Goal: Task Accomplishment & Management: Manage account settings

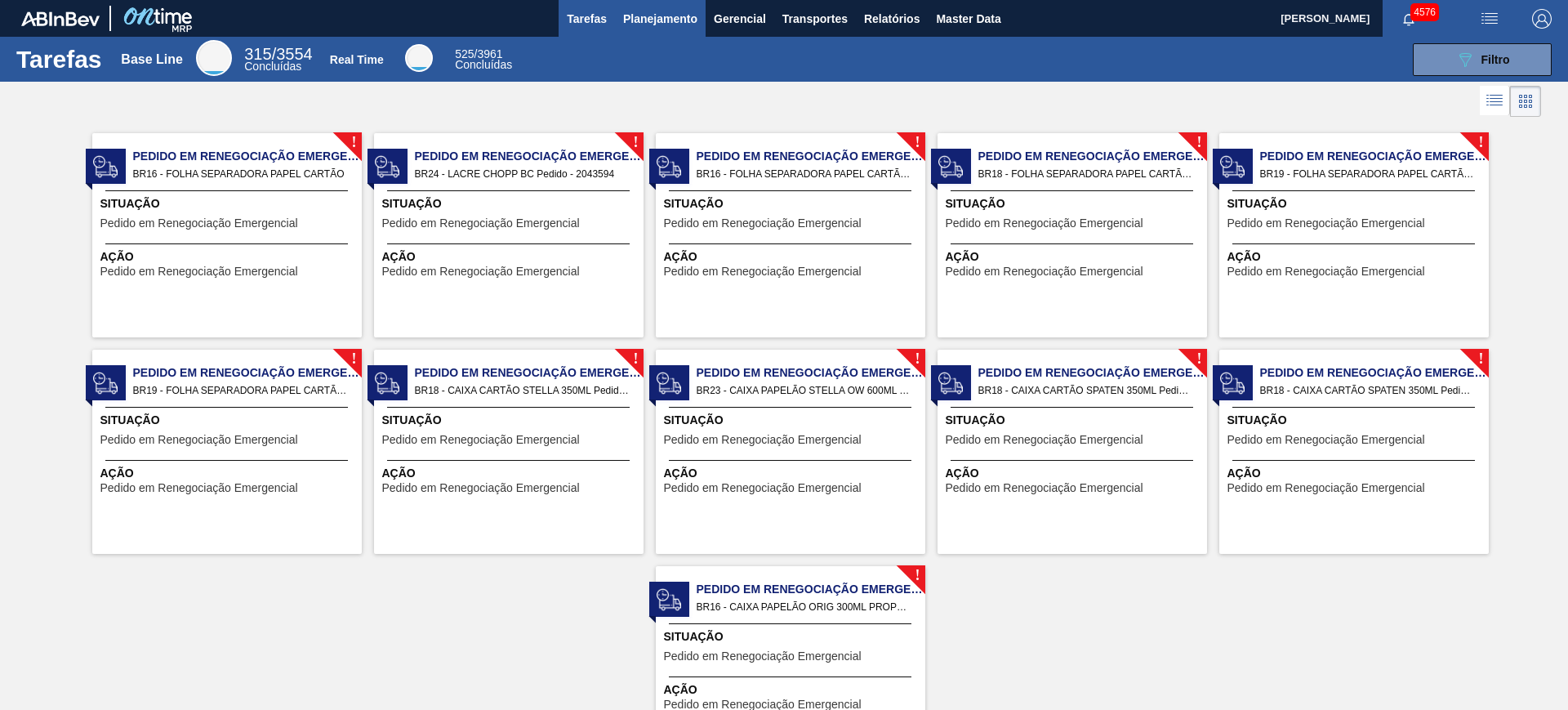
click at [664, 9] on span "Planejamento" at bounding box center [661, 18] width 75 height 19
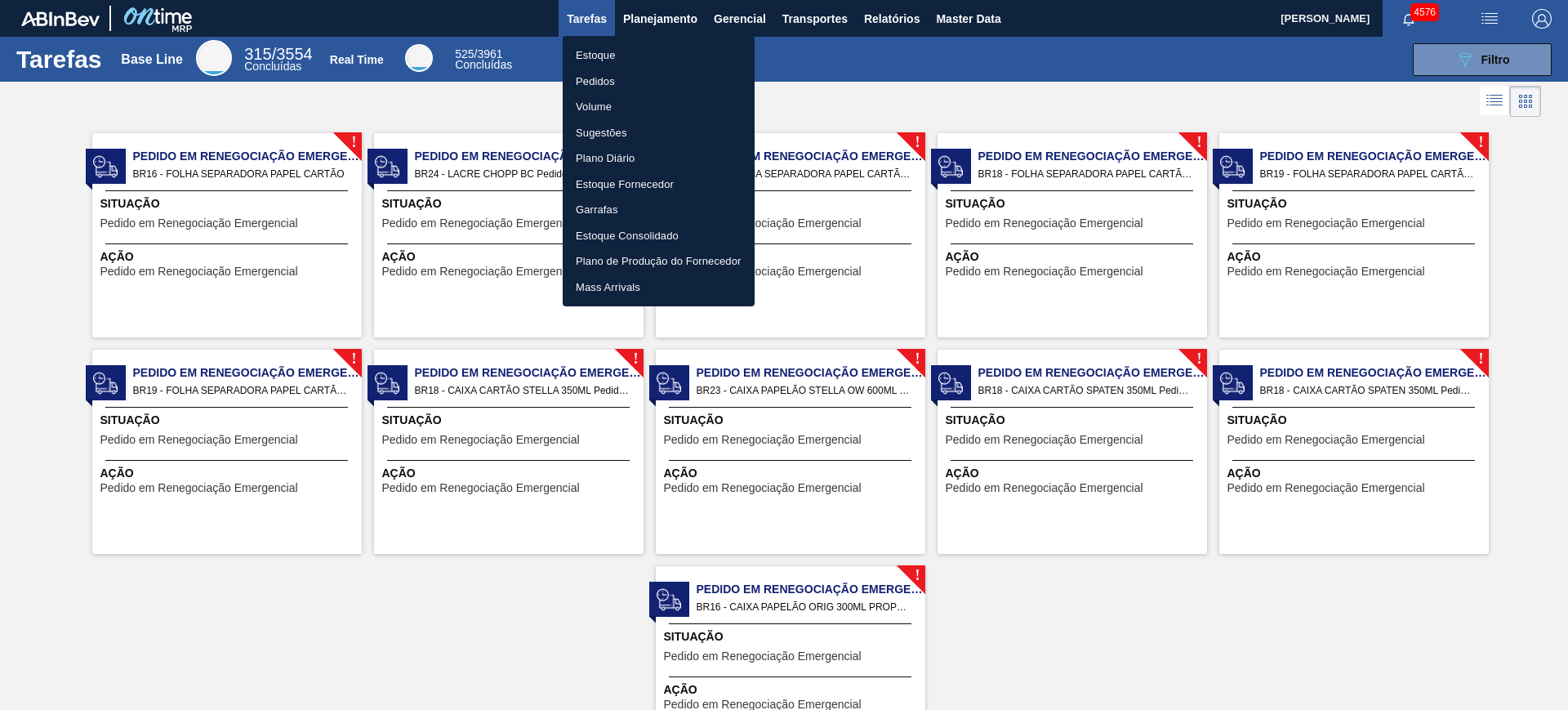
click at [681, 55] on li "Estoque" at bounding box center [659, 55] width 192 height 26
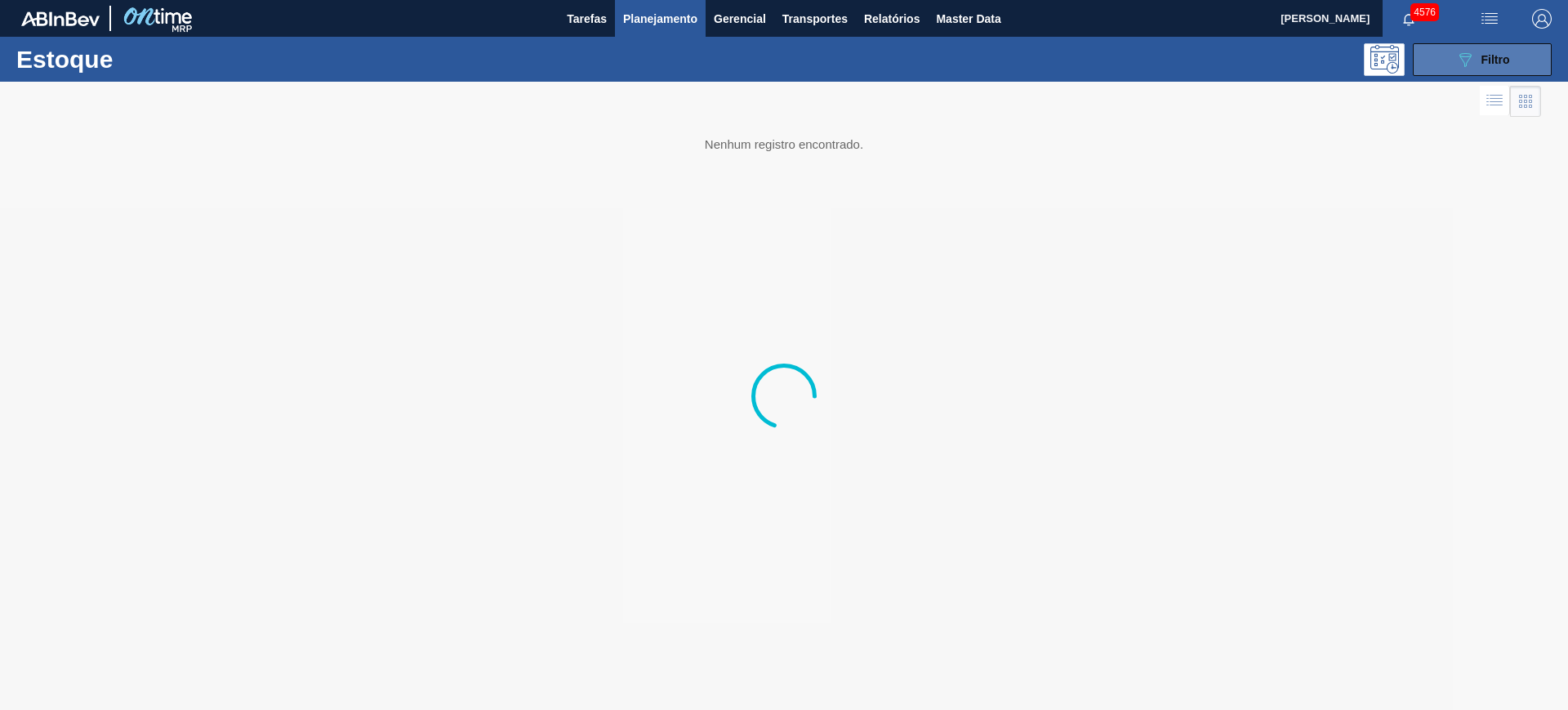
click at [1504, 53] on span "Filtro" at bounding box center [1495, 60] width 29 height 13
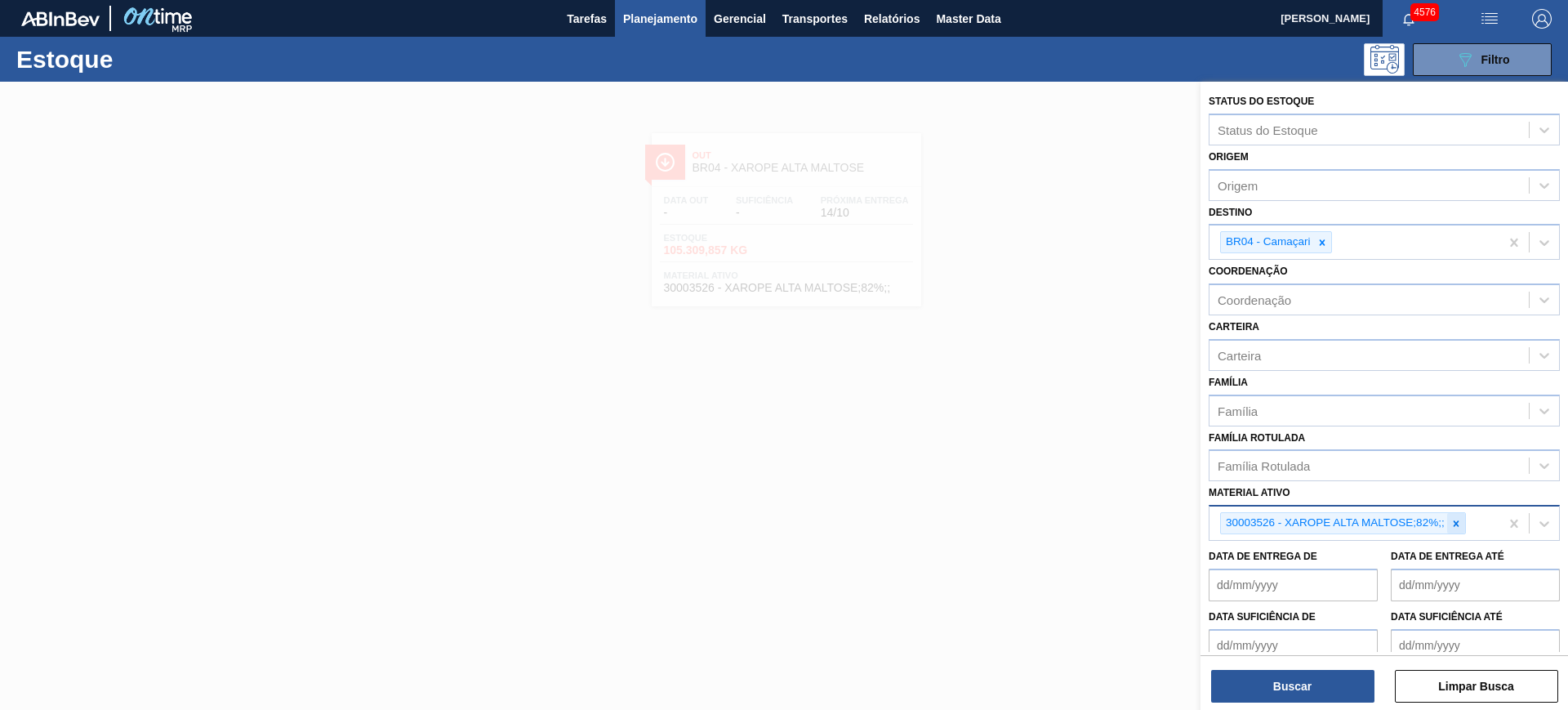
click at [1457, 524] on icon at bounding box center [1456, 523] width 6 height 6
drag, startPoint x: 1328, startPoint y: 250, endPoint x: 1325, endPoint y: 292, distance: 42.1
click at [1328, 249] on div at bounding box center [1323, 242] width 18 height 20
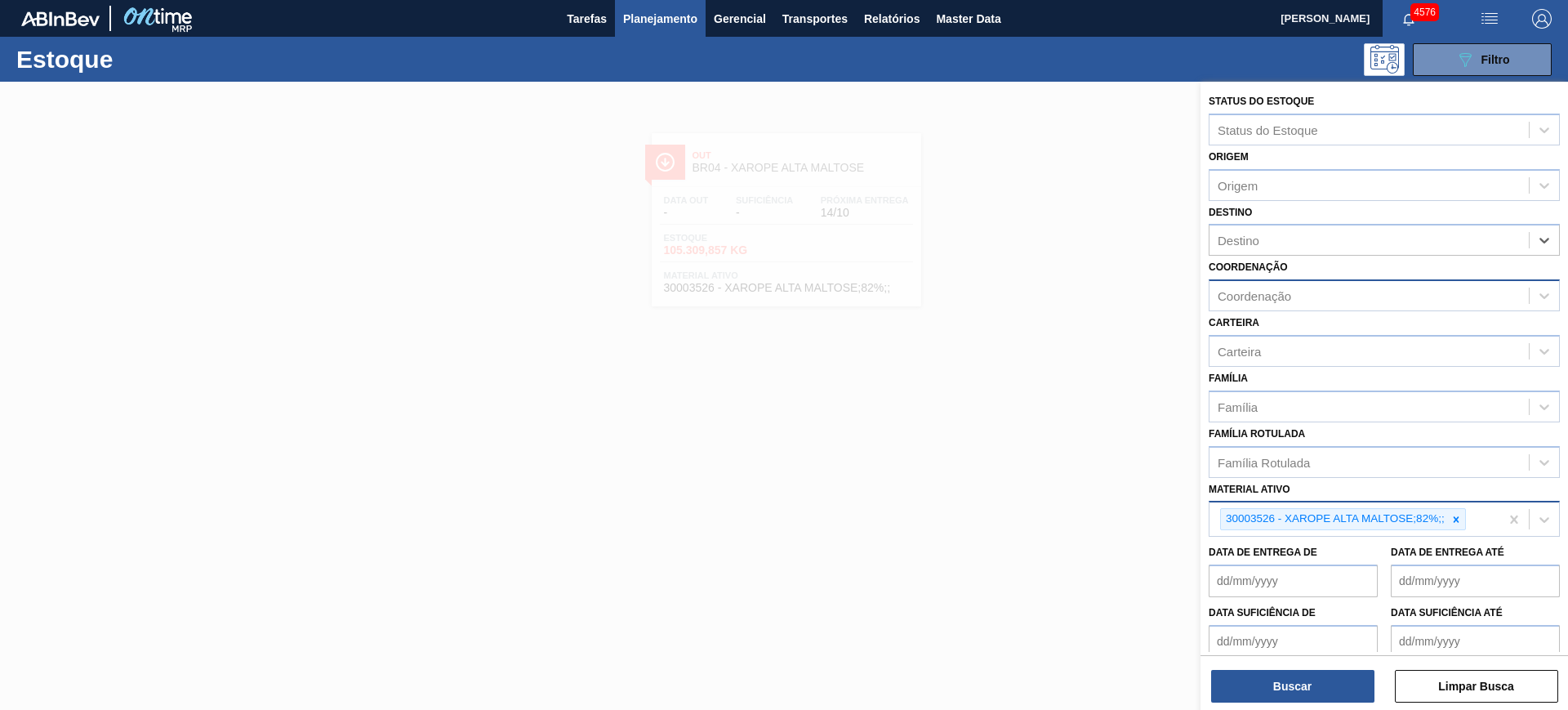
click at [1328, 307] on div "Coordenação" at bounding box center [1369, 297] width 320 height 24
type input "packag"
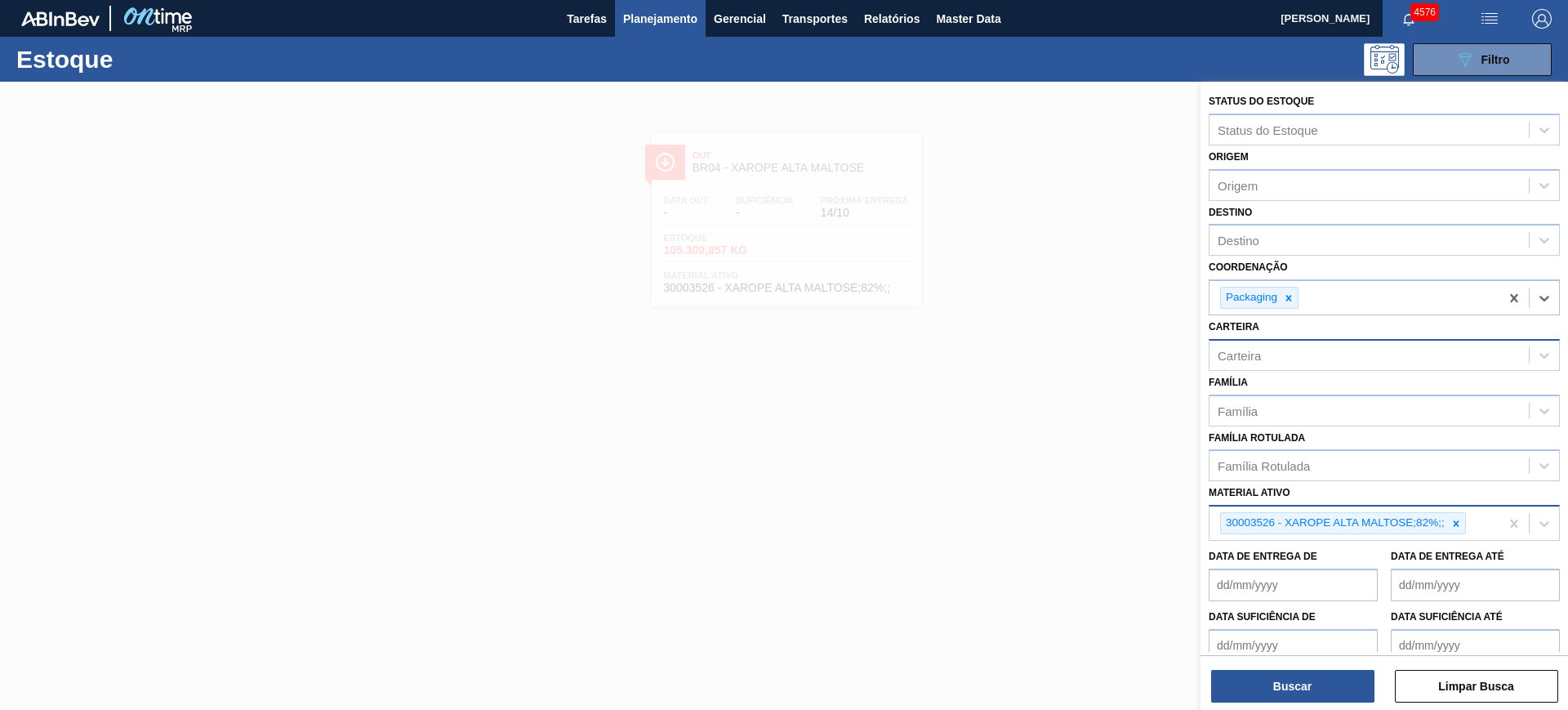
click at [1315, 364] on div "Carteira" at bounding box center [1369, 355] width 320 height 24
type input "caixa pap"
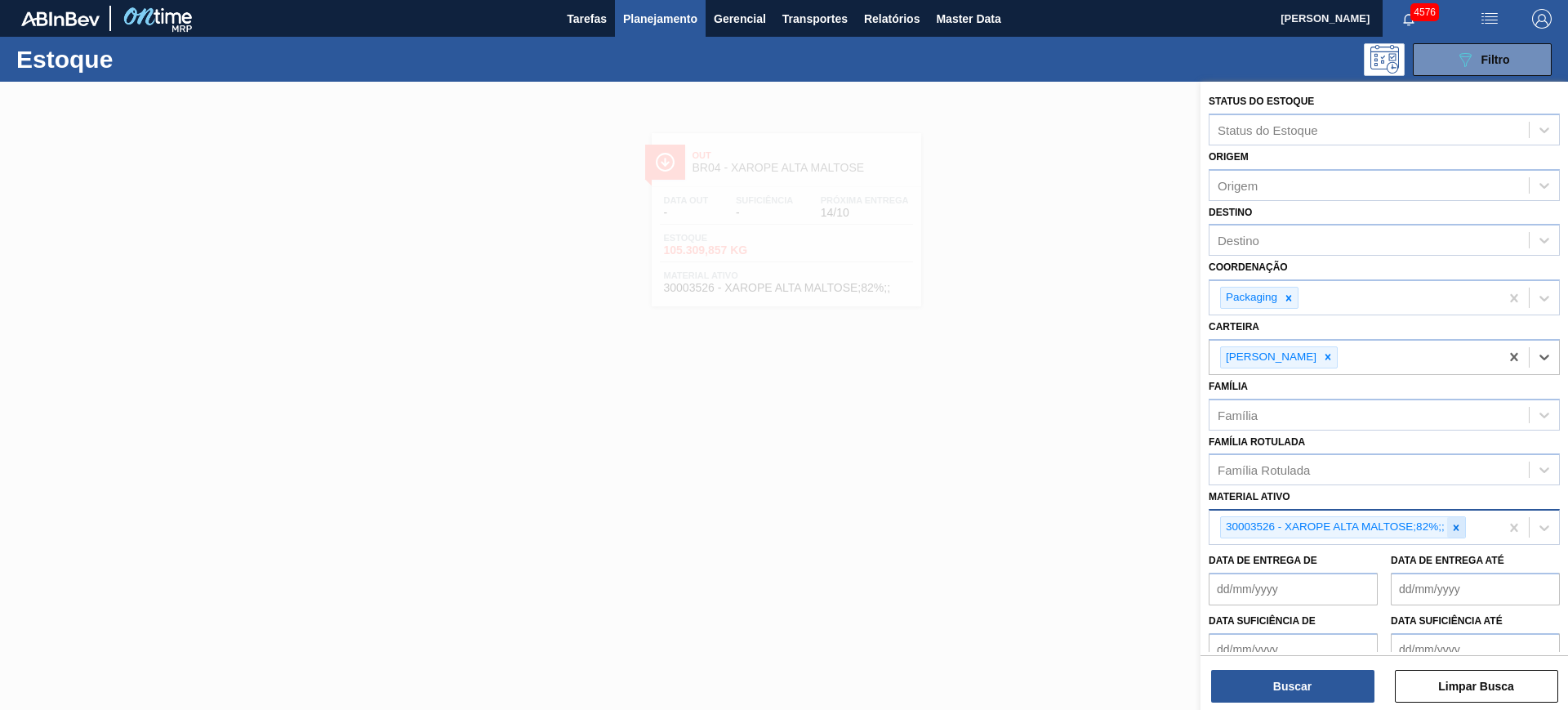
click at [1456, 530] on icon at bounding box center [1457, 528] width 11 height 11
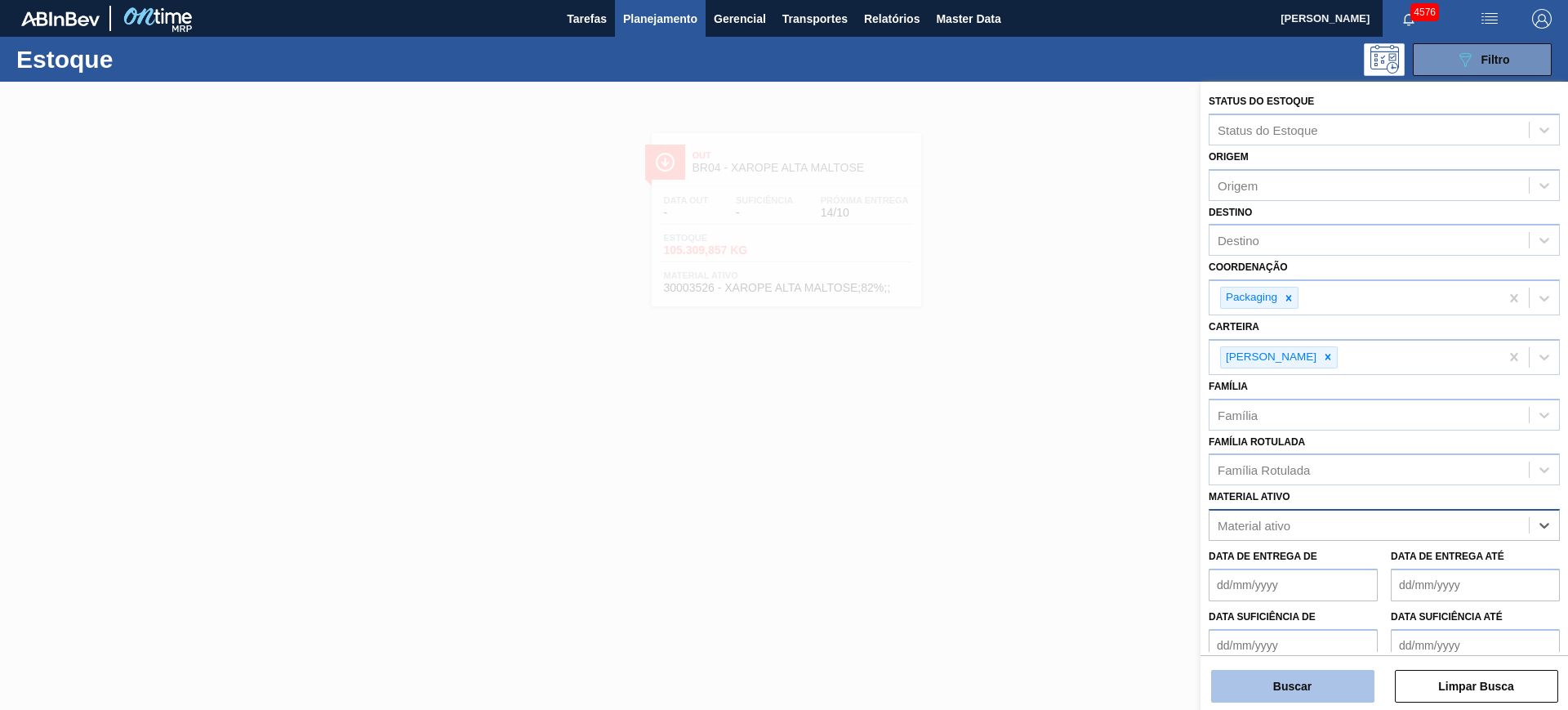
click at [1346, 669] on button "Buscar" at bounding box center [1293, 685] width 163 height 32
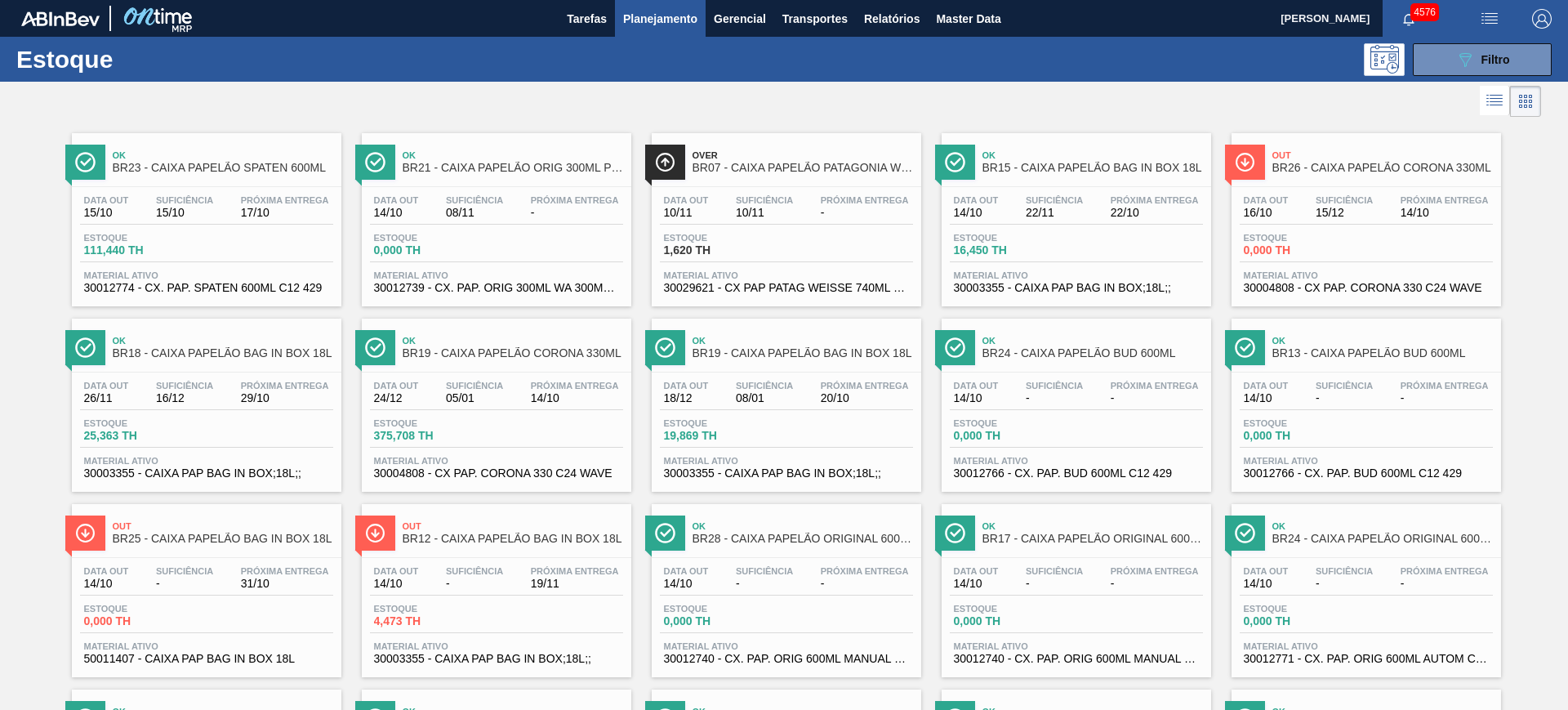
drag, startPoint x: 698, startPoint y: 425, endPoint x: 711, endPoint y: 429, distance: 13.6
click at [1495, 53] on span "Filtro" at bounding box center [1495, 60] width 29 height 13
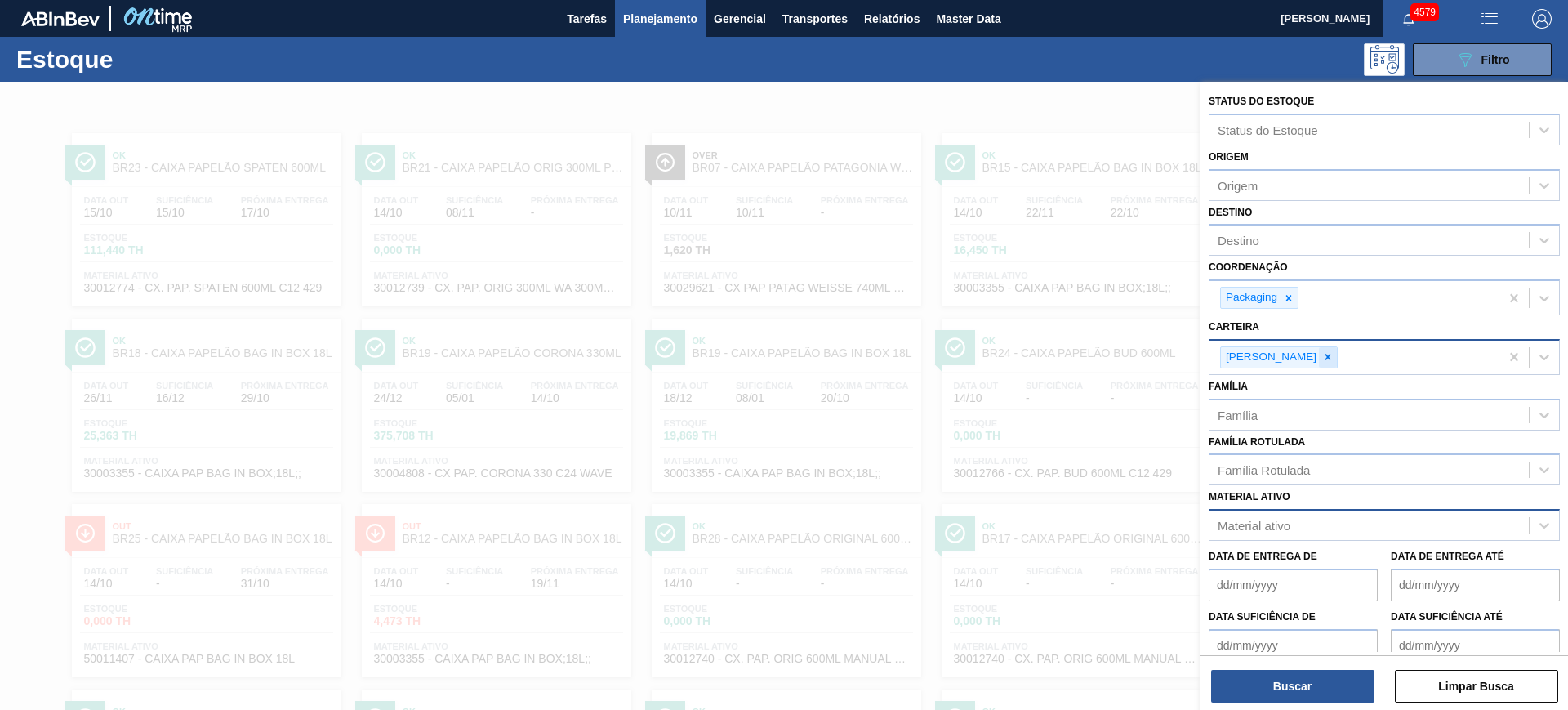
click at [1323, 361] on icon at bounding box center [1328, 356] width 11 height 11
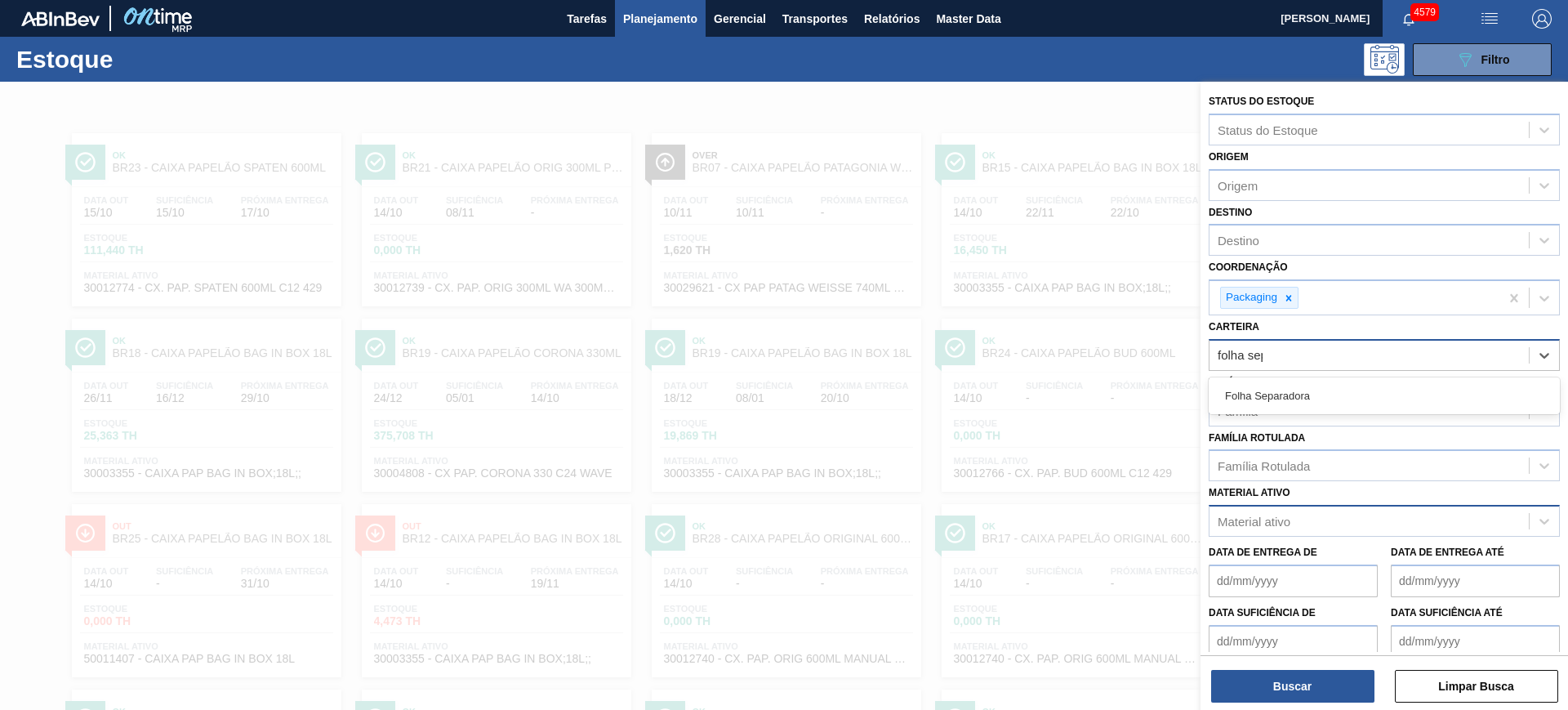
type input "folha sepa"
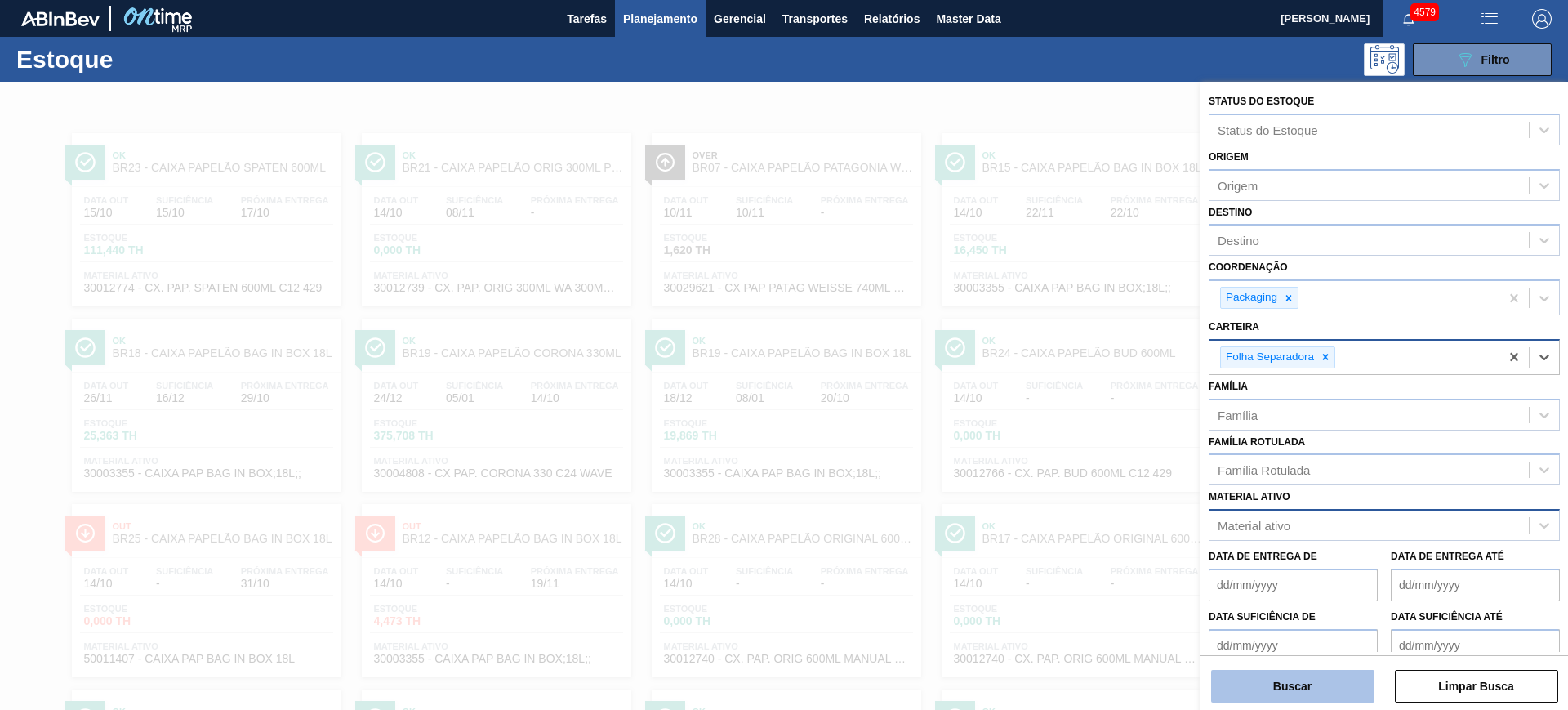
click at [1328, 693] on button "Buscar" at bounding box center [1293, 685] width 163 height 32
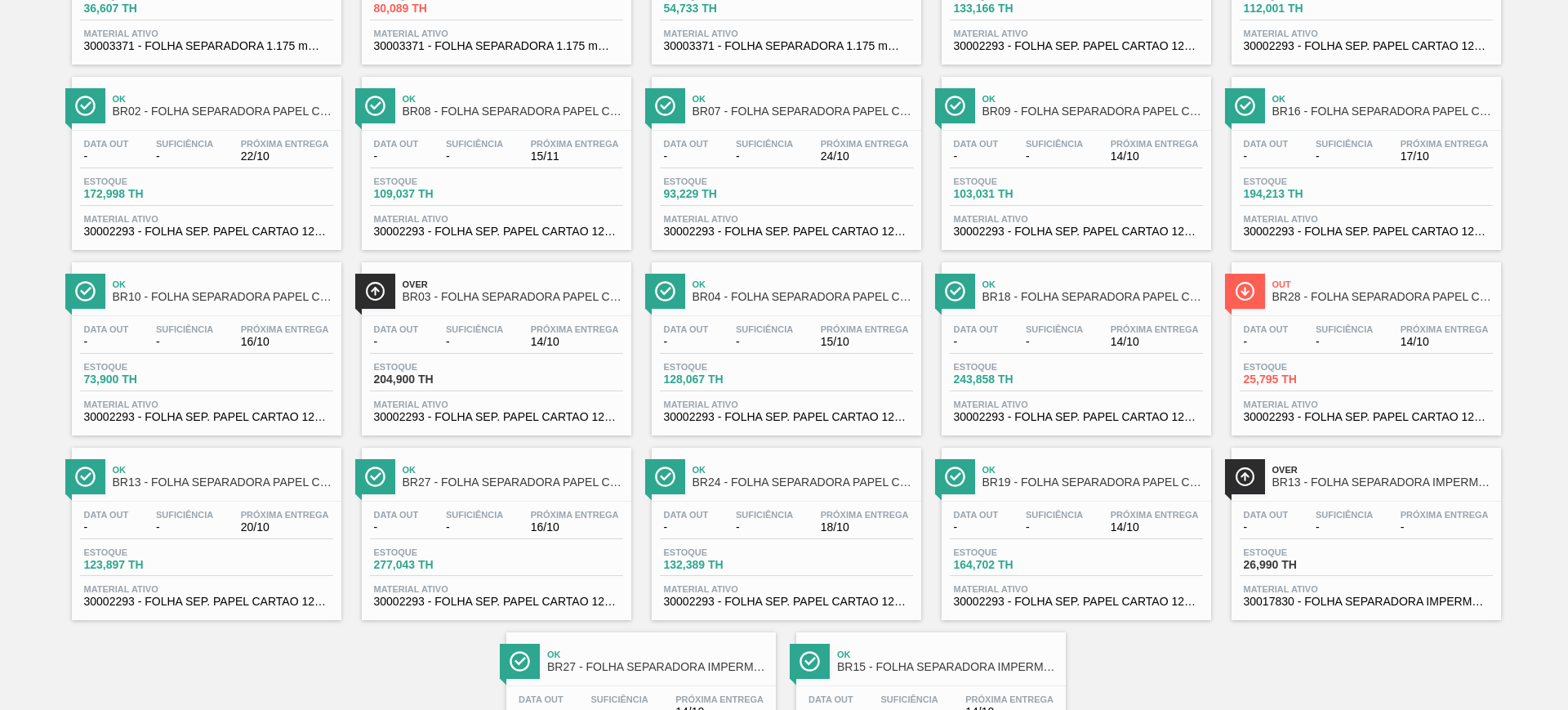
scroll to position [715, 0]
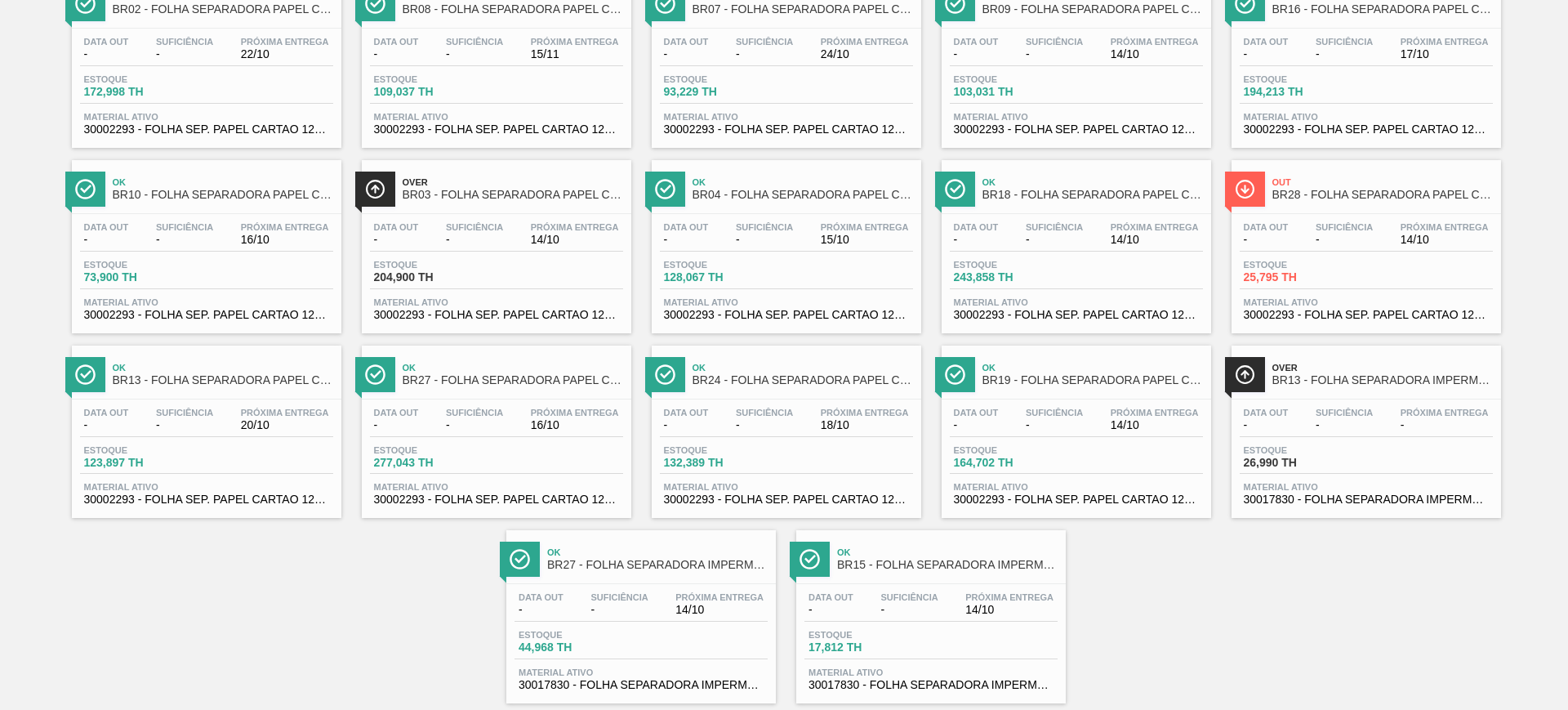
drag, startPoint x: 1242, startPoint y: 97, endPoint x: 1258, endPoint y: 97, distance: 16.0
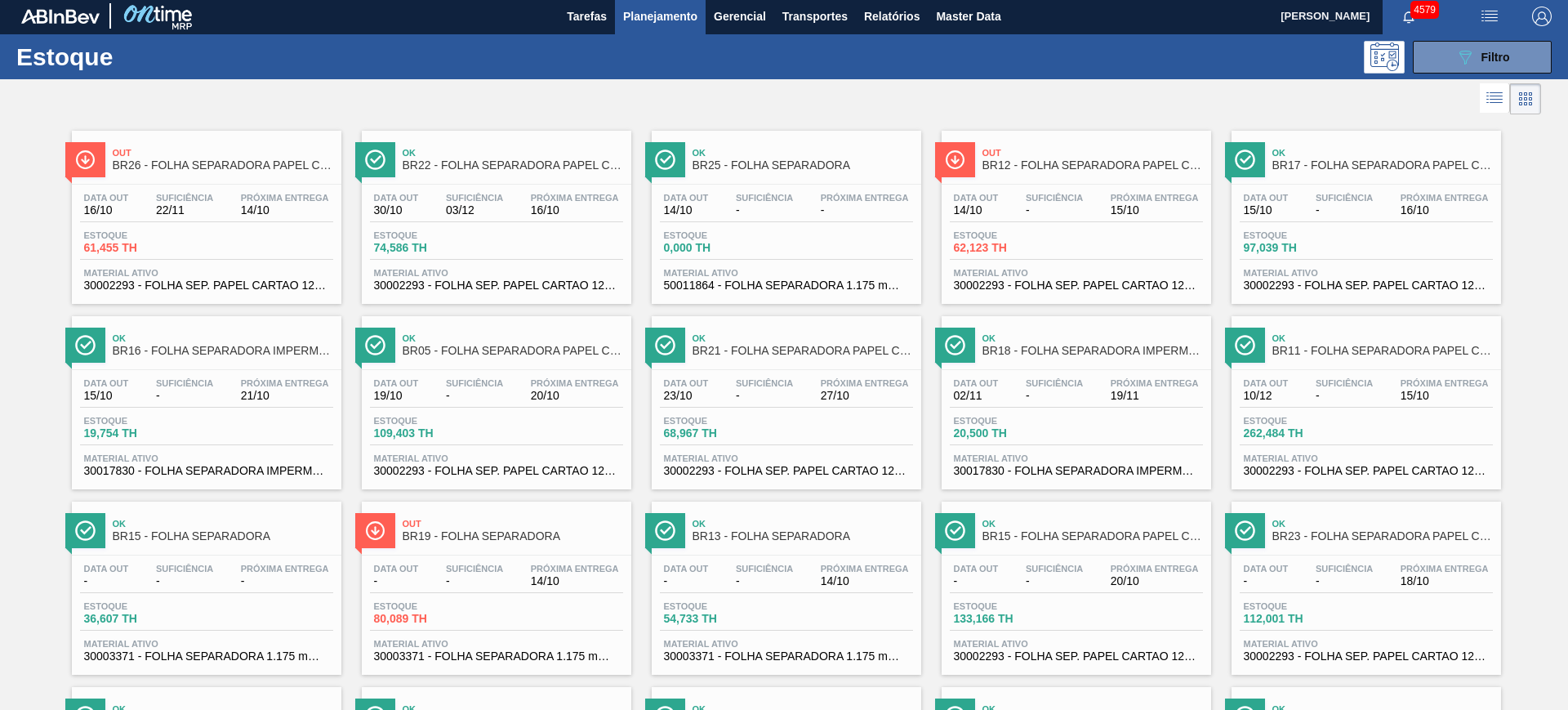
scroll to position [0, 0]
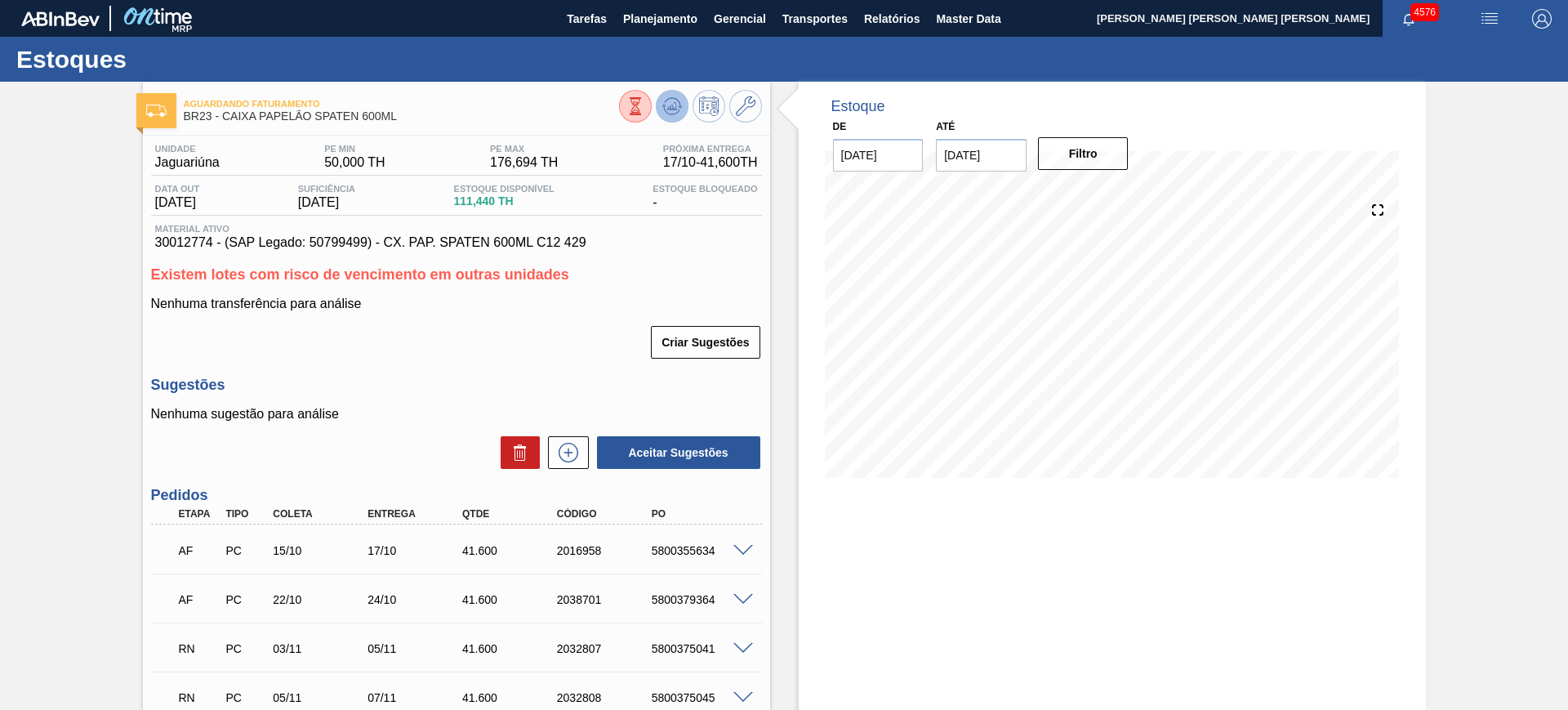
click at [674, 105] on icon at bounding box center [673, 106] width 11 height 7
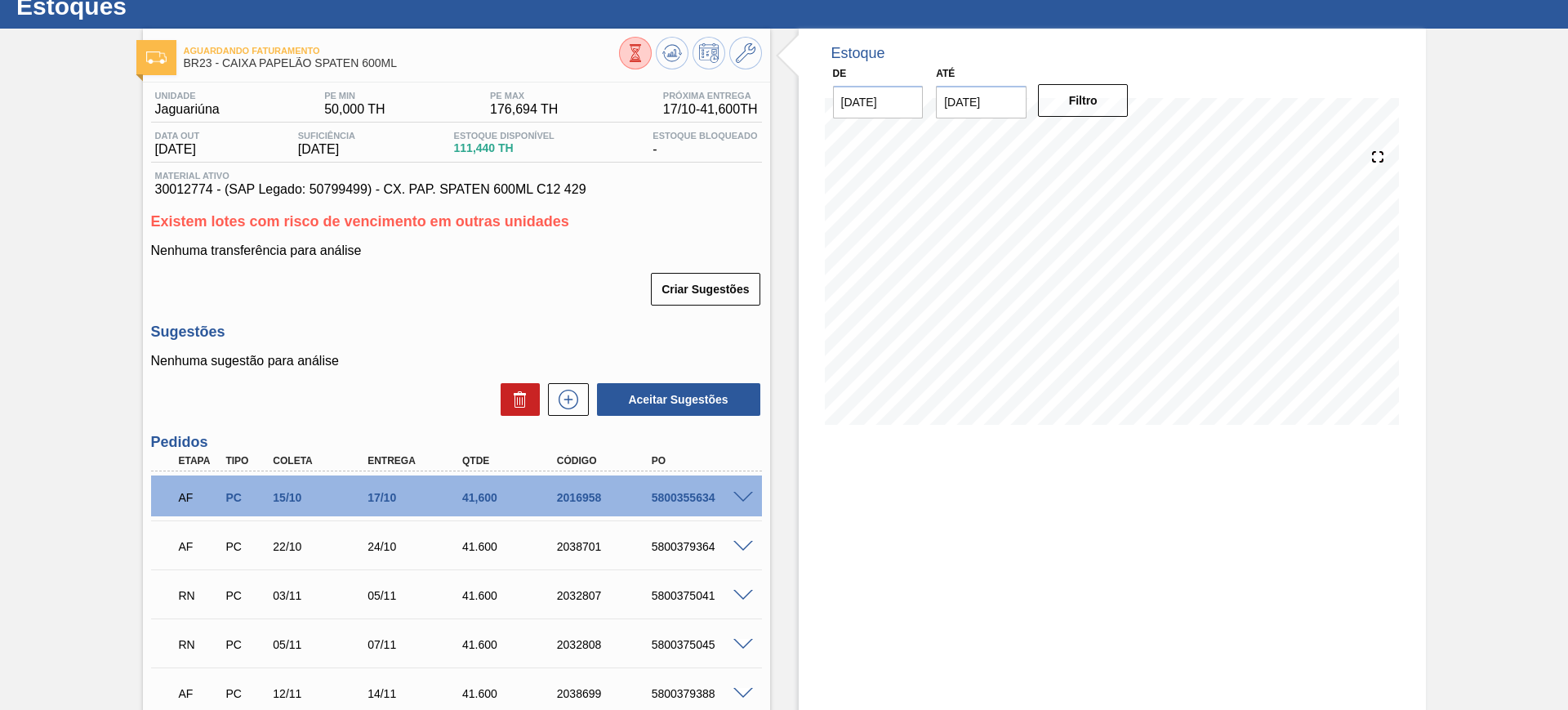
scroll to position [102, 0]
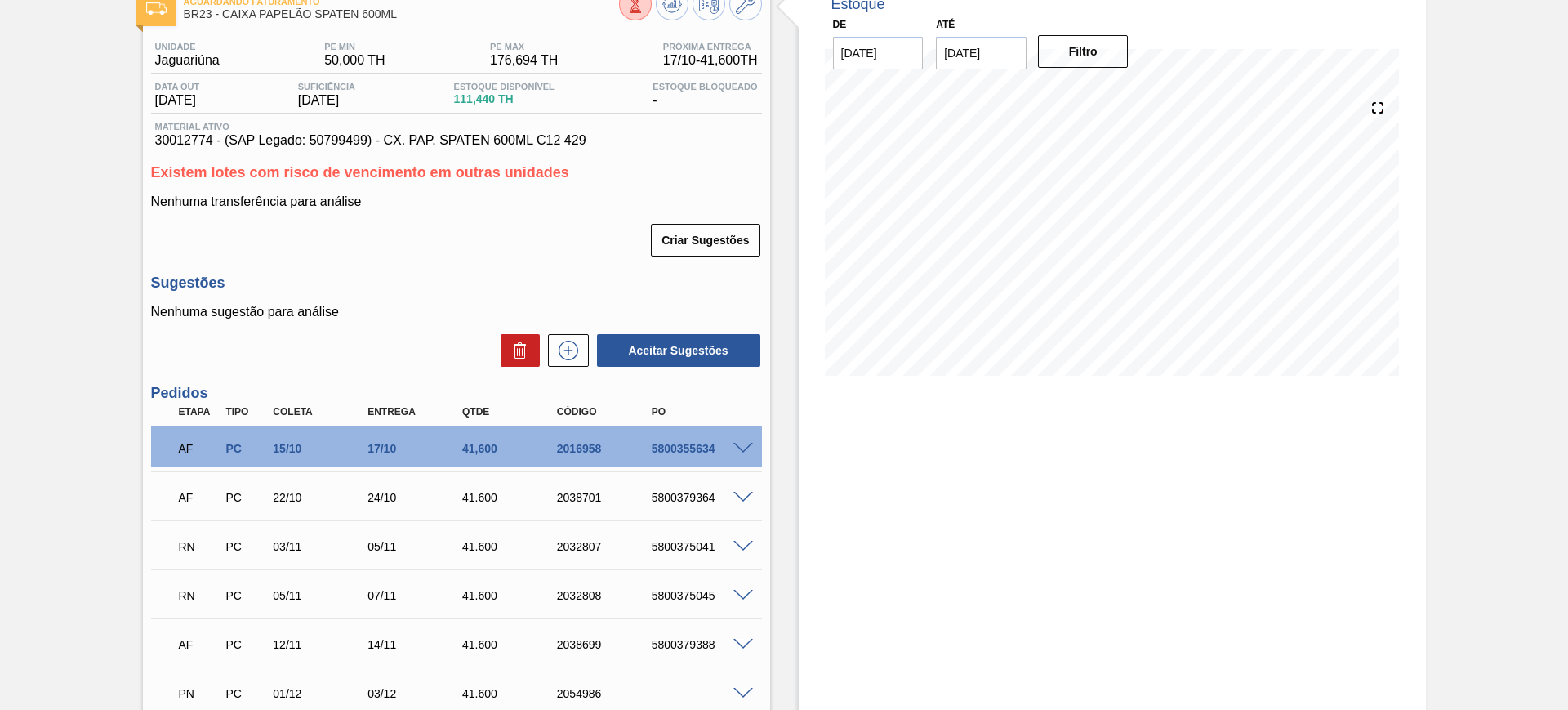
click at [749, 541] on span at bounding box center [743, 546] width 19 height 12
type input "0,8"
type input "41,6"
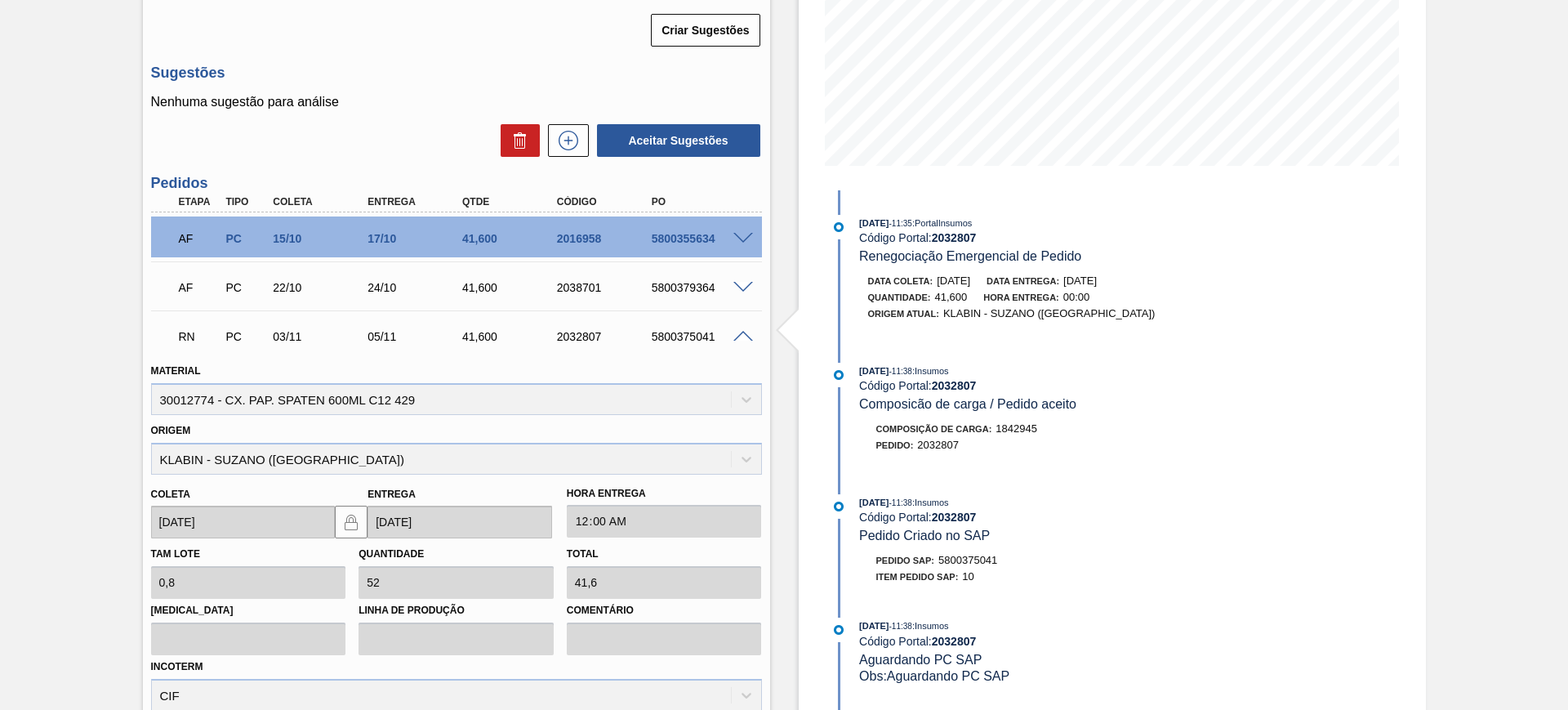
scroll to position [279, 0]
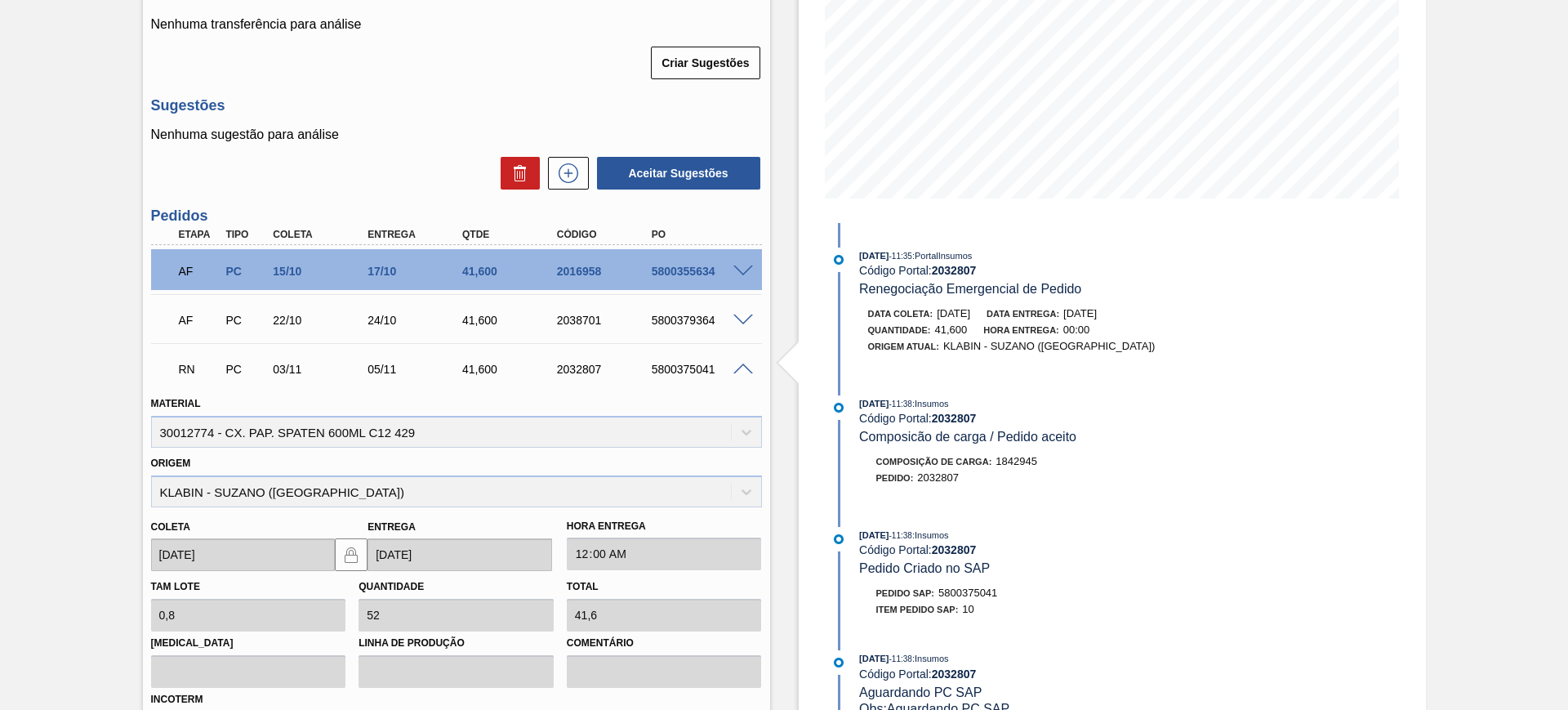
click at [739, 367] on span at bounding box center [743, 369] width 19 height 12
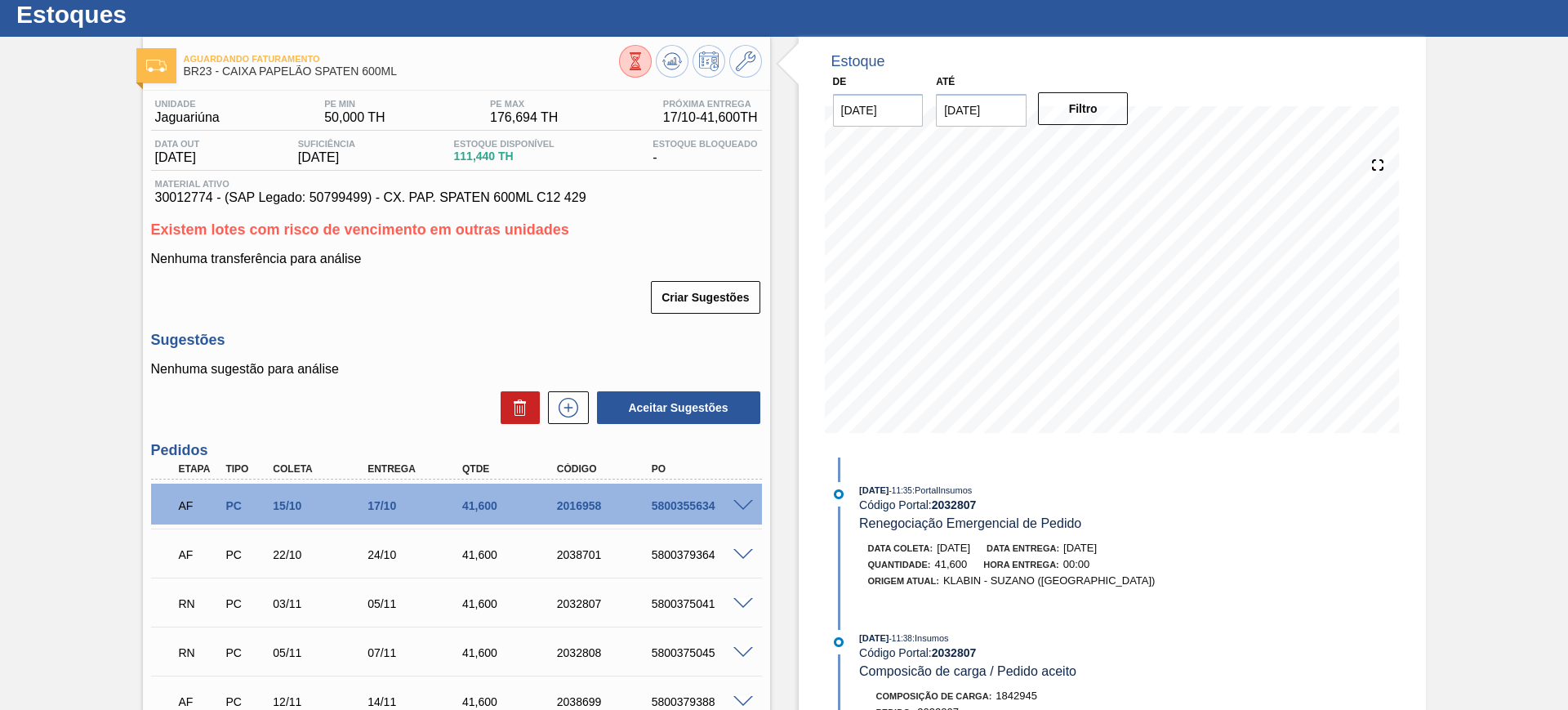
scroll to position [0, 0]
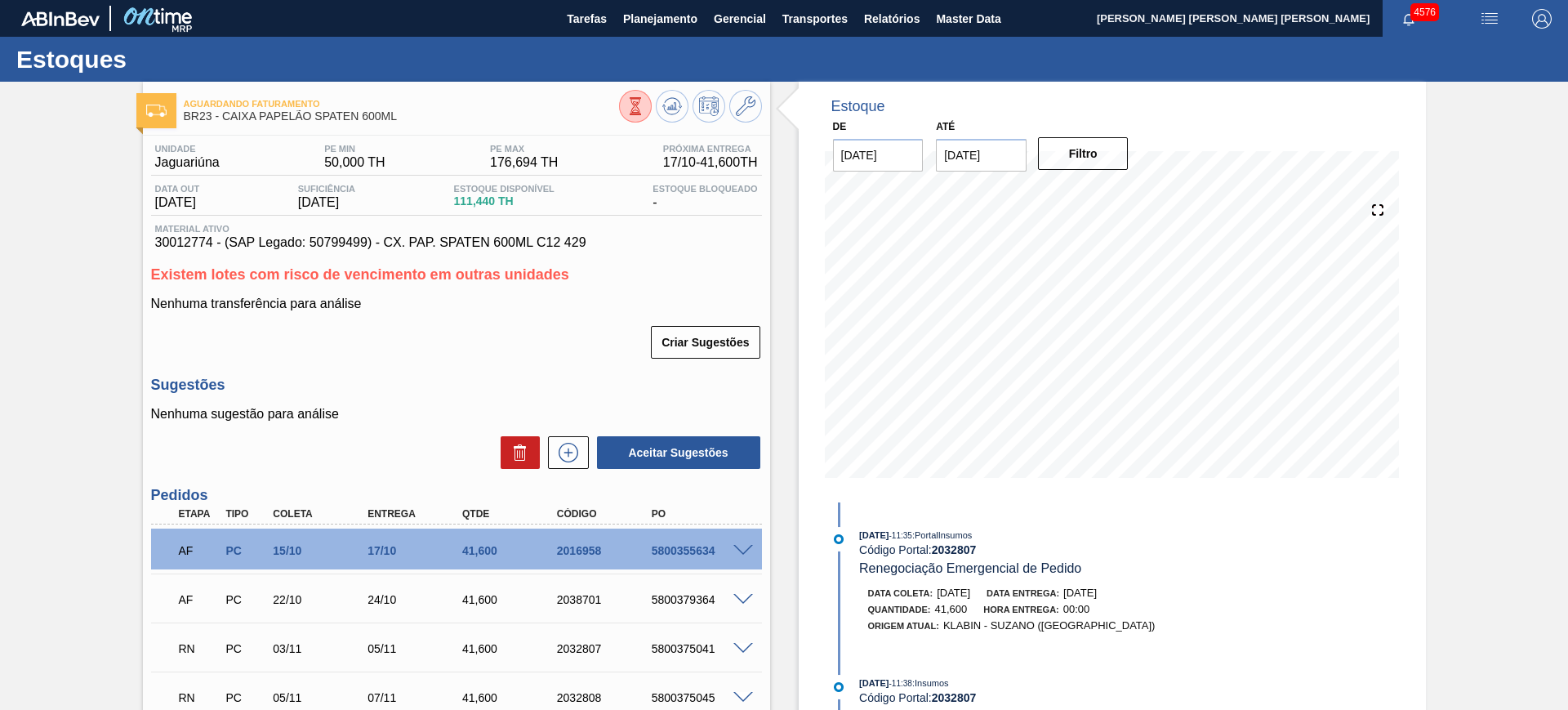
click at [994, 165] on input "03/01/2026" at bounding box center [981, 155] width 90 height 32
click at [1115, 191] on button "Next Month" at bounding box center [1119, 194] width 11 height 11
click at [1113, 305] on div "21" at bounding box center [1115, 299] width 22 height 22
type input "[DATE]"
click at [1076, 154] on button "Filtro" at bounding box center [1083, 153] width 90 height 32
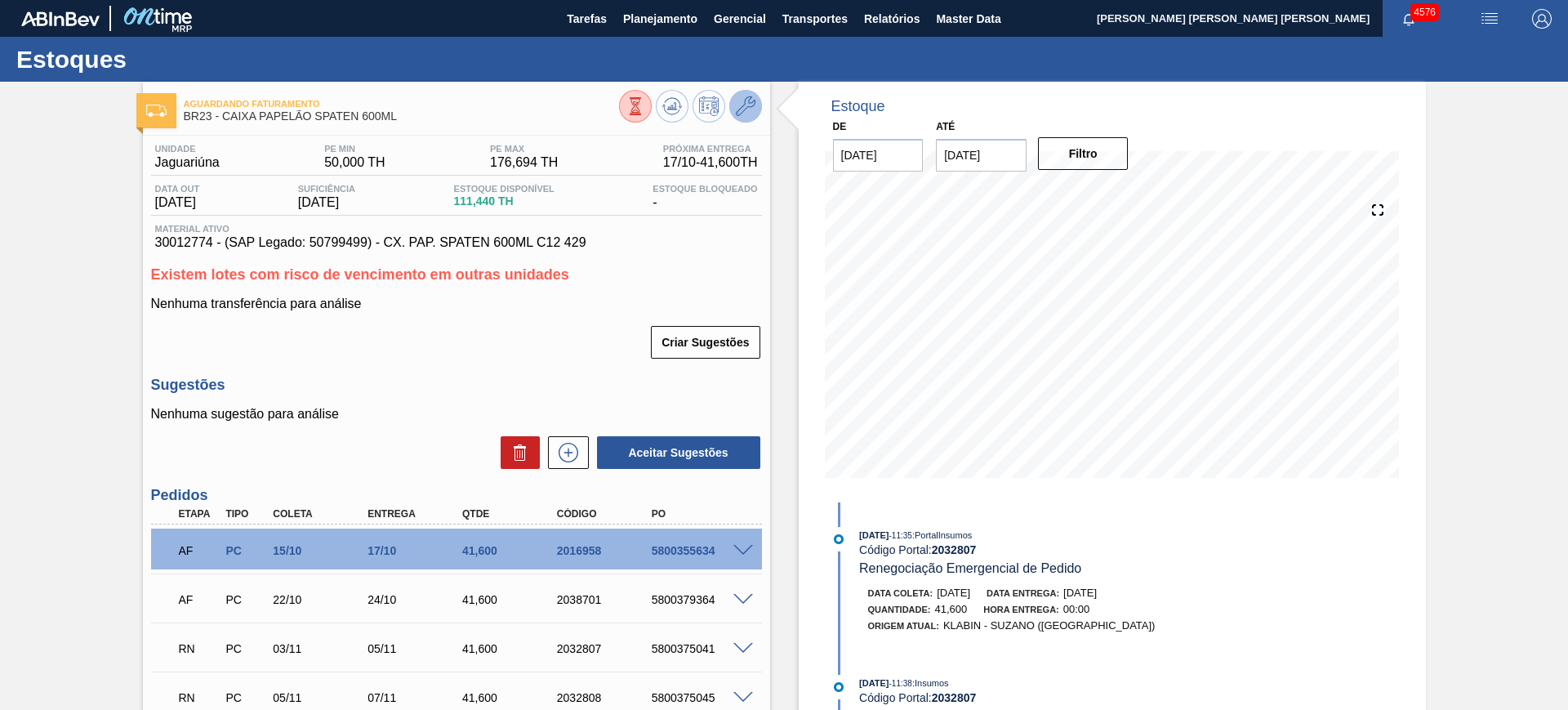
click at [742, 107] on icon at bounding box center [745, 106] width 19 height 19
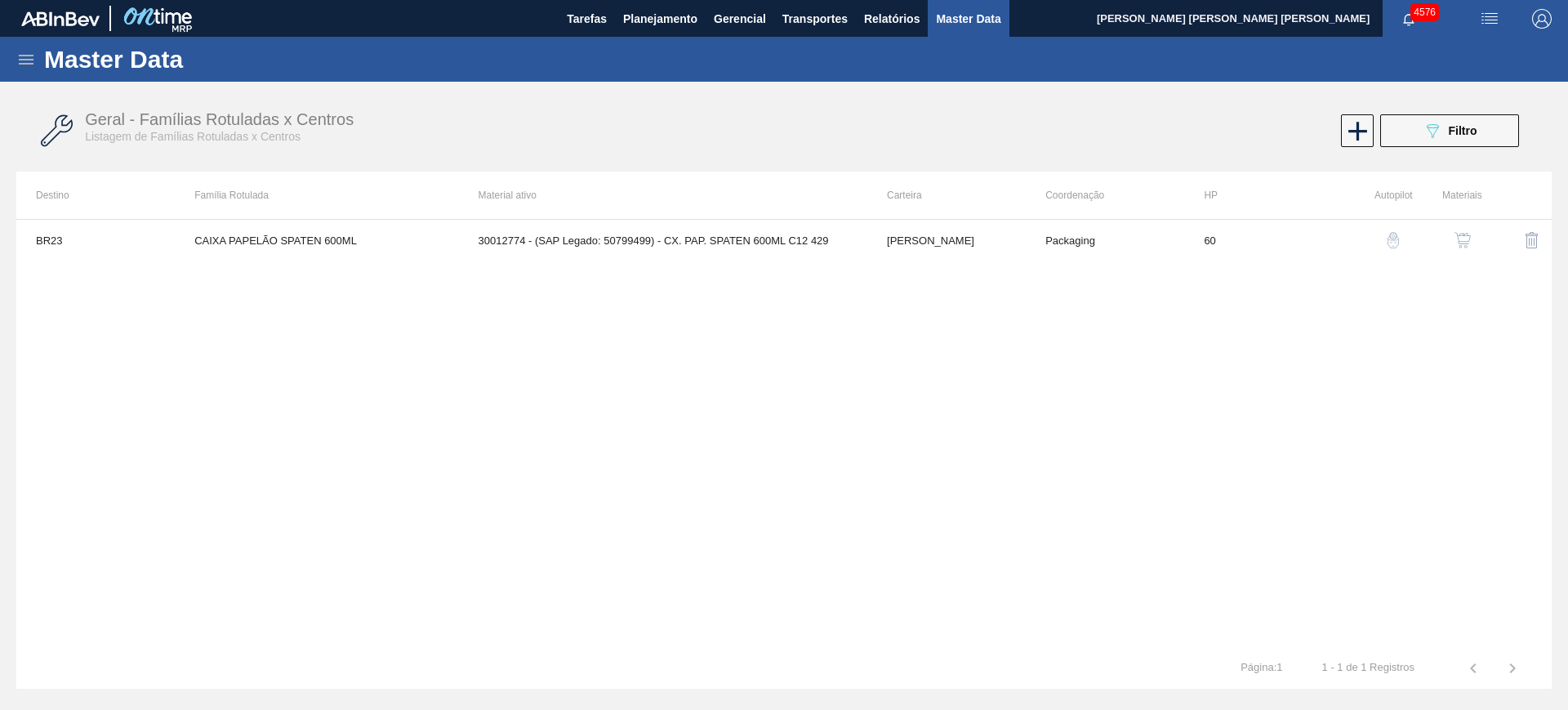
click at [1456, 241] on img "button" at bounding box center [1463, 240] width 17 height 17
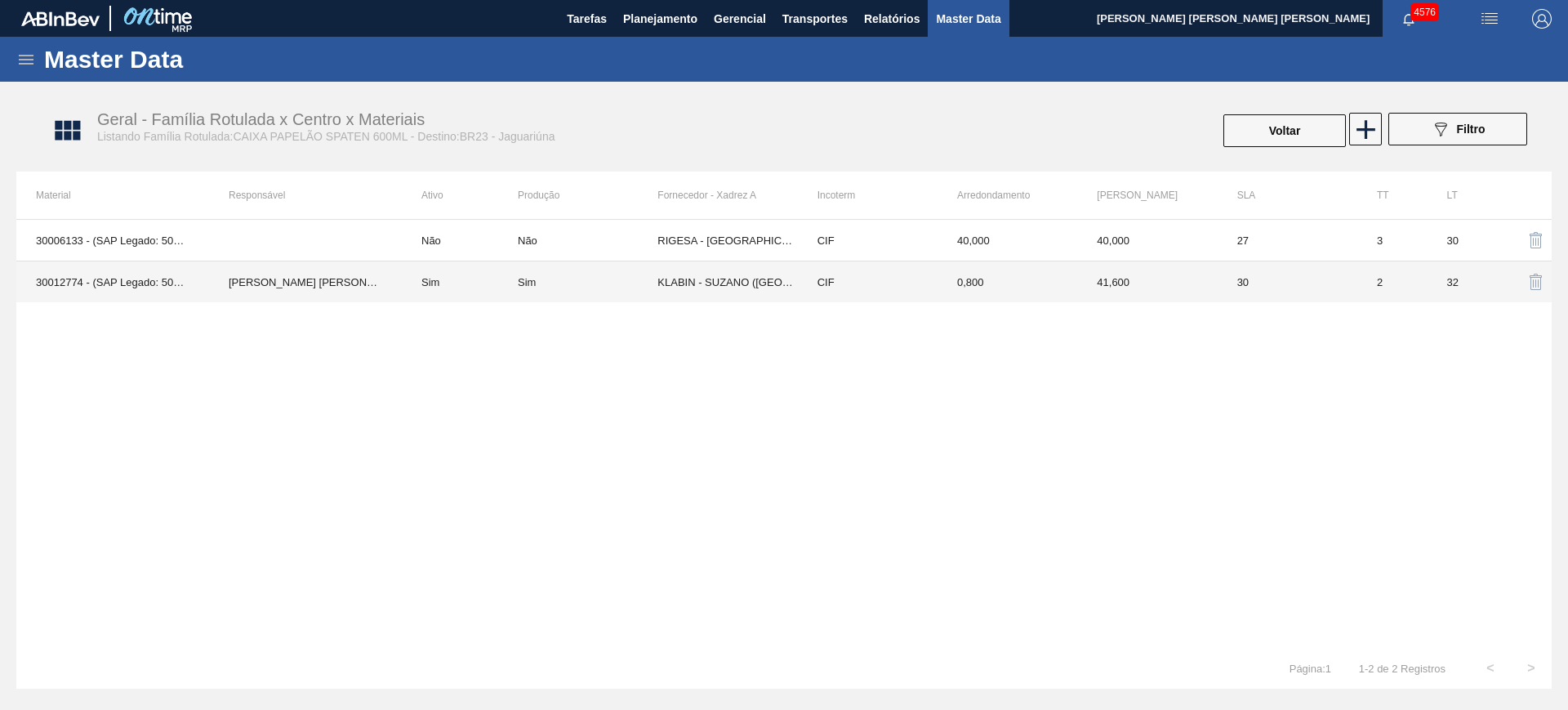
click at [594, 281] on div "Sim" at bounding box center [588, 282] width 140 height 12
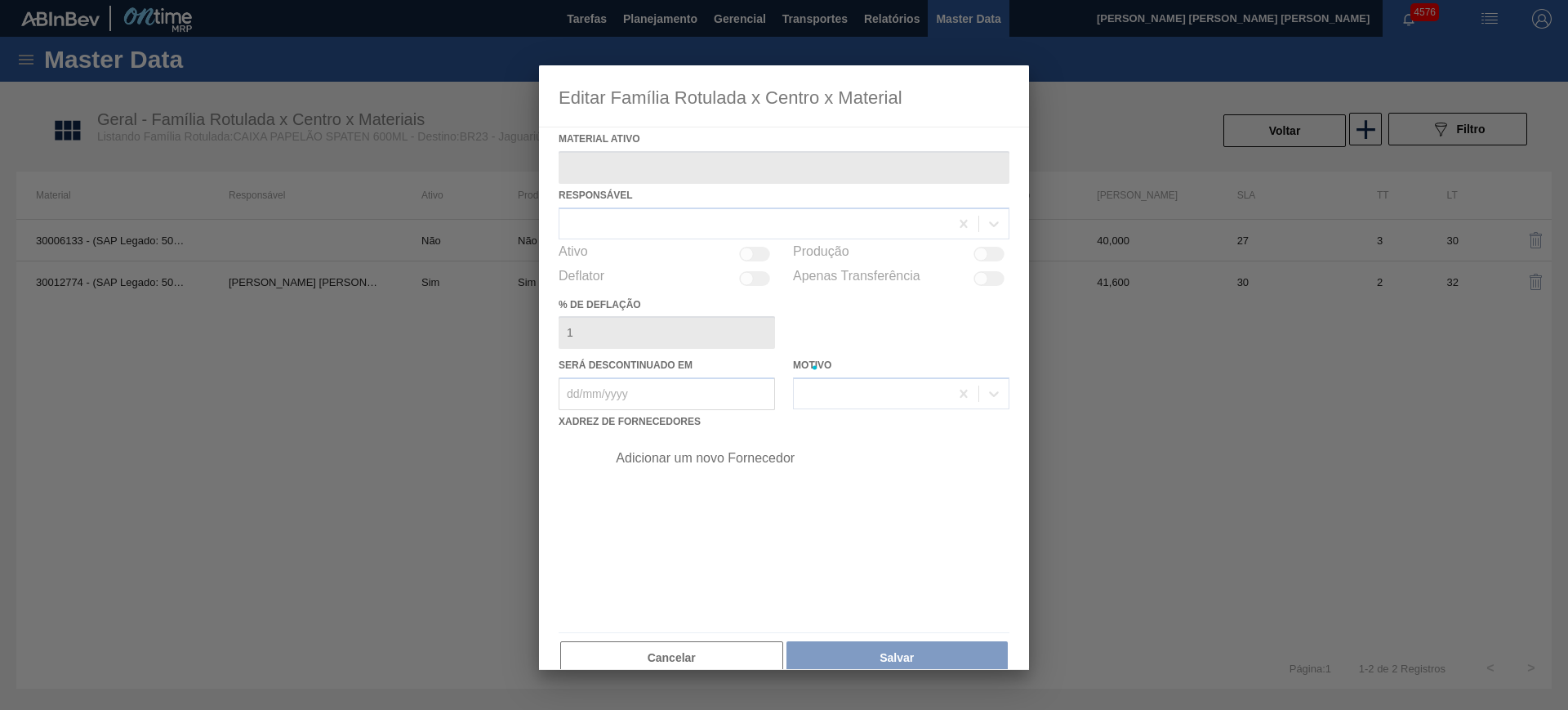
type ativo "30012774 - (SAP Legado: 50799499) - CX. PAP. SPATEN 600ML C12 429"
checkbox input "true"
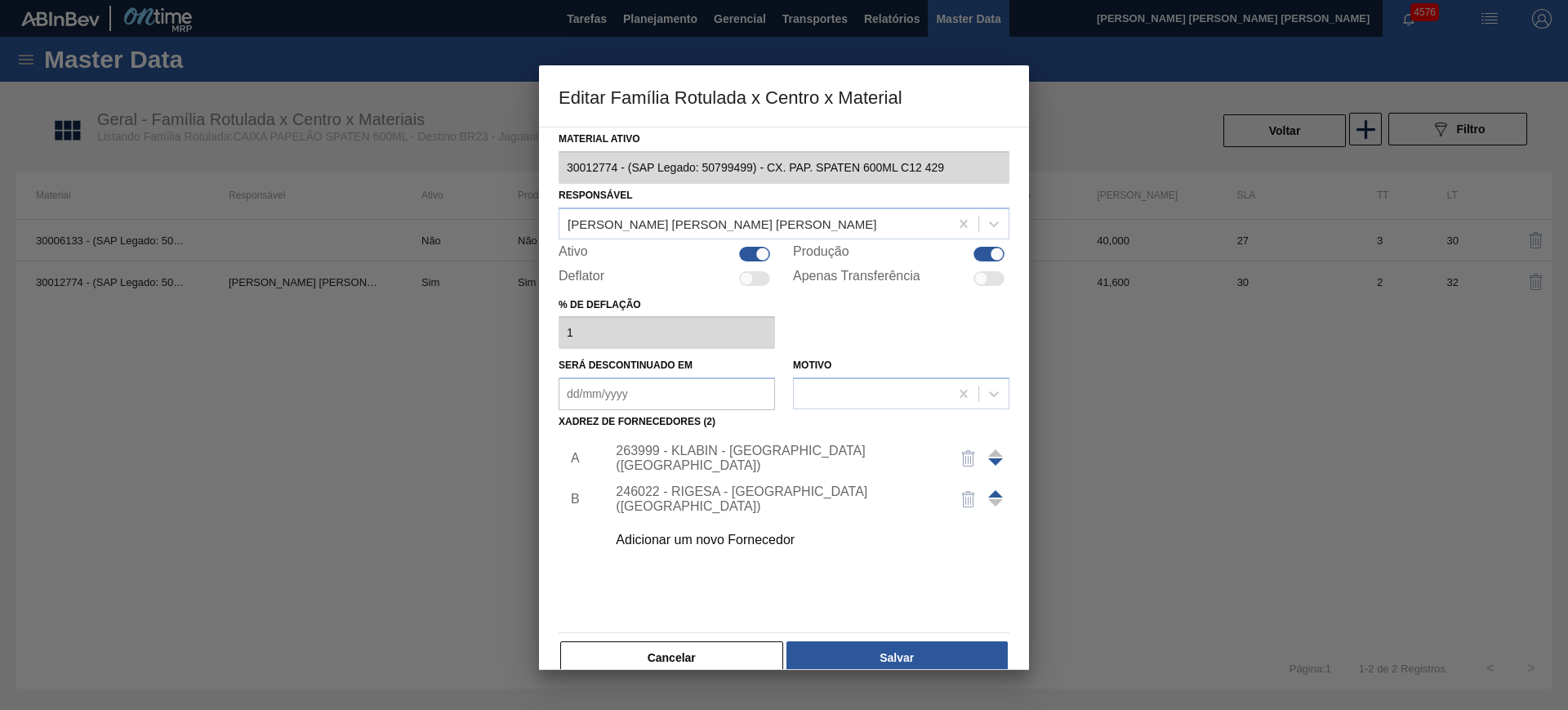
click at [673, 447] on div "263999 - KLABIN - SUZANO (SP)" at bounding box center [803, 458] width 413 height 41
click at [682, 454] on div "263999 - KLABIN - SUZANO (SP)" at bounding box center [777, 458] width 321 height 29
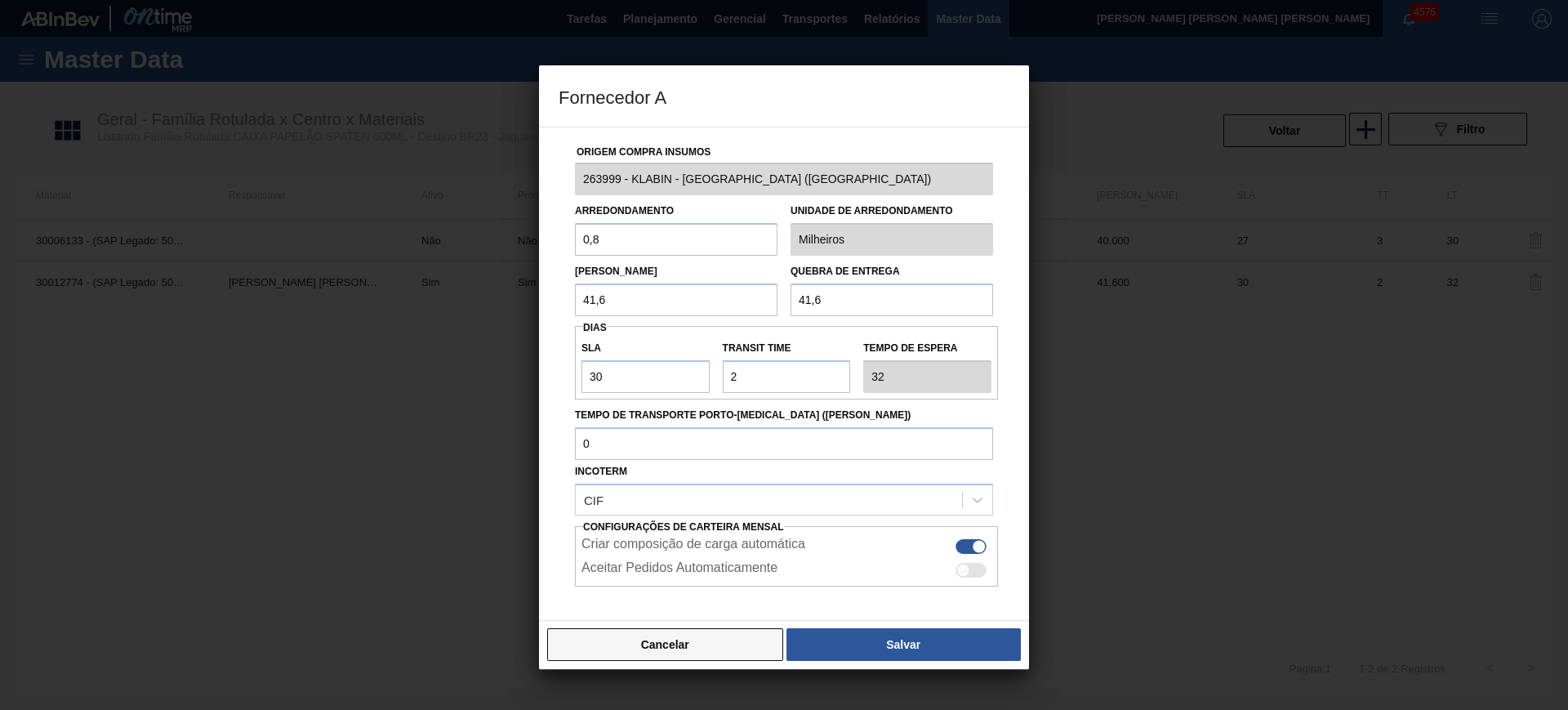
click at [681, 646] on button "Cancelar" at bounding box center [665, 644] width 236 height 32
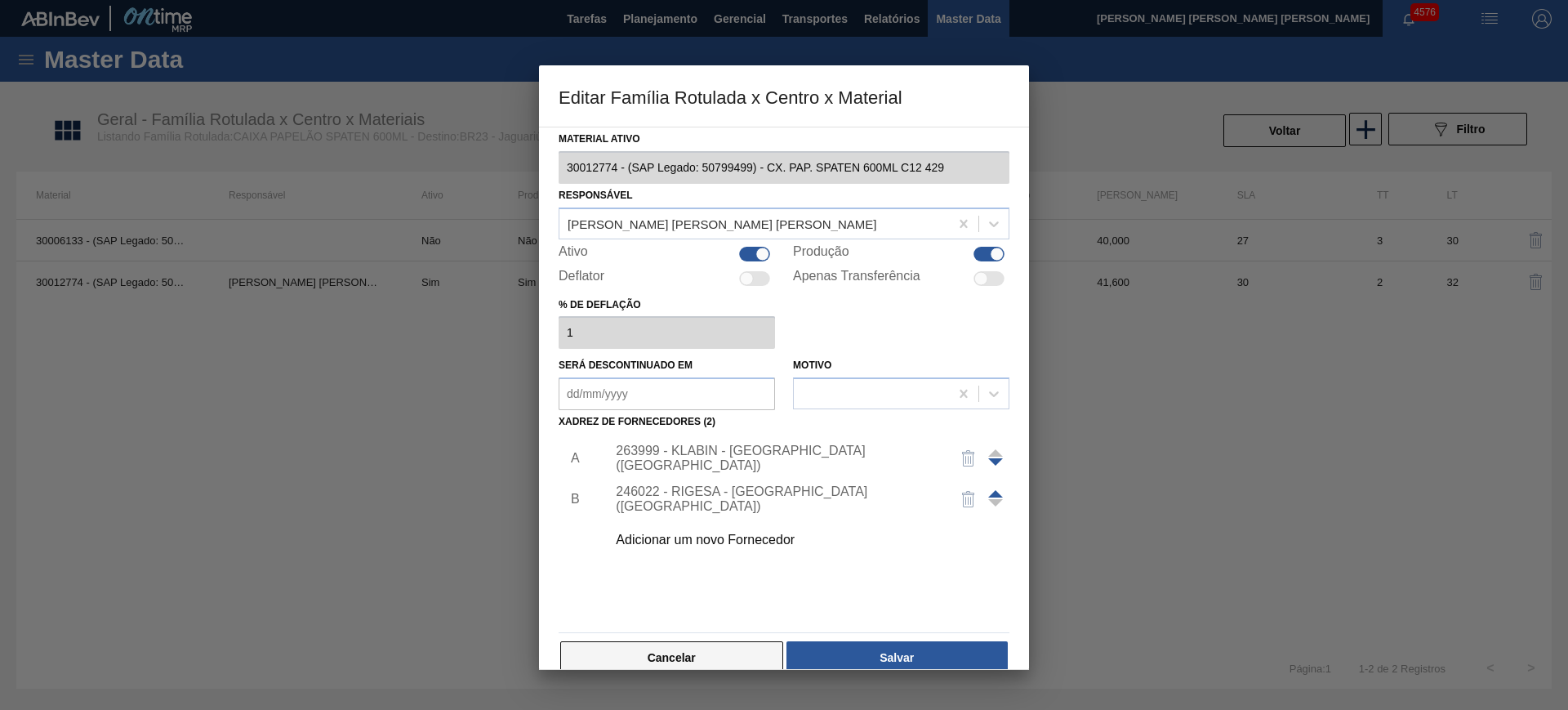
click at [690, 652] on button "Cancelar" at bounding box center [672, 657] width 223 height 32
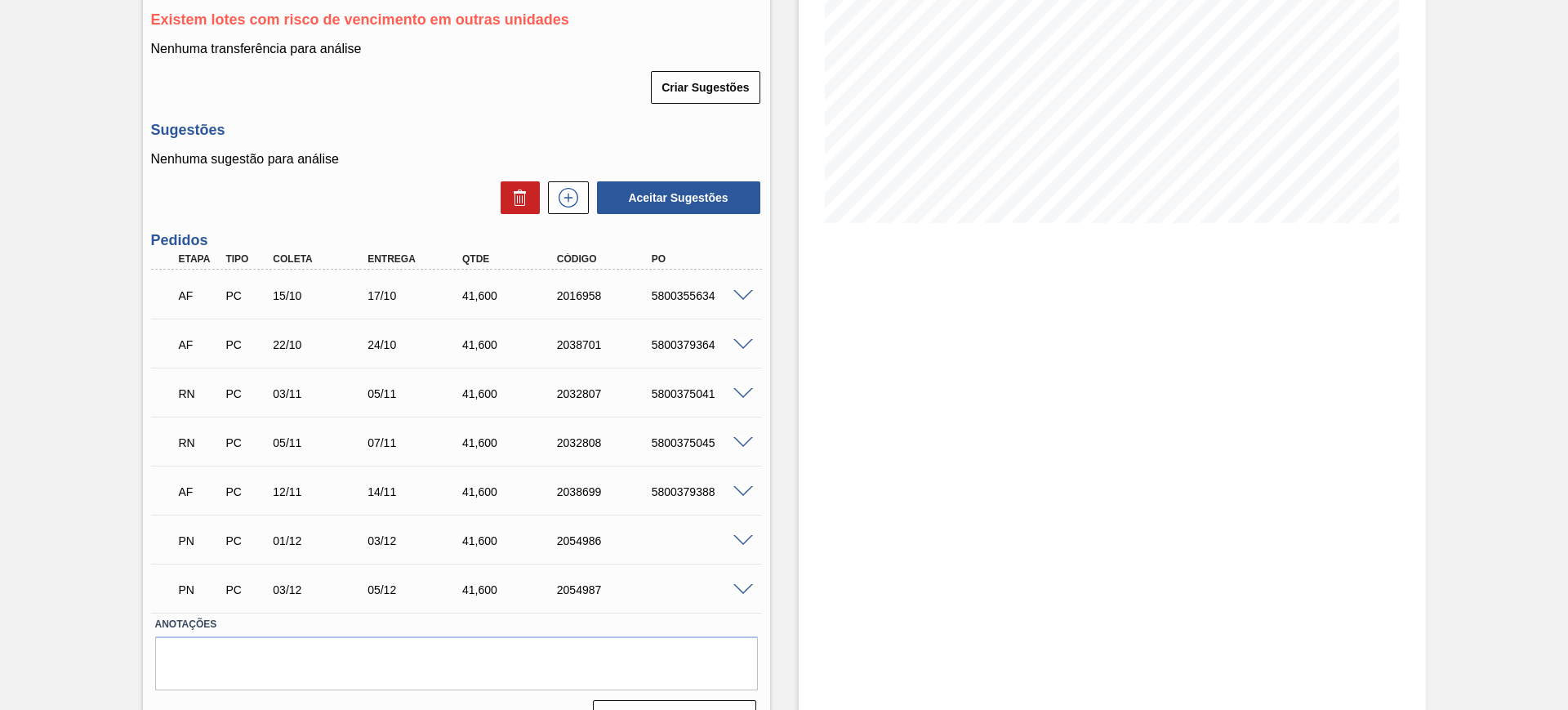
scroll to position [292, 0]
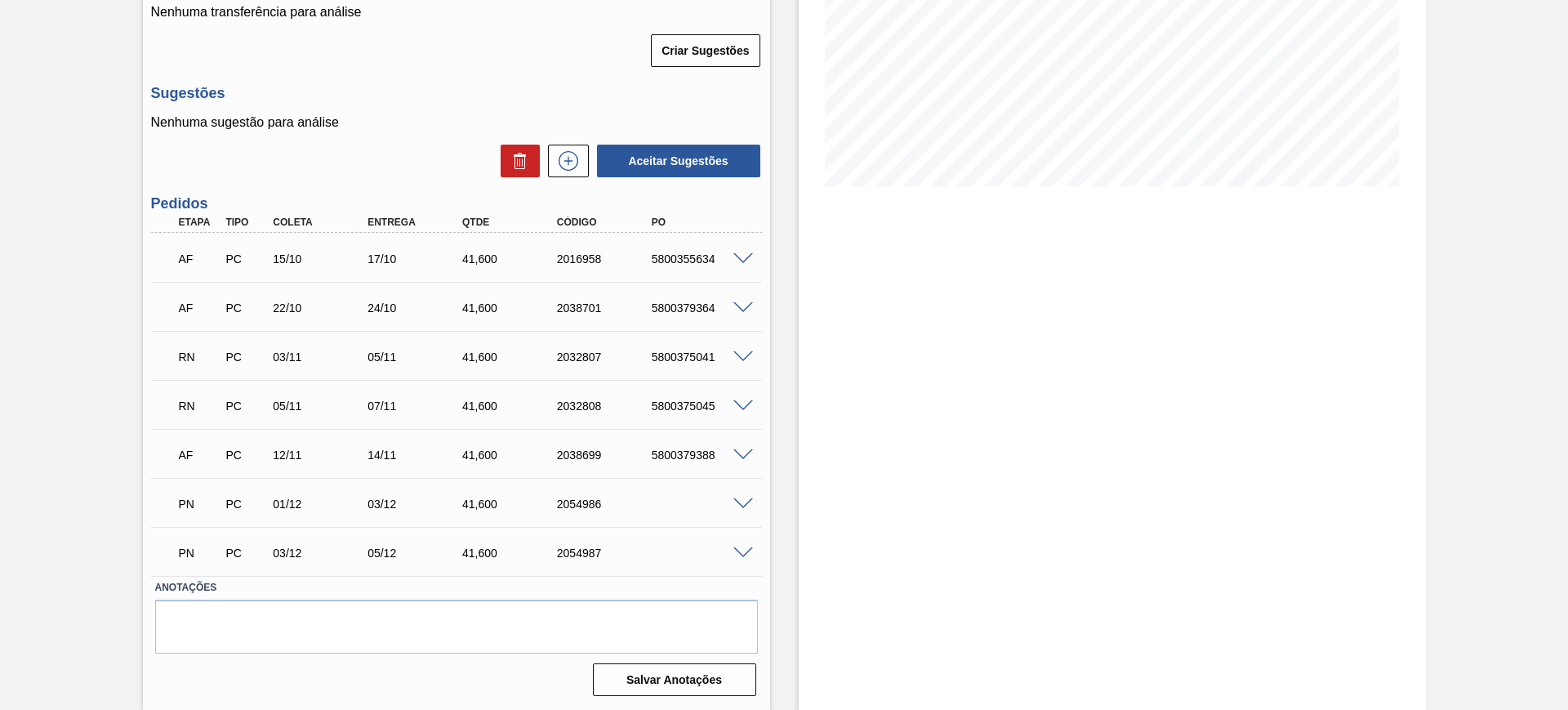
click at [746, 500] on span at bounding box center [743, 504] width 19 height 12
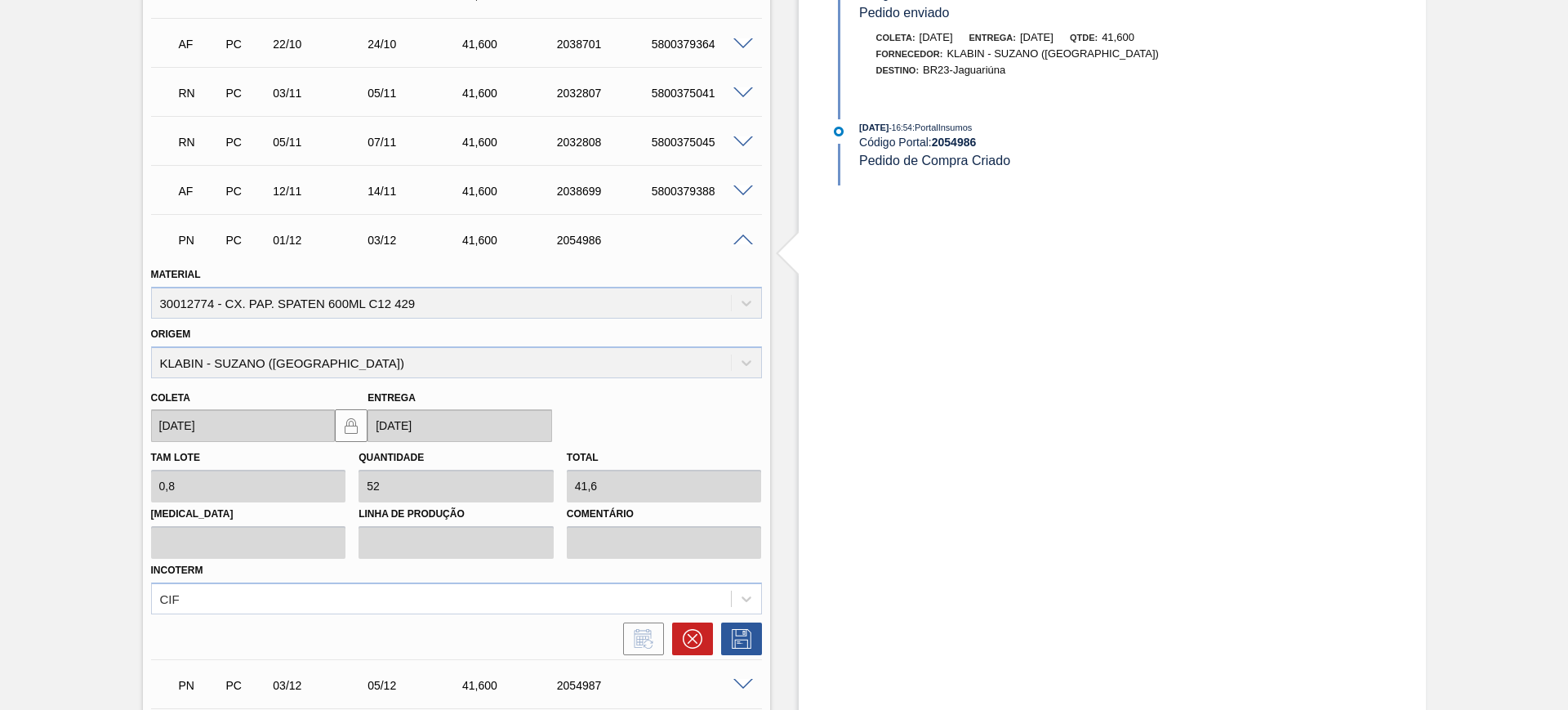
scroll to position [279, 0]
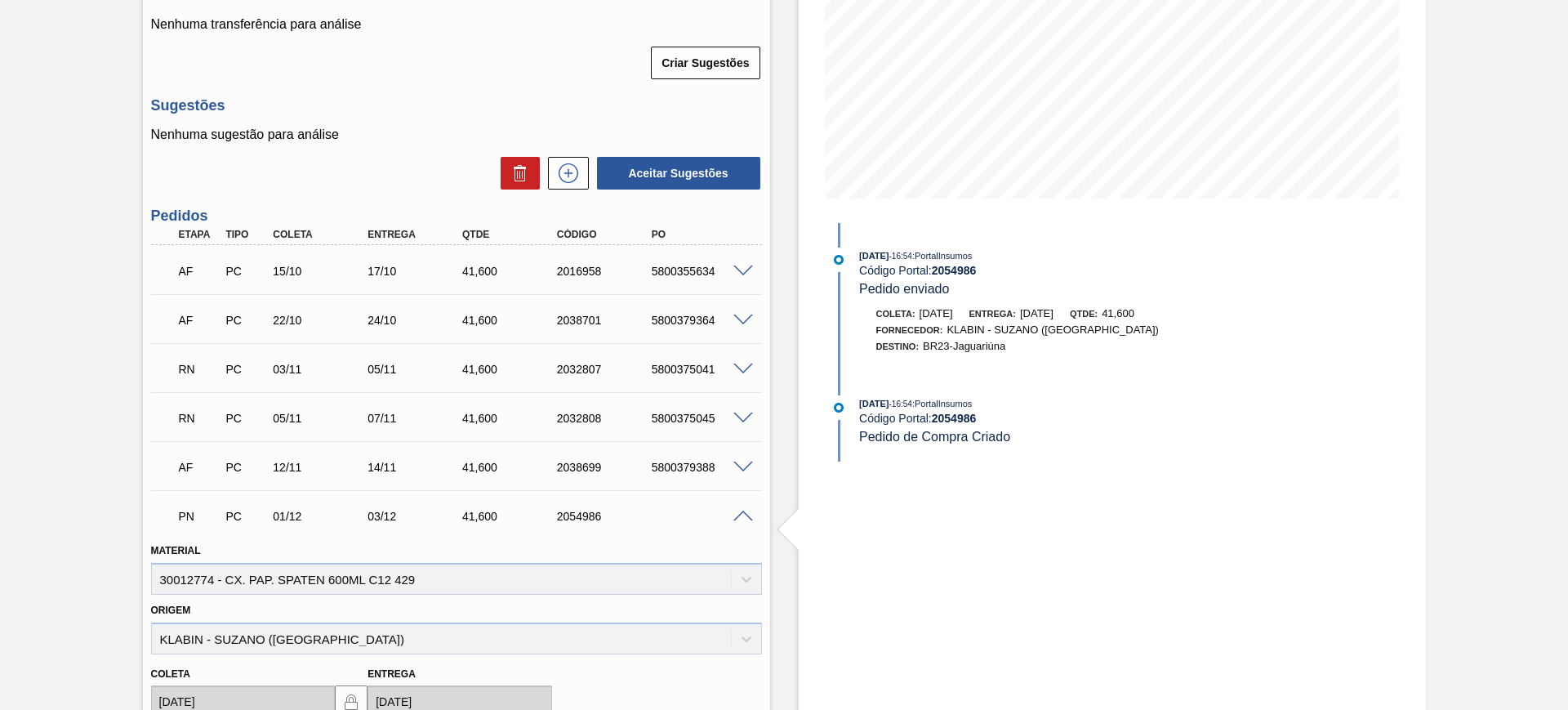
click at [741, 274] on span at bounding box center [743, 271] width 19 height 12
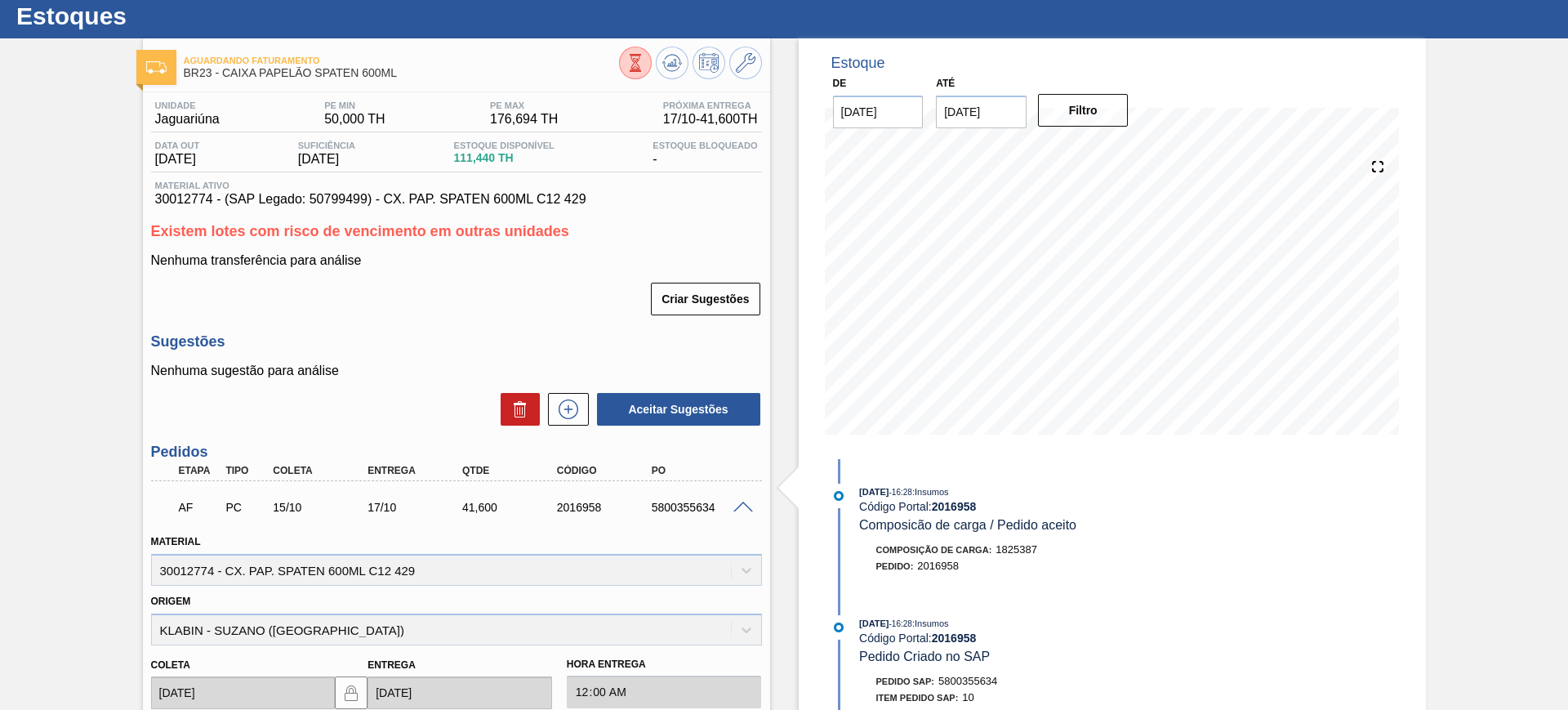
scroll to position [0, 0]
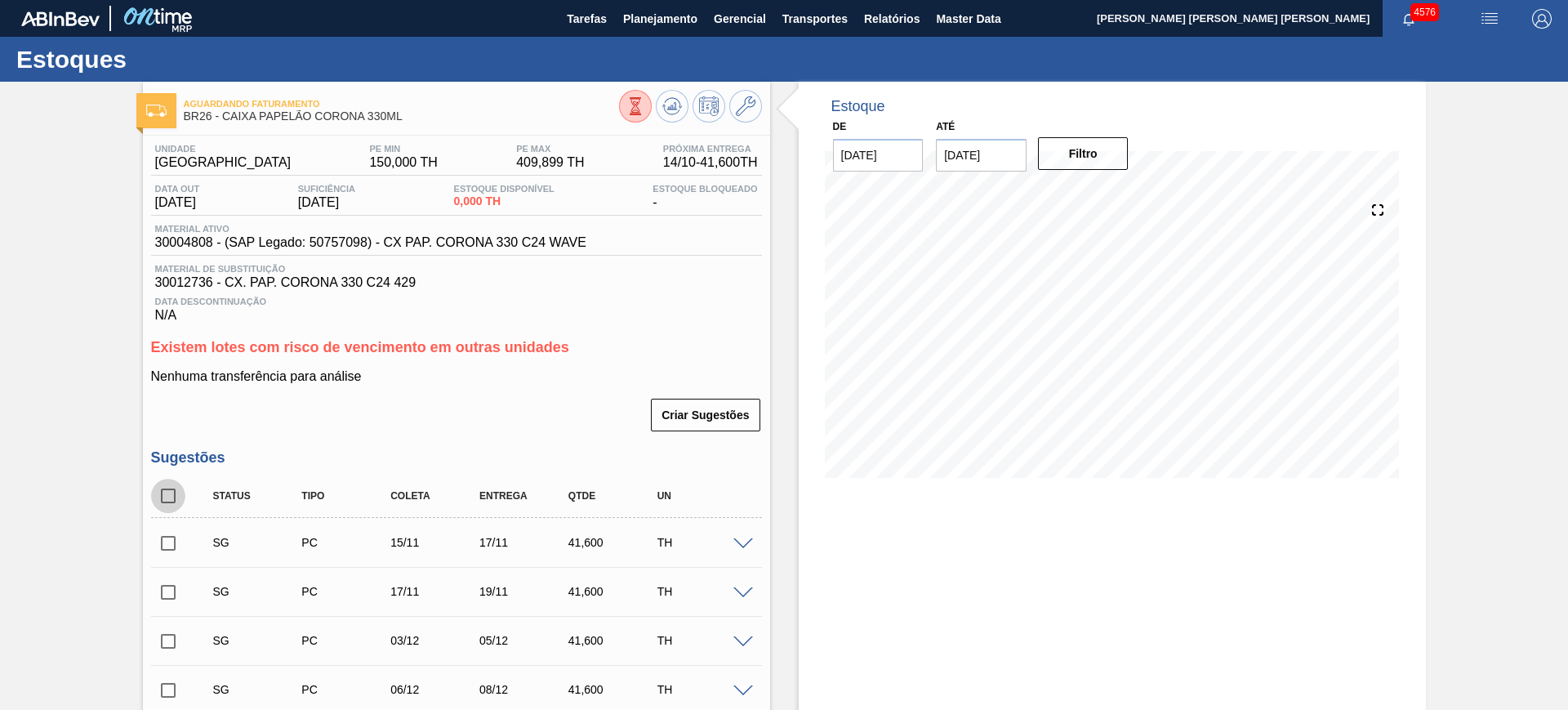
click at [170, 489] on input "checkbox" at bounding box center [168, 495] width 34 height 34
checkbox input "true"
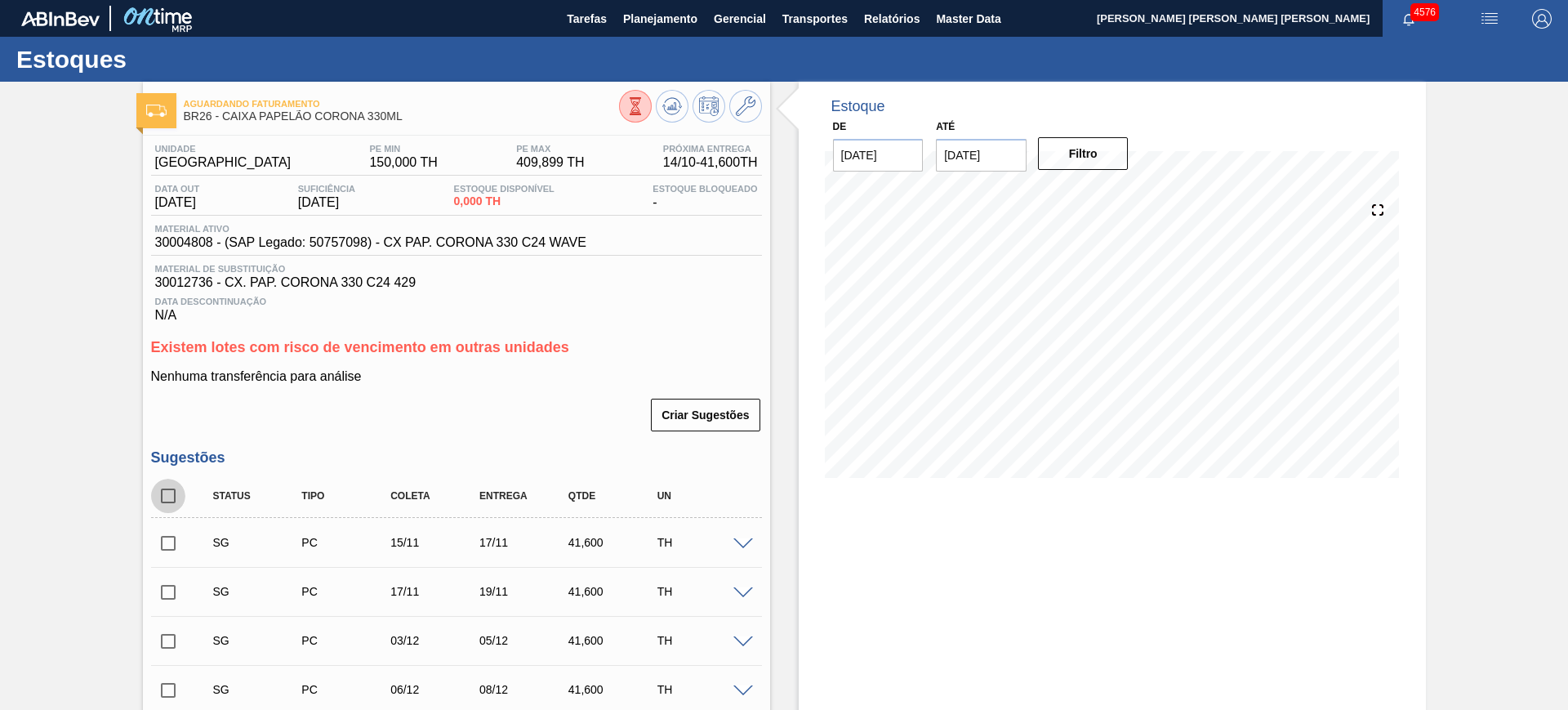
checkbox input "true"
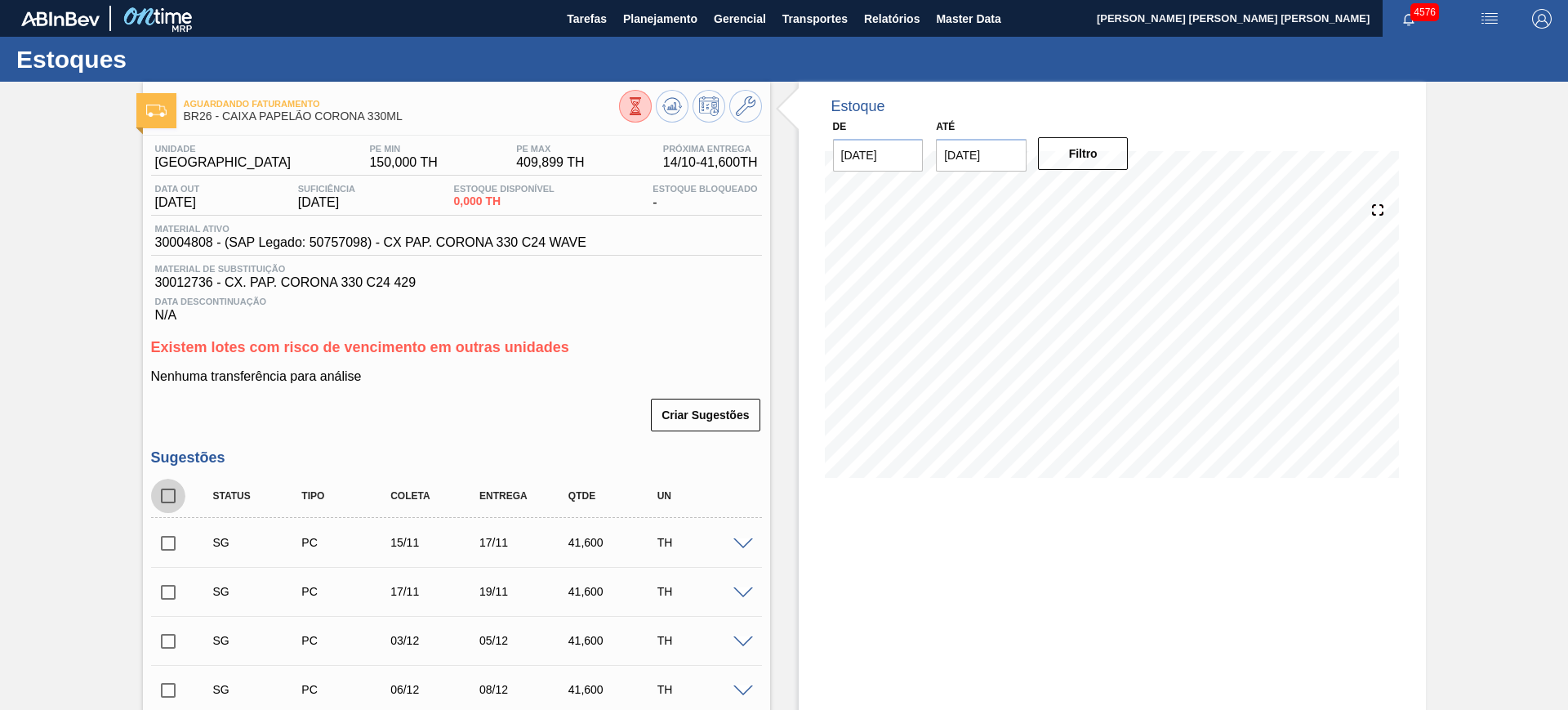
checkbox input "true"
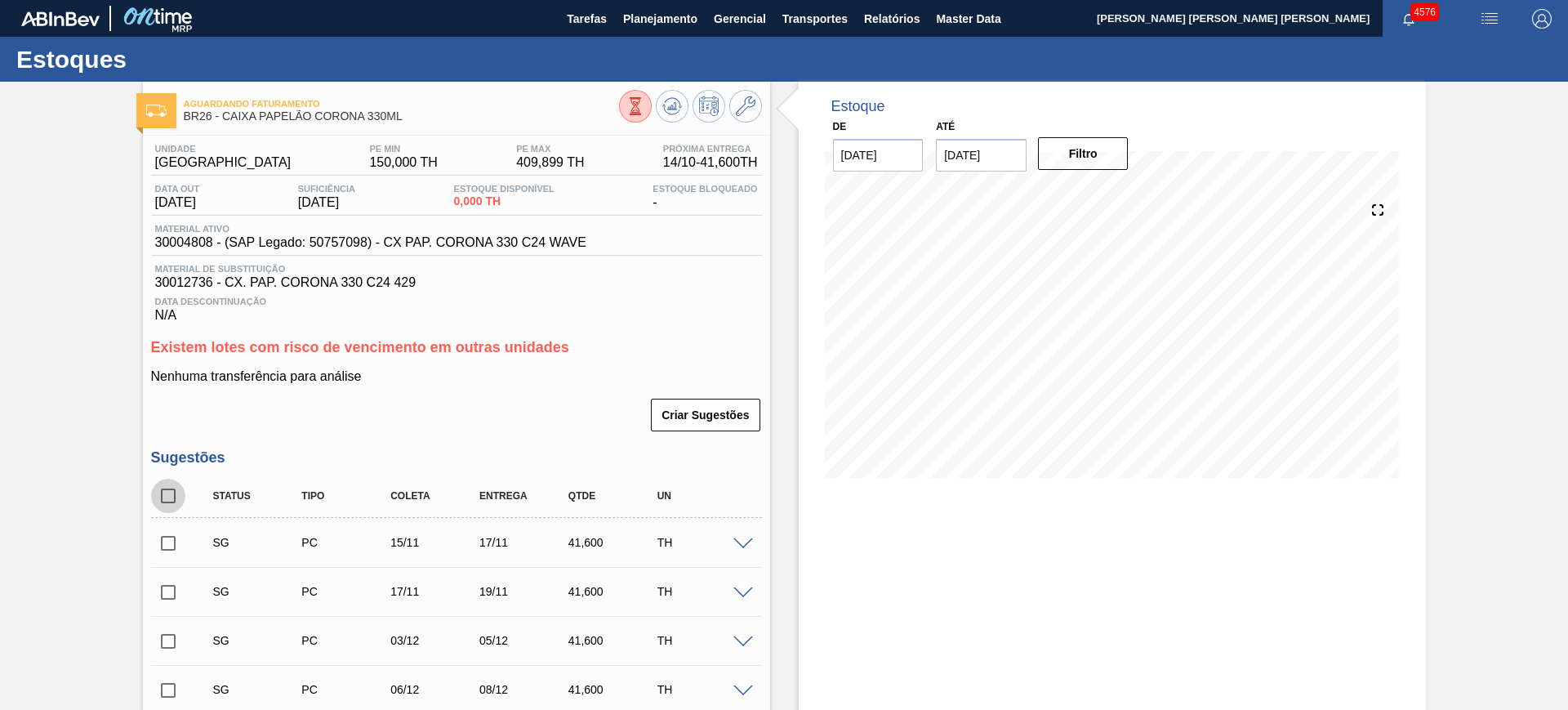
checkbox input "true"
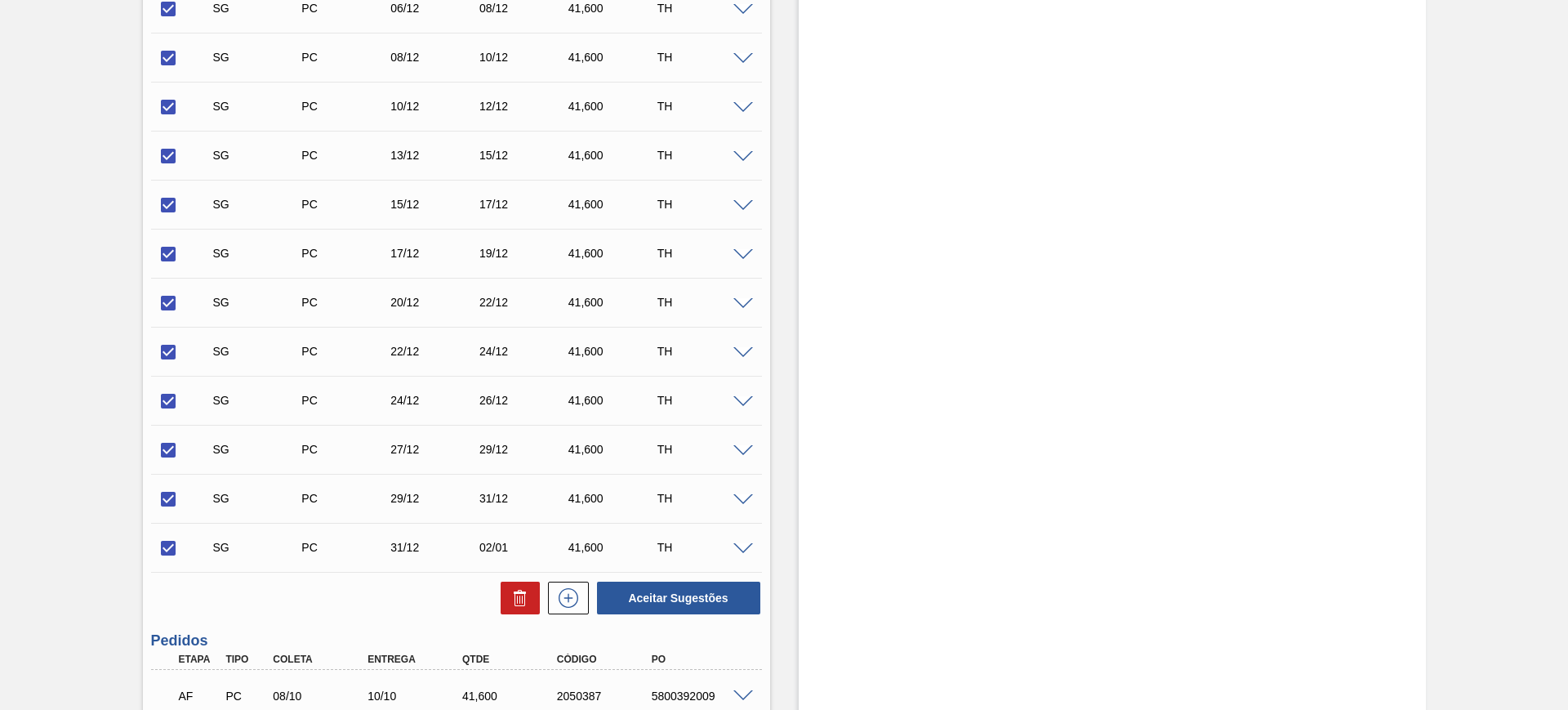
scroll to position [919, 0]
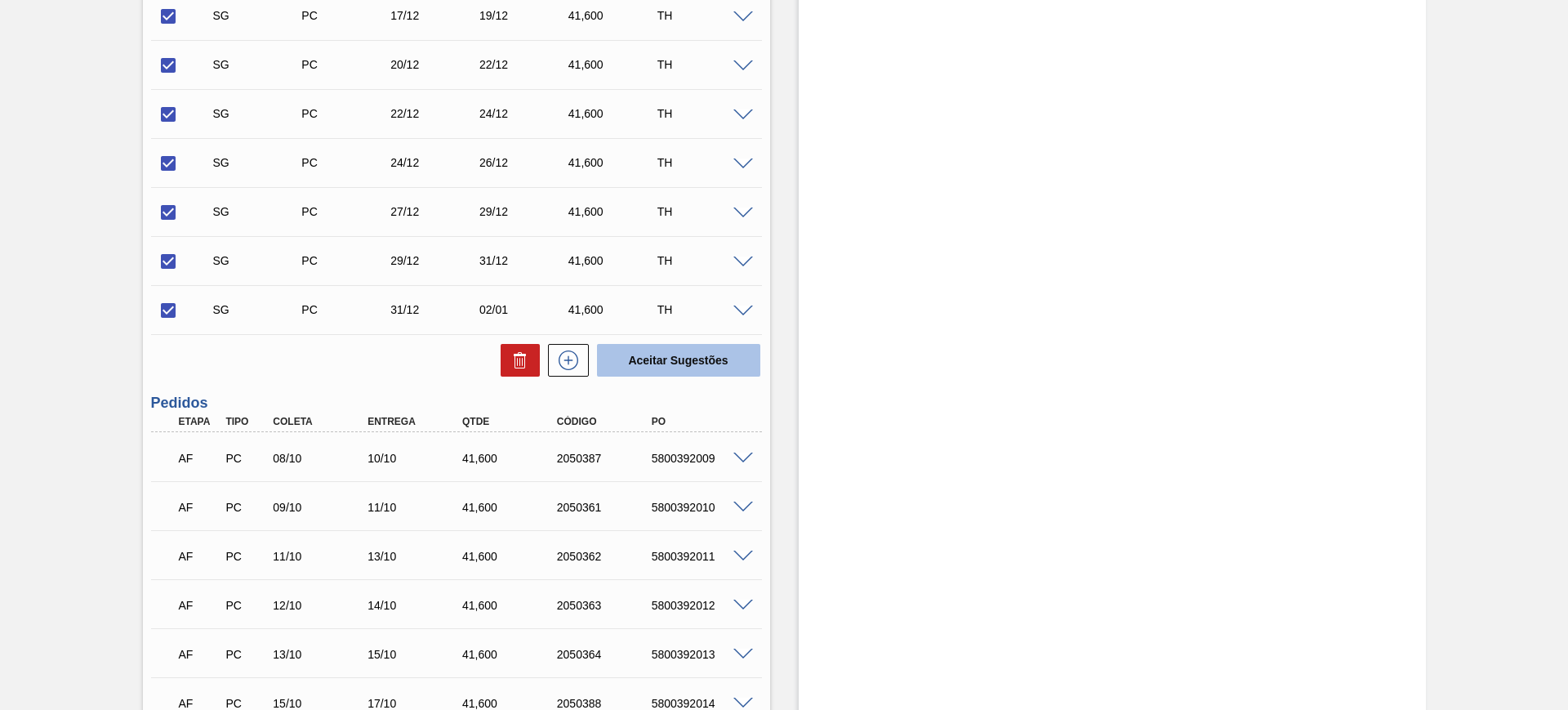
click at [649, 353] on button "Aceitar Sugestões" at bounding box center [678, 359] width 163 height 32
checkbox input "false"
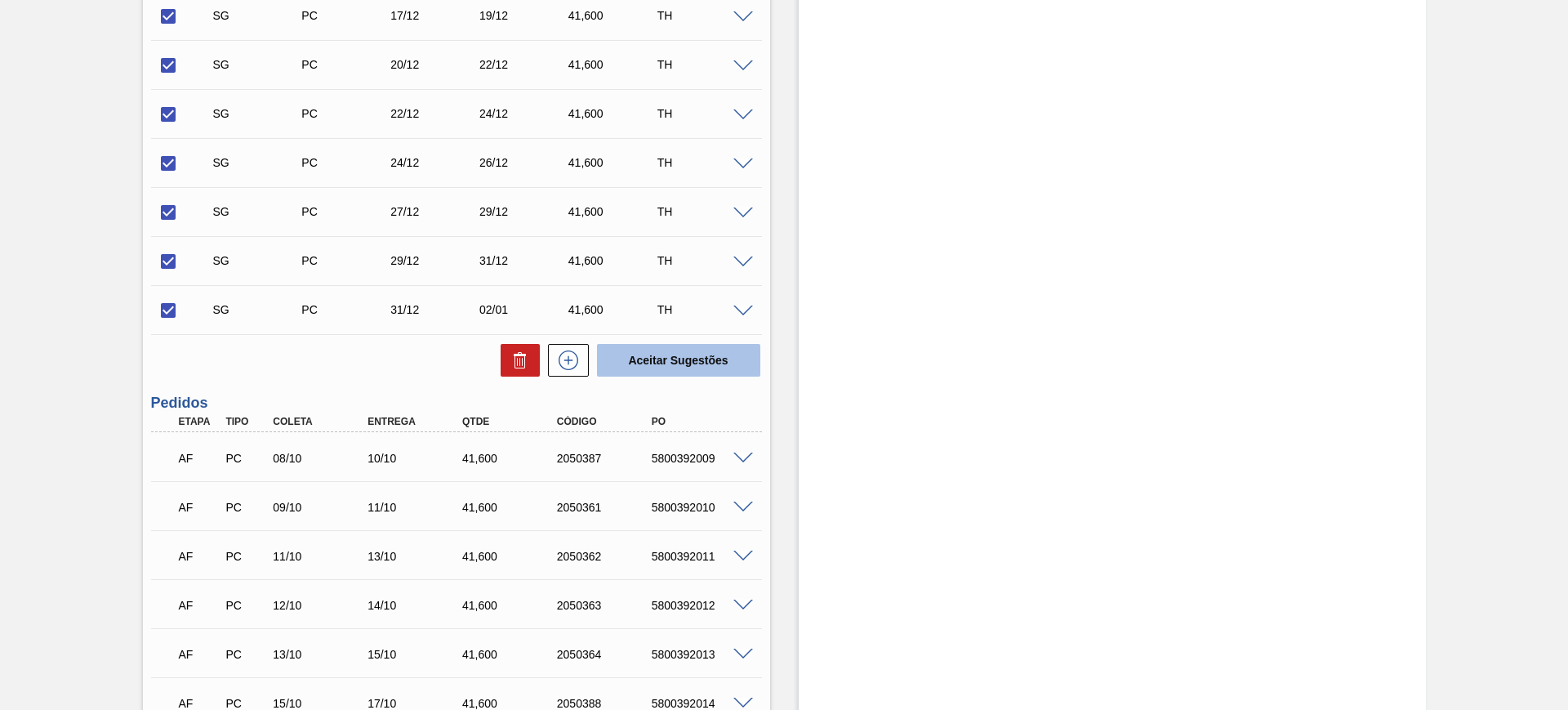
checkbox input "false"
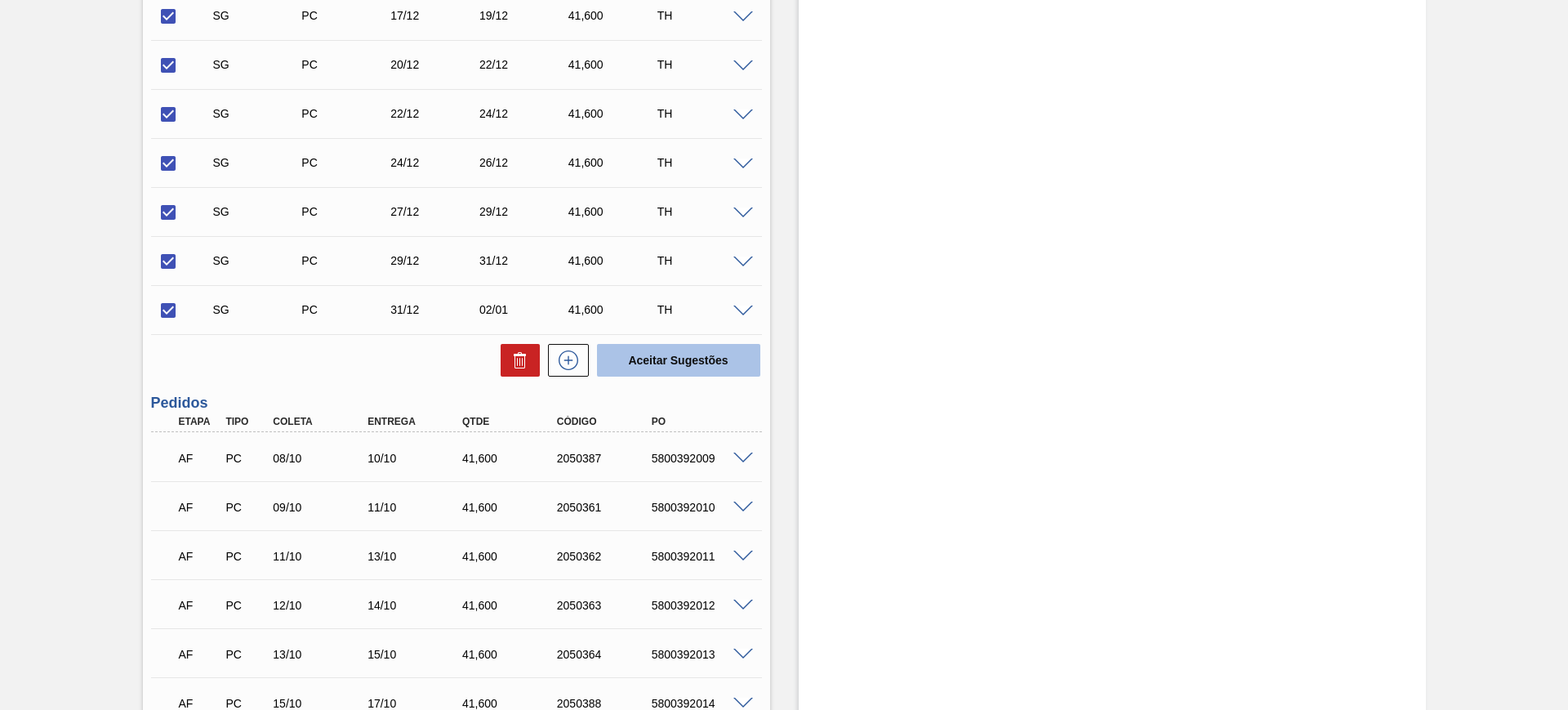
checkbox input "false"
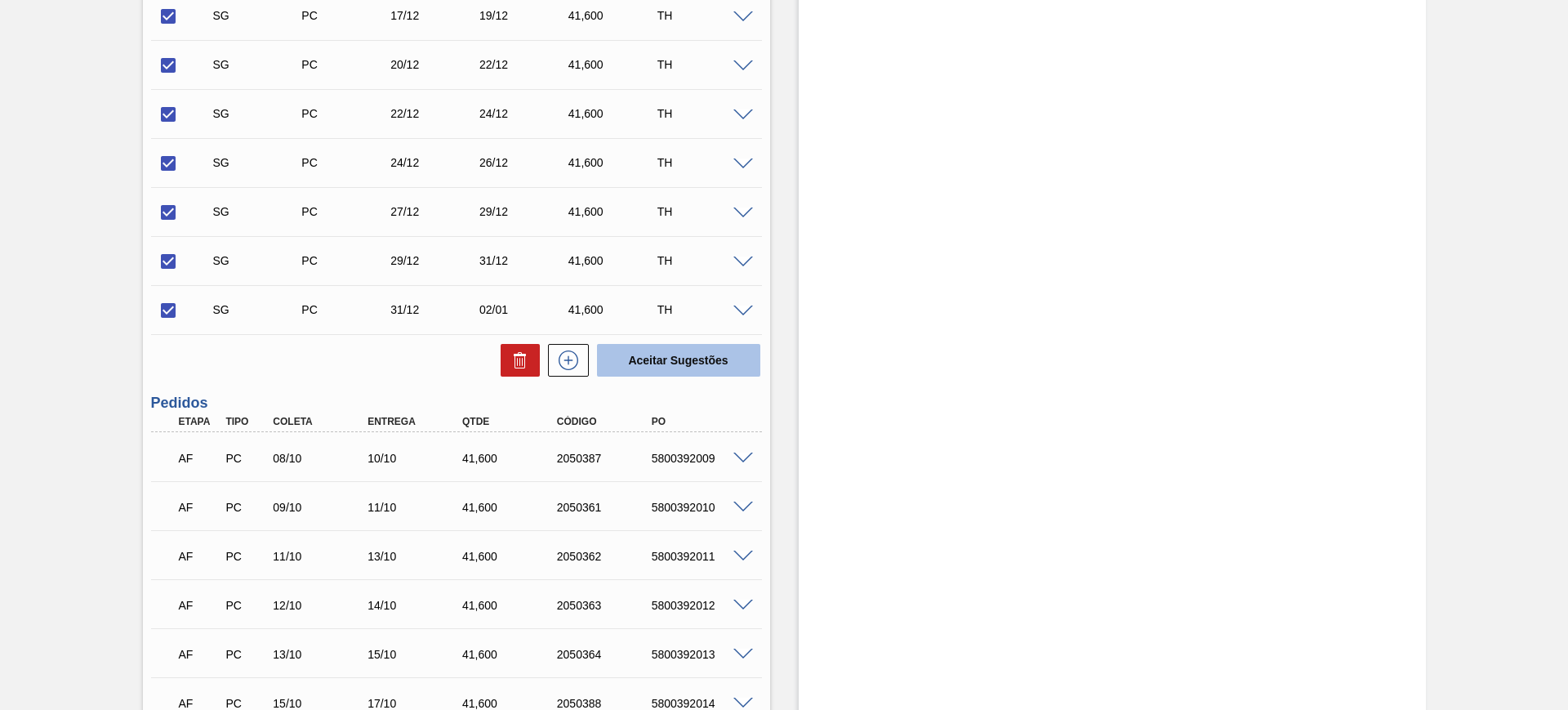
checkbox input "false"
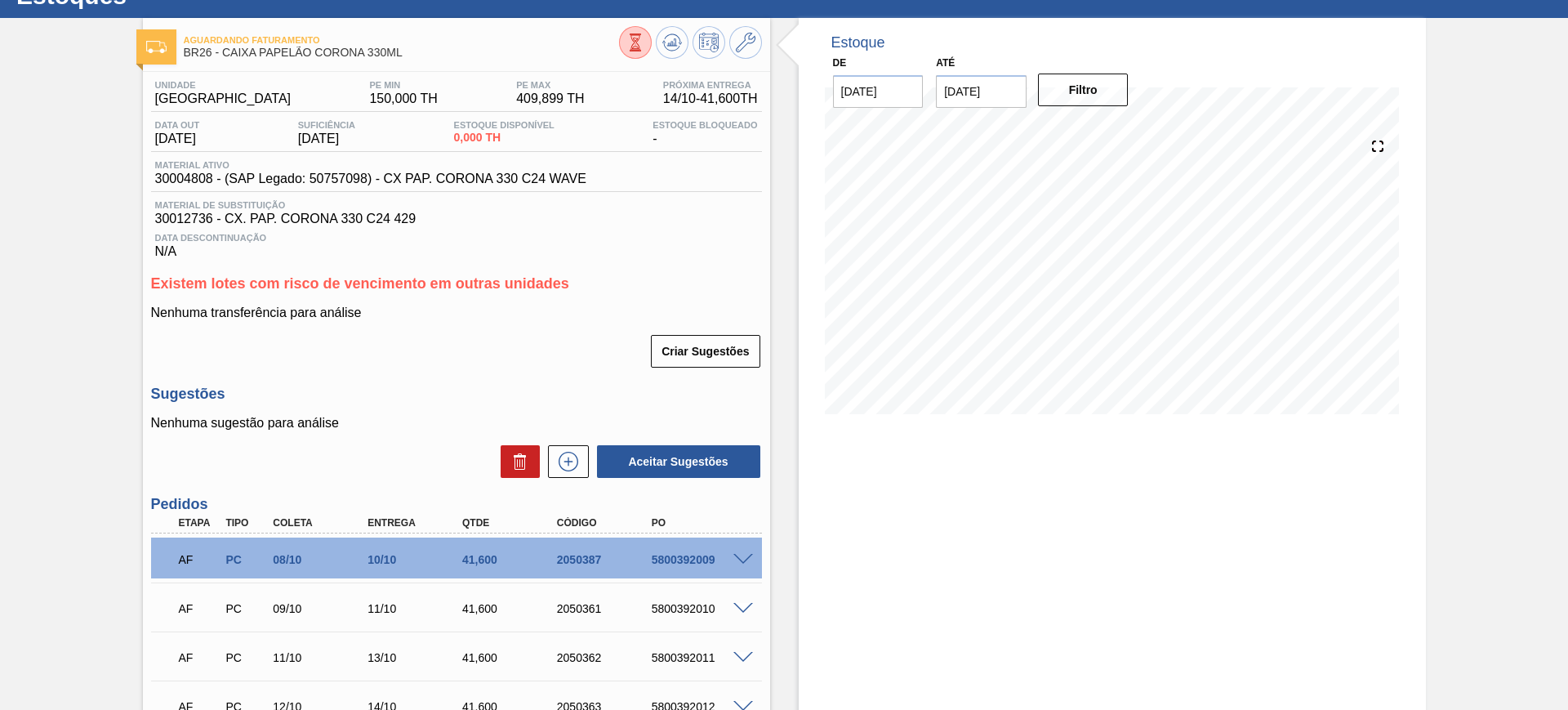
scroll to position [0, 0]
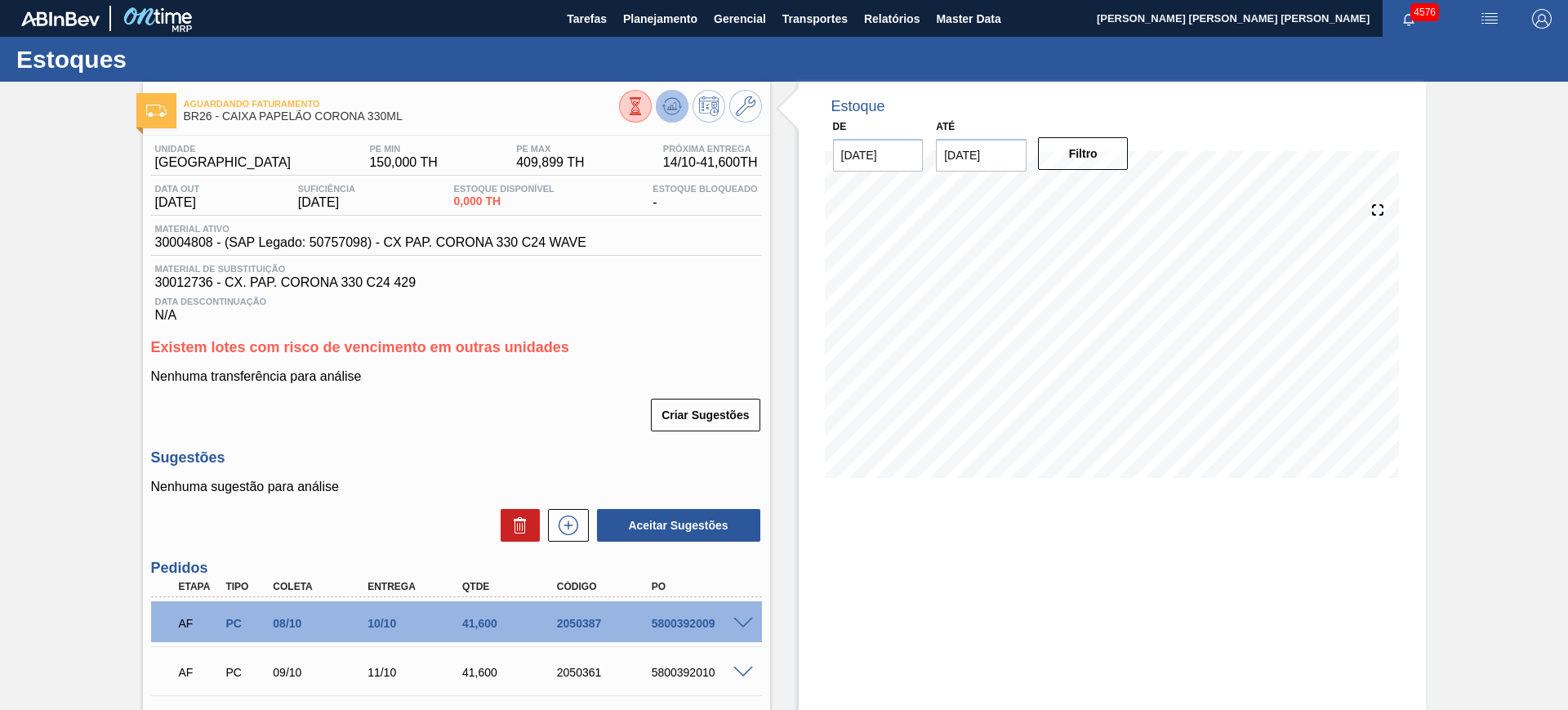
click at [680, 119] on button at bounding box center [672, 106] width 32 height 32
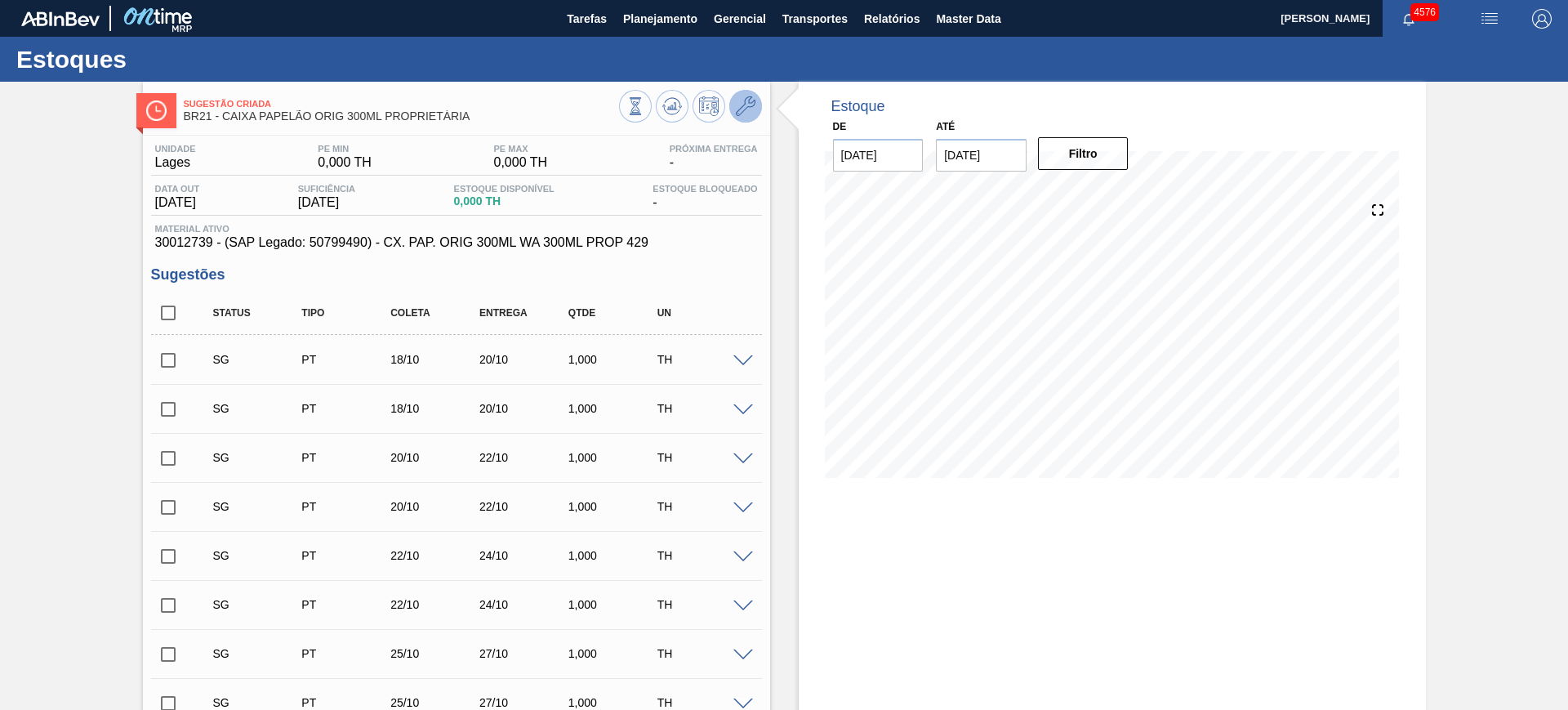
click at [733, 102] on button at bounding box center [745, 106] width 32 height 32
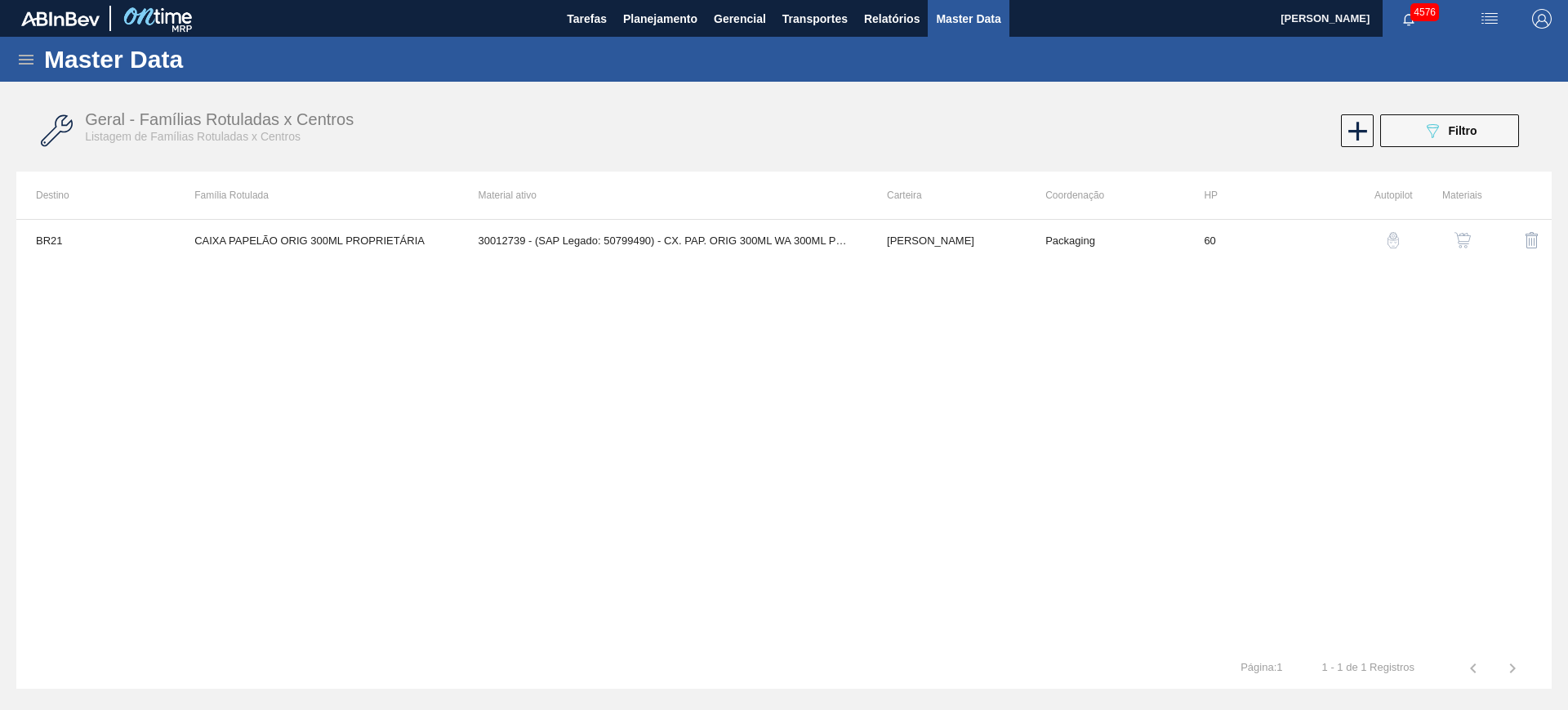
click at [1464, 233] on img "button" at bounding box center [1463, 240] width 17 height 17
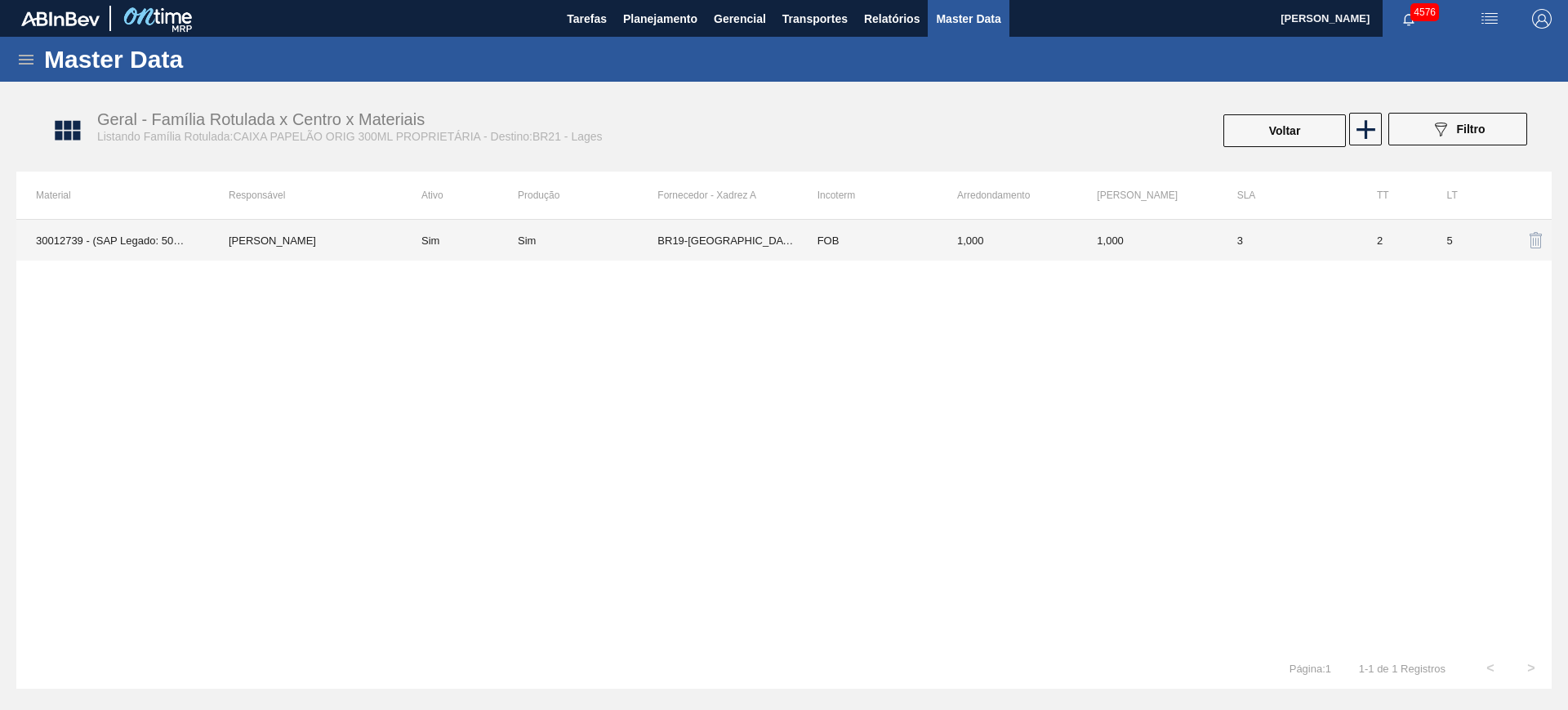
click at [696, 244] on td "BR19-[GEOGRAPHIC_DATA]" at bounding box center [728, 240] width 140 height 41
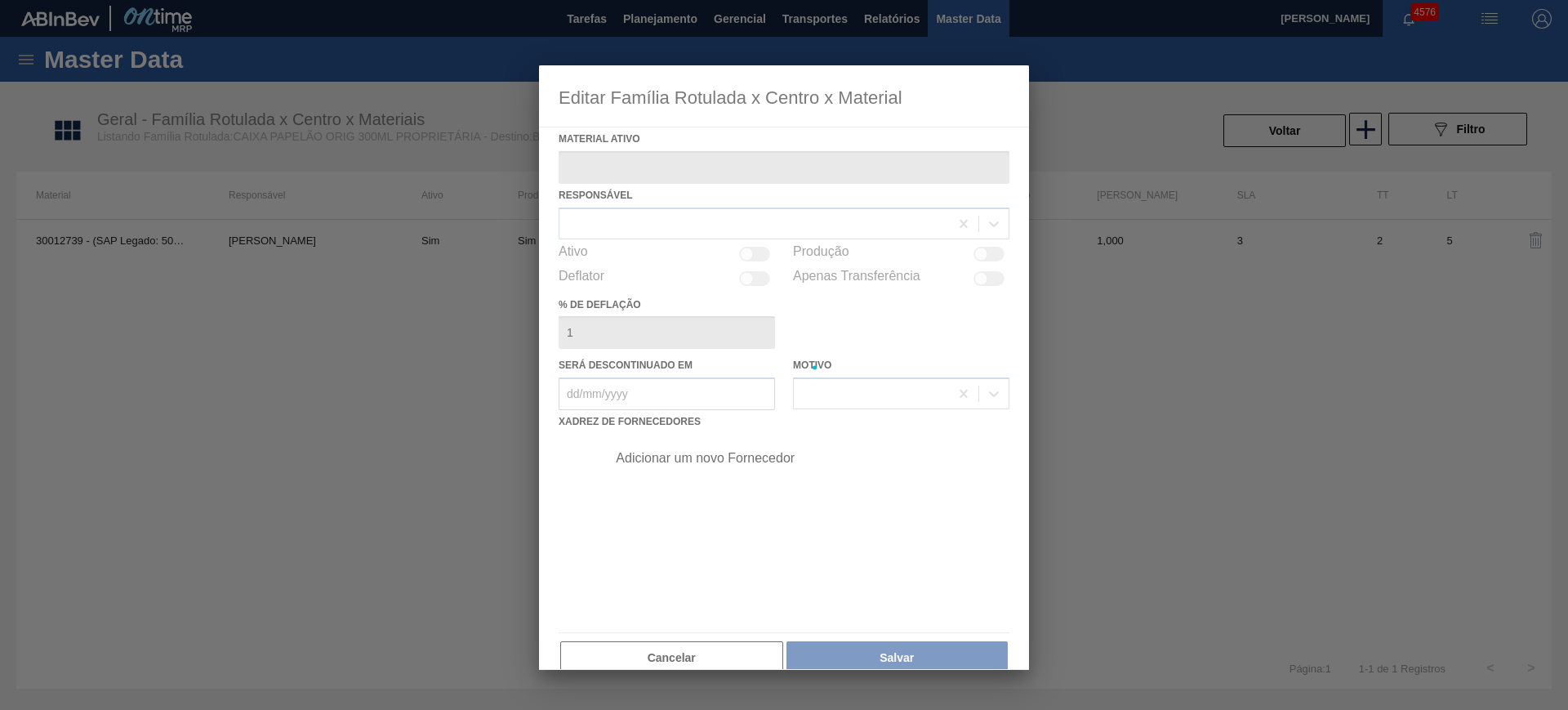
type ativo "30012739 - (SAP Legado: 50799490) - CX. PAP. ORIG 300ML WA 300ML PROP 429"
checkbox input "true"
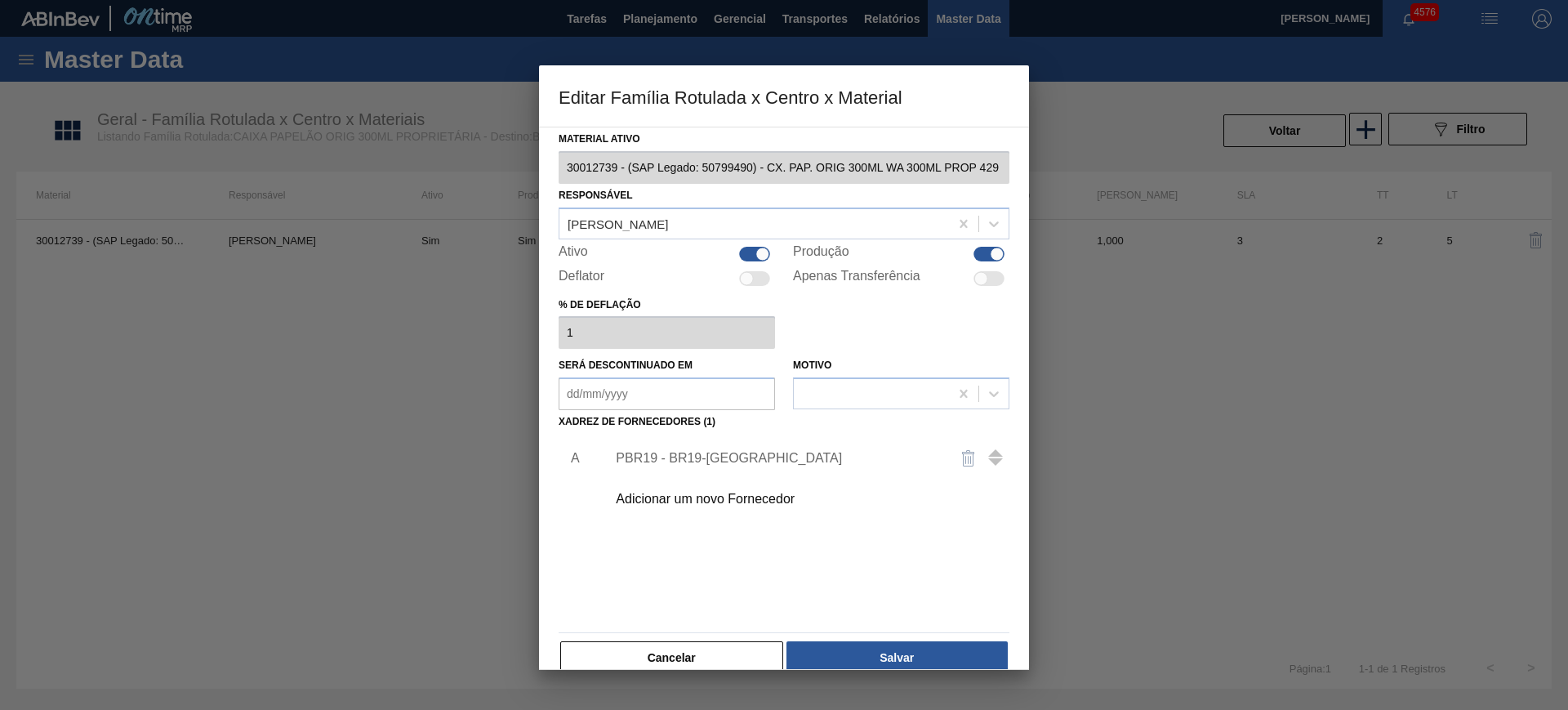
click at [714, 462] on div "PBR19 - BR19-[GEOGRAPHIC_DATA]" at bounding box center [777, 458] width 321 height 15
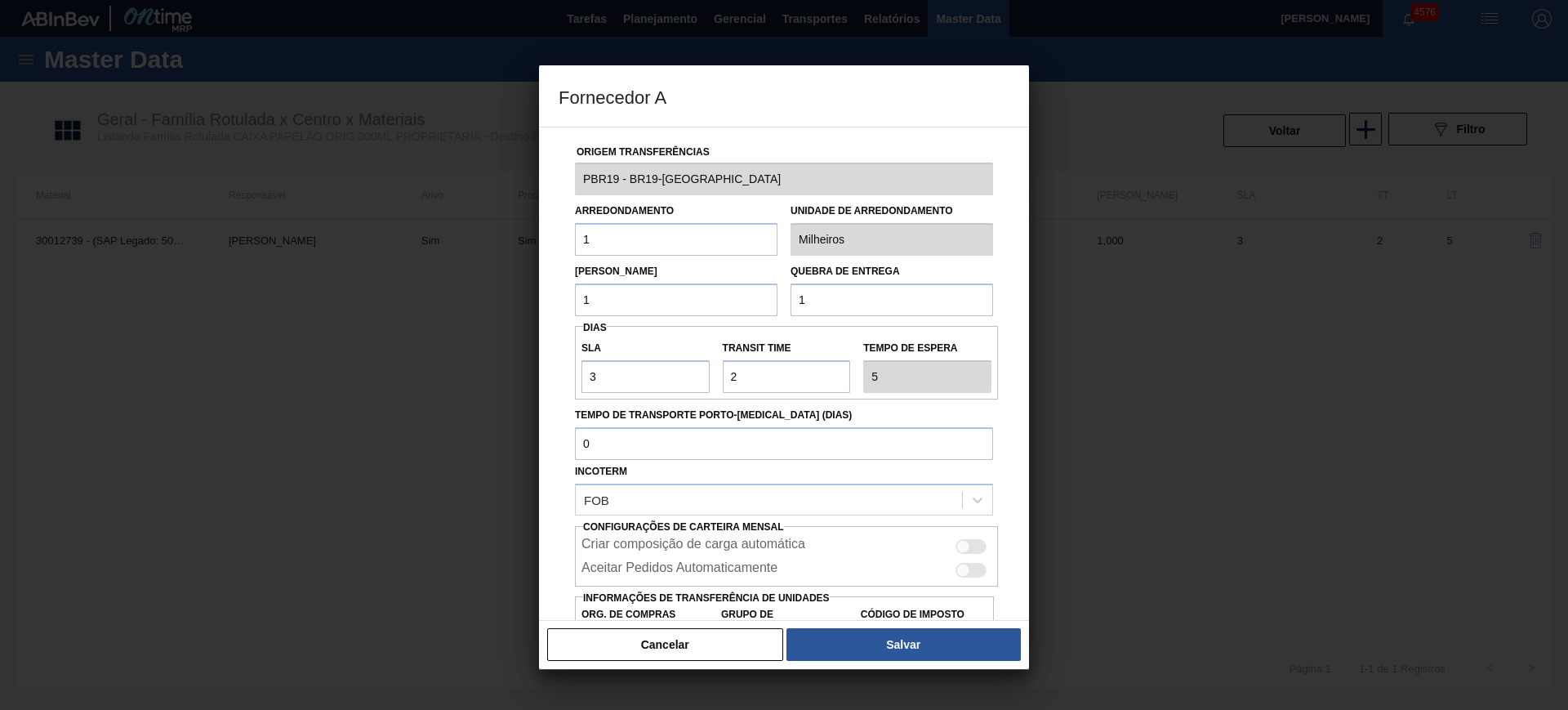
click at [689, 227] on input "1" at bounding box center [676, 239] width 203 height 32
type input "40,6"
click at [659, 303] on input "1" at bounding box center [676, 299] width 203 height 32
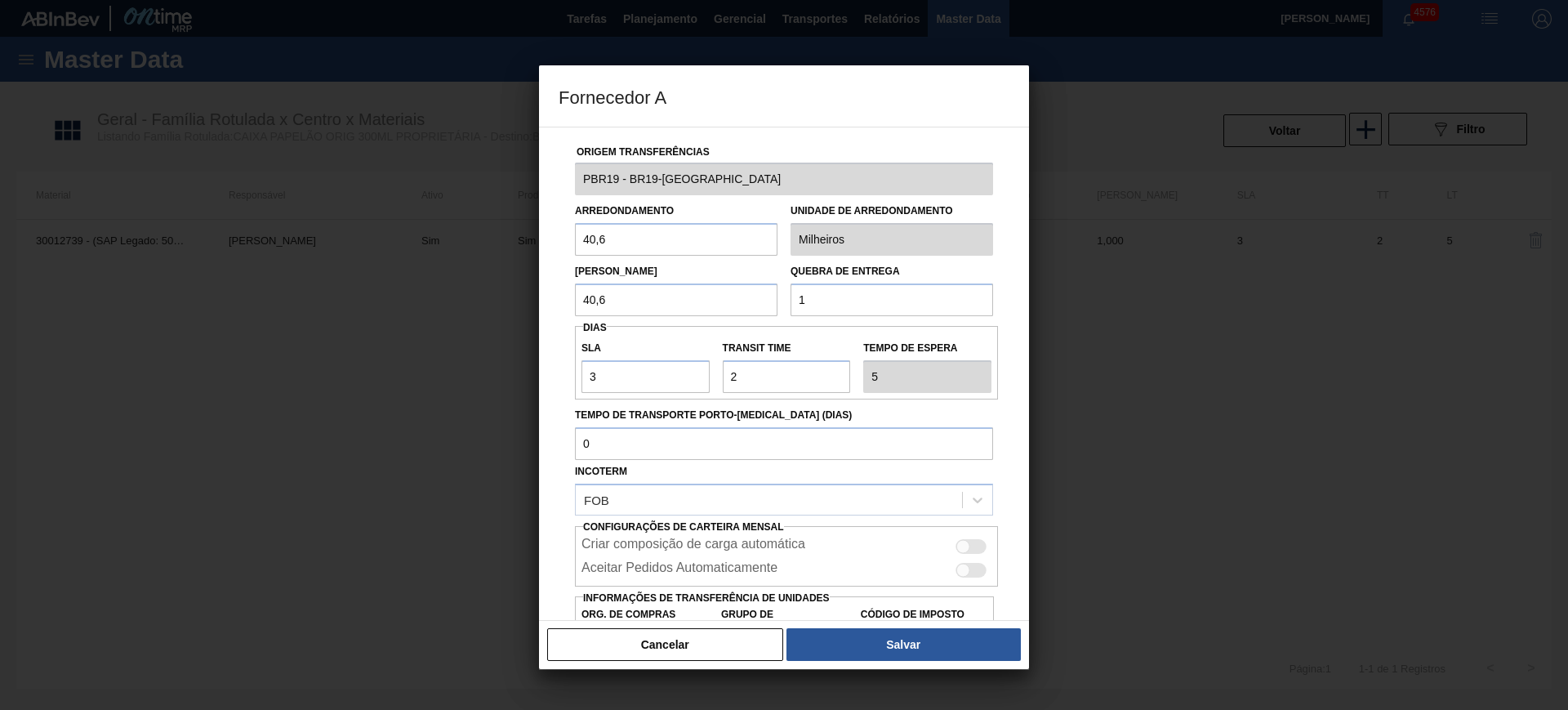
type input "40,6"
click at [830, 300] on input "1" at bounding box center [892, 299] width 203 height 32
type input "40,6"
click at [682, 376] on input "3" at bounding box center [645, 376] width 128 height 32
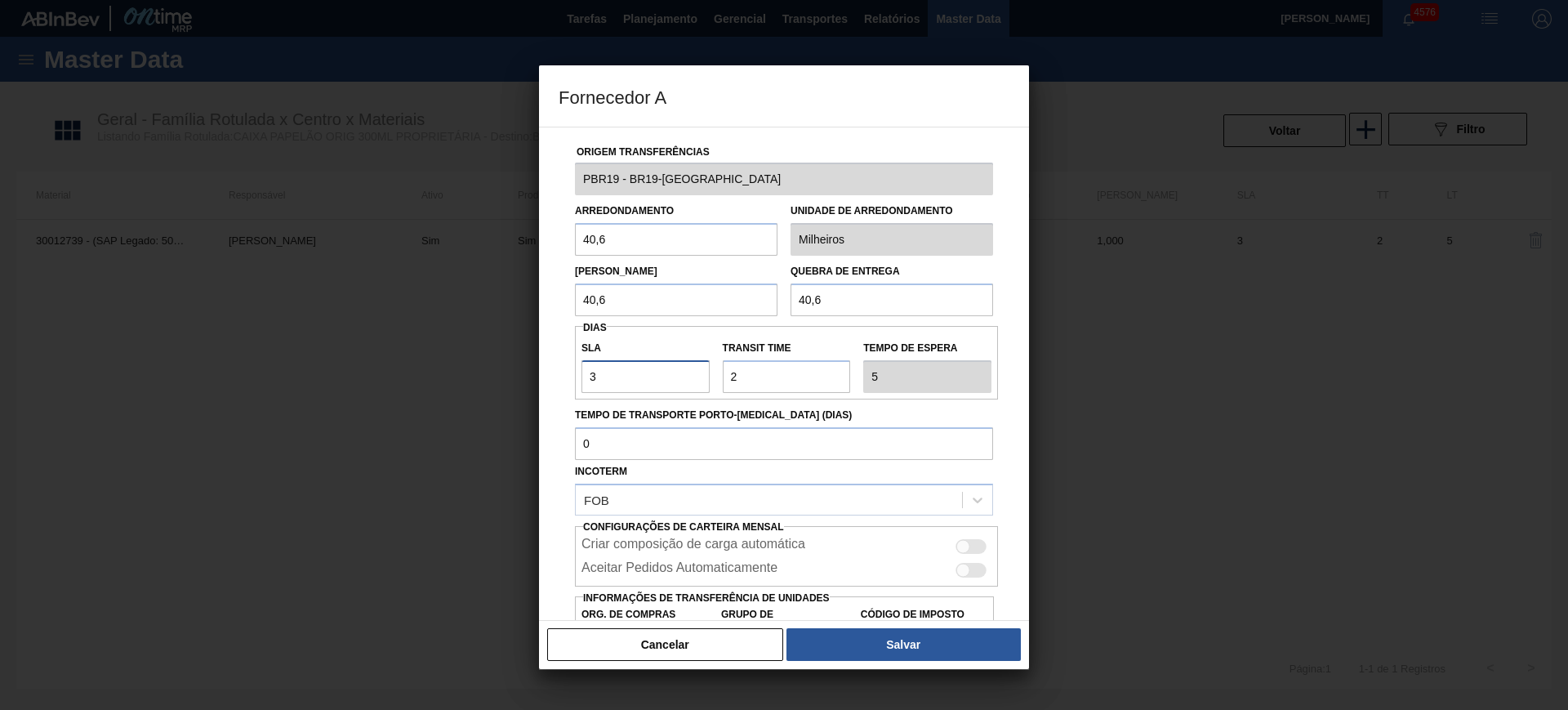
click at [682, 376] on input "3" at bounding box center [645, 376] width 128 height 32
type input "0"
type input "2"
type input "NaN"
type input "3"
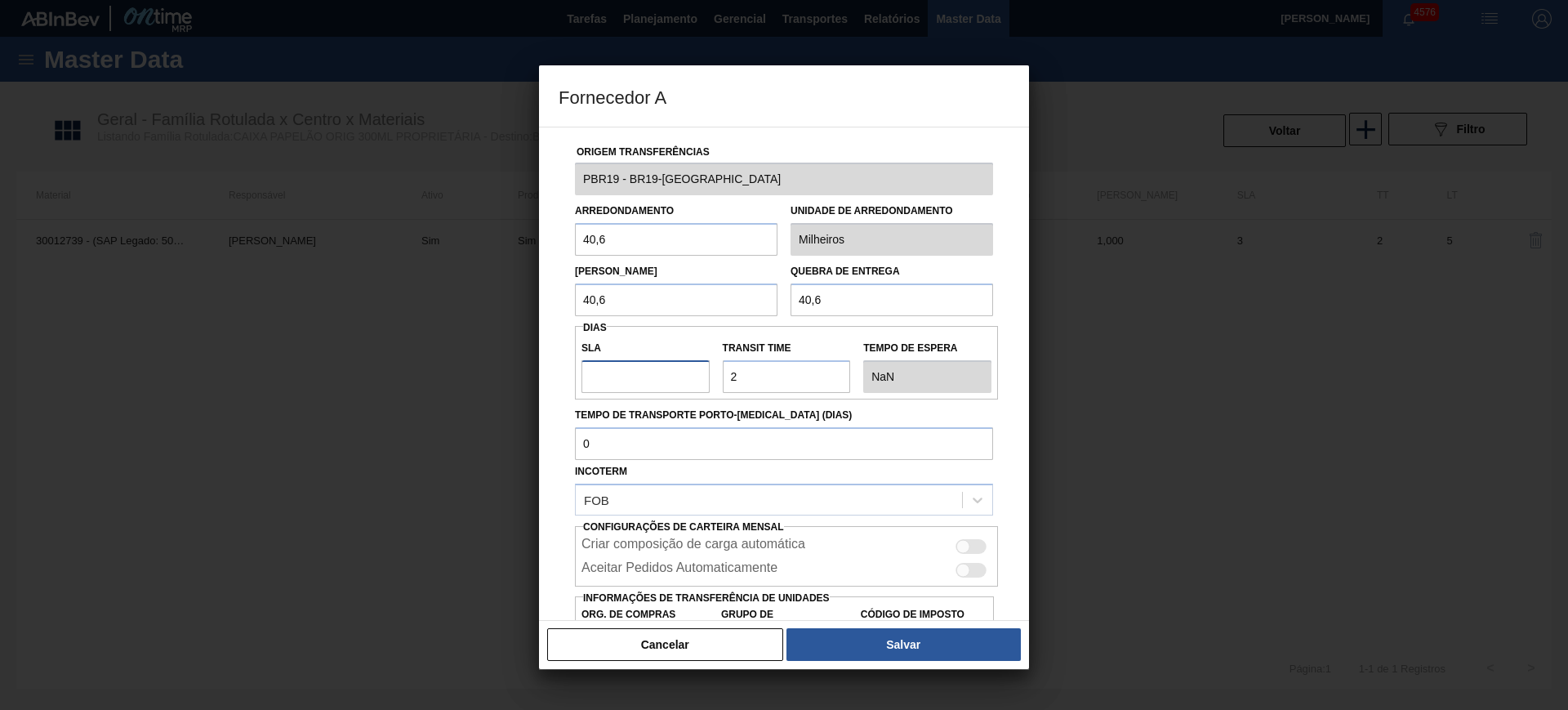
type input "5"
type input "30"
type input "32"
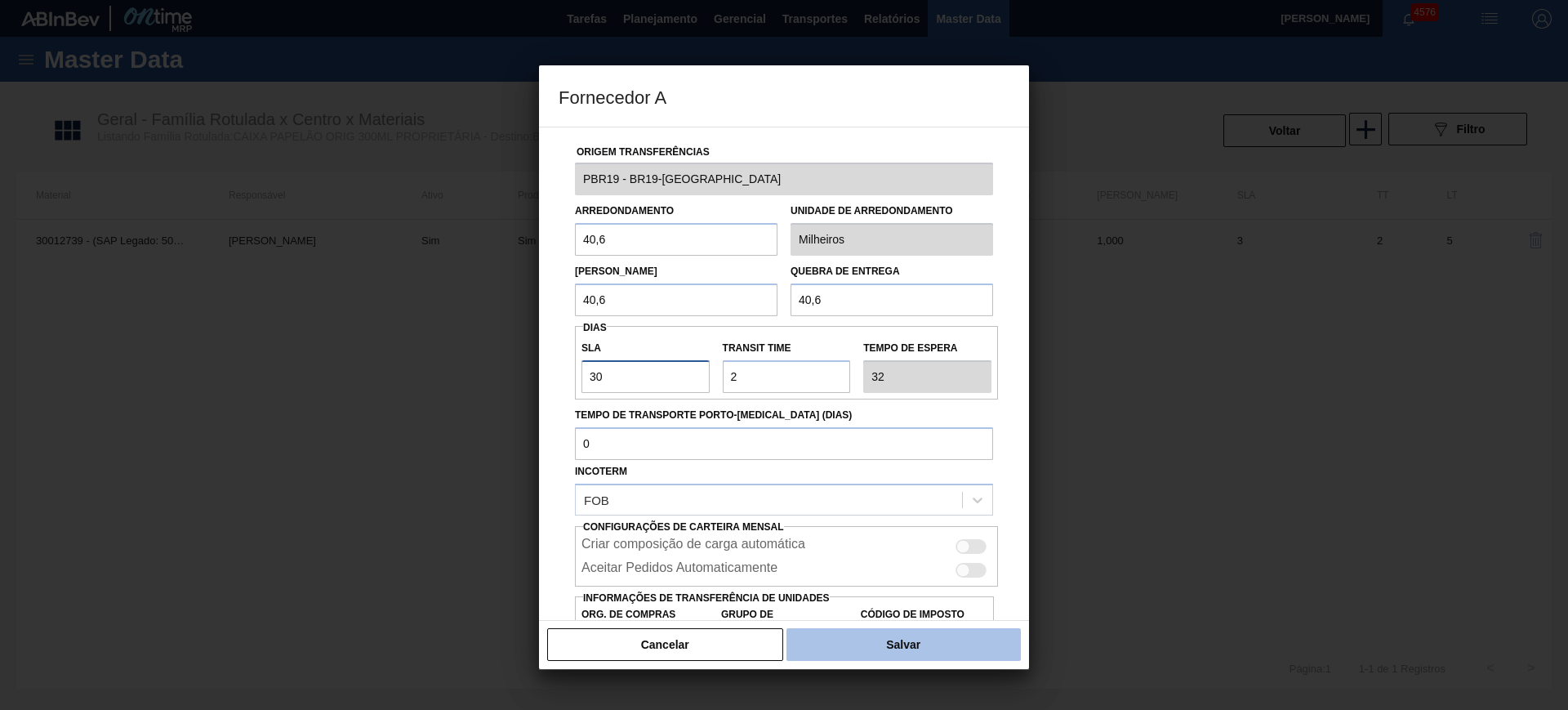
type input "30"
click at [923, 640] on button "Salvar" at bounding box center [904, 644] width 234 height 32
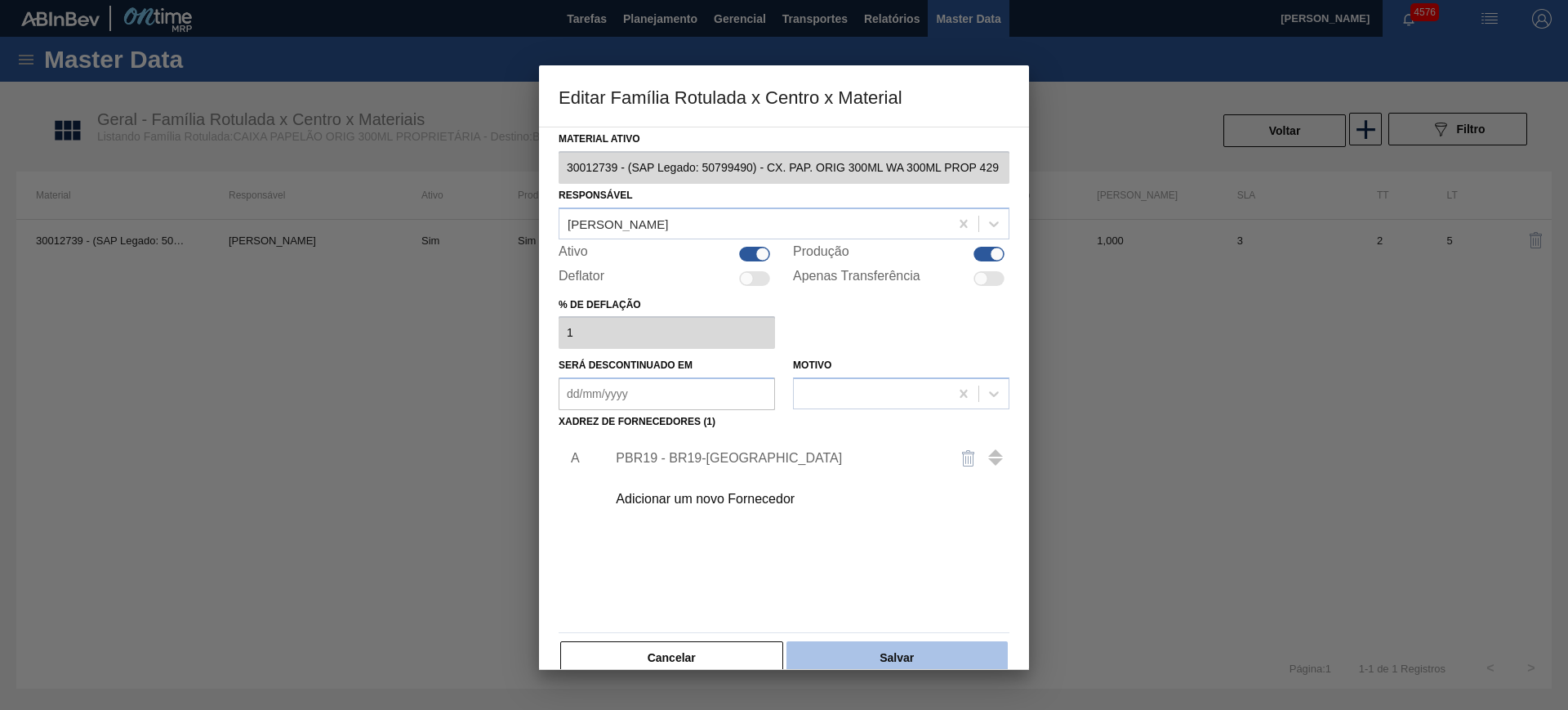
click at [928, 645] on button "Salvar" at bounding box center [897, 657] width 221 height 32
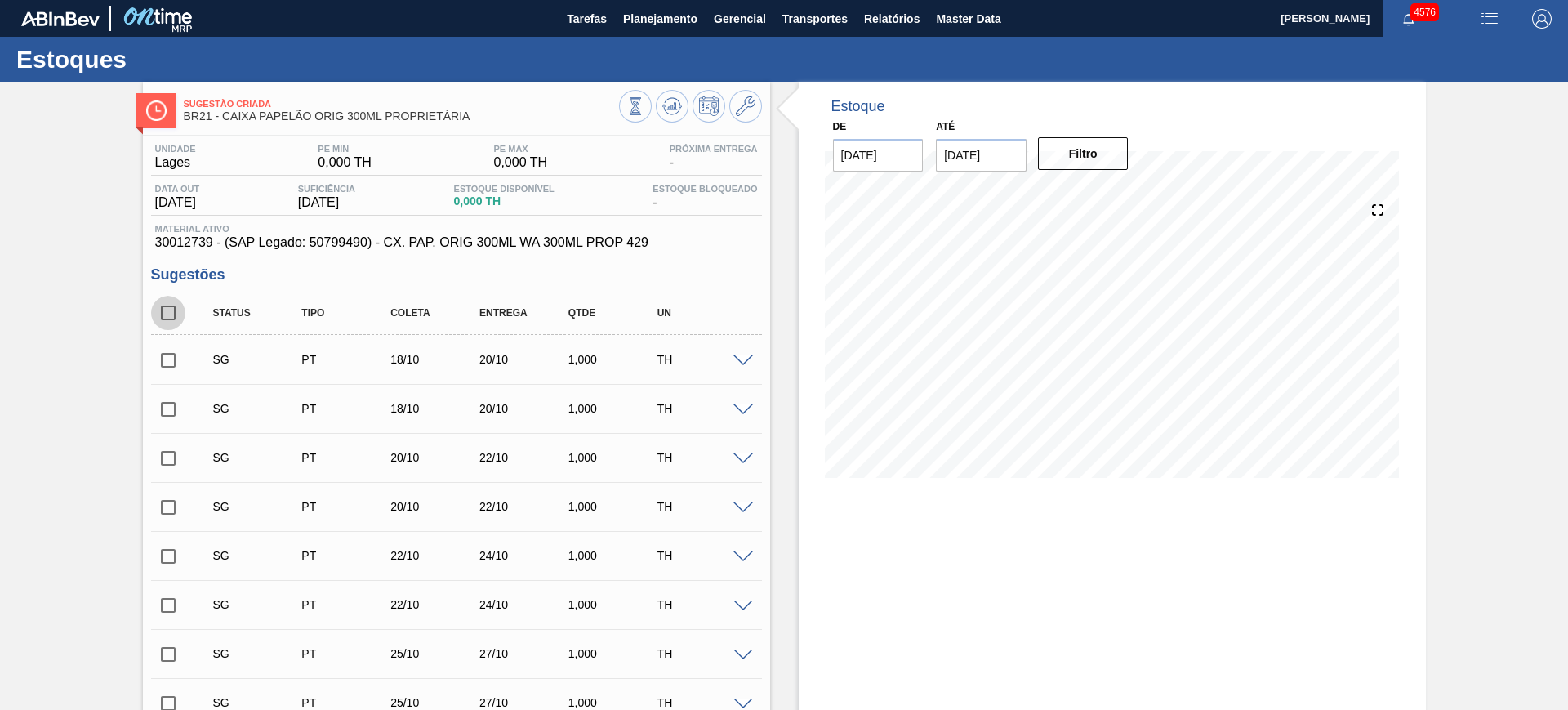
click at [176, 314] on input "checkbox" at bounding box center [168, 312] width 34 height 34
checkbox input "true"
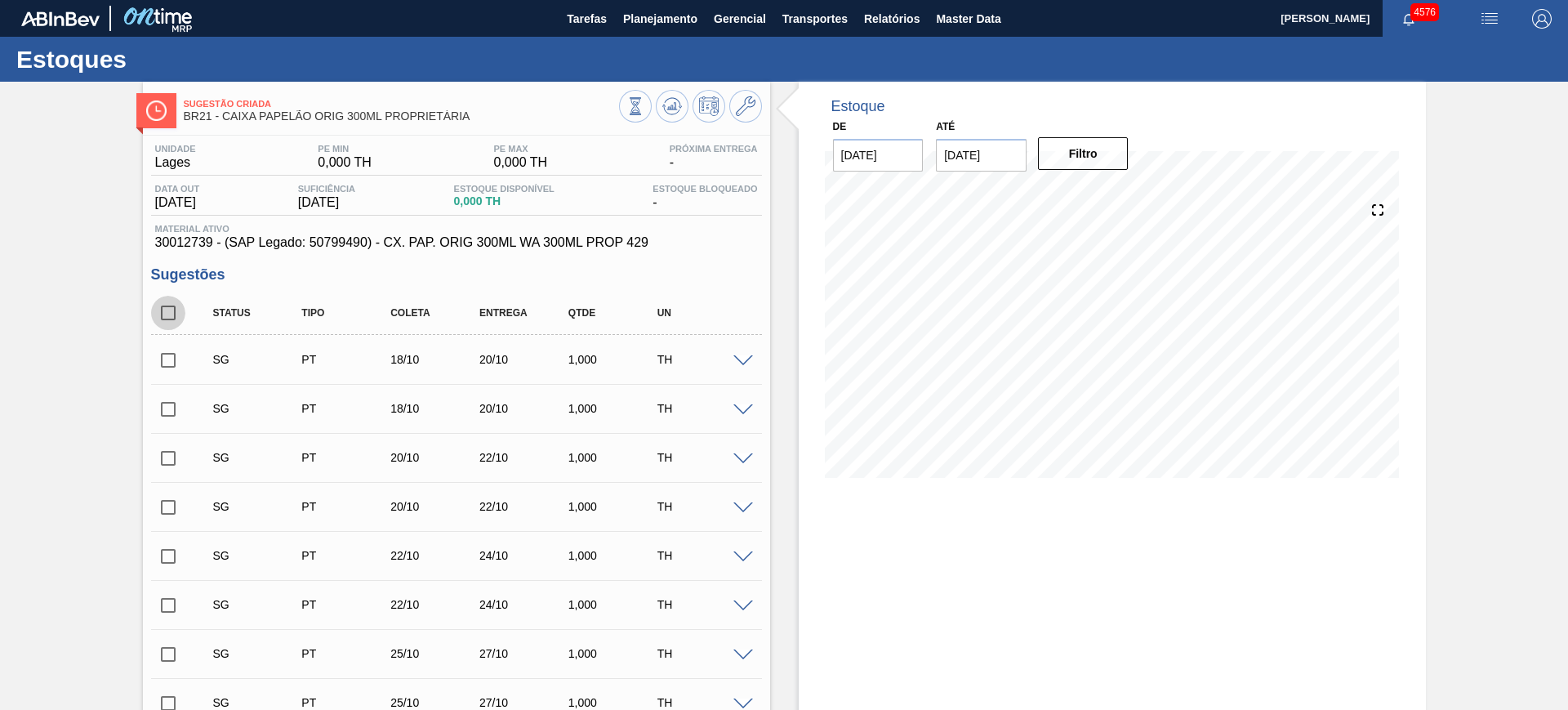
checkbox input "true"
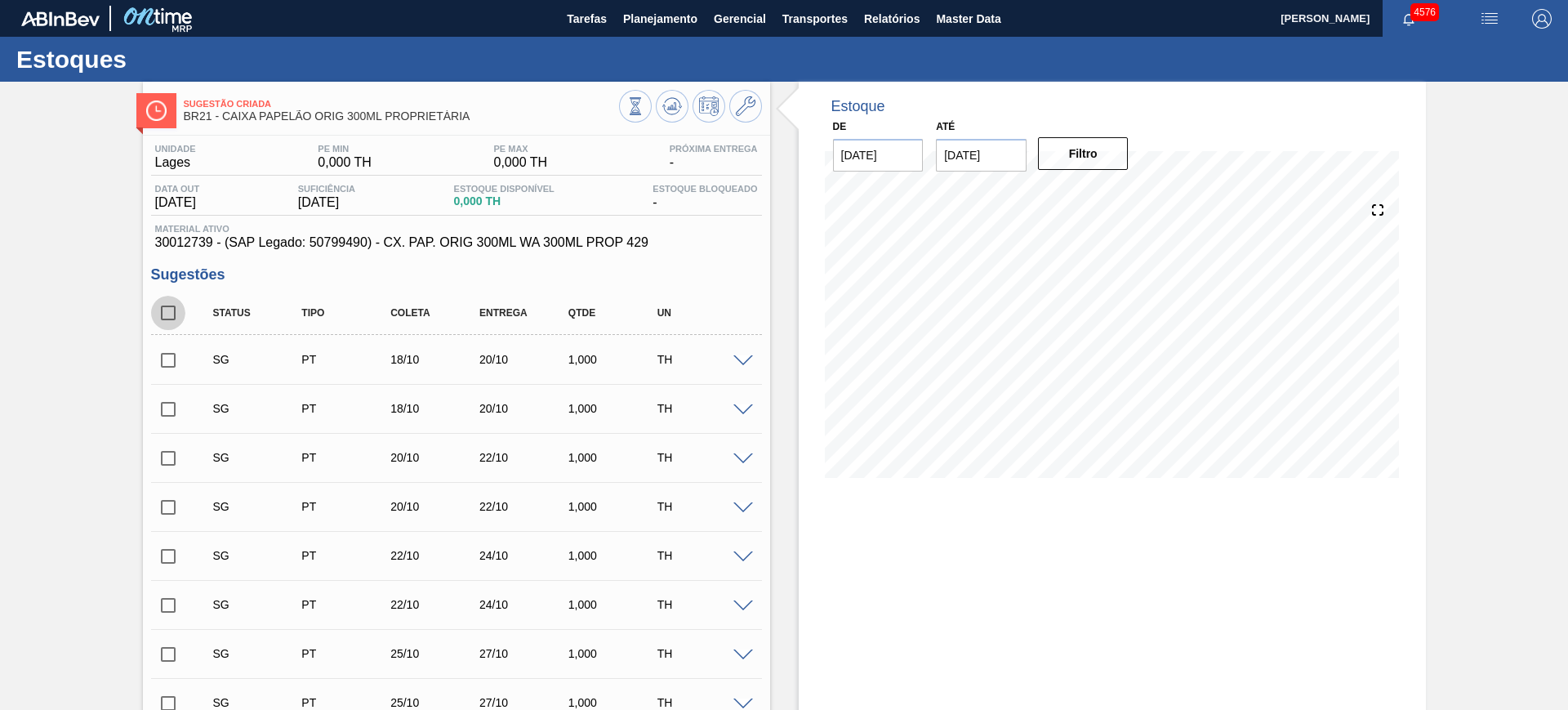
checkbox input "true"
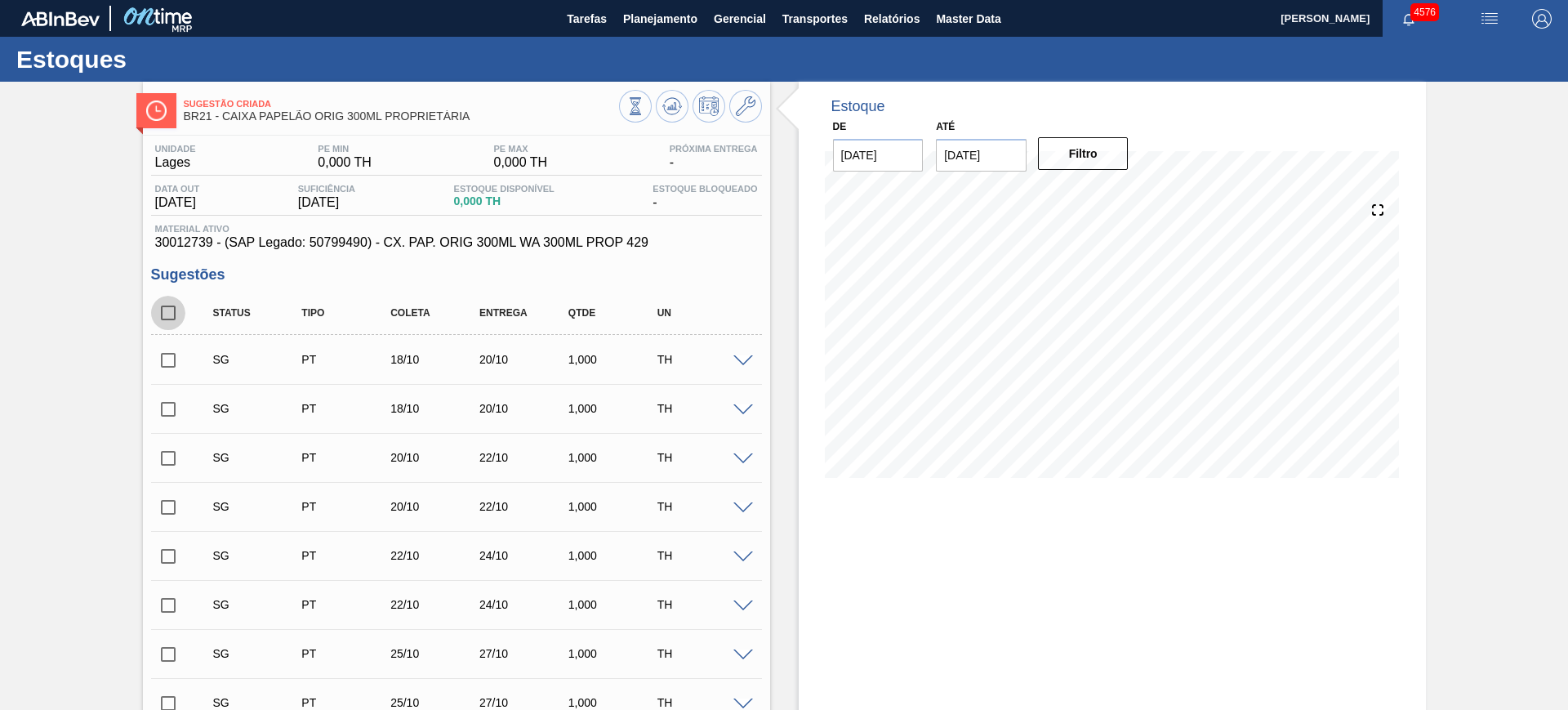
checkbox input "true"
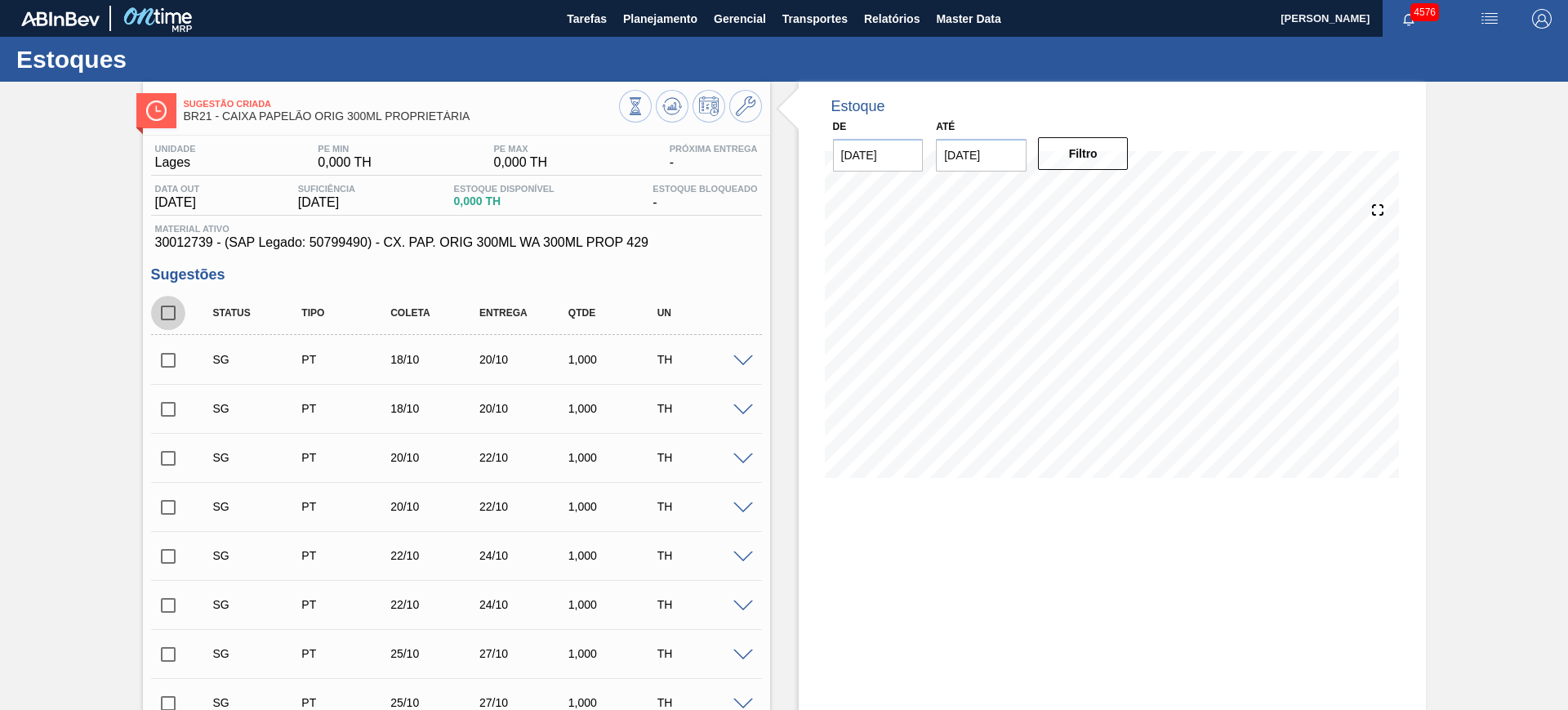
checkbox input "true"
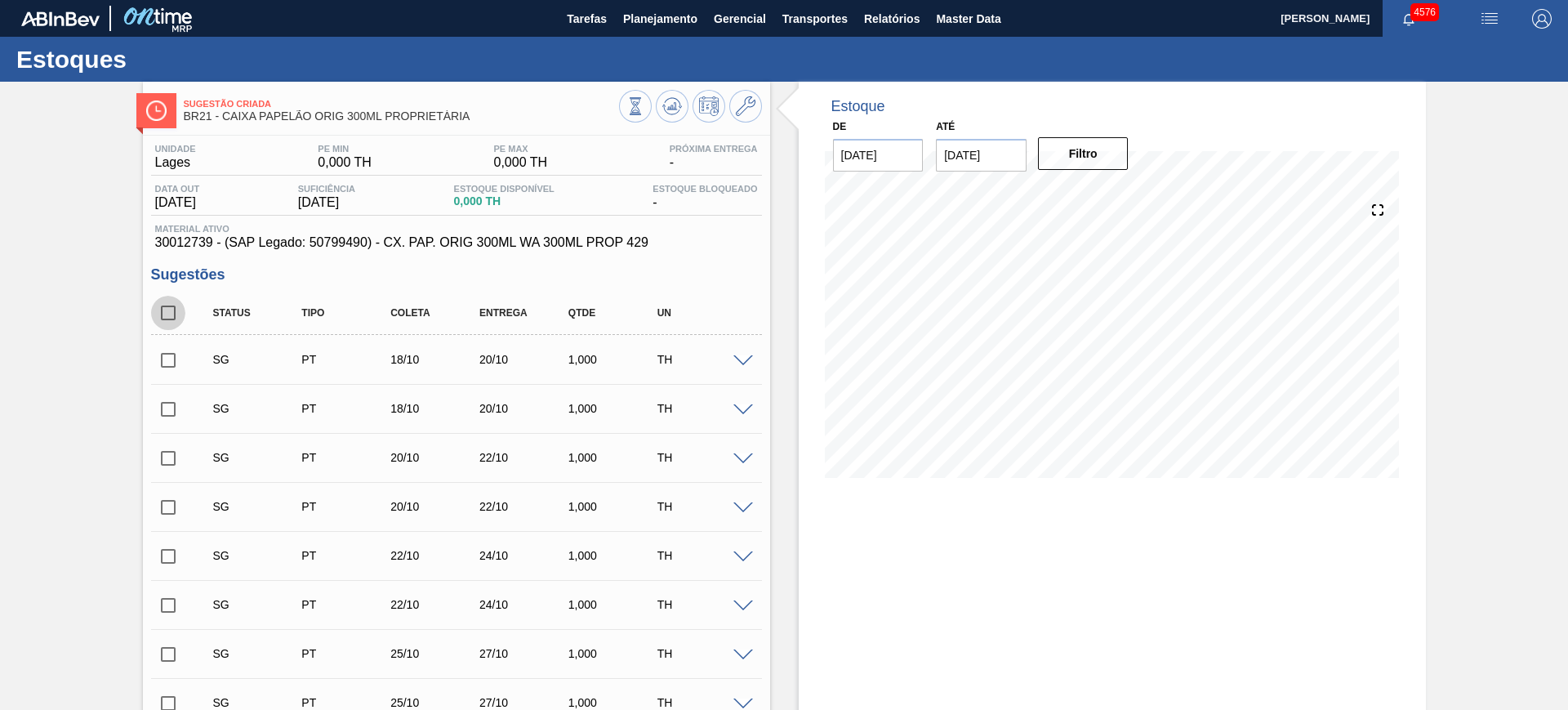
checkbox input "true"
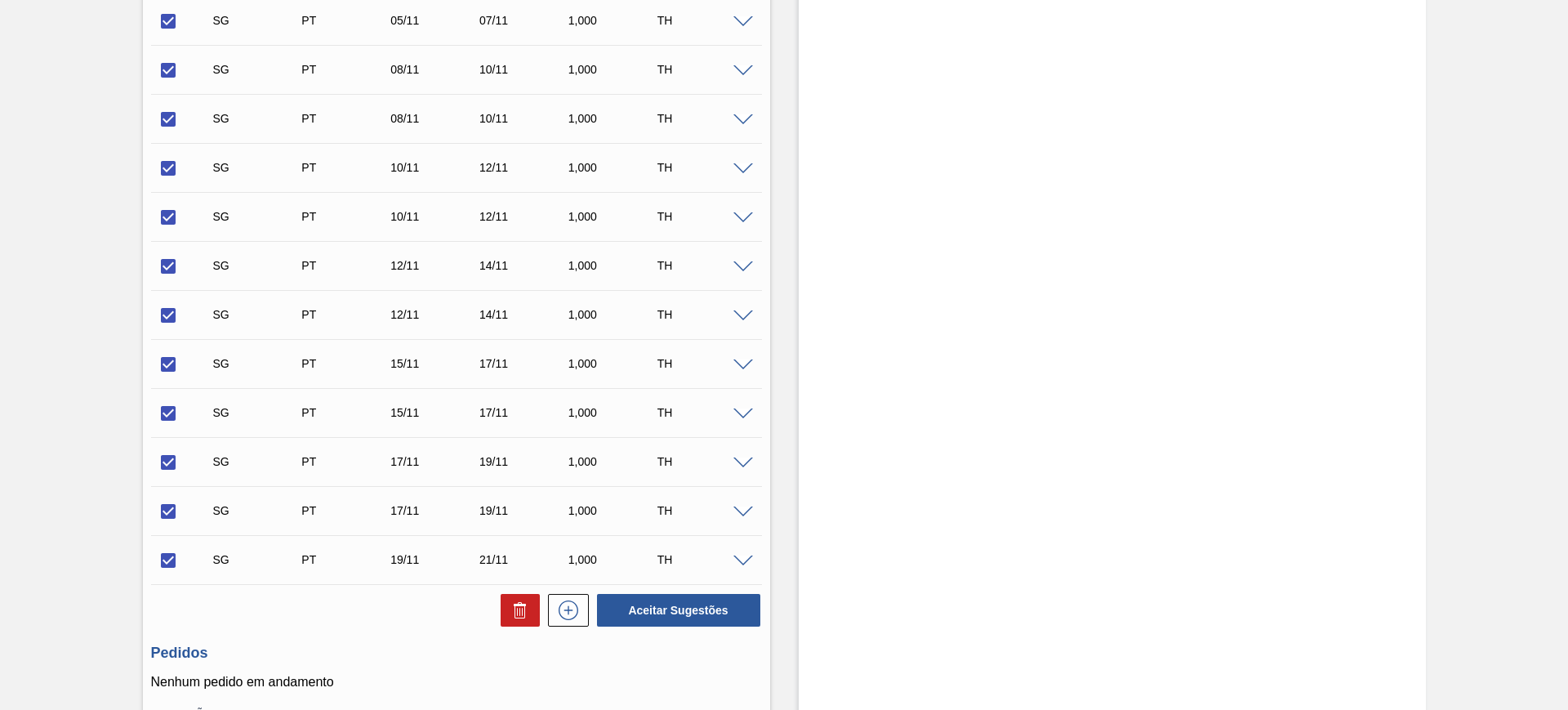
scroll to position [1250, 0]
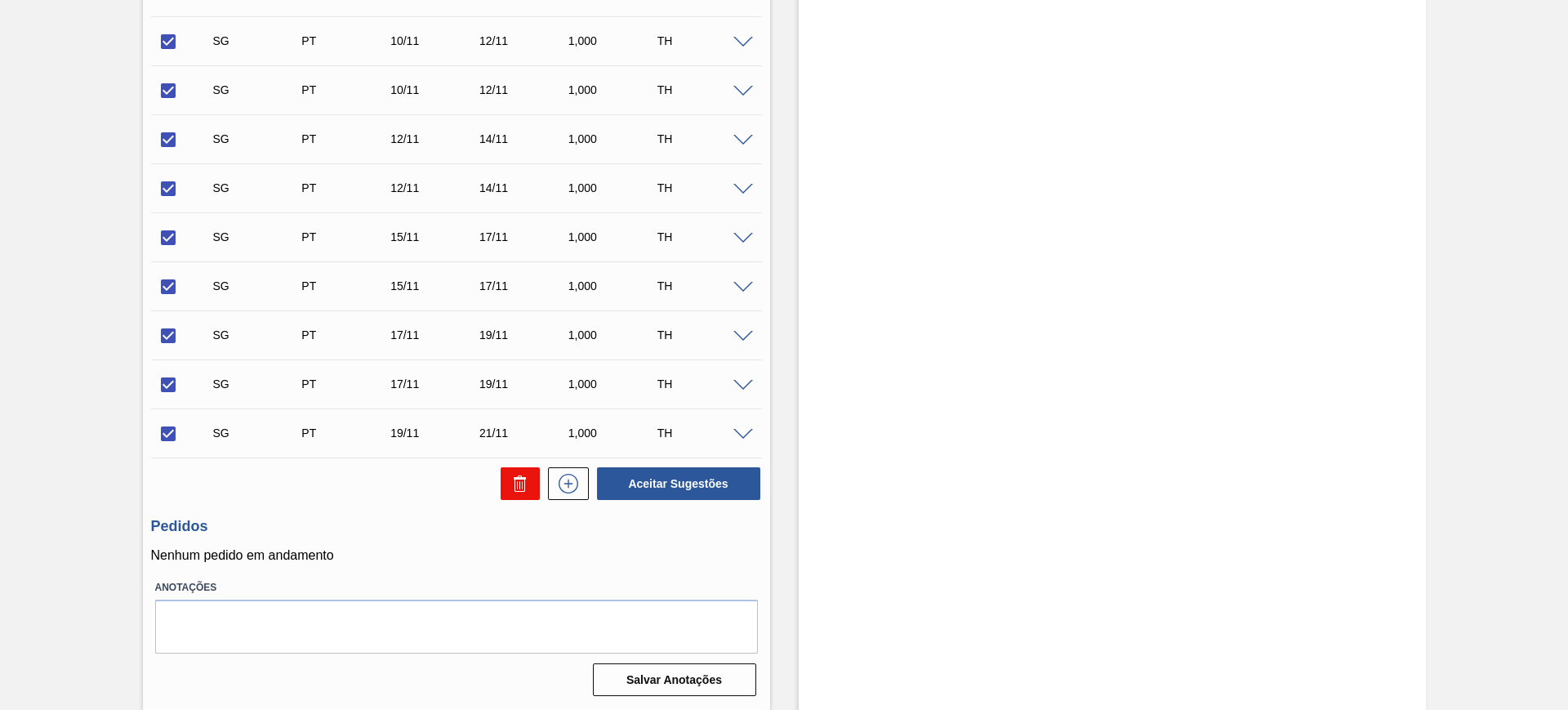
click at [506, 483] on button at bounding box center [521, 483] width 40 height 32
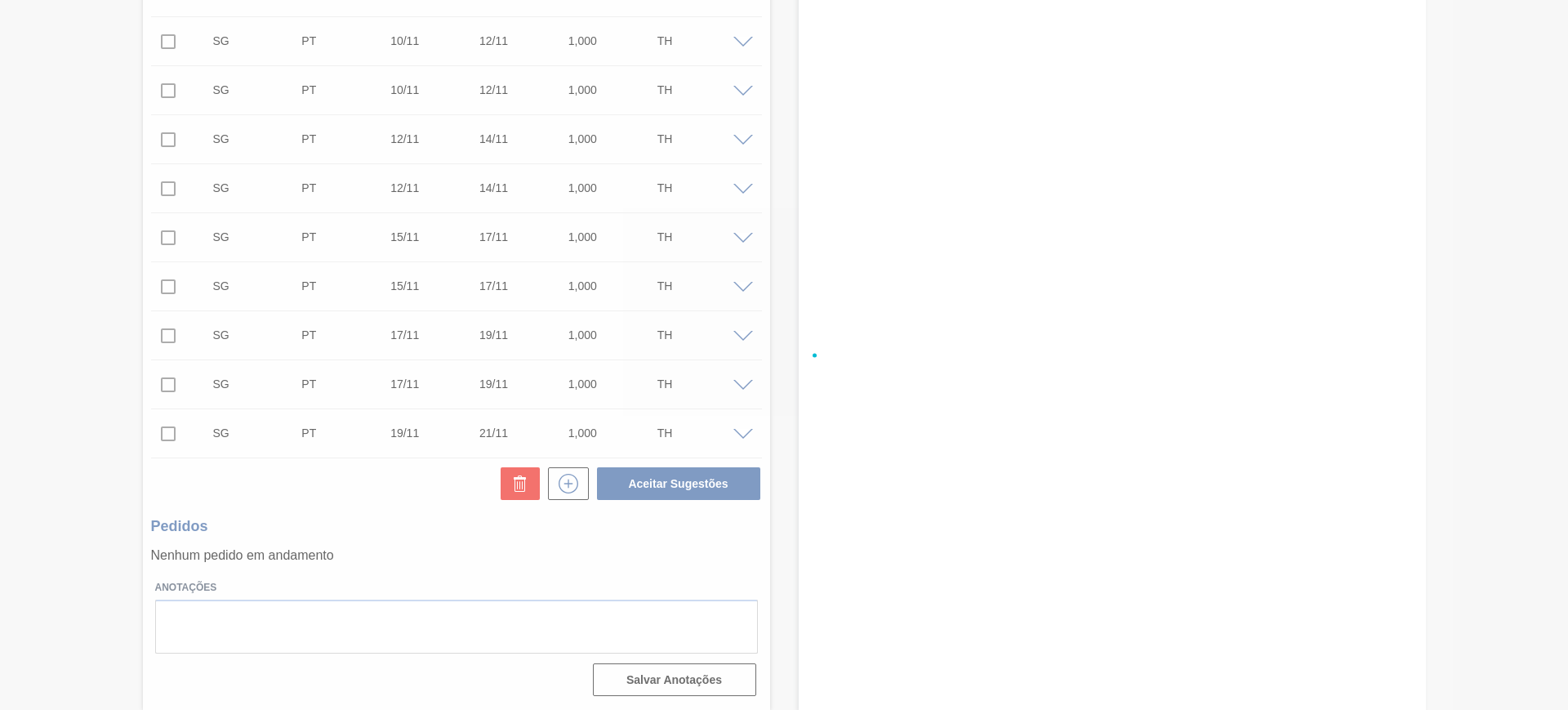
checkbox input "false"
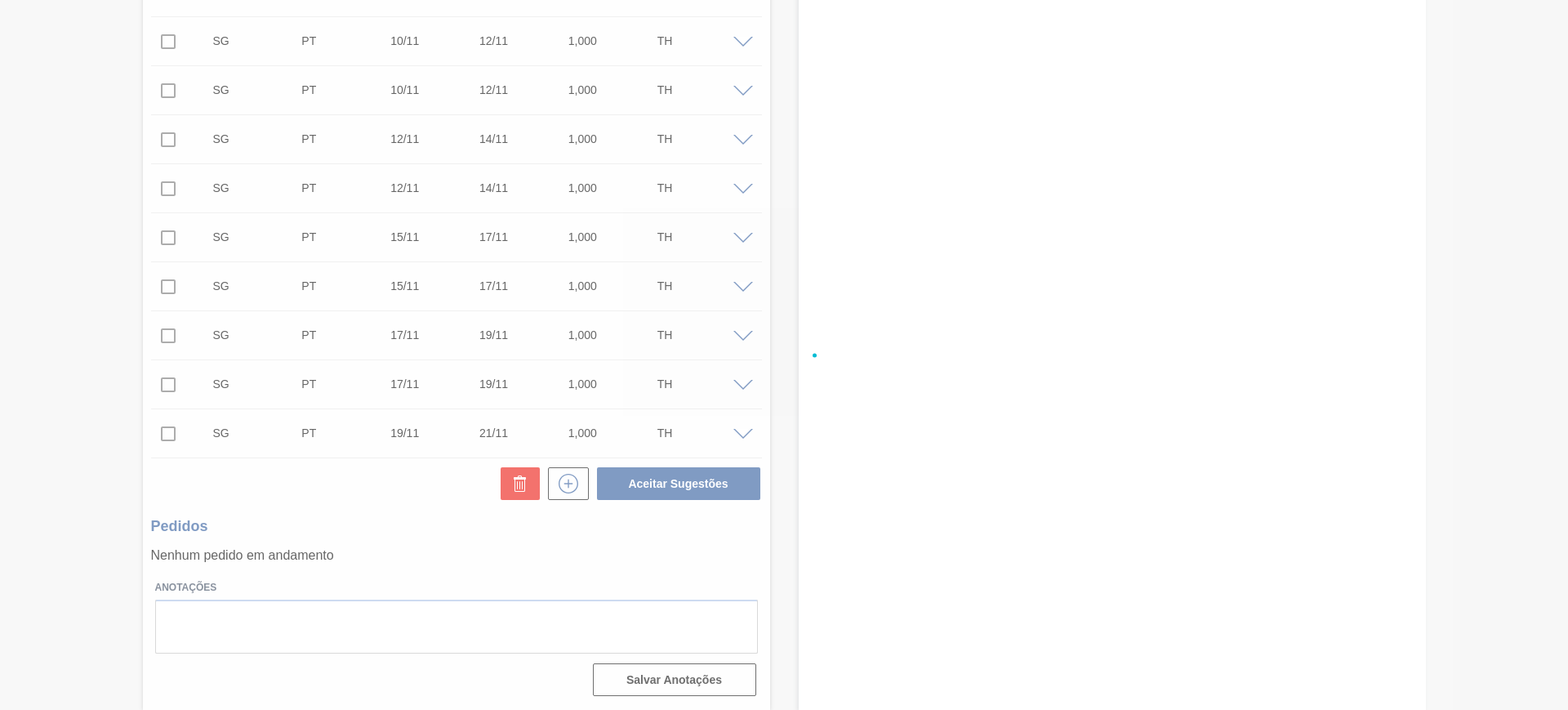
checkbox input "false"
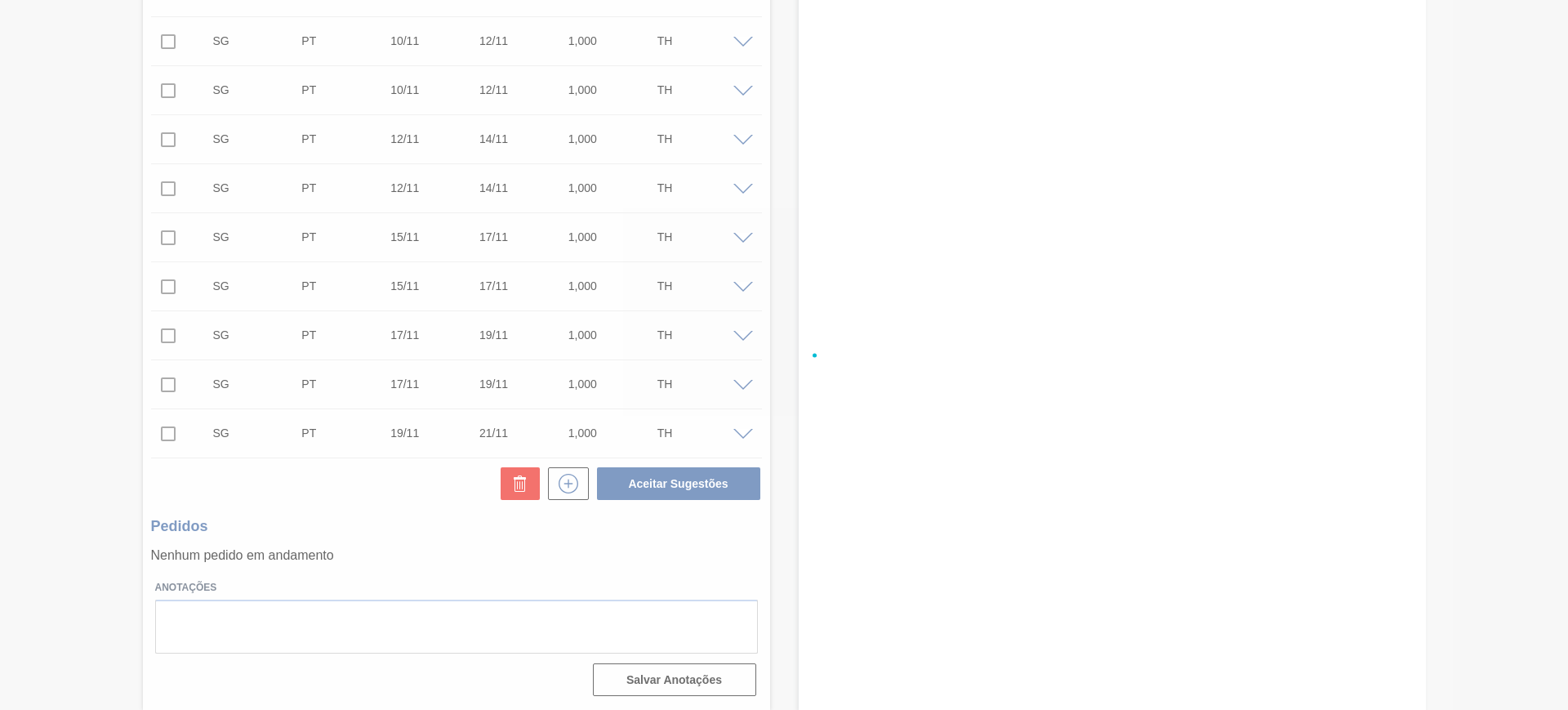
checkbox input "false"
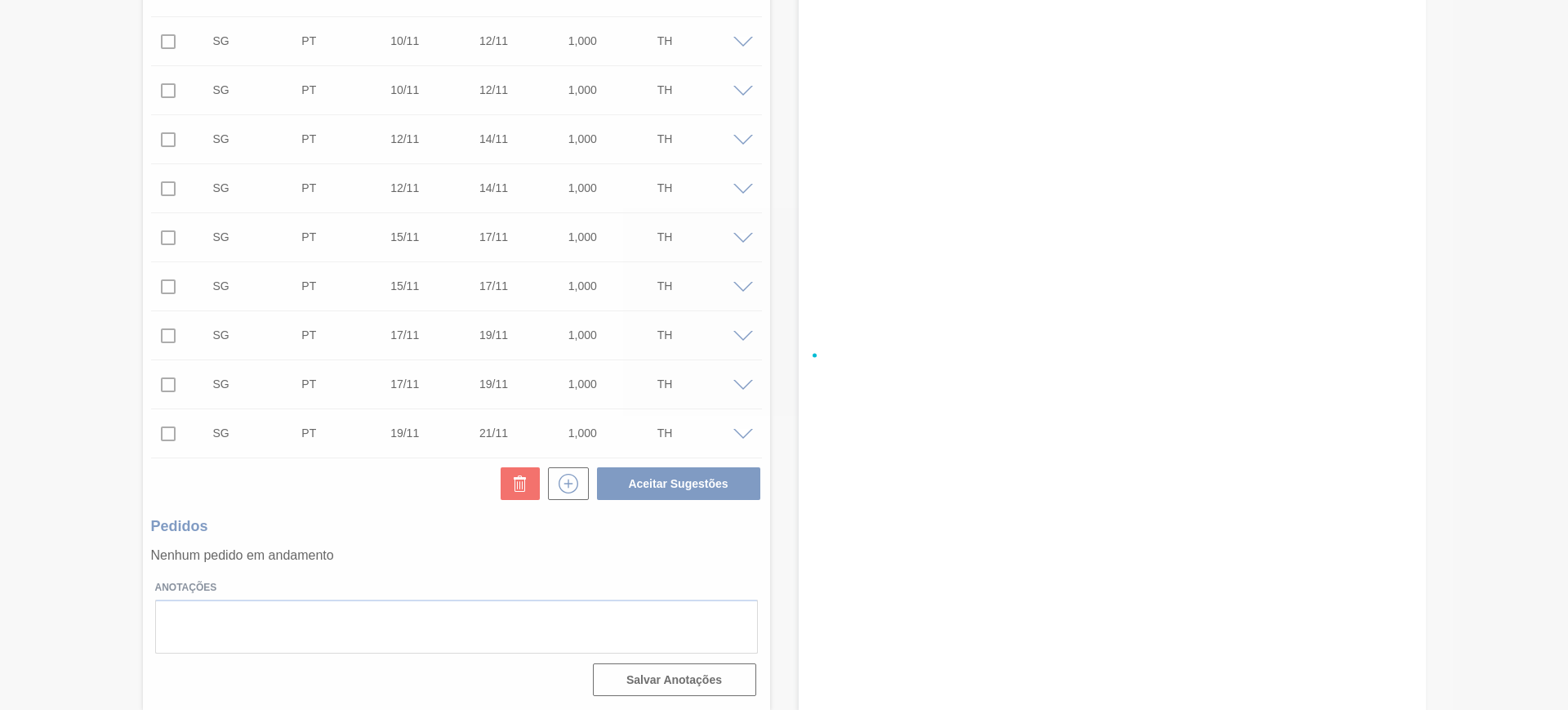
checkbox input "false"
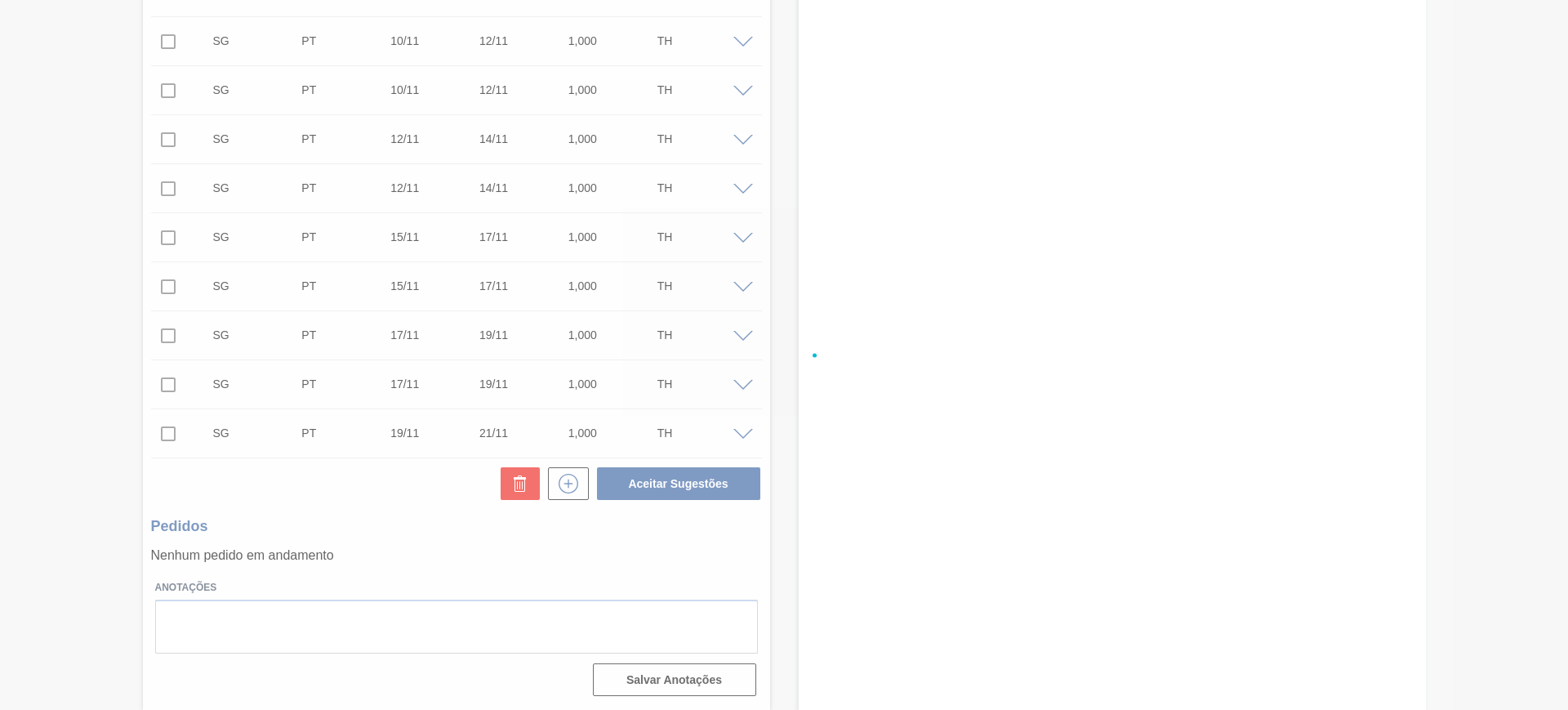
checkbox input "false"
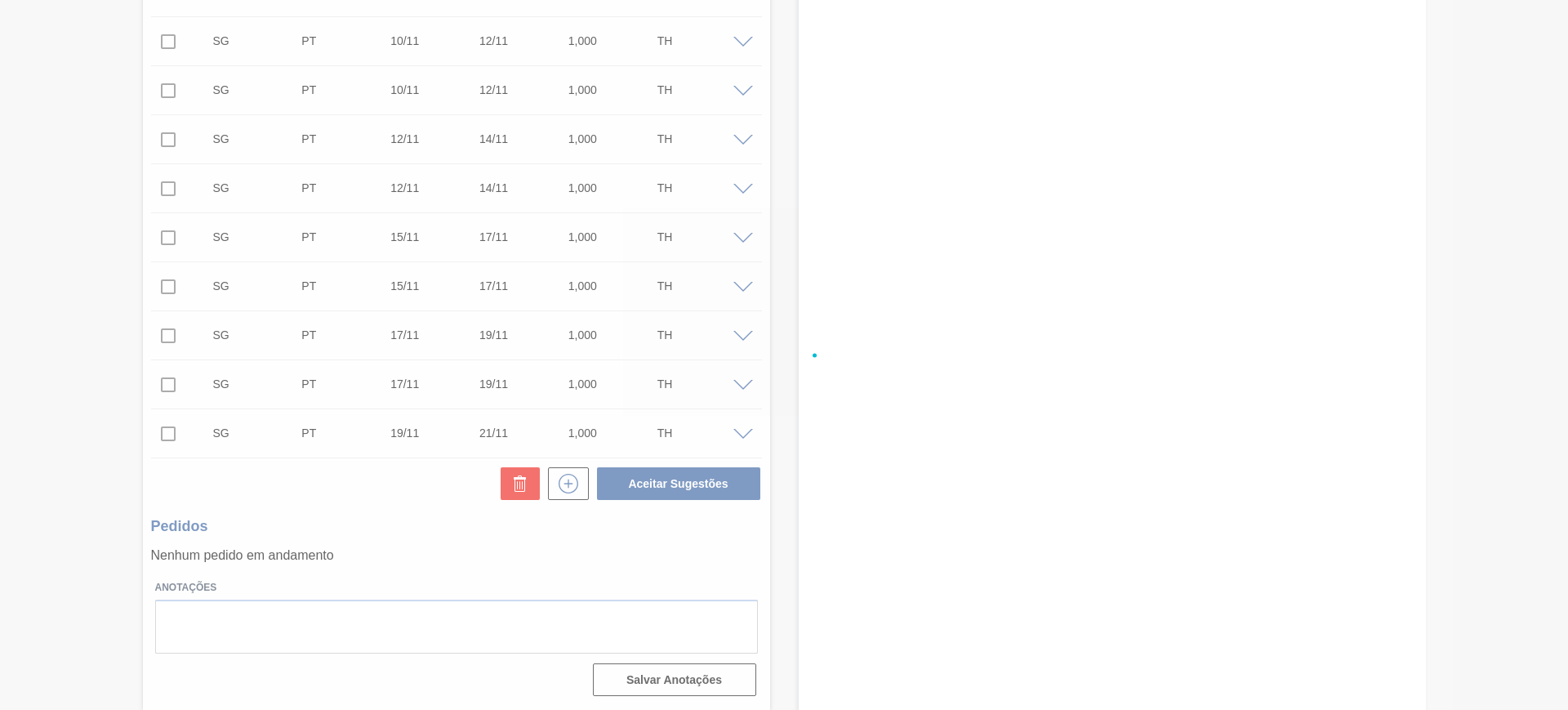
checkbox input "false"
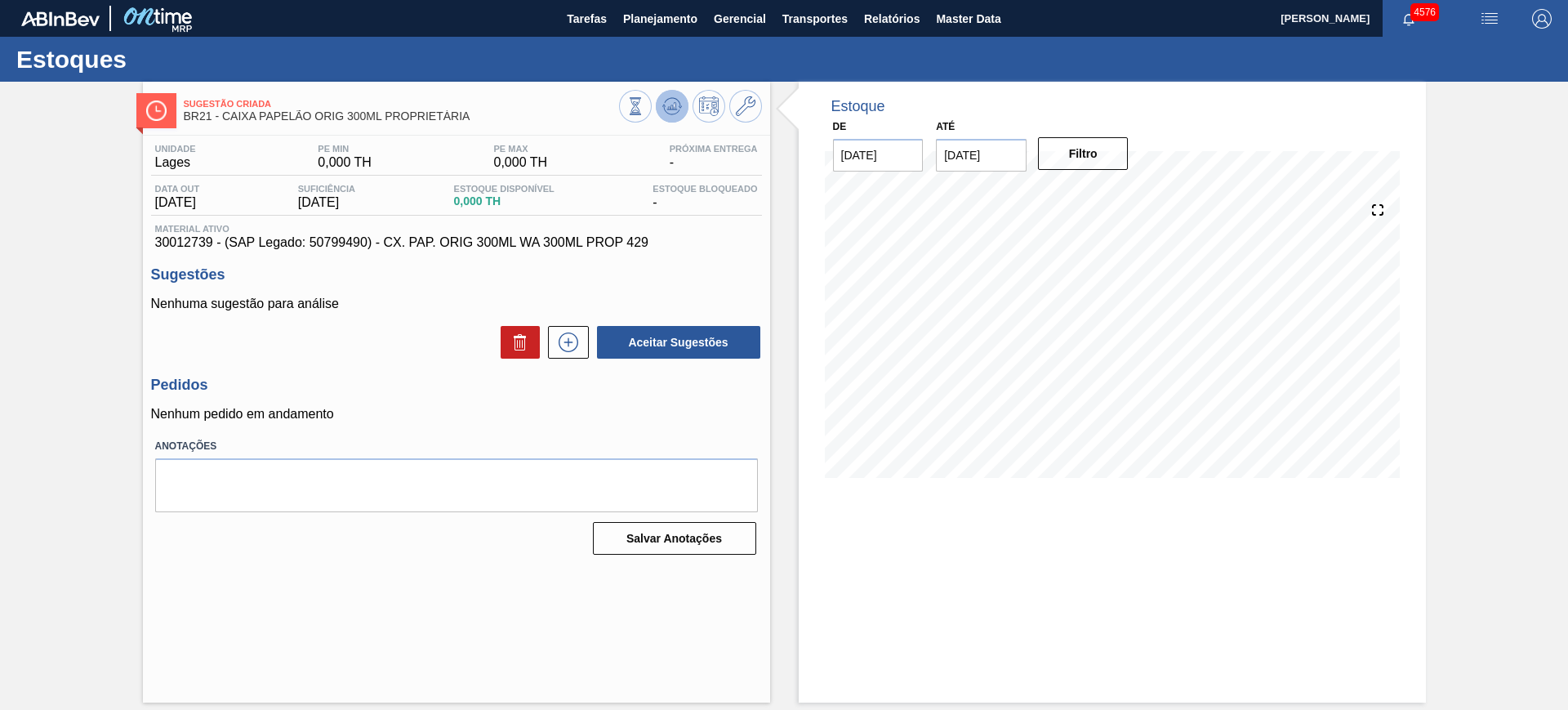
click at [671, 109] on icon at bounding box center [673, 106] width 11 height 7
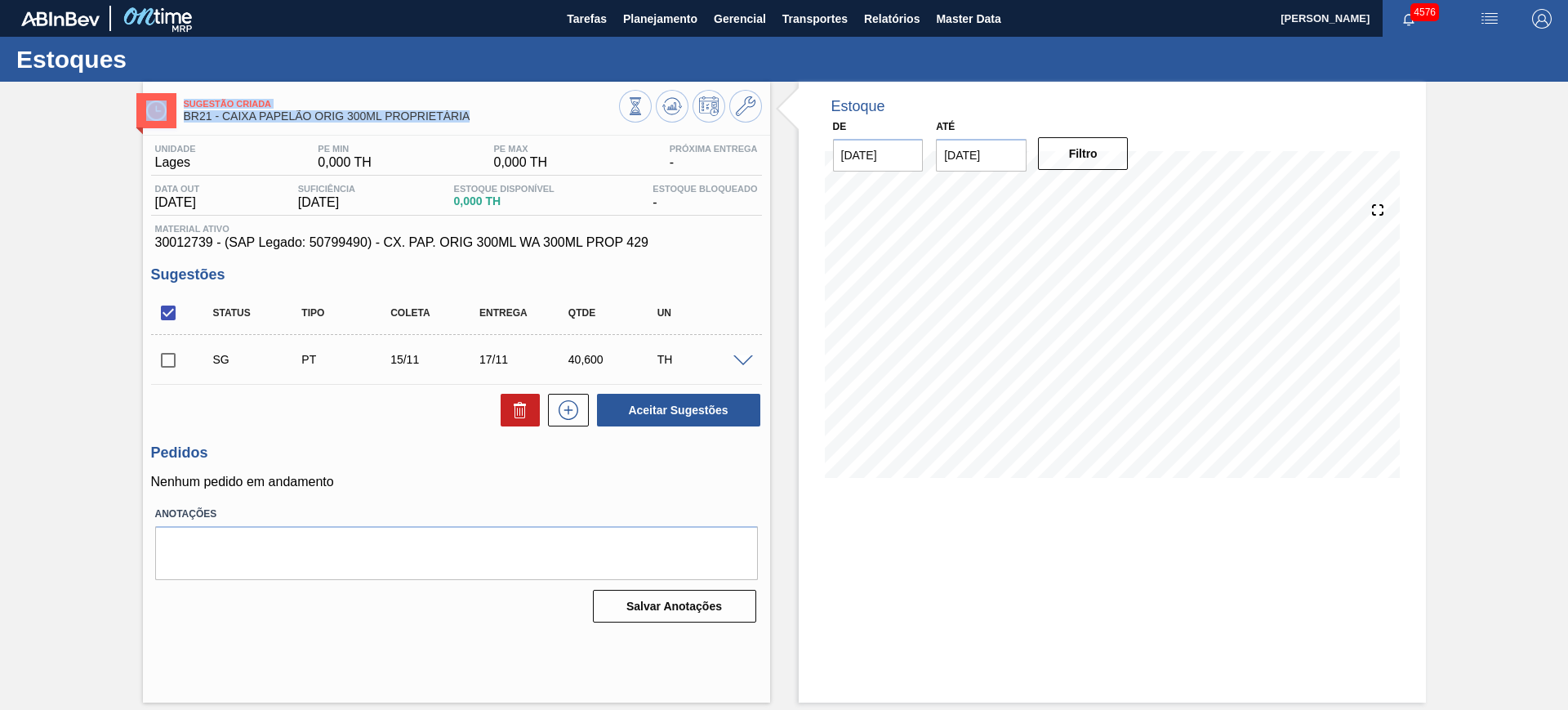
drag, startPoint x: 478, startPoint y: 117, endPoint x: 173, endPoint y: 122, distance: 305.0
click at [173, 122] on div "Sugestão Criada BR21 - CAIXA PAPELÃO ORIG 300ML PROPRIETÁRIA" at bounding box center [456, 109] width 627 height 37
click at [357, 133] on div "Sugestão Criada BR21 - CAIXA PAPELÃO ORIG 300ML PROPRIETÁRIA Unidade Lages PE M…" at bounding box center [456, 392] width 627 height 621
click at [383, 121] on span "BR21 - CAIXA PAPELÃO ORIG 300ML PROPRIETÁRIA" at bounding box center [402, 116] width 436 height 12
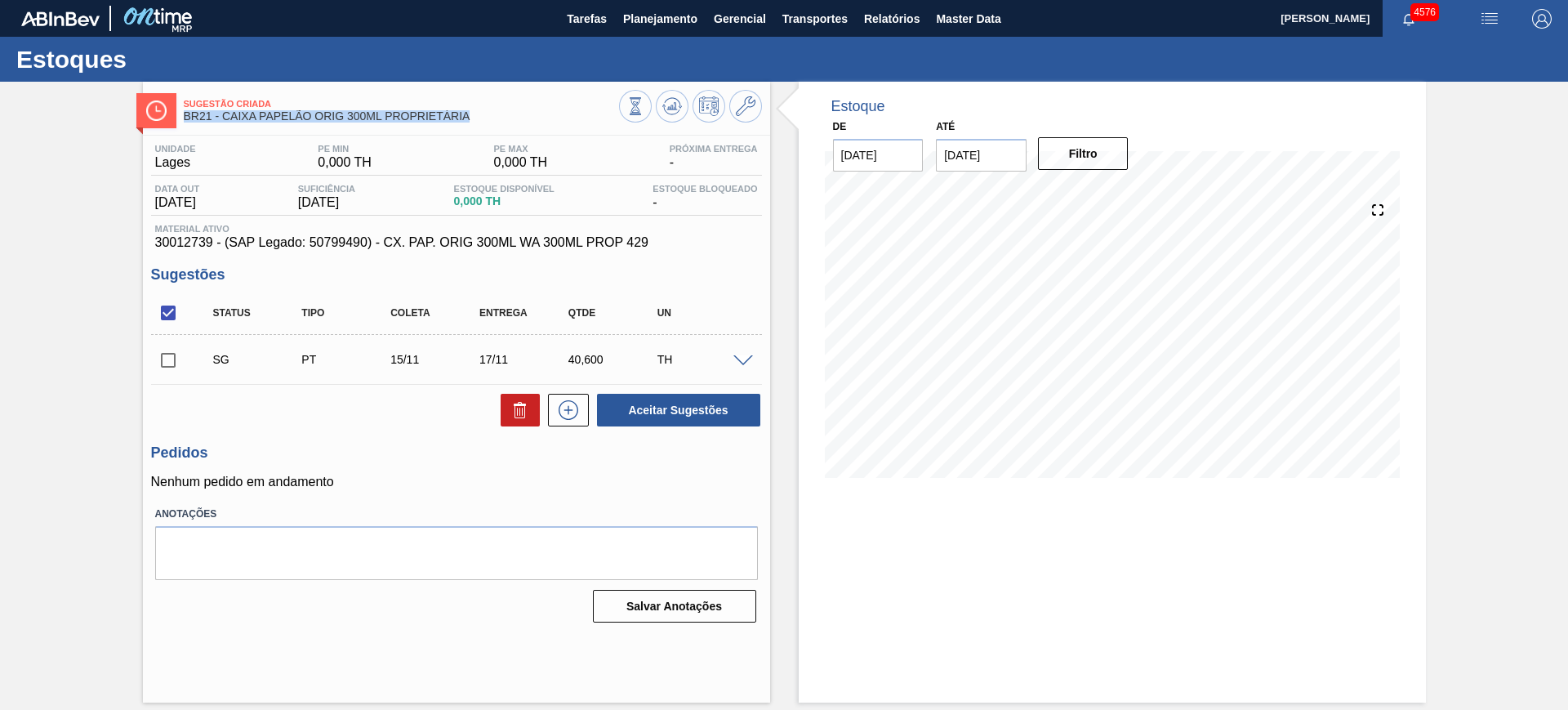
click at [383, 121] on span "BR21 - CAIXA PAPELÃO ORIG 300ML PROPRIETÁRIA" at bounding box center [402, 116] width 436 height 12
copy div "BR21 - CAIXA PAPELÃO ORIG 300ML PROPRIETÁRIA"
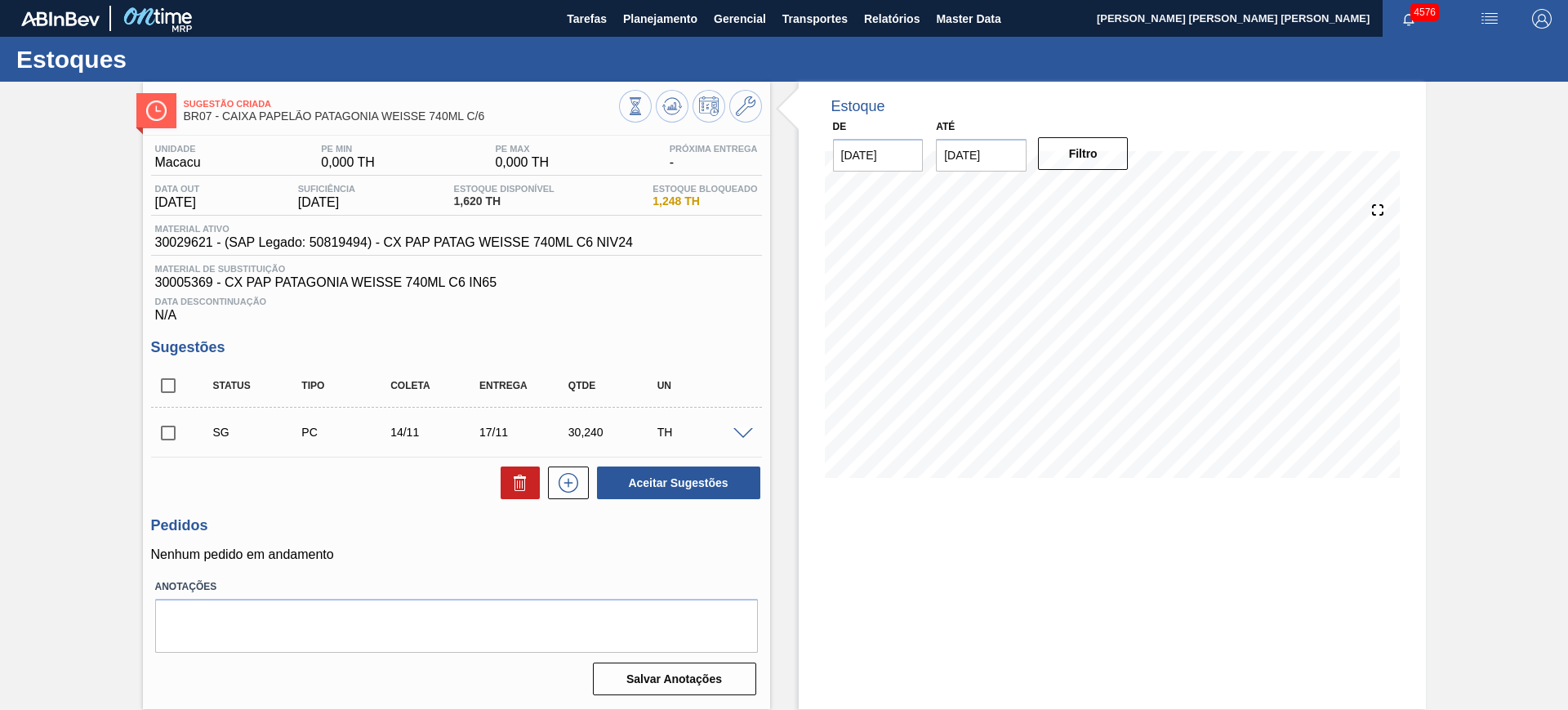
click at [466, 111] on span "BR07 - CAIXA PAPELÃO PATAGONIA WEISSE 740ML C/6" at bounding box center [402, 116] width 436 height 12
copy div "BR07 - CAIXA PAPELÃO PATAGONIA WEISSE 740ML C/6"
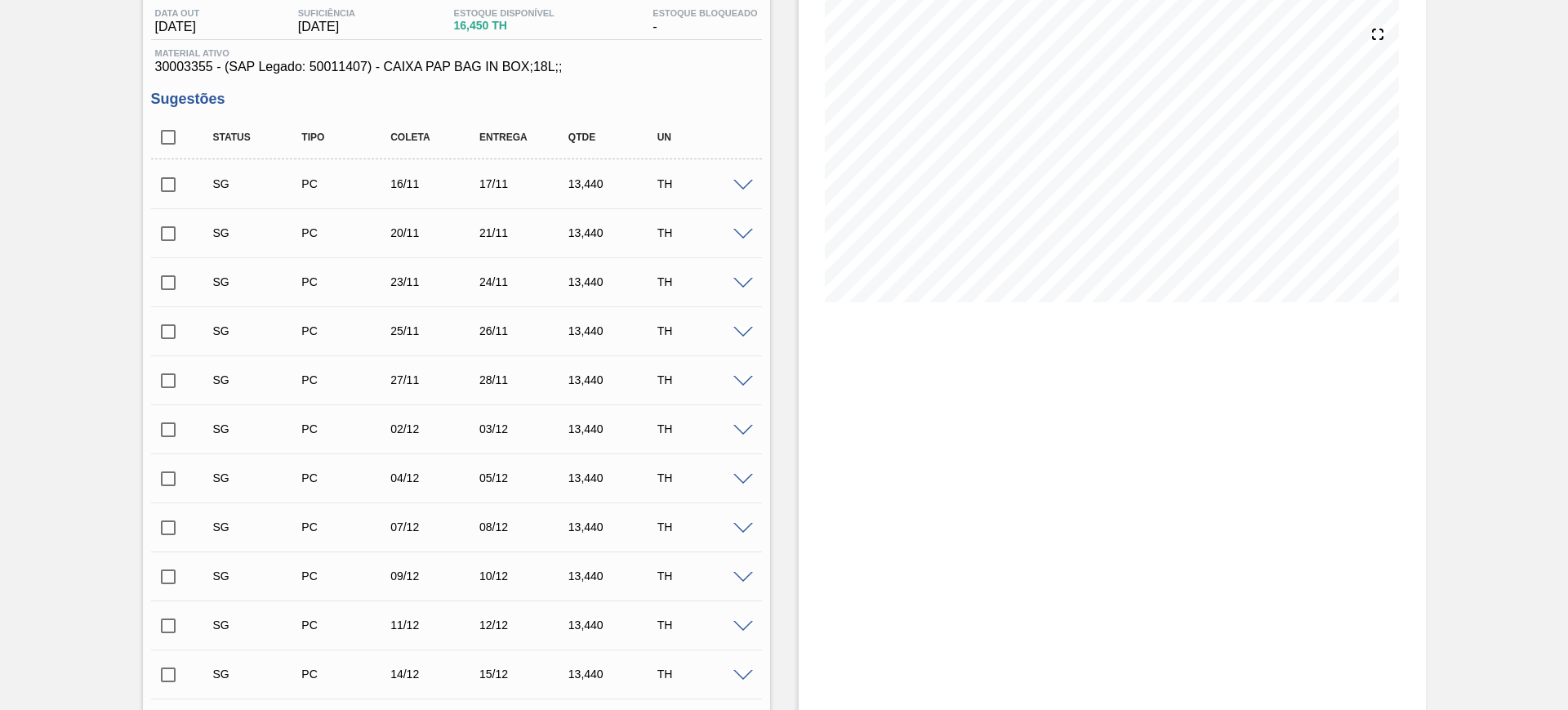
scroll to position [277, 0]
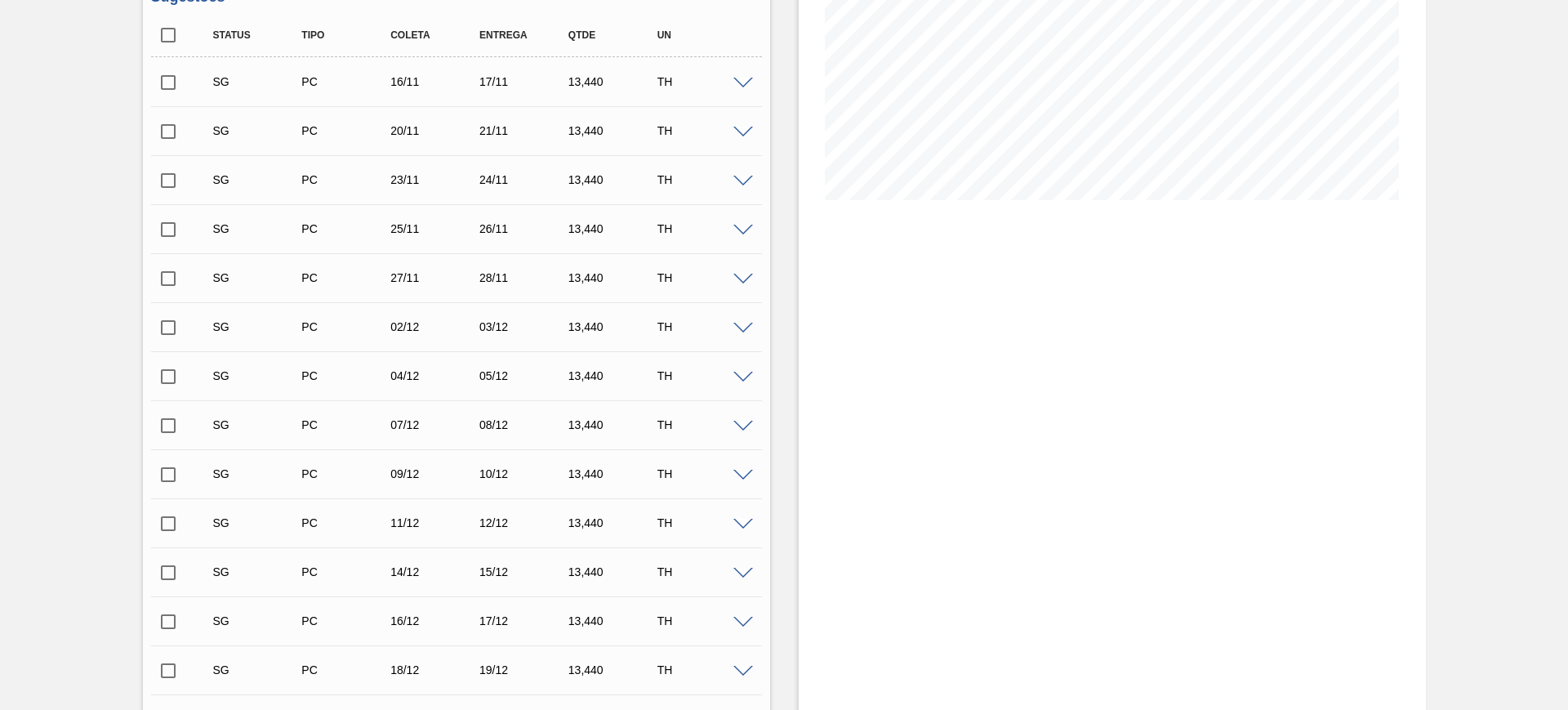
click at [176, 518] on input "checkbox" at bounding box center [168, 523] width 34 height 34
checkbox input "true"
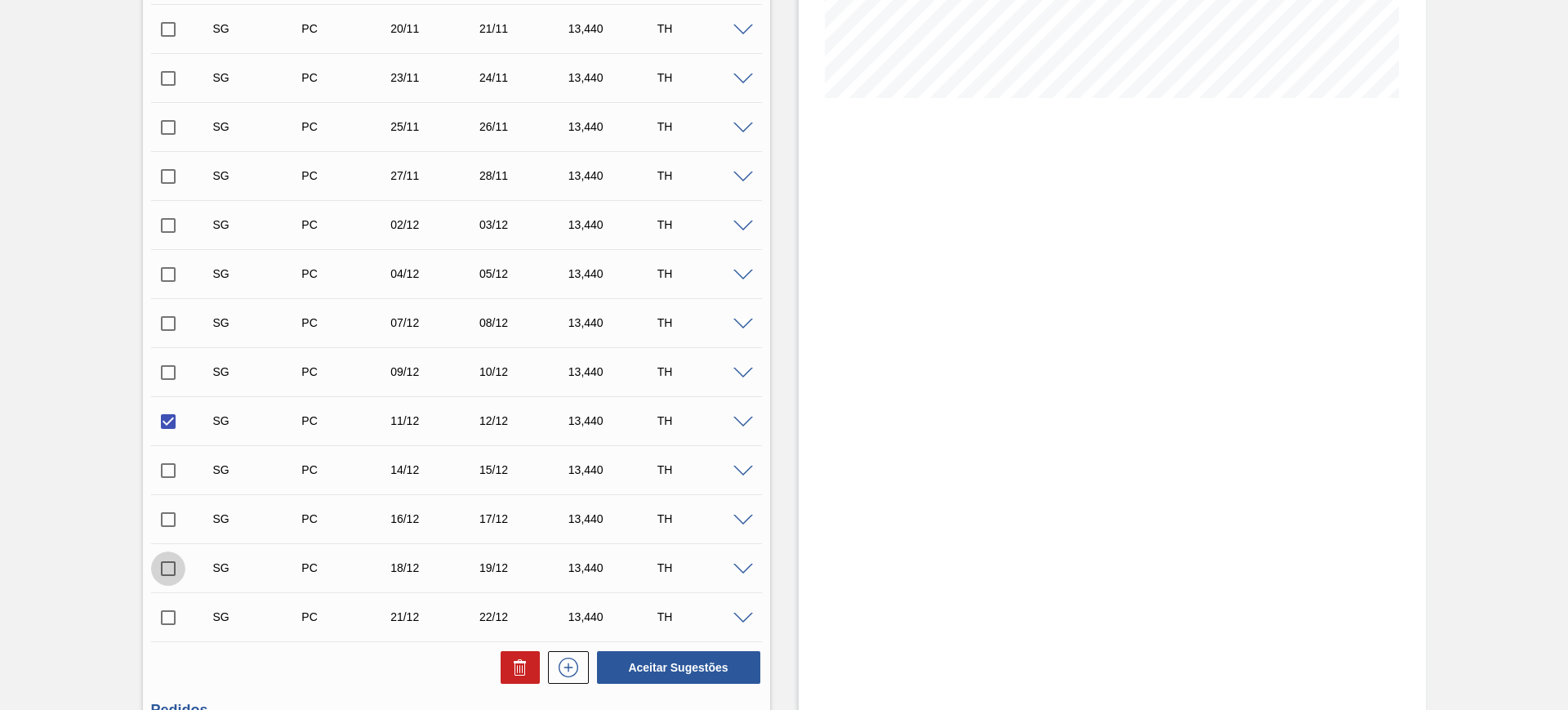
click at [172, 569] on input "checkbox" at bounding box center [168, 568] width 34 height 34
checkbox input "true"
click at [674, 673] on button "Aceitar Sugestões" at bounding box center [678, 667] width 163 height 32
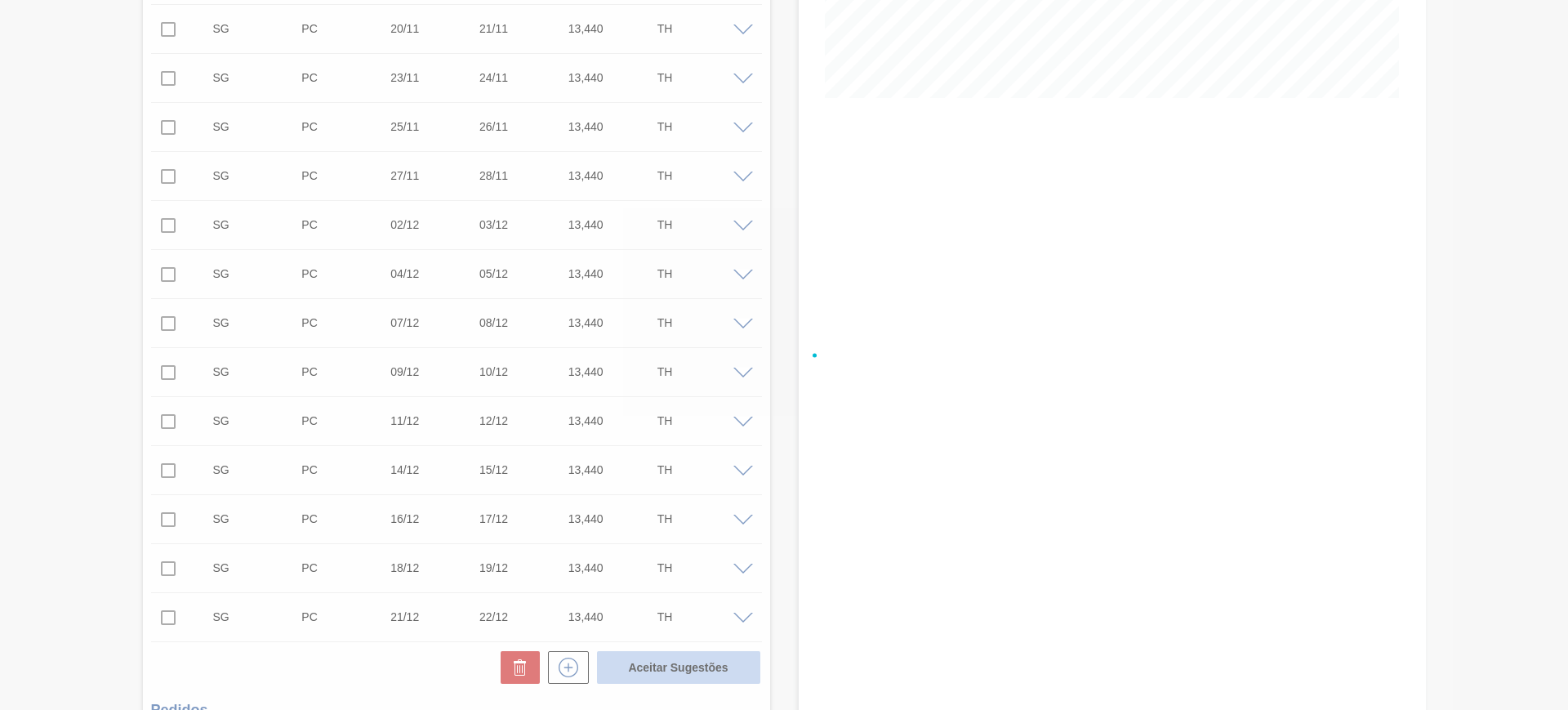
checkbox input "false"
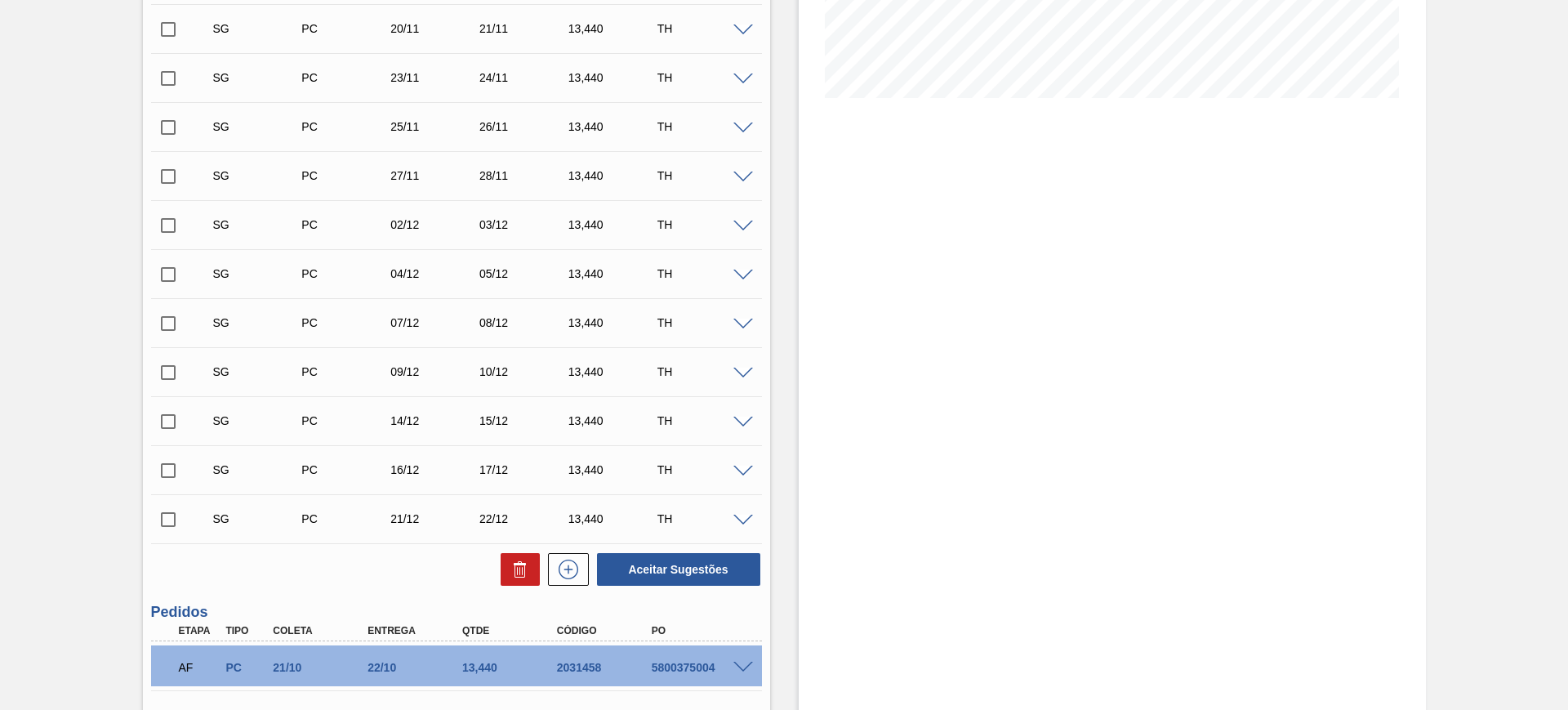
scroll to position [0, 0]
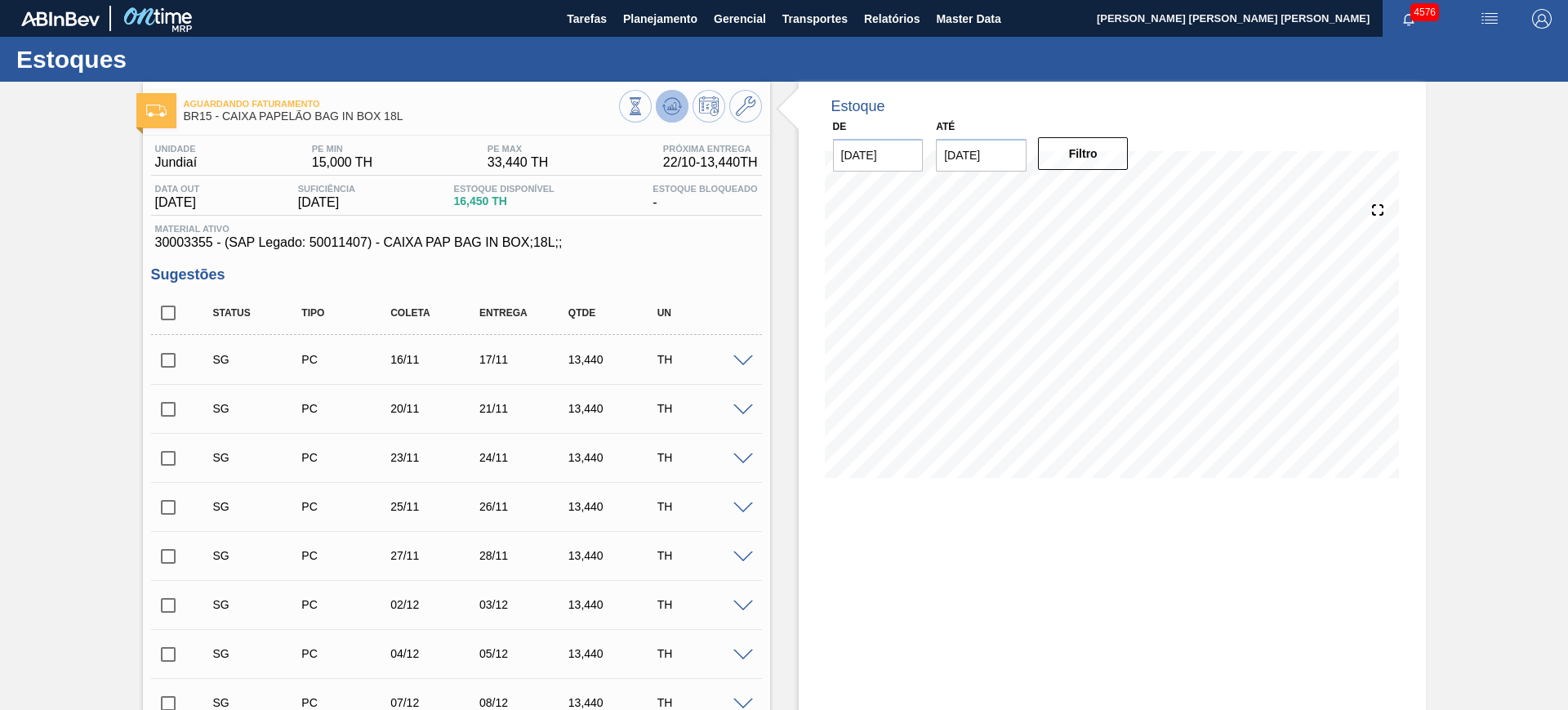
click at [667, 117] on button at bounding box center [672, 106] width 32 height 32
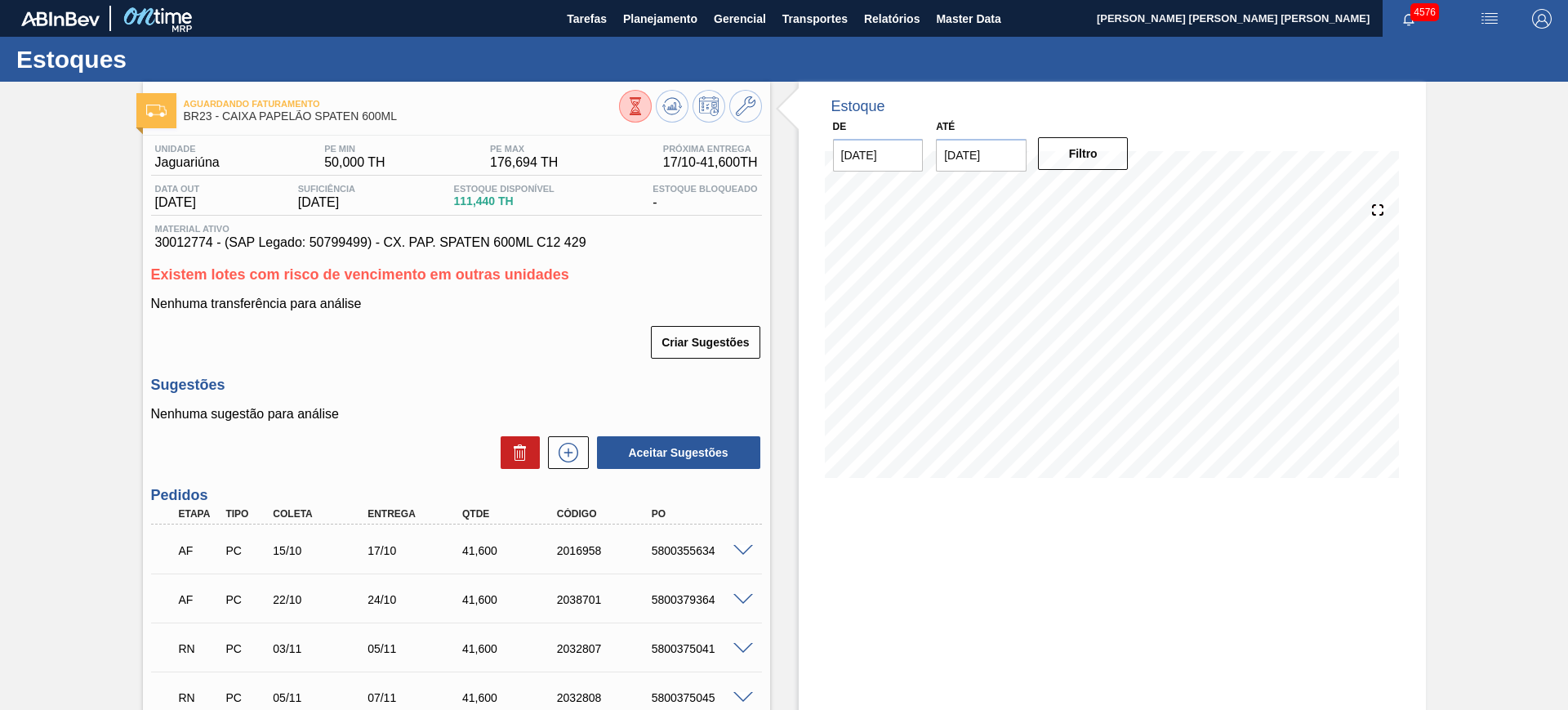
click at [380, 118] on span "BR23 - CAIXA PAPELÃO SPATEN 600ML" at bounding box center [402, 116] width 436 height 12
copy div "BR23 - CAIXA PAPELÃO SPATEN 600ML"
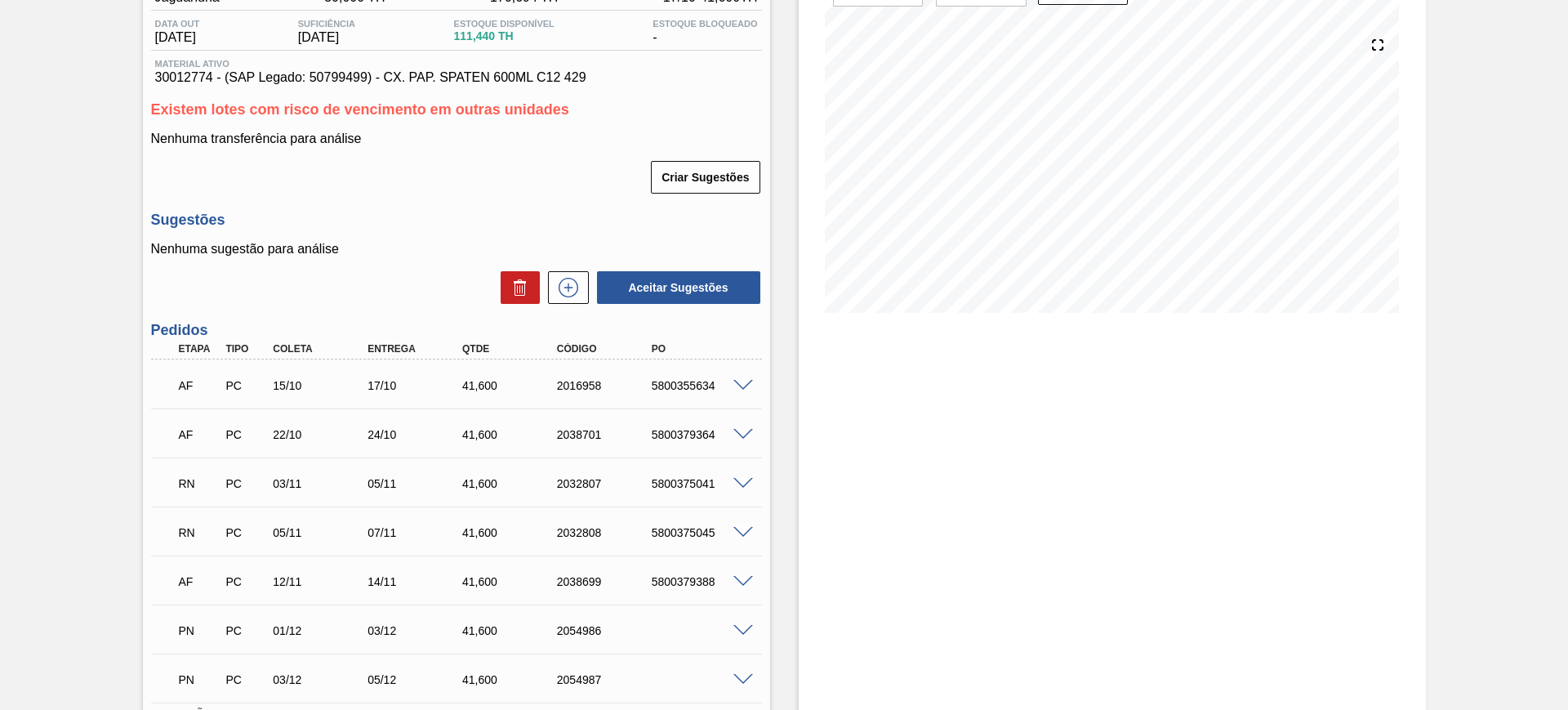
scroll to position [292, 0]
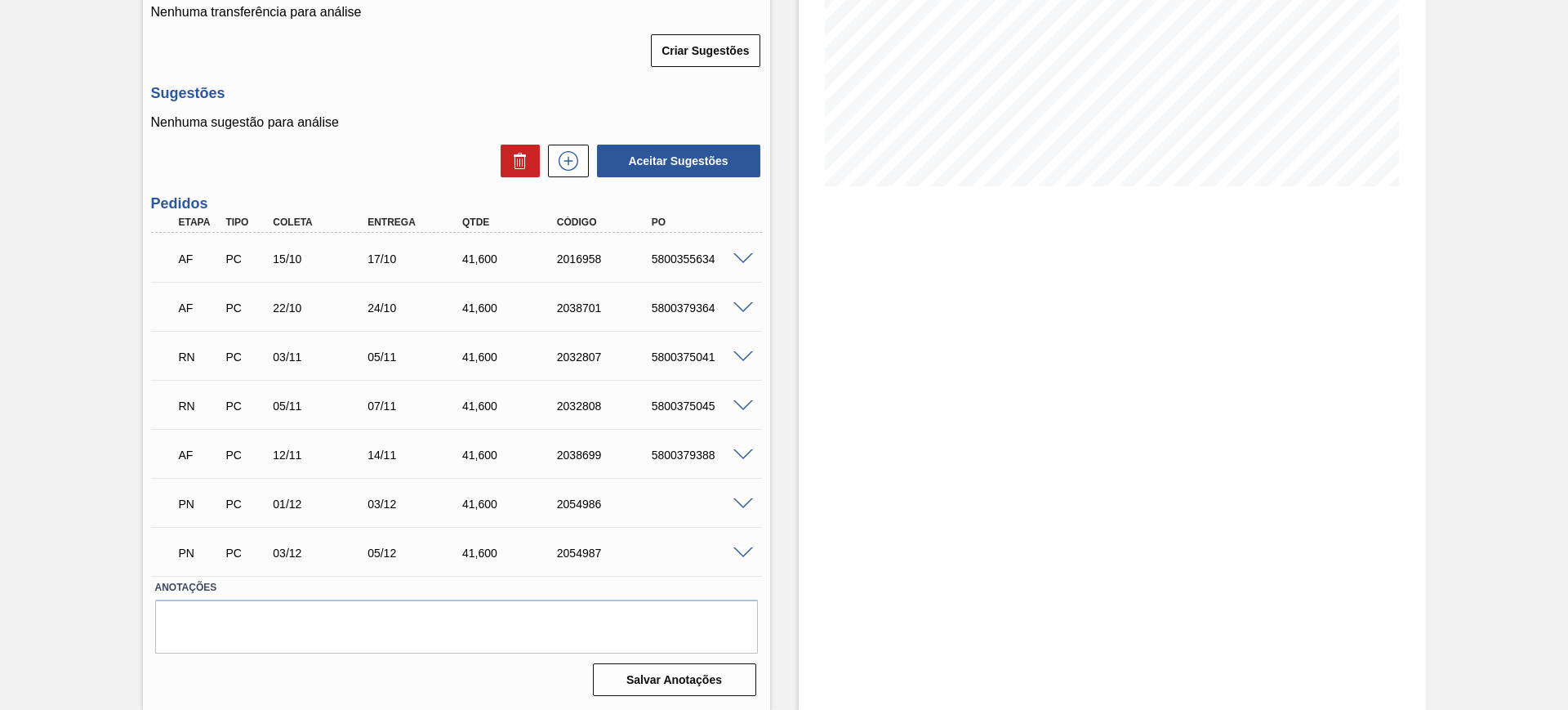
click at [752, 402] on div at bounding box center [745, 404] width 32 height 12
click at [745, 405] on span at bounding box center [743, 405] width 19 height 12
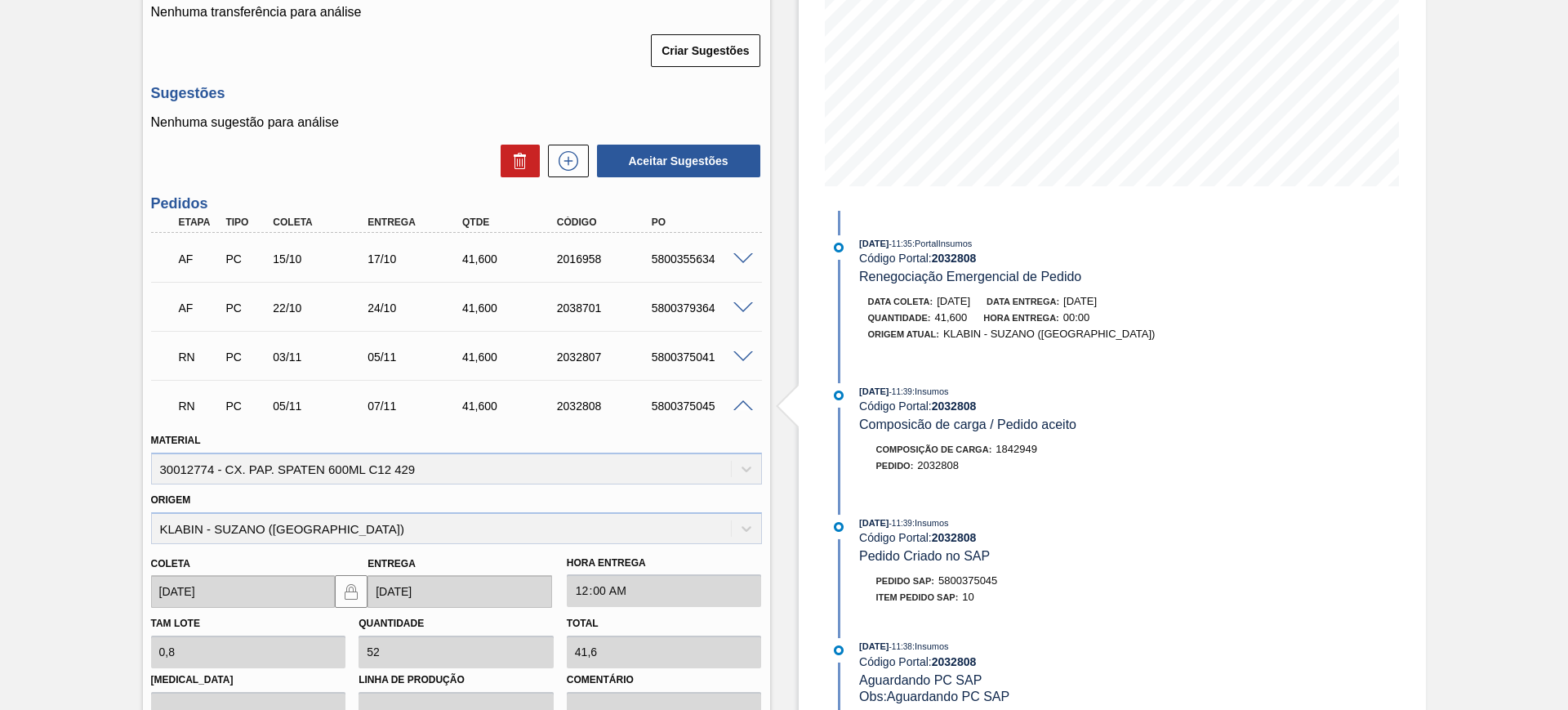
click at [745, 356] on span at bounding box center [743, 356] width 19 height 12
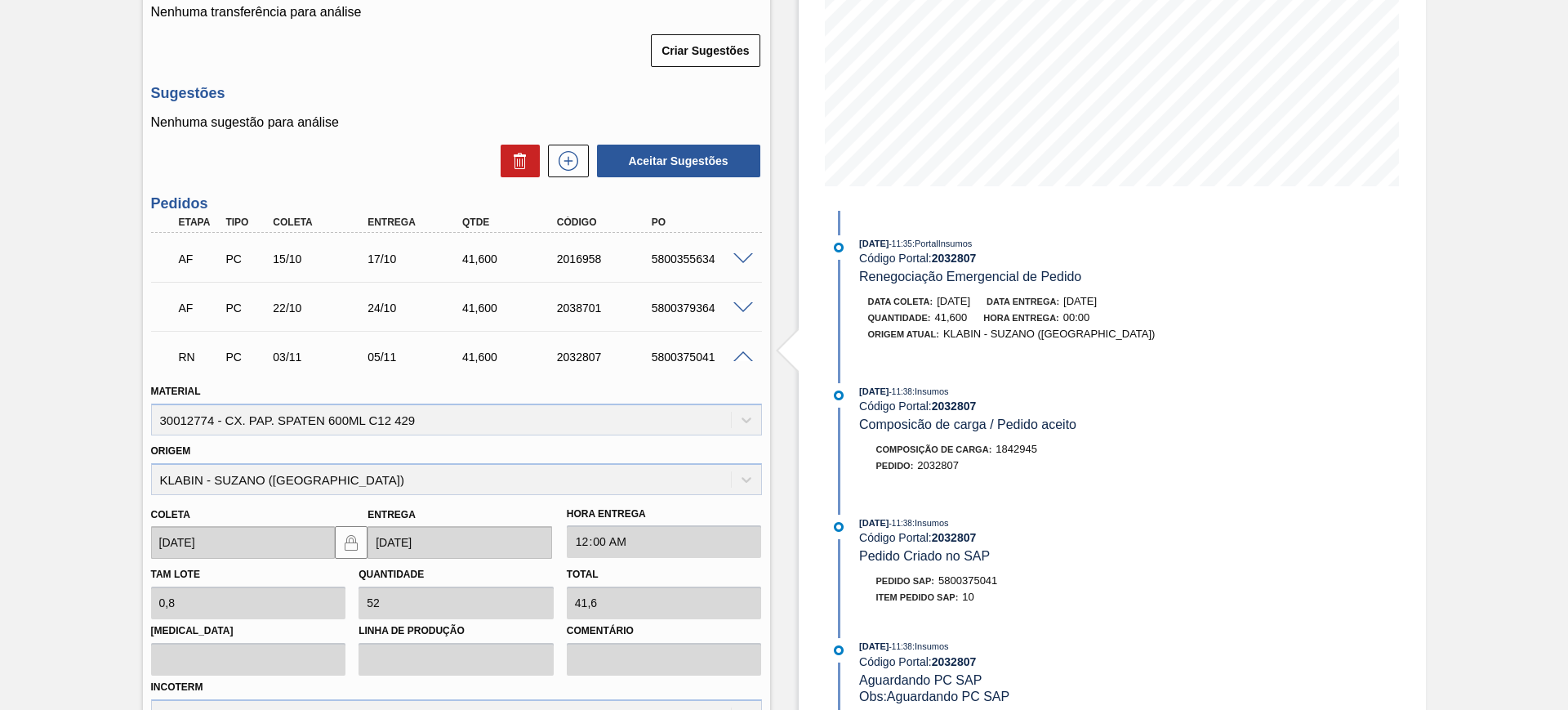
click at [744, 358] on span at bounding box center [743, 356] width 19 height 12
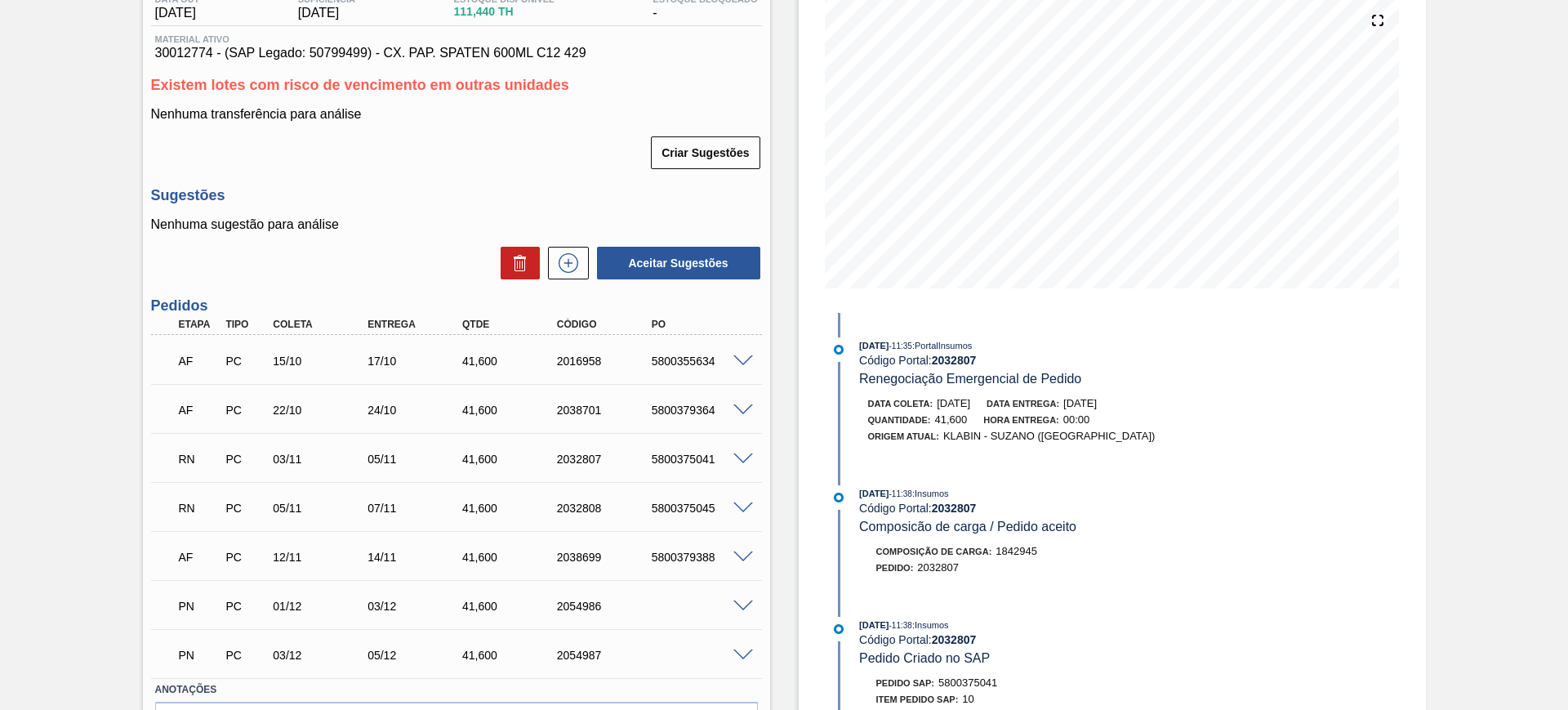
scroll to position [0, 0]
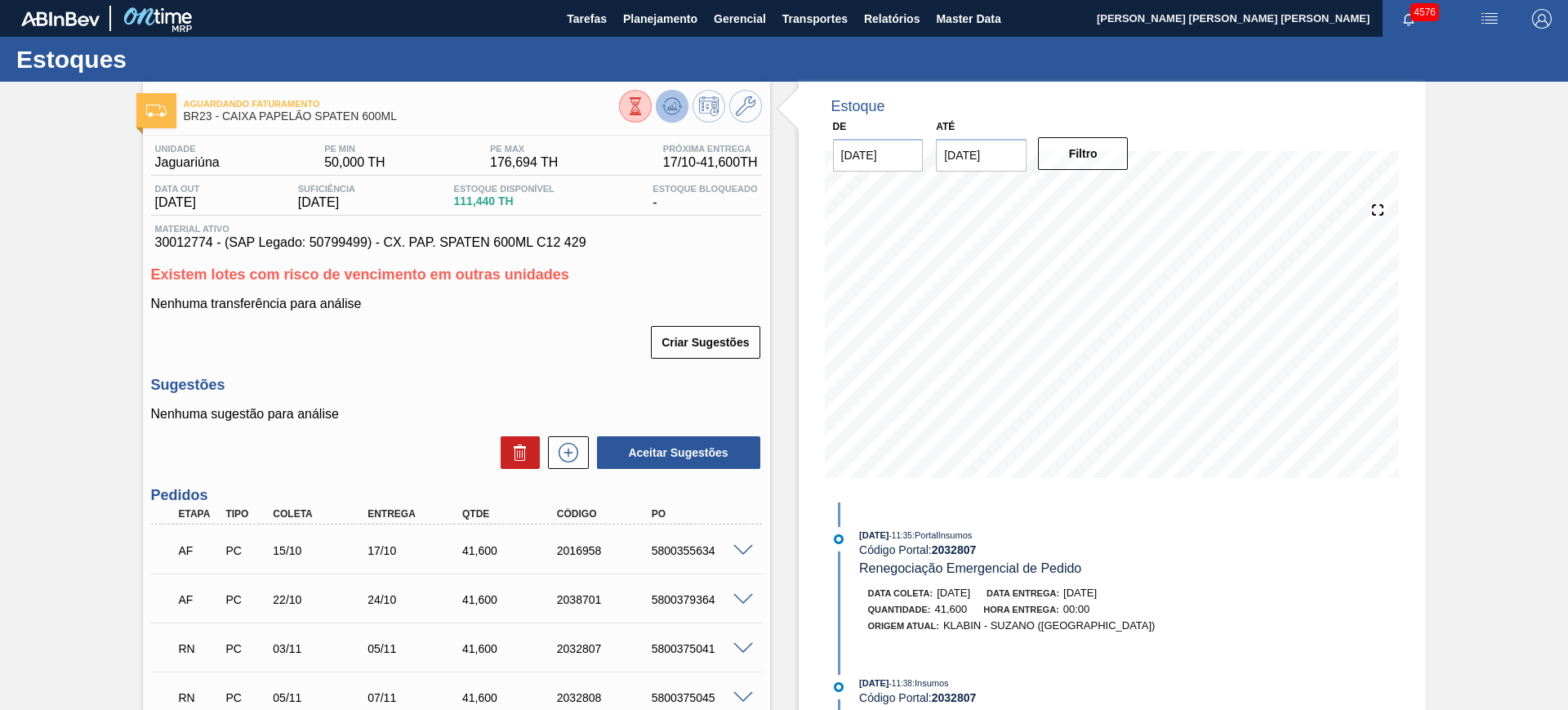
click at [668, 106] on icon at bounding box center [673, 106] width 11 height 7
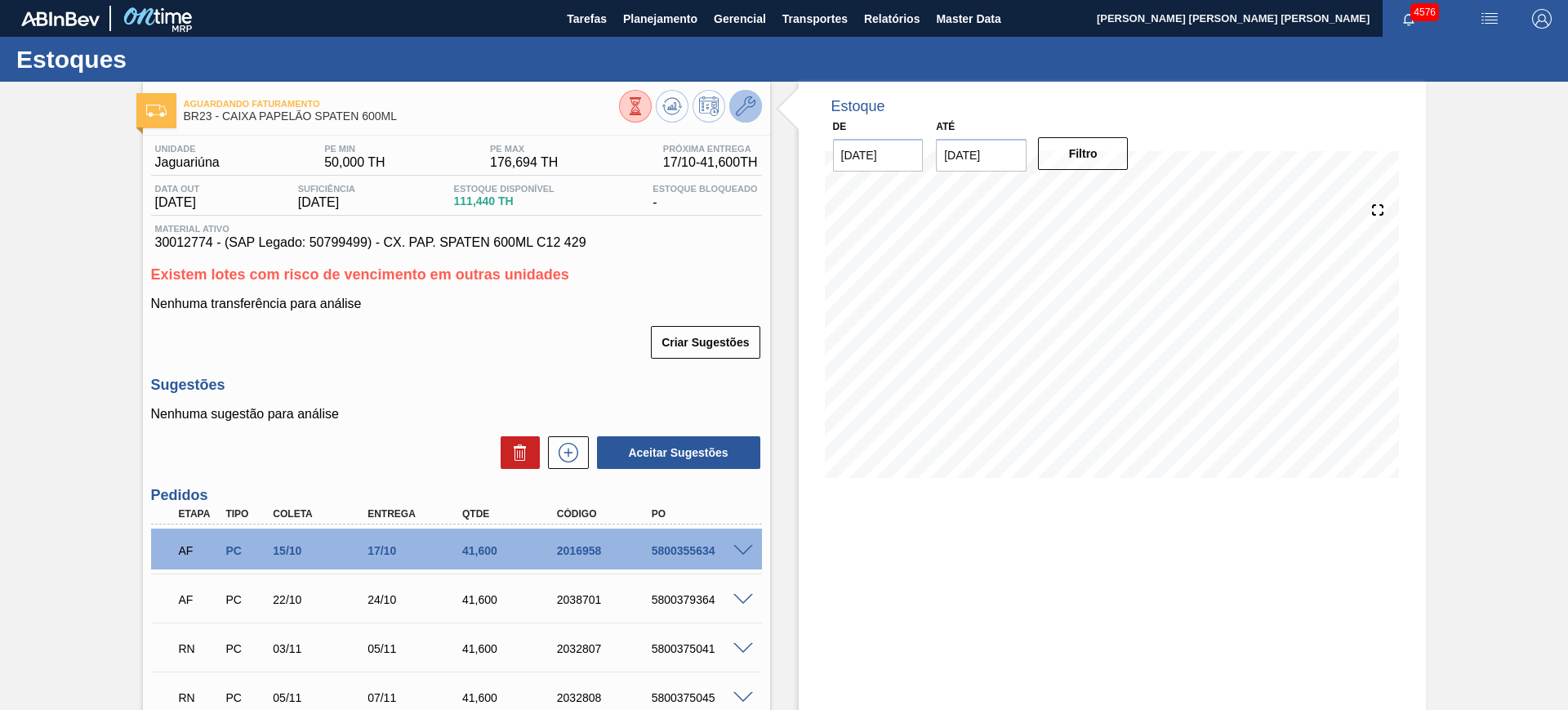
click at [746, 98] on icon at bounding box center [745, 106] width 19 height 19
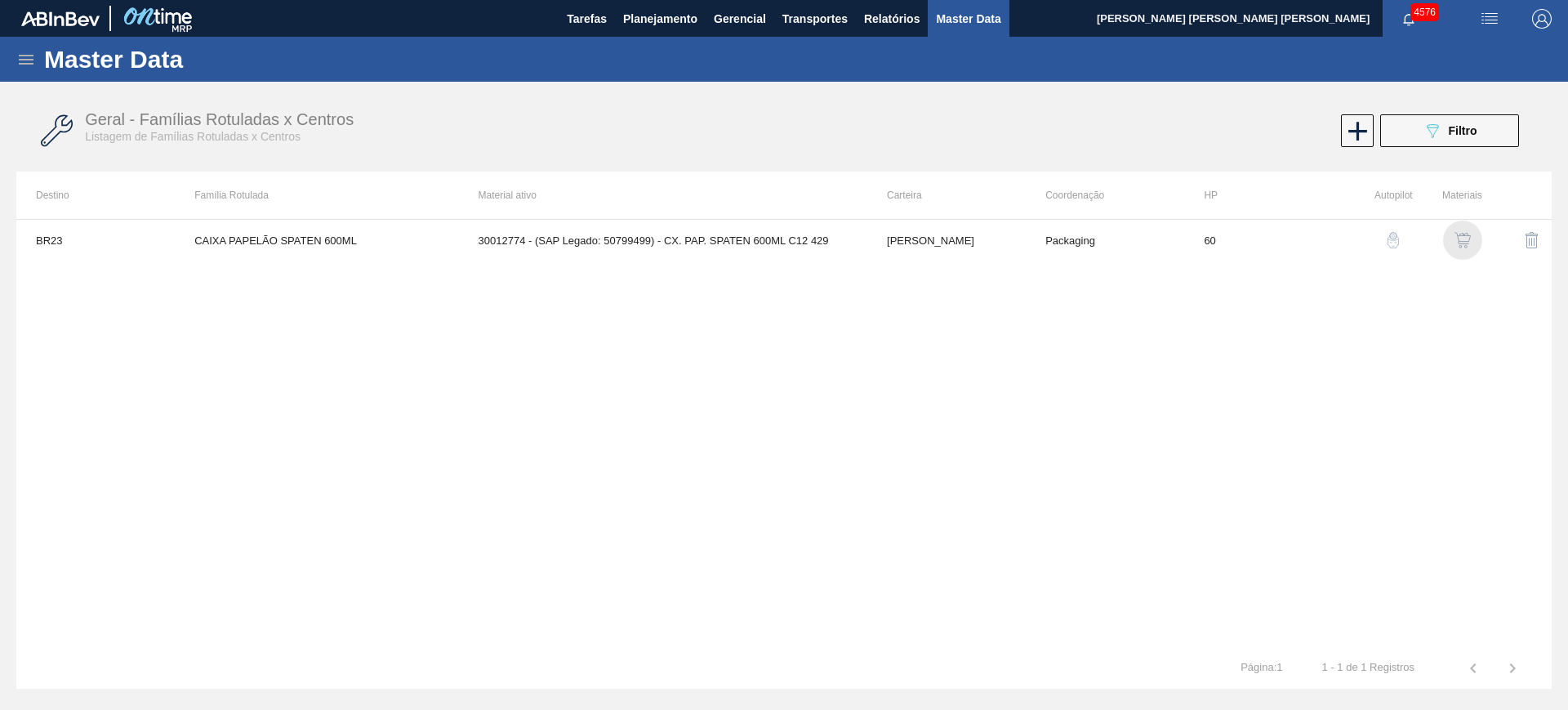
click at [1463, 235] on img "button" at bounding box center [1463, 240] width 17 height 17
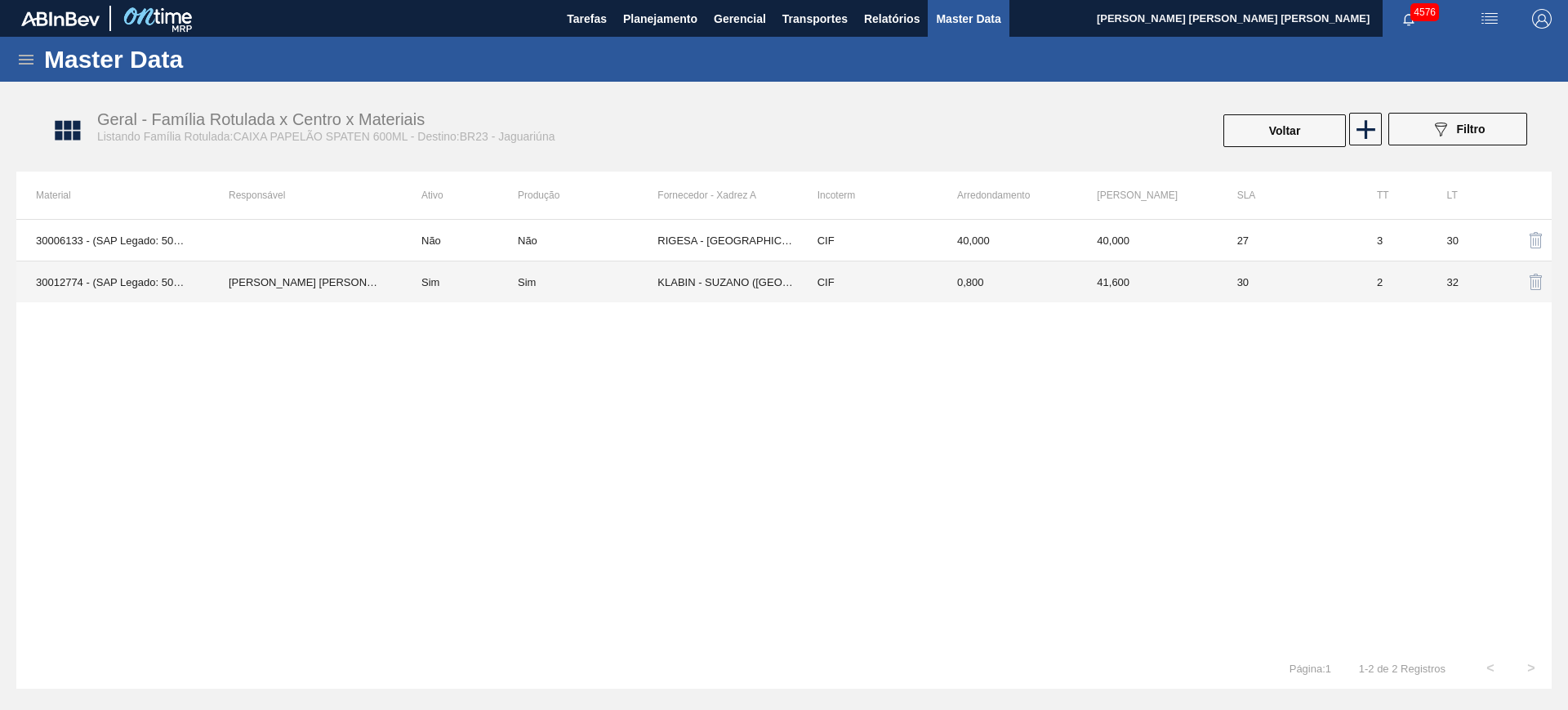
click at [667, 291] on td "KLABIN - SUZANO (SP)" at bounding box center [728, 282] width 140 height 41
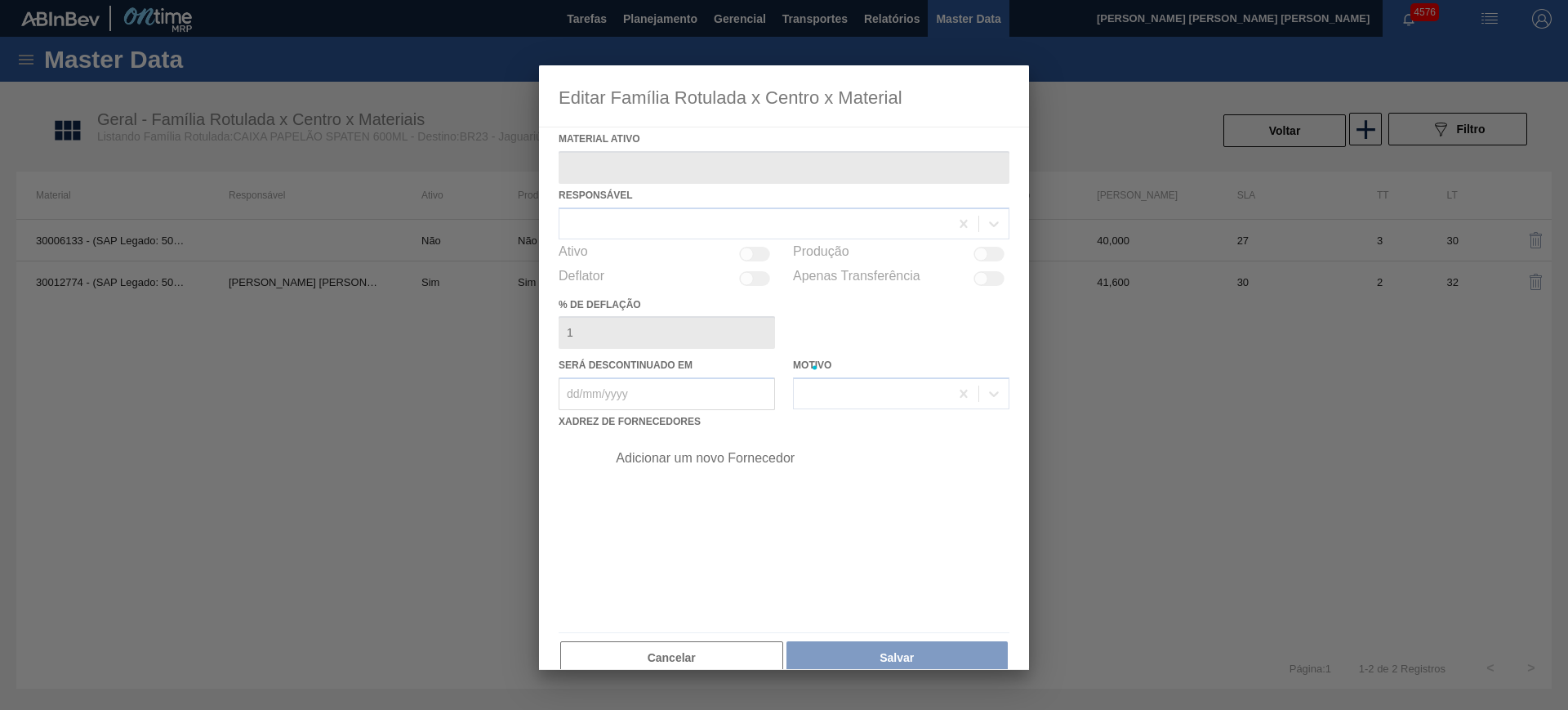
type ativo "30012774 - (SAP Legado: 50799499) - CX. PAP. SPATEN 600ML C12 429"
checkbox input "true"
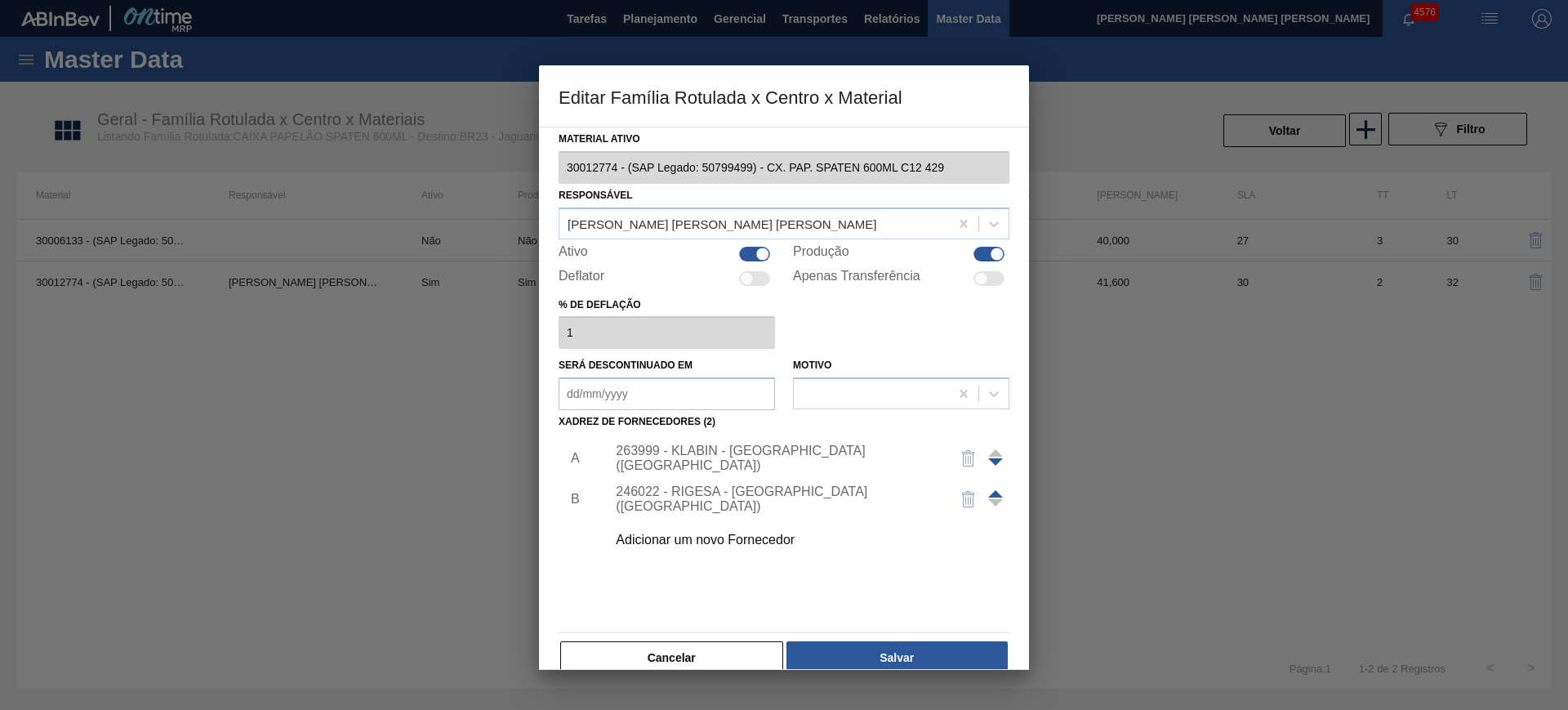
click at [769, 458] on div "263999 - KLABIN - SUZANO (SP)" at bounding box center [777, 458] width 321 height 29
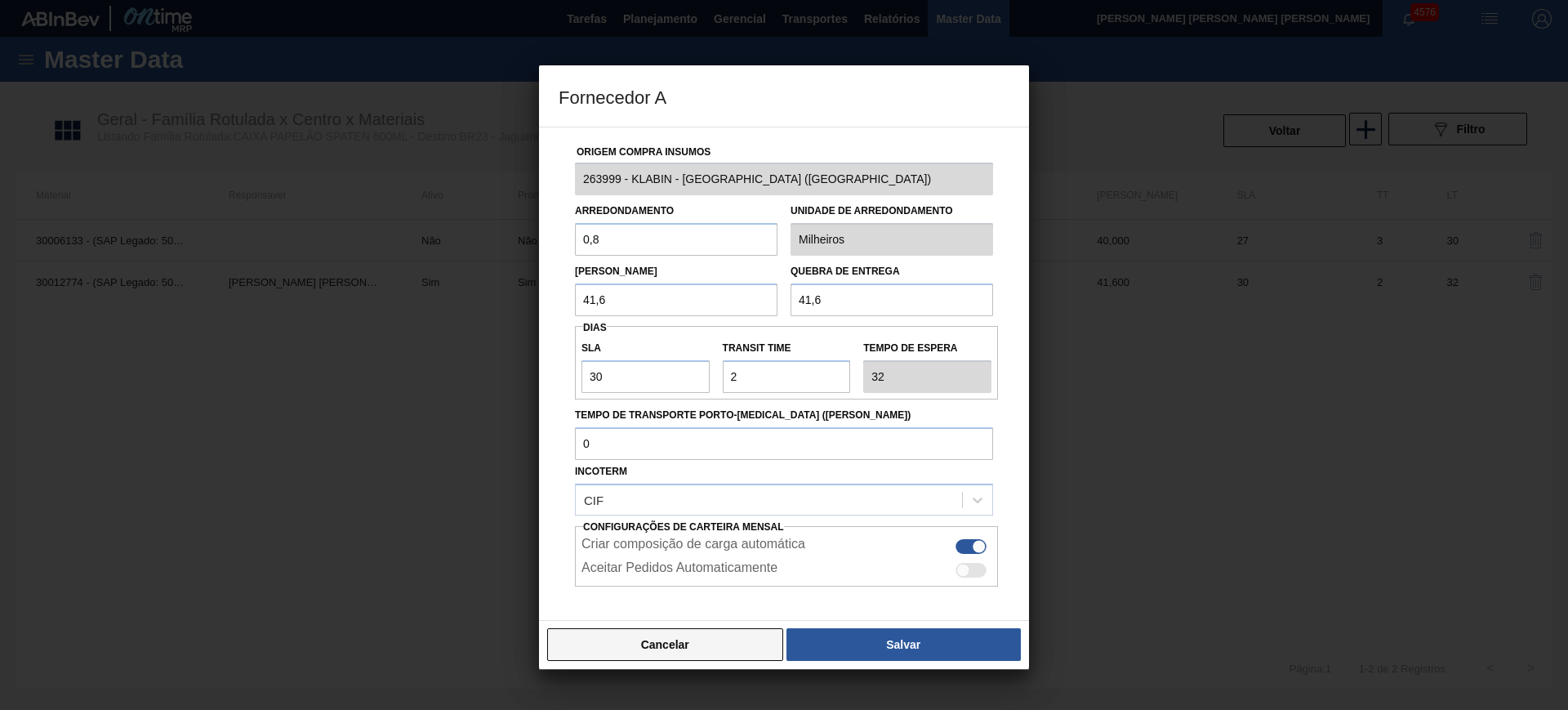
click at [725, 637] on button "Cancelar" at bounding box center [665, 644] width 236 height 32
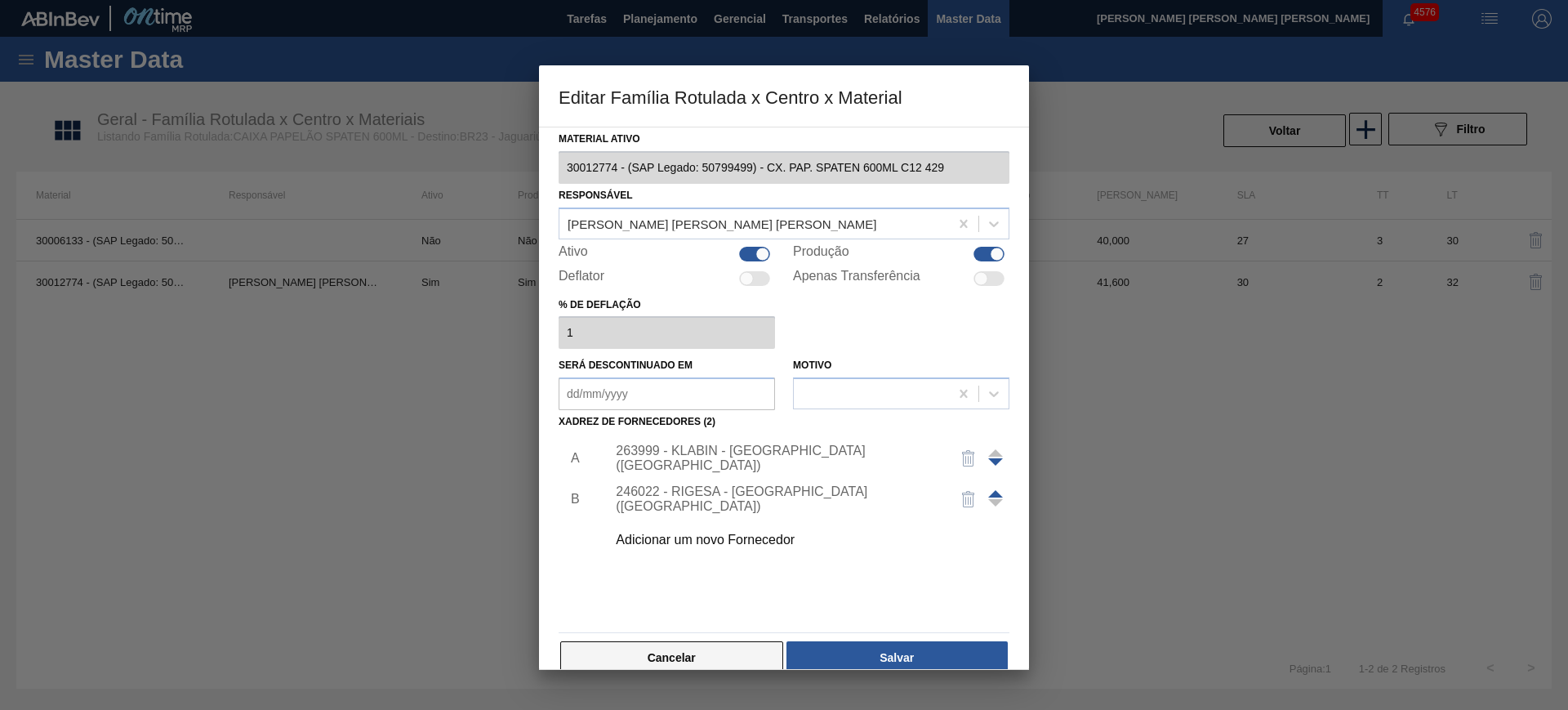
click at [725, 645] on button "Cancelar" at bounding box center [672, 657] width 223 height 32
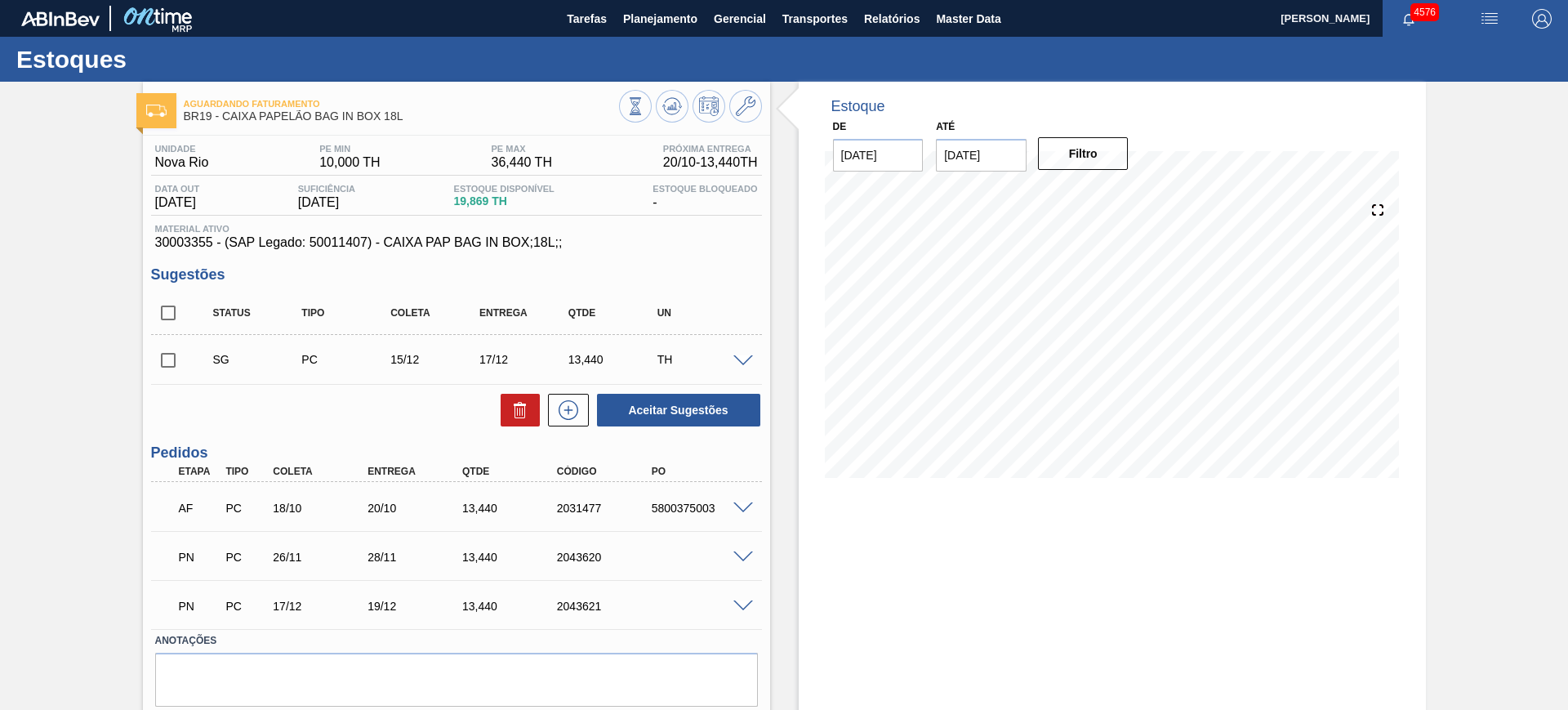
click at [177, 309] on input "checkbox" at bounding box center [168, 312] width 34 height 34
checkbox input "true"
click at [647, 386] on div "Status Tipo Coleta Entrega Qtde UN SG PC 15/12 17/12 13,440 TH Material 3000335…" at bounding box center [456, 360] width 611 height 136
click at [689, 398] on button "Aceitar Sugestões" at bounding box center [678, 409] width 163 height 32
checkbox input "false"
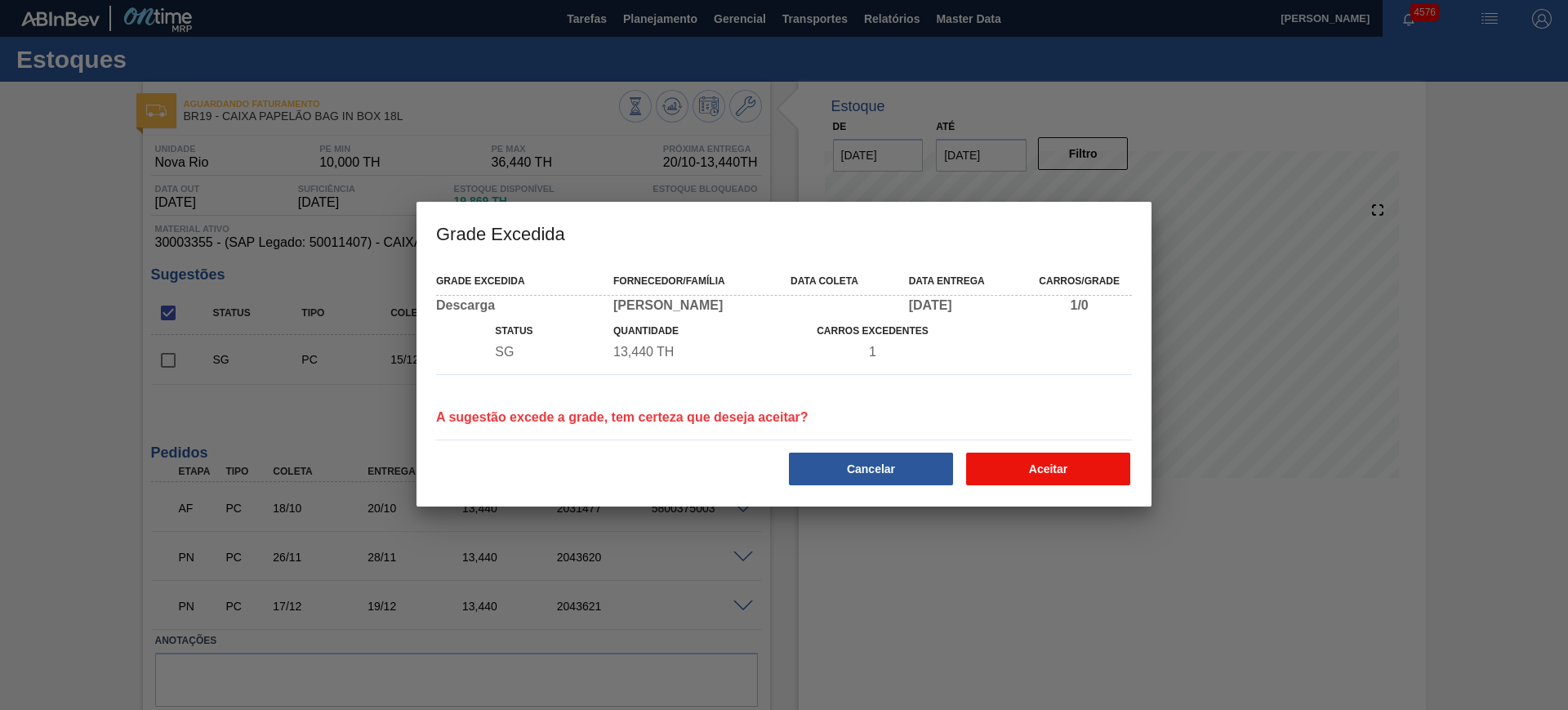
click at [1063, 458] on button "Aceitar" at bounding box center [1048, 468] width 164 height 32
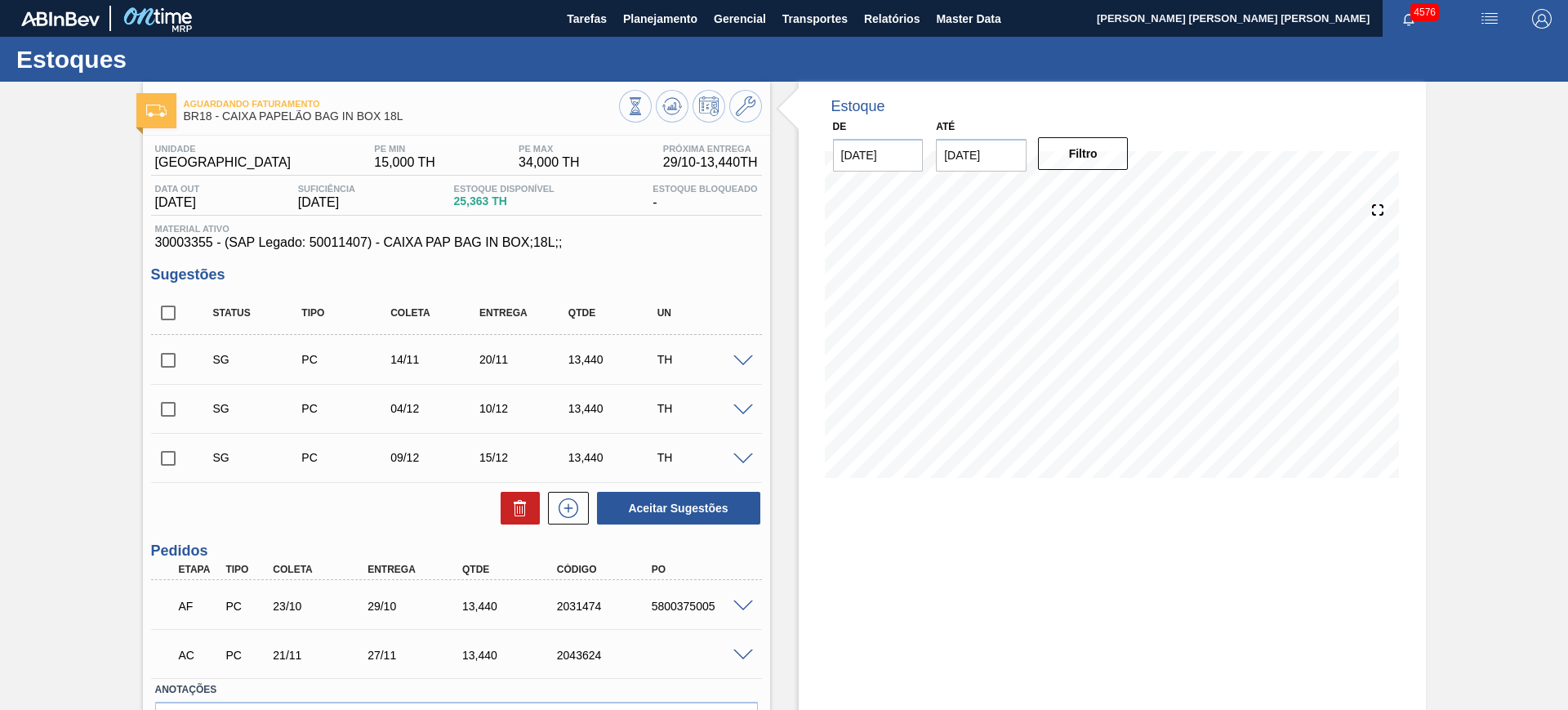
click at [170, 407] on input "checkbox" at bounding box center [168, 409] width 34 height 34
click at [677, 508] on button "Aceitar Sugestões" at bounding box center [678, 507] width 163 height 32
checkbox input "false"
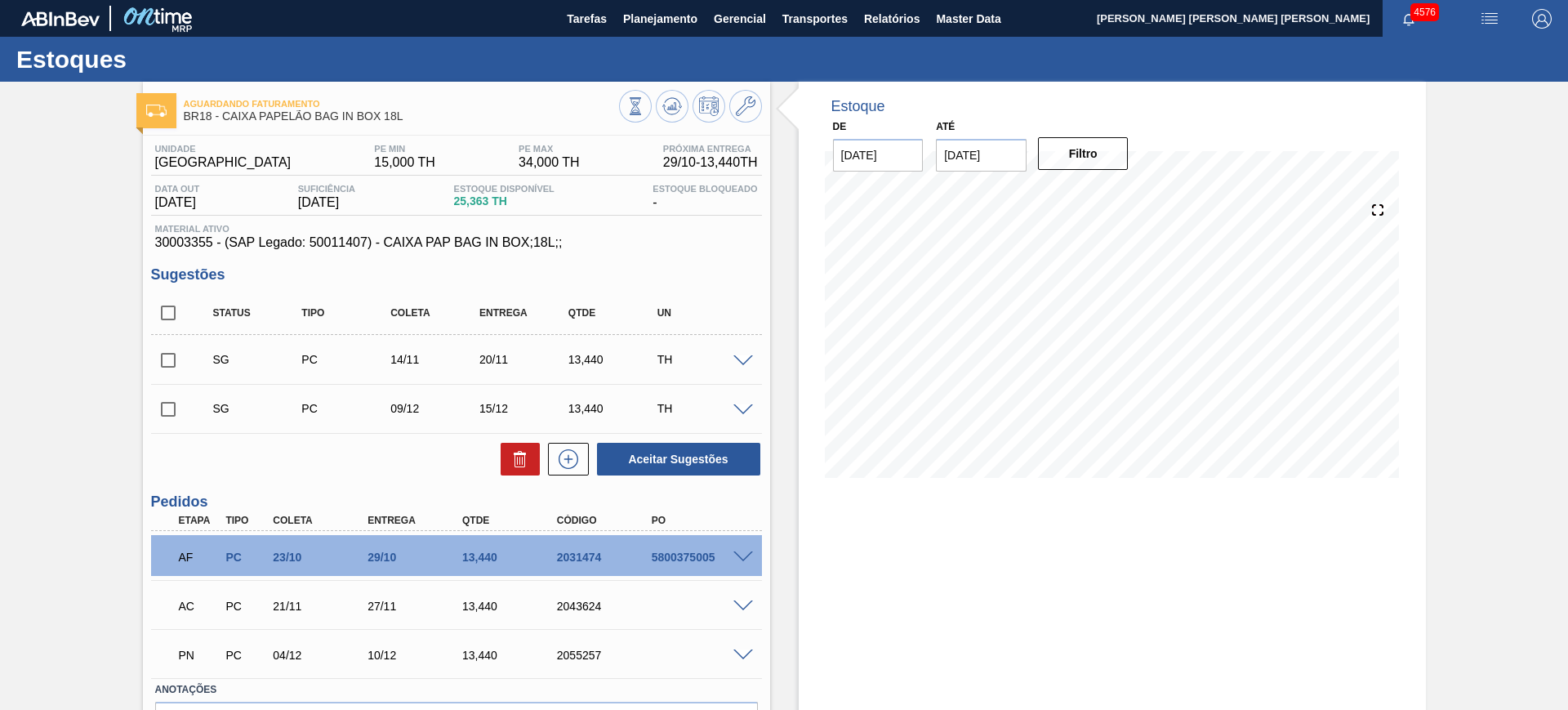
click at [174, 412] on input "checkbox" at bounding box center [168, 409] width 34 height 34
click at [688, 446] on button "Aceitar Sugestões" at bounding box center [678, 459] width 163 height 32
checkbox input "false"
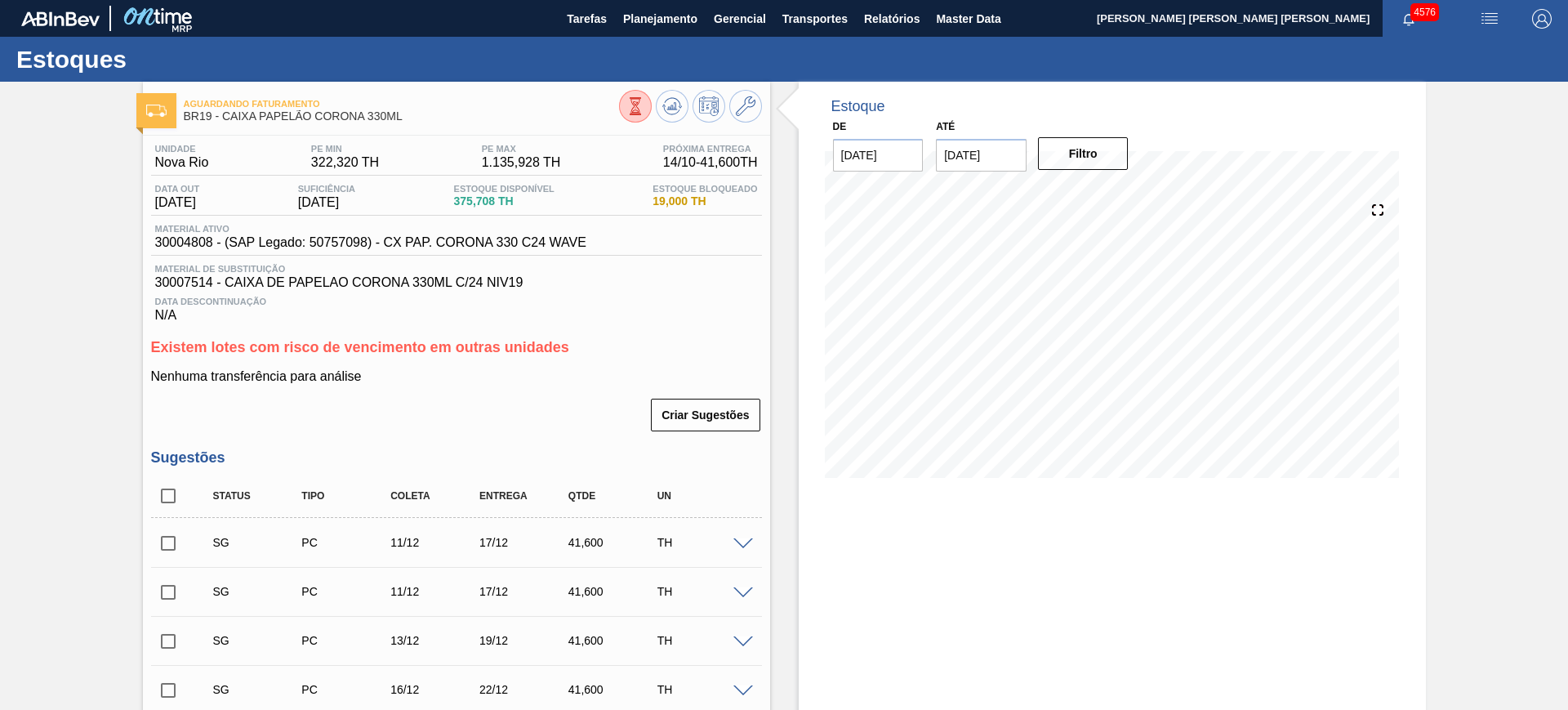
drag, startPoint x: 164, startPoint y: 491, endPoint x: 375, endPoint y: 423, distance: 221.7
click at [165, 491] on input "checkbox" at bounding box center [168, 495] width 34 height 34
checkbox input "true"
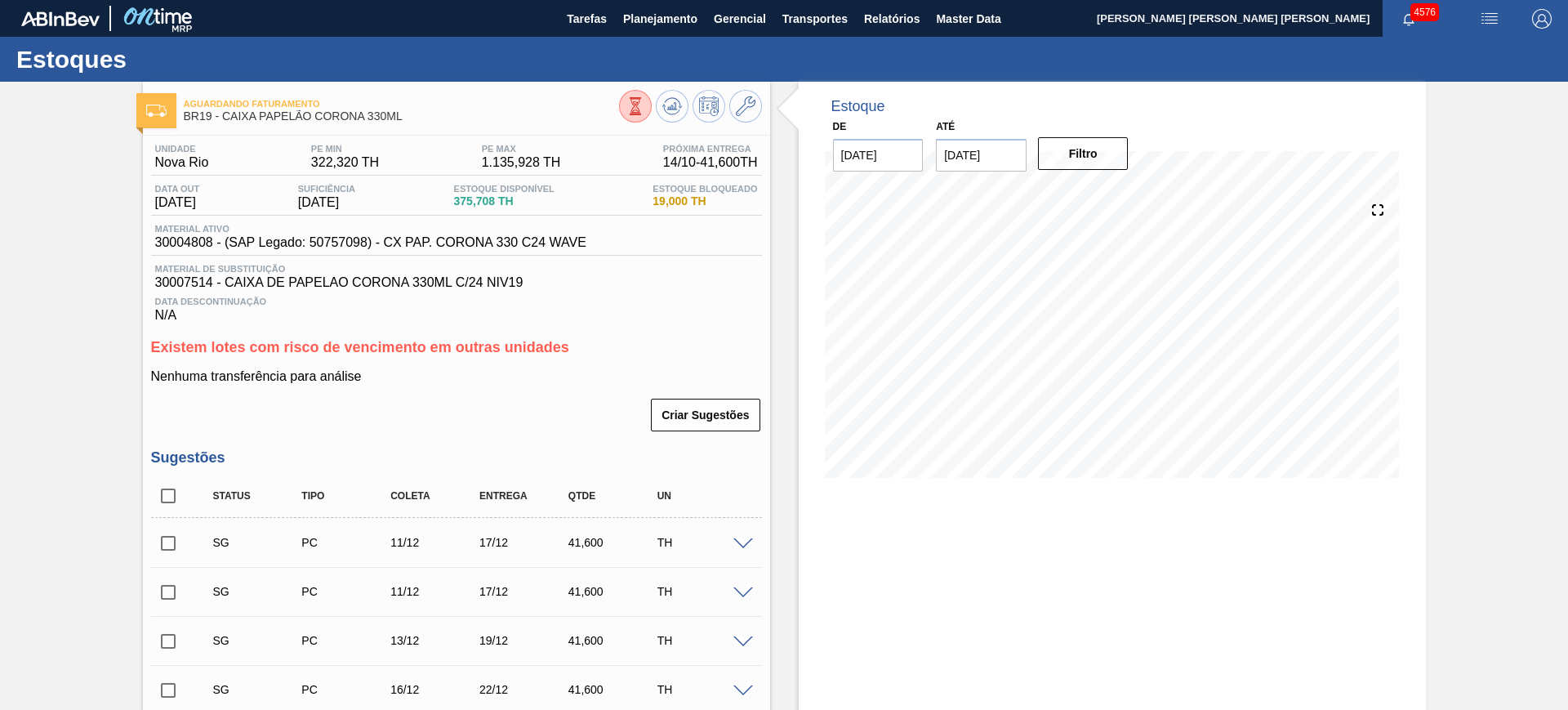
checkbox input "true"
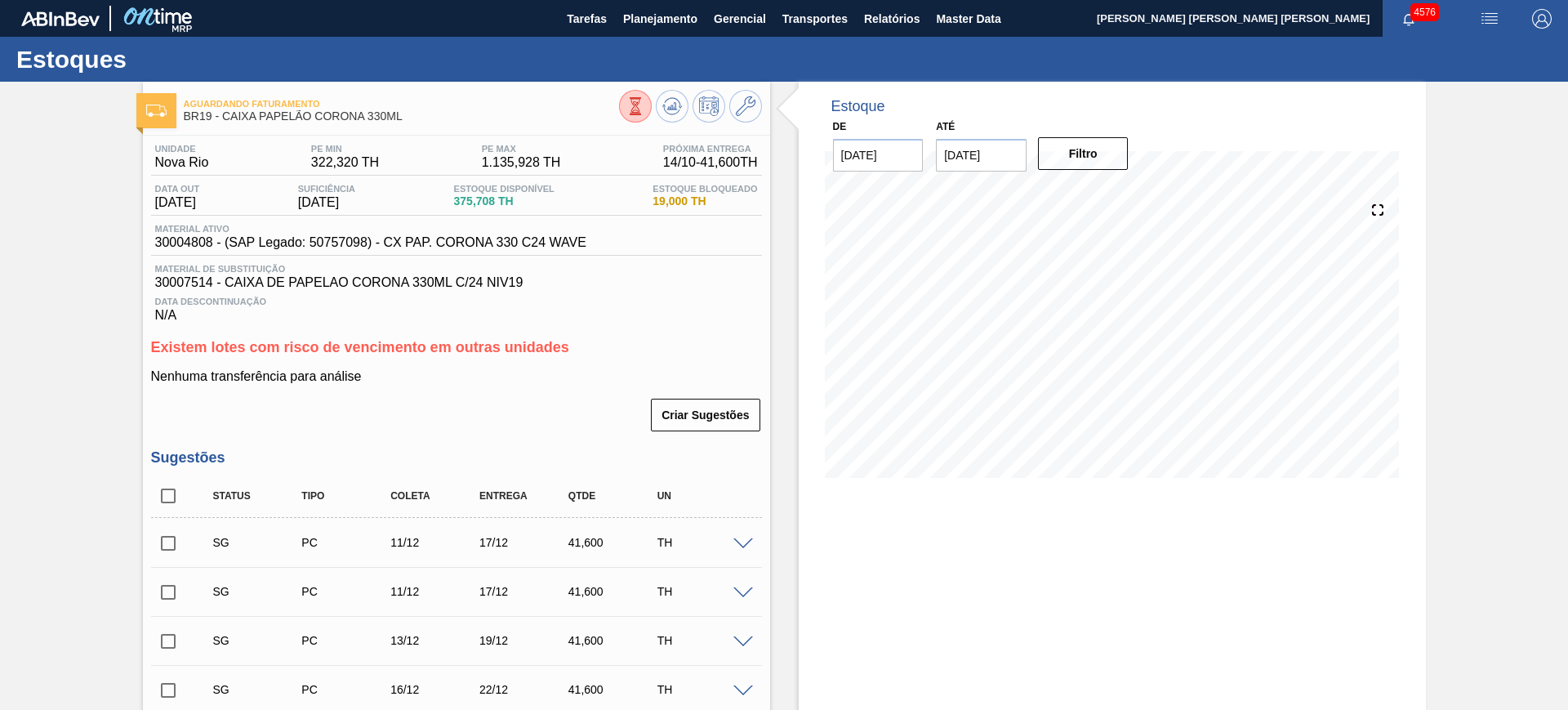
checkbox input "true"
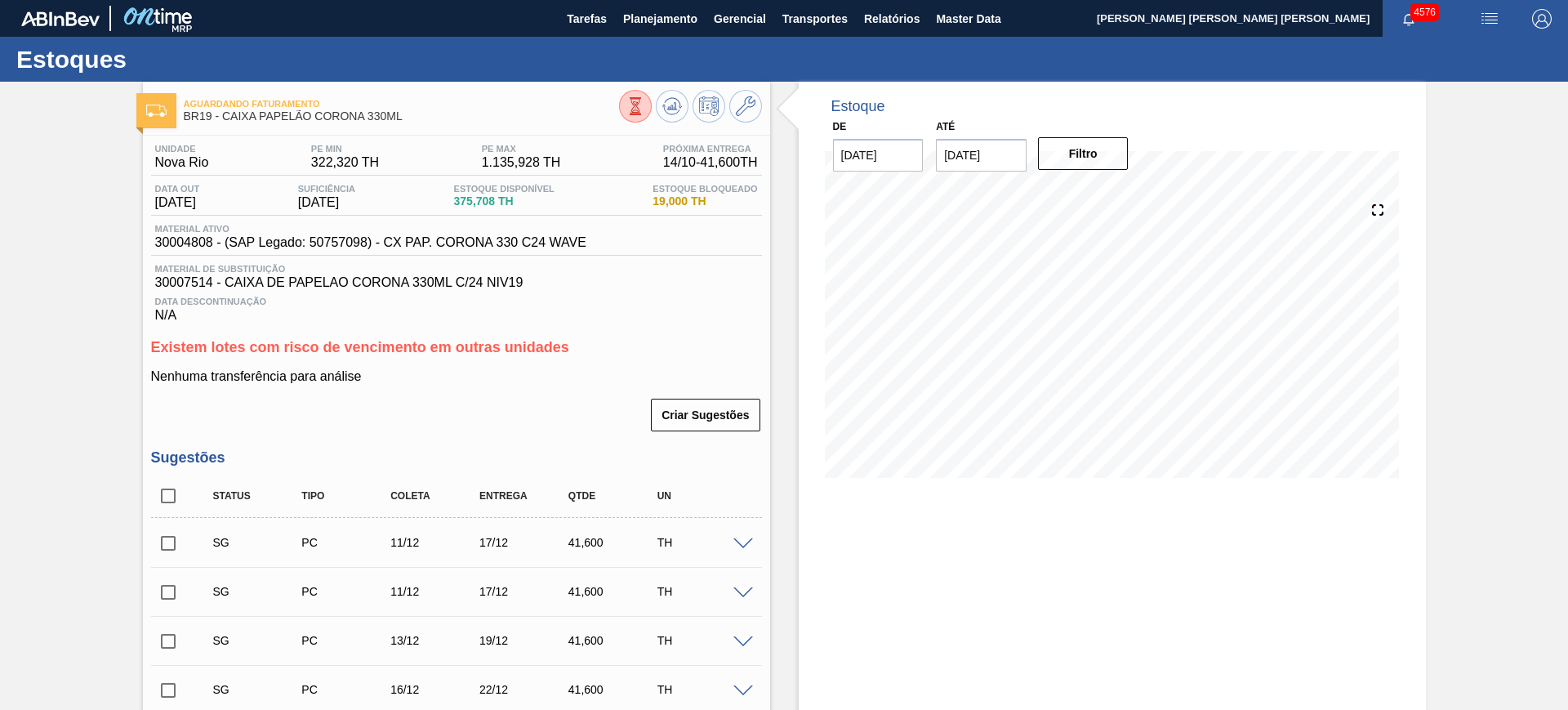
checkbox input "true"
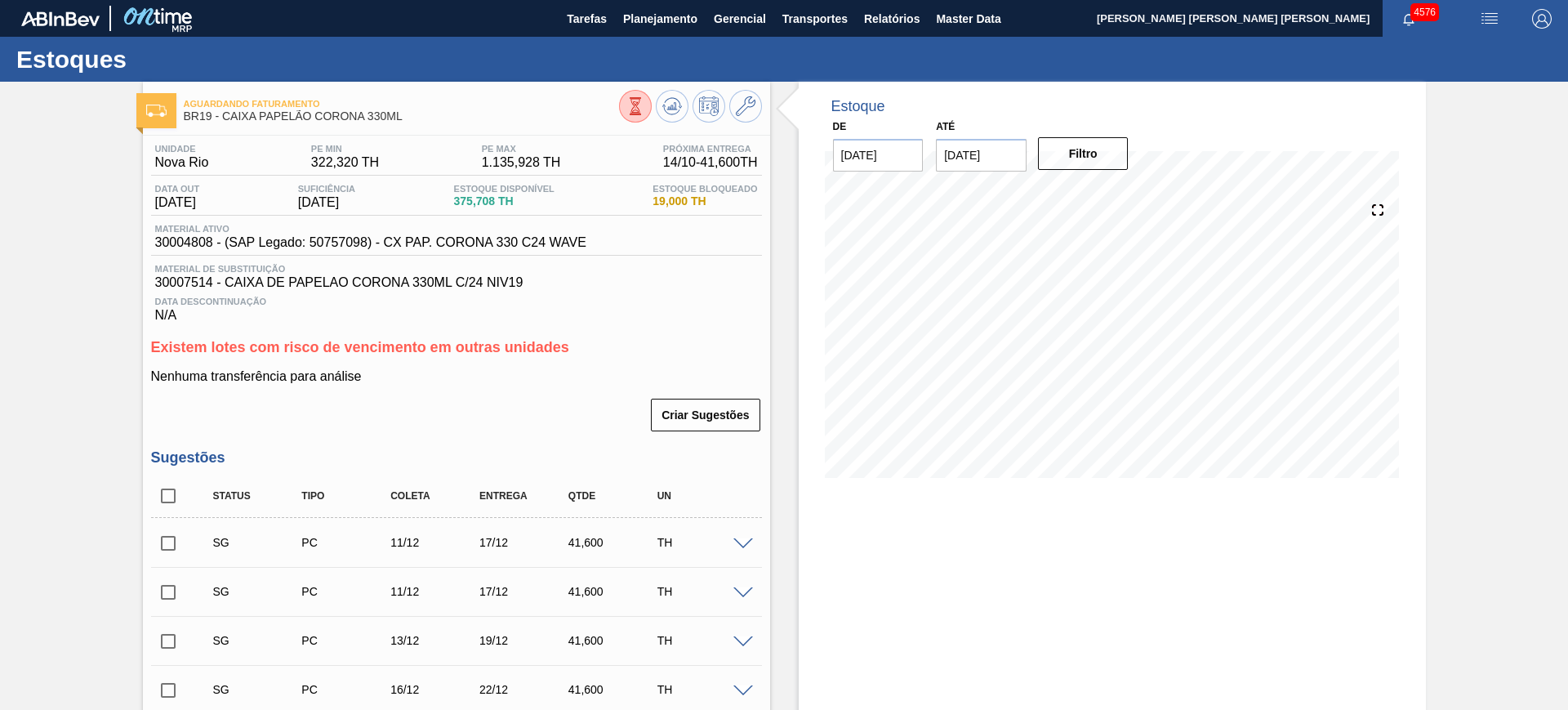
checkbox input "true"
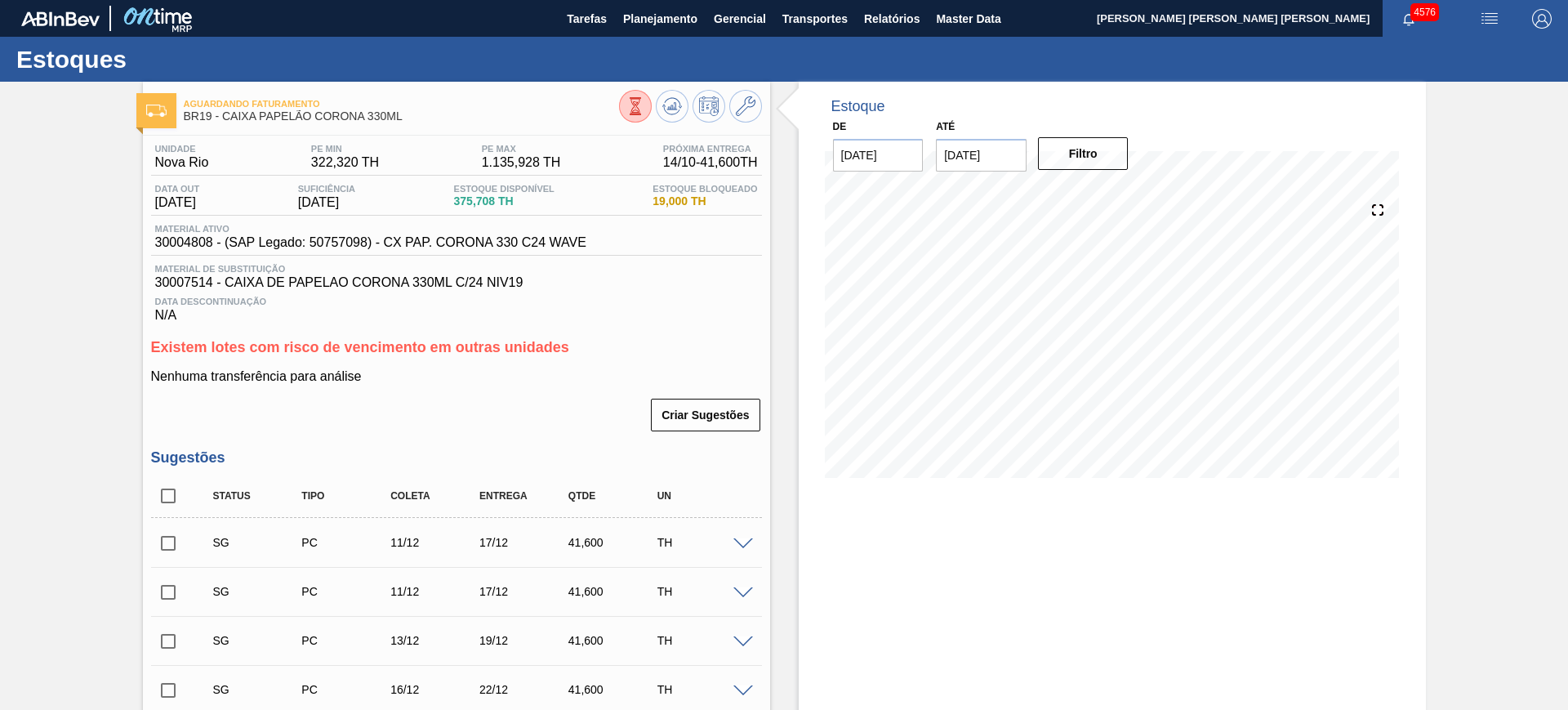
checkbox input "true"
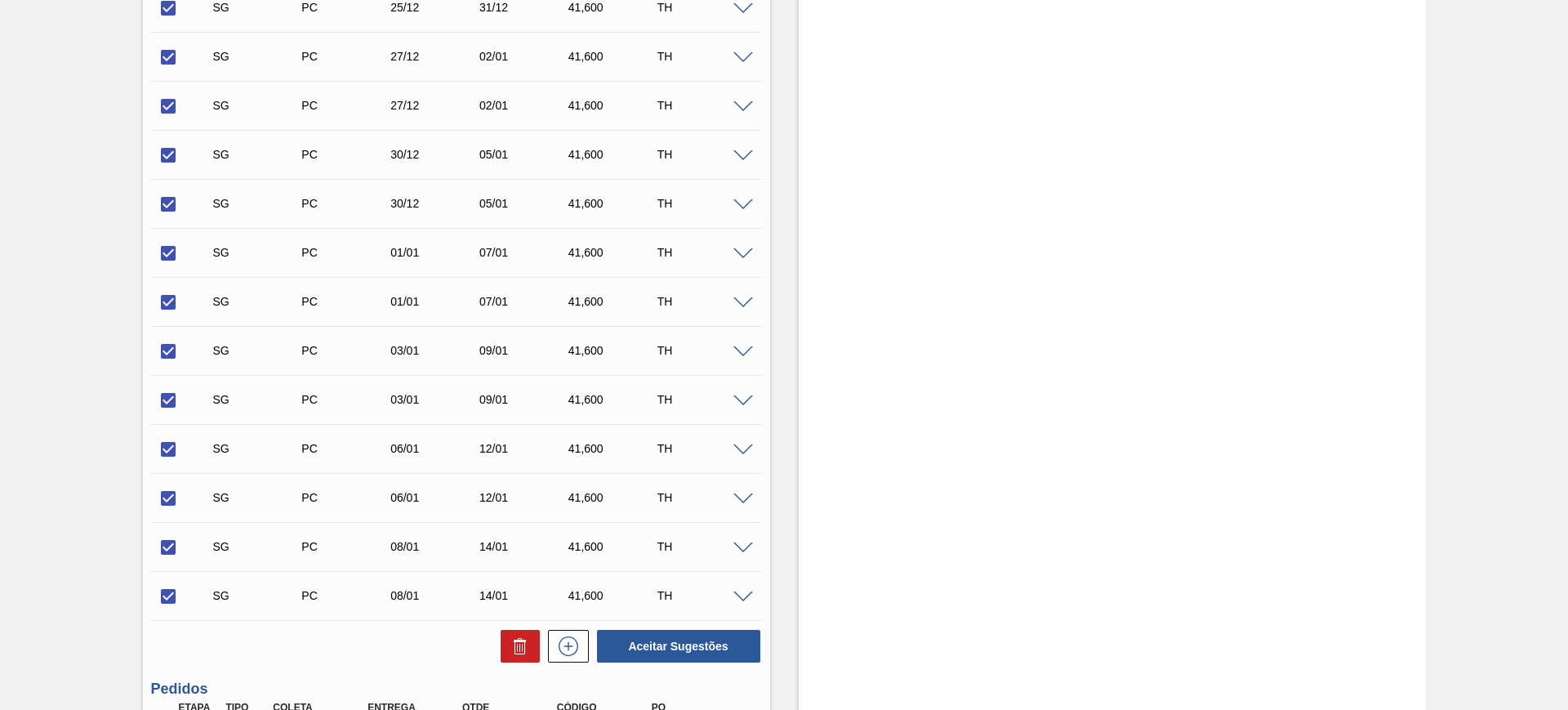
scroll to position [1327, 0]
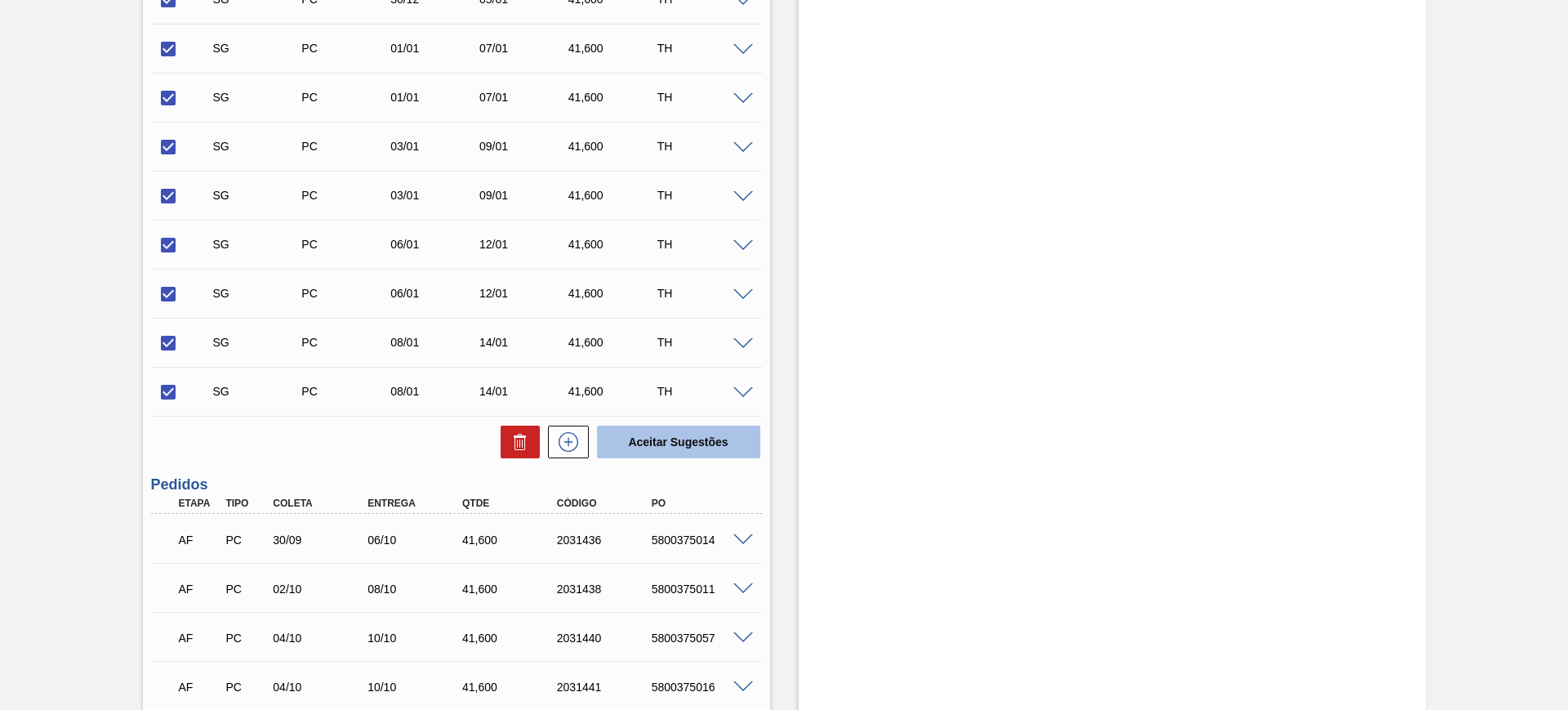
click at [645, 433] on button "Aceitar Sugestões" at bounding box center [678, 441] width 163 height 32
checkbox input "false"
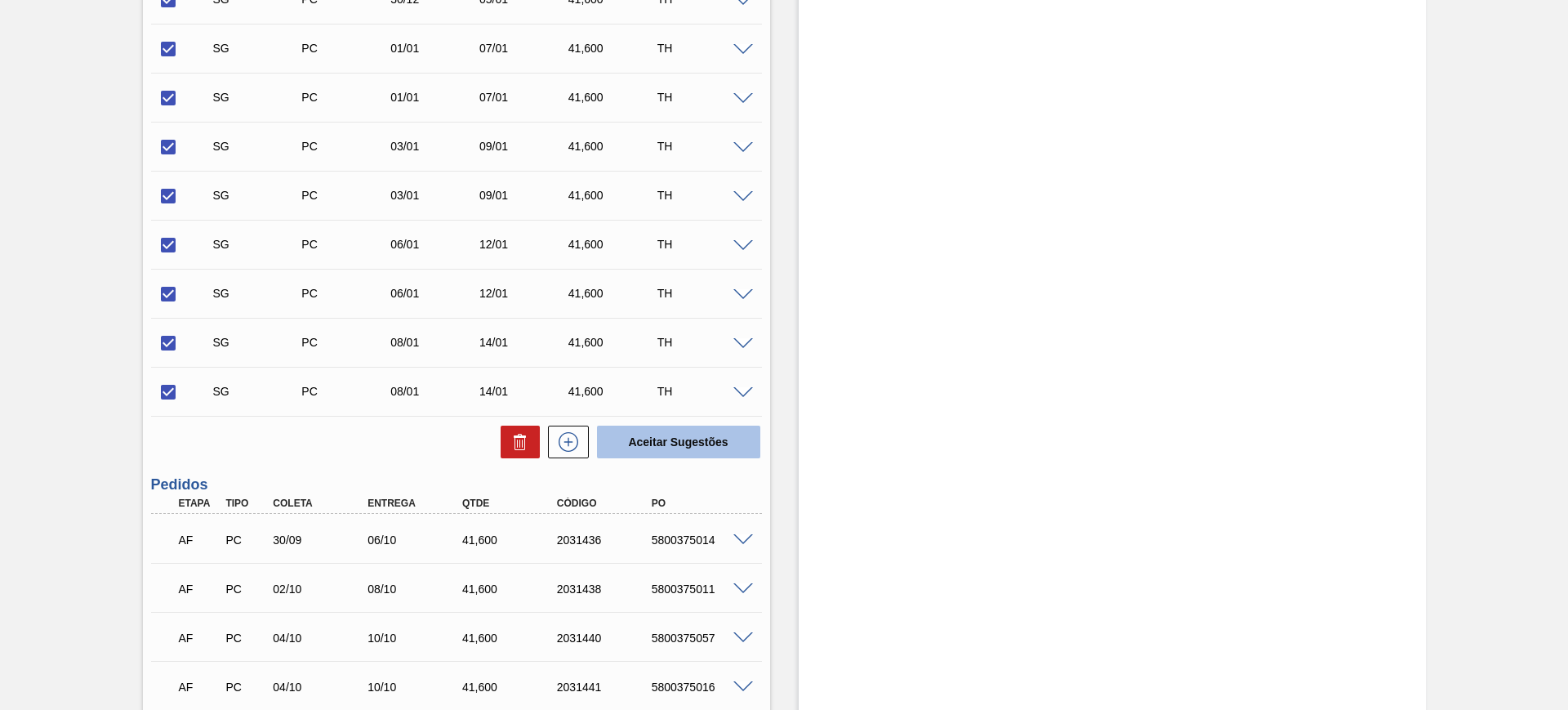
checkbox input "false"
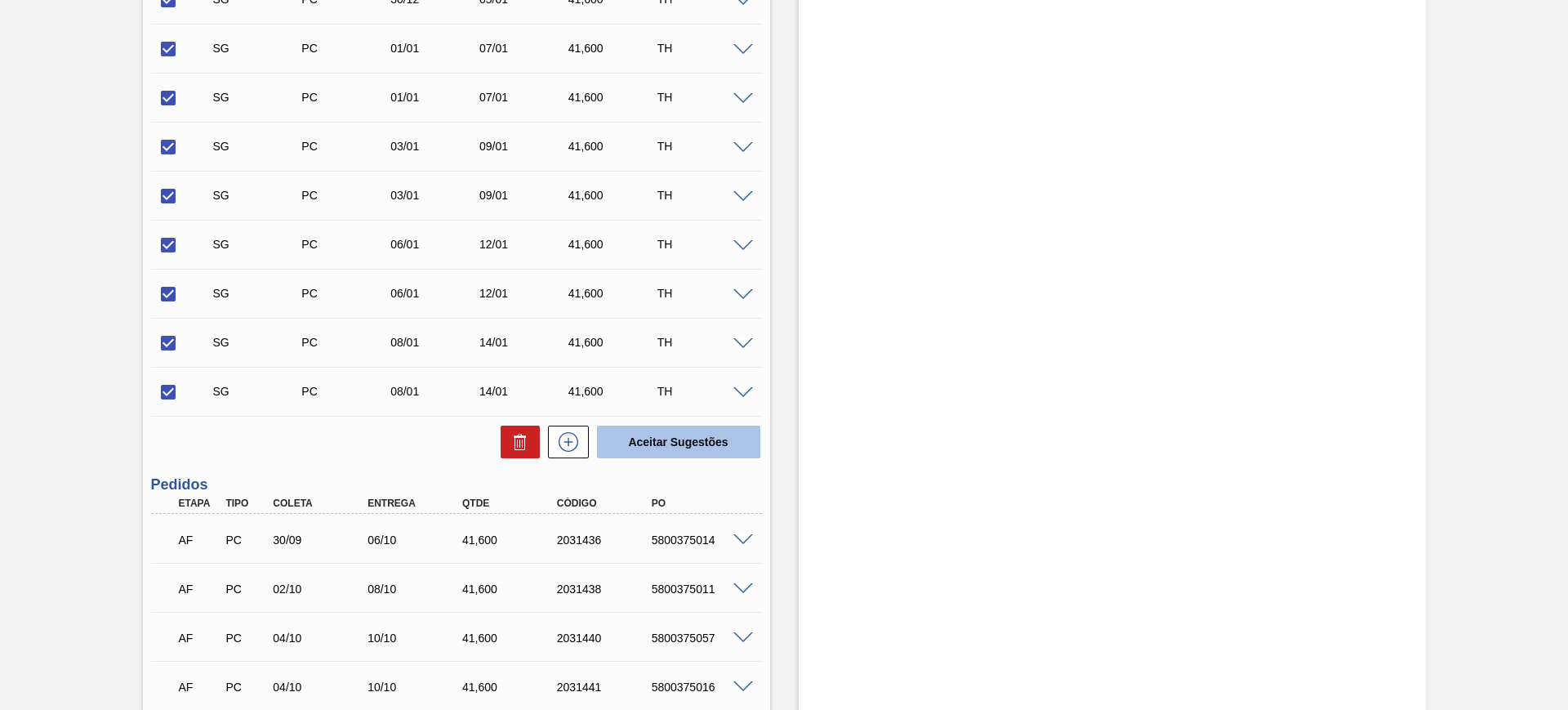
checkbox input "false"
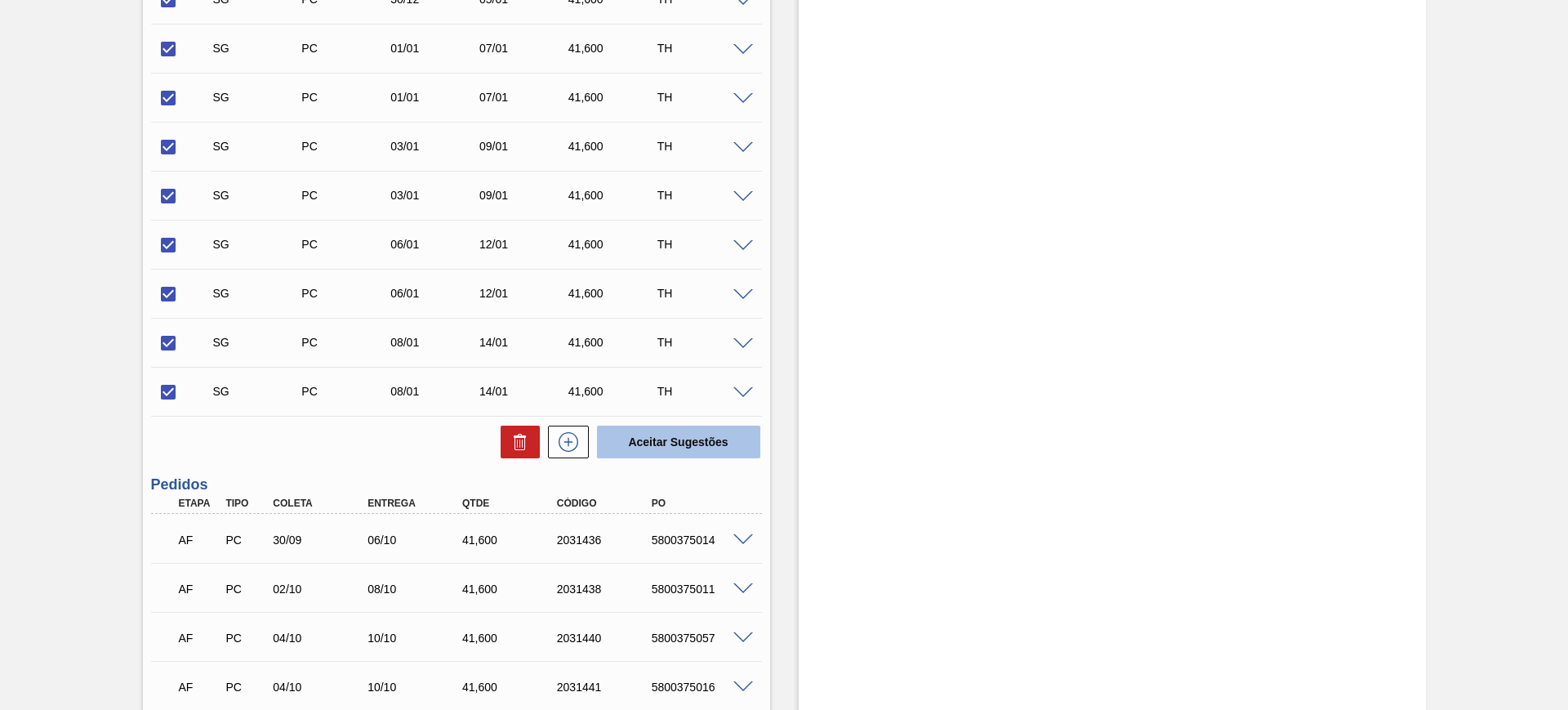
checkbox input "false"
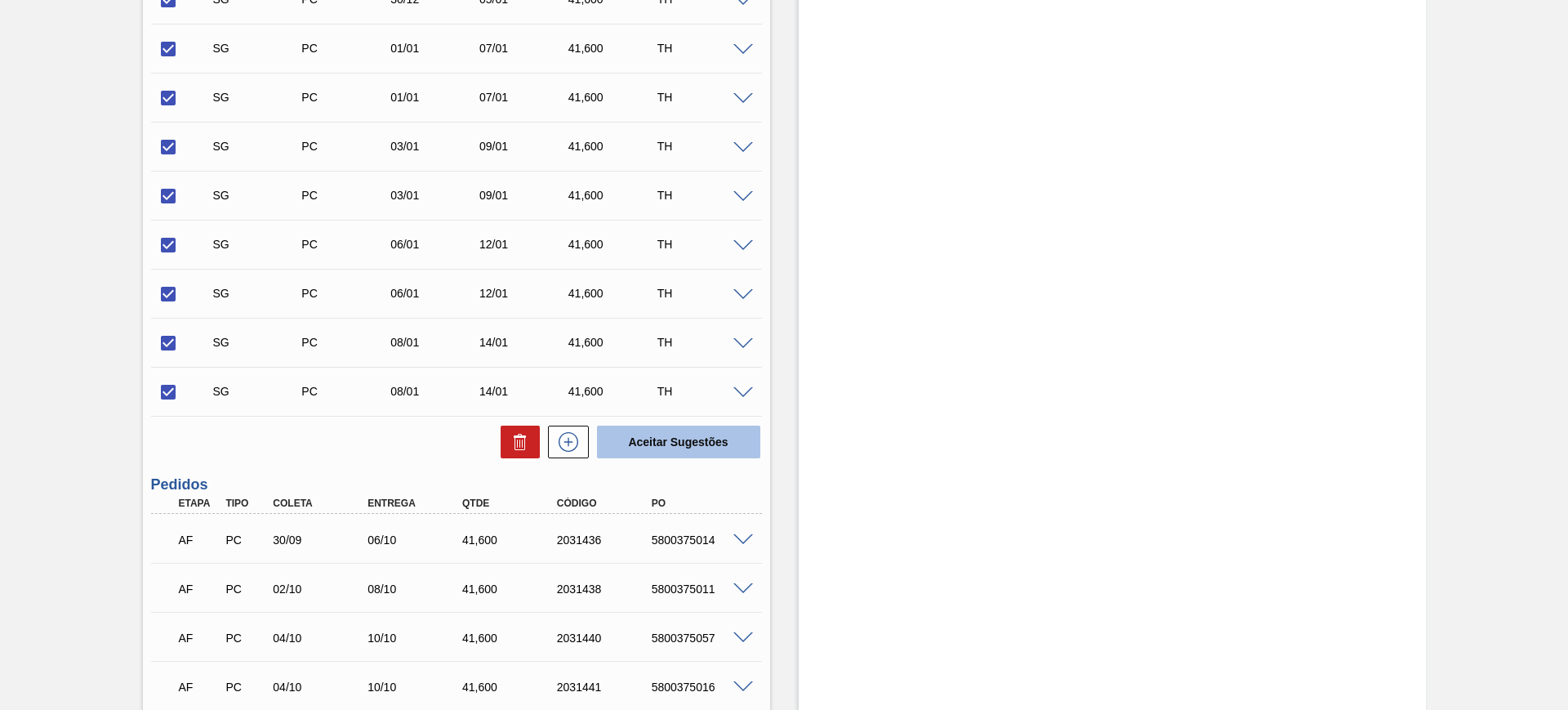
checkbox input "false"
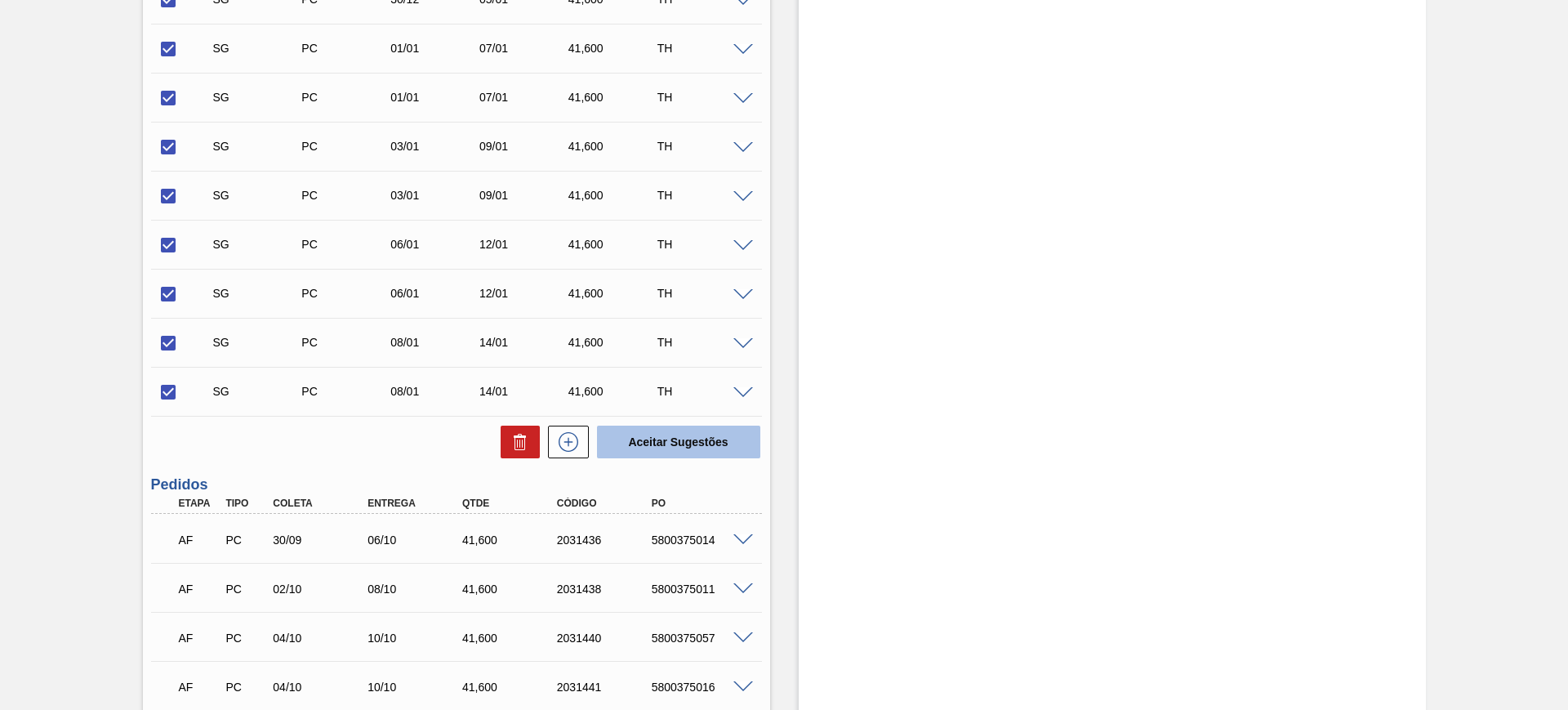
checkbox input "false"
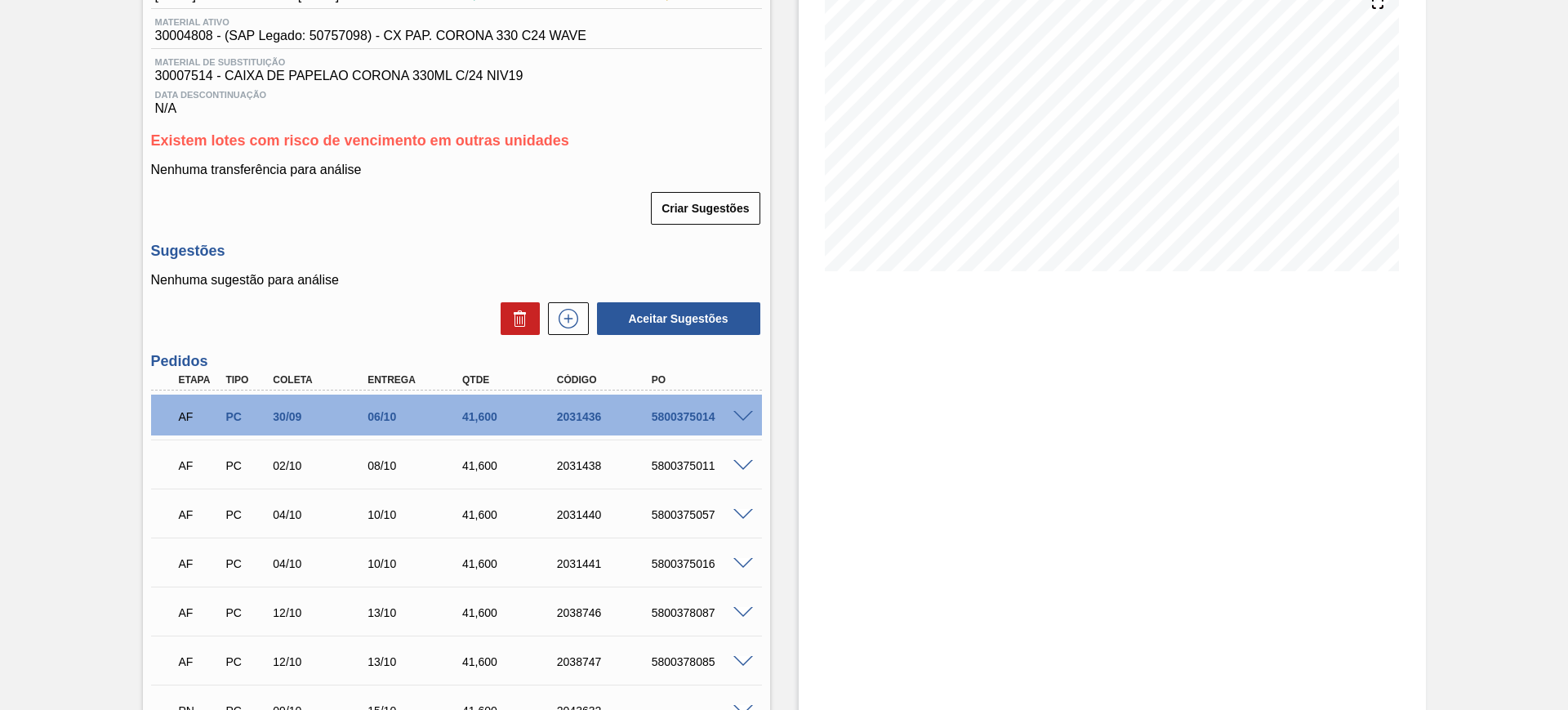
scroll to position [0, 0]
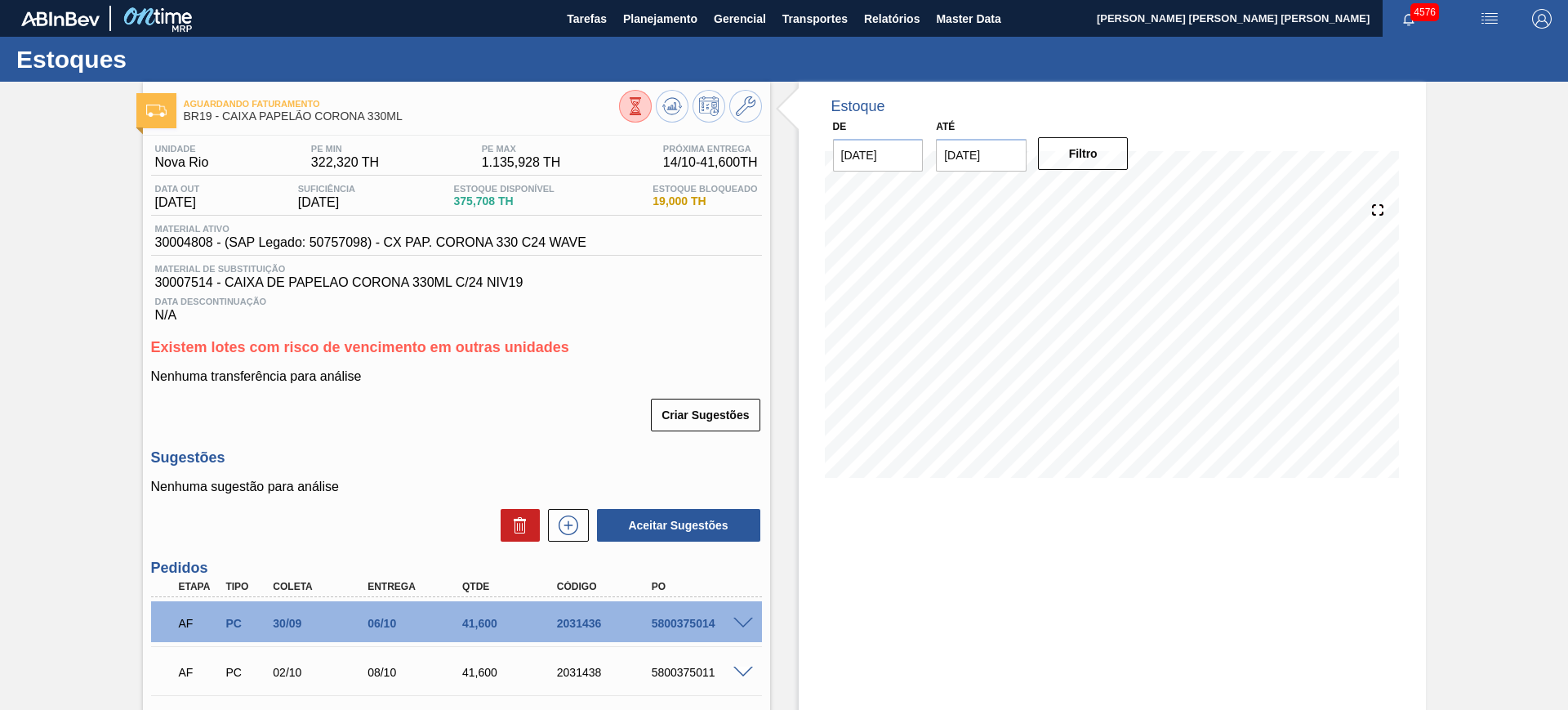
click at [671, 86] on div "Aguardando Faturamento BR19 - CAIXA PAPELÃO CORONA 330ML" at bounding box center [456, 104] width 627 height 45
click at [677, 97] on icon at bounding box center [672, 106] width 19 height 19
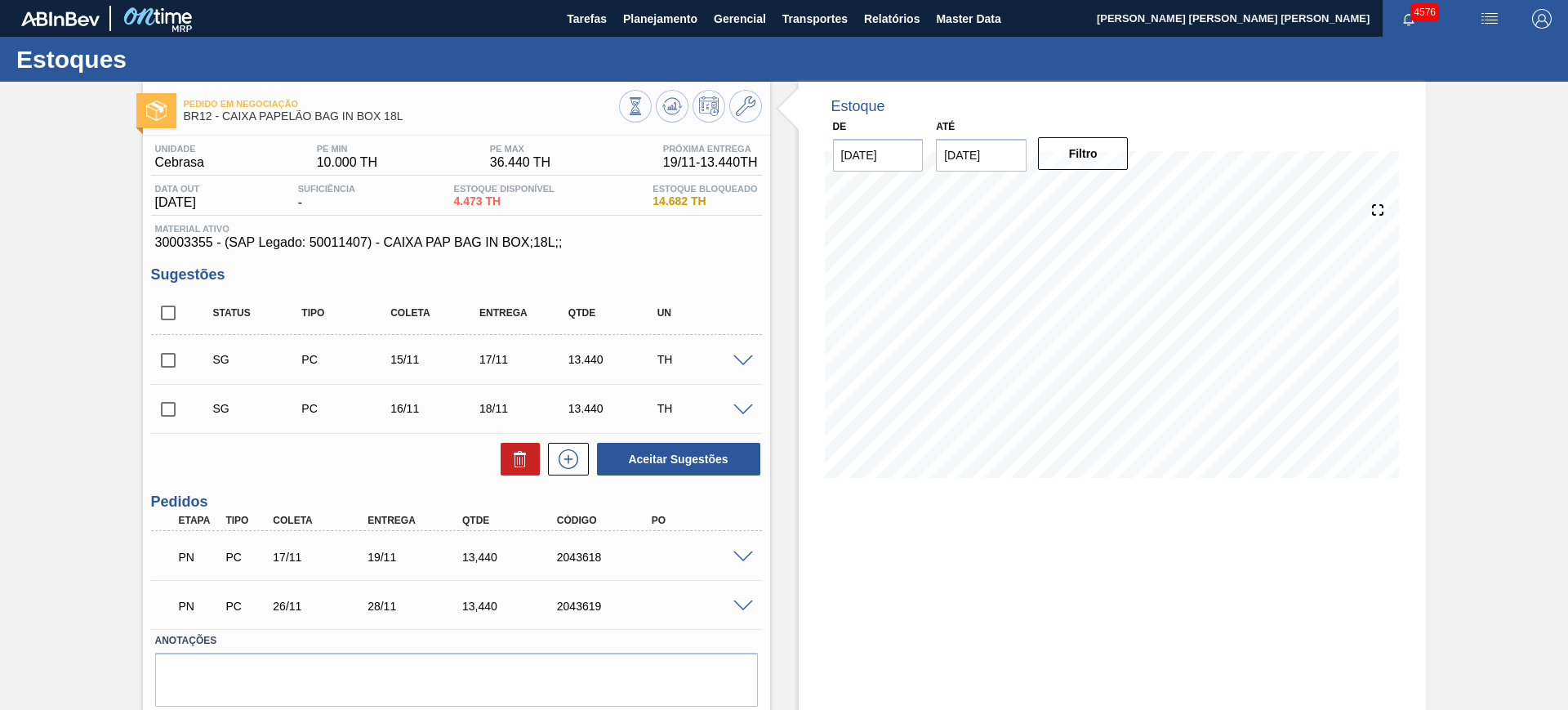
click at [169, 313] on input "checkbox" at bounding box center [168, 312] width 34 height 34
checkbox input "true"
click at [674, 451] on button "Aceitar Sugestões" at bounding box center [678, 459] width 163 height 32
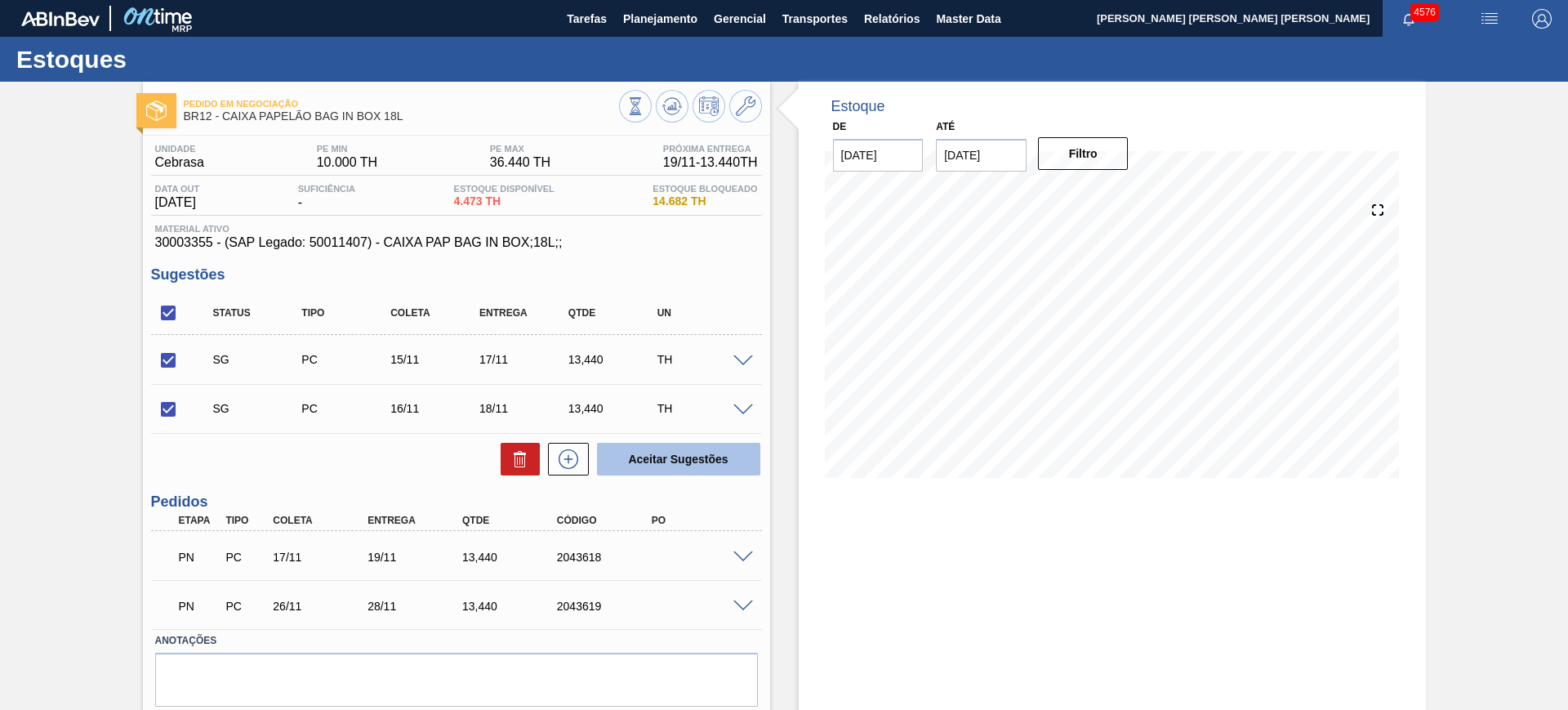
checkbox input "false"
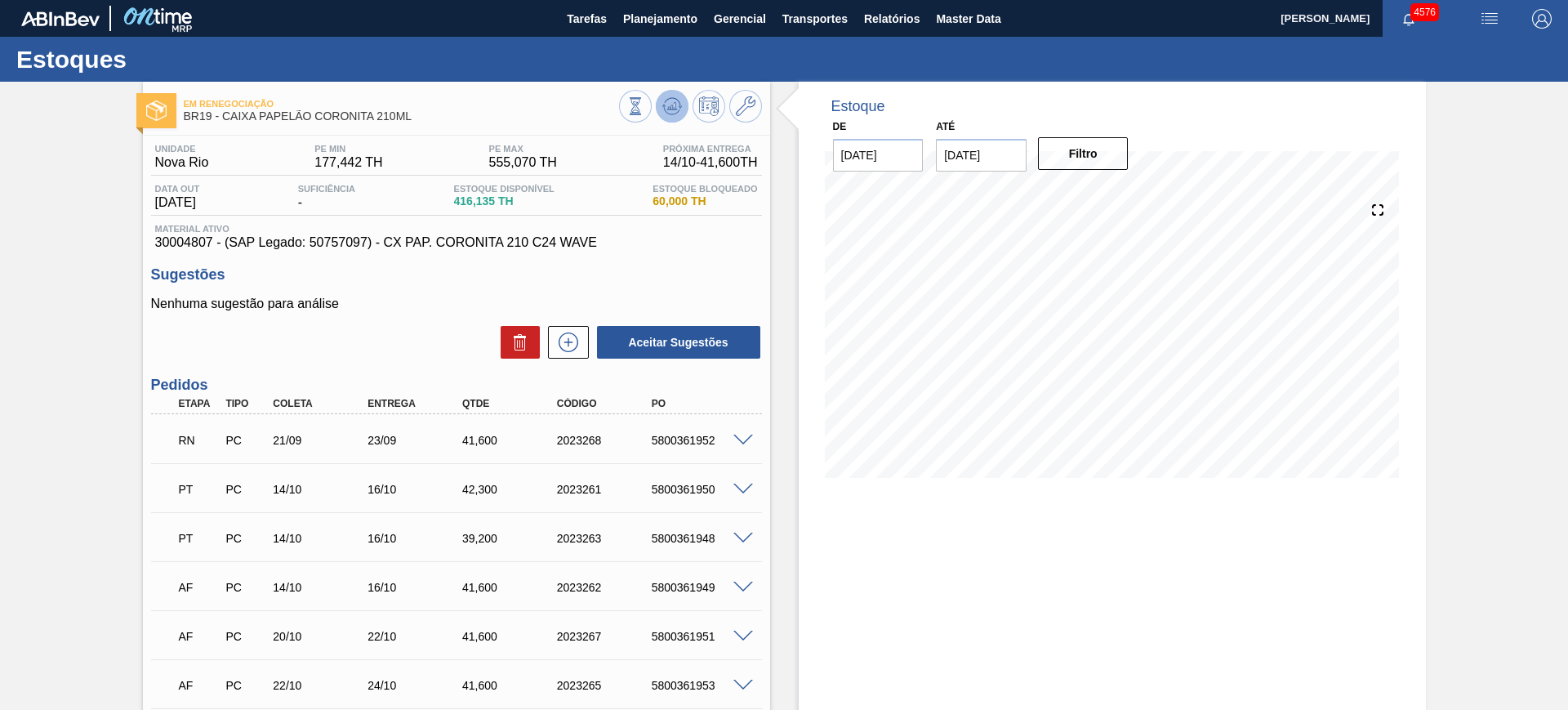
click at [659, 112] on button at bounding box center [672, 106] width 32 height 32
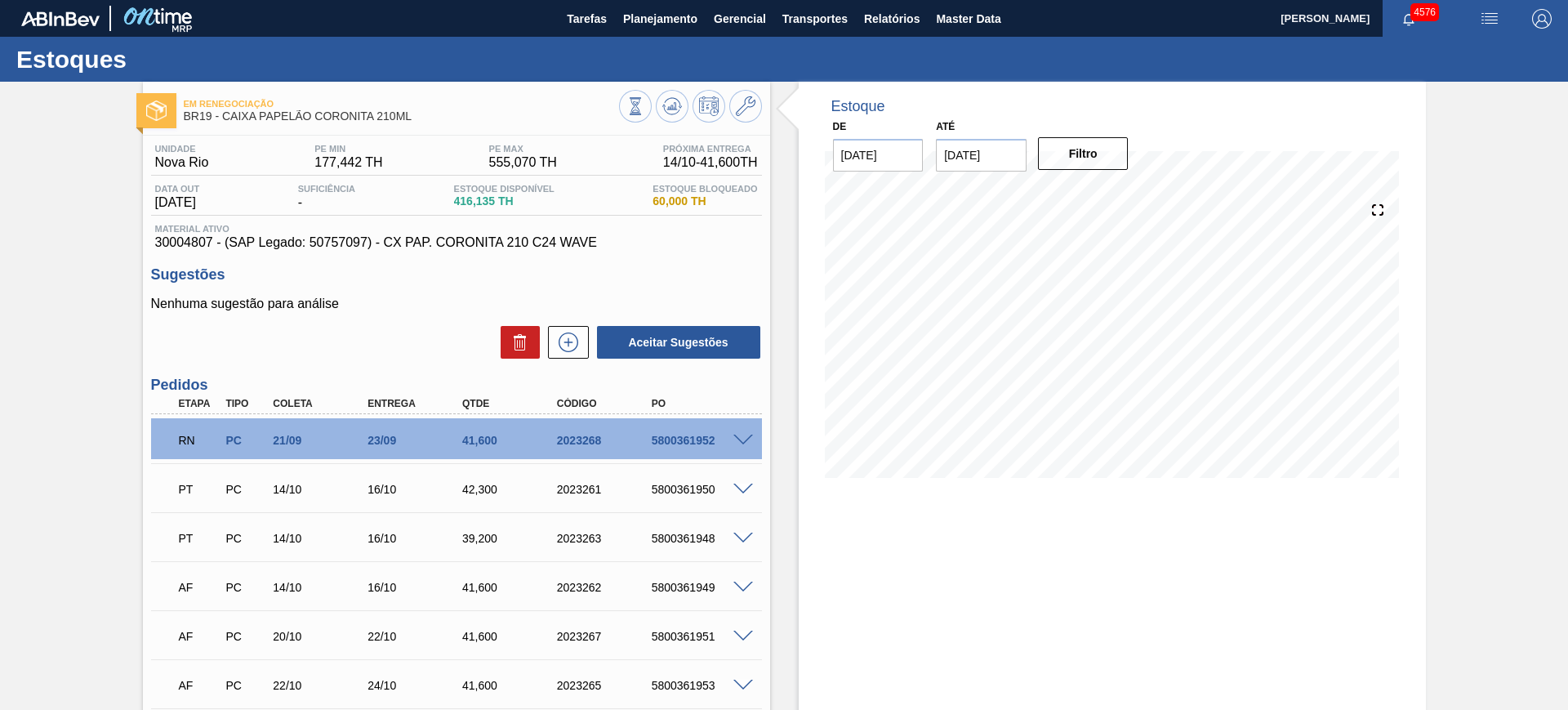
click at [743, 442] on span at bounding box center [743, 440] width 19 height 12
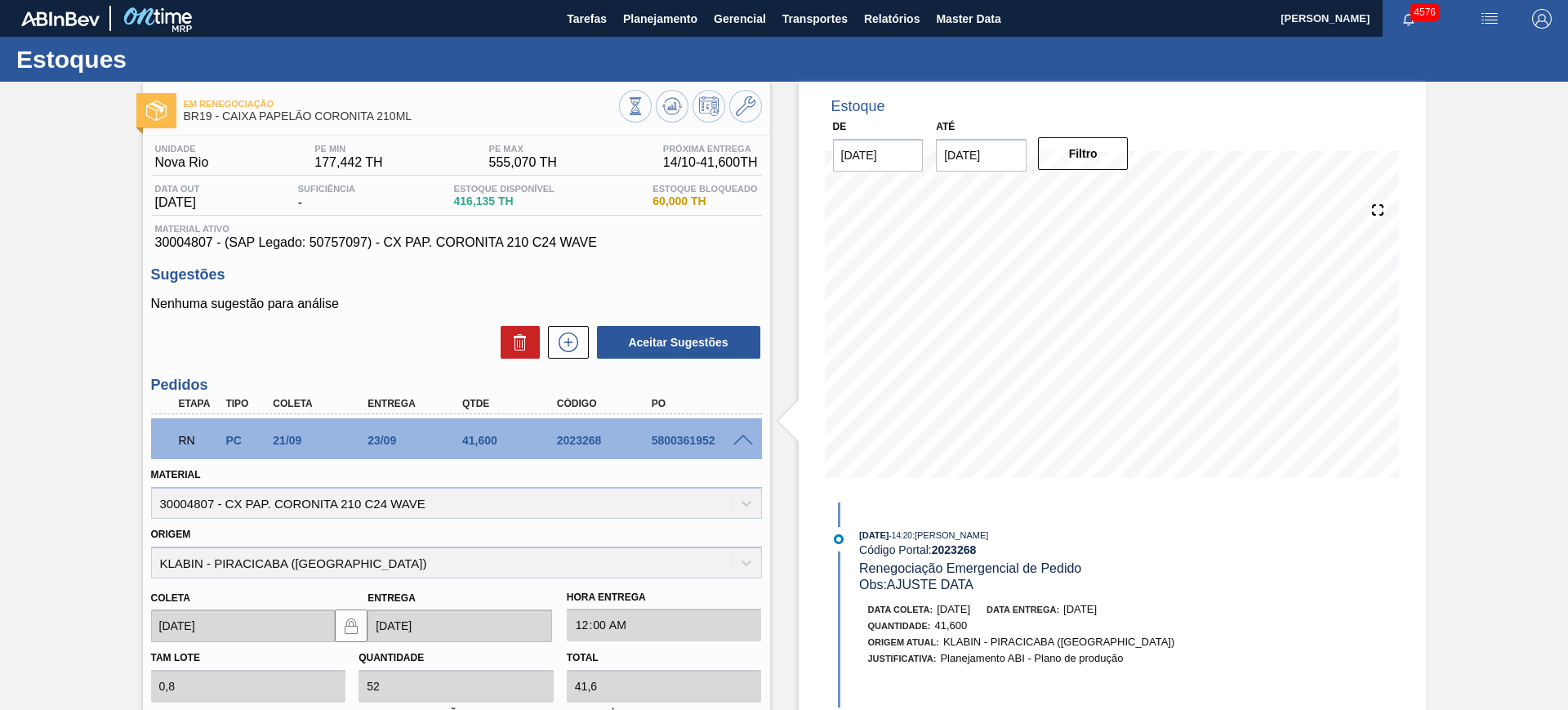
click at [743, 436] on span at bounding box center [743, 440] width 19 height 12
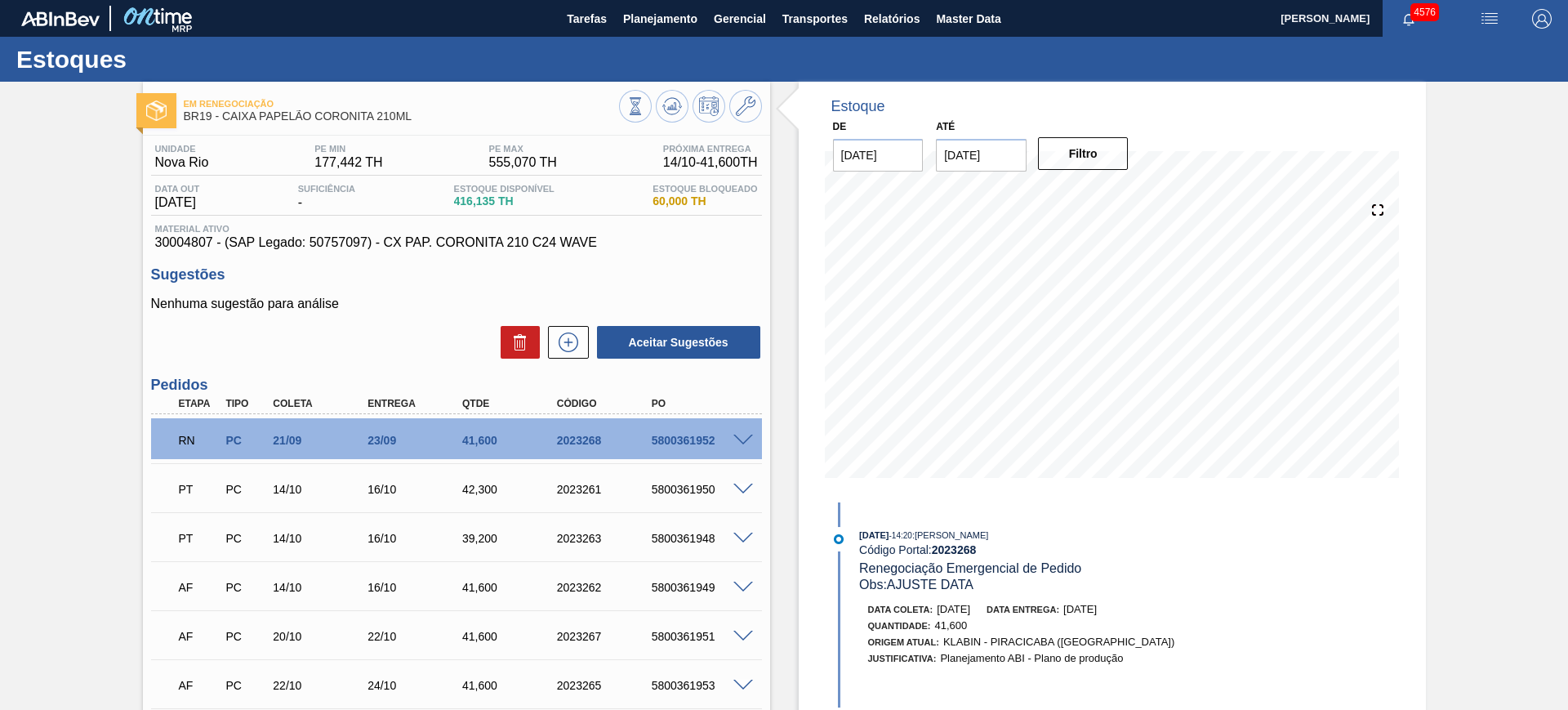
click at [743, 436] on span at bounding box center [743, 440] width 19 height 12
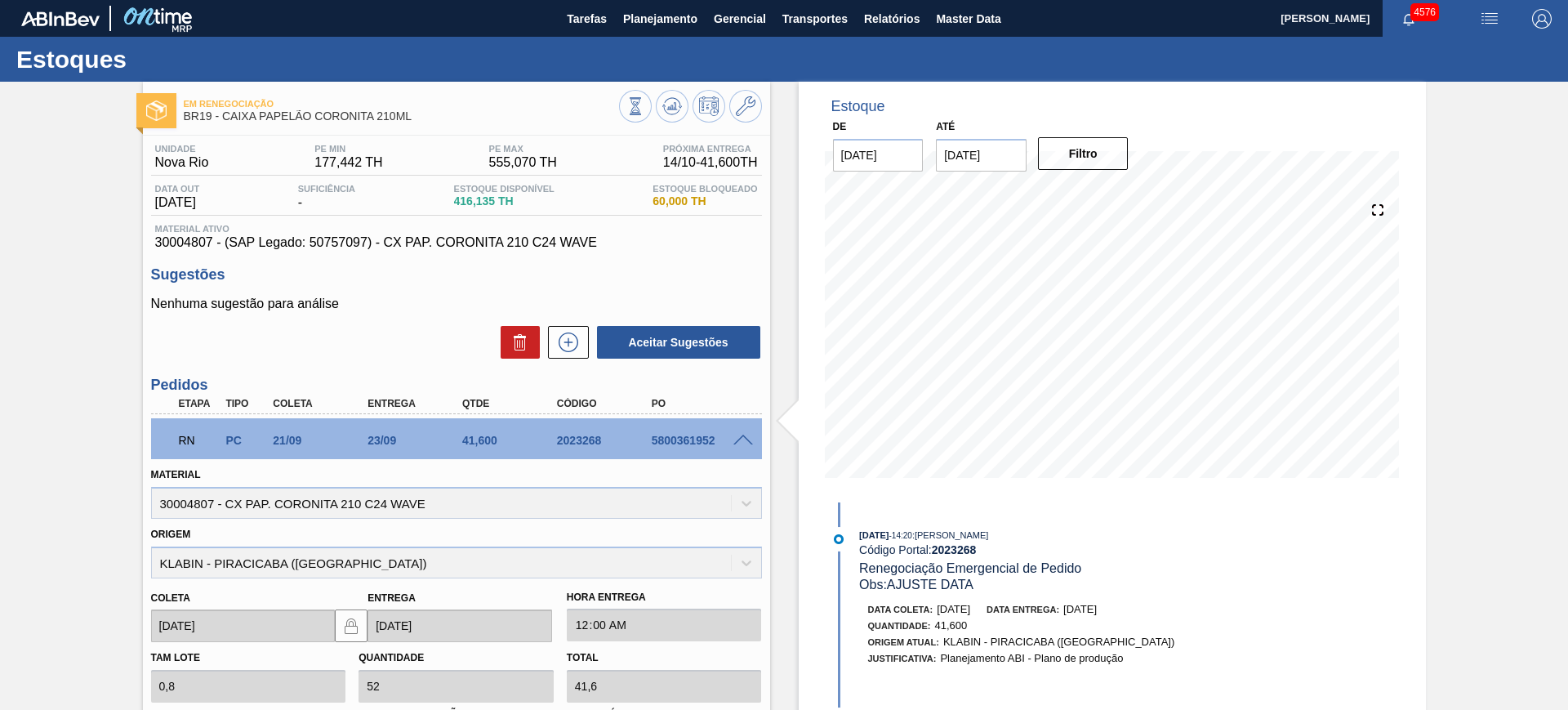
click at [750, 443] on span at bounding box center [743, 440] width 19 height 12
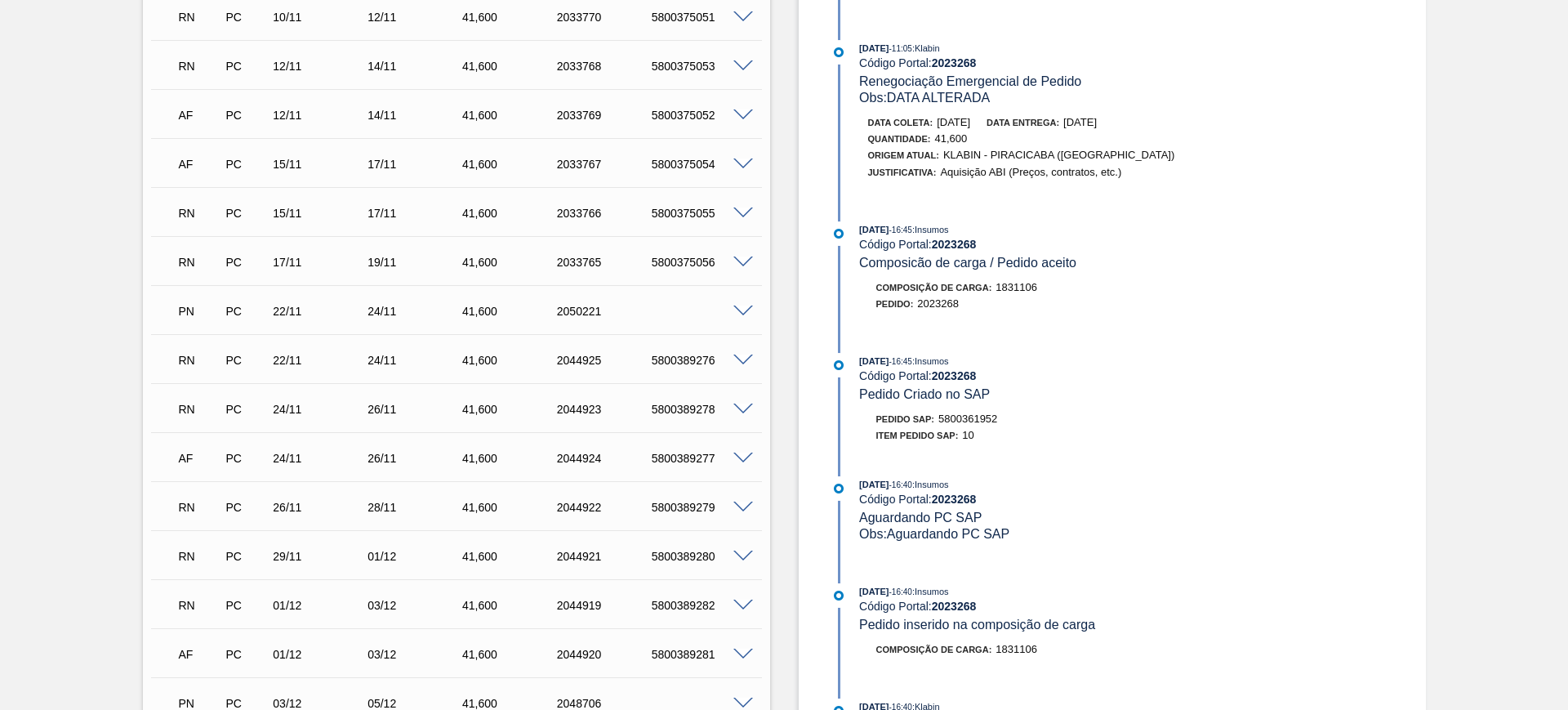
scroll to position [1020, 0]
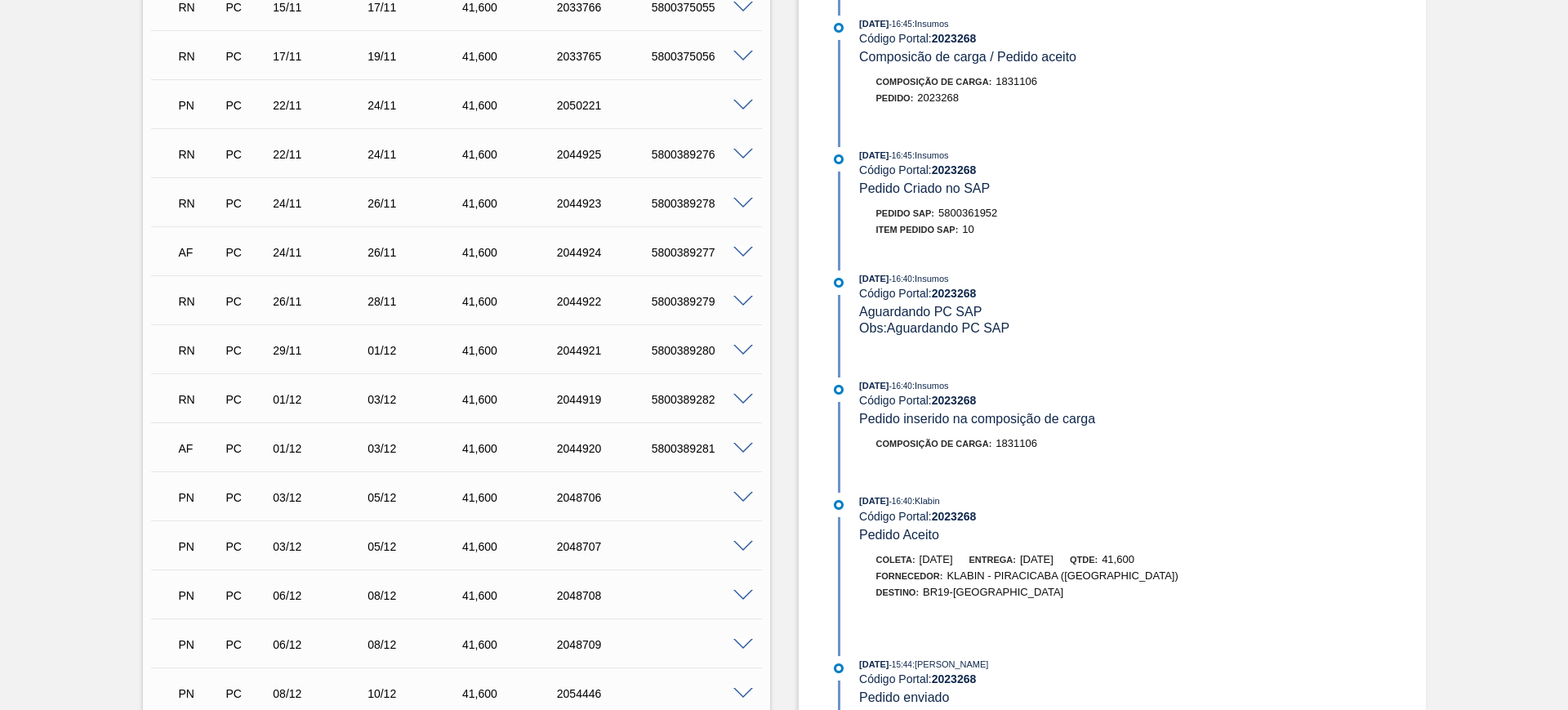
click at [750, 443] on span at bounding box center [743, 448] width 19 height 12
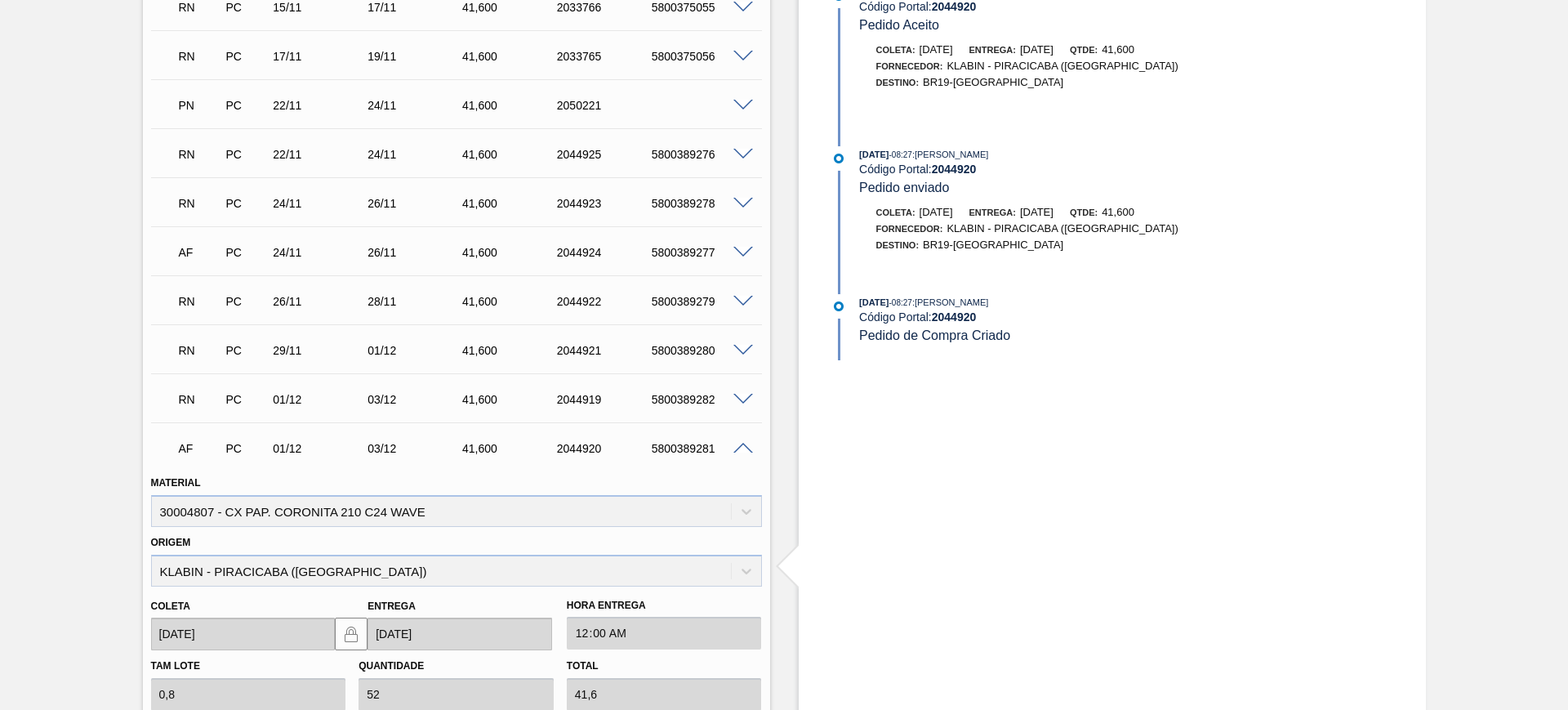
click at [743, 397] on span at bounding box center [743, 399] width 19 height 12
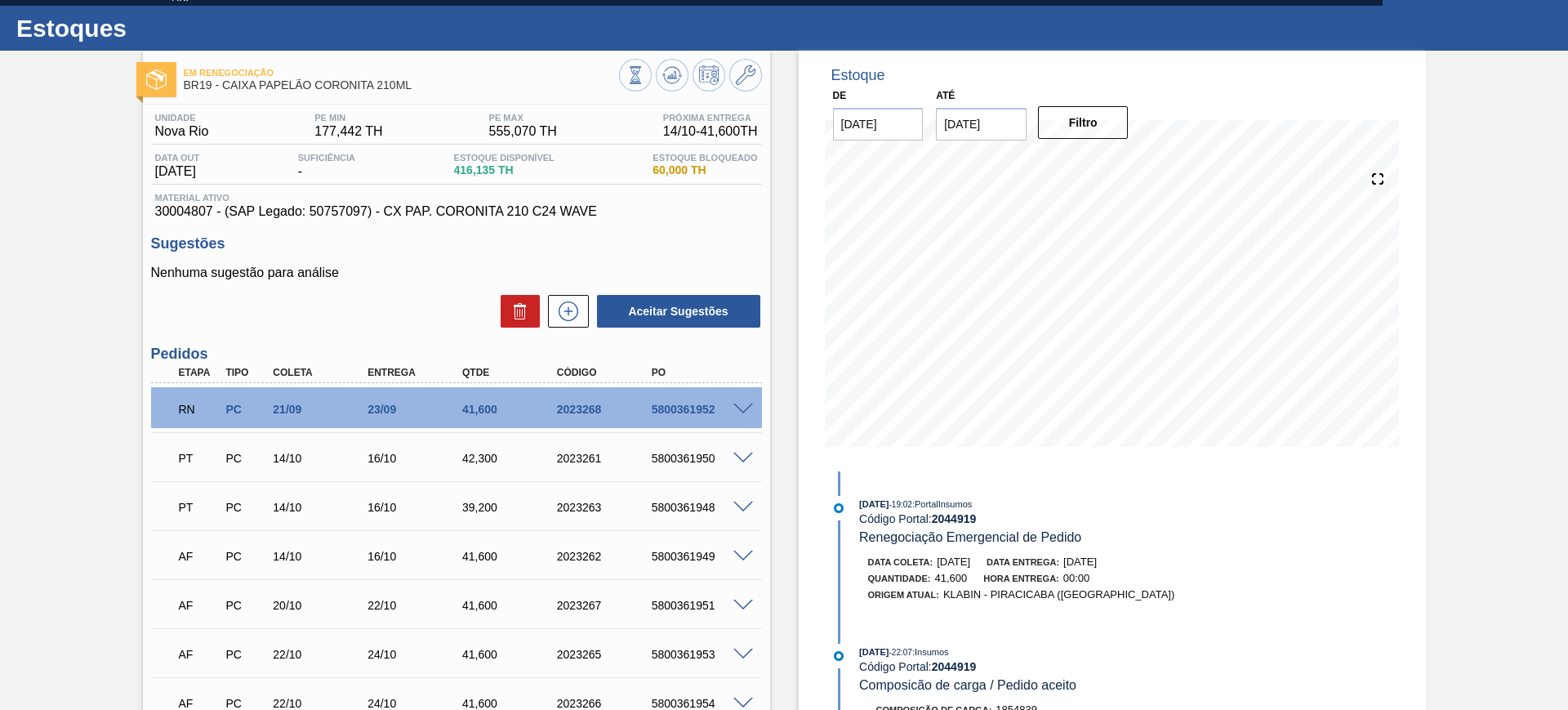
scroll to position [0, 0]
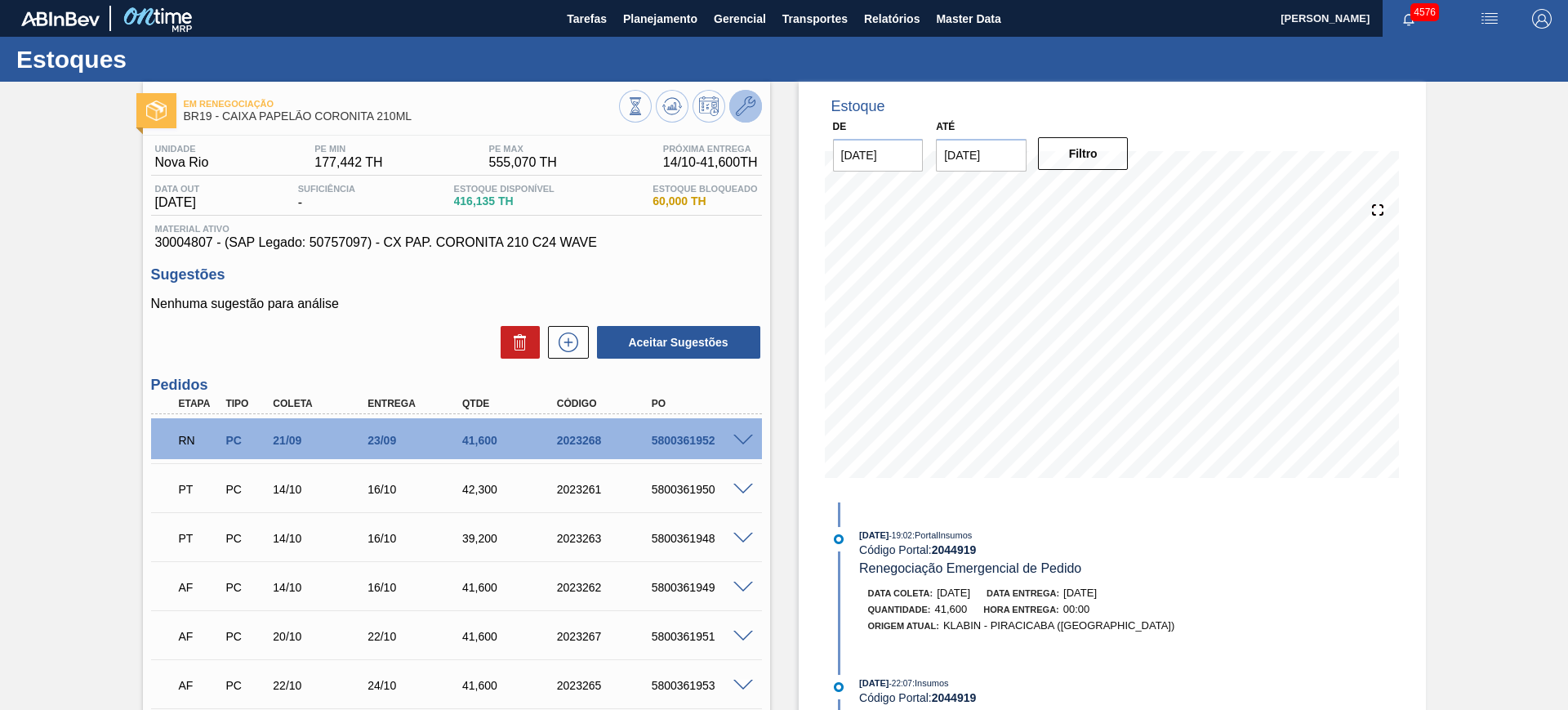
click at [743, 108] on icon at bounding box center [745, 106] width 19 height 19
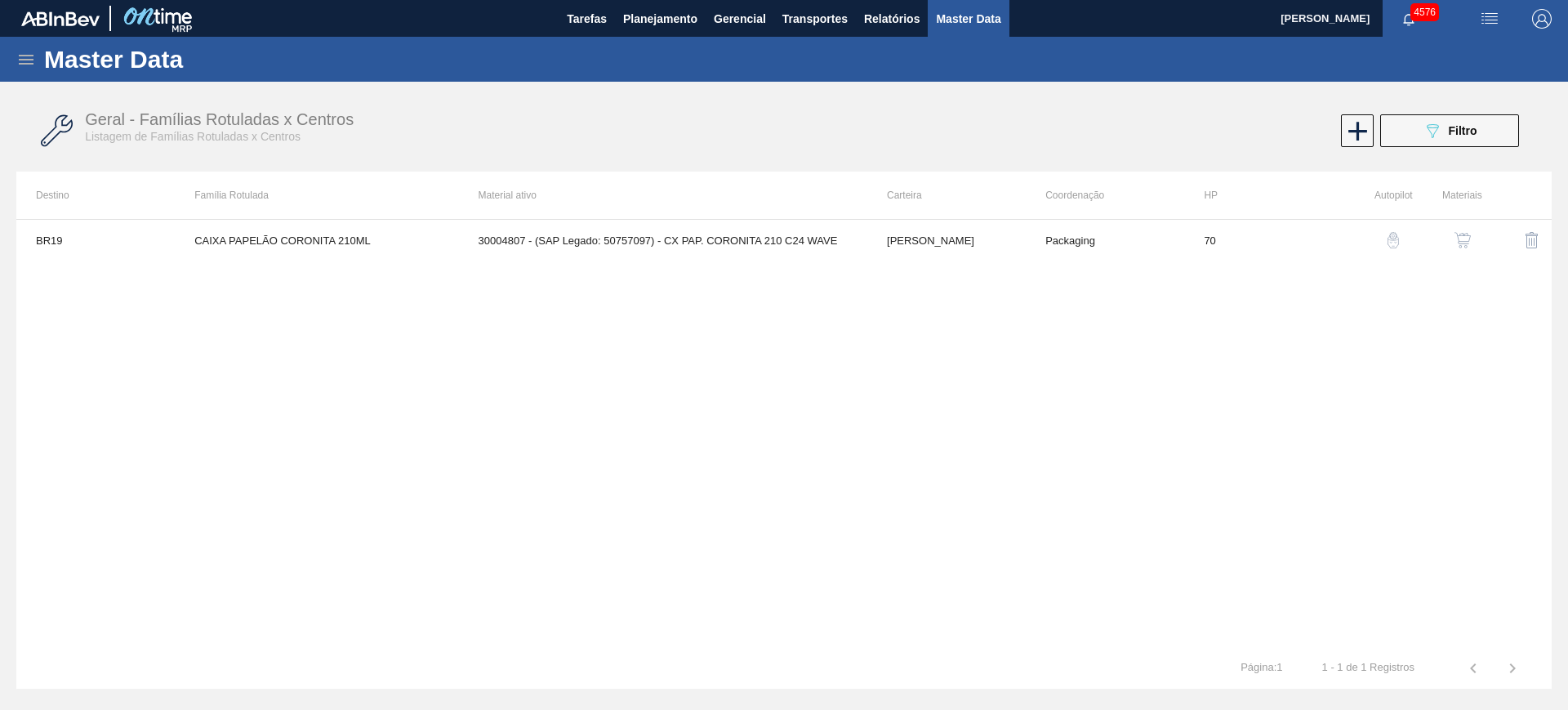
click at [1464, 234] on img "button" at bounding box center [1463, 240] width 17 height 17
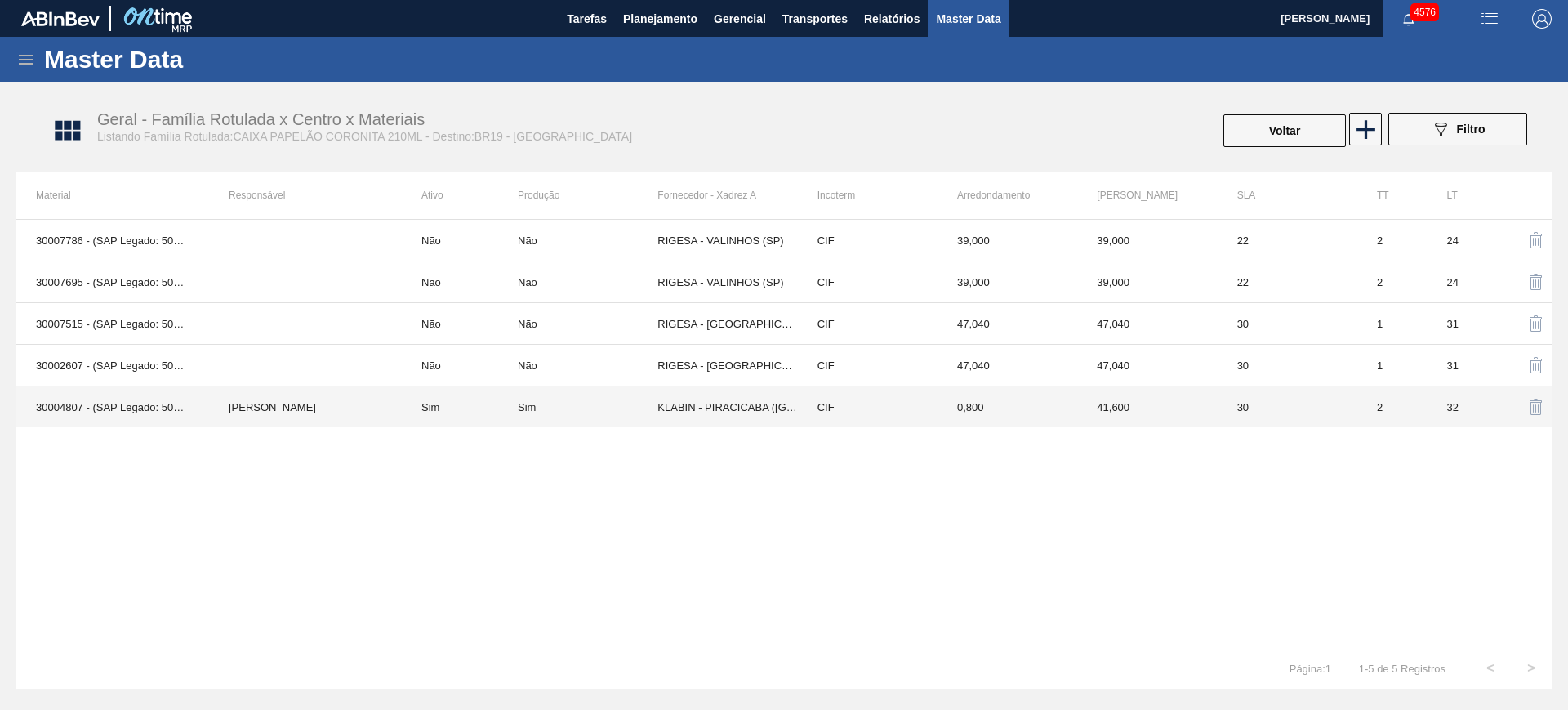
click at [497, 397] on td "Sim" at bounding box center [460, 406] width 116 height 41
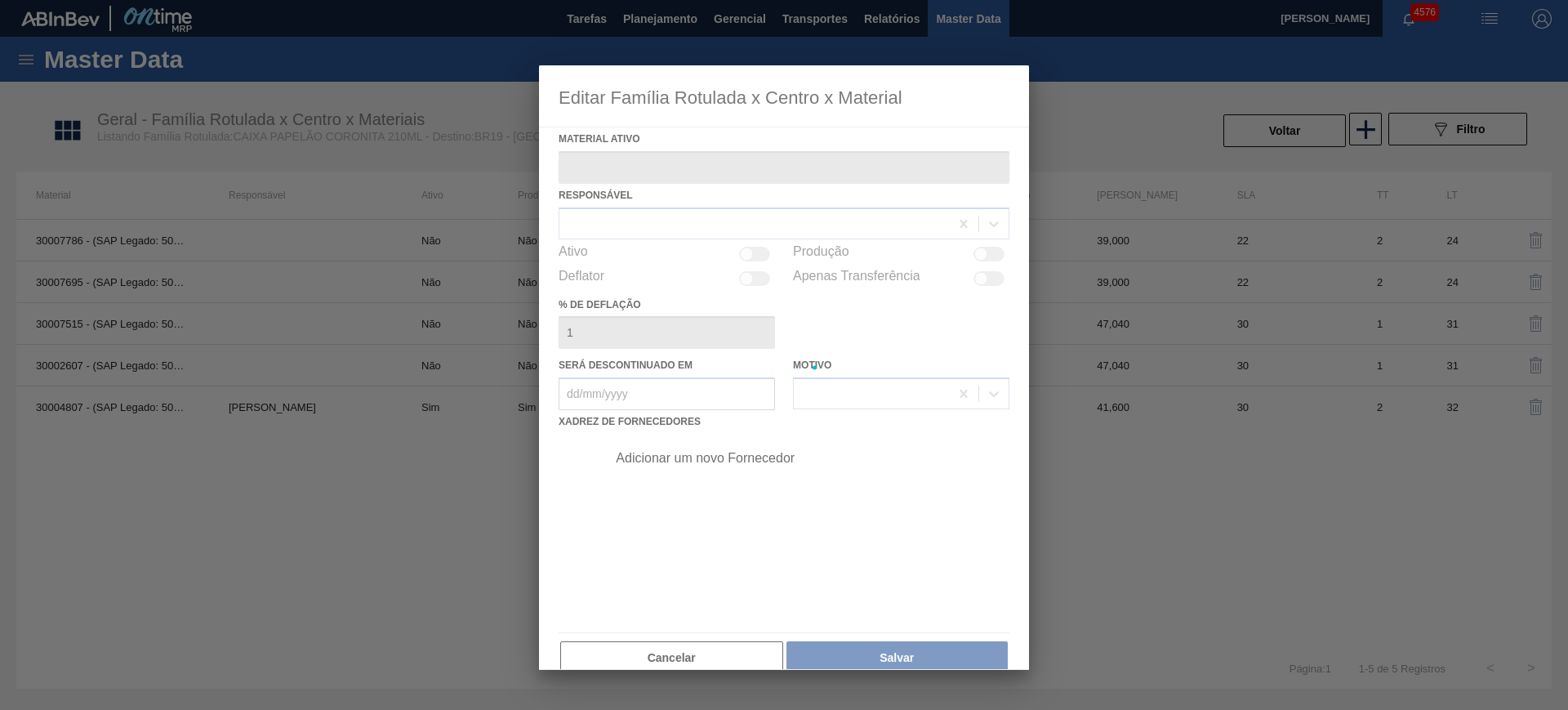
type ativo "30004807 - (SAP Legado: 50757097) - CX PAP. CORONITA 210 C24 WAVE"
checkbox input "true"
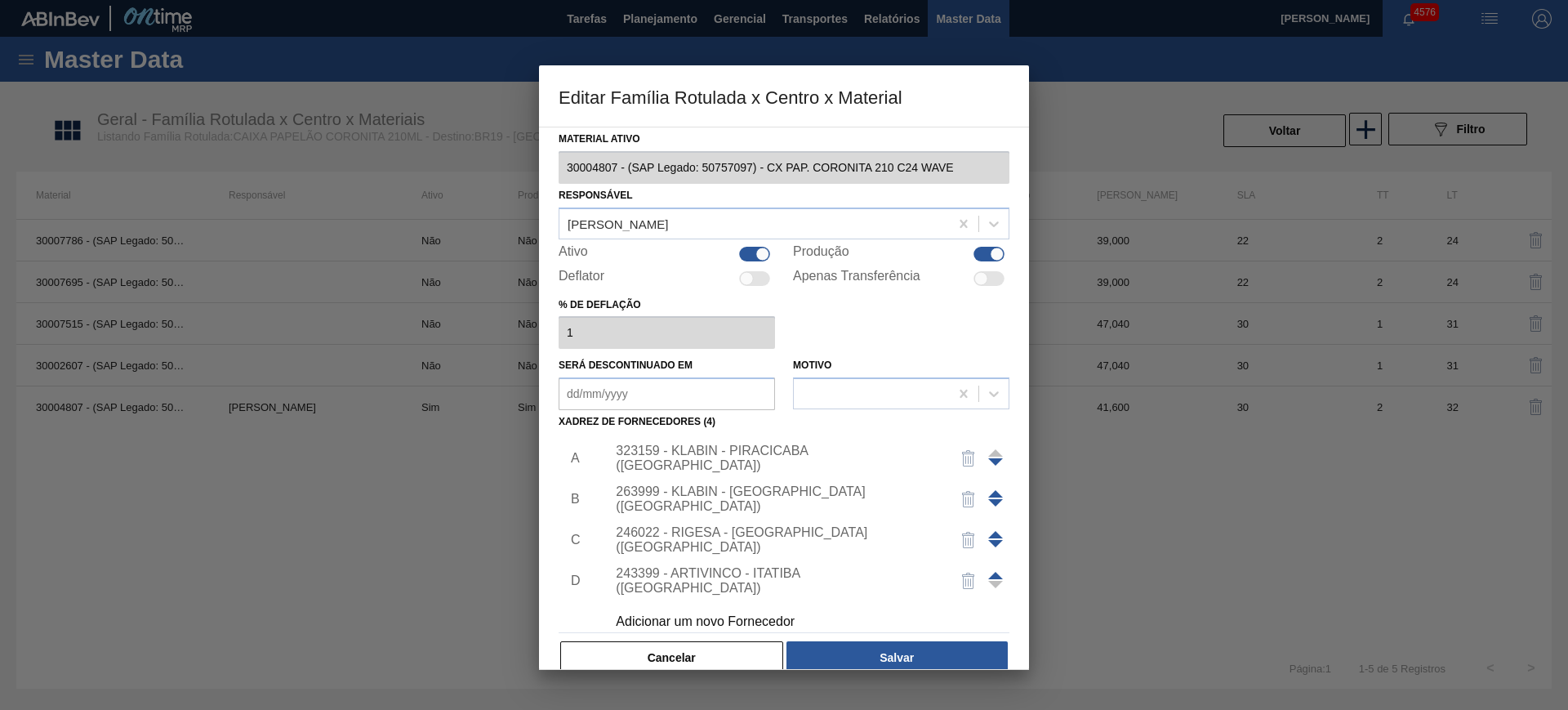
click at [695, 456] on div "323159 - KLABIN - PIRACICABA (SP)" at bounding box center [777, 458] width 321 height 29
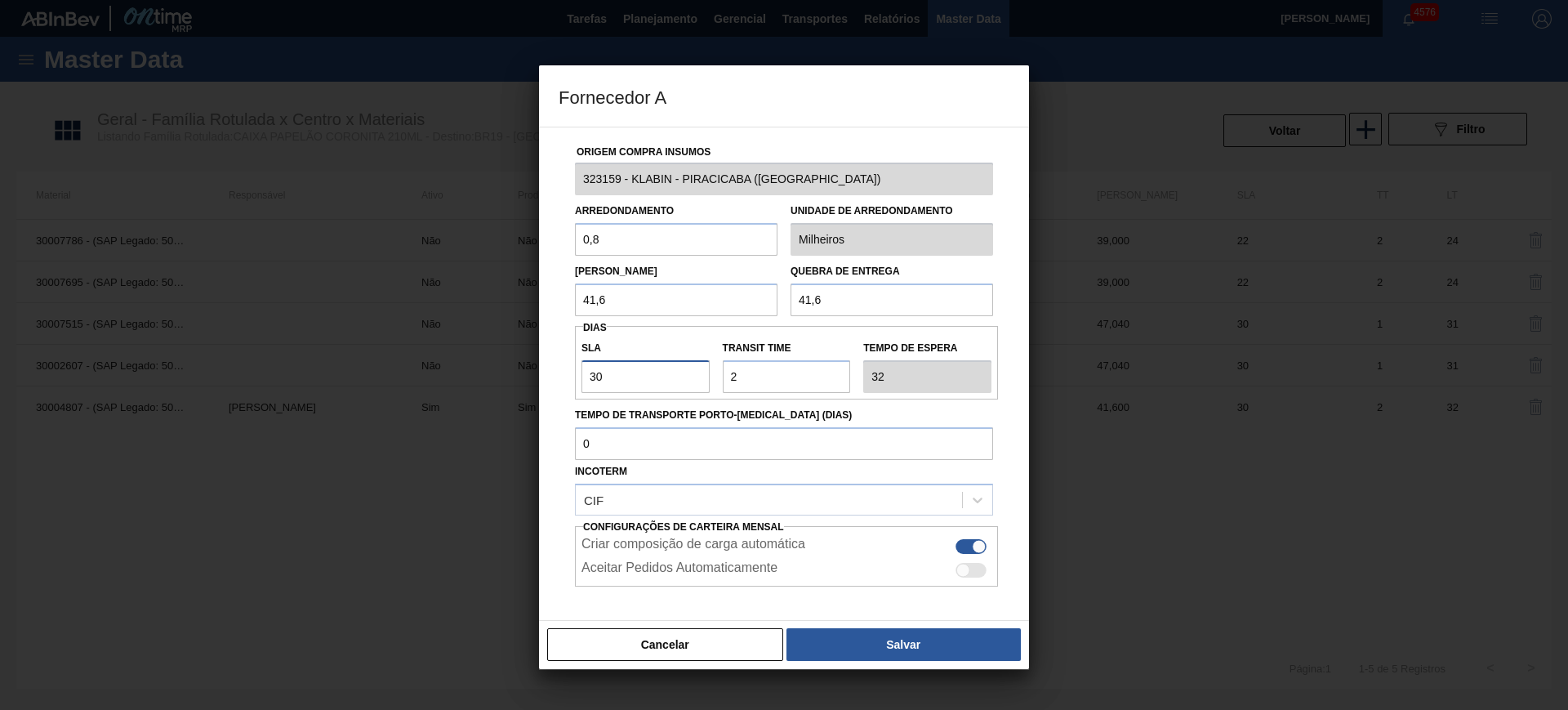
click at [644, 382] on input "30" at bounding box center [645, 376] width 128 height 32
type input "2"
type input "4"
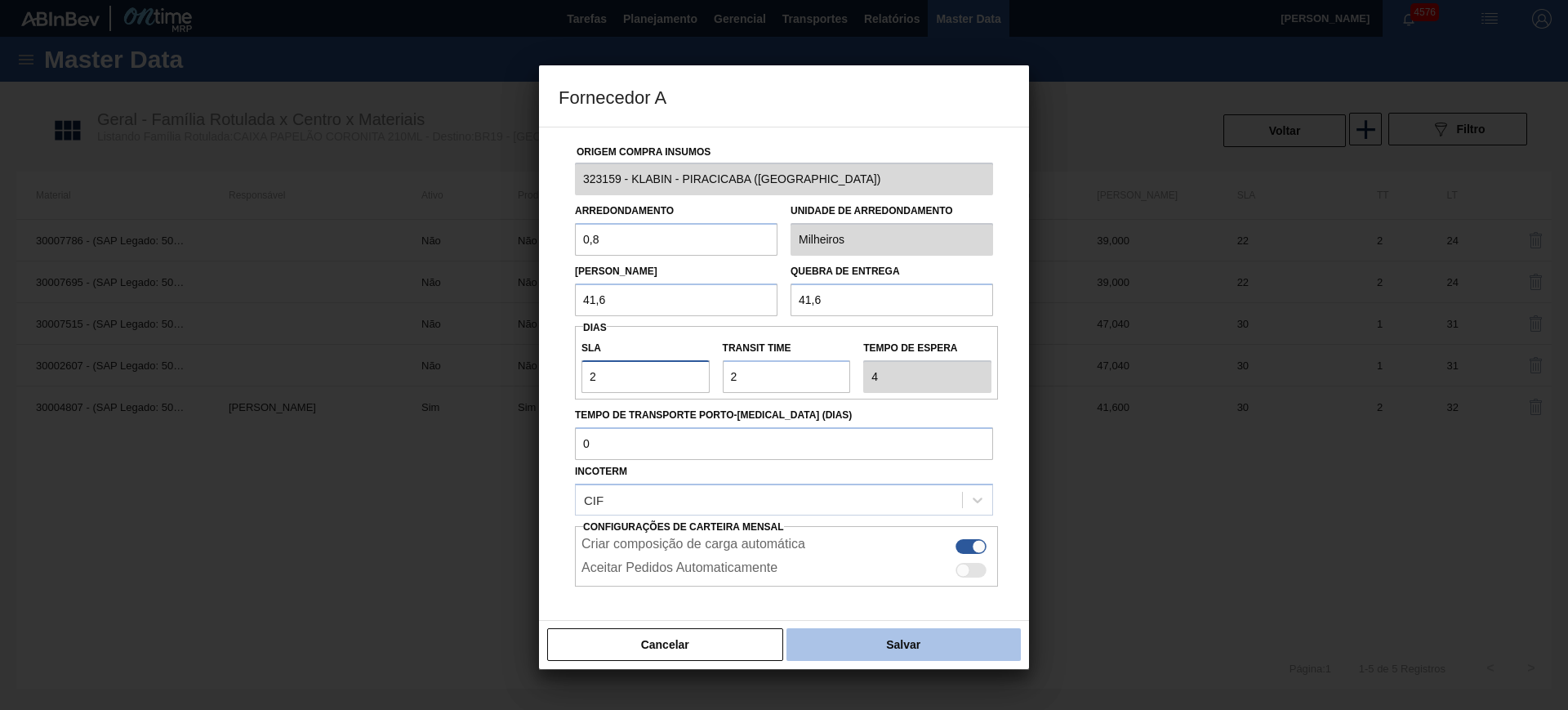
type input "2"
click at [867, 642] on button "Salvar" at bounding box center [904, 644] width 234 height 32
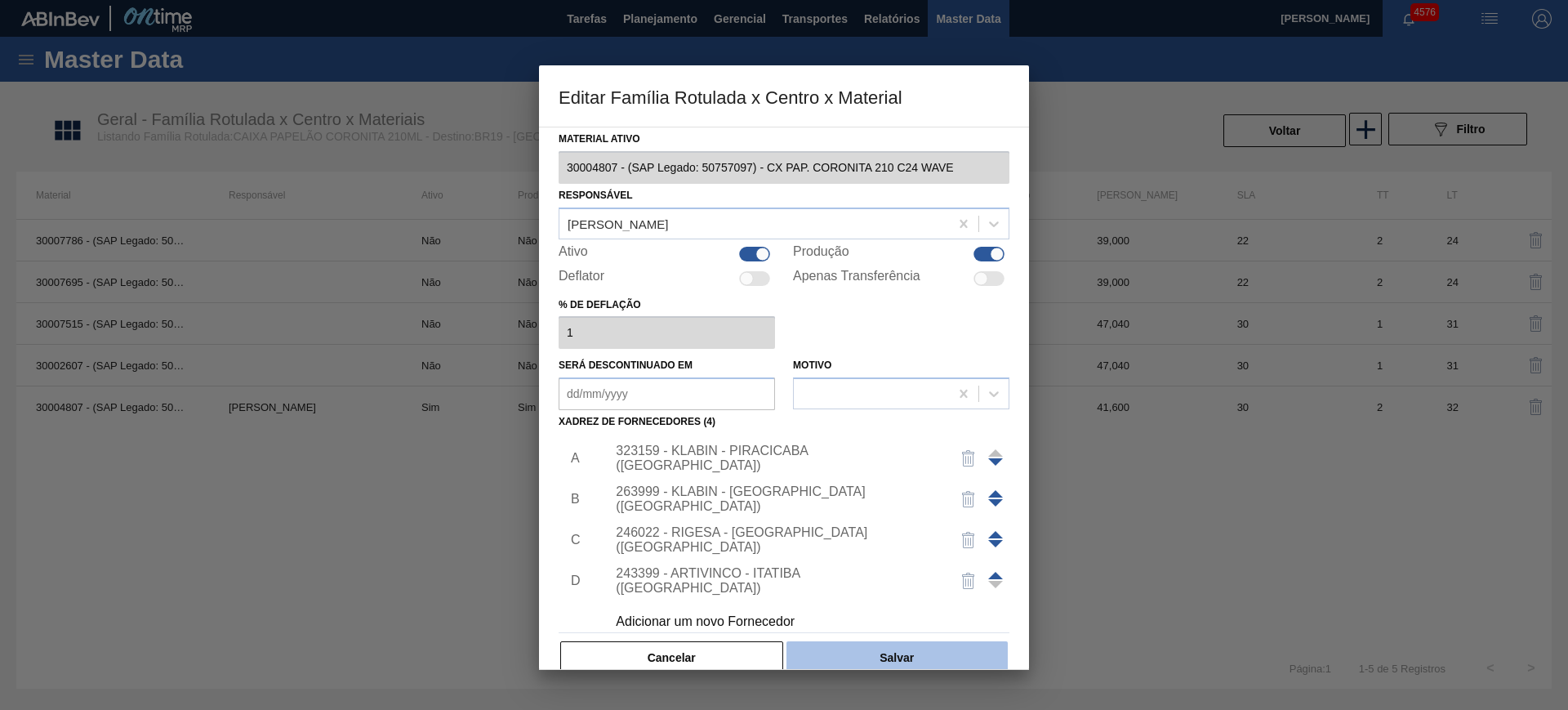
click at [919, 645] on button "Salvar" at bounding box center [897, 657] width 221 height 32
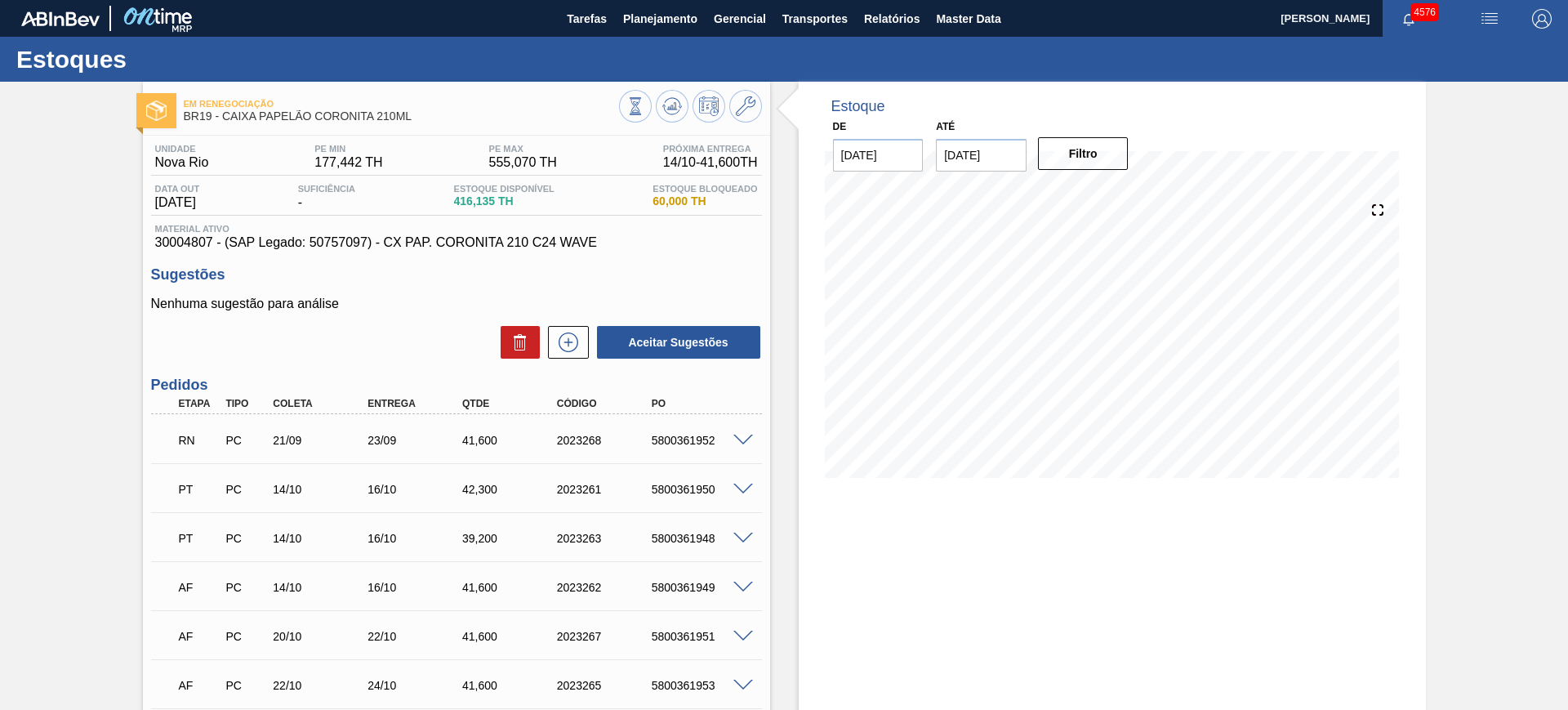
scroll to position [204, 0]
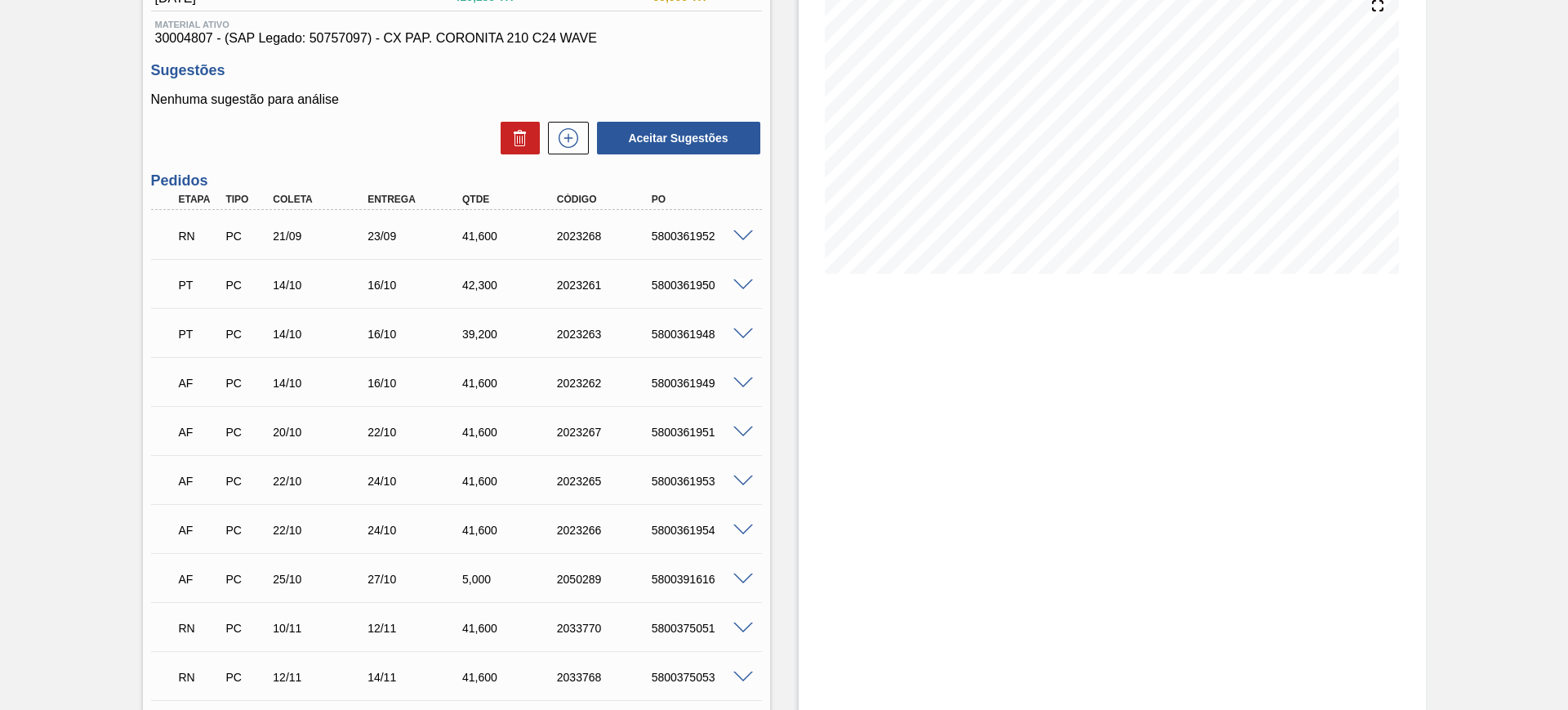
click at [748, 428] on span at bounding box center [743, 432] width 19 height 12
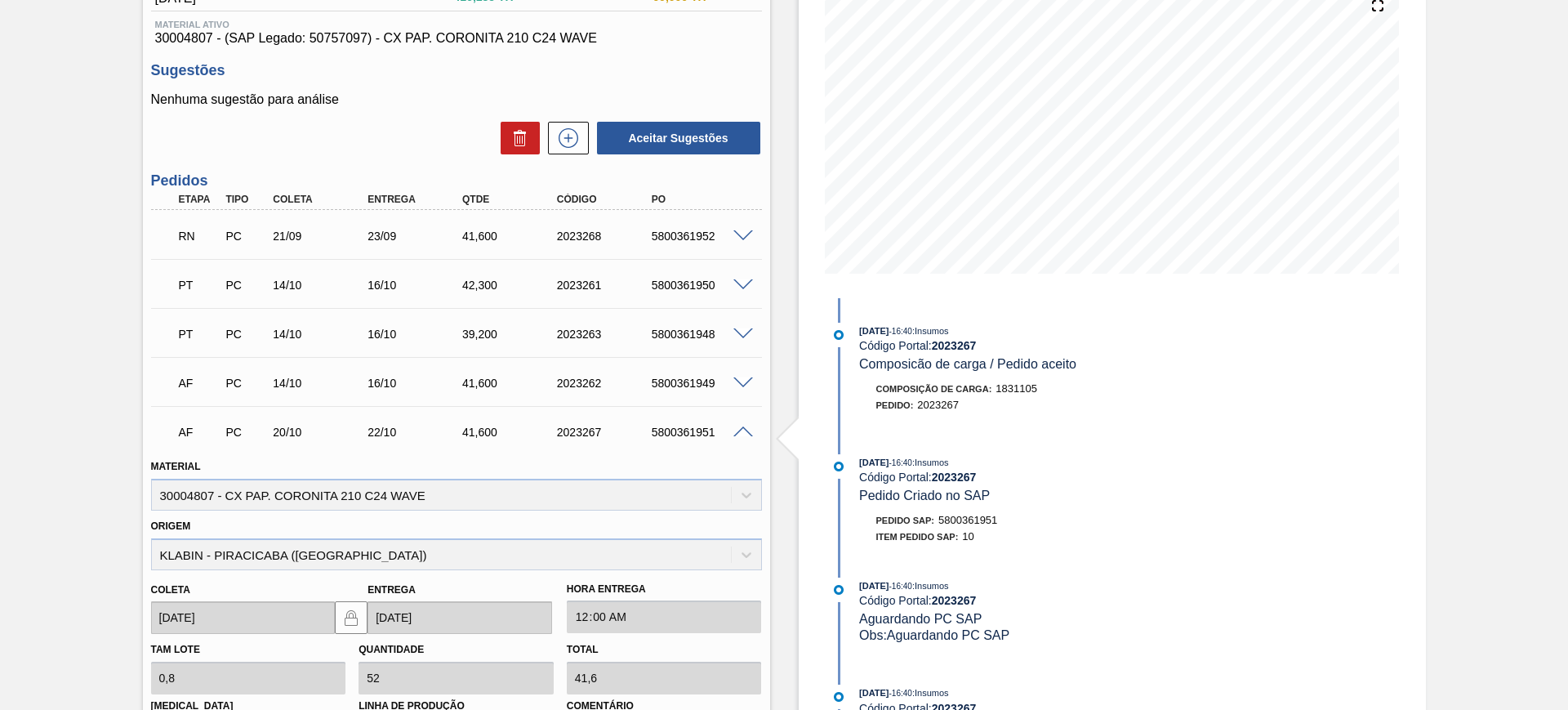
click at [741, 378] on span at bounding box center [743, 383] width 19 height 12
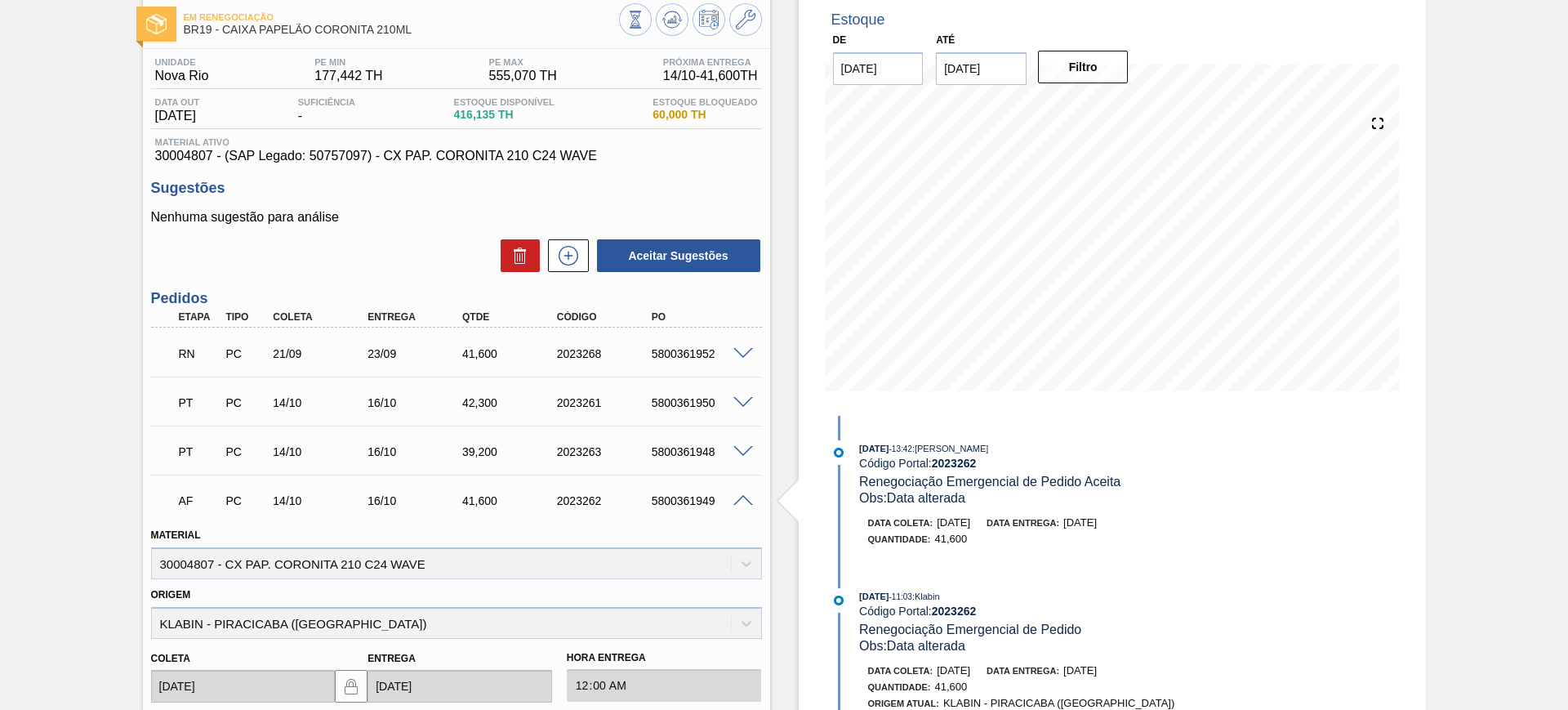
scroll to position [0, 0]
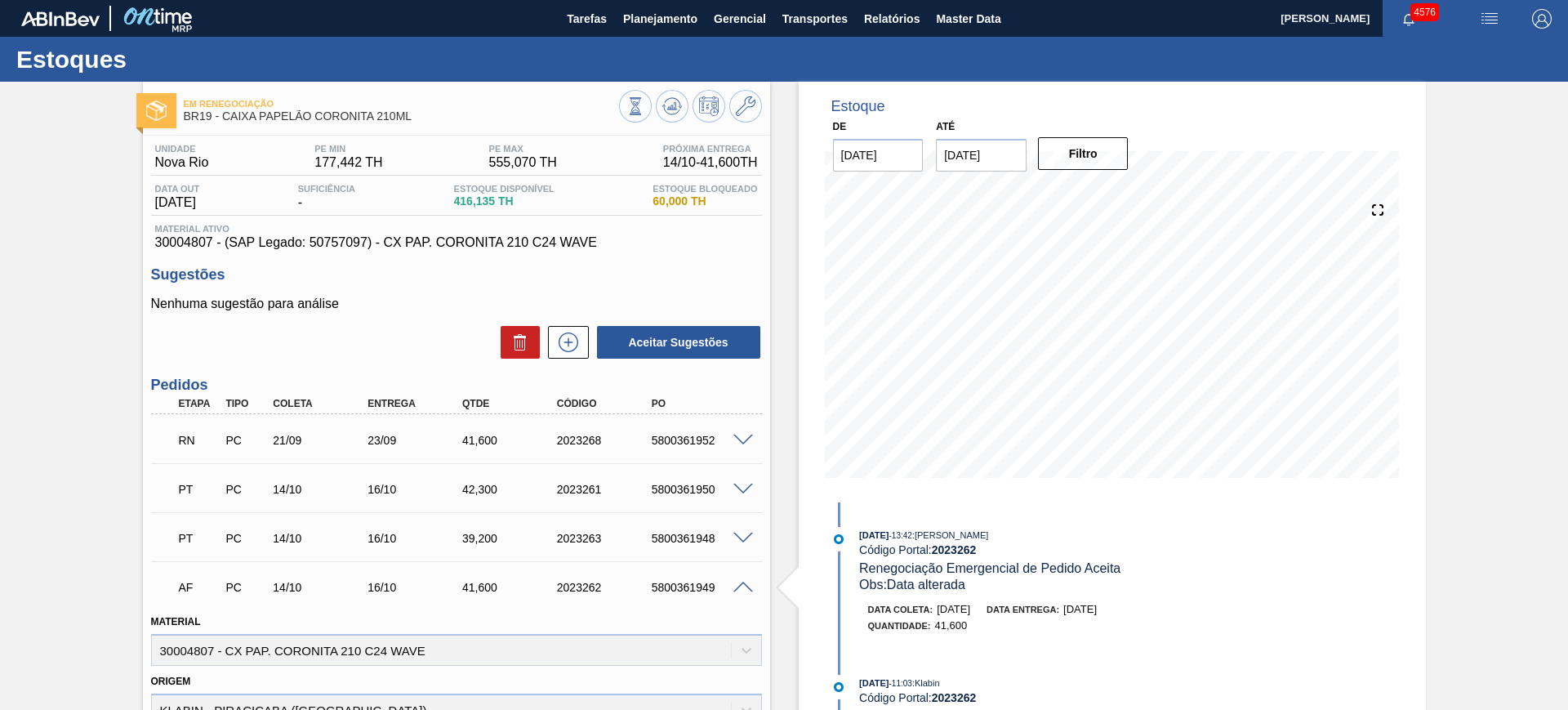
click at [664, 88] on div "Em Renegociação BR19 - CAIXA PAPELÃO CORONITA 210ML" at bounding box center [456, 104] width 627 height 45
click at [673, 97] on icon at bounding box center [672, 106] width 19 height 19
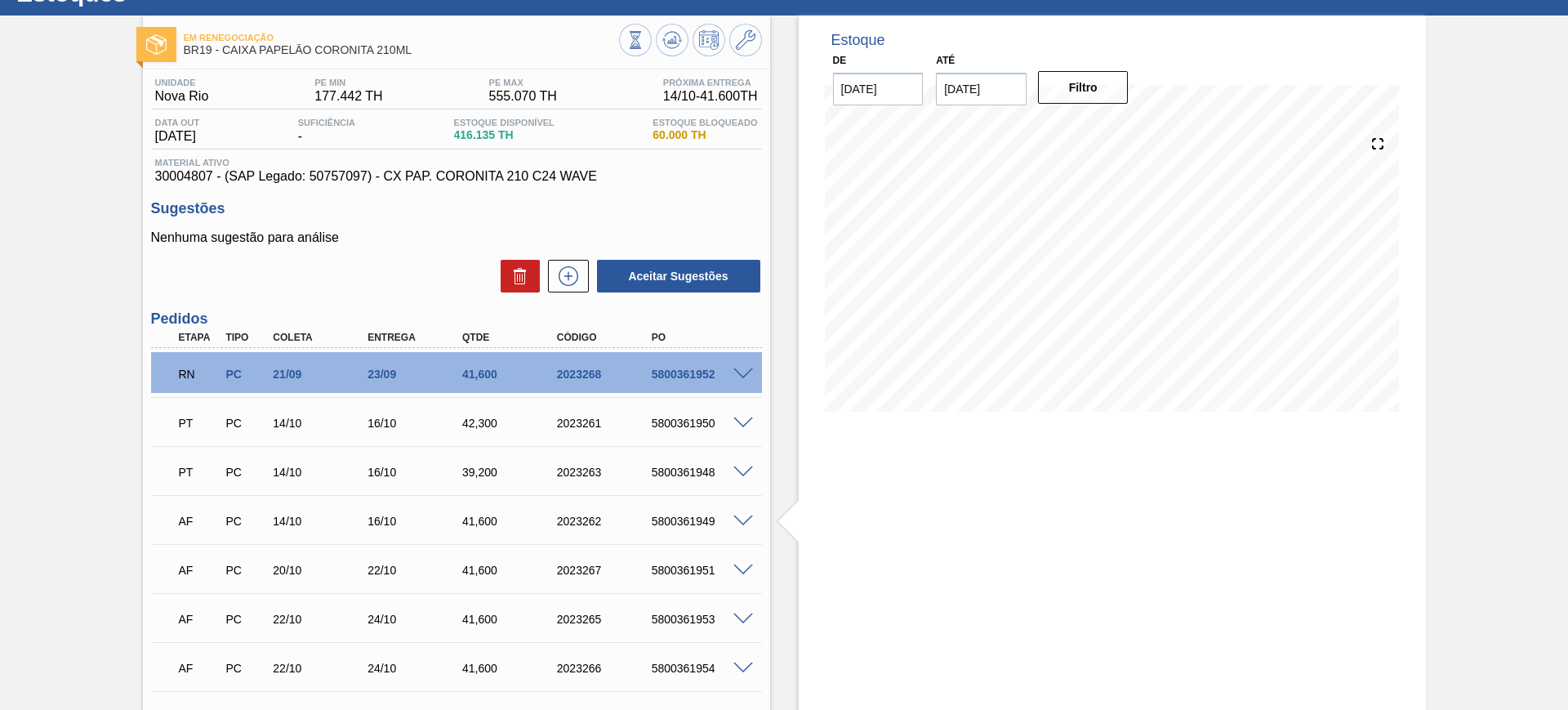
scroll to position [102, 0]
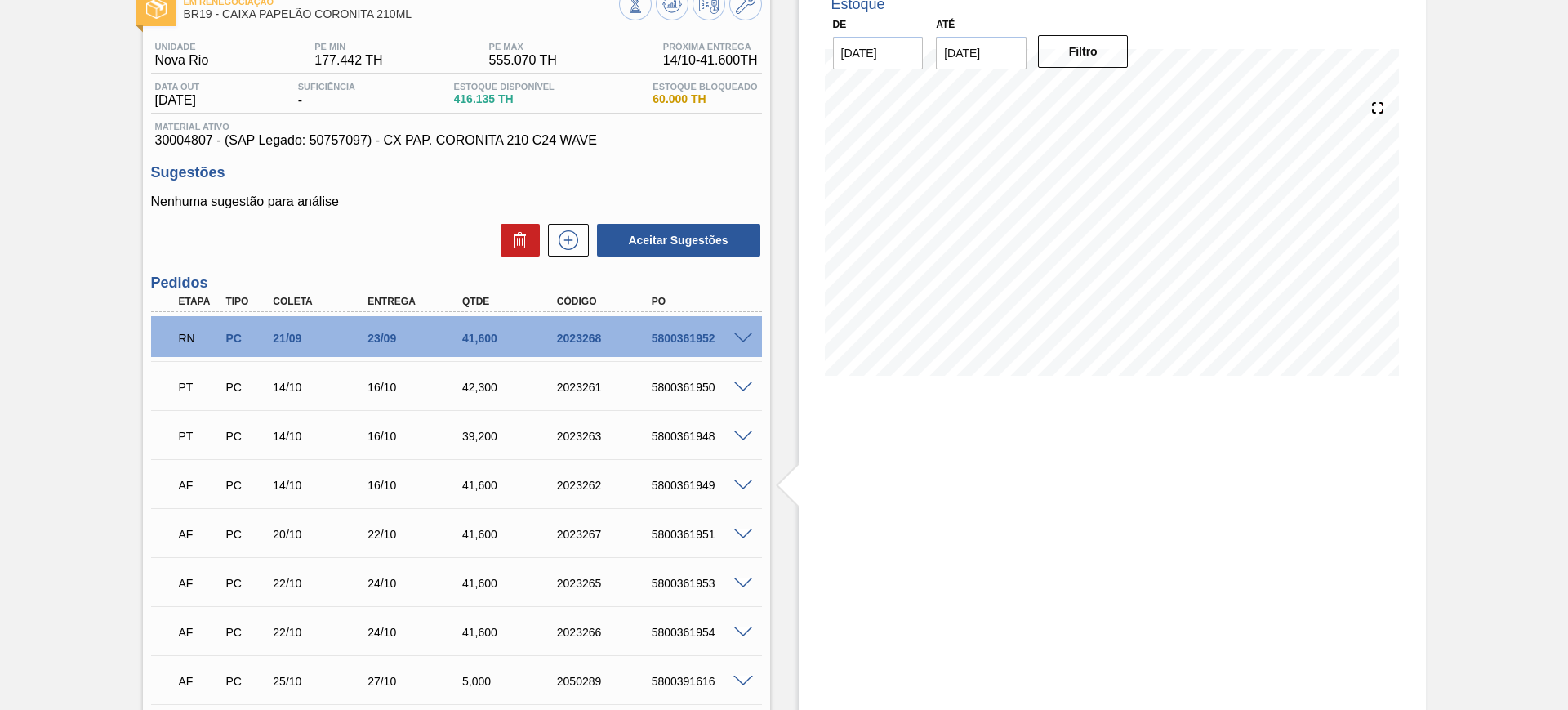
click at [744, 393] on div "PT PC 14/10 16/10 42,300 2023261 5800361950" at bounding box center [456, 385] width 611 height 41
click at [744, 378] on div "PT PC 14/10 16/10 42,300 2023261 5800361950" at bounding box center [456, 385] width 611 height 41
click at [745, 379] on div at bounding box center [745, 385] width 32 height 12
click at [746, 381] on span at bounding box center [743, 387] width 19 height 12
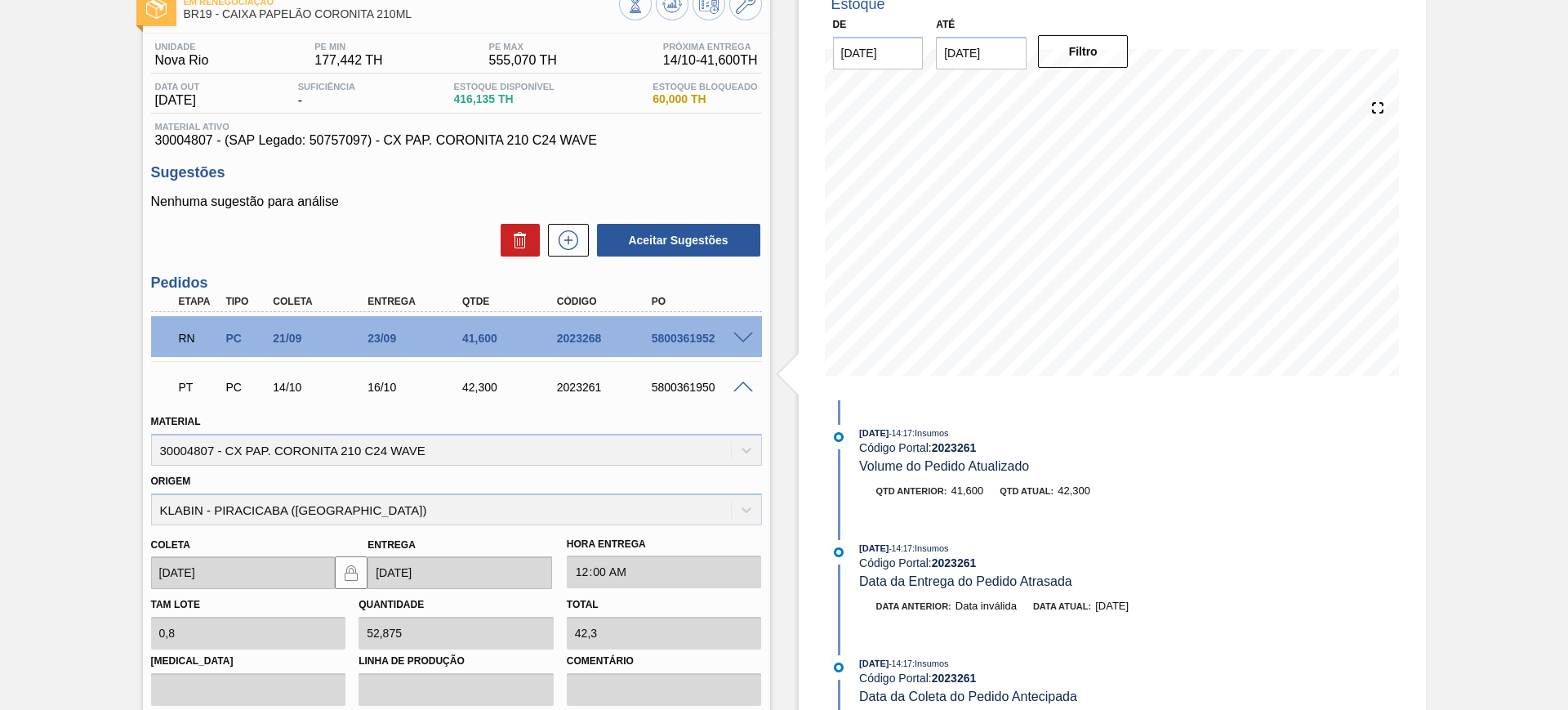
click at [660, 398] on div "PT PC 14/10 16/10 42,300 2023261 5800361950" at bounding box center [452, 385] width 568 height 32
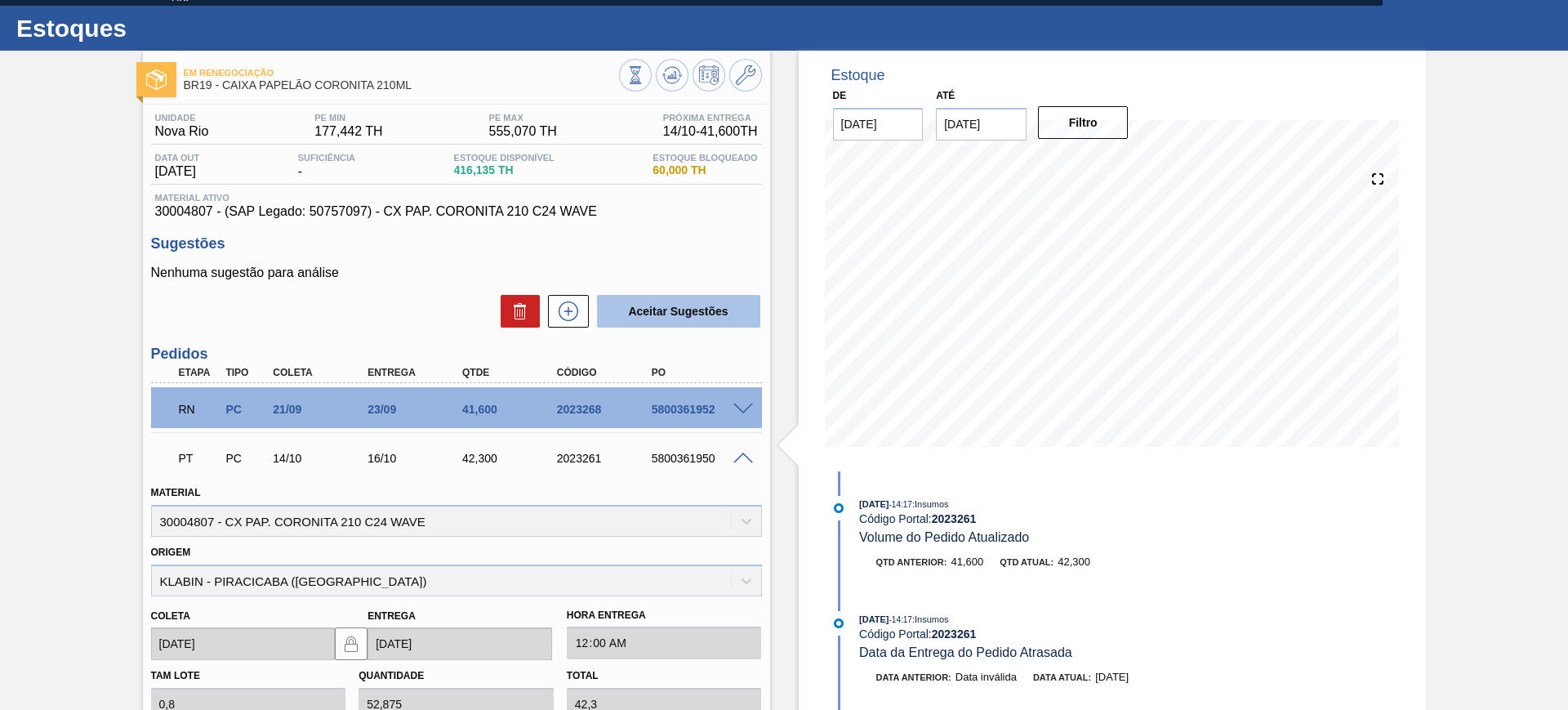
scroll to position [0, 0]
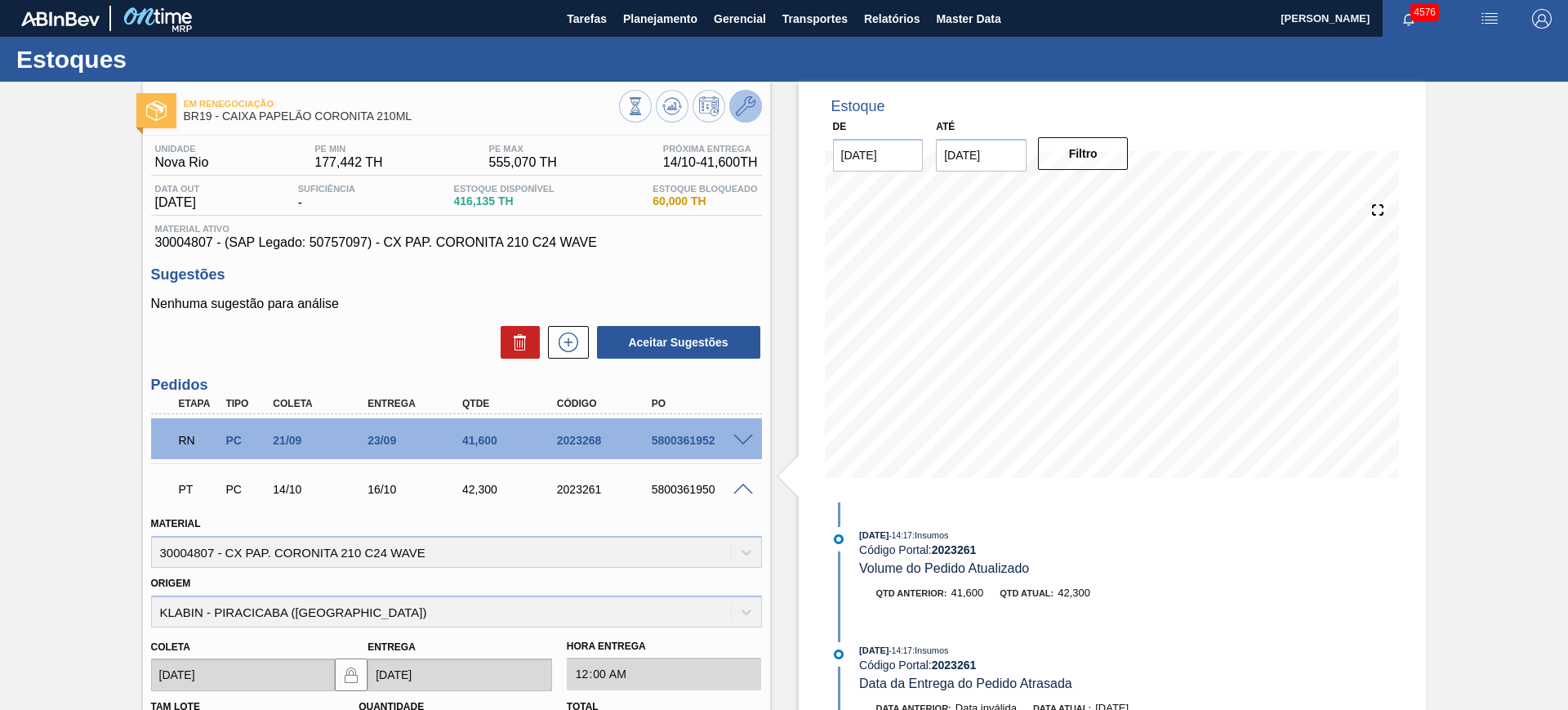
click at [740, 110] on icon at bounding box center [745, 106] width 19 height 19
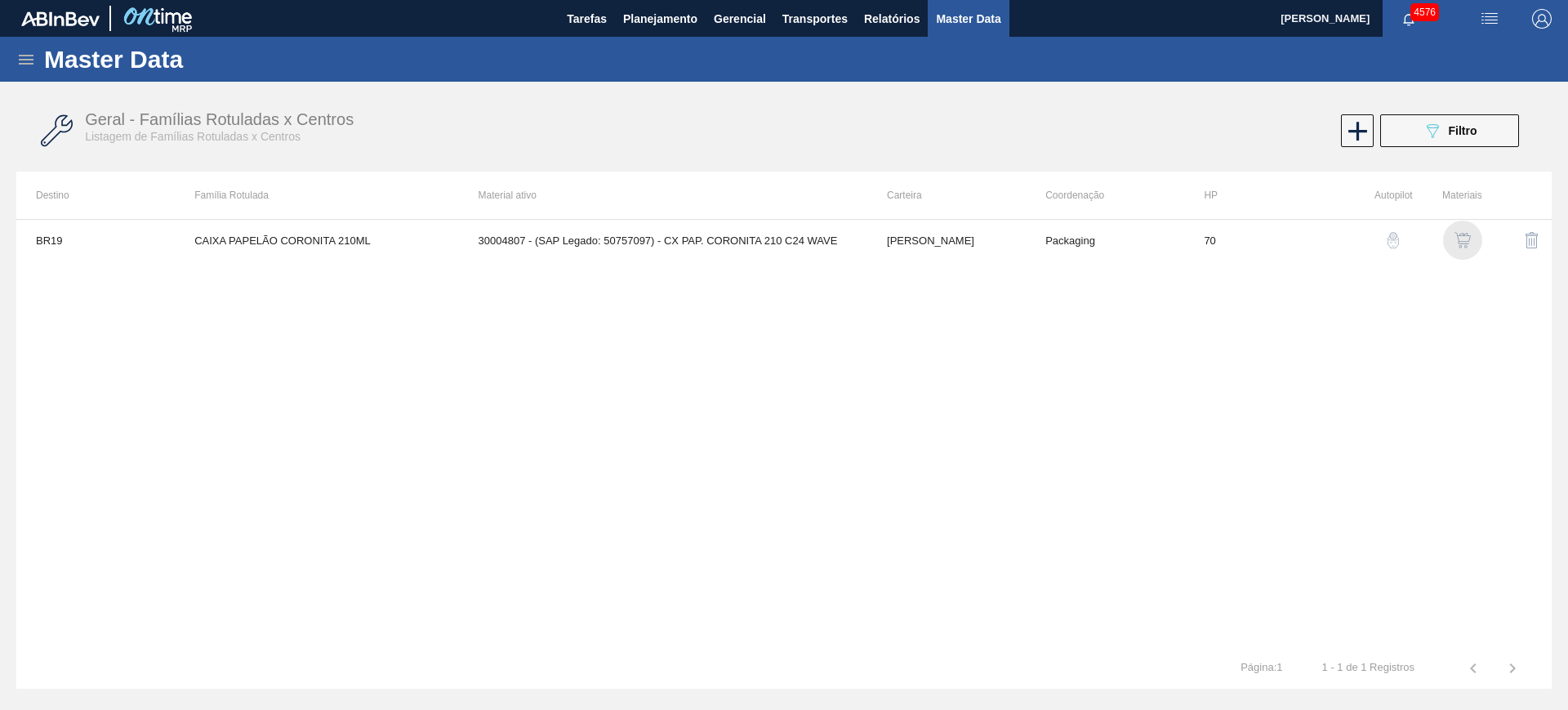
click at [1453, 243] on div "button" at bounding box center [1462, 240] width 19 height 17
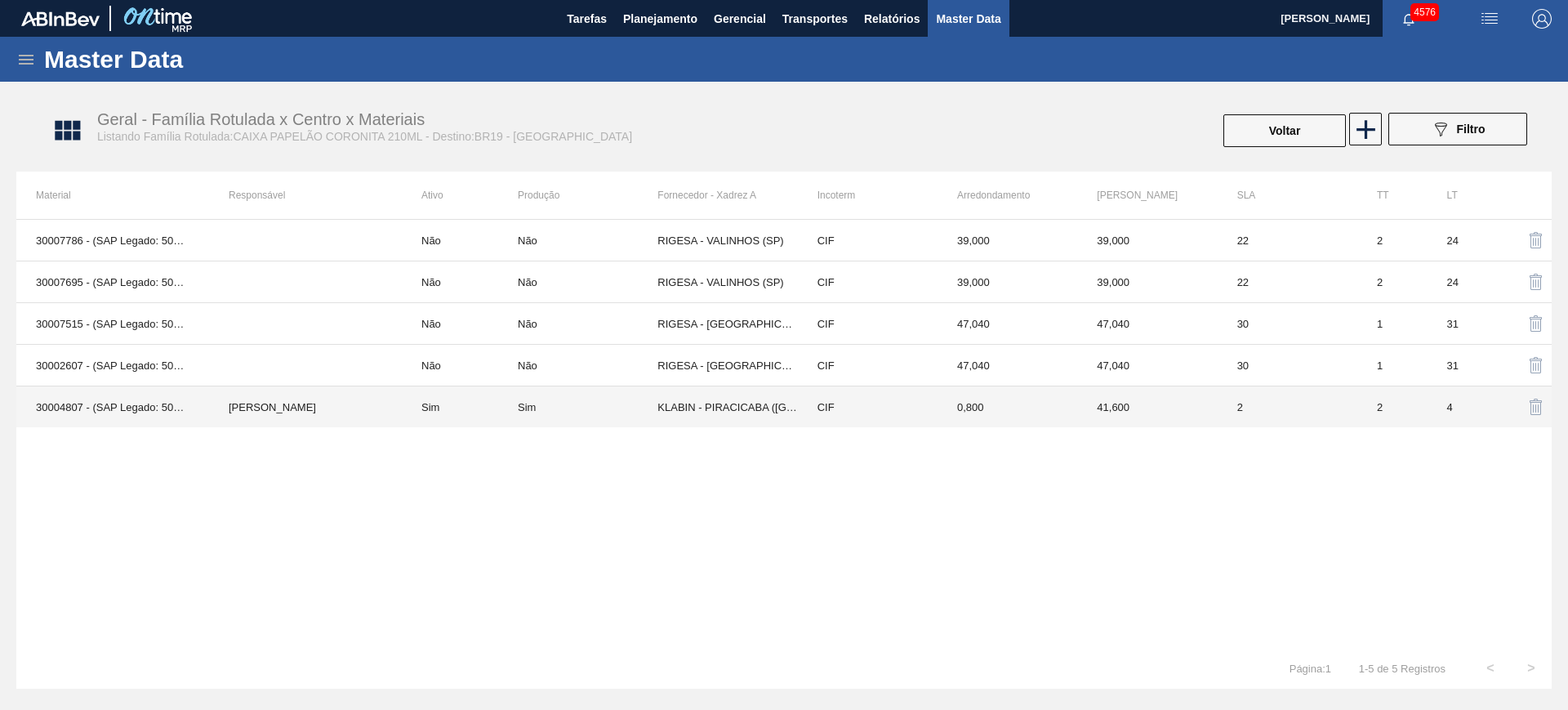
click at [474, 403] on td "Sim" at bounding box center [460, 406] width 116 height 41
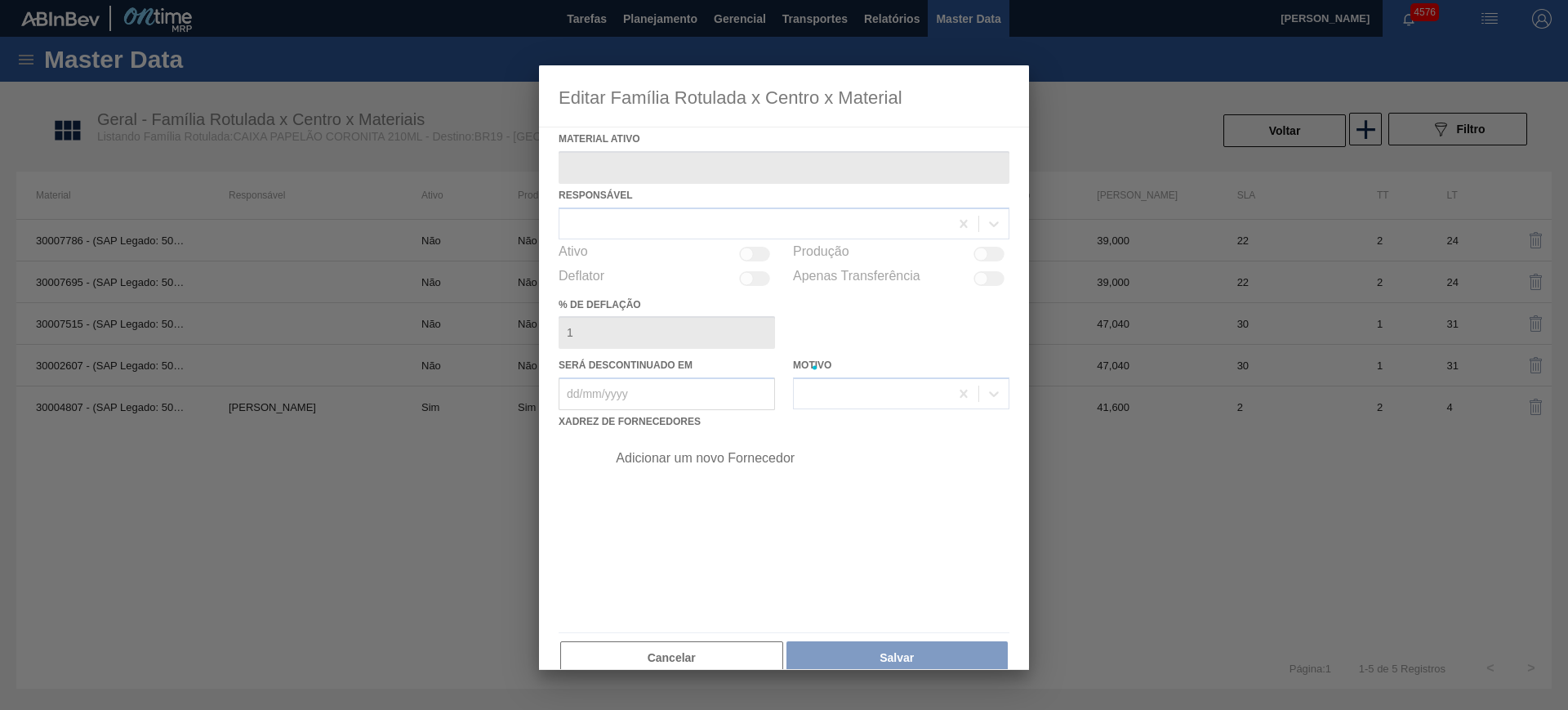
type ativo "30004807 - (SAP Legado: 50757097) - CX PAP. CORONITA 210 C24 WAVE"
checkbox input "true"
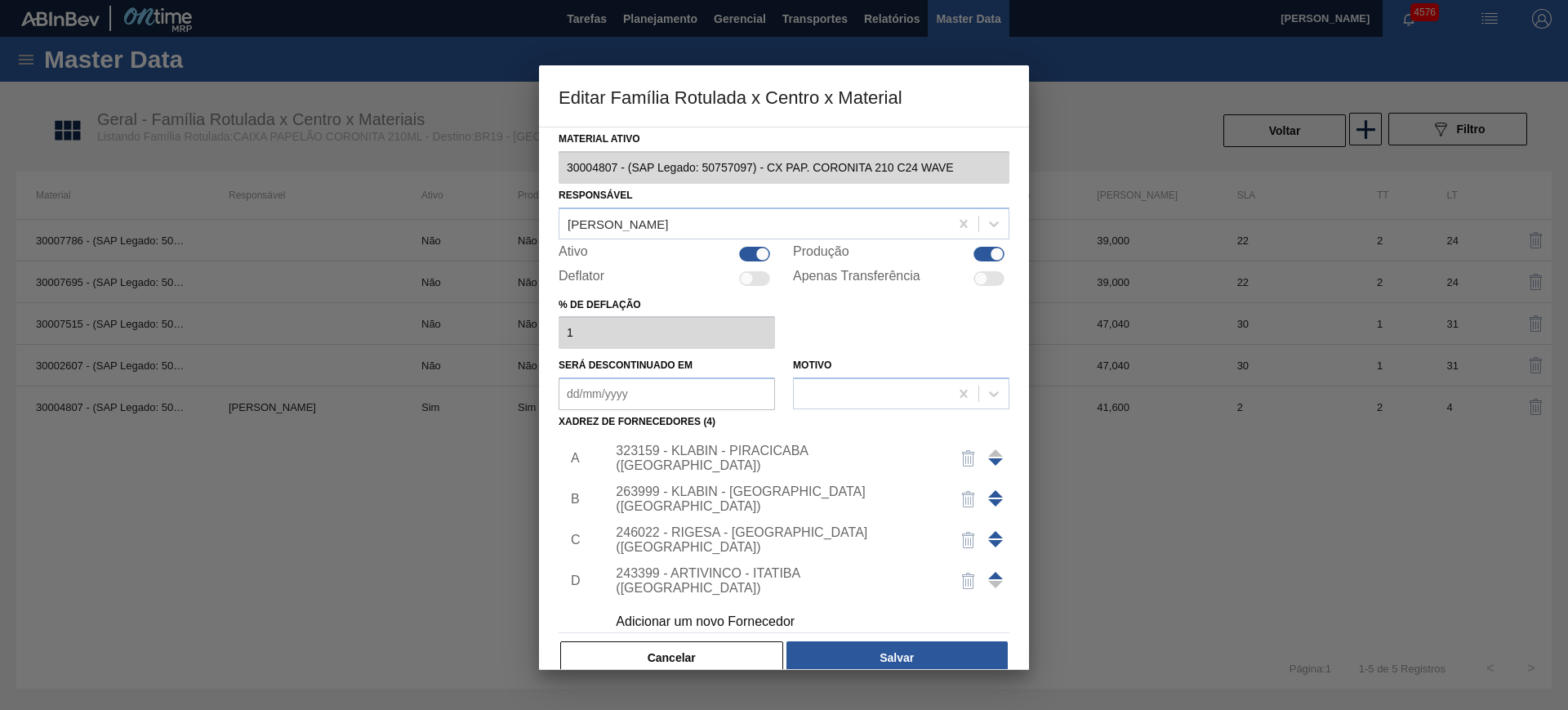
click at [736, 458] on div "323159 - KLABIN - PIRACICABA (SP)" at bounding box center [777, 458] width 321 height 29
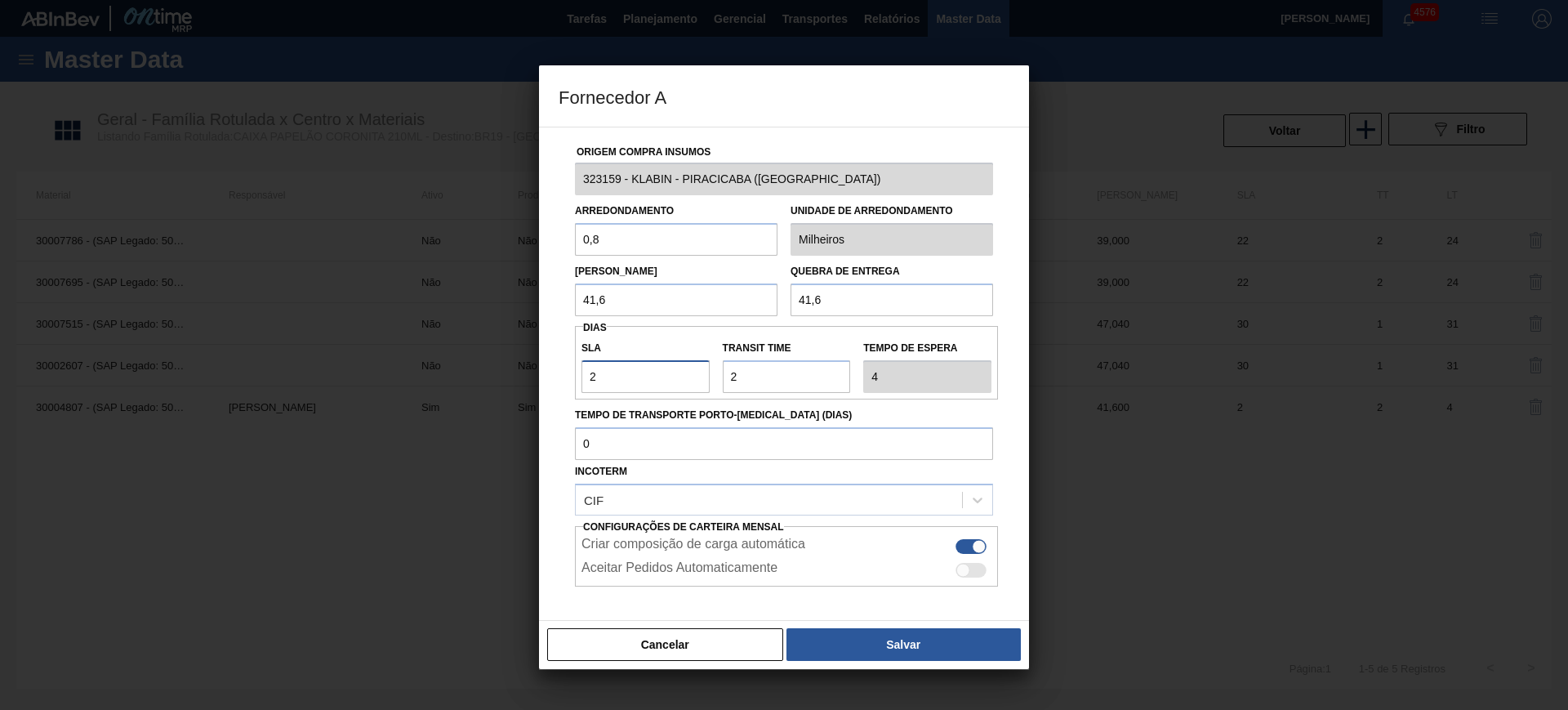
click at [649, 383] on input "2" at bounding box center [645, 376] width 128 height 32
type input "1"
type input "3"
type input "10"
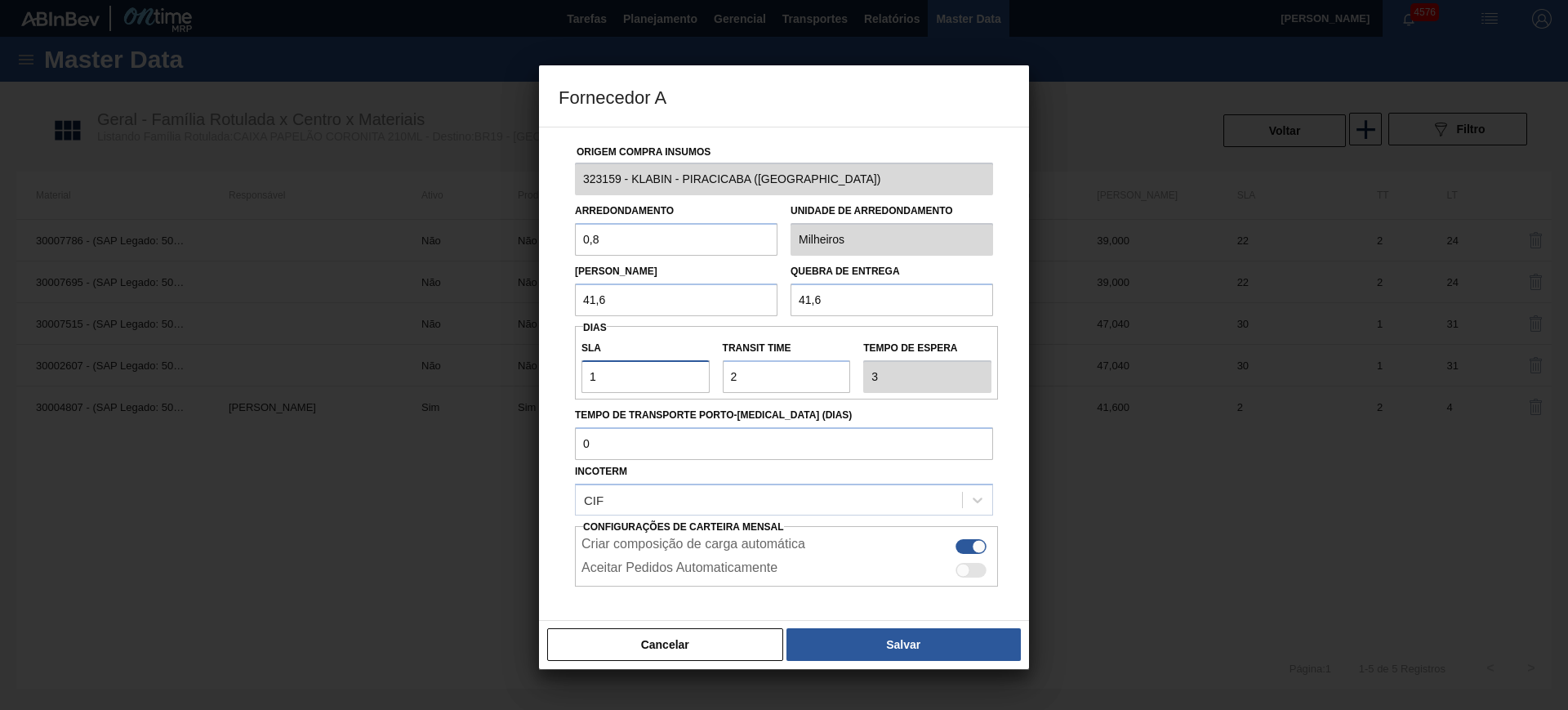
type input "12"
type input "10"
type input "1"
type input "11"
type input "1"
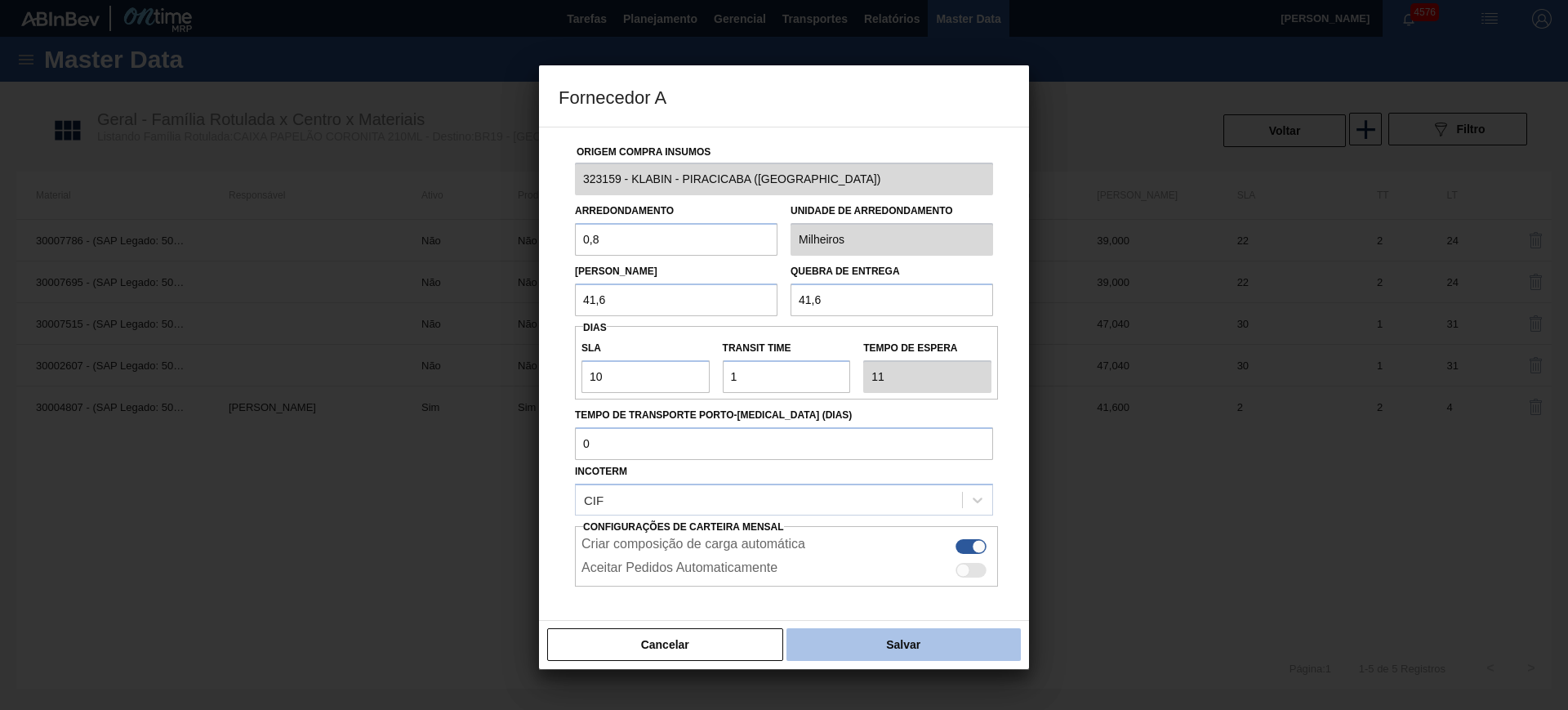
click at [895, 645] on button "Salvar" at bounding box center [904, 644] width 234 height 32
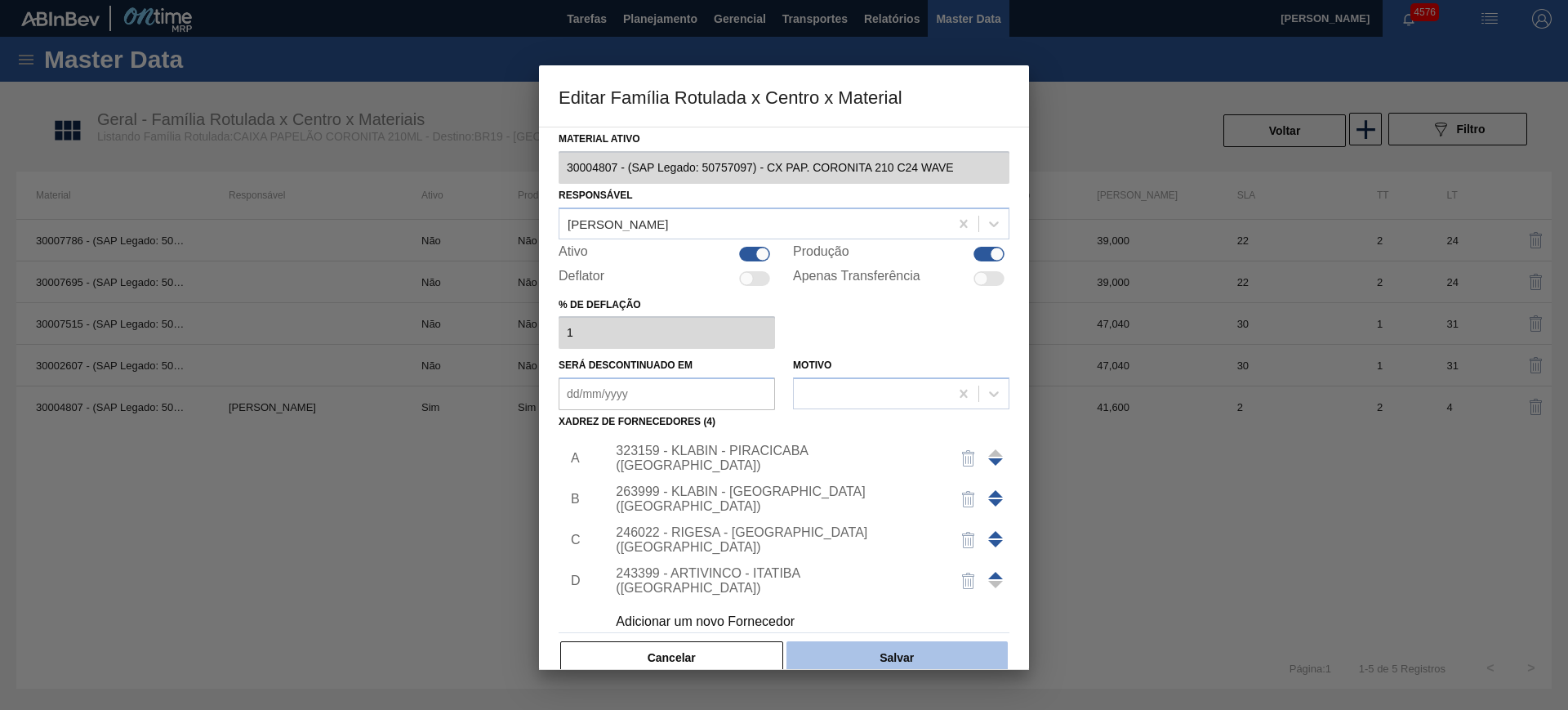
click at [936, 662] on button "Salvar" at bounding box center [897, 657] width 221 height 32
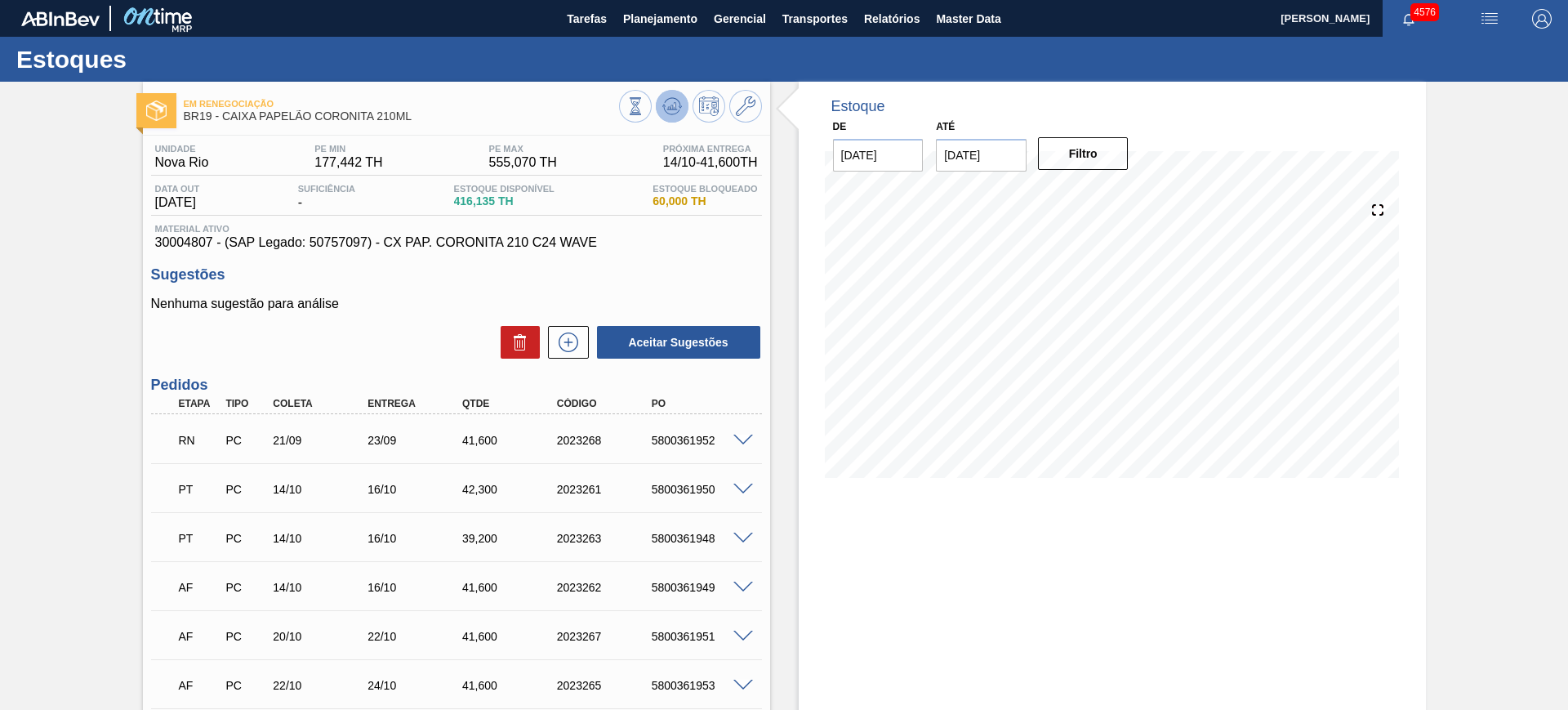
click at [678, 101] on icon at bounding box center [672, 106] width 19 height 19
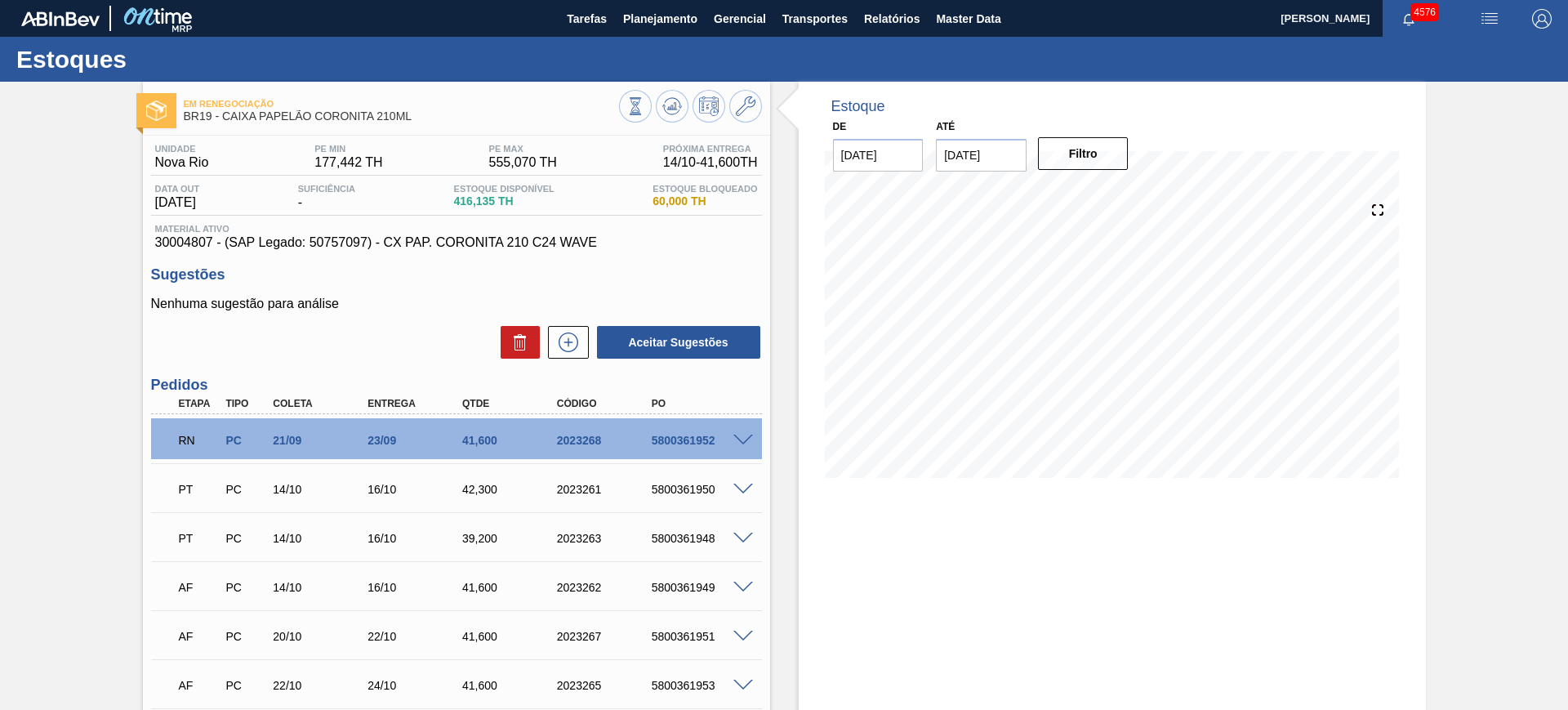
click at [564, 357] on button at bounding box center [568, 342] width 41 height 32
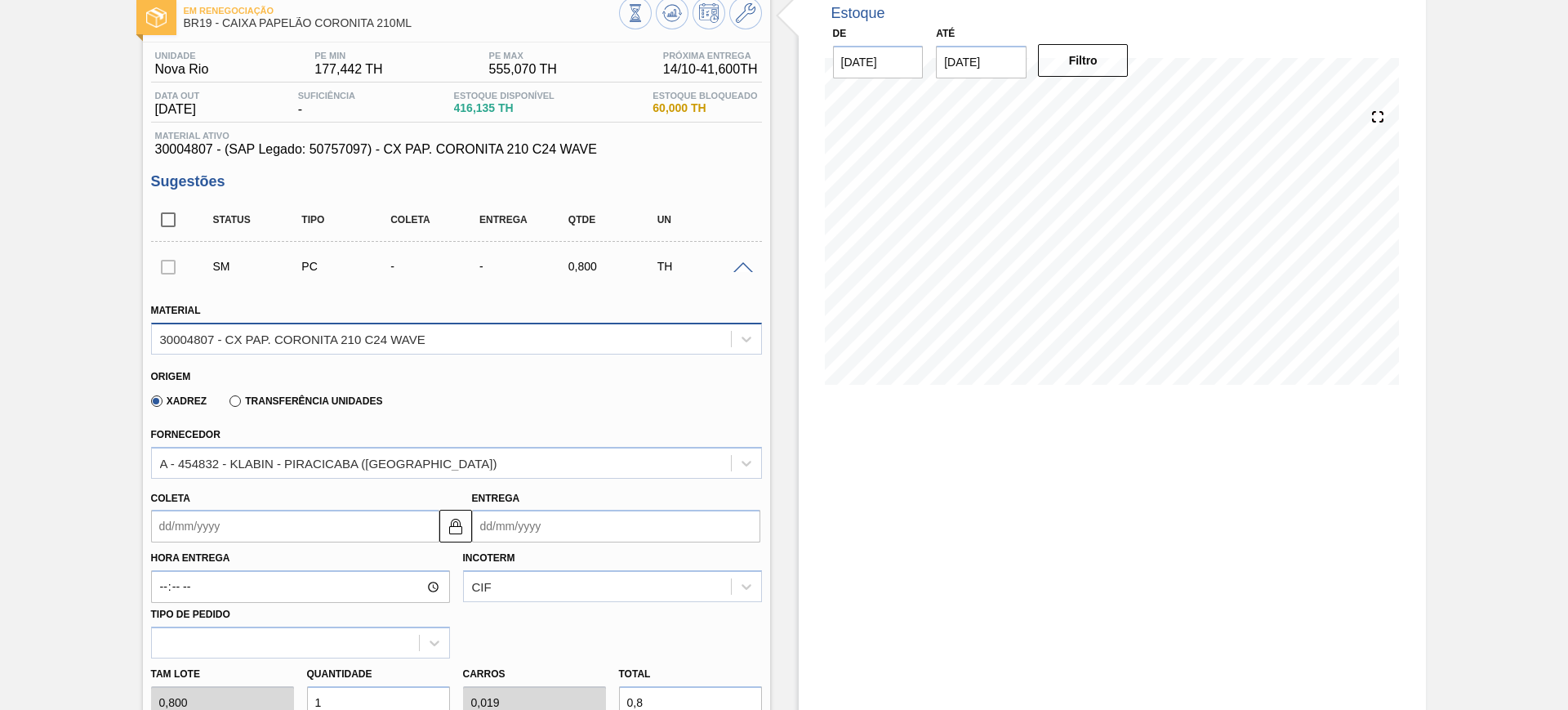
scroll to position [204, 0]
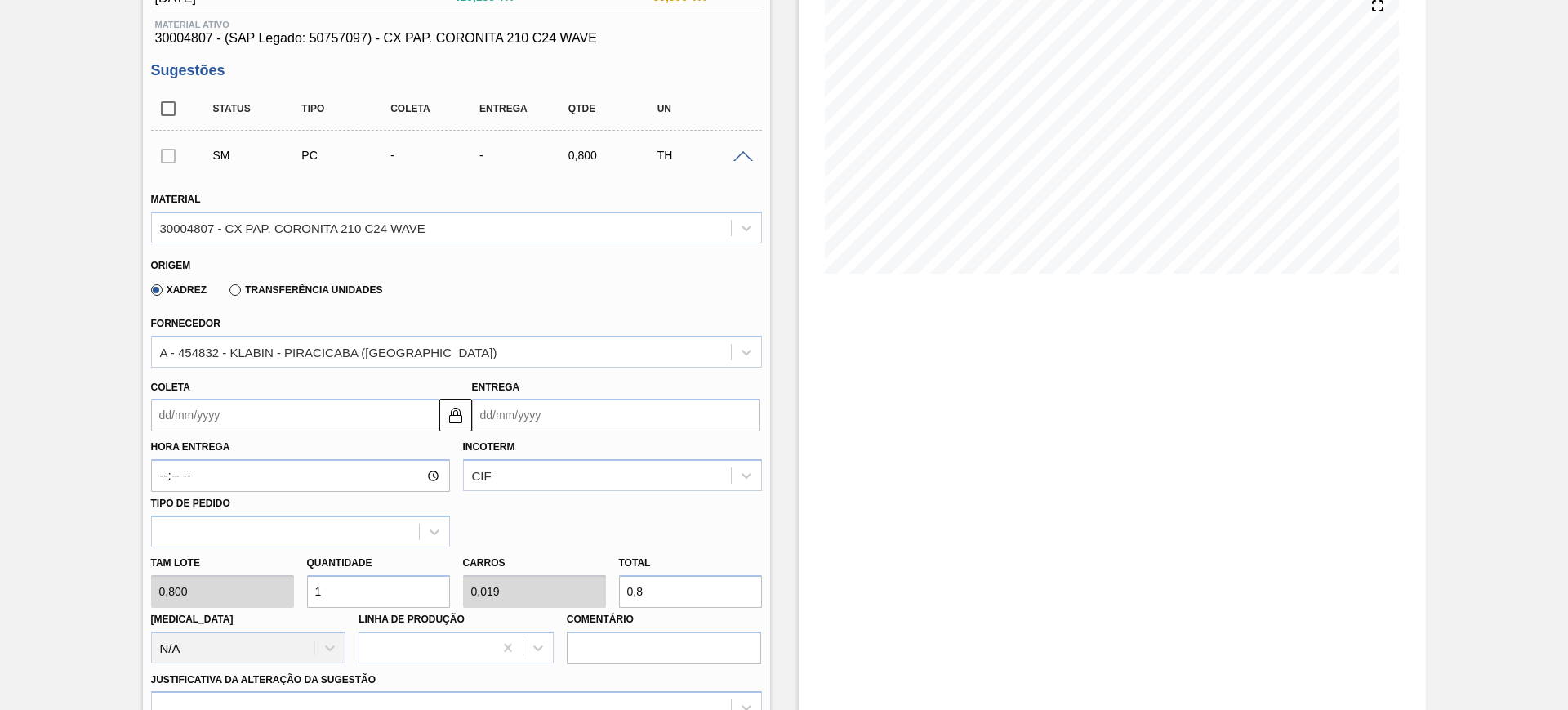
click at [537, 421] on input "Entrega" at bounding box center [616, 414] width 288 height 32
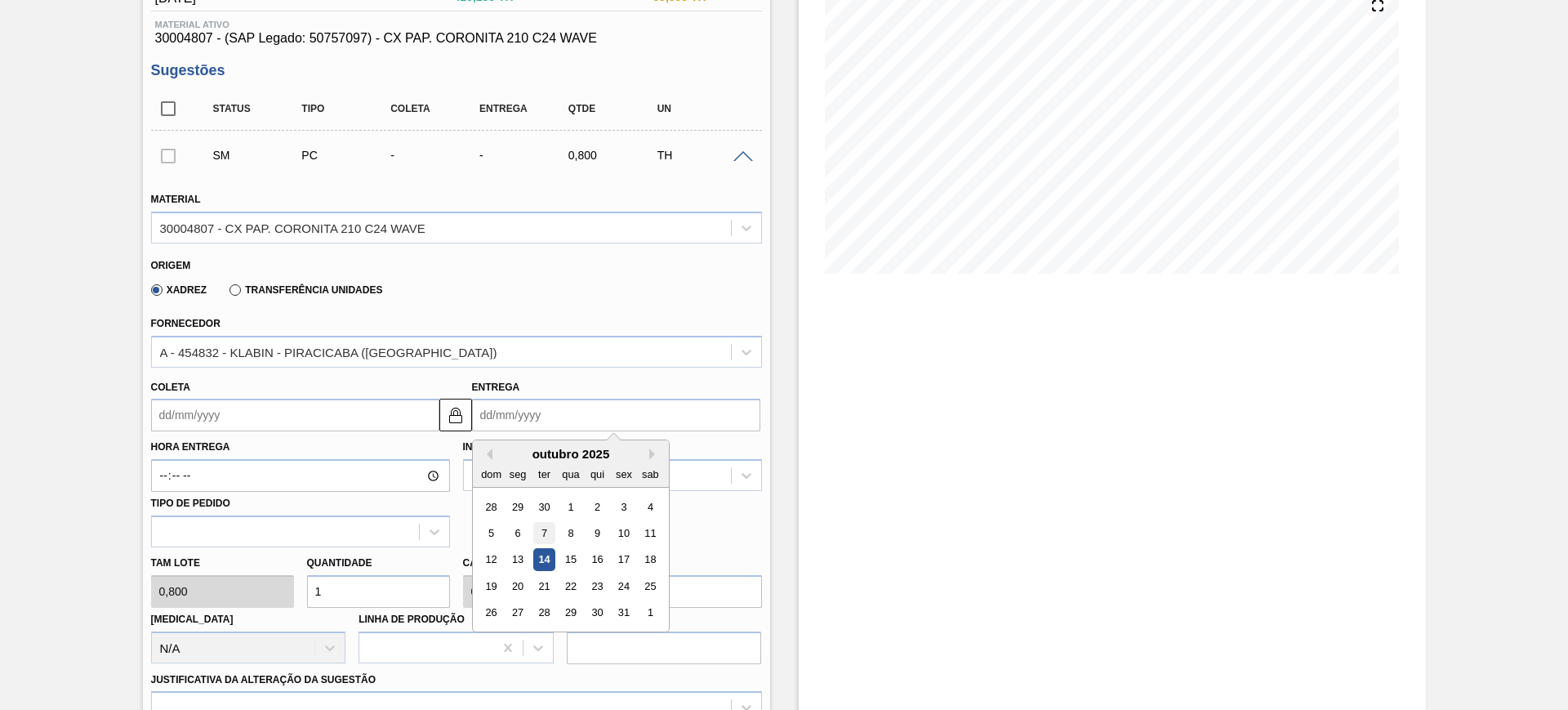
click at [542, 537] on div "7" at bounding box center [544, 533] width 22 height 22
type input "06/10/2025"
type input "07/10/2025"
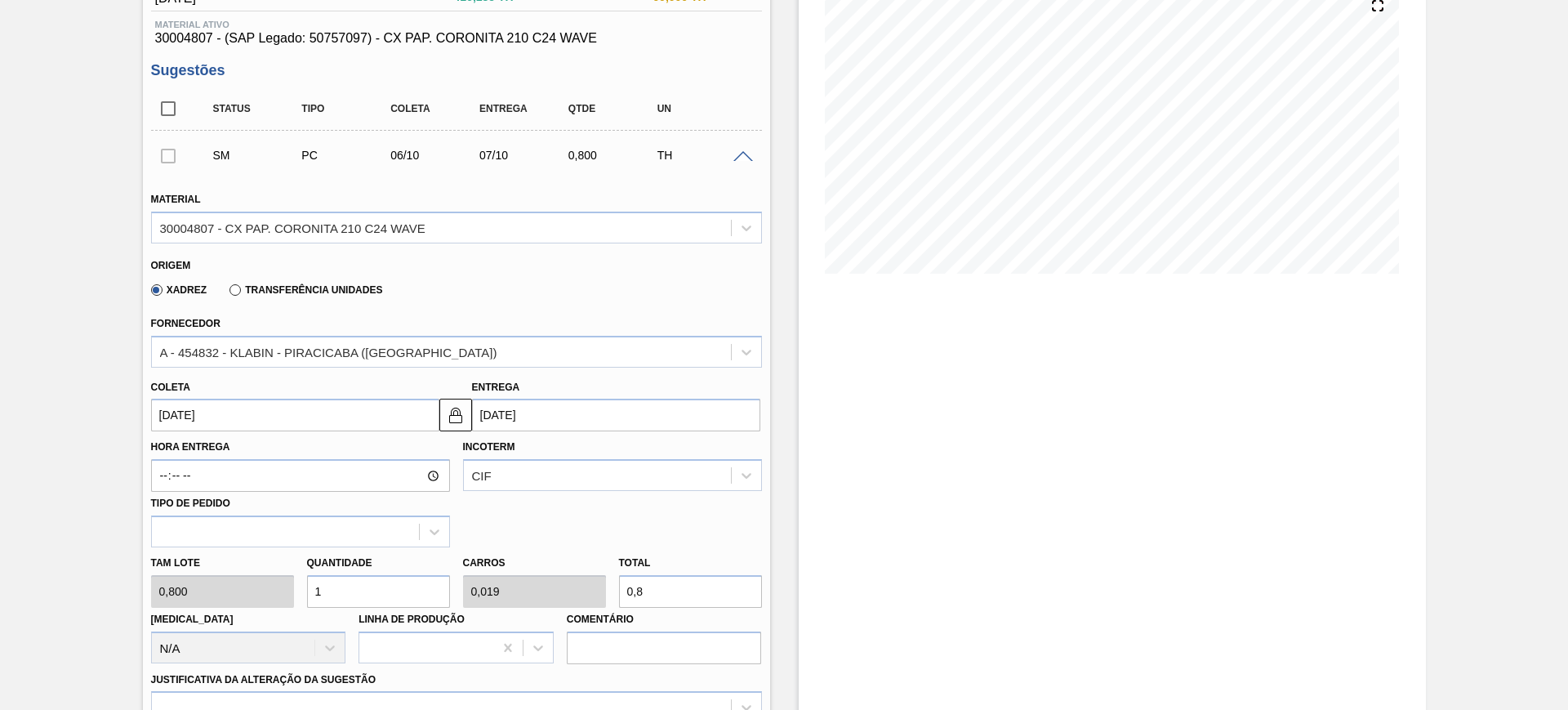
click at [537, 421] on input "07/10/2025" at bounding box center [616, 414] width 288 height 32
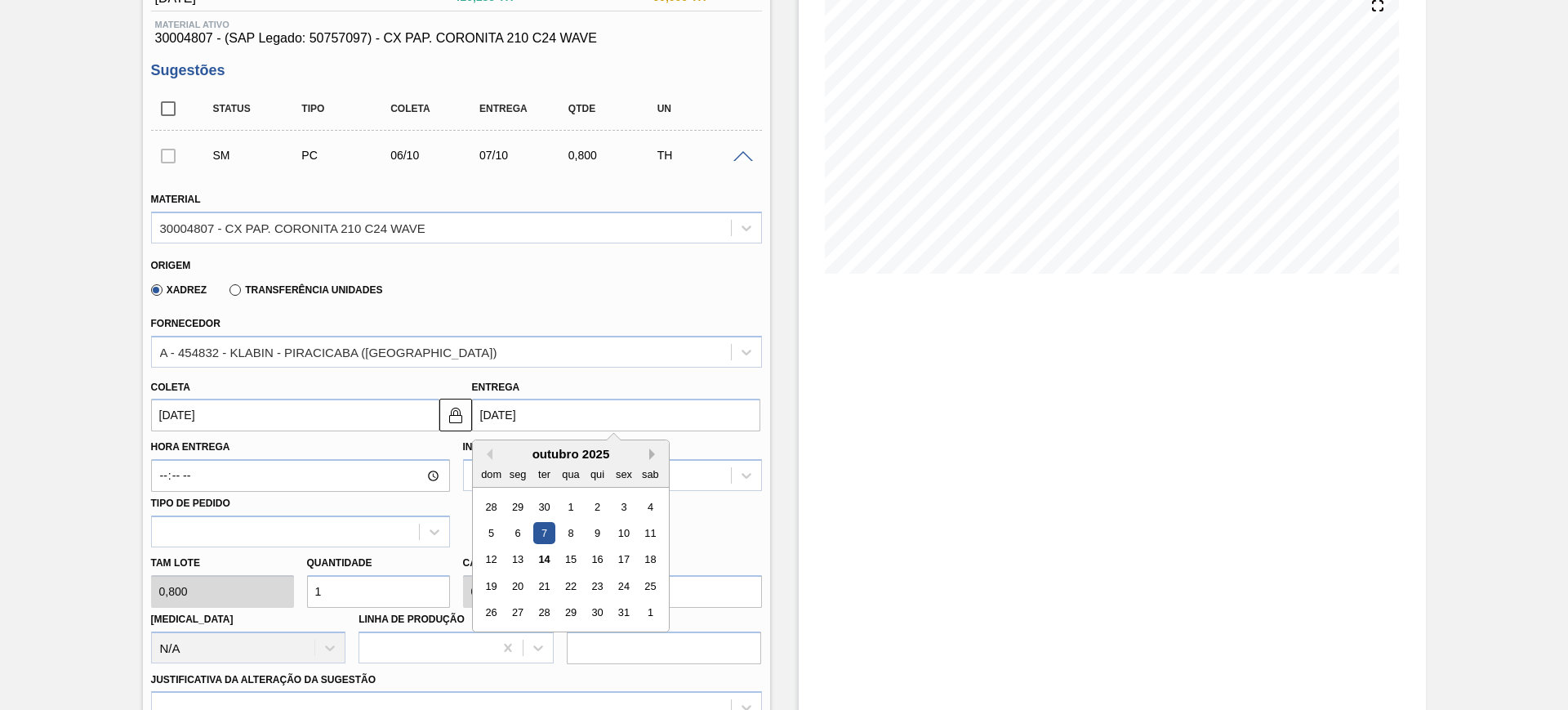
click at [652, 450] on button "Next Month" at bounding box center [655, 454] width 11 height 11
click at [627, 529] on div "7" at bounding box center [624, 533] width 22 height 22
type input "06/11/2025"
type input "07/11/2025"
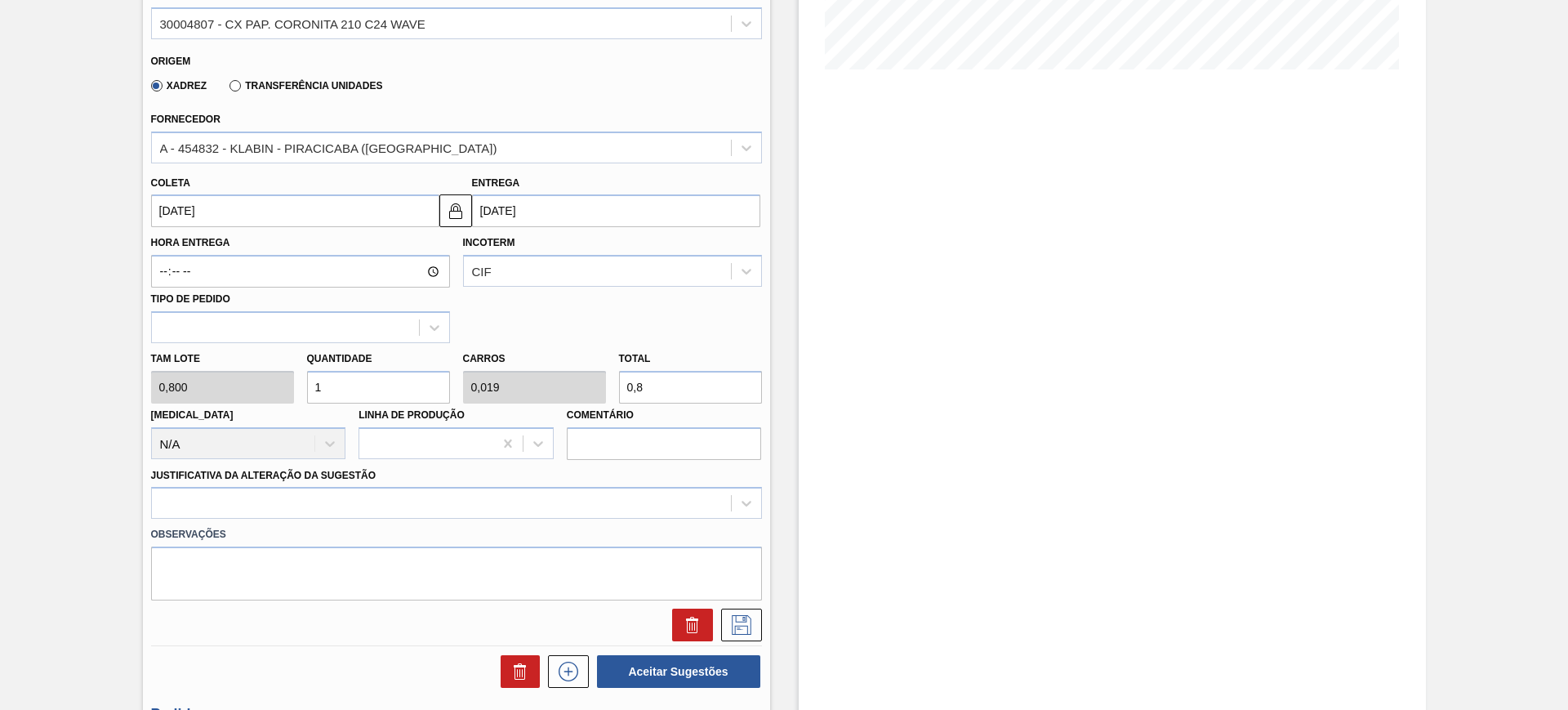
scroll to position [307, 0]
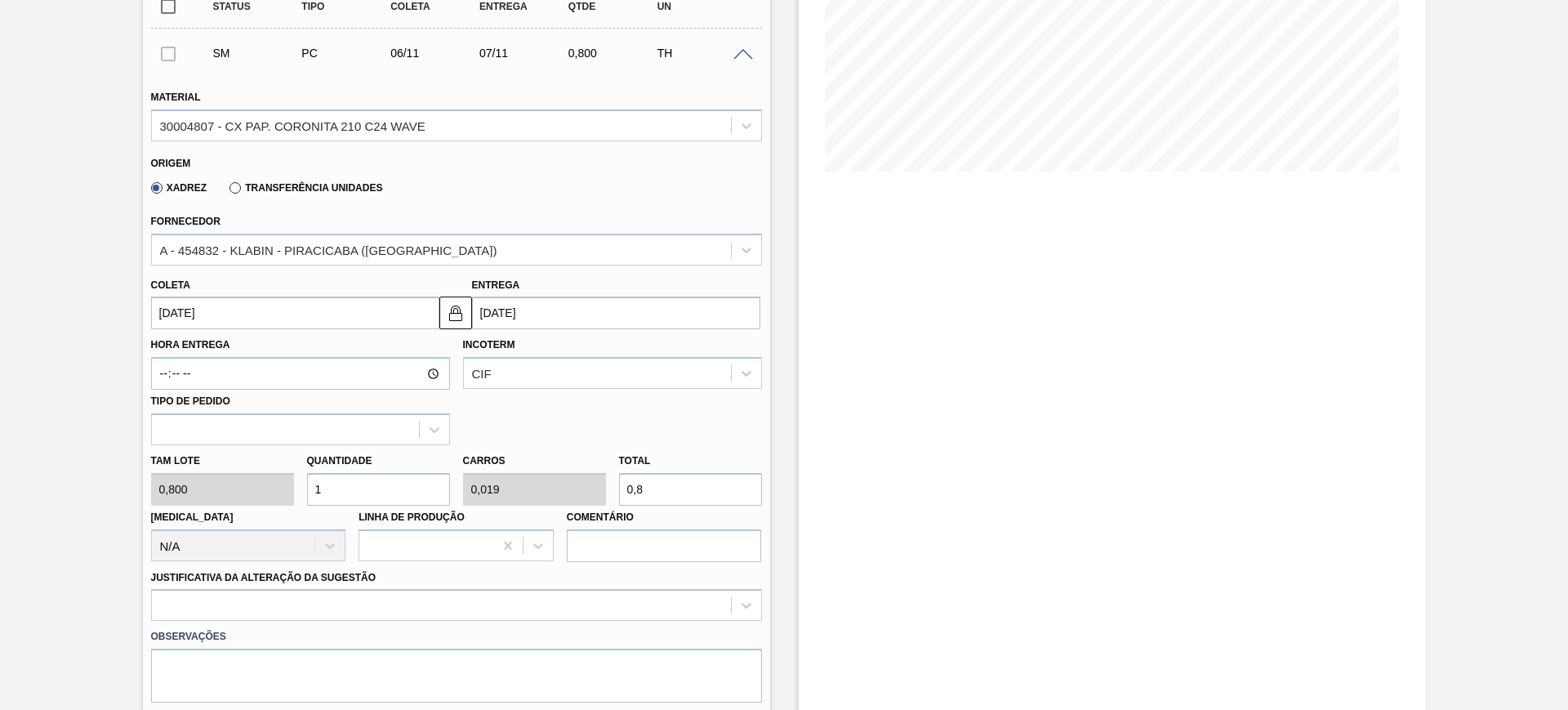
click at [688, 485] on input "0,8" at bounding box center [690, 488] width 143 height 32
type input "3,75"
type input "0,072"
type input "3"
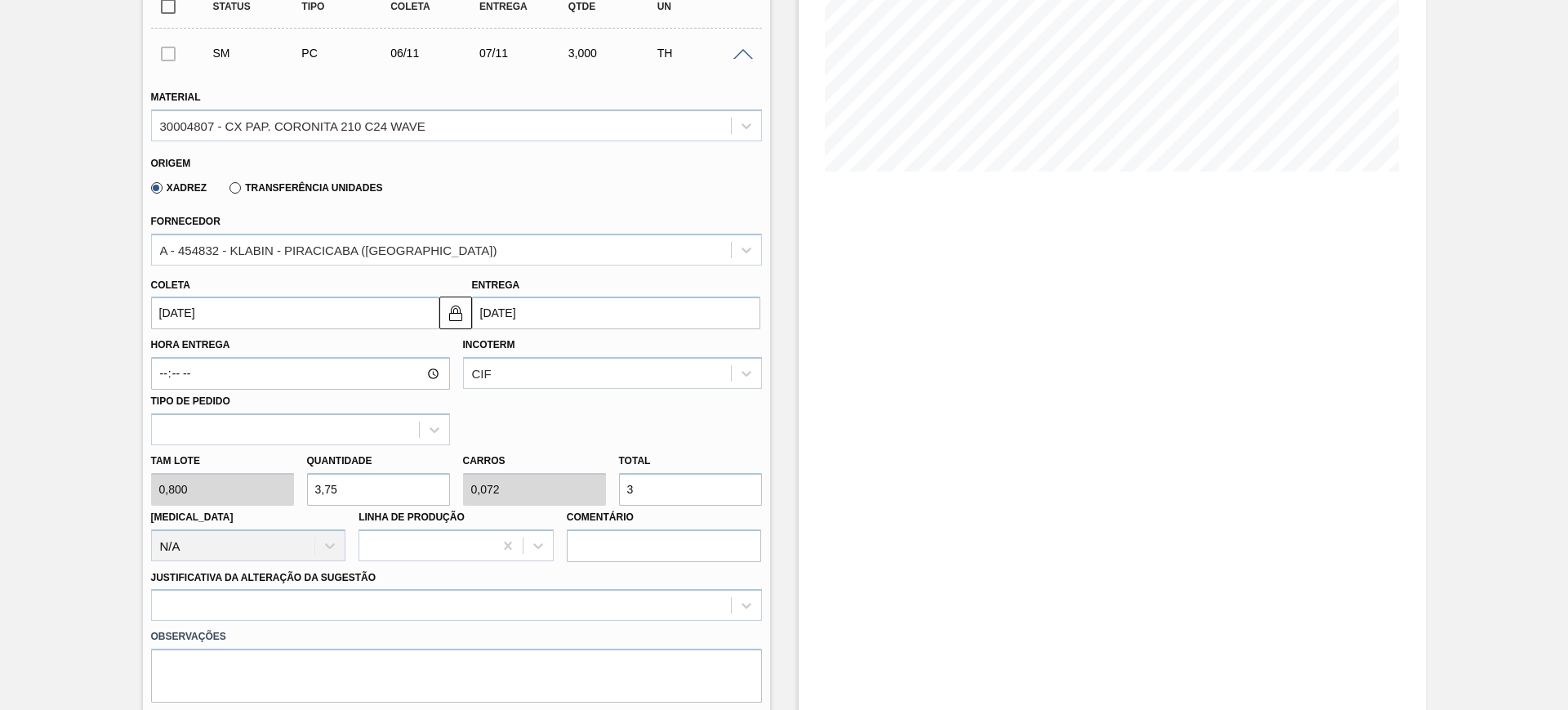
type input "48,75"
type input "0,938"
type input "39,"
type input "49"
type input "0,942"
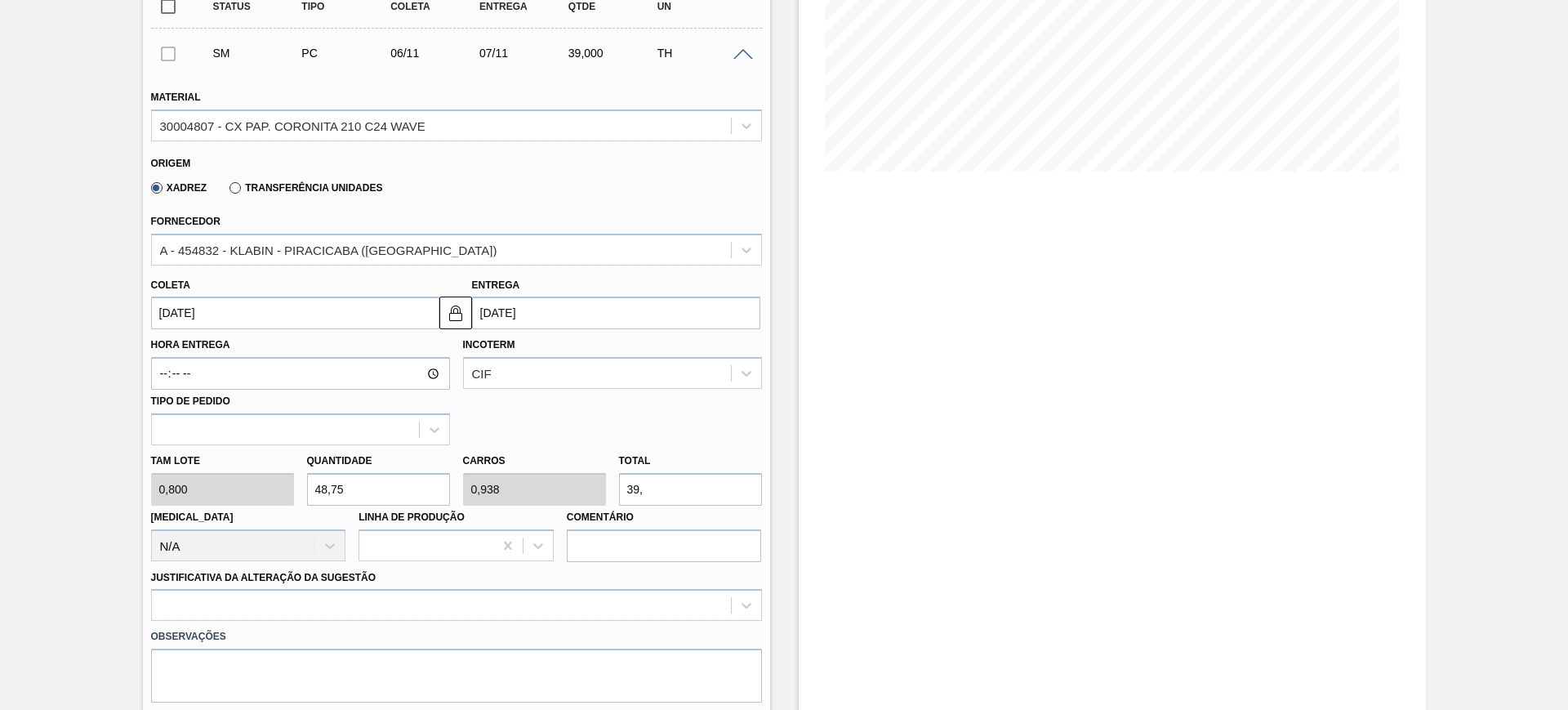
type input "39,2"
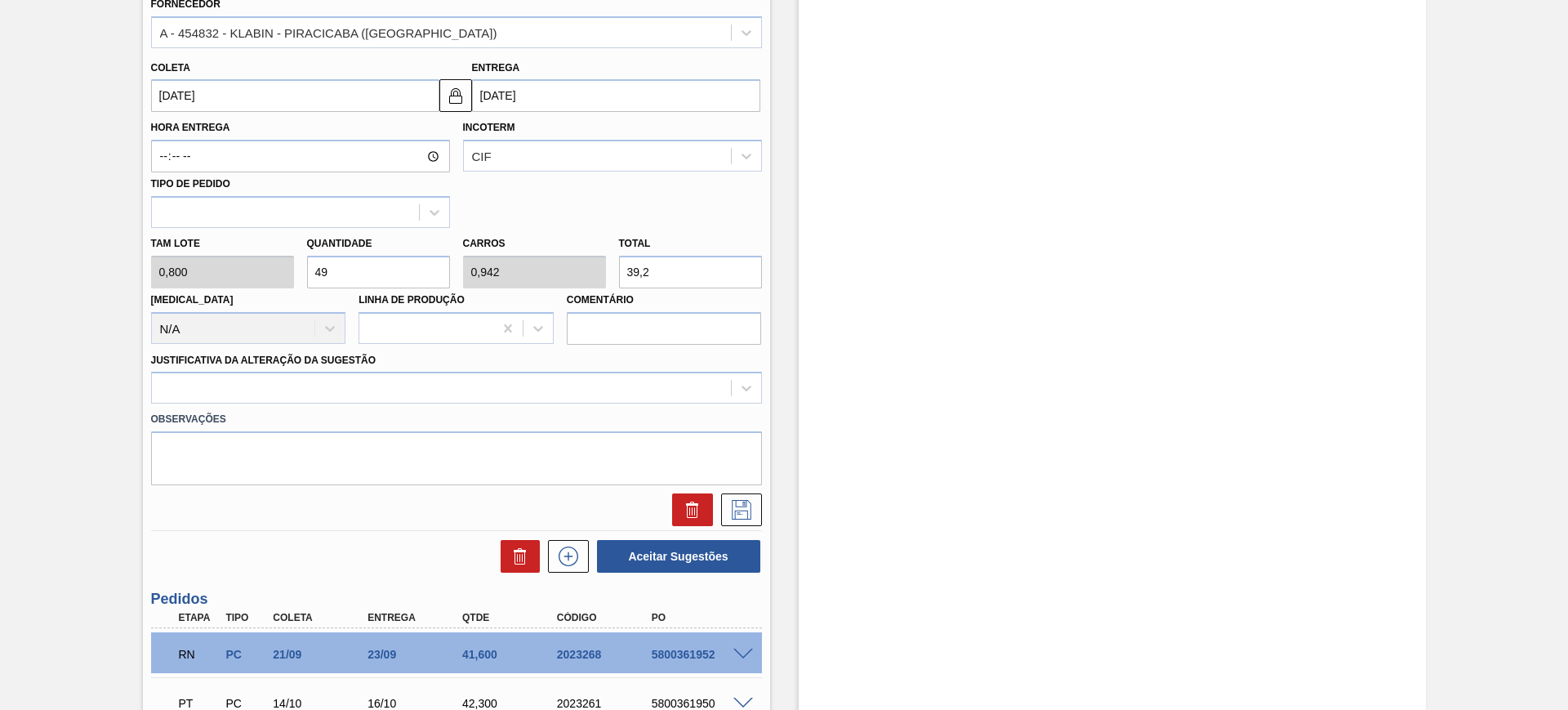
scroll to position [510, 0]
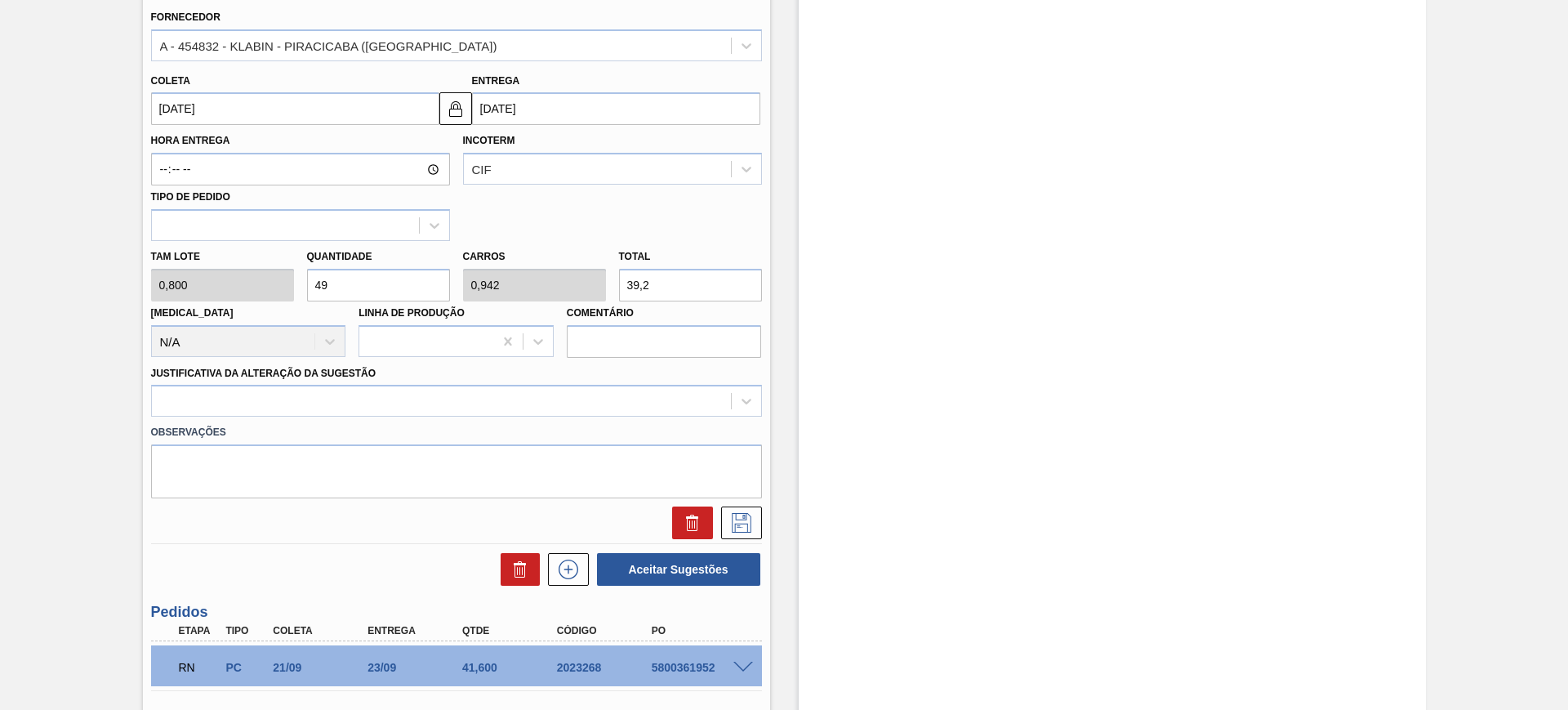
type input "48,75"
type input "0,938"
type input "39"
type input "3,75"
type input "0,072"
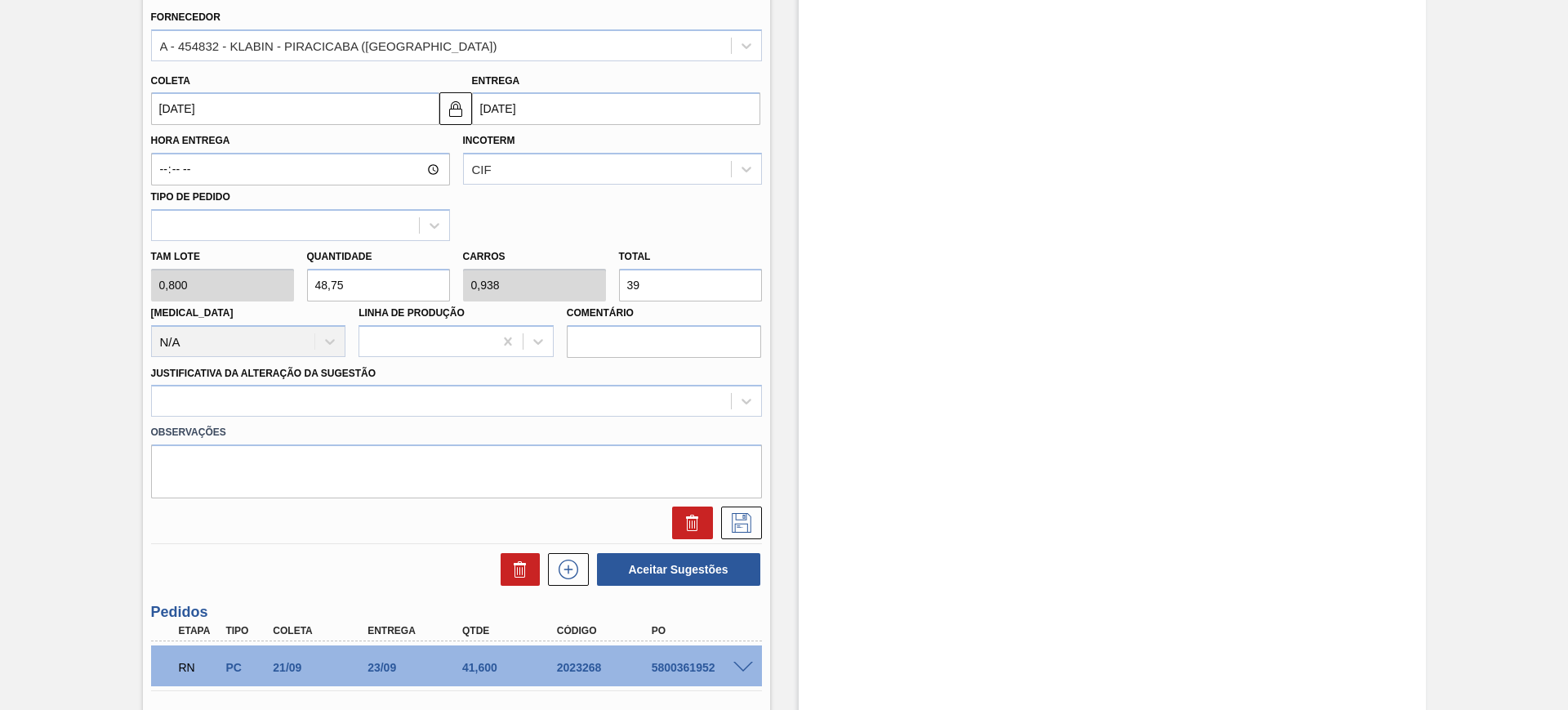
type input "3"
type input "0"
type input "5"
type input "0,096"
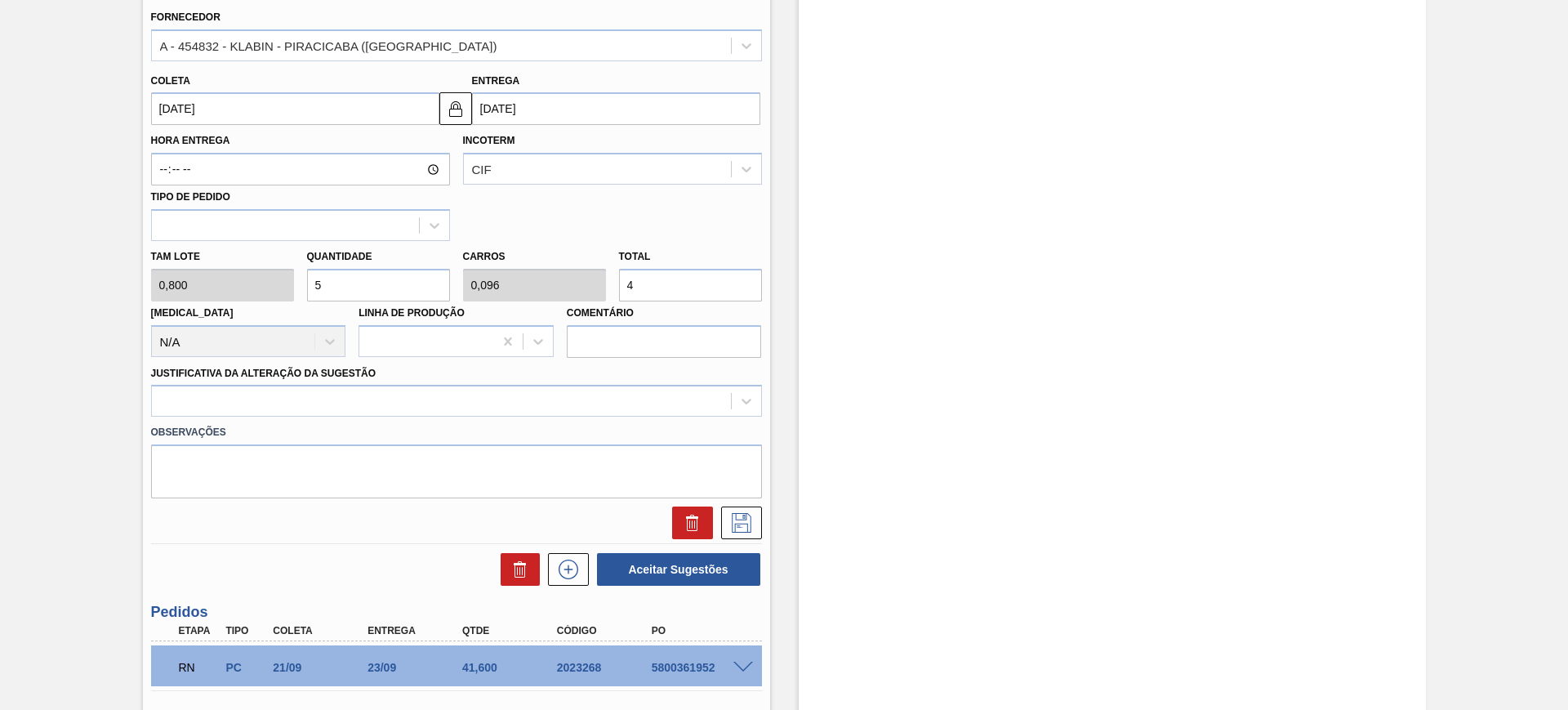
type input "42"
type input "52,5"
type input "1,01"
type input "42,"
type input "52,875"
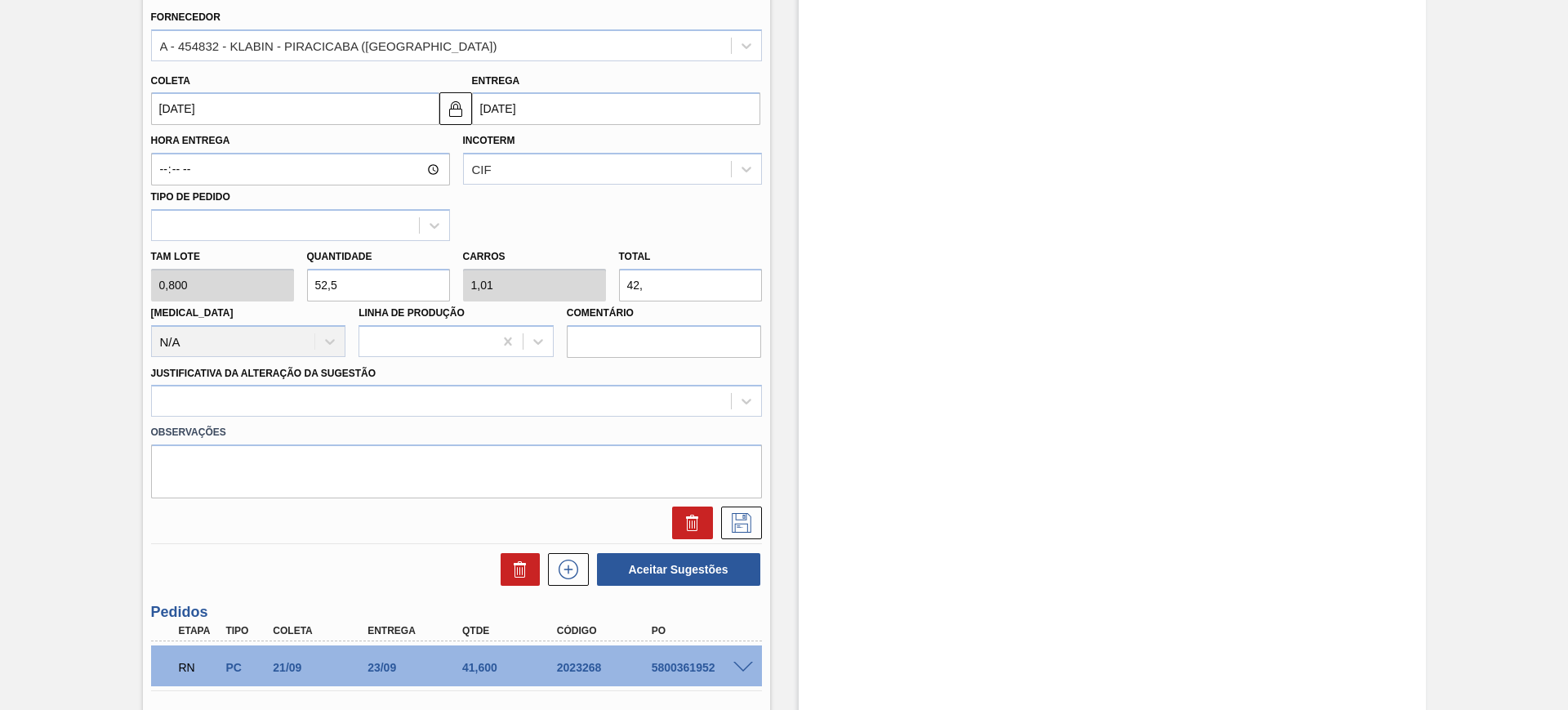
type input "1,017"
type input "42,3"
click at [375, 404] on div at bounding box center [441, 402] width 579 height 24
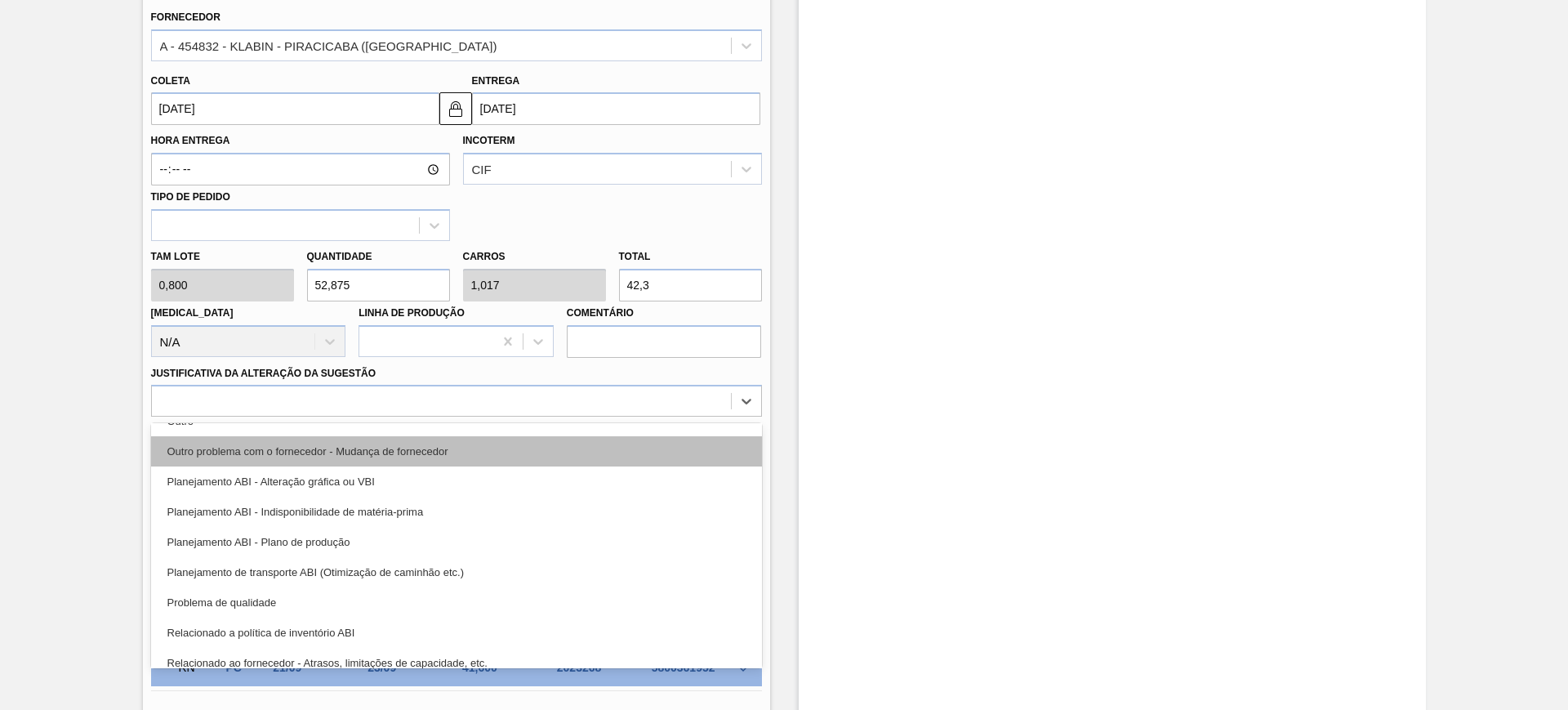
scroll to position [204, 0]
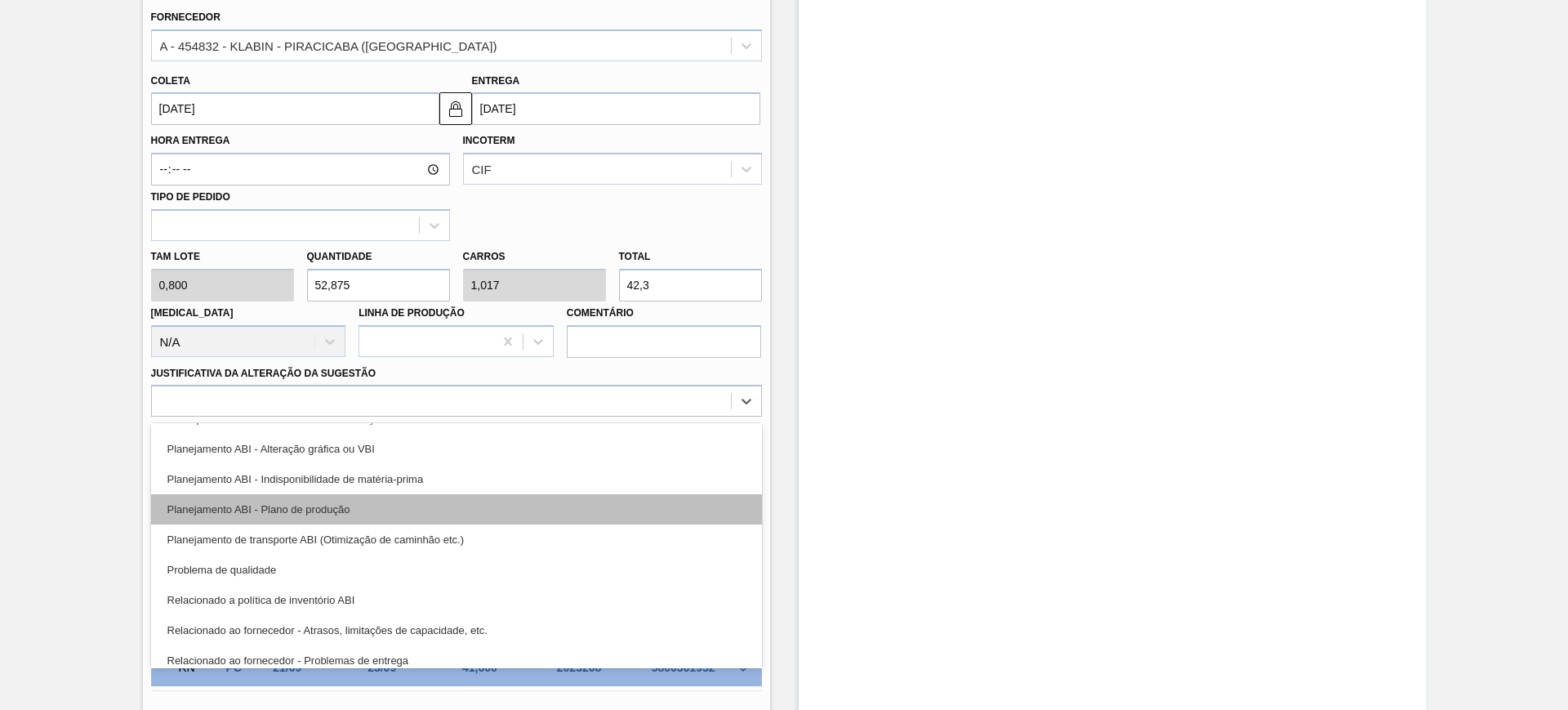
click at [401, 505] on div "Planejamento ABI - Plano de produção" at bounding box center [456, 508] width 611 height 30
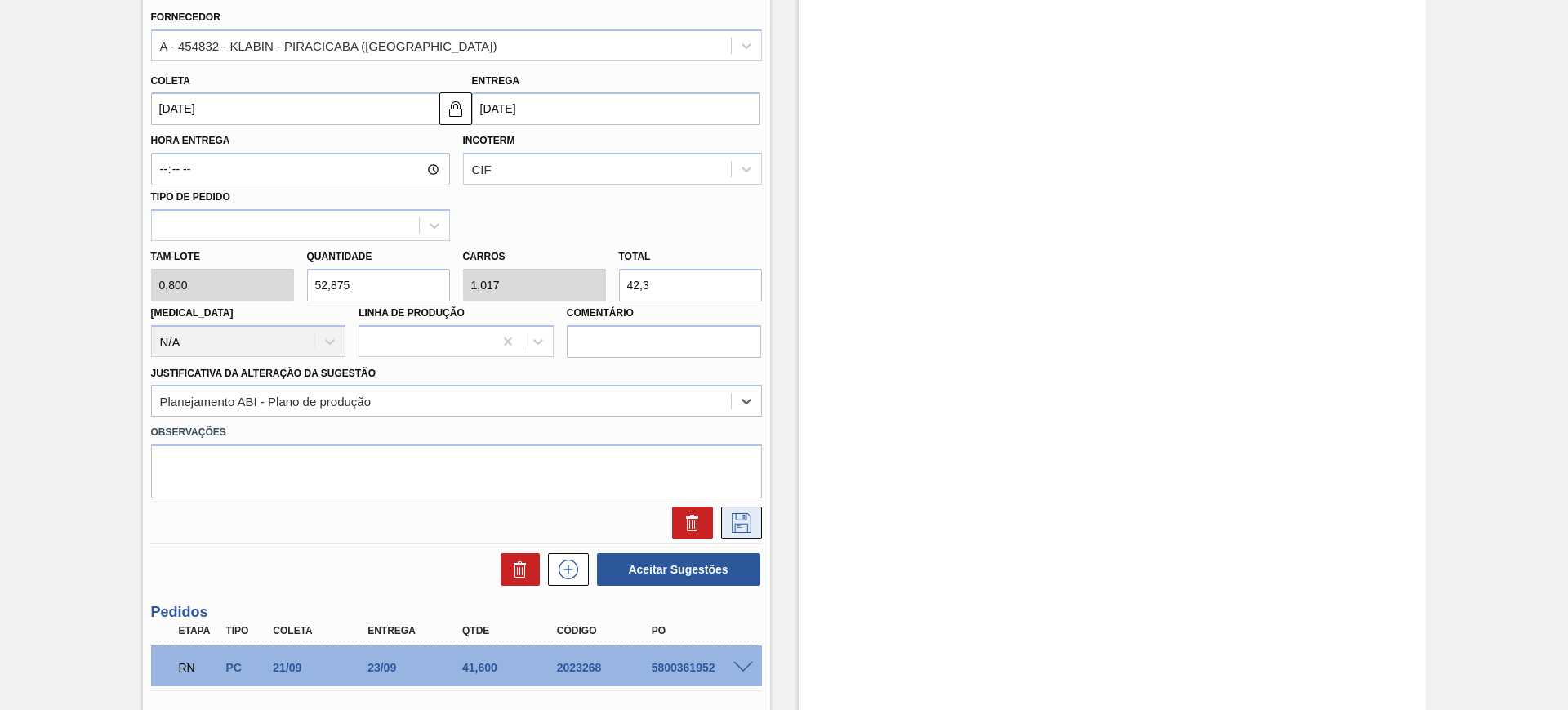
click at [747, 527] on icon at bounding box center [742, 522] width 26 height 19
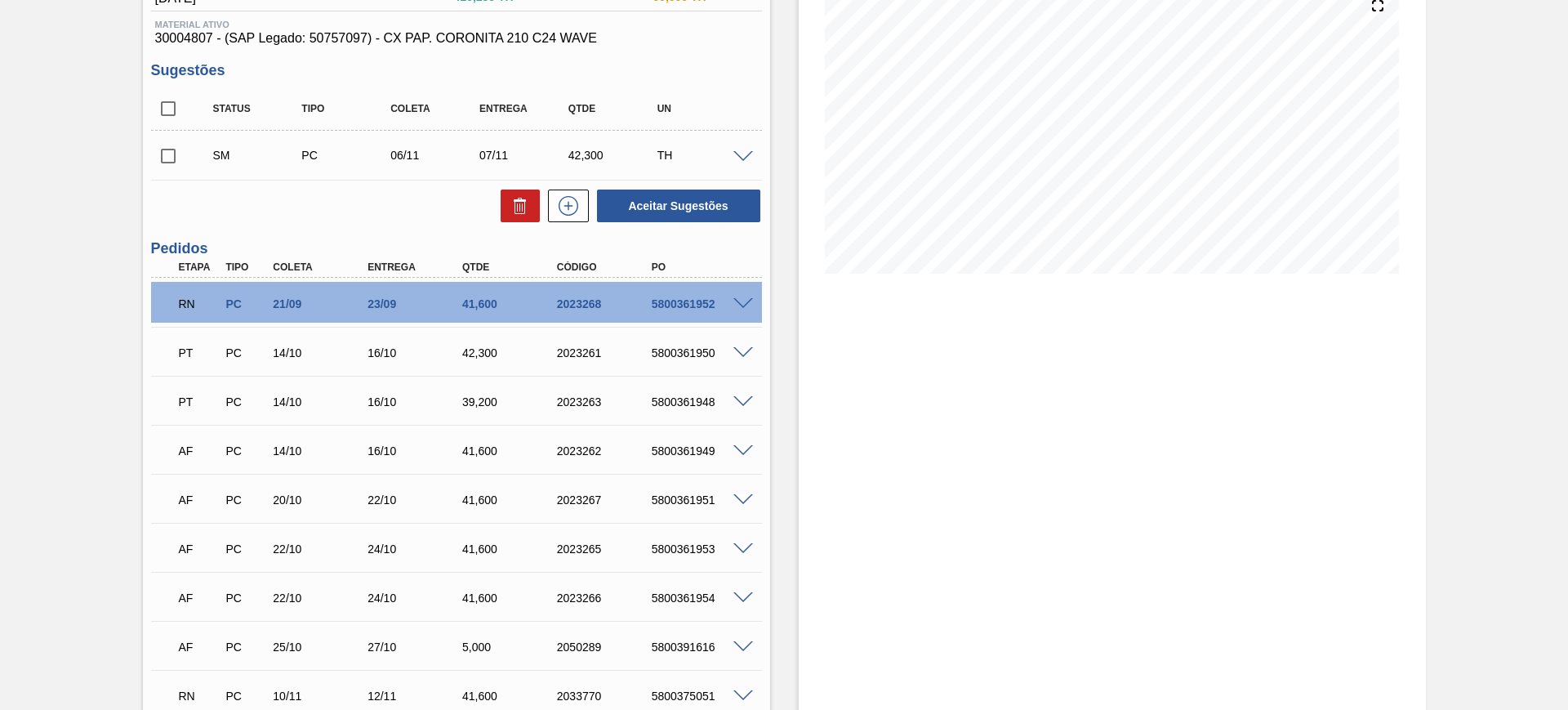
scroll to position [0, 0]
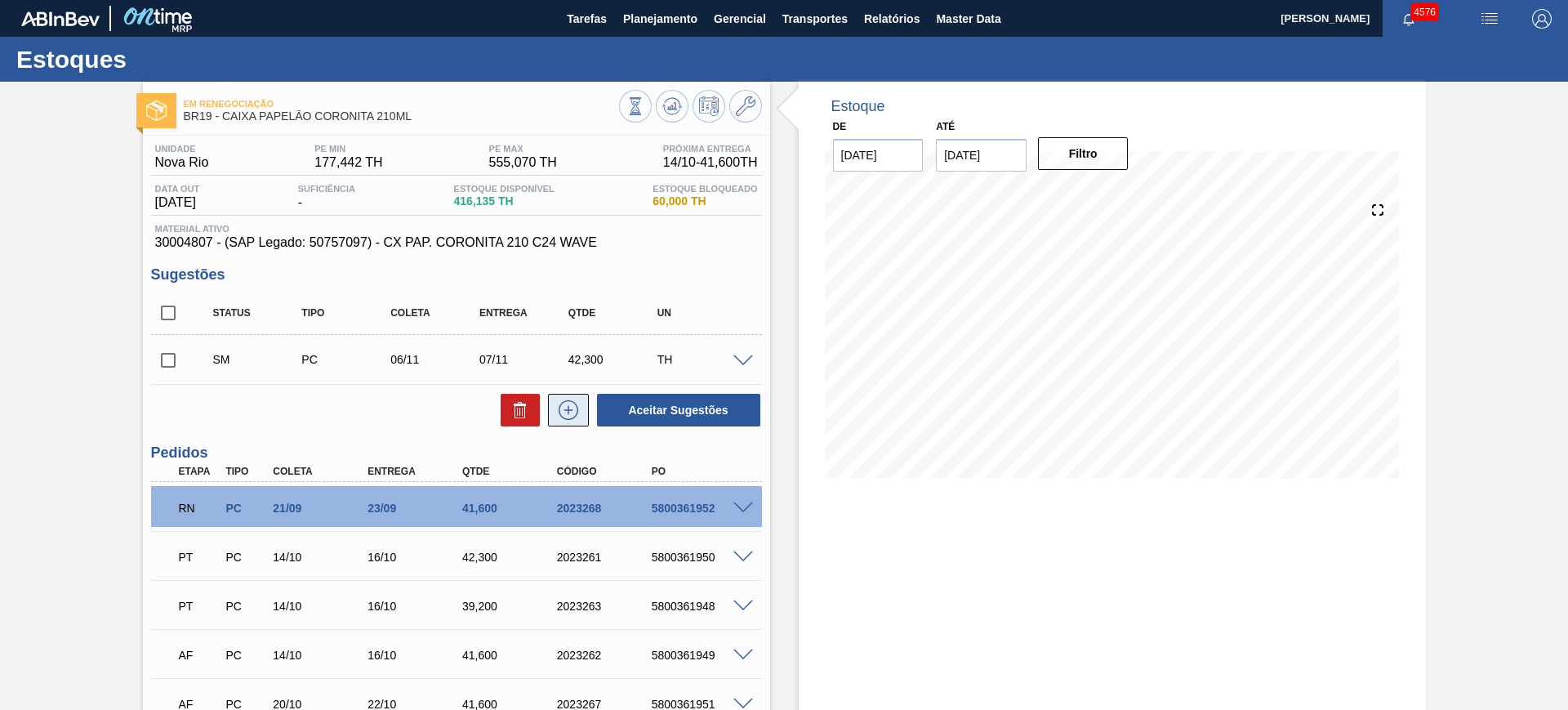
click at [569, 418] on icon at bounding box center [568, 409] width 19 height 19
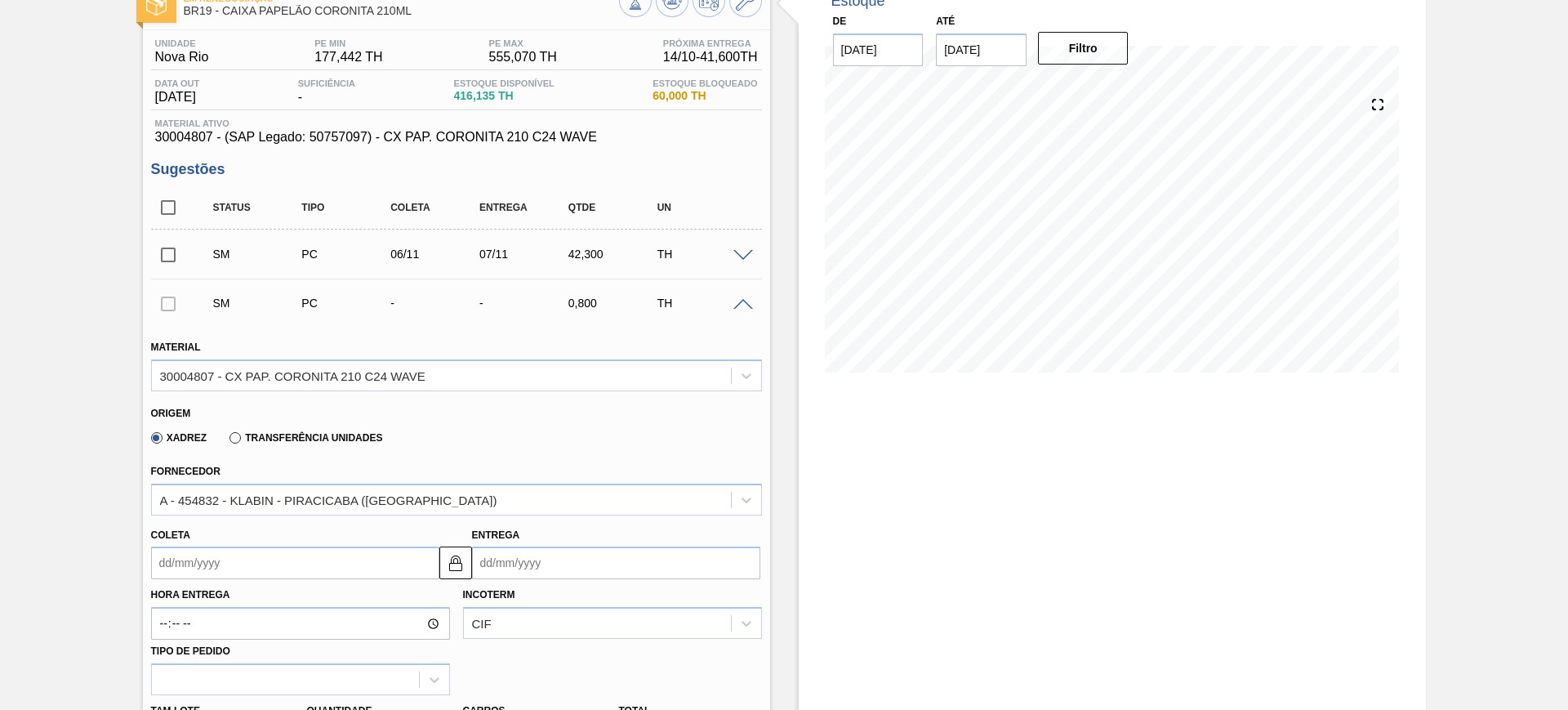
scroll to position [307, 0]
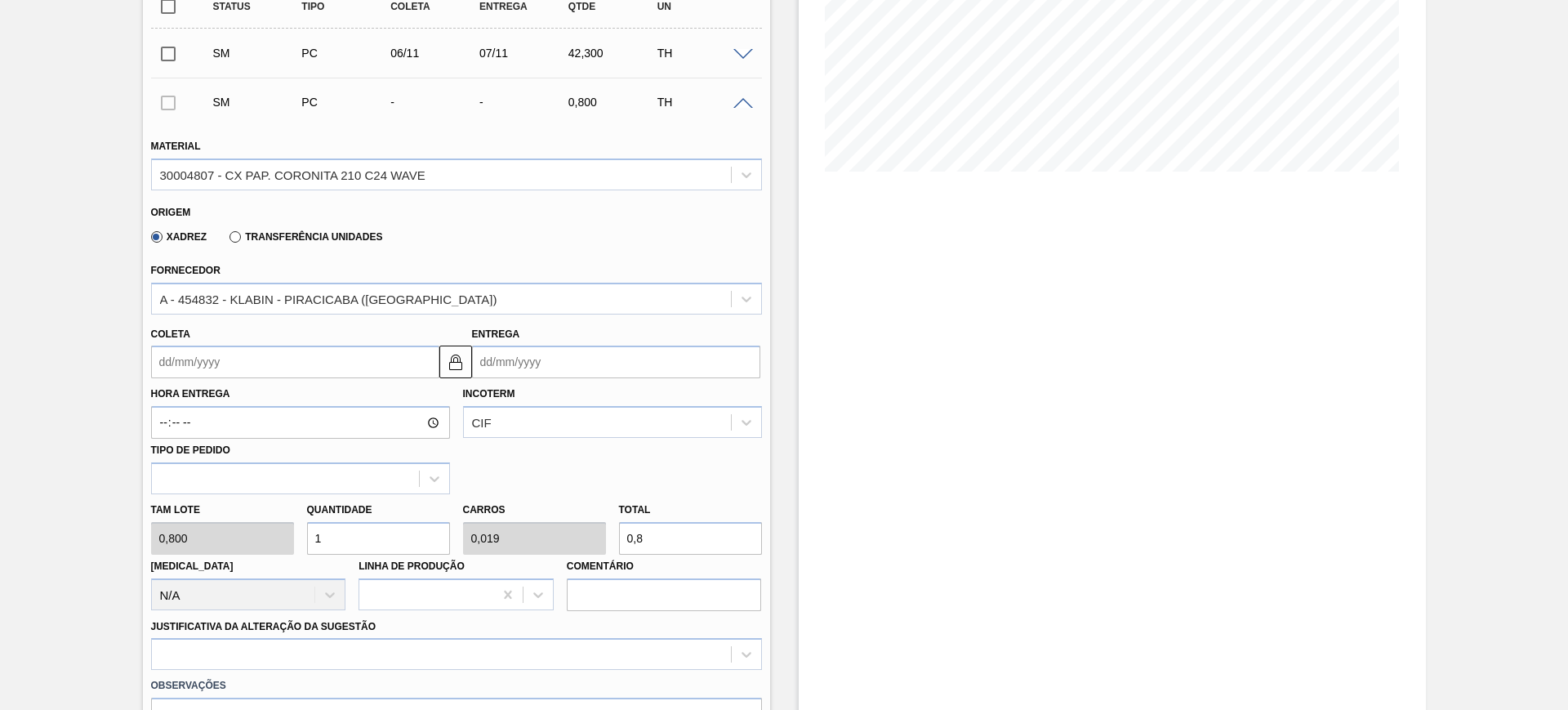
click at [534, 369] on input "Entrega" at bounding box center [616, 361] width 288 height 32
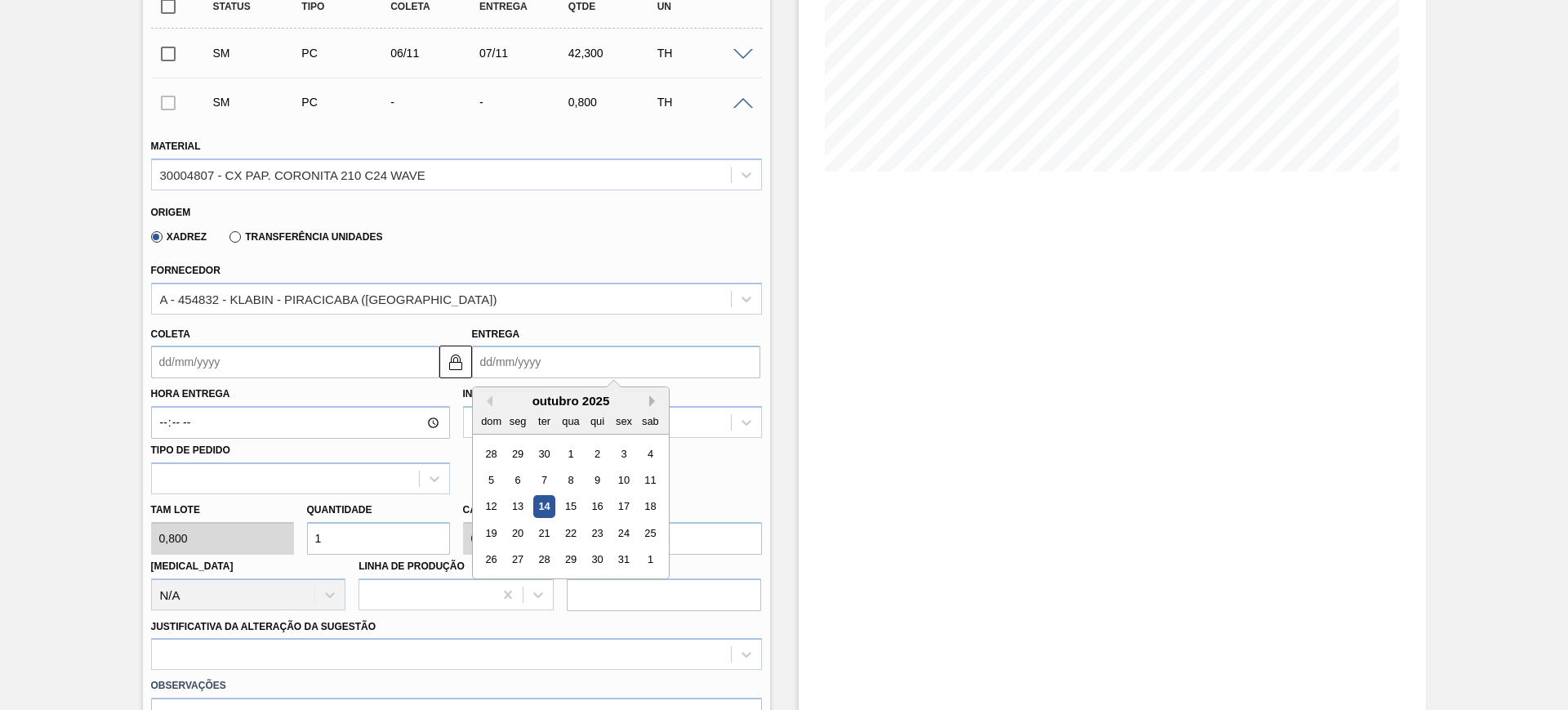
click at [652, 405] on button "Next Month" at bounding box center [655, 401] width 11 height 11
click at [624, 472] on div "7" at bounding box center [624, 480] width 22 height 22
type input "06/11/2025"
type input "07/11/2025"
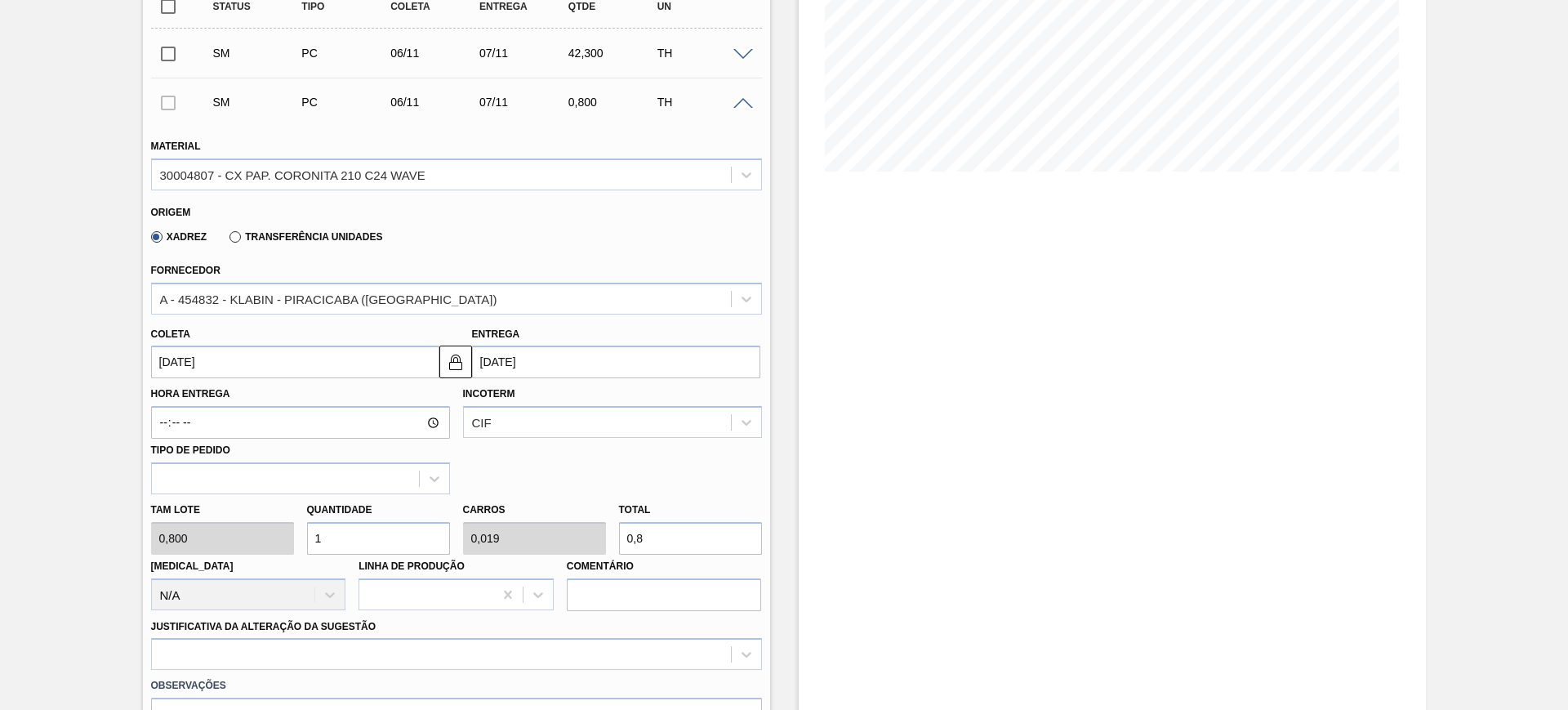
scroll to position [510, 0]
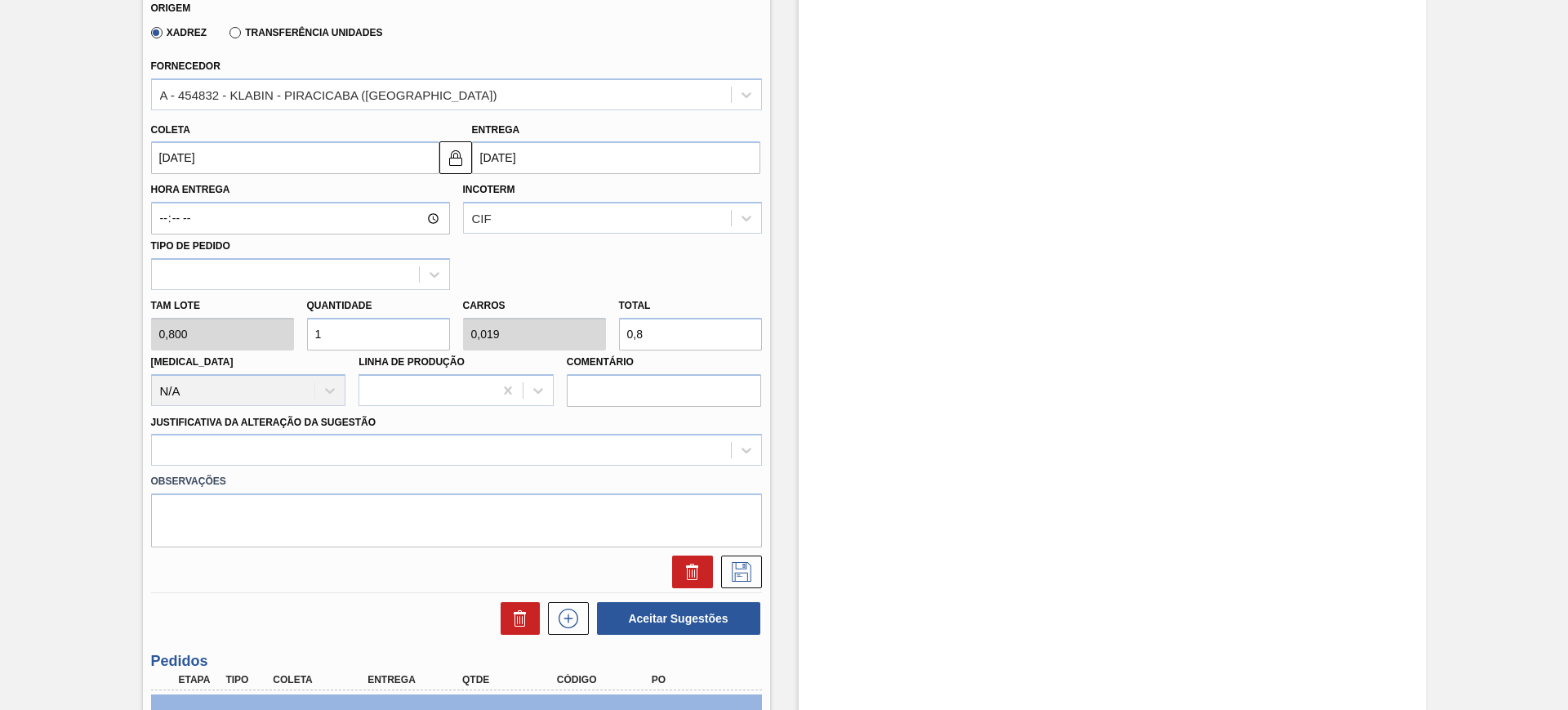
click at [663, 320] on input "0,8" at bounding box center [690, 333] width 143 height 32
type input "5"
type input "0,096"
type input "4"
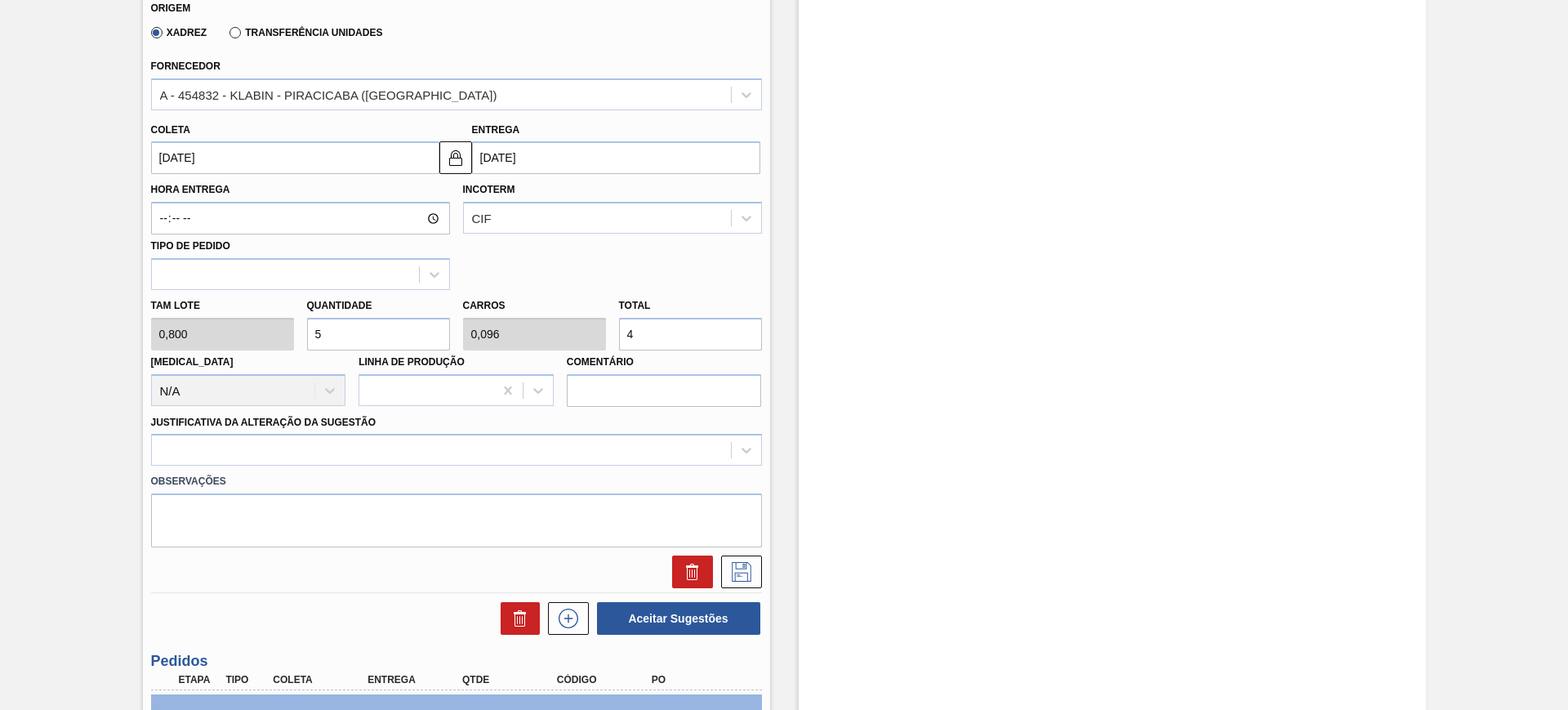
type input "52,5"
type input "1,01"
type input "42,"
type input "52,875"
type input "1,017"
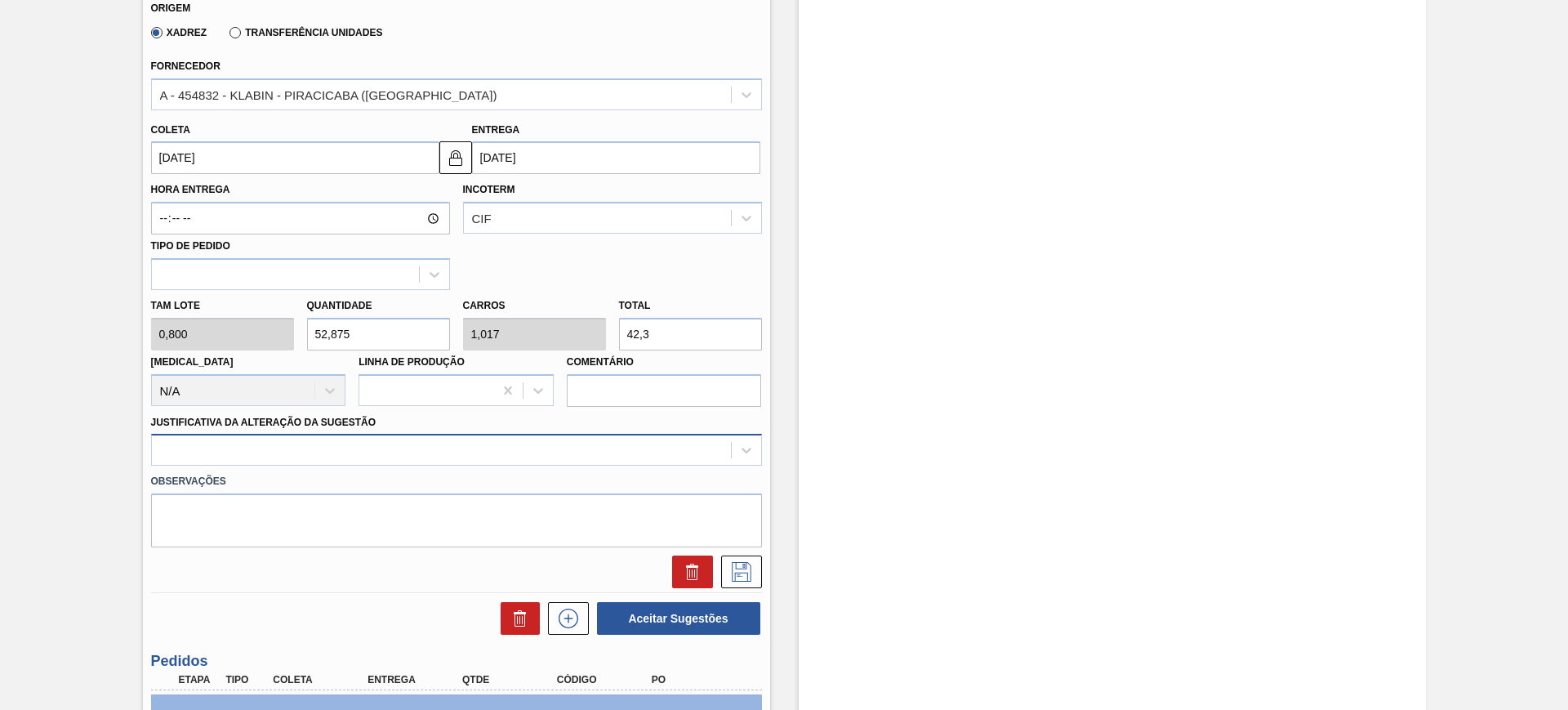
type input "42,3"
click at [582, 456] on div "Material 30004807 - CX PAP. CORONITA 210 C24 WAVE Origem Xadrez Transferência U…" at bounding box center [456, 252] width 611 height 669
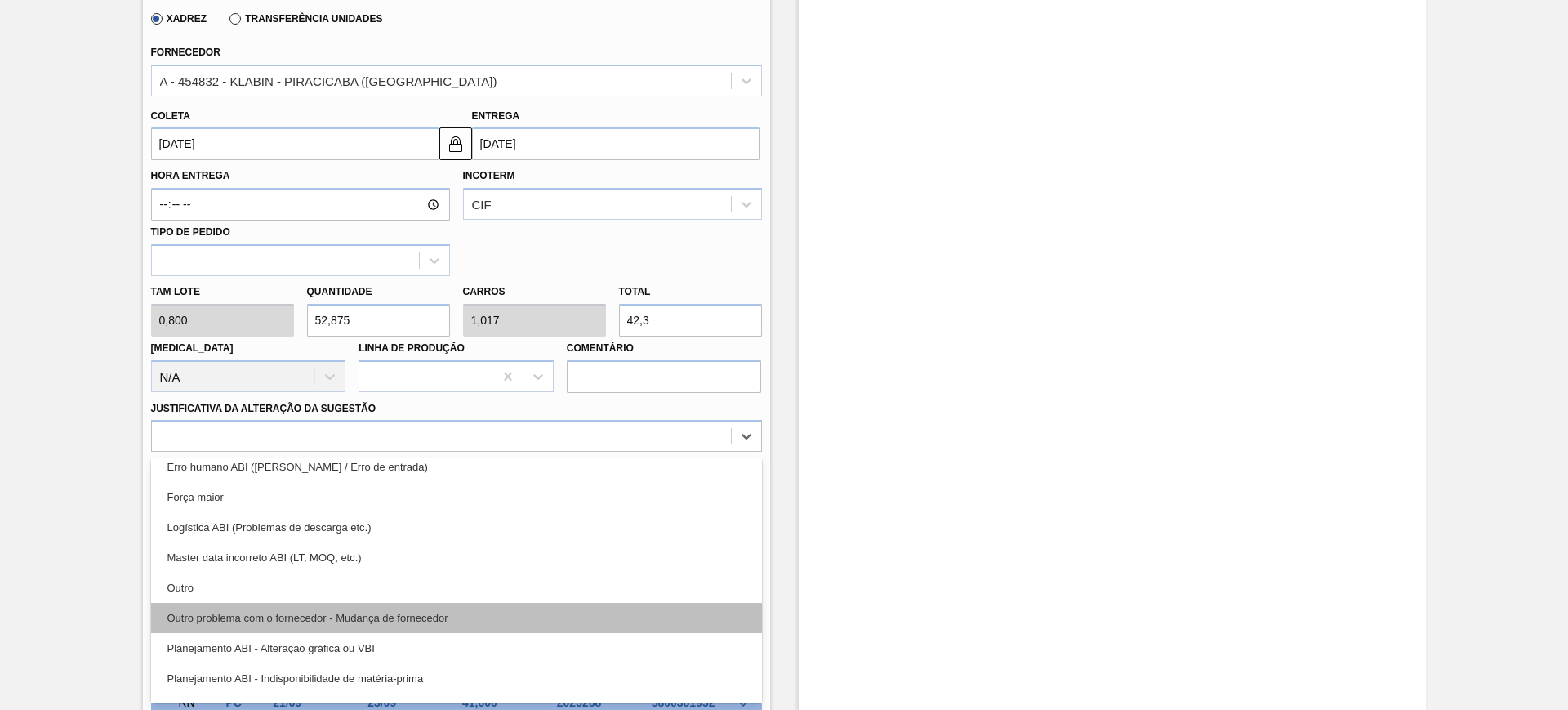
scroll to position [102, 0]
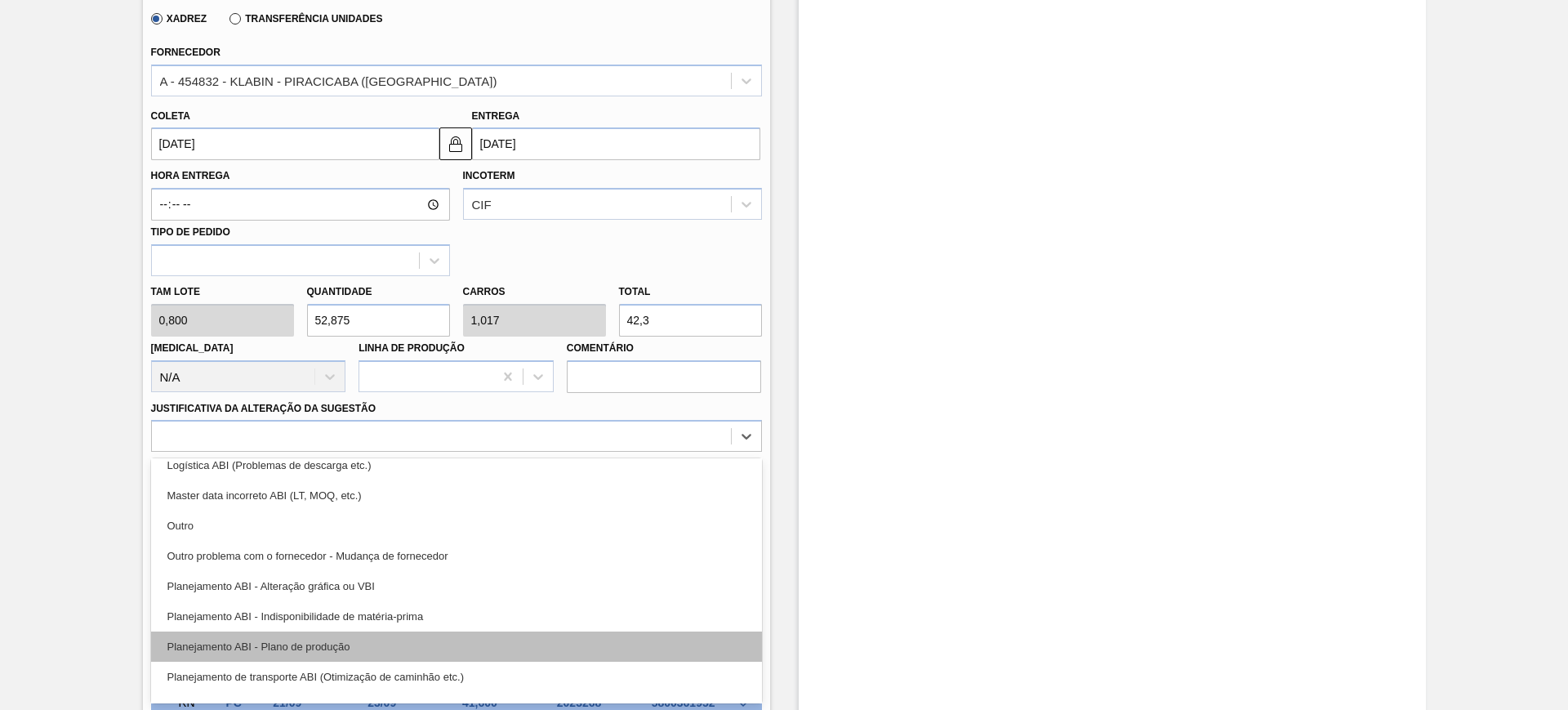
click at [451, 644] on div "Planejamento ABI - Plano de produção" at bounding box center [456, 646] width 611 height 30
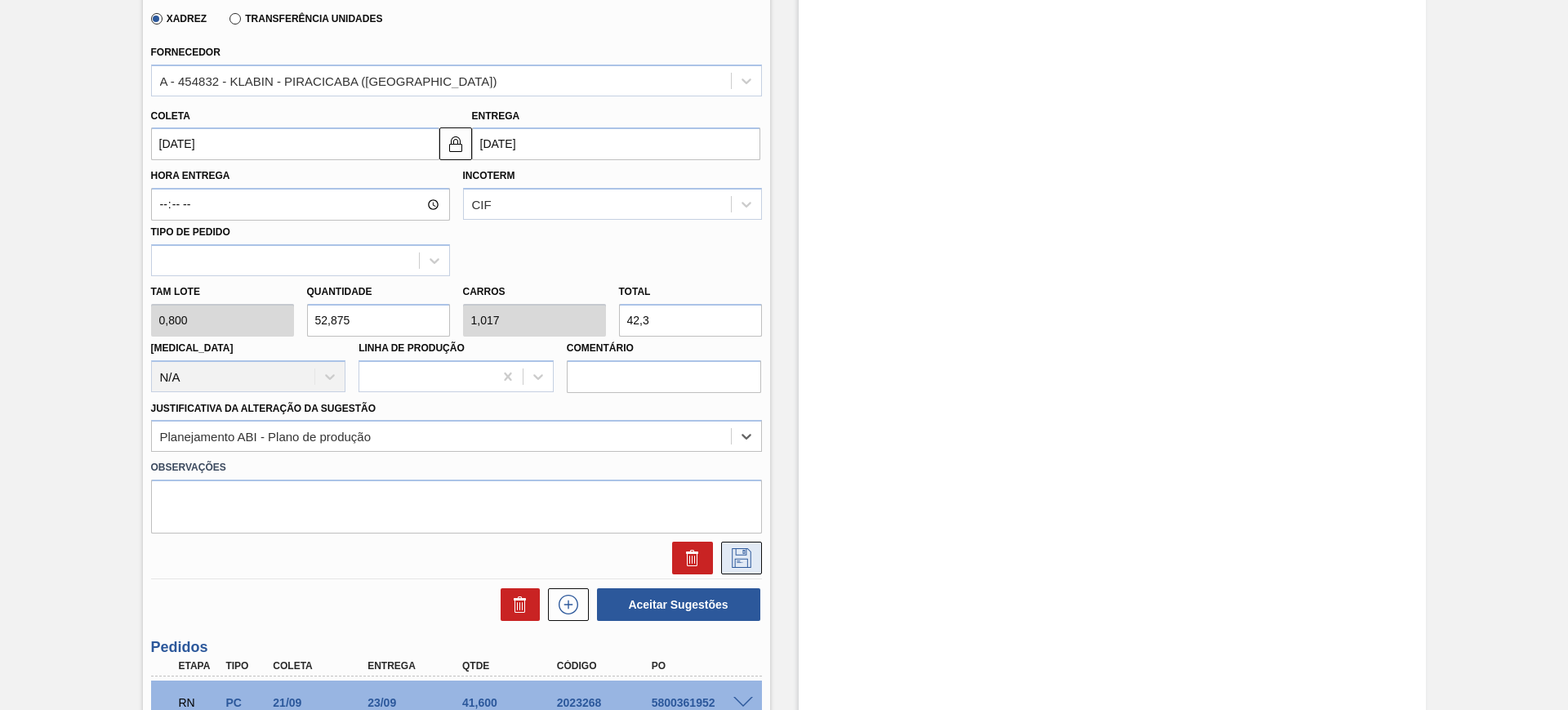
click at [731, 555] on icon at bounding box center [742, 557] width 26 height 19
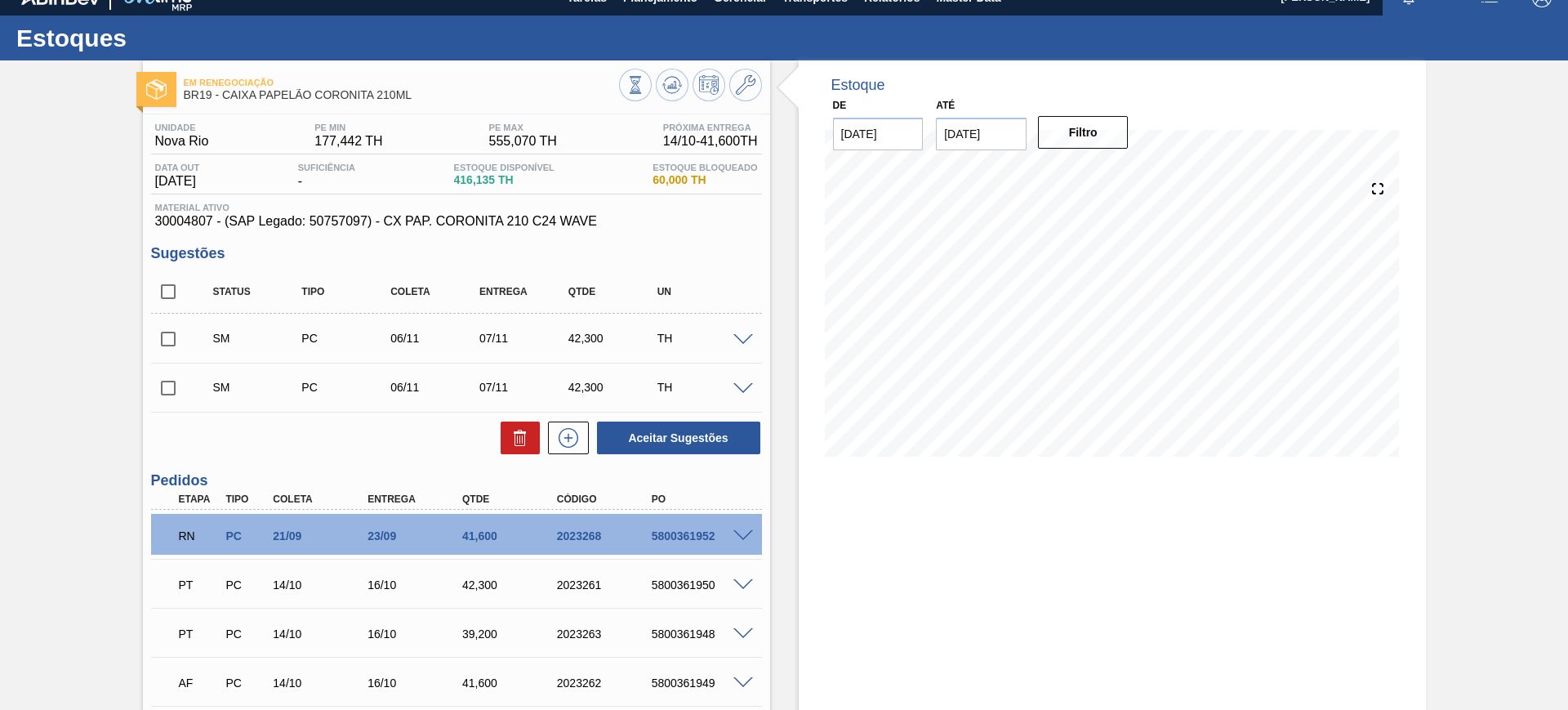
scroll to position [14, 0]
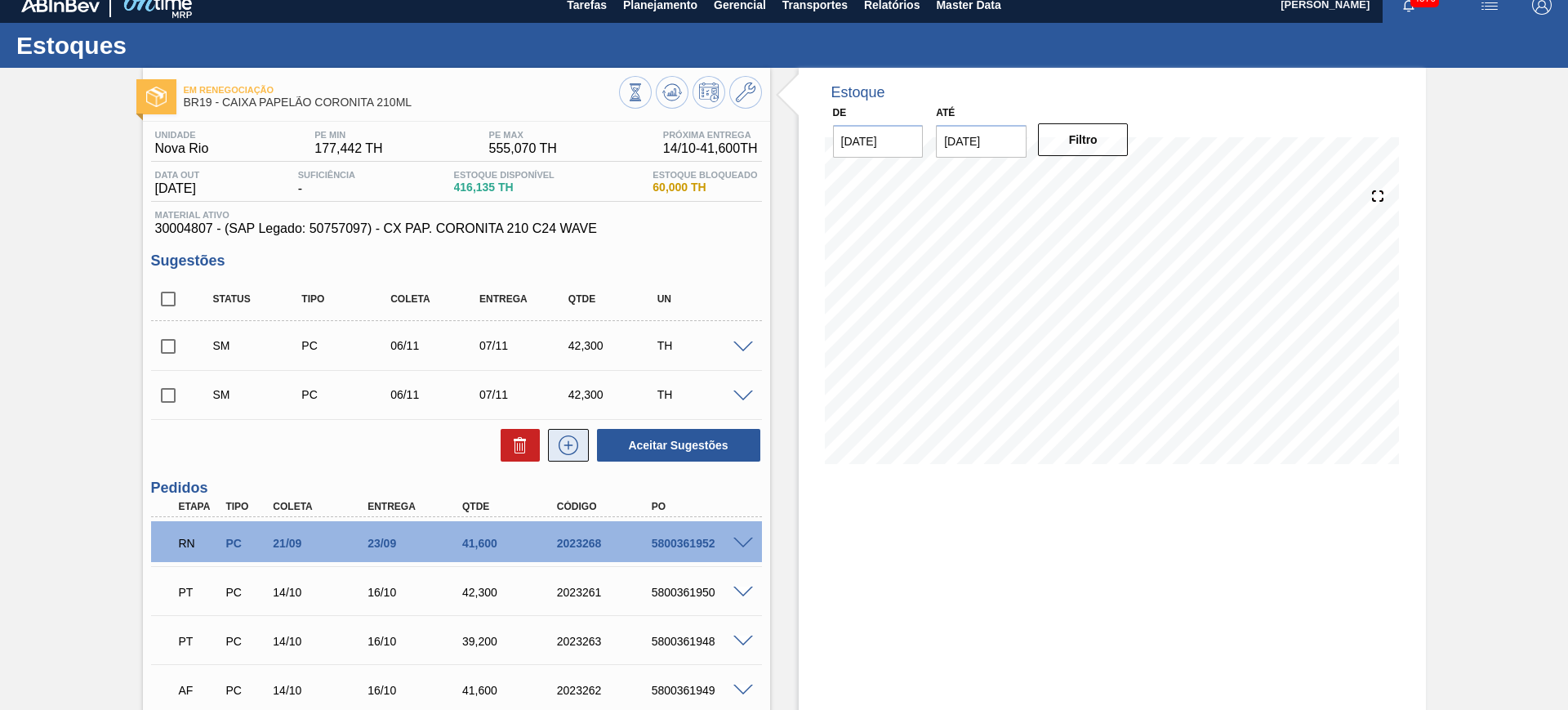
click at [573, 439] on icon at bounding box center [568, 445] width 26 height 19
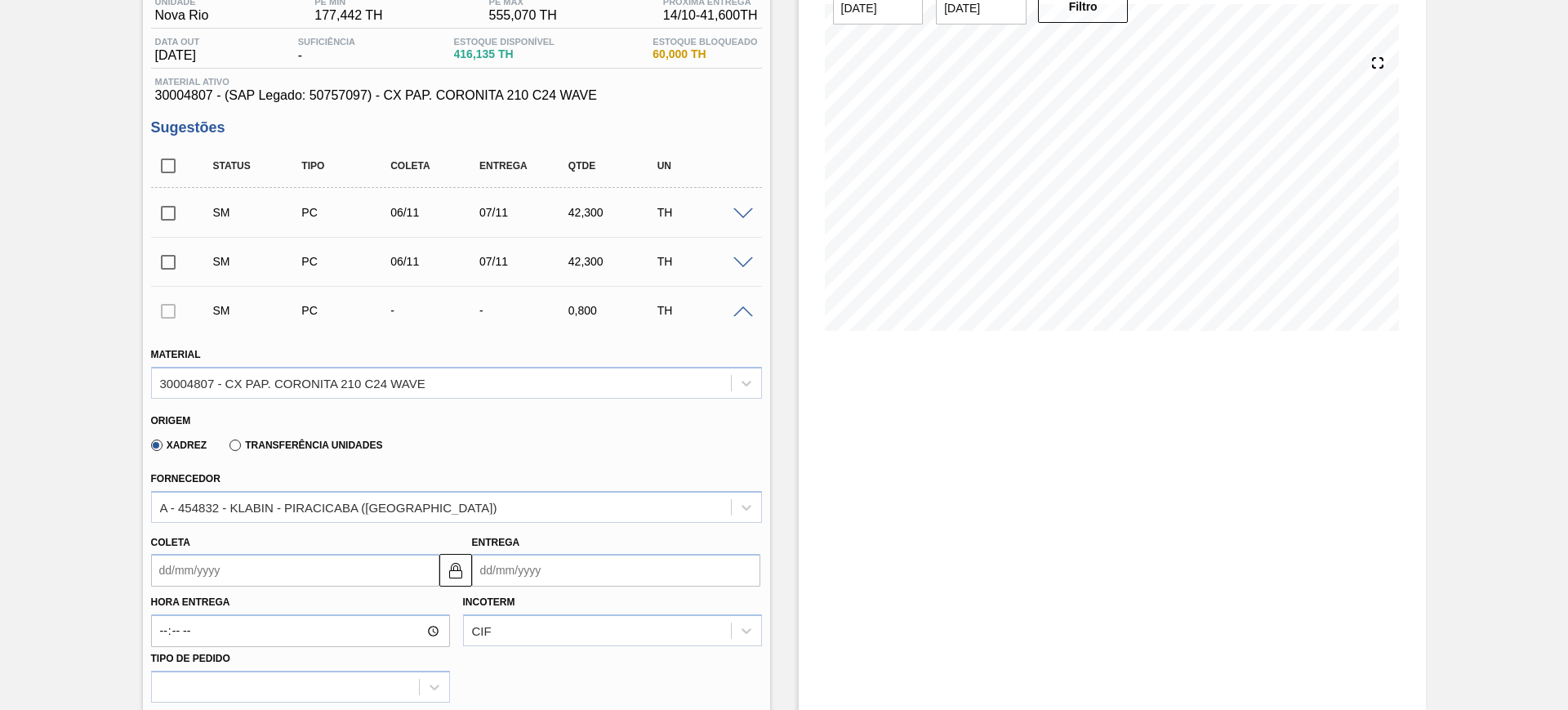
scroll to position [320, 0]
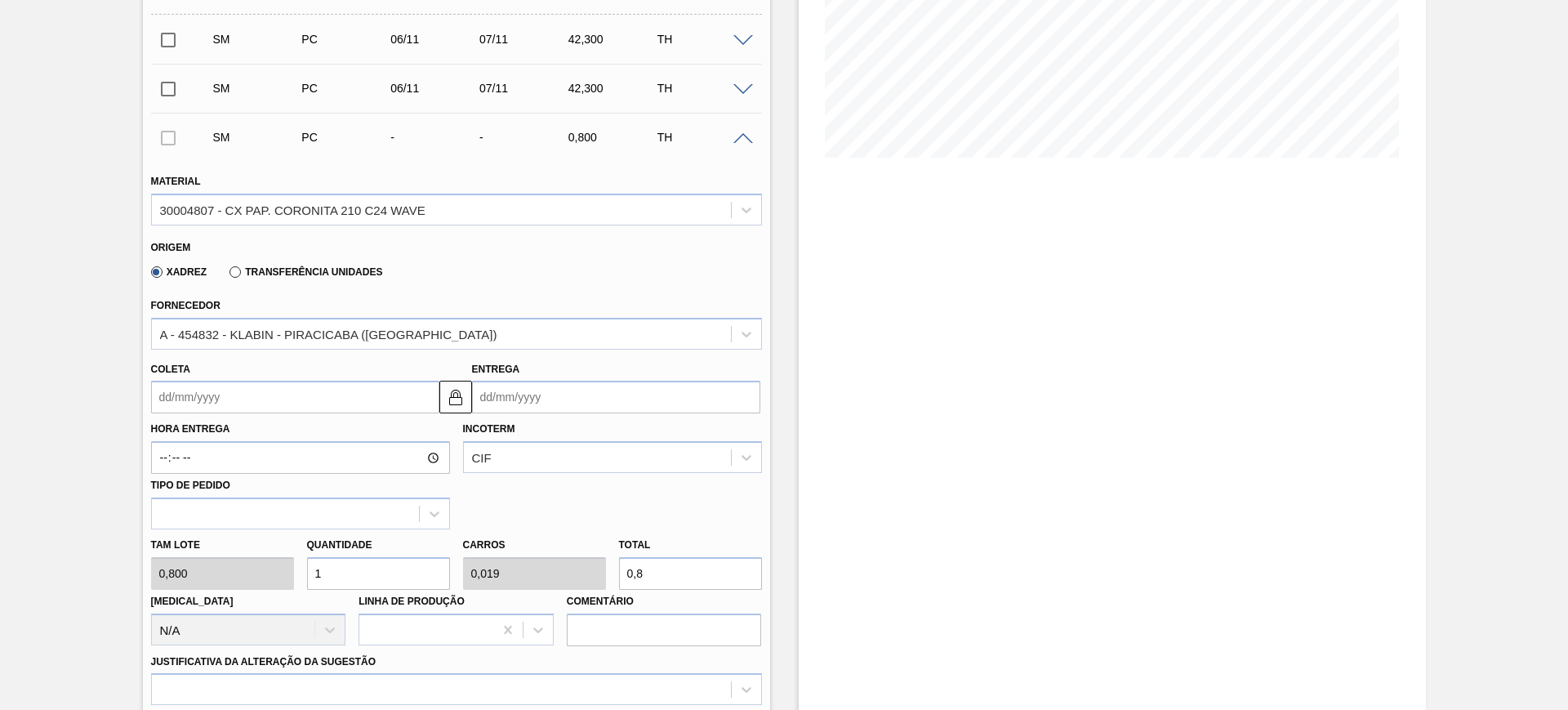
click at [564, 409] on input "Entrega" at bounding box center [616, 396] width 288 height 32
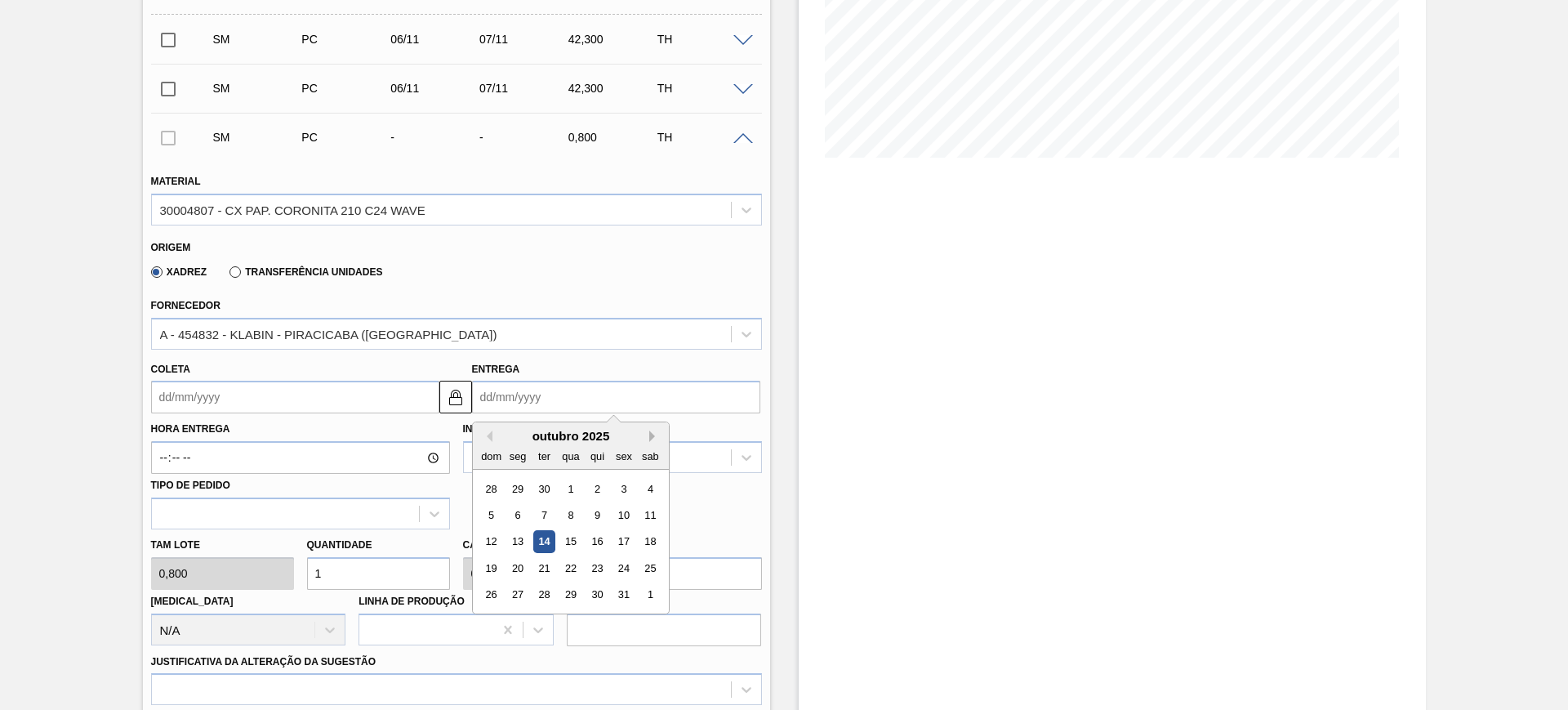
click at [653, 438] on button "Next Month" at bounding box center [655, 436] width 11 height 11
click at [521, 544] on div "10" at bounding box center [518, 541] width 22 height 22
type input "09/11/2025"
type input "10/11/2025"
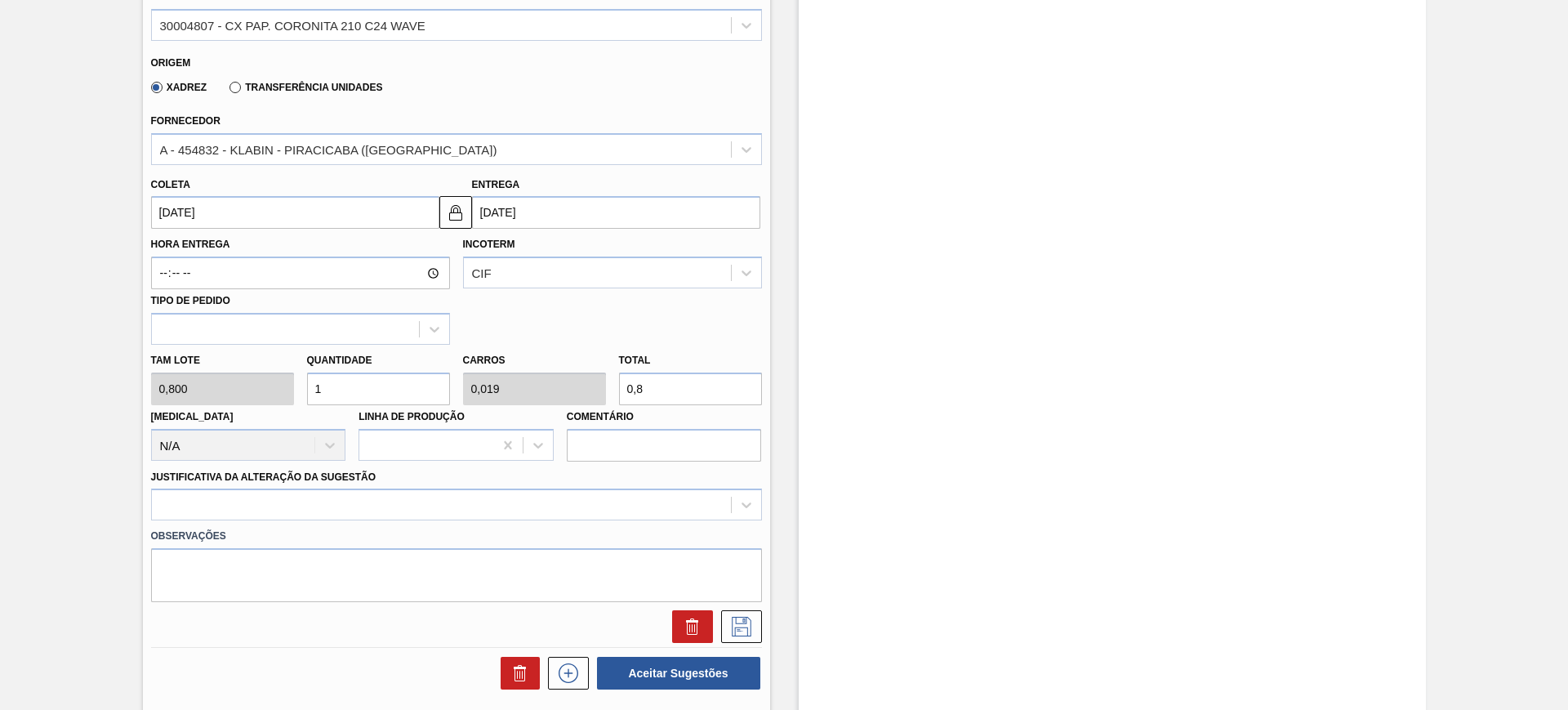
scroll to position [524, 0]
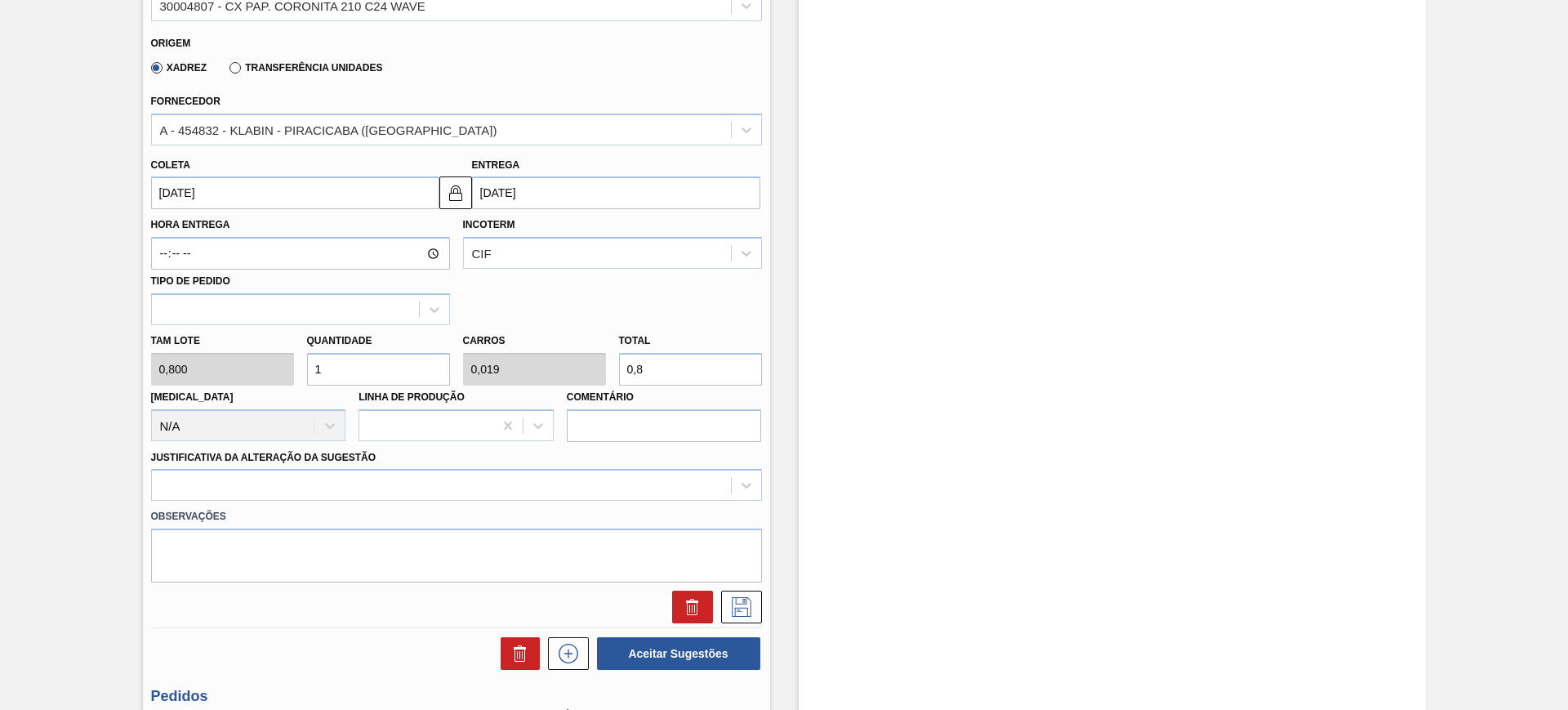
click at [653, 366] on input "0,8" at bounding box center [690, 368] width 143 height 32
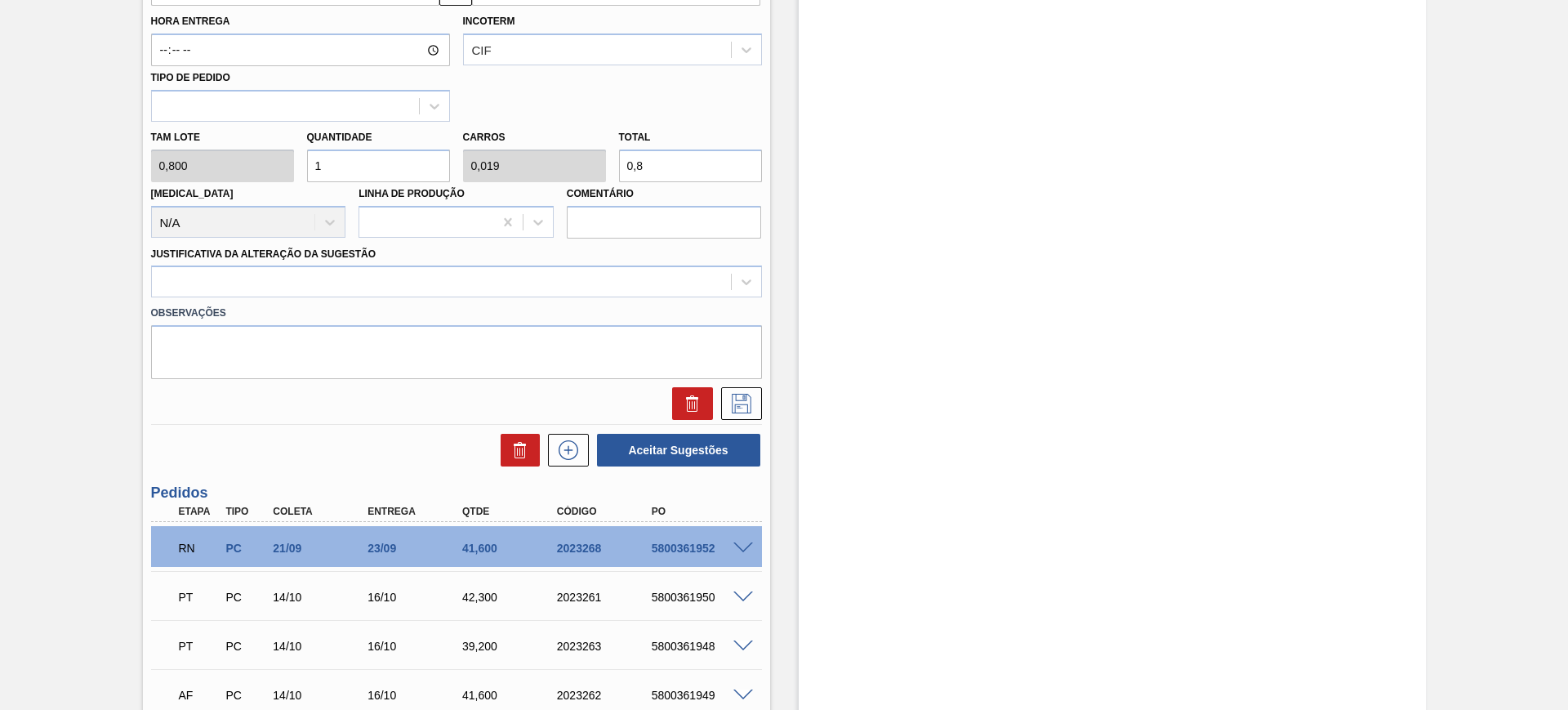
scroll to position [728, 0]
type input "5"
type input "0,096"
type input "4"
type input "52,5"
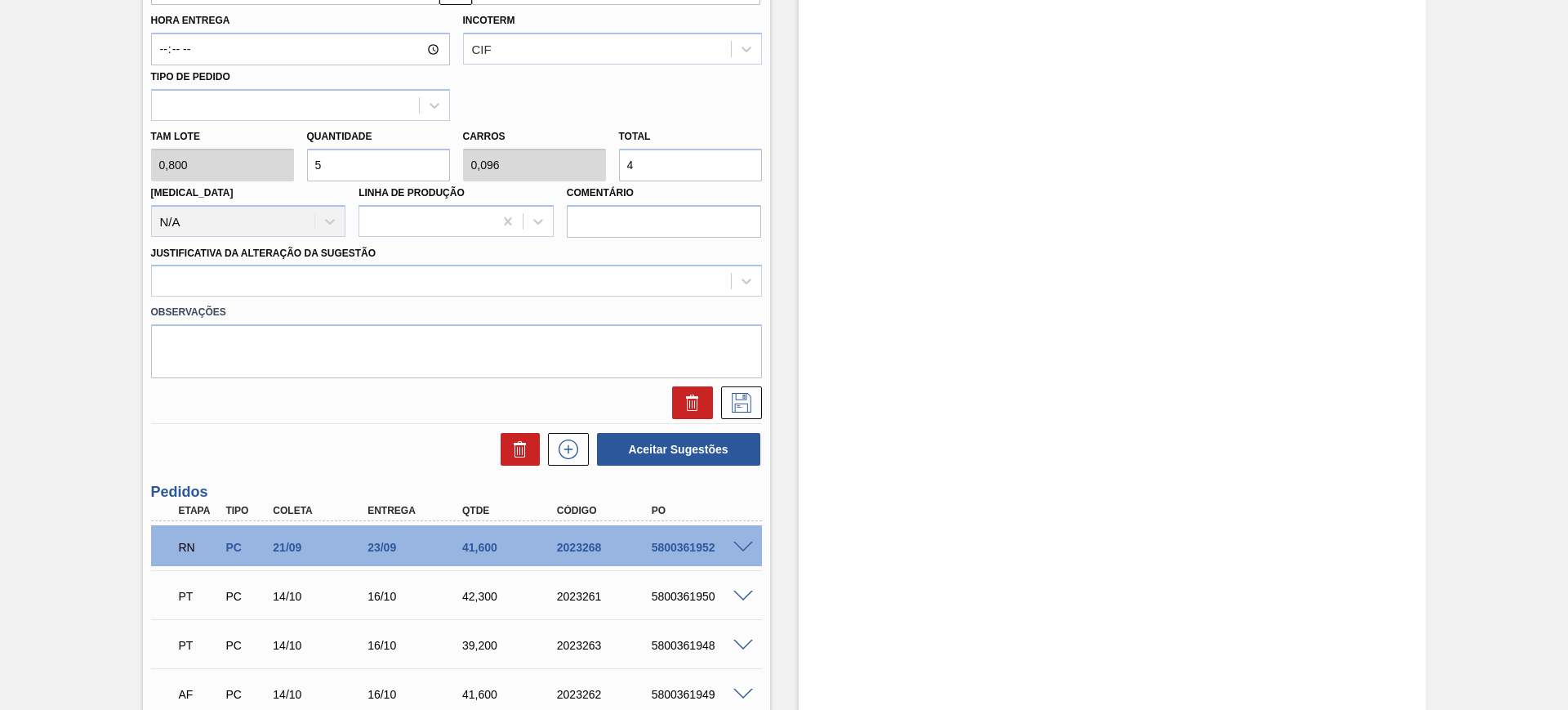
type input "1,01"
type input "42,"
type input "52,875"
type input "1,017"
type input "42,3"
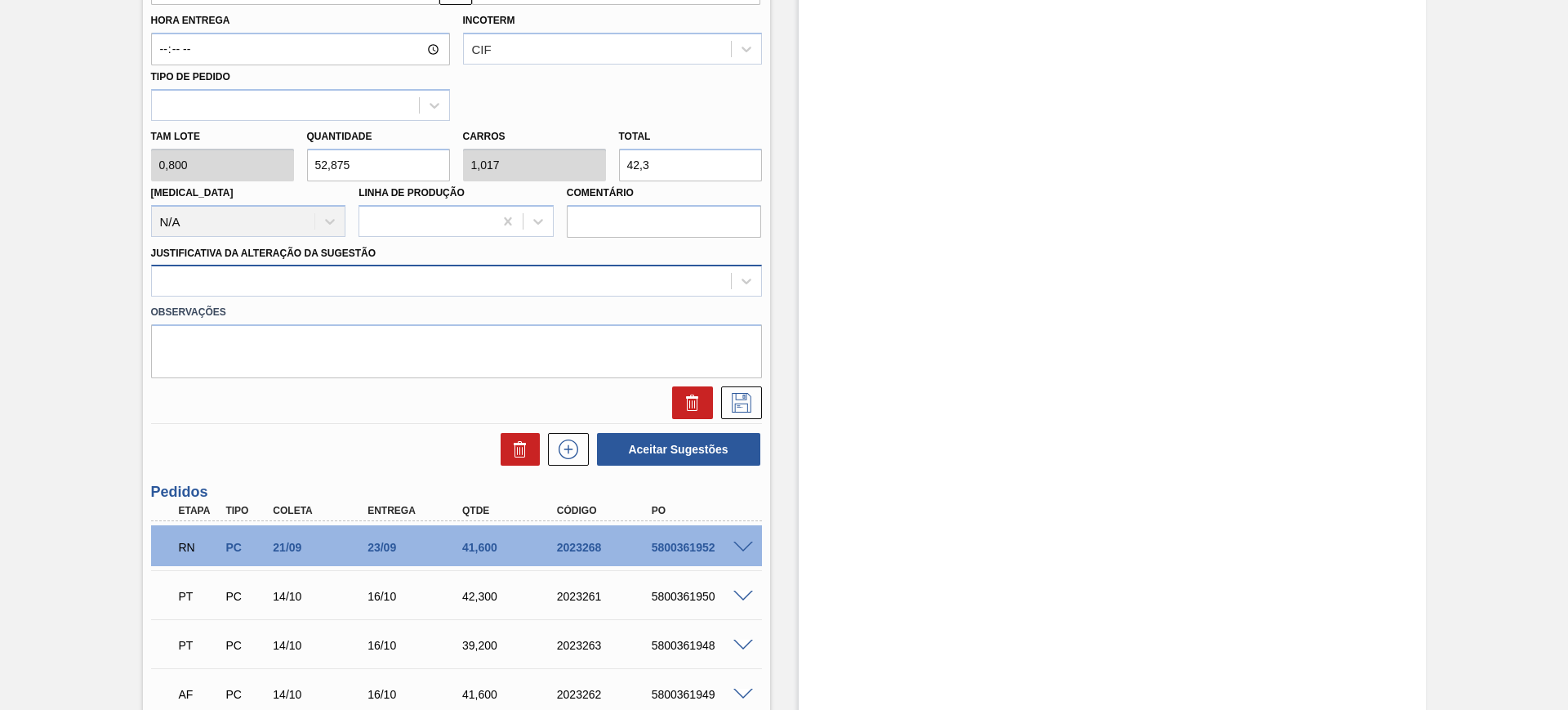
click at [481, 268] on div at bounding box center [456, 280] width 611 height 32
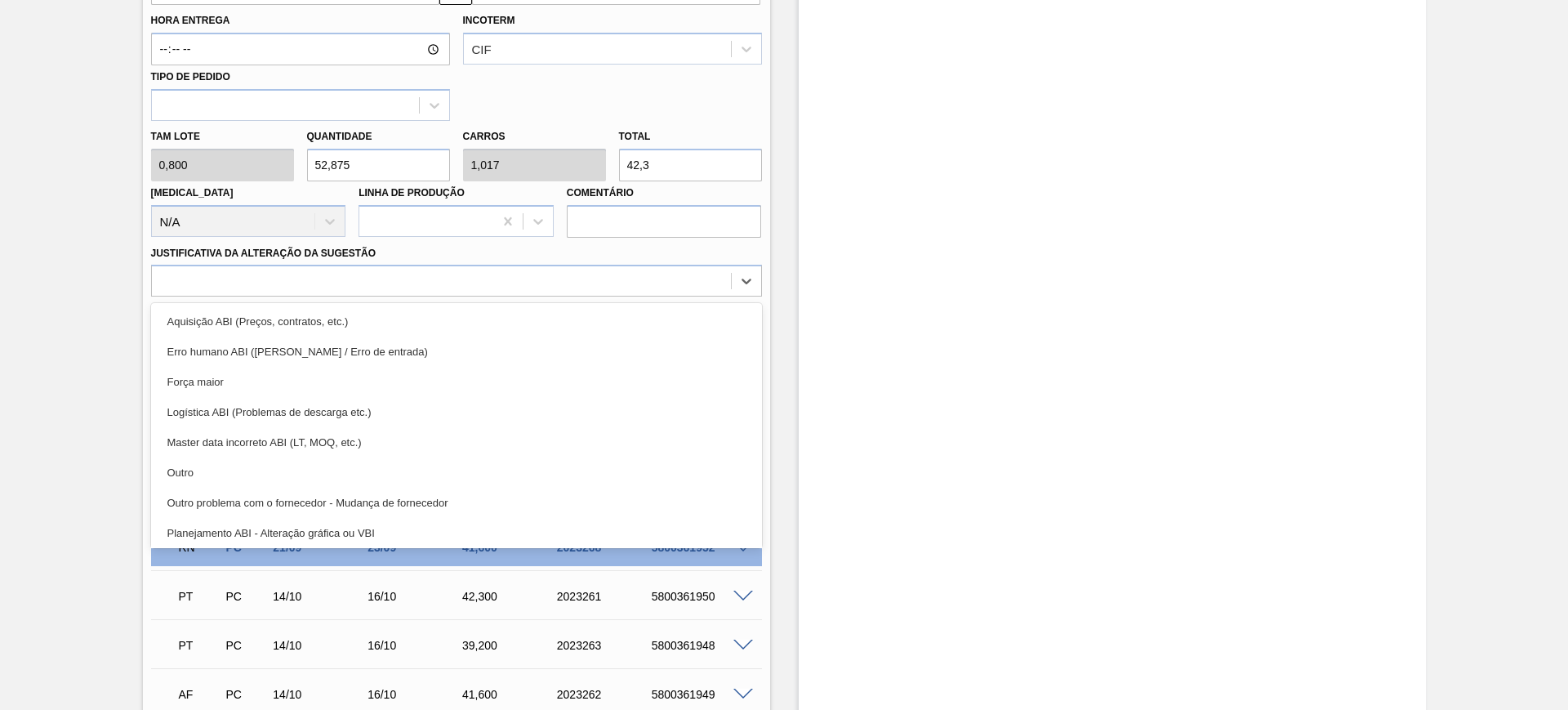
scroll to position [204, 0]
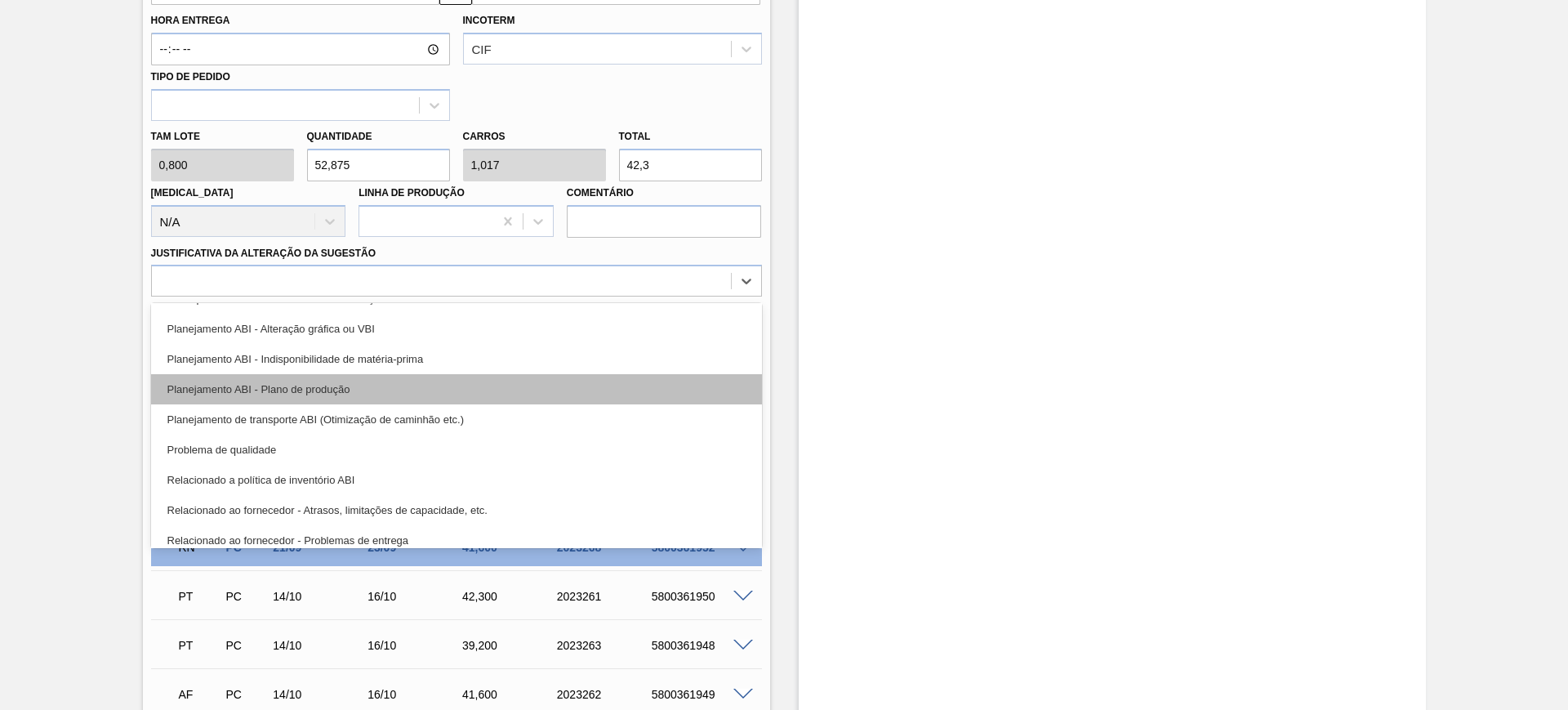
click at [432, 393] on div "Planejamento ABI - Plano de produção" at bounding box center [456, 389] width 611 height 30
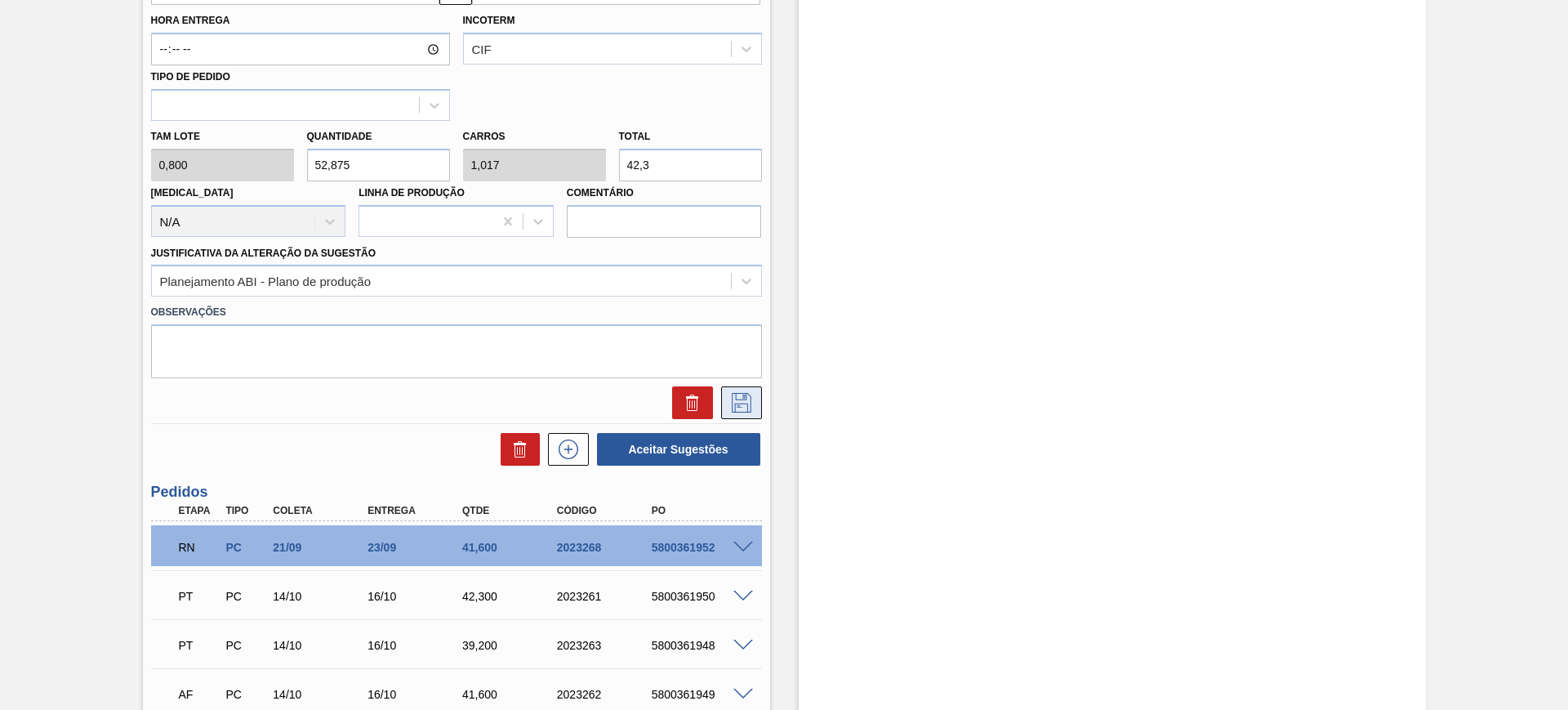
click at [731, 410] on icon at bounding box center [742, 402] width 26 height 19
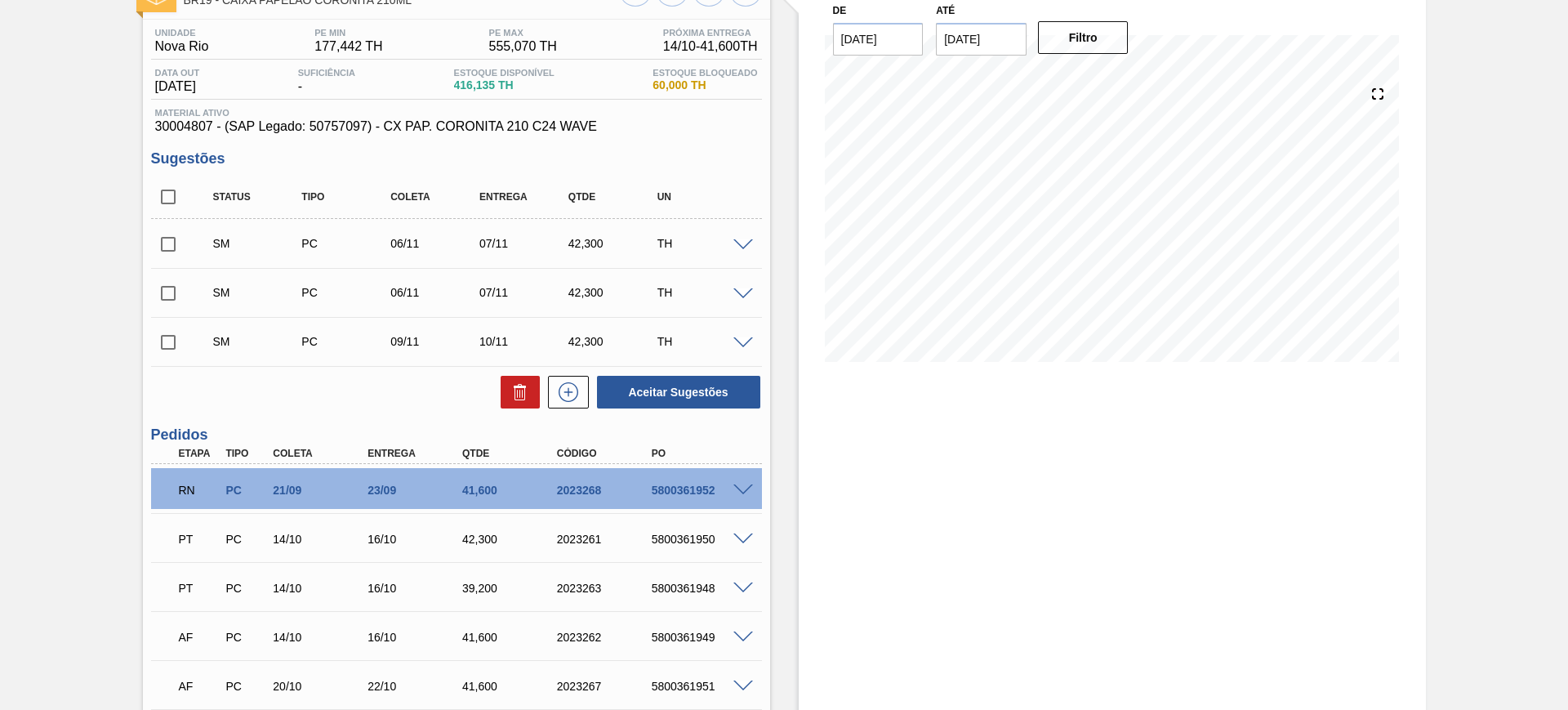
scroll to position [0, 0]
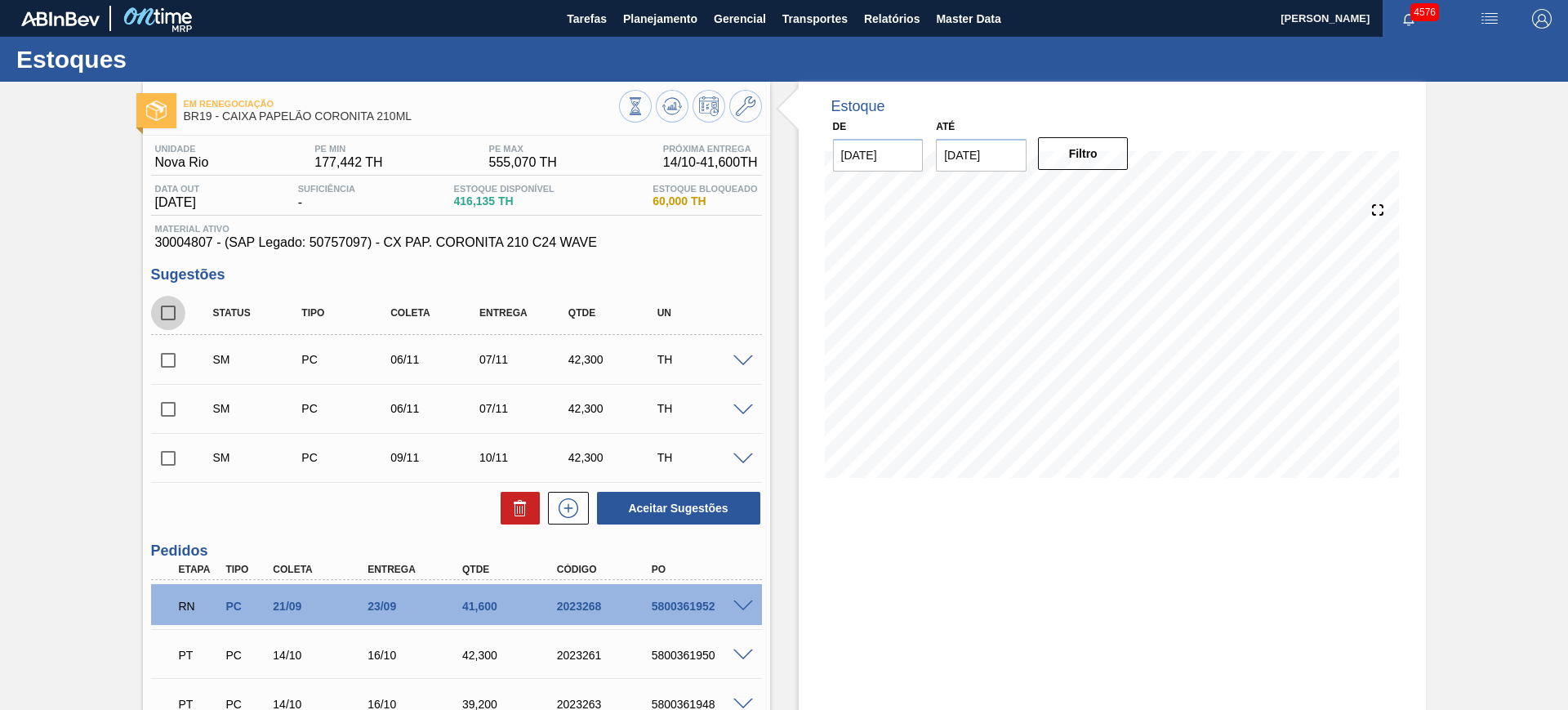
click at [170, 322] on input "checkbox" at bounding box center [168, 312] width 34 height 34
checkbox input "true"
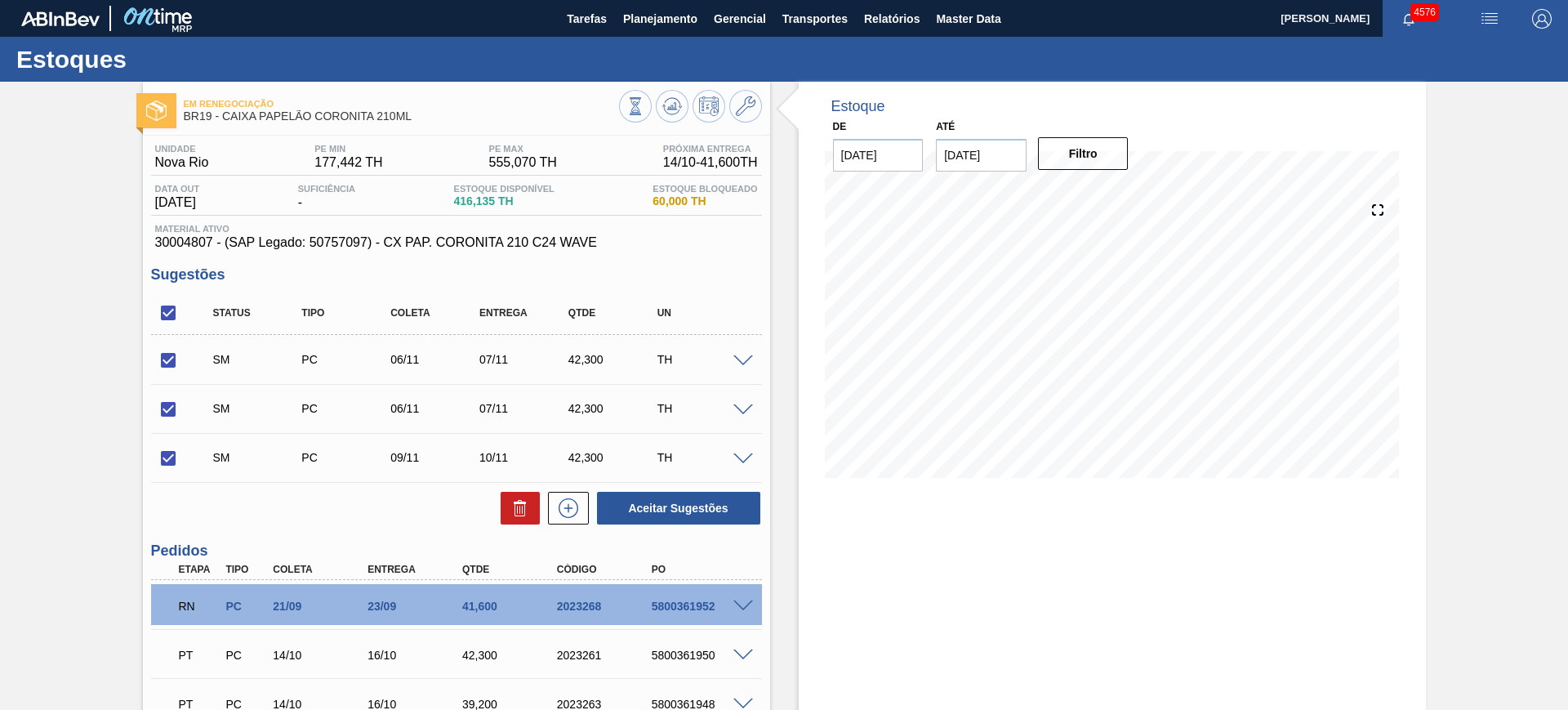
click at [620, 488] on div "Status Tipo Coleta Entrega Qtde UN SM PC 06/11 07/11 42,300 TH Material 3000480…" at bounding box center [456, 409] width 611 height 234
click at [638, 499] on button "Aceitar Sugestões" at bounding box center [678, 507] width 163 height 32
checkbox input "false"
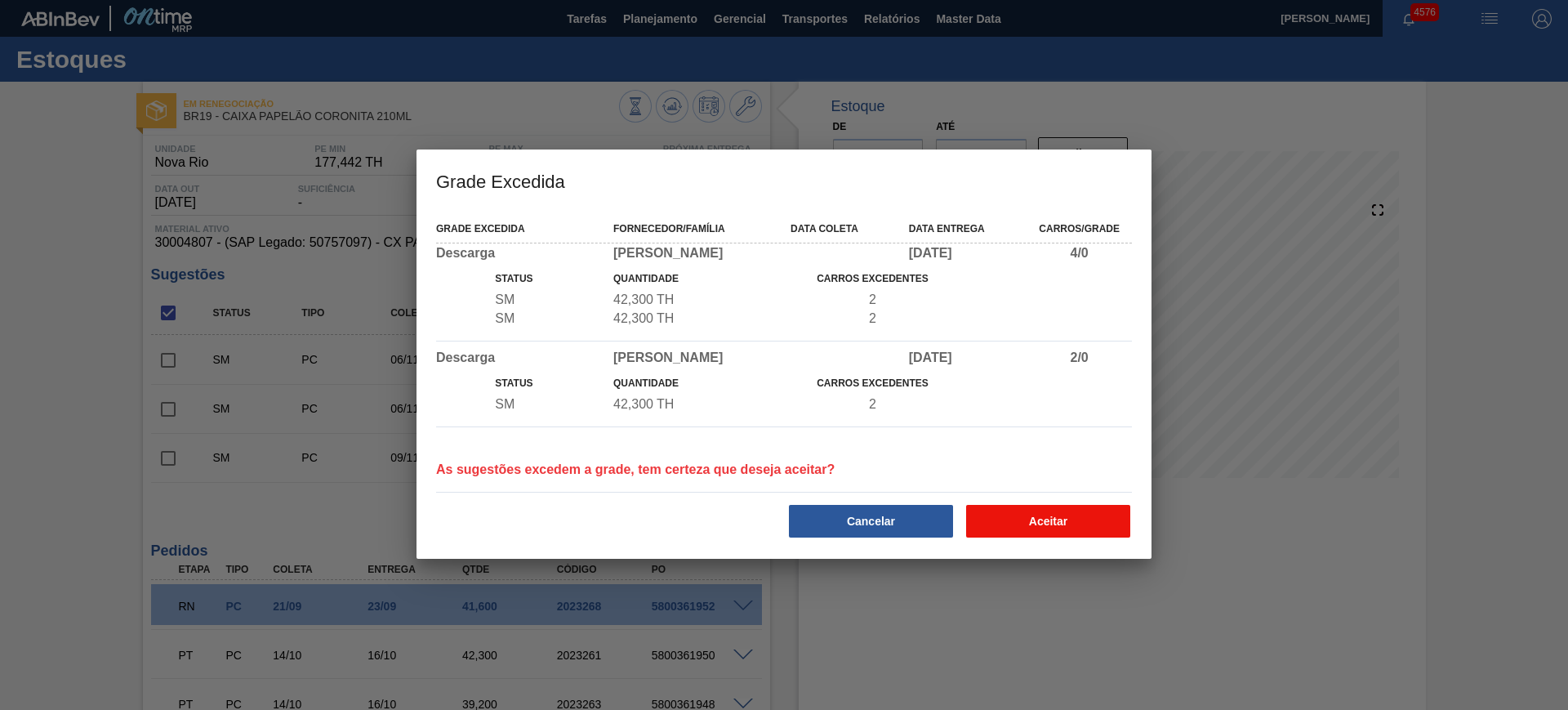
click at [1048, 516] on button "Aceitar" at bounding box center [1048, 520] width 164 height 32
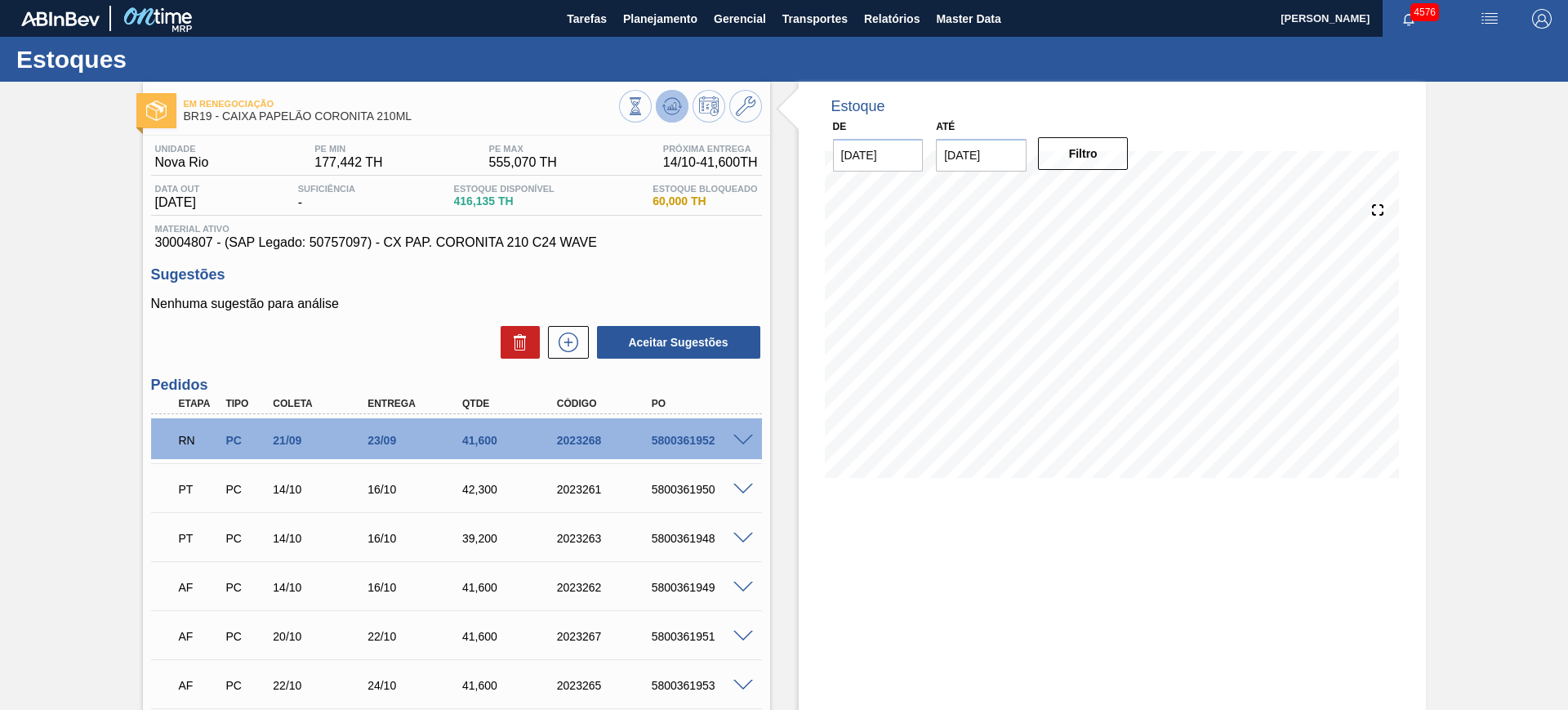
click at [673, 107] on icon at bounding box center [673, 106] width 11 height 7
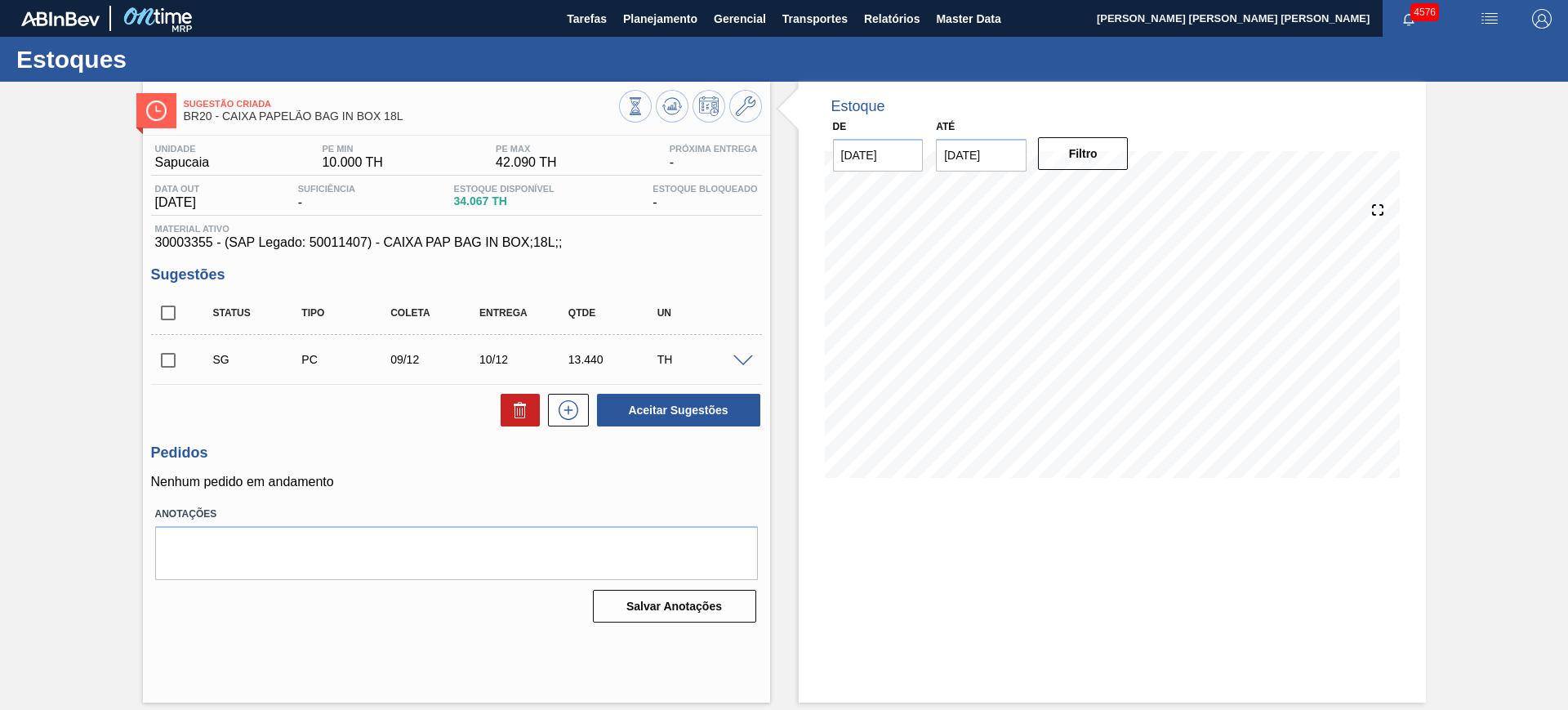
click at [181, 314] on input "checkbox" at bounding box center [168, 312] width 34 height 34
checkbox input "true"
click at [660, 423] on button "Aceitar Sugestões" at bounding box center [678, 409] width 163 height 32
checkbox input "false"
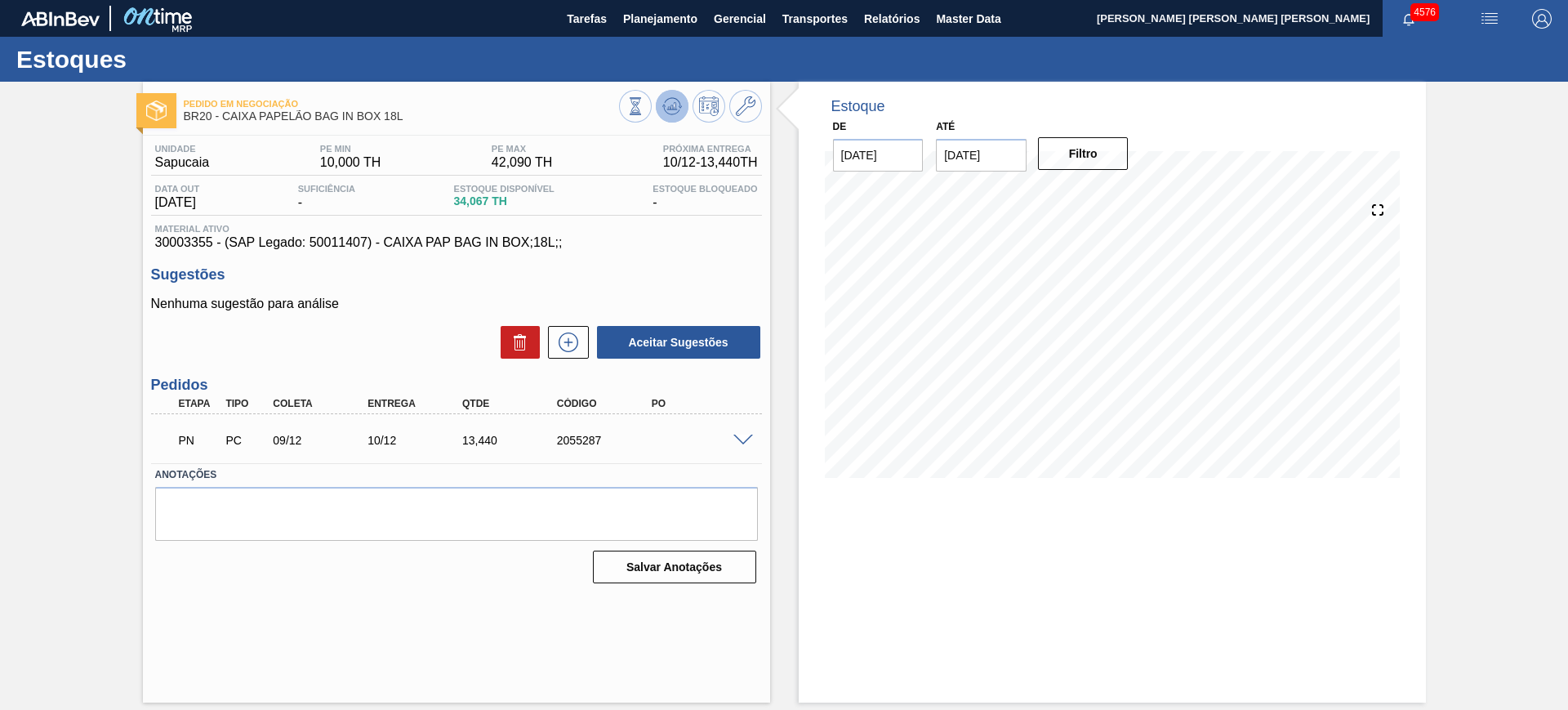
click at [674, 109] on icon at bounding box center [673, 106] width 11 height 7
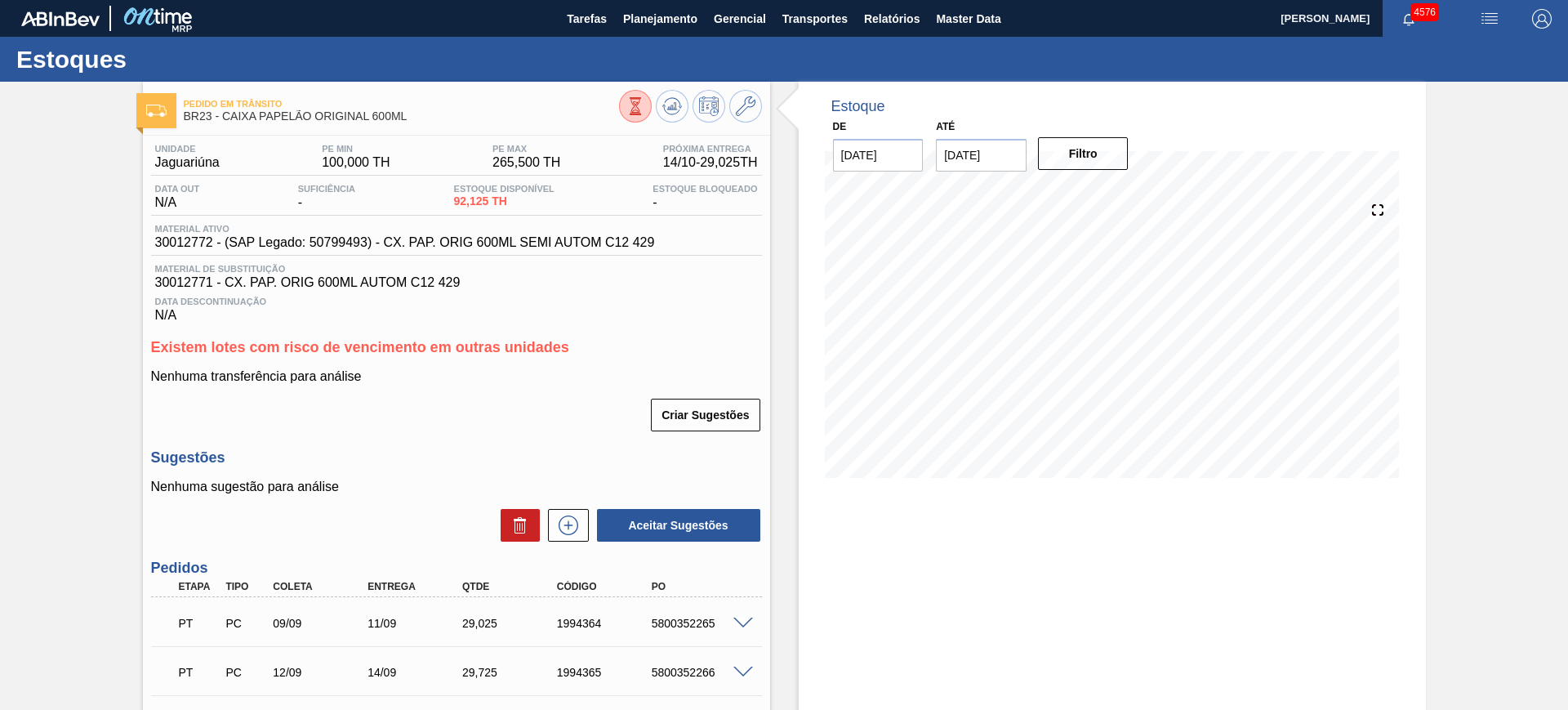
click at [676, 37] on div "Estoques" at bounding box center [784, 59] width 1568 height 45
click at [664, 35] on button "Planejamento" at bounding box center [661, 18] width 90 height 37
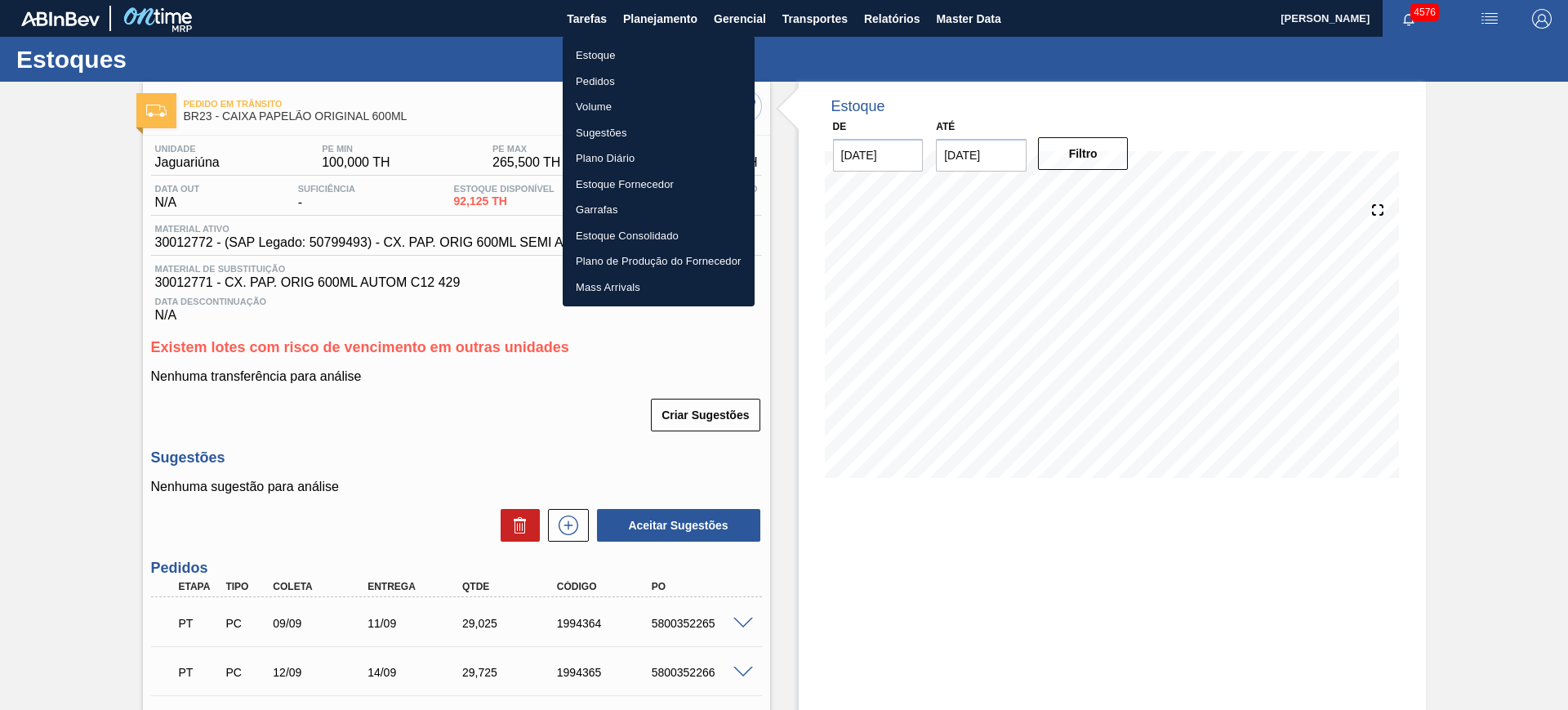
click at [660, 83] on li "Pedidos" at bounding box center [659, 81] width 192 height 26
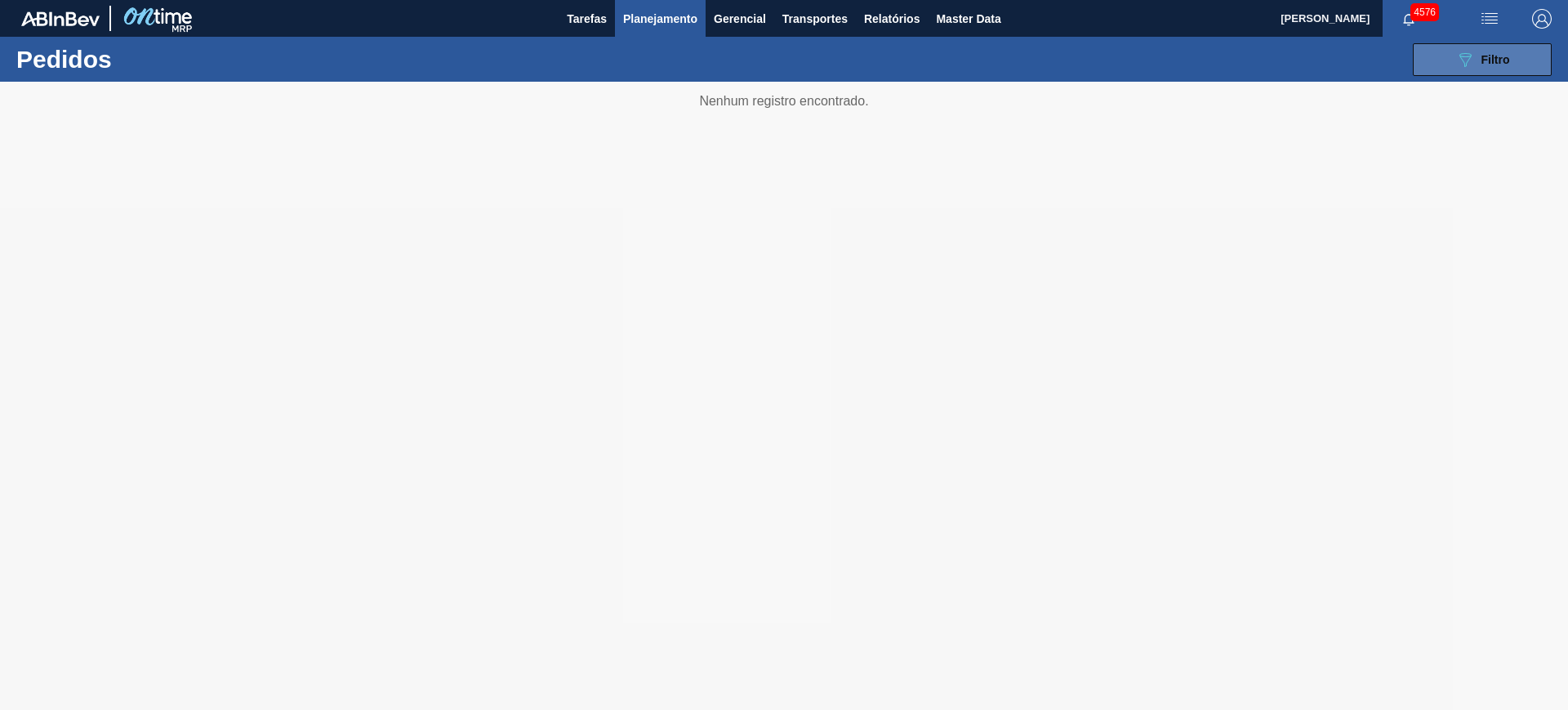
click at [1484, 66] on div "089F7B8B-B2A5-4AFE-B5C0-19BA573D28AC Filtro" at bounding box center [1482, 59] width 54 height 19
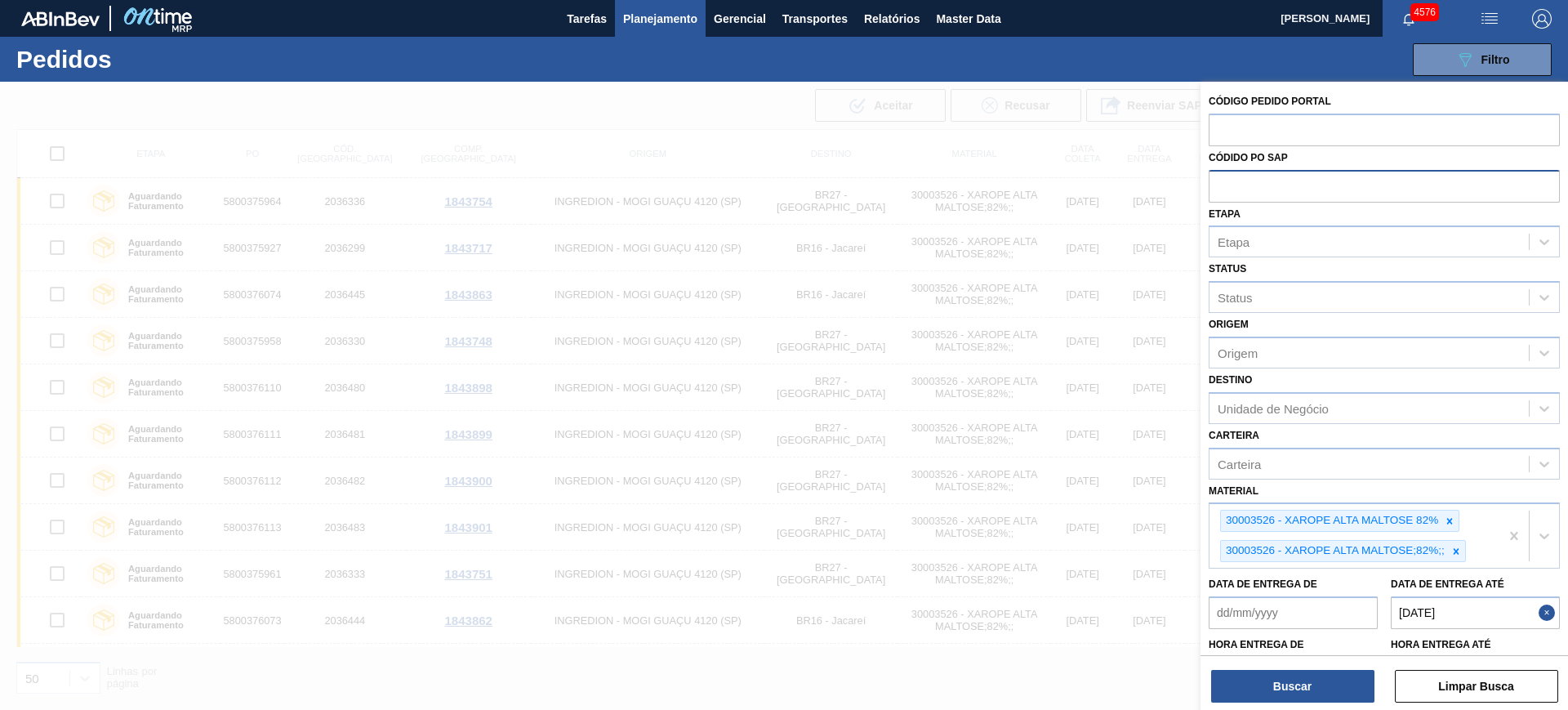
click at [1285, 180] on input "text" at bounding box center [1384, 185] width 351 height 31
paste input "5800350676"
type input "5800350676"
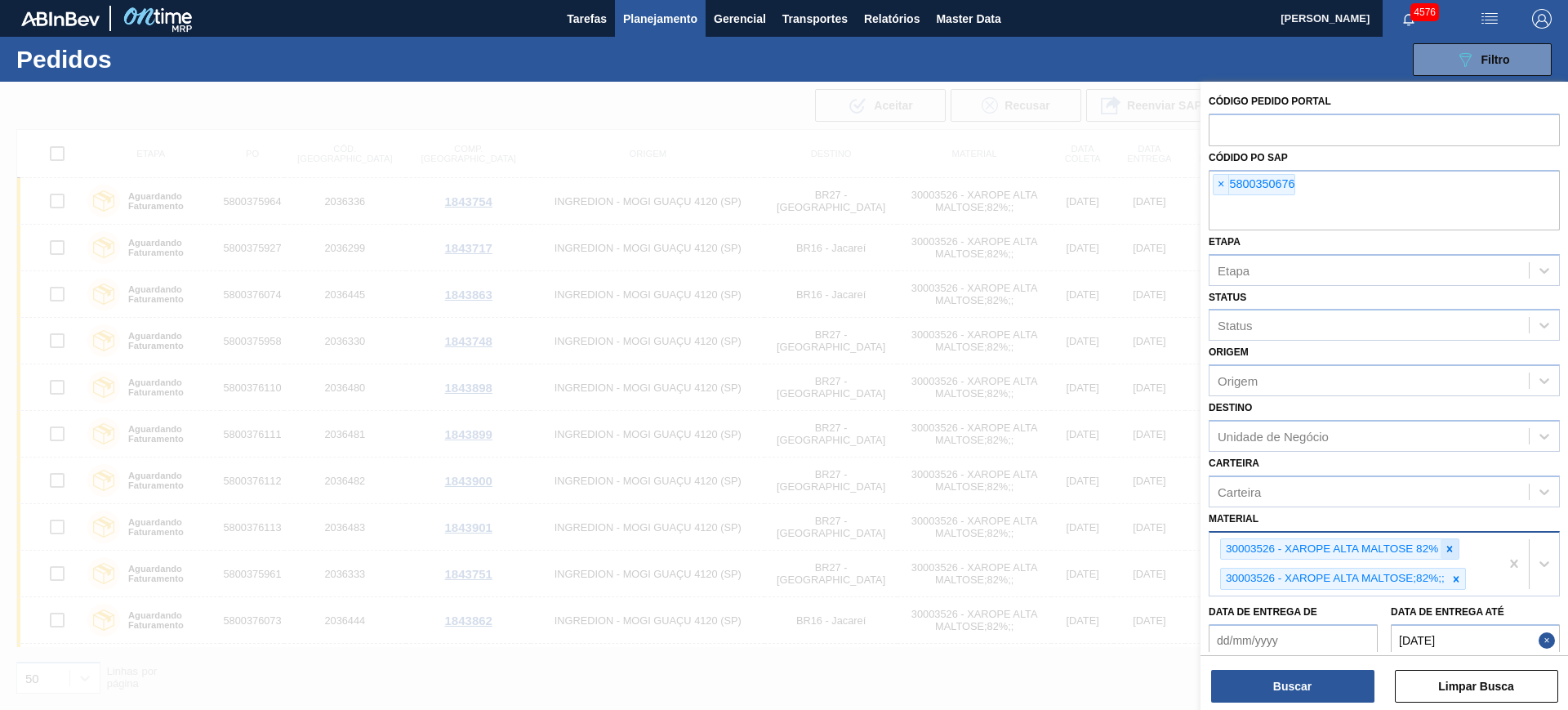
click at [1448, 552] on icon at bounding box center [1450, 549] width 11 height 11
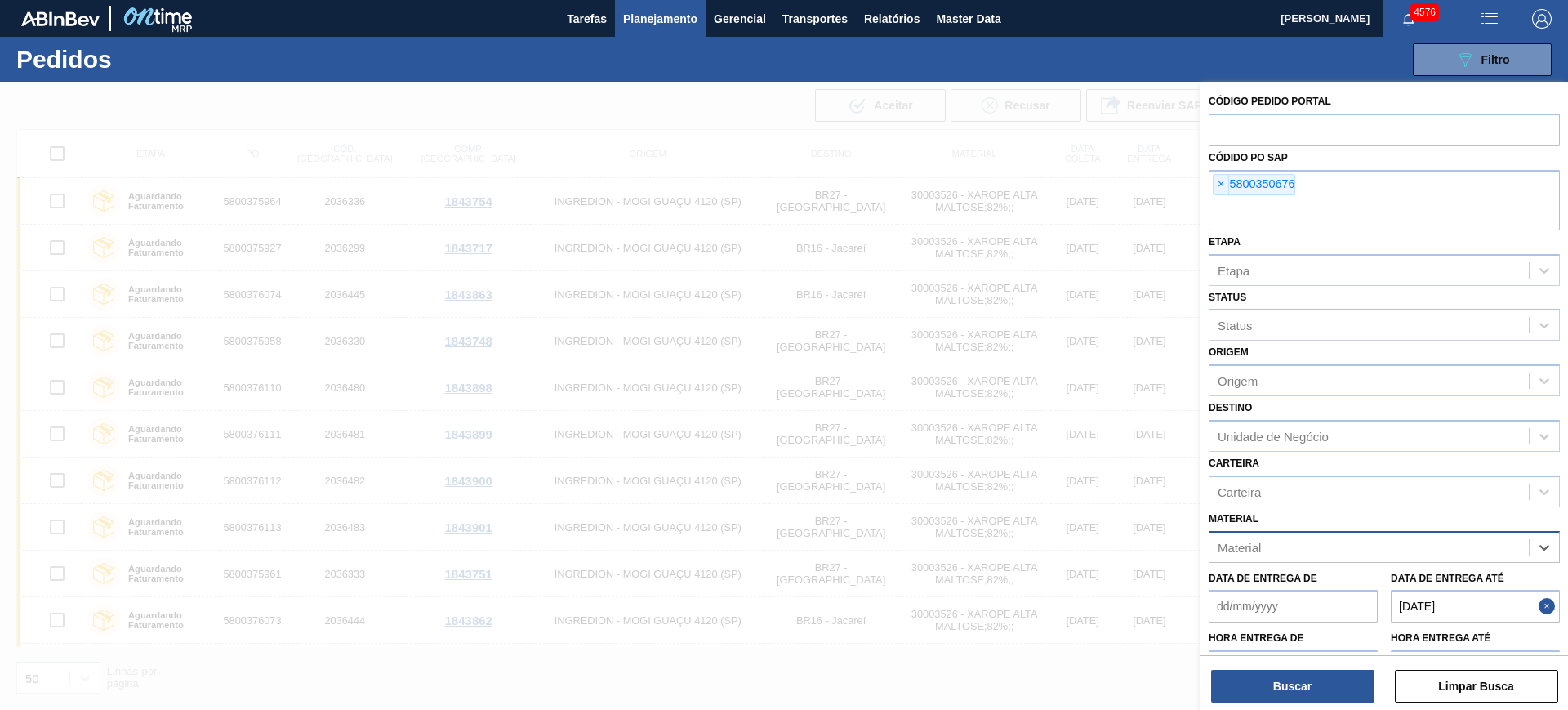
click at [1448, 552] on div "Material" at bounding box center [1369, 547] width 320 height 24
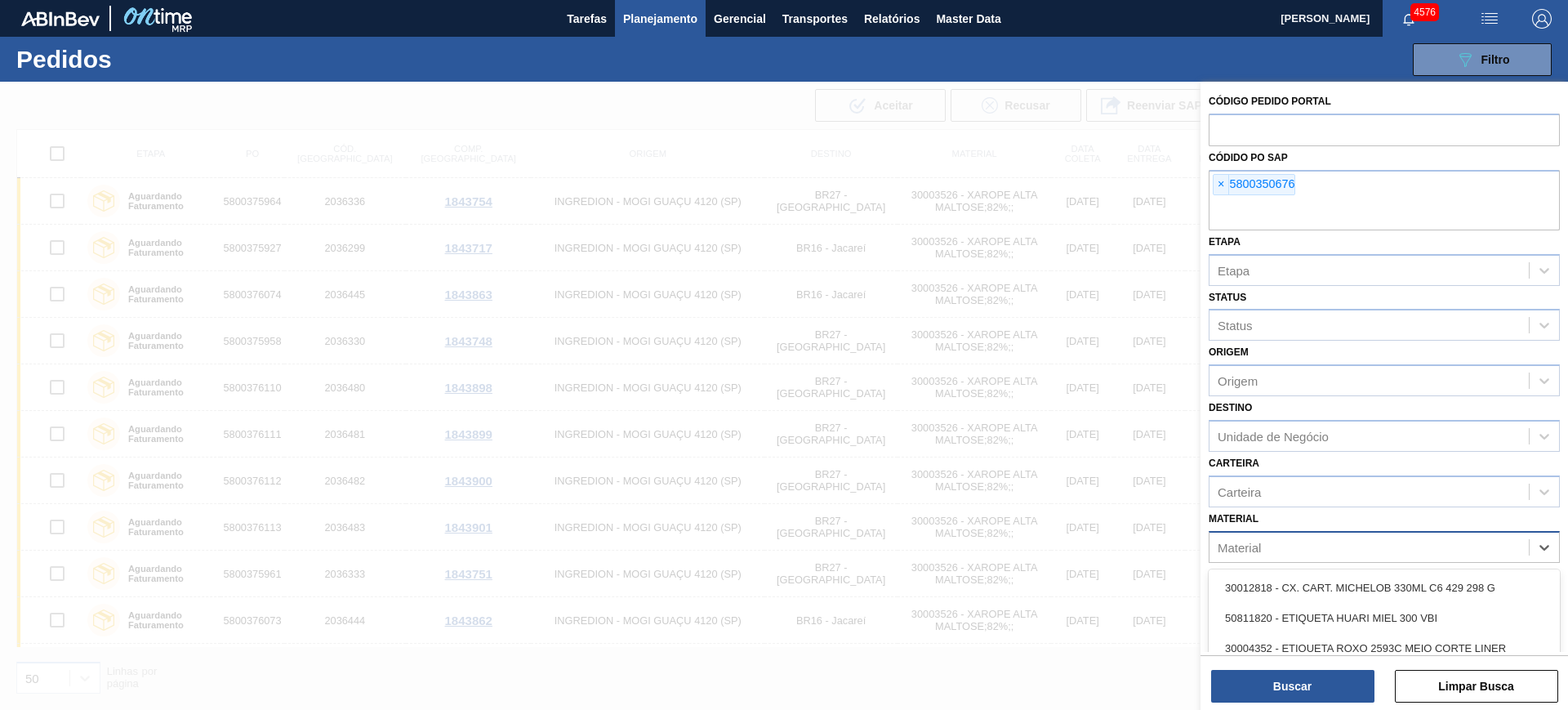
click at [1364, 522] on div "Material option 30003526 - XAROPE ALTA MALTOSE 82% , deselected. option 3001281…" at bounding box center [1384, 535] width 351 height 55
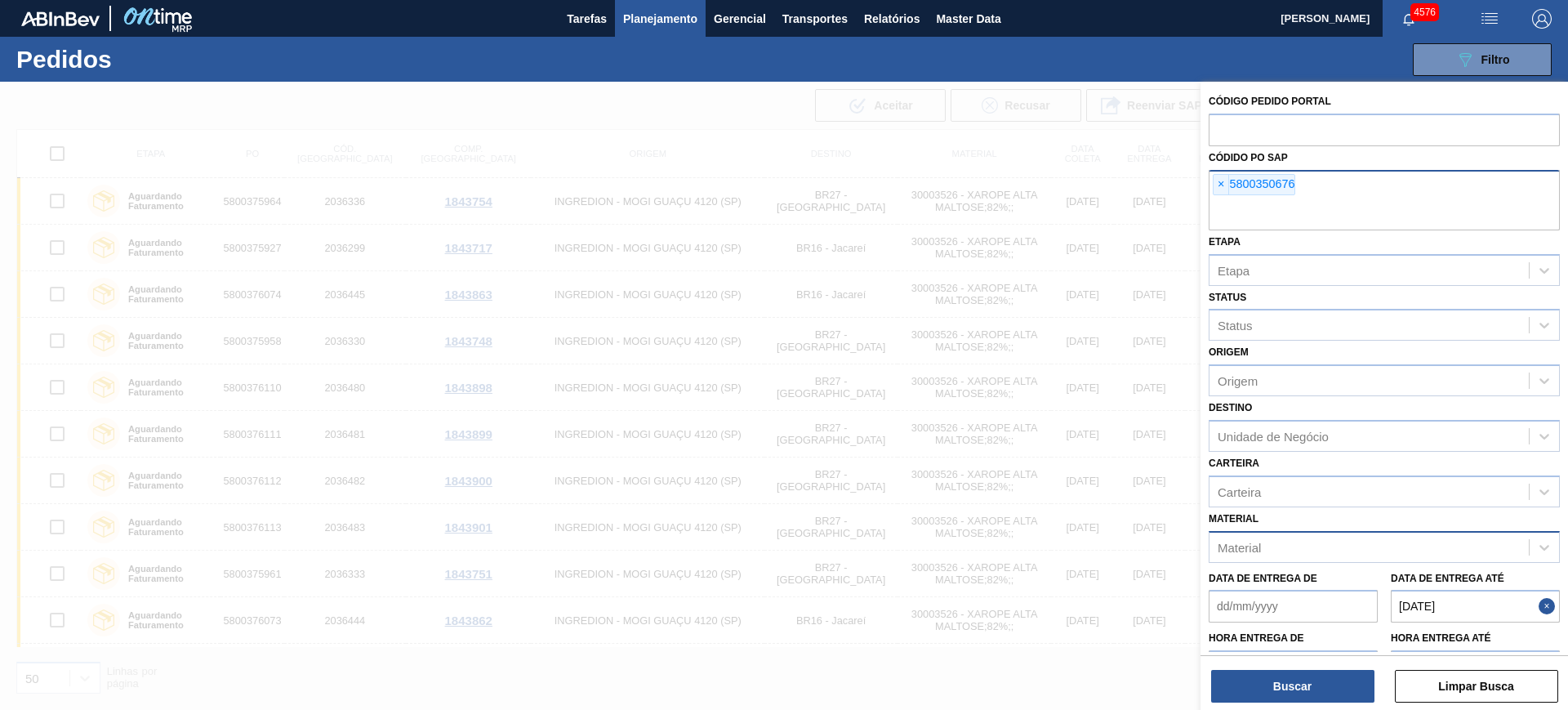
click at [1364, 186] on div "× 5800350676" at bounding box center [1384, 200] width 351 height 61
paste input "5800370444"
type input "5800370444"
paste input "5800350650"
type input "5800350650"
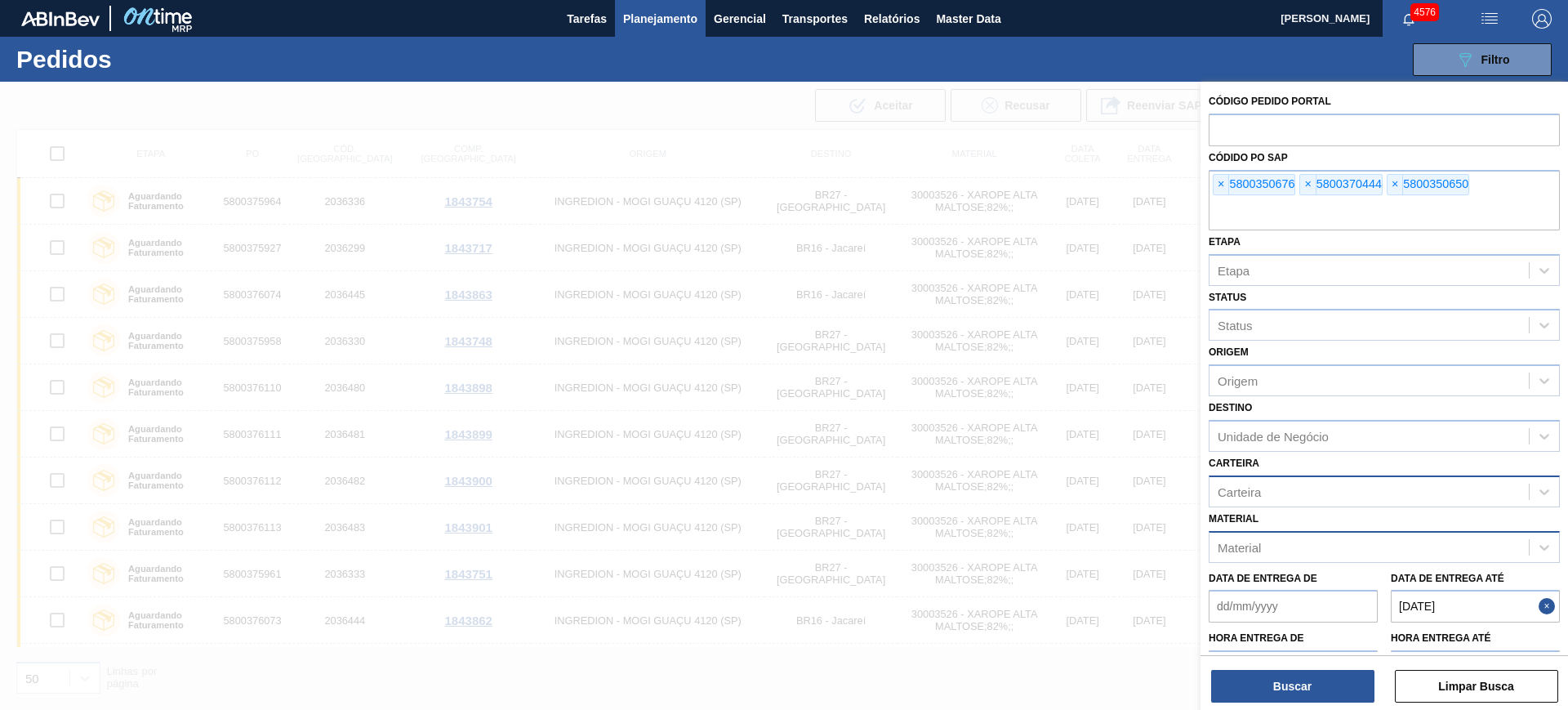
paste input "5800350662"
type input "5800350662"
paste input "5800385007"
type input "5800385007"
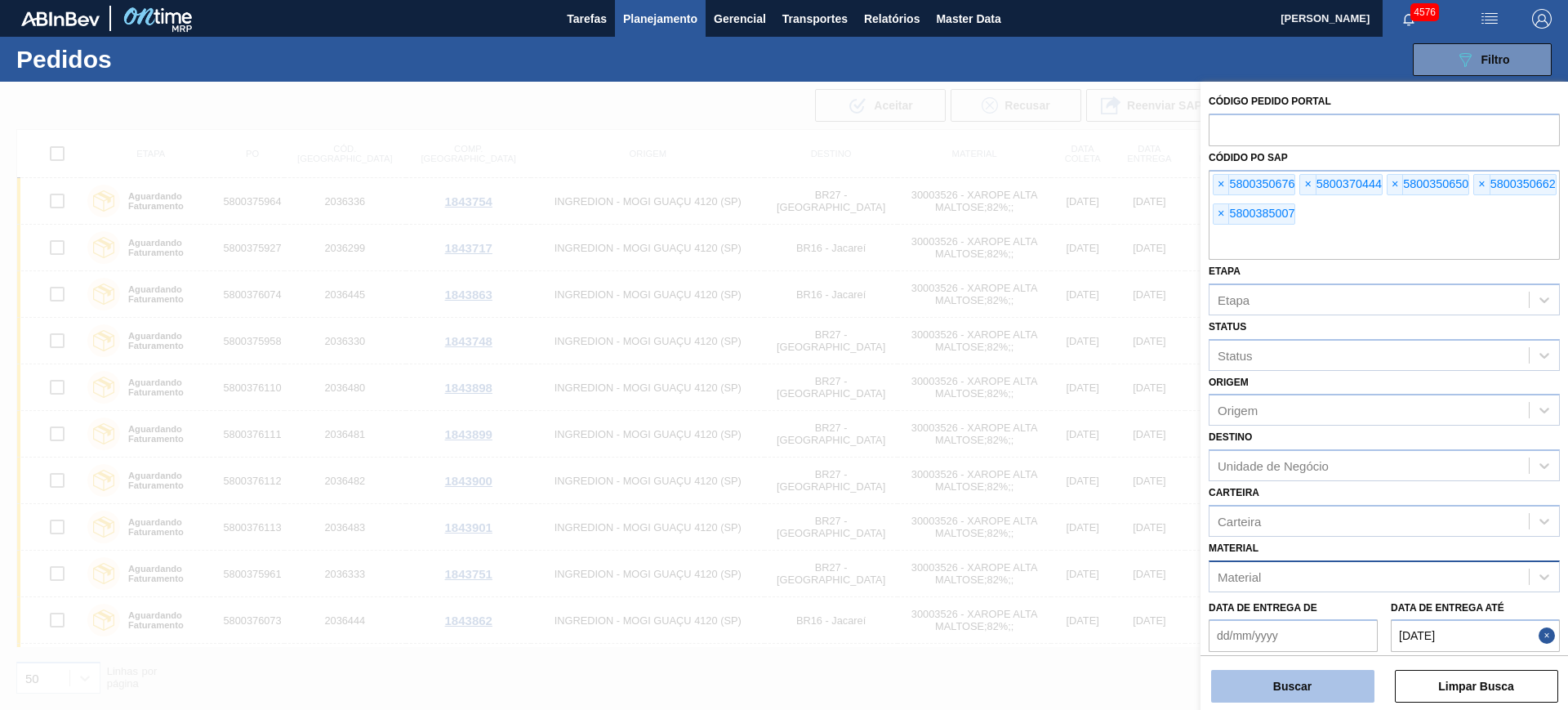
click at [1314, 681] on button "Buscar" at bounding box center [1293, 685] width 163 height 32
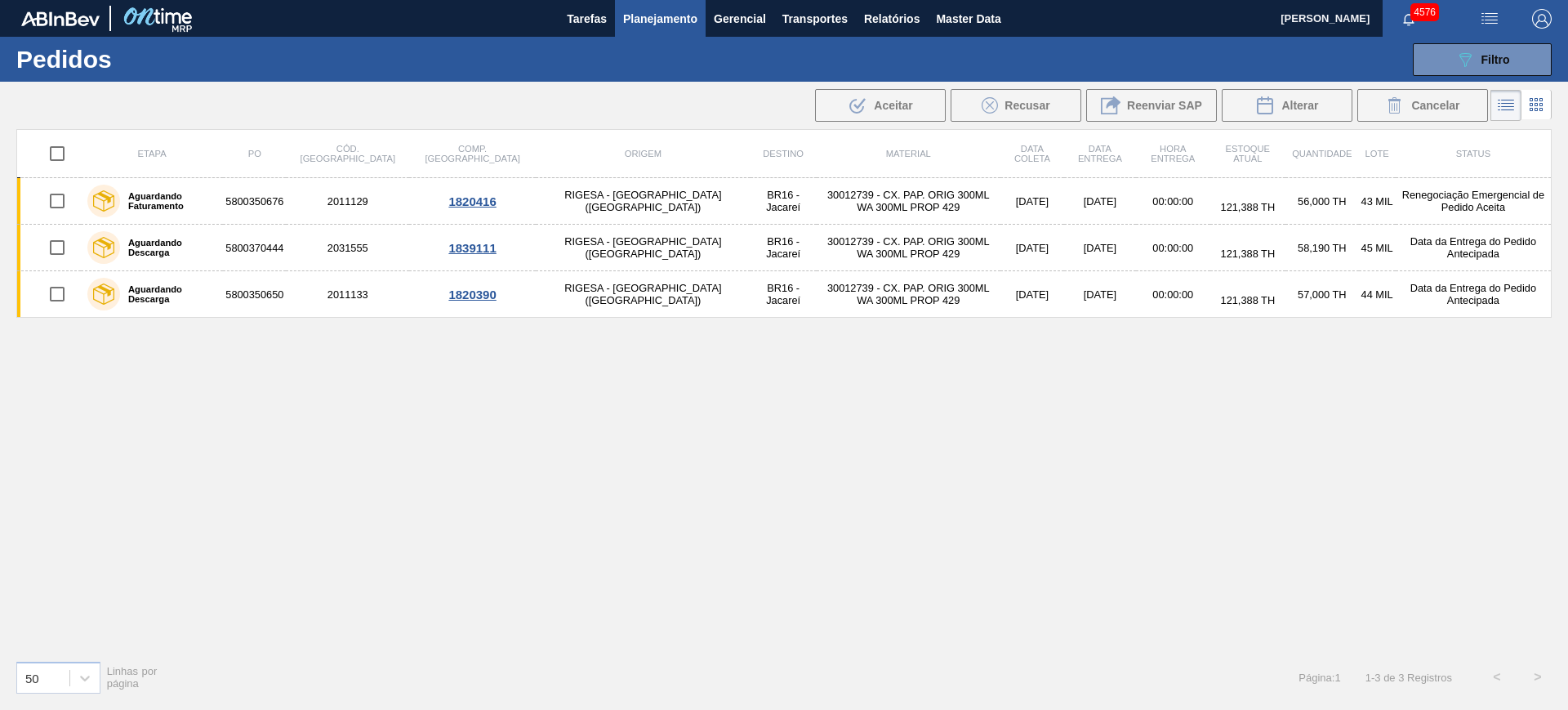
click at [47, 157] on input "checkbox" at bounding box center [56, 153] width 34 height 34
checkbox input "true"
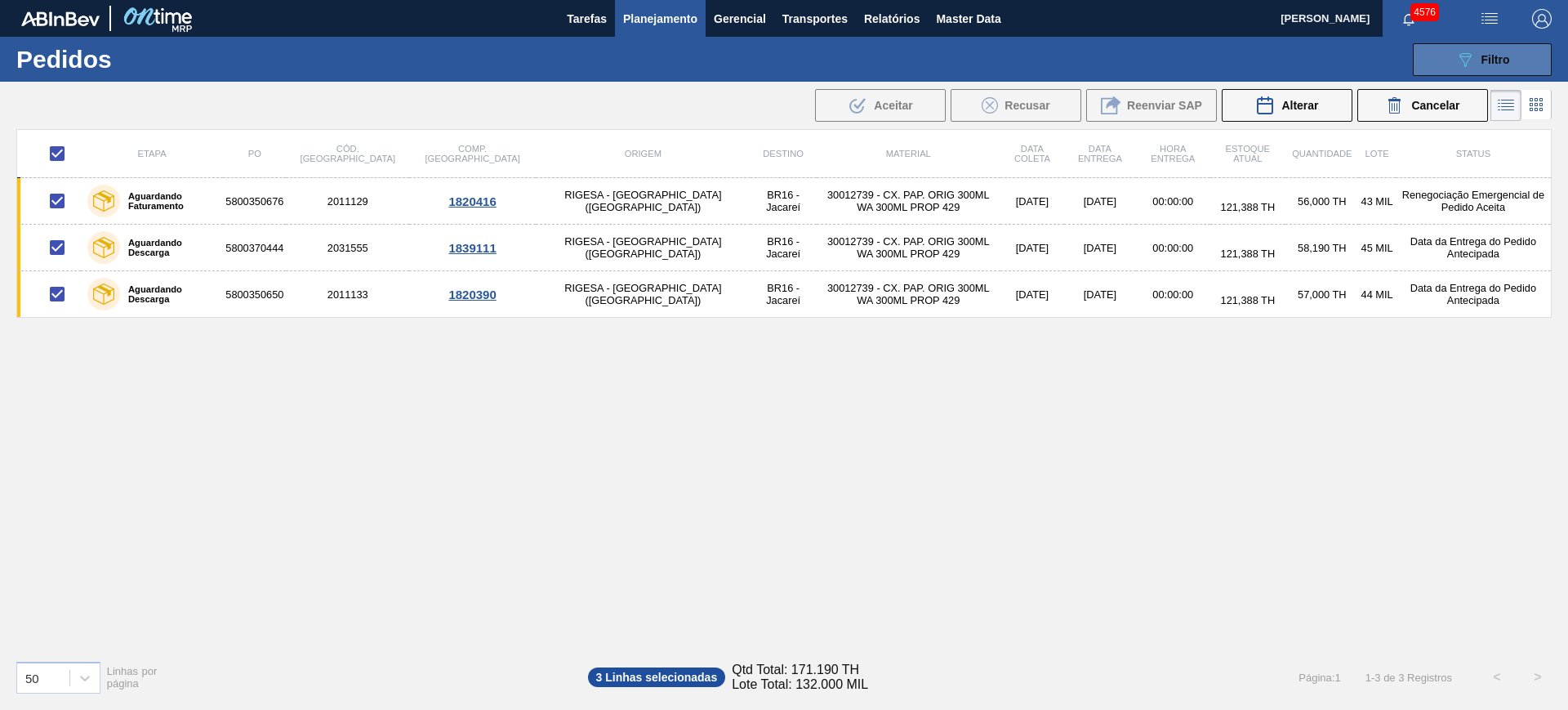
click at [1471, 52] on icon "089F7B8B-B2A5-4AFE-B5C0-19BA573D28AC" at bounding box center [1465, 59] width 19 height 19
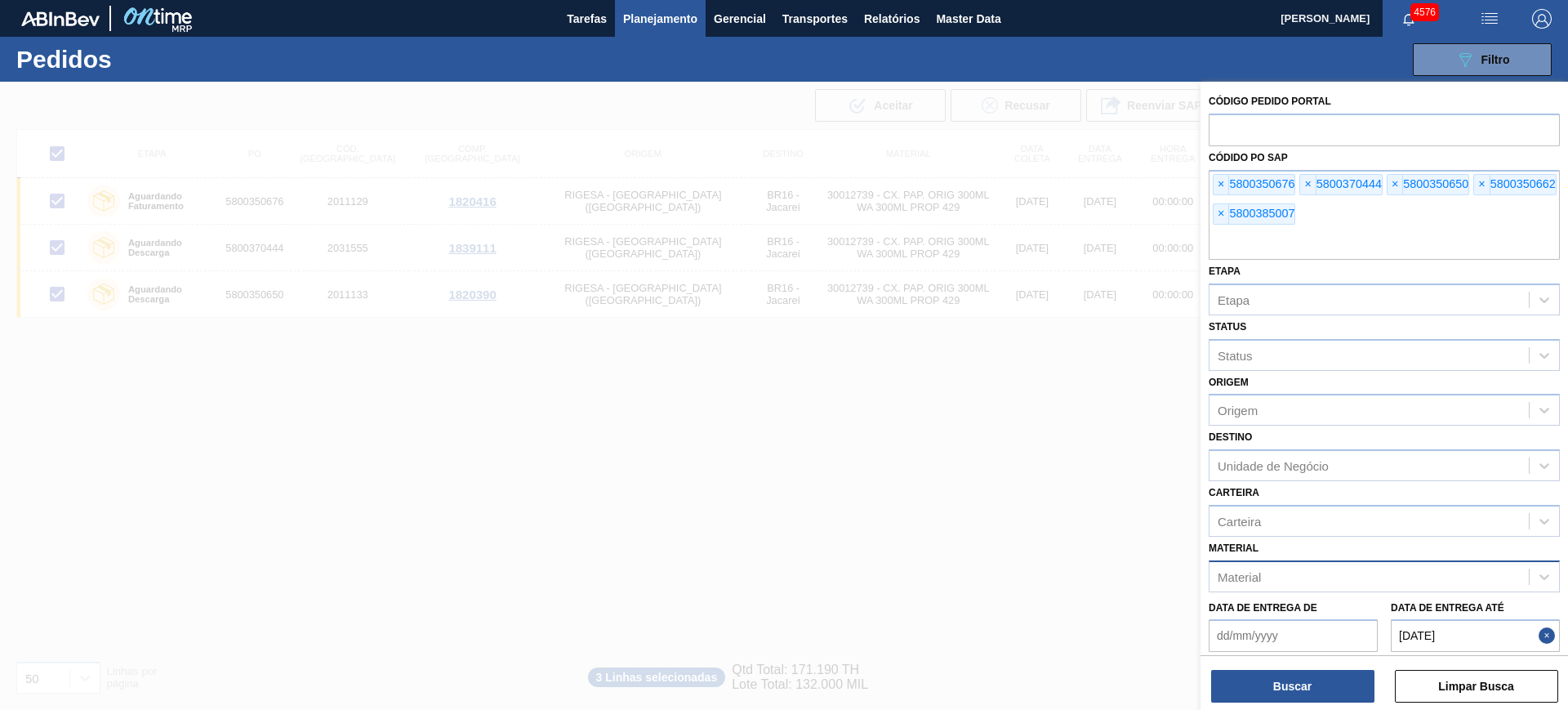
click at [1054, 360] on div at bounding box center [784, 436] width 1568 height 710
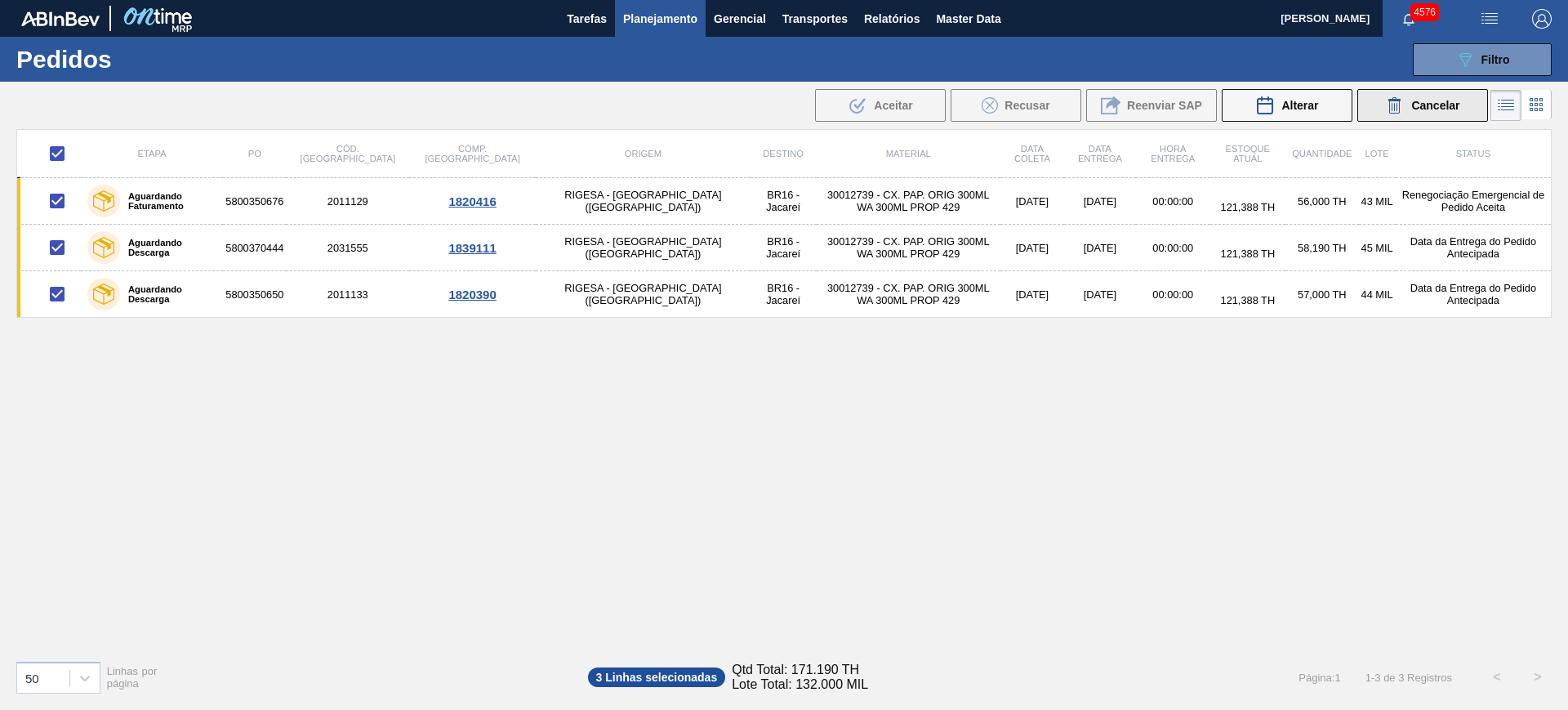
click at [1420, 111] on span "Cancelar" at bounding box center [1435, 105] width 48 height 13
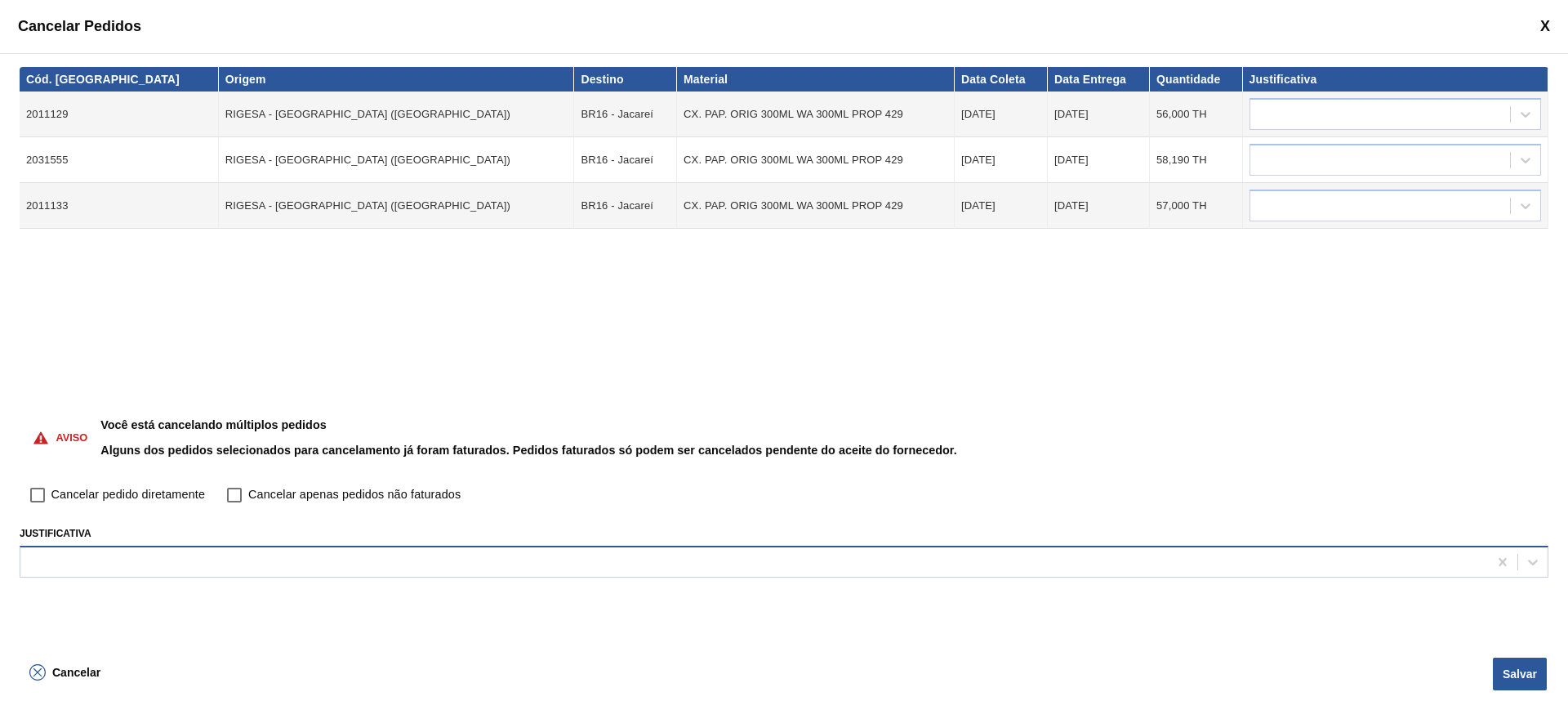
click at [90, 559] on div at bounding box center [754, 562] width 1468 height 24
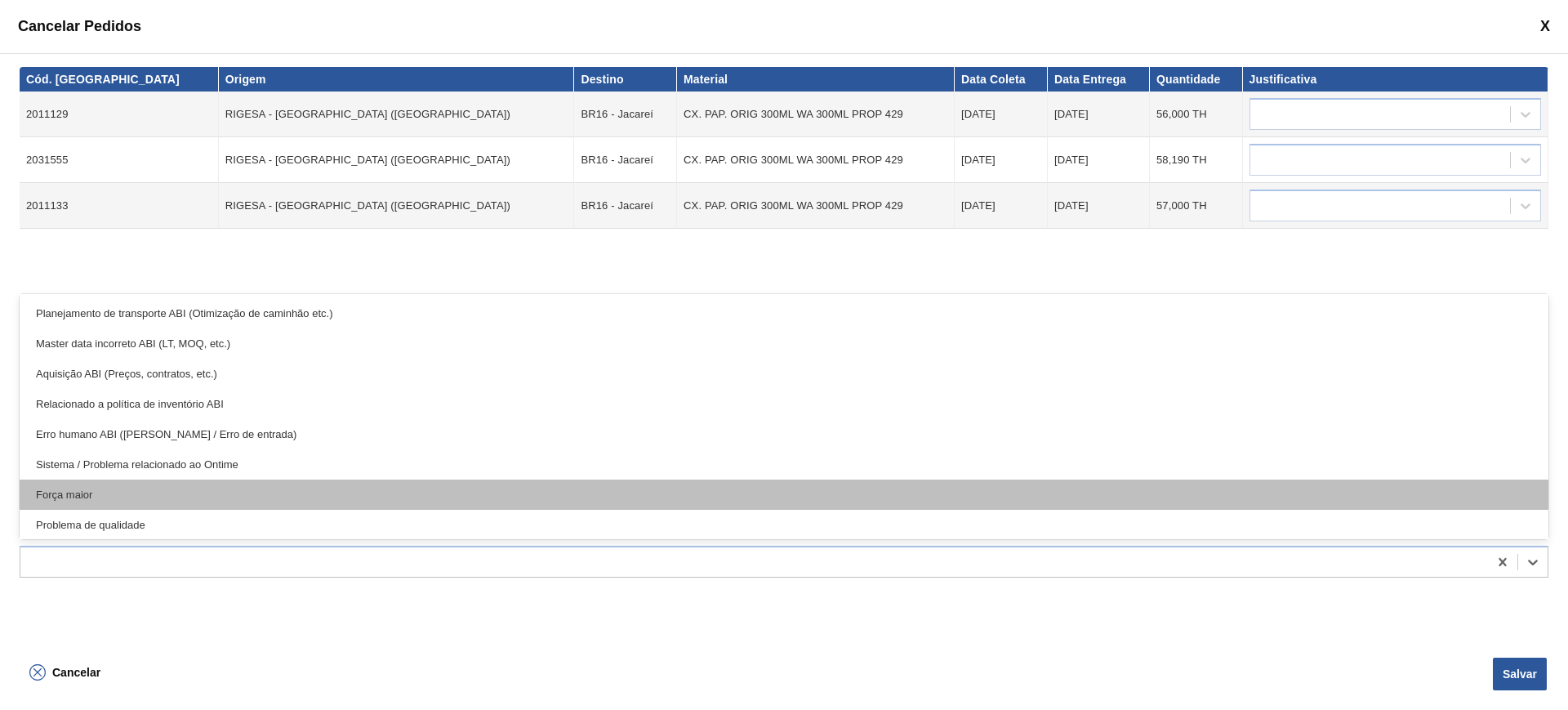
scroll to position [306, 0]
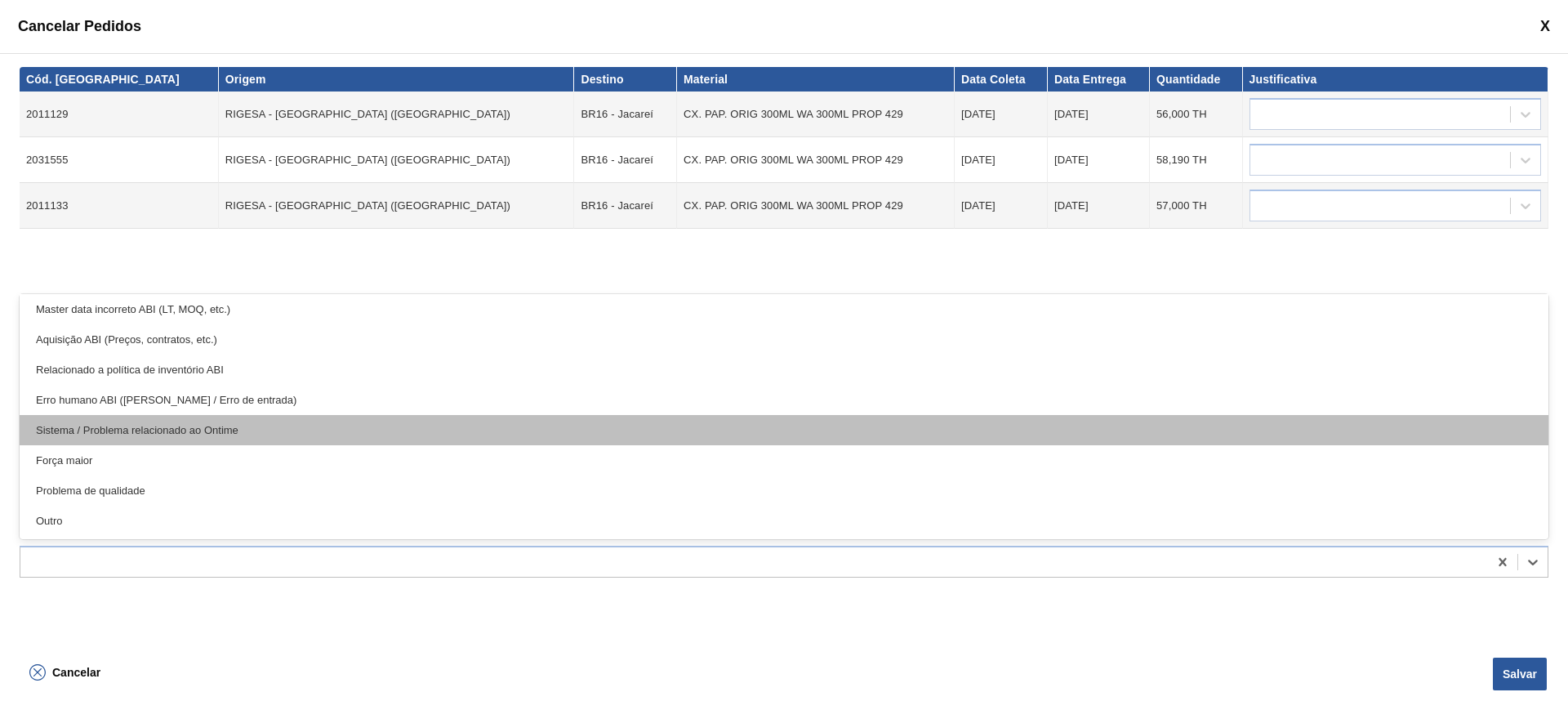
click at [277, 441] on div "Sistema / Problema relacionado ao Ontime" at bounding box center [784, 429] width 1529 height 30
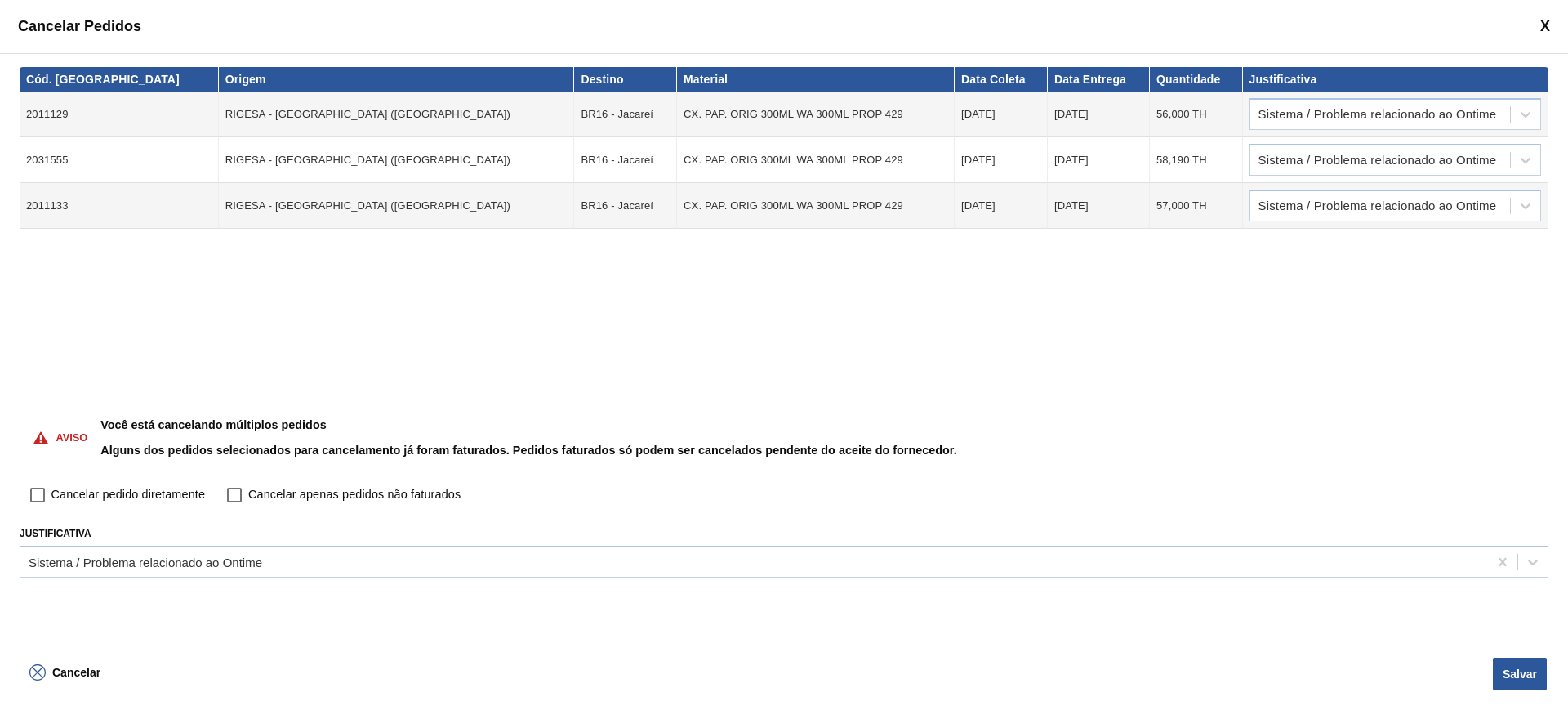
click at [82, 486] on span "Cancelar pedido diretamente" at bounding box center [128, 495] width 154 height 18
click at [52, 486] on input "Cancelar pedido diretamente" at bounding box center [38, 495] width 28 height 28
checkbox input "true"
click at [1517, 674] on button "Salvar" at bounding box center [1520, 673] width 54 height 32
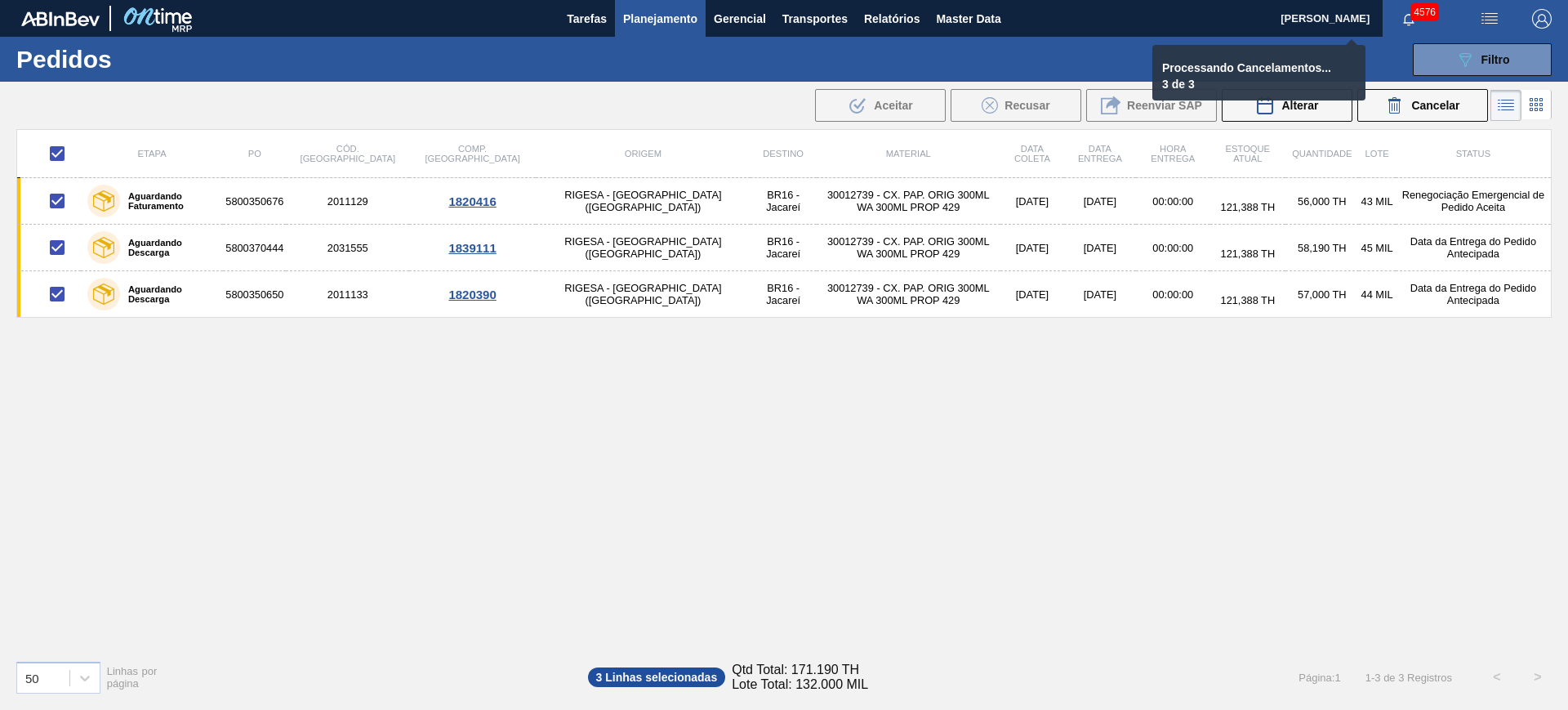
checkbox input "false"
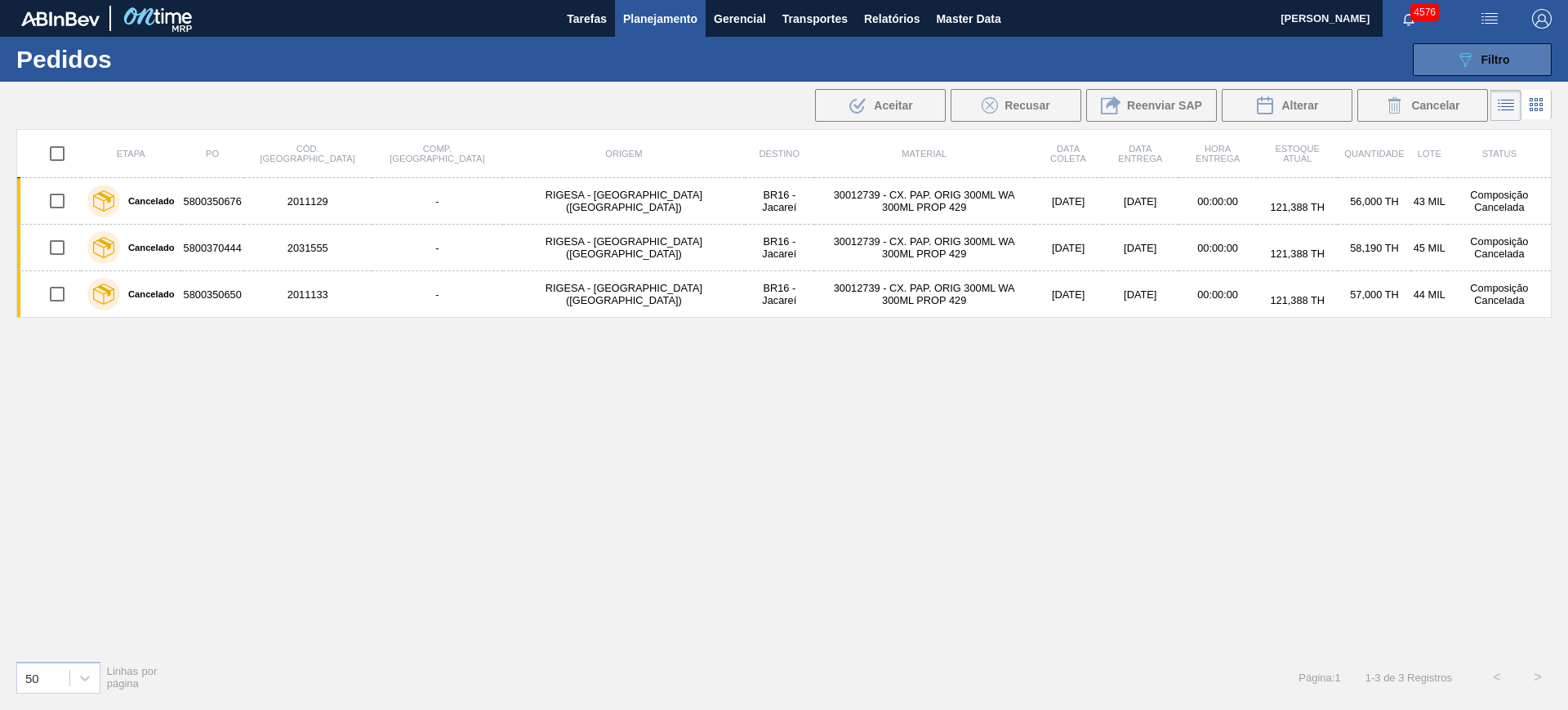
click at [1520, 70] on button "089F7B8B-B2A5-4AFE-B5C0-19BA573D28AC Filtro" at bounding box center [1482, 59] width 139 height 32
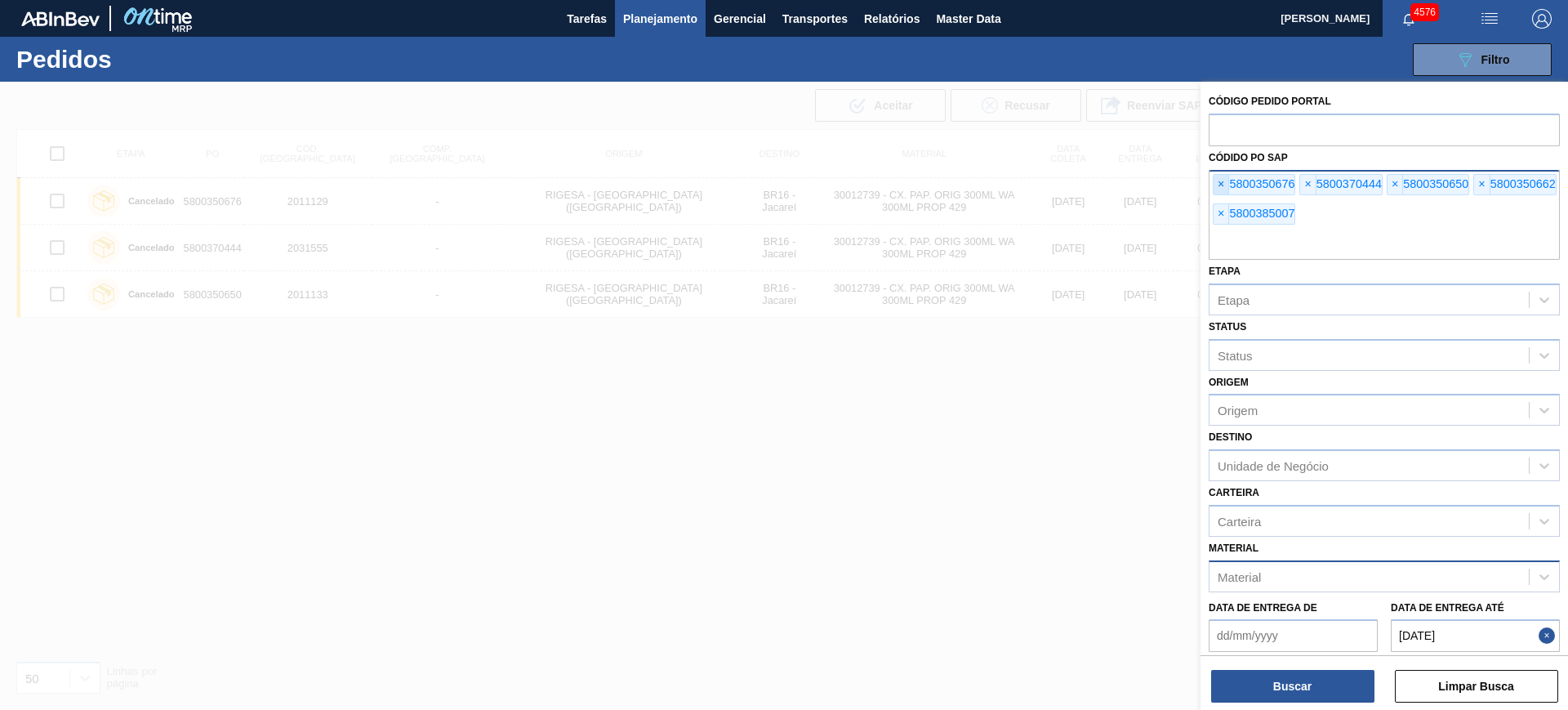
click at [1216, 191] on span "×" at bounding box center [1222, 184] width 16 height 19
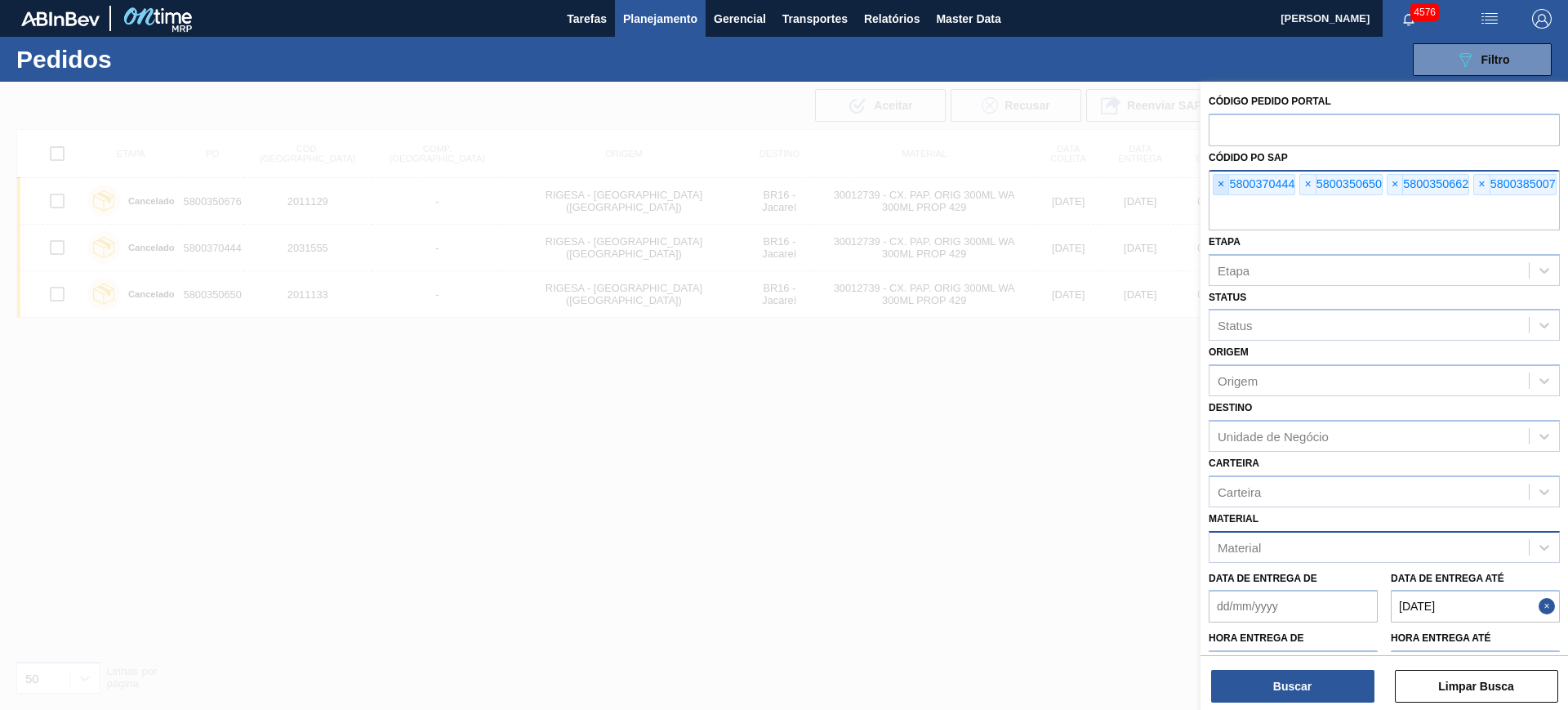
click at [1216, 191] on span "×" at bounding box center [1222, 184] width 16 height 19
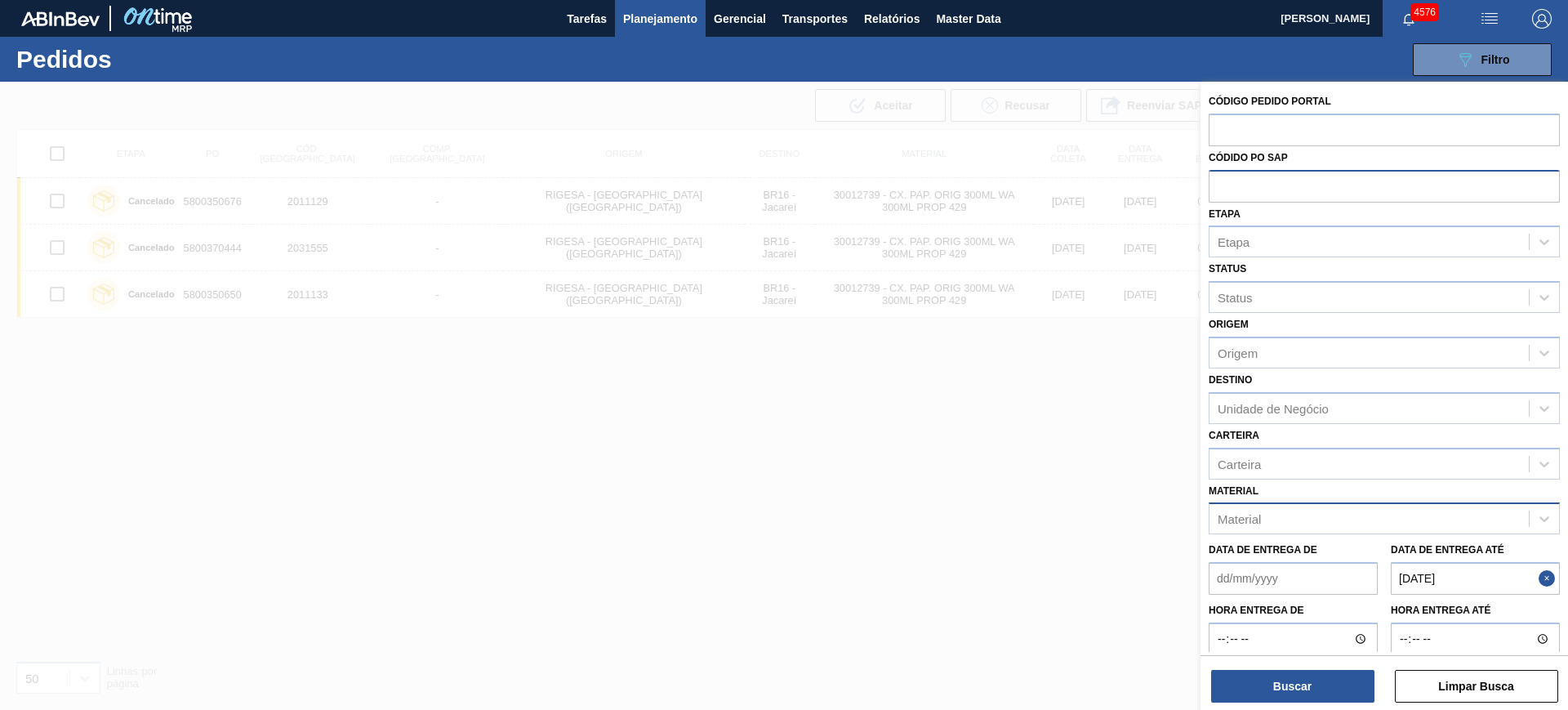
paste input "5800350662"
type input "5800350662"
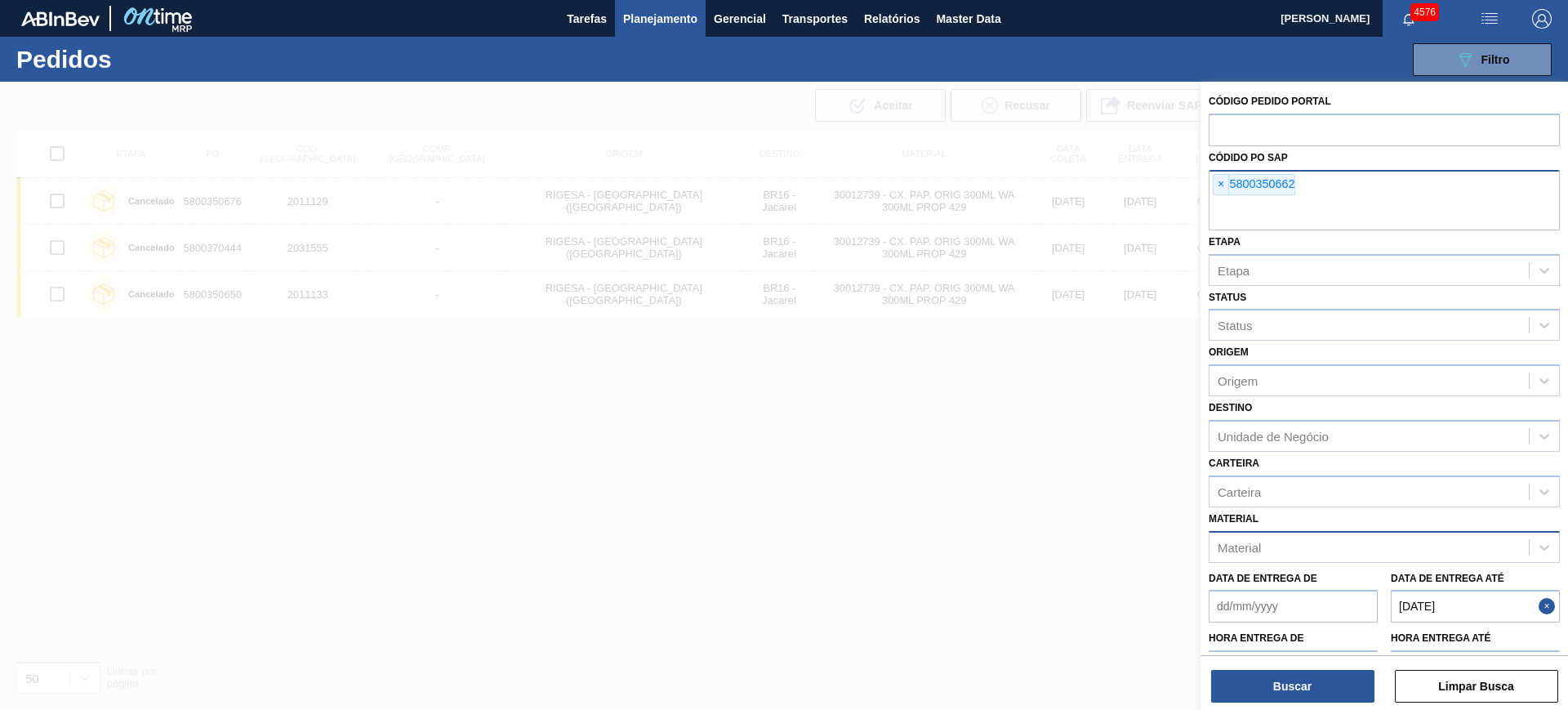
paste input "5800385007"
type input "5800385007"
click at [1311, 669] on button "Buscar" at bounding box center [1293, 685] width 163 height 32
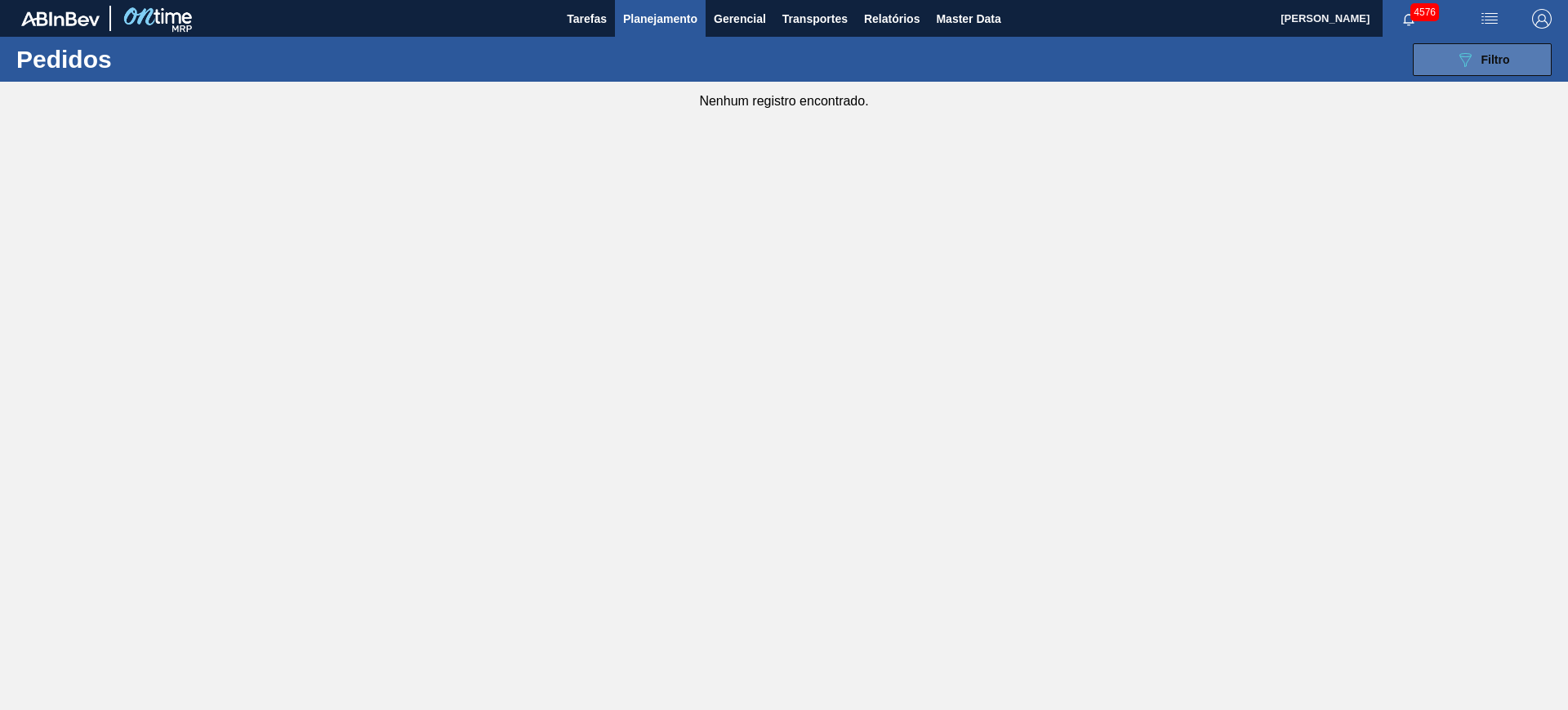
click at [1434, 70] on button "089F7B8B-B2A5-4AFE-B5C0-19BA573D28AC Filtro" at bounding box center [1482, 59] width 139 height 32
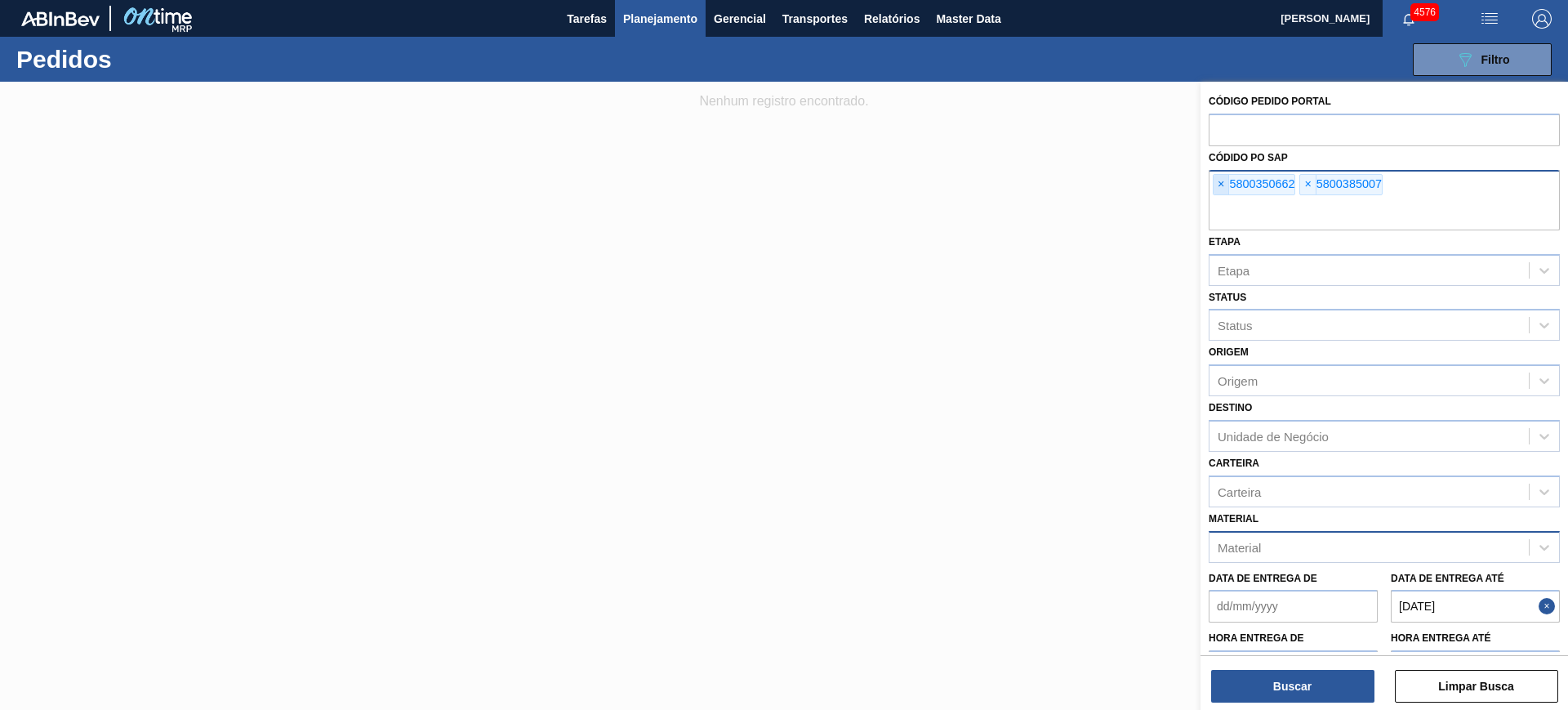
click at [1216, 190] on span "×" at bounding box center [1222, 184] width 16 height 19
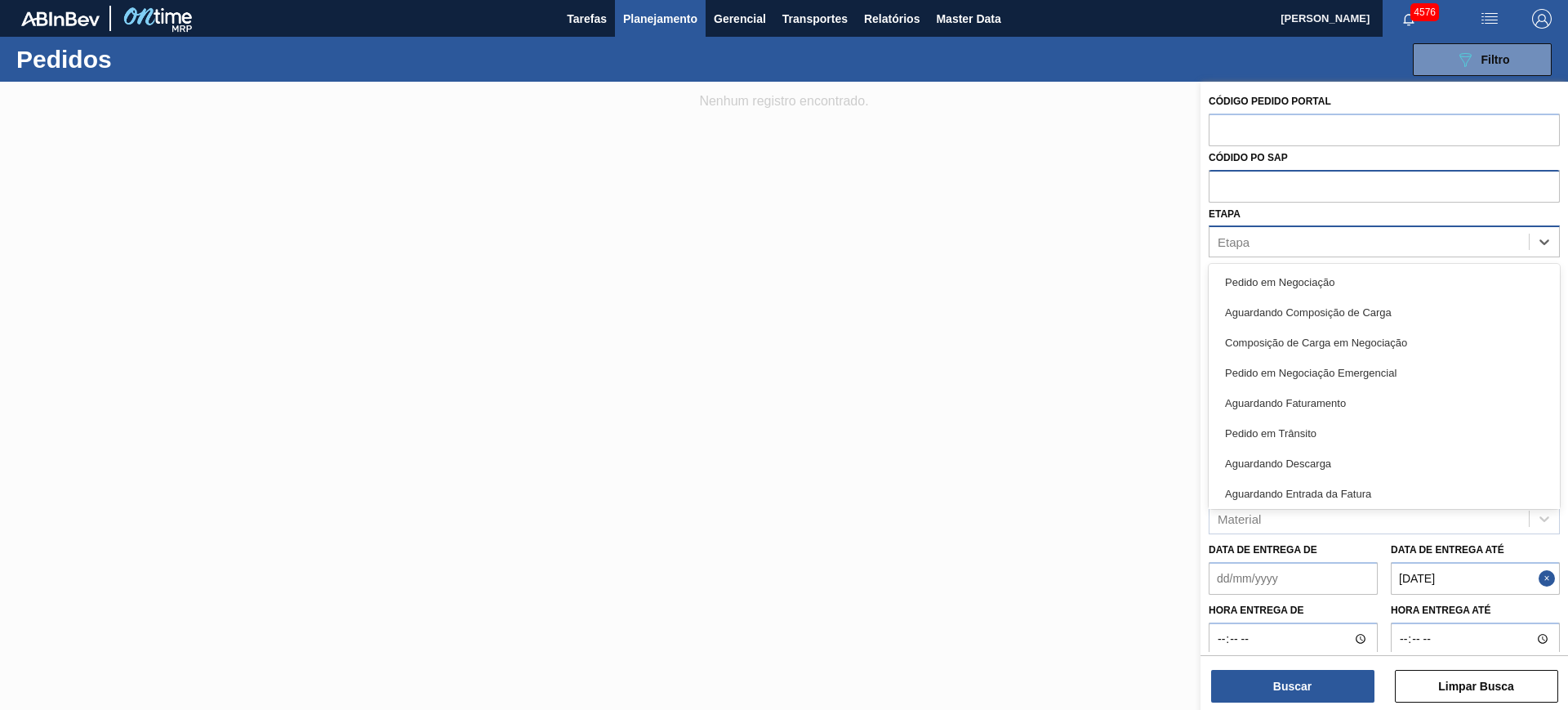
click at [1249, 250] on div "Etapa" at bounding box center [1369, 242] width 320 height 24
type input "negoci"
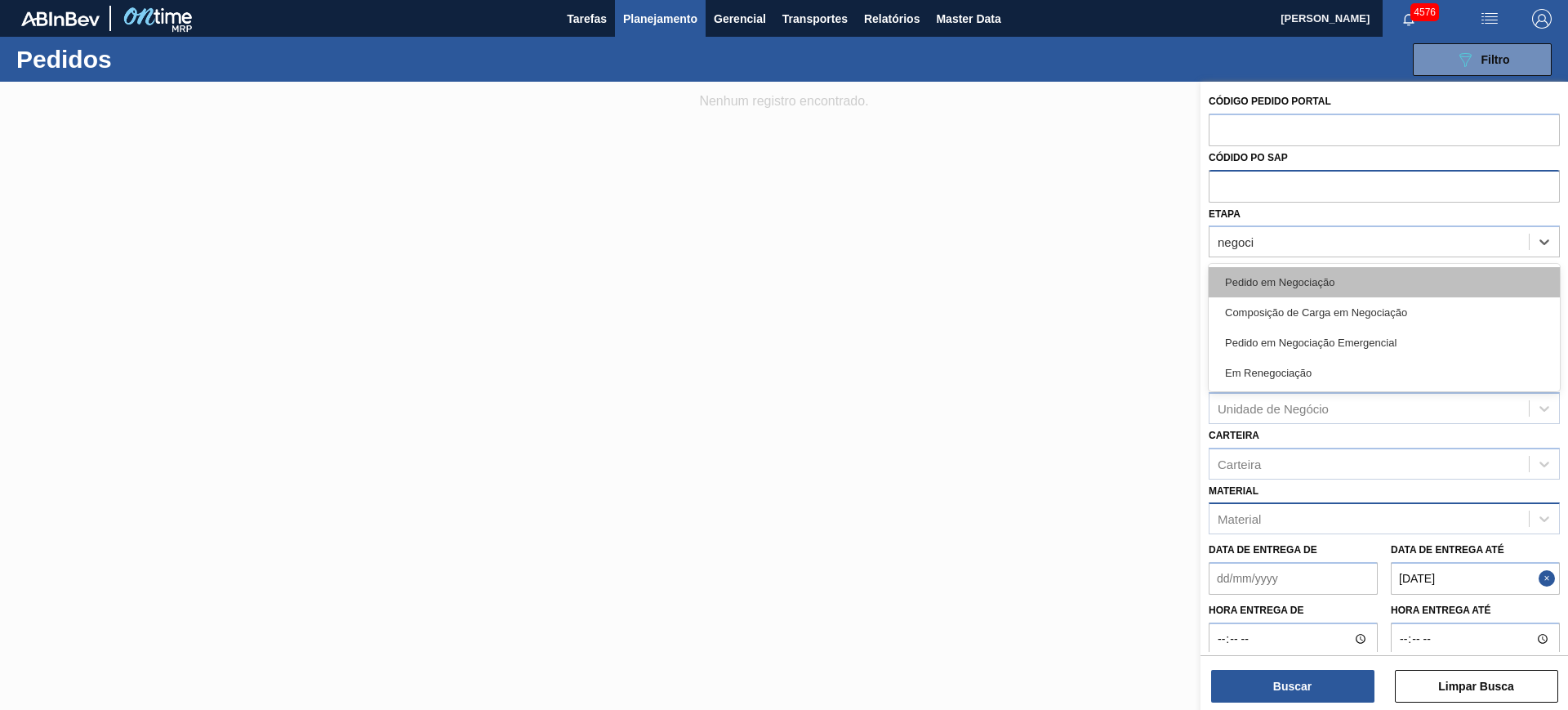
click at [1377, 276] on div "Pedido em Negociação" at bounding box center [1384, 282] width 351 height 30
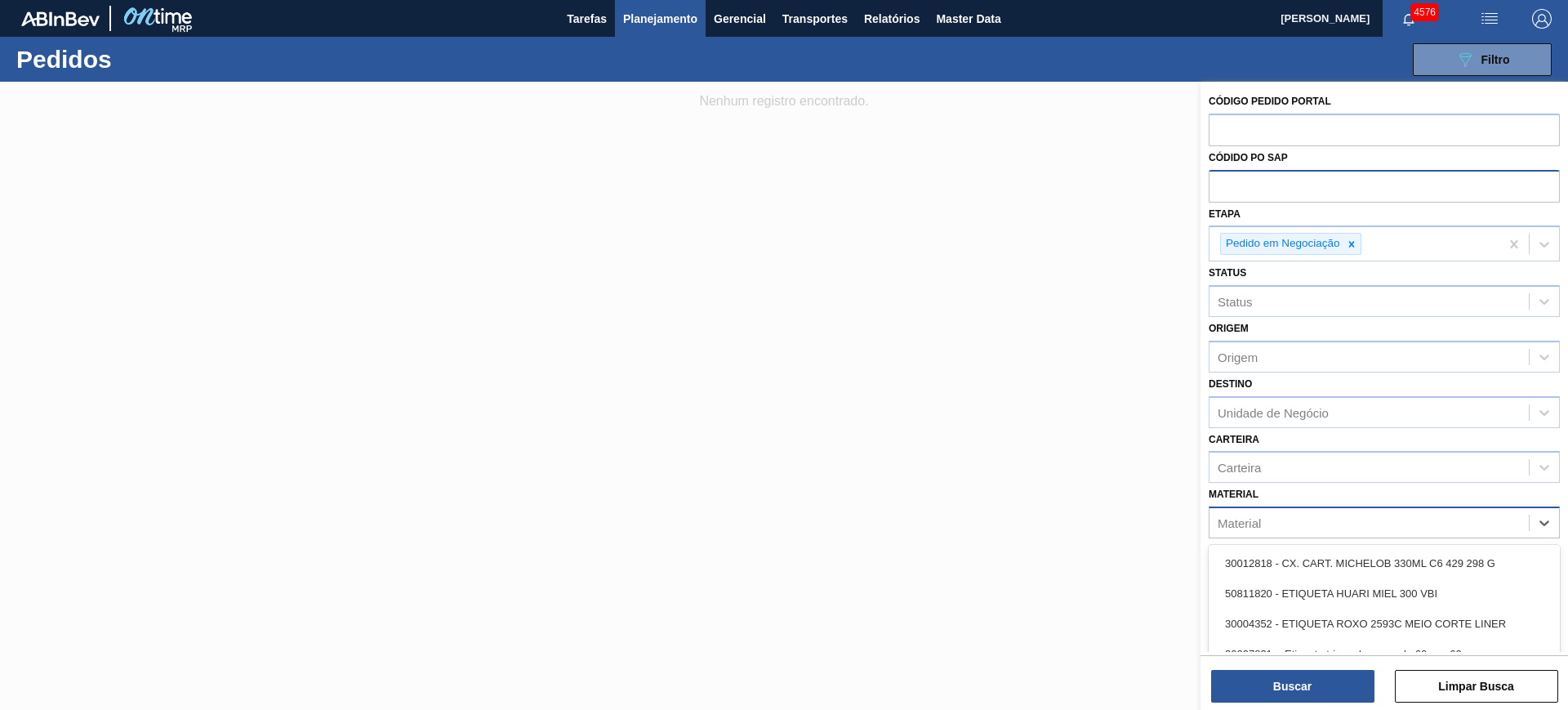
click at [1270, 522] on div "Material" at bounding box center [1369, 523] width 320 height 24
paste input "30004808"
type input "30004808"
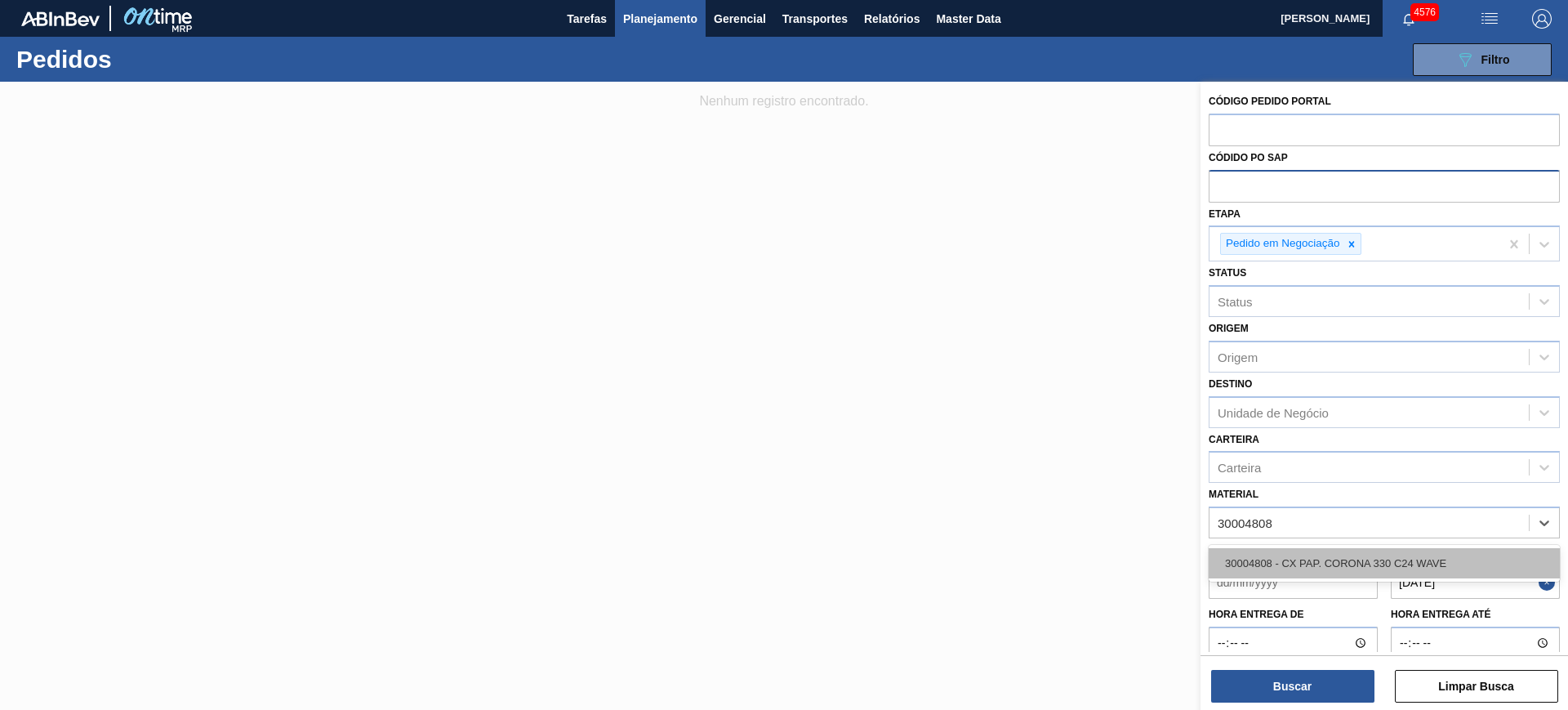
click at [1315, 553] on div "30004808 - CX PAP. CORONA 330 C24 WAVE" at bounding box center [1384, 563] width 351 height 30
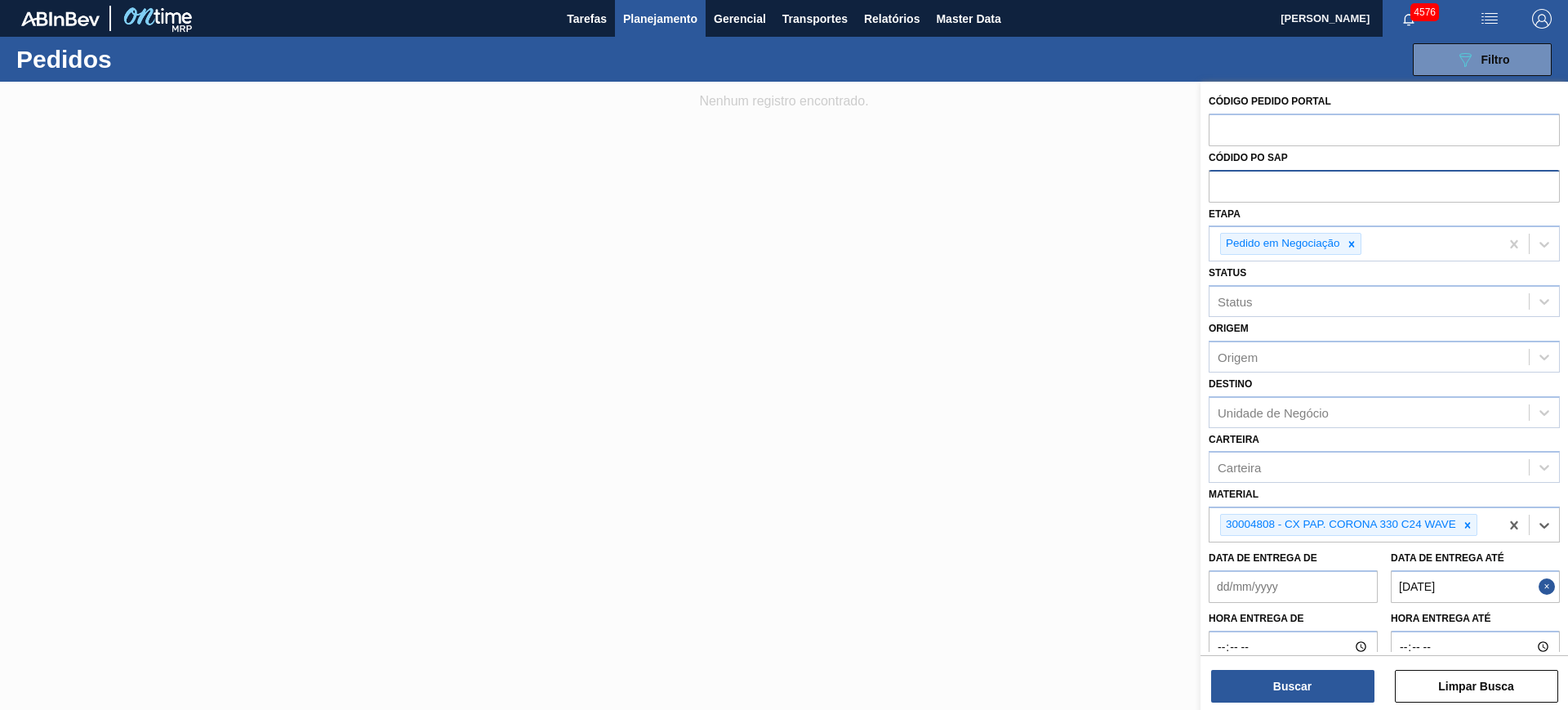
click at [1291, 433] on div "Carteira Carteira" at bounding box center [1384, 456] width 351 height 55
click at [1284, 419] on div "Unidade de Negócio" at bounding box center [1369, 412] width 320 height 24
type input "aquir"
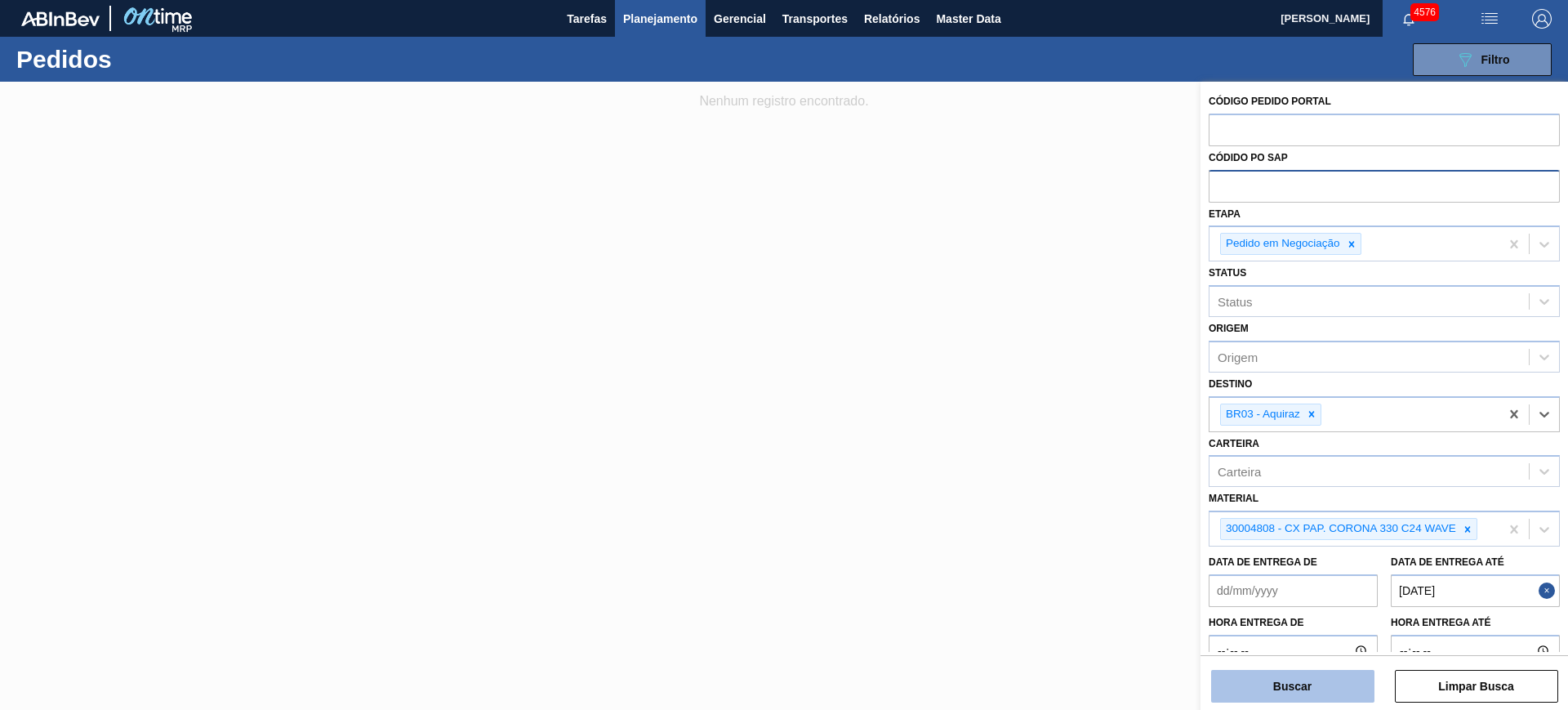
click at [1344, 685] on button "Buscar" at bounding box center [1293, 685] width 163 height 32
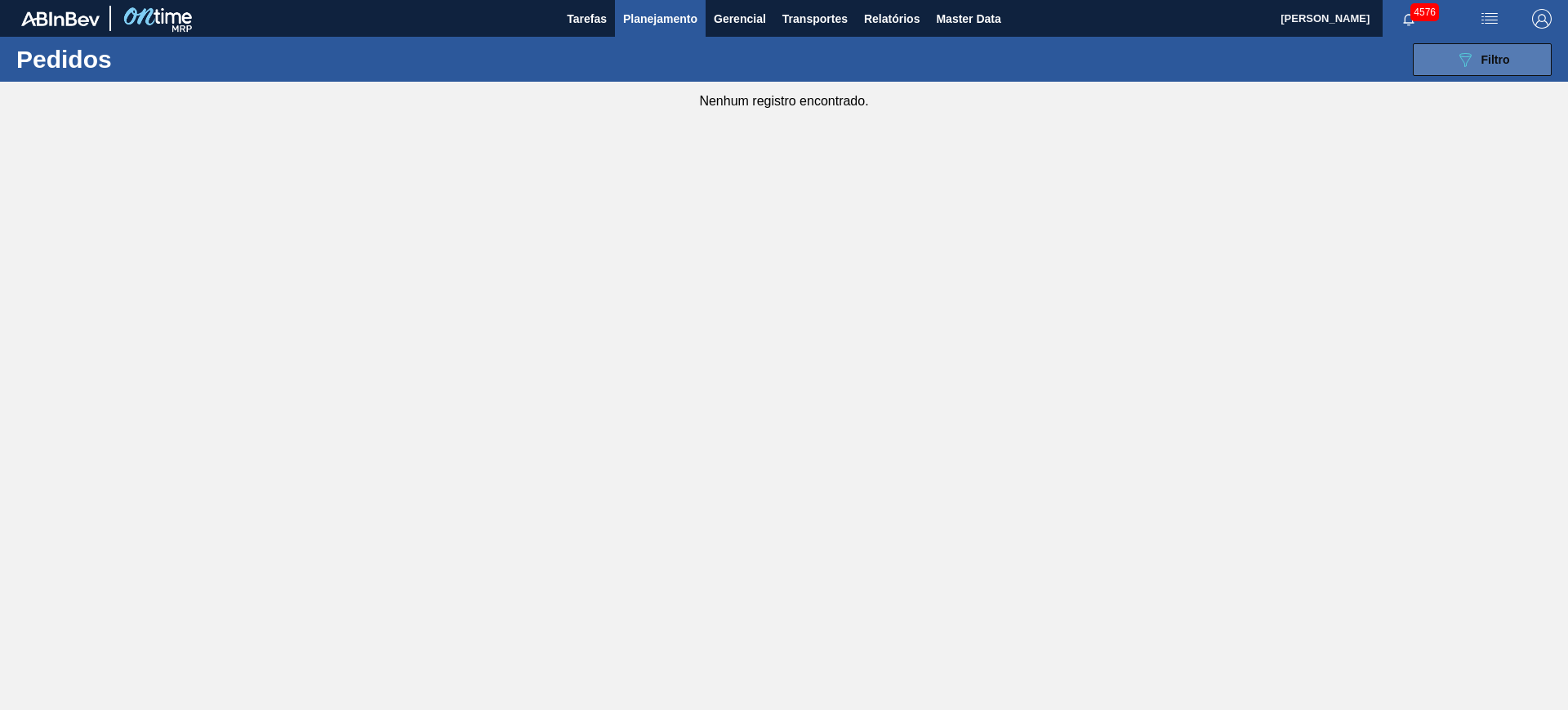
click at [1432, 65] on button "089F7B8B-B2A5-4AFE-B5C0-19BA573D28AC Filtro" at bounding box center [1482, 59] width 139 height 32
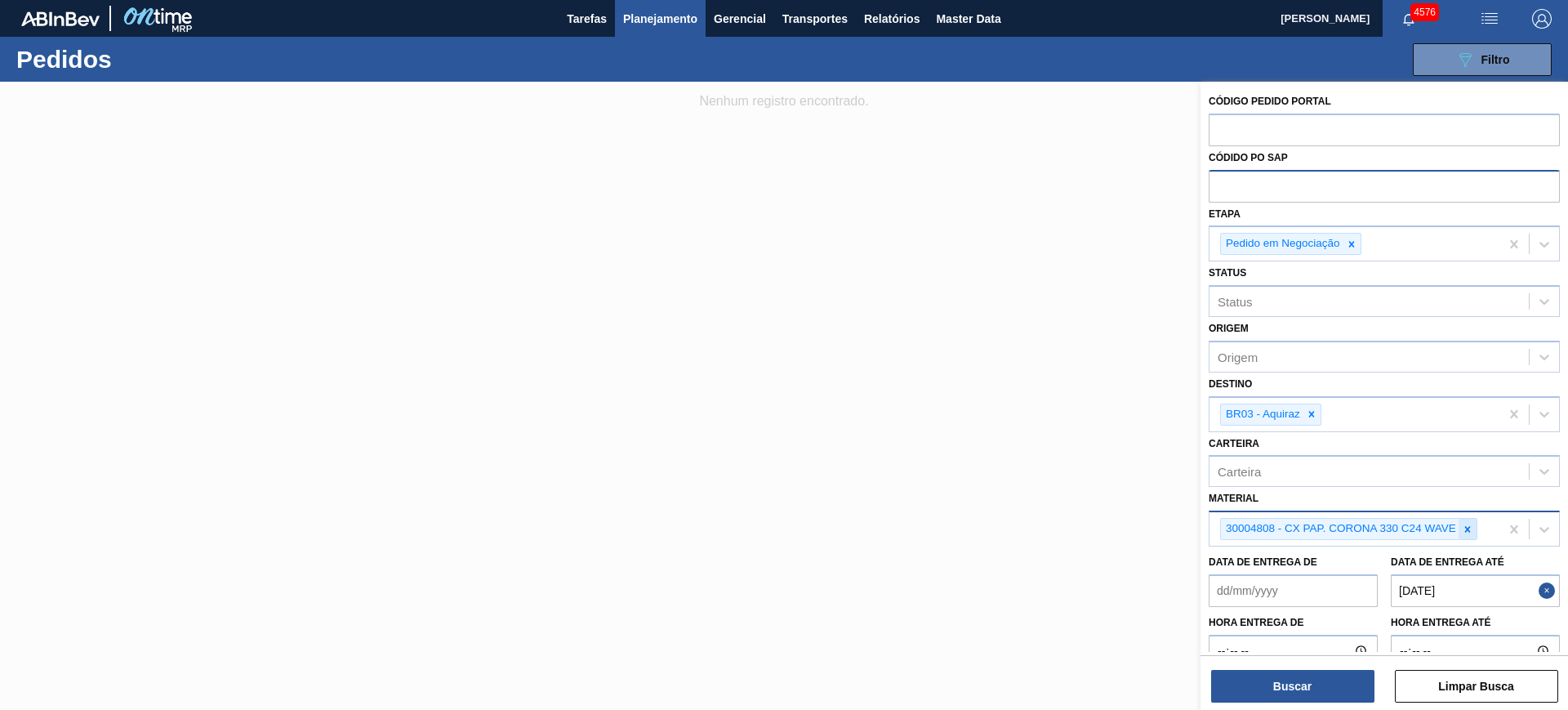
click at [1471, 528] on icon at bounding box center [1468, 529] width 11 height 11
paste input "30004808"
type input "30004808"
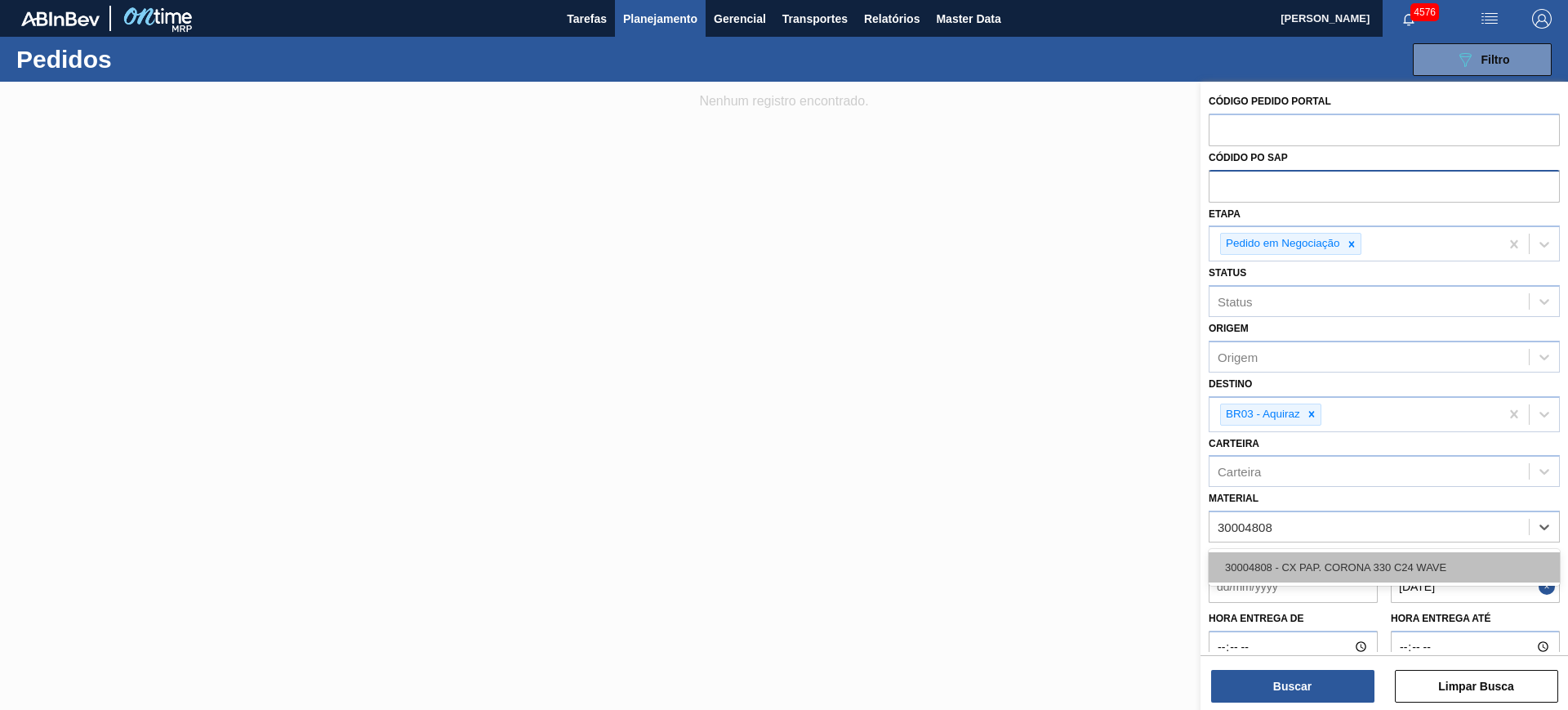
click at [1397, 569] on div "30004808 - CX PAP. CORONA 330 C24 WAVE" at bounding box center [1384, 566] width 351 height 30
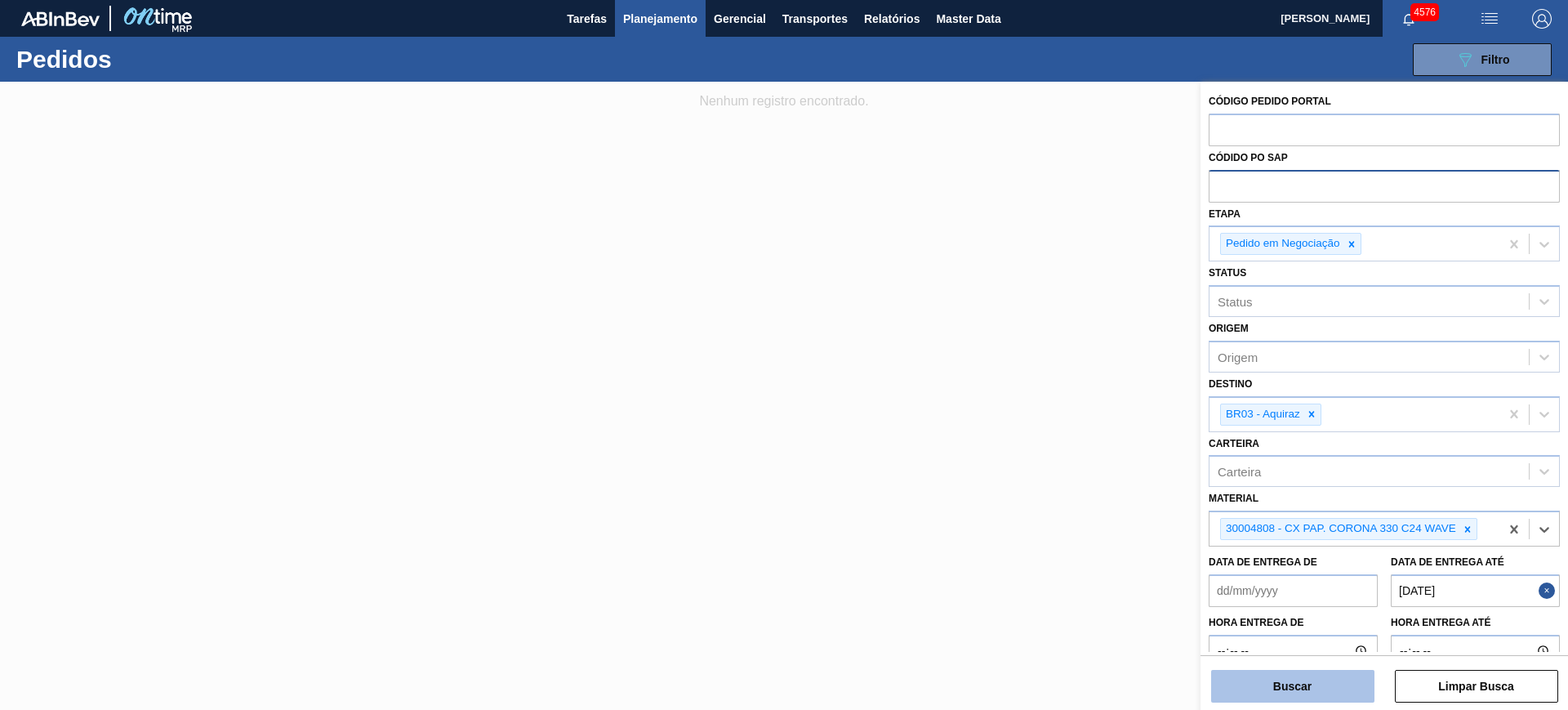
click at [1346, 670] on button "Buscar" at bounding box center [1293, 685] width 163 height 32
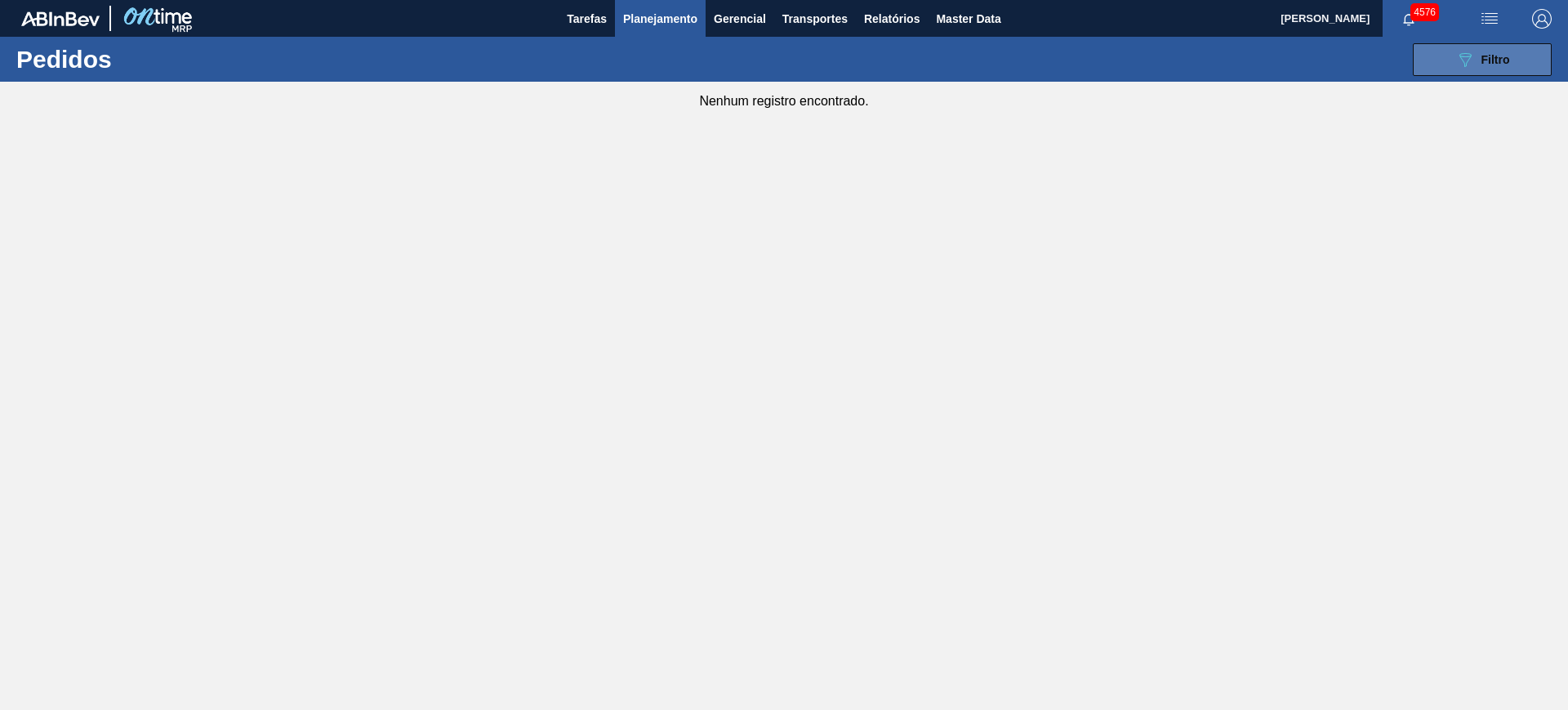
click at [1467, 74] on button "089F7B8B-B2A5-4AFE-B5C0-19BA573D28AC Filtro" at bounding box center [1482, 59] width 139 height 32
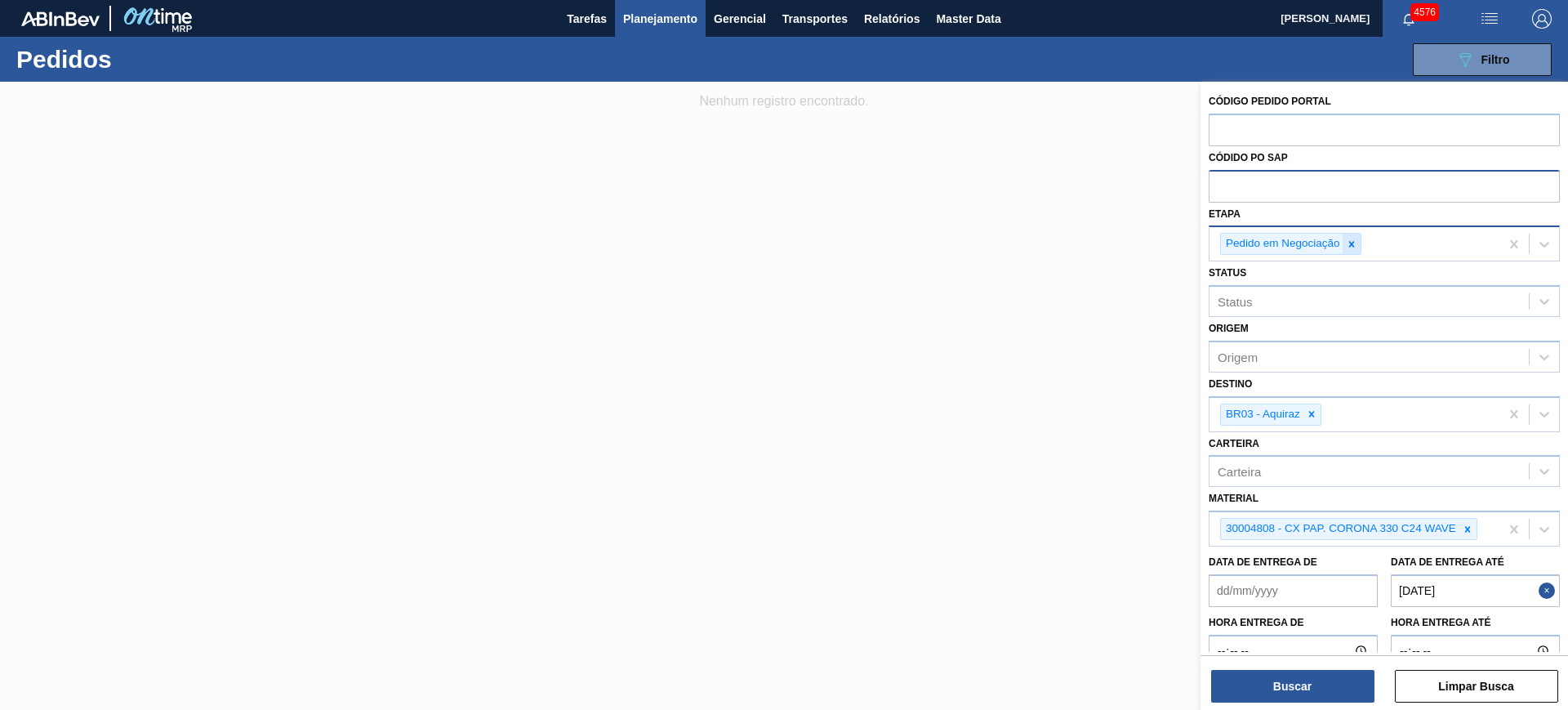
click at [1353, 235] on div at bounding box center [1352, 244] width 18 height 20
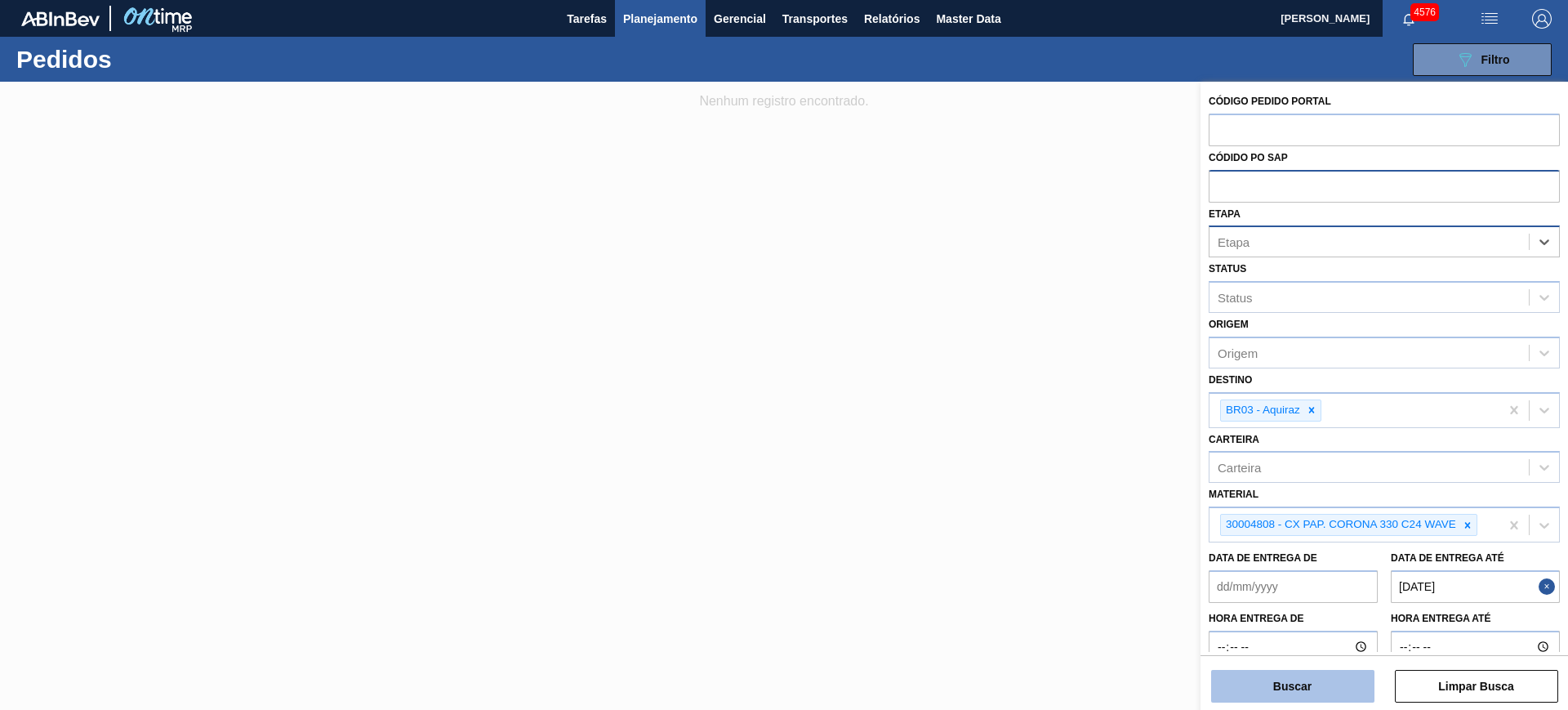
click at [1314, 690] on button "Buscar" at bounding box center [1293, 685] width 163 height 32
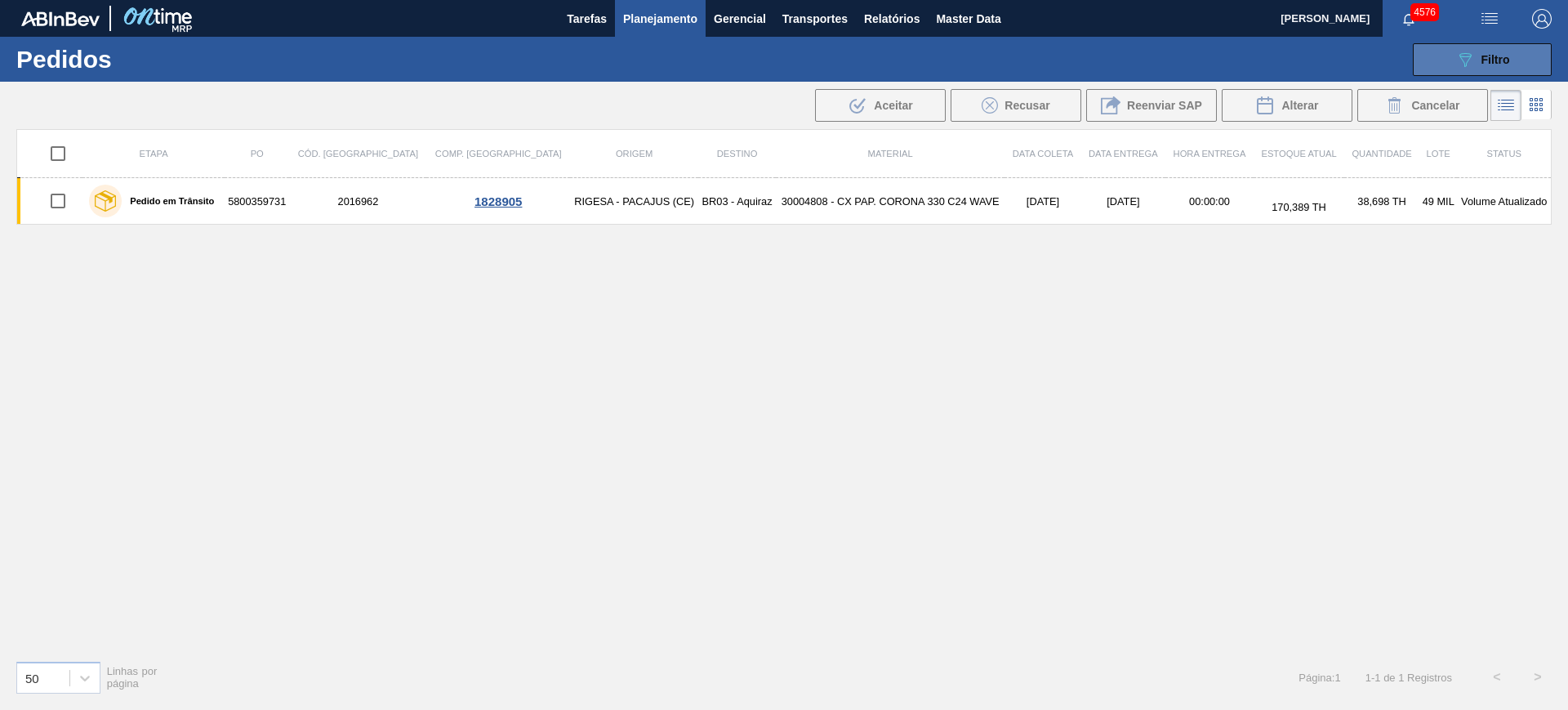
click at [1520, 62] on button "089F7B8B-B2A5-4AFE-B5C0-19BA573D28AC Filtro" at bounding box center [1482, 59] width 139 height 32
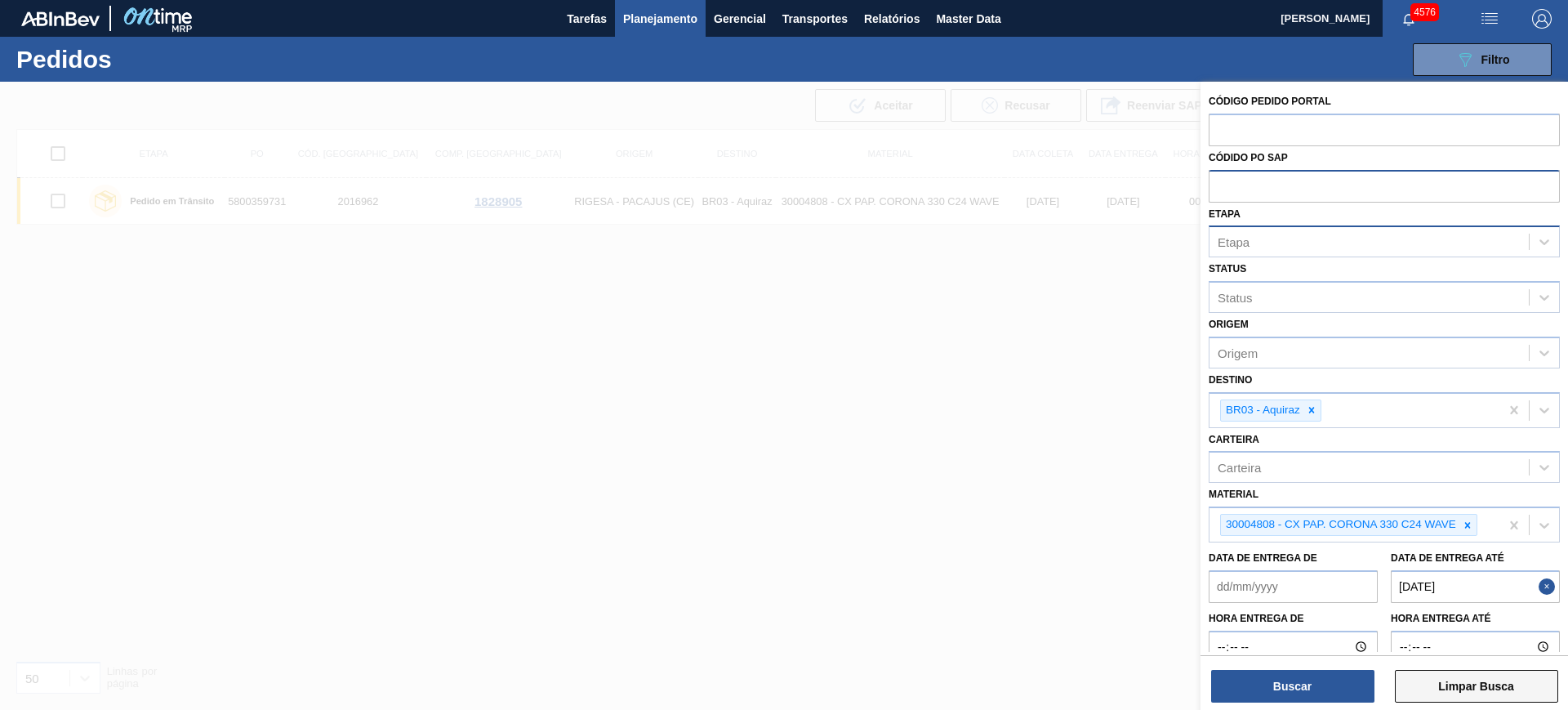
click at [1441, 687] on button "Limpar Busca" at bounding box center [1476, 685] width 163 height 32
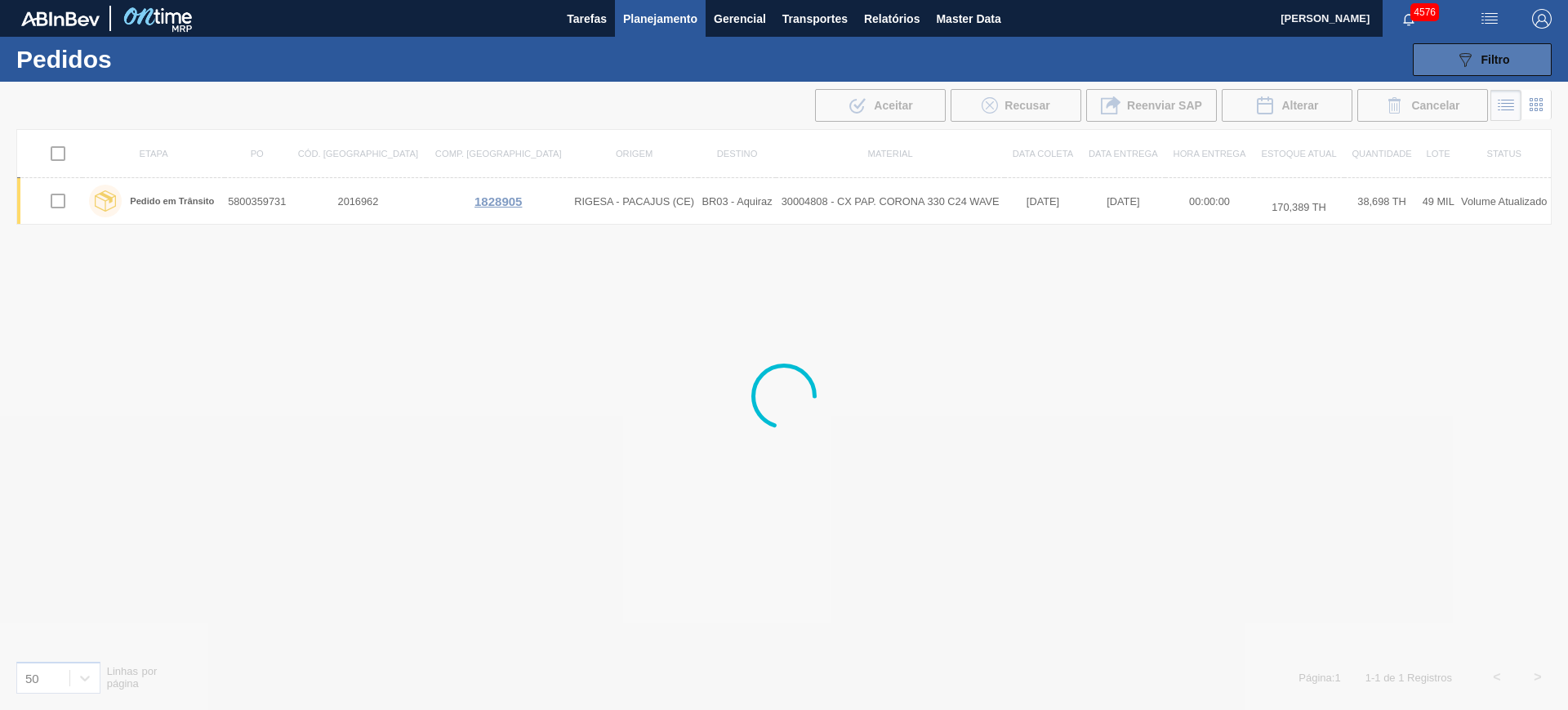
click at [1456, 58] on icon "089F7B8B-B2A5-4AFE-B5C0-19BA573D28AC" at bounding box center [1465, 59] width 19 height 19
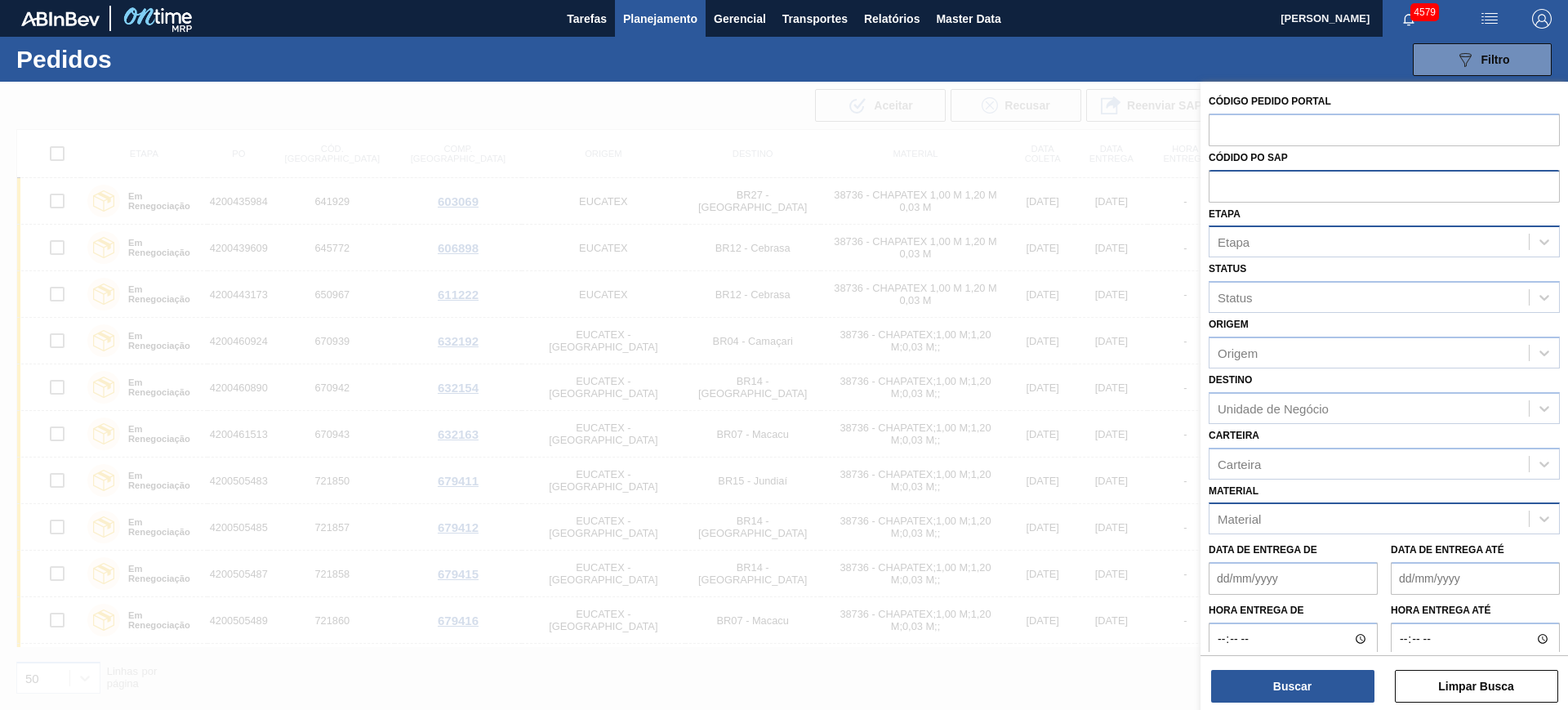
click at [1299, 526] on div "Material" at bounding box center [1369, 519] width 320 height 24
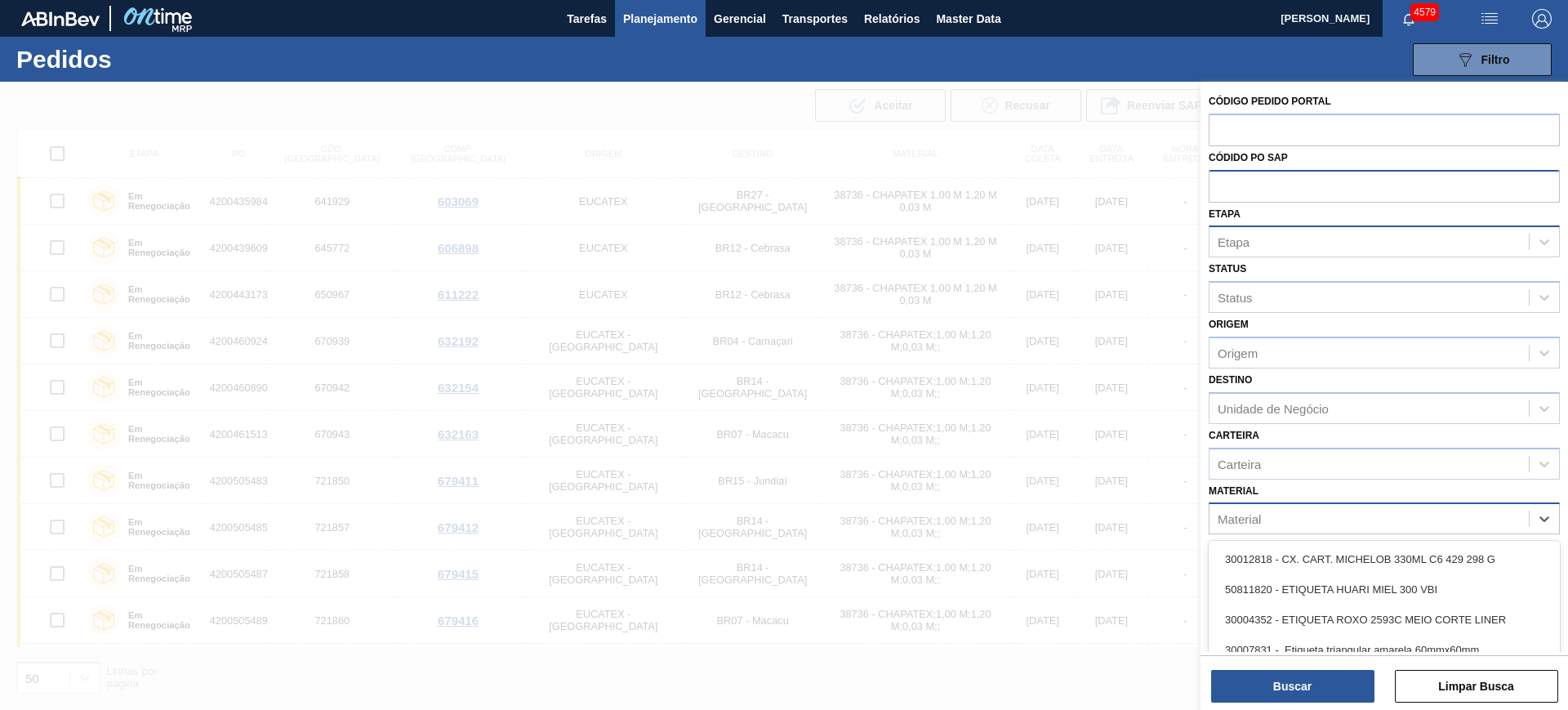
paste input "30004808"
type input "30004808"
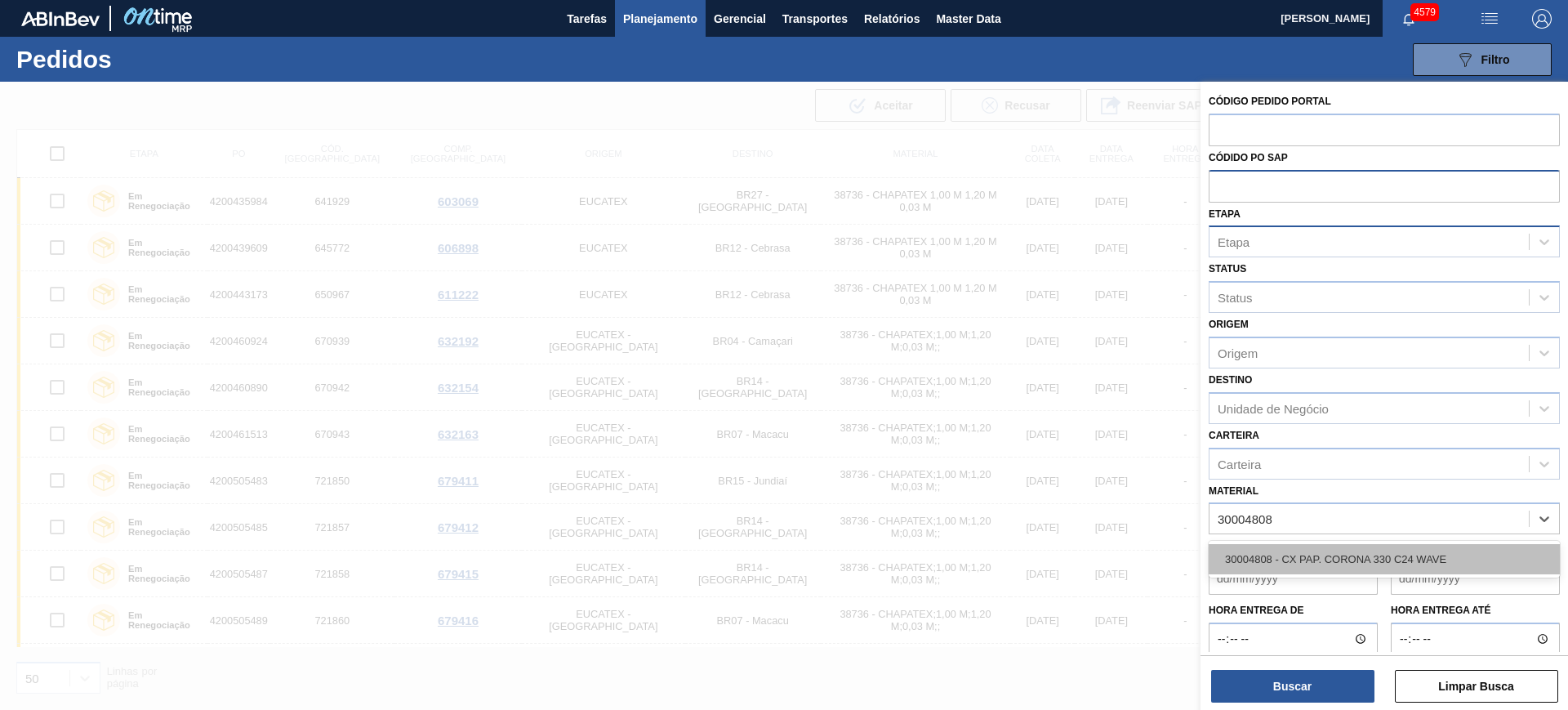
click at [1310, 554] on div "30004808 - CX PAP. CORONA 330 C24 WAVE" at bounding box center [1384, 559] width 351 height 30
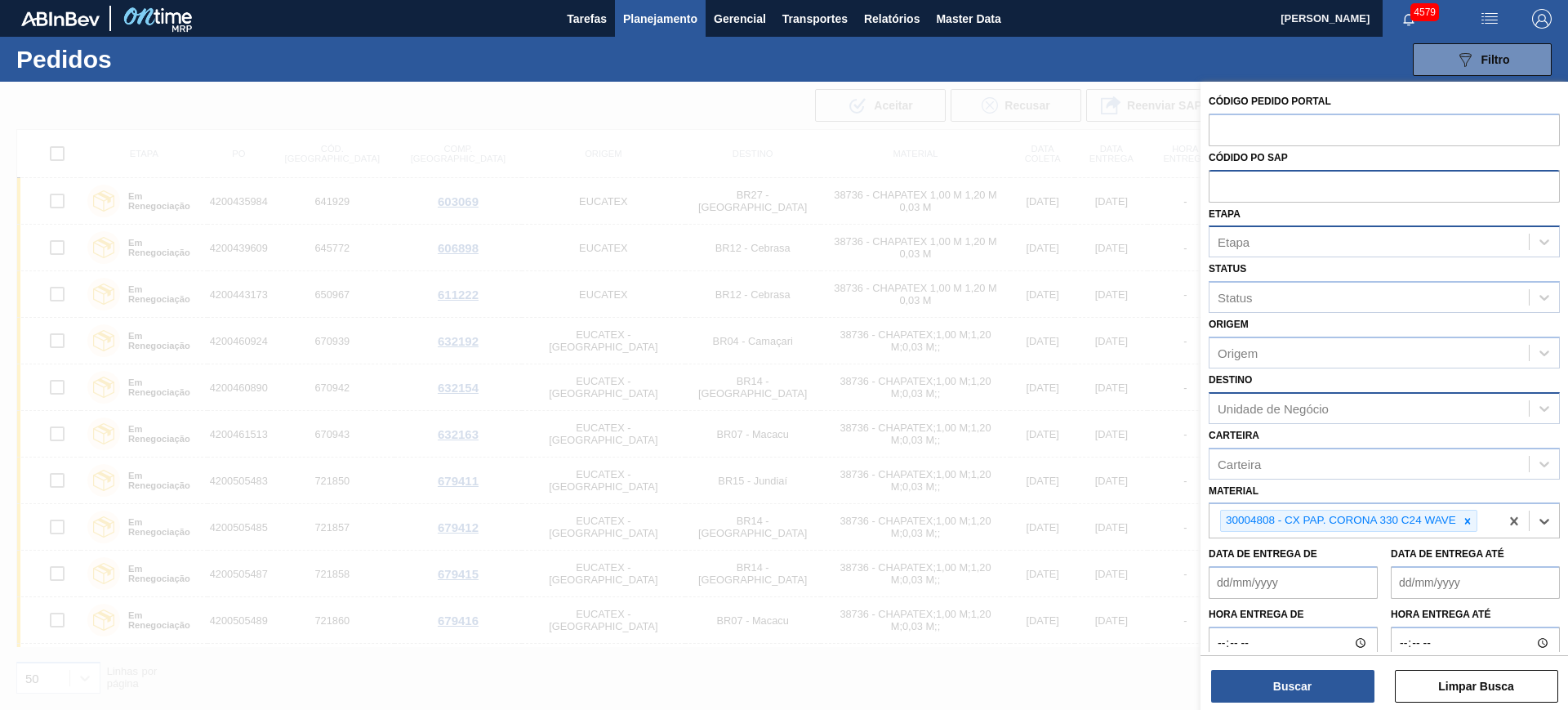
click at [1297, 410] on div "Unidade de Negócio" at bounding box center [1273, 407] width 111 height 14
type input "aquira"
click at [1238, 249] on div "Etapa" at bounding box center [1234, 241] width 32 height 14
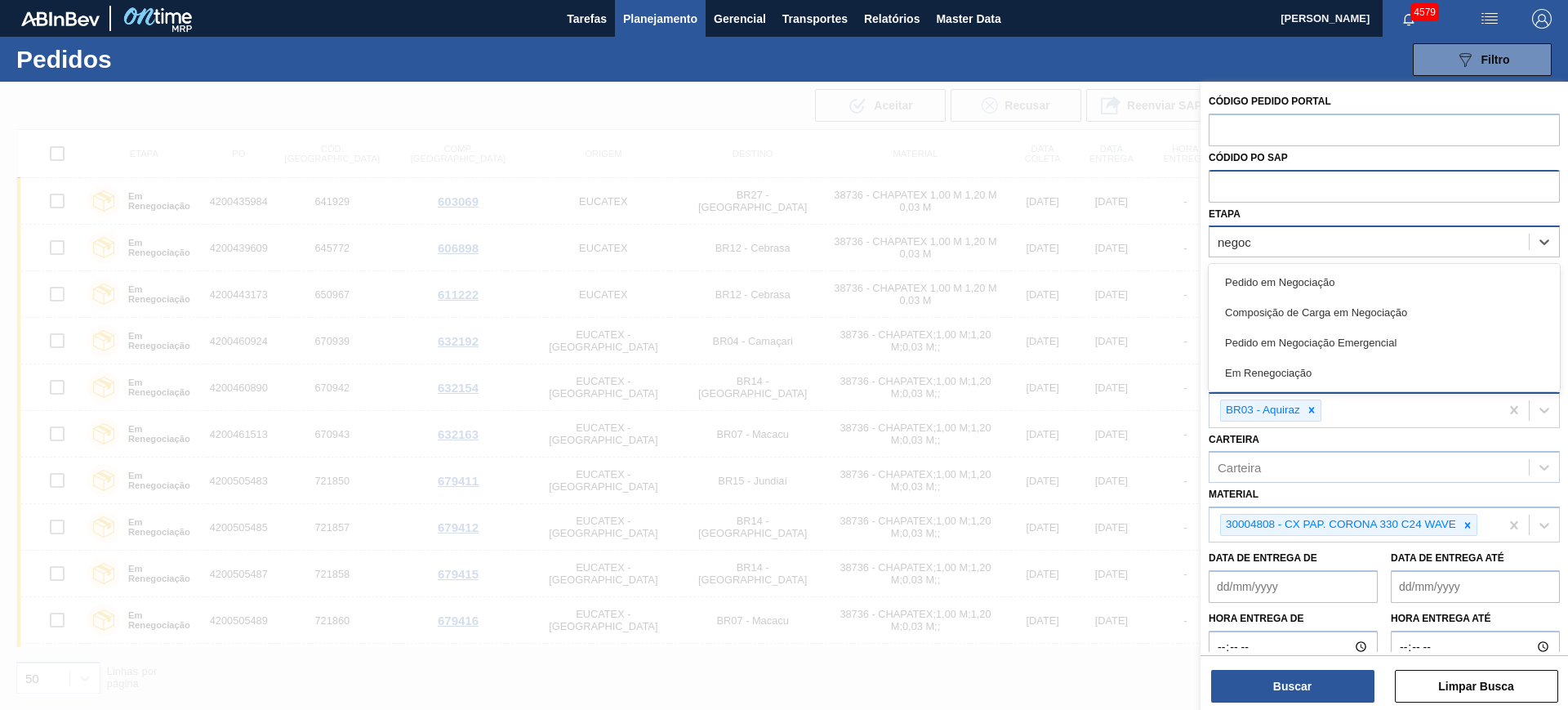
type input "negoci"
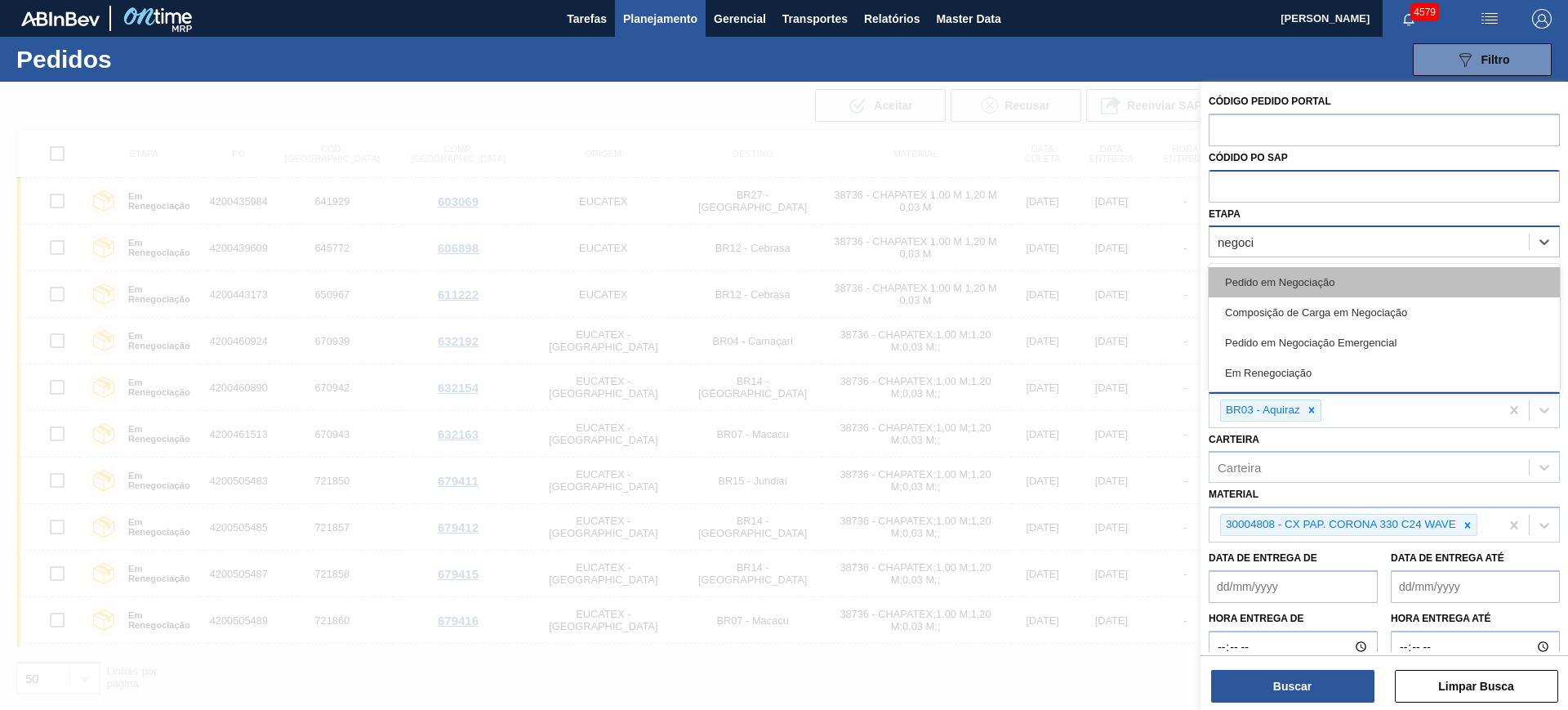
click at [1374, 292] on div "Pedido em Negociação" at bounding box center [1384, 282] width 351 height 30
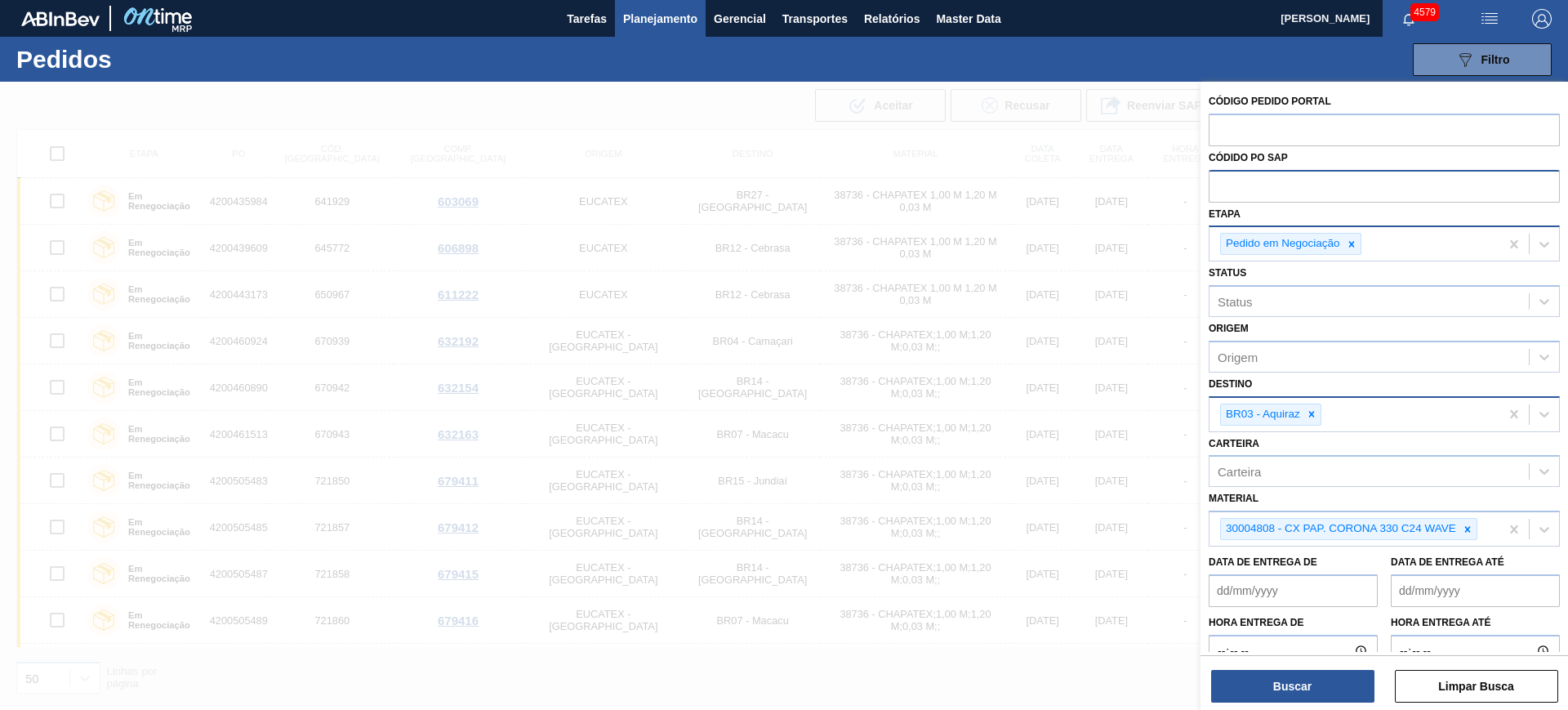
click at [1328, 663] on div "Buscar Limpar Busca" at bounding box center [1384, 678] width 368 height 46
click at [1329, 682] on button "Buscar" at bounding box center [1293, 685] width 163 height 32
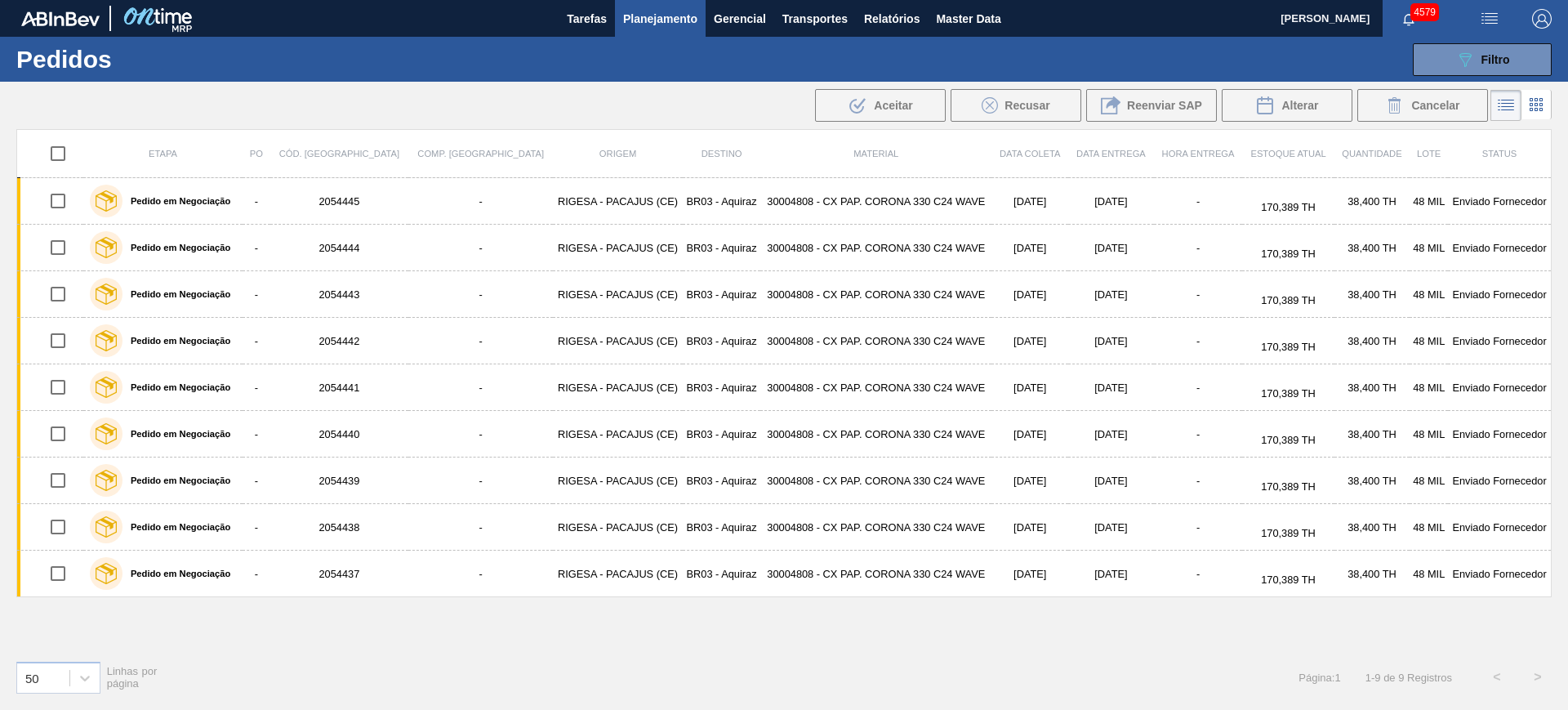
click at [61, 161] on input "checkbox" at bounding box center [57, 153] width 34 height 34
checkbox input "true"
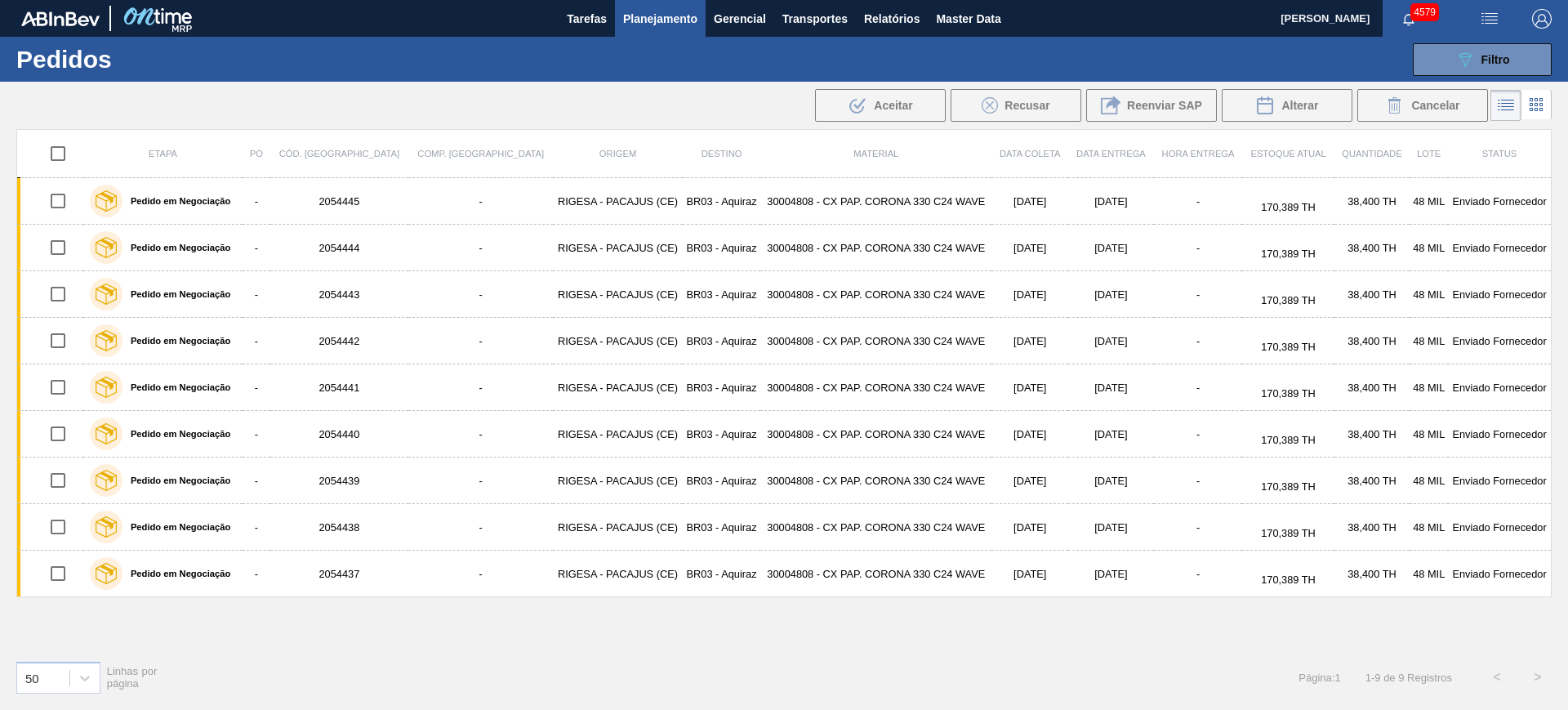
checkbox input "true"
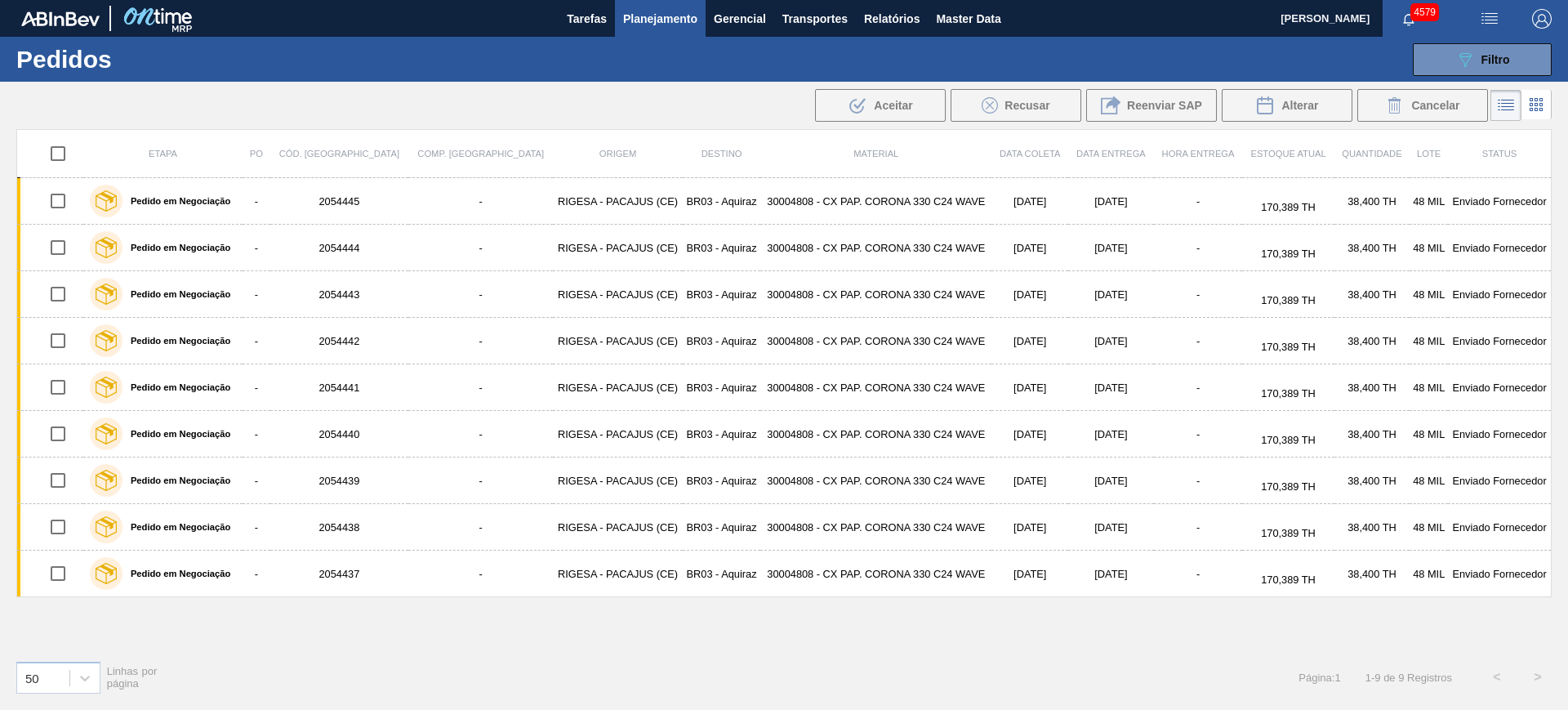
checkbox input "true"
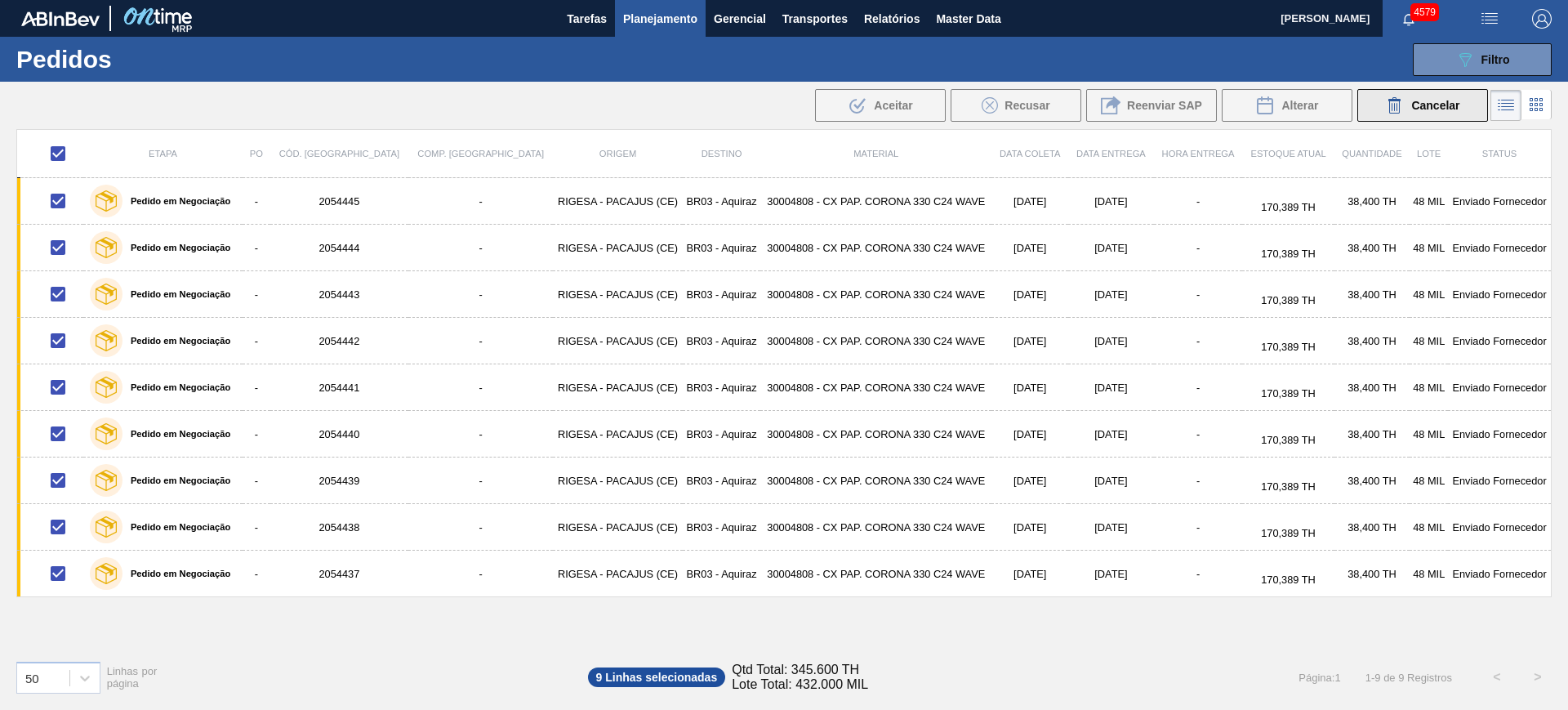
click at [1382, 106] on button "Cancelar" at bounding box center [1423, 105] width 131 height 32
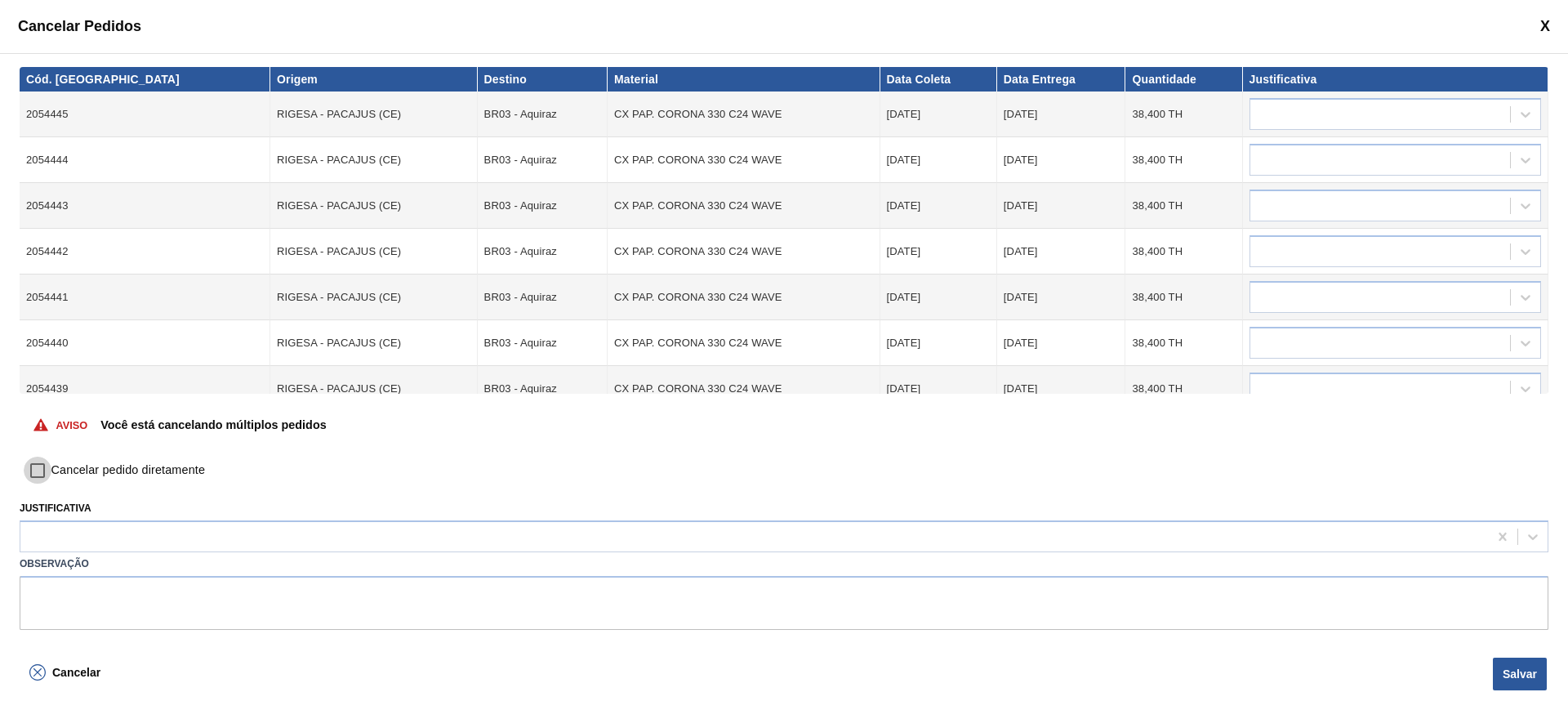
click at [41, 468] on input "Cancelar pedido diretamente" at bounding box center [38, 471] width 28 height 28
checkbox input "true"
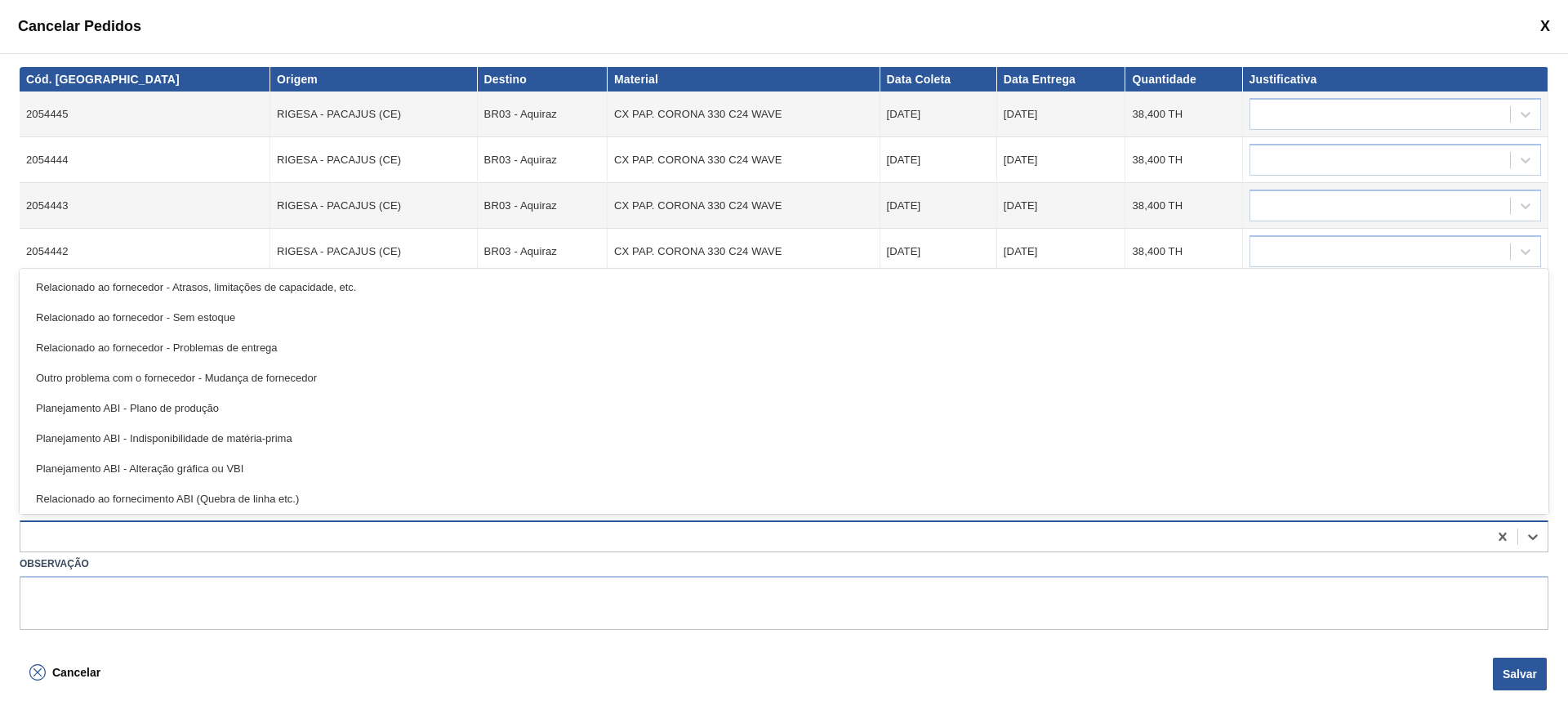
click at [70, 530] on div at bounding box center [754, 537] width 1468 height 24
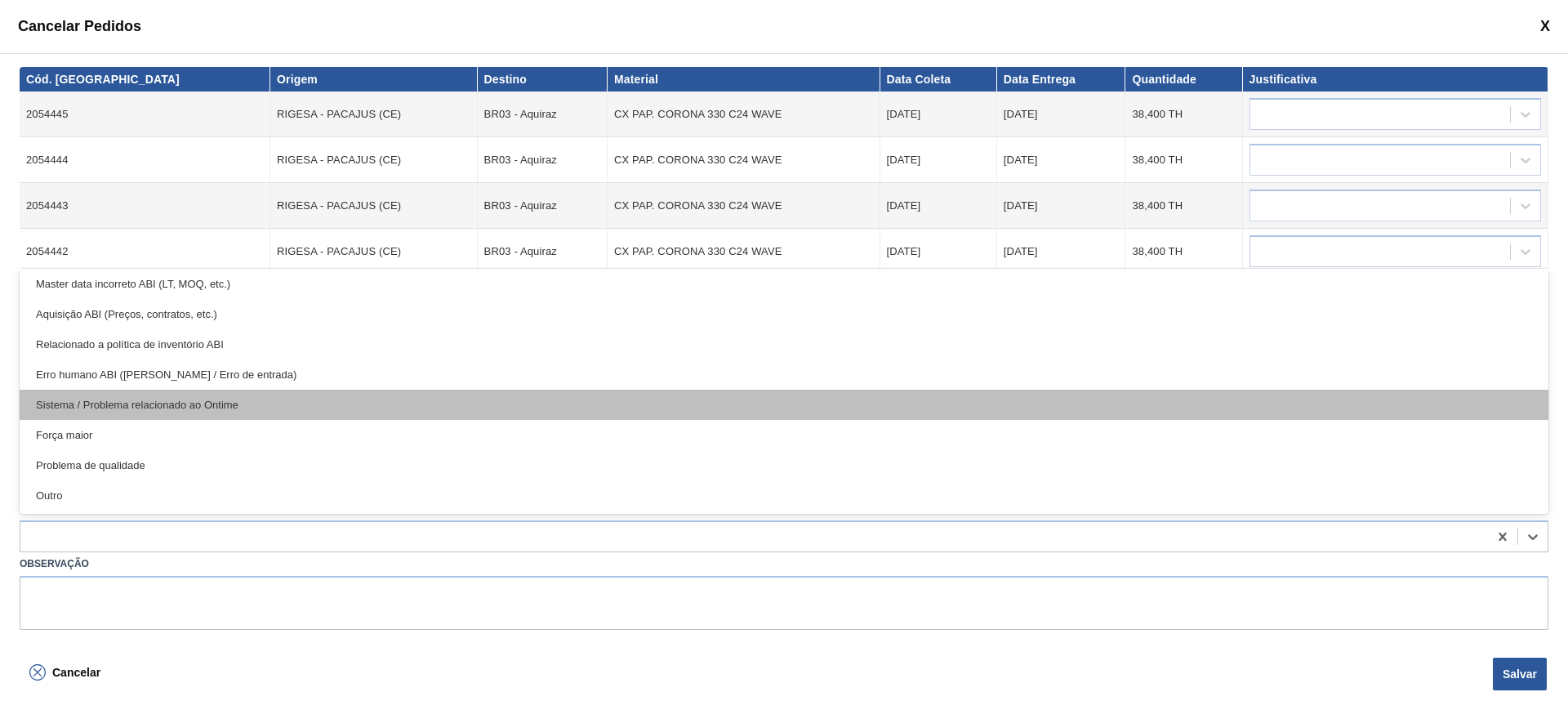
click at [285, 397] on div "Sistema / Problema relacionado ao Ontime" at bounding box center [784, 404] width 1529 height 30
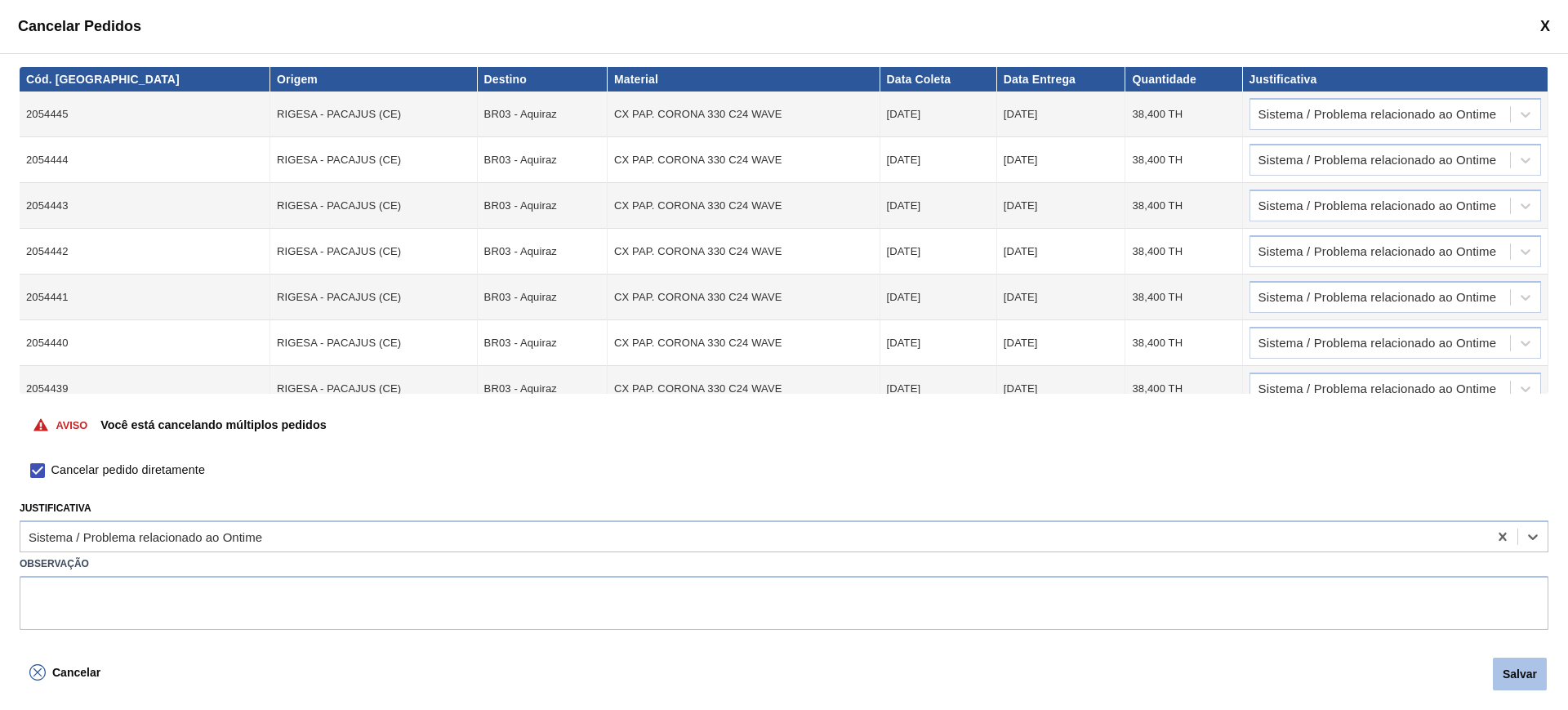
click at [1521, 679] on button "Salvar" at bounding box center [1520, 673] width 54 height 32
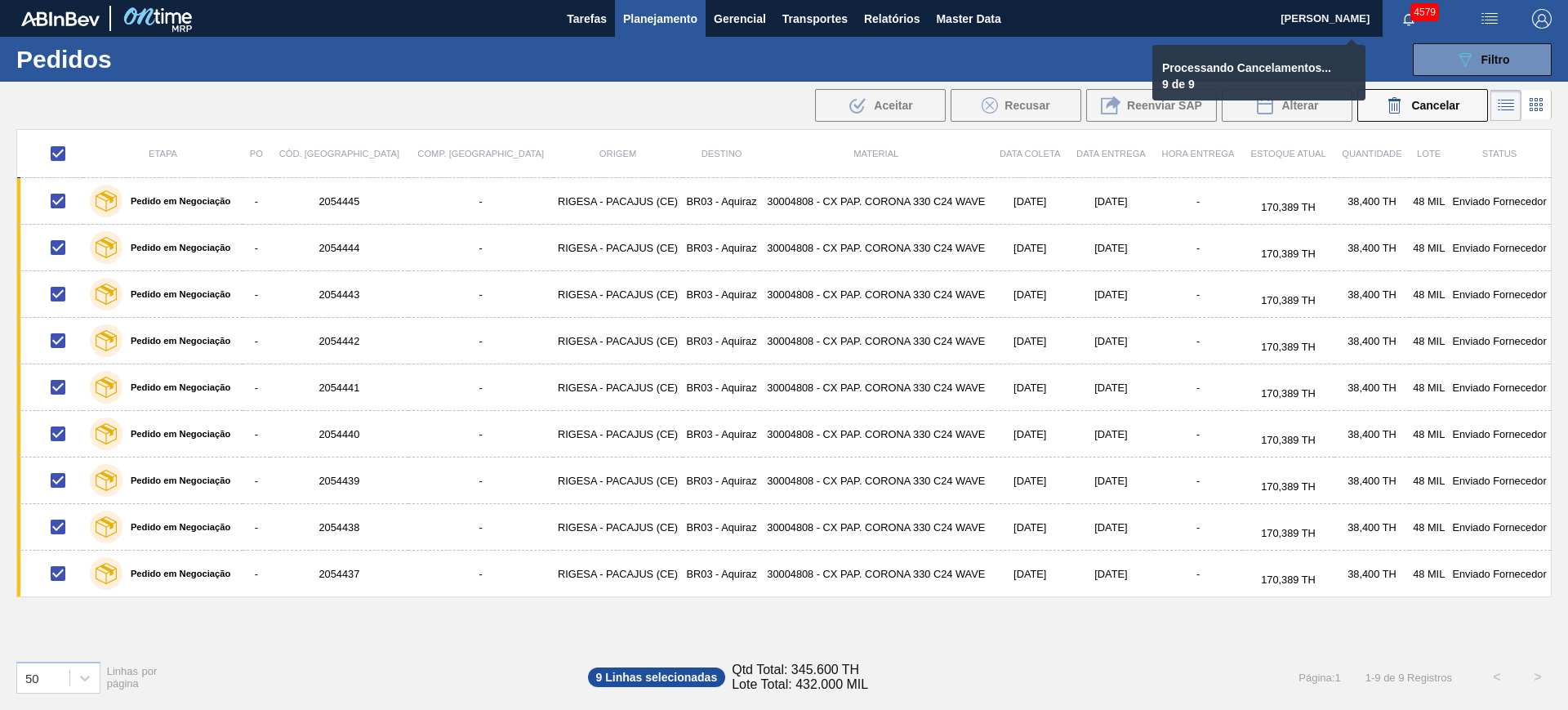
checkbox input "false"
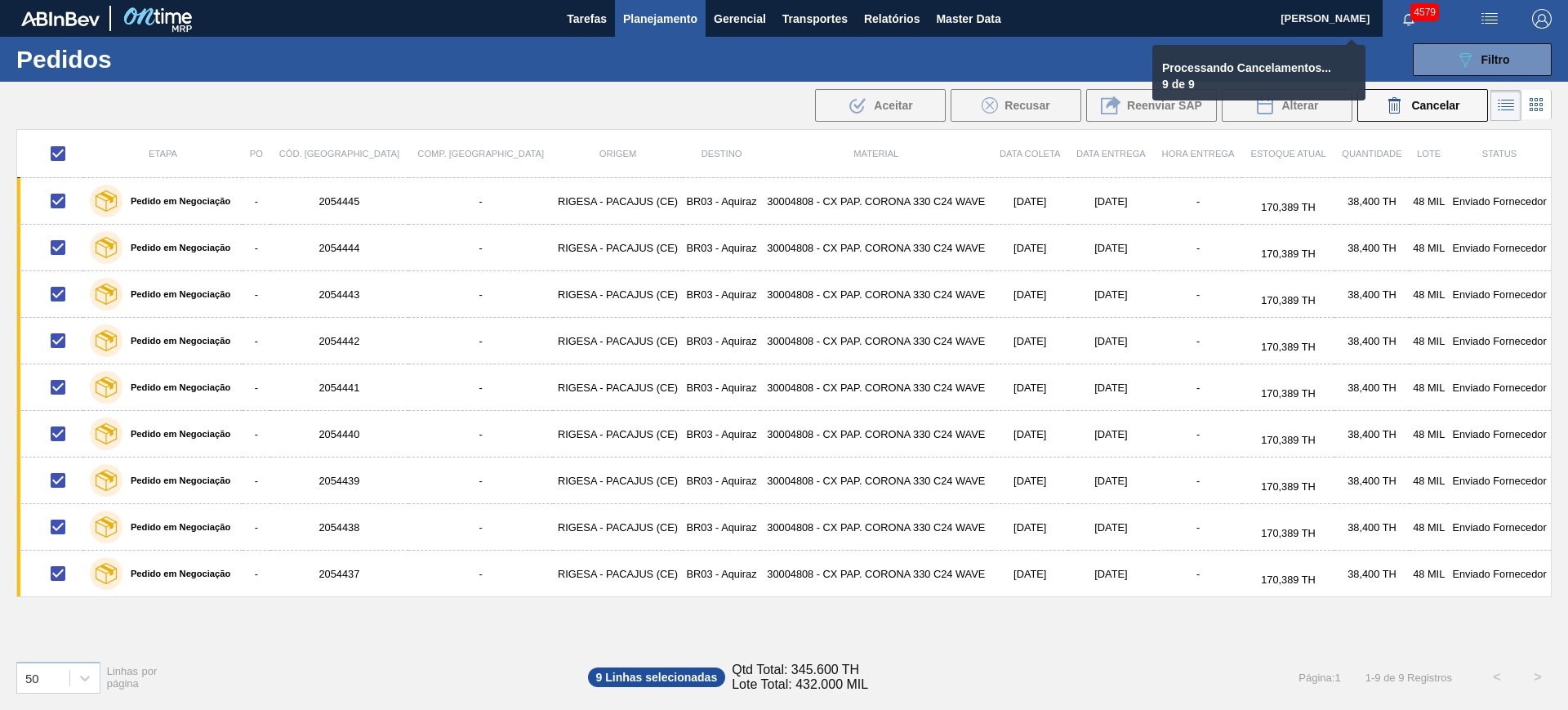
checkbox input "false"
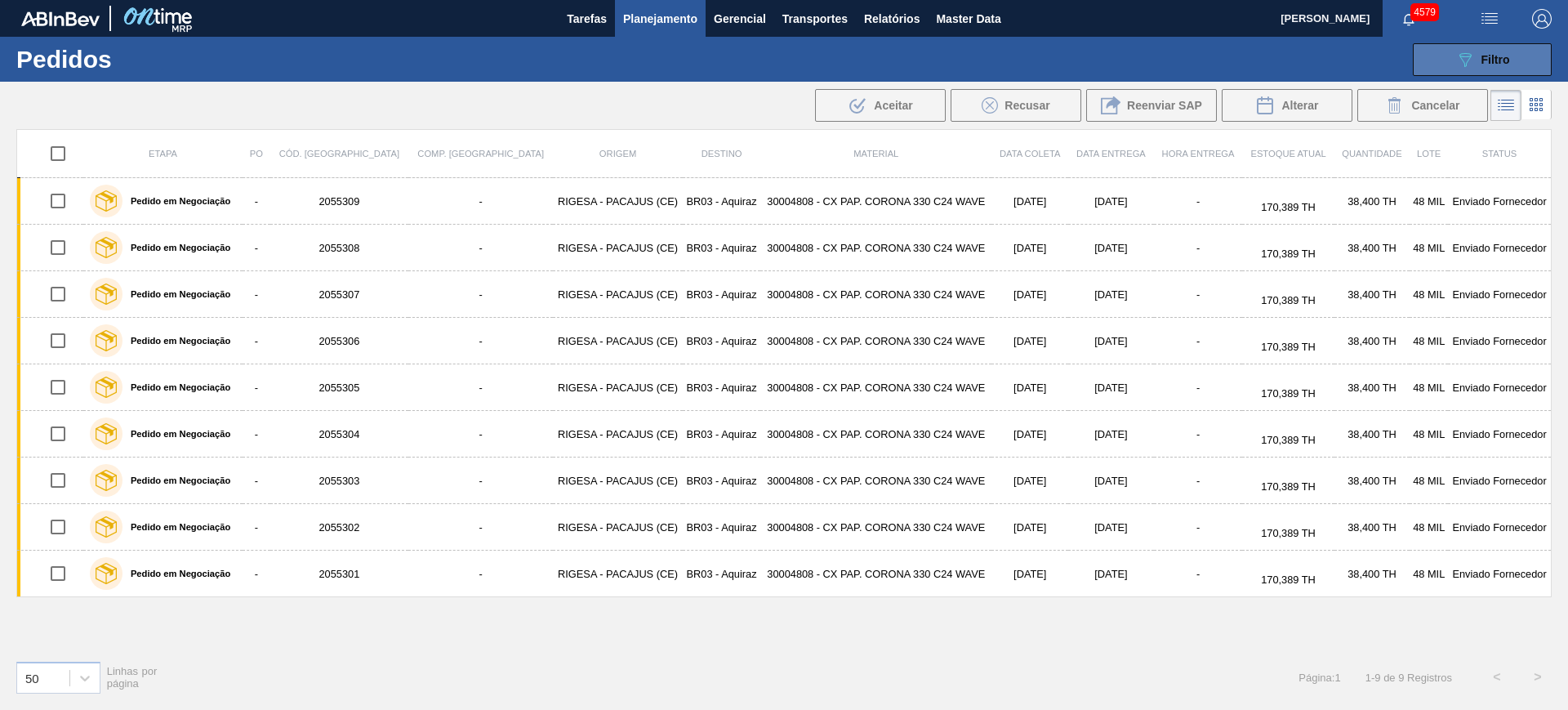
click at [1492, 66] on div "089F7B8B-B2A5-4AFE-B5C0-19BA573D28AC Filtro" at bounding box center [1482, 59] width 54 height 19
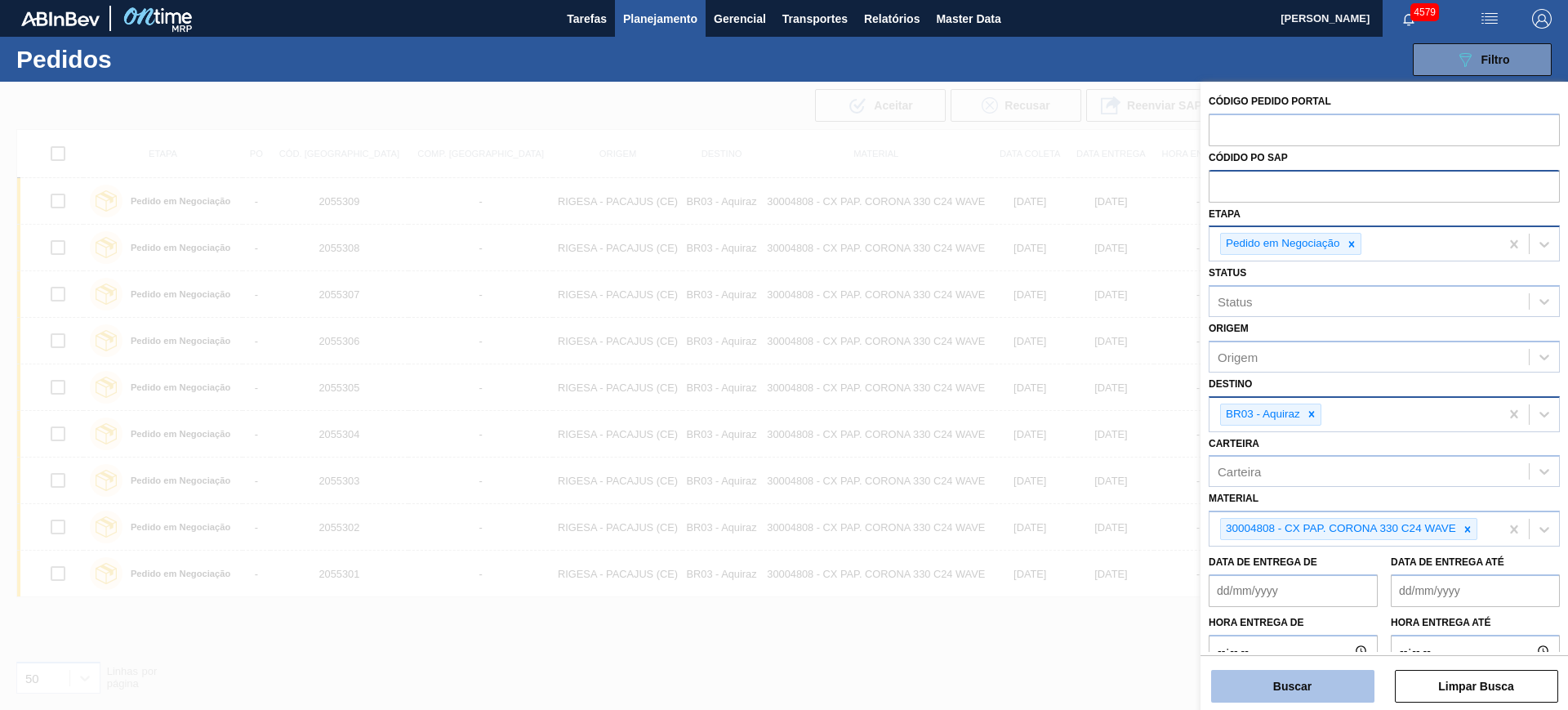
click at [1302, 679] on button "Buscar" at bounding box center [1293, 685] width 163 height 32
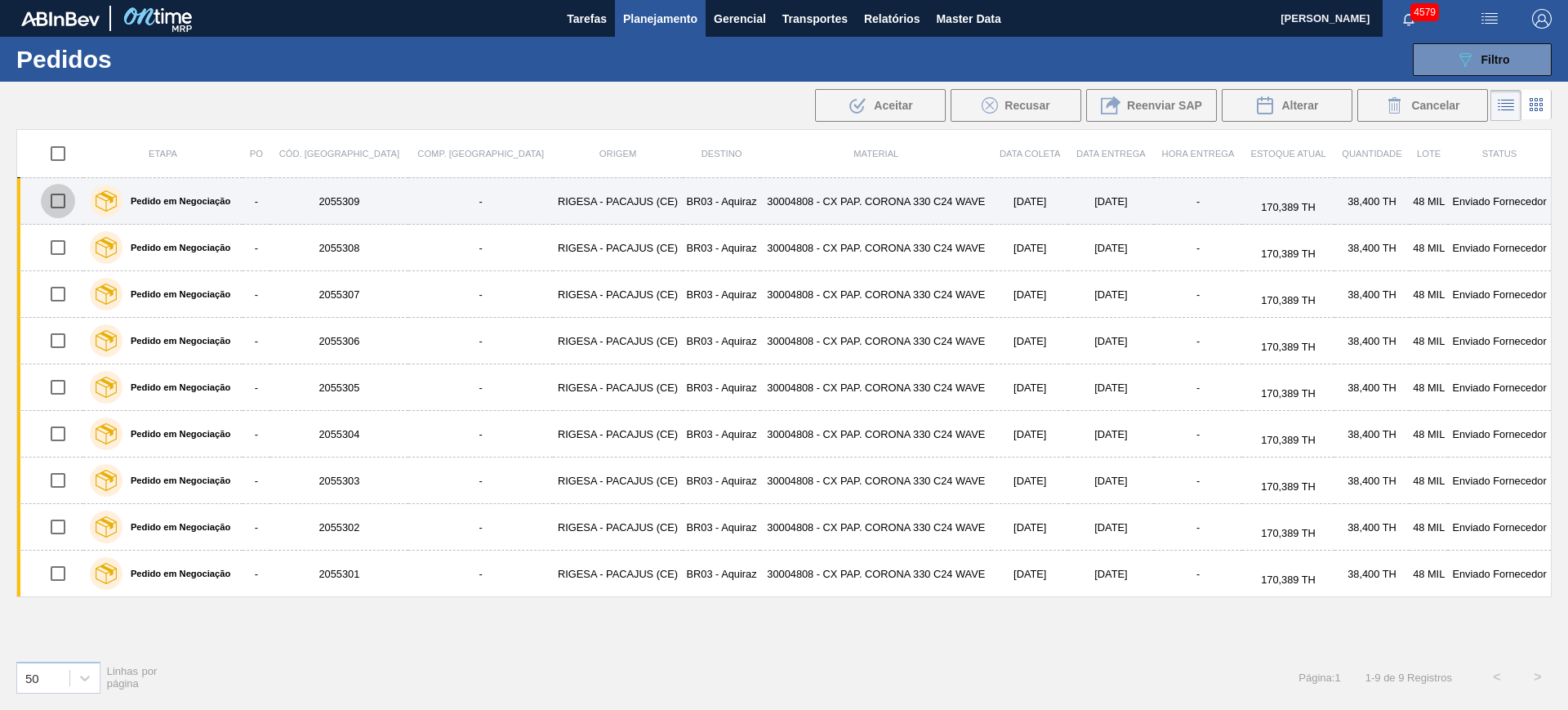
click at [55, 205] on input "checkbox" at bounding box center [57, 201] width 34 height 34
checkbox input "true"
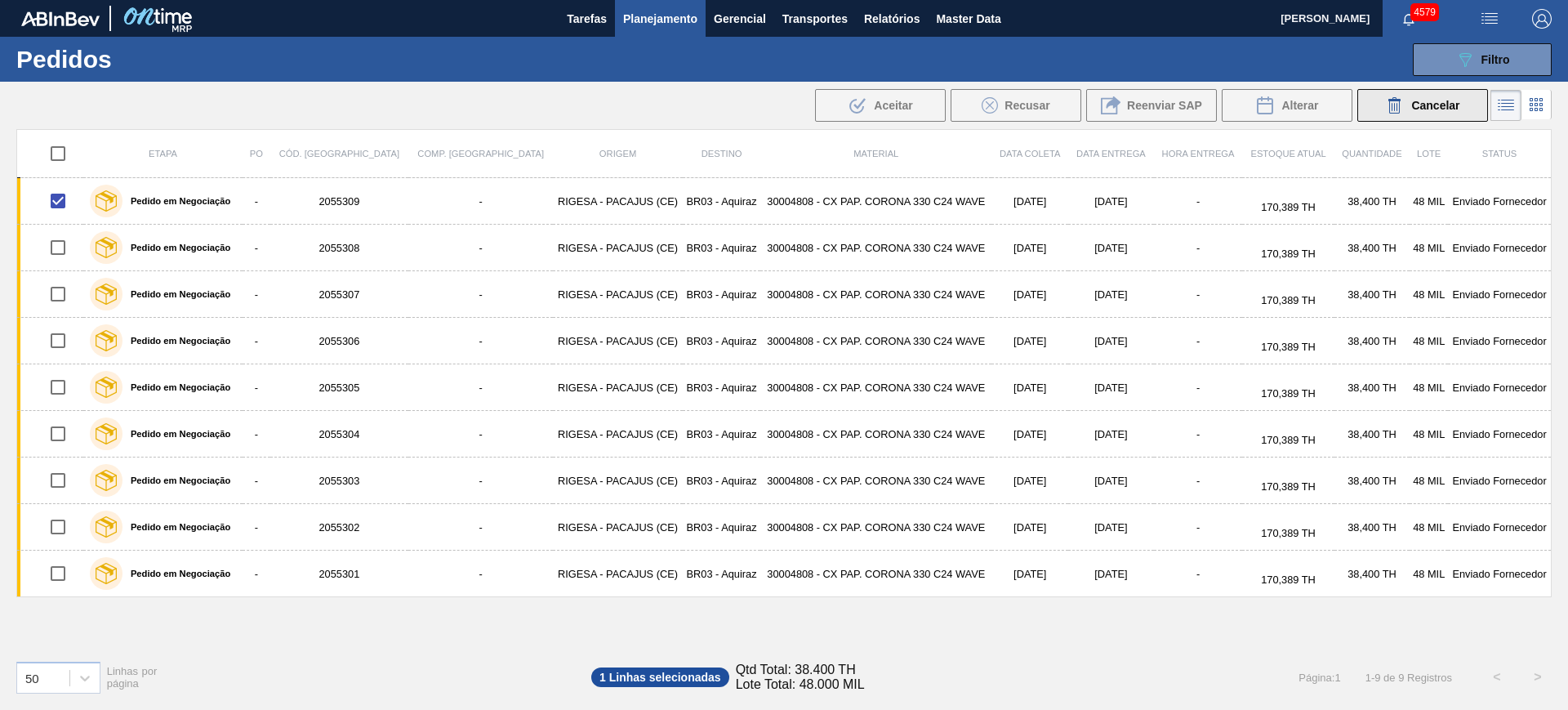
click at [1393, 103] on icon at bounding box center [1395, 105] width 19 height 19
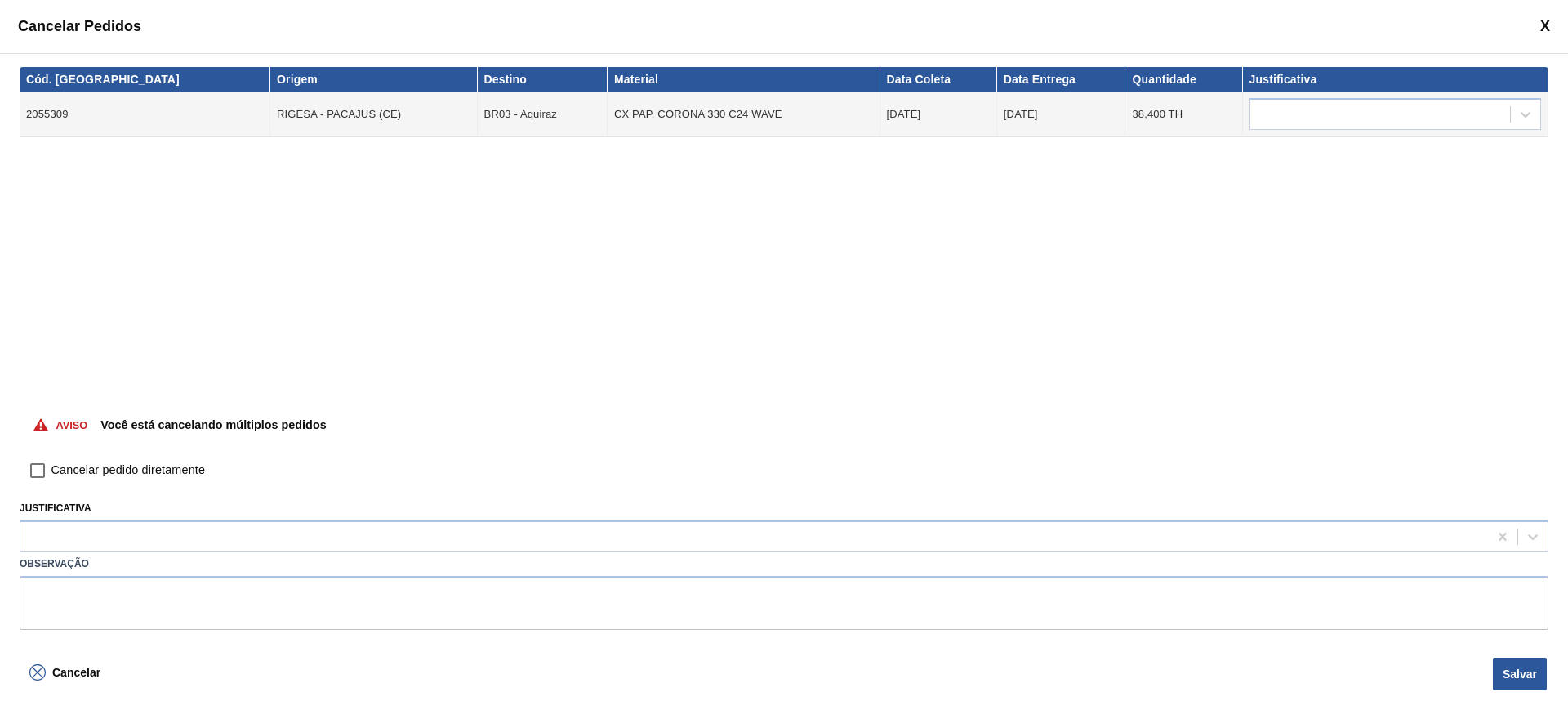
click at [157, 471] on span "Cancelar pedido diretamente" at bounding box center [128, 471] width 154 height 18
click at [52, 471] on input "Cancelar pedido diretamente" at bounding box center [38, 471] width 28 height 28
checkbox input "true"
click at [1358, 111] on div at bounding box center [1381, 115] width 260 height 24
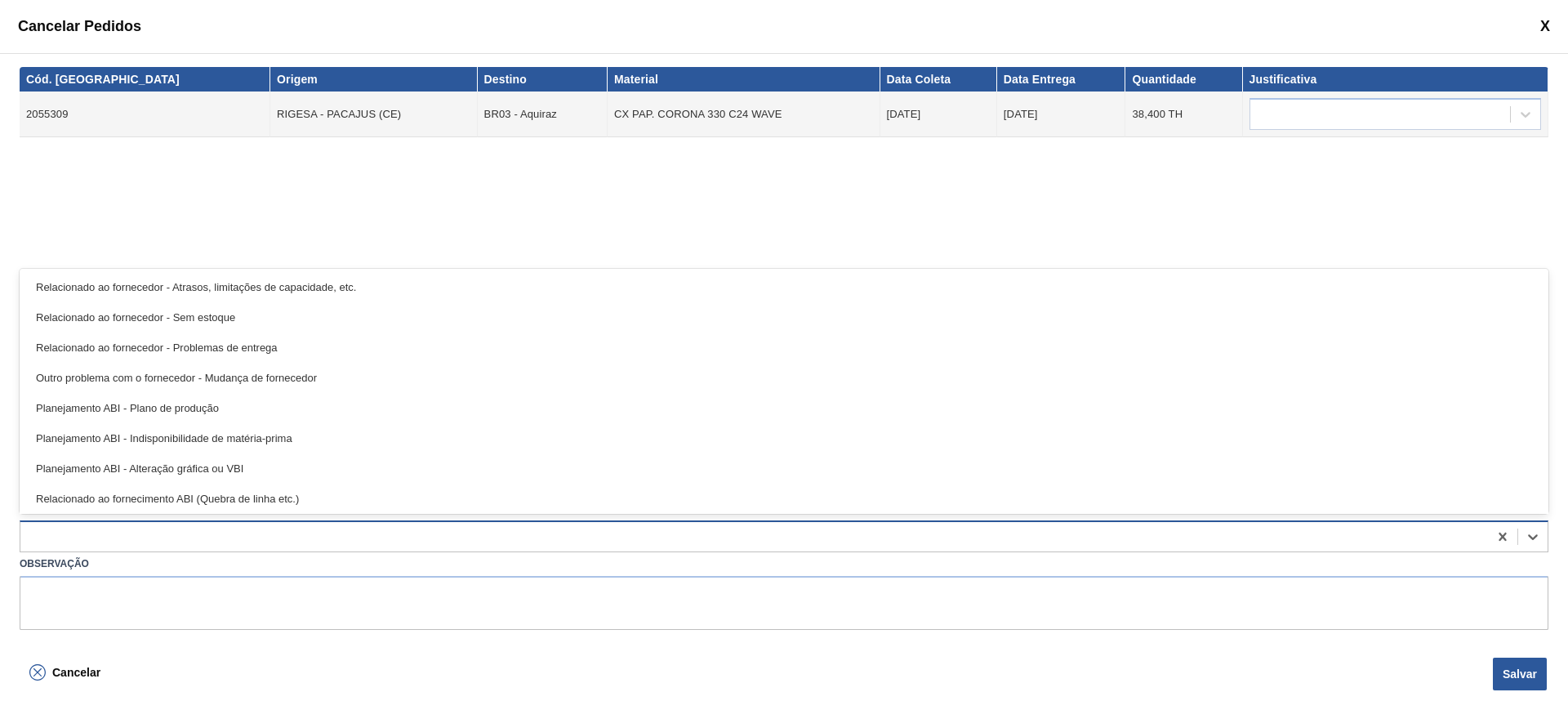
click at [188, 532] on div at bounding box center [754, 537] width 1468 height 24
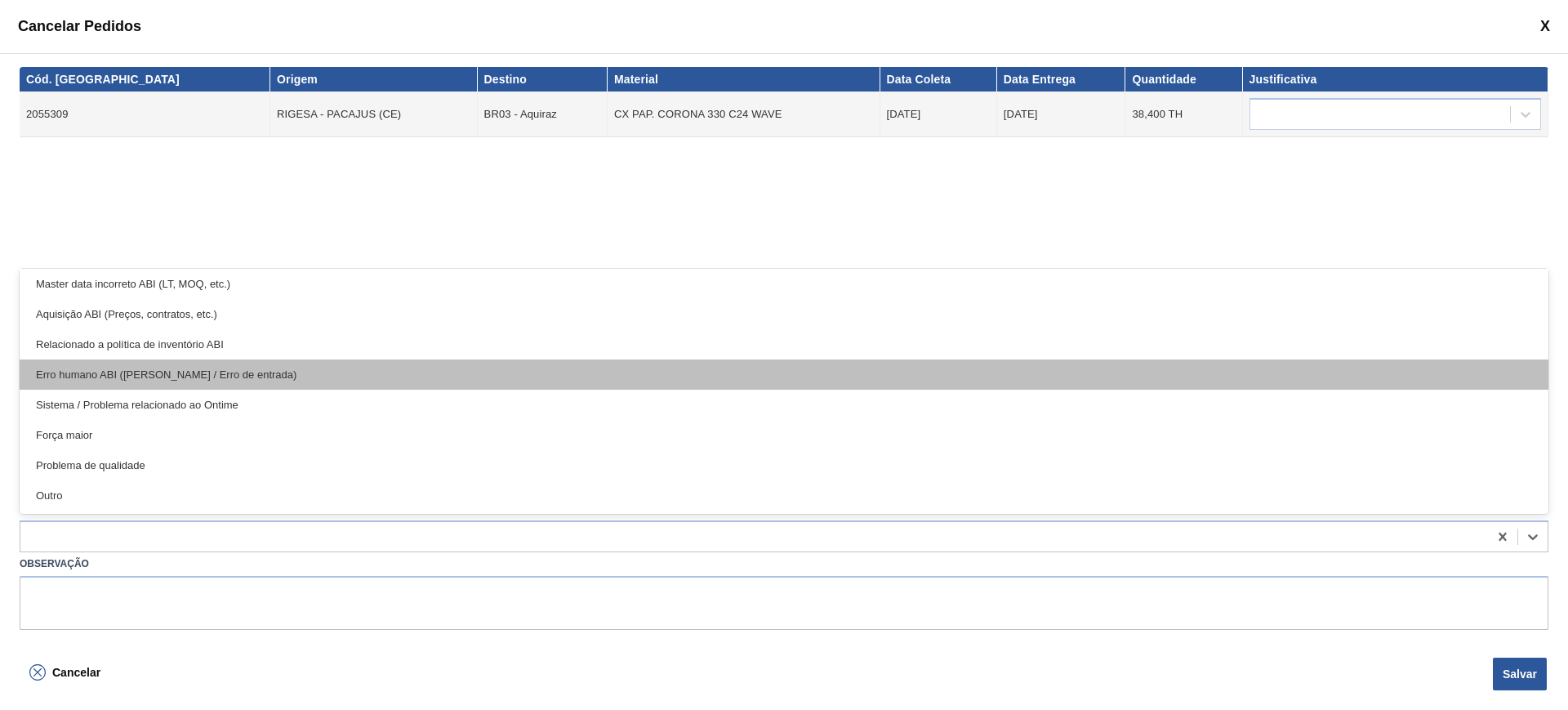
click at [289, 382] on div "Erro humano ABI (Cálculo / Erro de entrada)" at bounding box center [784, 374] width 1529 height 30
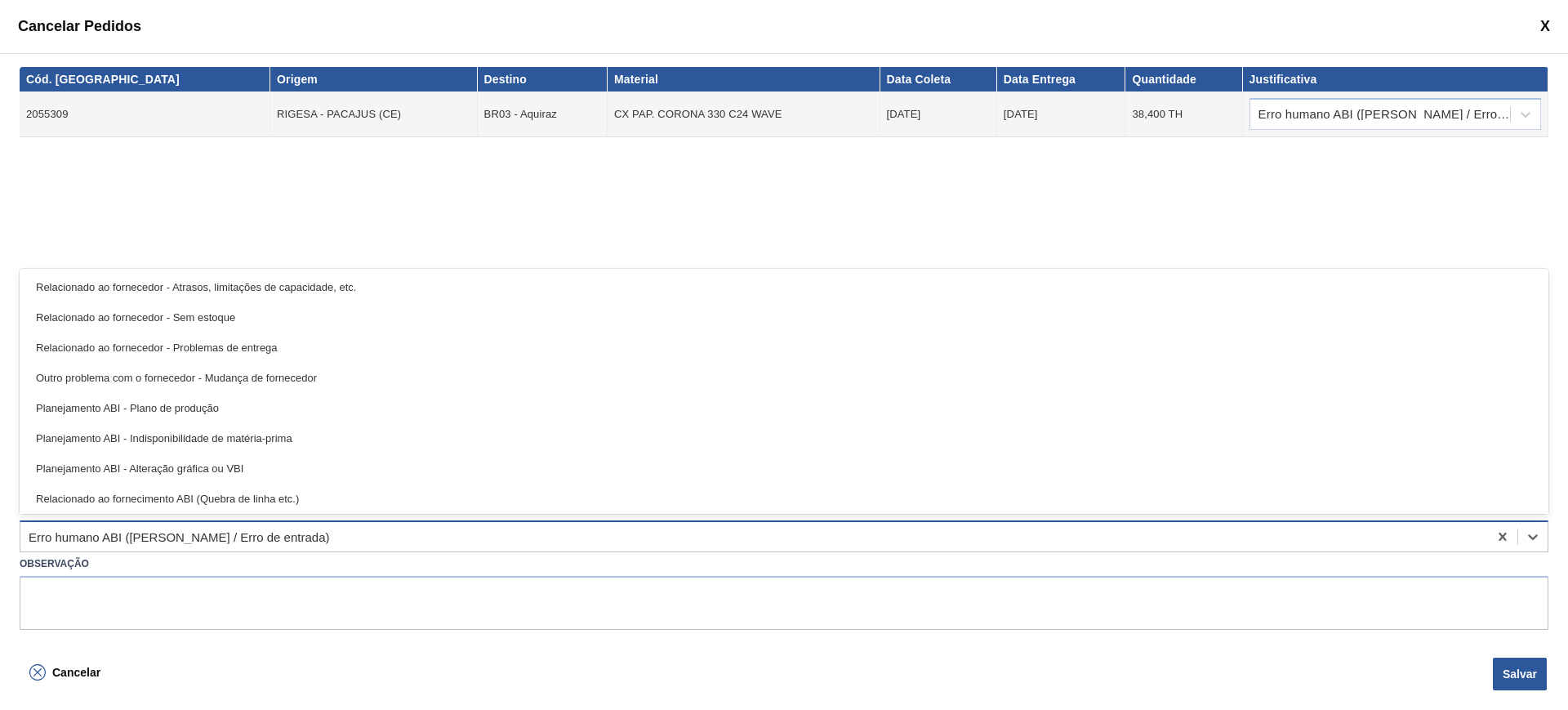
click at [249, 525] on div "Erro humano ABI (Cálculo / Erro de entrada)" at bounding box center [754, 537] width 1468 height 24
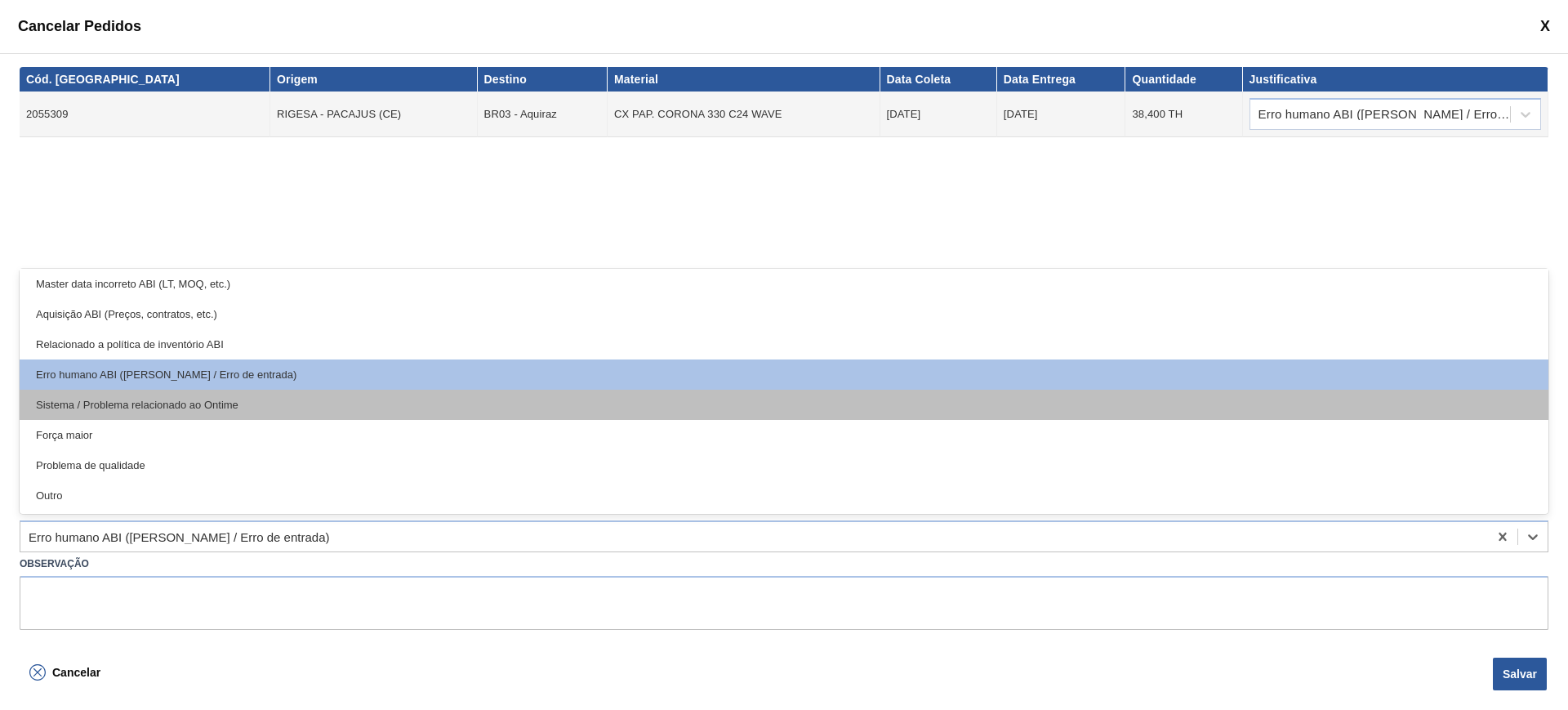
click at [287, 408] on div "Sistema / Problema relacionado ao Ontime" at bounding box center [784, 404] width 1529 height 30
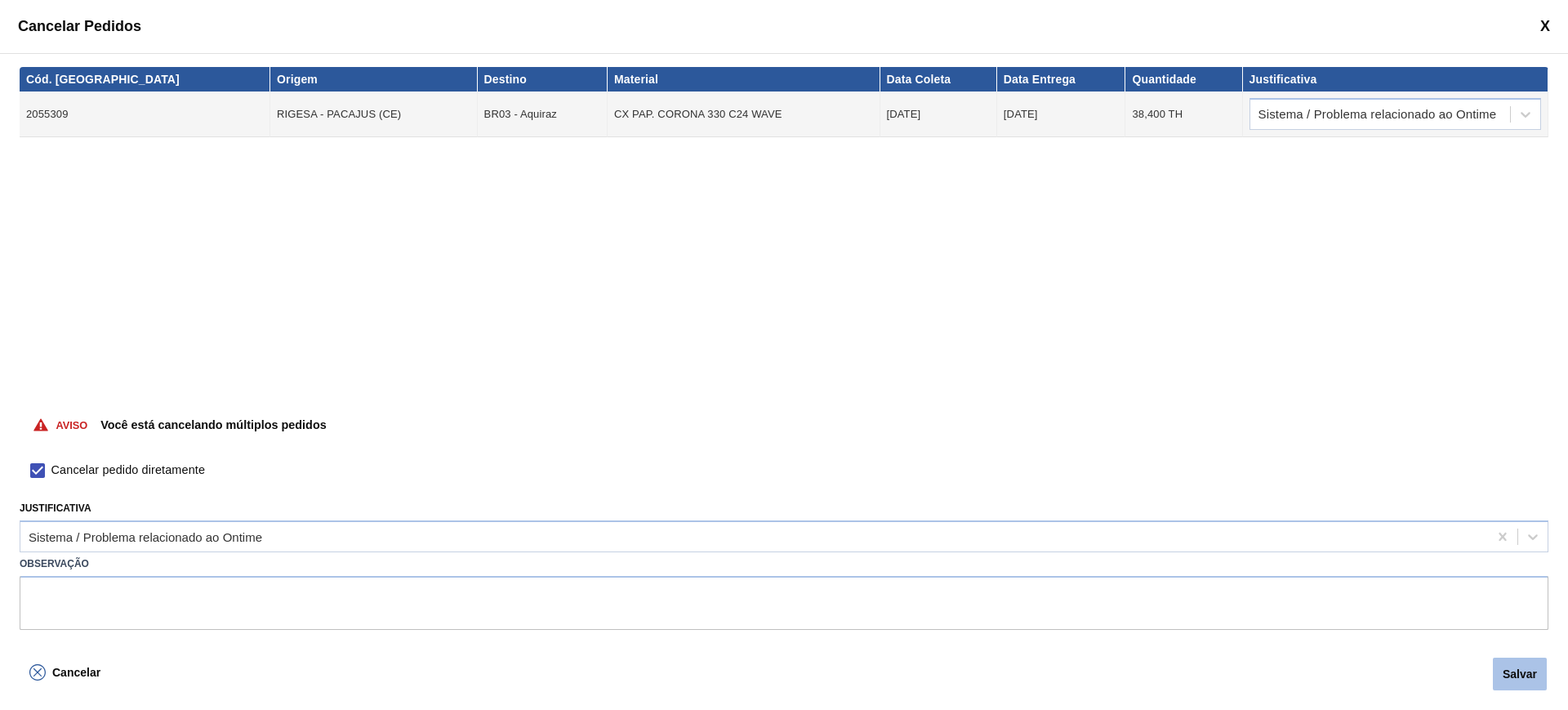
click at [1504, 664] on button "Salvar" at bounding box center [1520, 673] width 54 height 32
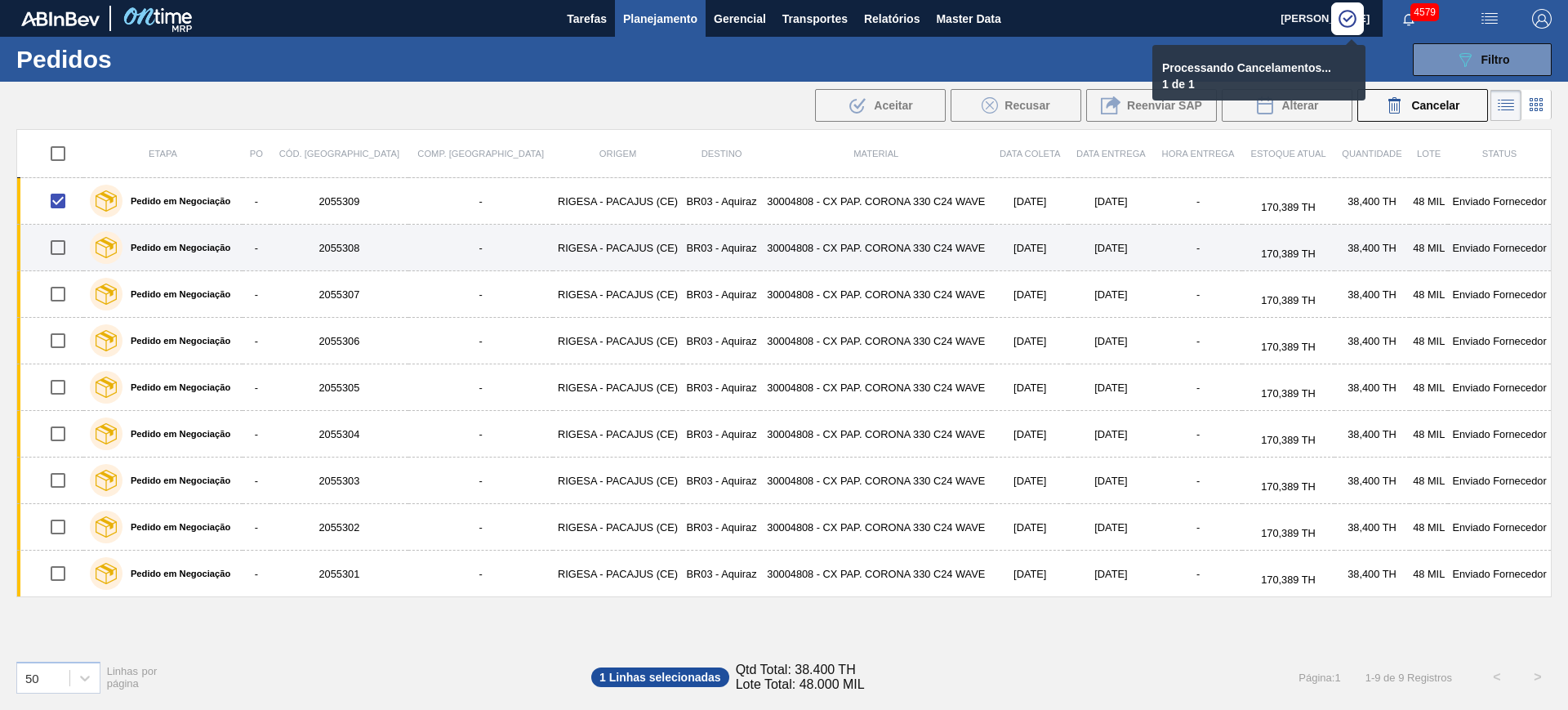
click at [69, 249] on input "checkbox" at bounding box center [57, 247] width 34 height 34
checkbox input "true"
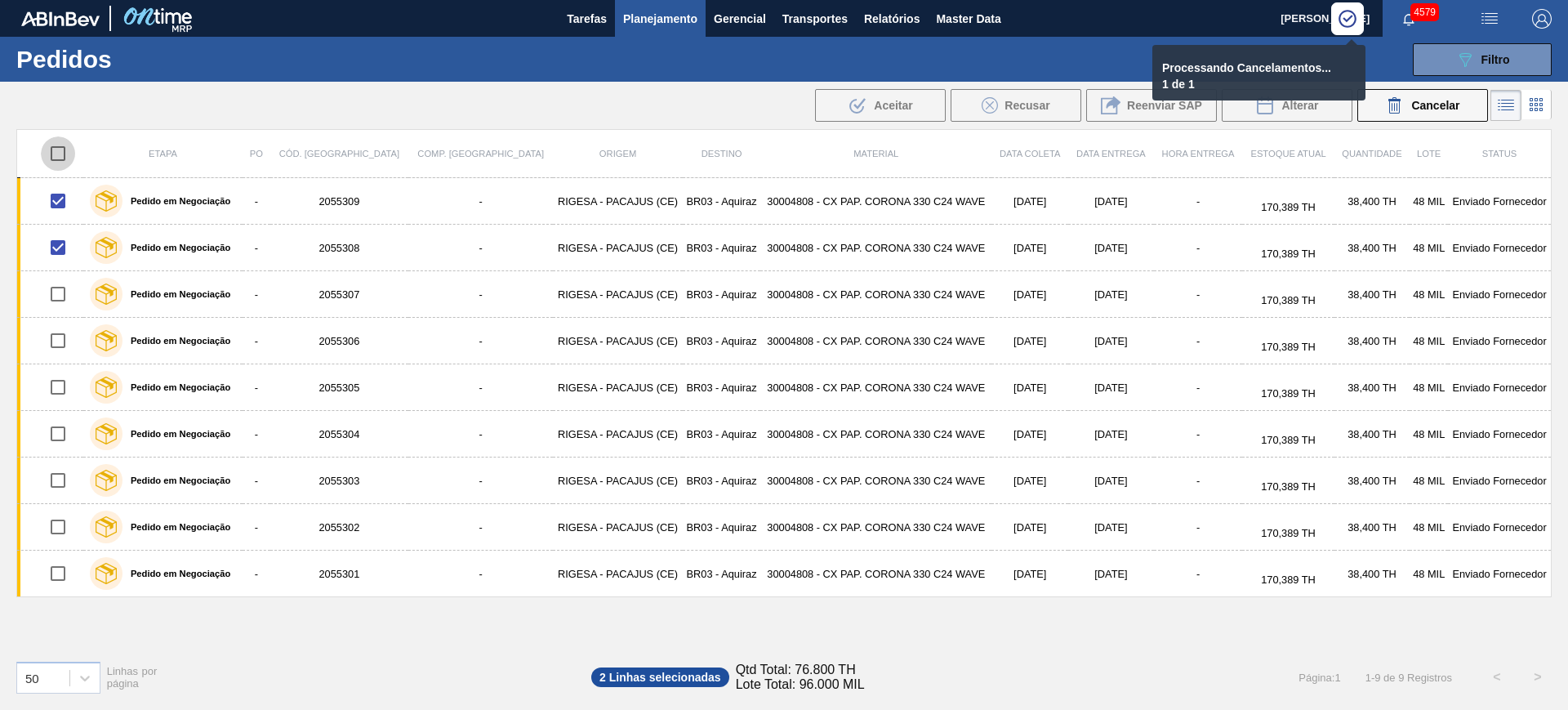
click at [66, 154] on input "checkbox" at bounding box center [57, 153] width 34 height 34
checkbox input "true"
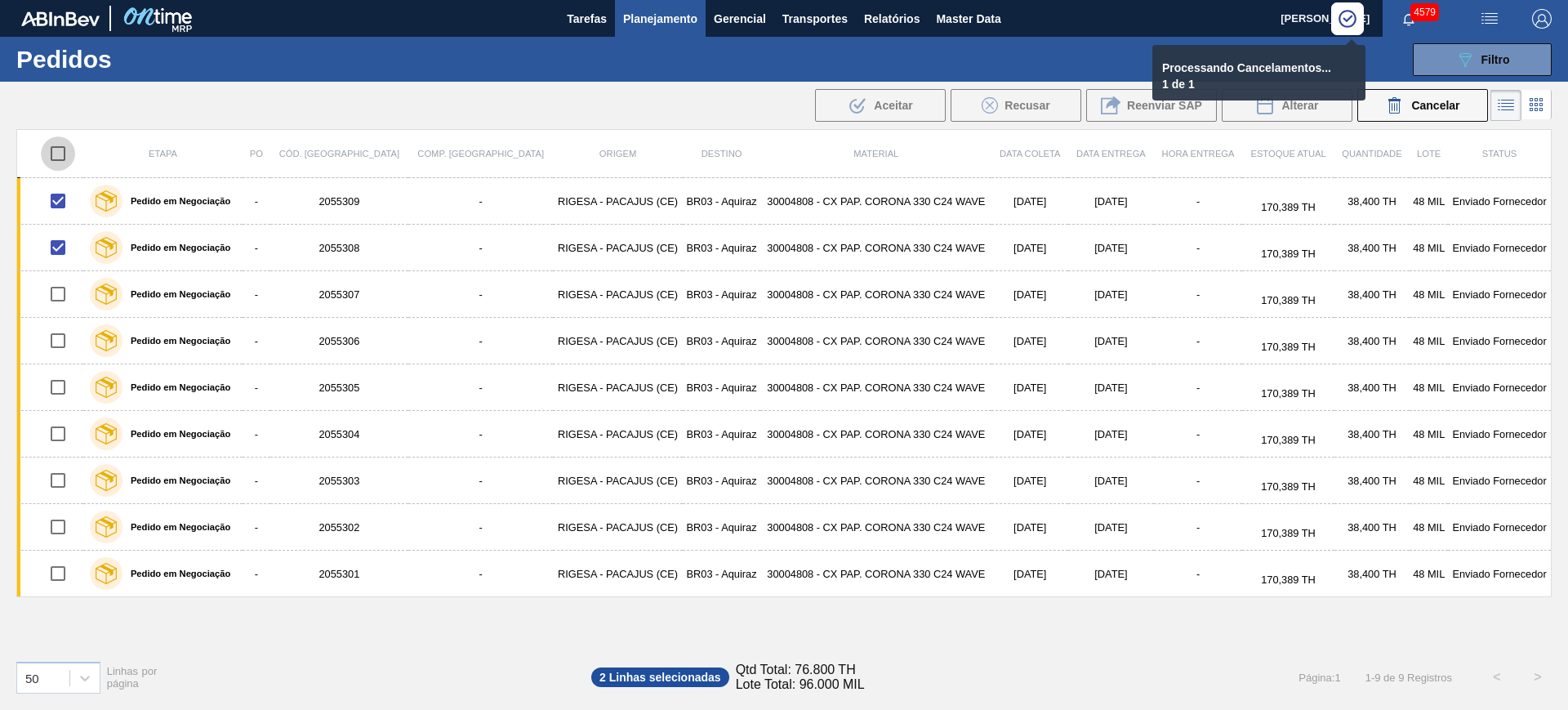
checkbox input "true"
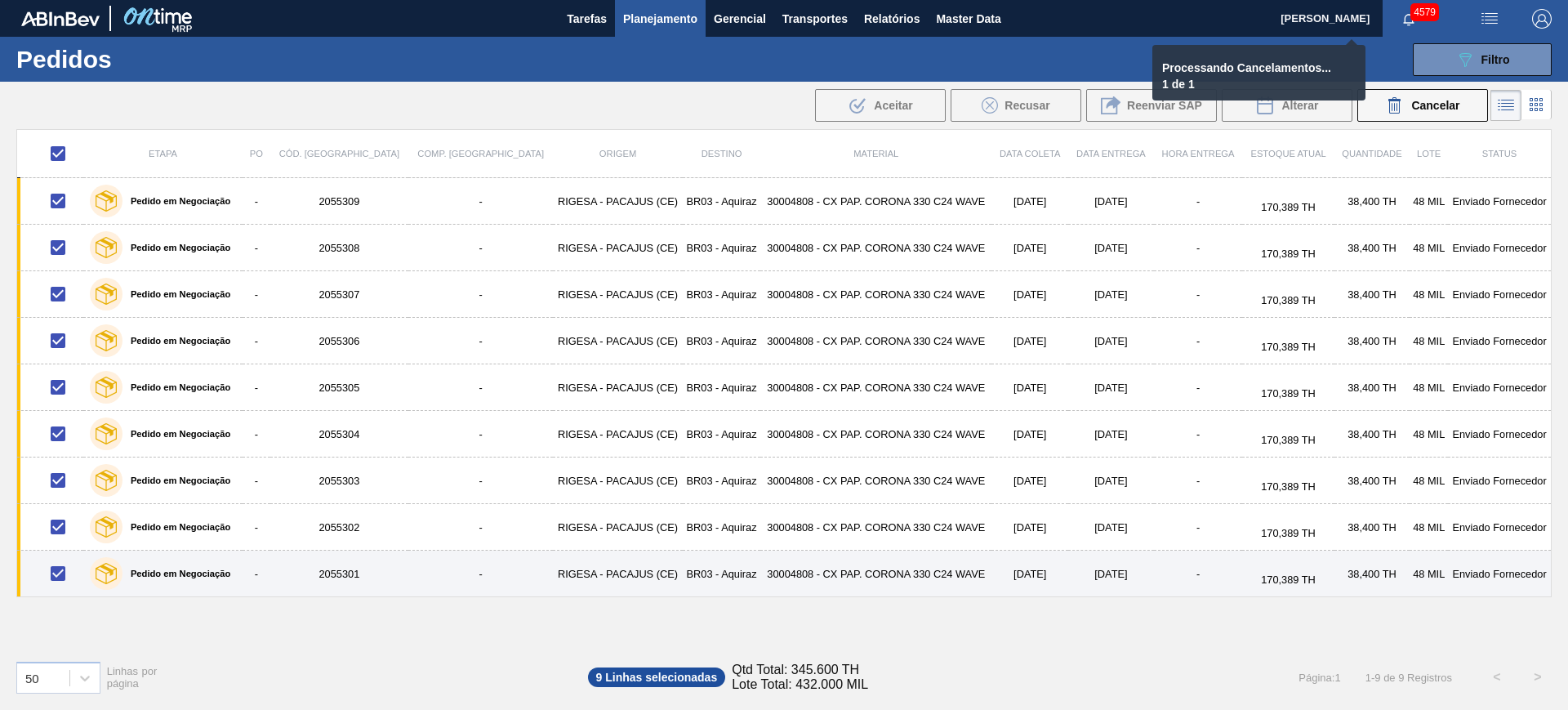
checkbox input "false"
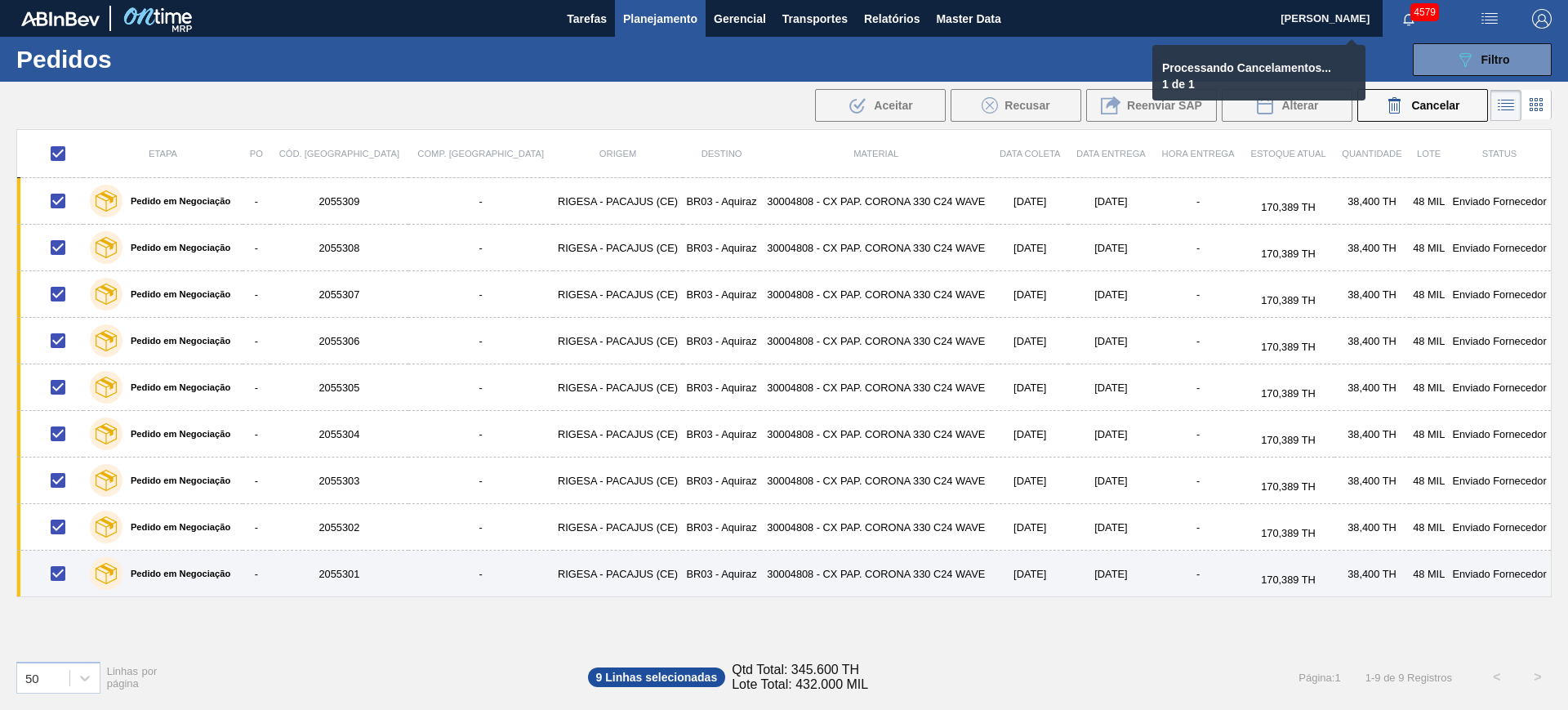
checkbox input "false"
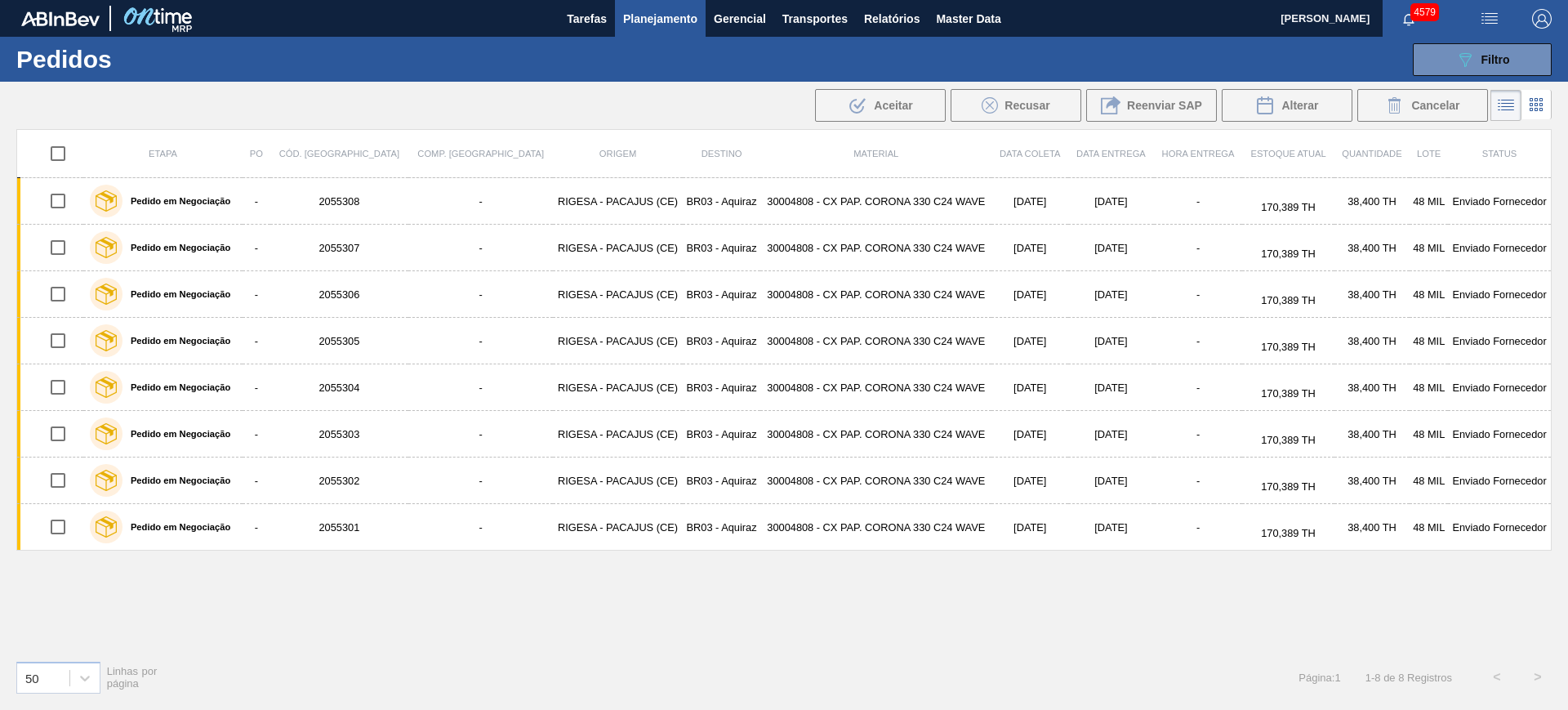
click at [55, 143] on input "checkbox" at bounding box center [57, 153] width 34 height 34
checkbox input "true"
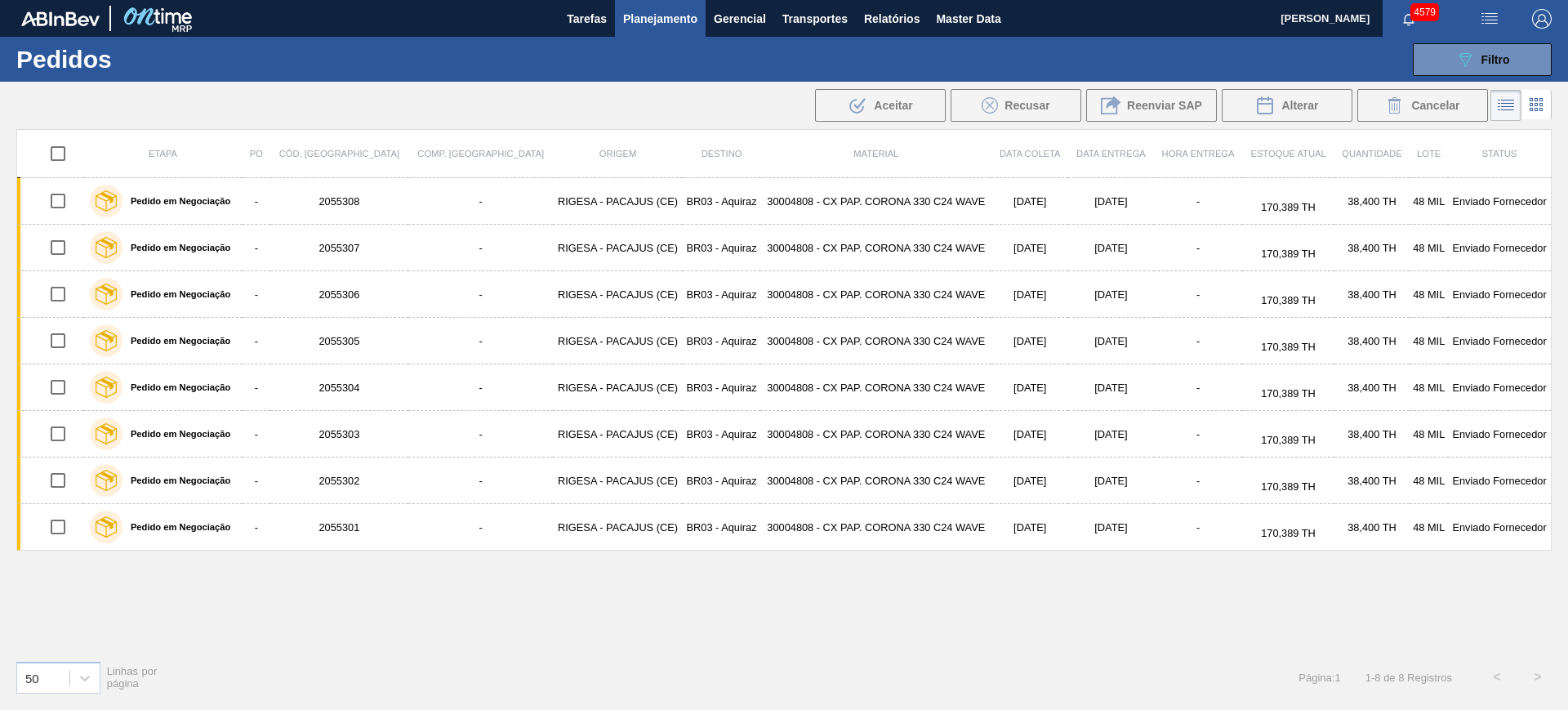
checkbox input "true"
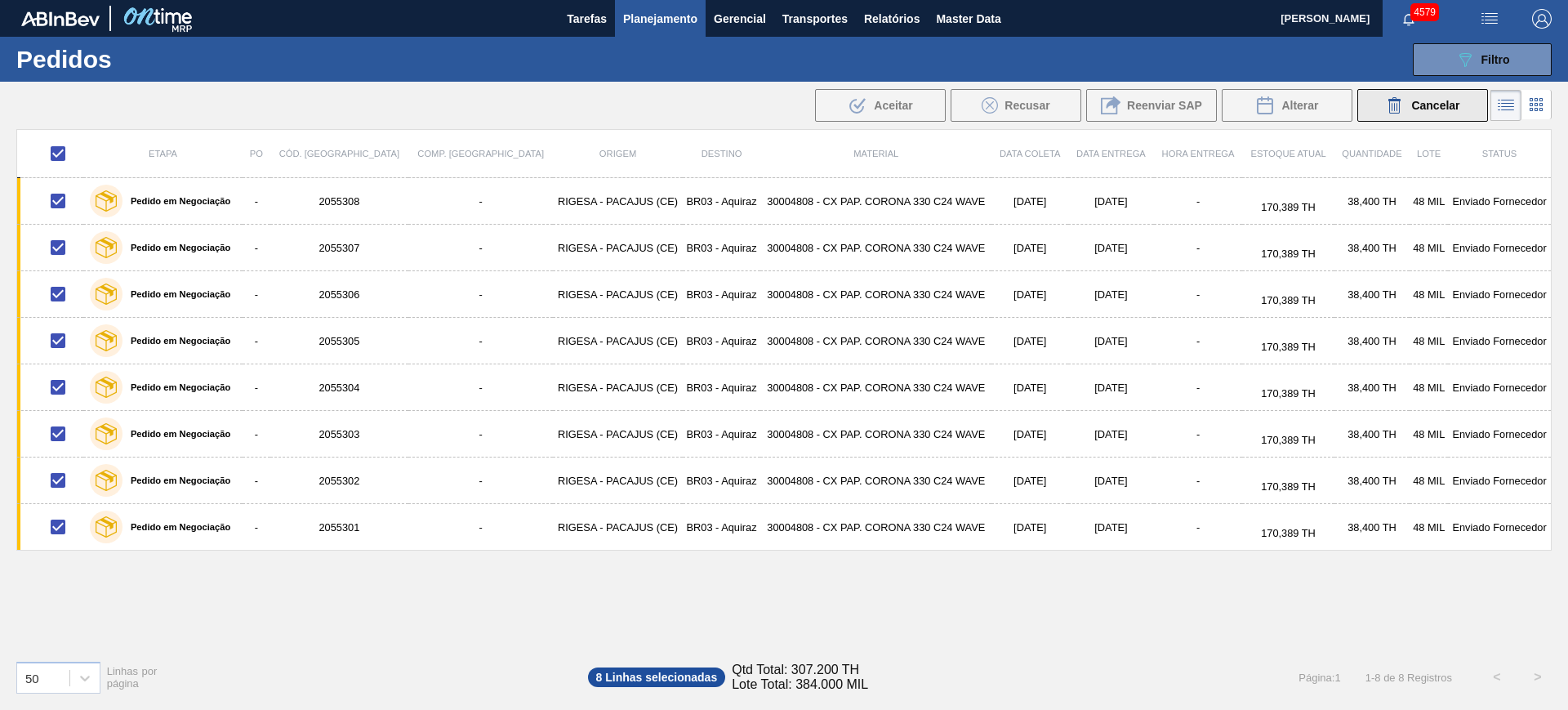
click at [1450, 113] on div "Cancelar" at bounding box center [1422, 105] width 75 height 19
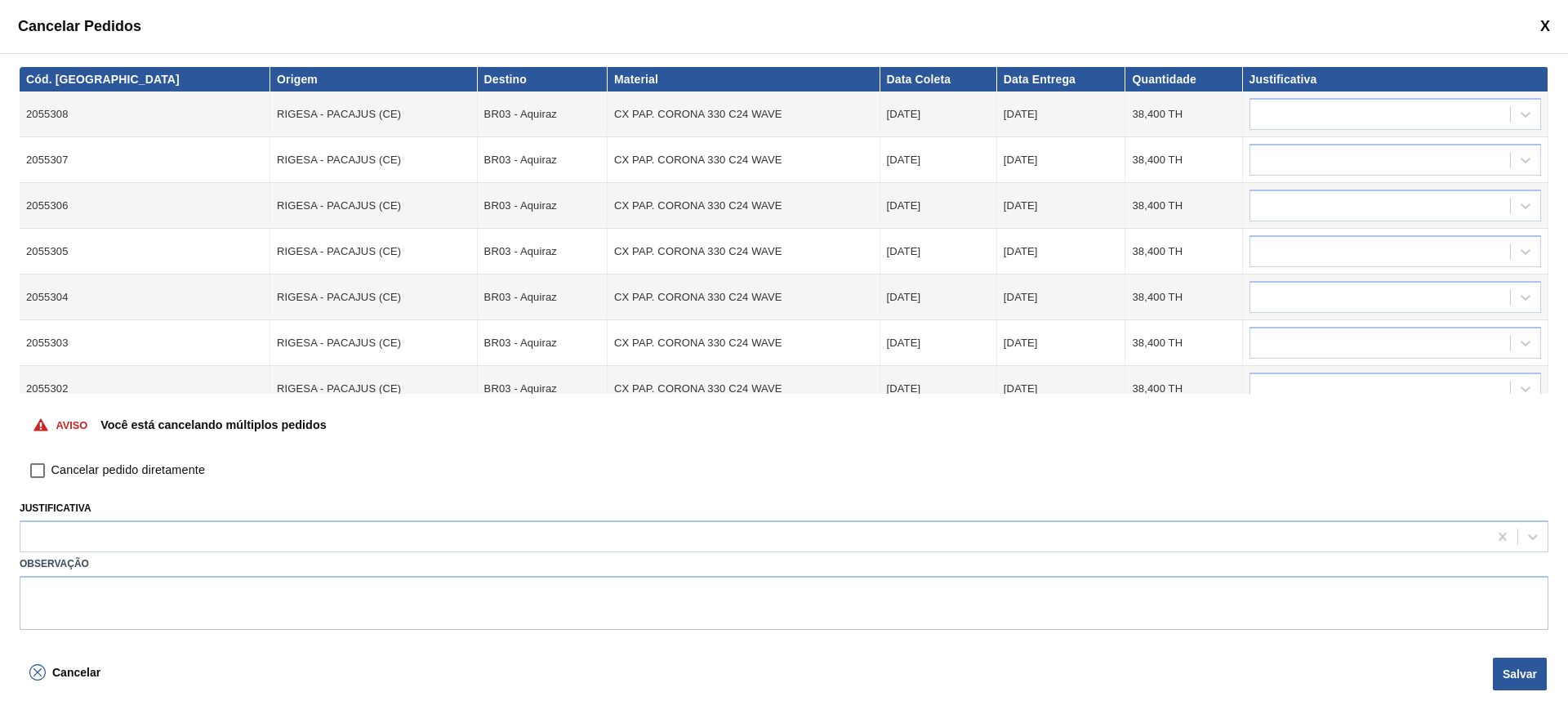
click at [51, 461] on input "Cancelar pedido diretamente" at bounding box center [38, 471] width 28 height 28
checkbox input "true"
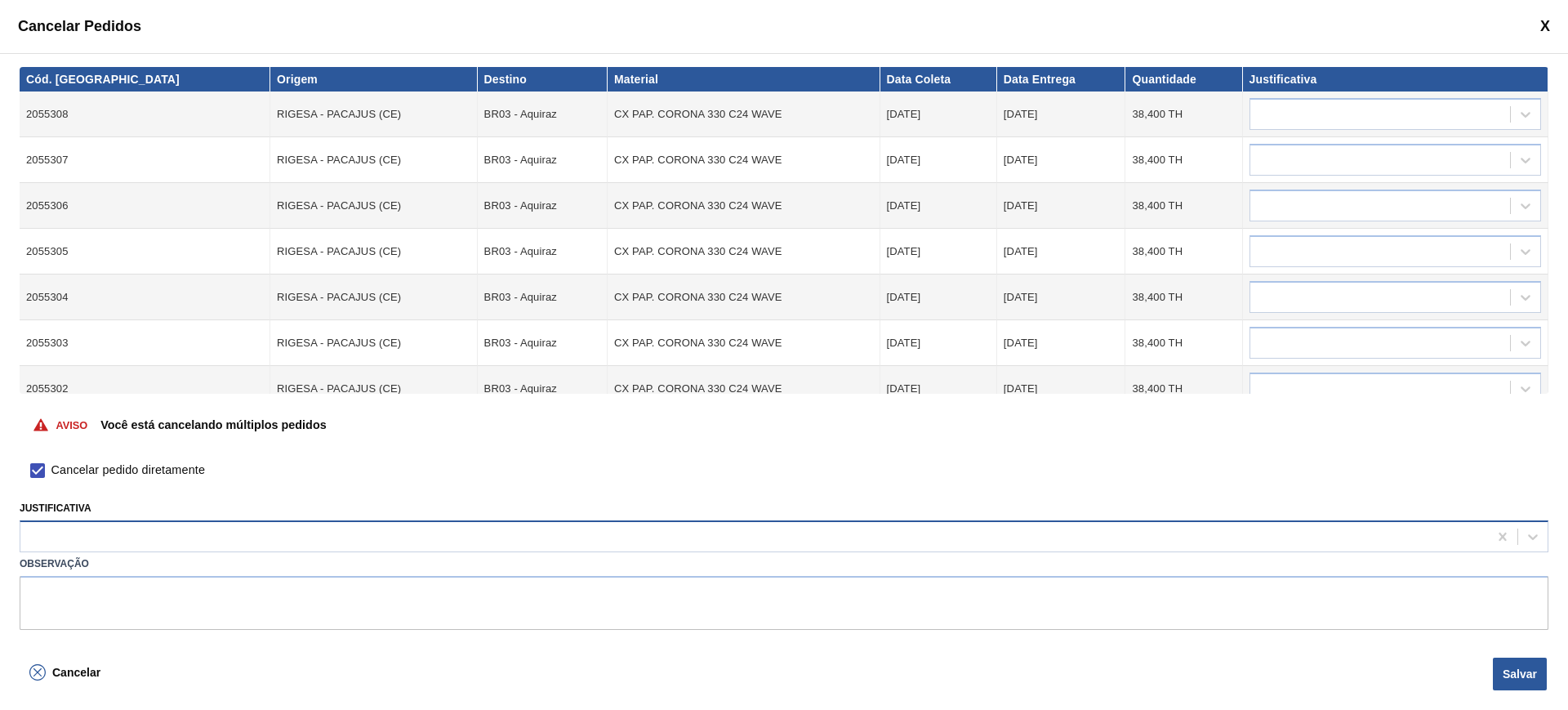
click at [284, 545] on div at bounding box center [754, 537] width 1468 height 24
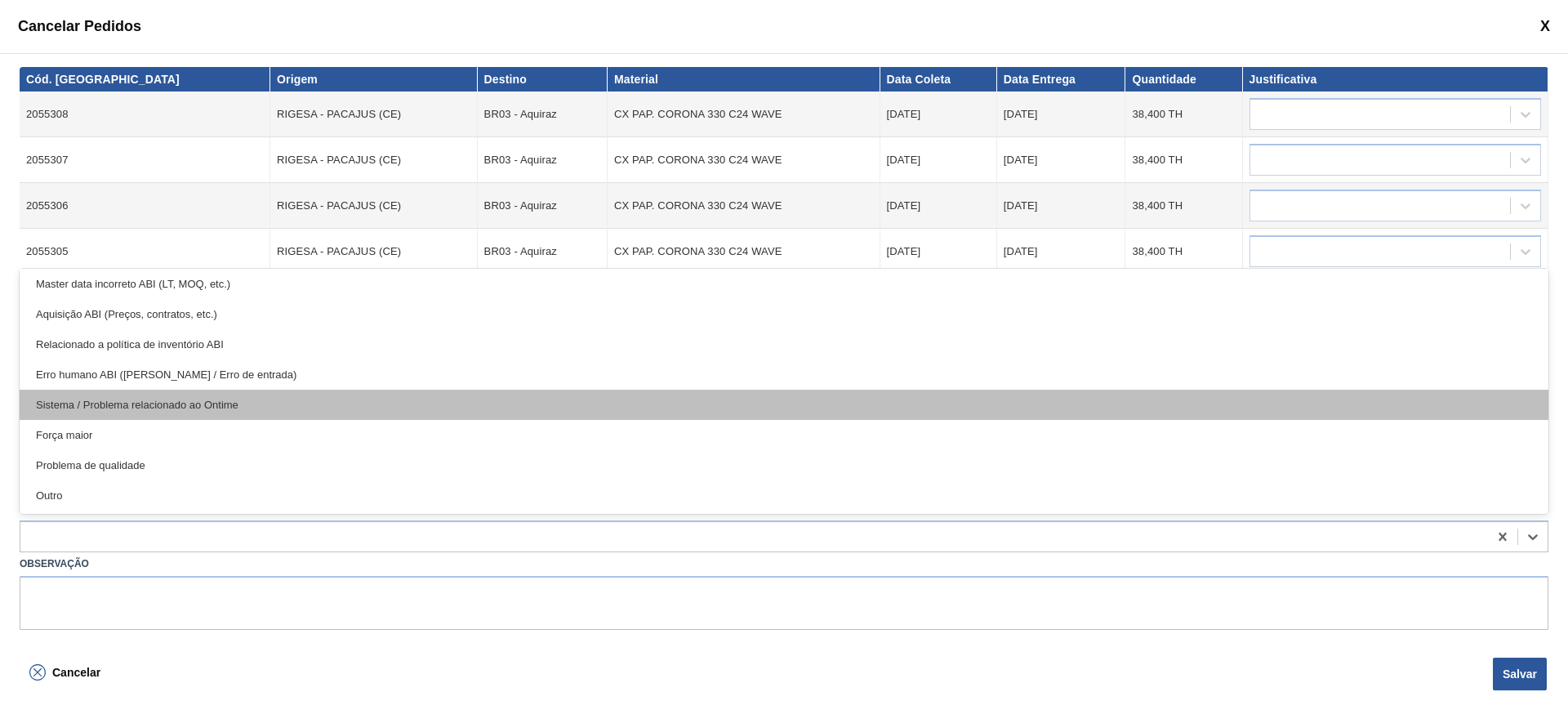
click at [265, 406] on div "Sistema / Problema relacionado ao Ontime" at bounding box center [784, 404] width 1529 height 30
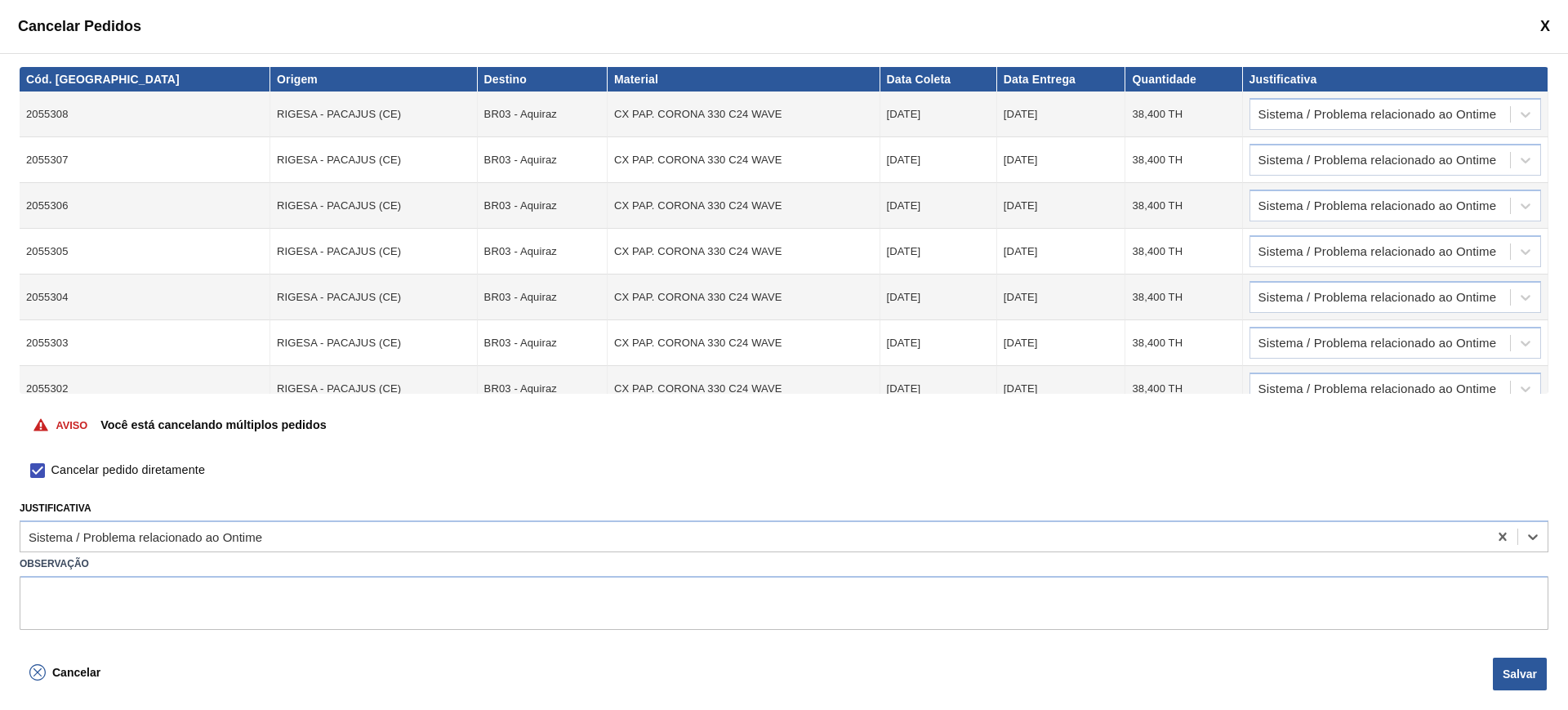
scroll to position [64, 0]
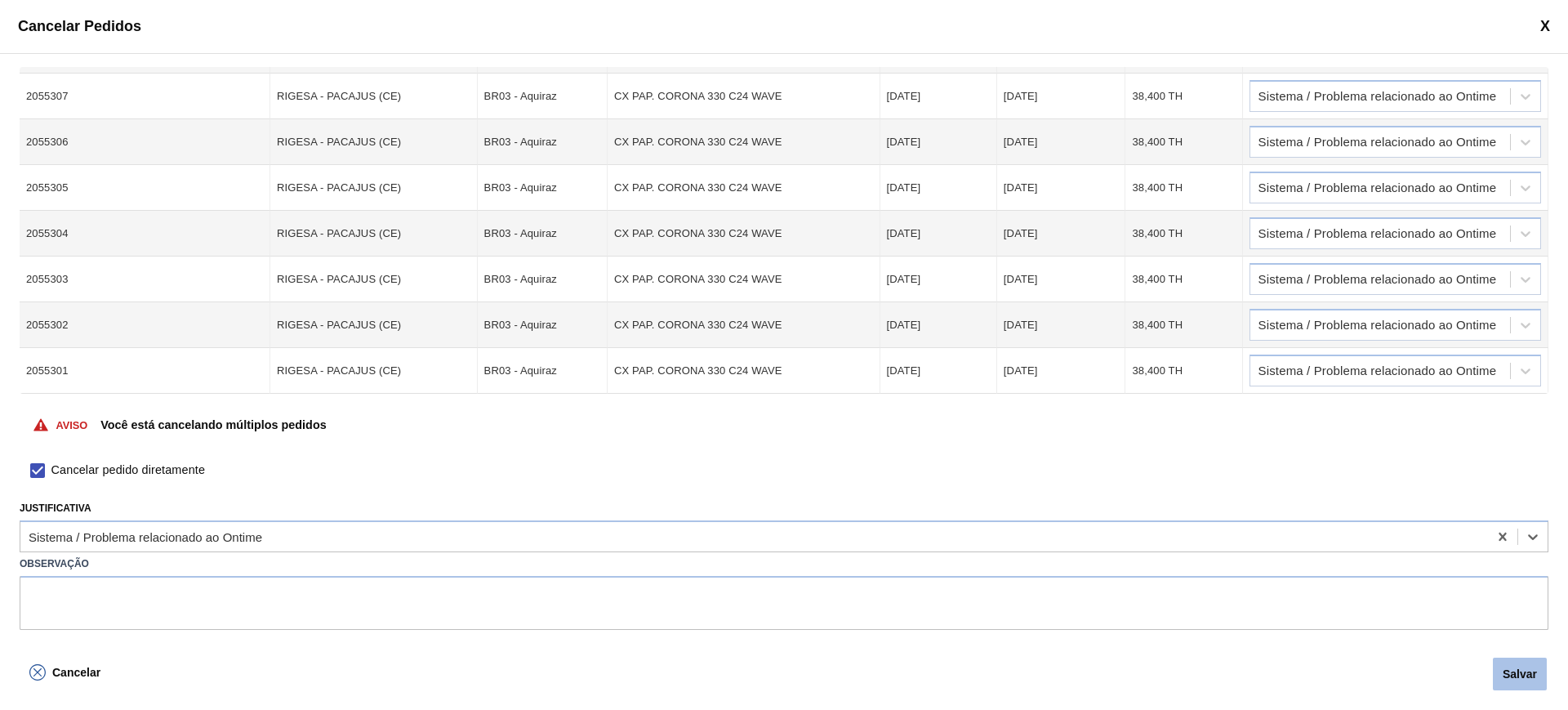
click at [1540, 679] on button "Salvar" at bounding box center [1520, 673] width 54 height 32
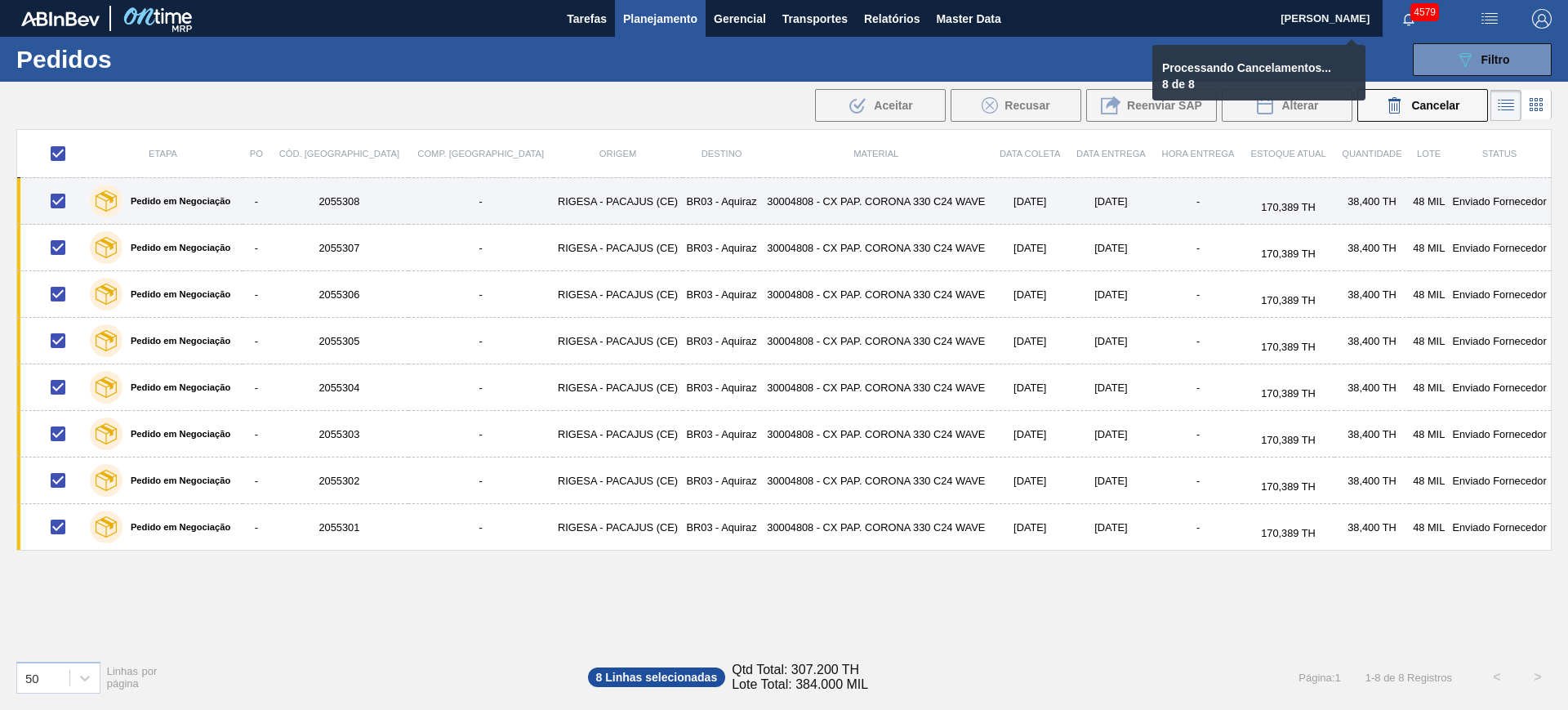
checkbox input "false"
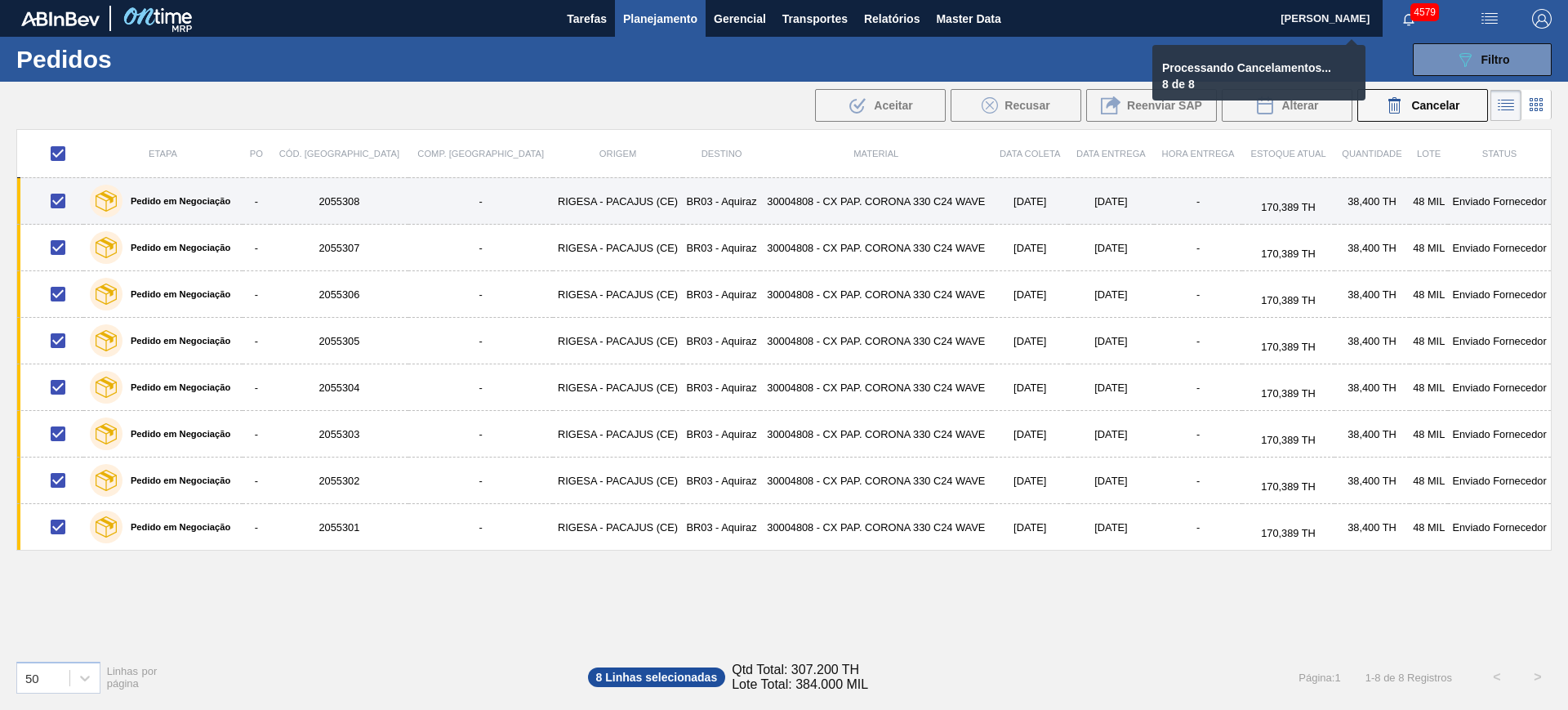
checkbox input "false"
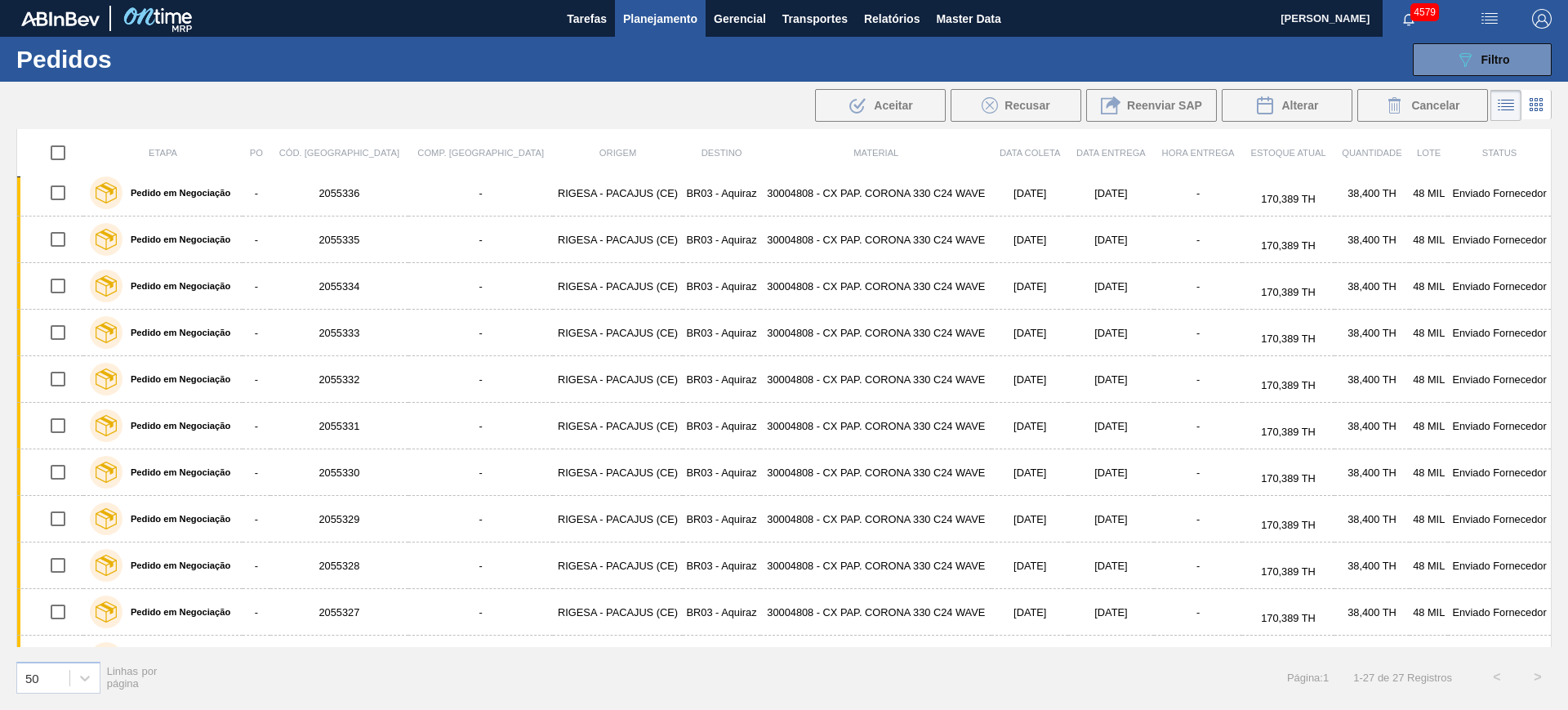
scroll to position [0, 0]
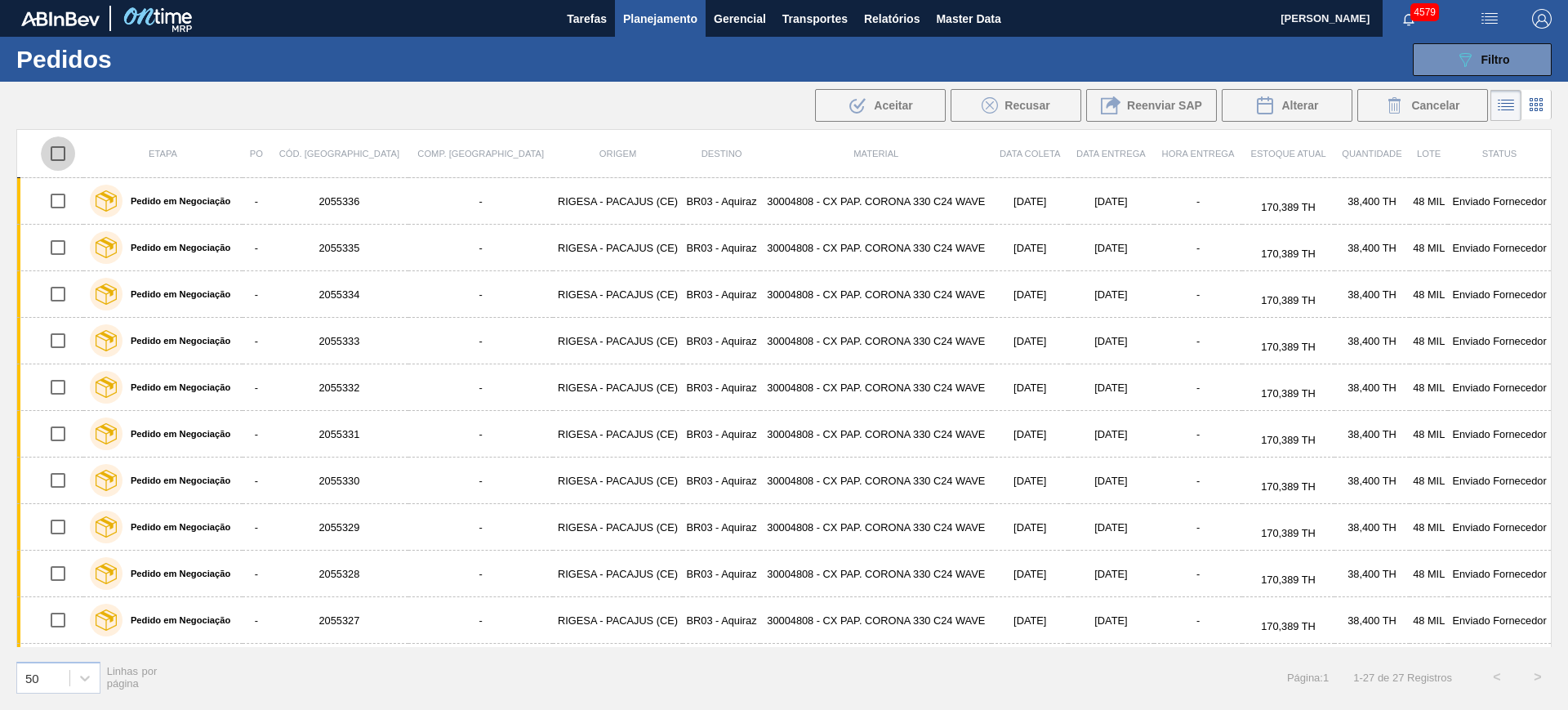
click at [67, 160] on input "checkbox" at bounding box center [57, 153] width 34 height 34
checkbox input "true"
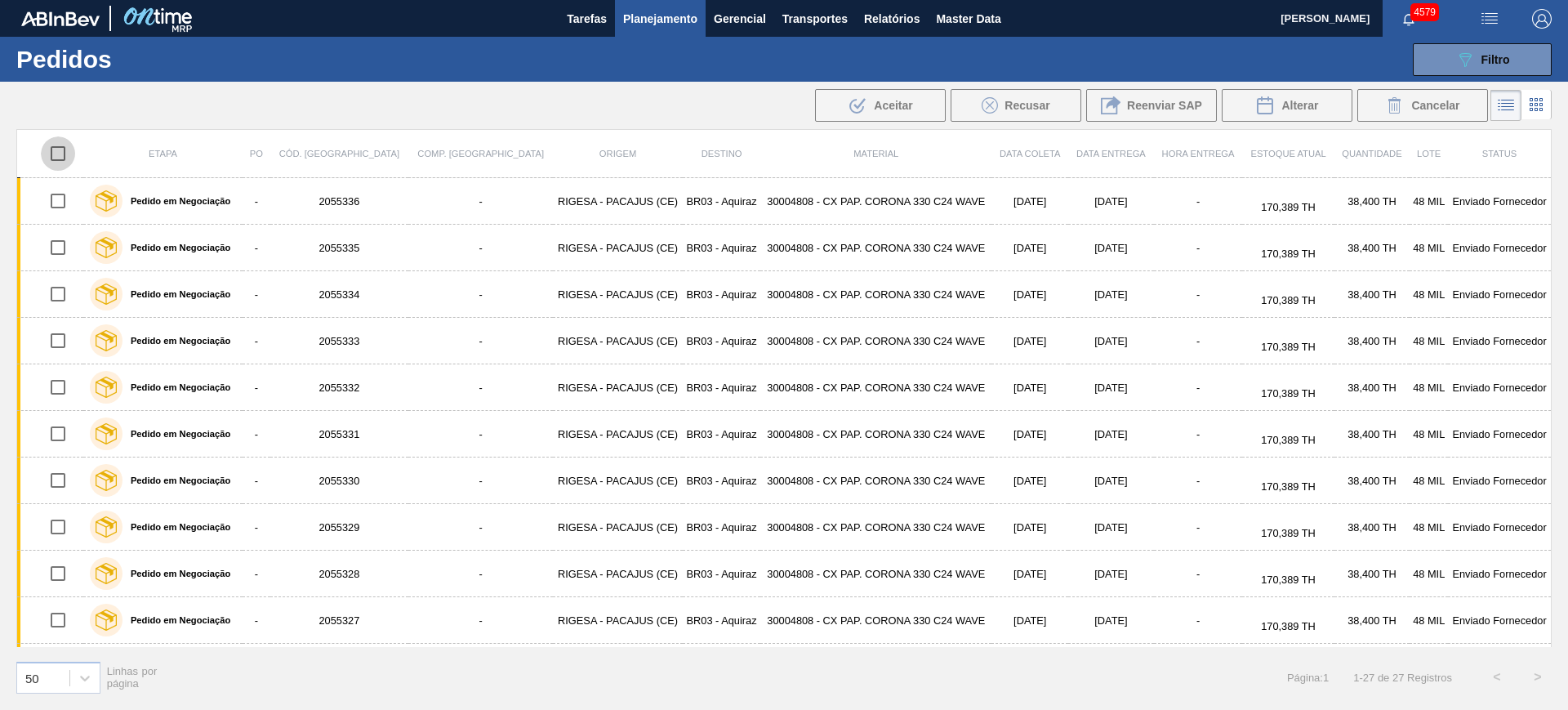
checkbox input "true"
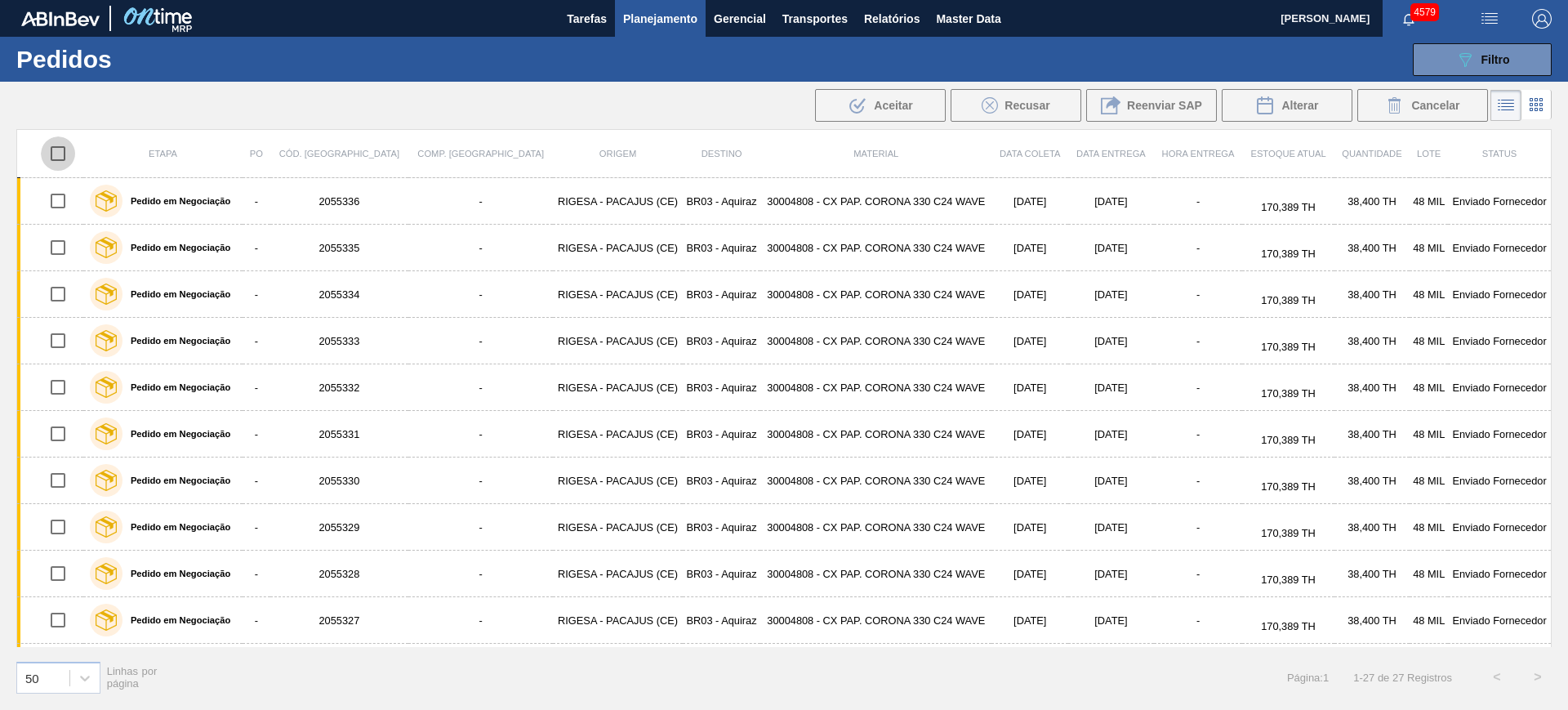
checkbox input "true"
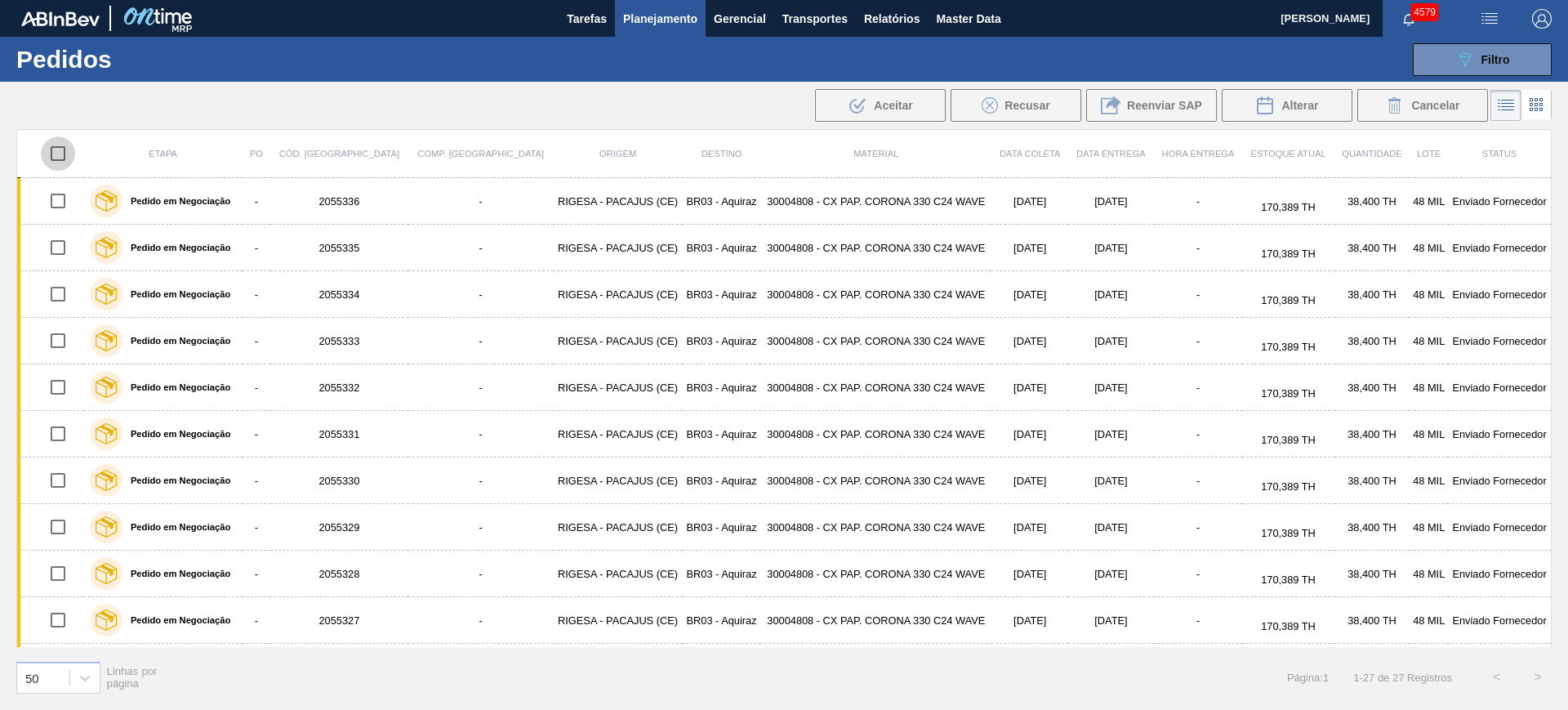
checkbox input "true"
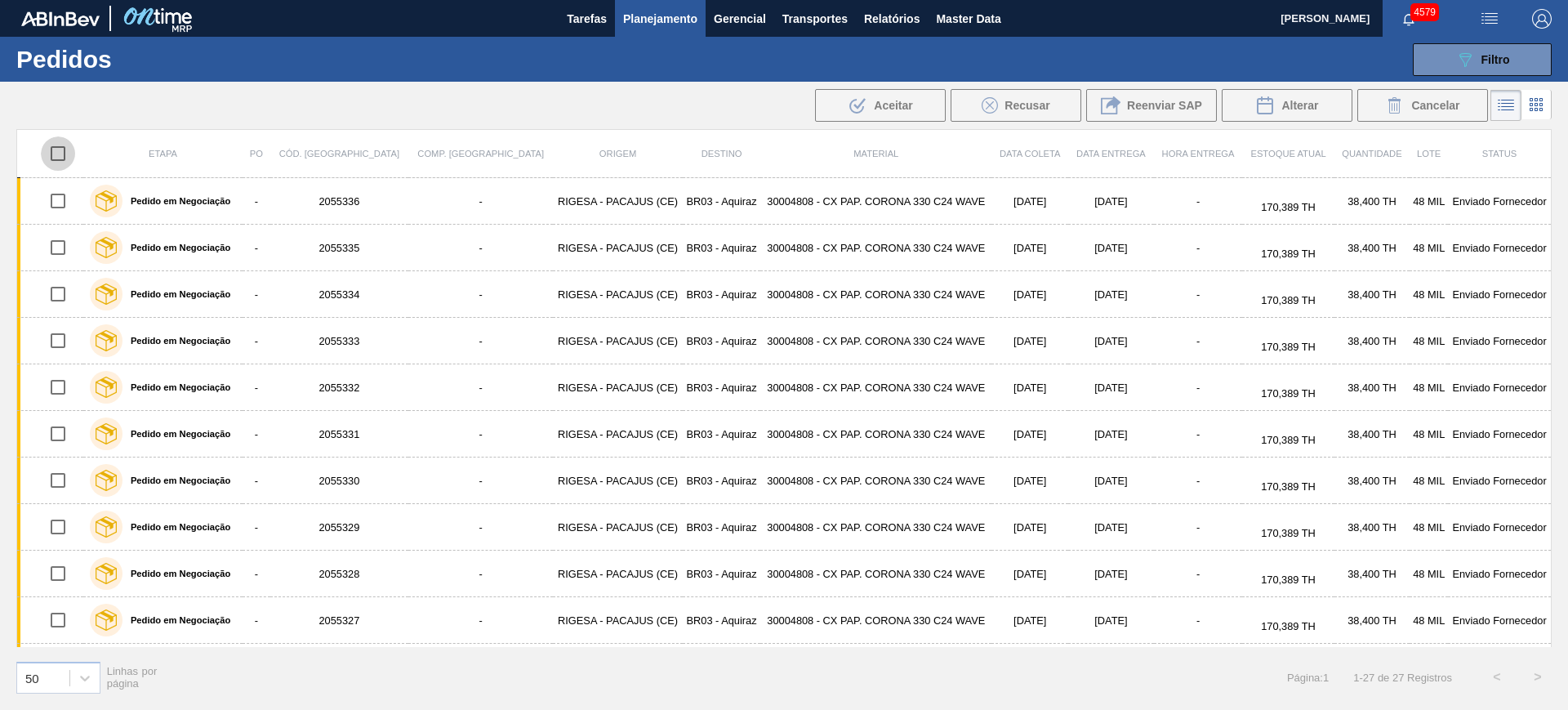
checkbox input "true"
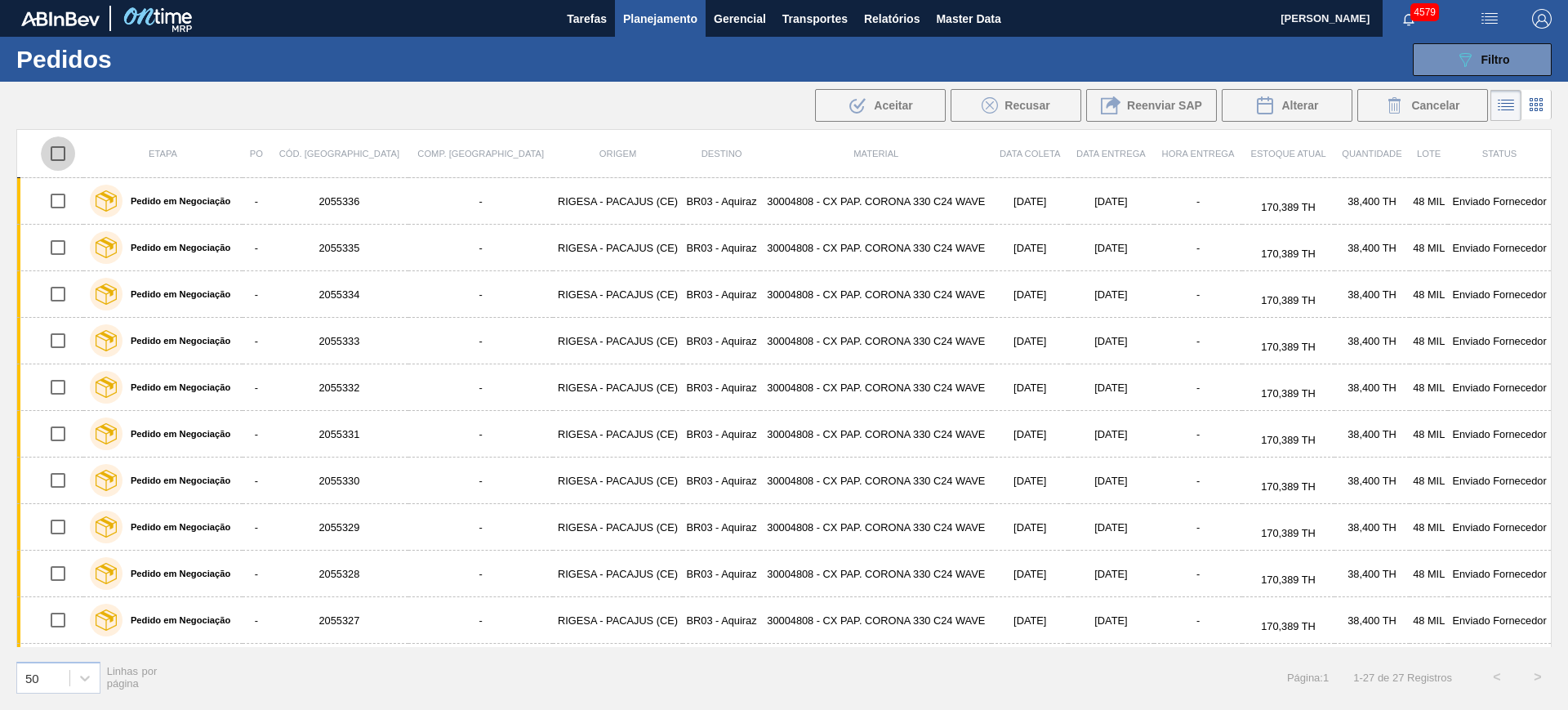
checkbox input "true"
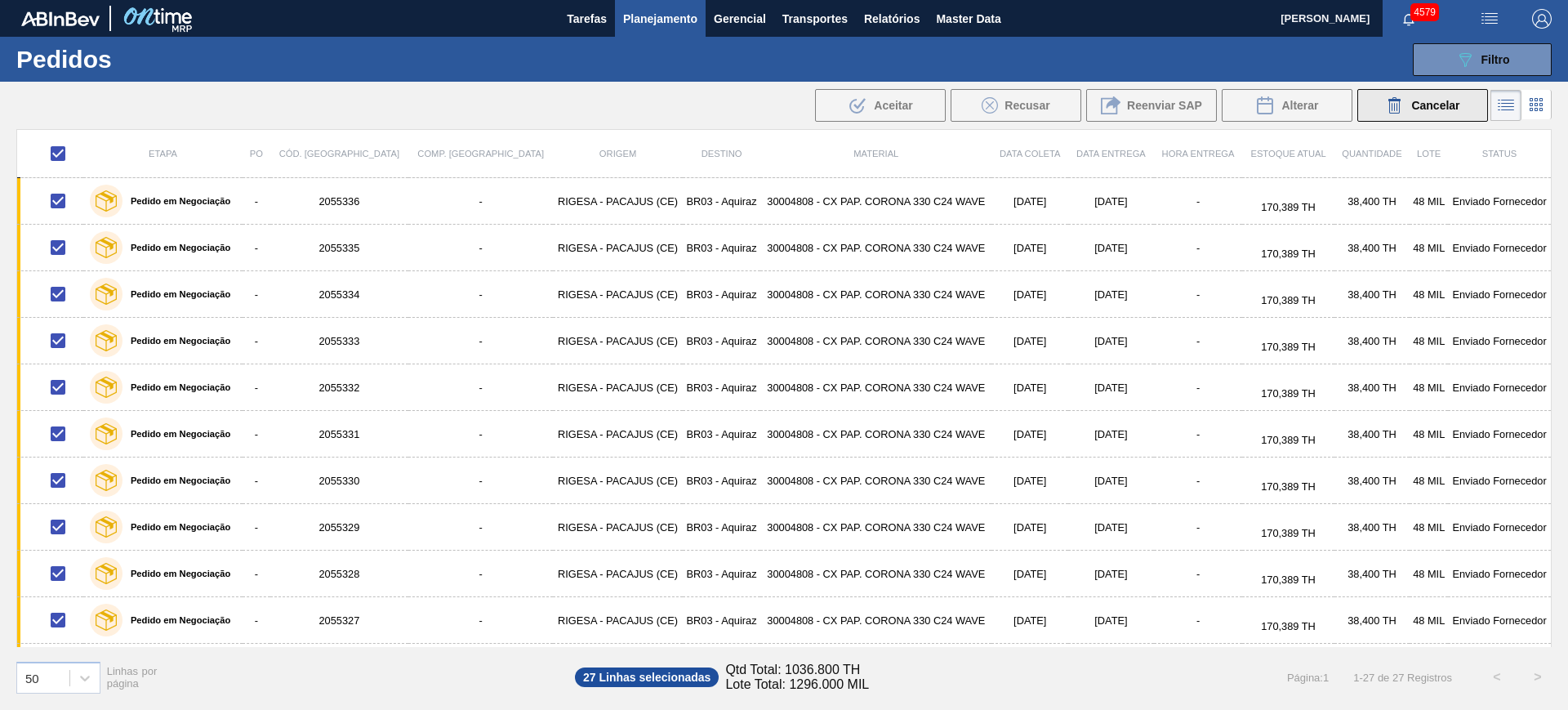
click at [1425, 109] on span "Cancelar" at bounding box center [1435, 105] width 48 height 13
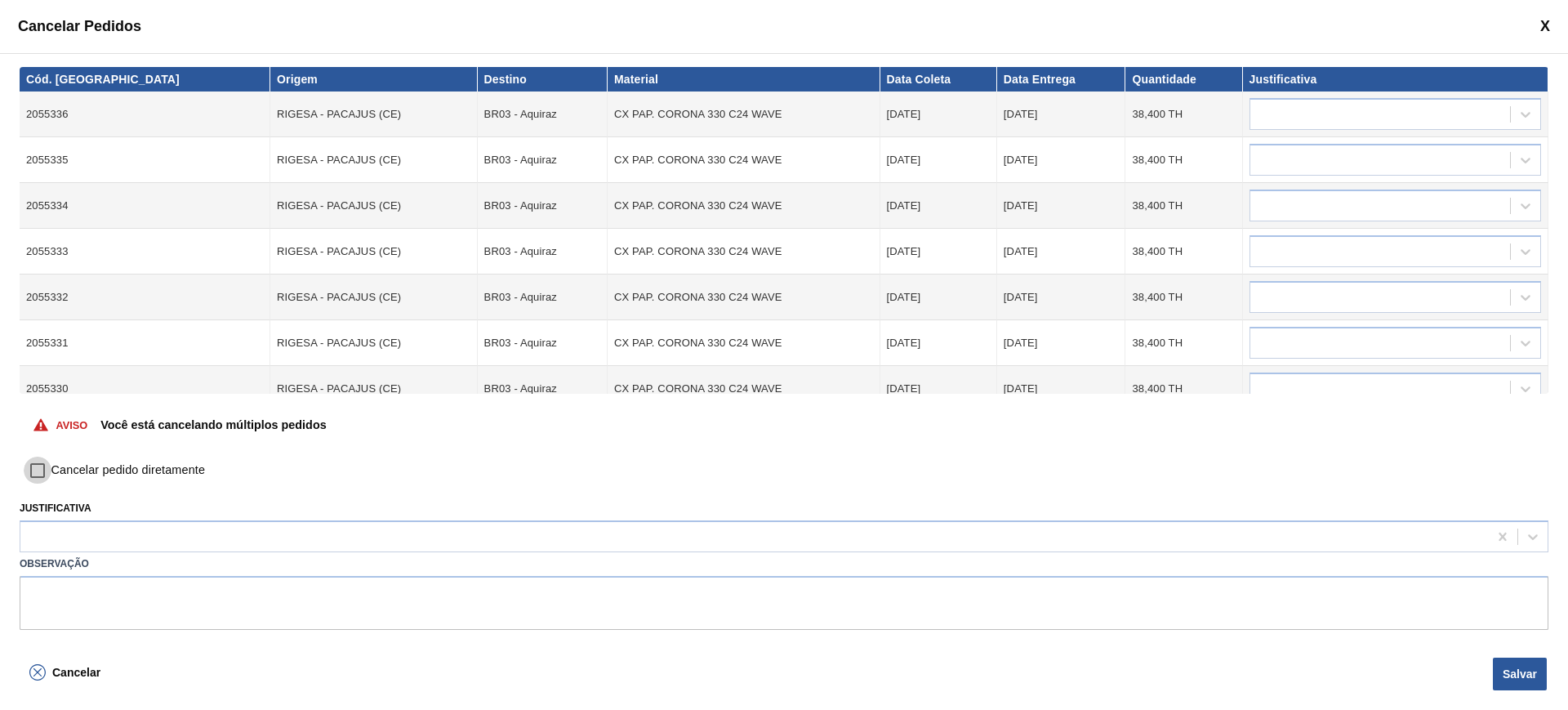
click at [50, 465] on input "Cancelar pedido diretamente" at bounding box center [38, 471] width 28 height 28
checkbox input "true"
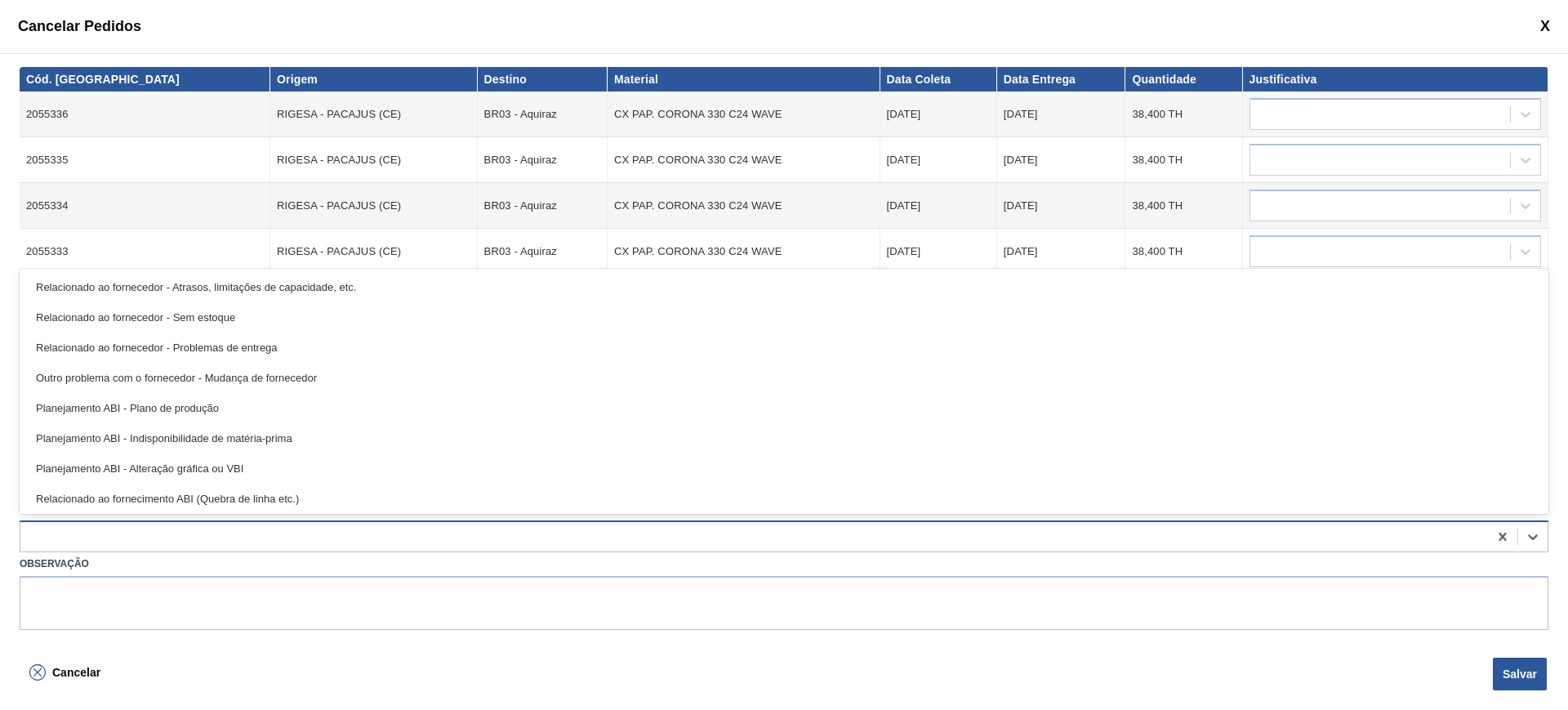
click at [131, 532] on div at bounding box center [754, 537] width 1468 height 24
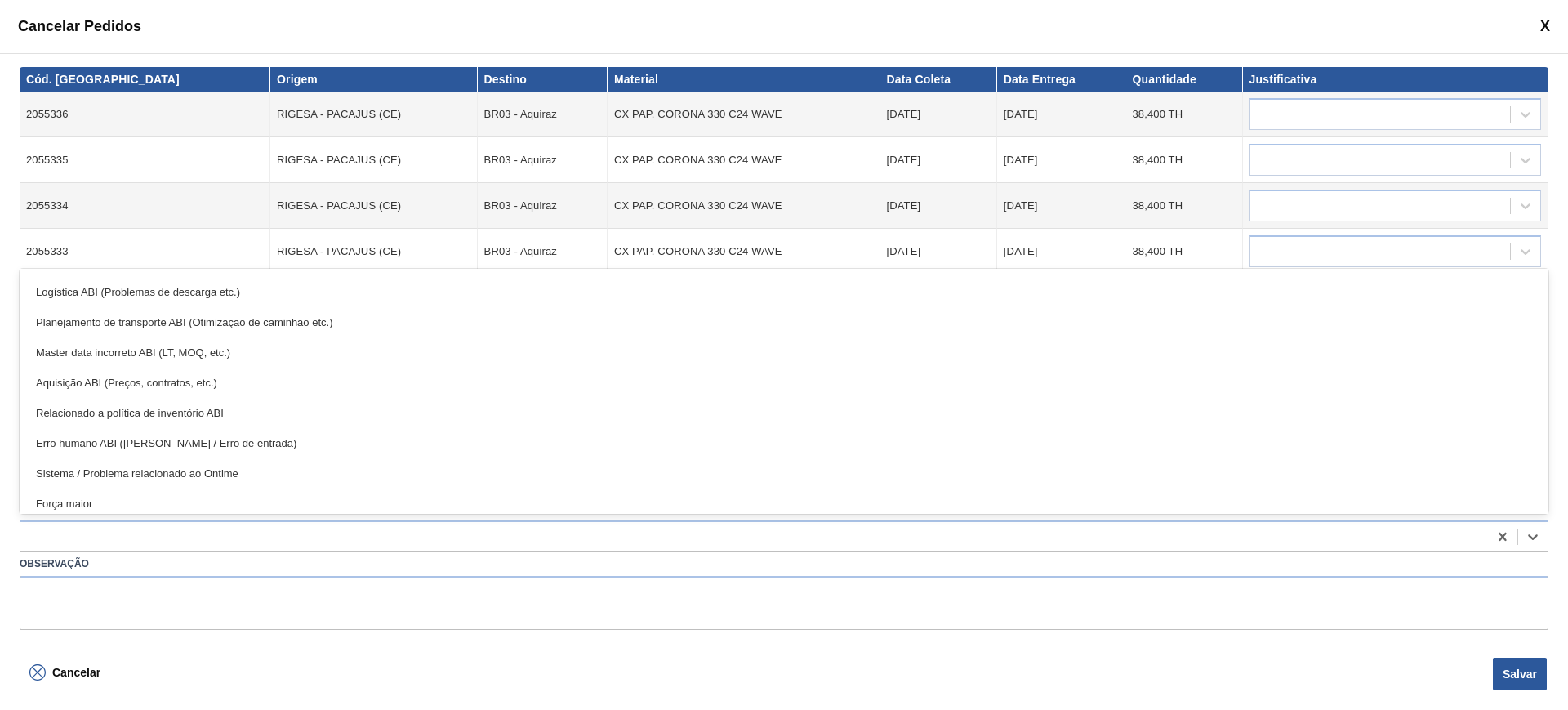
scroll to position [306, 0]
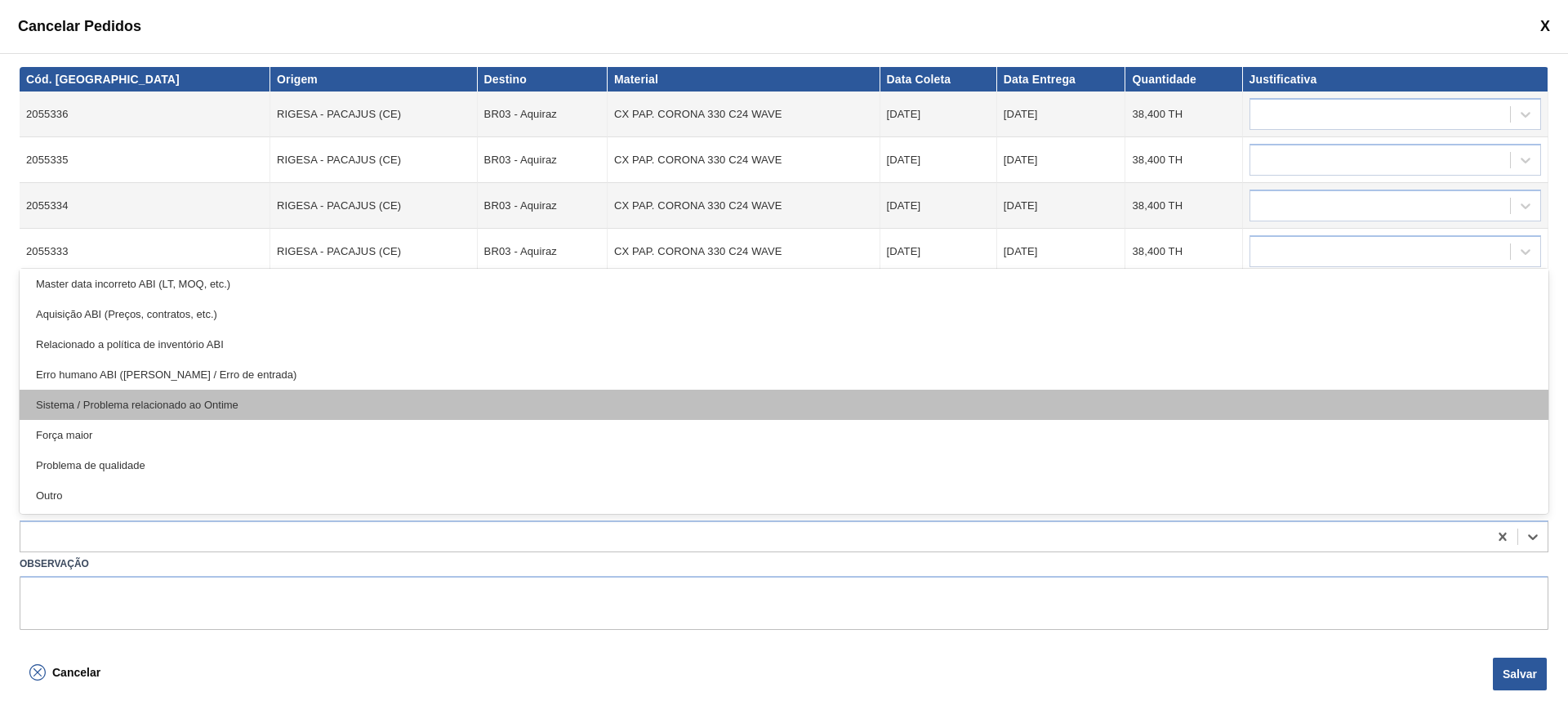
click at [219, 413] on div "Sistema / Problema relacionado ao Ontime" at bounding box center [784, 404] width 1529 height 30
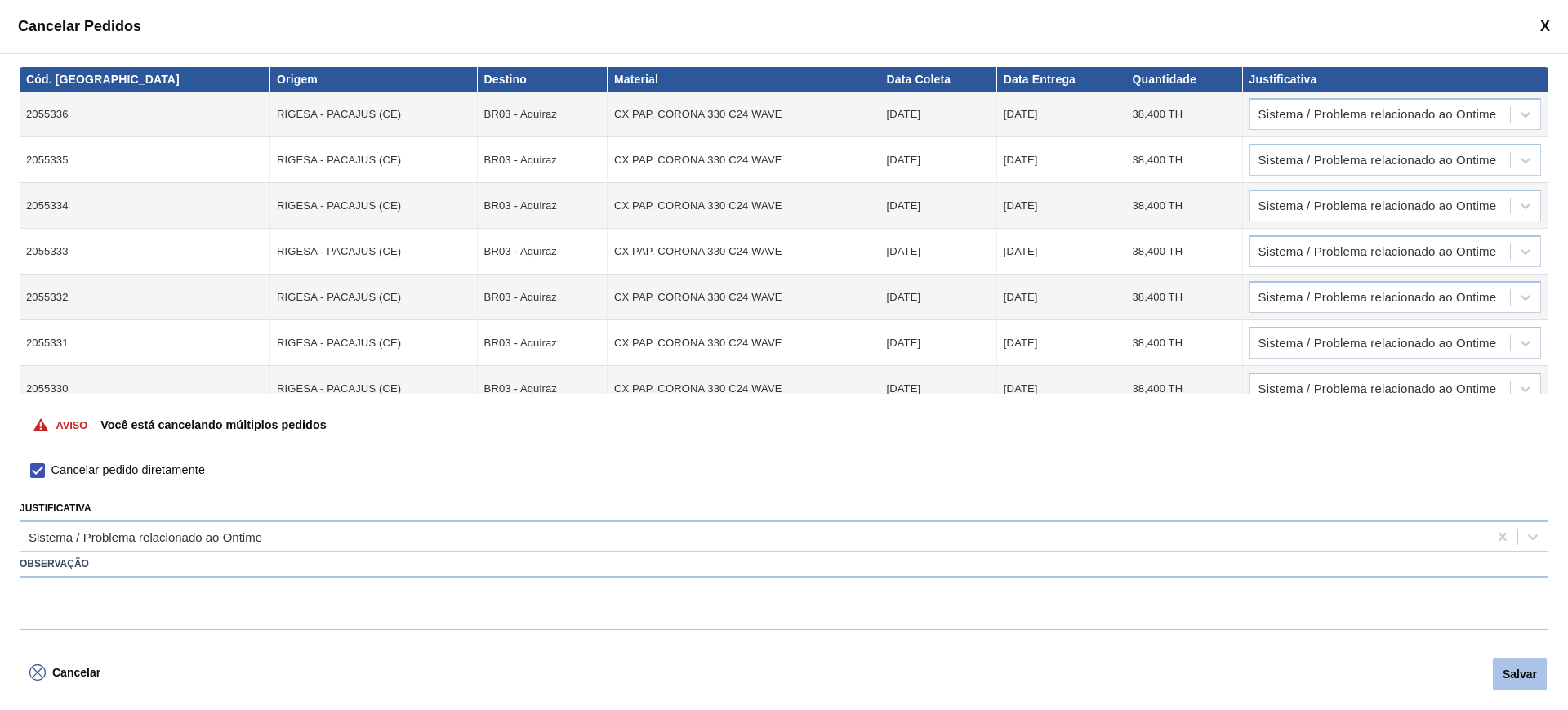
click at [1516, 681] on button "Salvar" at bounding box center [1520, 673] width 54 height 32
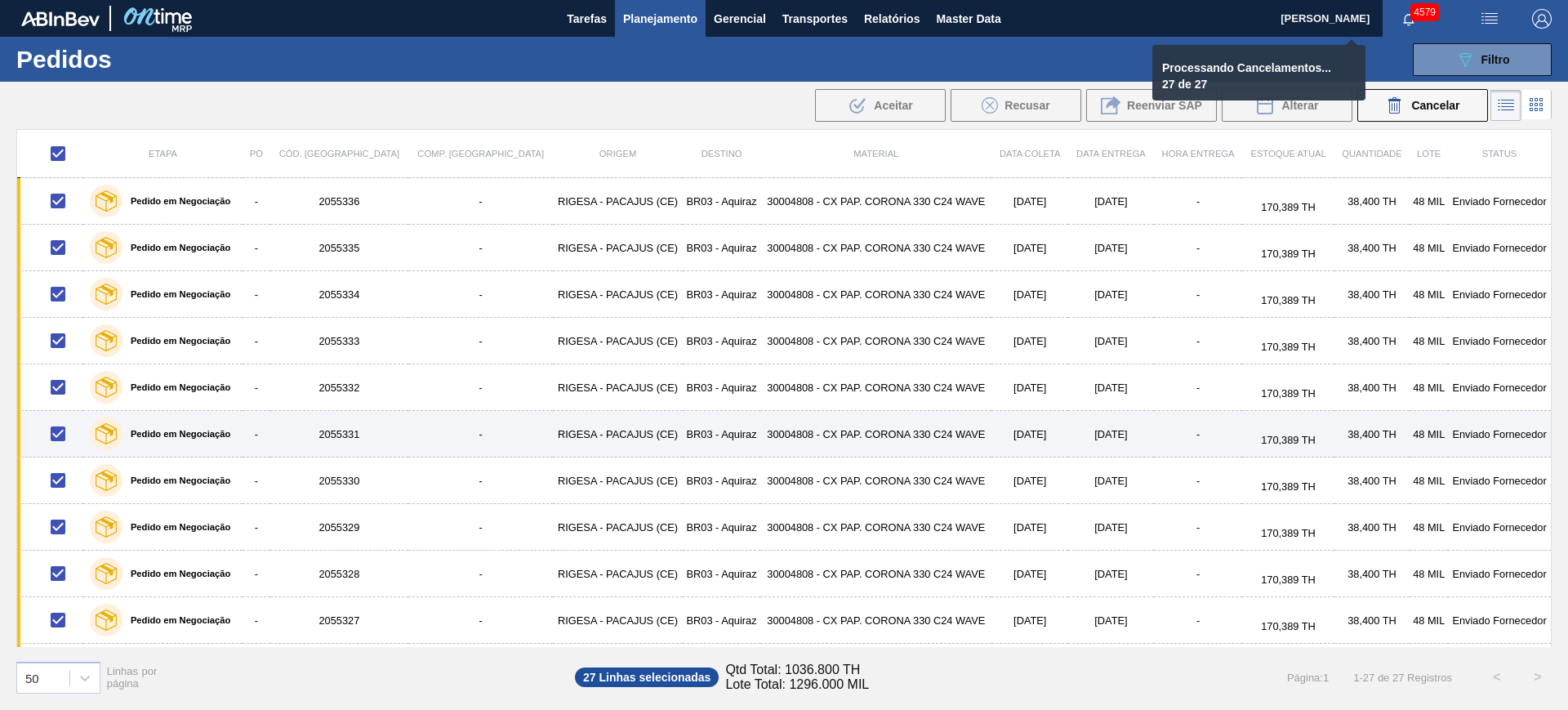
checkbox input "false"
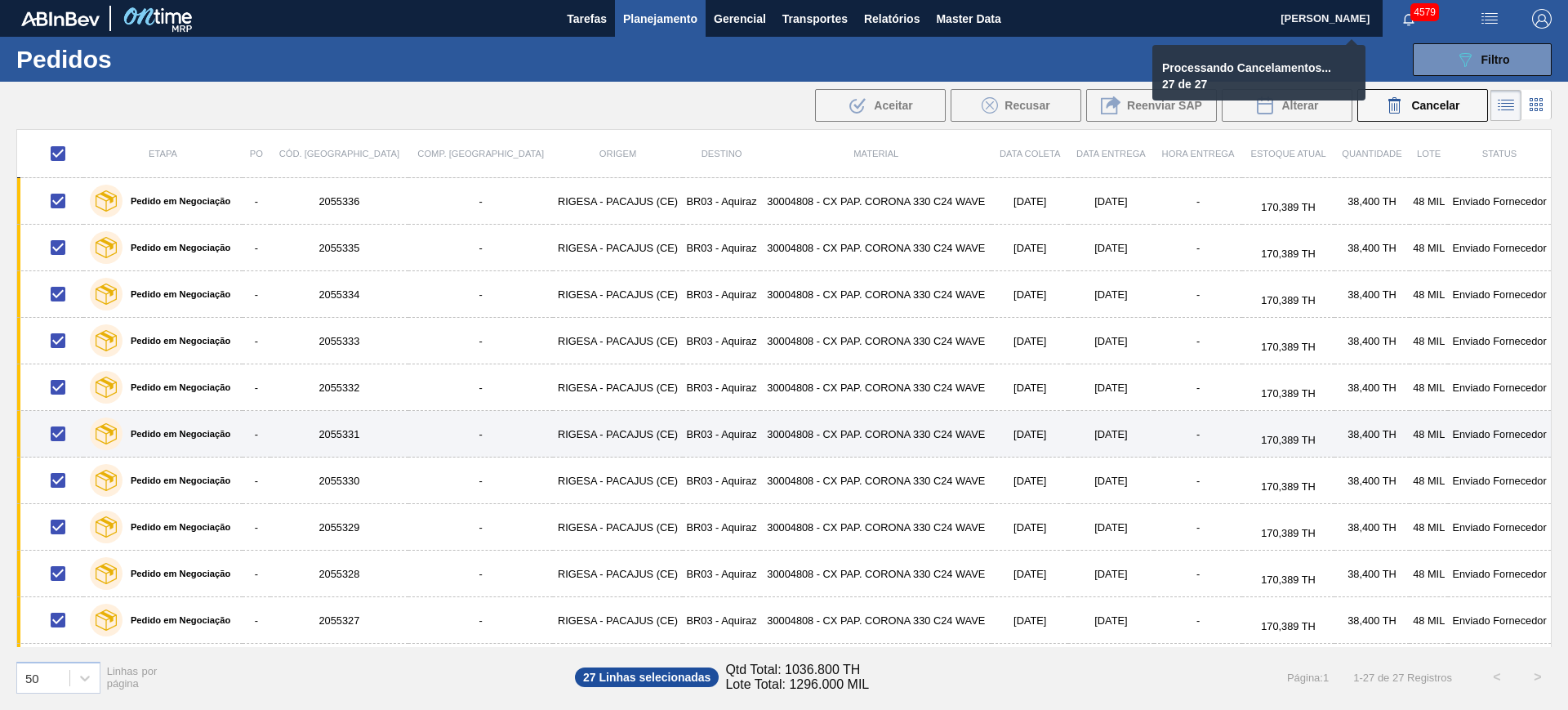
checkbox input "false"
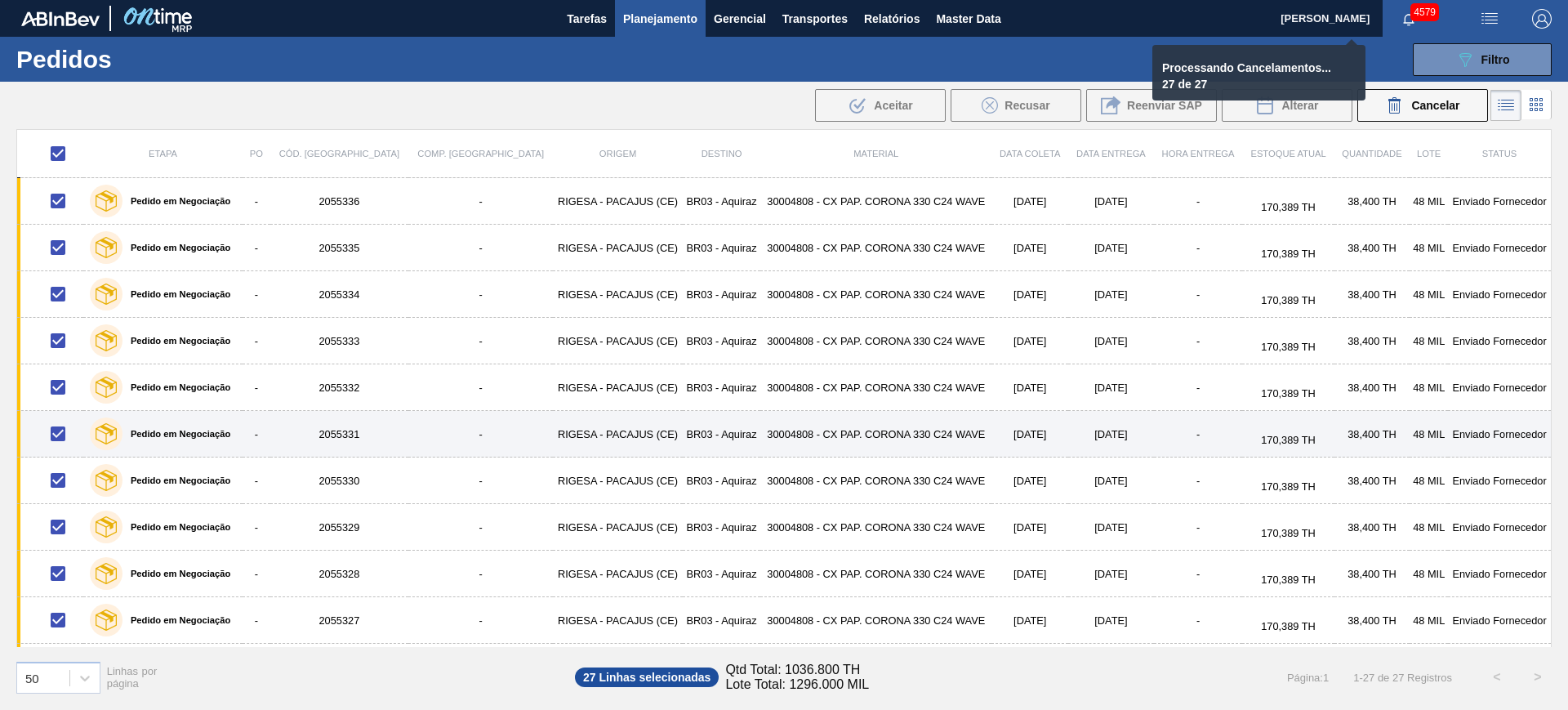
checkbox input "false"
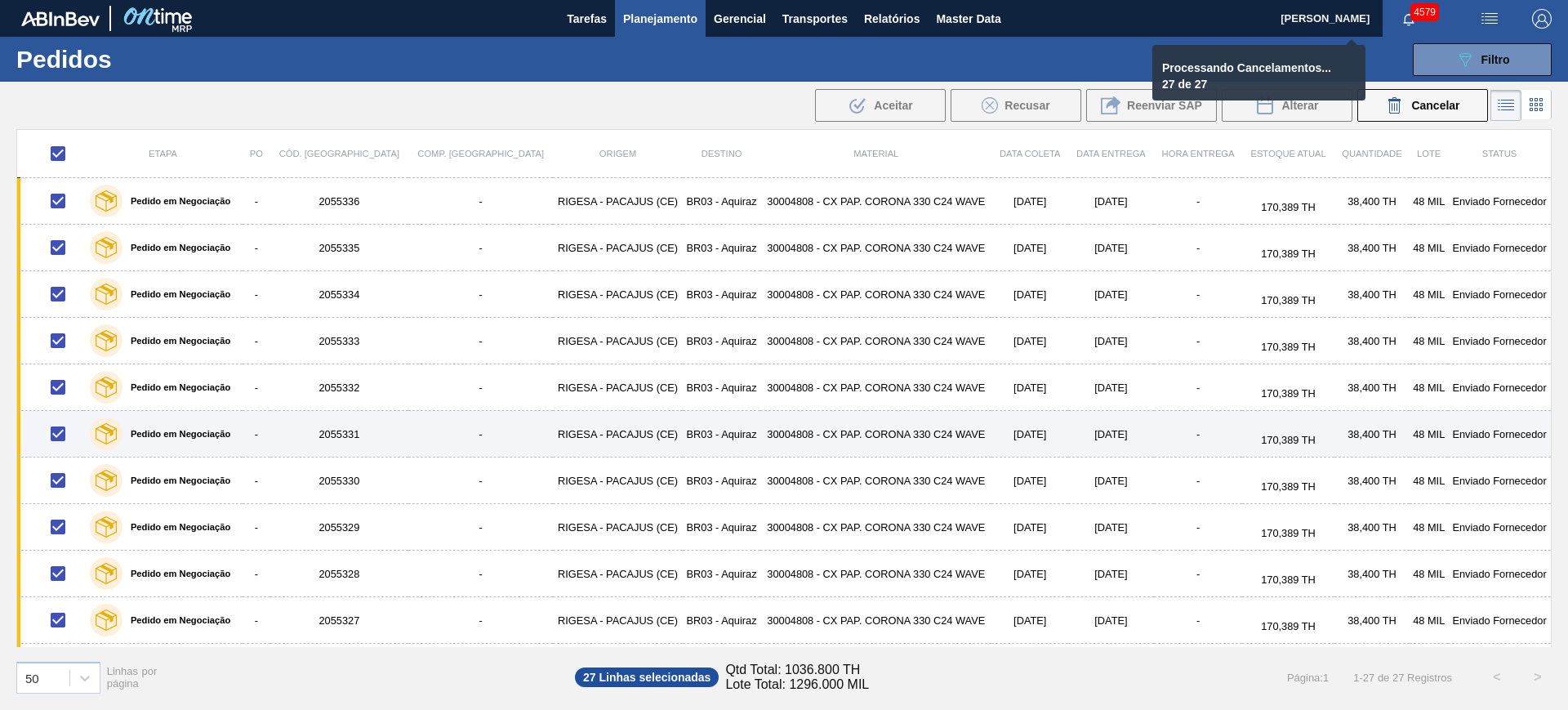
checkbox input "false"
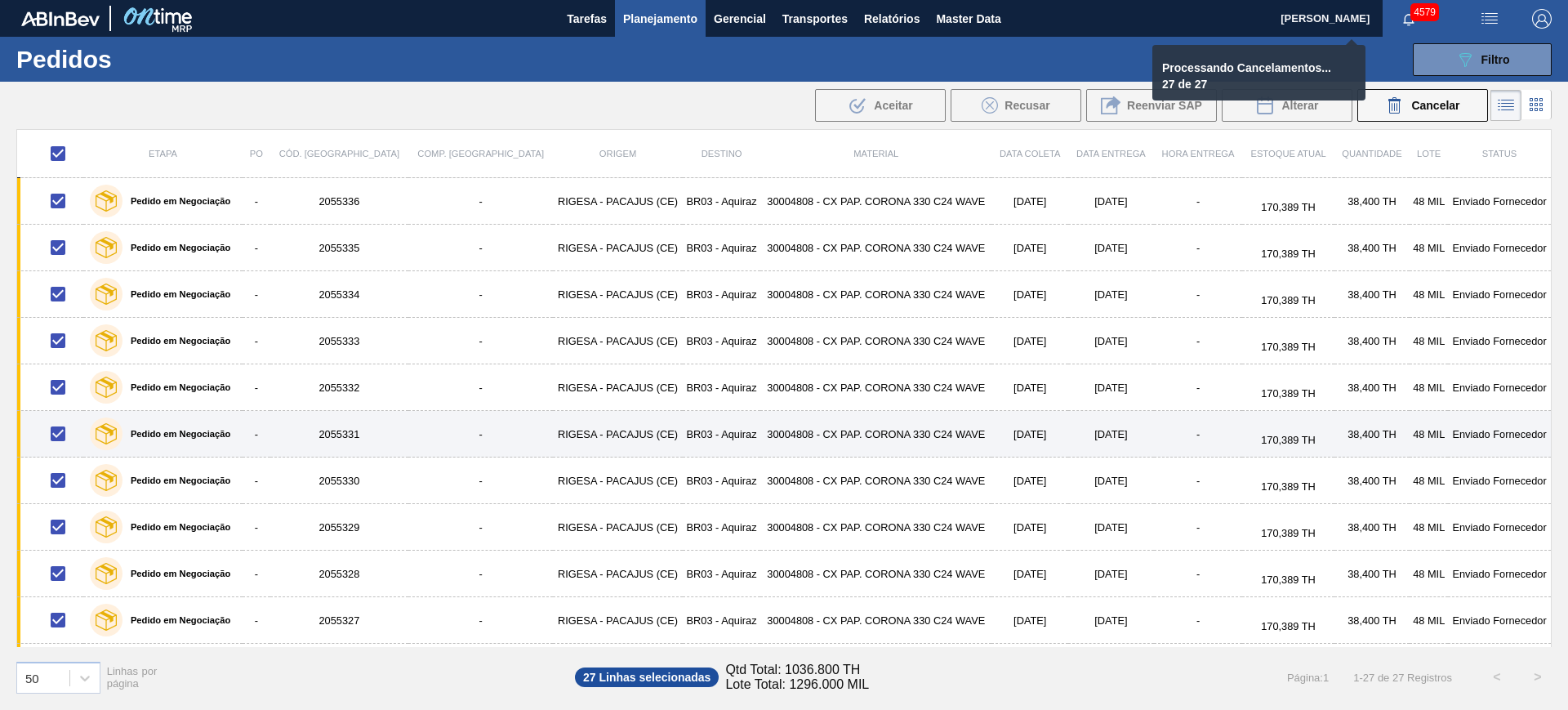
checkbox input "false"
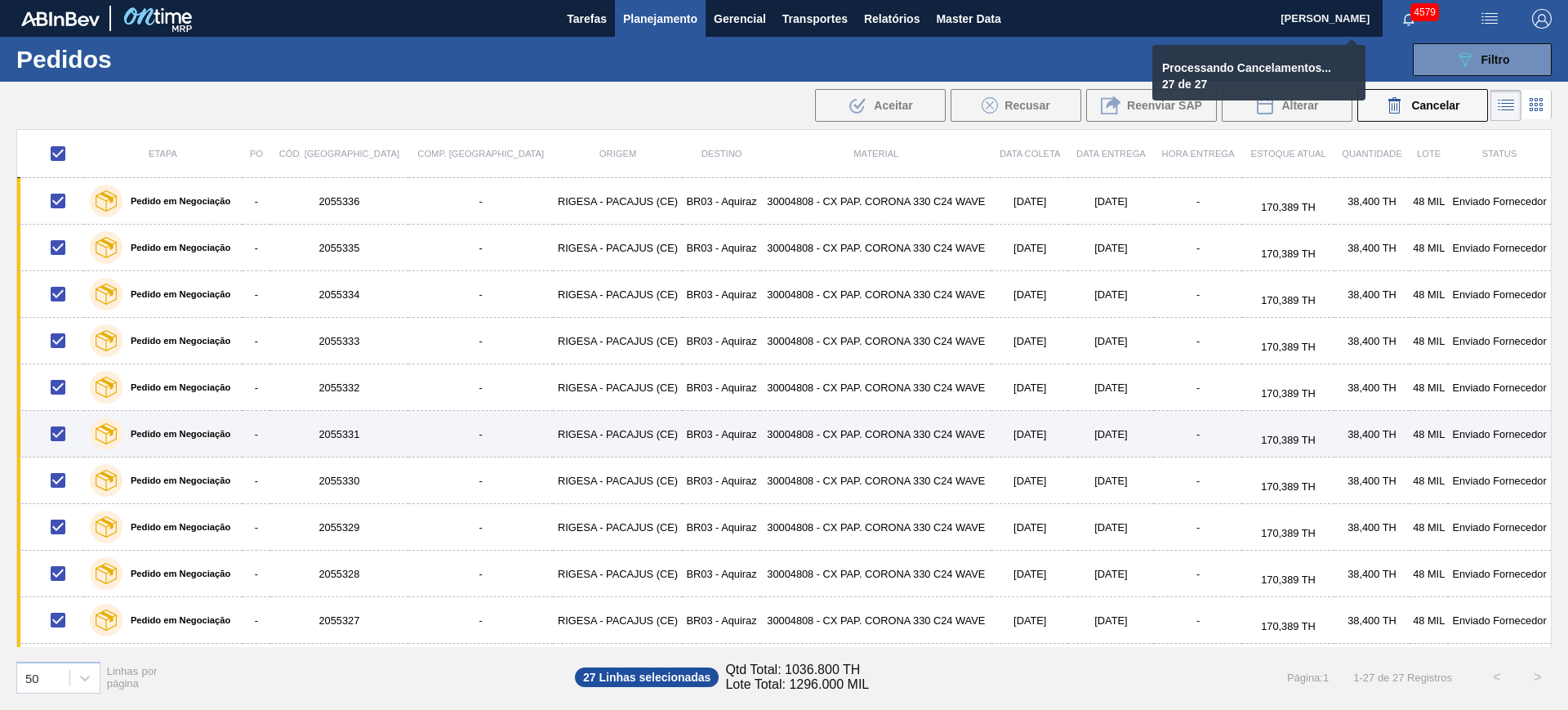
checkbox input "false"
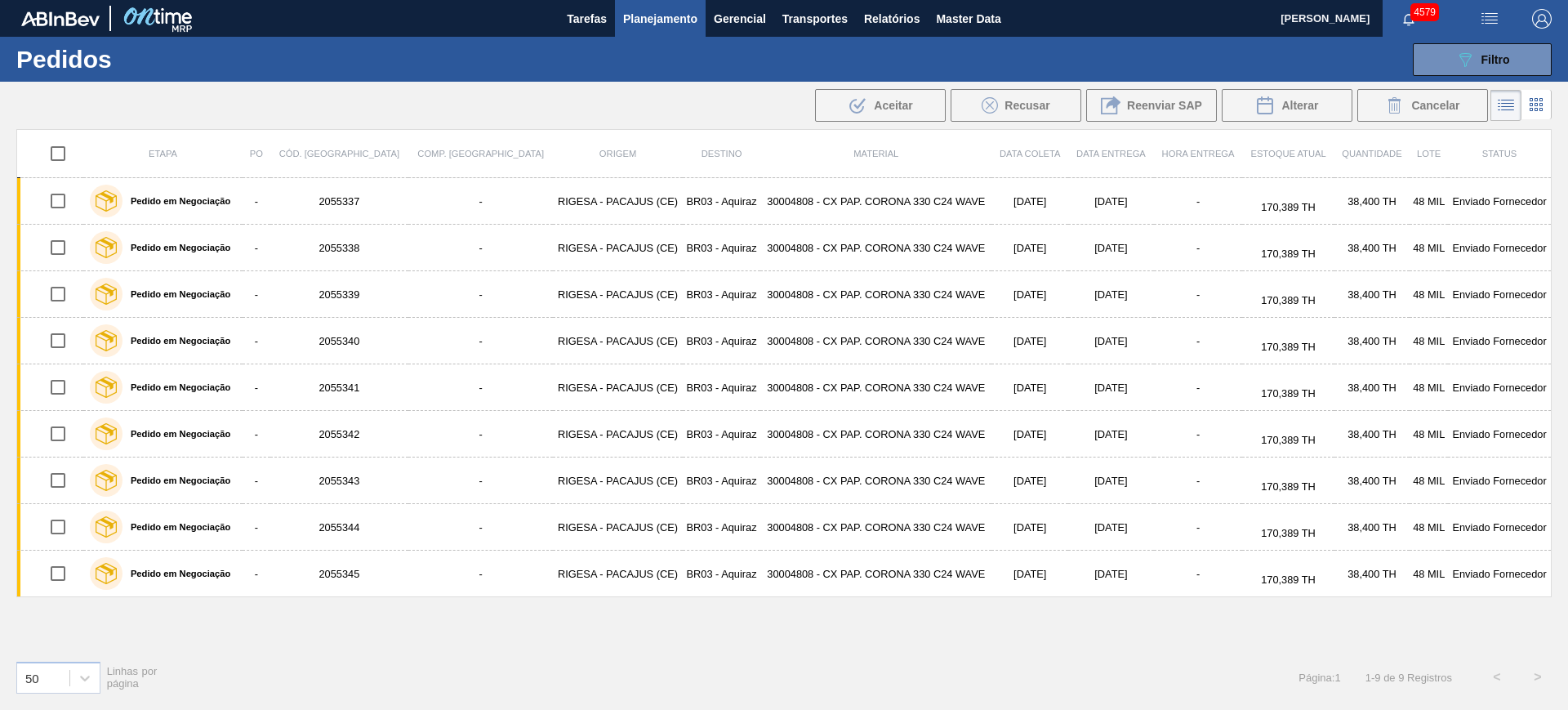
click at [66, 146] on input "checkbox" at bounding box center [57, 153] width 34 height 34
checkbox input "true"
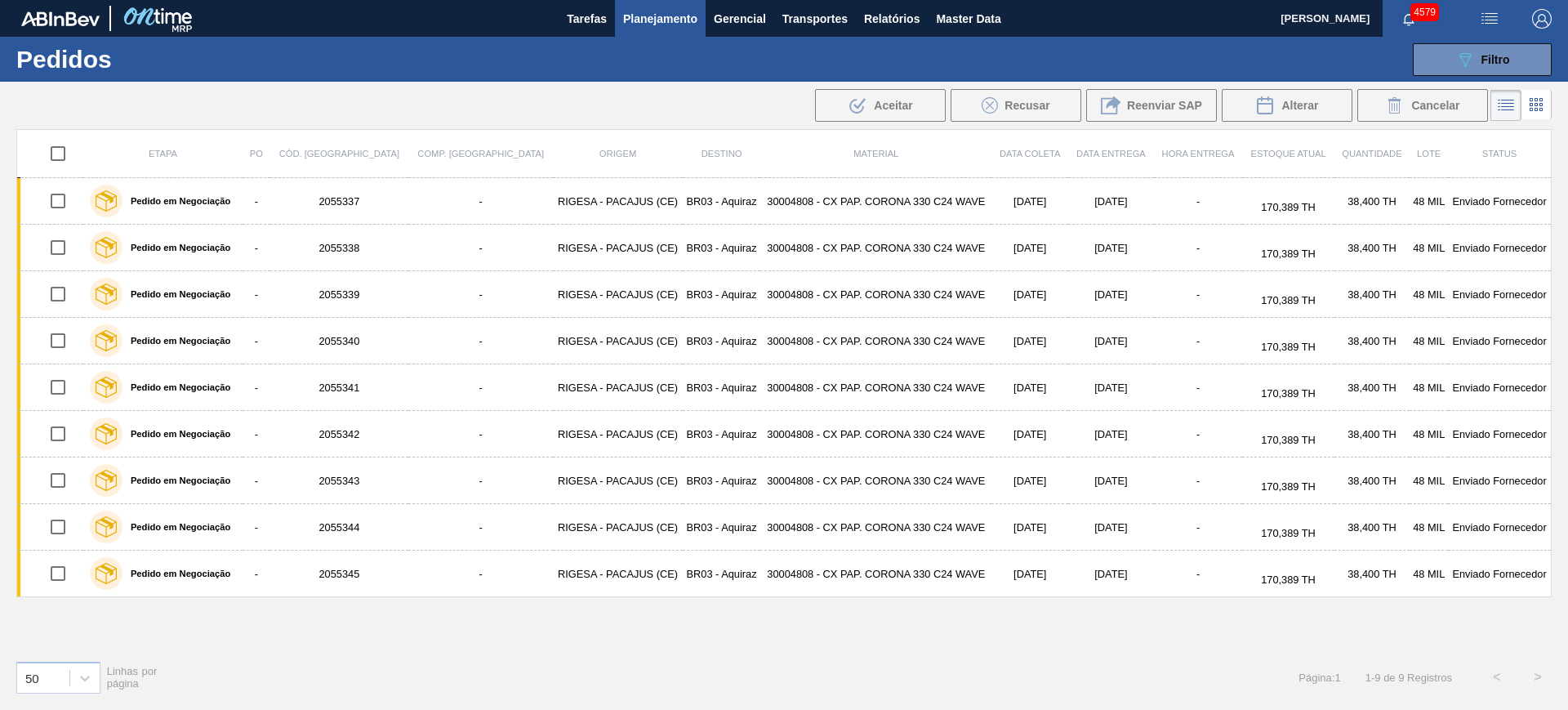
checkbox input "true"
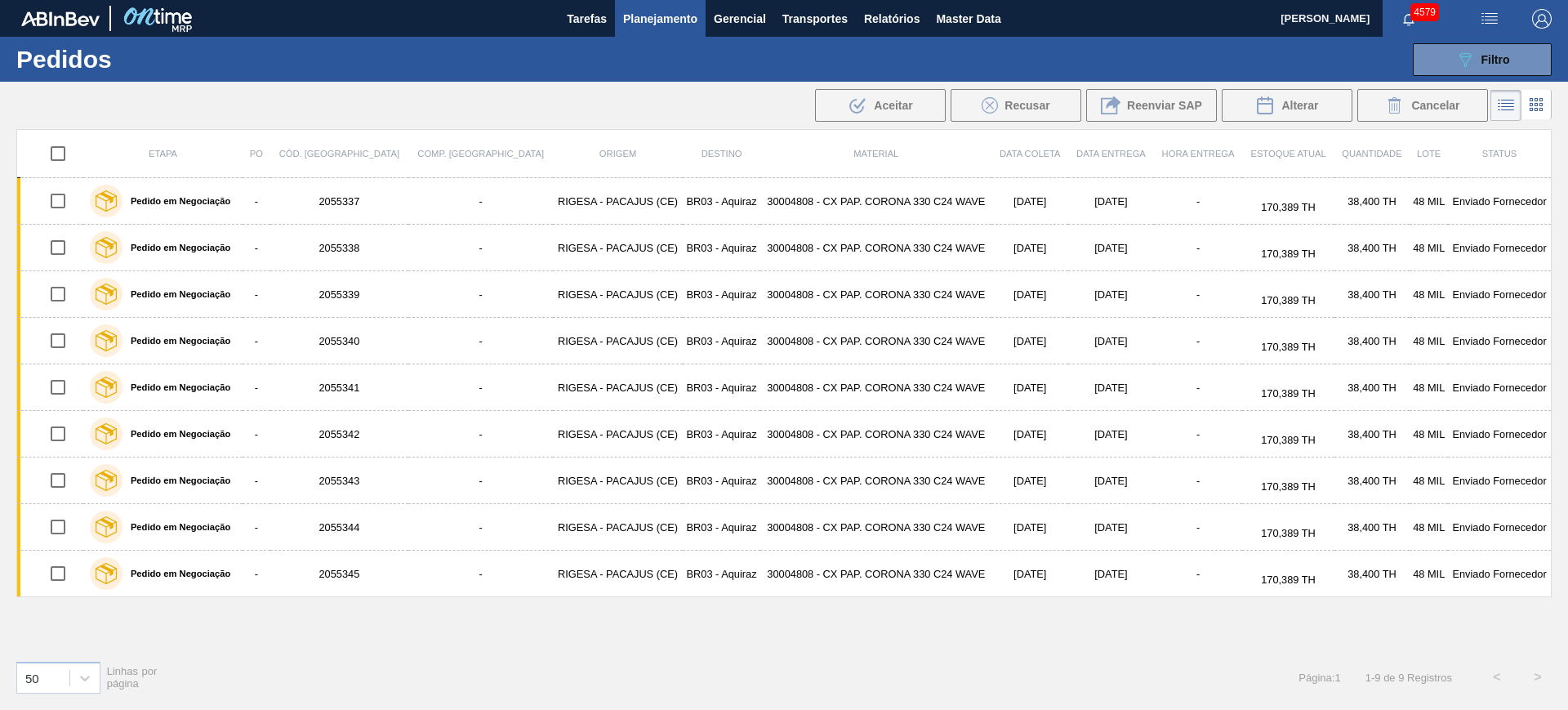
checkbox input "true"
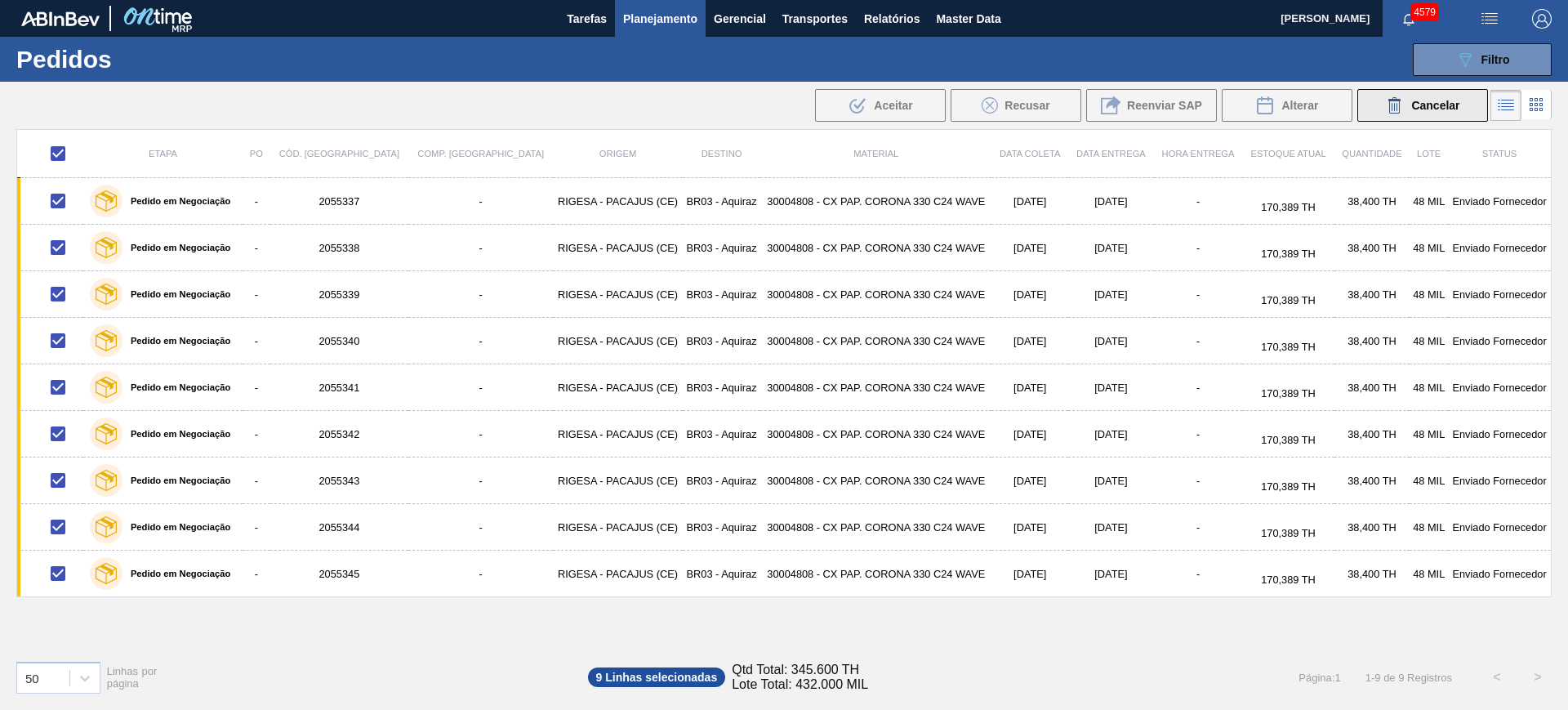
click at [1394, 111] on icon at bounding box center [1395, 105] width 19 height 19
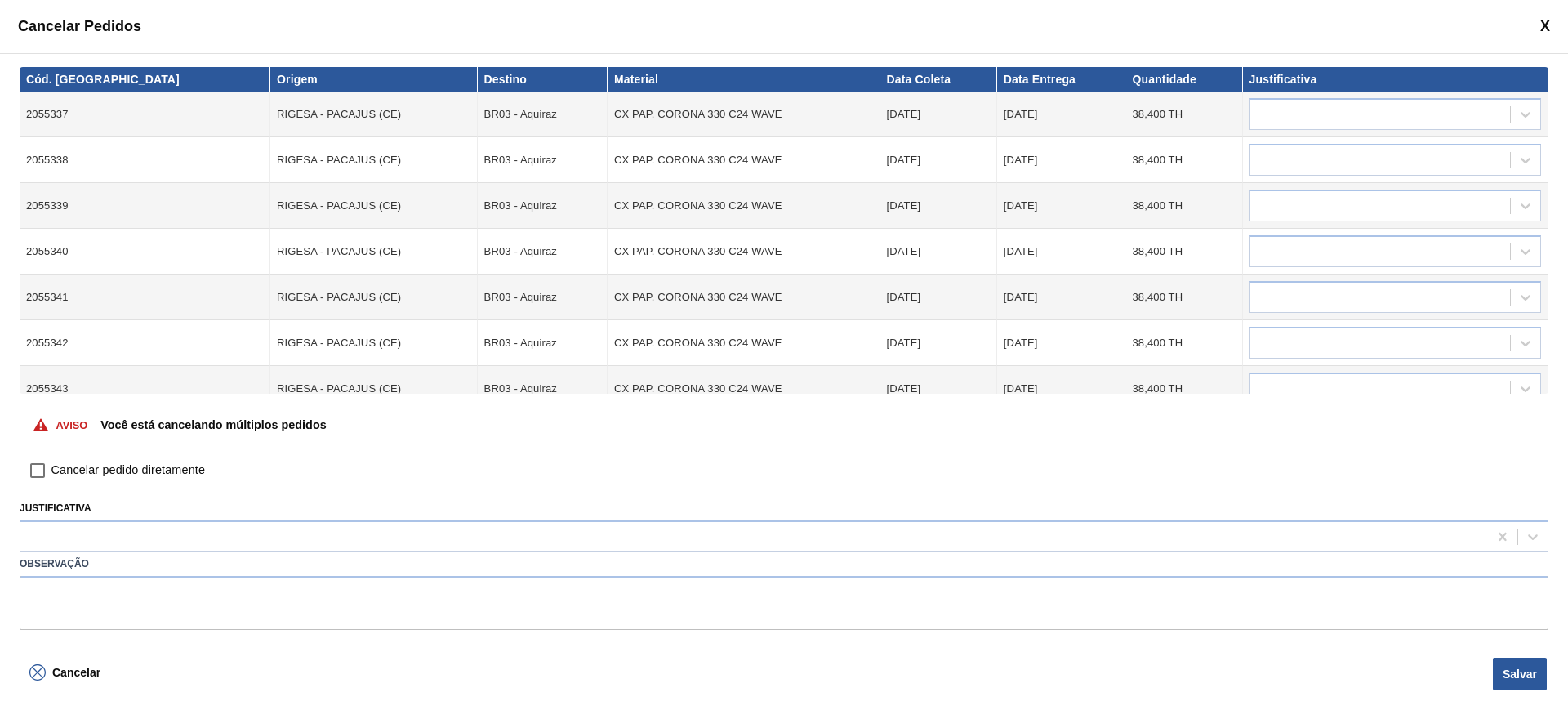
click at [39, 470] on input "Cancelar pedido diretamente" at bounding box center [38, 471] width 28 height 28
checkbox input "true"
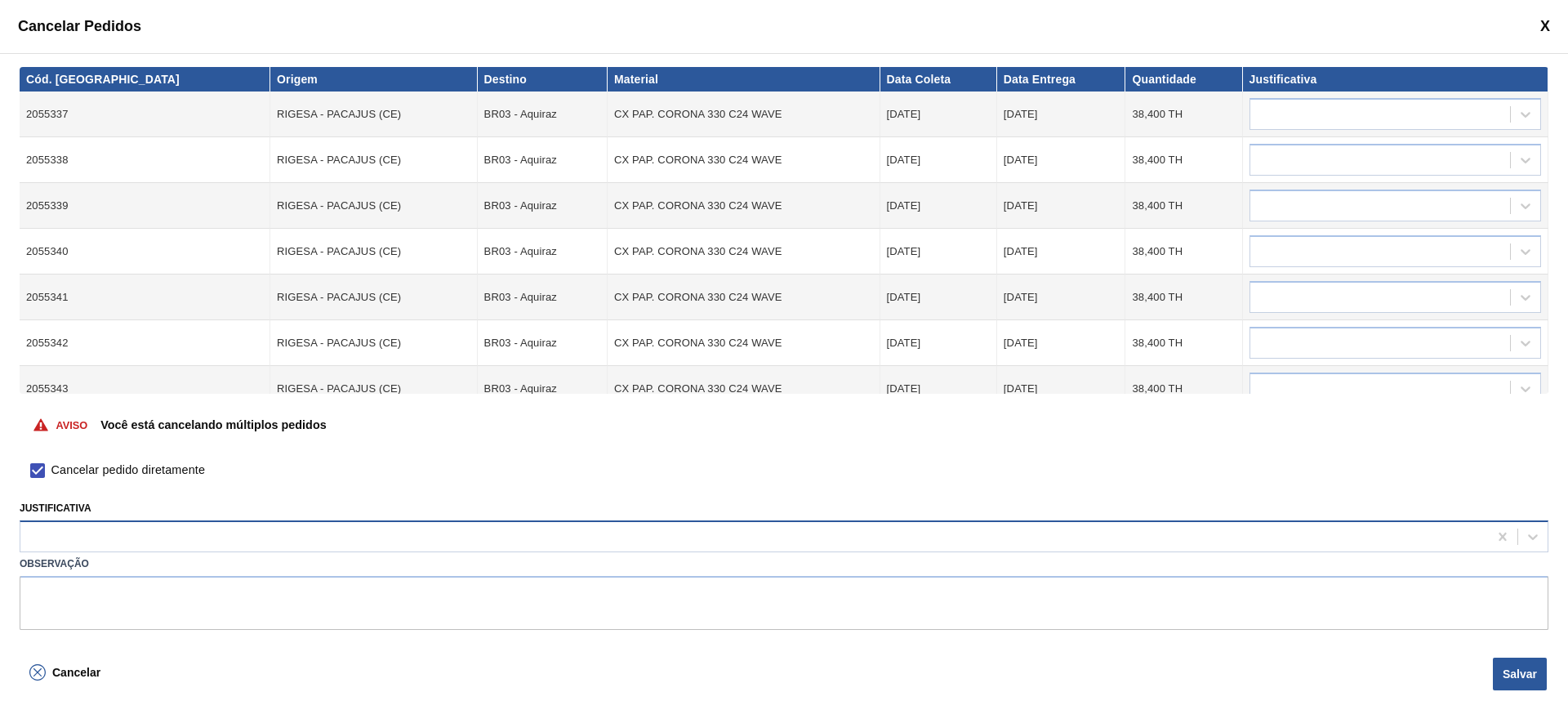
click at [112, 540] on div at bounding box center [754, 537] width 1468 height 24
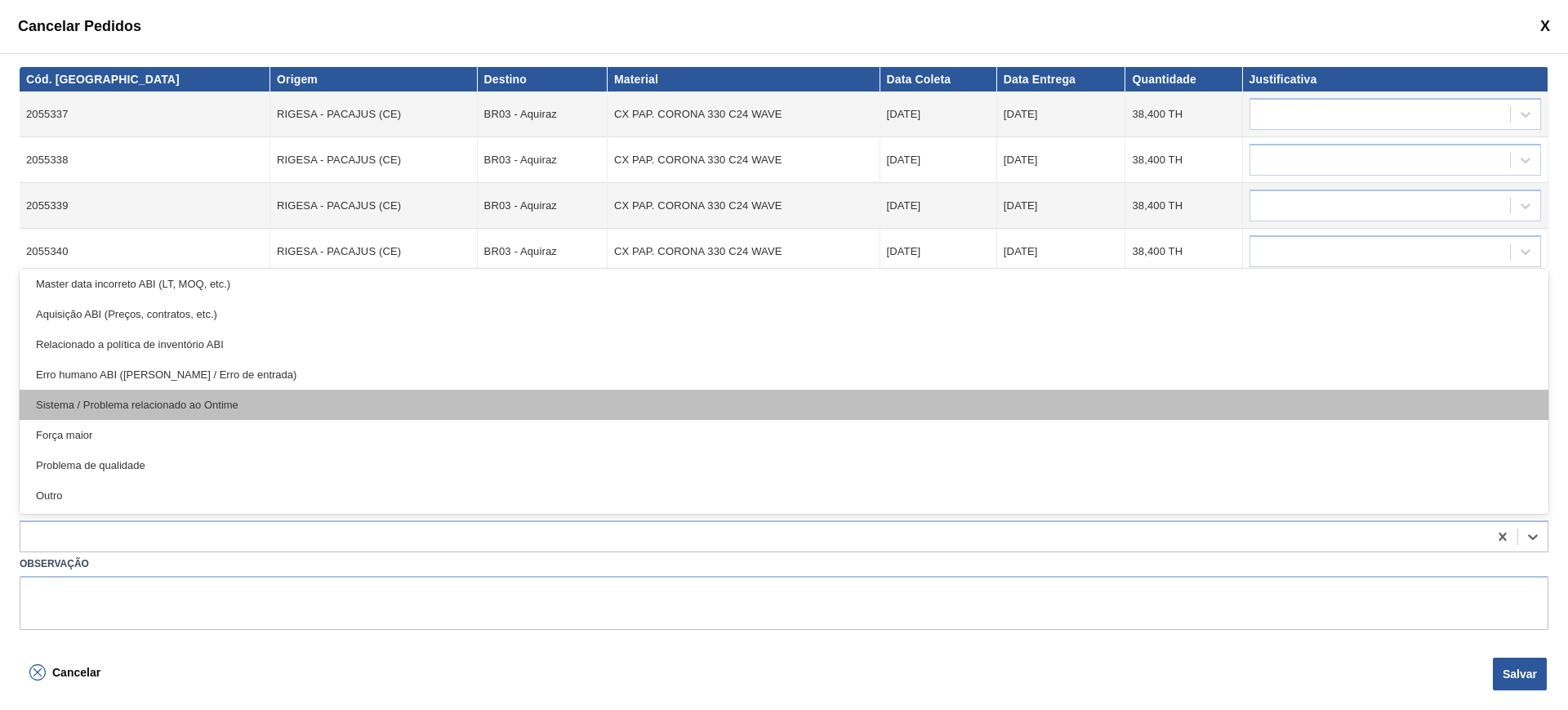
click at [172, 400] on div "Sistema / Problema relacionado ao Ontime" at bounding box center [784, 404] width 1529 height 30
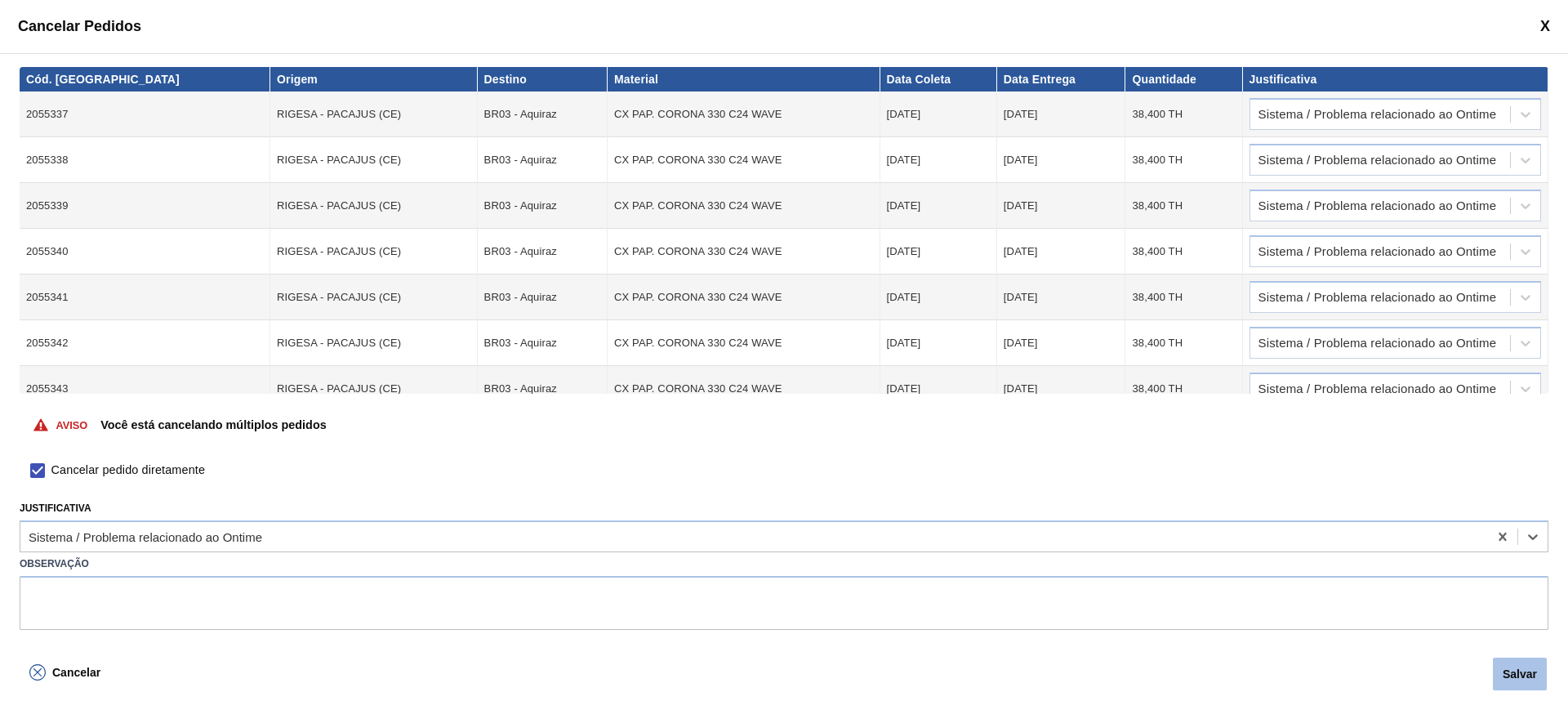
click at [1517, 669] on button "Salvar" at bounding box center [1520, 673] width 54 height 32
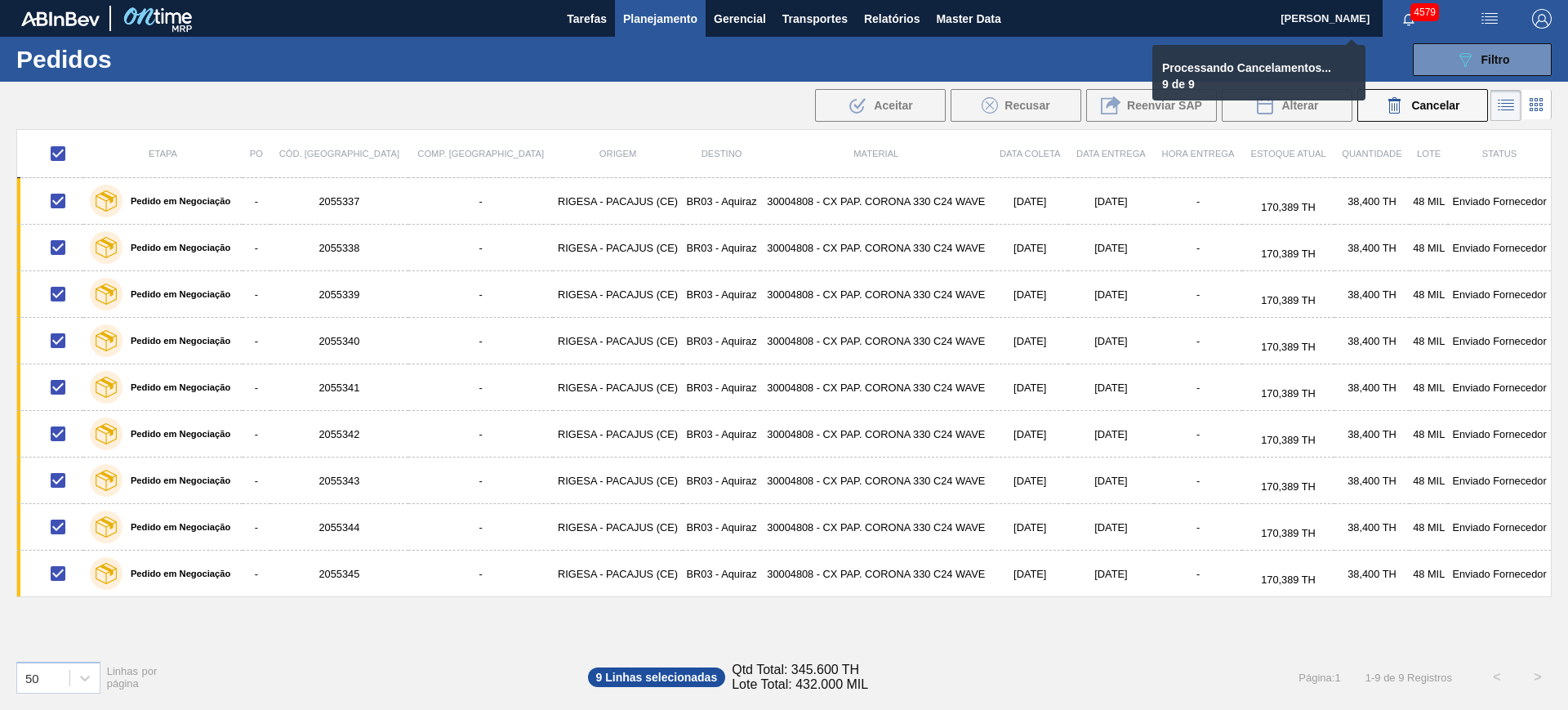
checkbox input "false"
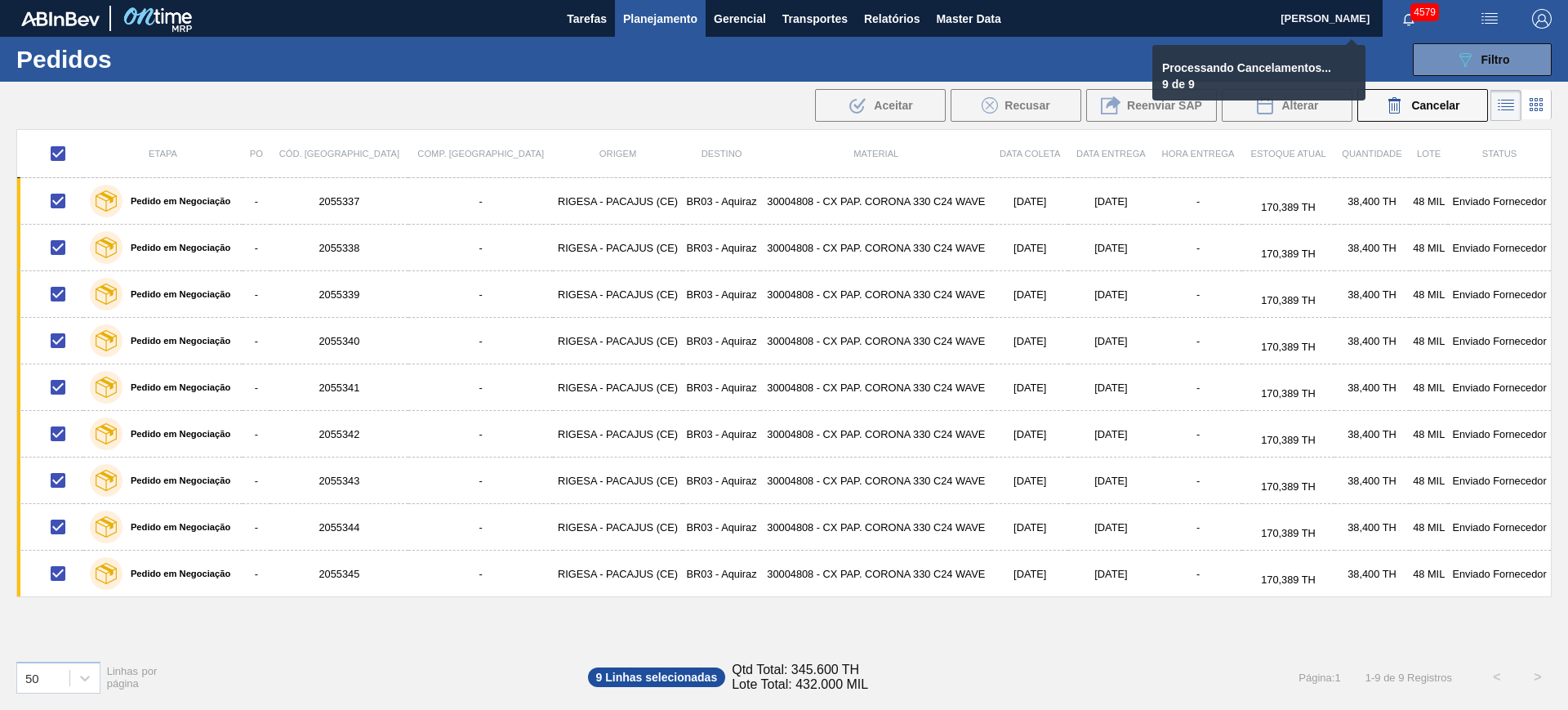
checkbox input "false"
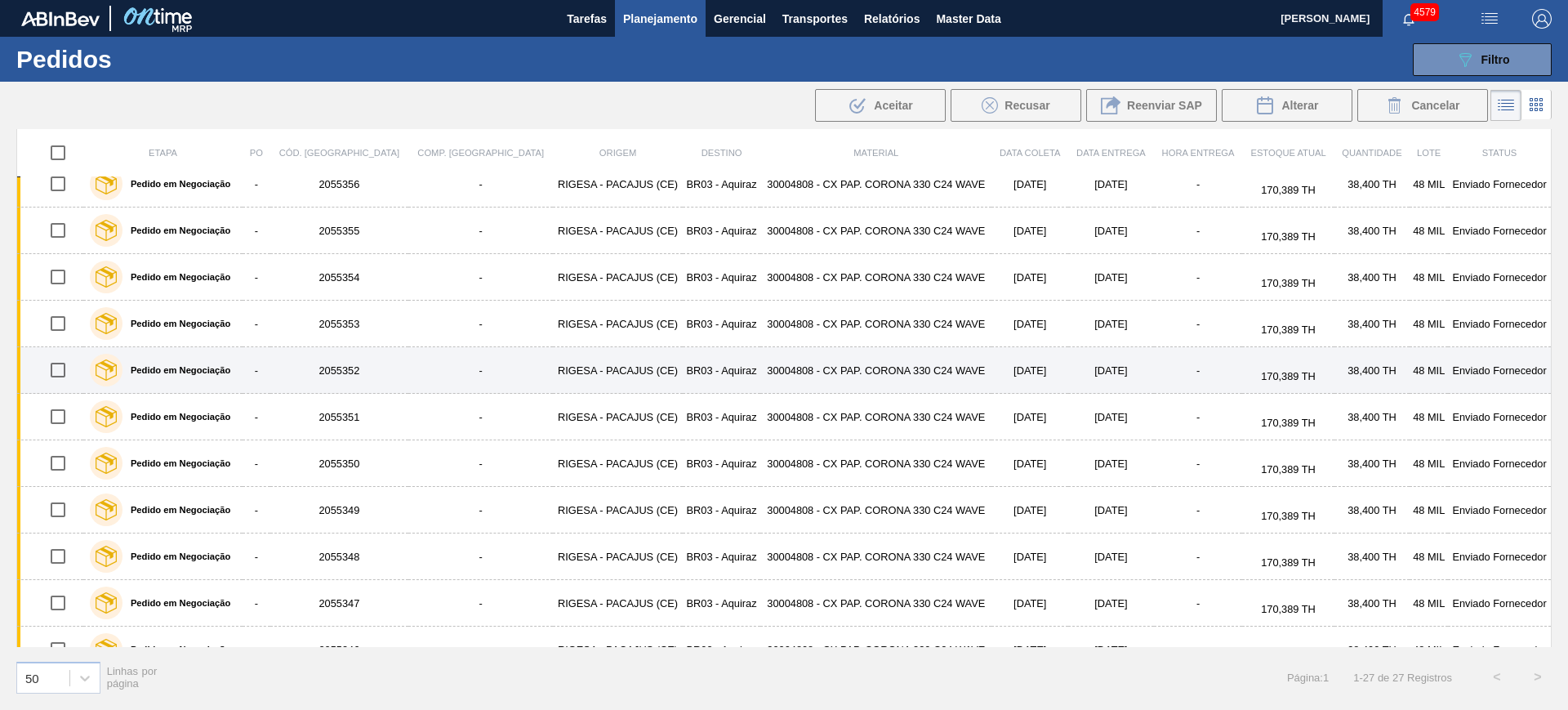
scroll to position [788, 0]
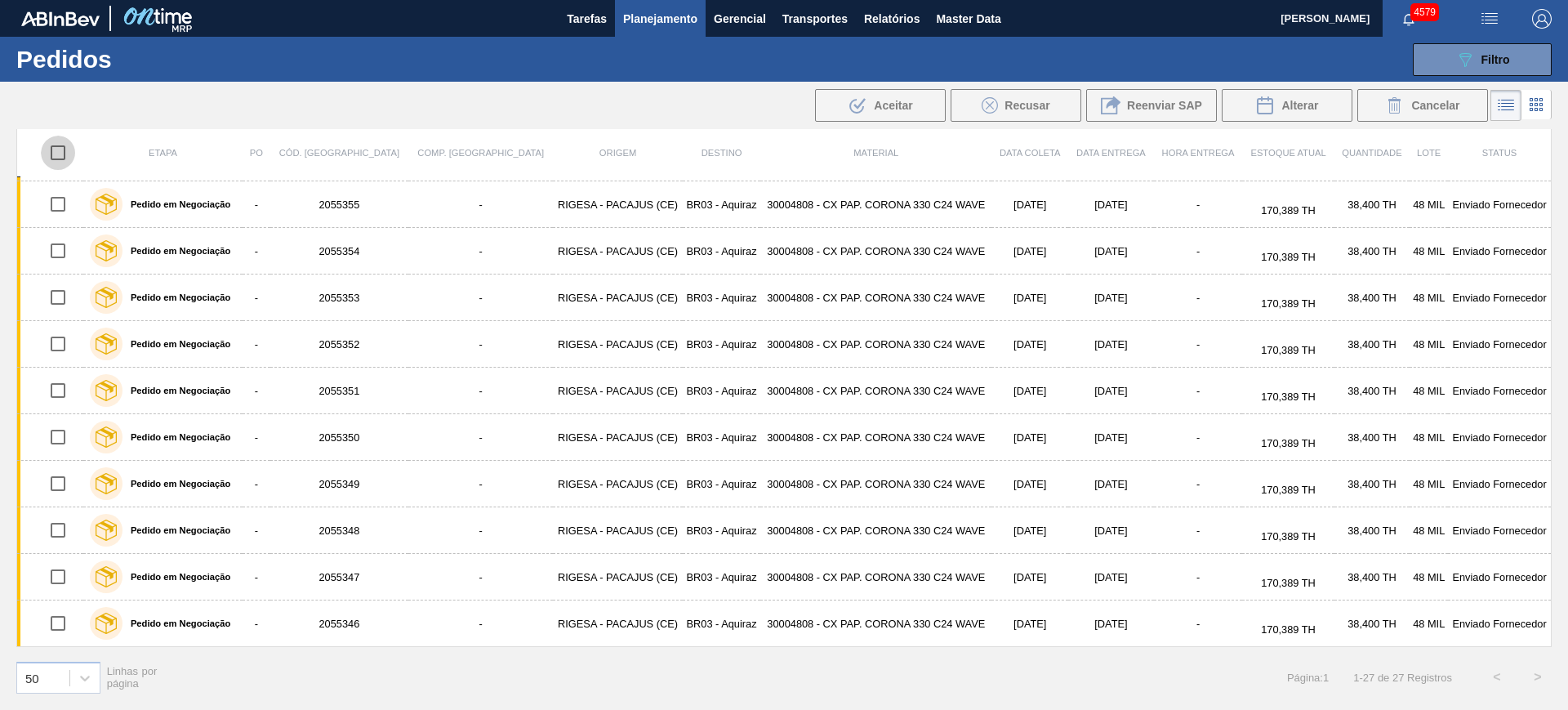
click at [58, 156] on input "checkbox" at bounding box center [57, 152] width 34 height 34
checkbox input "true"
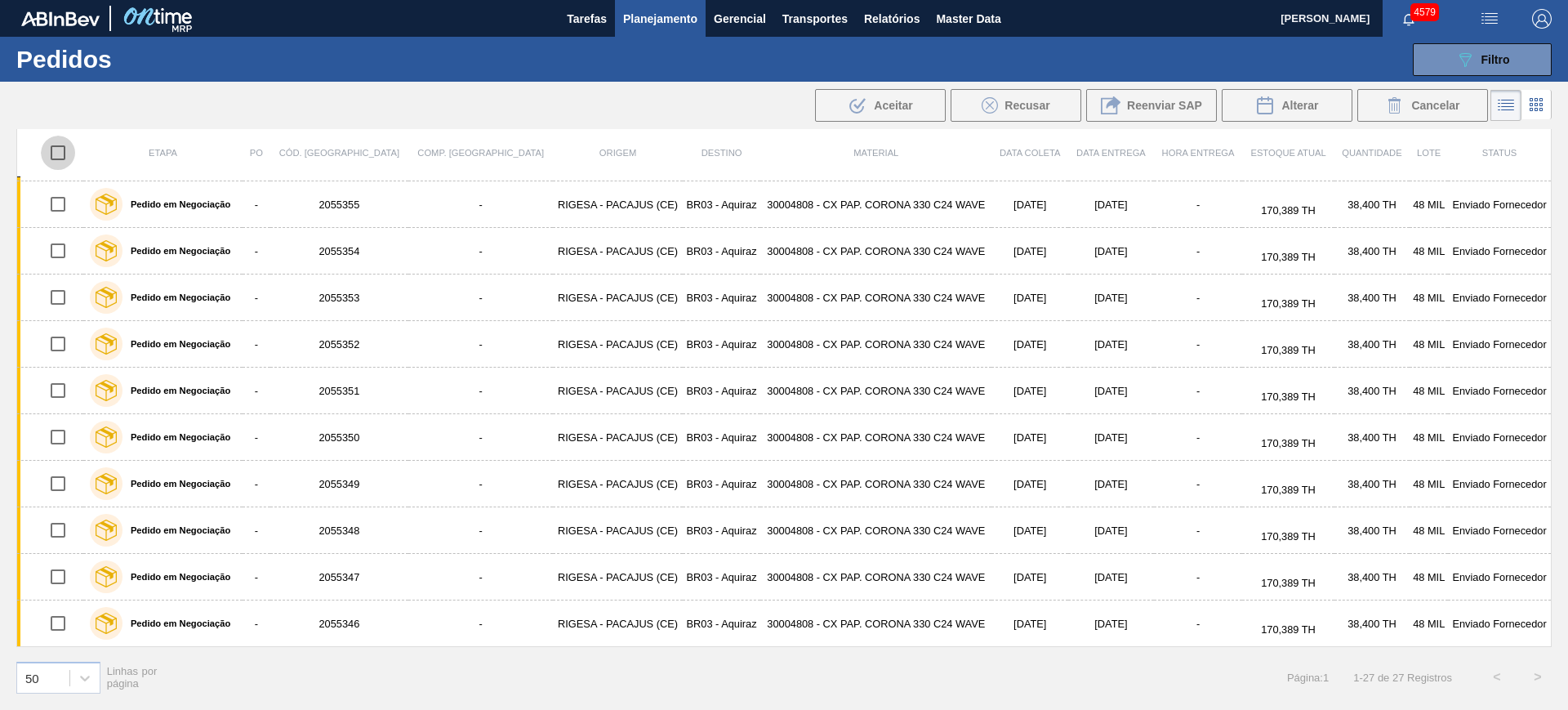
checkbox input "true"
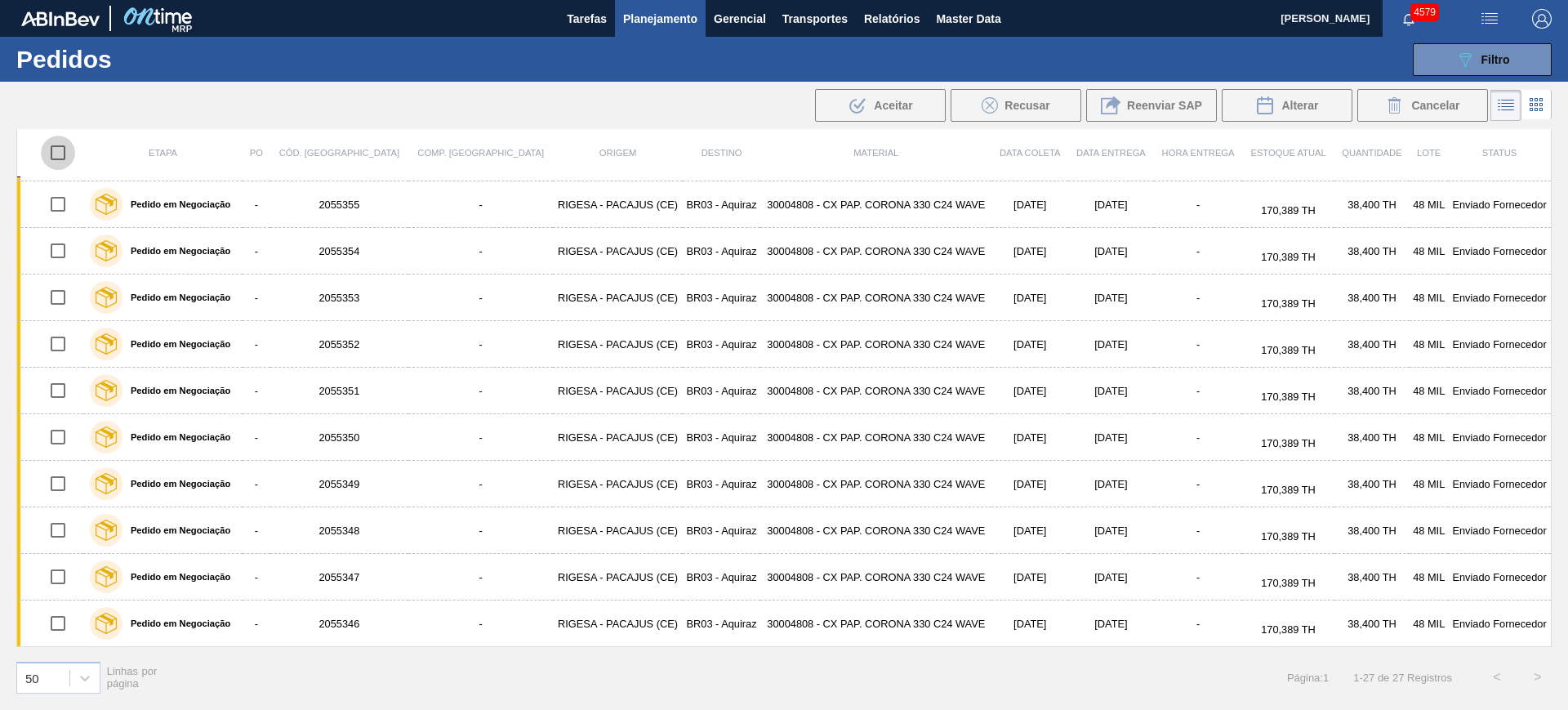
checkbox input "true"
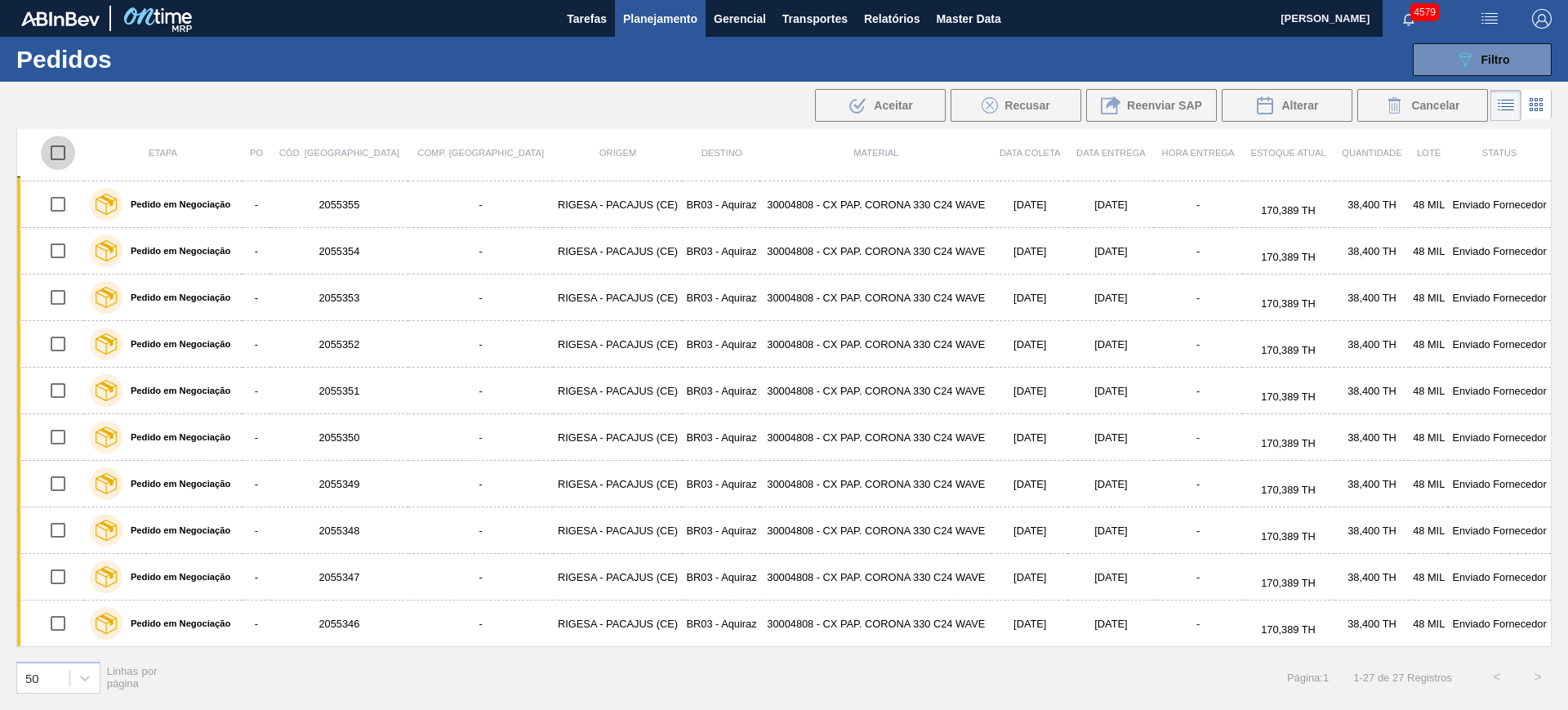
checkbox input "true"
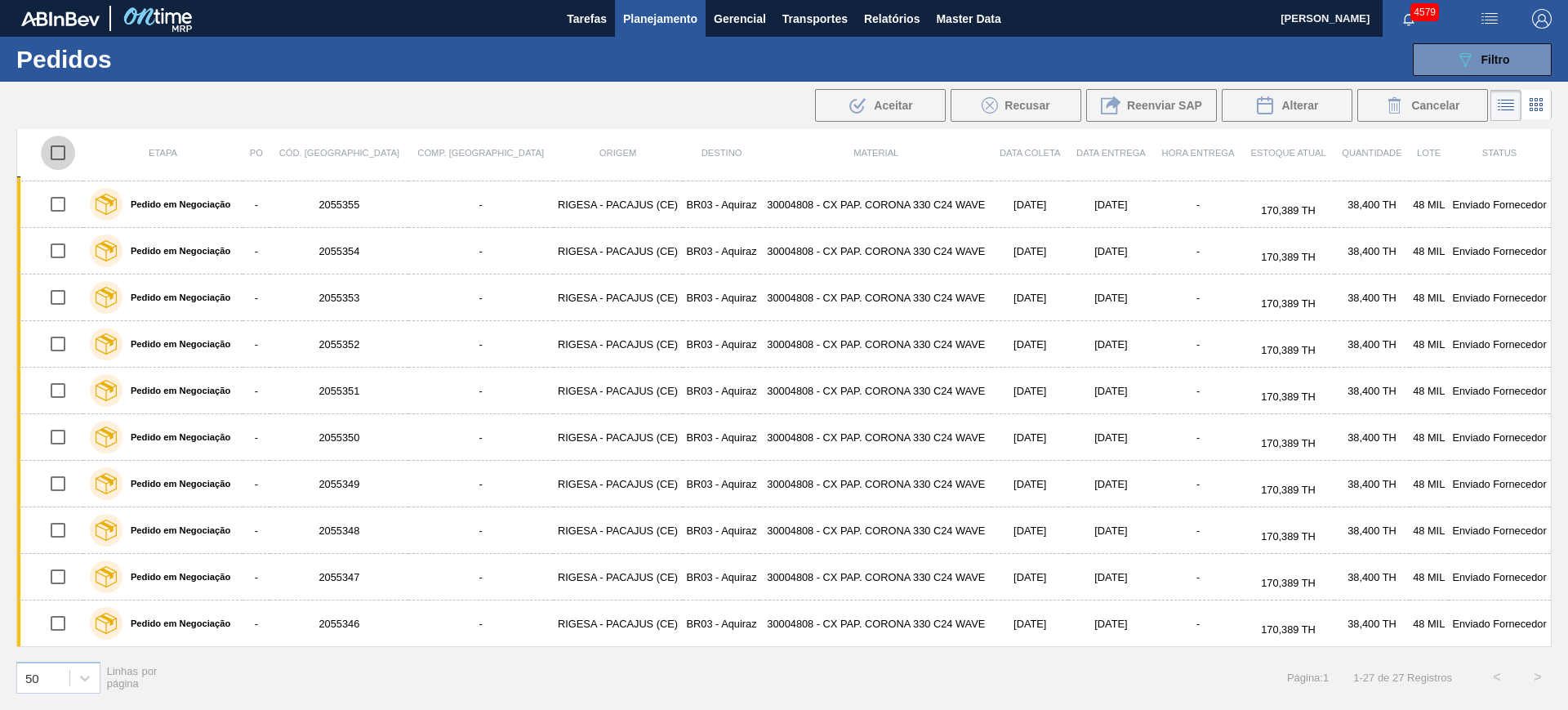
checkbox input "true"
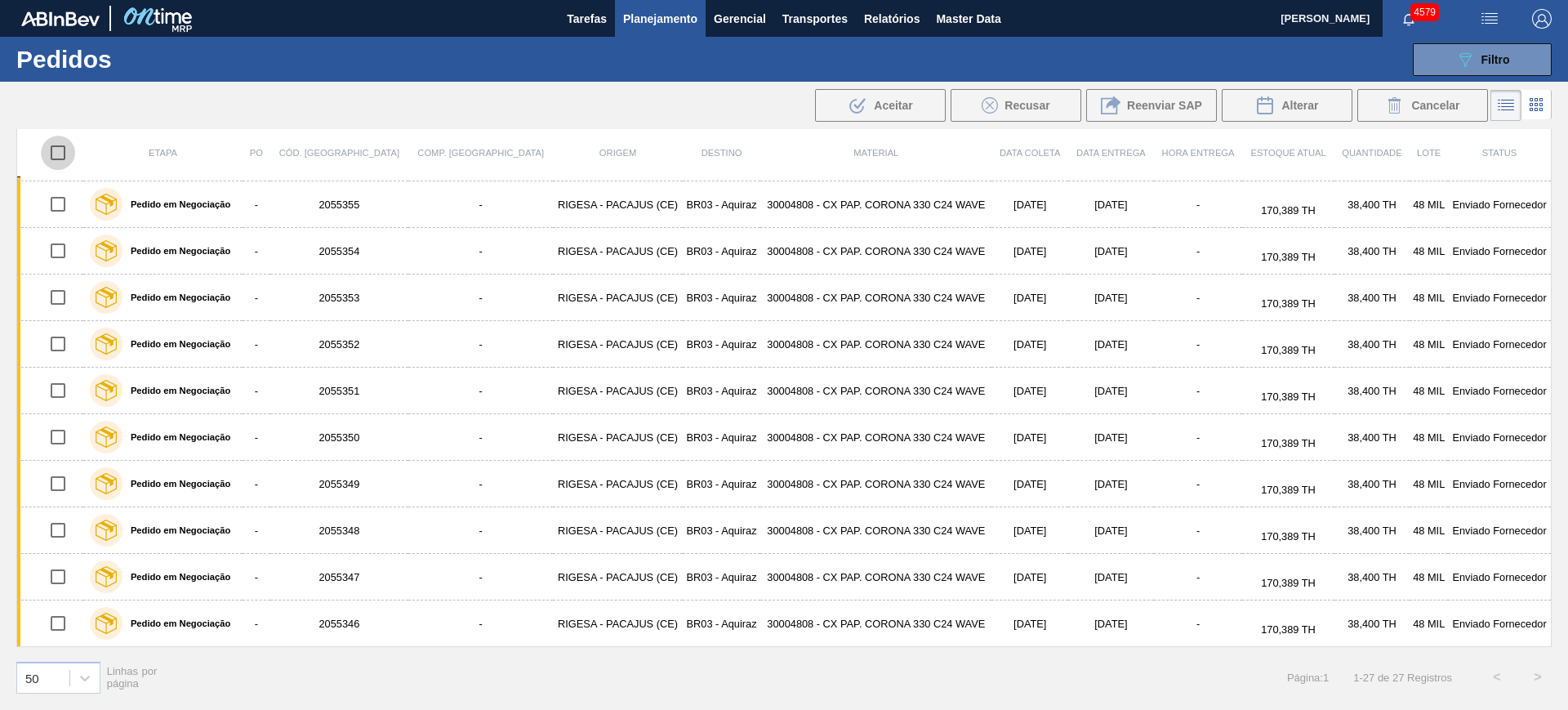
checkbox input "true"
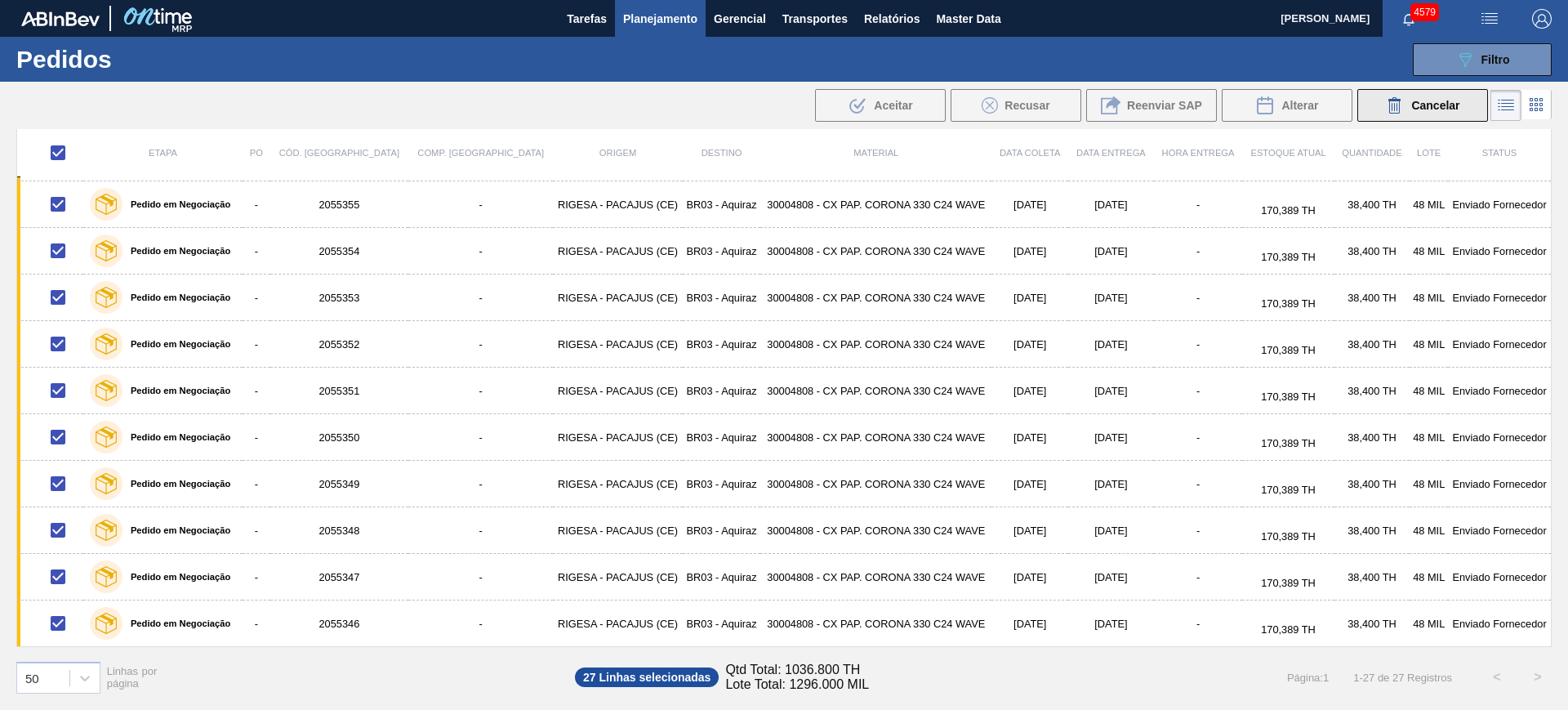
click at [1419, 111] on span "Cancelar" at bounding box center [1435, 105] width 48 height 13
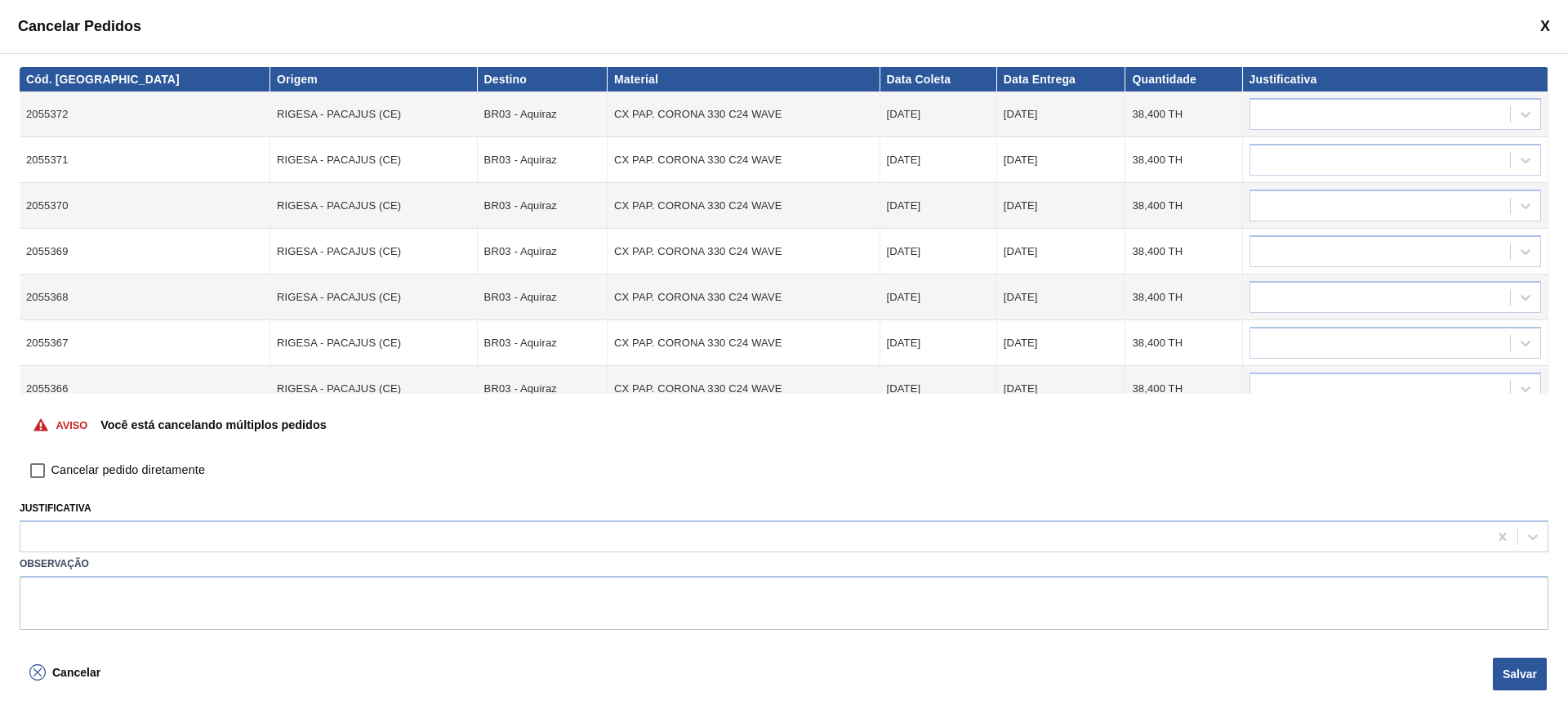
click at [68, 468] on span "Cancelar pedido diretamente" at bounding box center [128, 471] width 154 height 18
click at [52, 468] on input "Cancelar pedido diretamente" at bounding box center [38, 471] width 28 height 28
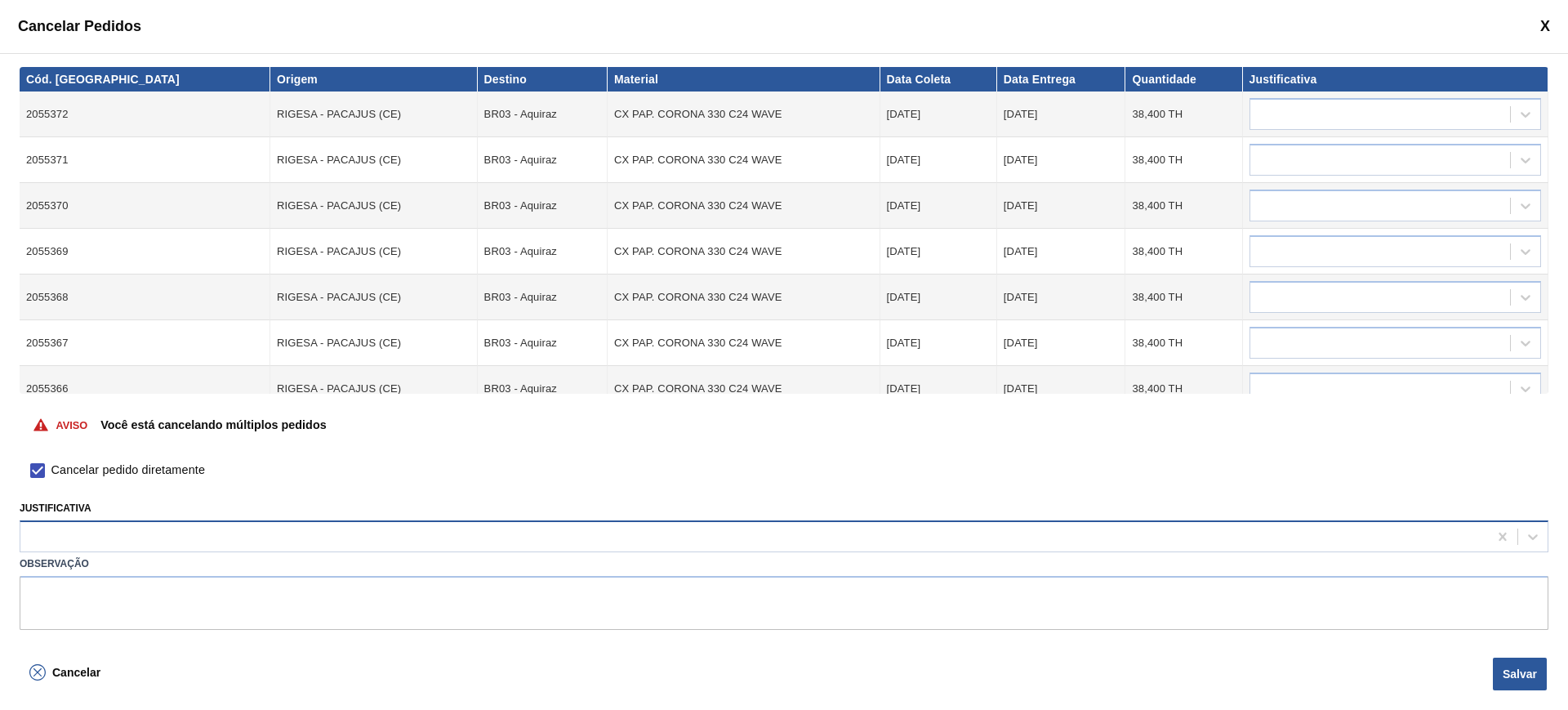
click at [135, 540] on div at bounding box center [754, 537] width 1468 height 24
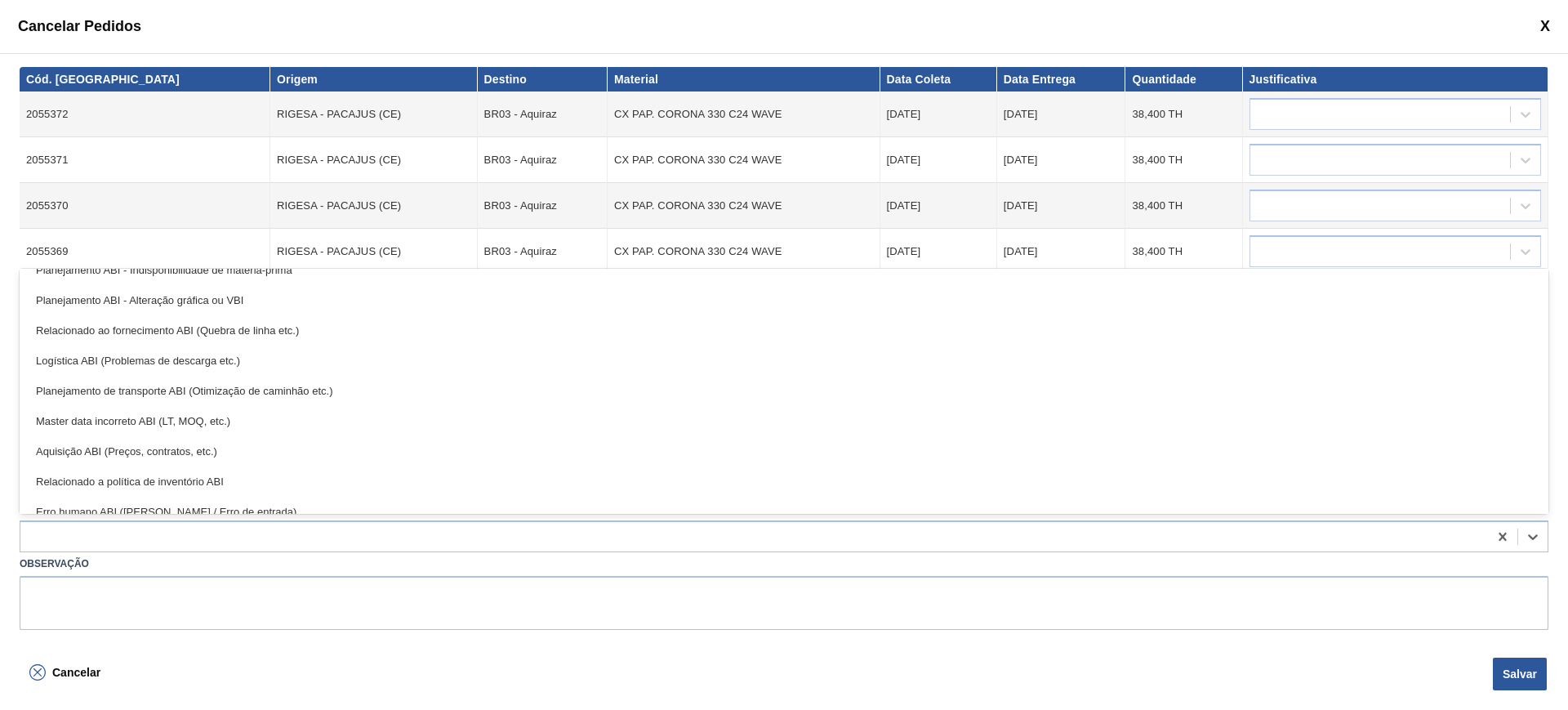
scroll to position [306, 0]
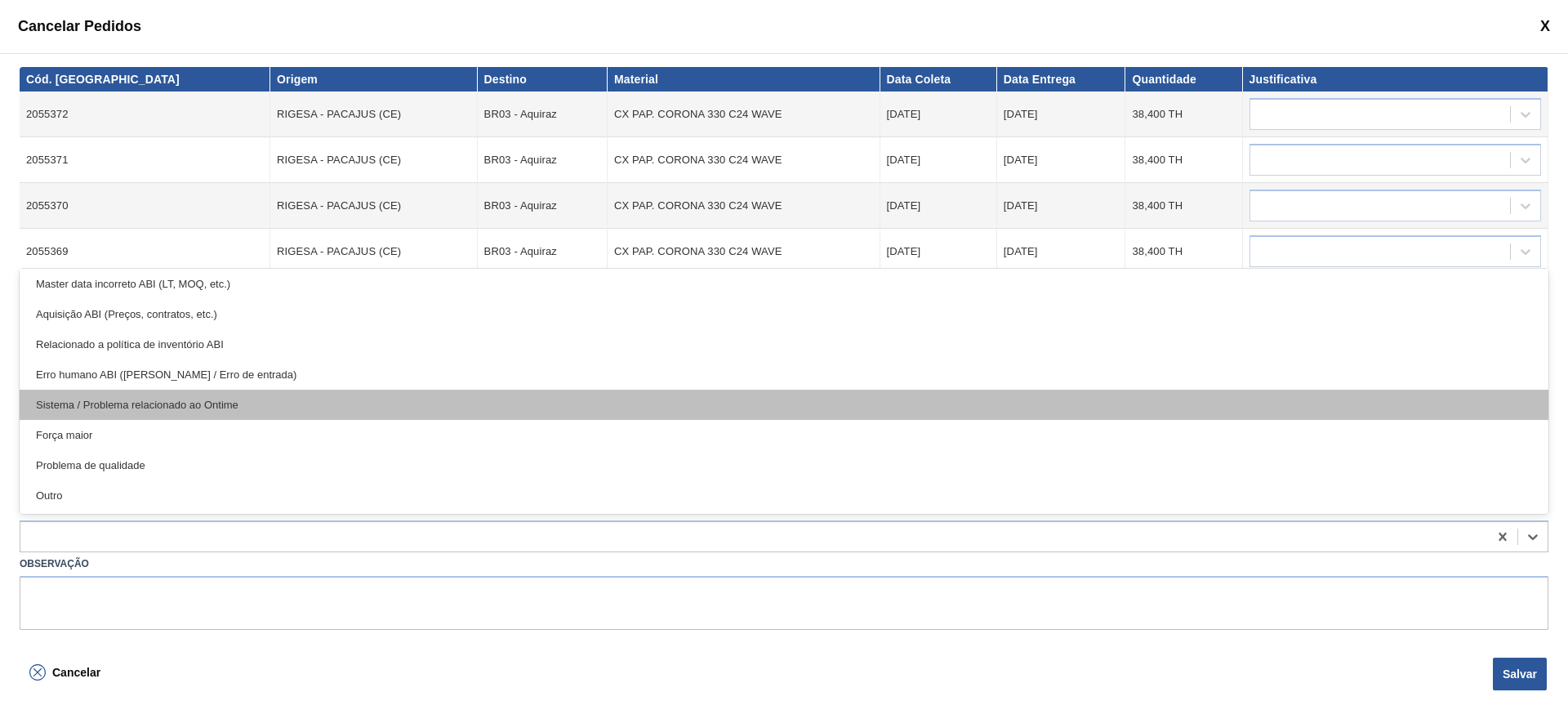
click at [279, 400] on div "Sistema / Problema relacionado ao Ontime" at bounding box center [784, 404] width 1529 height 30
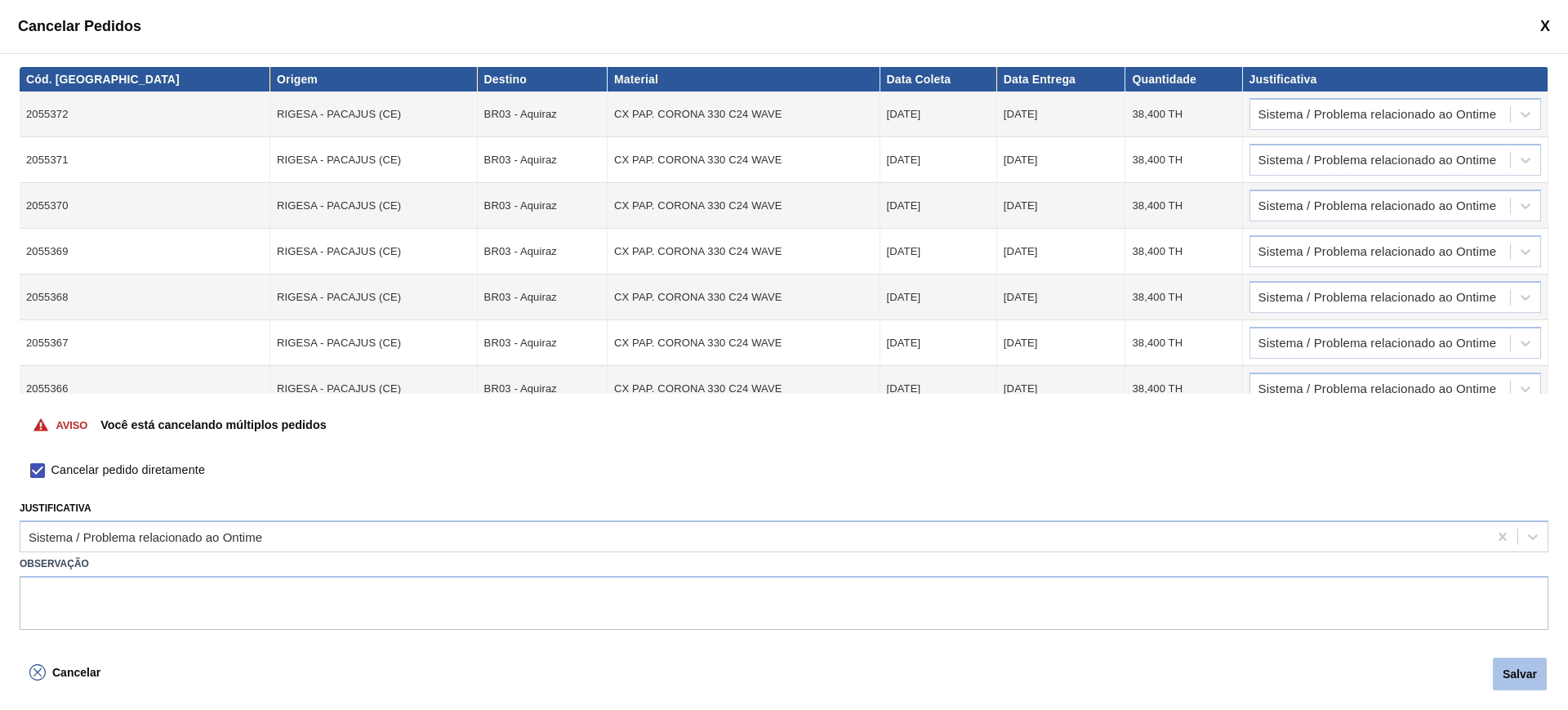
click at [1512, 670] on button "Salvar" at bounding box center [1520, 673] width 54 height 32
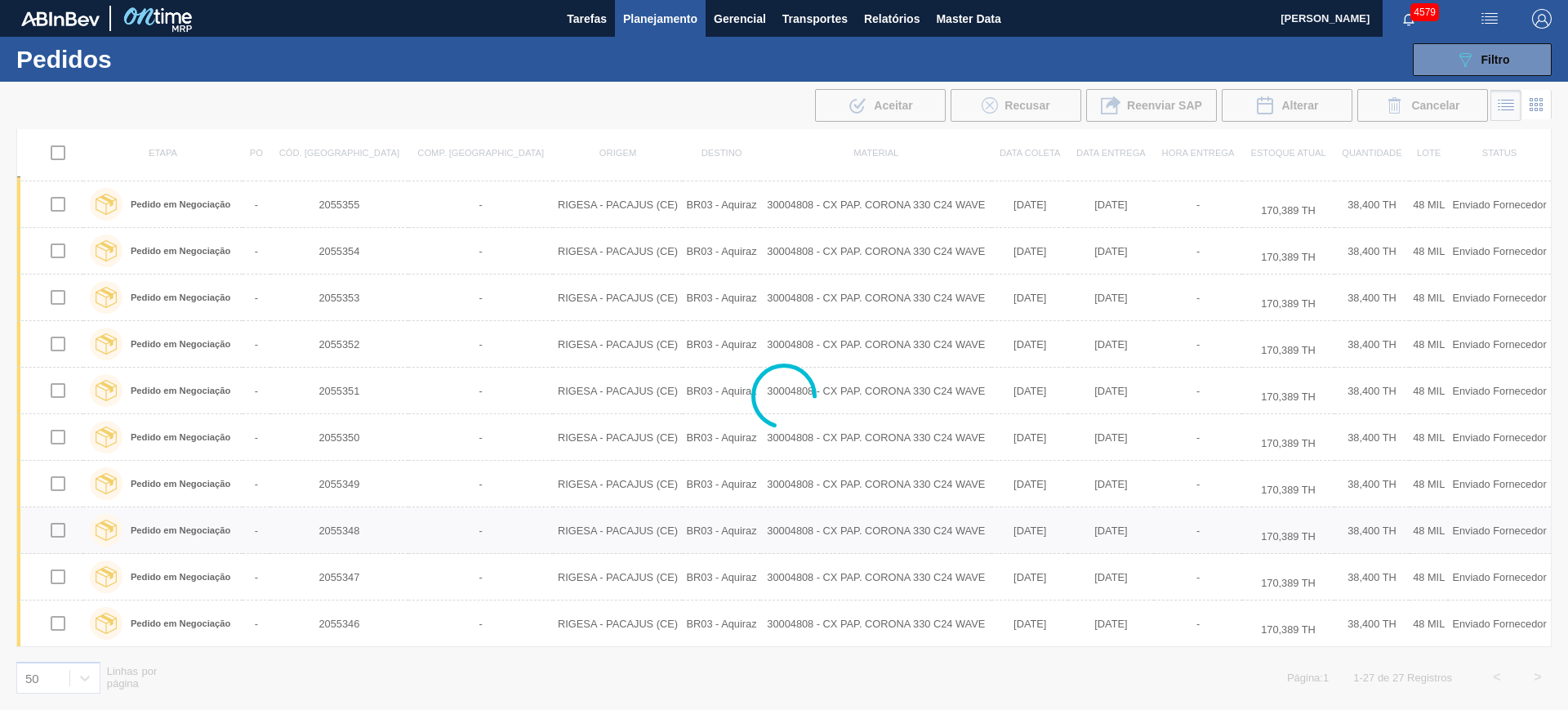
scroll to position [0, 0]
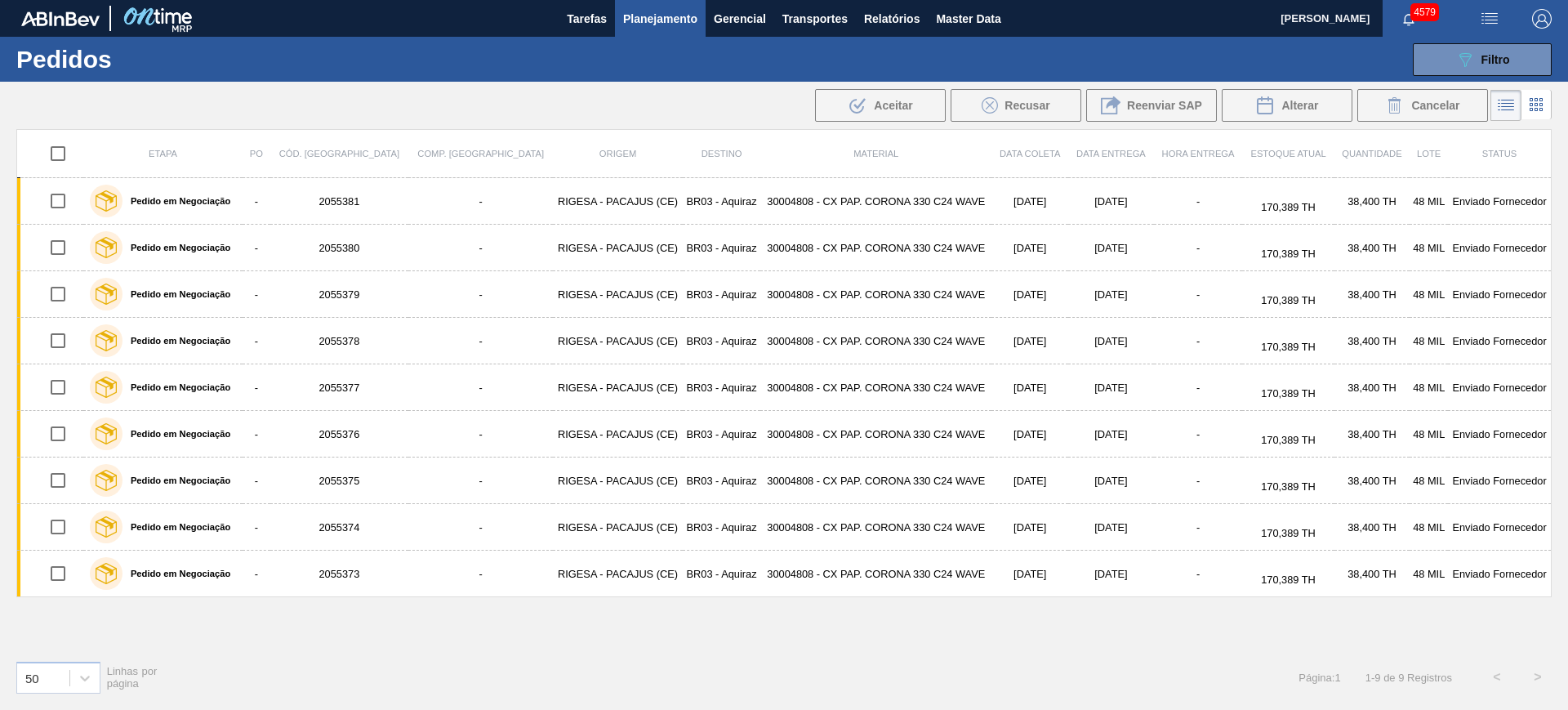
click at [60, 154] on input "checkbox" at bounding box center [57, 153] width 34 height 34
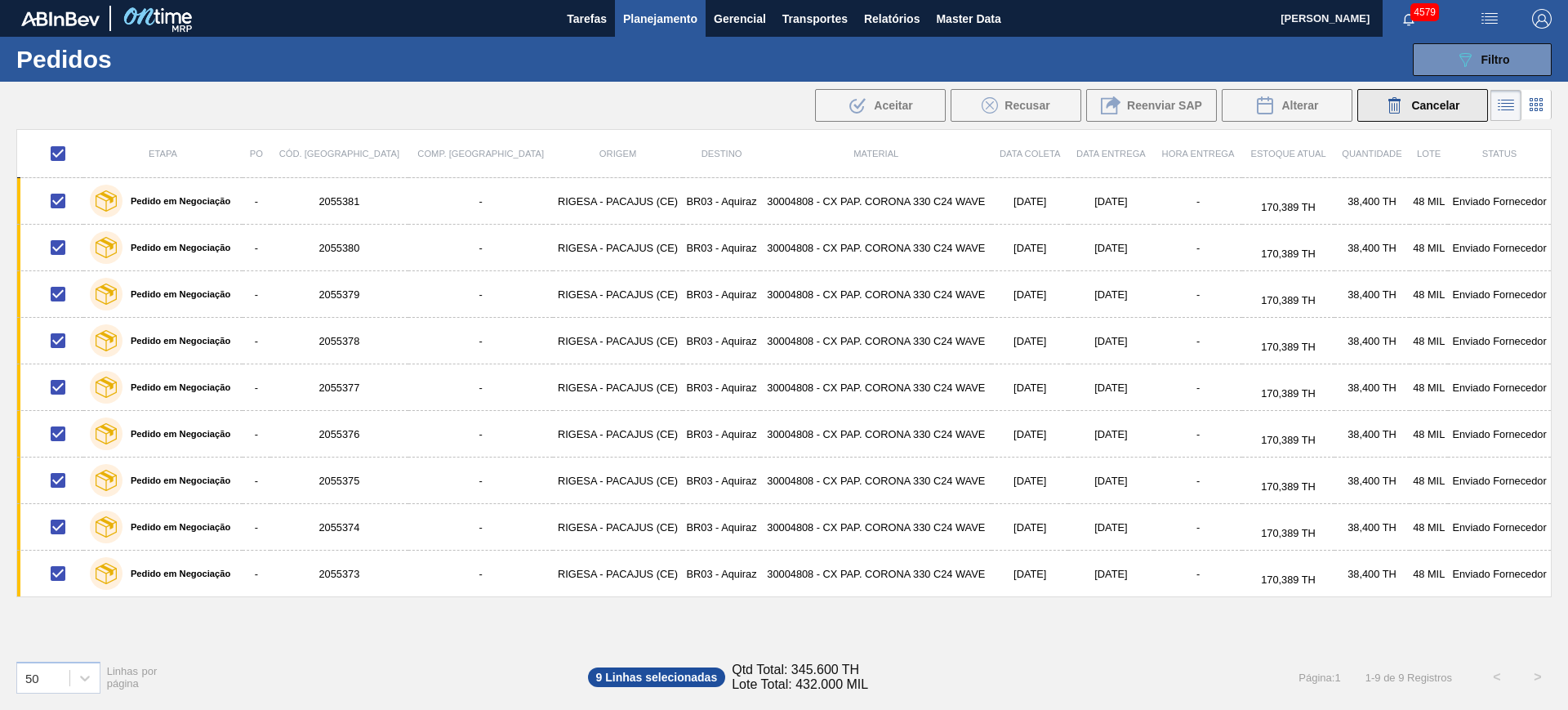
click at [1396, 117] on button "Cancelar" at bounding box center [1423, 105] width 131 height 32
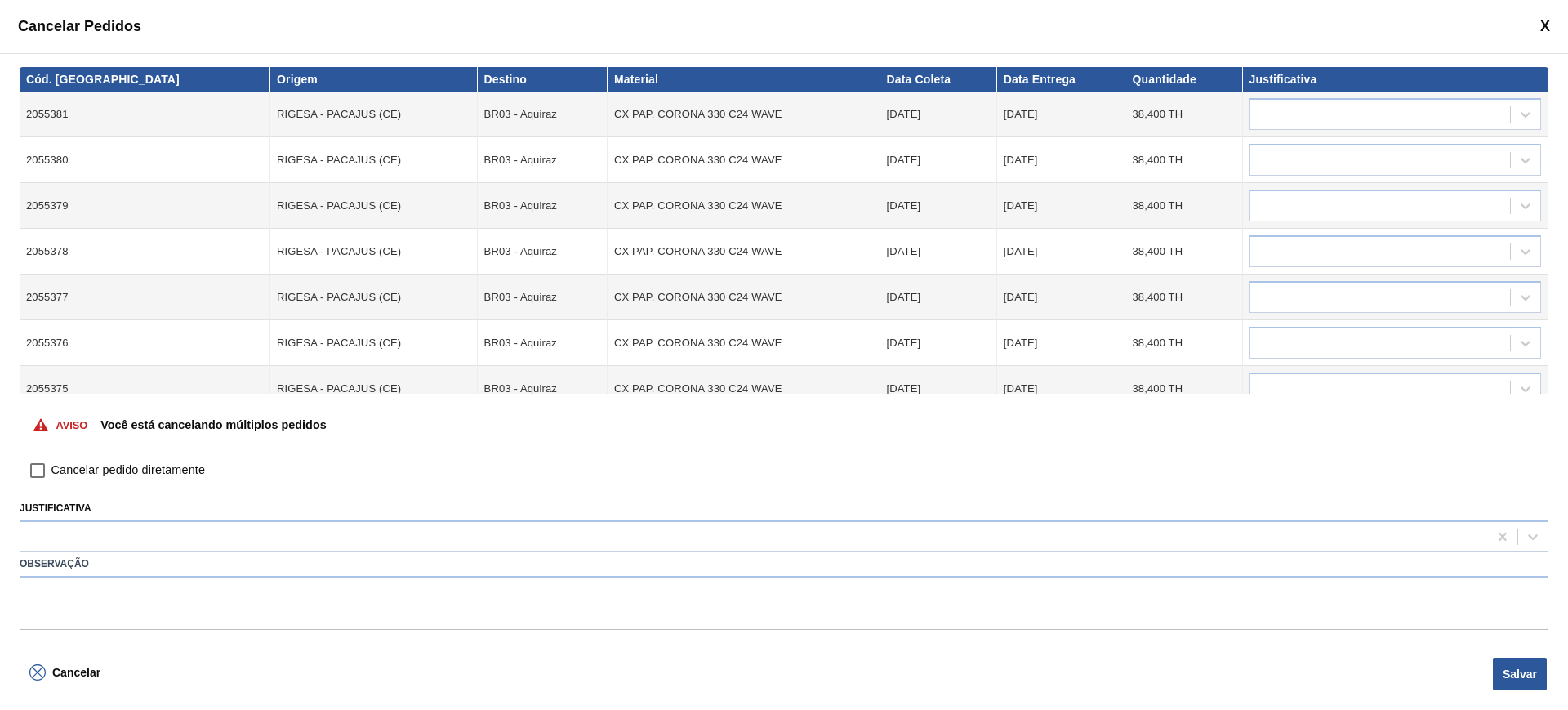
click at [32, 466] on input "Cancelar pedido diretamente" at bounding box center [38, 471] width 28 height 28
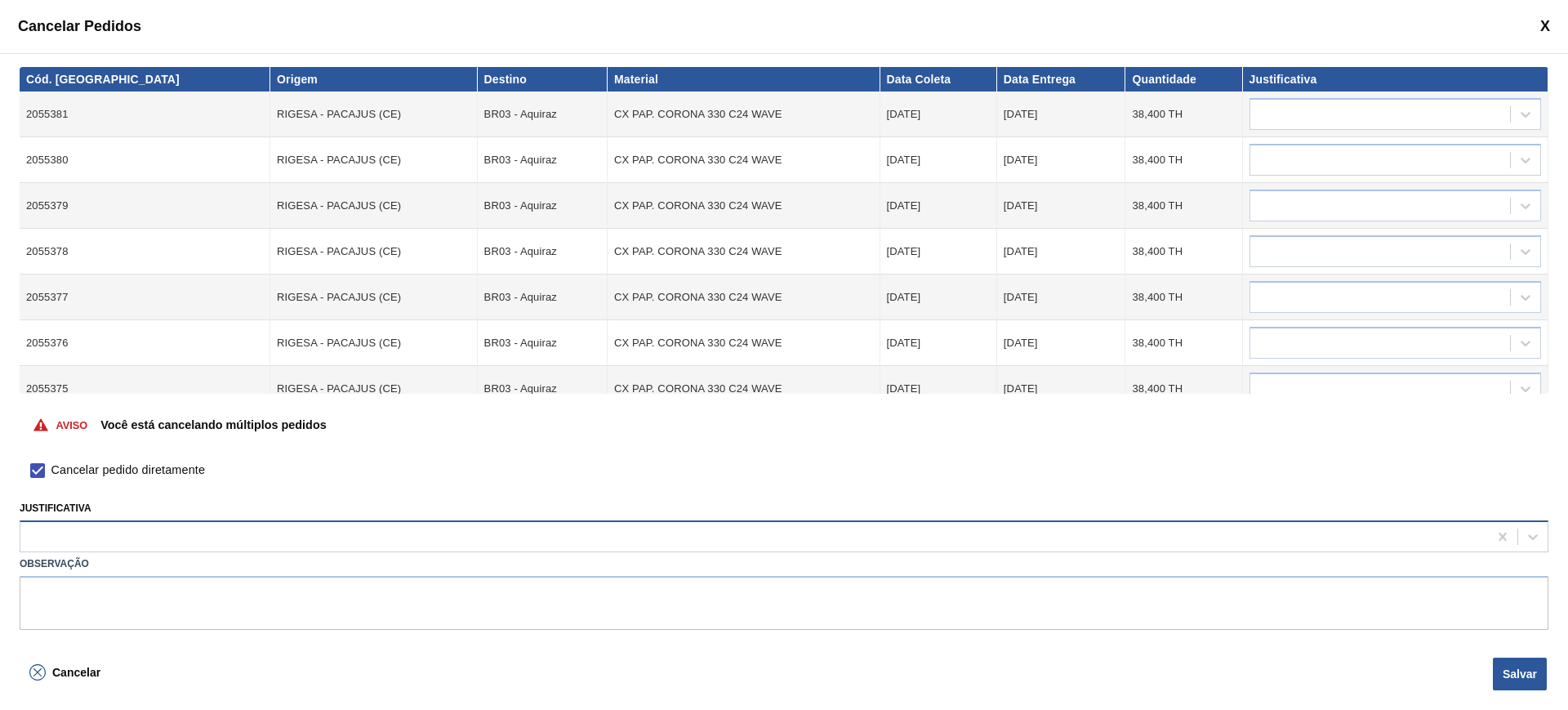
click at [95, 533] on div at bounding box center [754, 537] width 1468 height 24
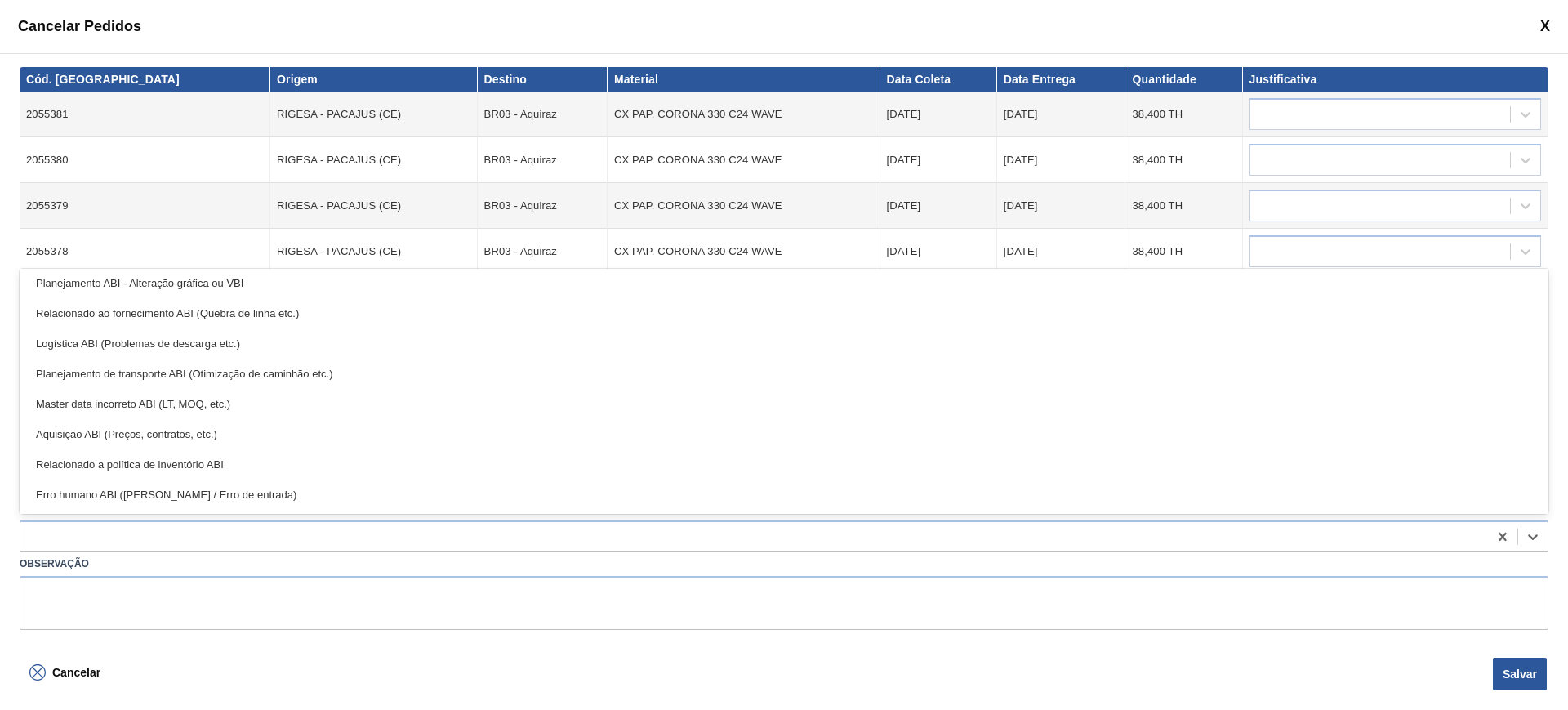
scroll to position [306, 0]
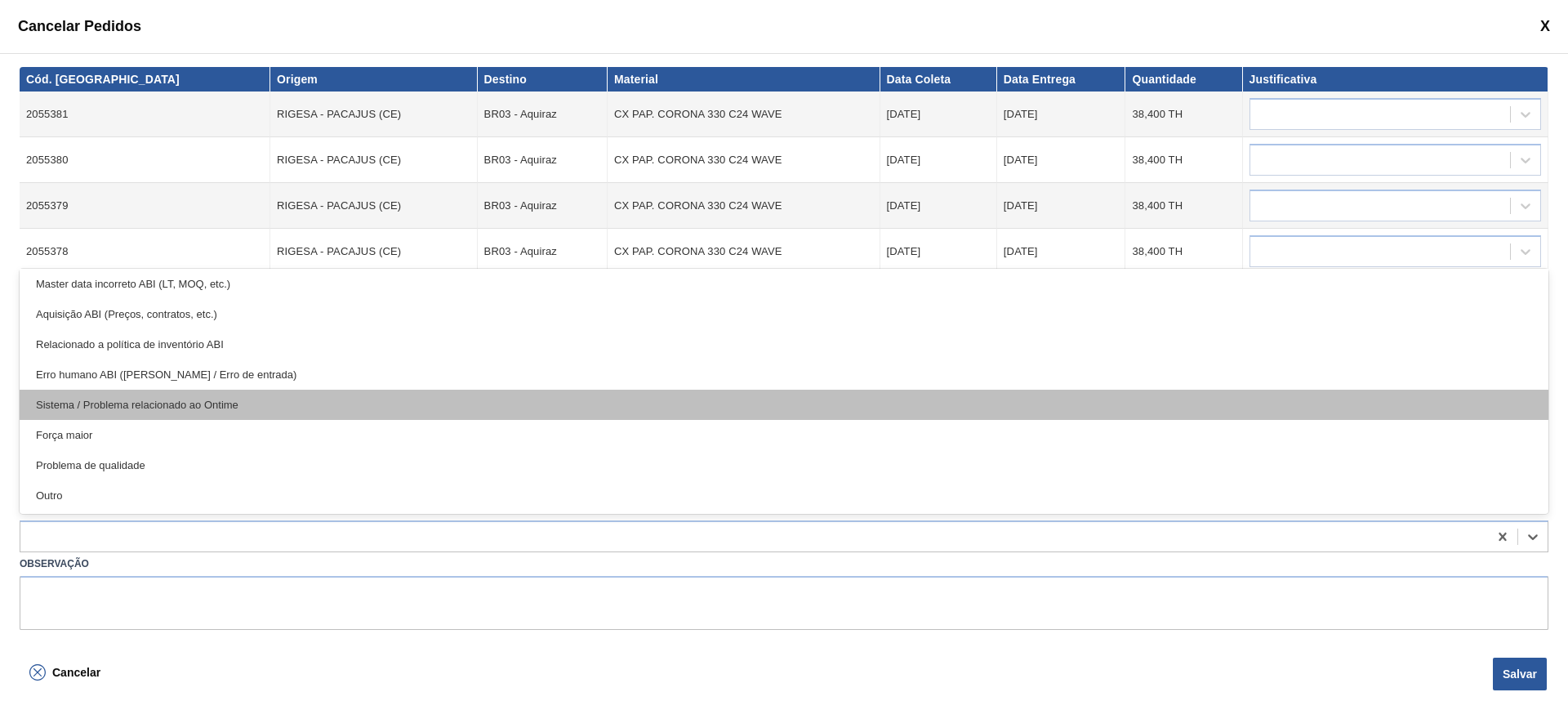
click at [263, 400] on div "Sistema / Problema relacionado ao Ontime" at bounding box center [784, 404] width 1529 height 30
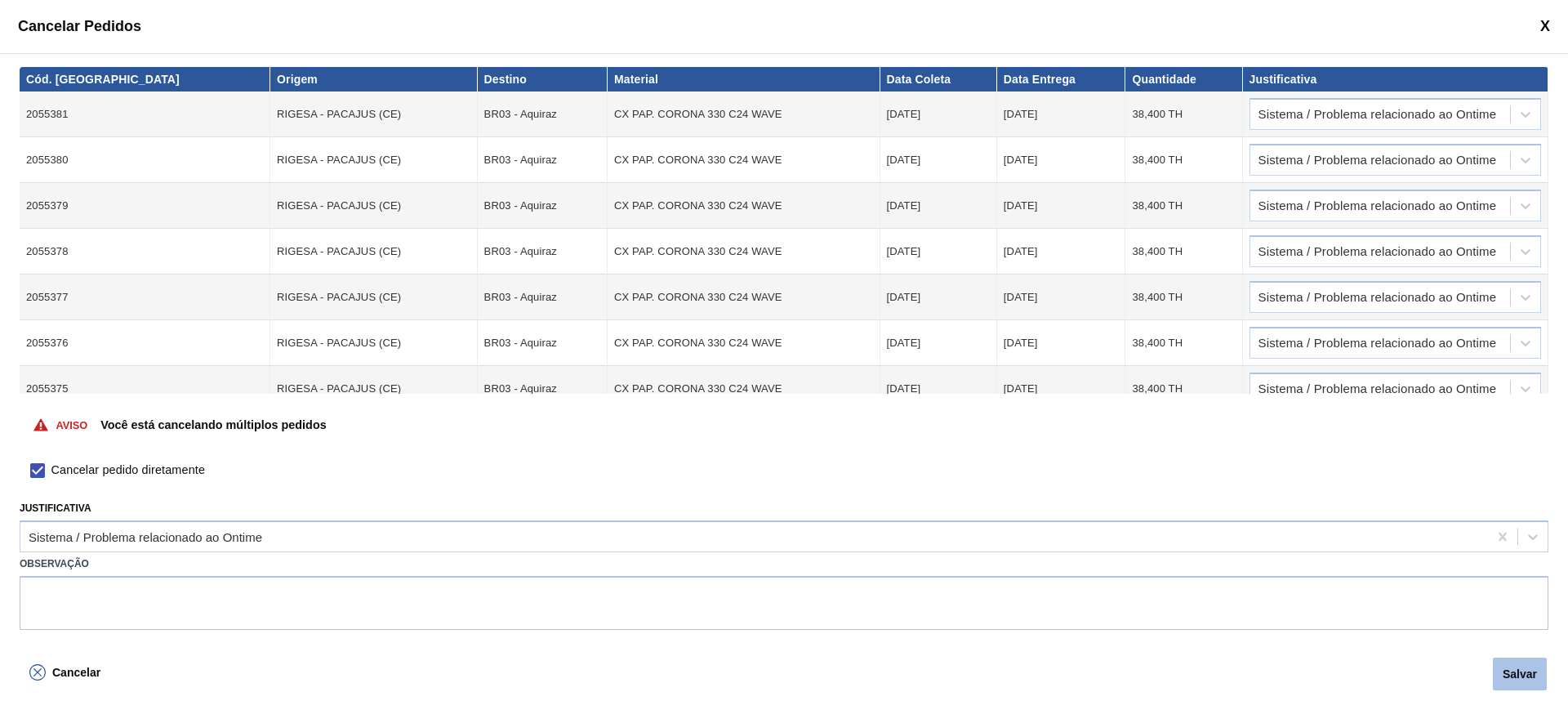
click at [1511, 676] on button "Salvar" at bounding box center [1520, 673] width 54 height 32
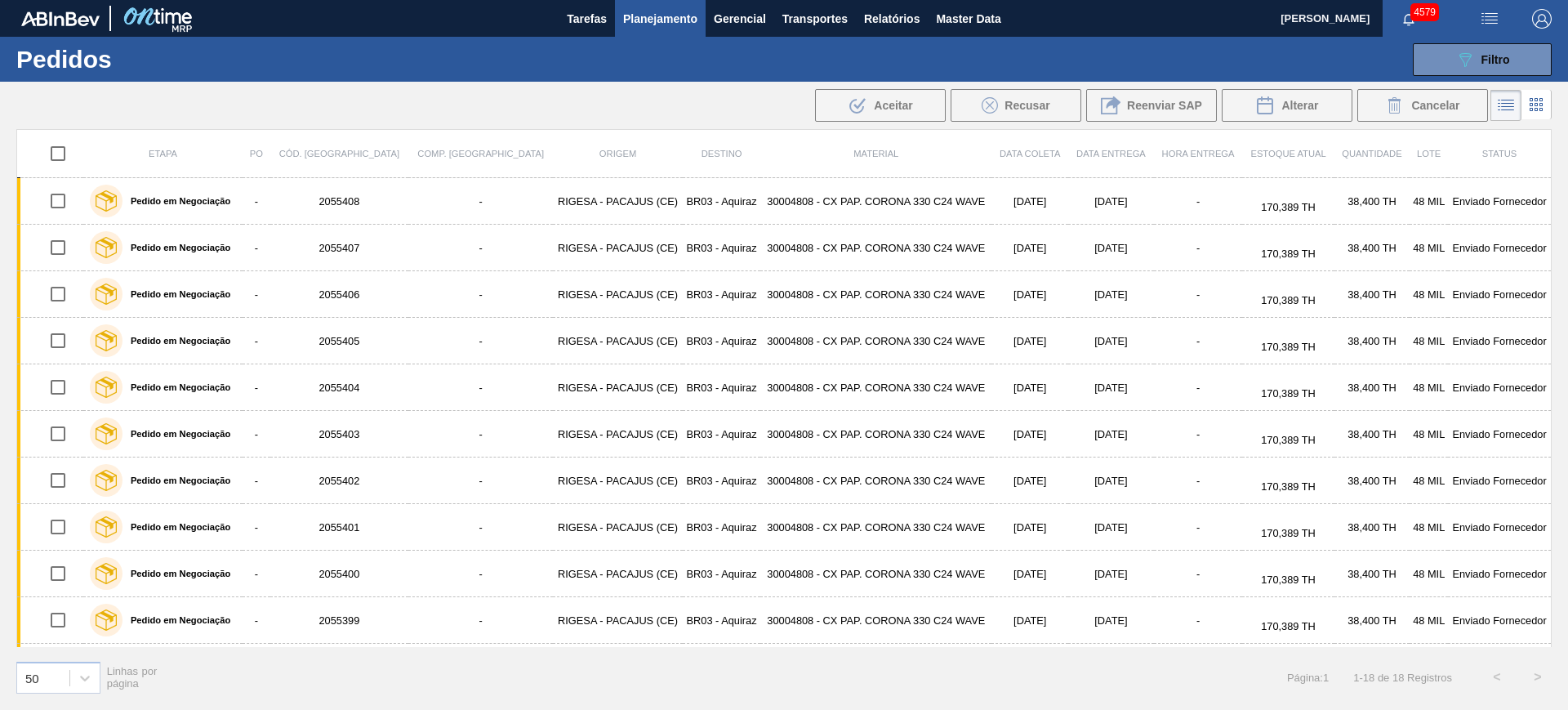
click at [62, 144] on input "checkbox" at bounding box center [57, 153] width 34 height 34
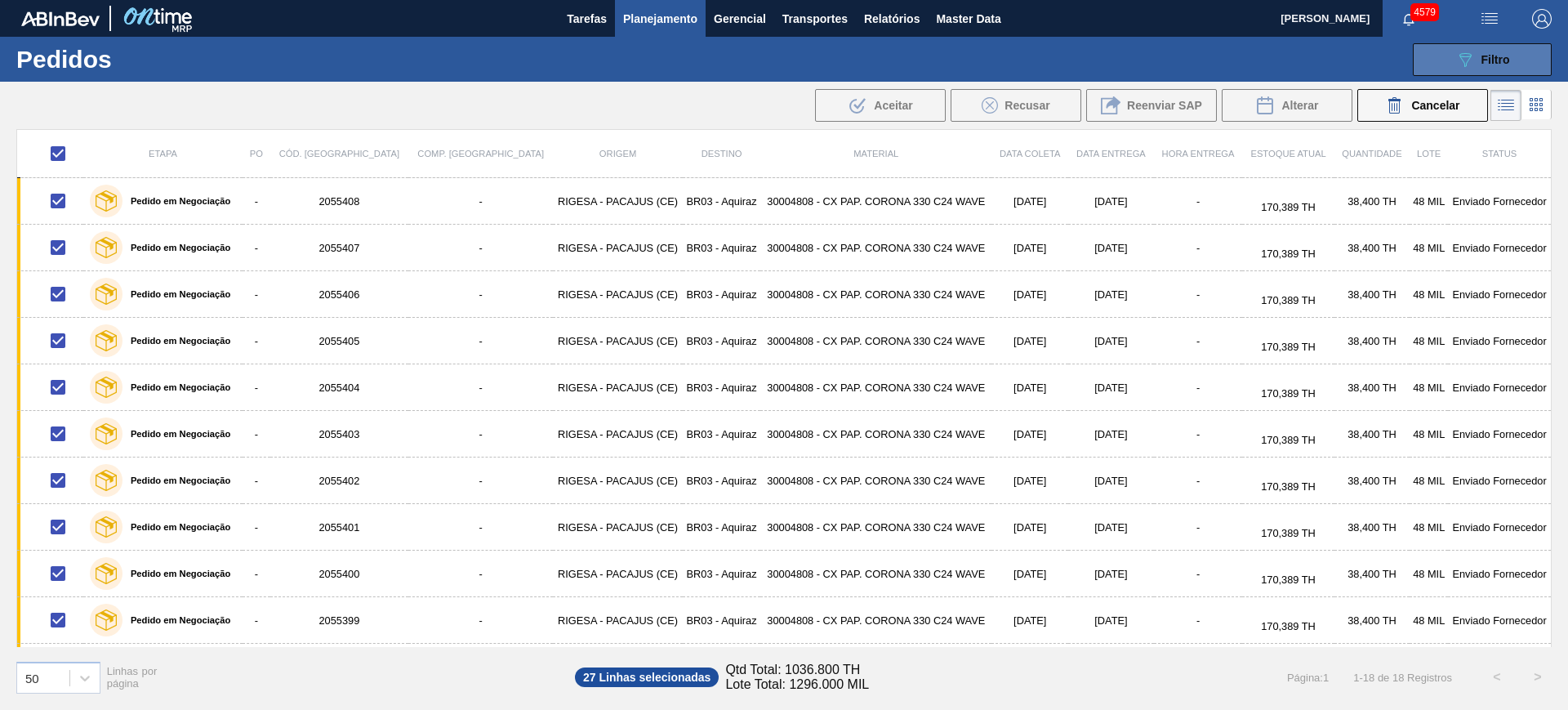
click at [1469, 60] on icon "089F7B8B-B2A5-4AFE-B5C0-19BA573D28AC" at bounding box center [1465, 59] width 19 height 19
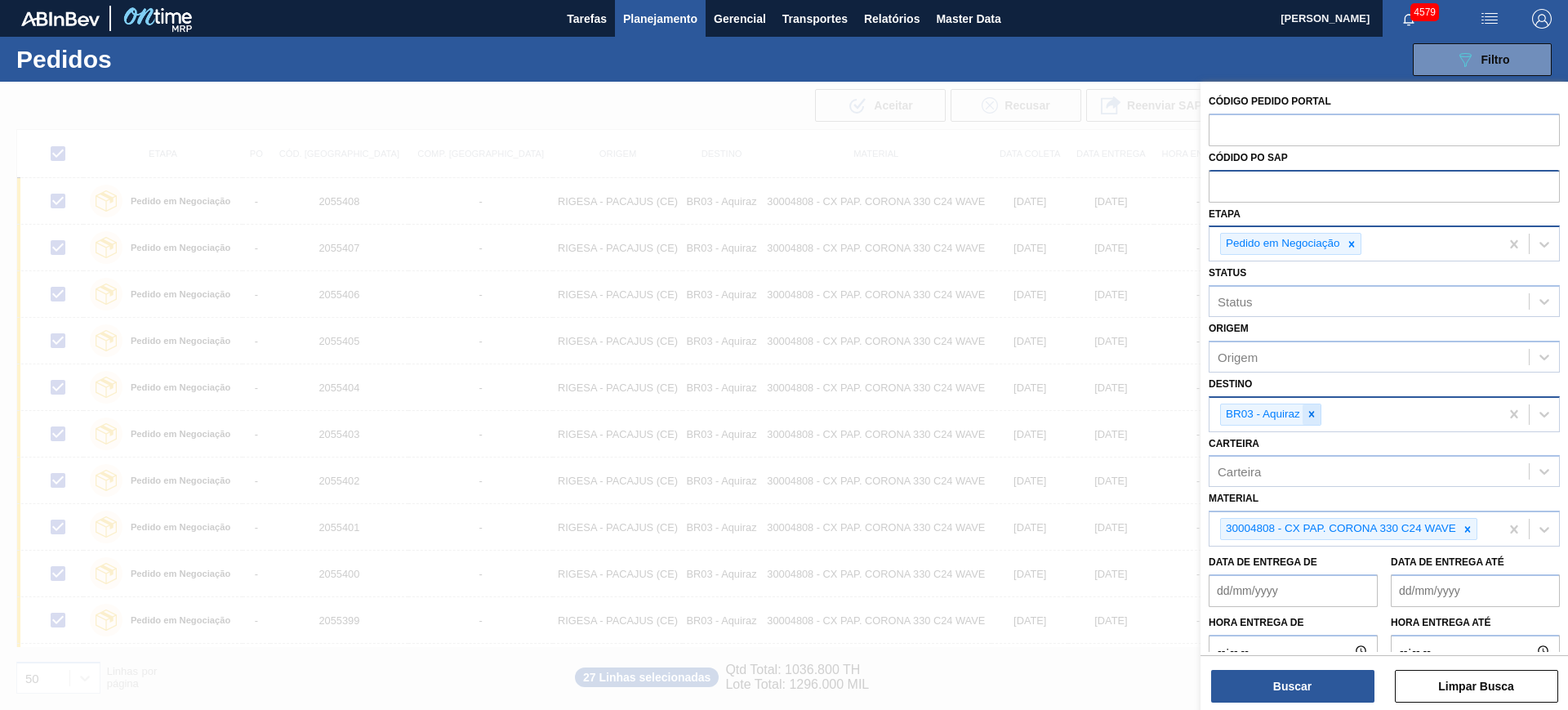
click at [1309, 418] on icon at bounding box center [1312, 413] width 11 height 11
click at [1293, 672] on button "Buscar" at bounding box center [1293, 685] width 163 height 32
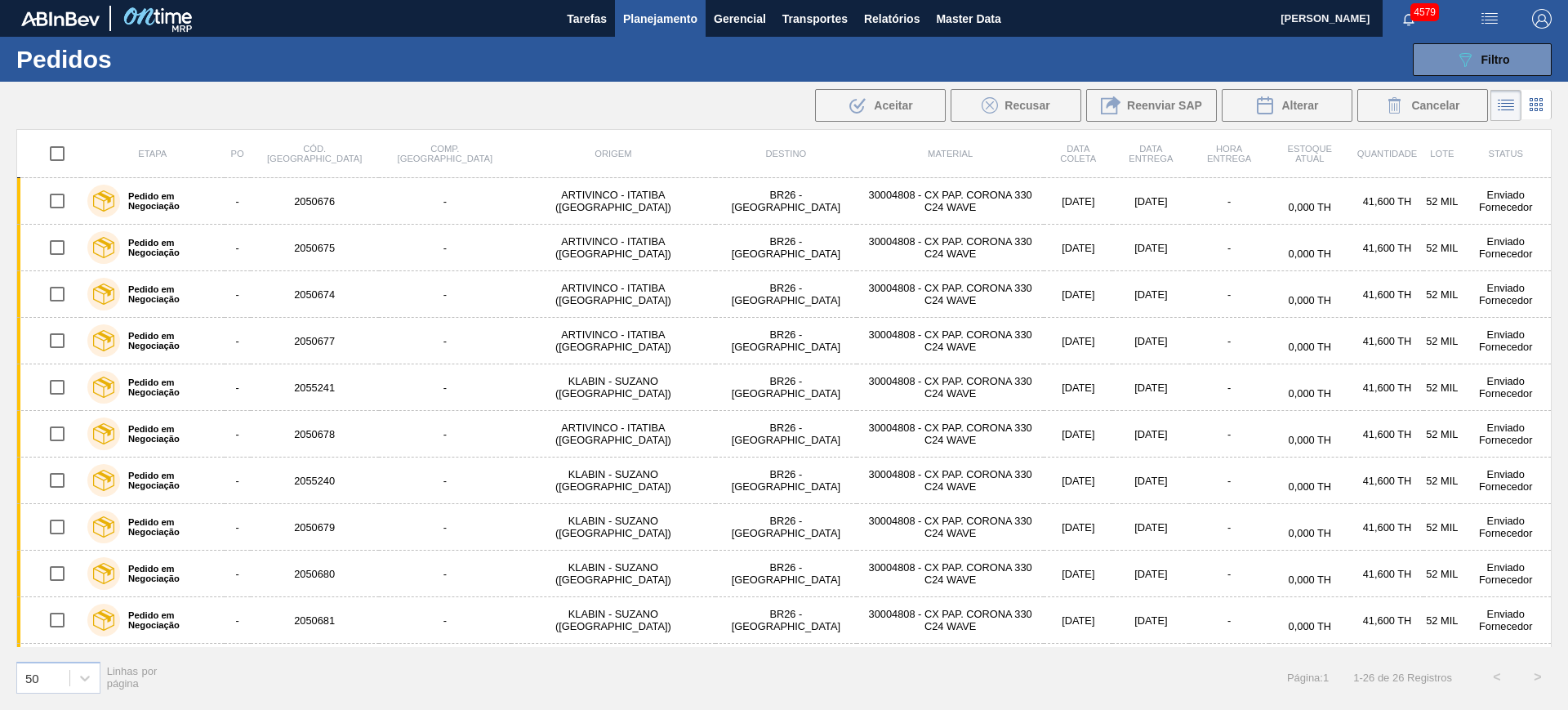
click at [56, 151] on input "checkbox" at bounding box center [56, 153] width 34 height 34
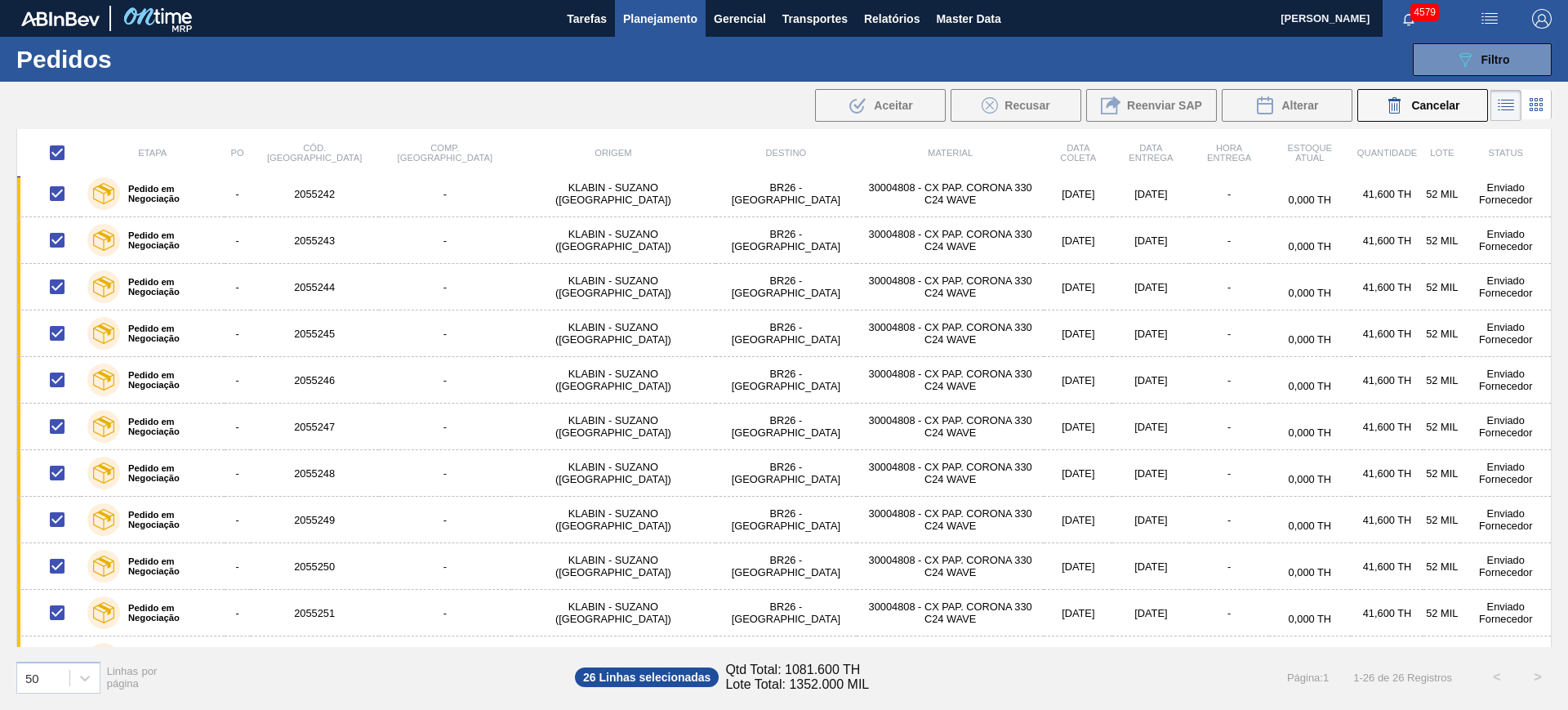
scroll to position [741, 0]
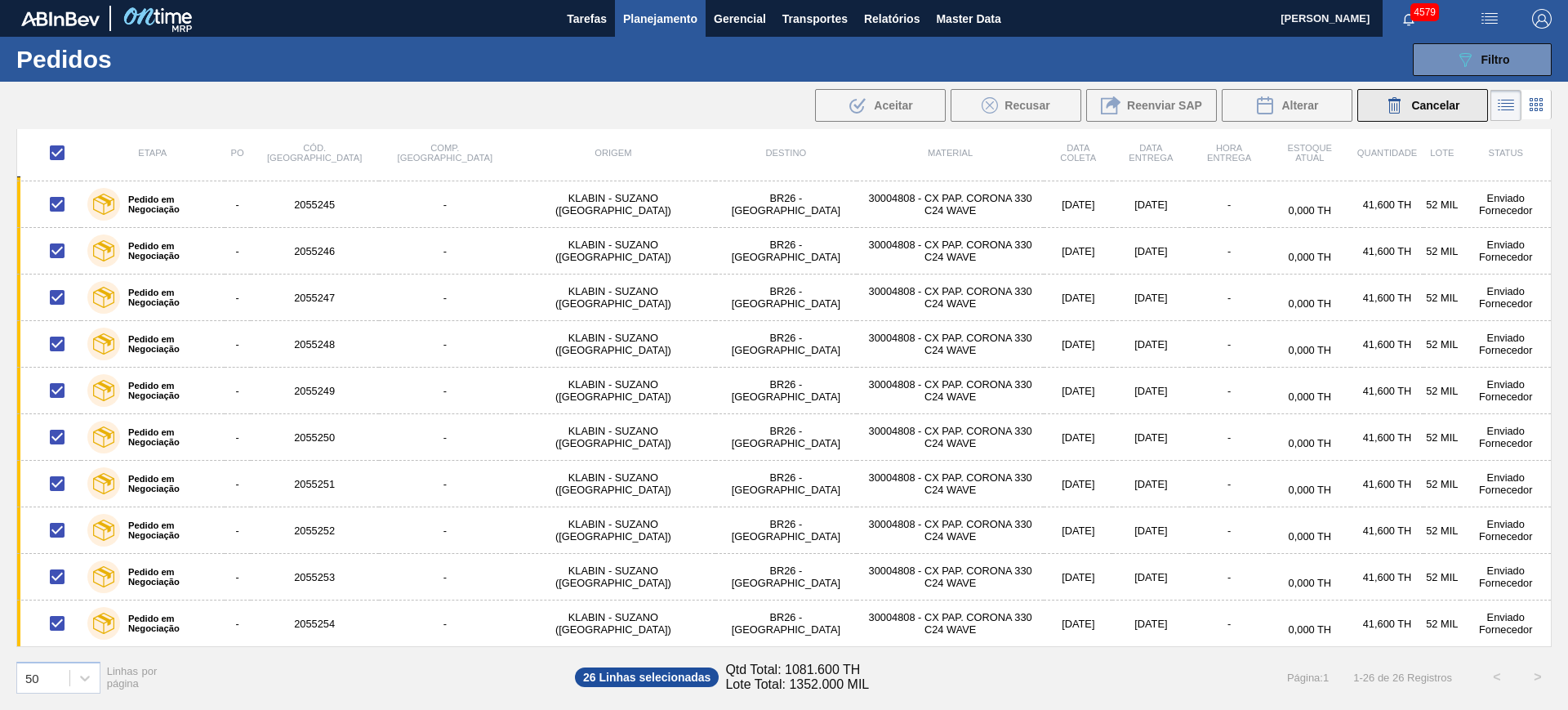
click at [1422, 110] on span "Cancelar" at bounding box center [1435, 105] width 48 height 13
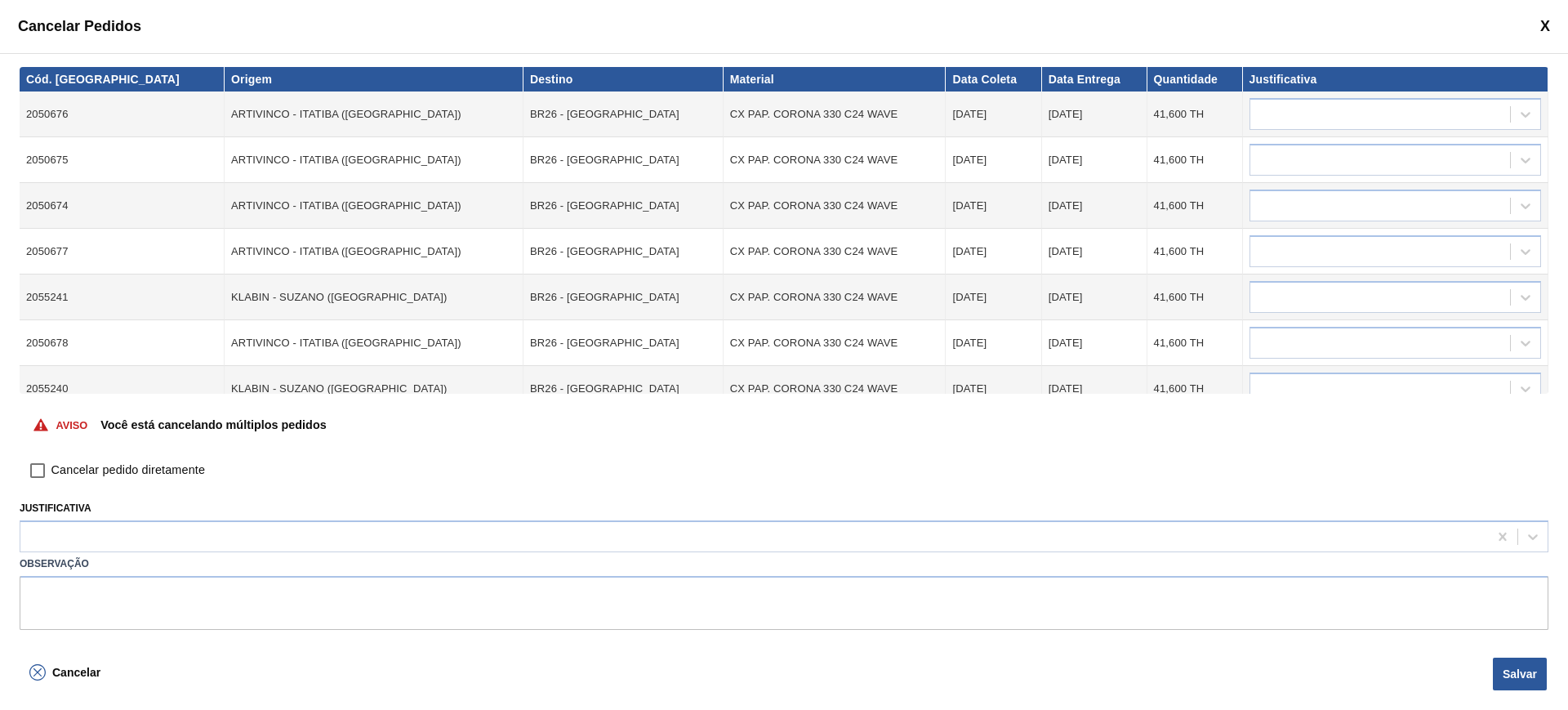
click at [63, 465] on span "Cancelar pedido diretamente" at bounding box center [128, 471] width 154 height 18
click at [52, 465] on input "Cancelar pedido diretamente" at bounding box center [38, 471] width 28 height 28
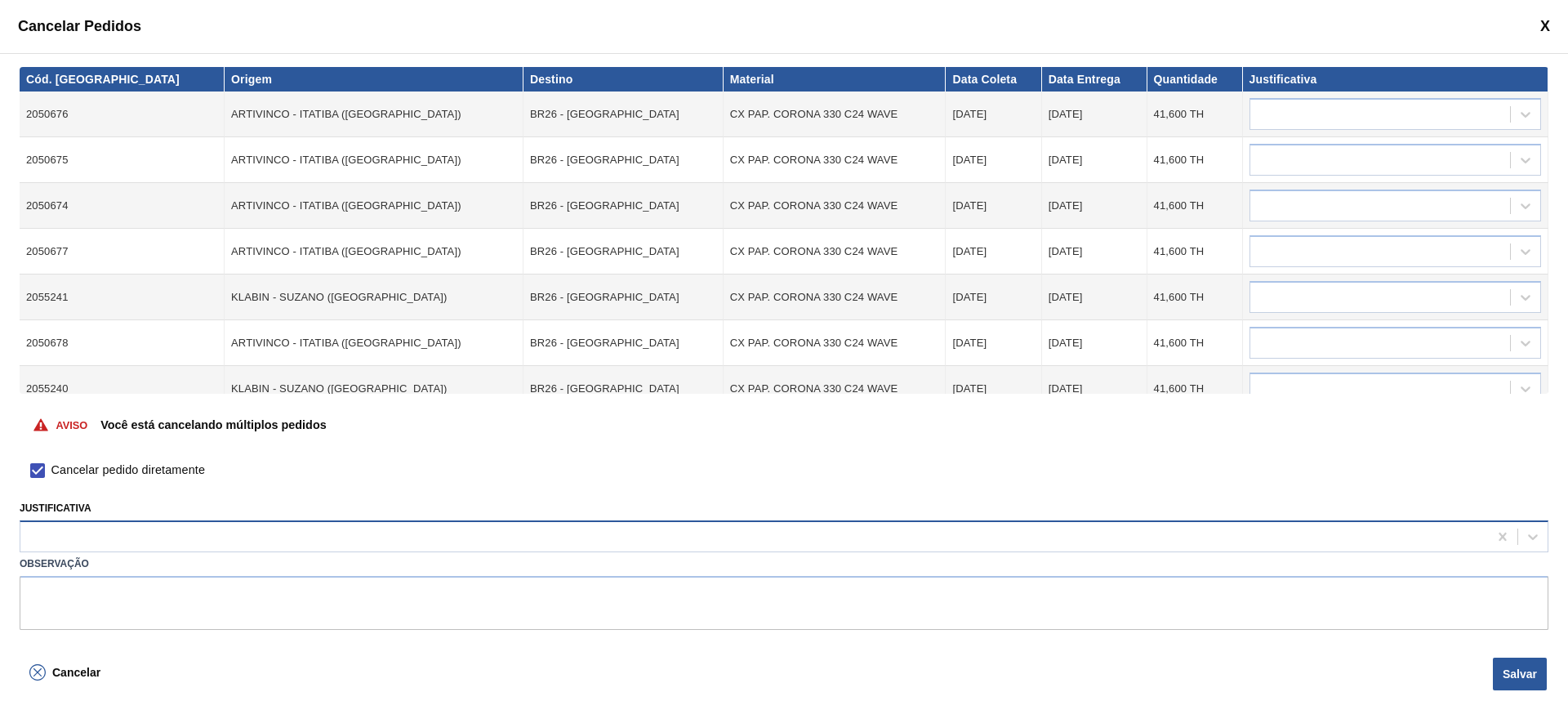
click at [102, 528] on div at bounding box center [754, 537] width 1468 height 24
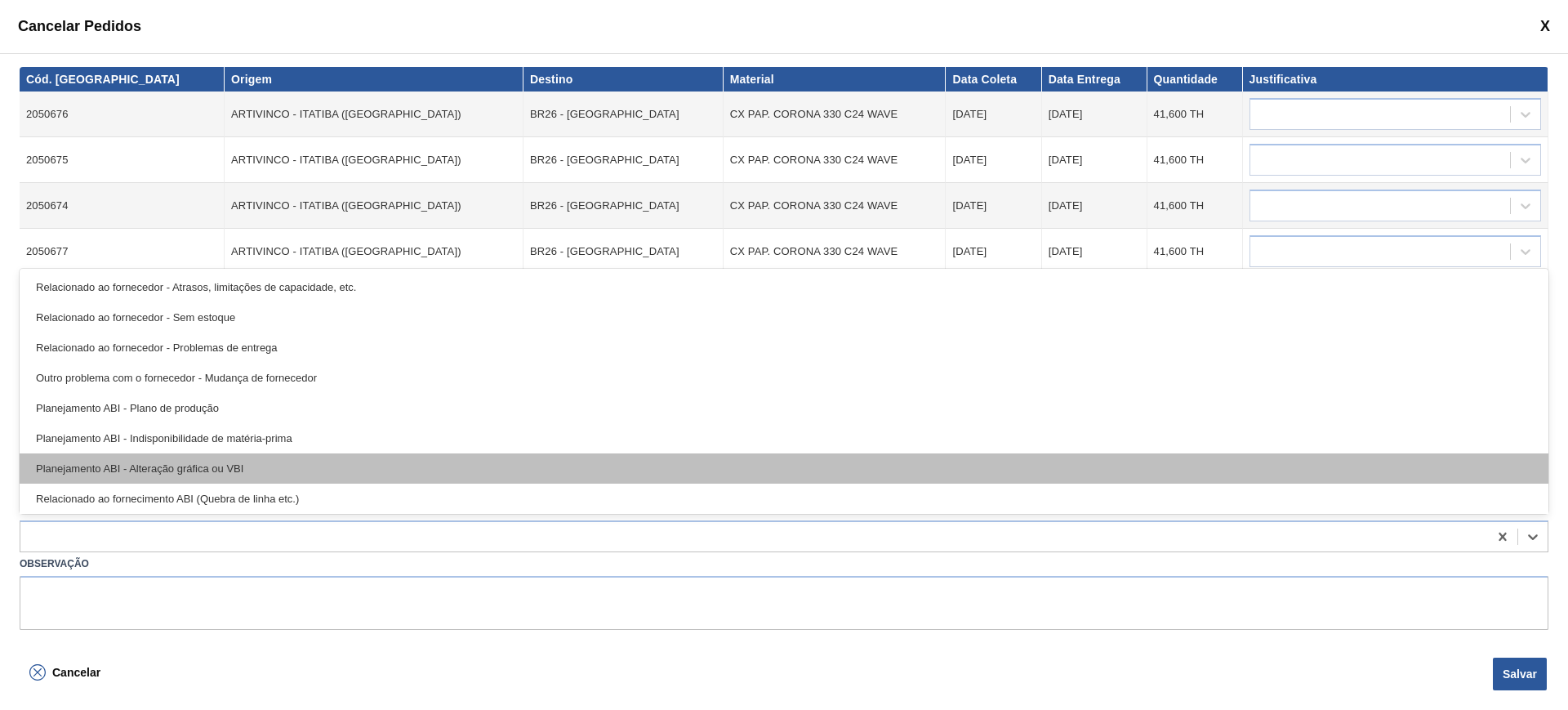
scroll to position [306, 0]
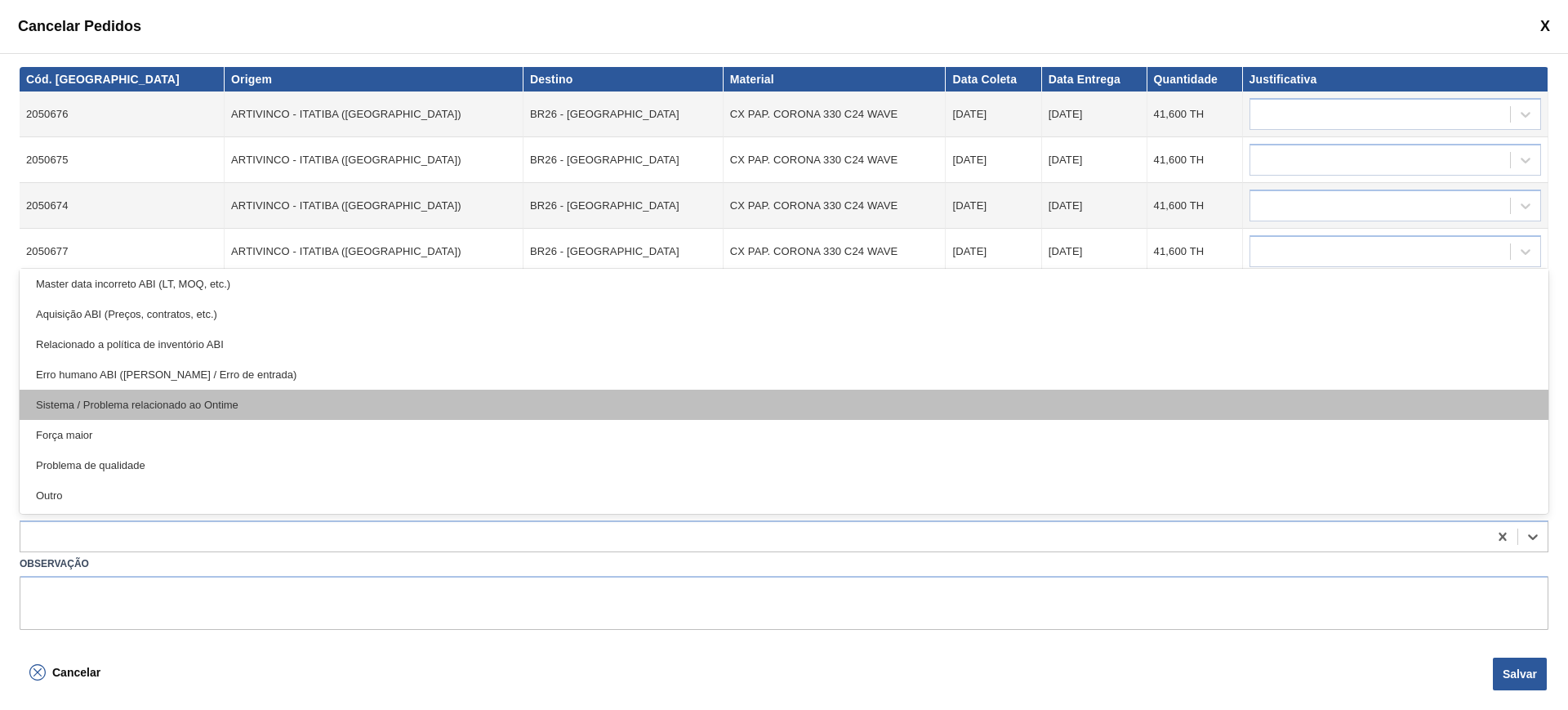
click at [229, 393] on div "Sistema / Problema relacionado ao Ontime" at bounding box center [784, 404] width 1529 height 30
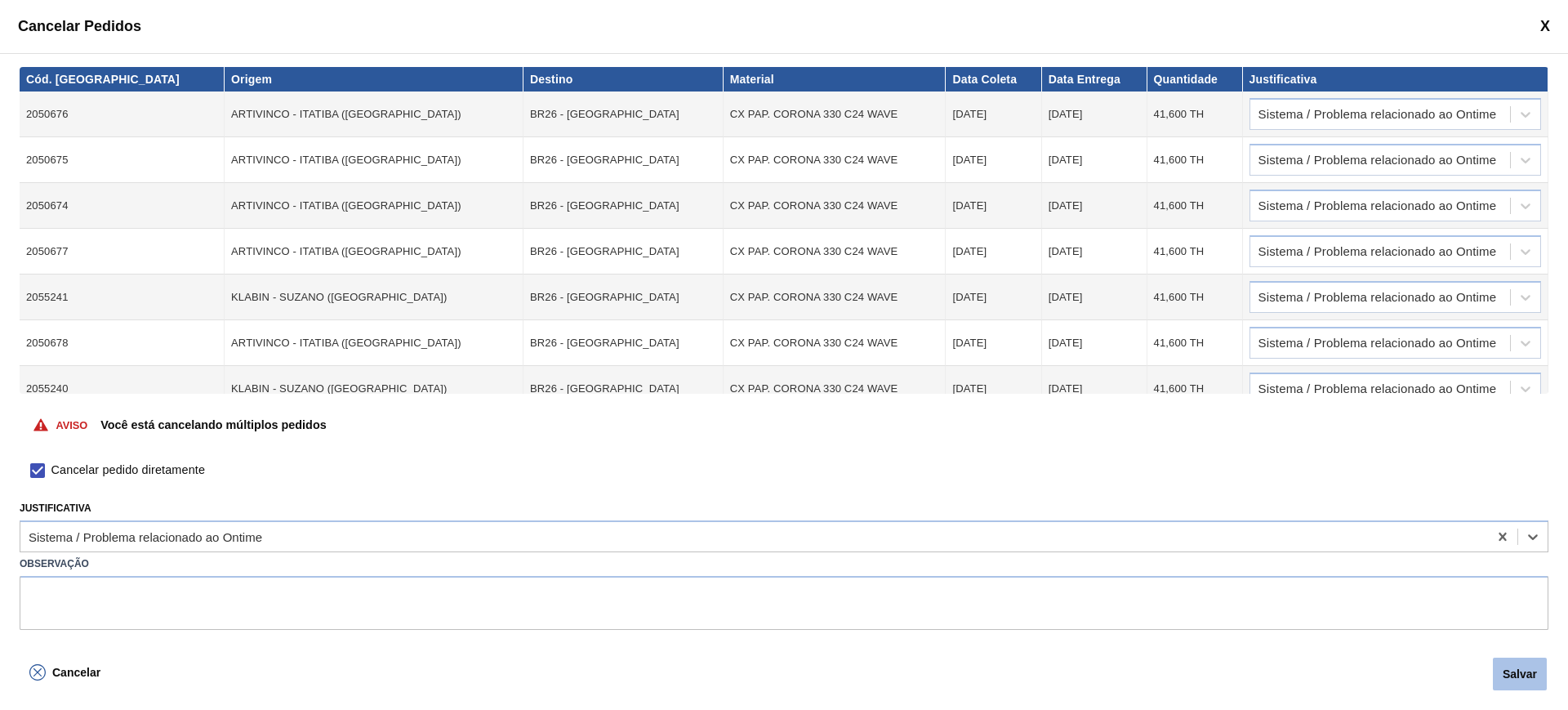
click at [1509, 669] on button "Salvar" at bounding box center [1520, 673] width 54 height 32
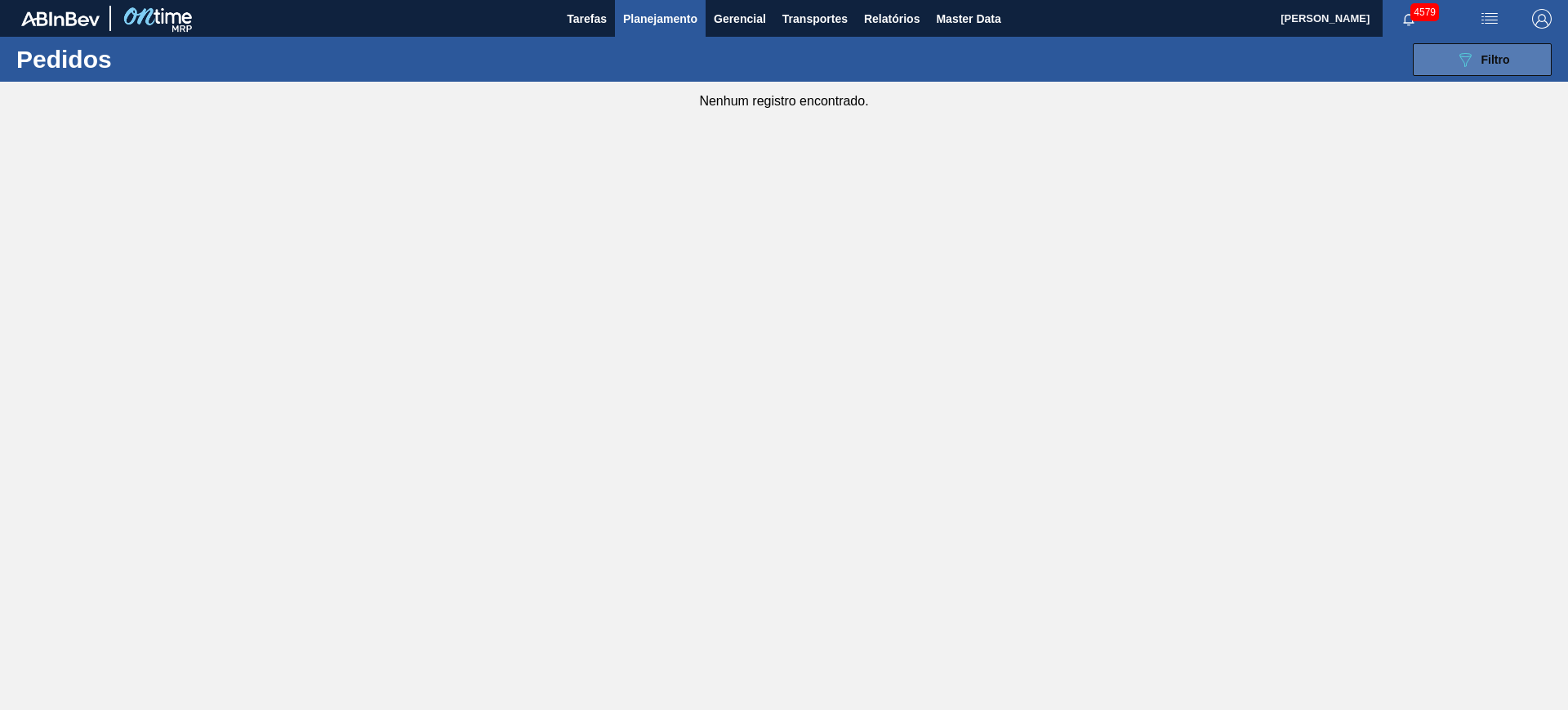
click at [1497, 55] on span "Filtro" at bounding box center [1495, 60] width 29 height 13
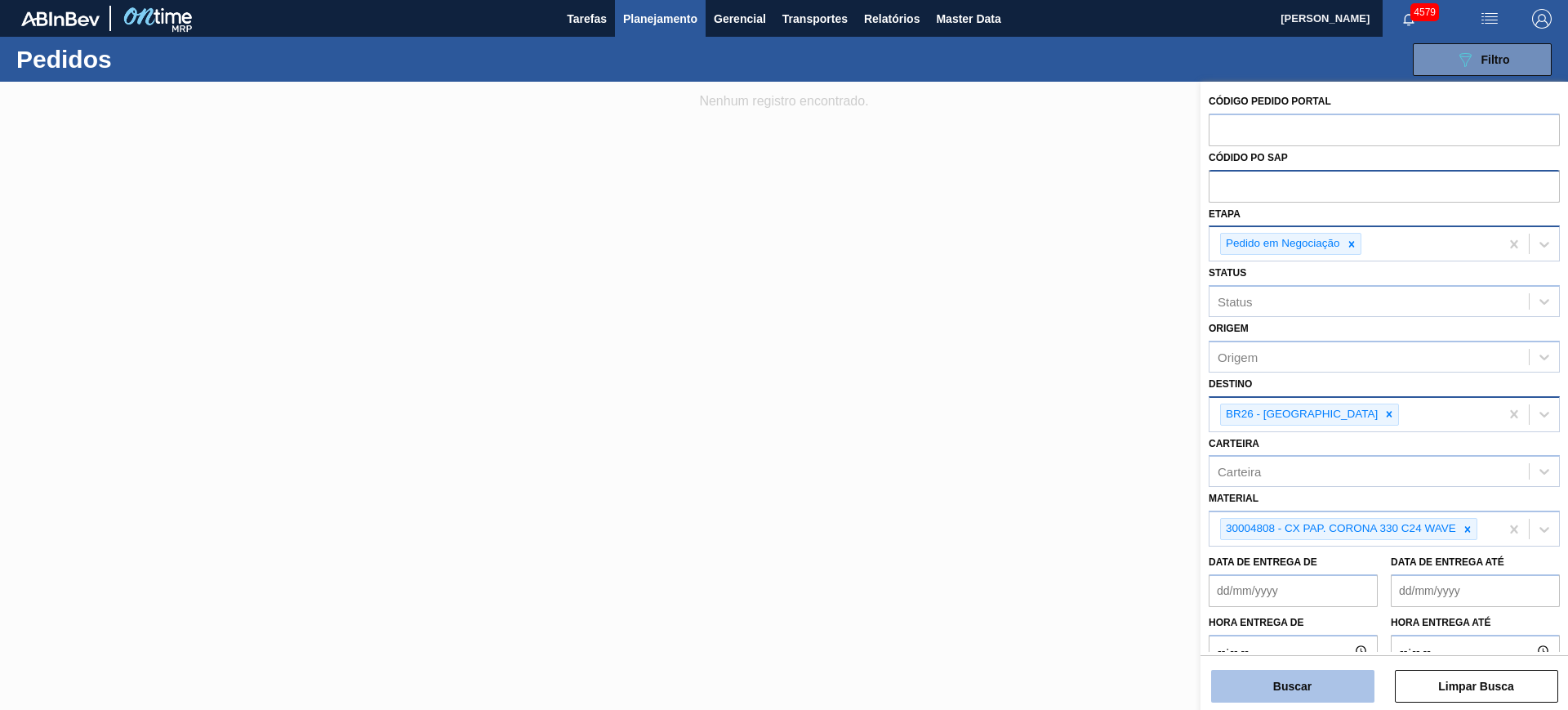
click at [1316, 681] on button "Buscar" at bounding box center [1293, 685] width 163 height 32
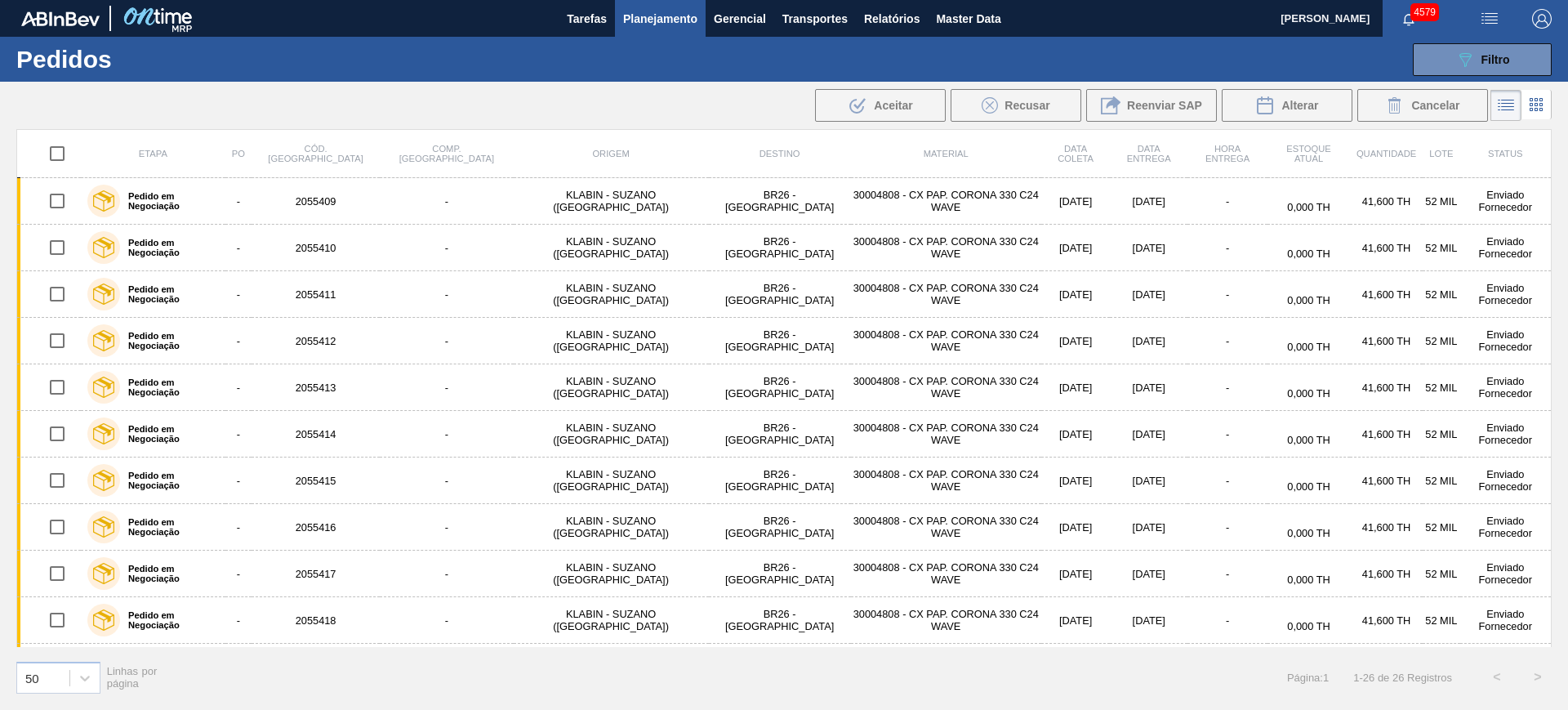
click at [67, 153] on input "checkbox" at bounding box center [56, 153] width 34 height 34
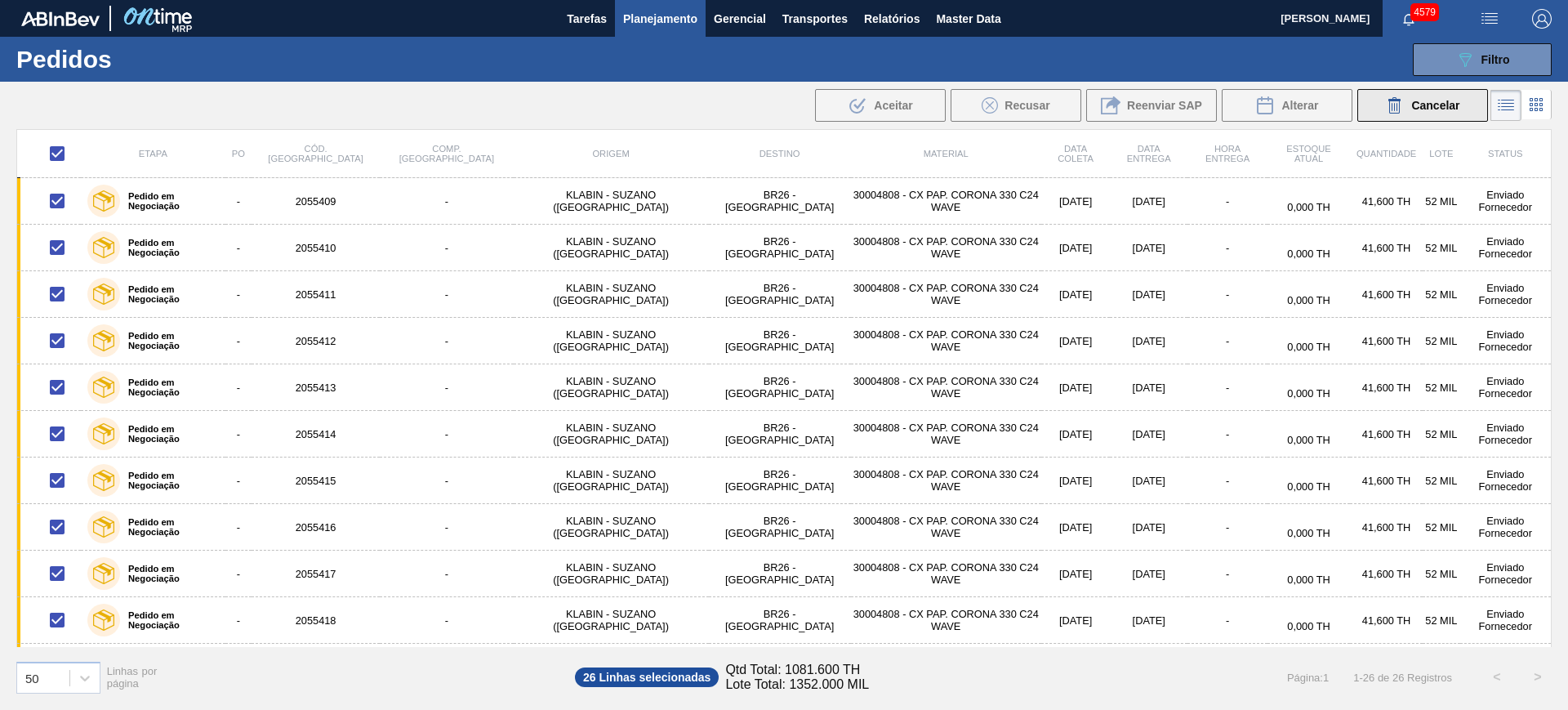
click at [1381, 118] on button "Cancelar" at bounding box center [1423, 105] width 131 height 32
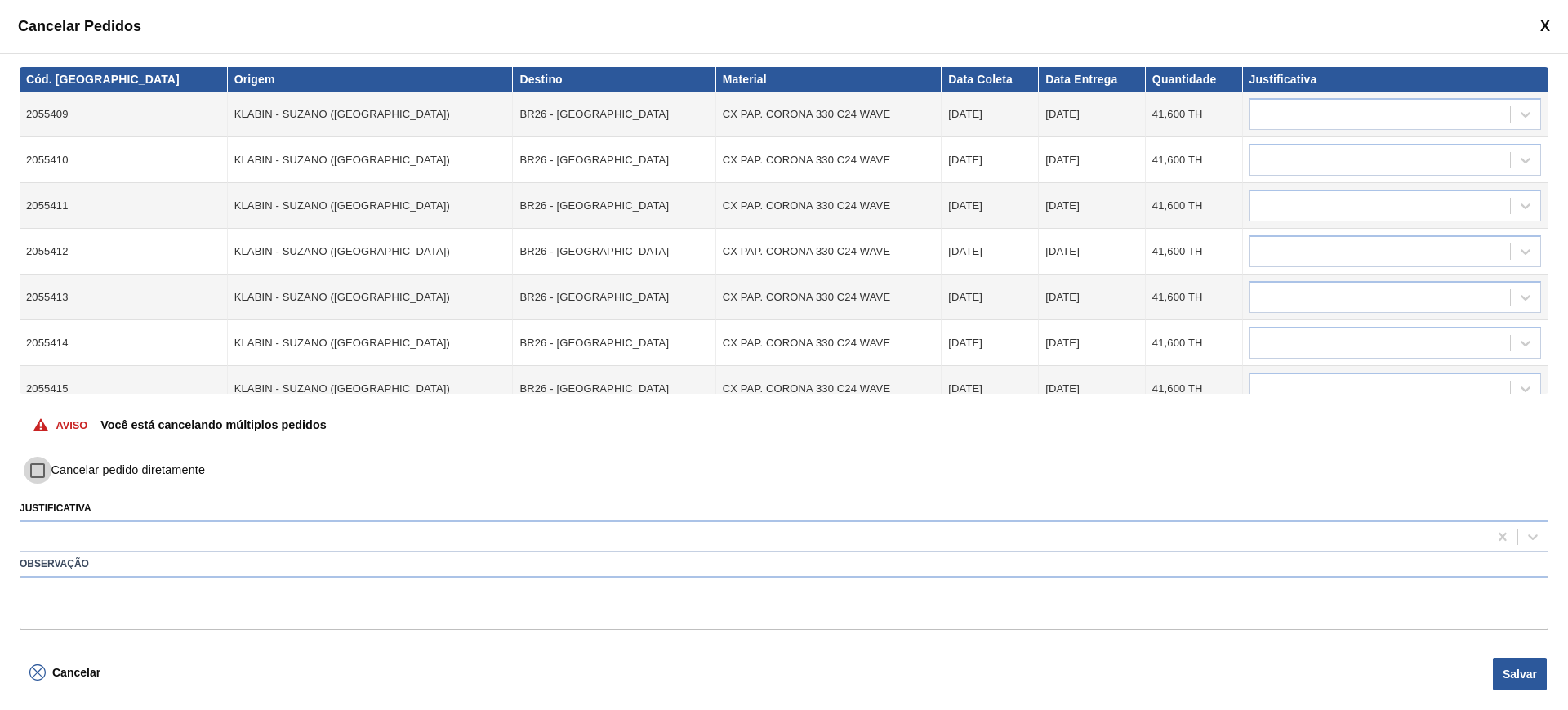
click at [47, 464] on input "Cancelar pedido diretamente" at bounding box center [38, 471] width 28 height 28
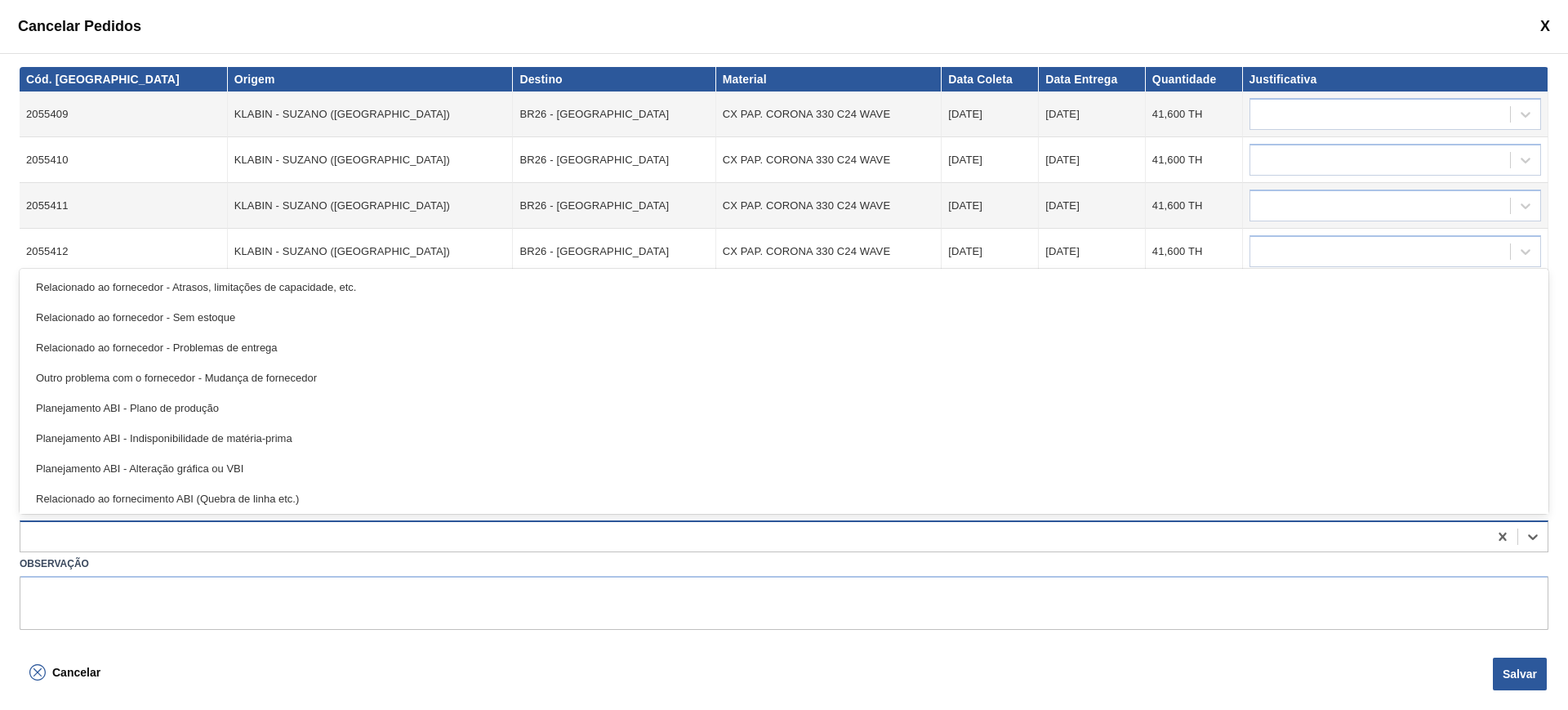
click at [257, 538] on div at bounding box center [754, 537] width 1468 height 24
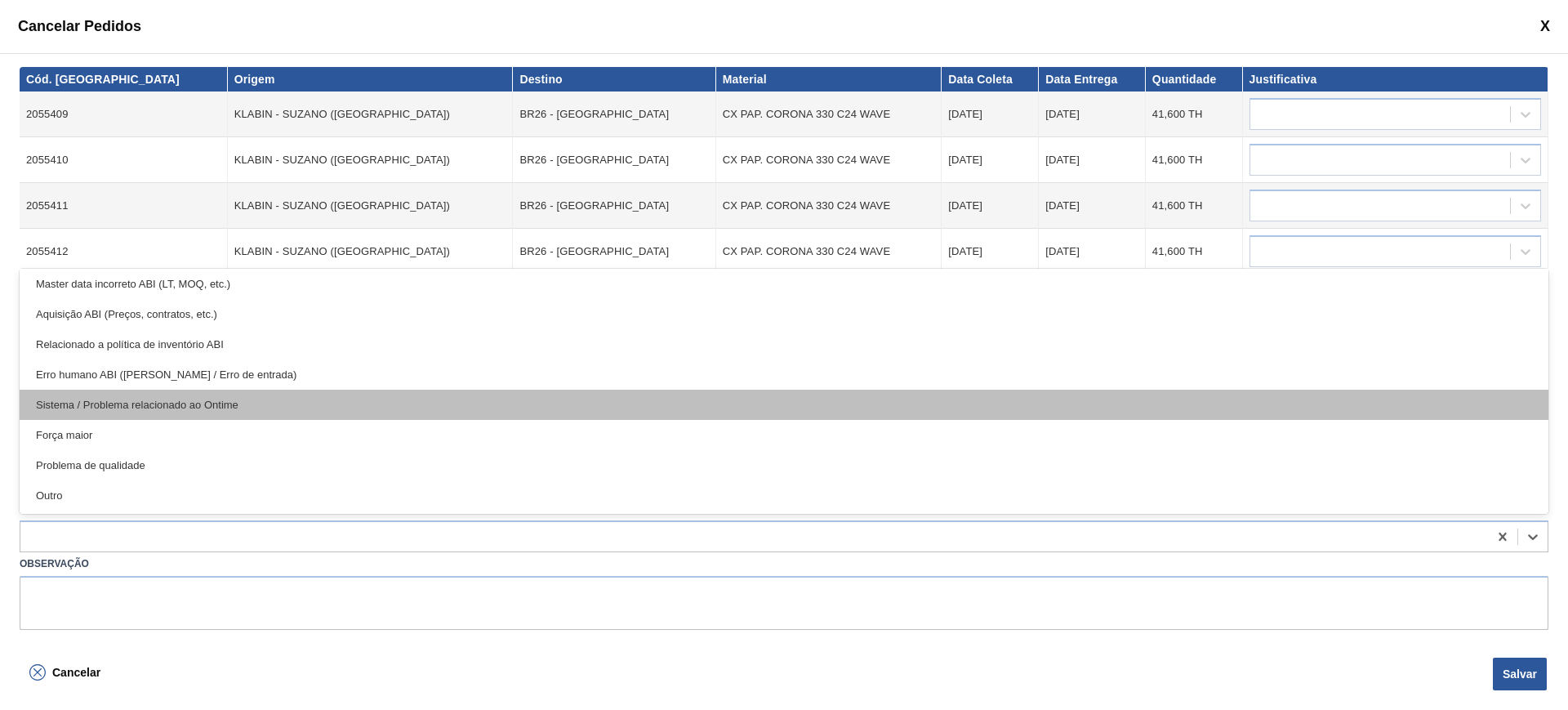
click at [285, 403] on div "Sistema / Problema relacionado ao Ontime" at bounding box center [784, 404] width 1529 height 30
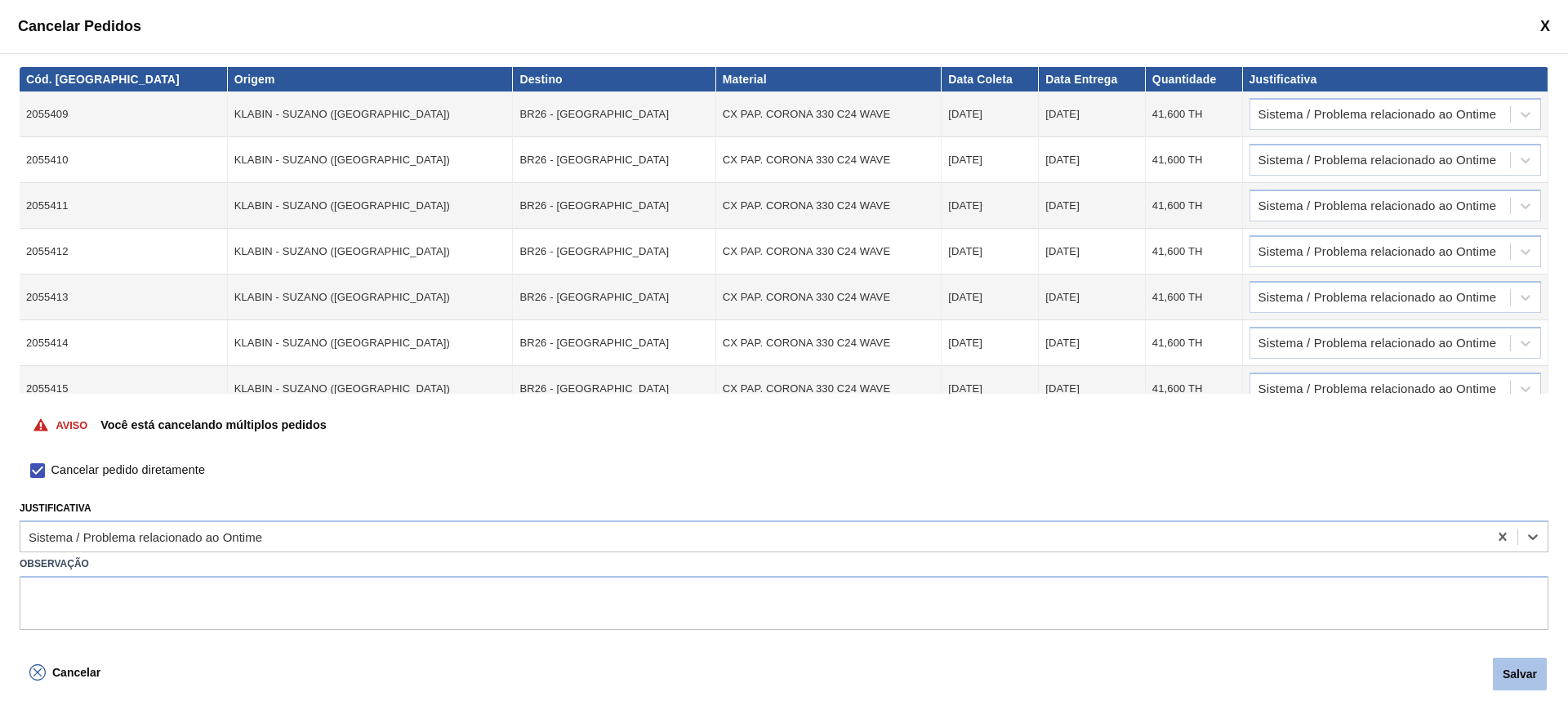
click at [1514, 675] on button "Salvar" at bounding box center [1520, 673] width 54 height 32
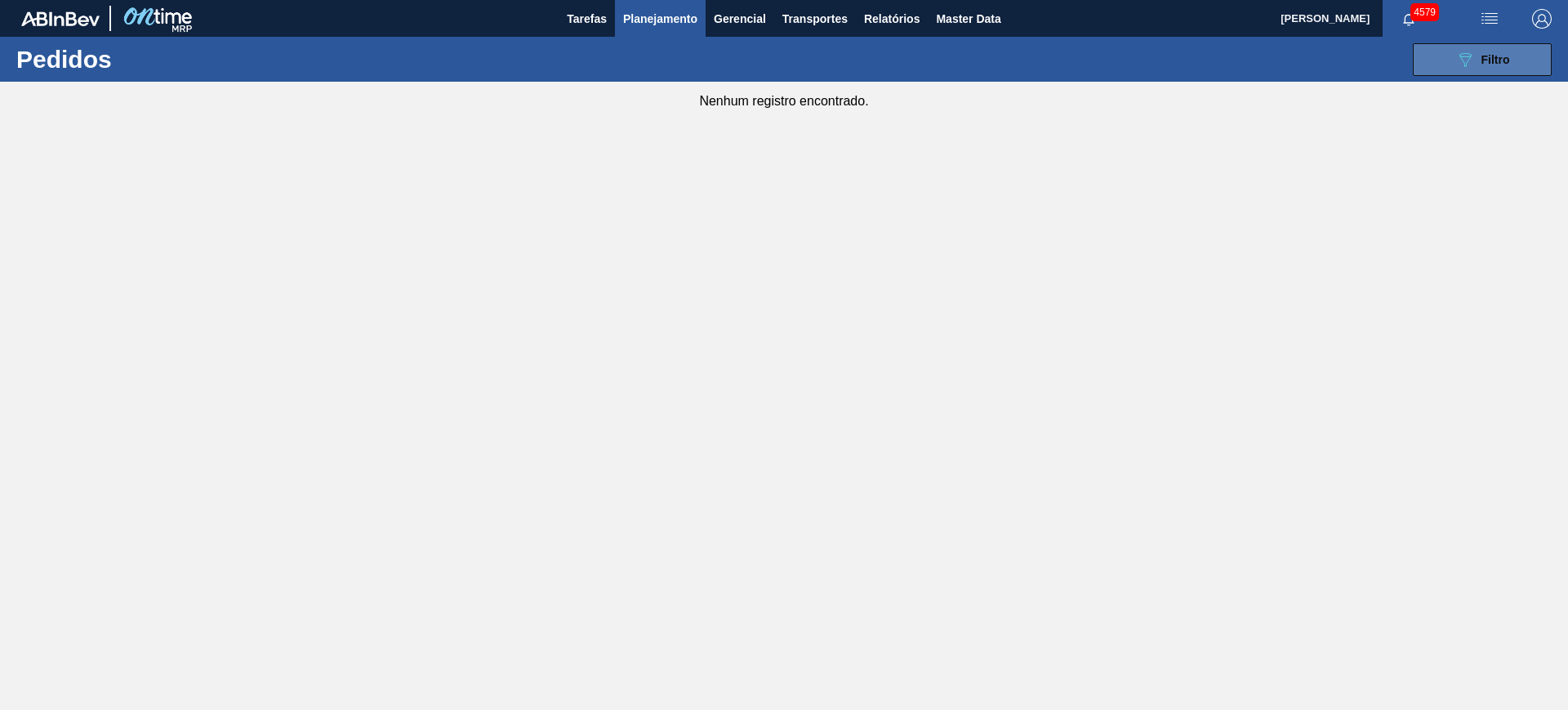
click at [1441, 53] on button "089F7B8B-B2A5-4AFE-B5C0-19BA573D28AC Filtro" at bounding box center [1482, 59] width 139 height 32
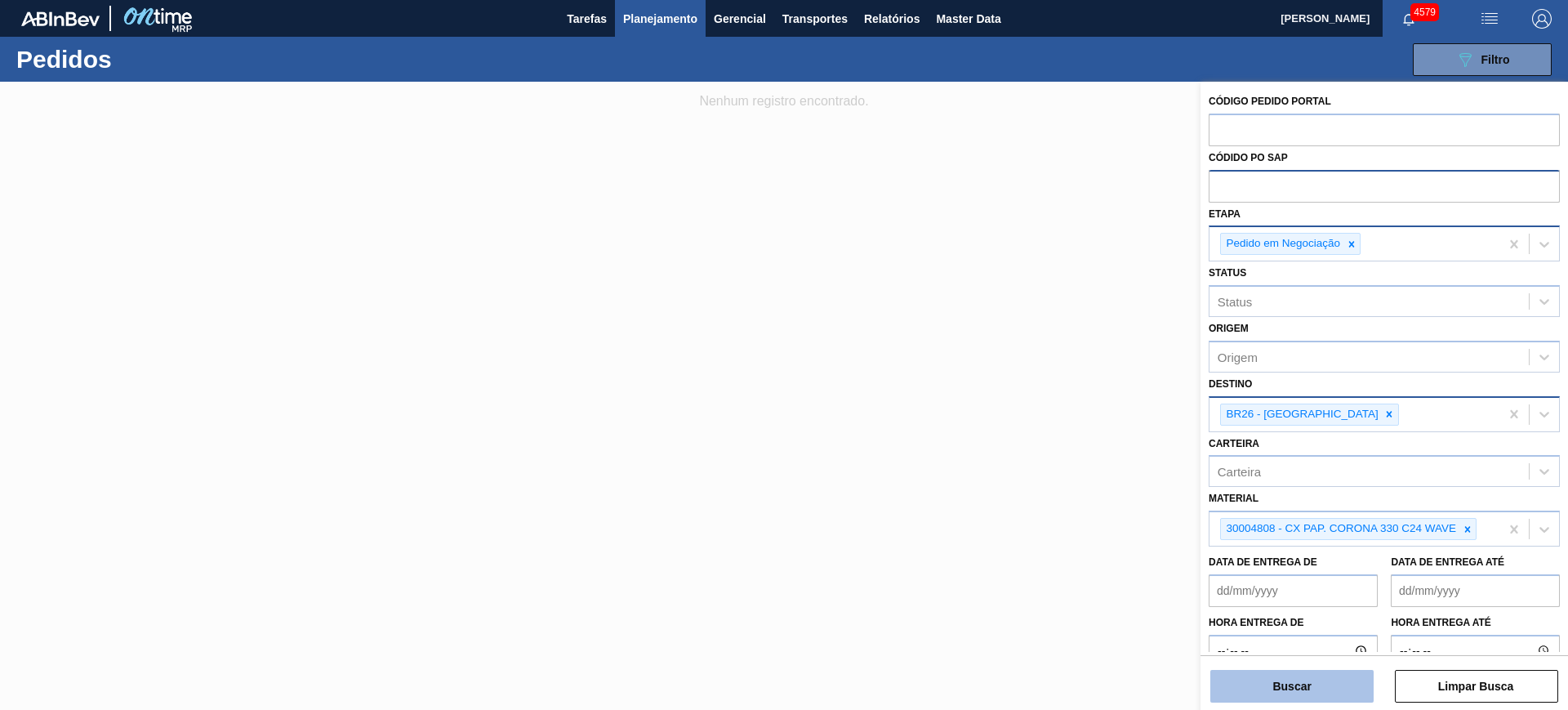
click at [1309, 697] on button "Buscar" at bounding box center [1293, 685] width 163 height 32
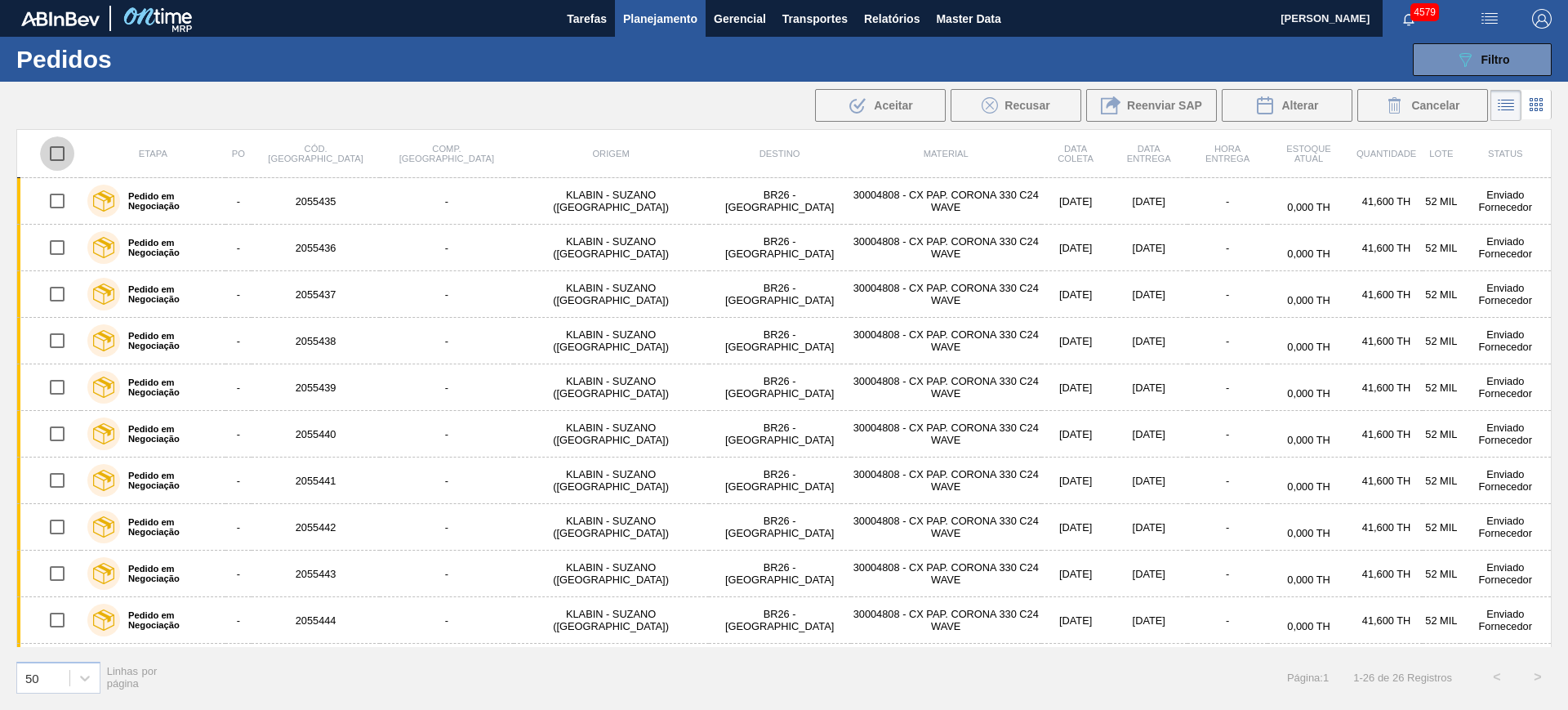
click at [65, 154] on input "checkbox" at bounding box center [56, 153] width 34 height 34
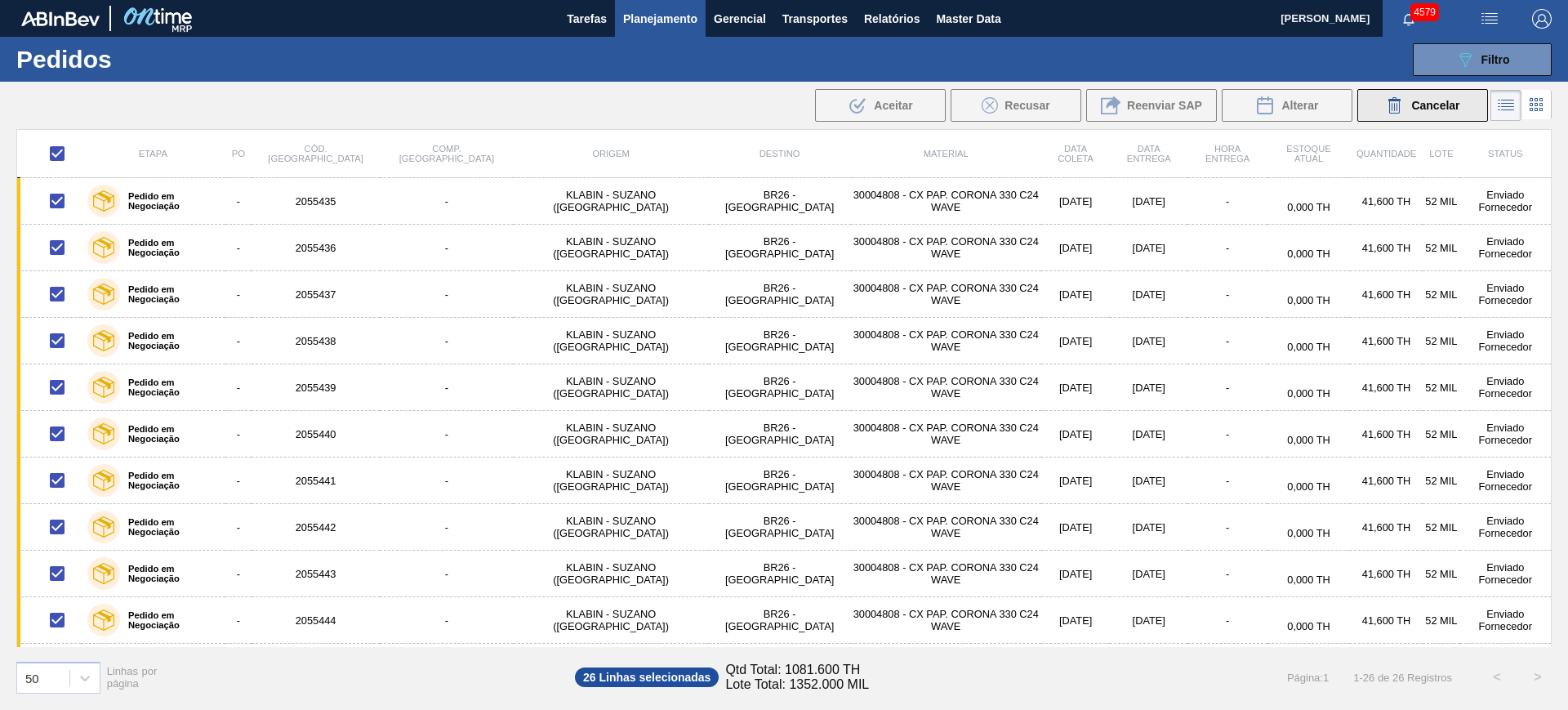
click at [1398, 103] on icon at bounding box center [1395, 105] width 19 height 19
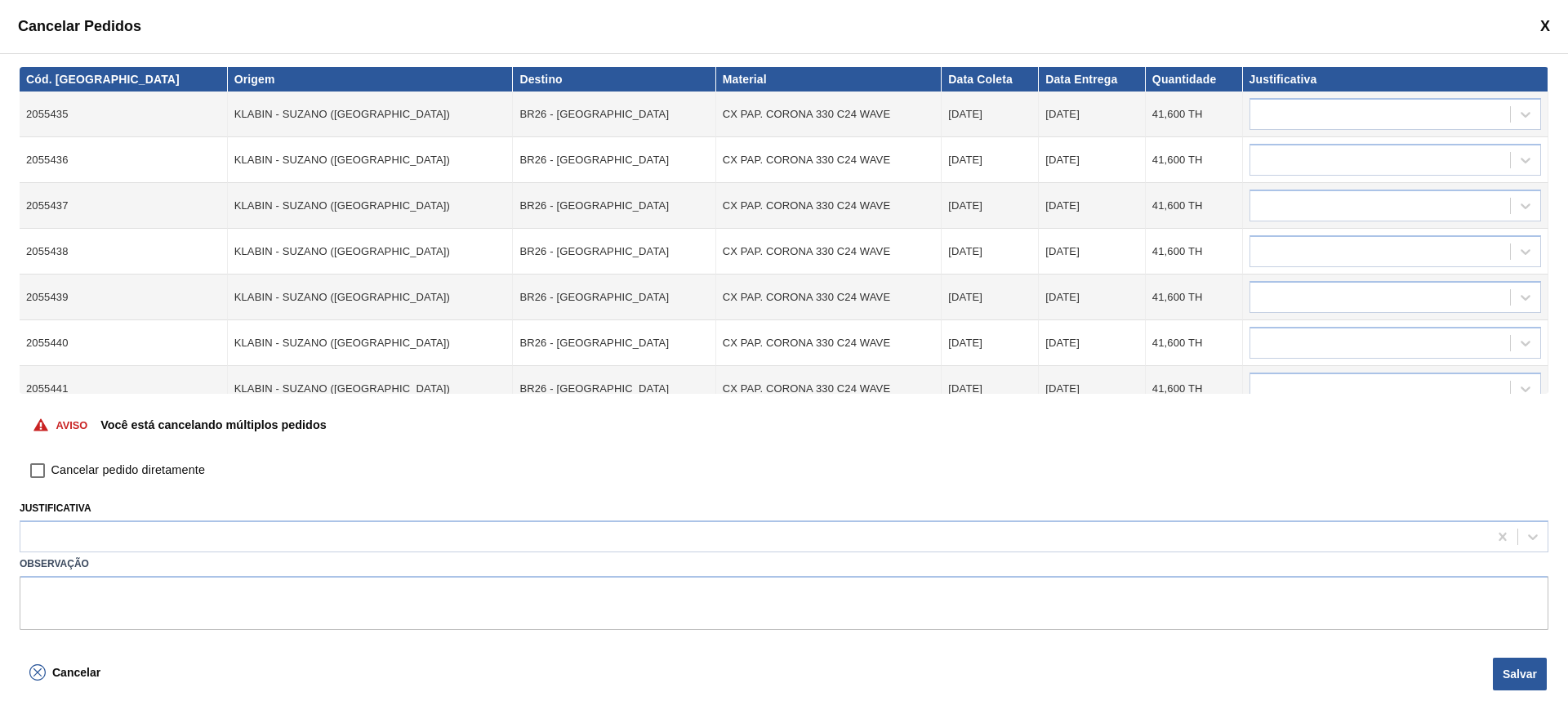
click at [76, 467] on span "Cancelar pedido diretamente" at bounding box center [128, 471] width 154 height 18
click at [52, 467] on input "Cancelar pedido diretamente" at bounding box center [38, 471] width 28 height 28
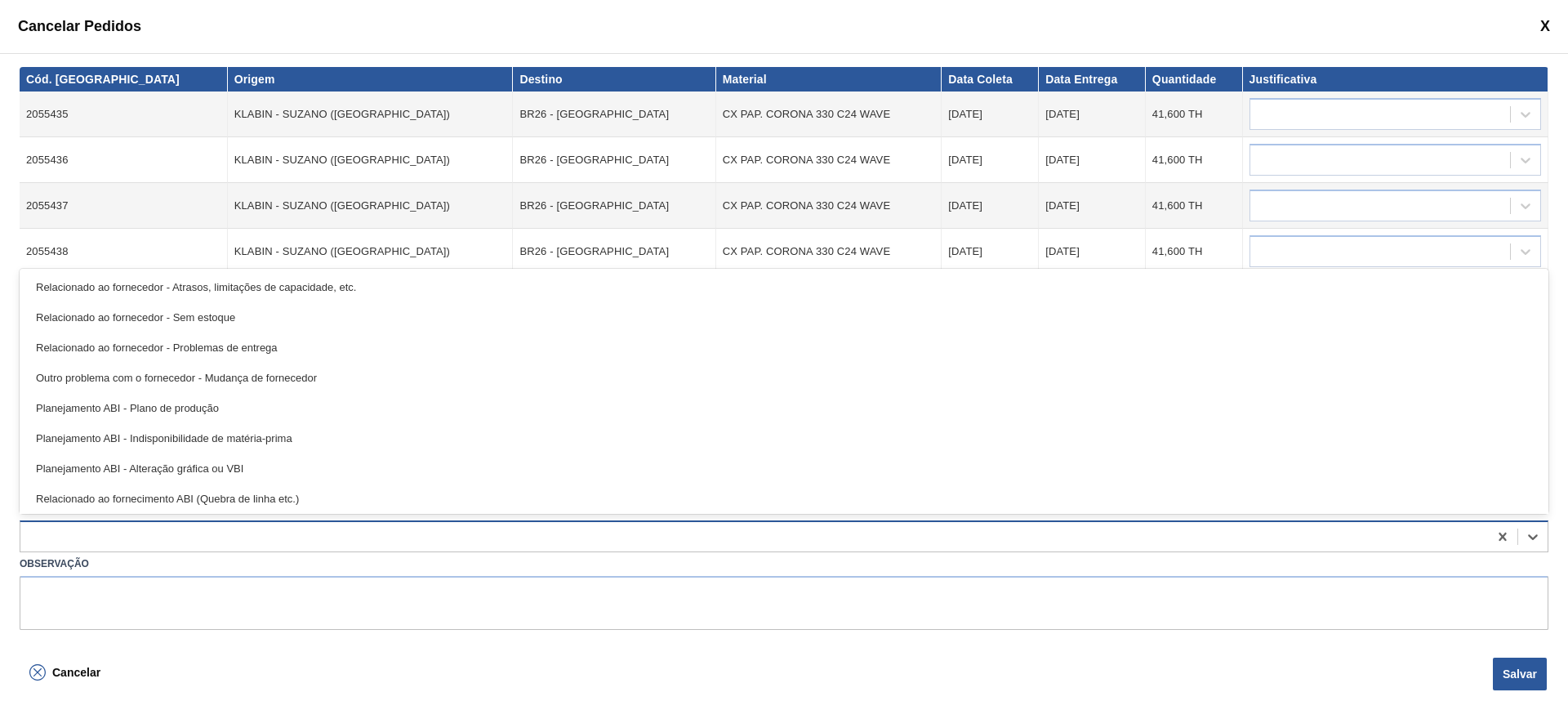
click at [119, 525] on div at bounding box center [754, 537] width 1468 height 24
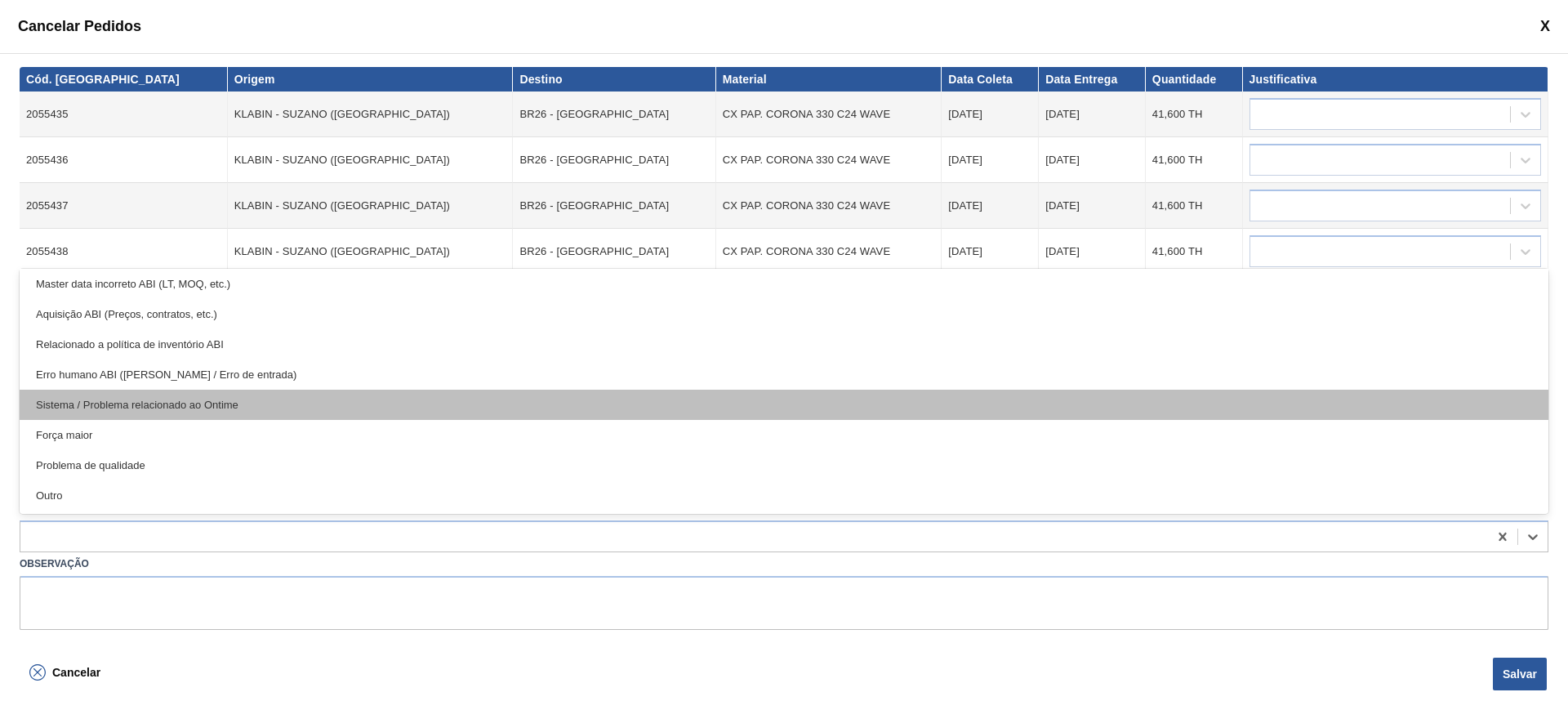
click at [301, 399] on div "Sistema / Problema relacionado ao Ontime" at bounding box center [784, 404] width 1529 height 30
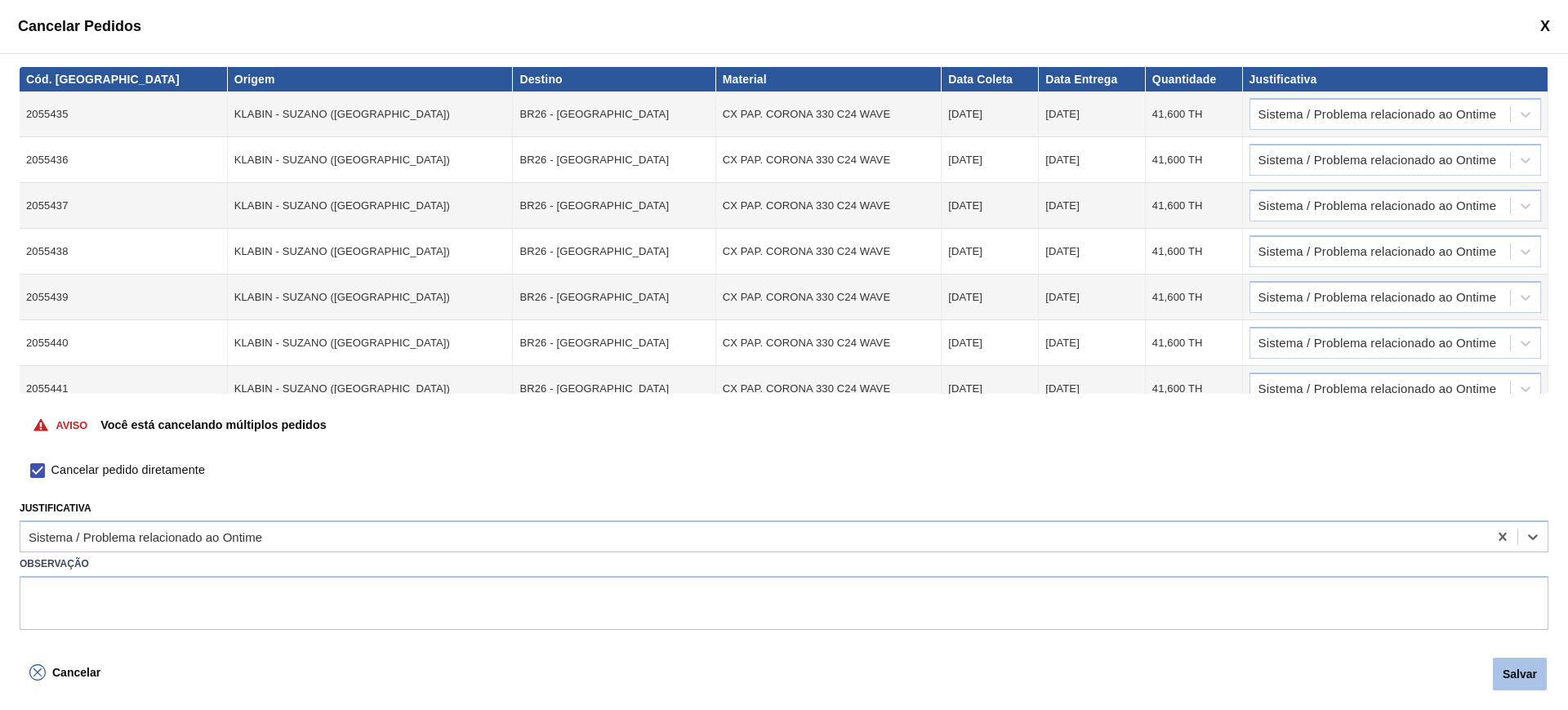
click at [1517, 674] on button "Salvar" at bounding box center [1520, 673] width 54 height 32
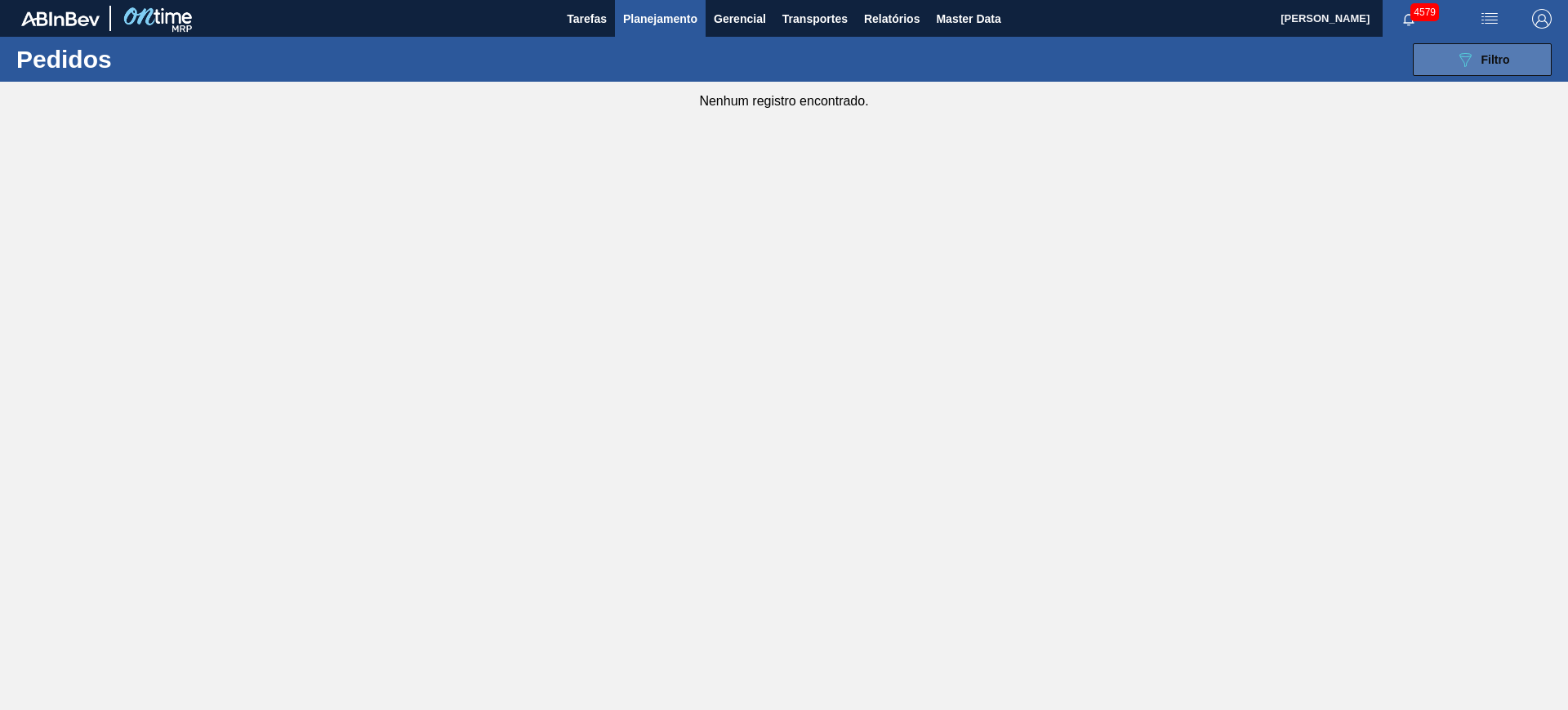
click at [1503, 62] on span "Filtro" at bounding box center [1495, 60] width 29 height 13
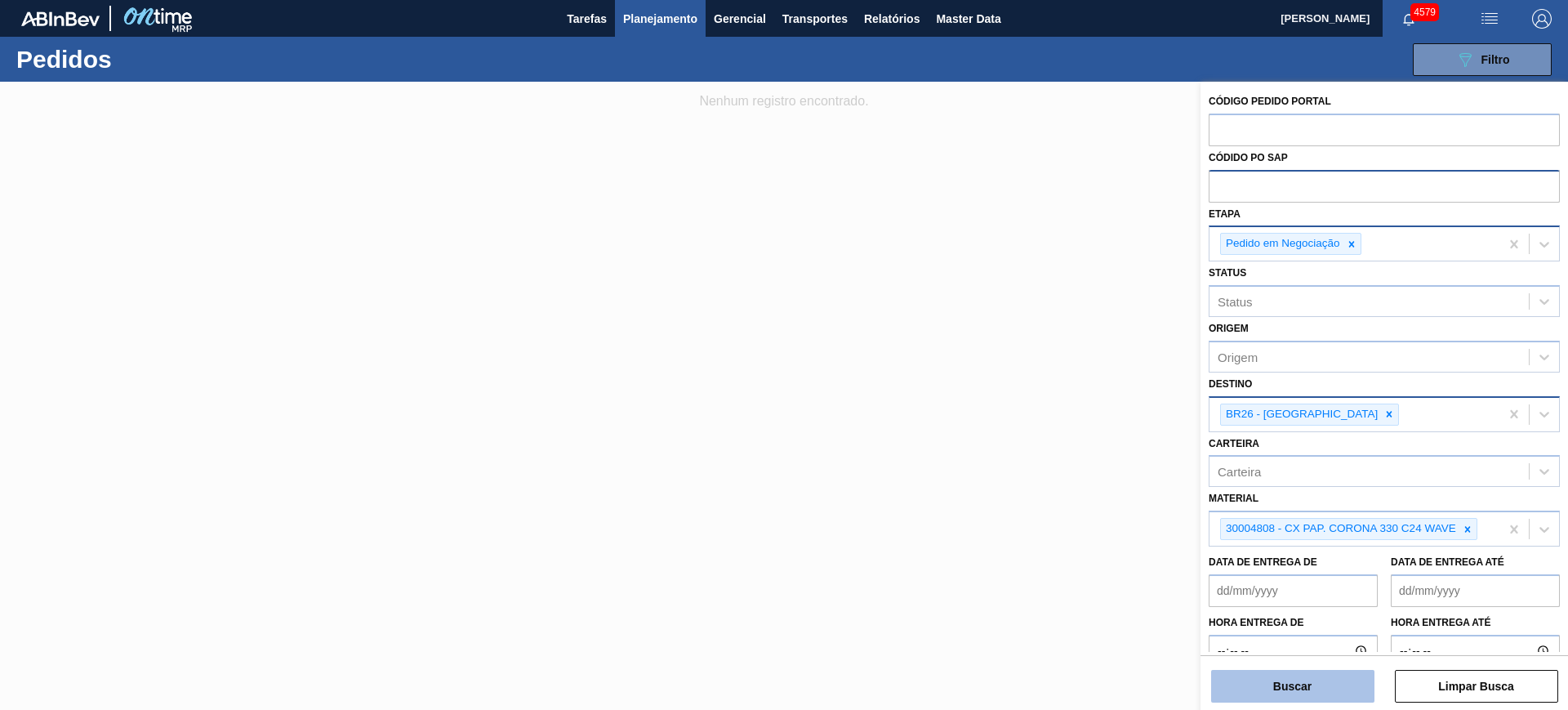
click at [1328, 681] on button "Buscar" at bounding box center [1293, 685] width 163 height 32
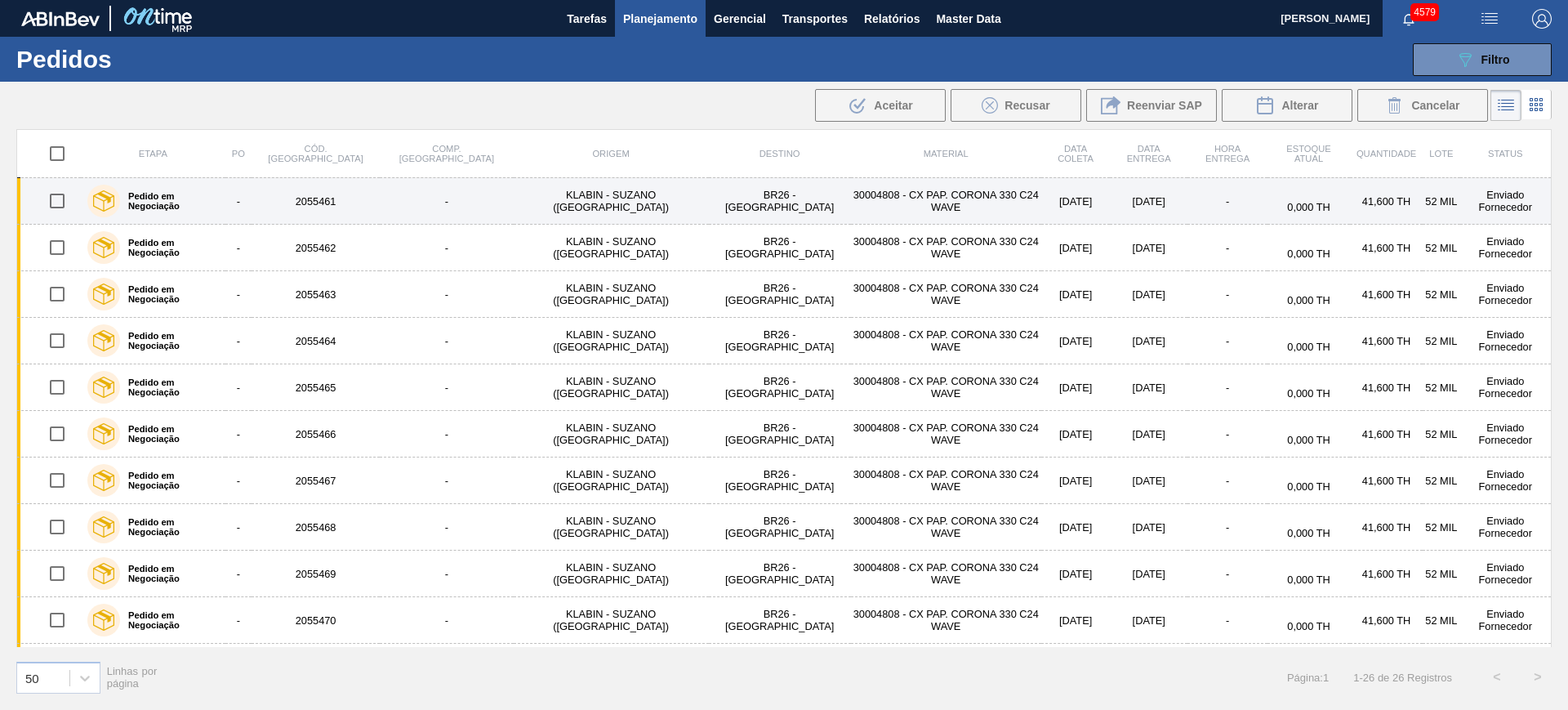
click at [62, 162] on input "checkbox" at bounding box center [56, 153] width 34 height 34
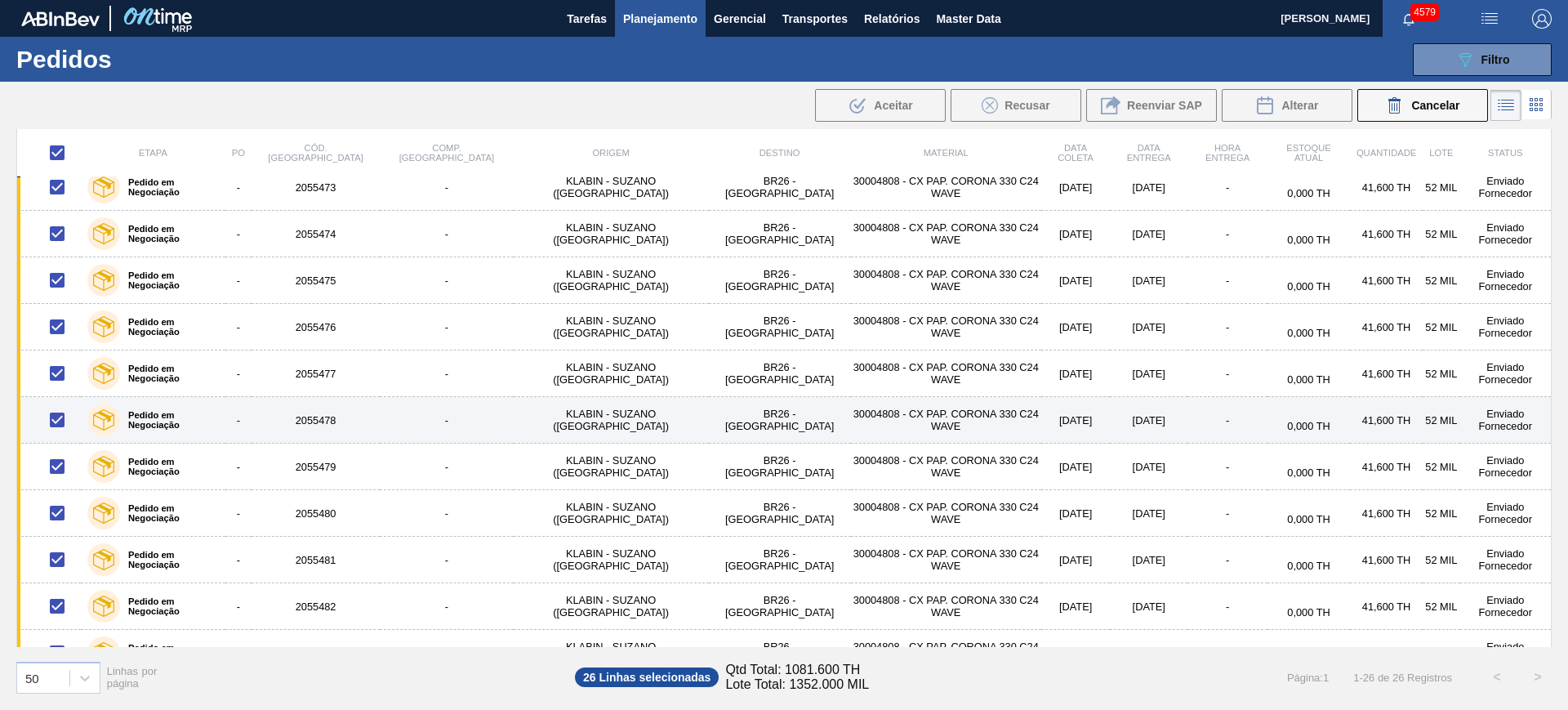
scroll to position [741, 0]
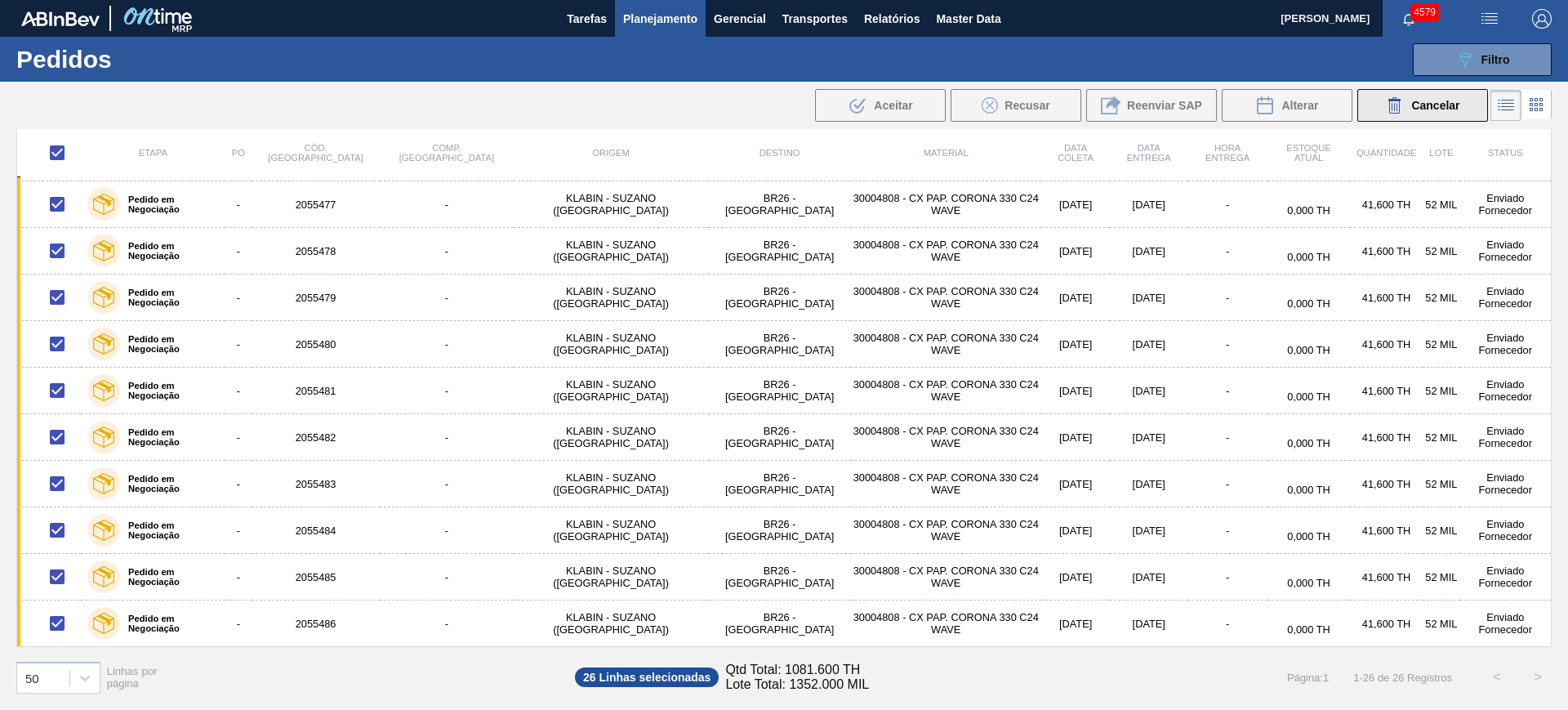
click at [1402, 105] on icon at bounding box center [1395, 105] width 19 height 19
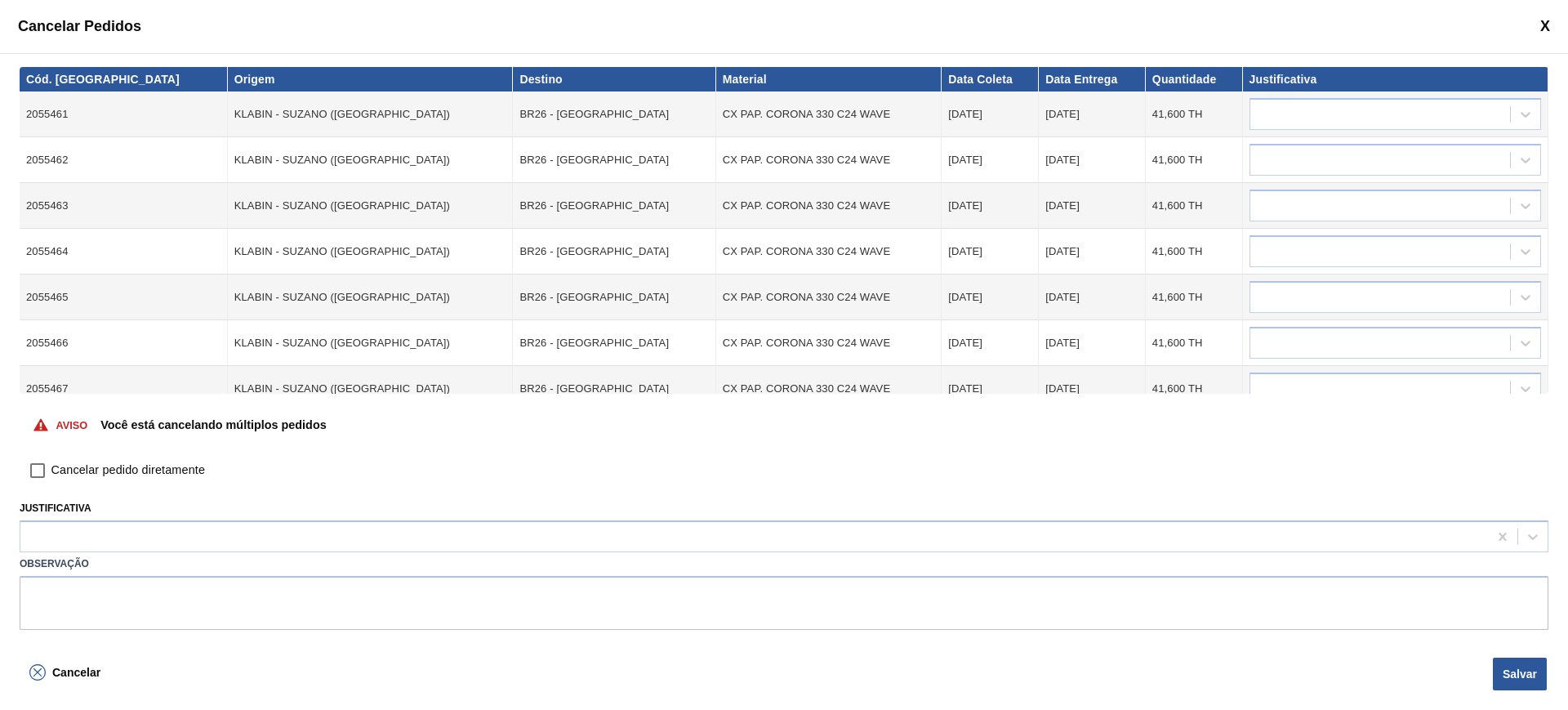
click at [33, 465] on input "Cancelar pedido diretamente" at bounding box center [38, 471] width 28 height 28
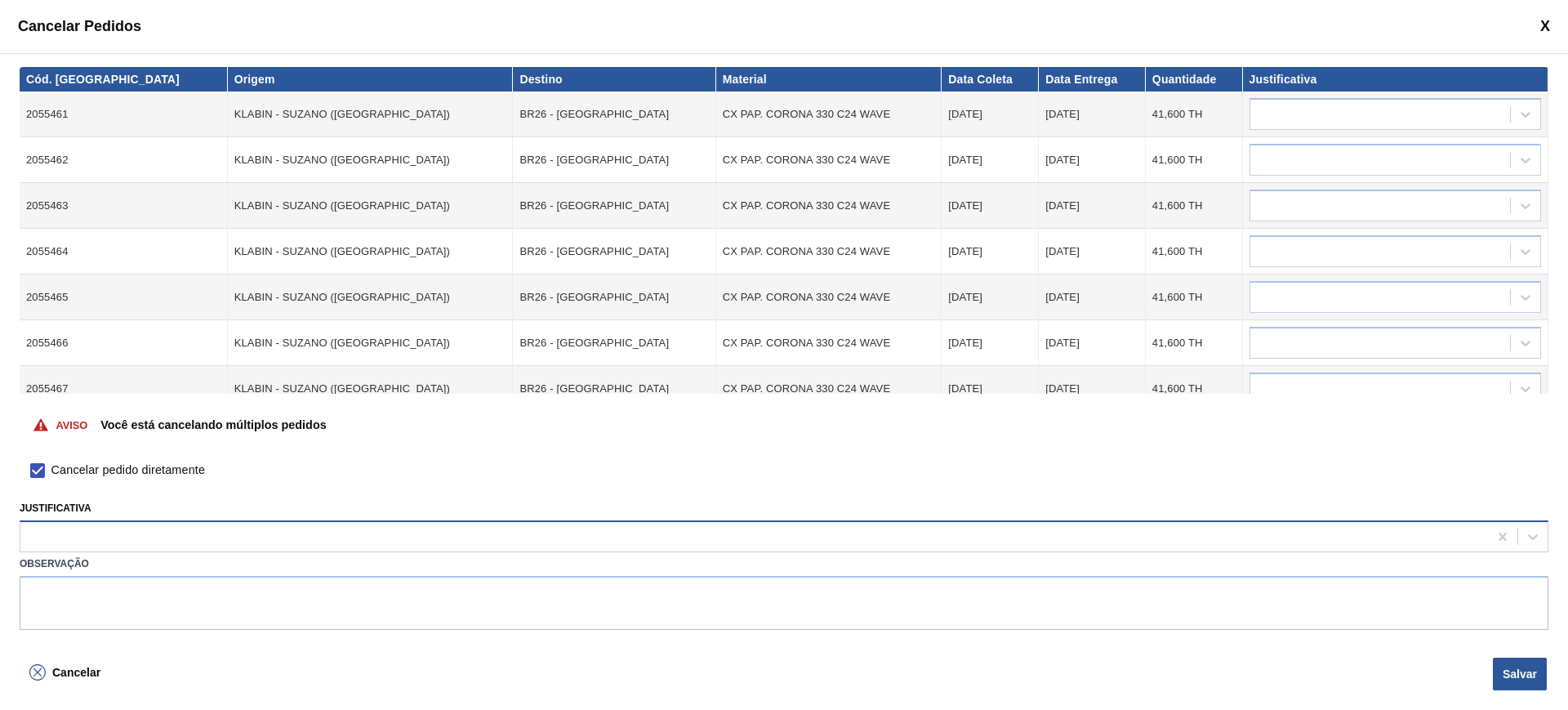
click at [111, 541] on div at bounding box center [754, 537] width 1468 height 24
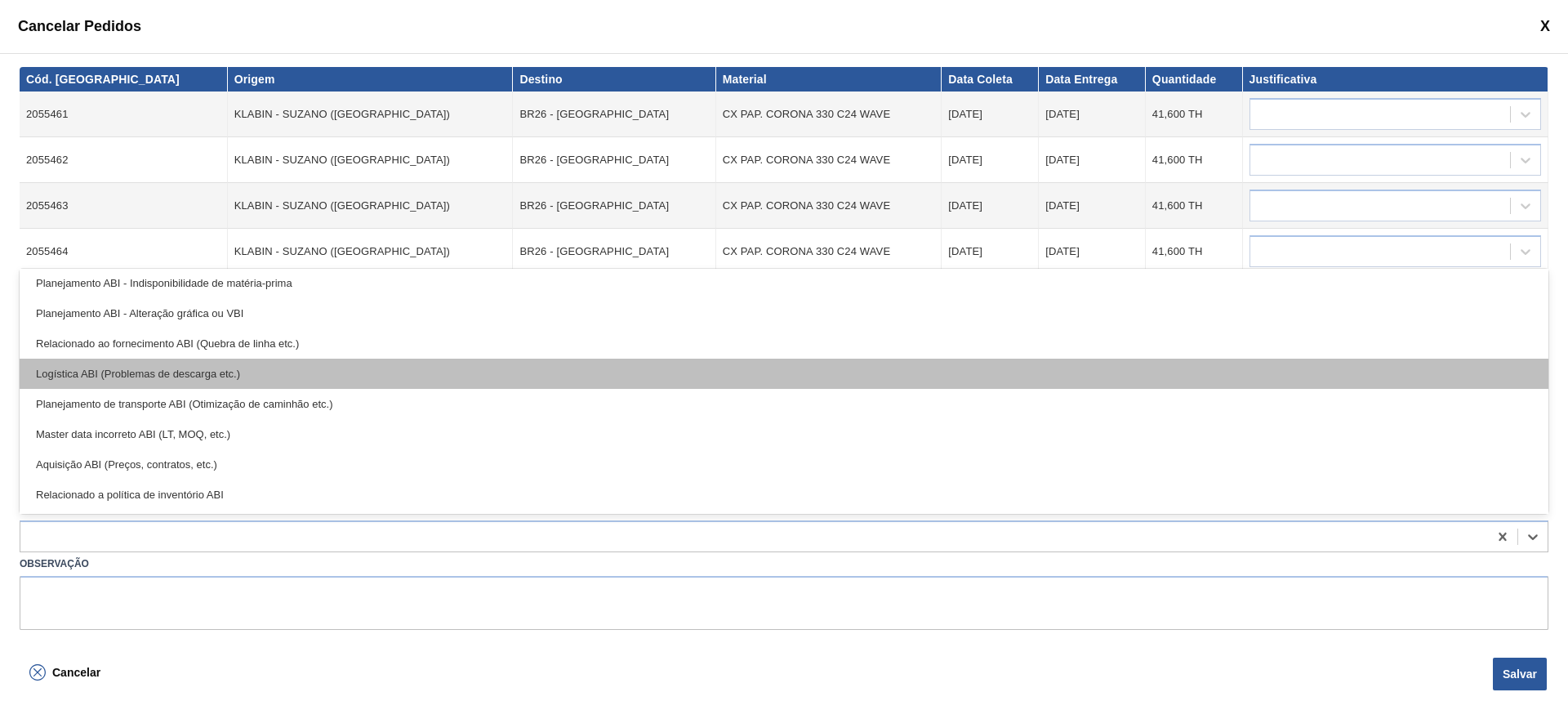
scroll to position [306, 0]
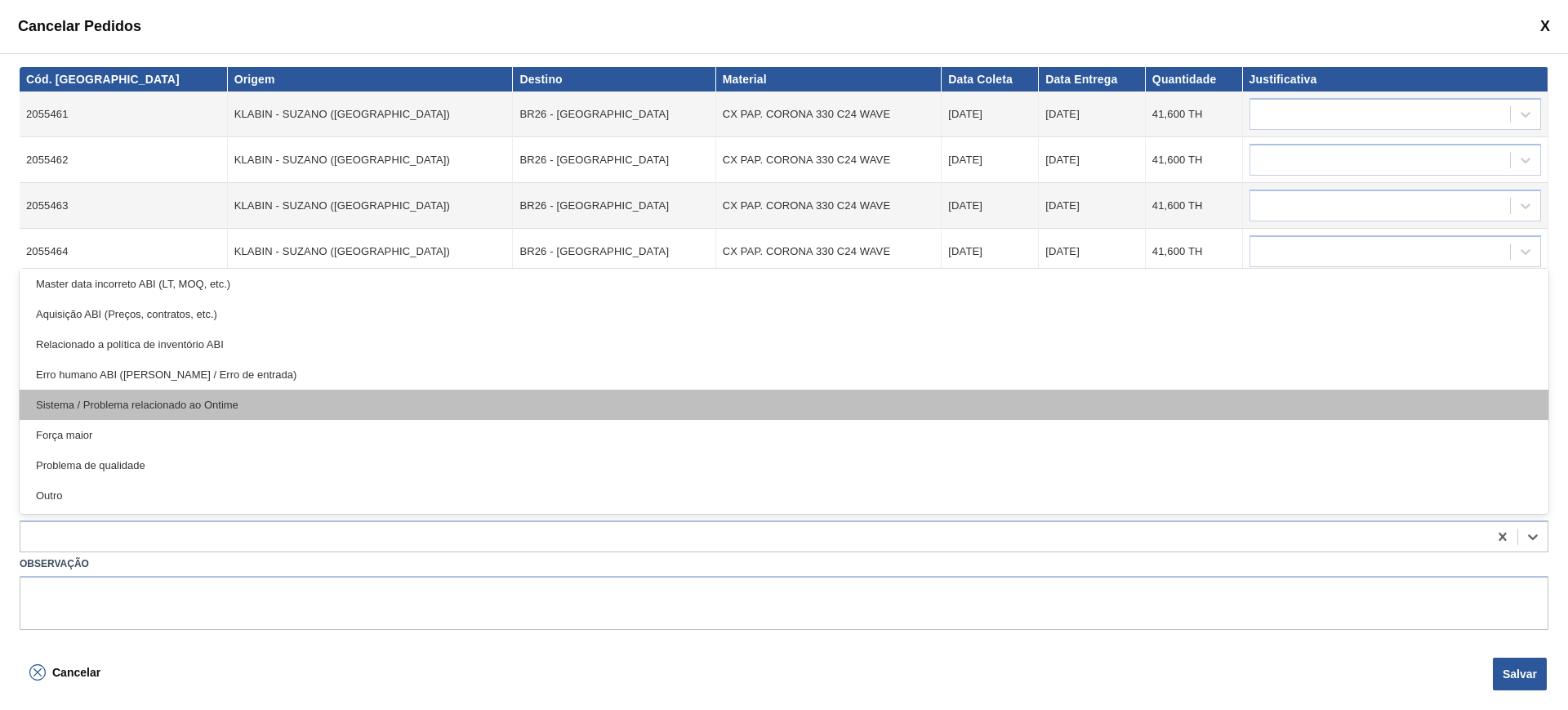
click at [379, 410] on div "Sistema / Problema relacionado ao Ontime" at bounding box center [784, 404] width 1529 height 30
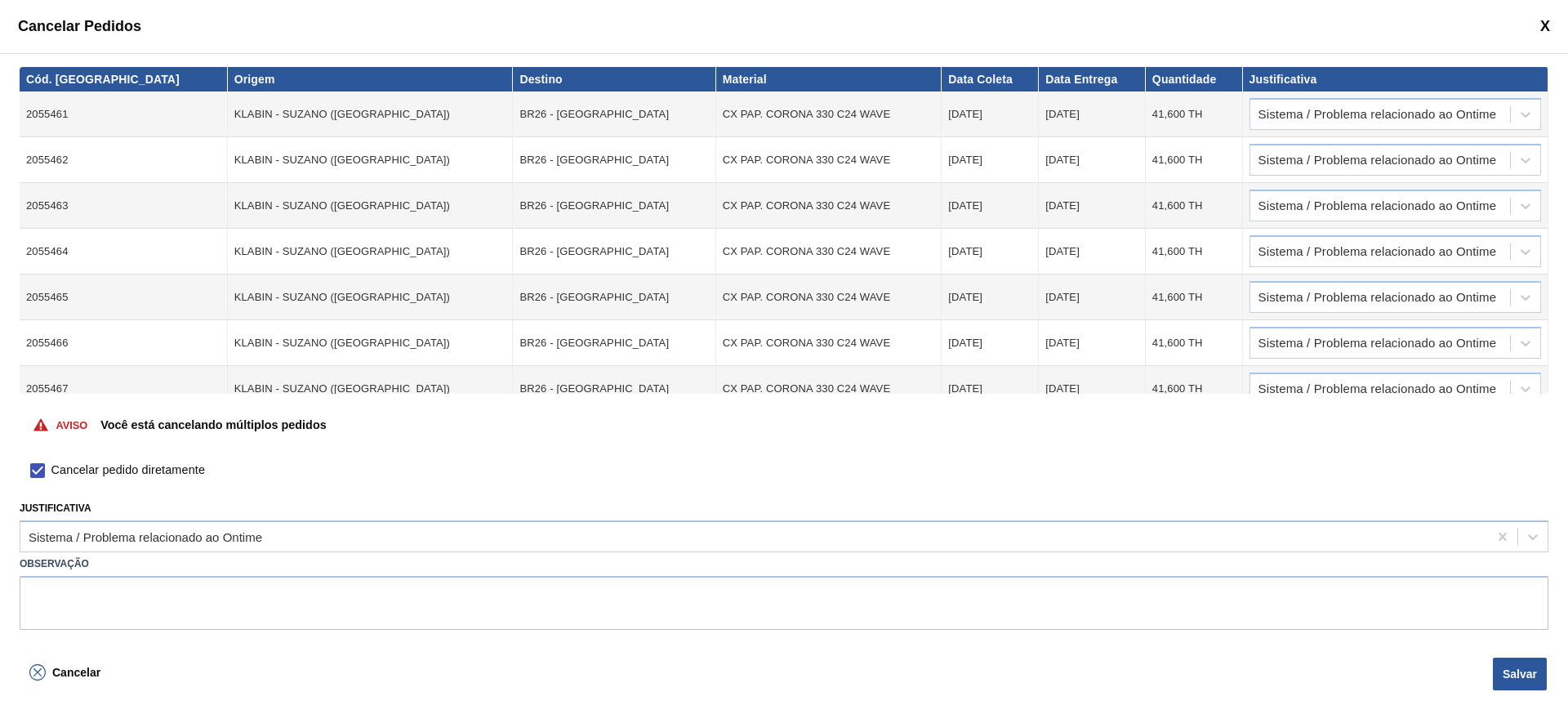
drag, startPoint x: 1533, startPoint y: 667, endPoint x: 1517, endPoint y: 666, distance: 16.0
click at [1529, 668] on button "Salvar" at bounding box center [1520, 673] width 54 height 32
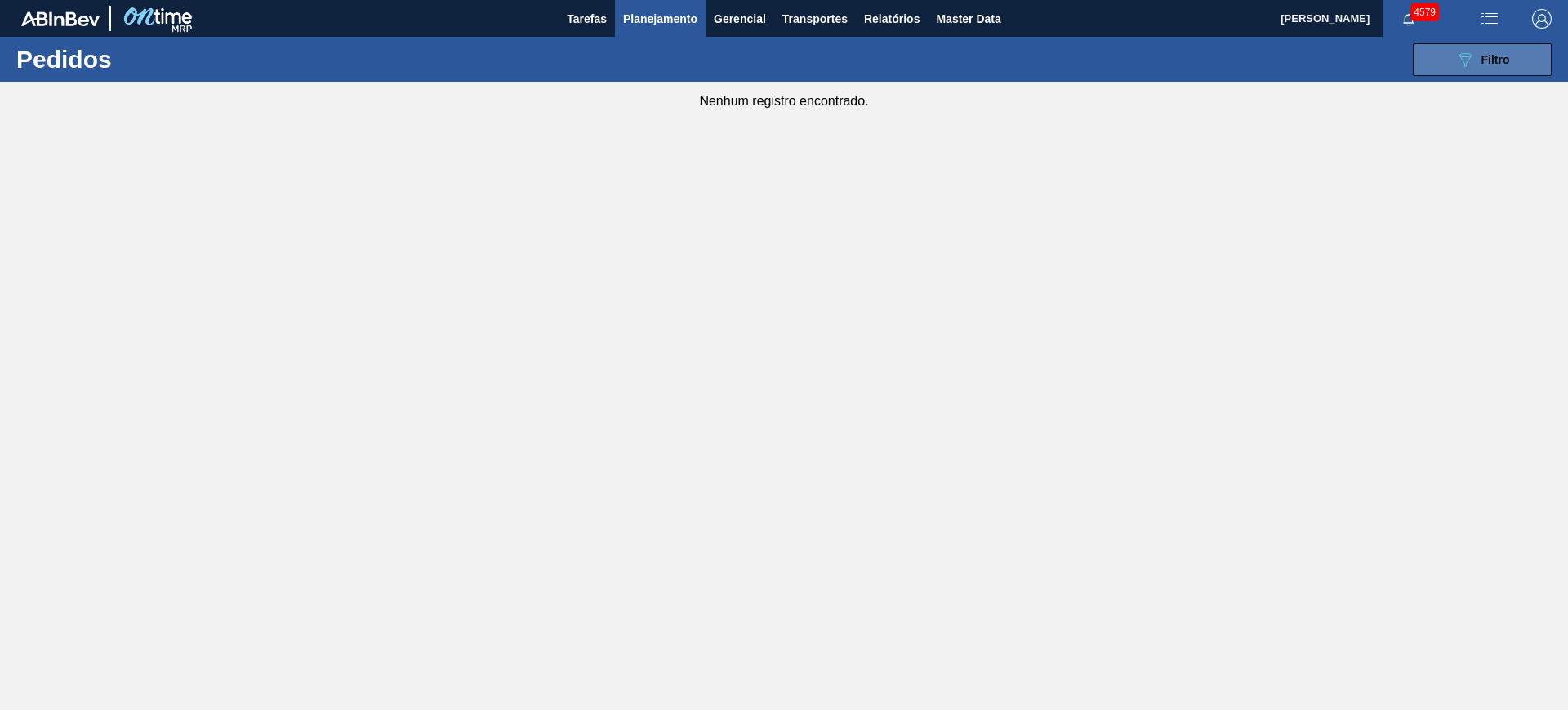
click at [1453, 66] on button "089F7B8B-B2A5-4AFE-B5C0-19BA573D28AC Filtro" at bounding box center [1482, 59] width 139 height 32
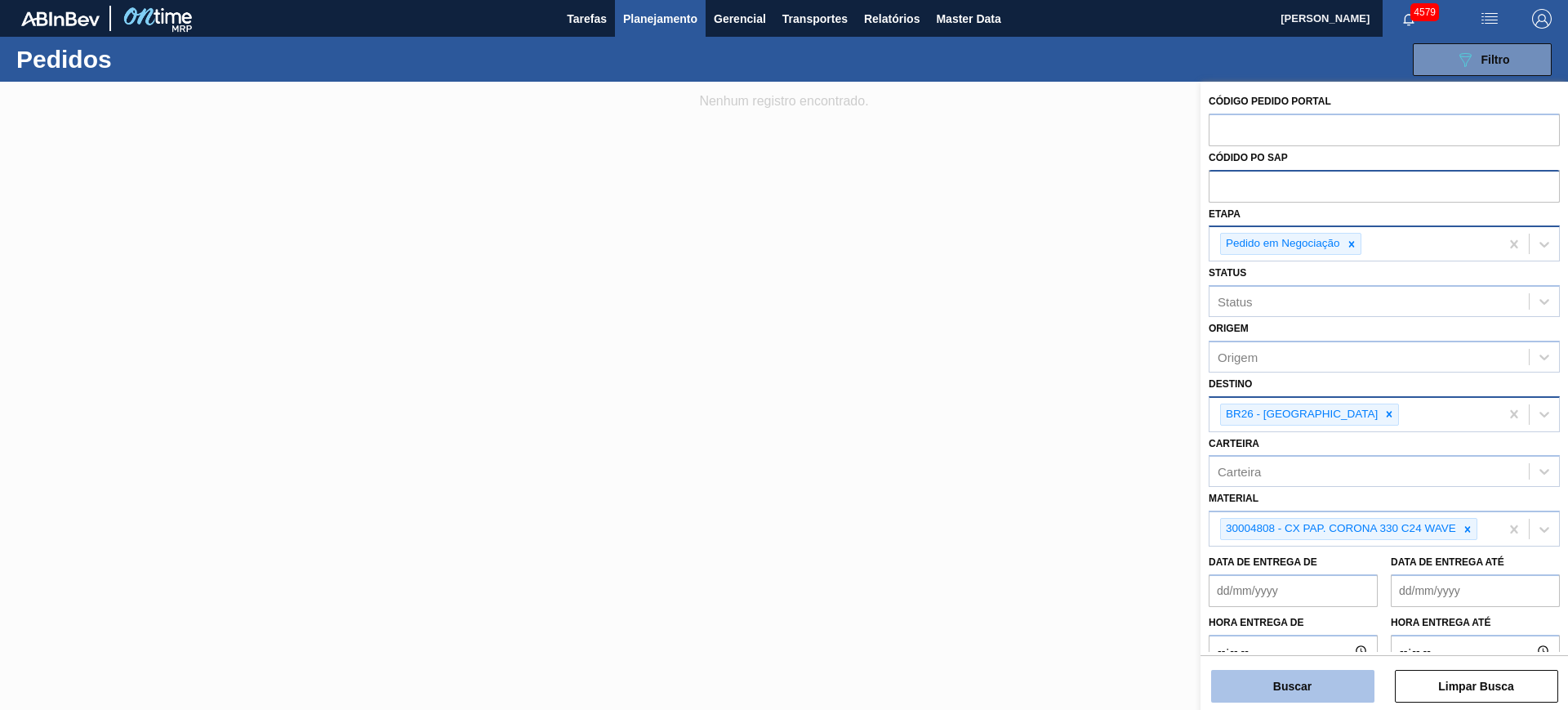
click at [1333, 682] on button "Buscar" at bounding box center [1293, 685] width 163 height 32
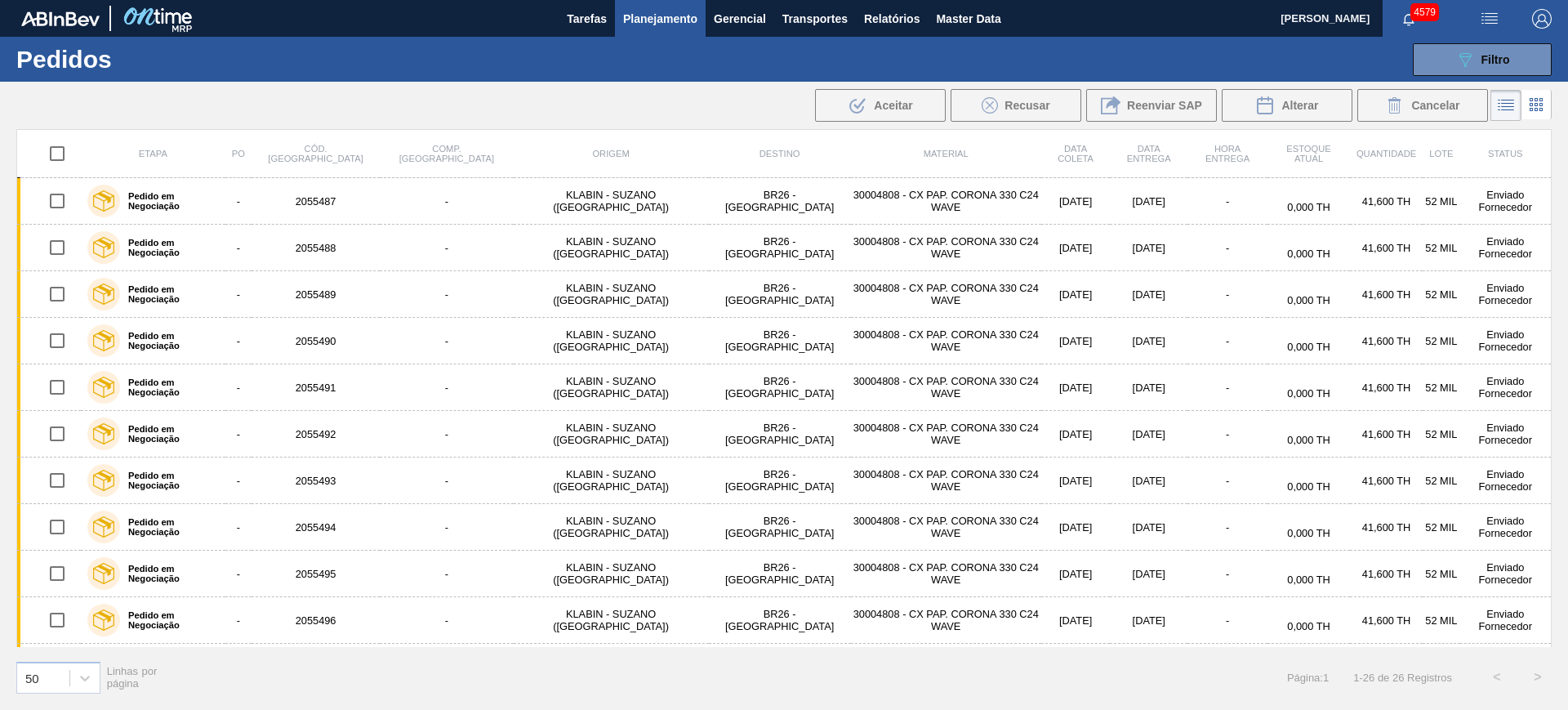
click at [69, 150] on input "checkbox" at bounding box center [56, 153] width 34 height 34
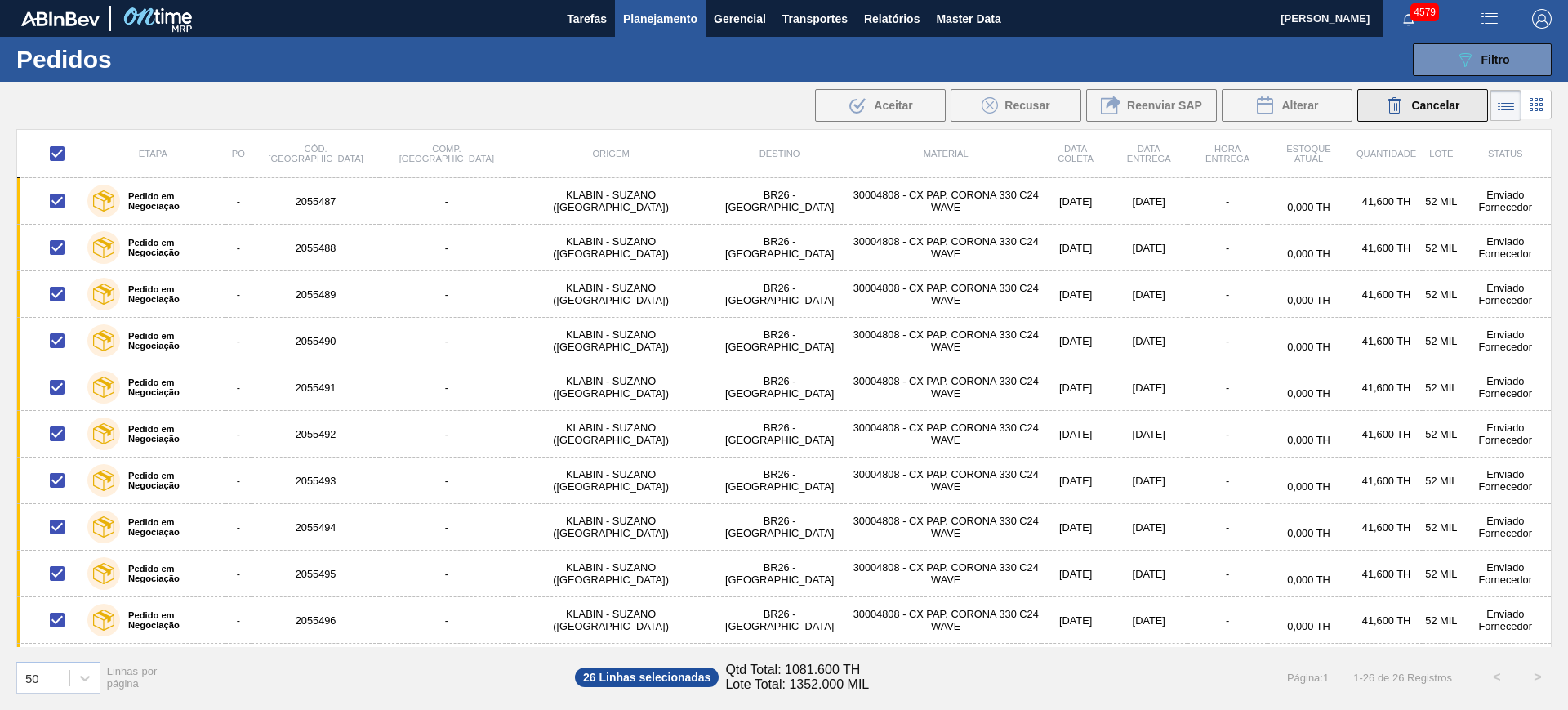
click at [1443, 91] on button "Cancelar" at bounding box center [1423, 105] width 131 height 32
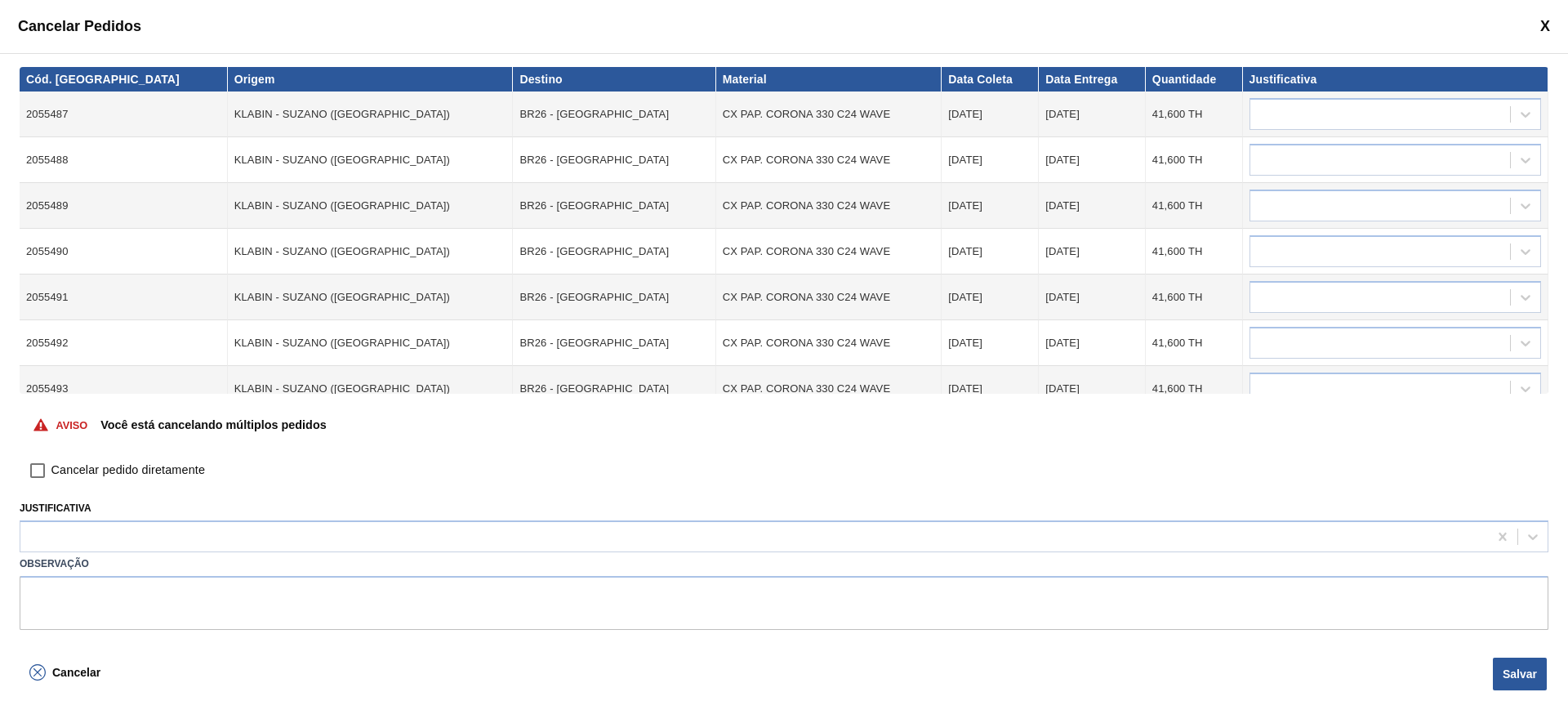
click at [46, 473] on input "Cancelar pedido diretamente" at bounding box center [38, 471] width 28 height 28
click at [298, 572] on label "Observação" at bounding box center [784, 564] width 1529 height 24
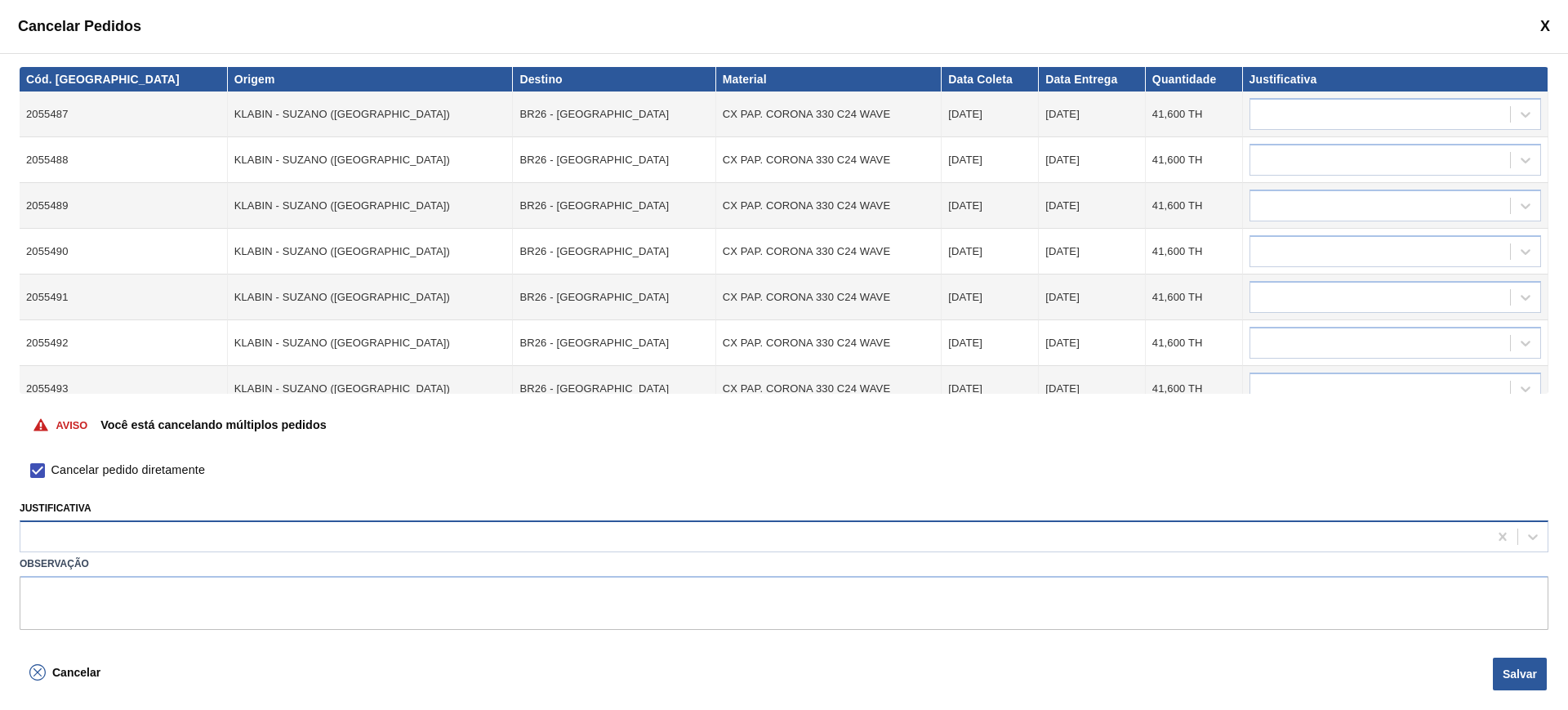
click at [267, 538] on div at bounding box center [754, 537] width 1468 height 24
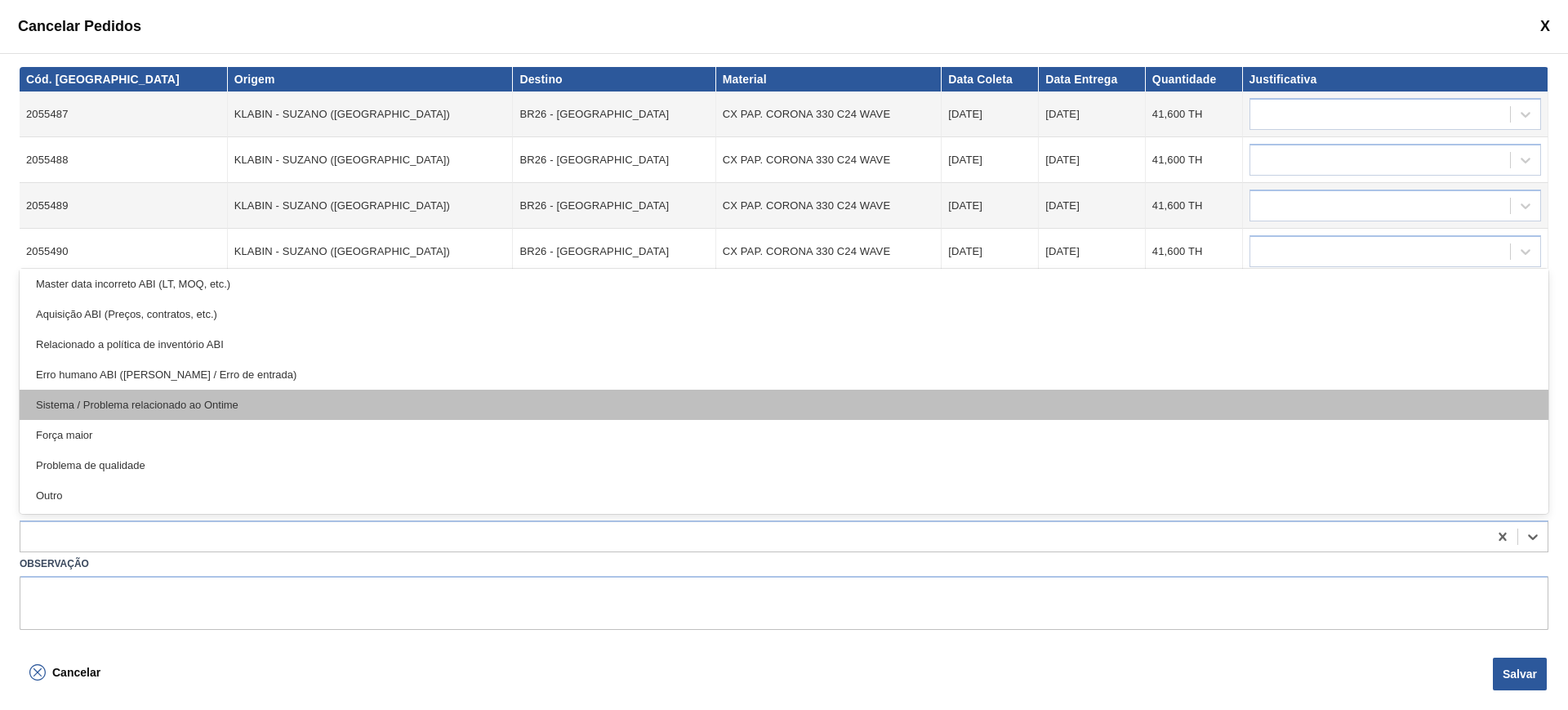
click at [225, 409] on div "Sistema / Problema relacionado ao Ontime" at bounding box center [784, 404] width 1529 height 30
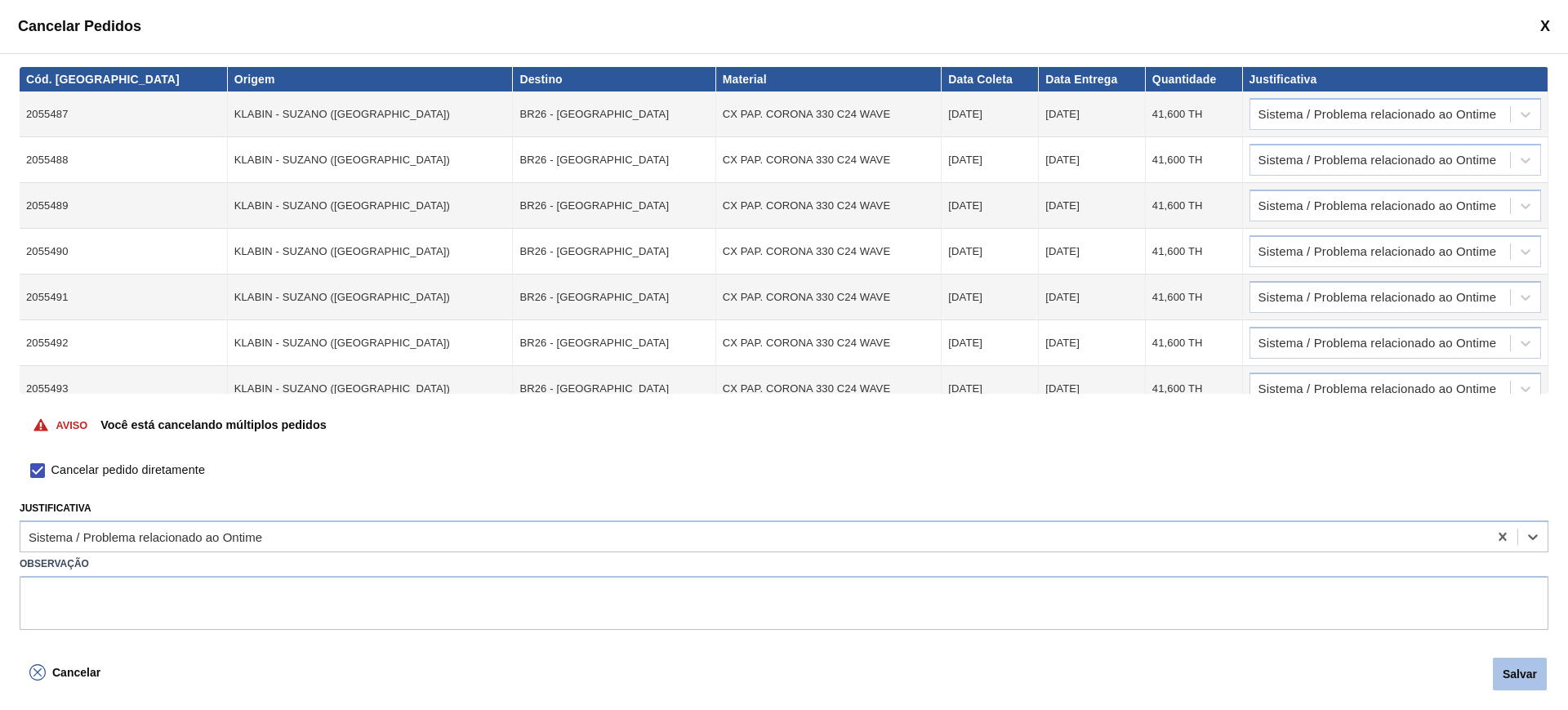
click at [1504, 667] on button "Salvar" at bounding box center [1520, 673] width 54 height 32
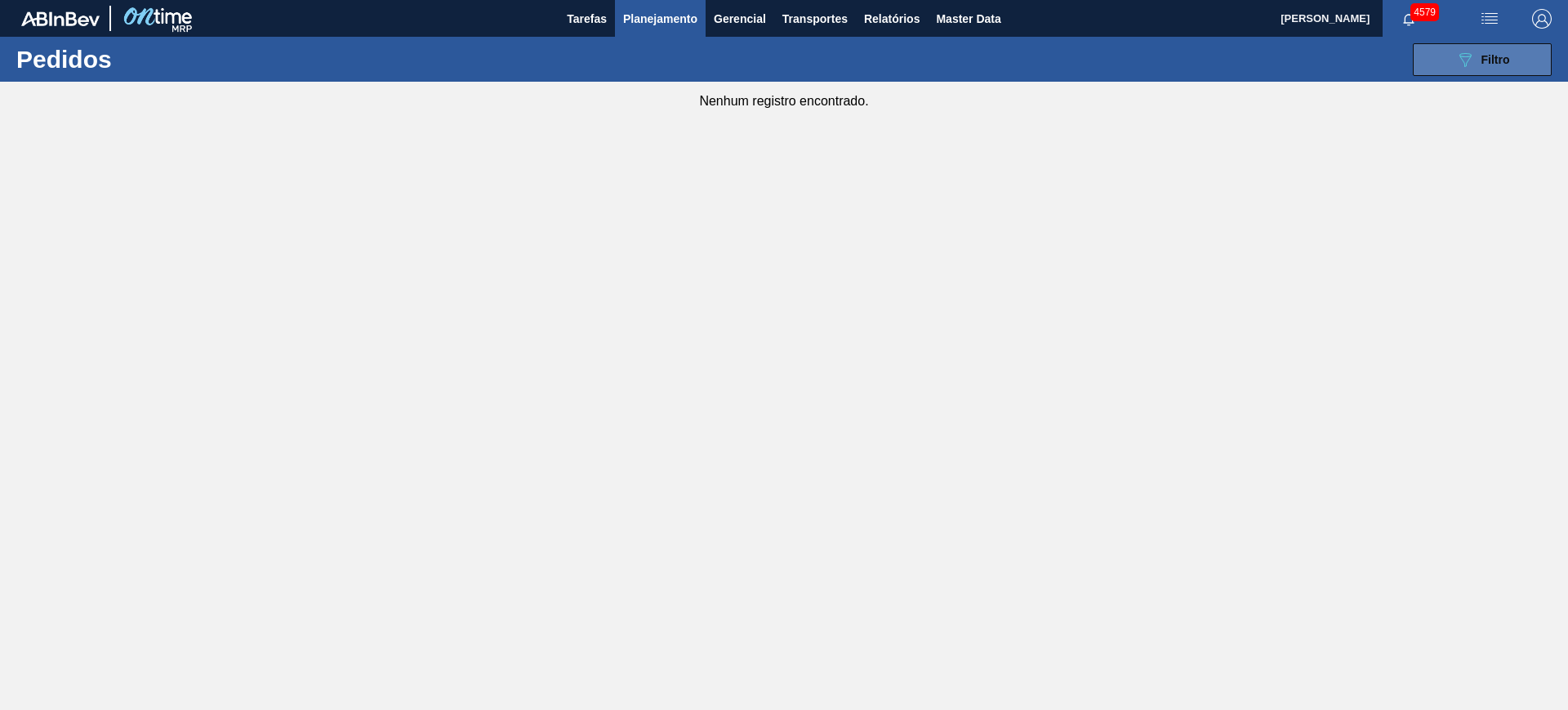
click at [1476, 64] on div "089F7B8B-B2A5-4AFE-B5C0-19BA573D28AC Filtro" at bounding box center [1482, 59] width 54 height 19
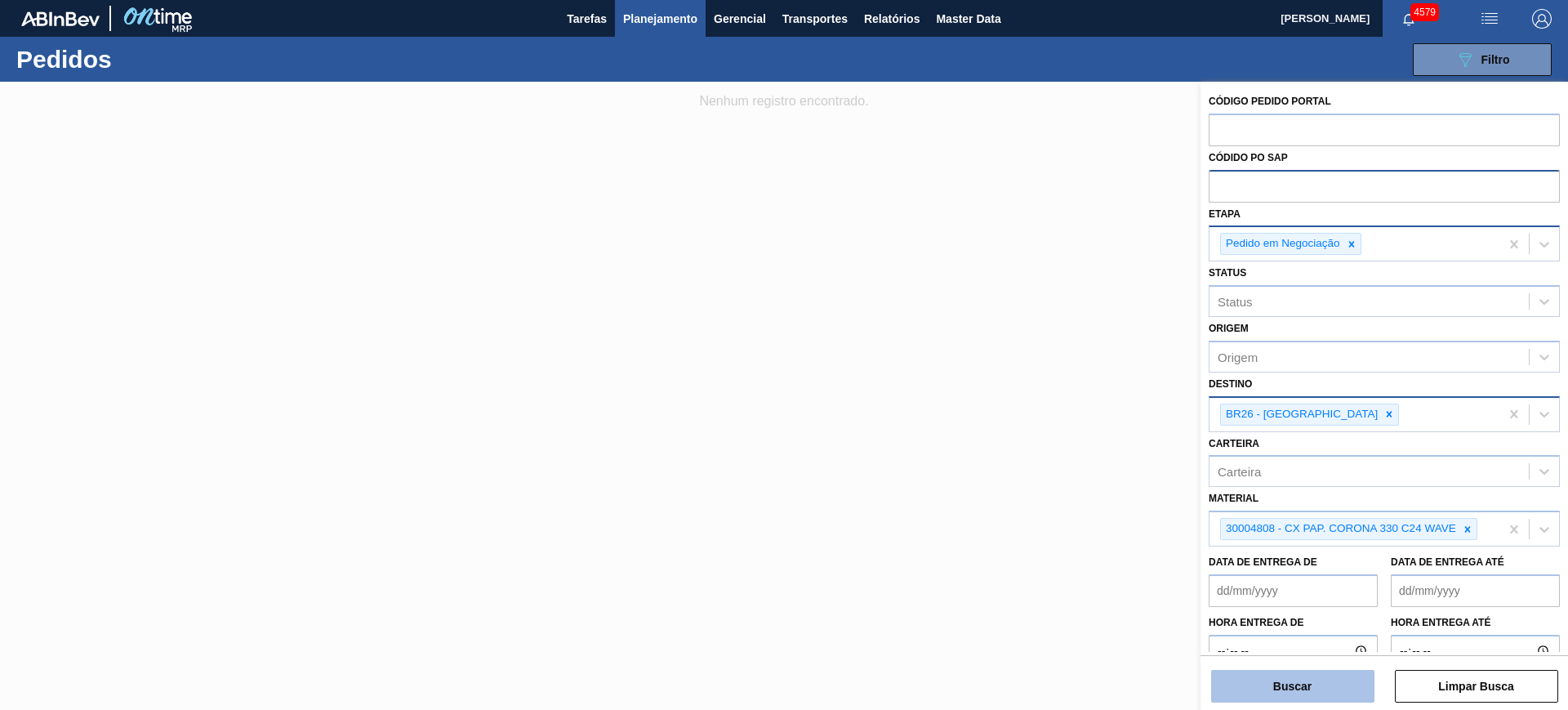
click at [1329, 700] on button "Buscar" at bounding box center [1293, 685] width 163 height 32
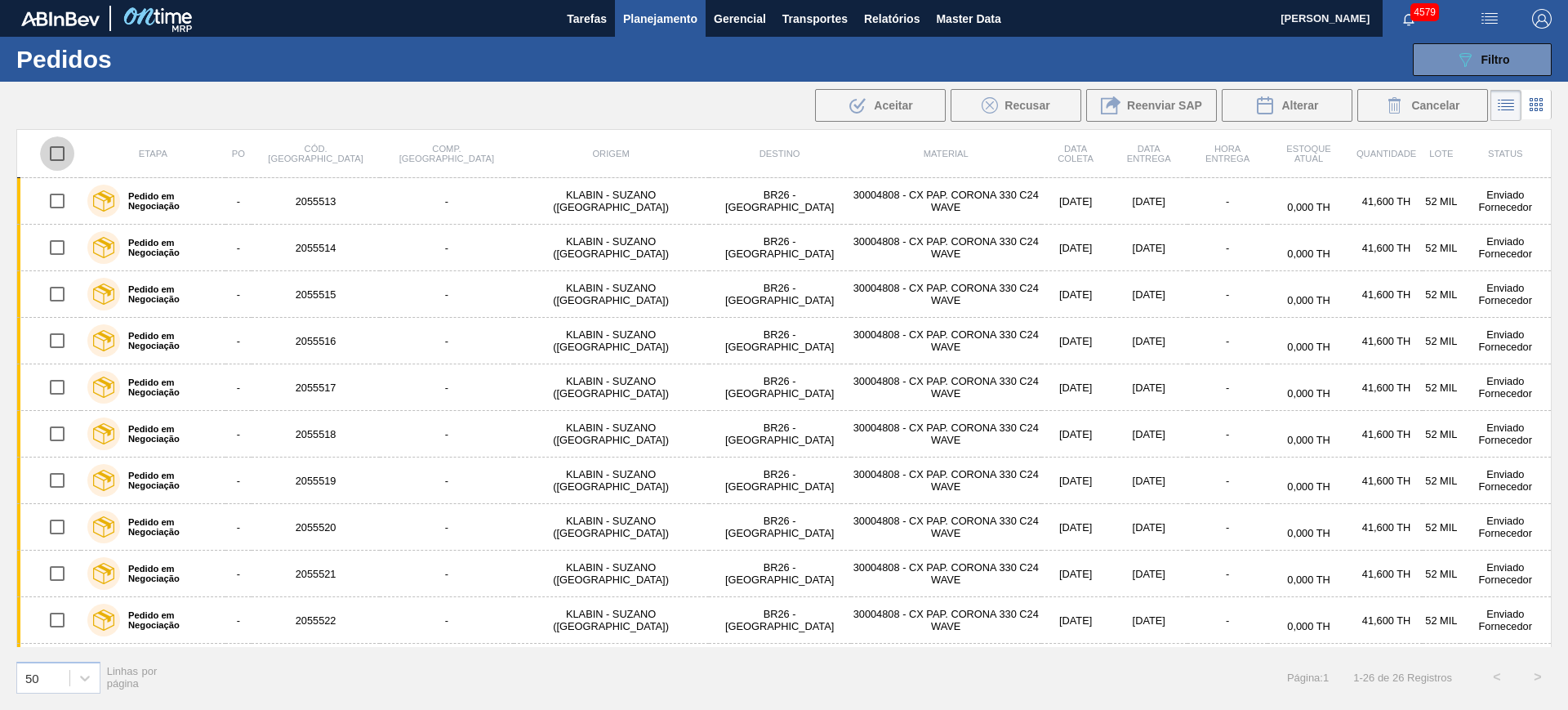
click at [68, 153] on input "checkbox" at bounding box center [56, 153] width 34 height 34
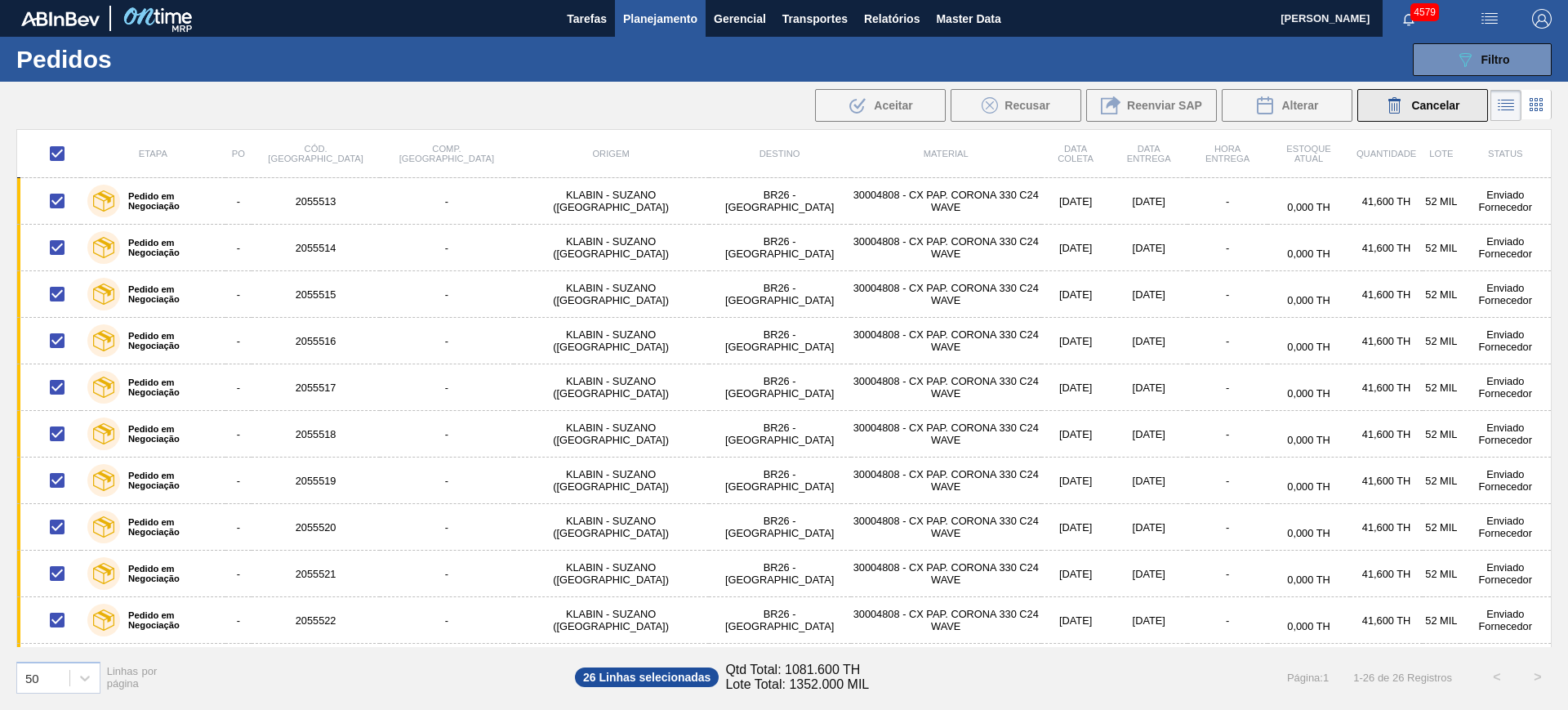
click at [1415, 111] on div "Cancelar" at bounding box center [1422, 105] width 75 height 19
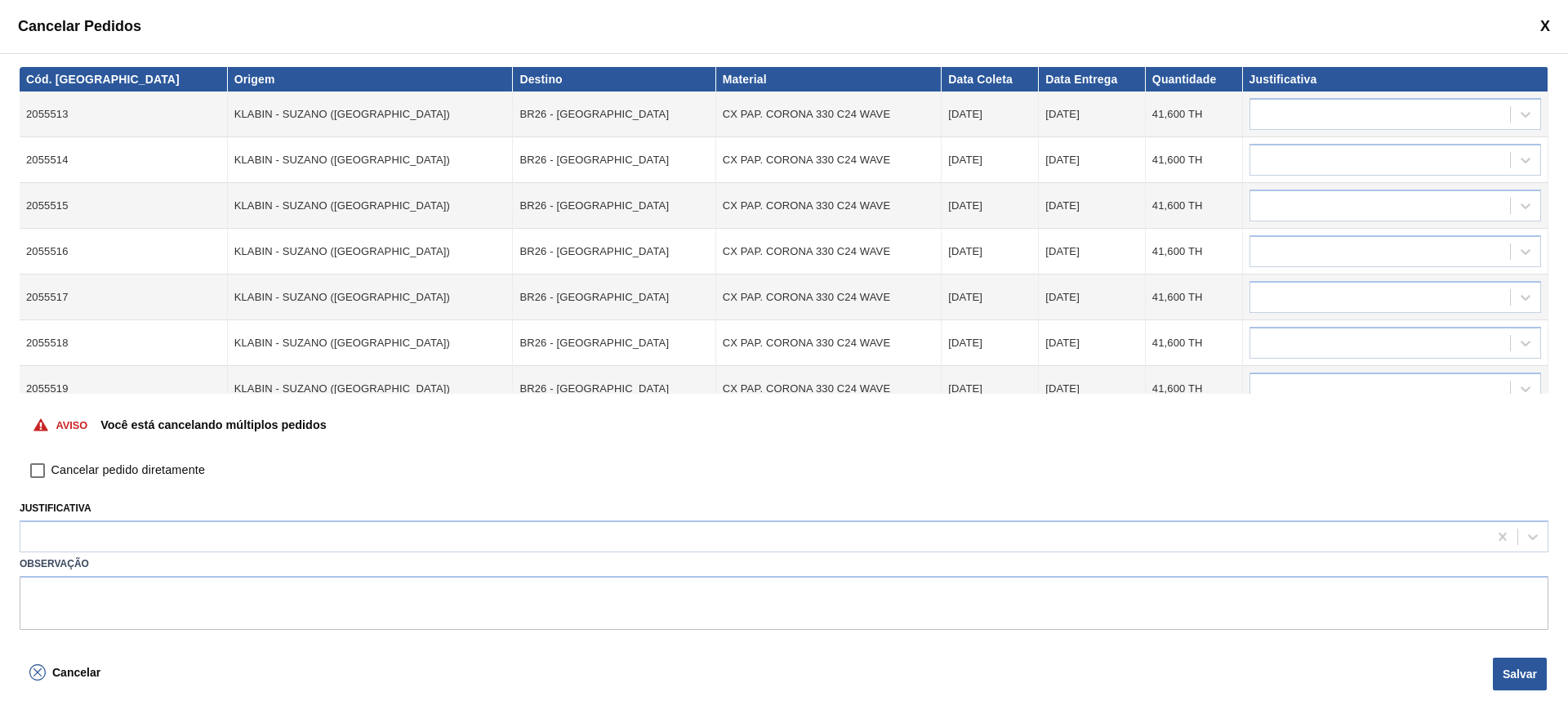
click at [74, 483] on div "Cancelar pedido diretamente" at bounding box center [784, 477] width 1529 height 41
click at [63, 469] on span "Cancelar pedido diretamente" at bounding box center [128, 471] width 154 height 18
click at [52, 469] on input "Cancelar pedido diretamente" at bounding box center [38, 471] width 28 height 28
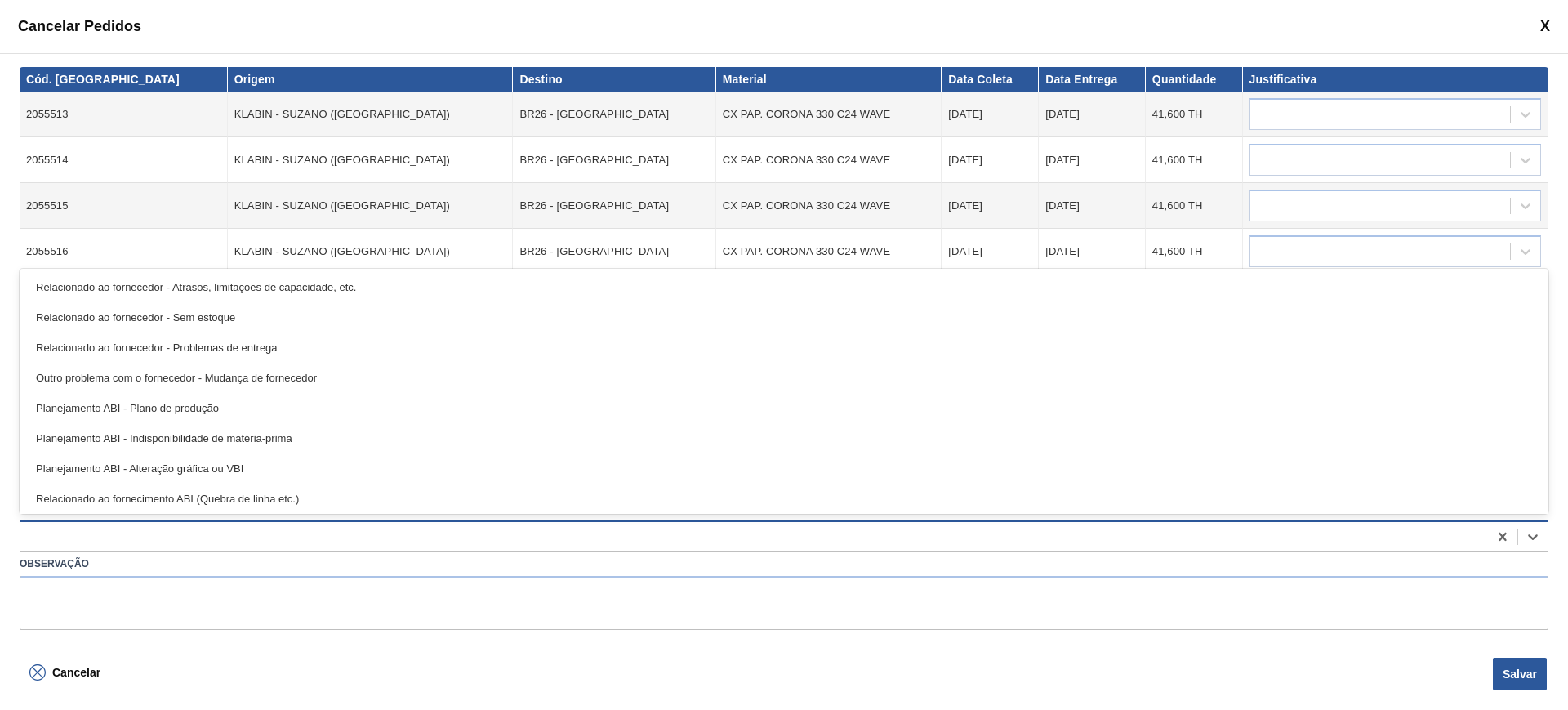
click at [92, 527] on div at bounding box center [754, 537] width 1468 height 24
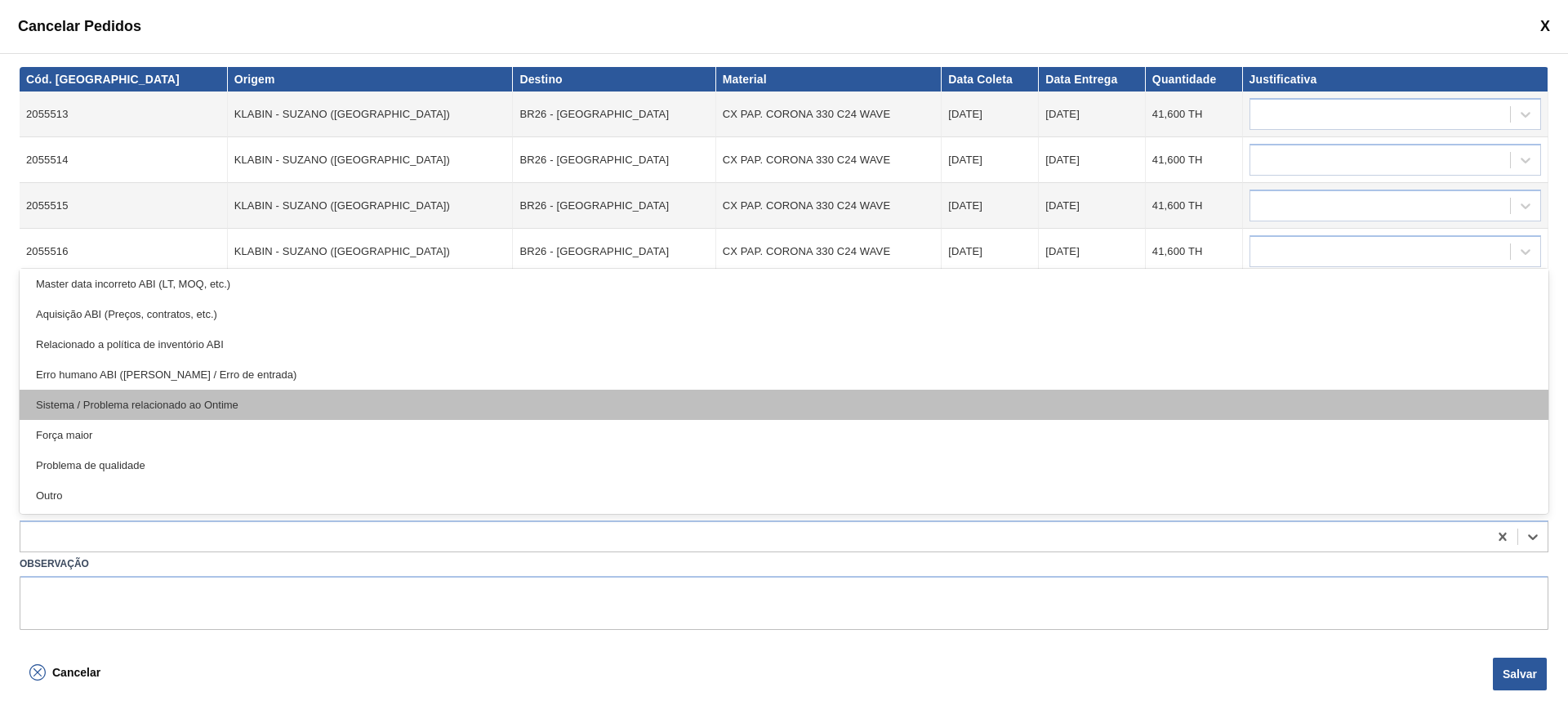
click at [299, 403] on div "Sistema / Problema relacionado ao Ontime" at bounding box center [784, 404] width 1529 height 30
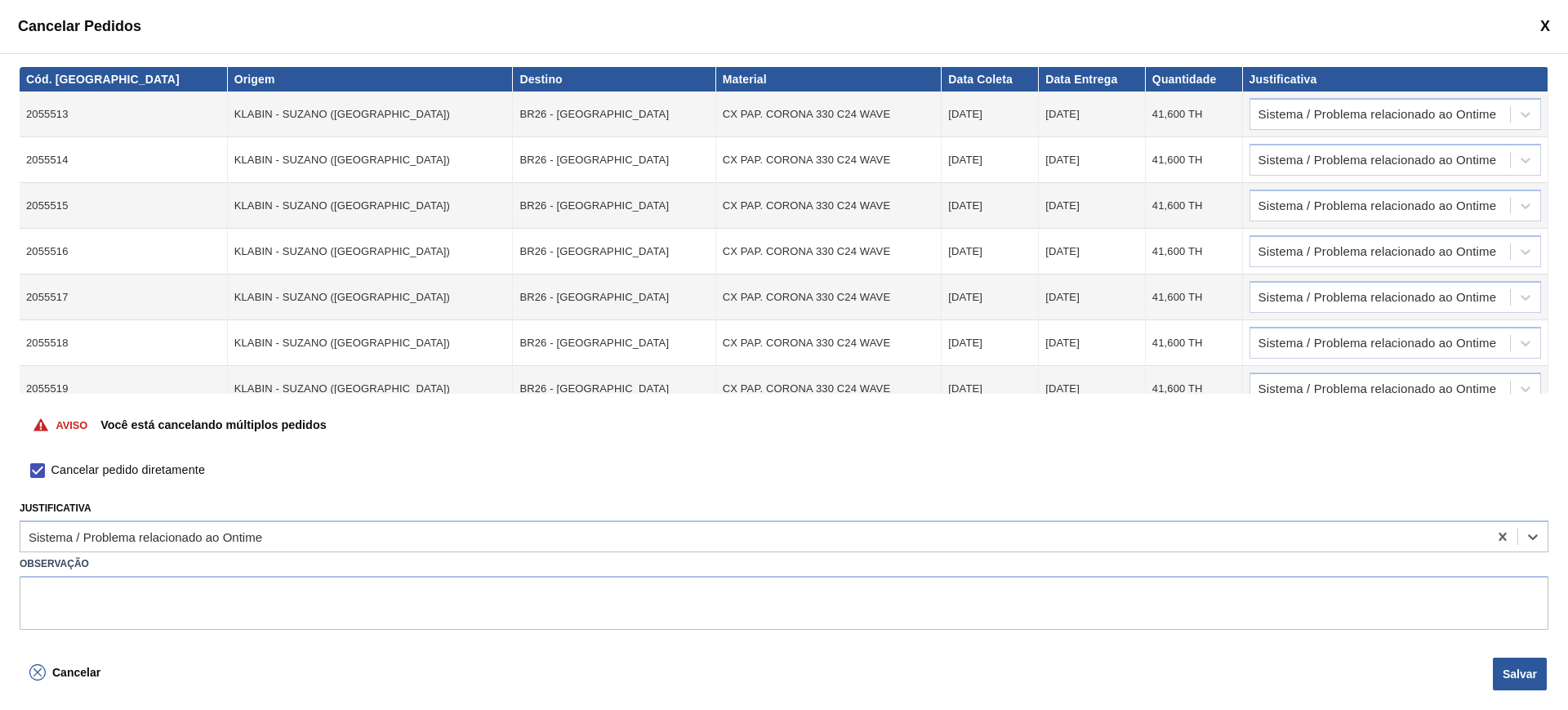
click at [1504, 681] on button "Salvar" at bounding box center [1520, 673] width 54 height 32
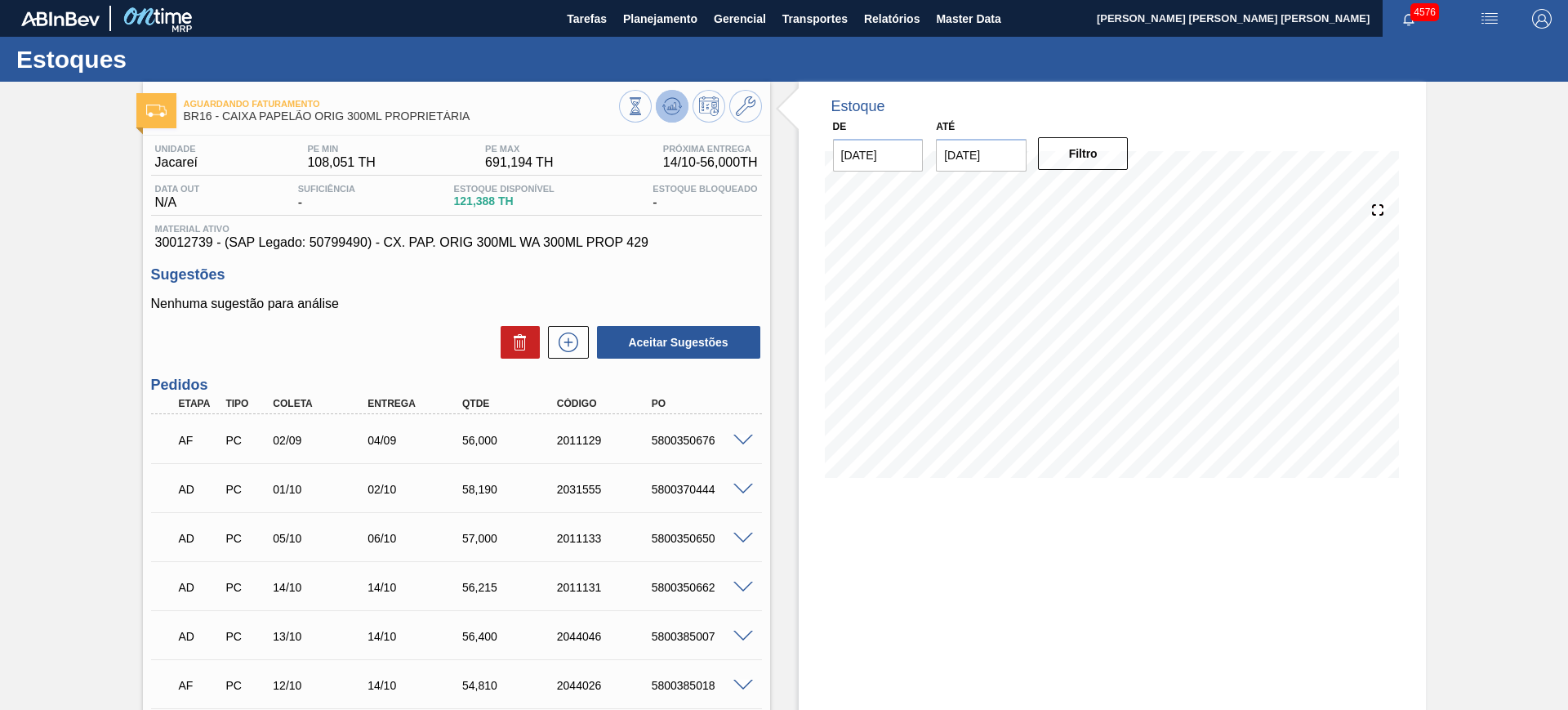
click at [675, 111] on icon at bounding box center [672, 106] width 19 height 19
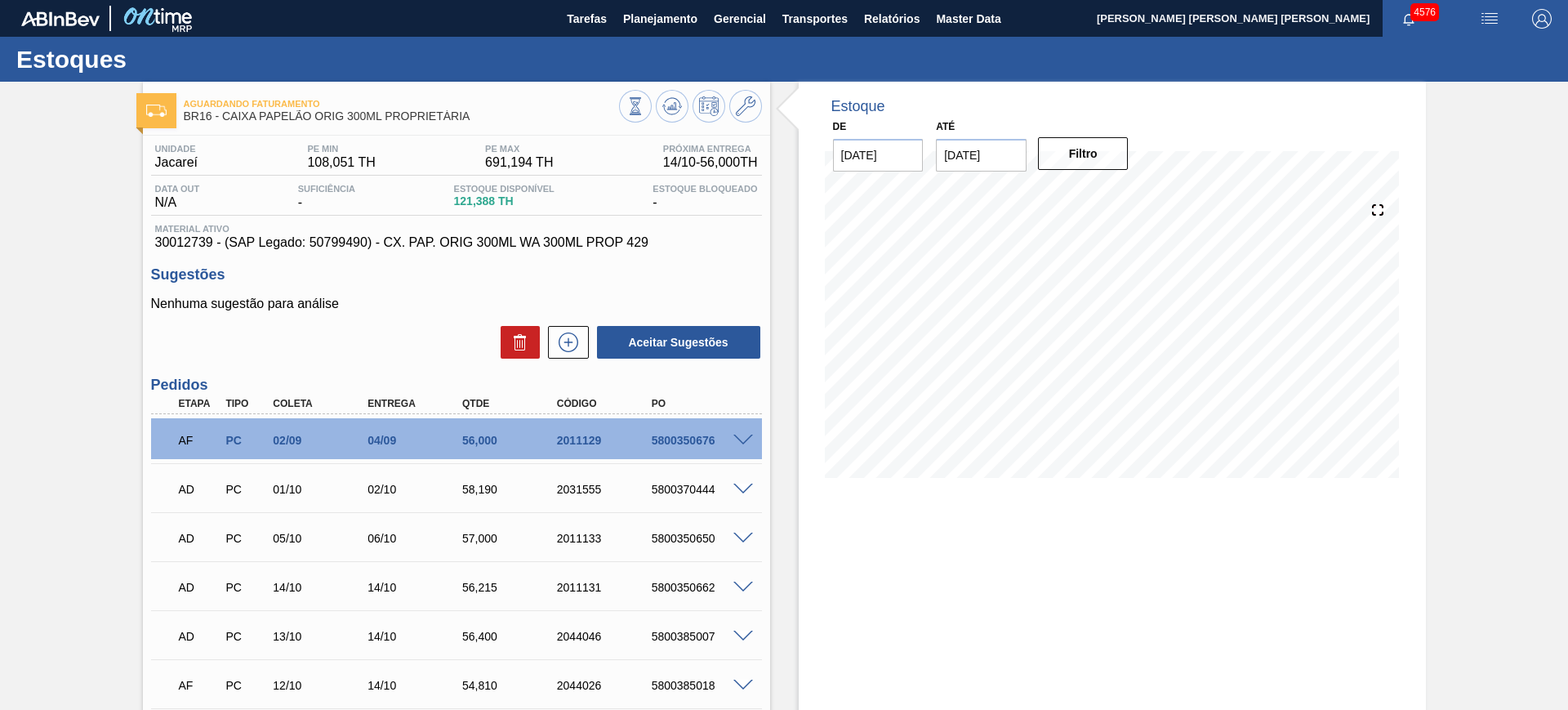
click at [687, 442] on div "5800350676" at bounding box center [700, 440] width 106 height 13
copy div "5800350676"
click at [705, 491] on div "5800370444" at bounding box center [700, 489] width 106 height 13
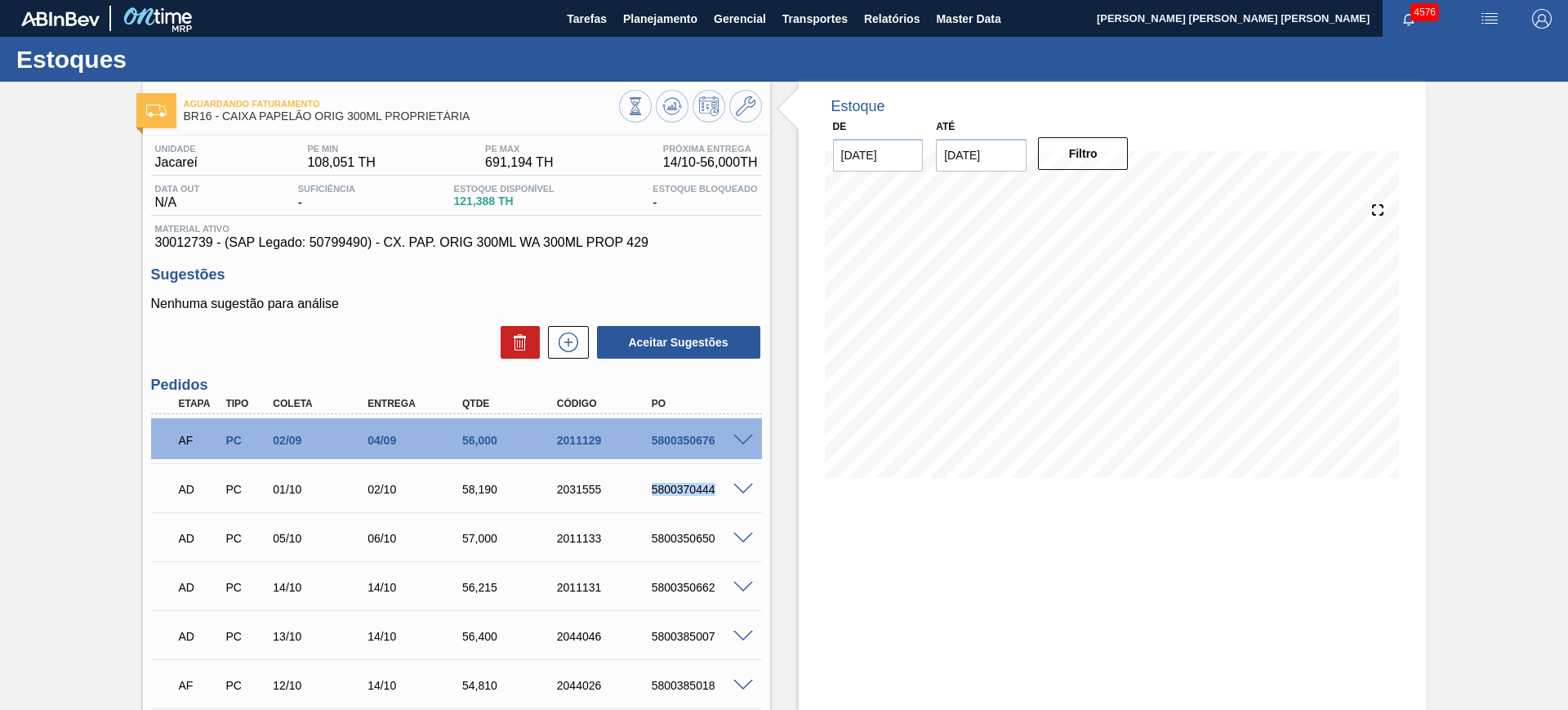
copy div "5800370444"
click at [682, 546] on div "AD PC 05/10 06/10 57,000 2011133 5800350650" at bounding box center [452, 536] width 568 height 32
copy div "5800350650"
click at [705, 584] on div "5800350662" at bounding box center [700, 587] width 106 height 13
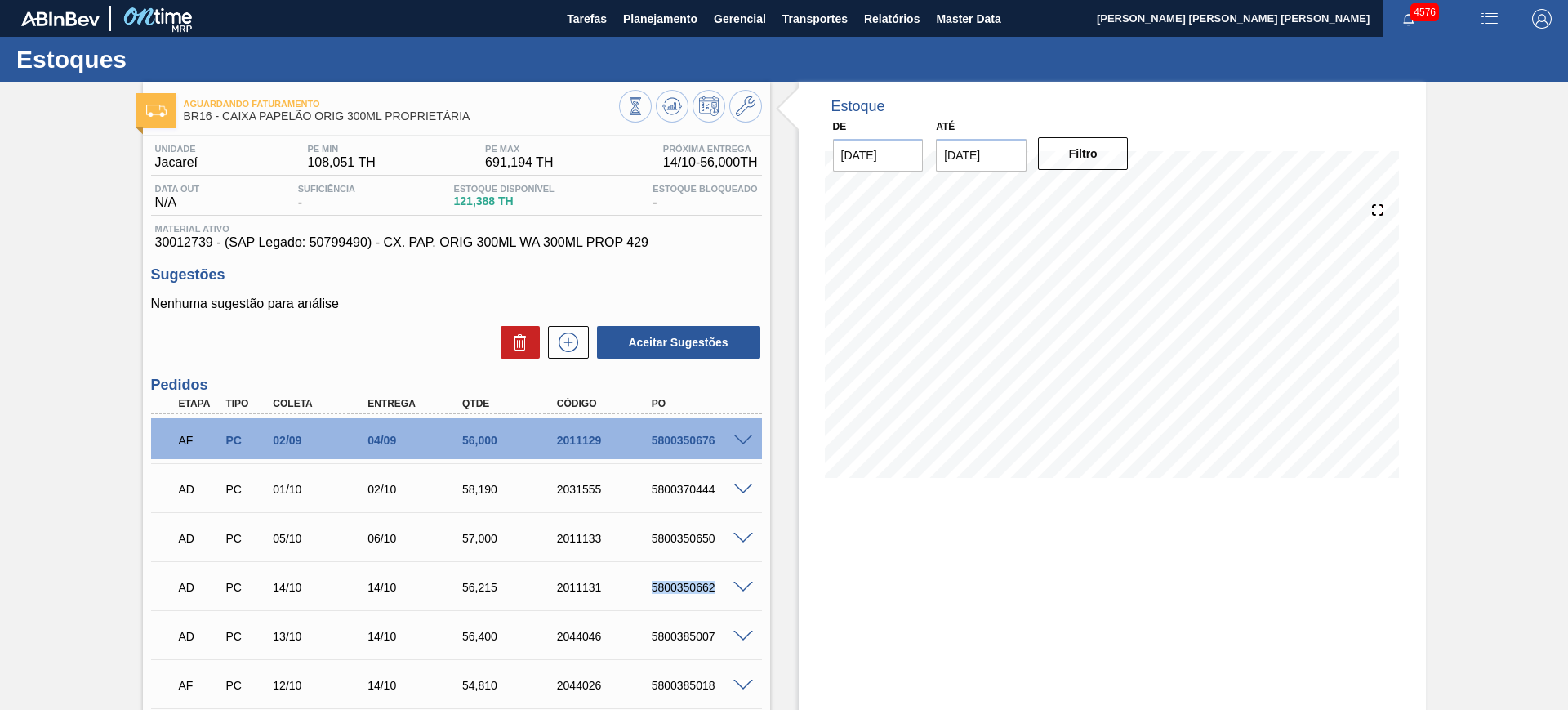
click at [705, 584] on div "5800350662" at bounding box center [700, 587] width 106 height 13
copy div "5800350662"
click at [695, 634] on div "5800385007" at bounding box center [700, 636] width 106 height 13
copy div "5800385007"
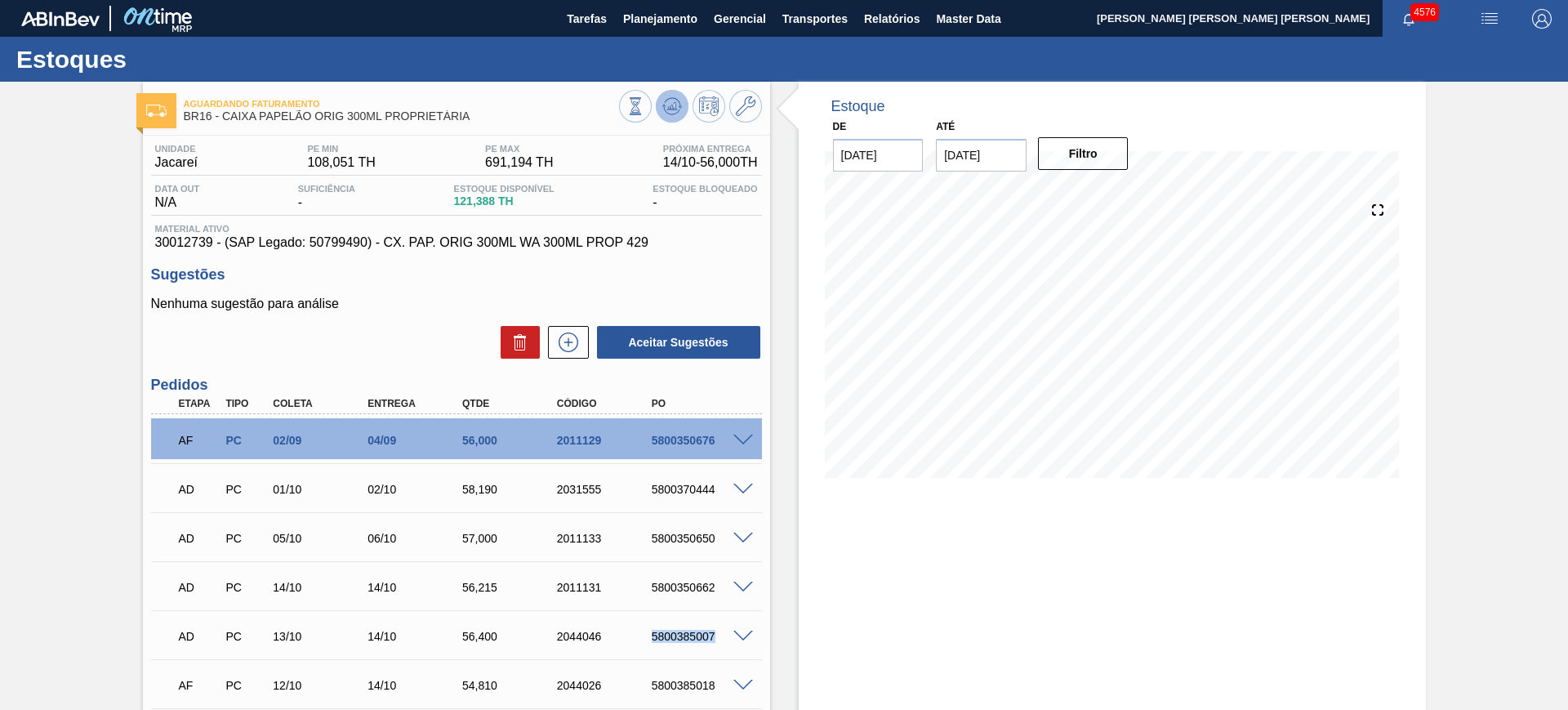
click at [680, 97] on icon at bounding box center [672, 106] width 19 height 19
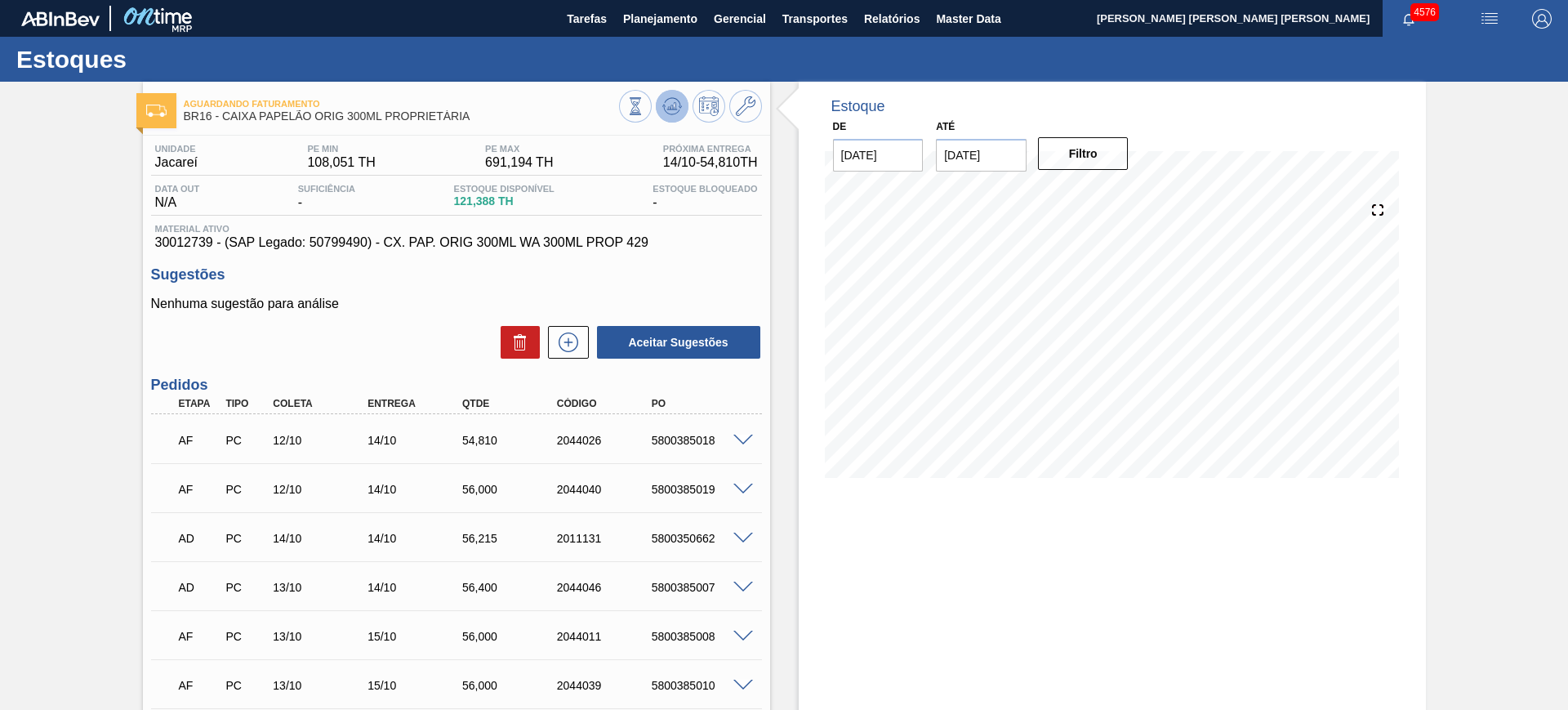
click at [673, 104] on icon at bounding box center [672, 106] width 19 height 19
click at [667, 112] on icon at bounding box center [672, 110] width 17 height 8
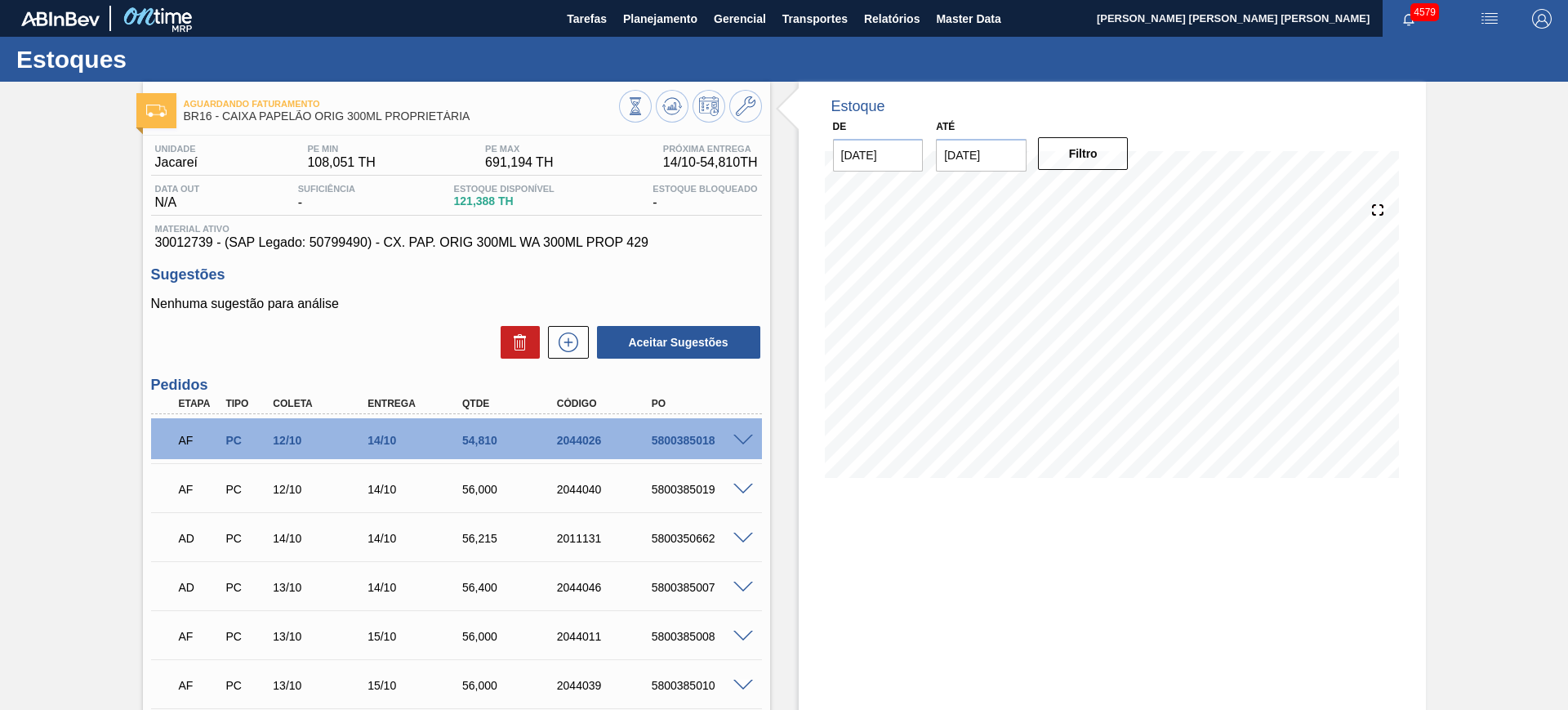
click at [667, 531] on div "5800350662" at bounding box center [700, 538] width 106 height 13
copy div "5800350662"
click at [684, 584] on div "5800385007" at bounding box center [700, 587] width 106 height 13
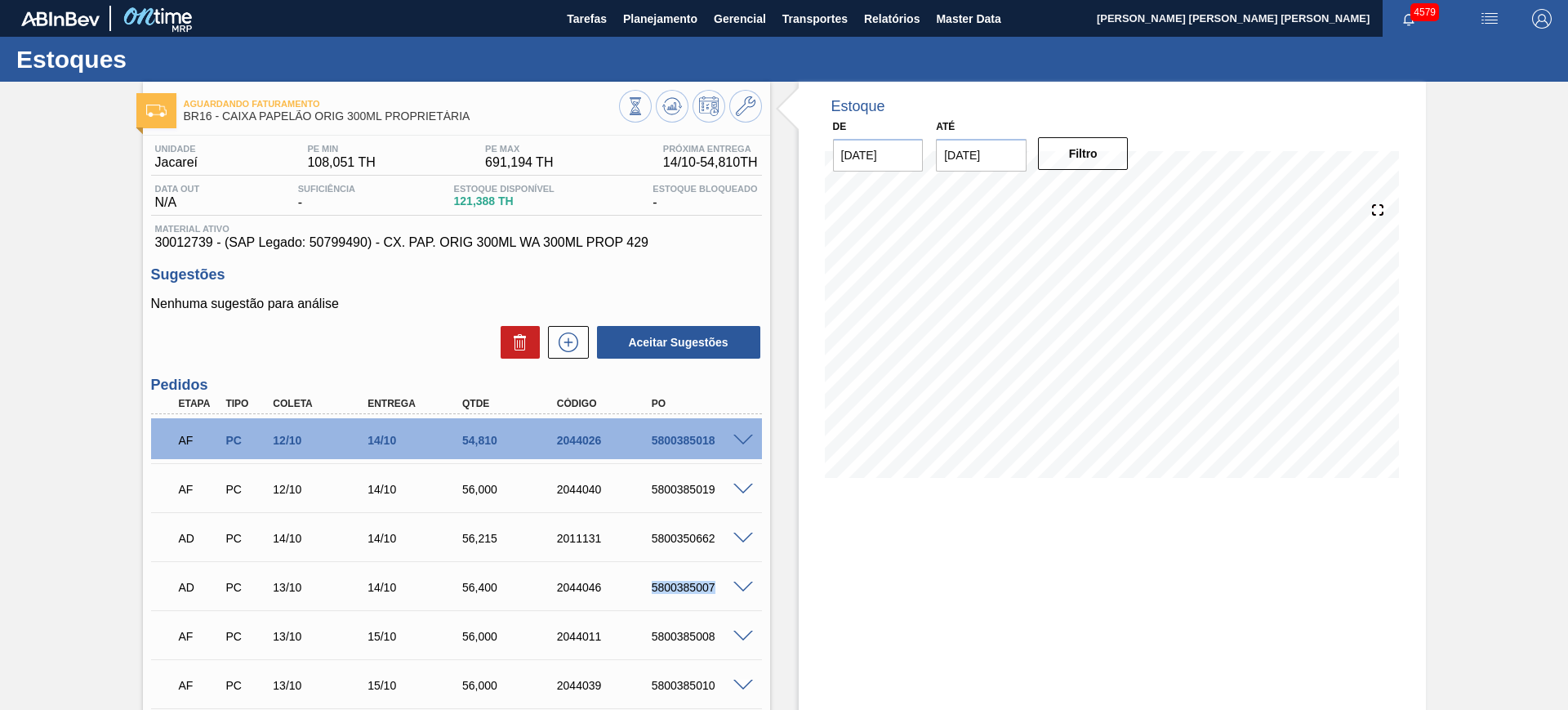
copy div "5800385007"
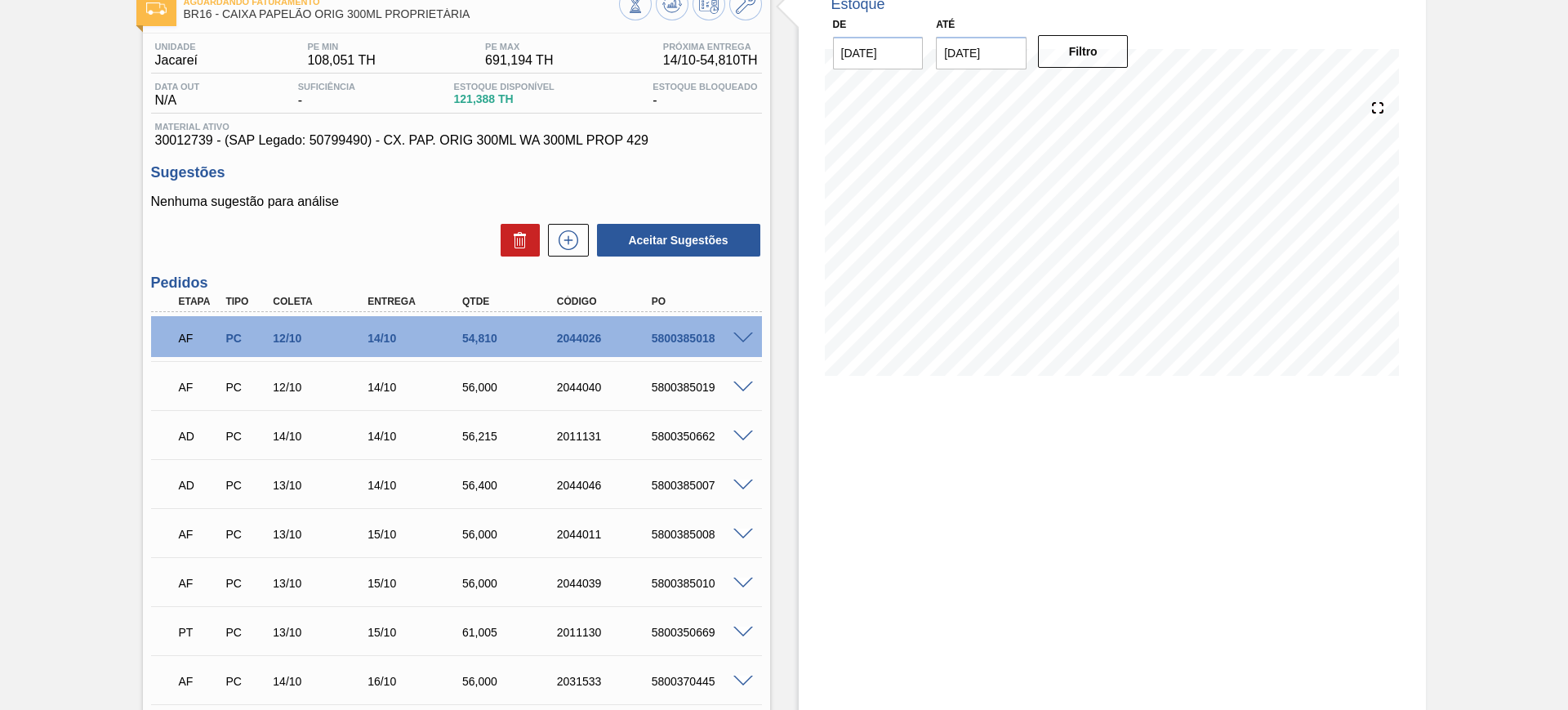
click at [703, 334] on div "5800385018" at bounding box center [700, 338] width 106 height 13
copy div "5800385018"
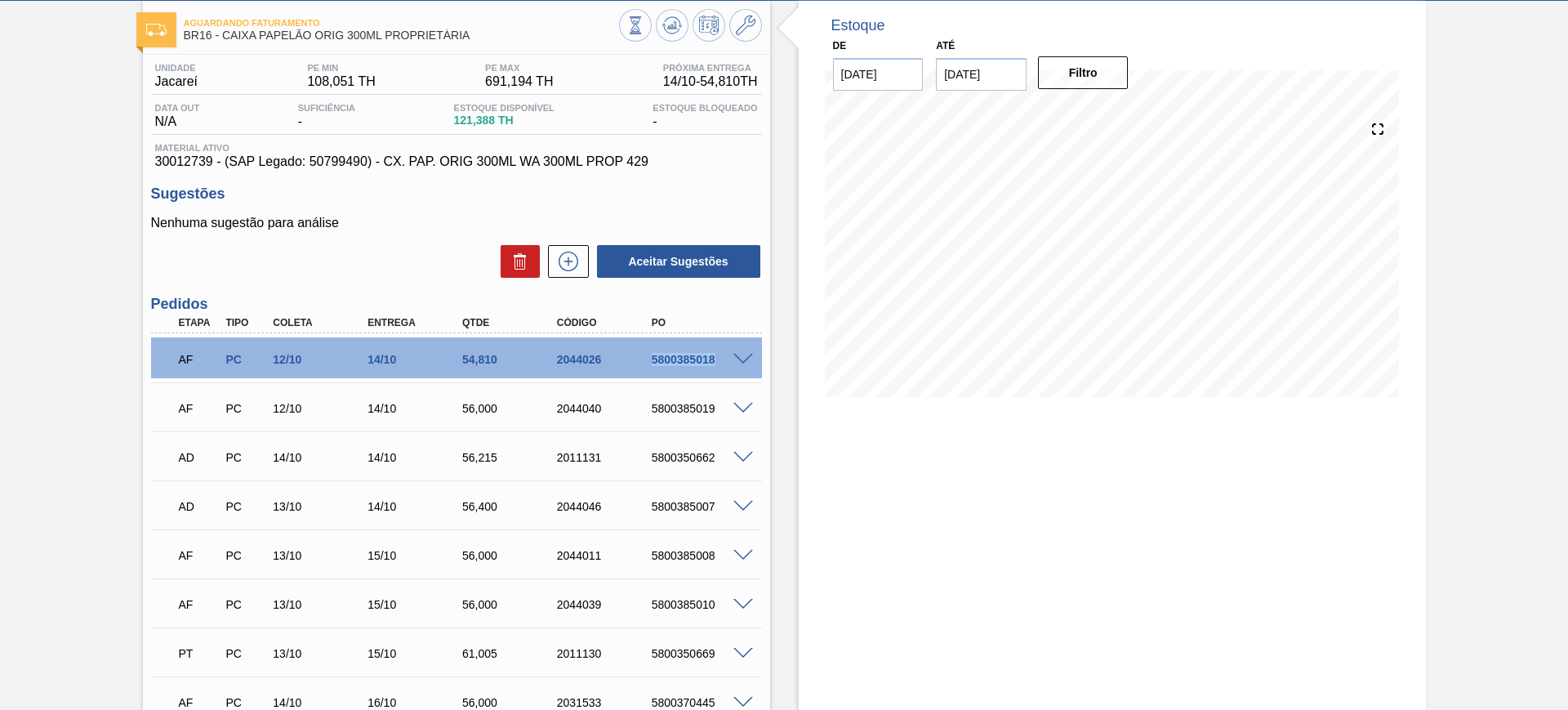
scroll to position [204, 0]
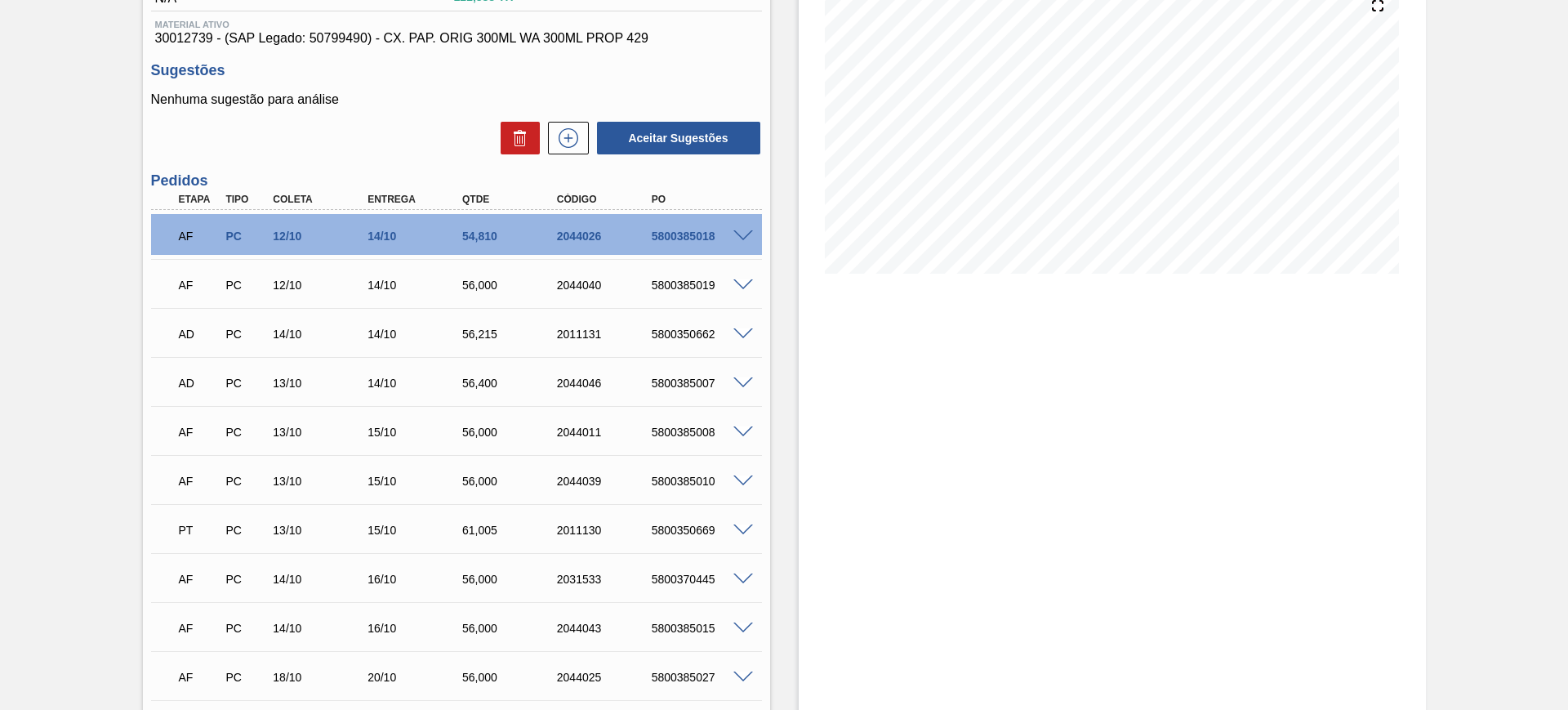
click at [747, 335] on span at bounding box center [743, 333] width 19 height 12
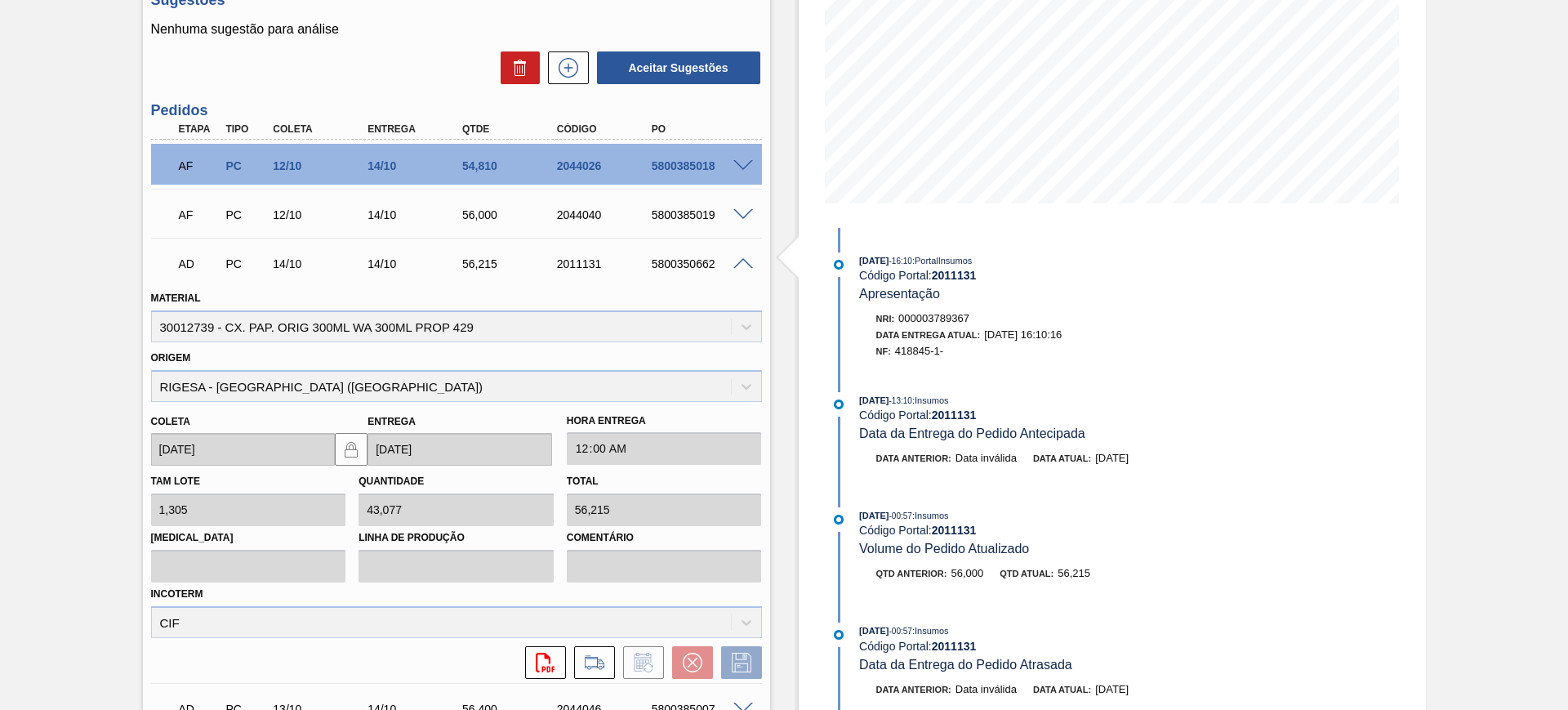
scroll to position [307, 0]
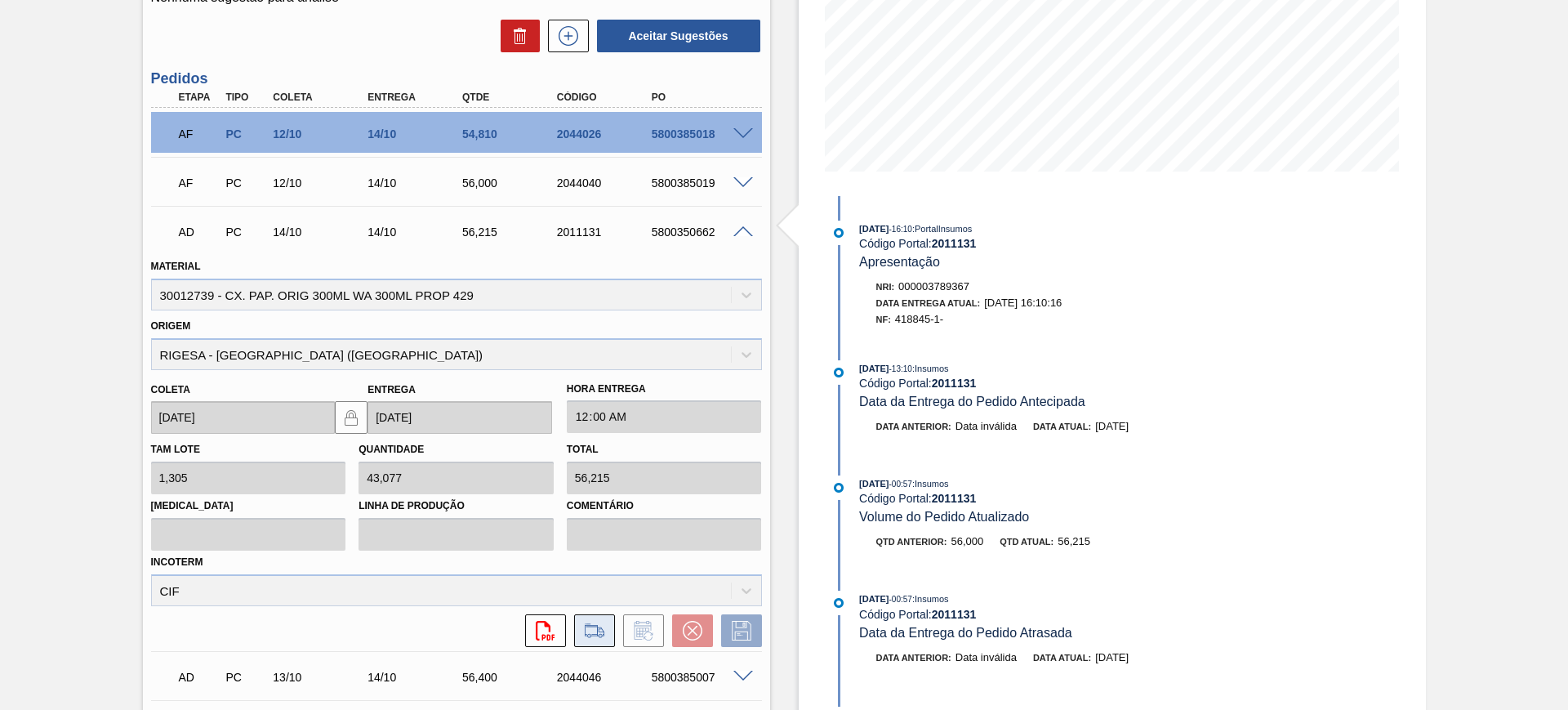
click at [595, 622] on icon at bounding box center [594, 630] width 26 height 19
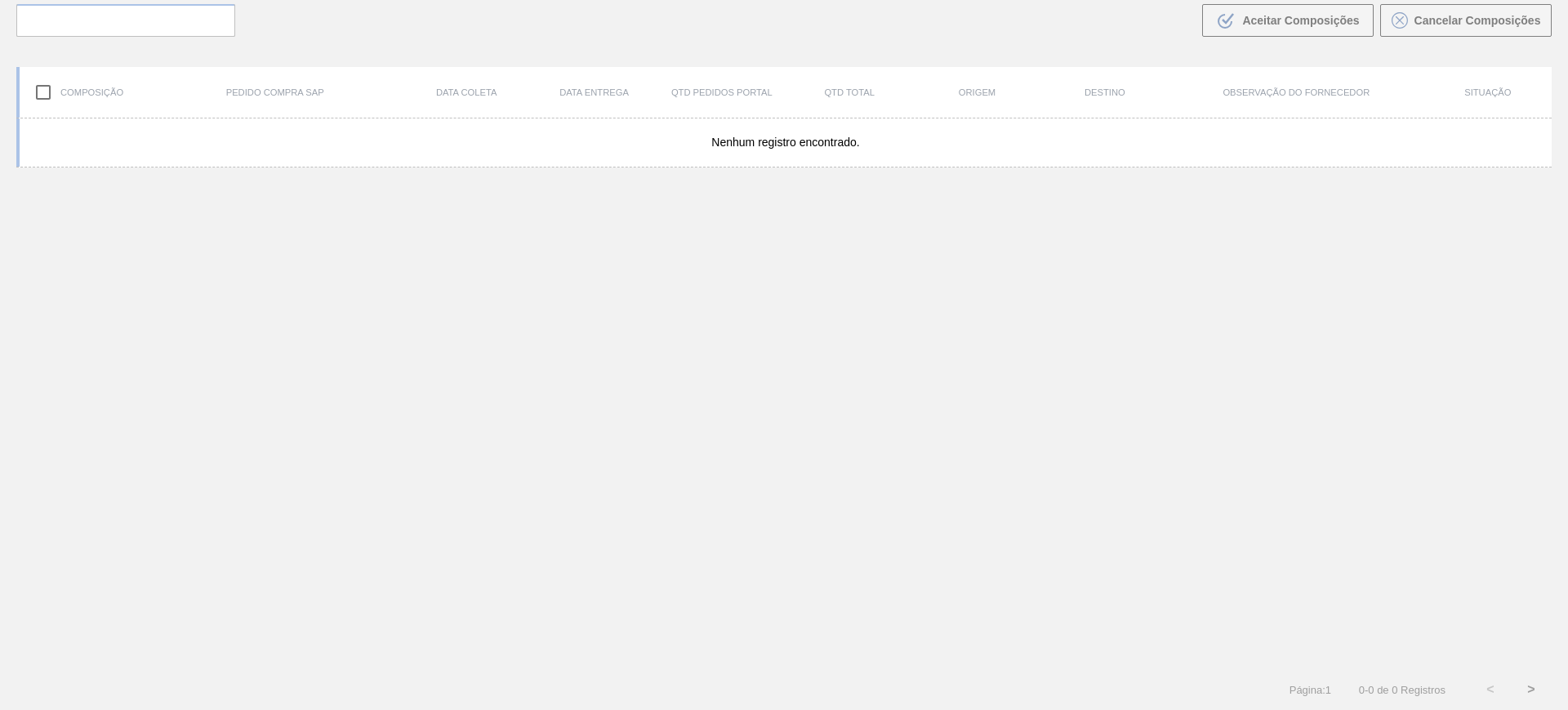
scroll to position [118, 0]
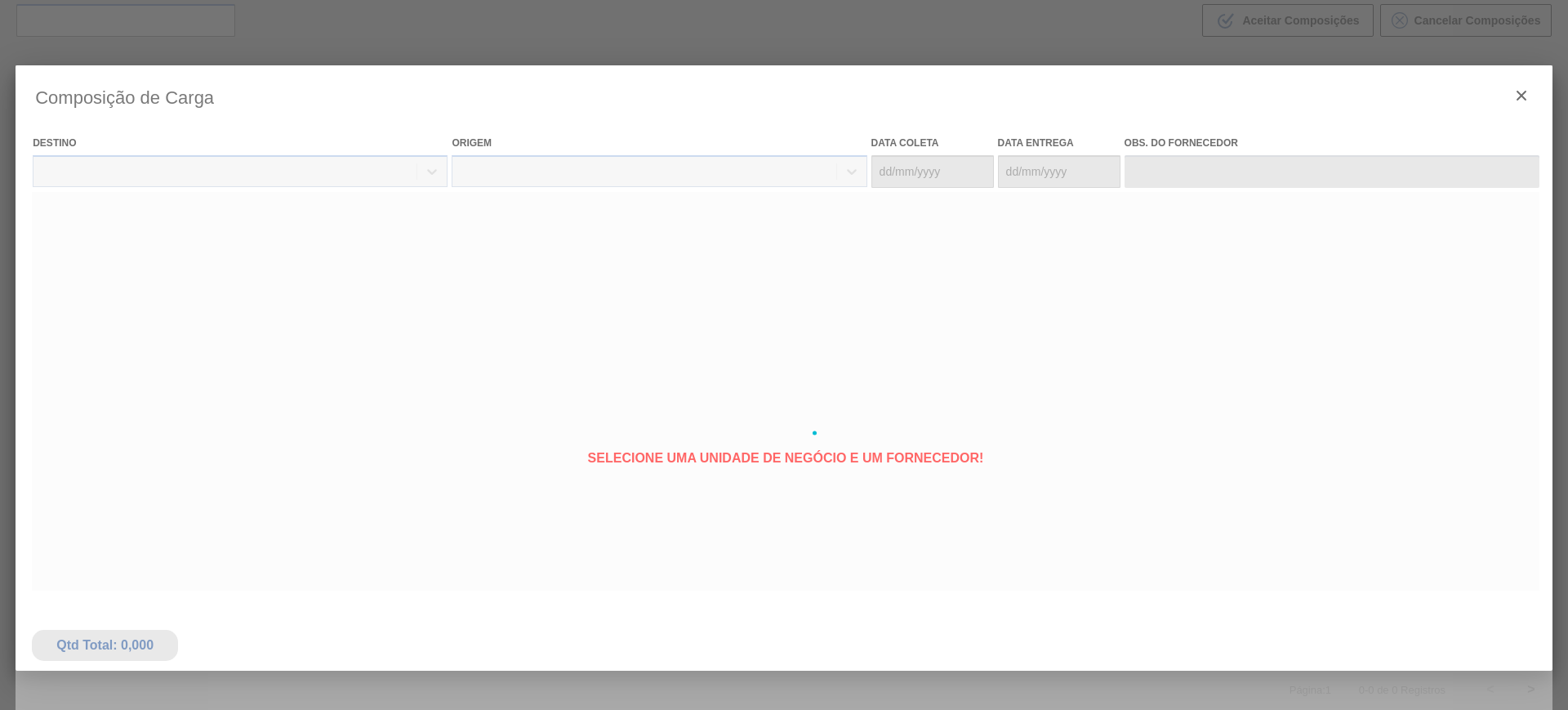
type coleta "08/10/2025"
type Entrega "10/10/2025"
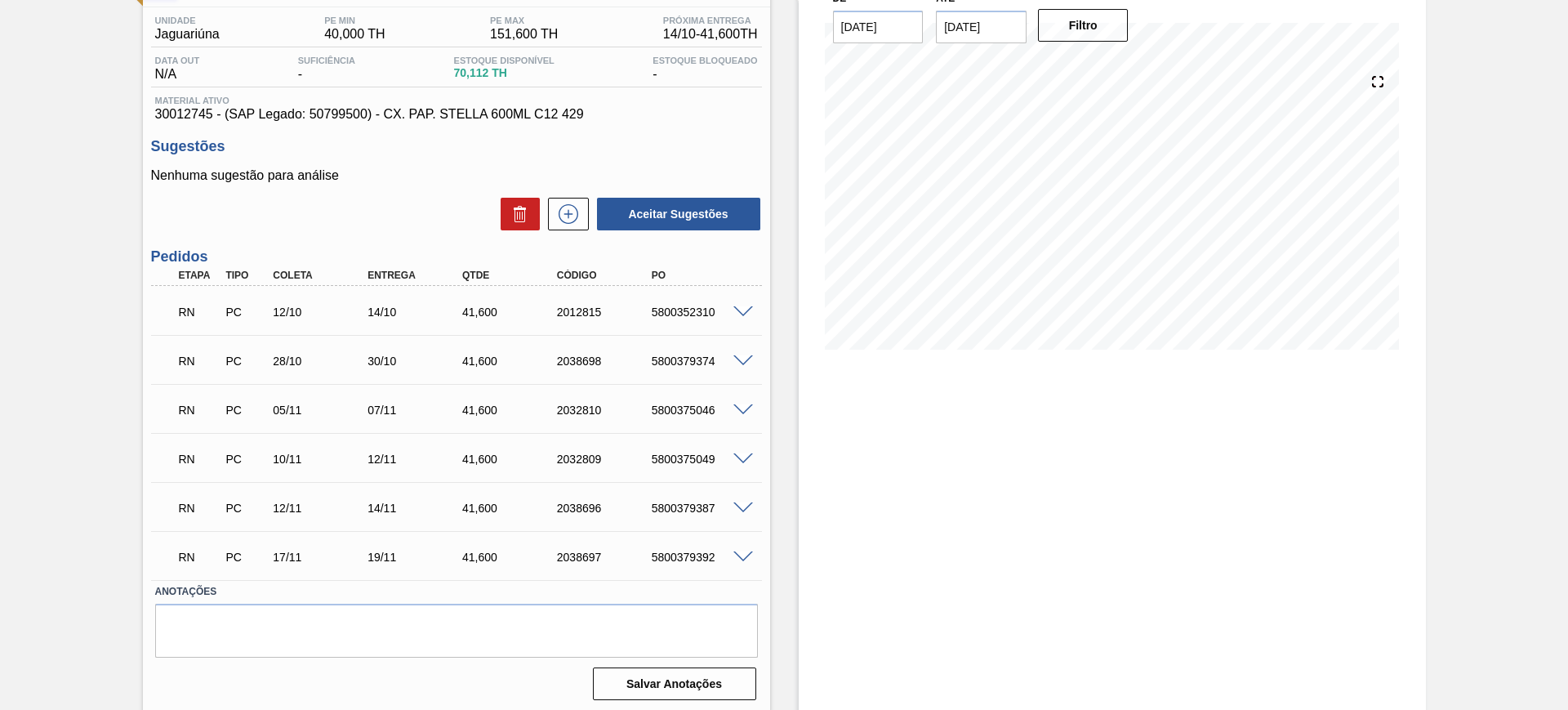
scroll to position [133, 0]
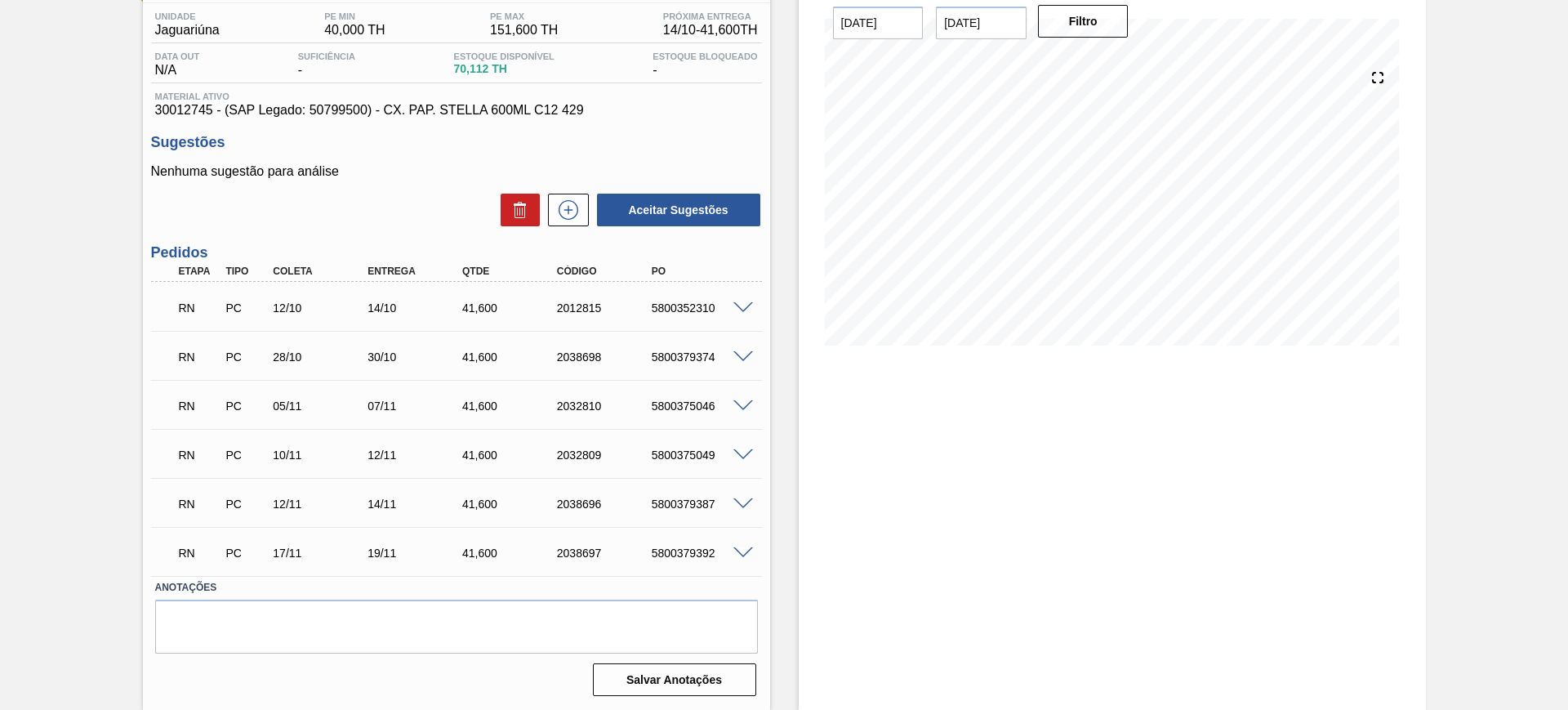
click at [749, 547] on span at bounding box center [743, 553] width 19 height 12
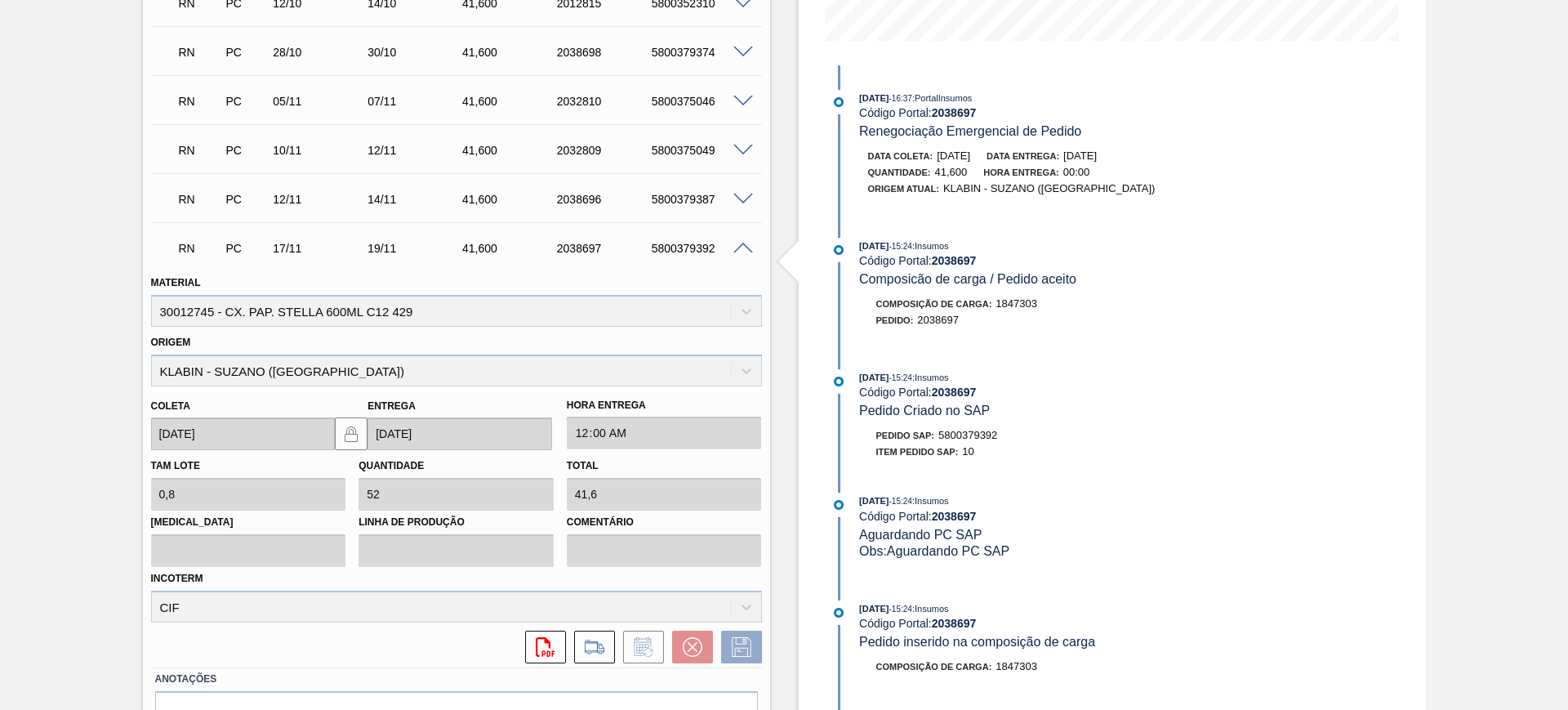
scroll to position [438, 0]
click at [602, 641] on icon at bounding box center [594, 645] width 26 height 19
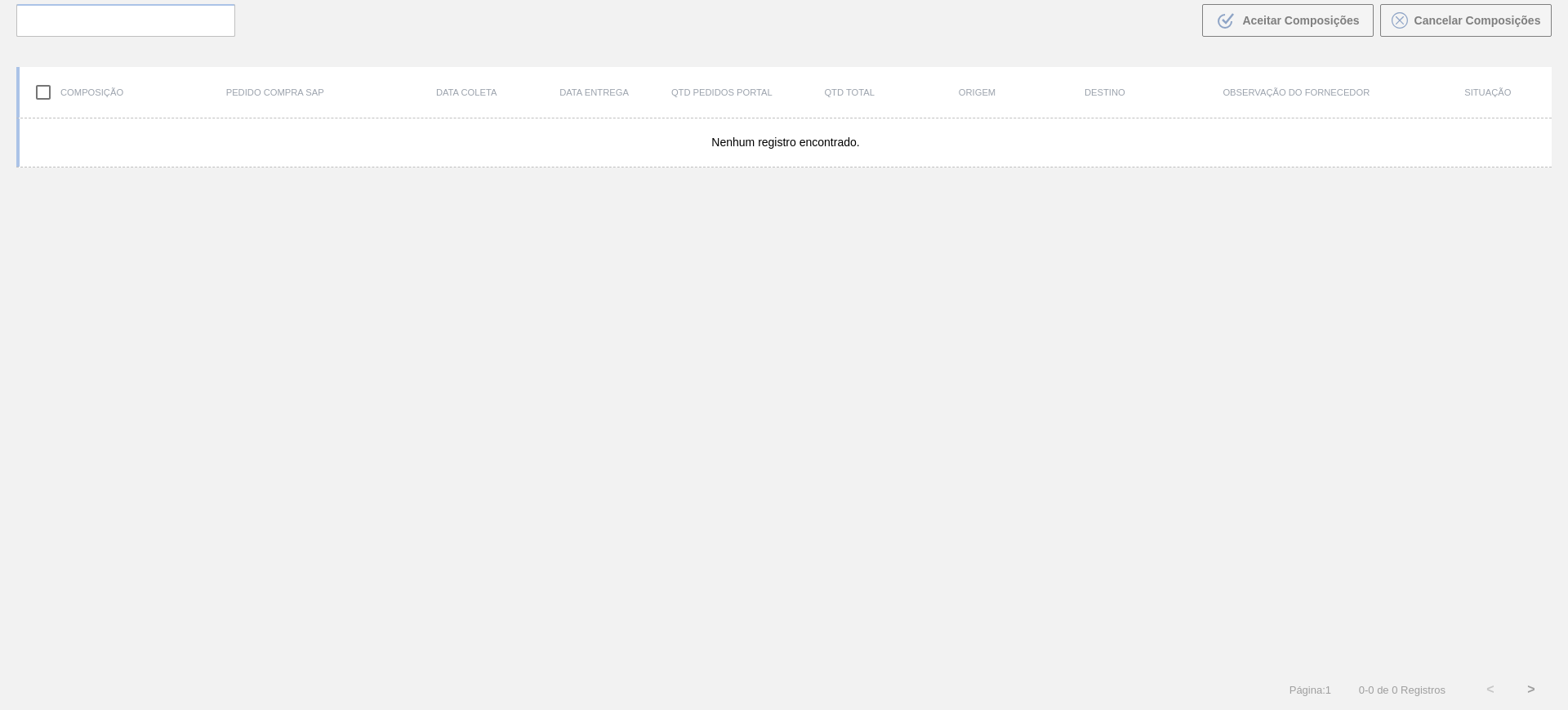
scroll to position [118, 0]
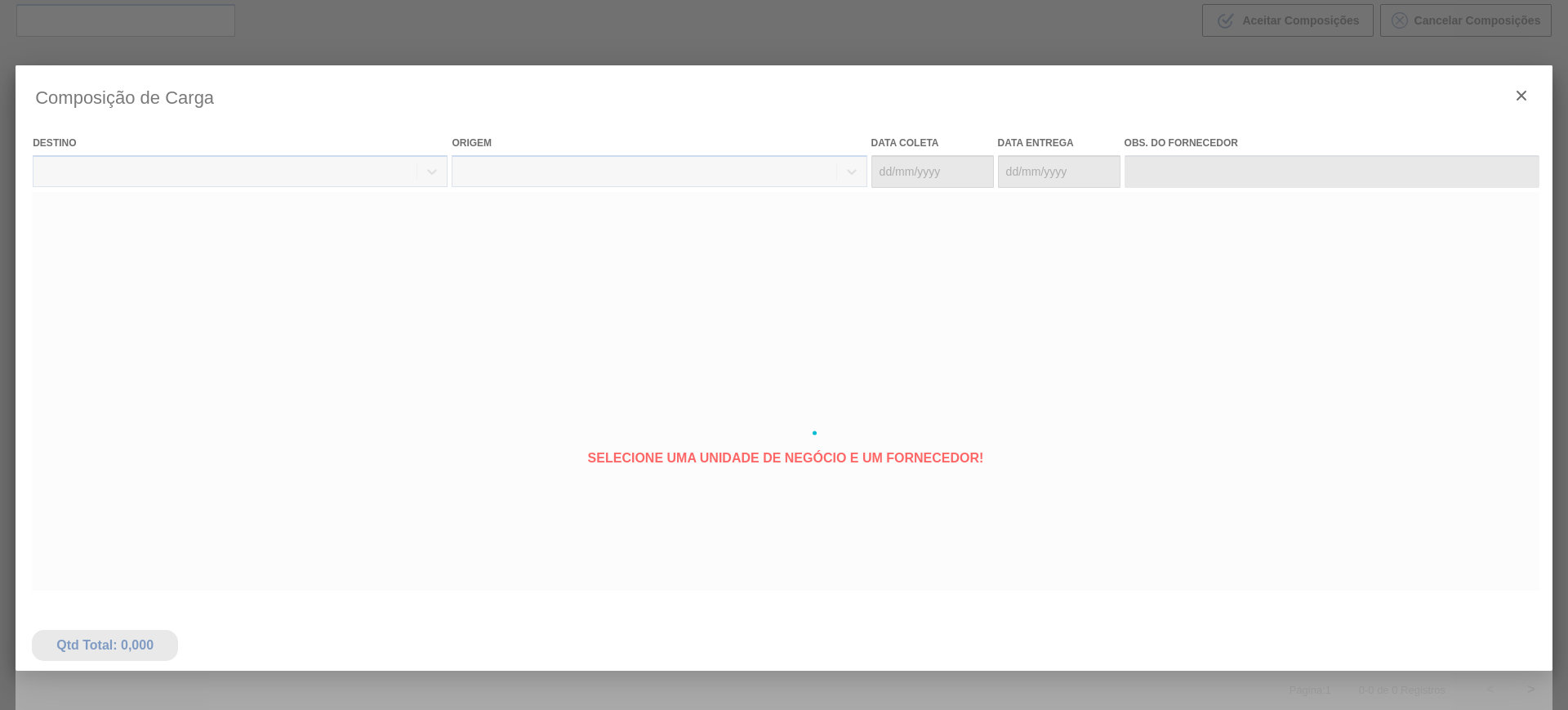
type coleta "[DATE]"
type Entrega "[DATE]"
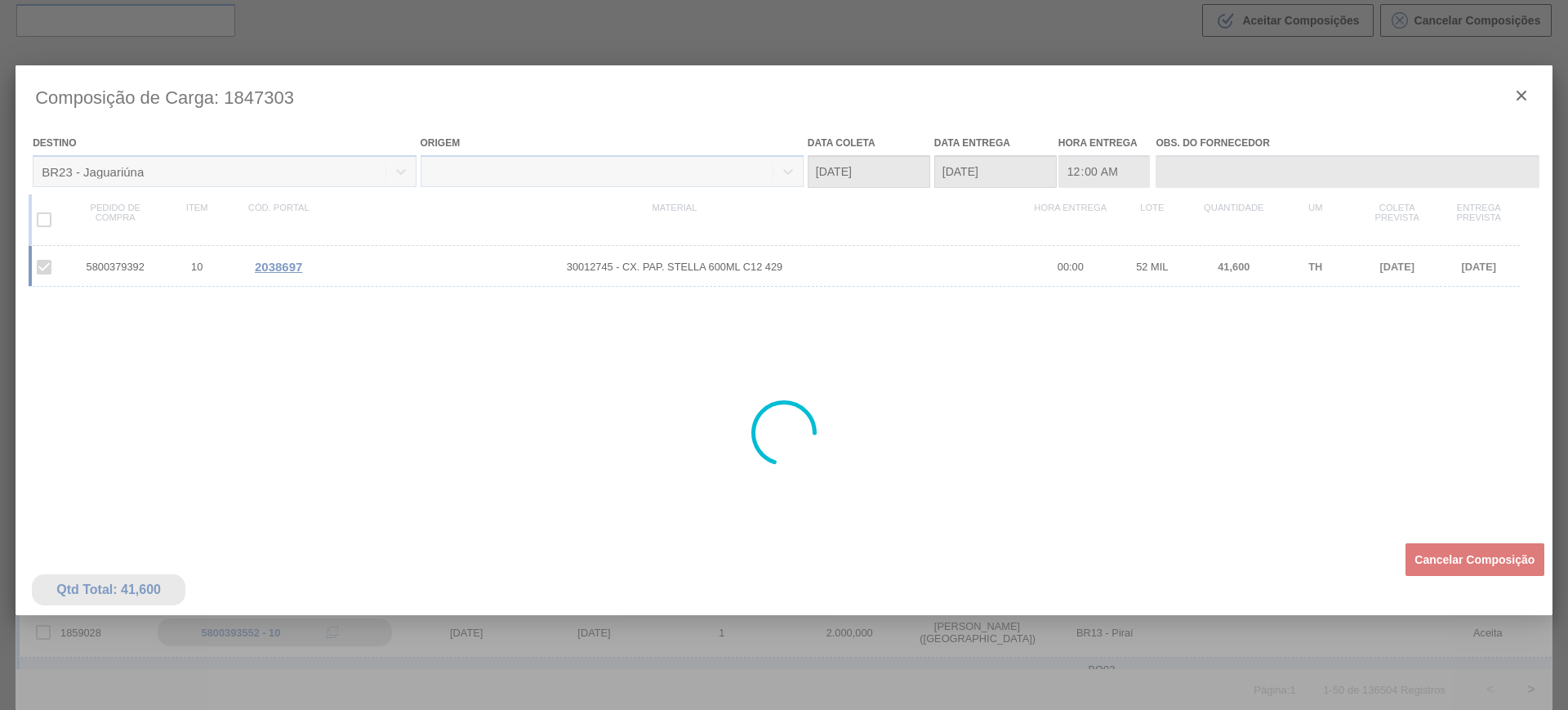
click at [1474, 552] on div at bounding box center [784, 433] width 1538 height 735
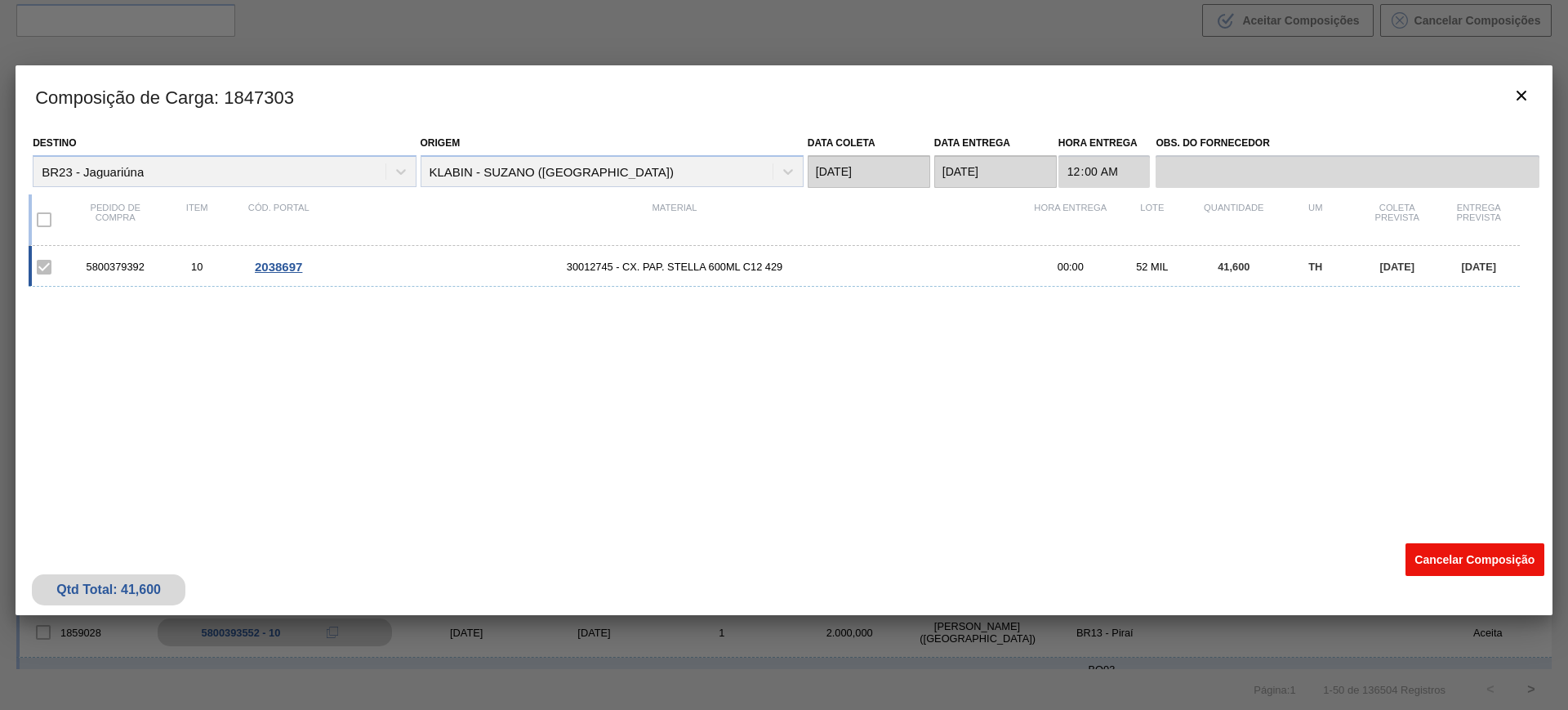
click at [1474, 555] on button "Cancelar Composição" at bounding box center [1475, 559] width 139 height 32
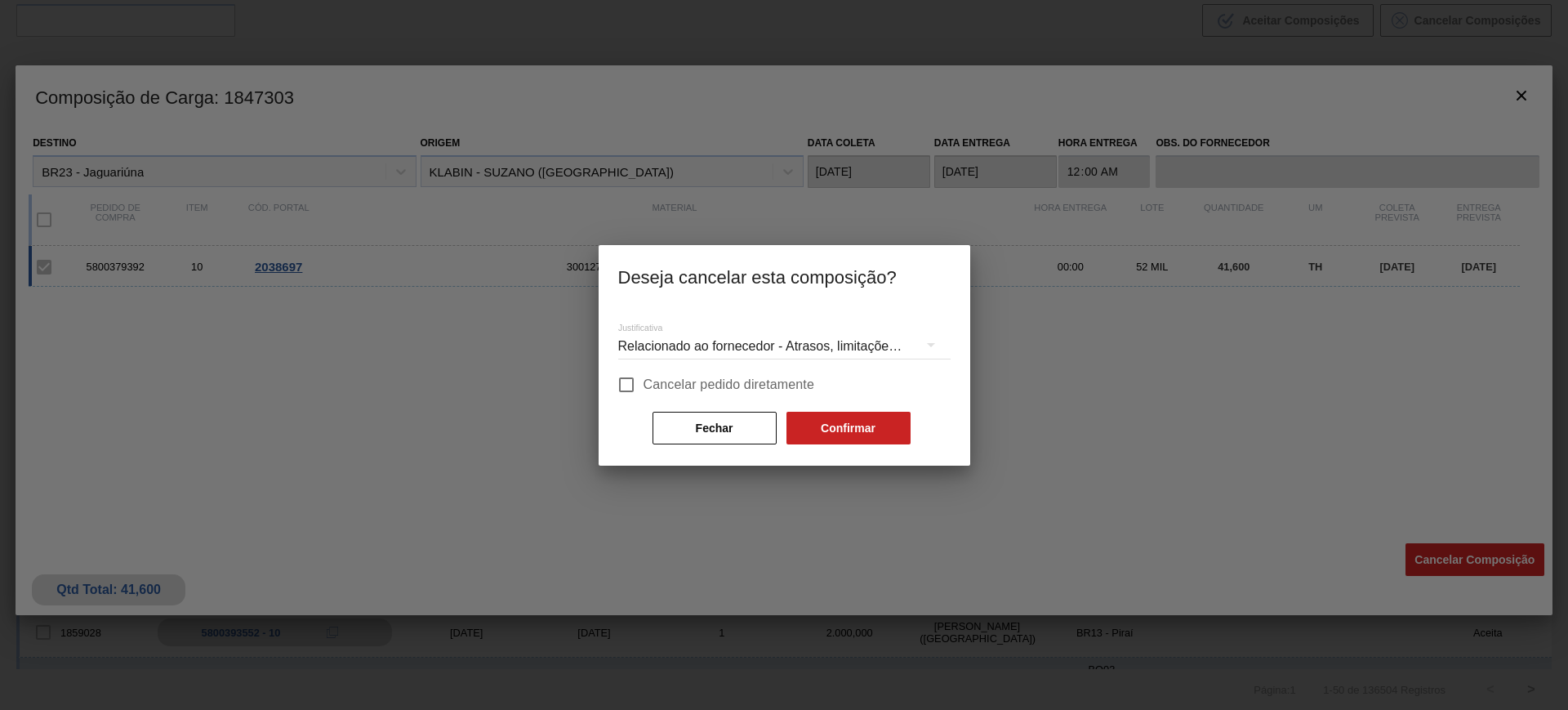
click at [712, 392] on span "Cancelar pedido diretamente" at bounding box center [730, 384] width 171 height 19
click at [644, 392] on input "Cancelar pedido diretamente" at bounding box center [626, 384] width 34 height 34
checkbox input "true"
click at [852, 440] on button "Confirmar" at bounding box center [848, 427] width 124 height 32
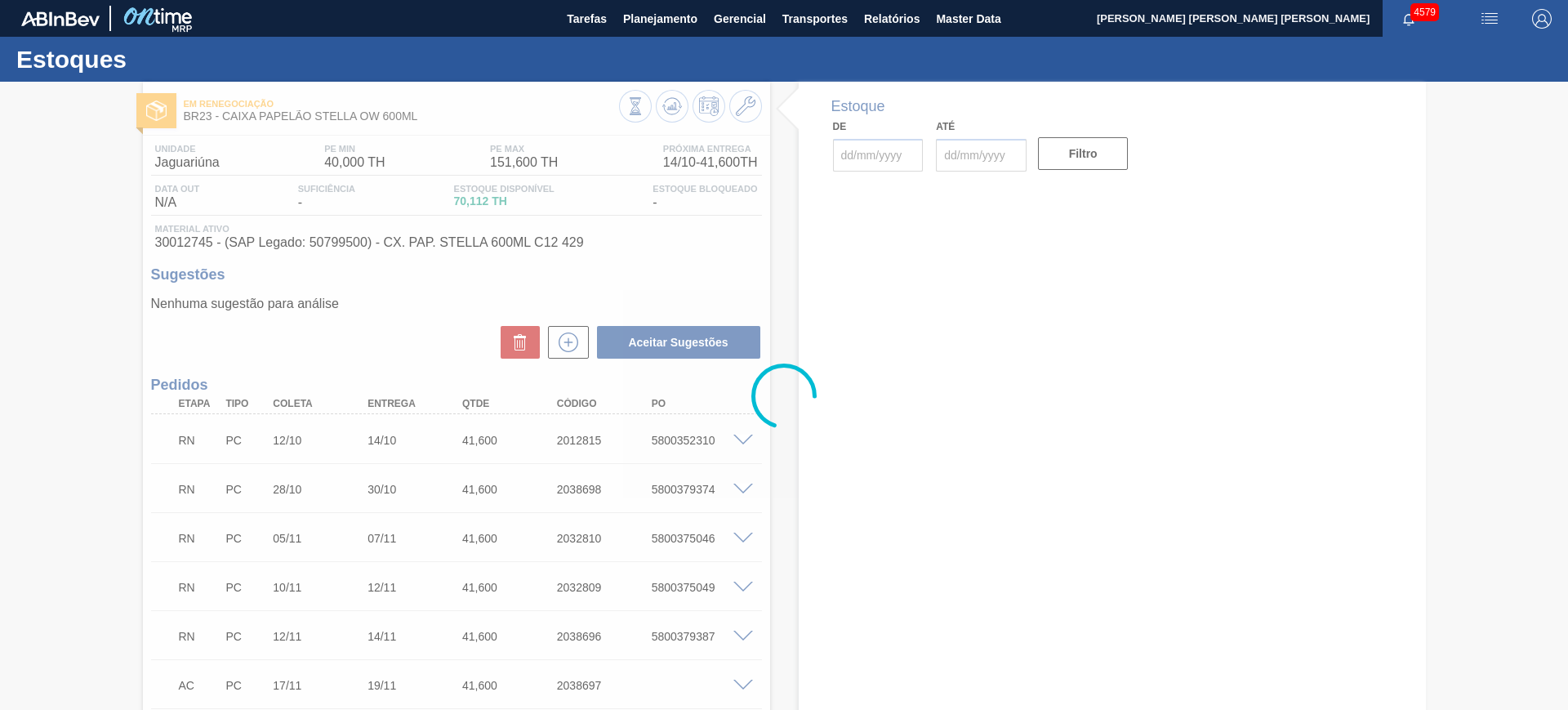
type input "[DATE]"
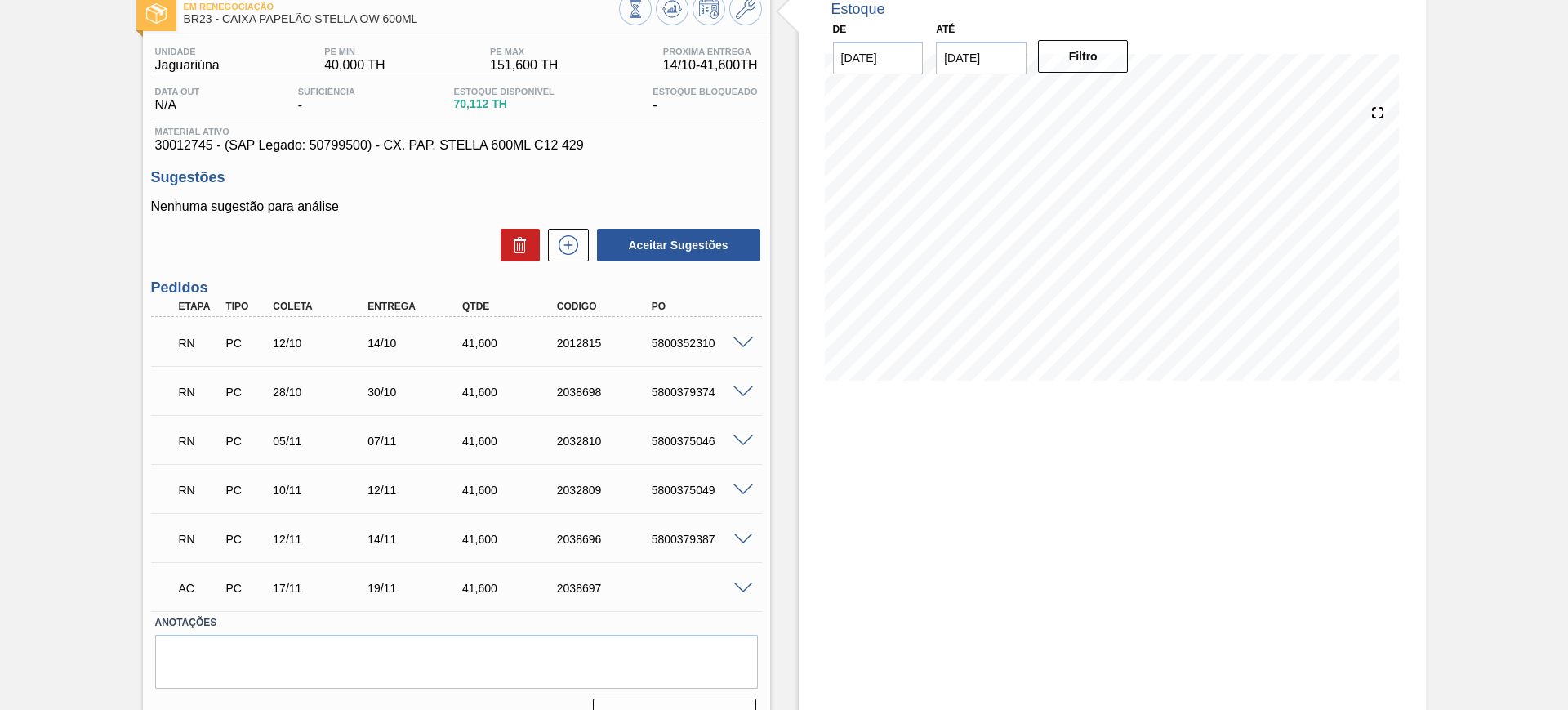
scroll to position [133, 0]
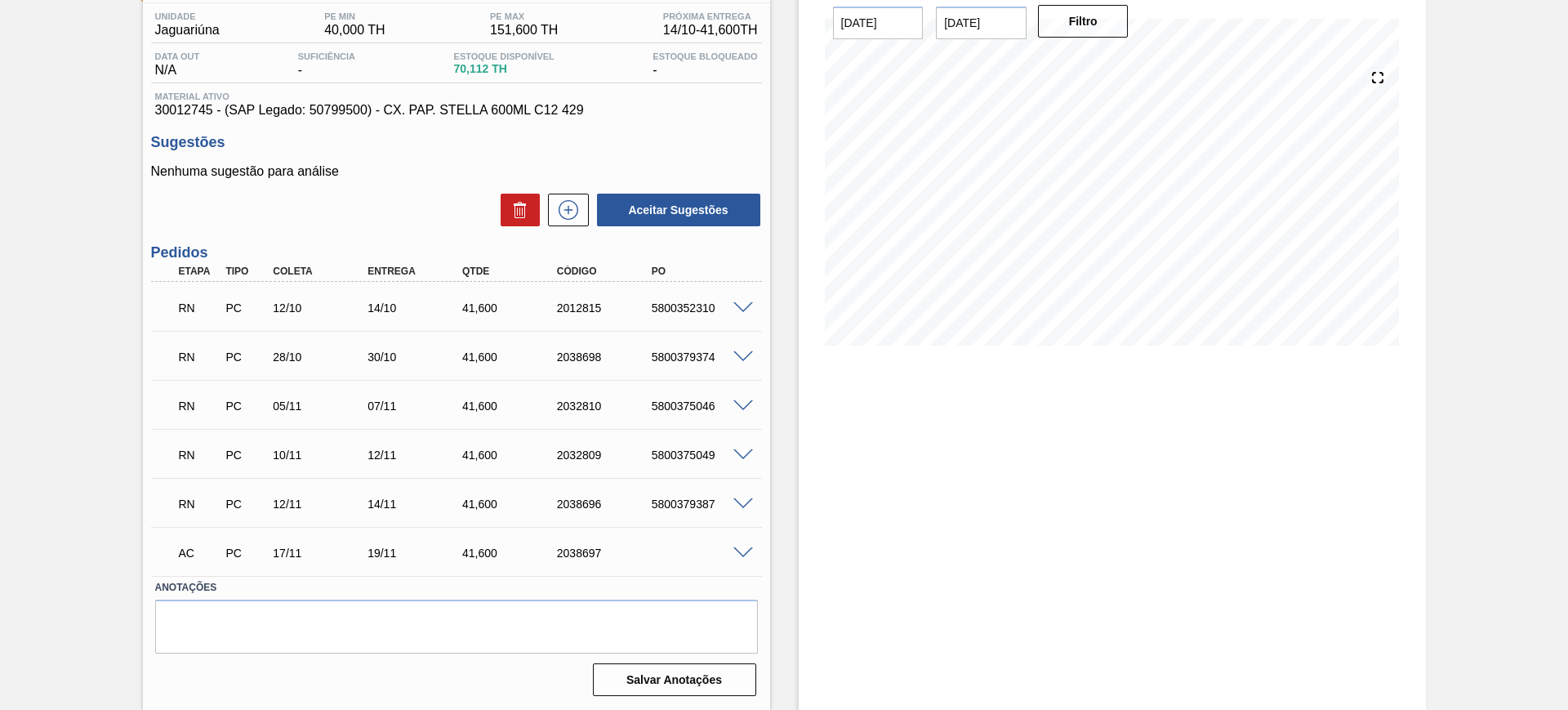
click at [740, 547] on span at bounding box center [743, 553] width 19 height 12
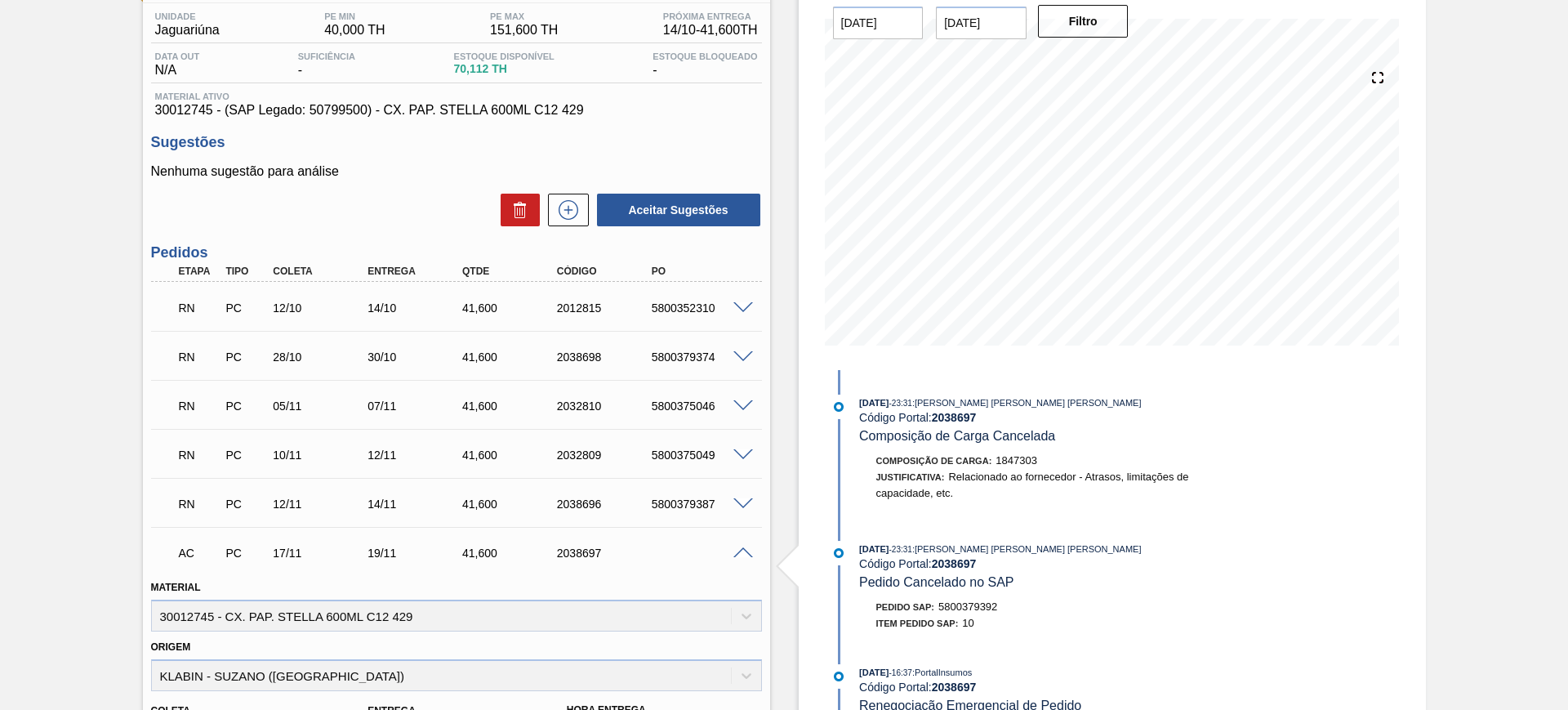
scroll to position [438, 0]
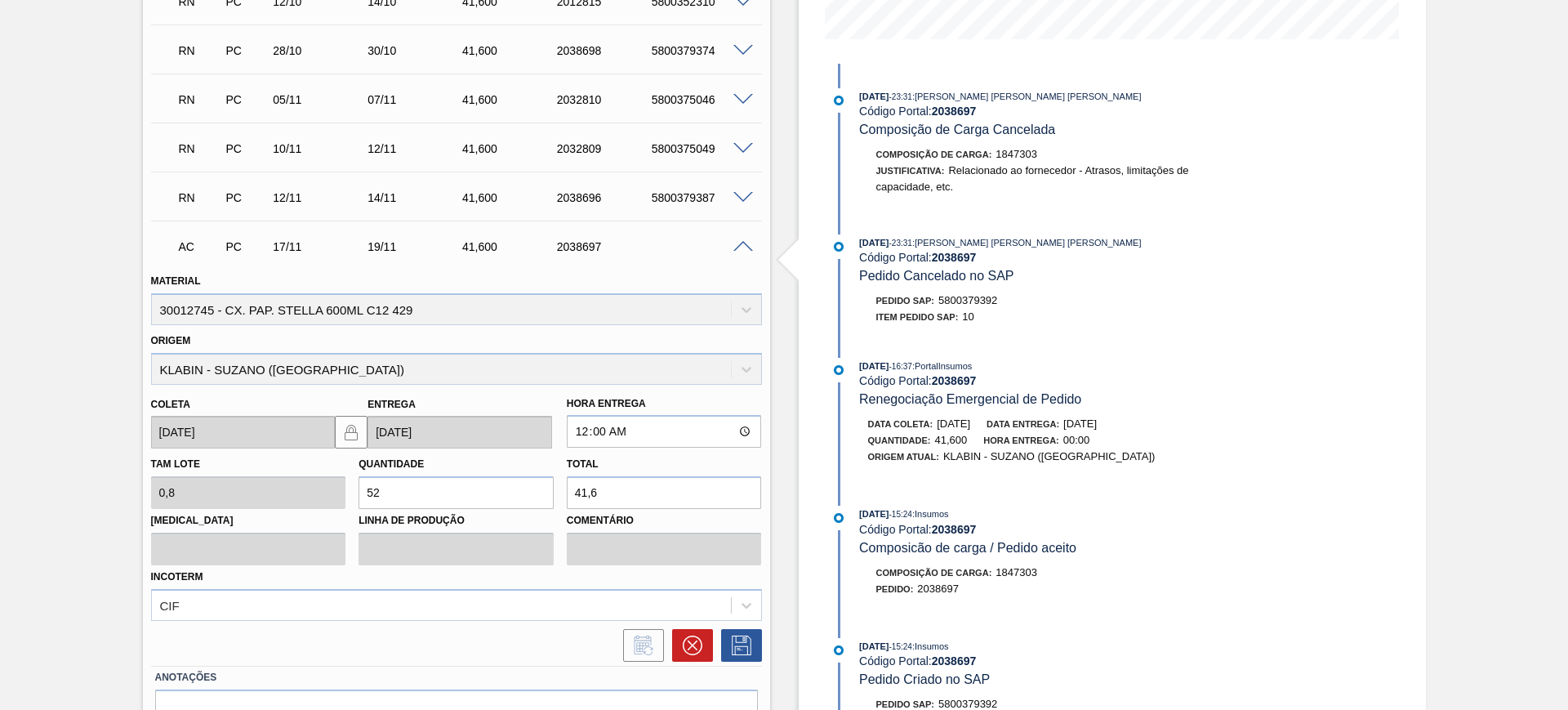
click at [710, 627] on div at bounding box center [456, 641] width 624 height 41
click at [702, 632] on button at bounding box center [693, 645] width 41 height 32
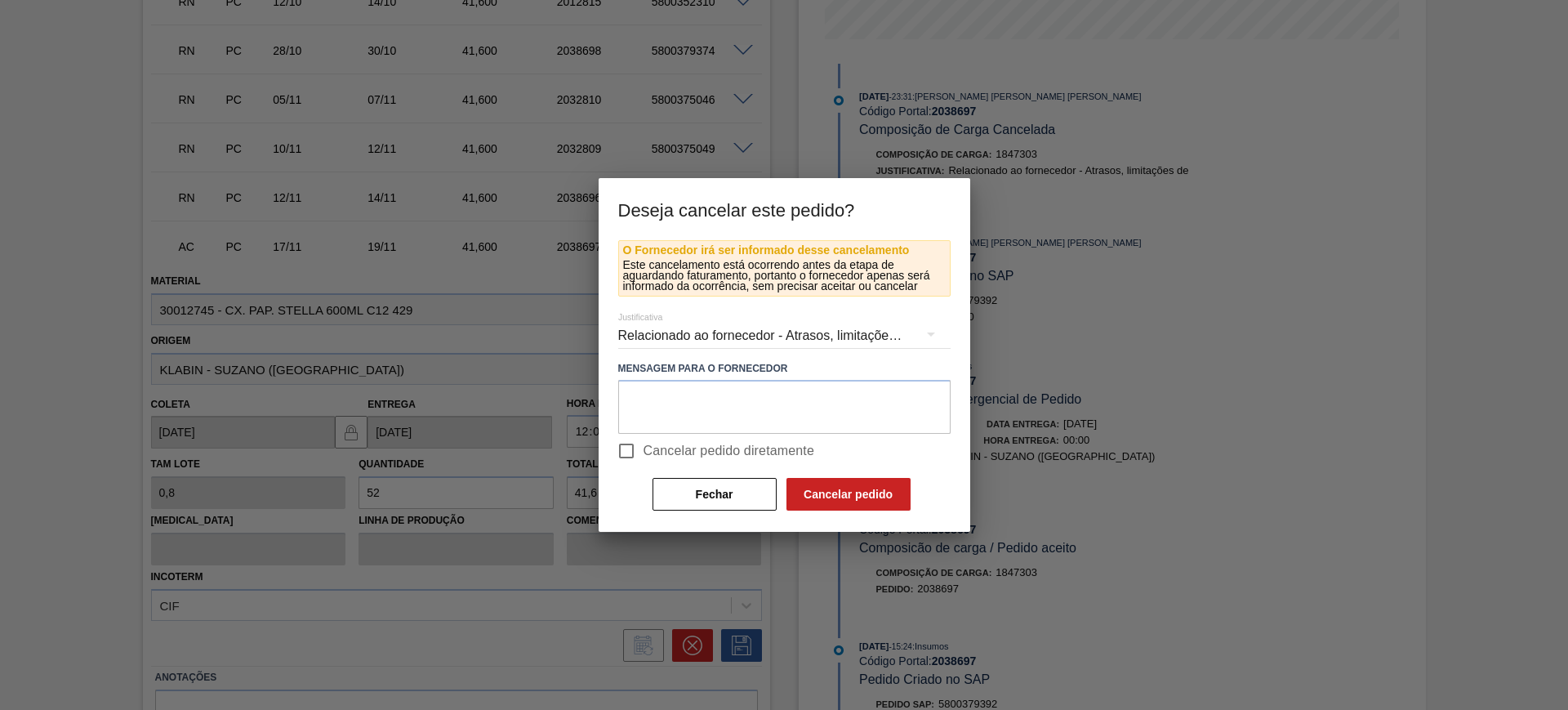
click at [705, 457] on span "Cancelar pedido diretamente" at bounding box center [730, 450] width 171 height 19
click at [644, 457] on input "Cancelar pedido diretamente" at bounding box center [626, 450] width 34 height 34
checkbox input "true"
click at [821, 490] on button "Cancelar pedido" at bounding box center [848, 494] width 124 height 32
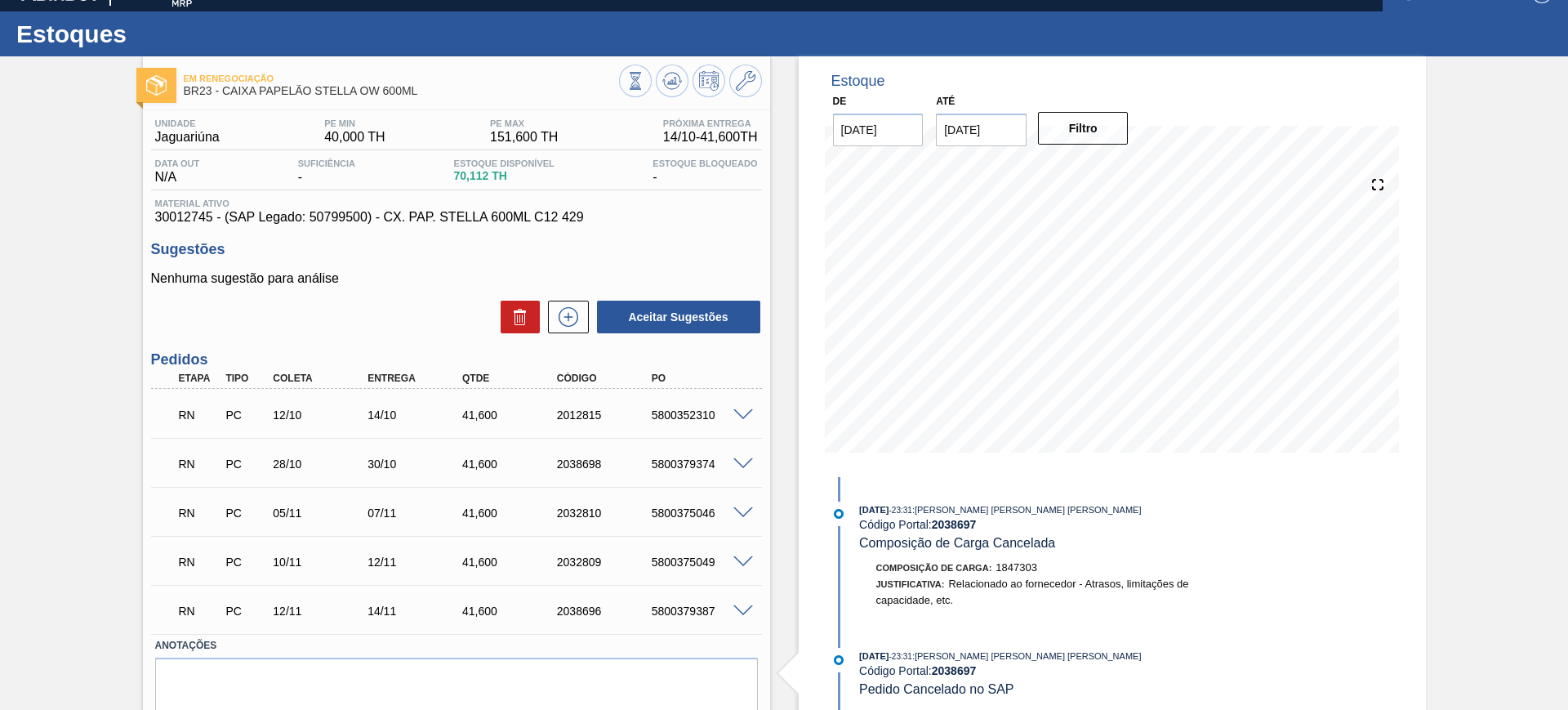
scroll to position [0, 0]
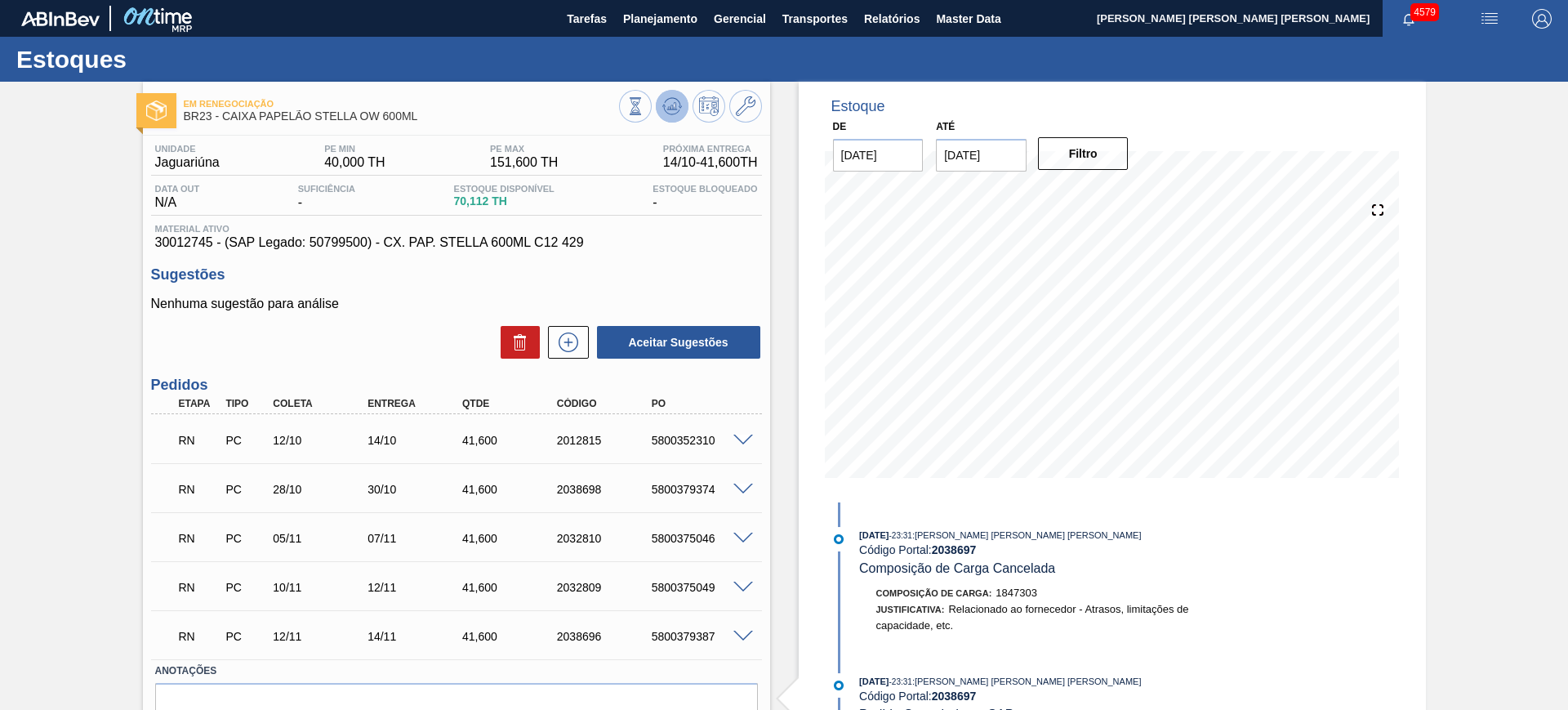
click at [671, 100] on icon at bounding box center [672, 106] width 19 height 19
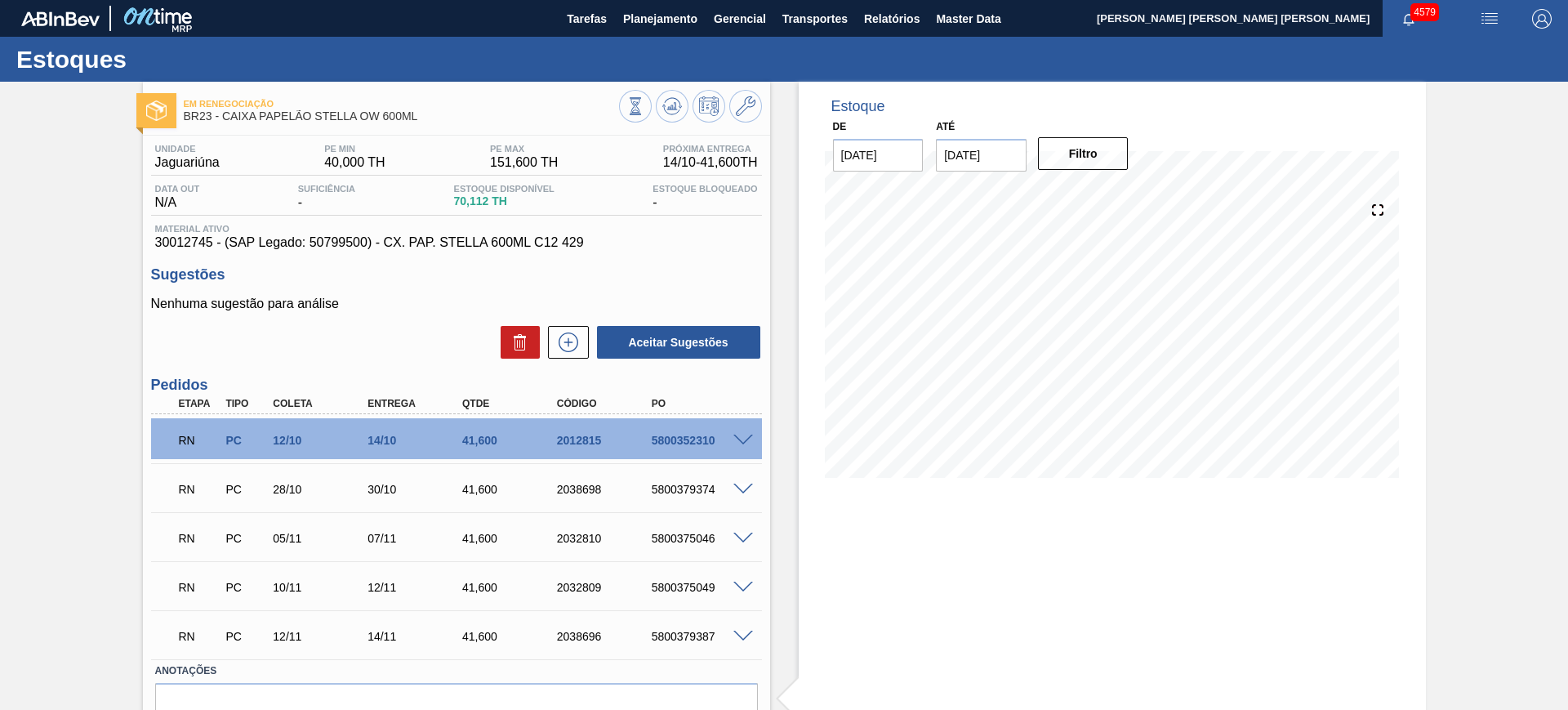
click at [744, 636] on span at bounding box center [743, 636] width 19 height 12
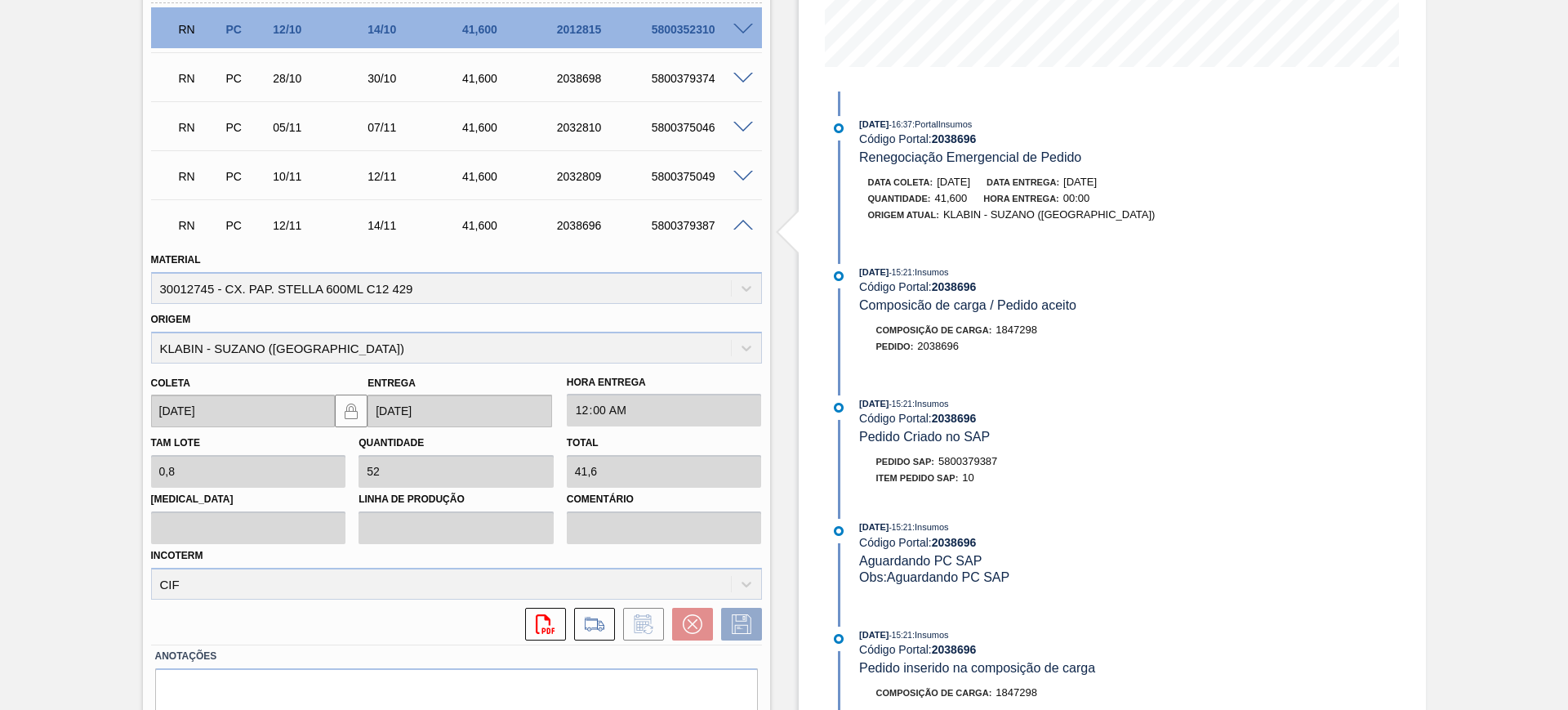
scroll to position [479, 0]
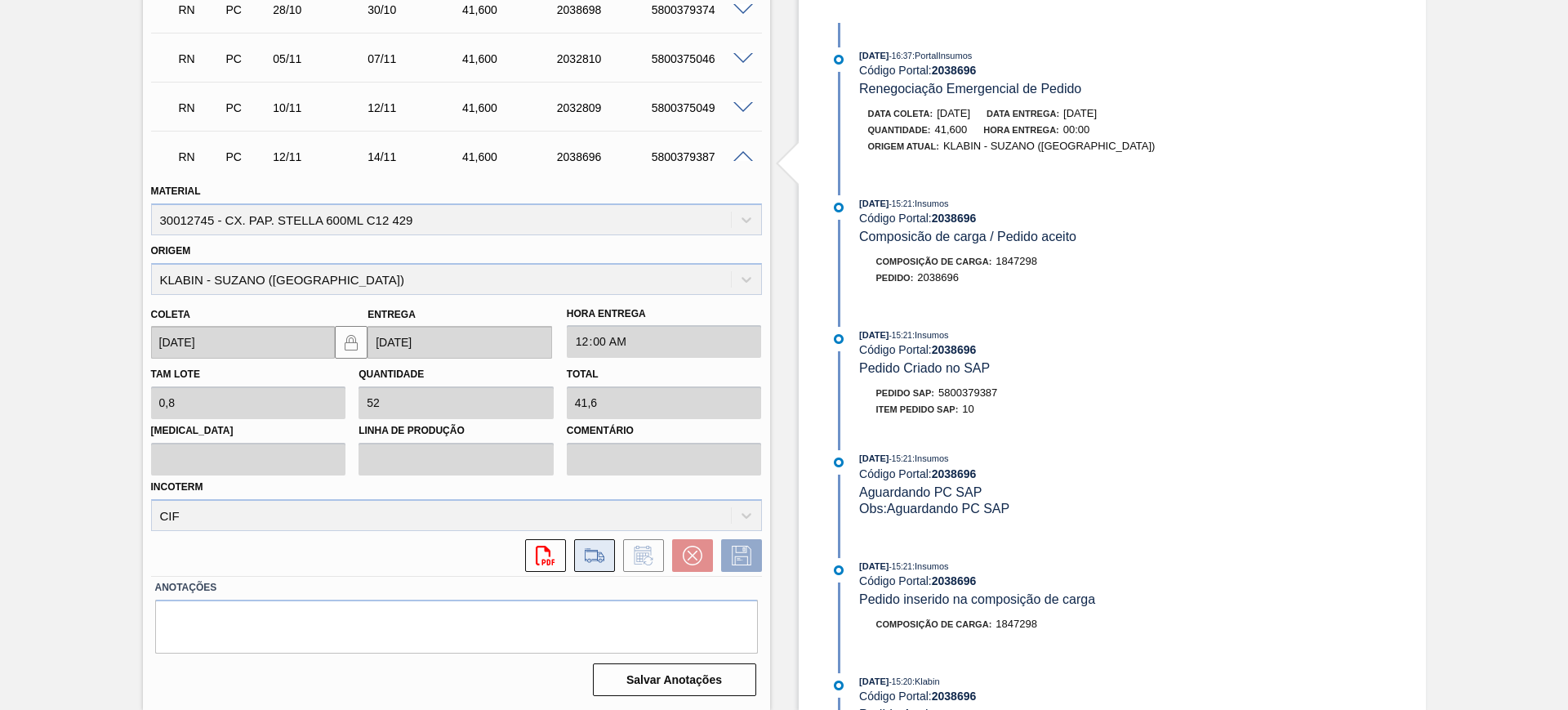
click at [608, 560] on button at bounding box center [594, 554] width 41 height 32
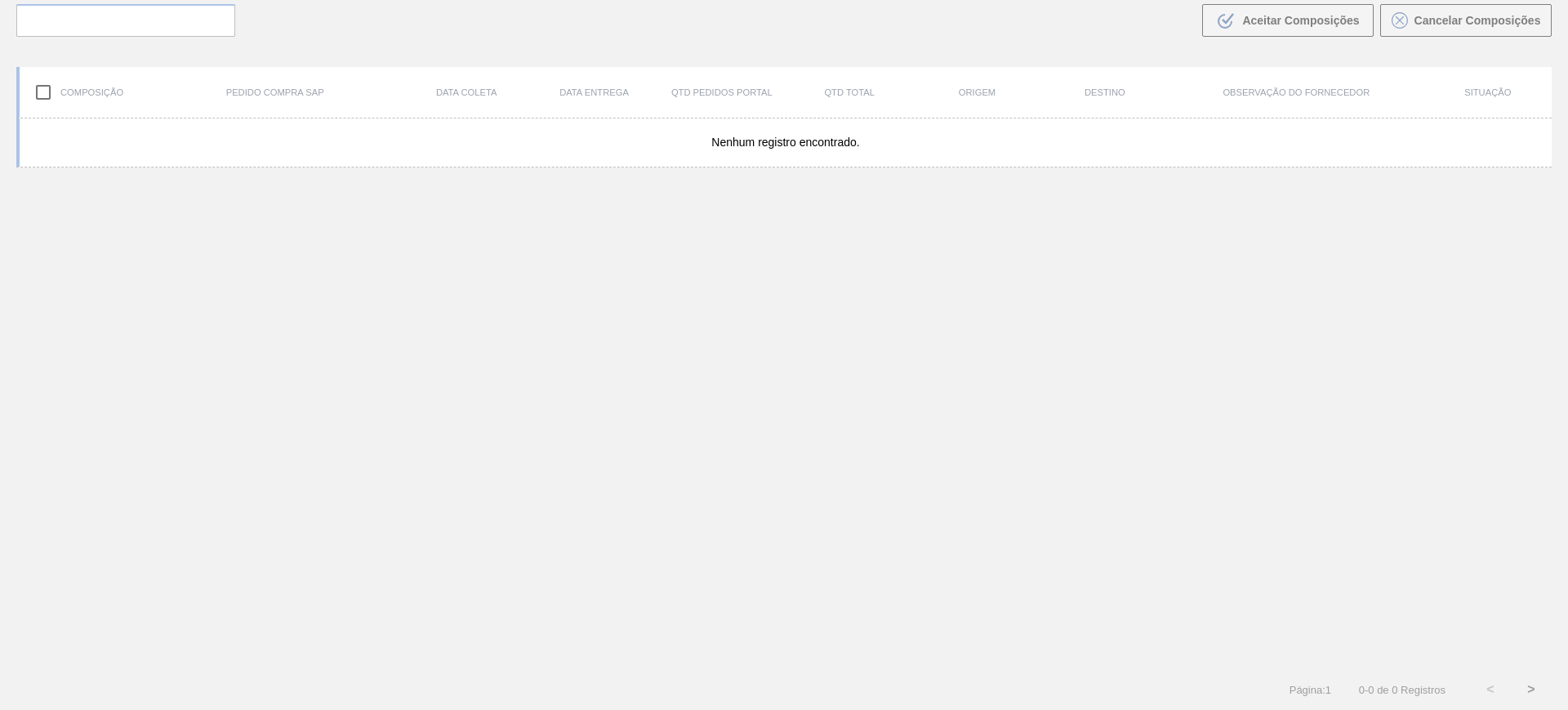
scroll to position [118, 0]
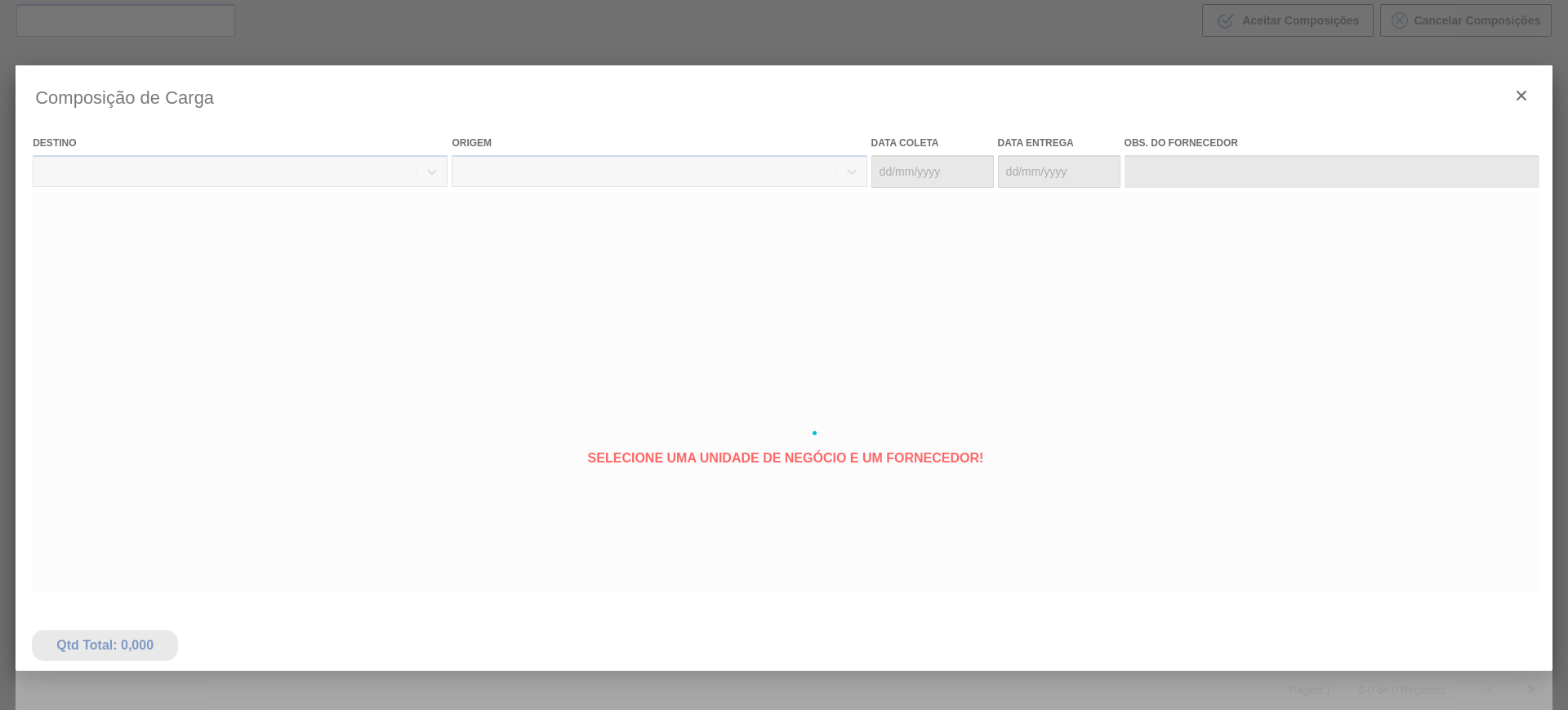
type coleta "[DATE]"
type Entrega "[DATE]"
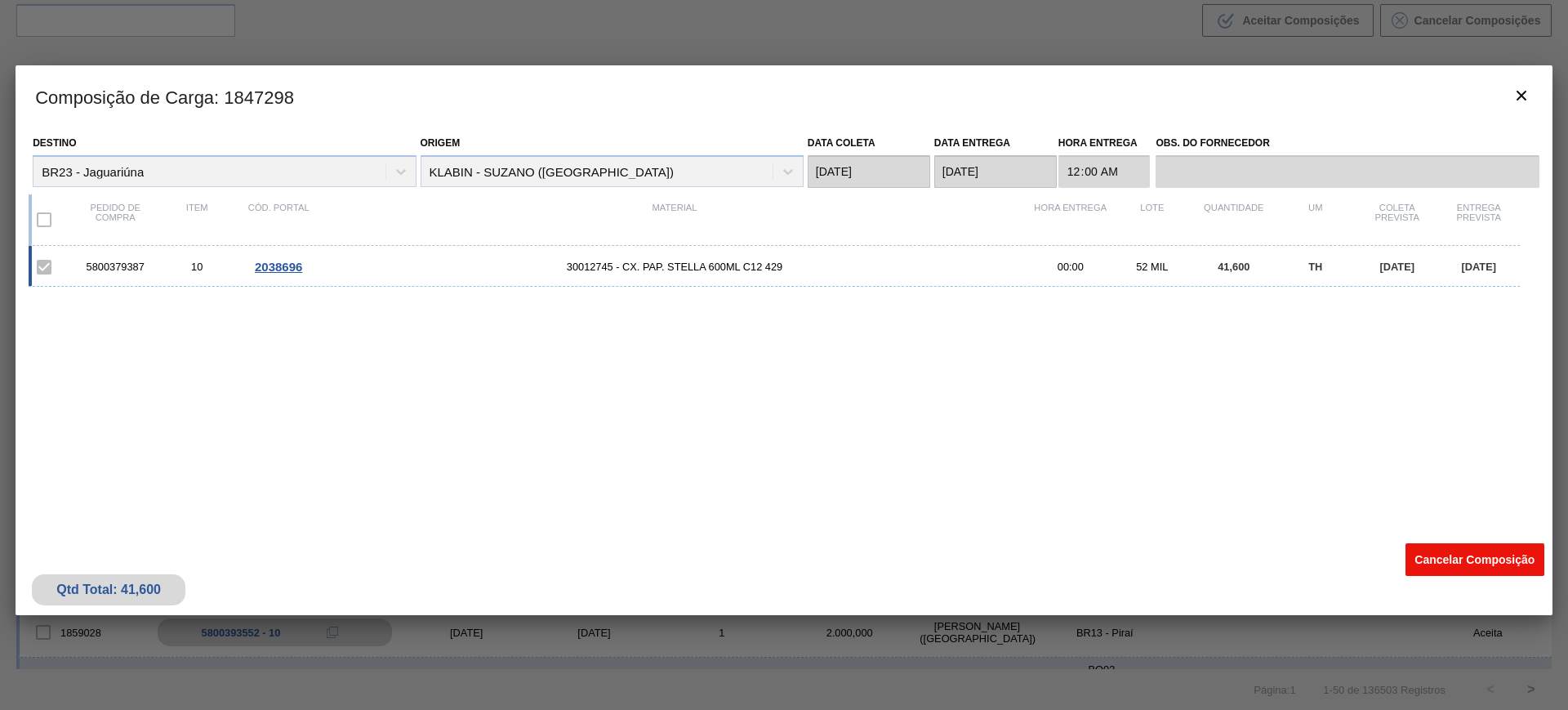
click at [1438, 547] on button "Cancelar Composição" at bounding box center [1475, 559] width 139 height 32
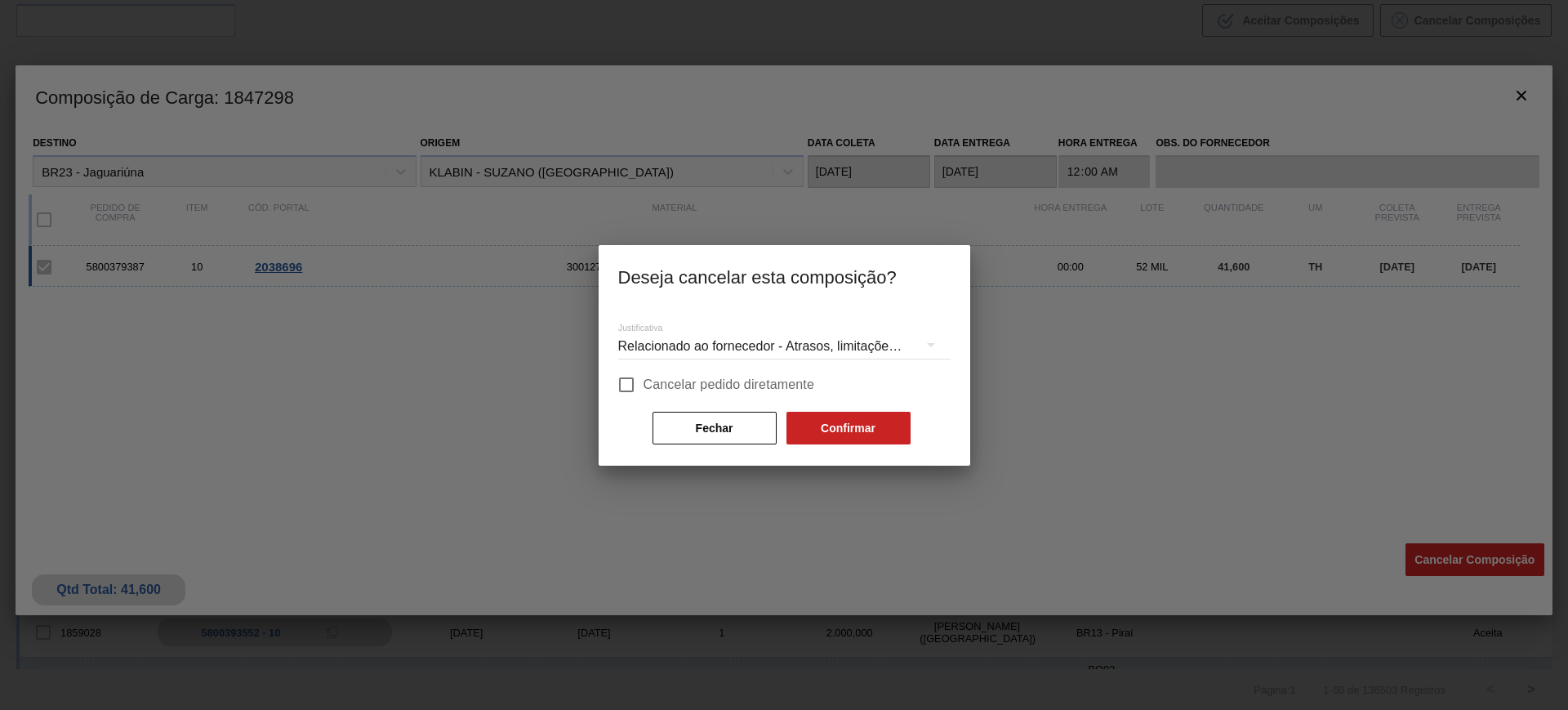
click at [734, 378] on span "Cancelar pedido diretamente" at bounding box center [730, 384] width 171 height 19
click at [644, 378] on input "Cancelar pedido diretamente" at bounding box center [626, 384] width 34 height 34
checkbox input "true"
click at [839, 429] on button "Confirmar" at bounding box center [848, 427] width 124 height 32
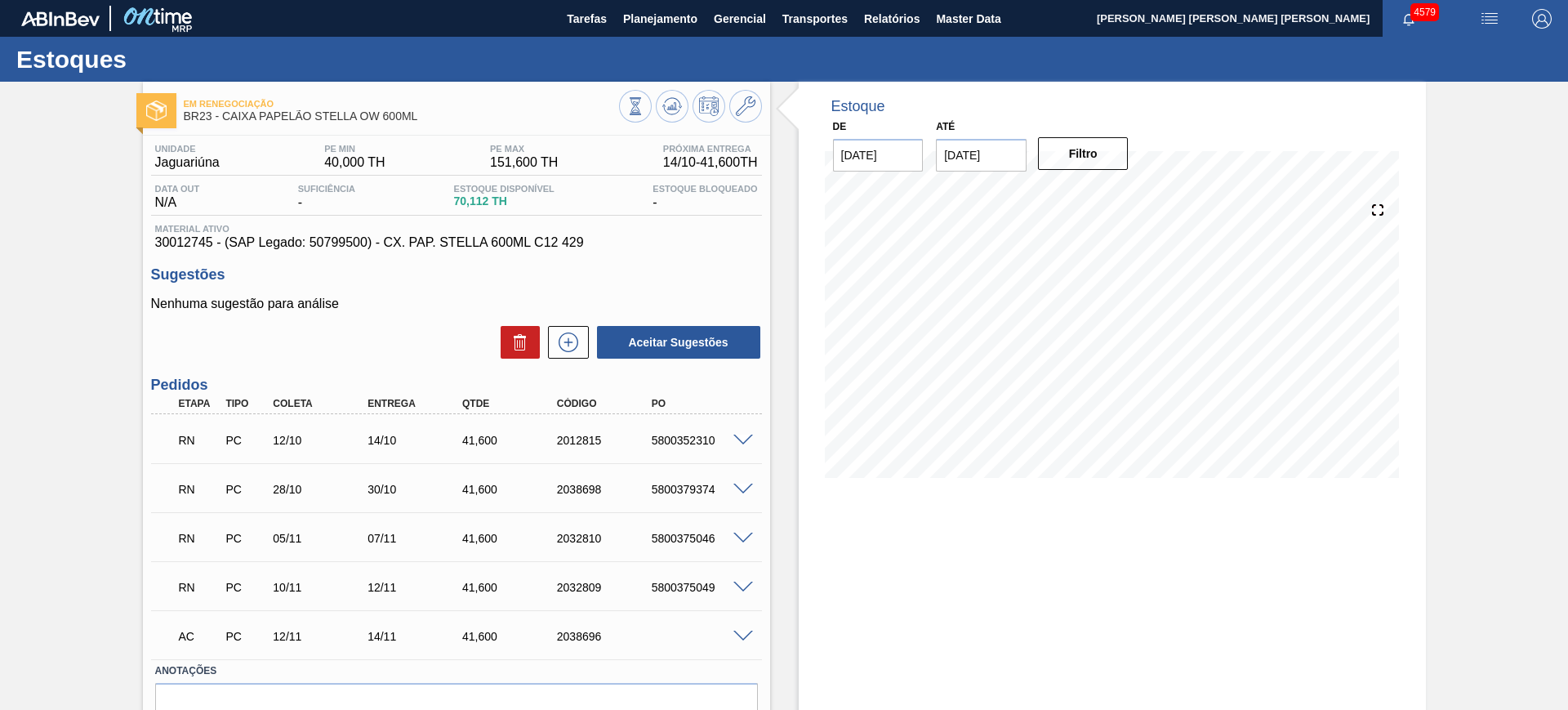
click at [740, 634] on span at bounding box center [743, 636] width 19 height 12
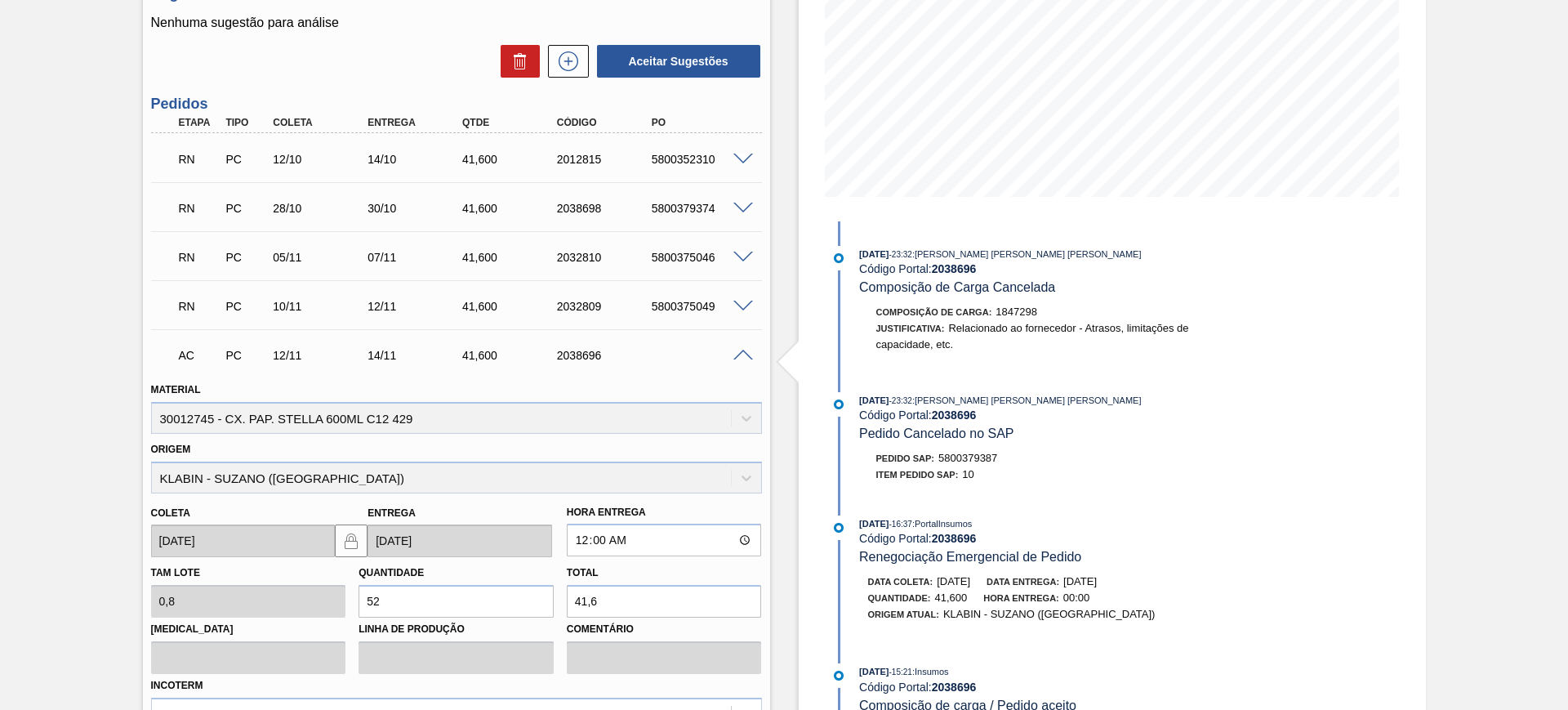
scroll to position [408, 0]
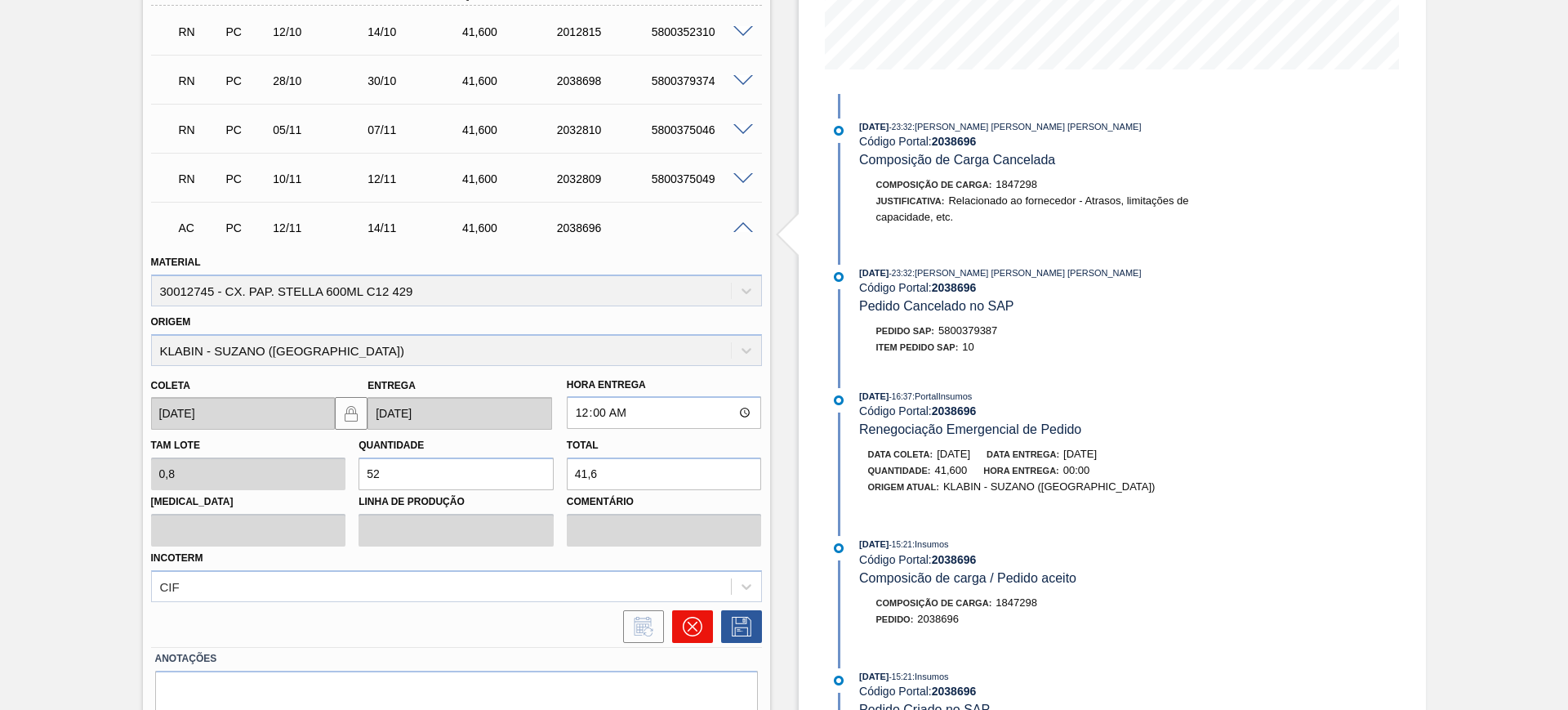
click at [695, 621] on icon at bounding box center [692, 625] width 19 height 19
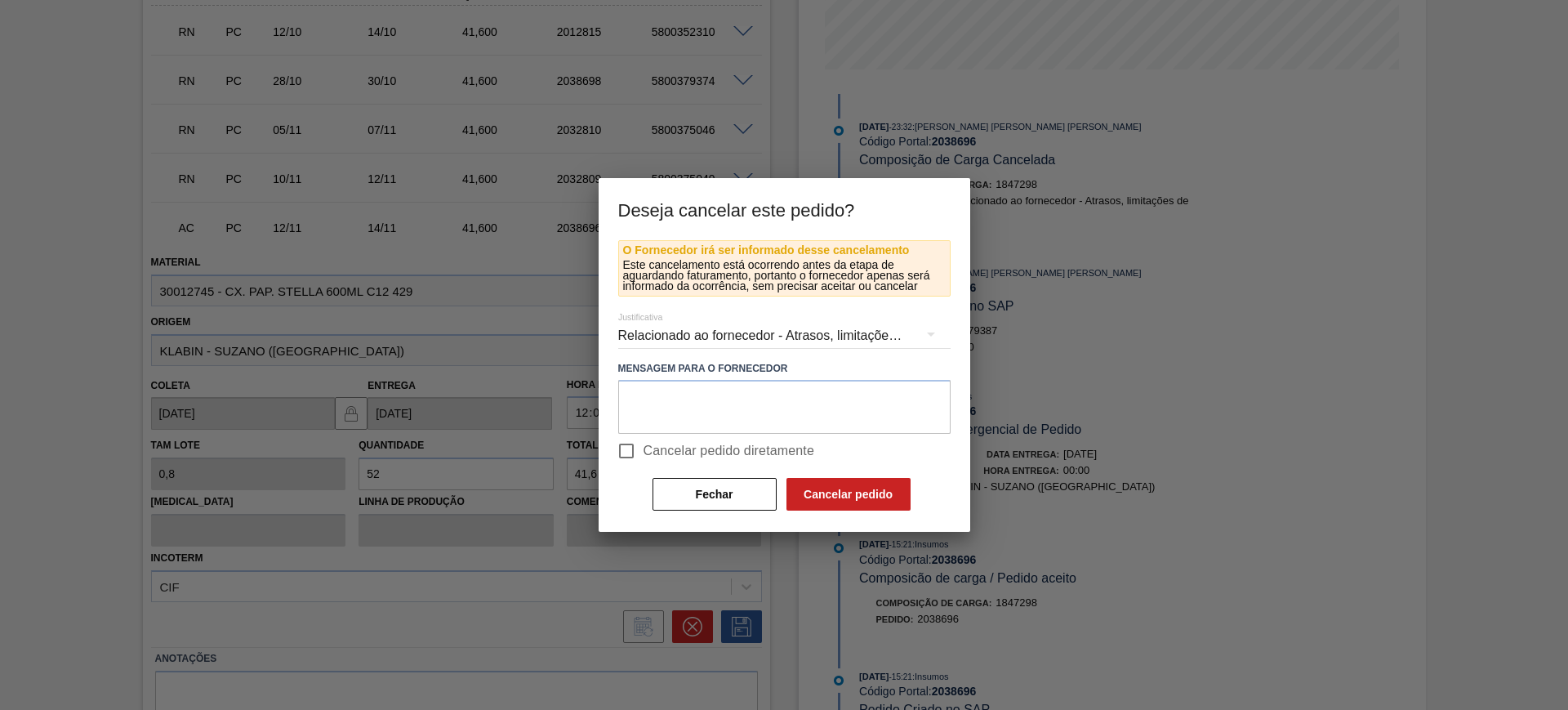
click at [689, 460] on label "Cancelar pedido diretamente" at bounding box center [711, 450] width 205 height 34
click at [644, 460] on input "Cancelar pedido diretamente" at bounding box center [626, 450] width 34 height 34
checkbox input "true"
click at [837, 503] on button "Cancelar pedido" at bounding box center [848, 494] width 124 height 32
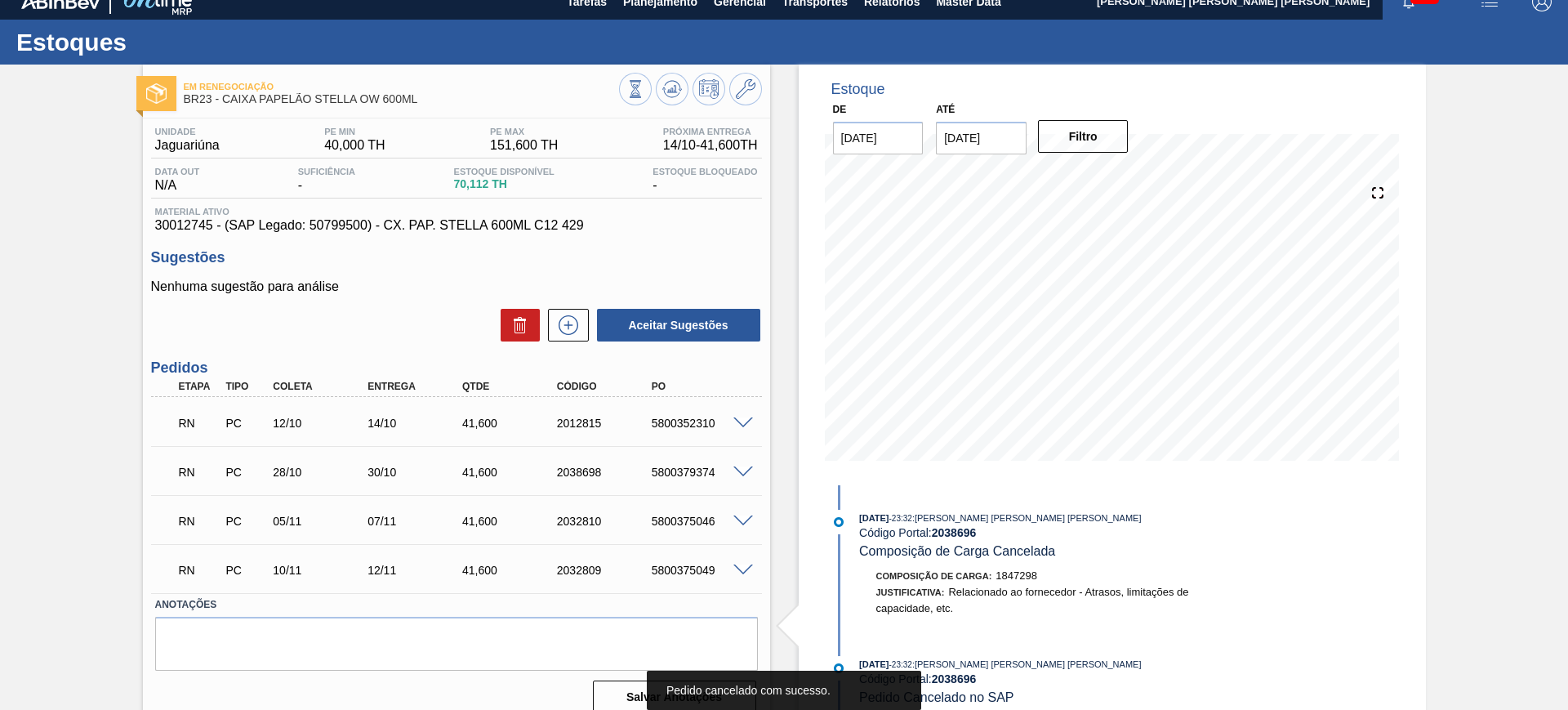
scroll to position [0, 0]
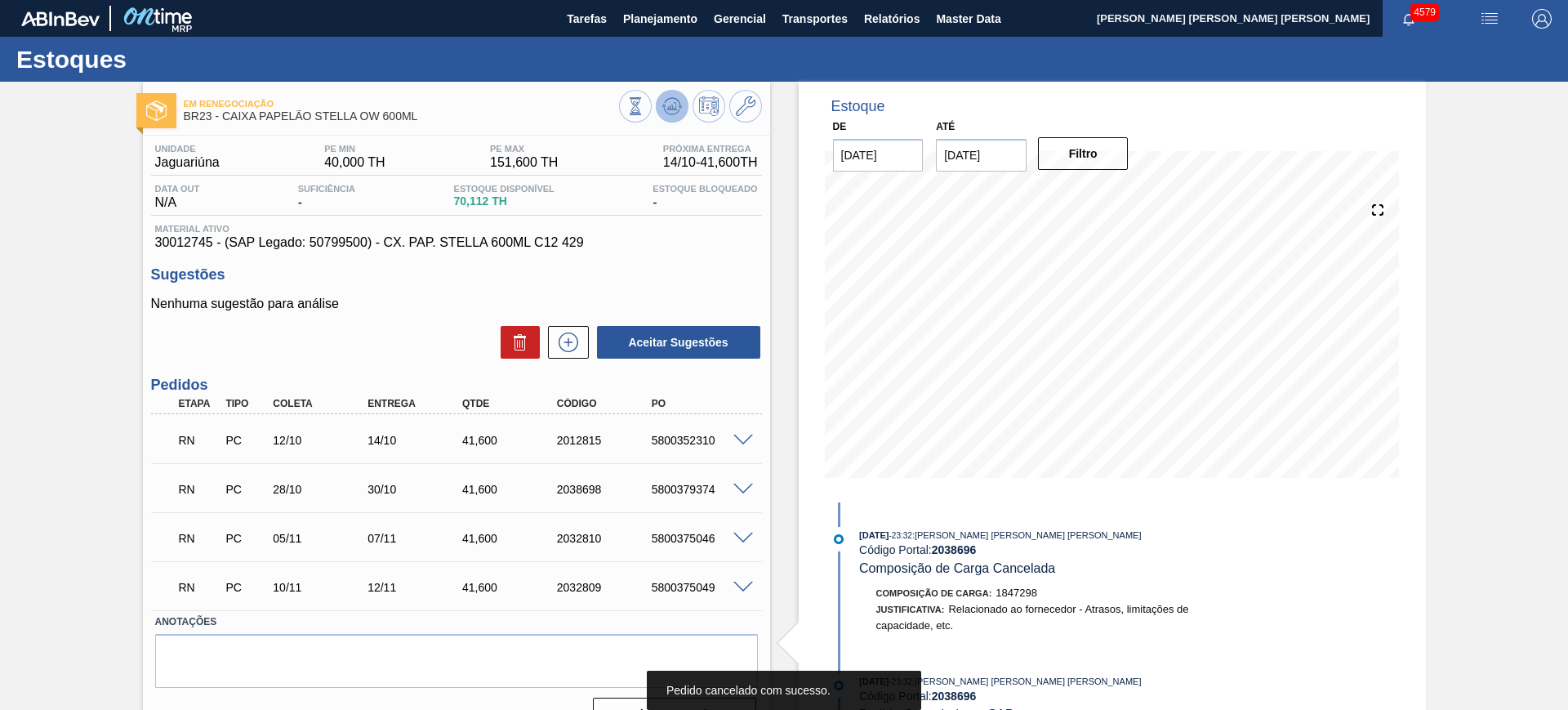
click at [674, 116] on button at bounding box center [672, 106] width 32 height 32
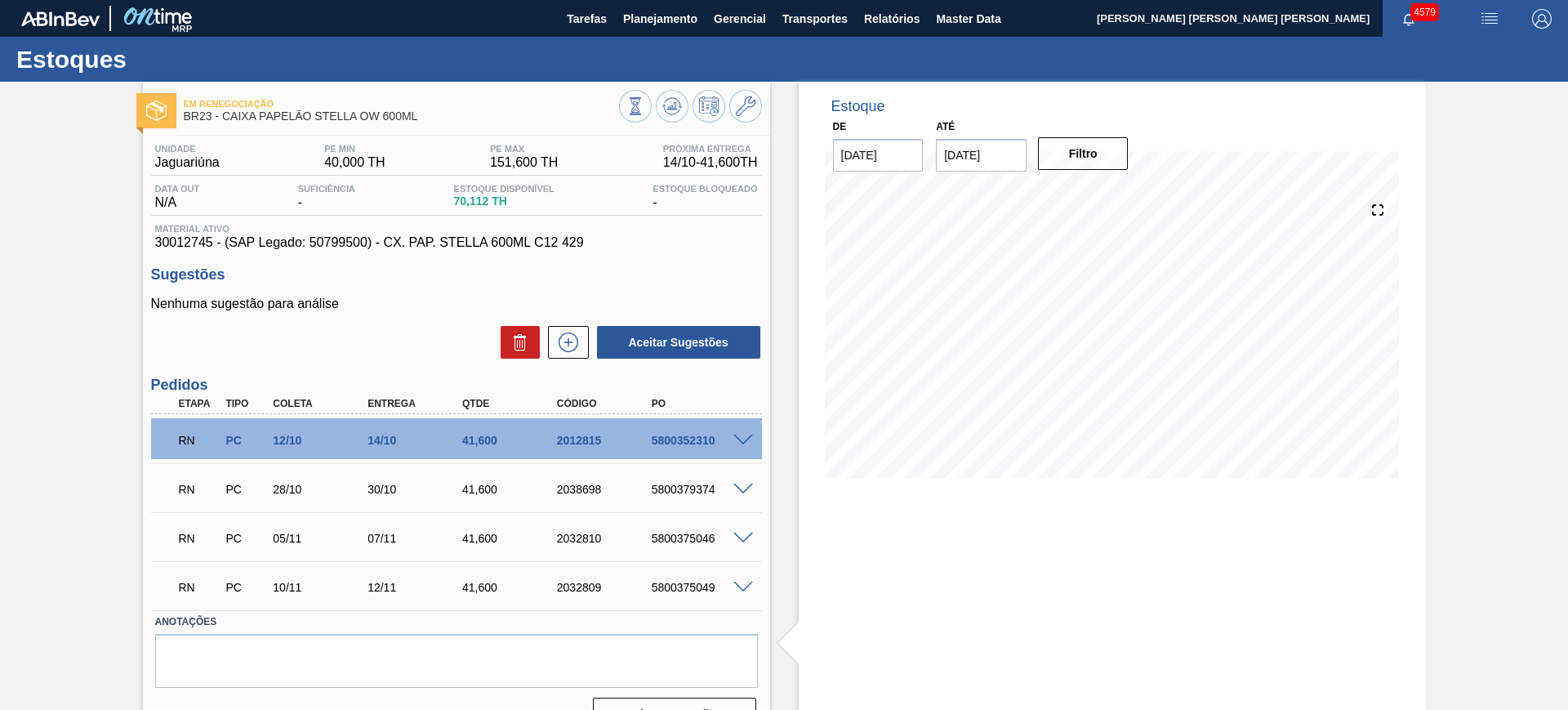
click at [747, 436] on span at bounding box center [743, 440] width 19 height 12
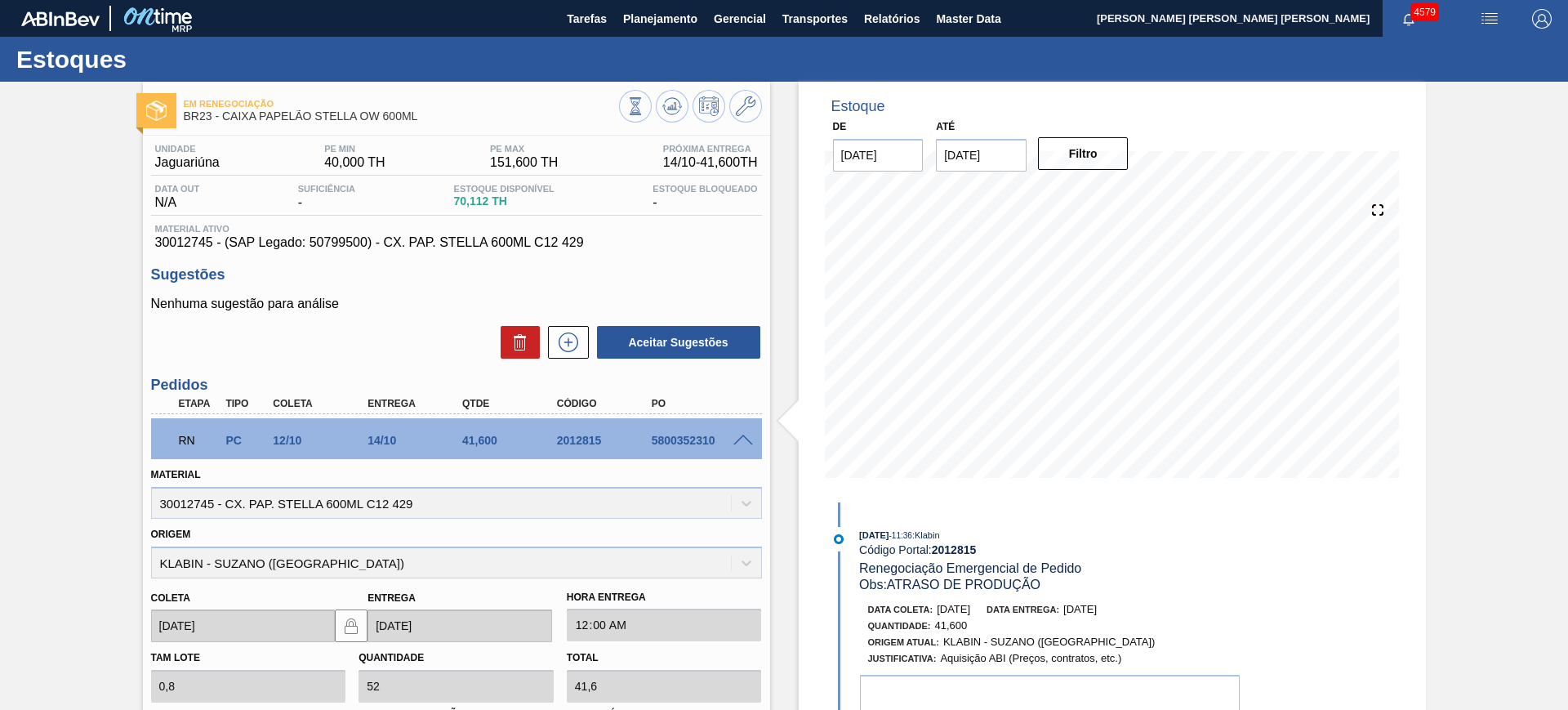
scroll to position [102, 0]
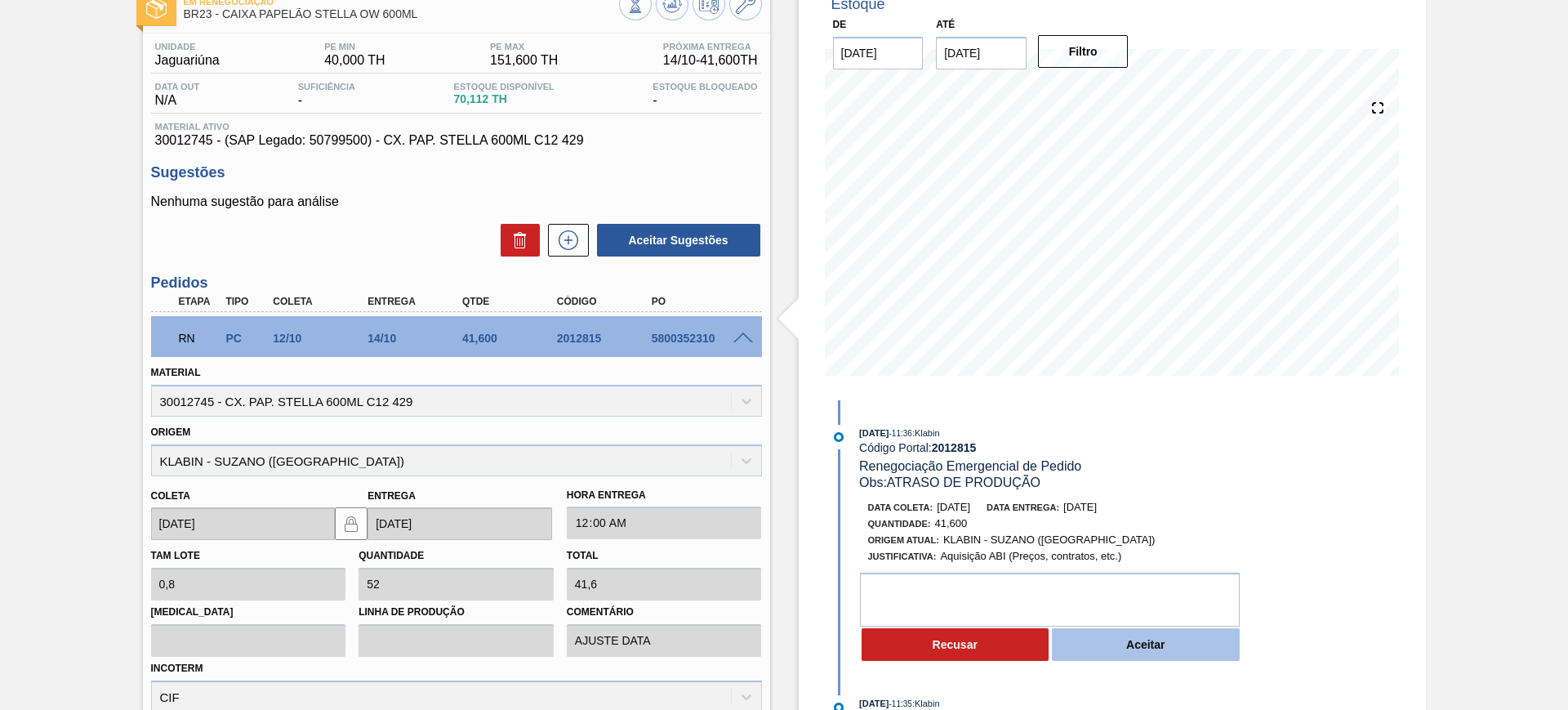
click at [1154, 644] on button "Aceitar" at bounding box center [1146, 644] width 188 height 32
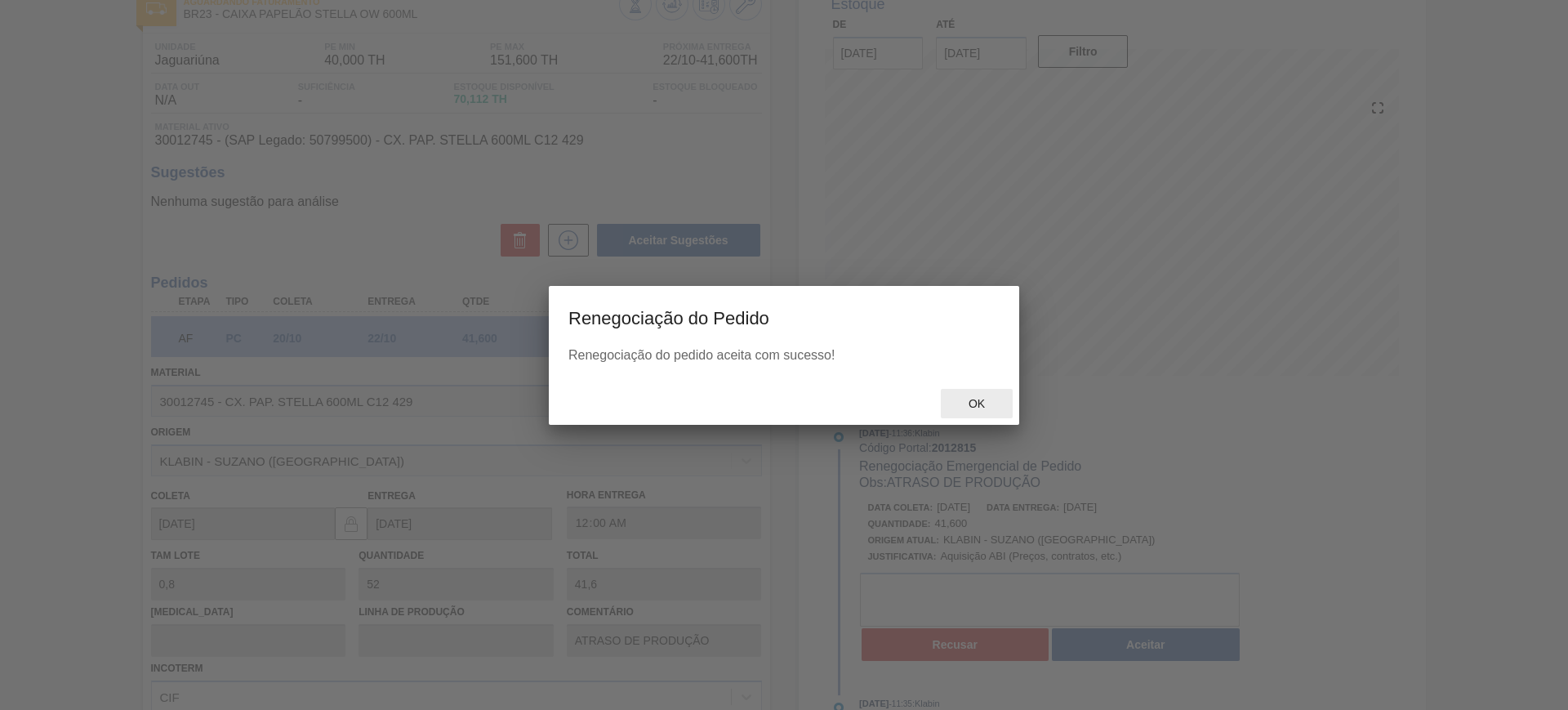
scroll to position [34, 0]
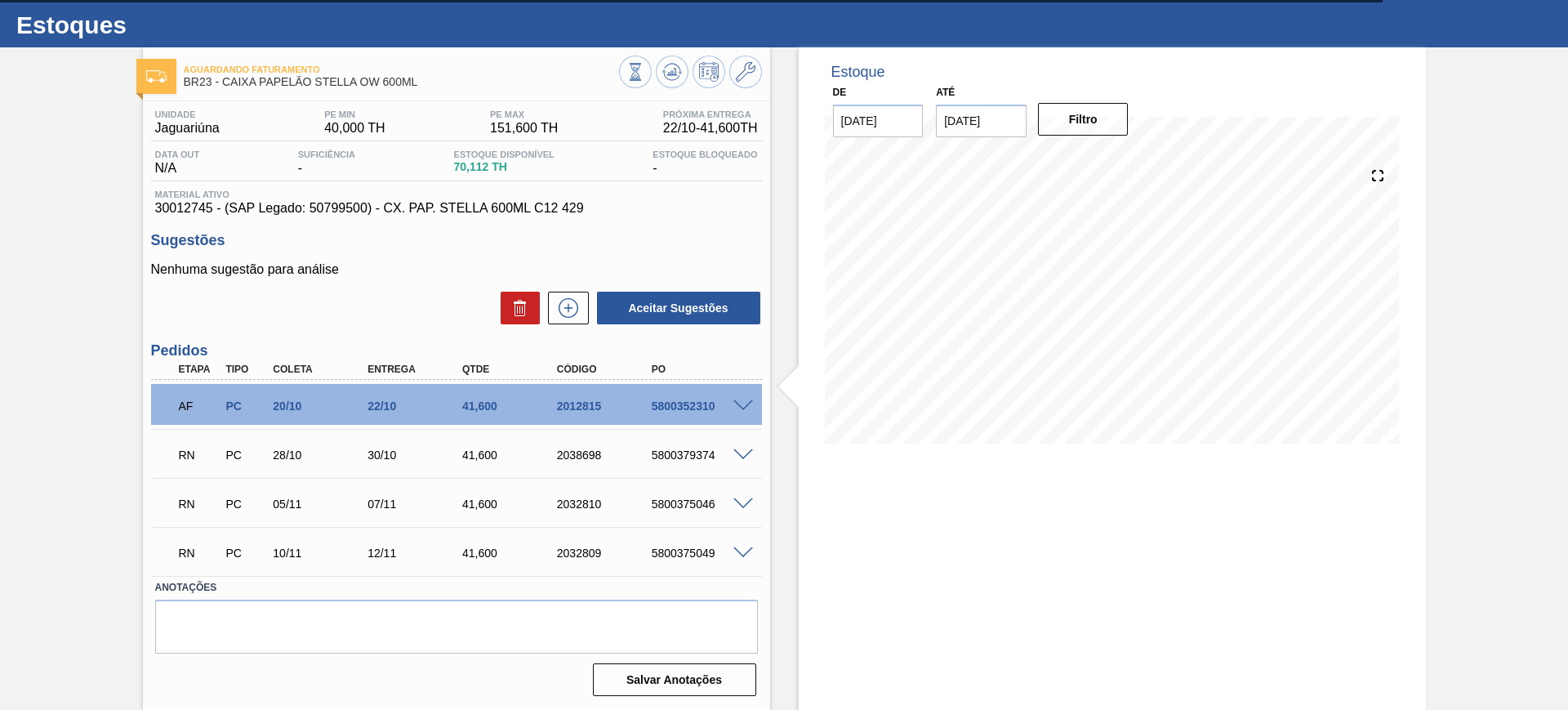
click at [743, 449] on span at bounding box center [743, 455] width 19 height 12
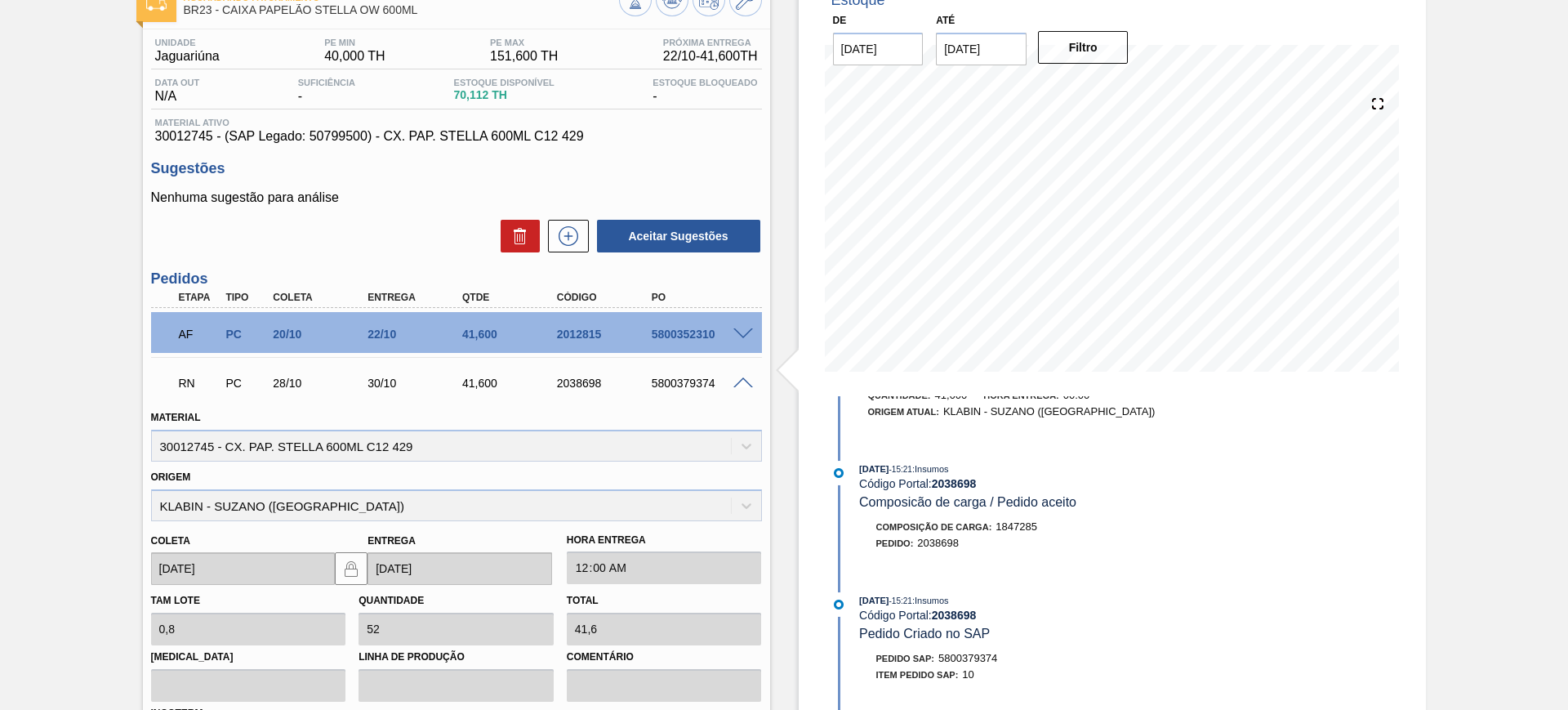
scroll to position [0, 0]
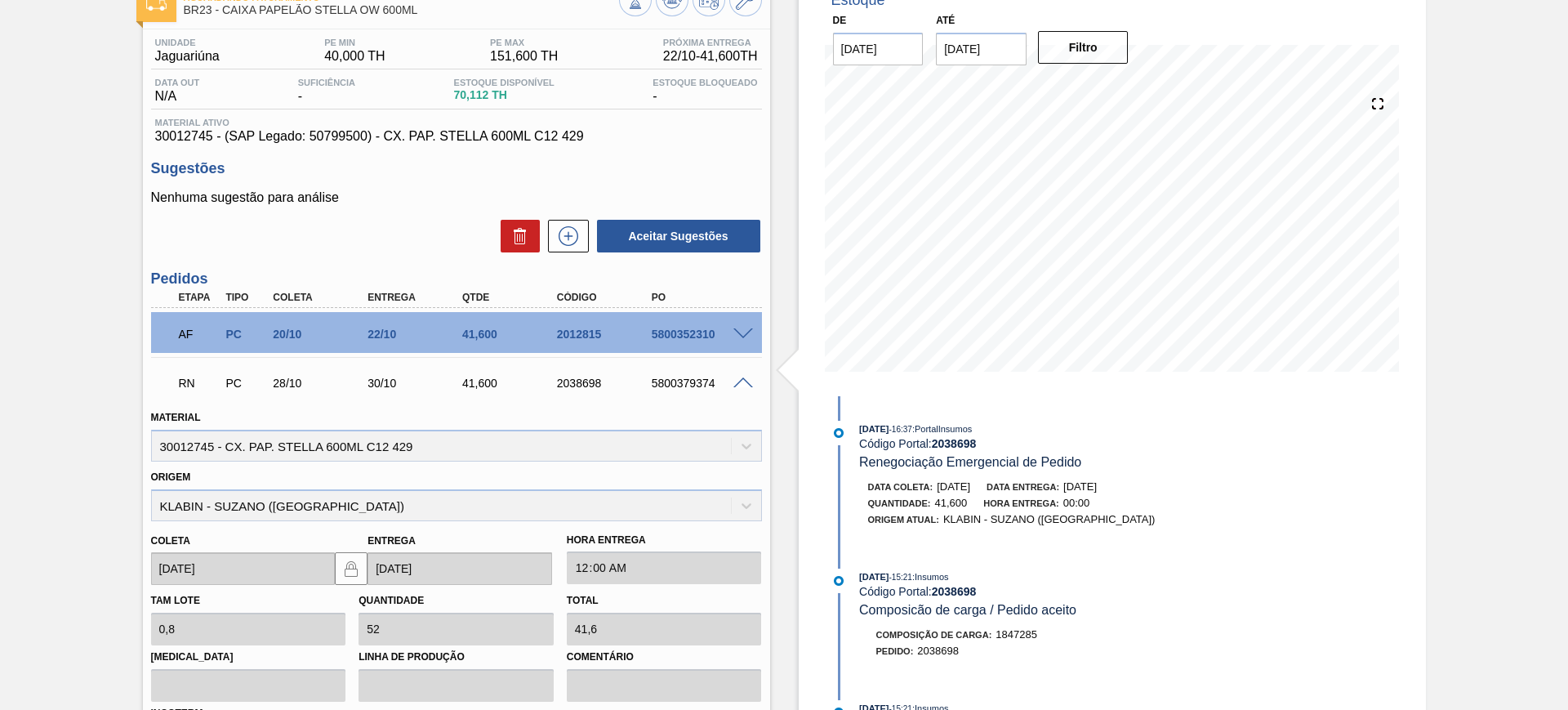
click at [743, 382] on span at bounding box center [743, 383] width 19 height 12
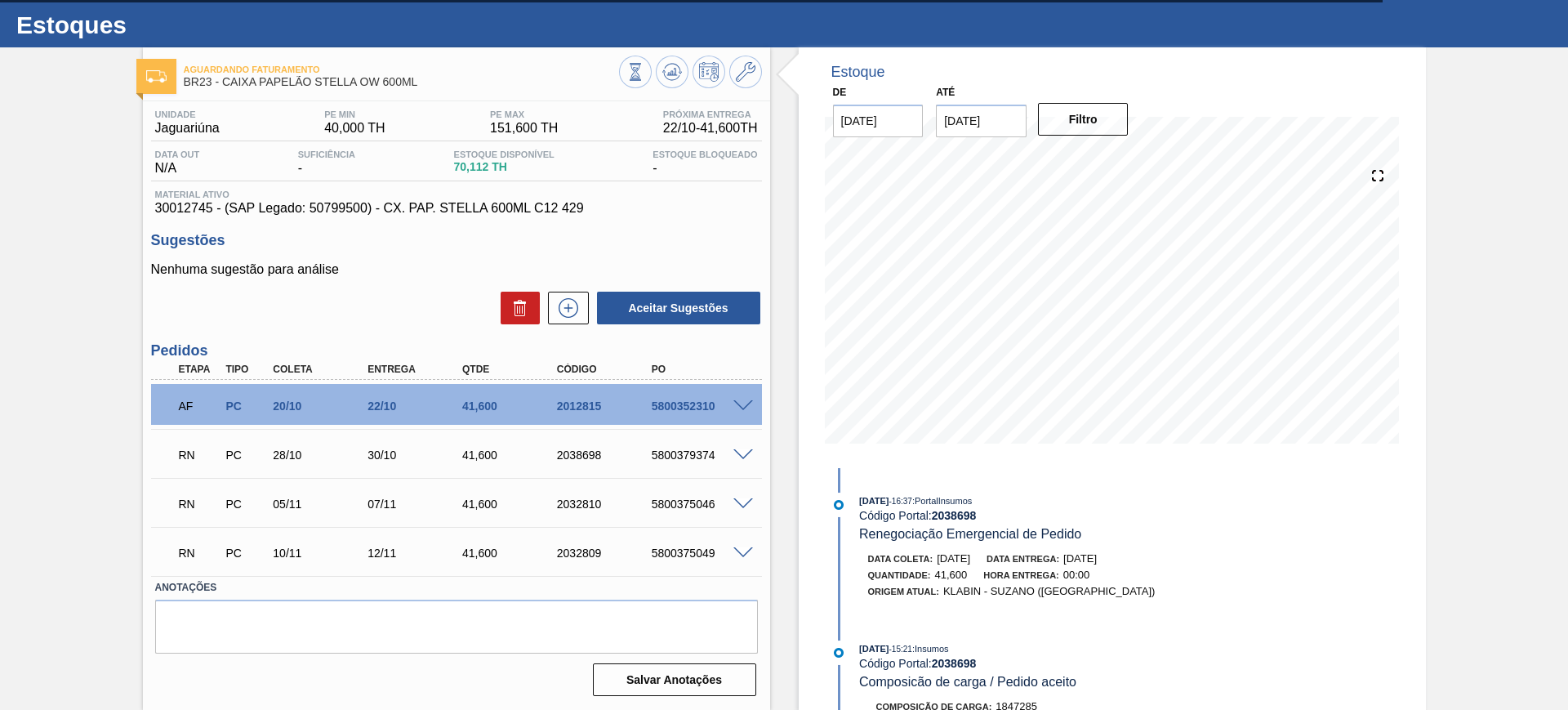
click at [743, 498] on span at bounding box center [743, 504] width 19 height 12
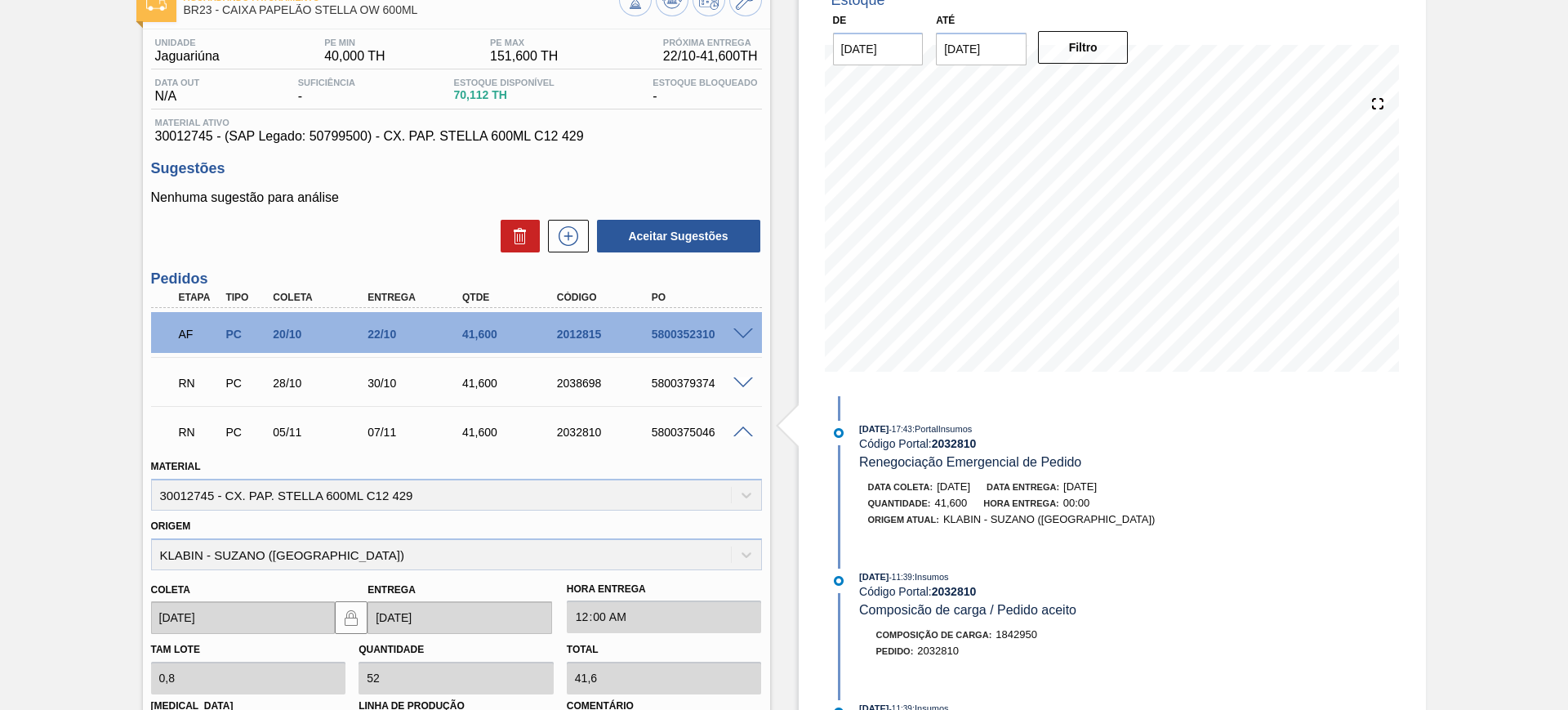
click at [737, 429] on span at bounding box center [743, 432] width 19 height 12
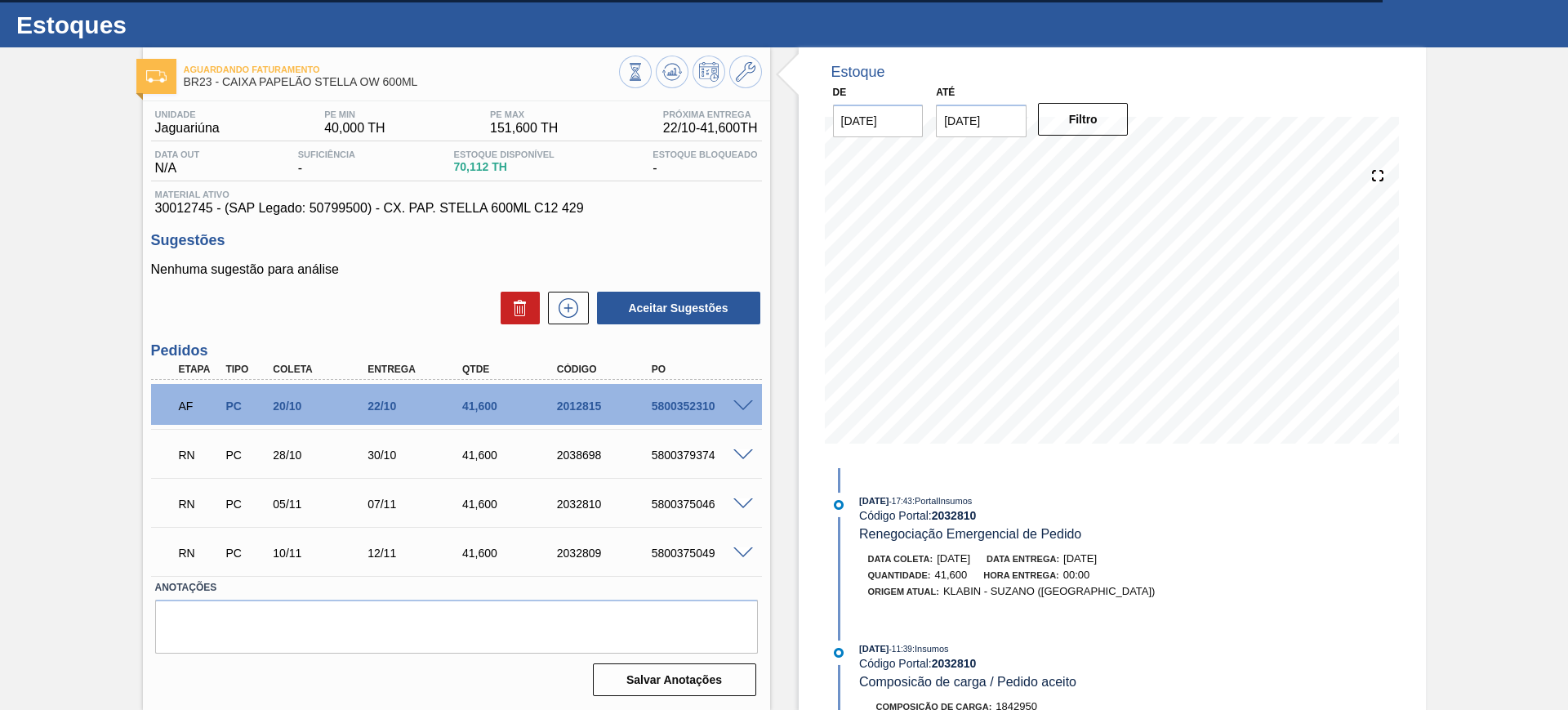
click at [751, 547] on span at bounding box center [743, 553] width 19 height 12
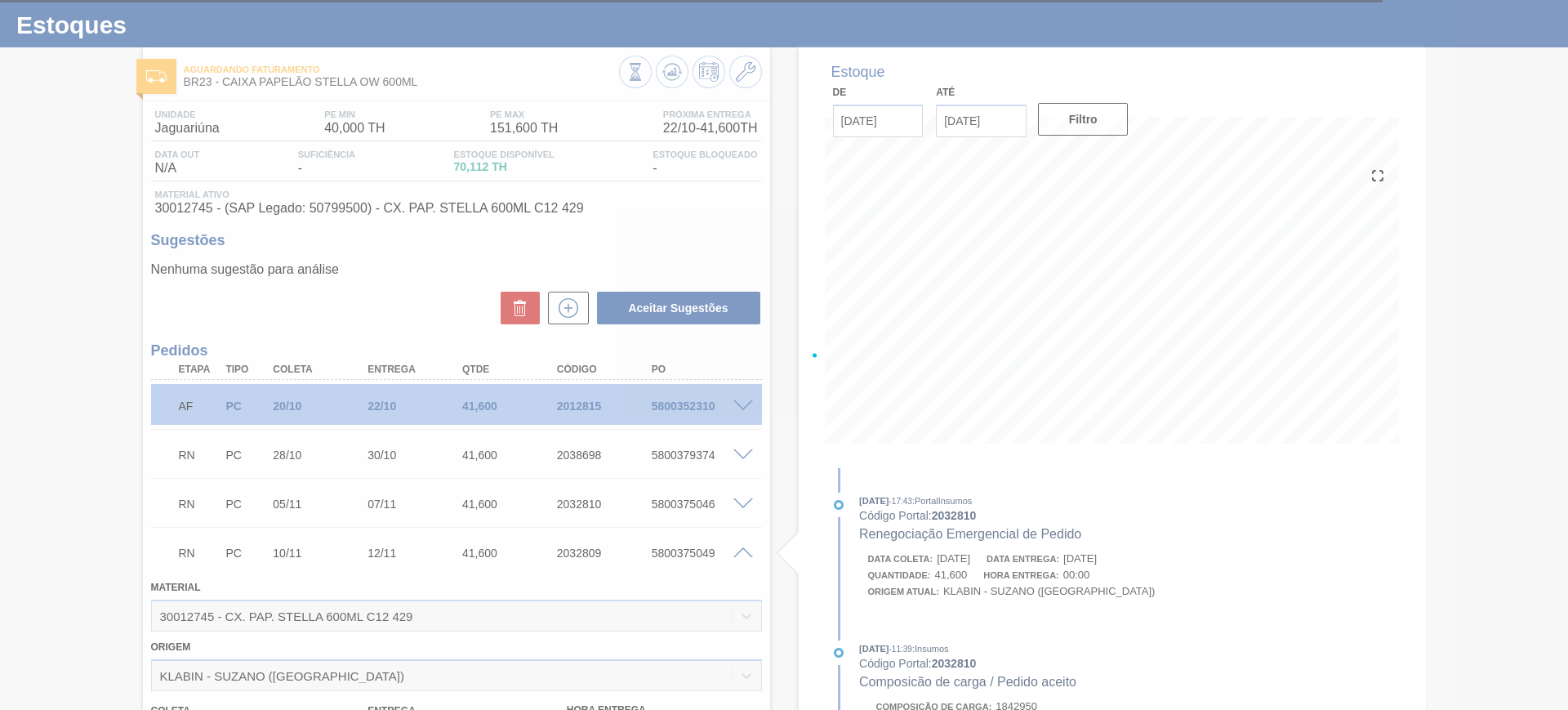
scroll to position [106, 0]
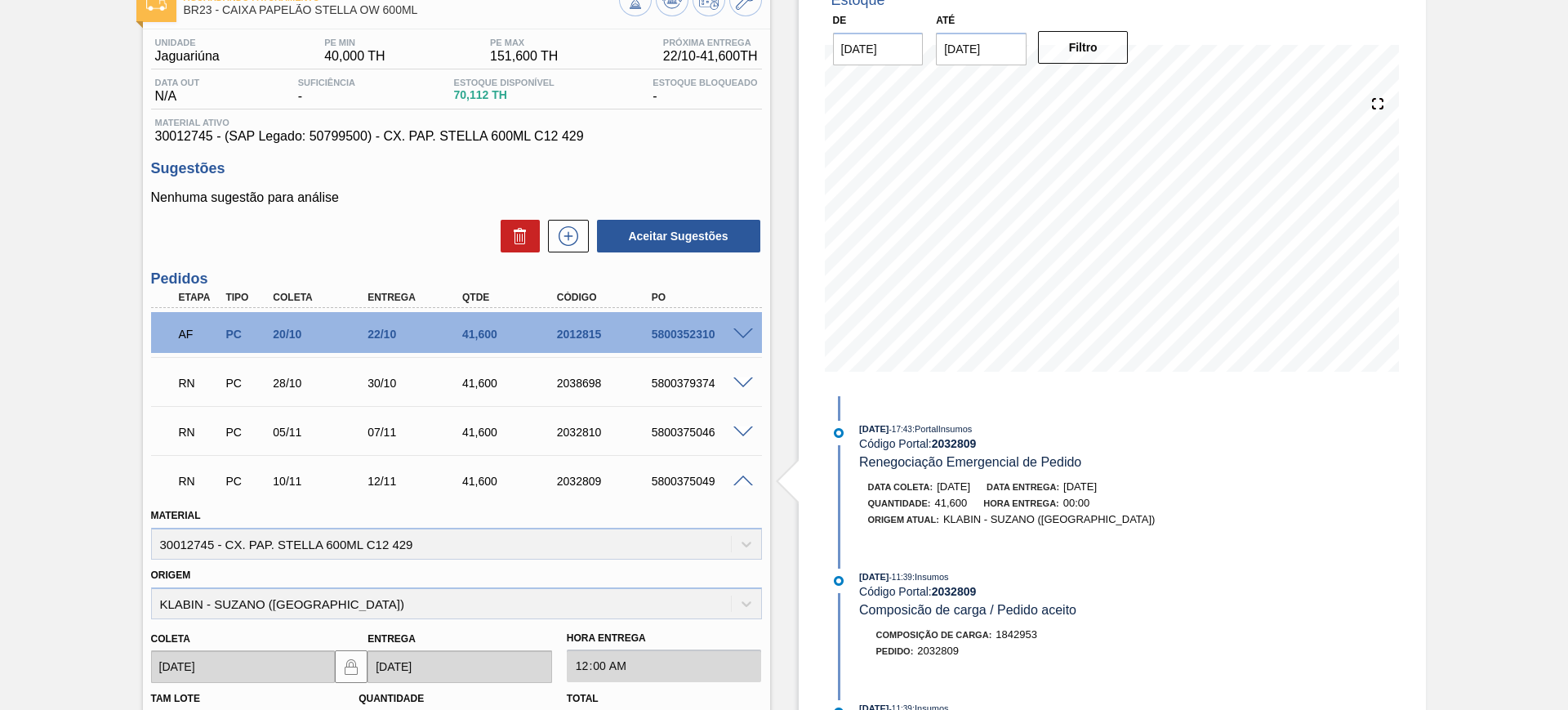
click at [746, 479] on span at bounding box center [743, 481] width 19 height 12
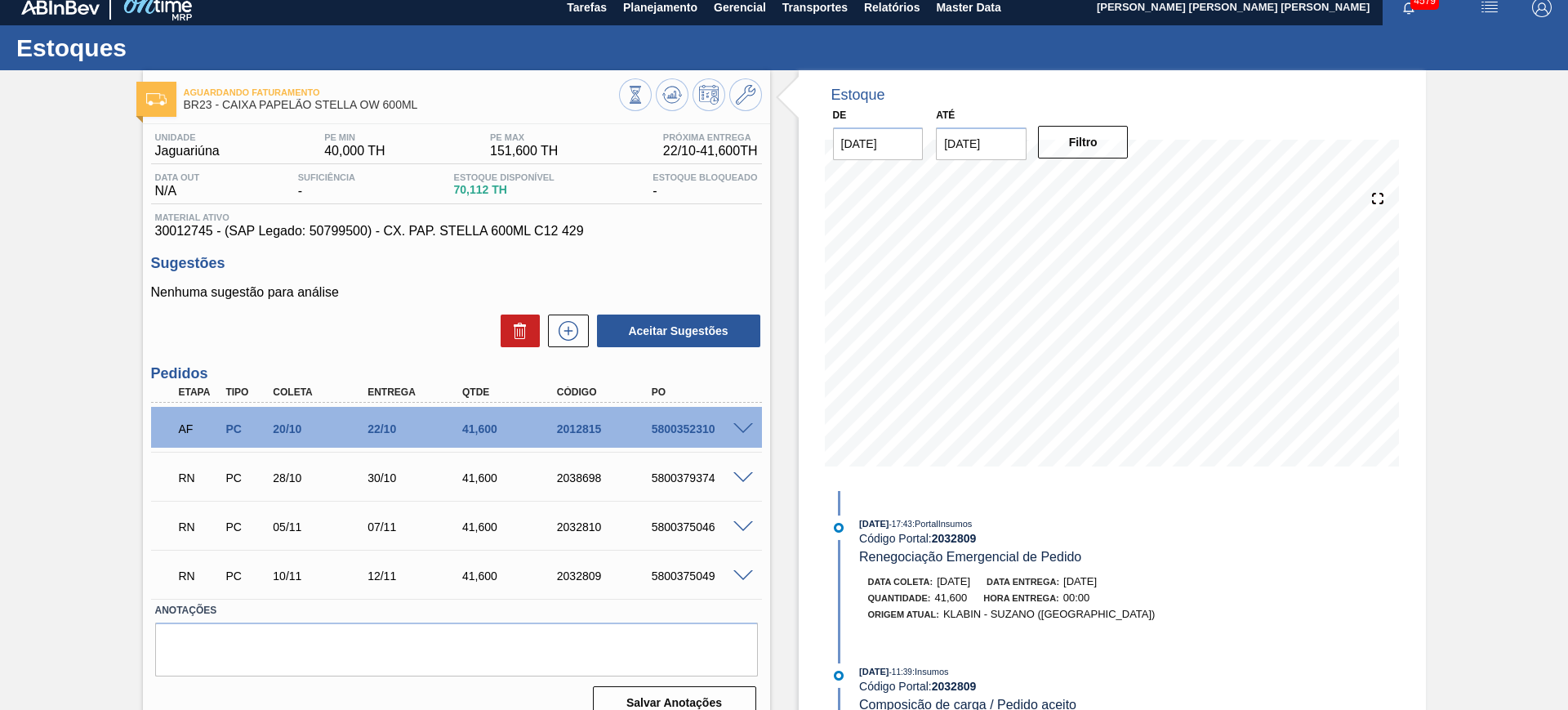
scroll to position [0, 0]
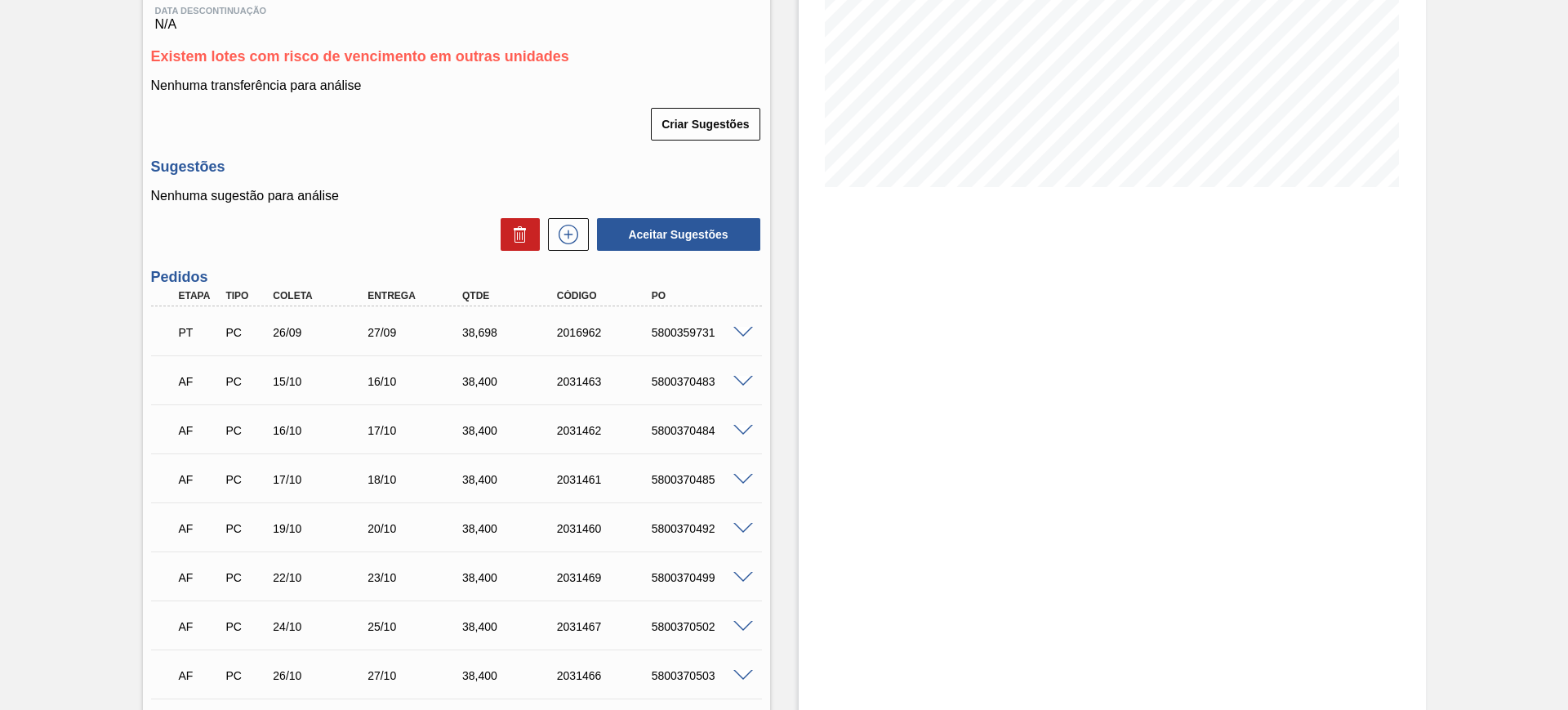
scroll to position [144, 0]
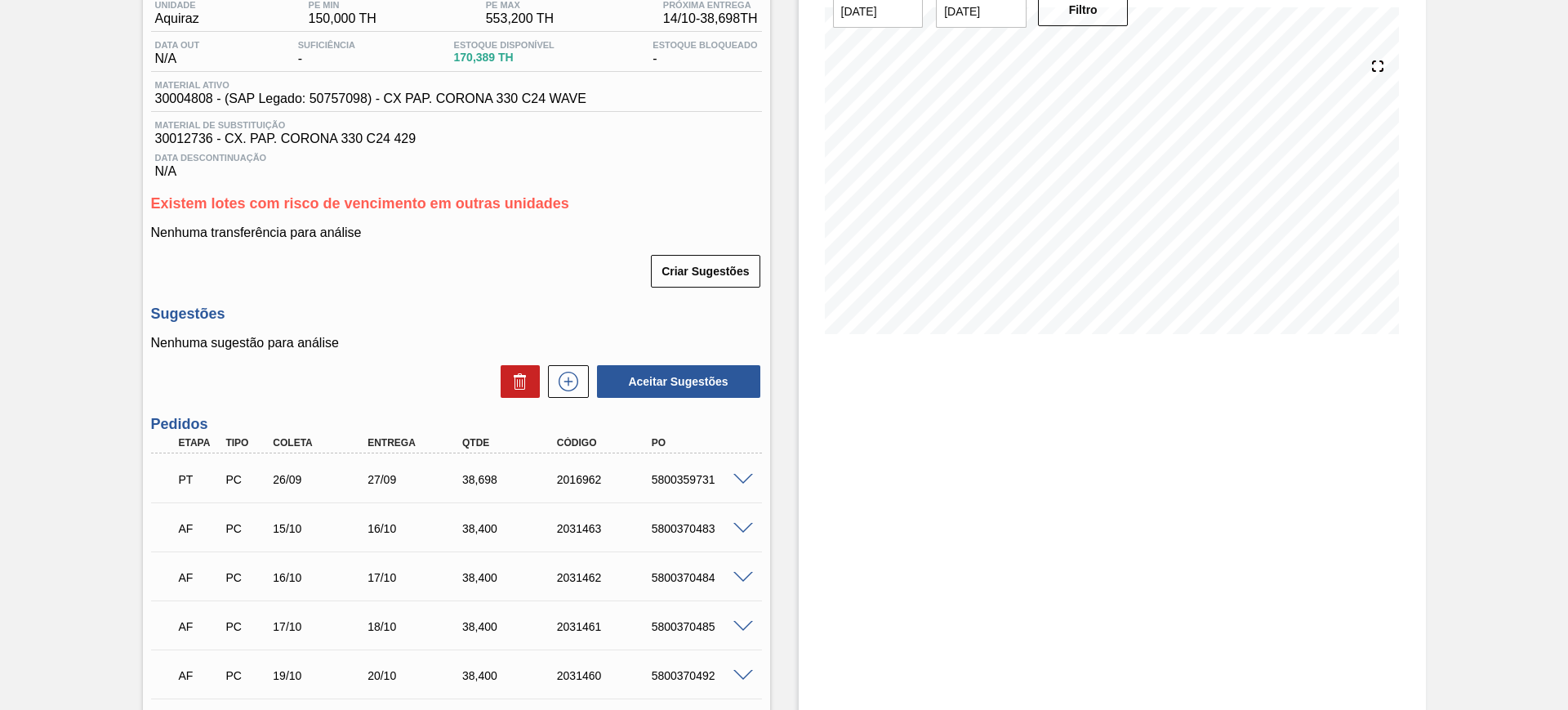
click at [199, 93] on span "30004808 - (SAP Legado: 50757098) - CX PAP. CORONA 330 C24 WAVE" at bounding box center [370, 99] width 431 height 15
copy span "30004808"
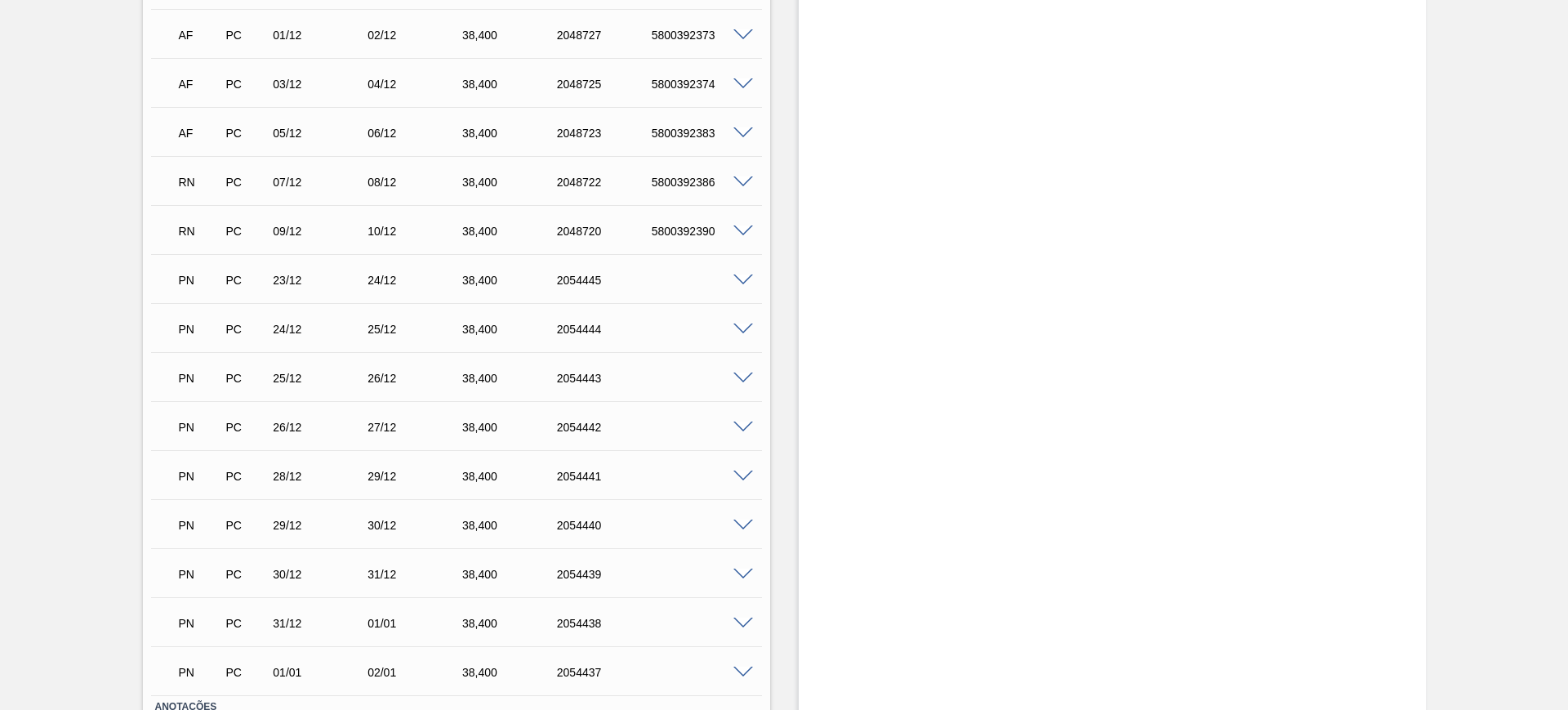
scroll to position [1879, 0]
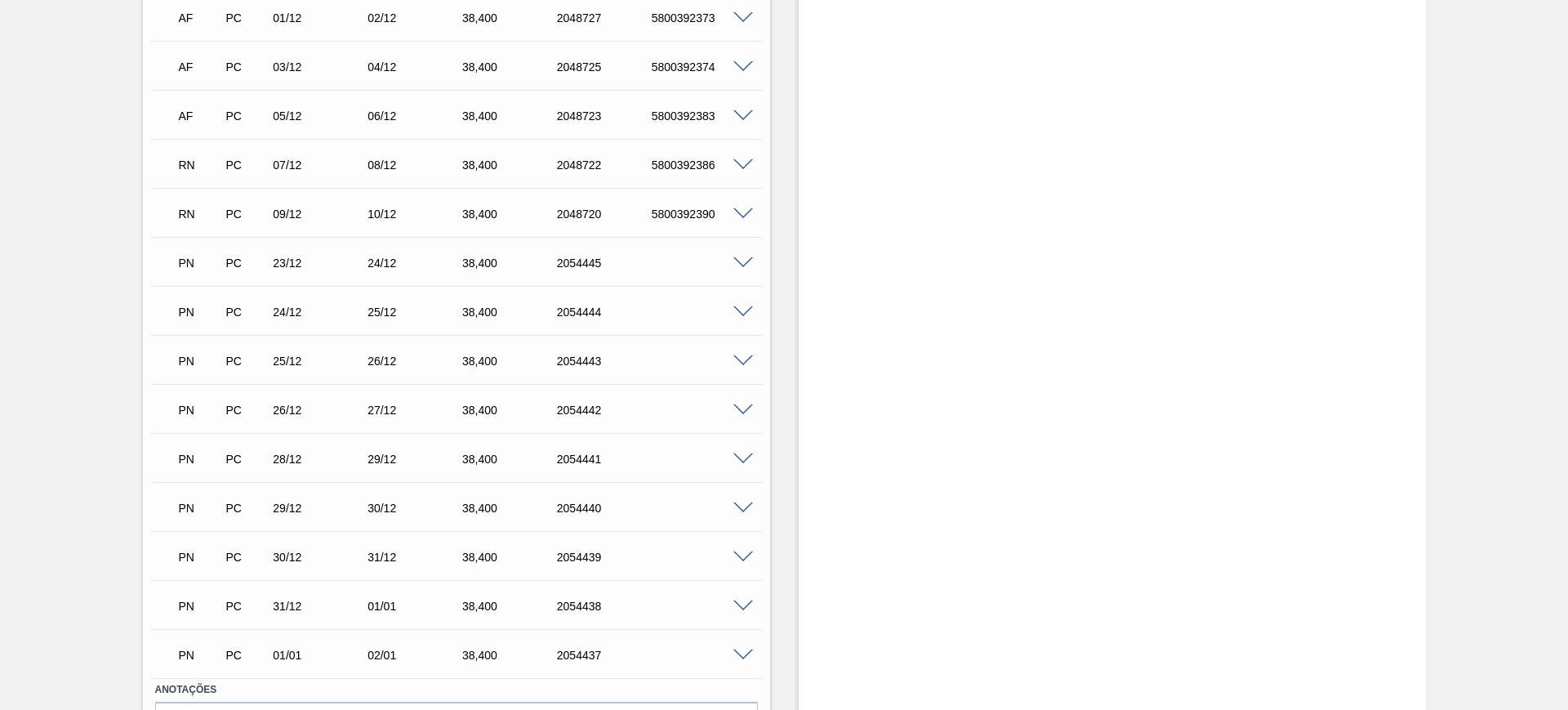
click at [746, 404] on span at bounding box center [743, 410] width 19 height 12
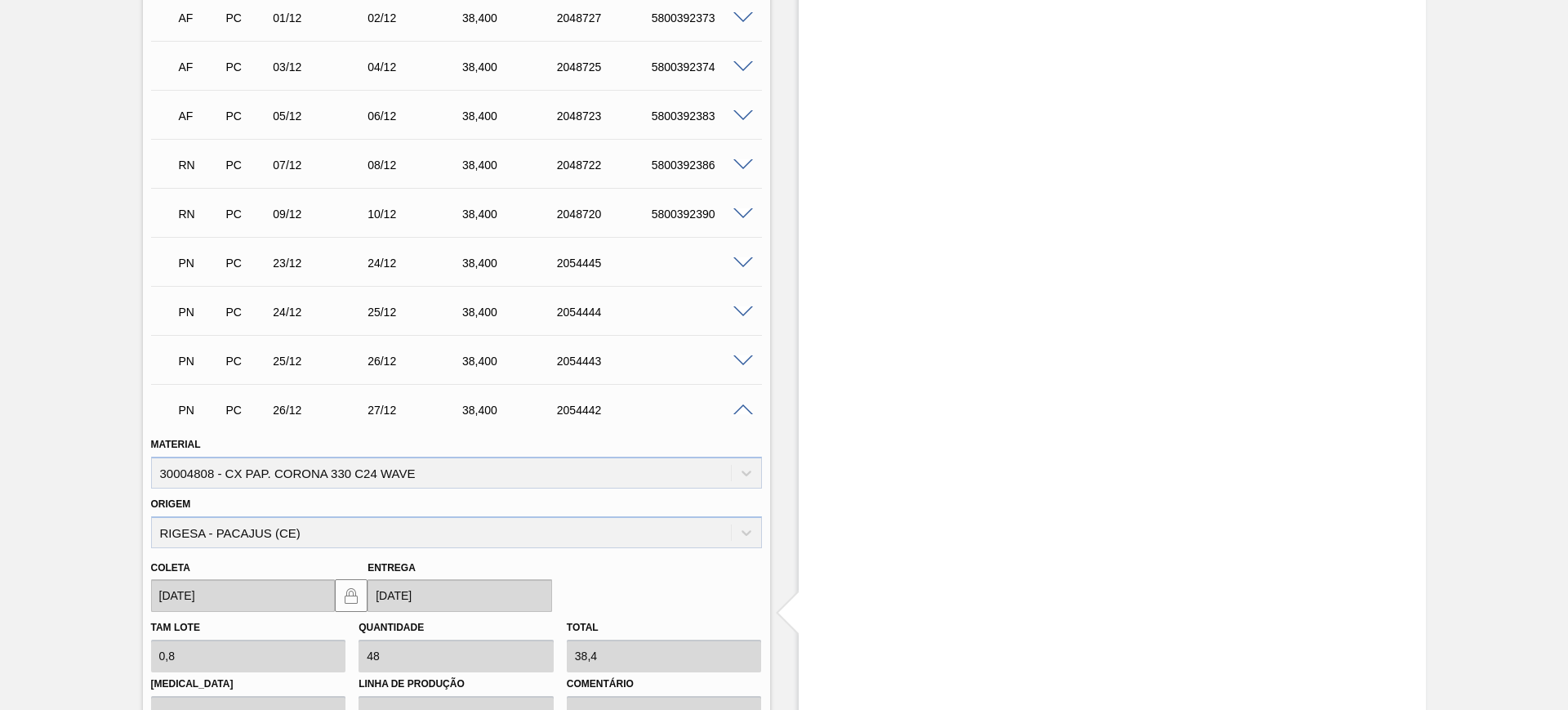
click at [183, 474] on div "Material 30004808 - CX PAP. CORONA 330 C24 WAVE" at bounding box center [456, 460] width 611 height 55
copy div "30004808"
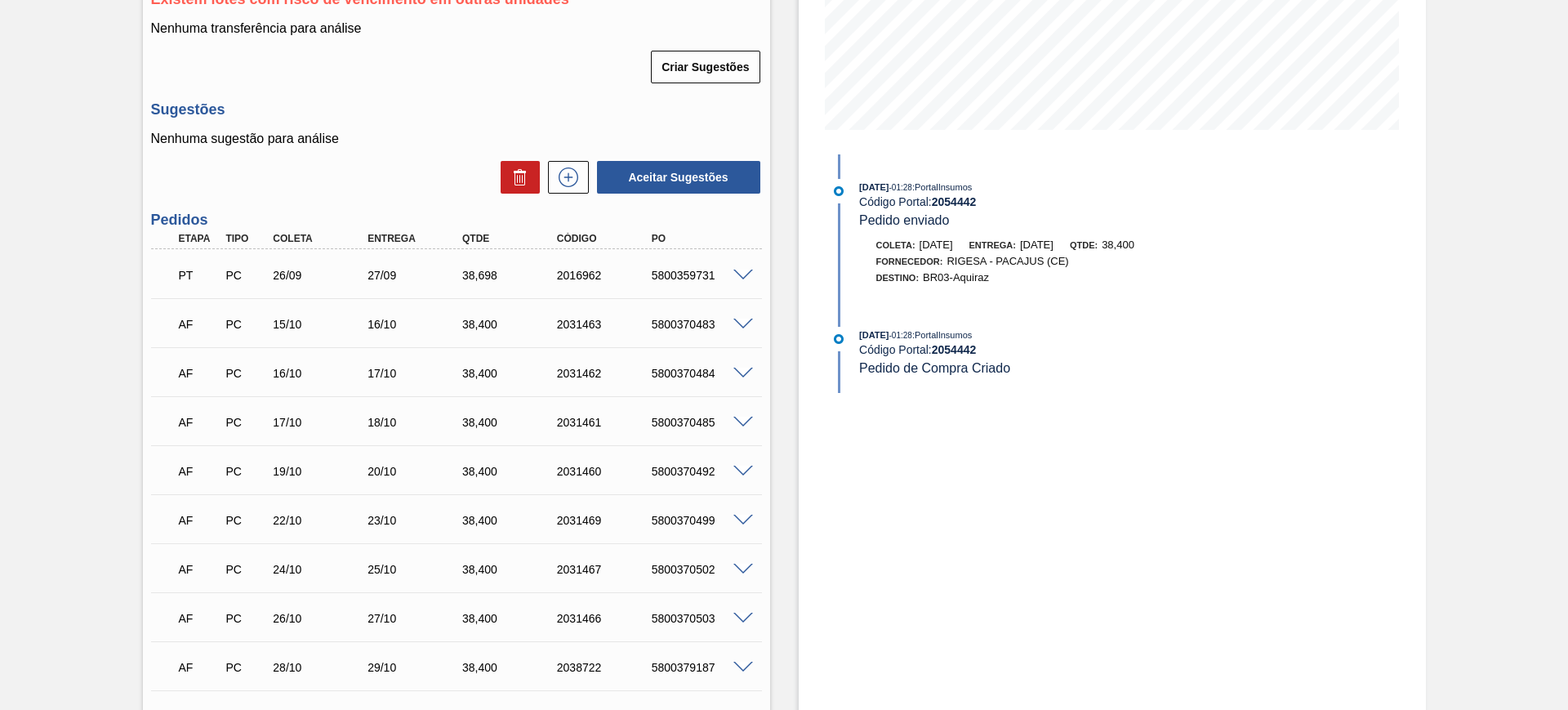
scroll to position [0, 0]
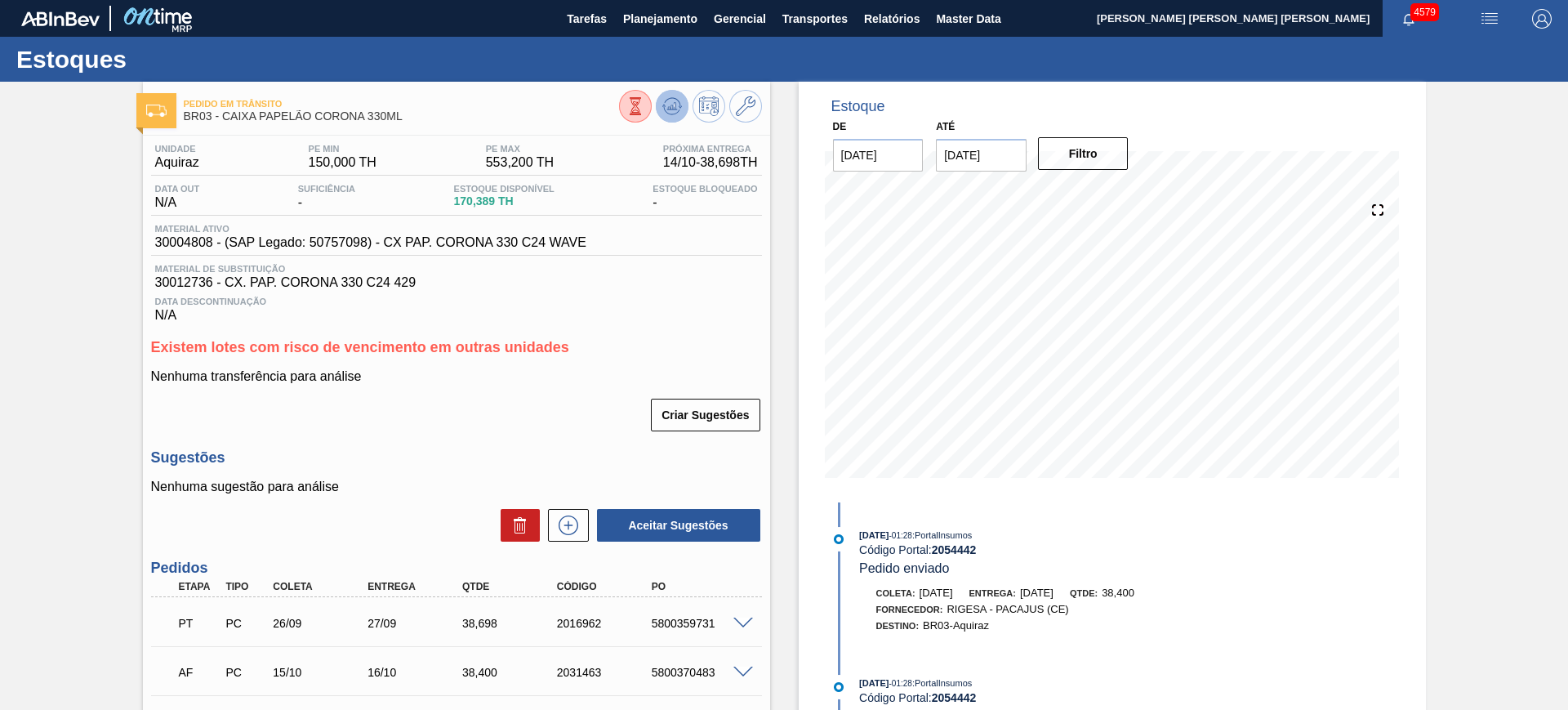
click at [675, 112] on icon at bounding box center [672, 106] width 19 height 19
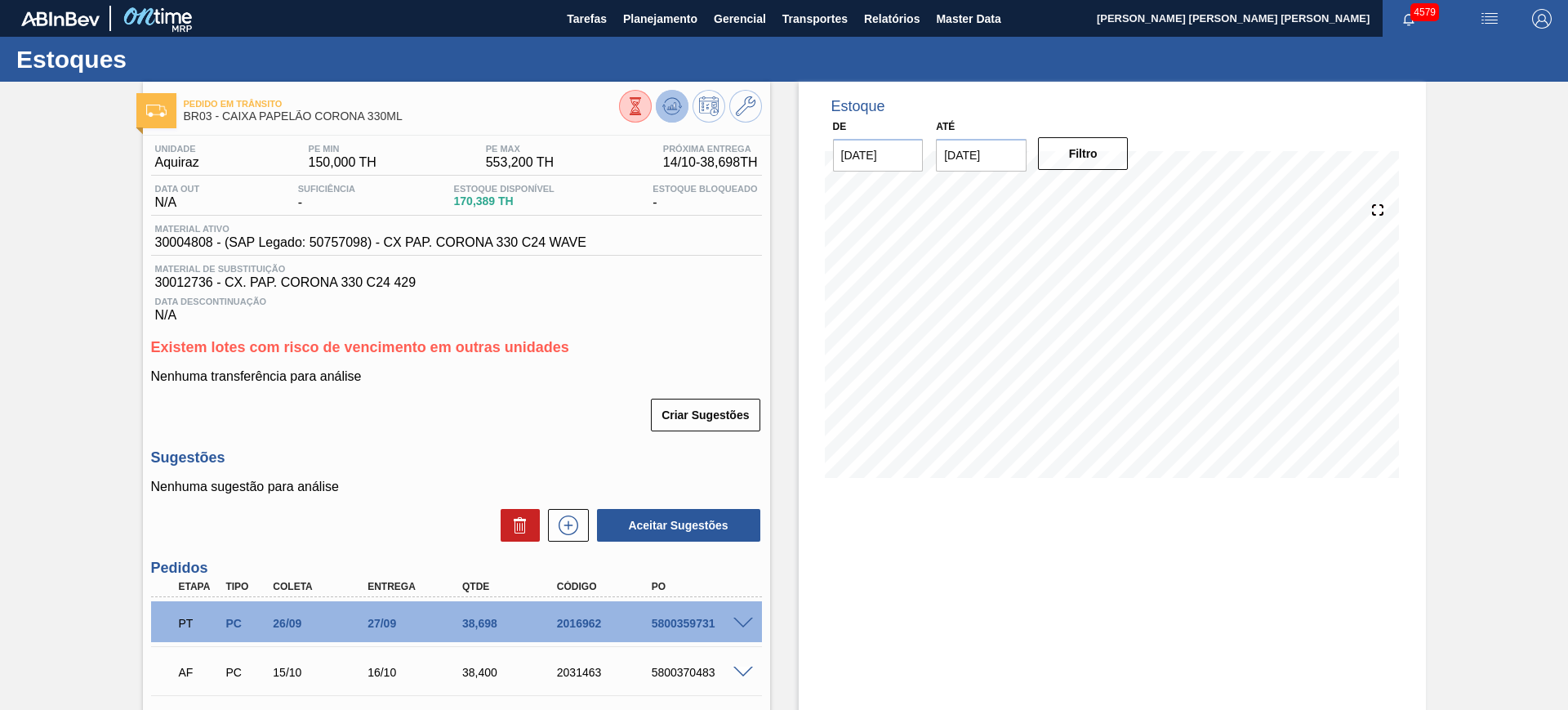
click at [668, 90] on button at bounding box center [672, 106] width 32 height 32
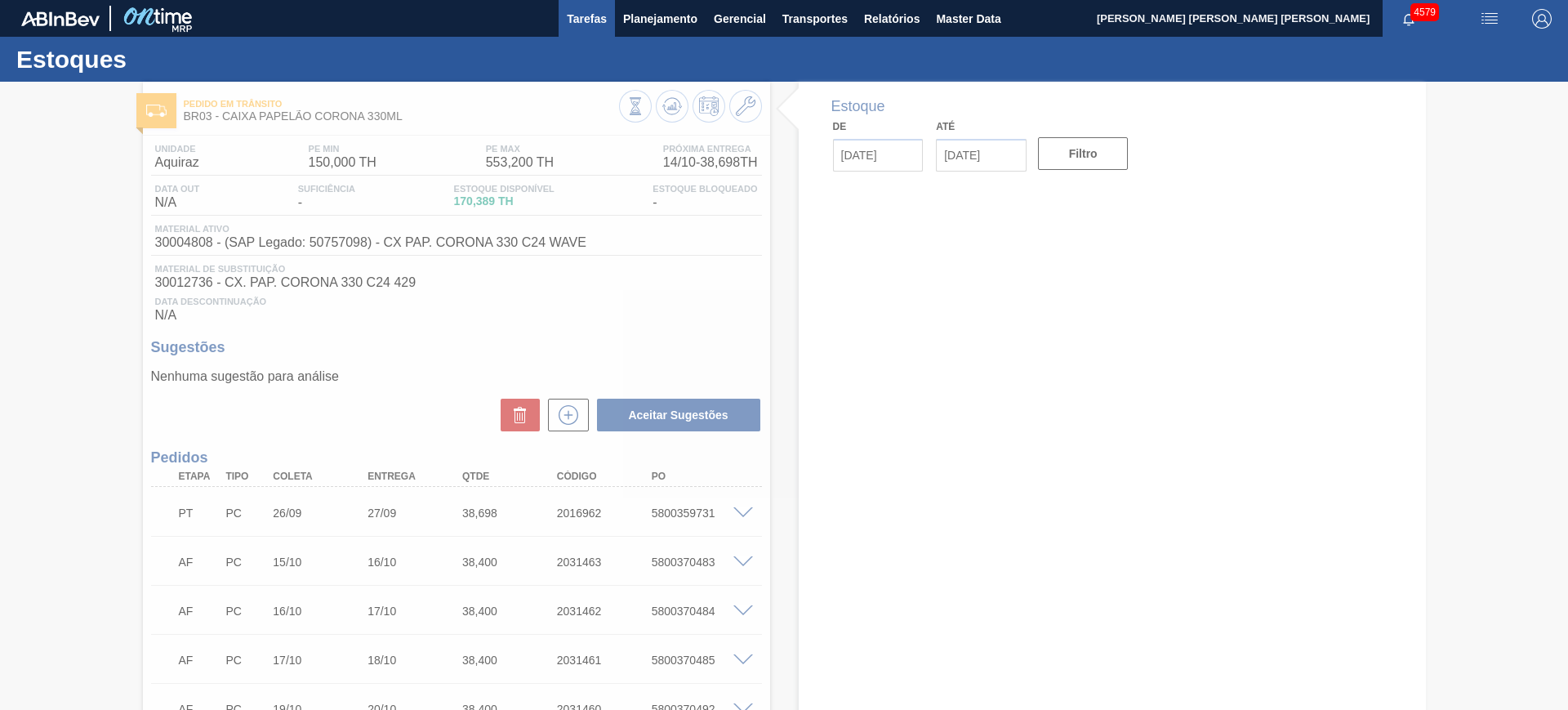
type input "[DATE]"
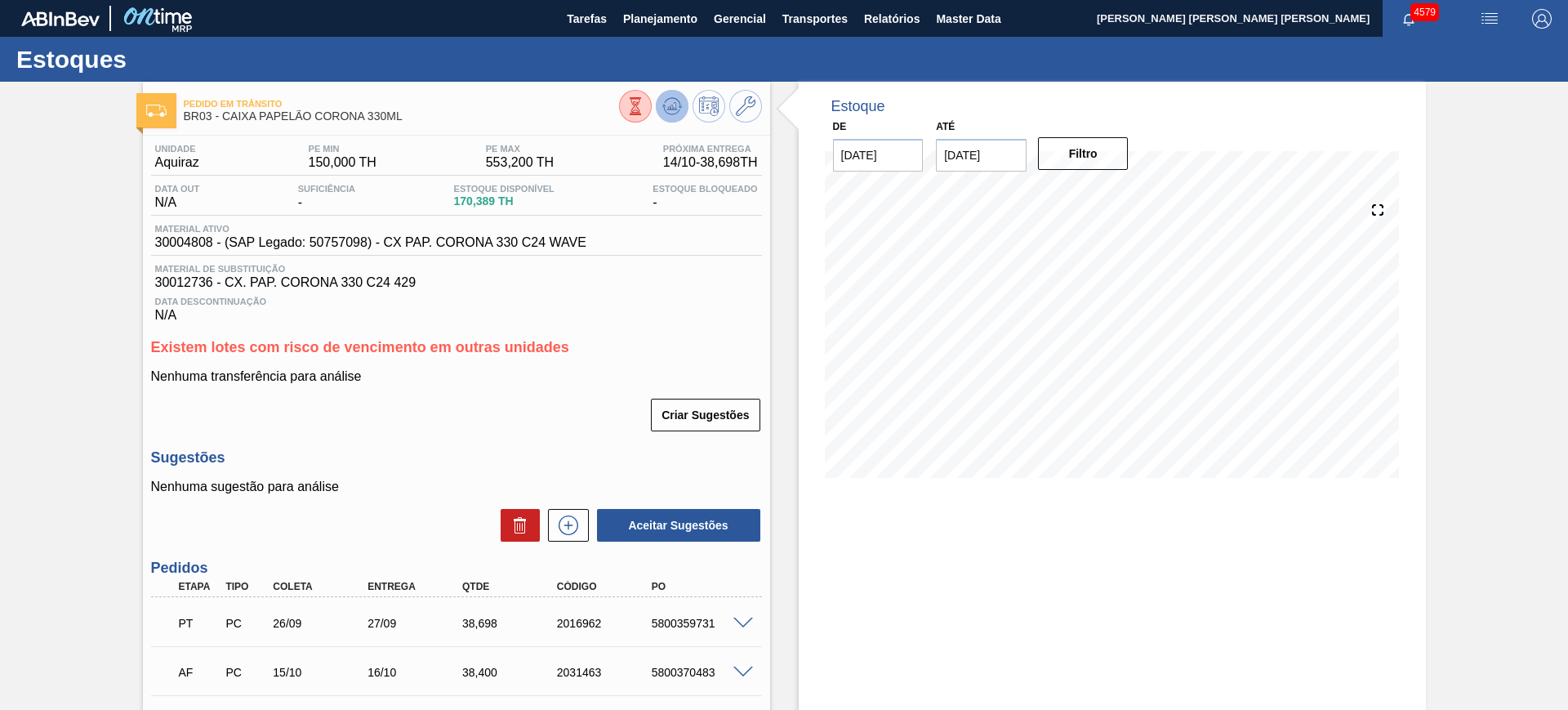
click at [680, 110] on icon at bounding box center [672, 106] width 19 height 19
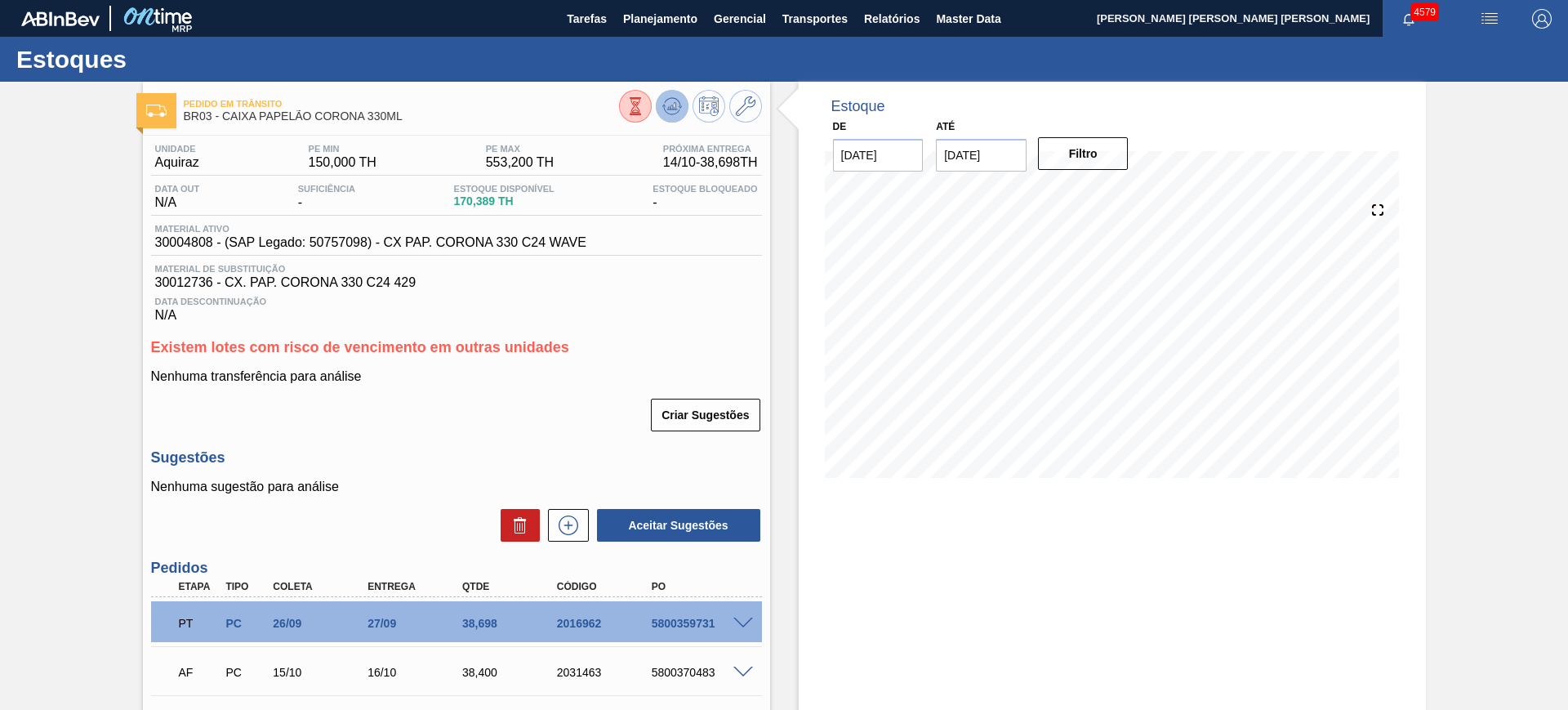
click at [668, 105] on icon at bounding box center [672, 106] width 19 height 19
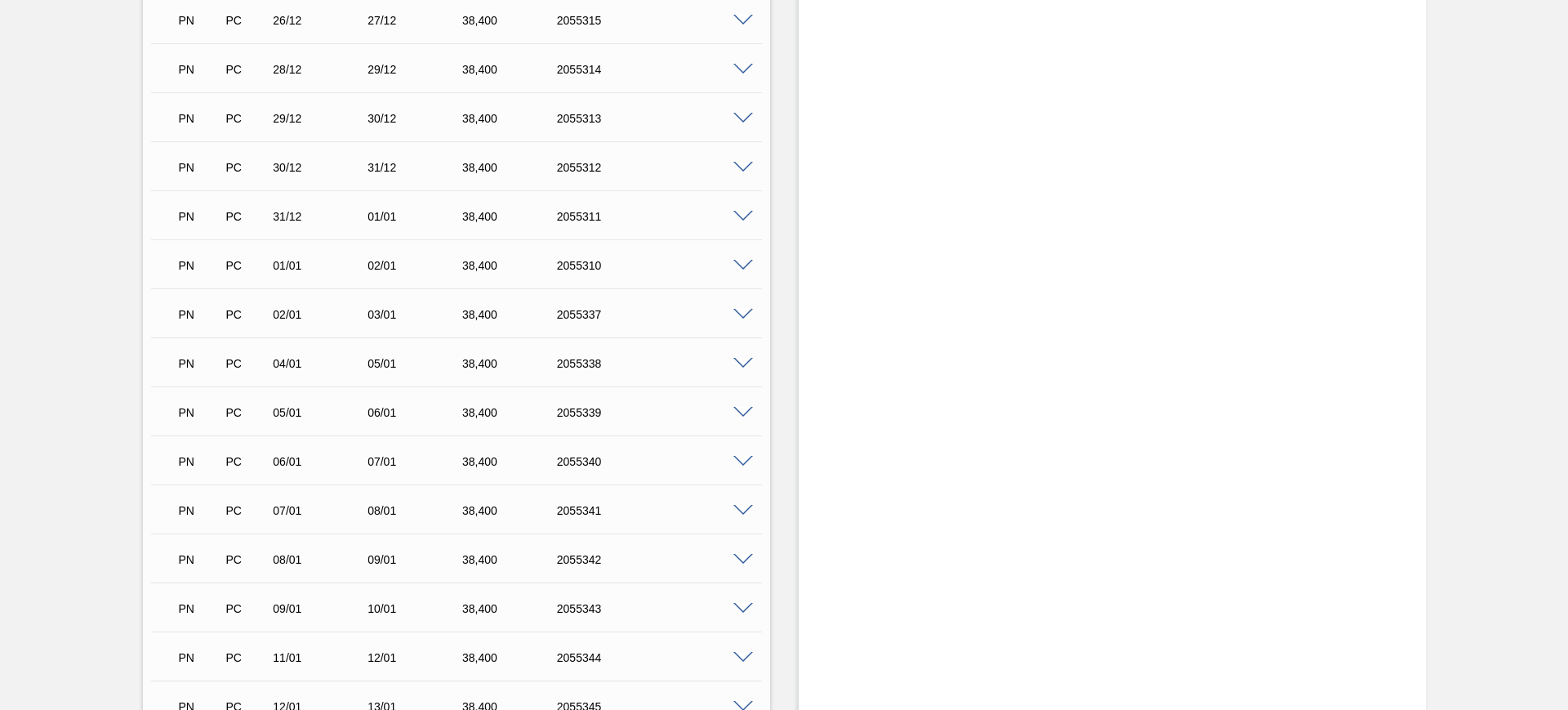
scroll to position [3304, 0]
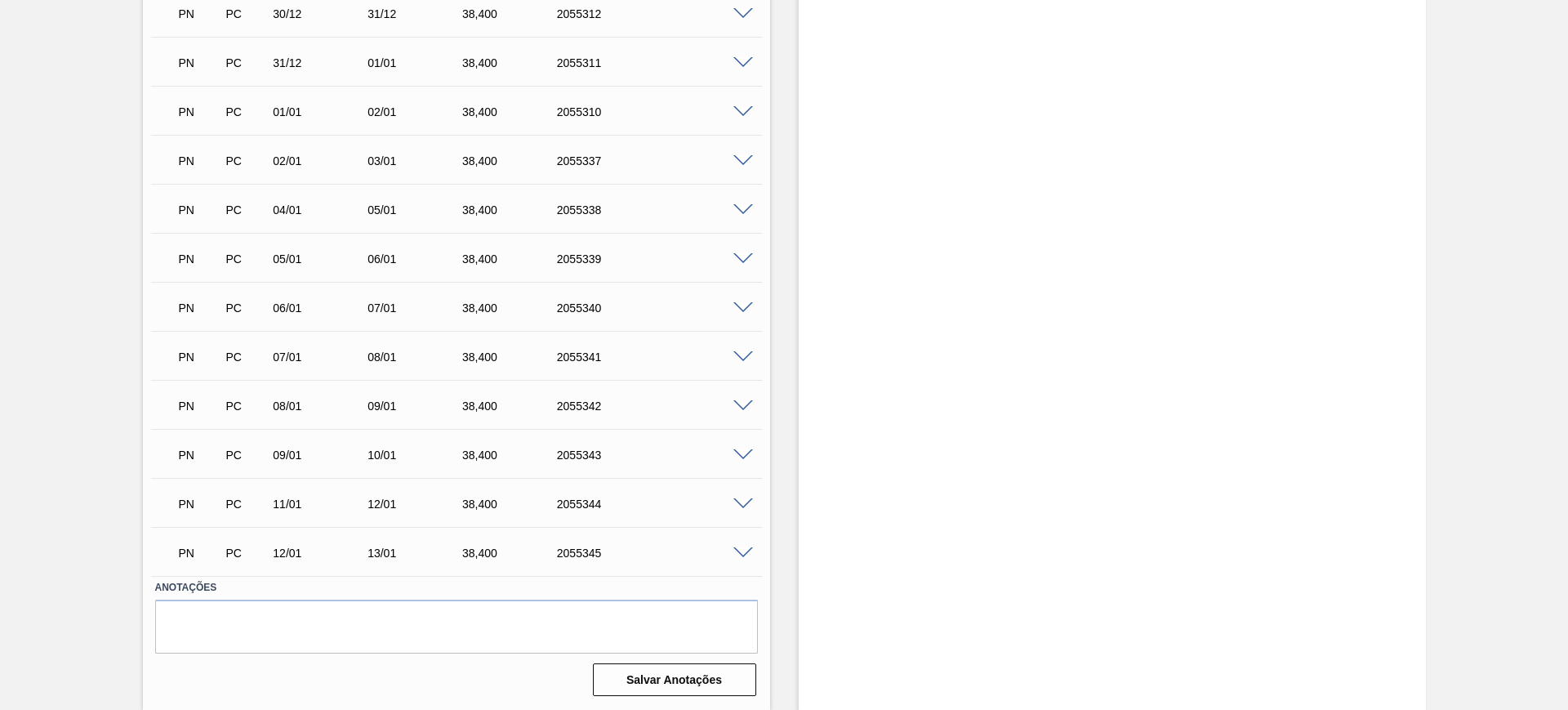
click at [747, 551] on span at bounding box center [743, 553] width 19 height 12
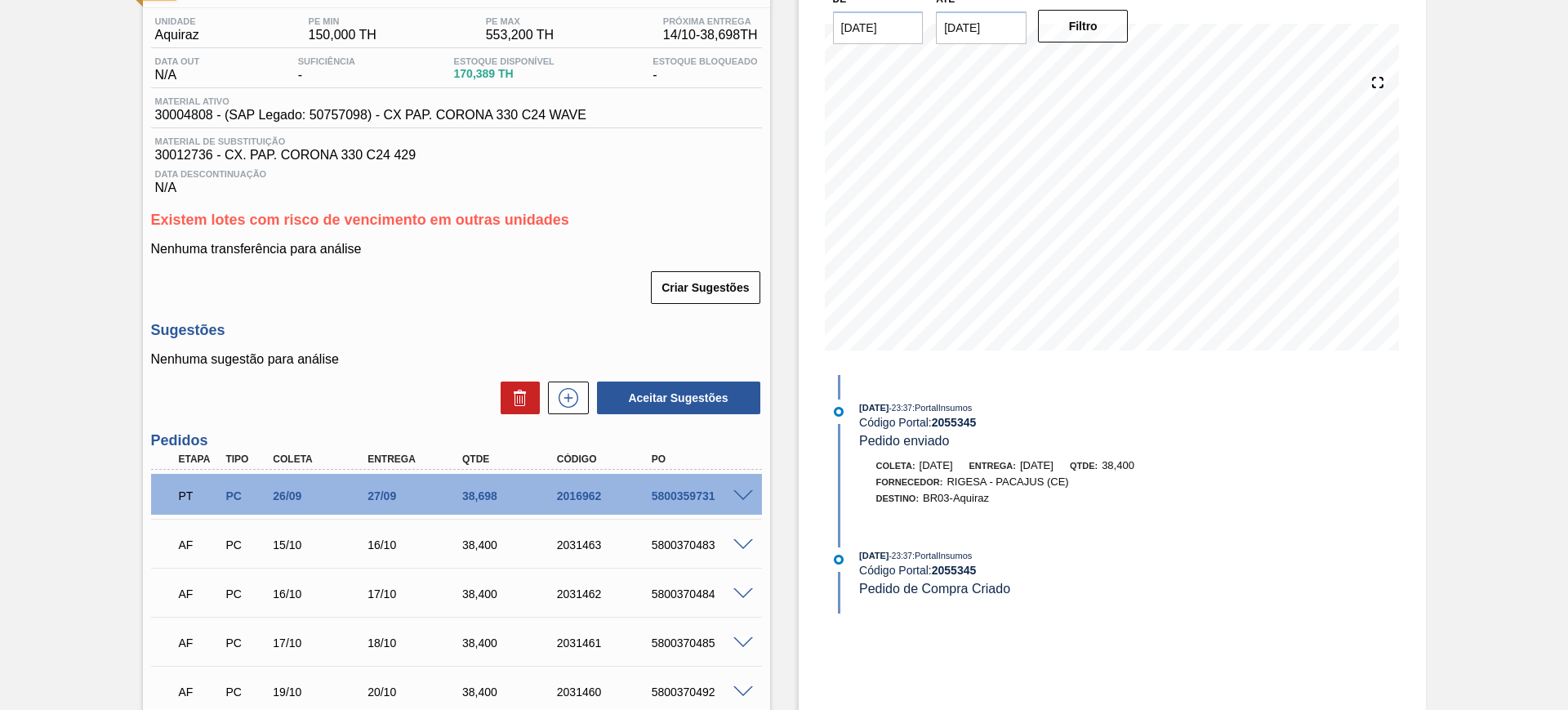
scroll to position [0, 0]
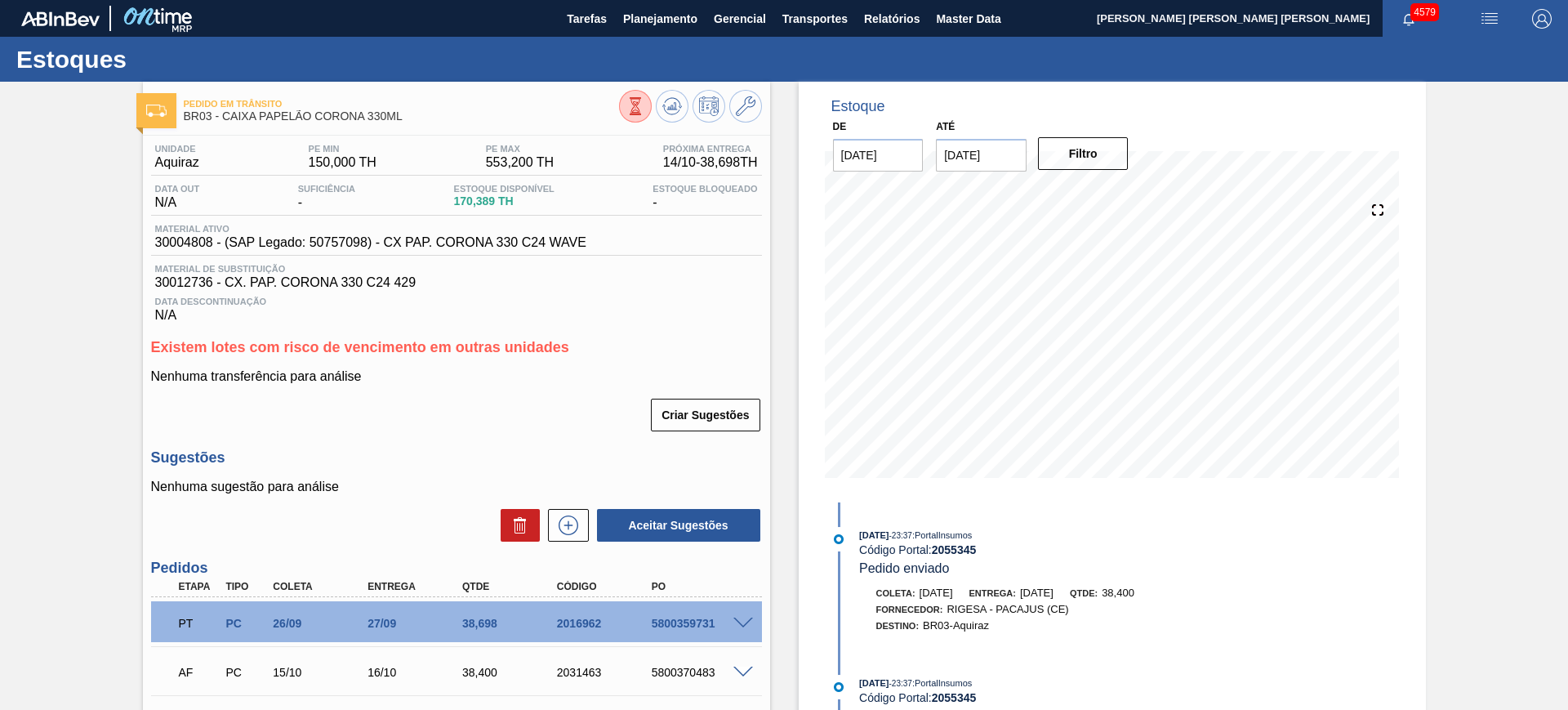
click at [393, 111] on span "BR03 - CAIXA PAPELÃO CORONA 330ML" at bounding box center [402, 116] width 436 height 12
copy div "BR03 - CAIXA PAPELÃO CORONA 330ML"
click at [662, 111] on icon at bounding box center [672, 106] width 19 height 19
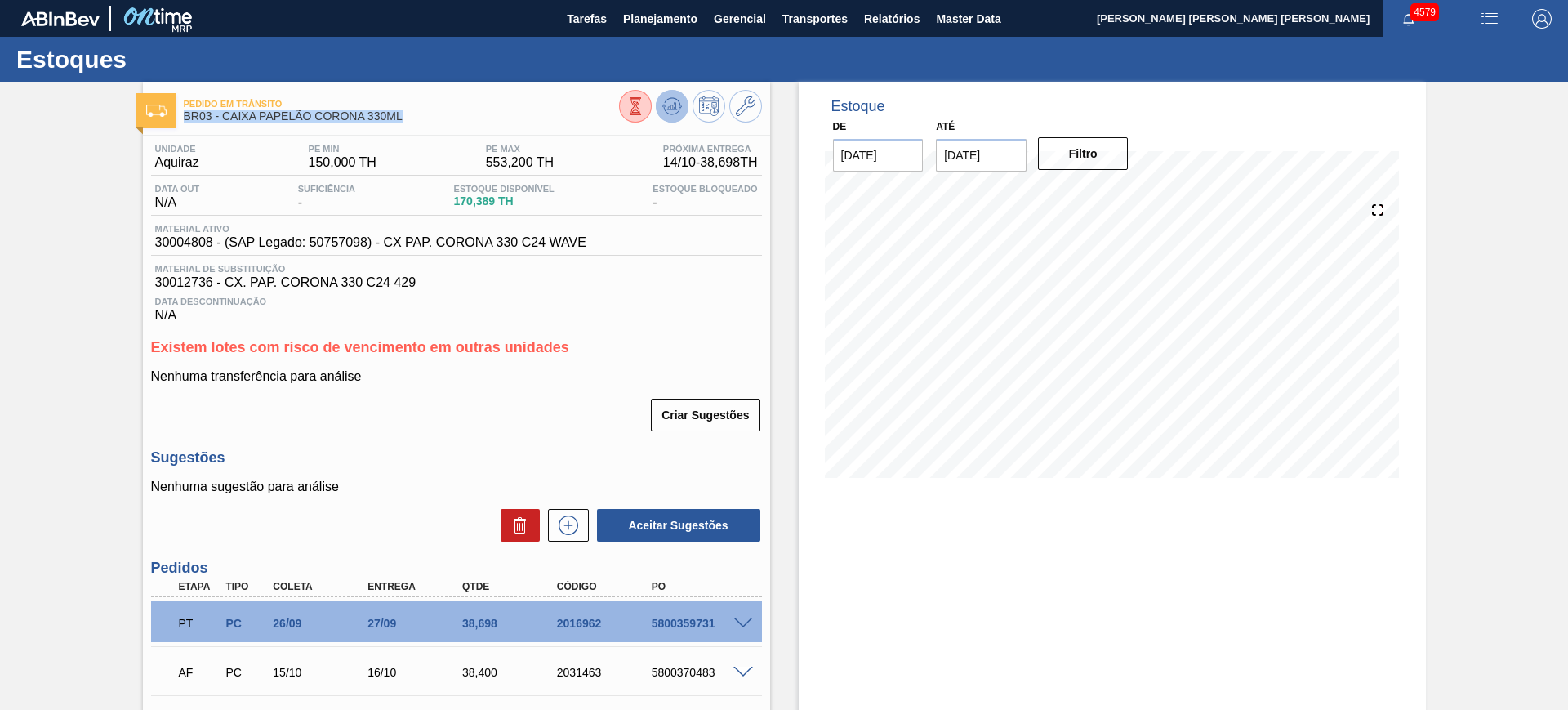
click at [660, 112] on button at bounding box center [672, 106] width 32 height 32
click at [681, 109] on button at bounding box center [672, 106] width 32 height 32
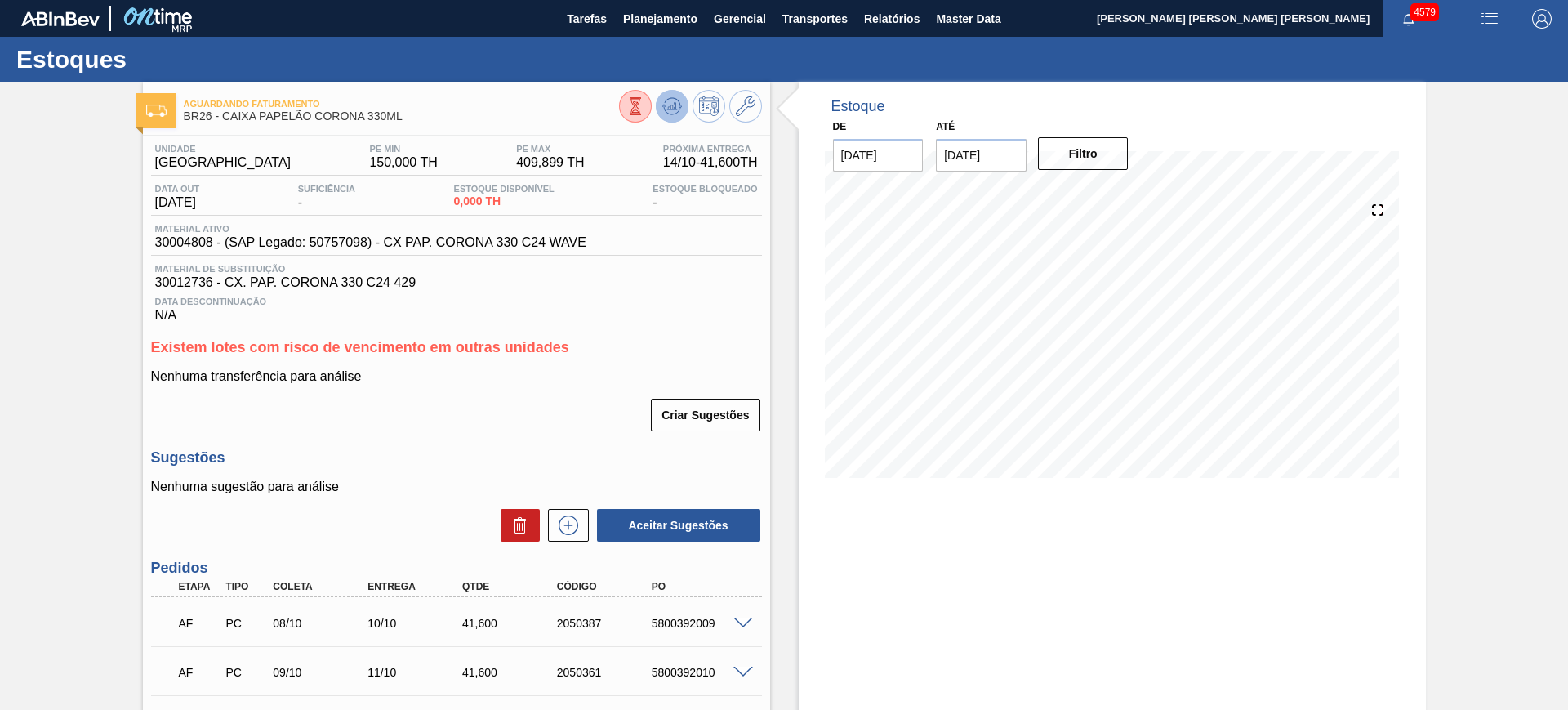
click at [656, 105] on button at bounding box center [672, 106] width 32 height 32
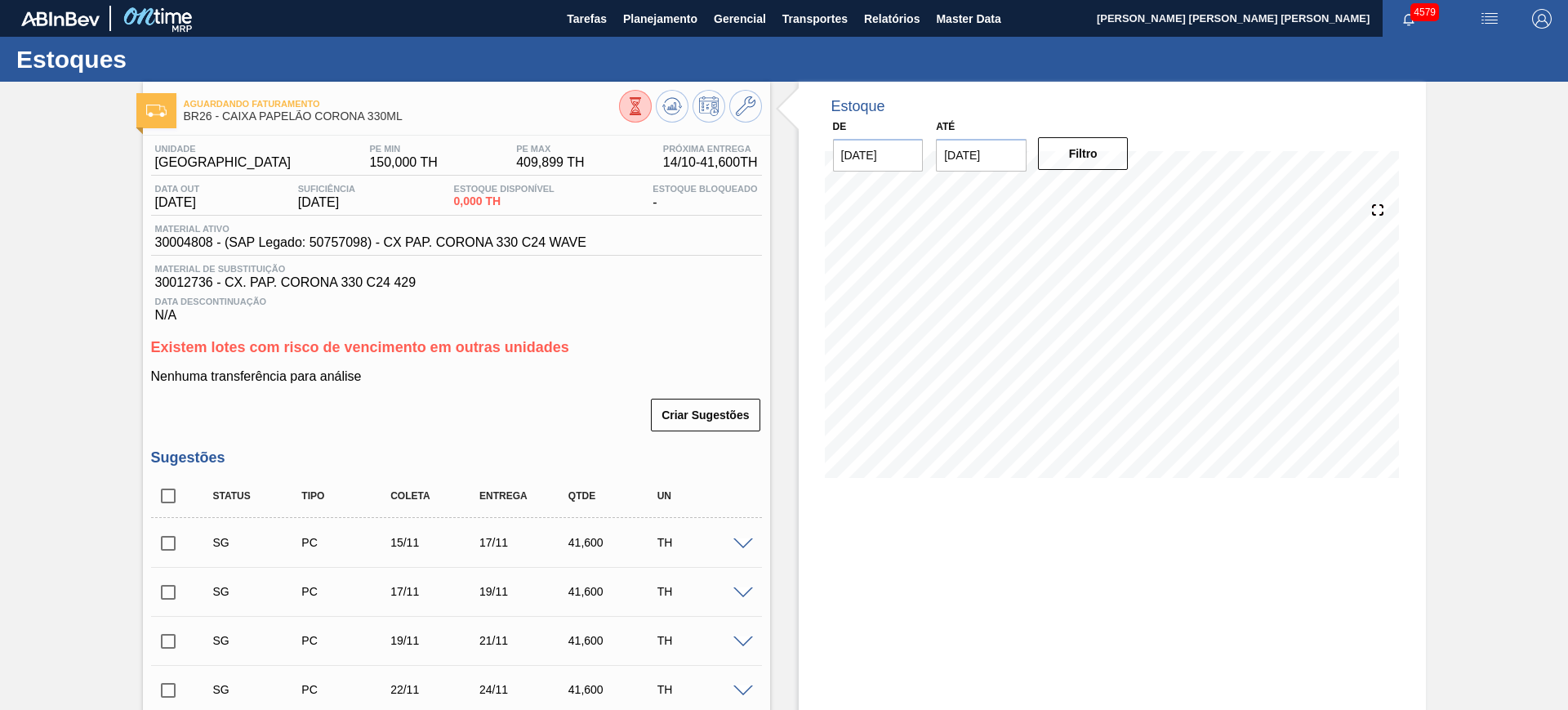
click at [157, 498] on input "checkbox" at bounding box center [168, 495] width 34 height 34
checkbox input "true"
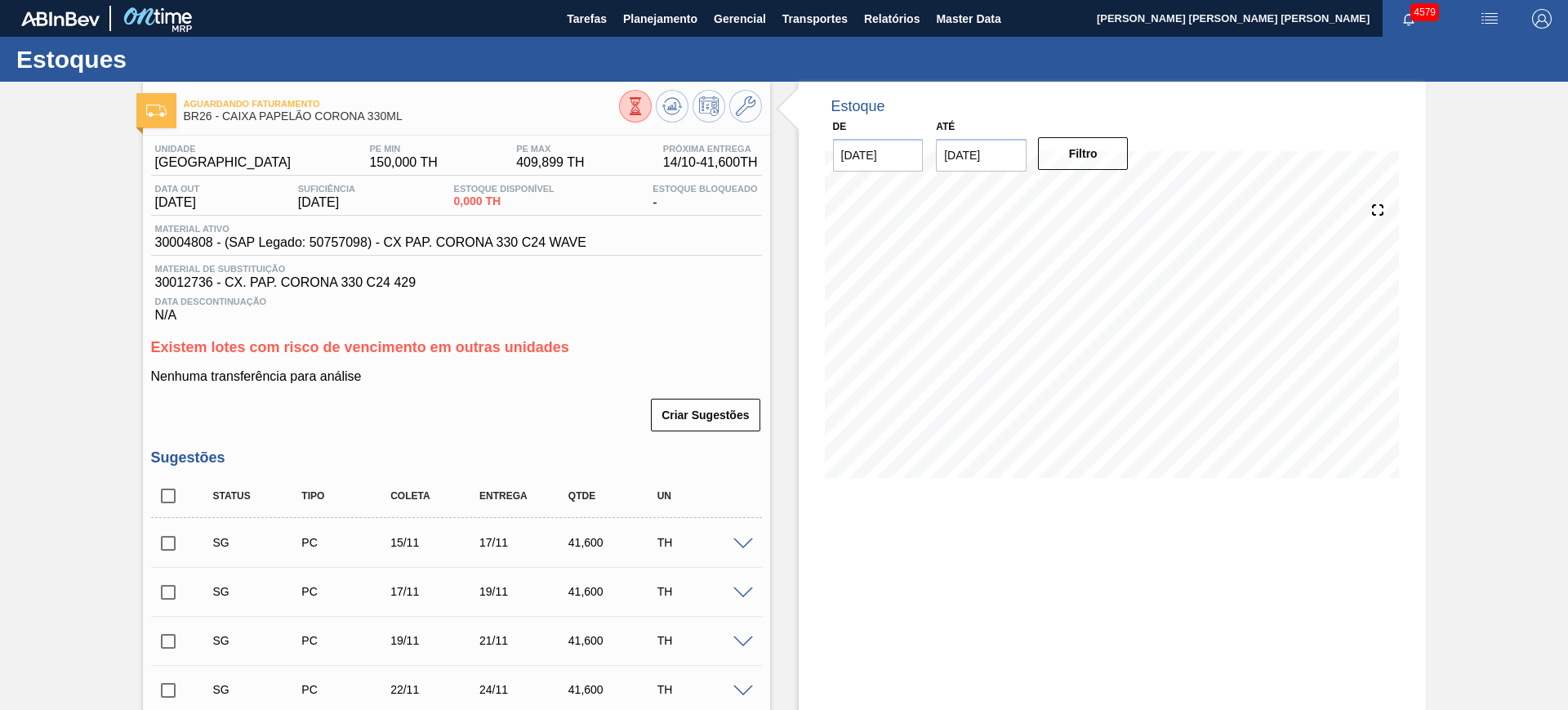
checkbox input "true"
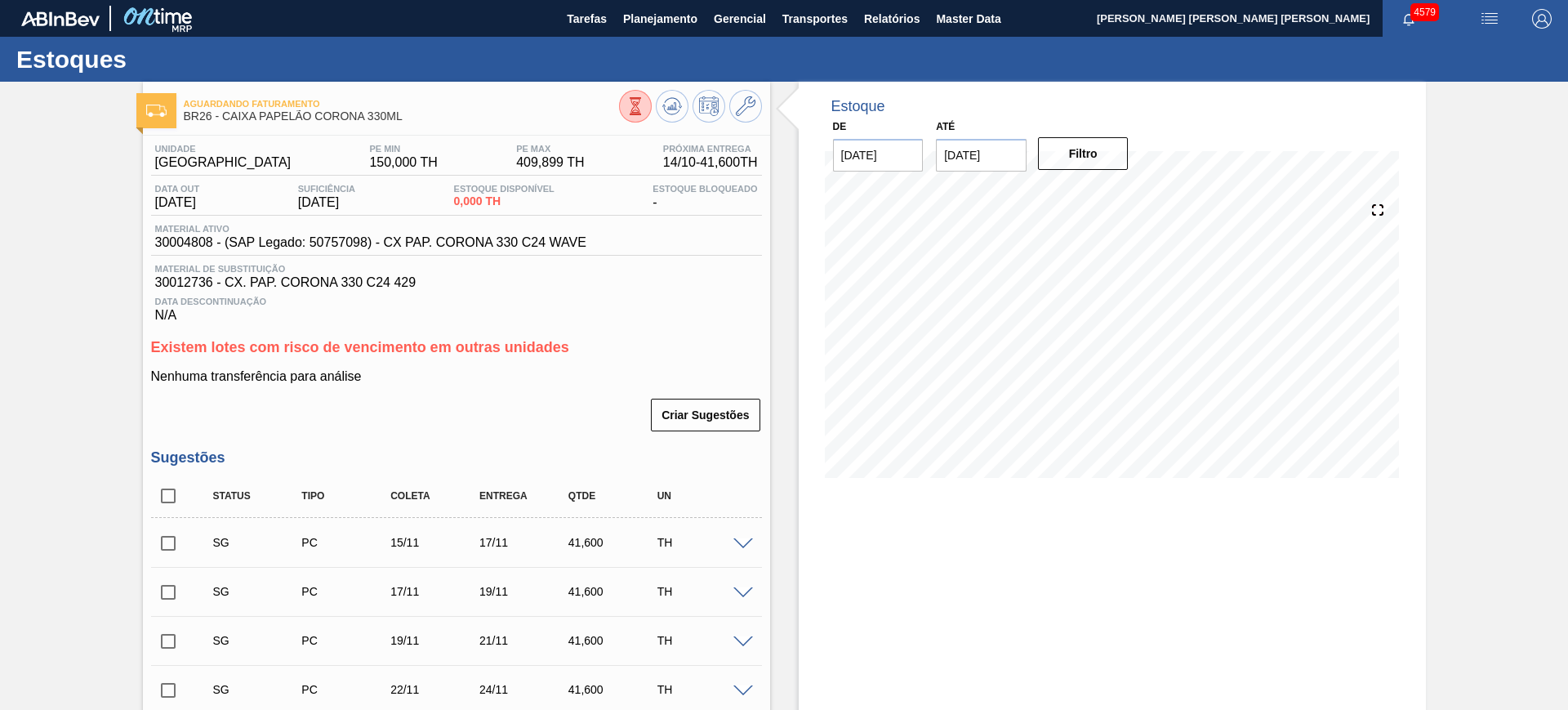
checkbox input "true"
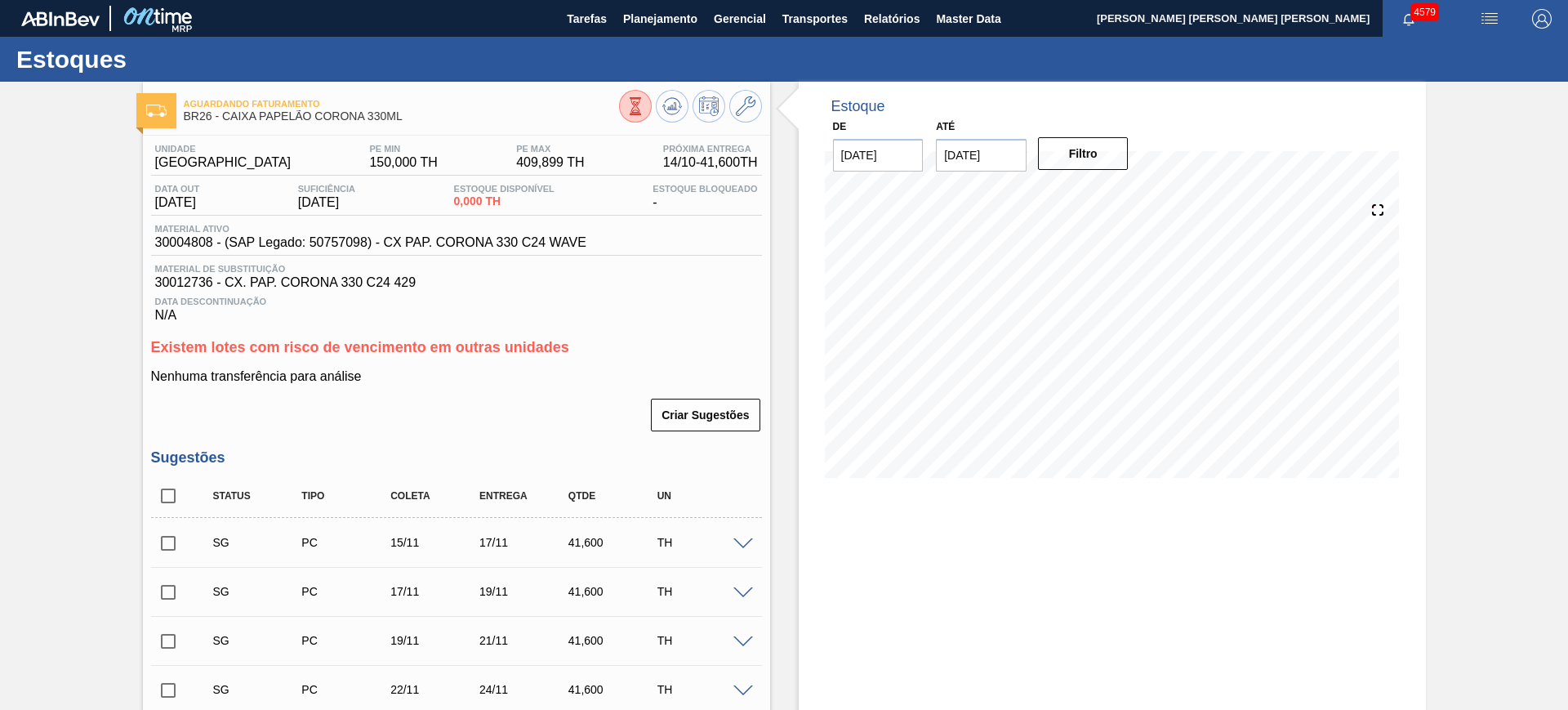
checkbox input "true"
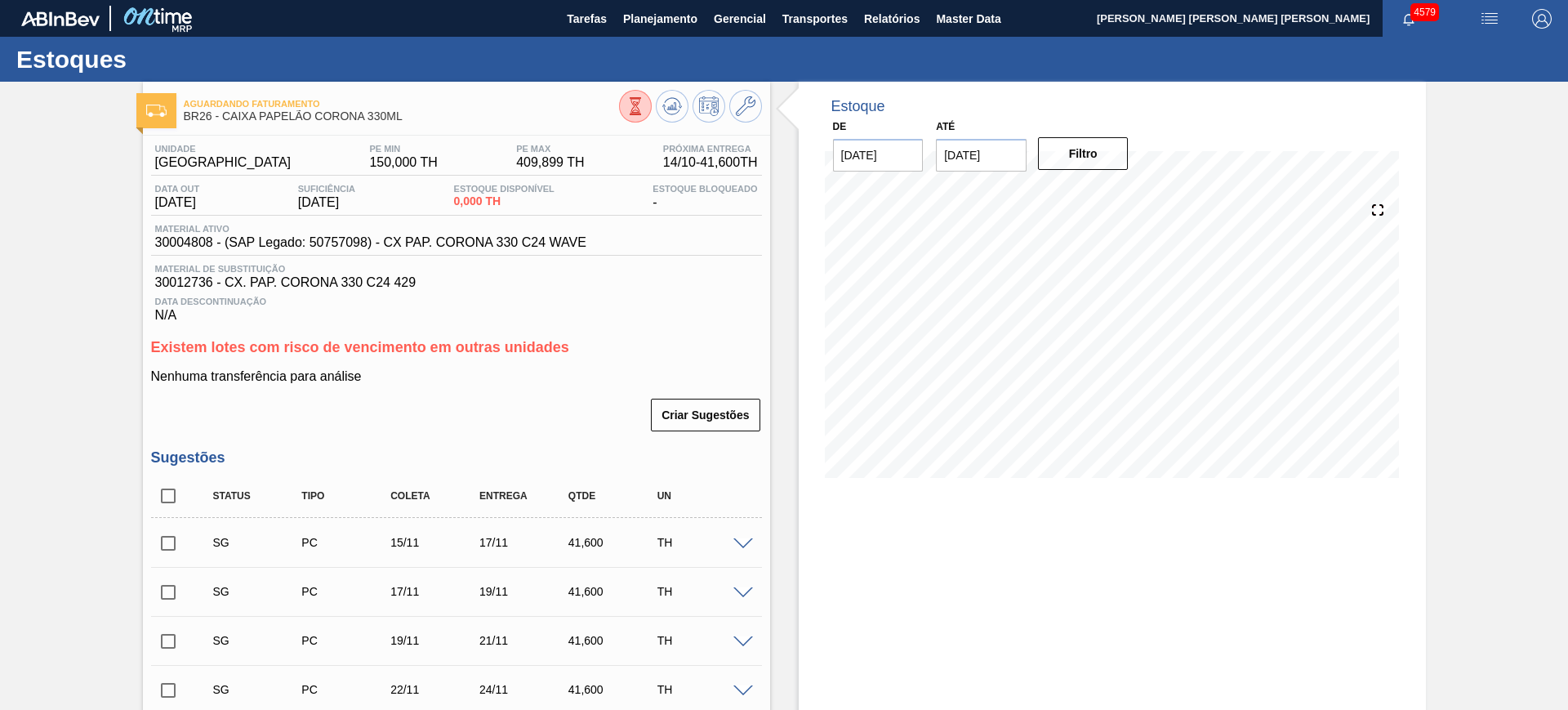
checkbox input "true"
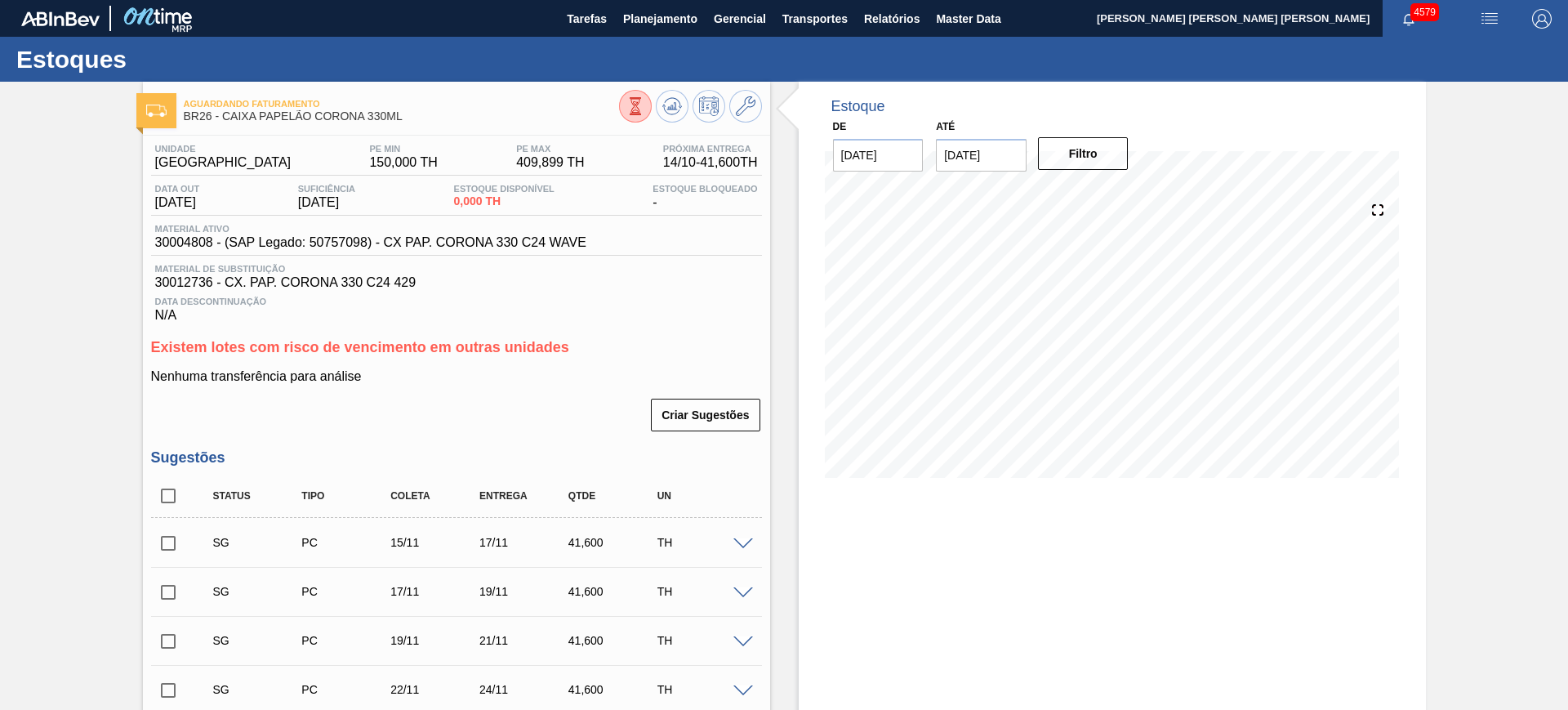
checkbox input "true"
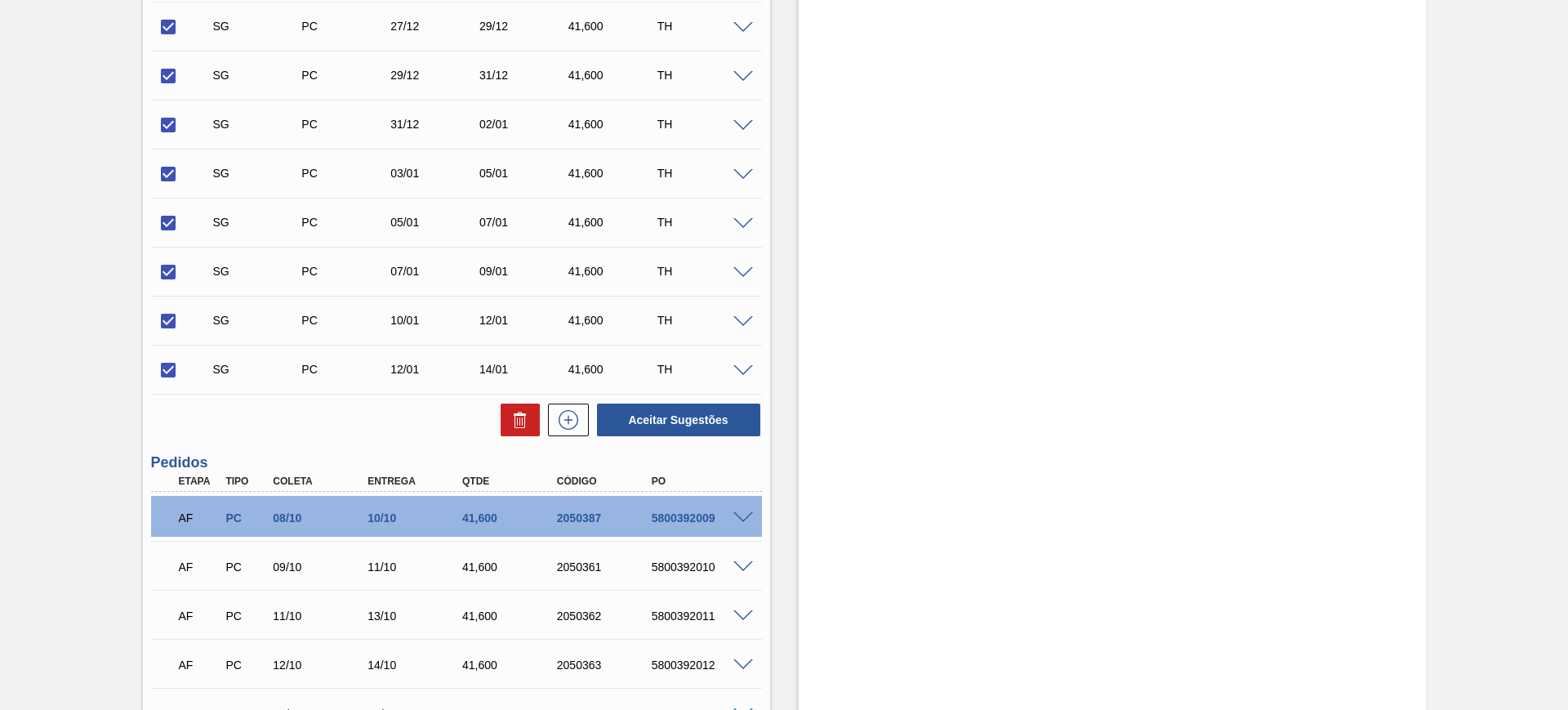
scroll to position [1429, 0]
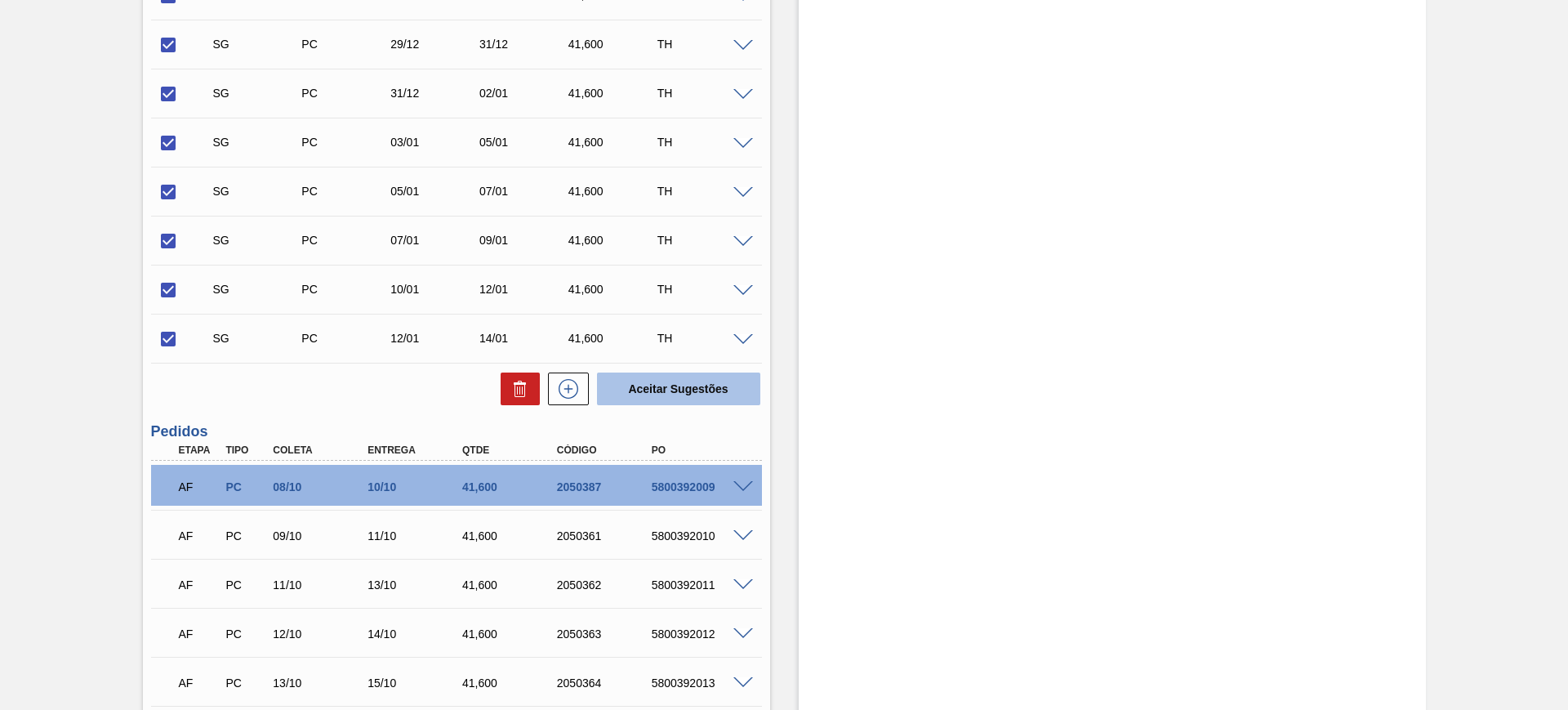
click at [650, 386] on button "Aceitar Sugestões" at bounding box center [678, 388] width 163 height 32
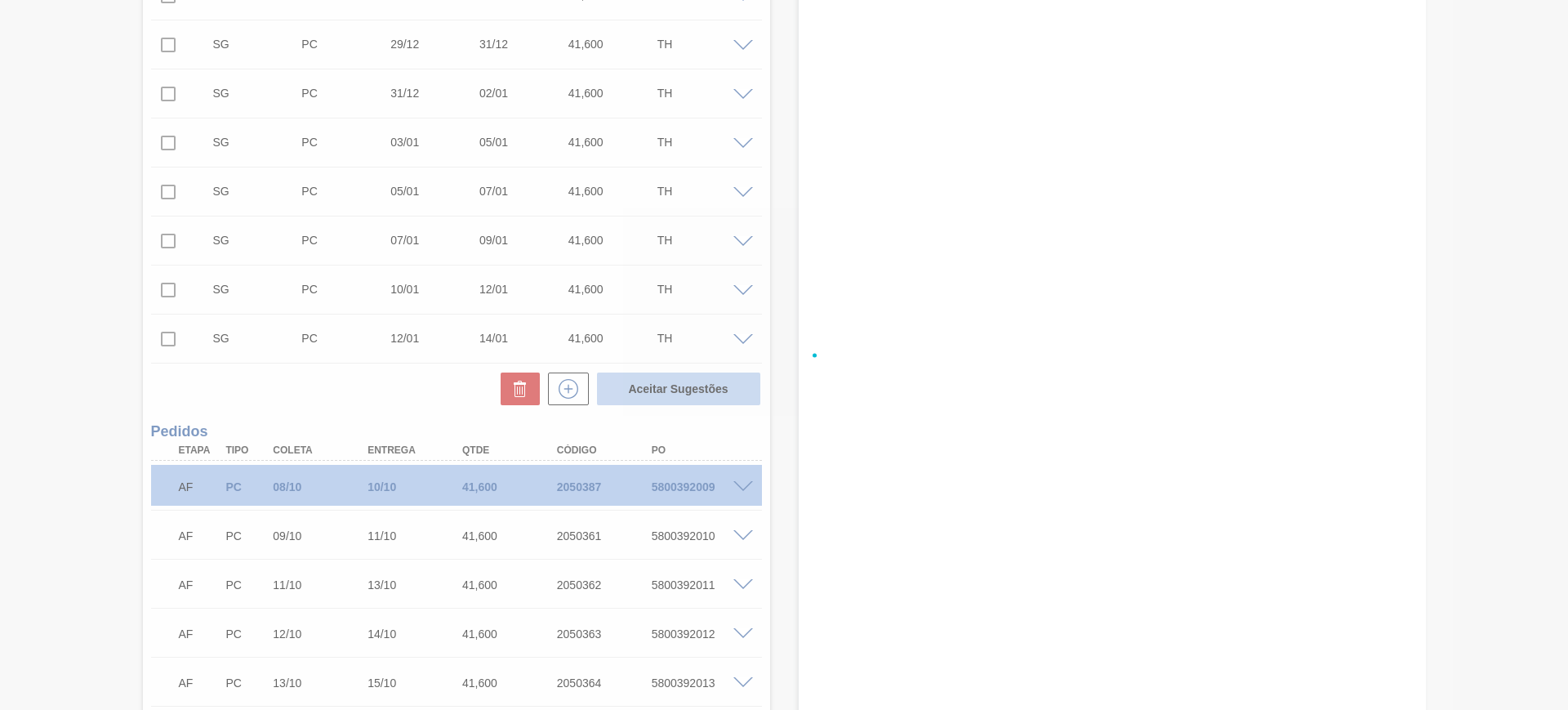
checkbox input "false"
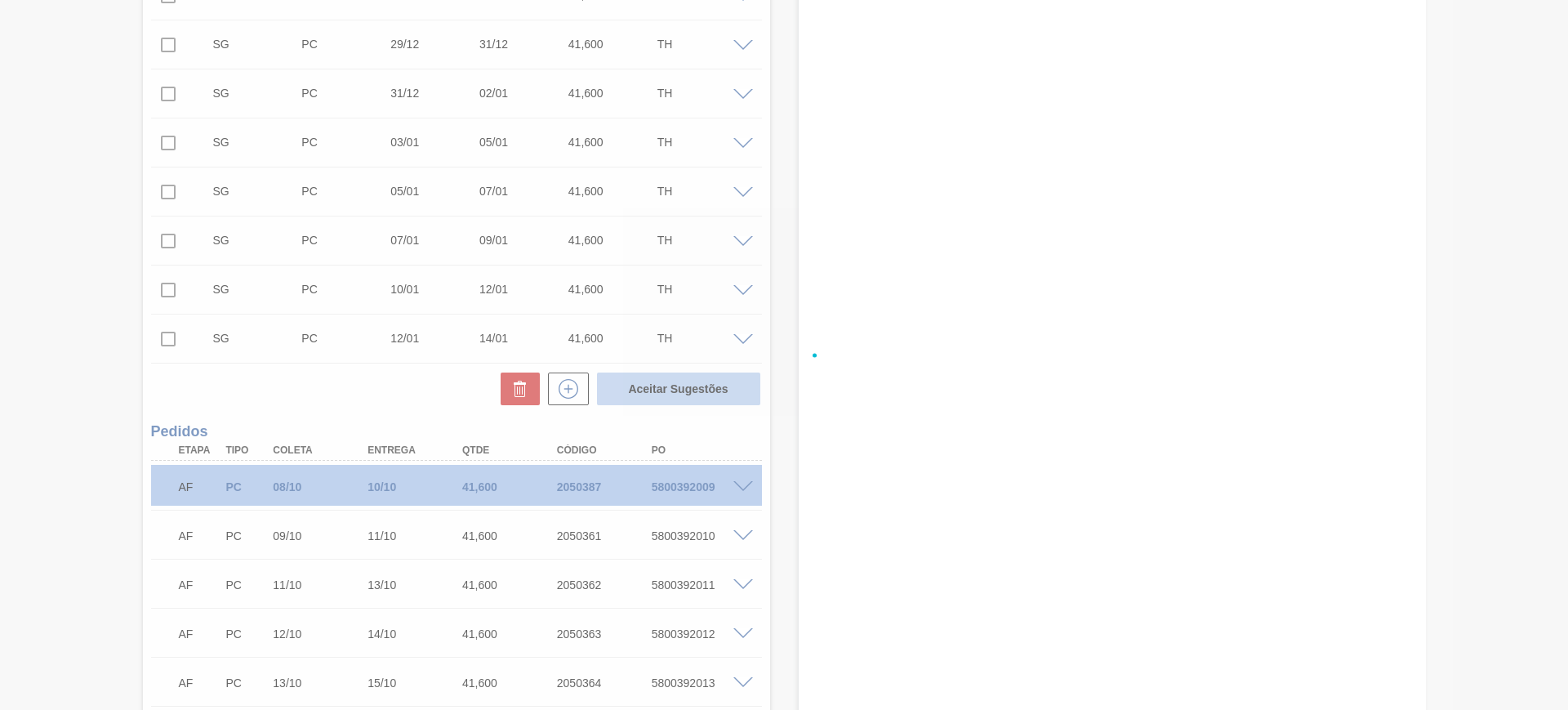
checkbox input "false"
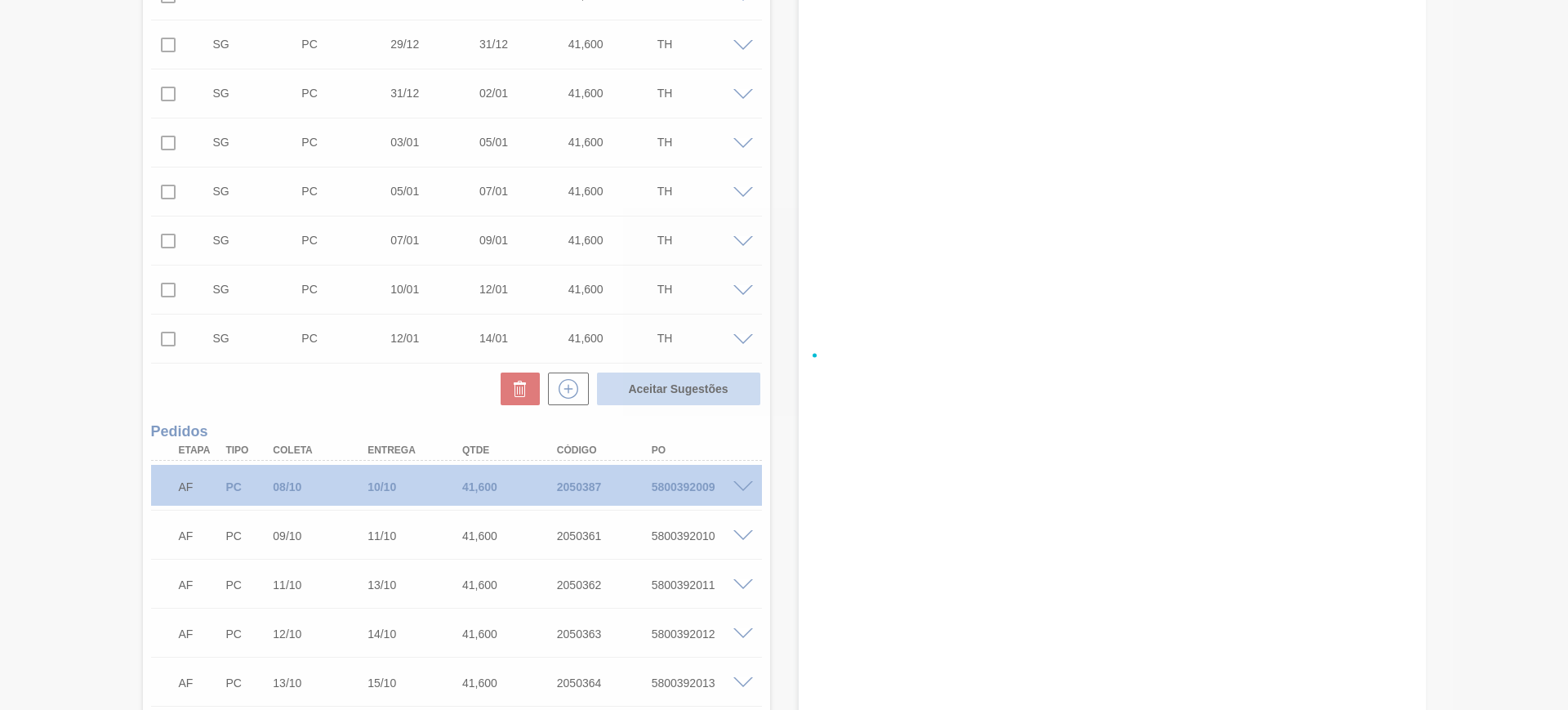
checkbox input "false"
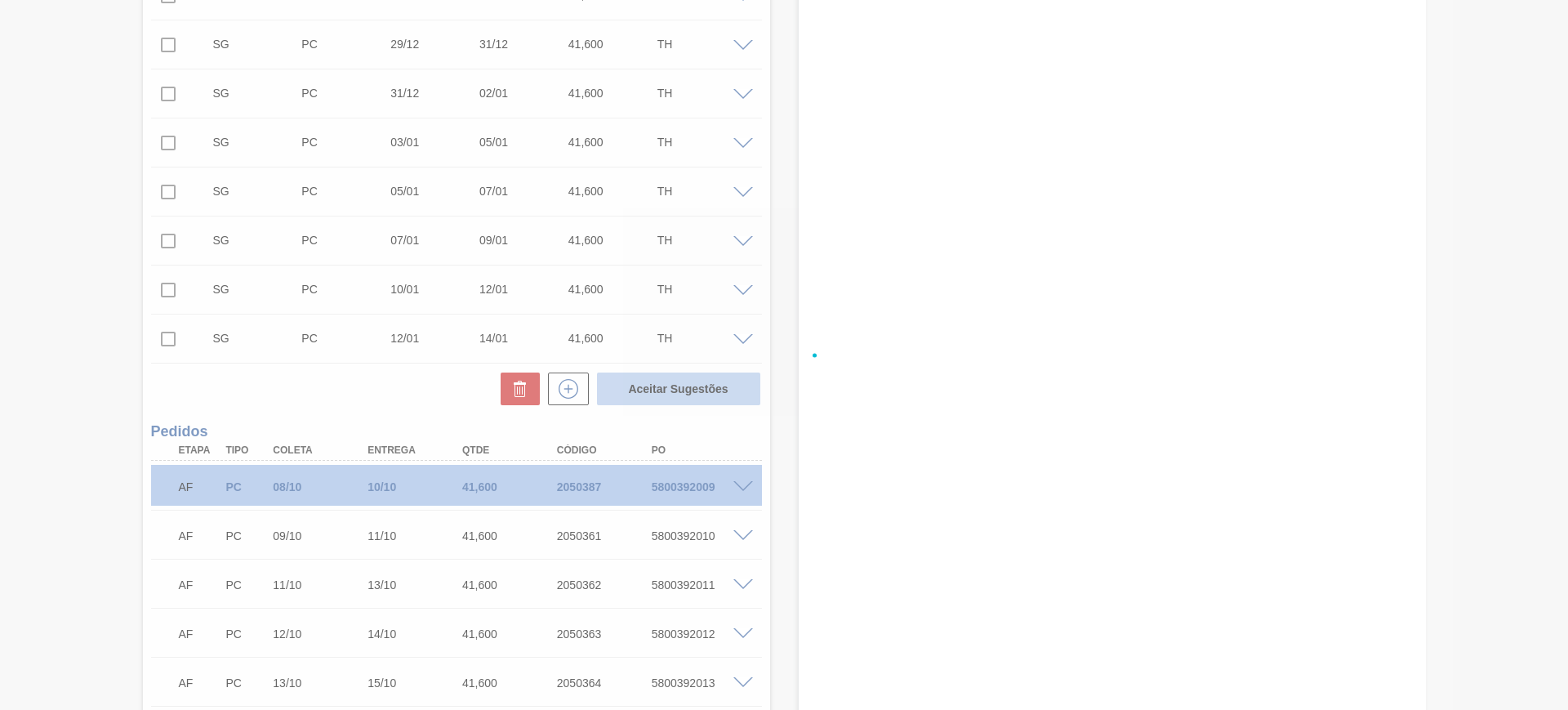
checkbox input "false"
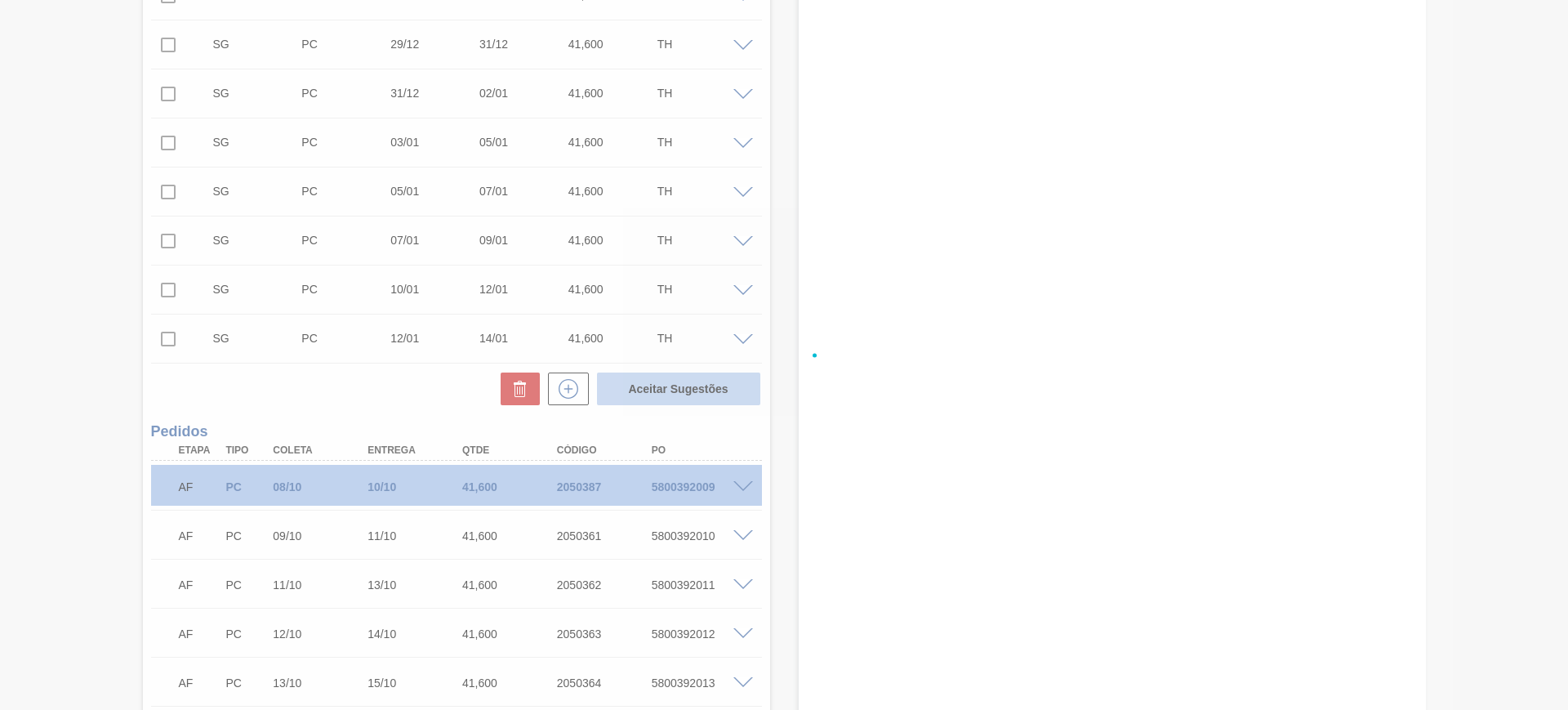
checkbox input "false"
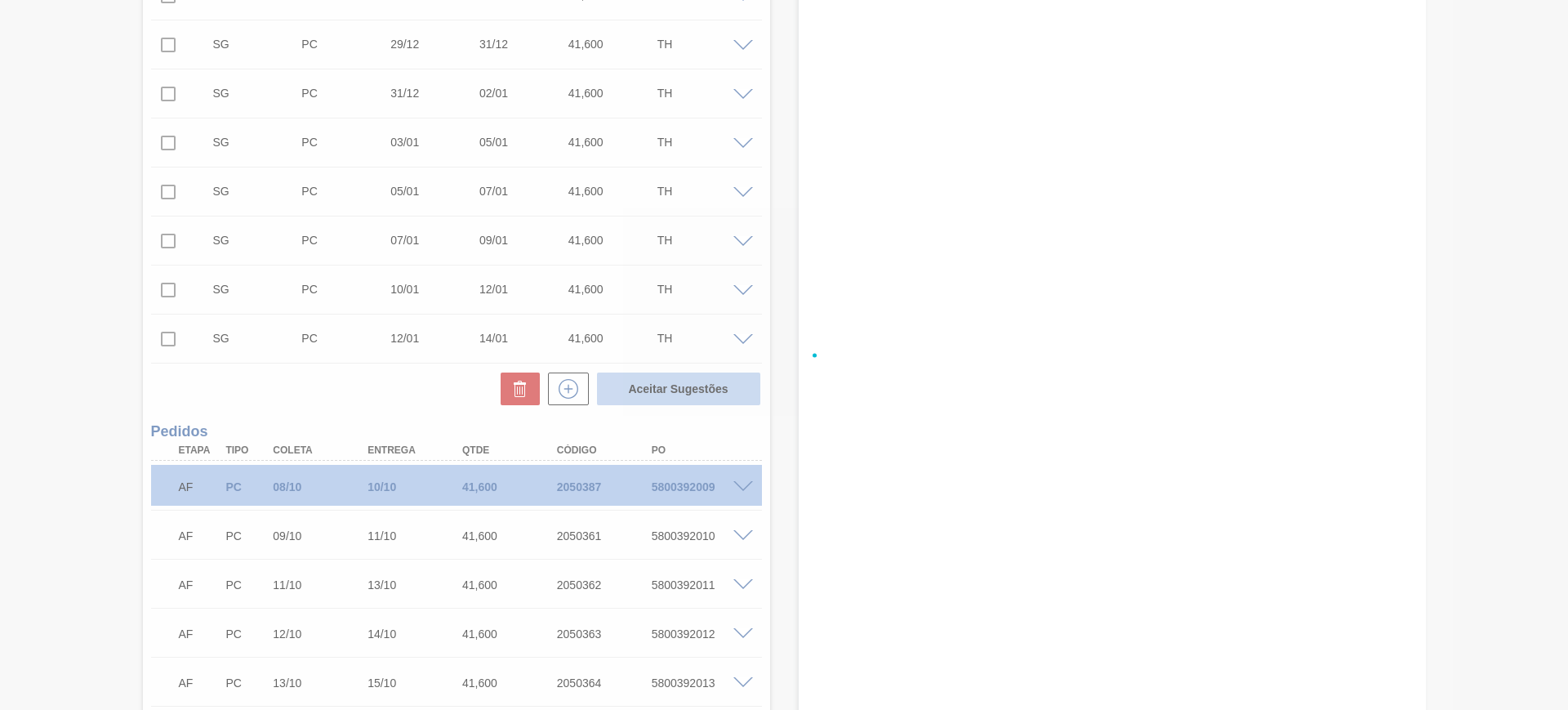
checkbox input "false"
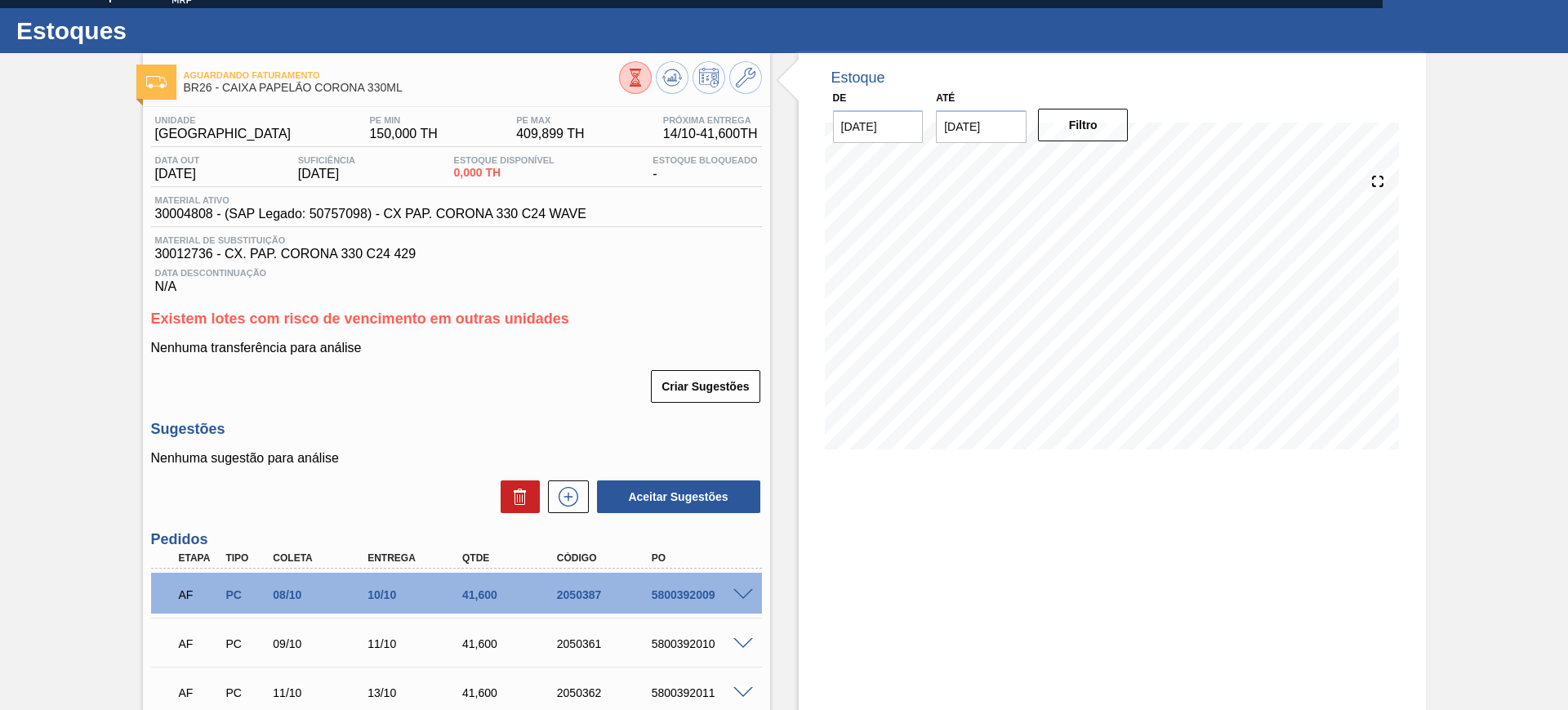
scroll to position [0, 0]
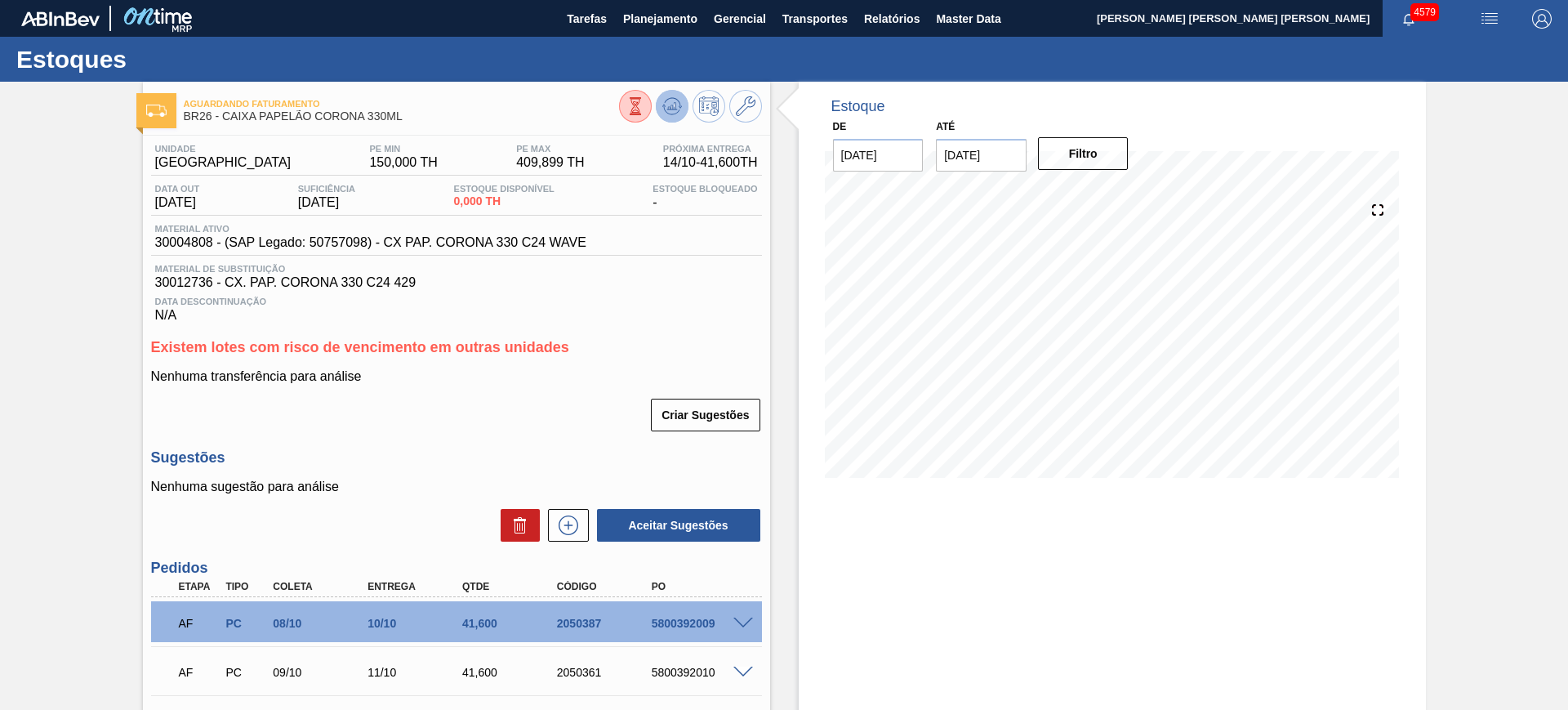
click at [667, 111] on icon at bounding box center [672, 106] width 19 height 19
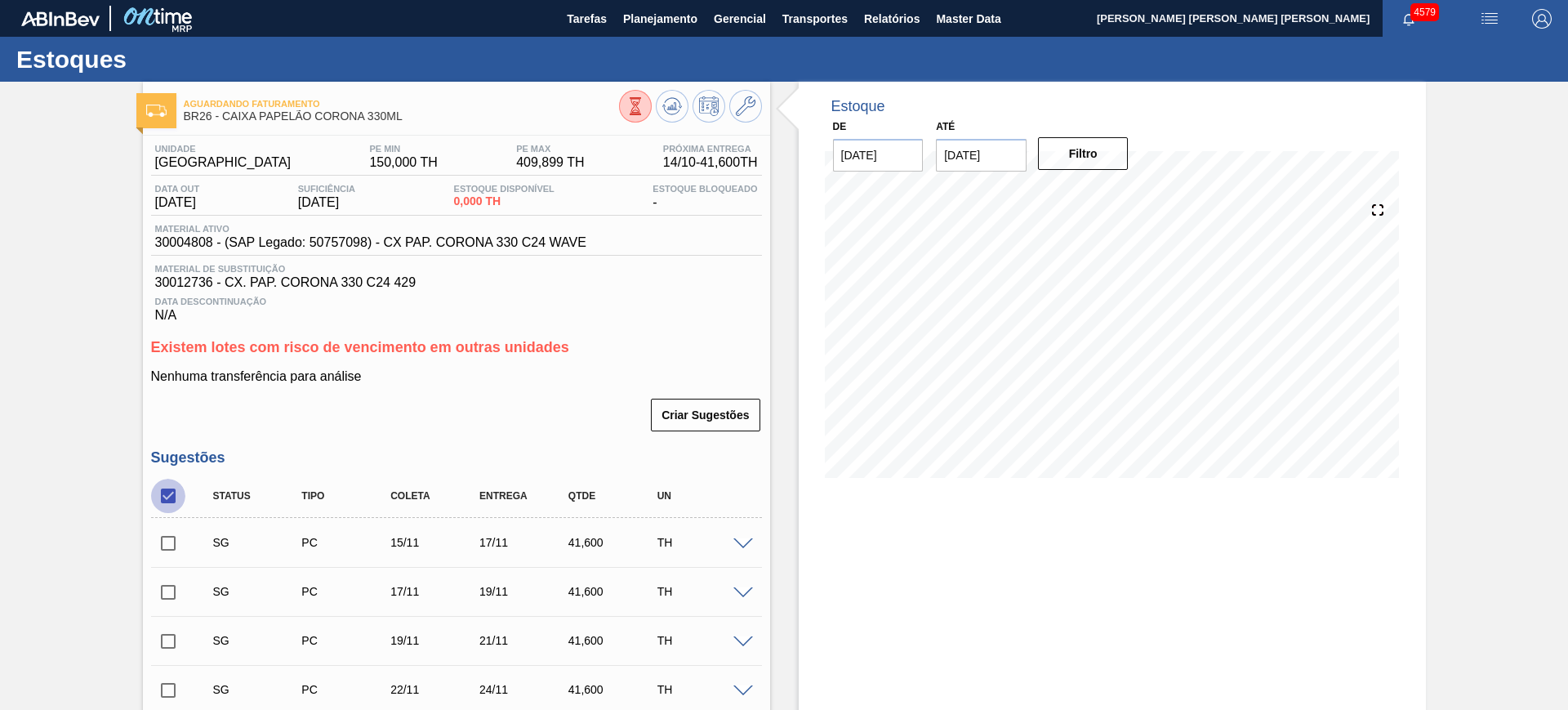
click at [164, 486] on input "checkbox" at bounding box center [168, 495] width 34 height 34
checkbox input "false"
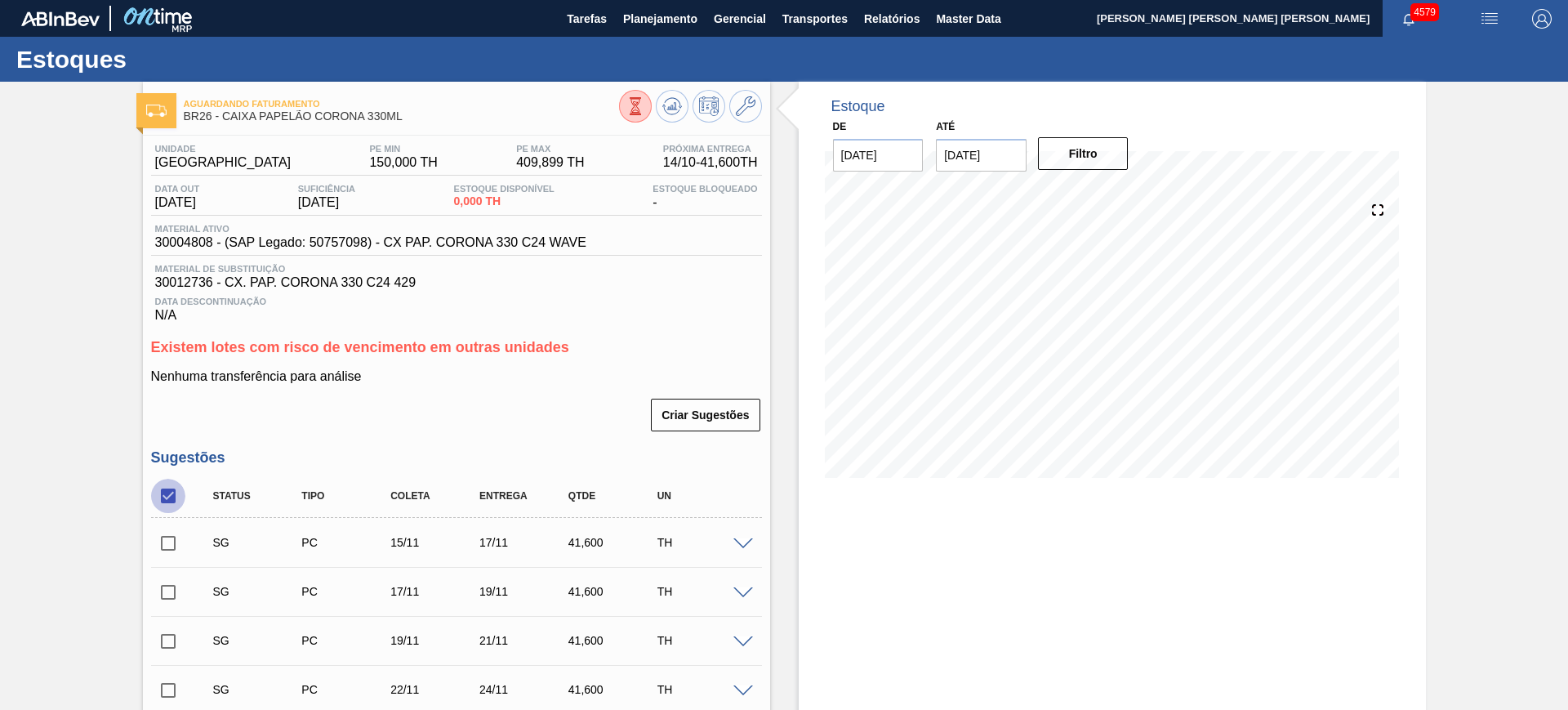
checkbox input "false"
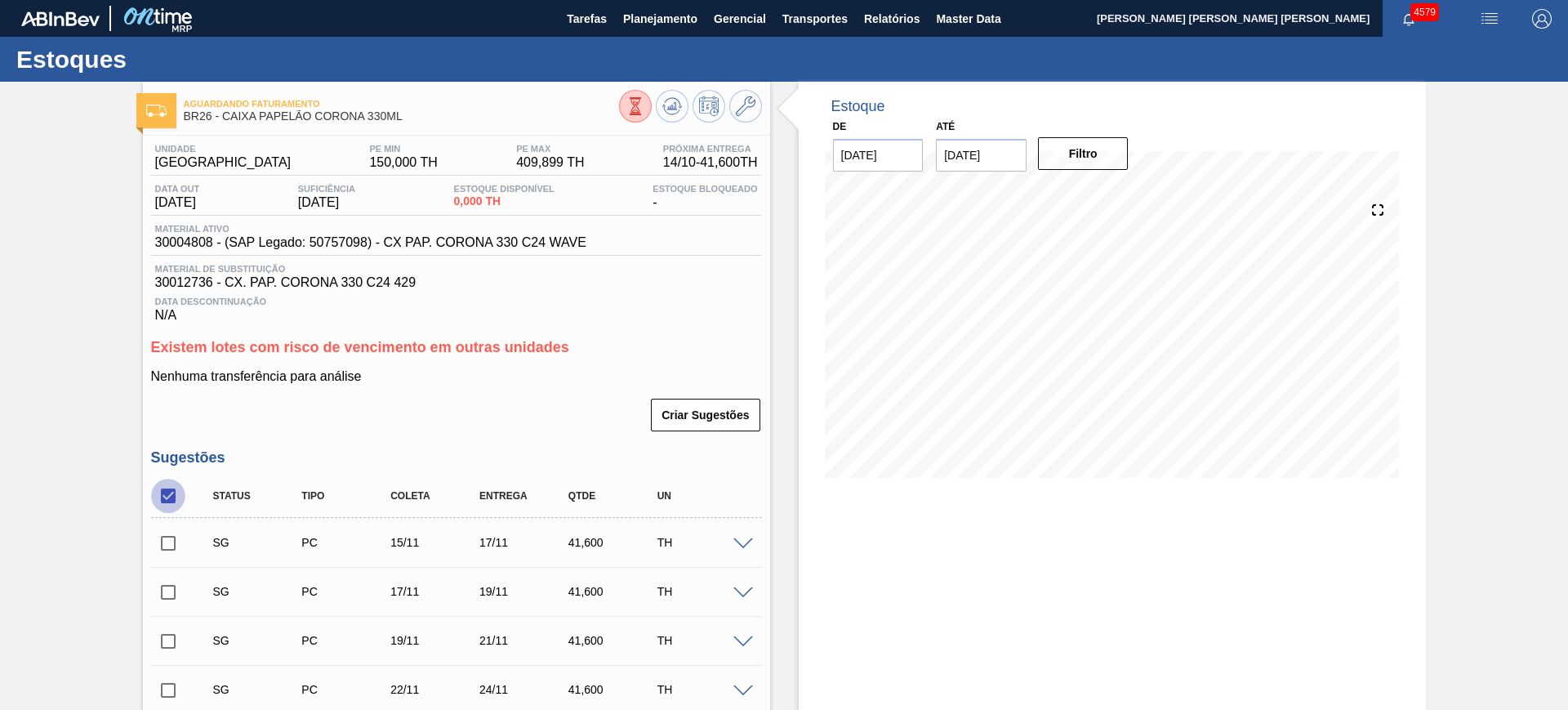
checkbox input "false"
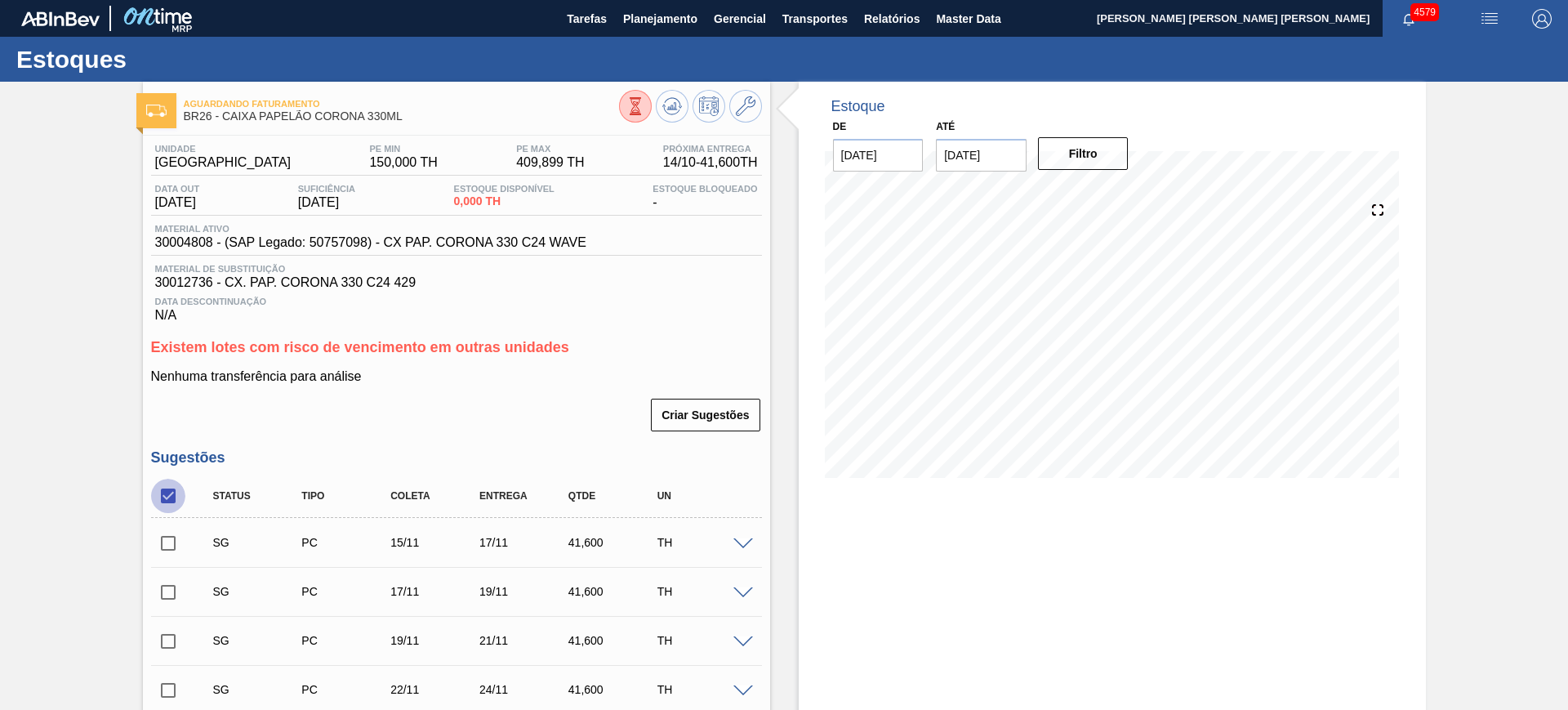
checkbox input "false"
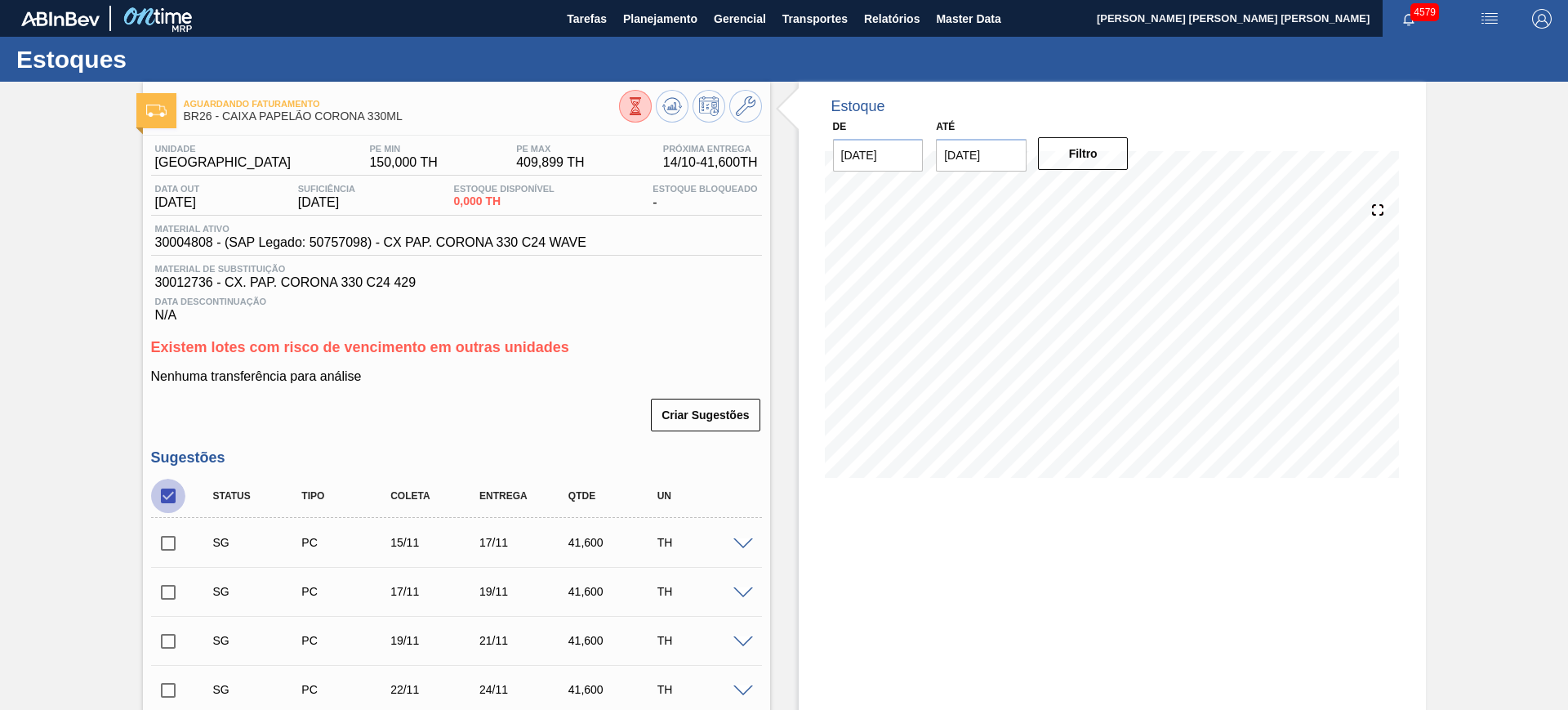
checkbox input "false"
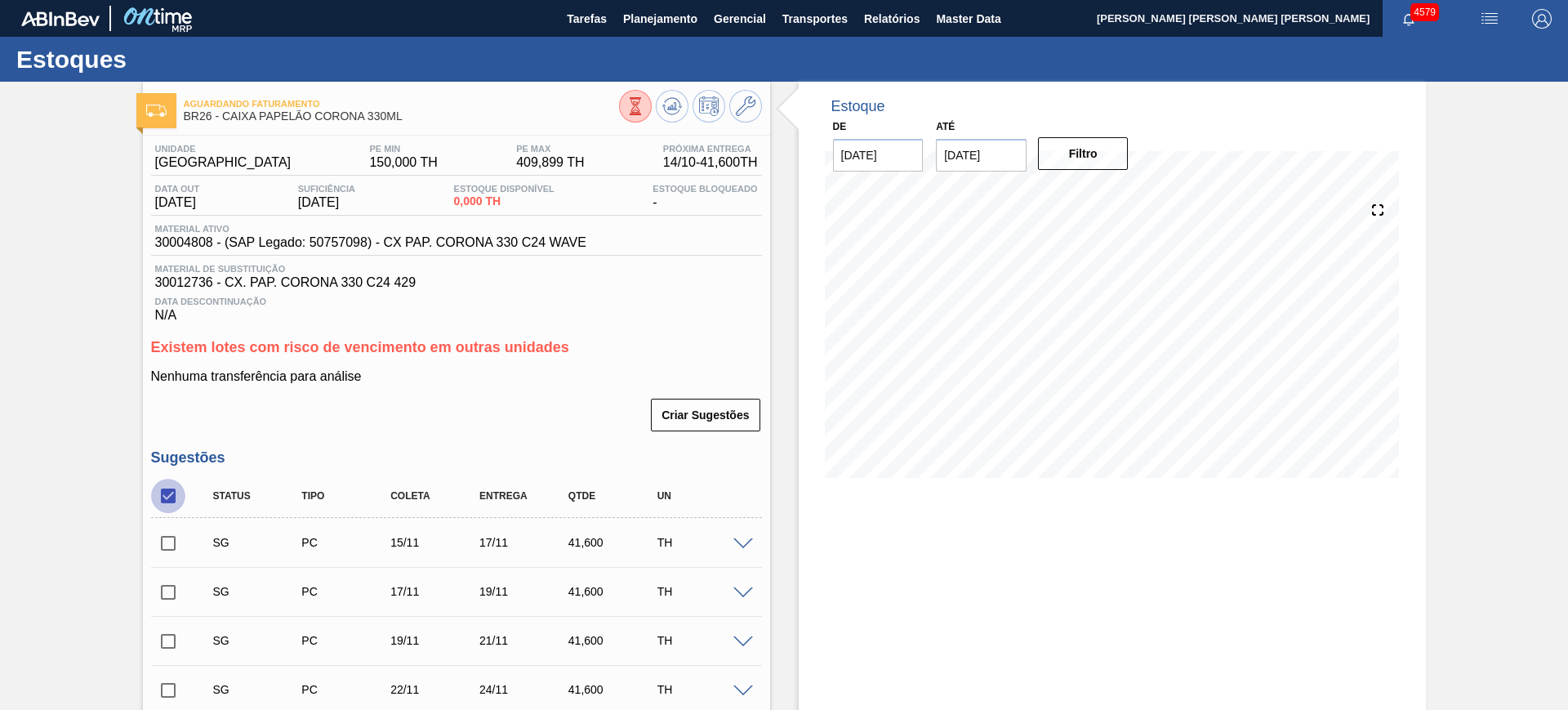
checkbox input "false"
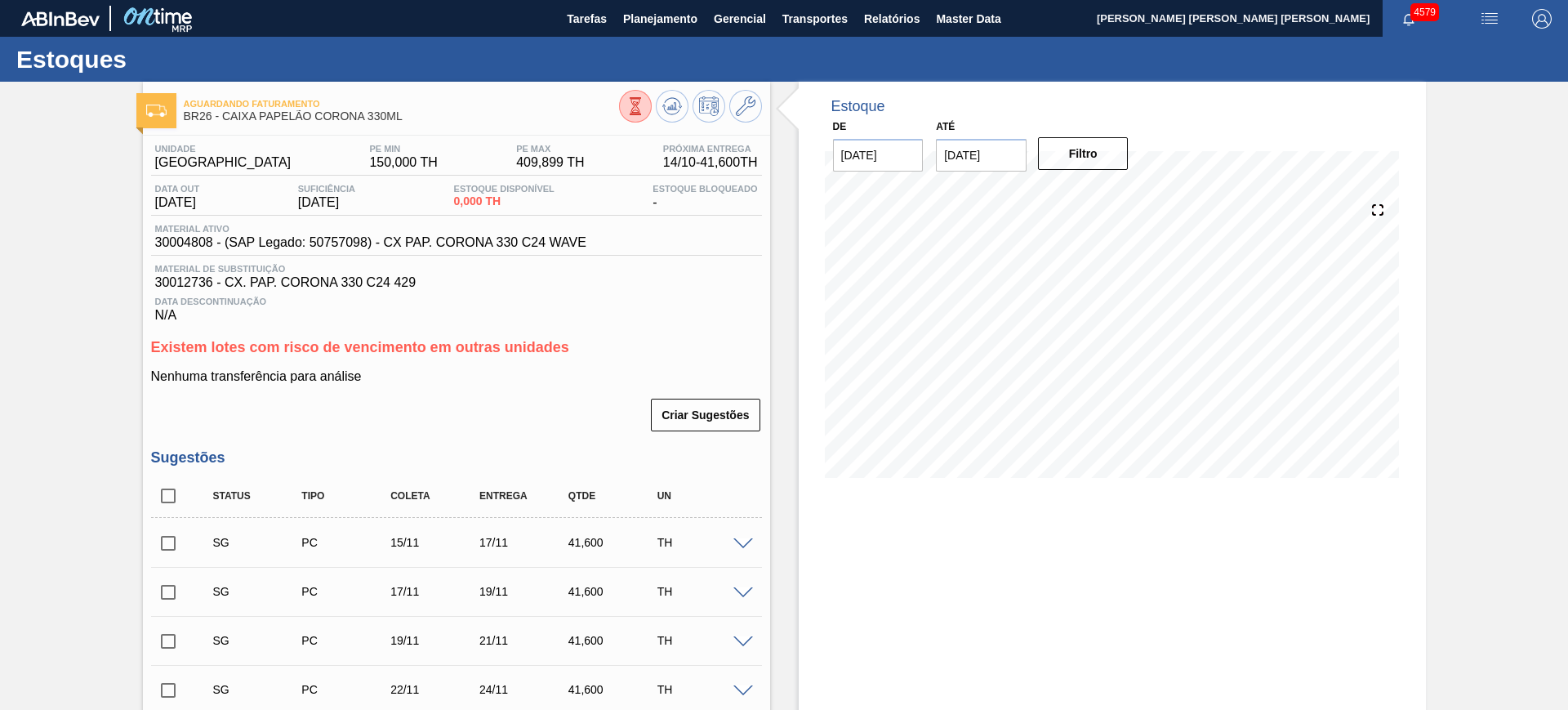
click at [172, 479] on input "checkbox" at bounding box center [168, 495] width 34 height 34
click at [172, 495] on input "checkbox" at bounding box center [168, 495] width 34 height 34
checkbox input "false"
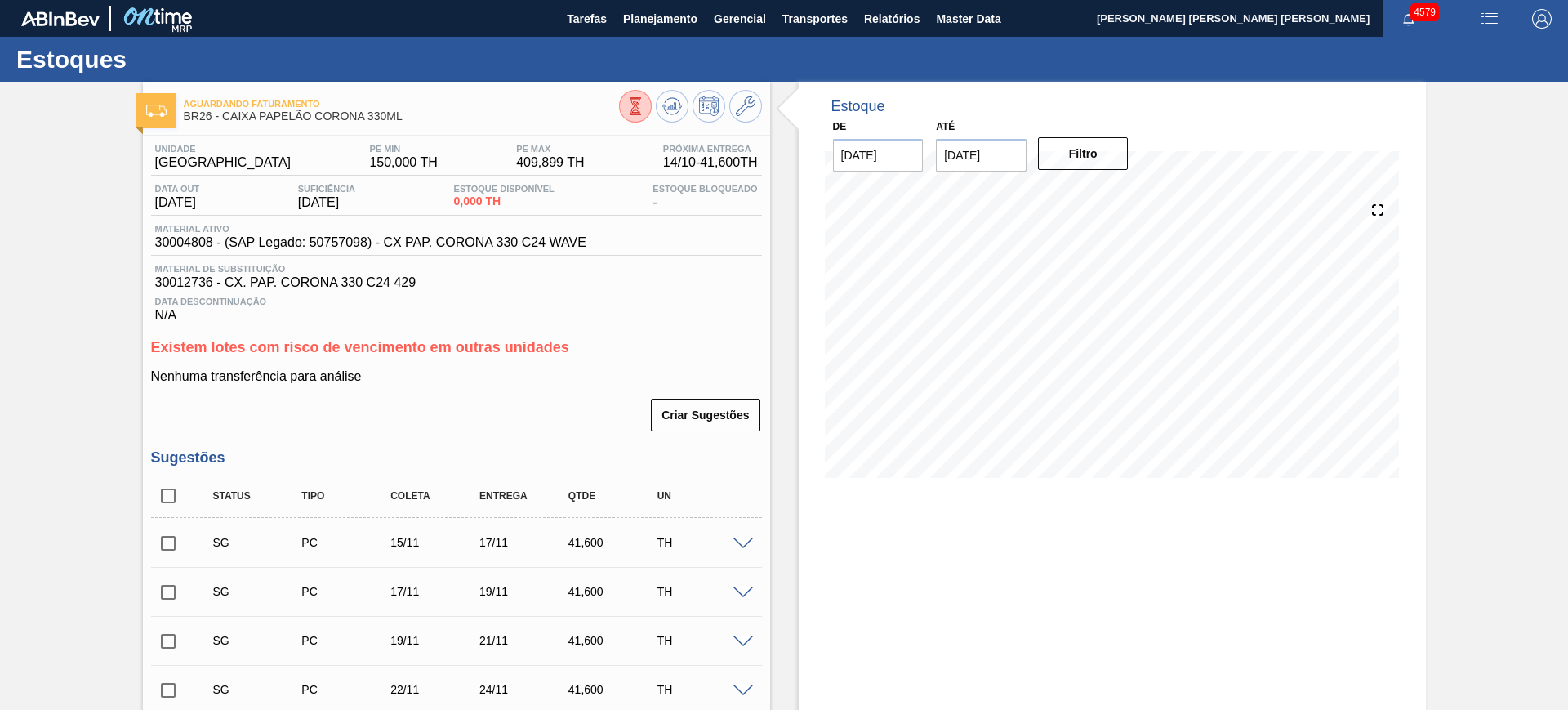
checkbox input "false"
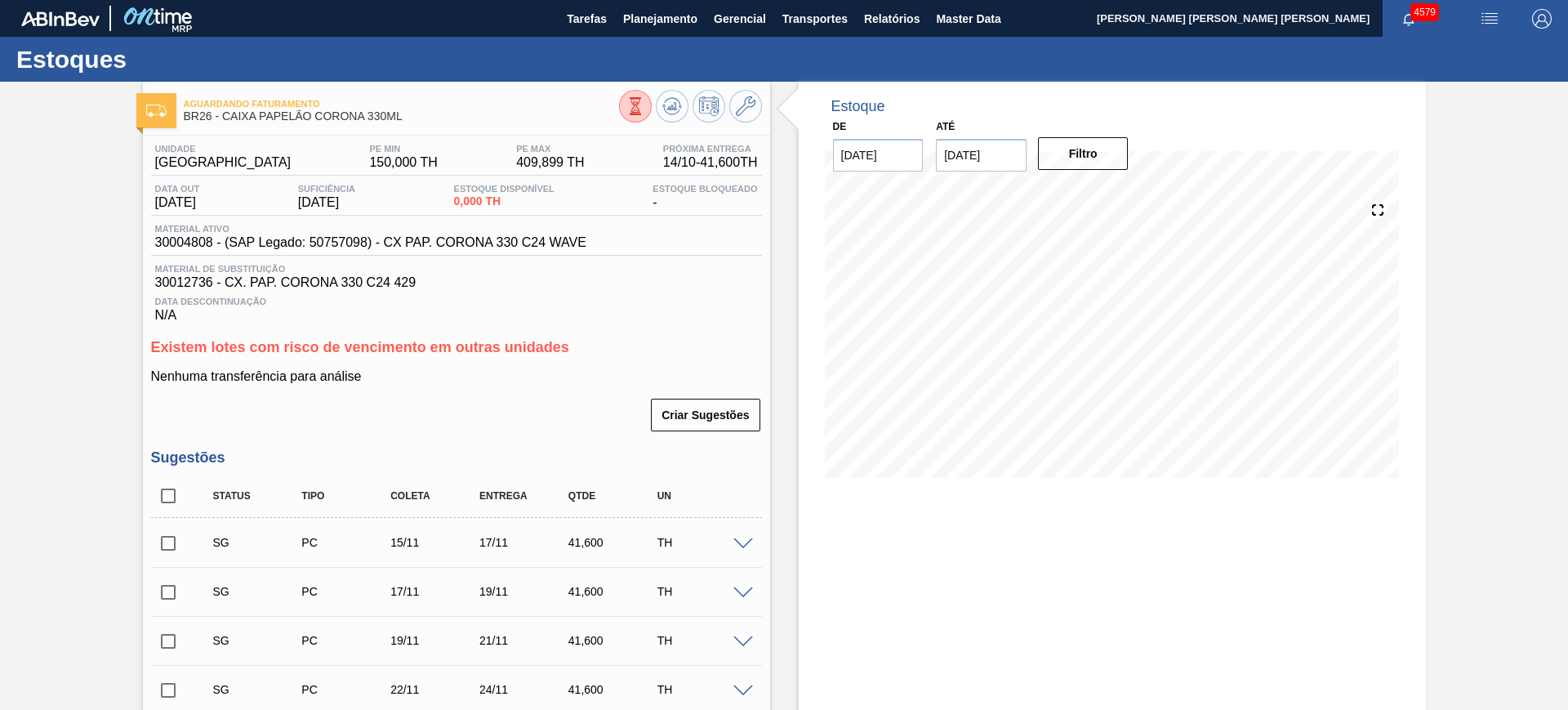
checkbox input "false"
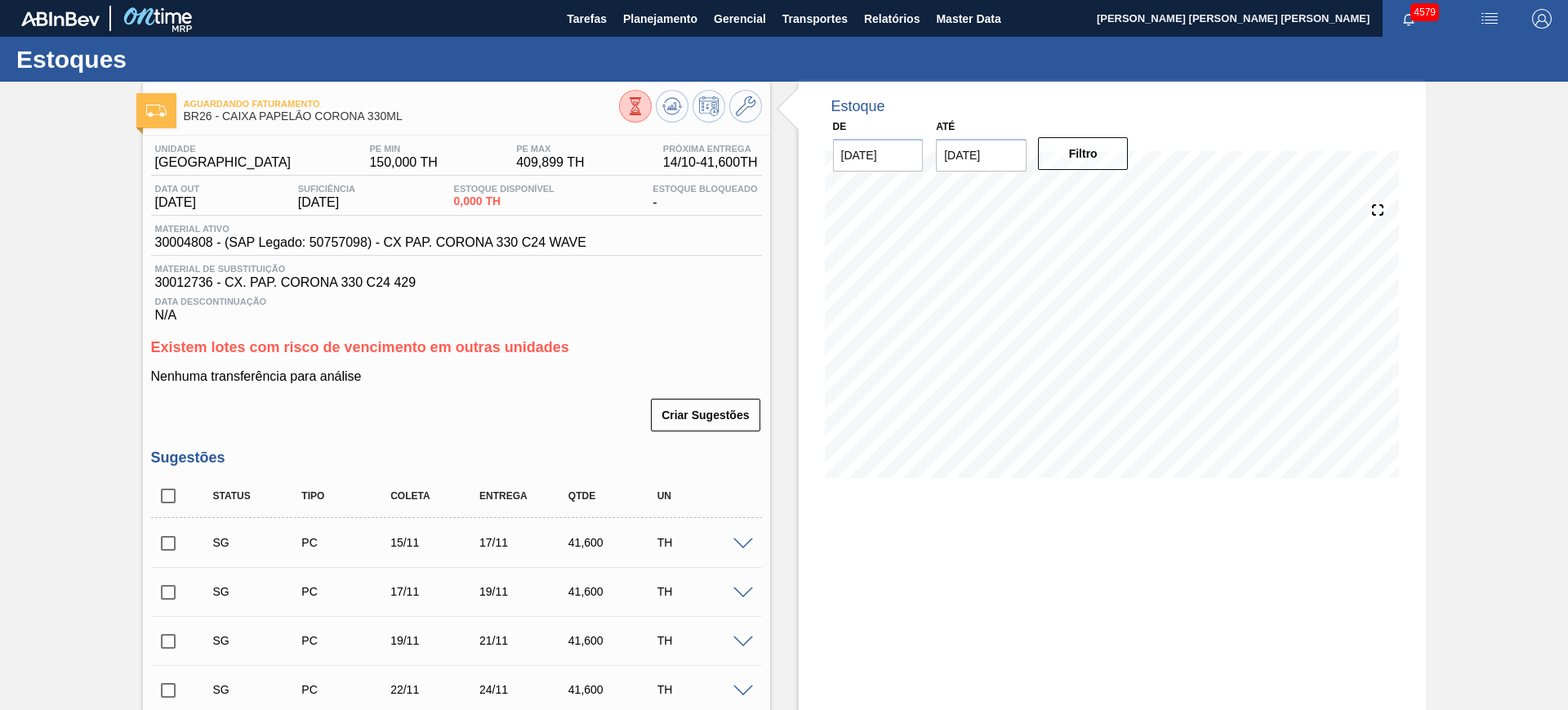
checkbox input "false"
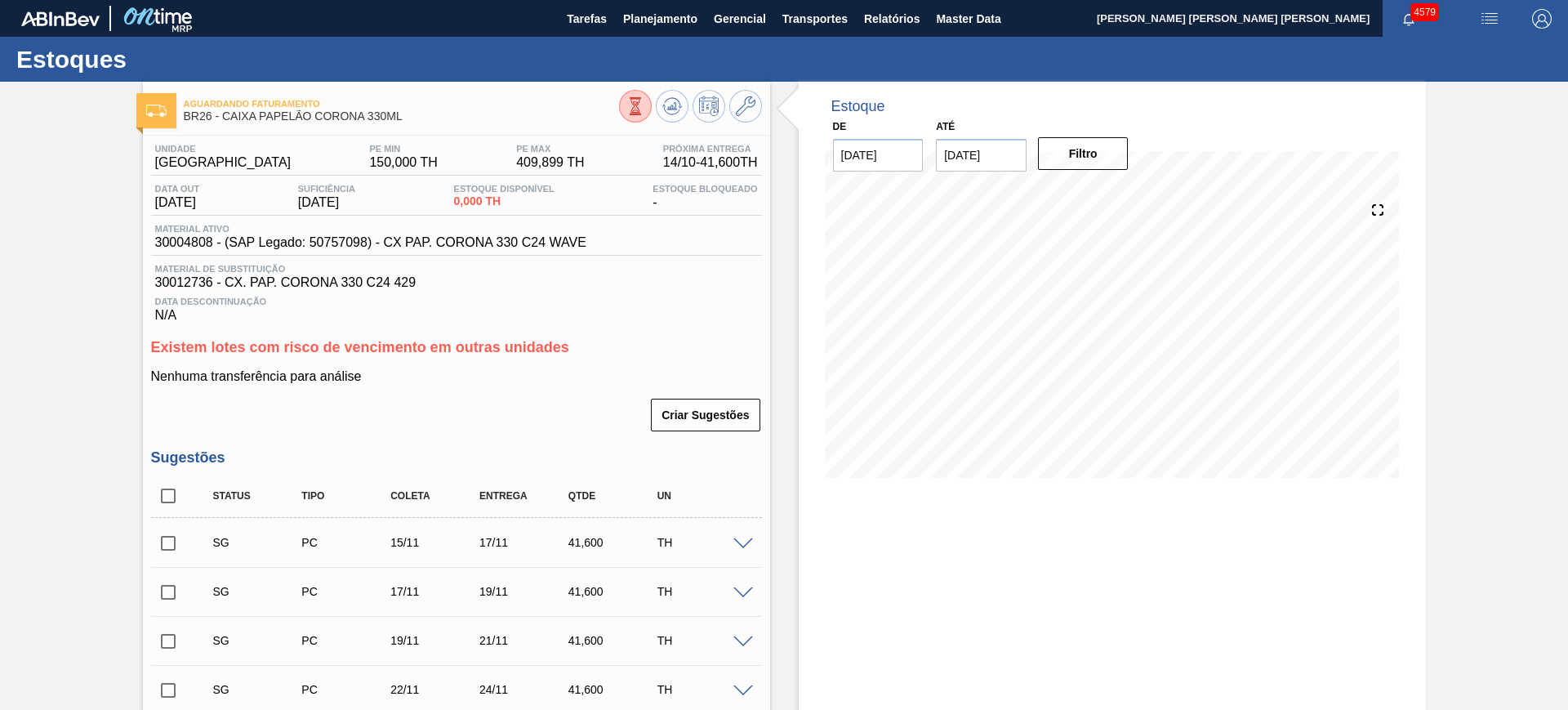
checkbox input "false"
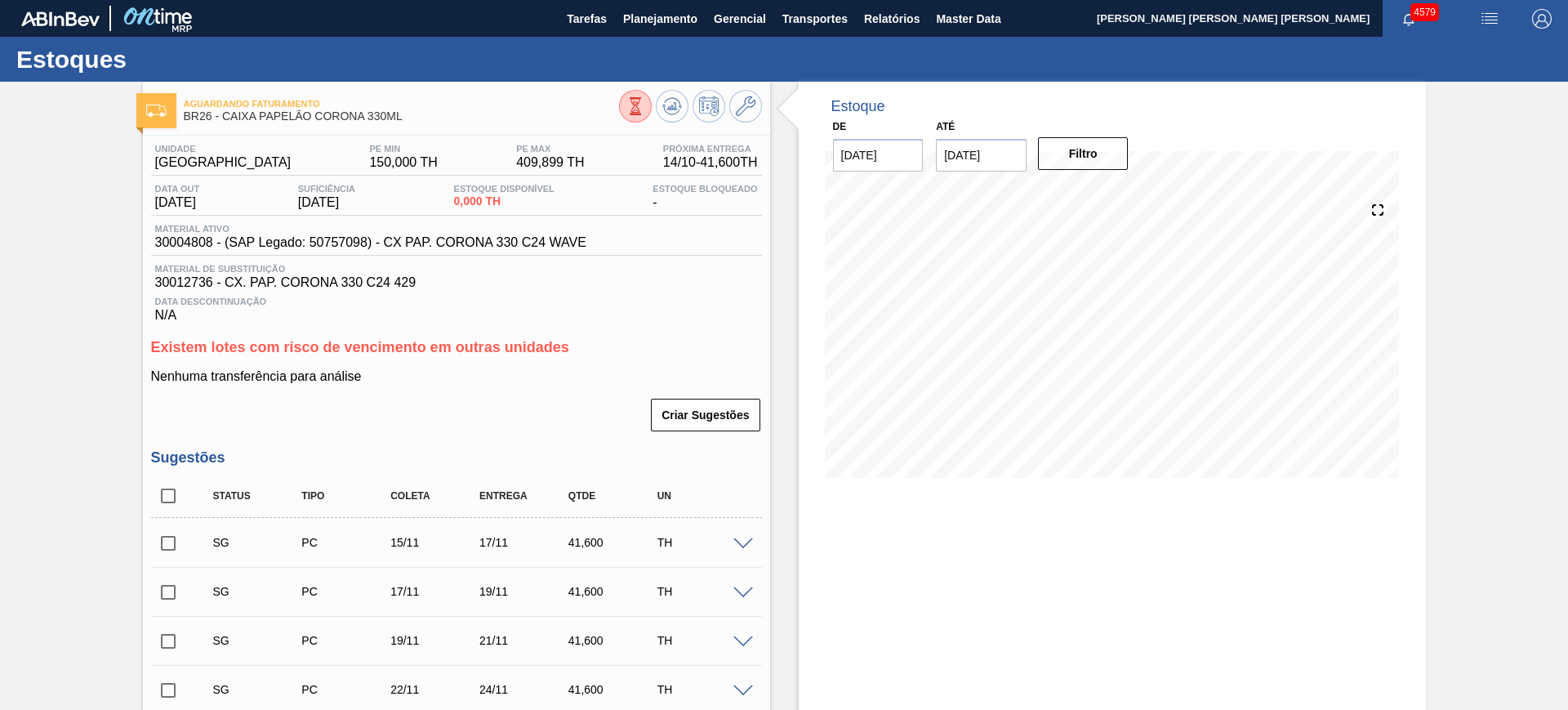
checkbox input "false"
click at [173, 495] on input "checkbox" at bounding box center [168, 495] width 34 height 34
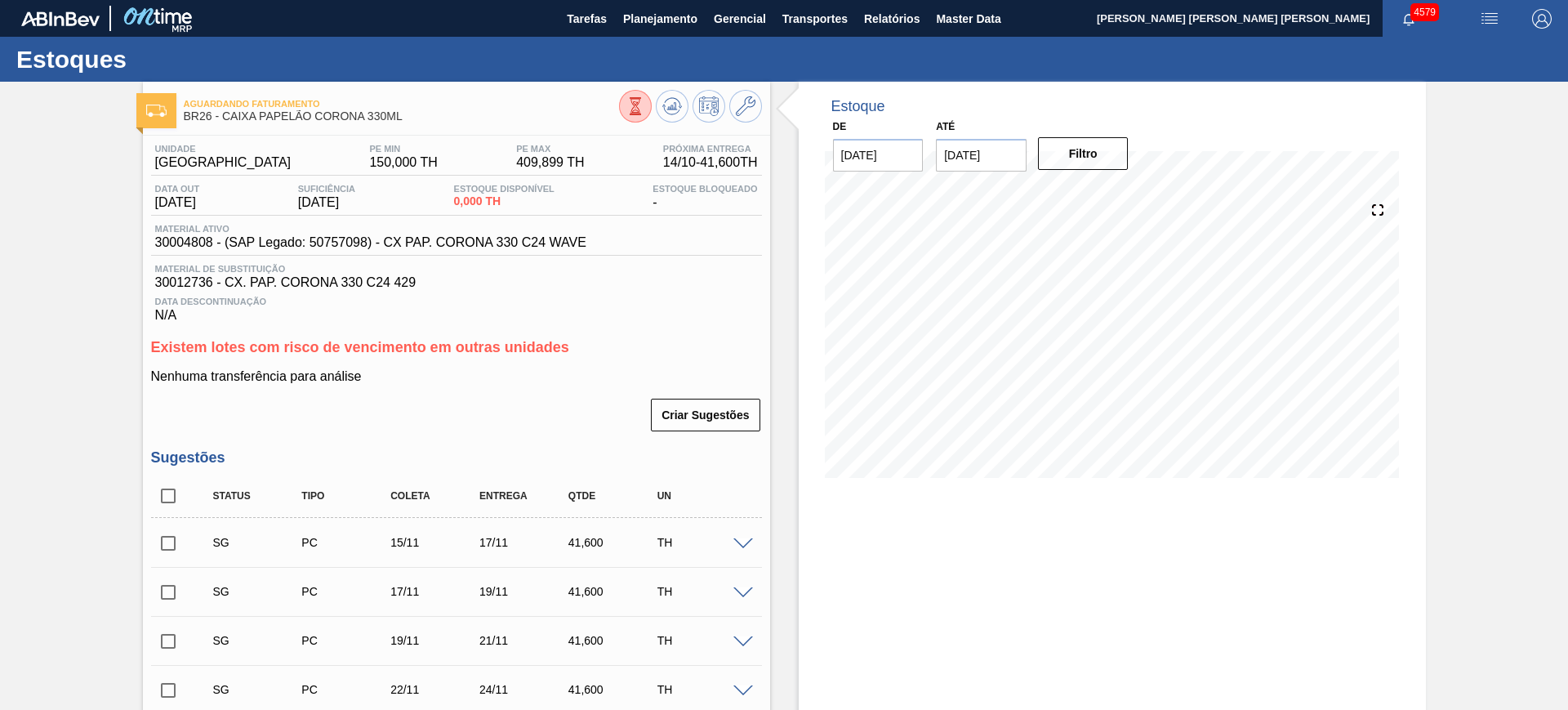
checkbox input "true"
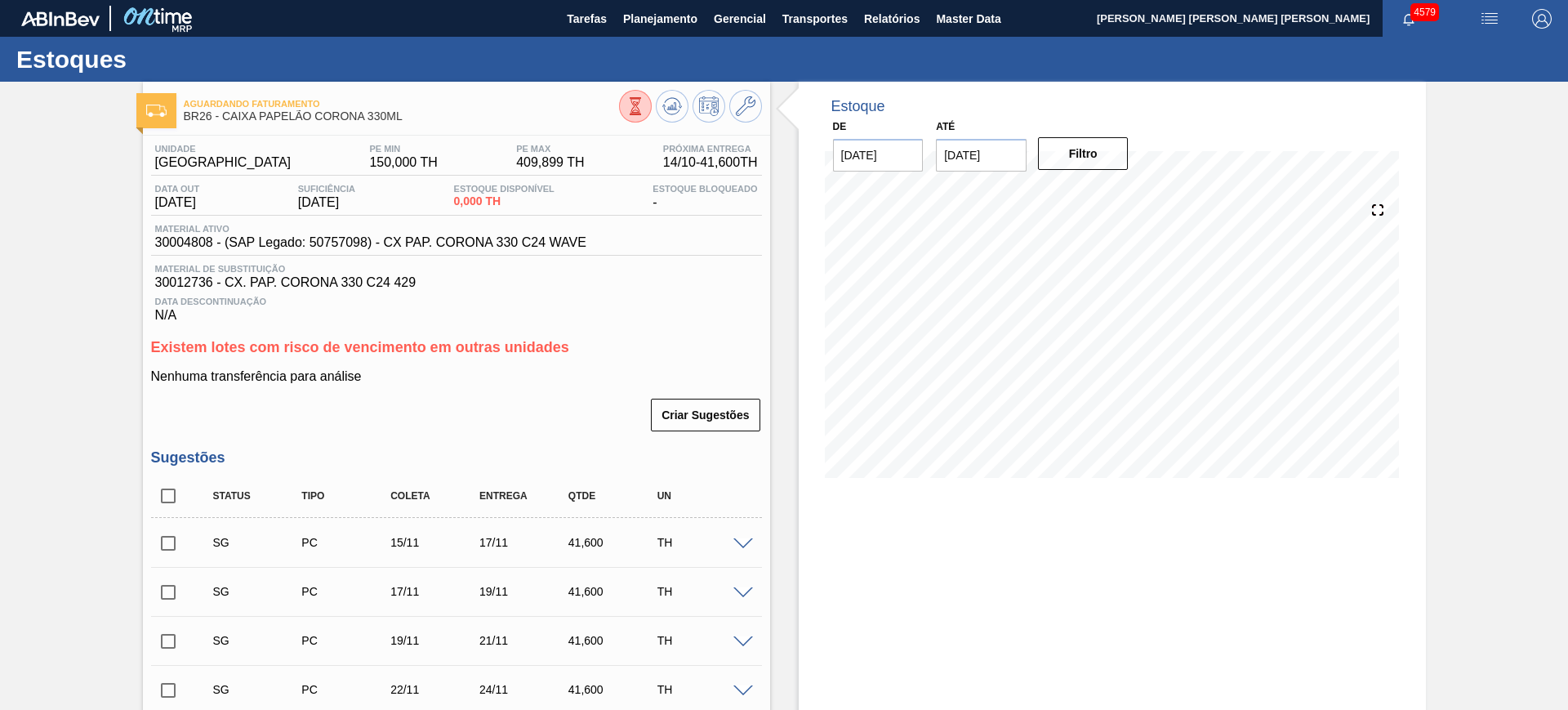
checkbox input "true"
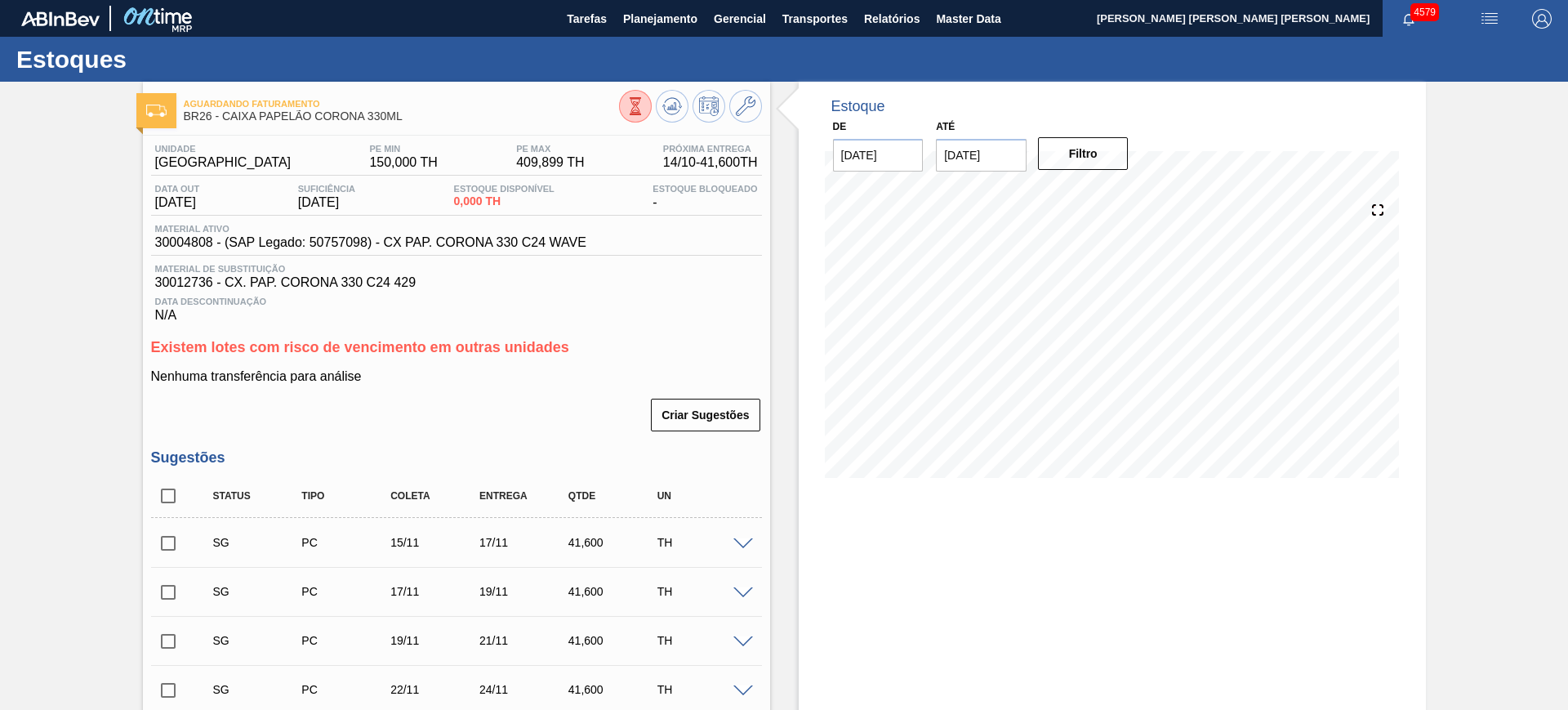
checkbox input "true"
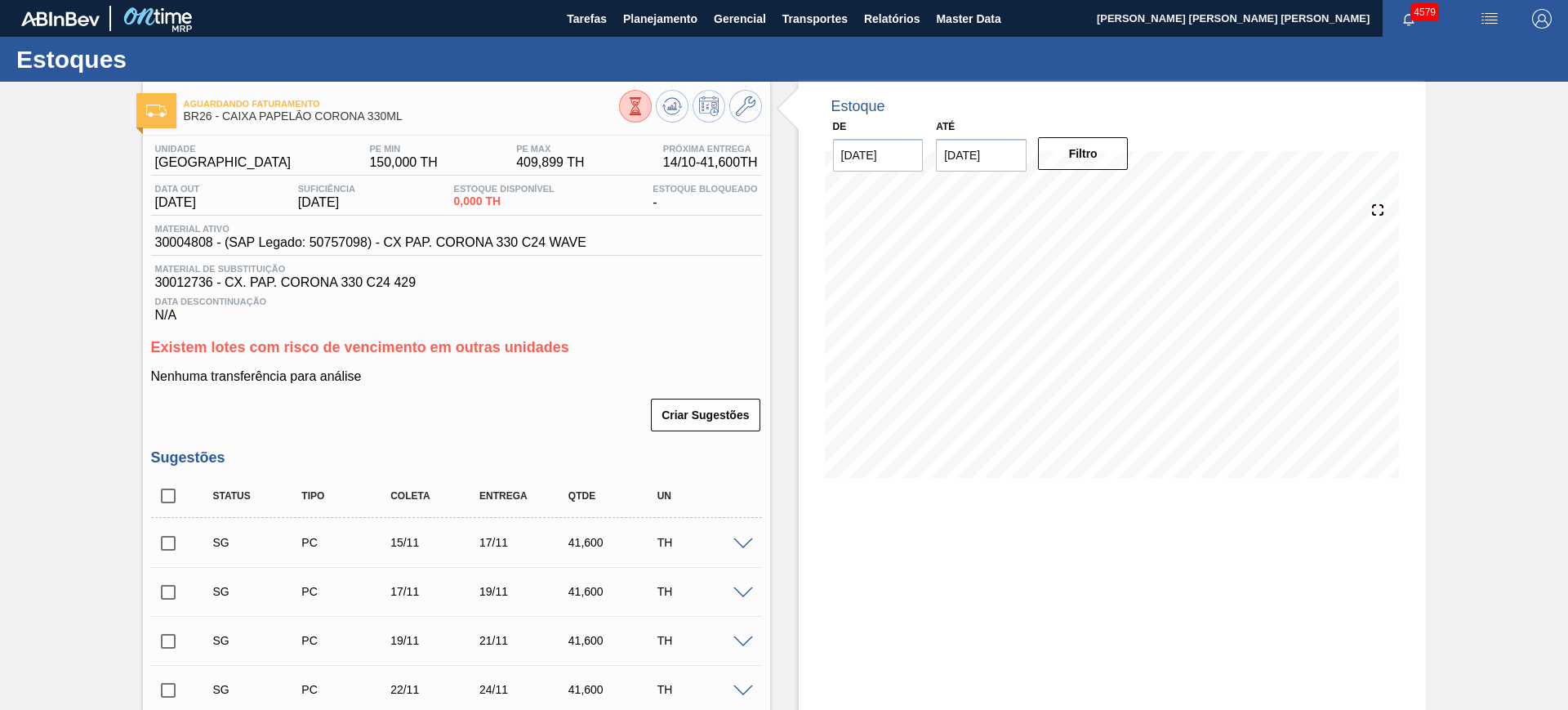
checkbox input "true"
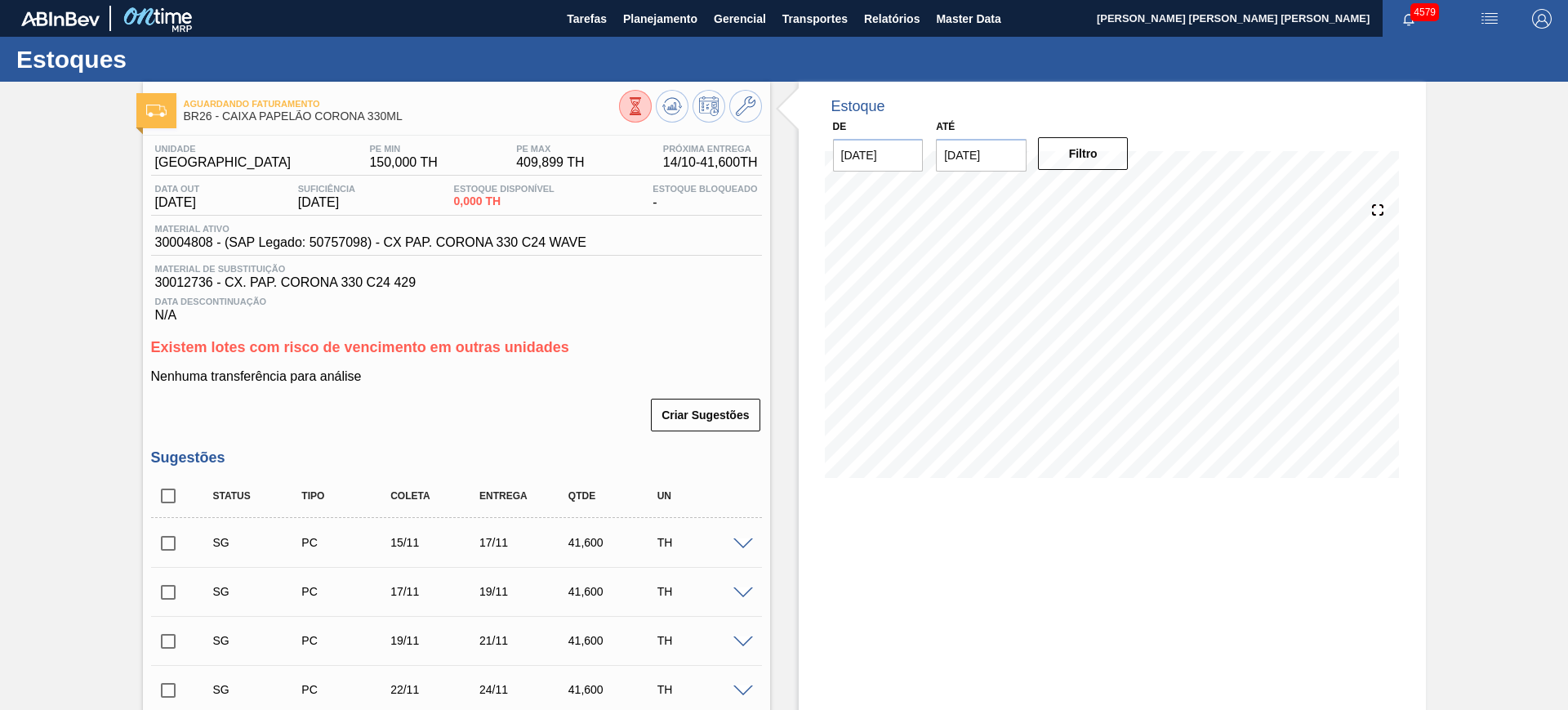
checkbox input "true"
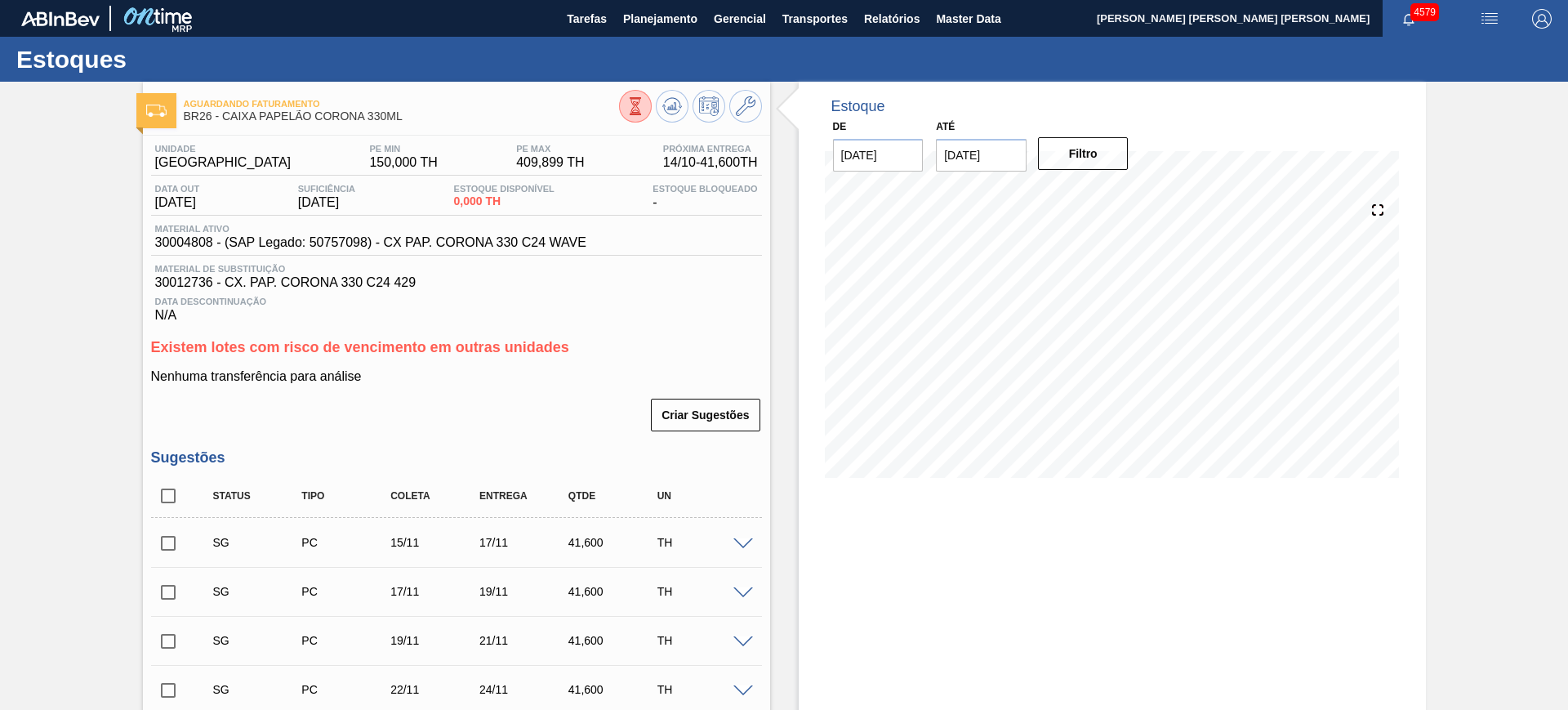
checkbox input "true"
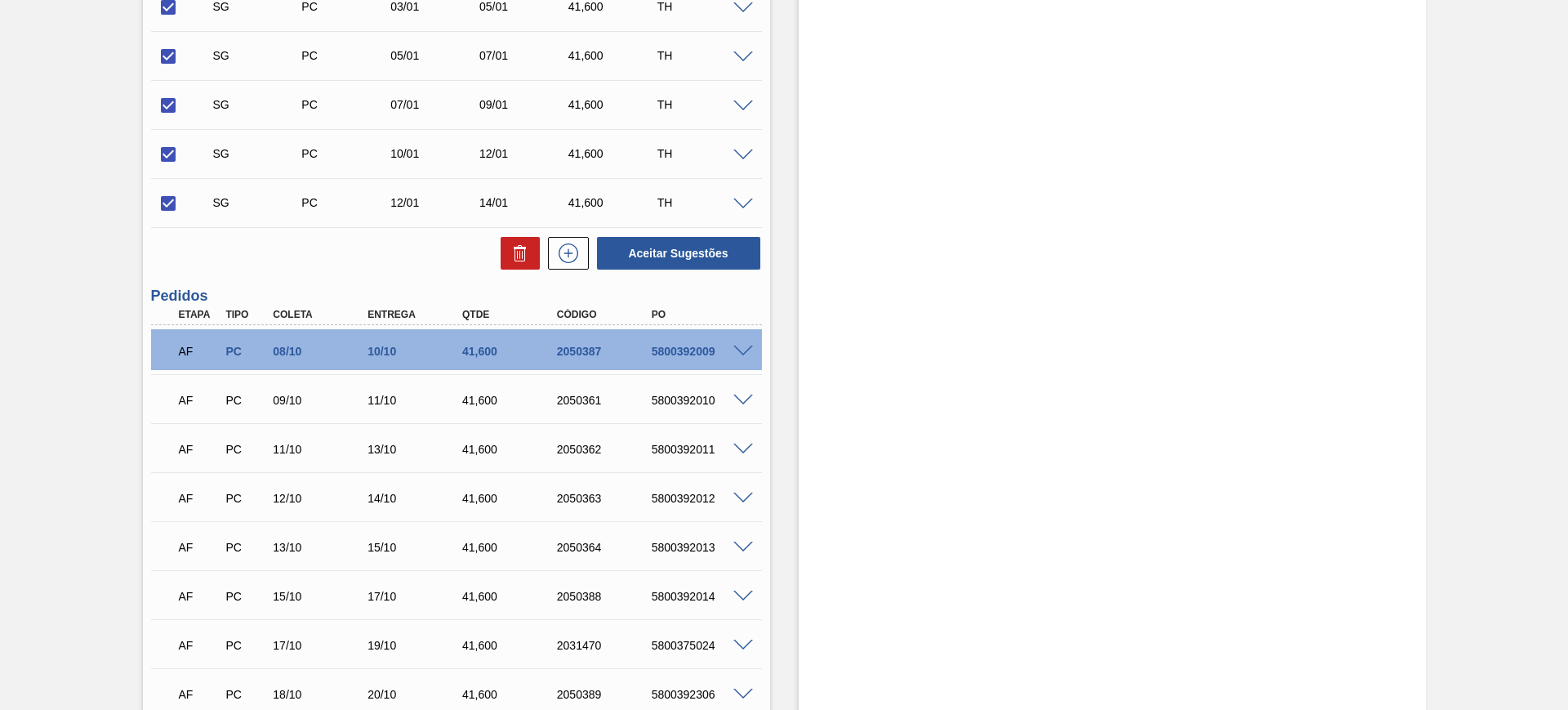
scroll to position [1531, 0]
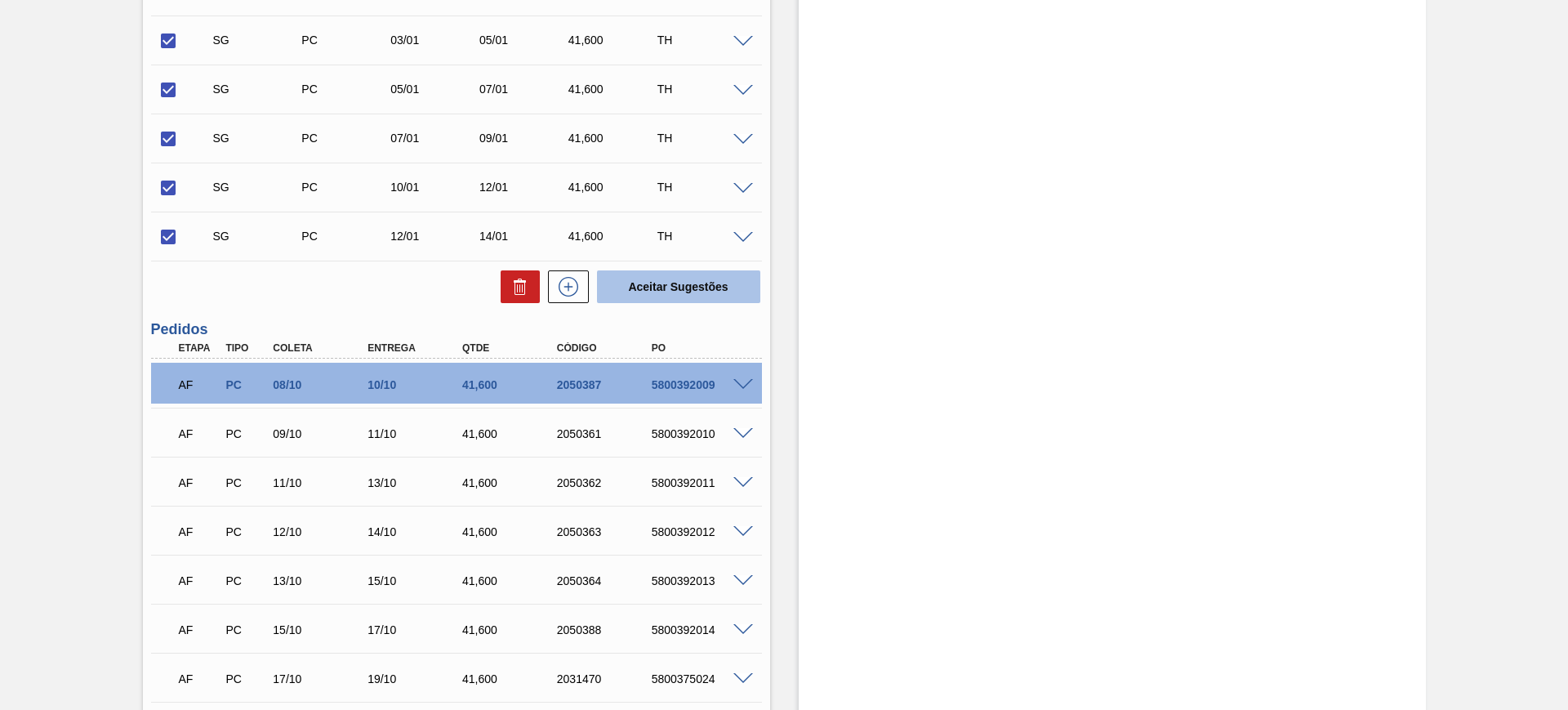
click at [696, 277] on button "Aceitar Sugestões" at bounding box center [678, 285] width 163 height 32
checkbox input "false"
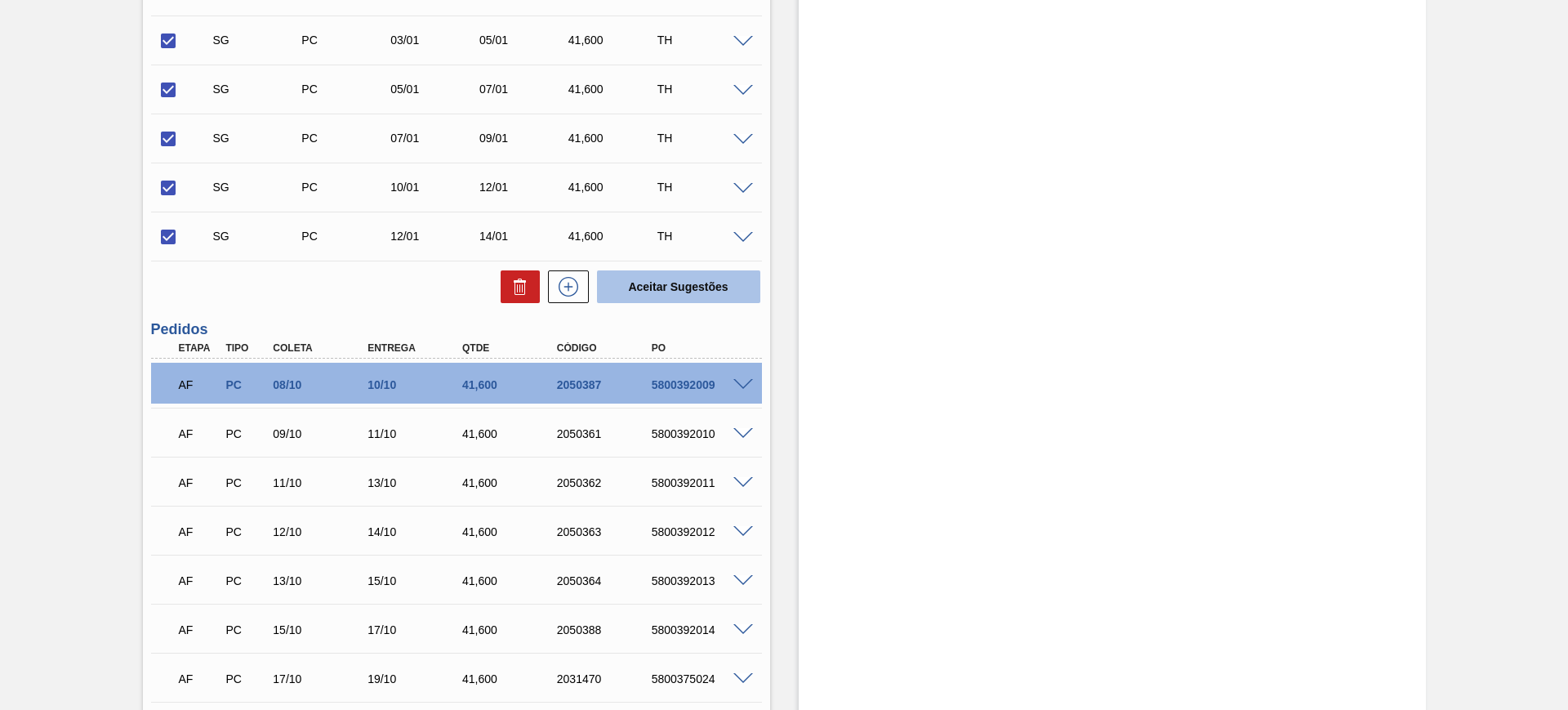
checkbox input "false"
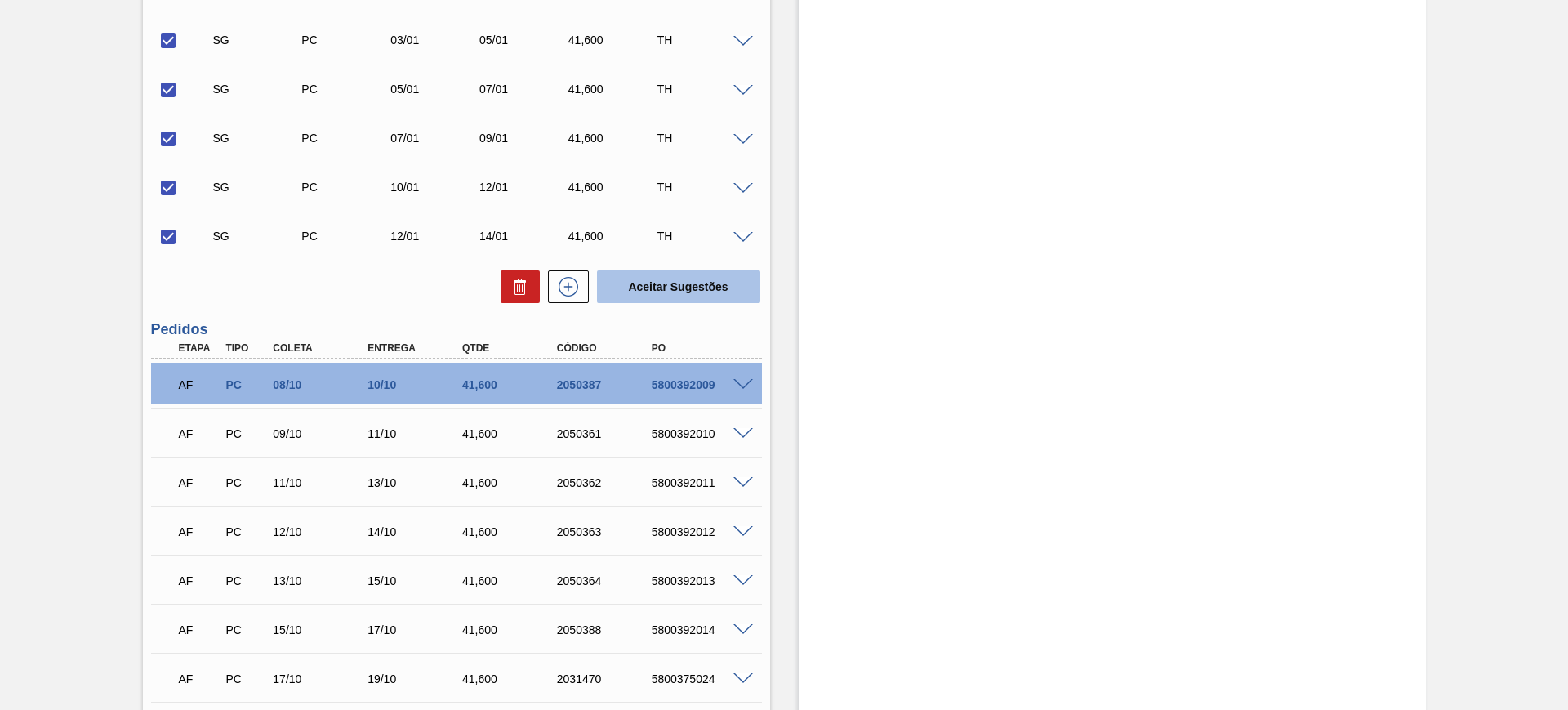
checkbox input "false"
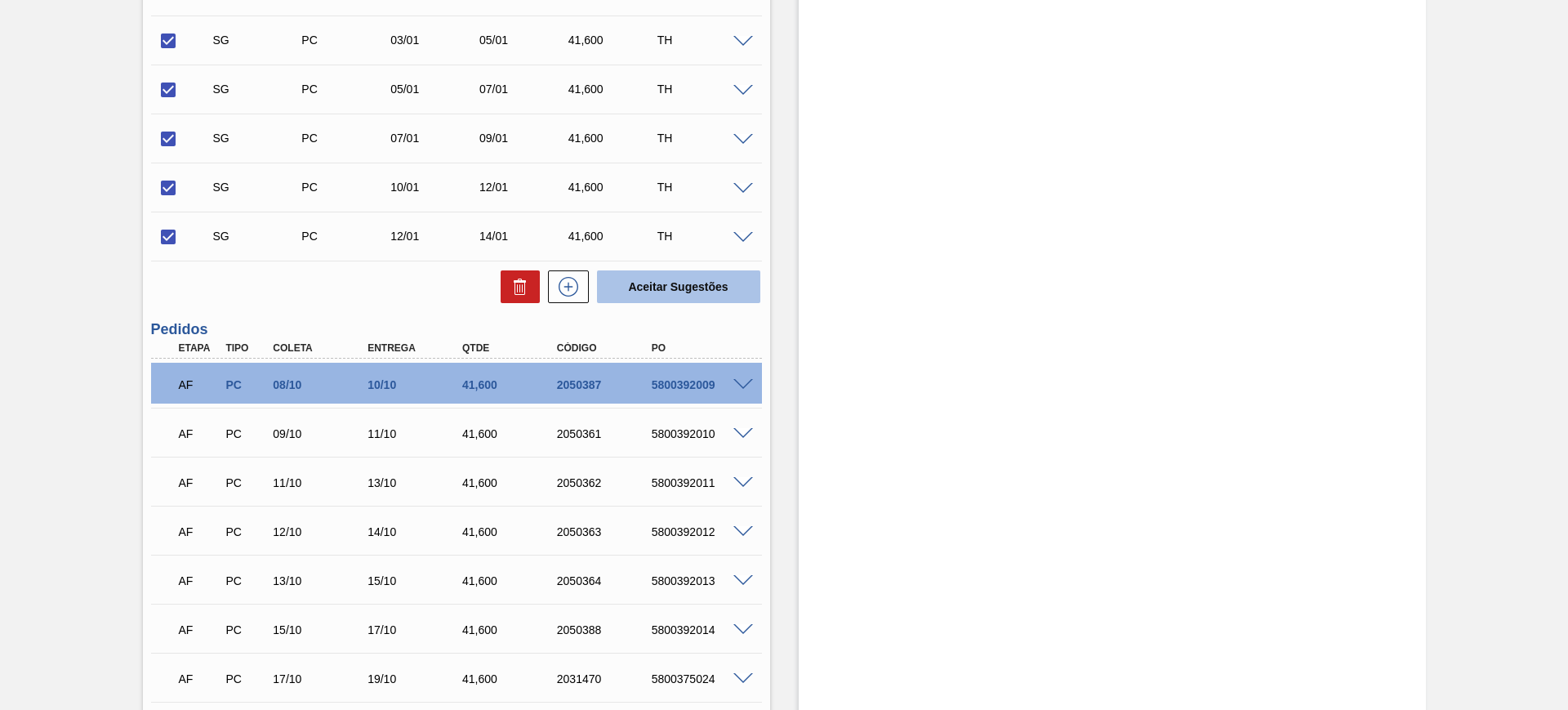
checkbox input "false"
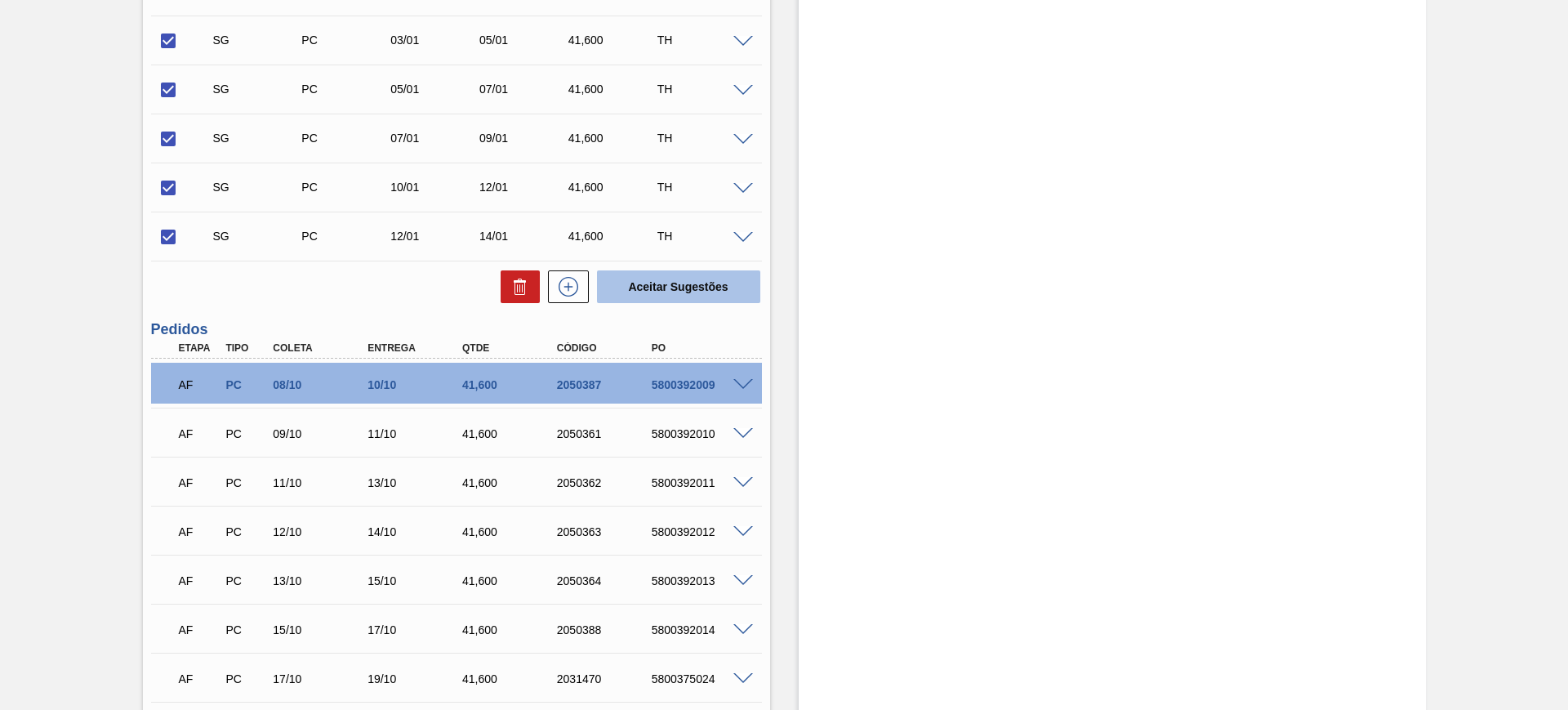
checkbox input "false"
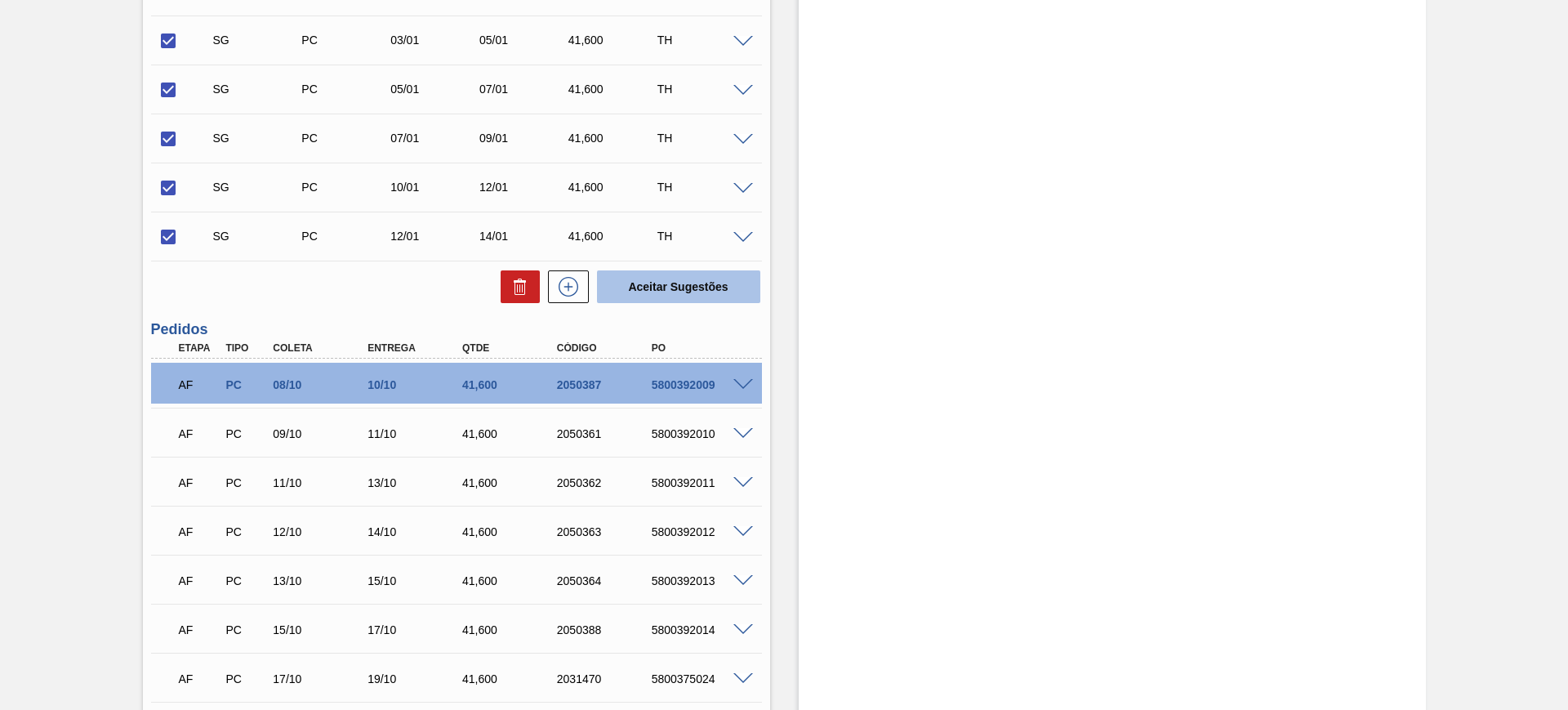
checkbox input "false"
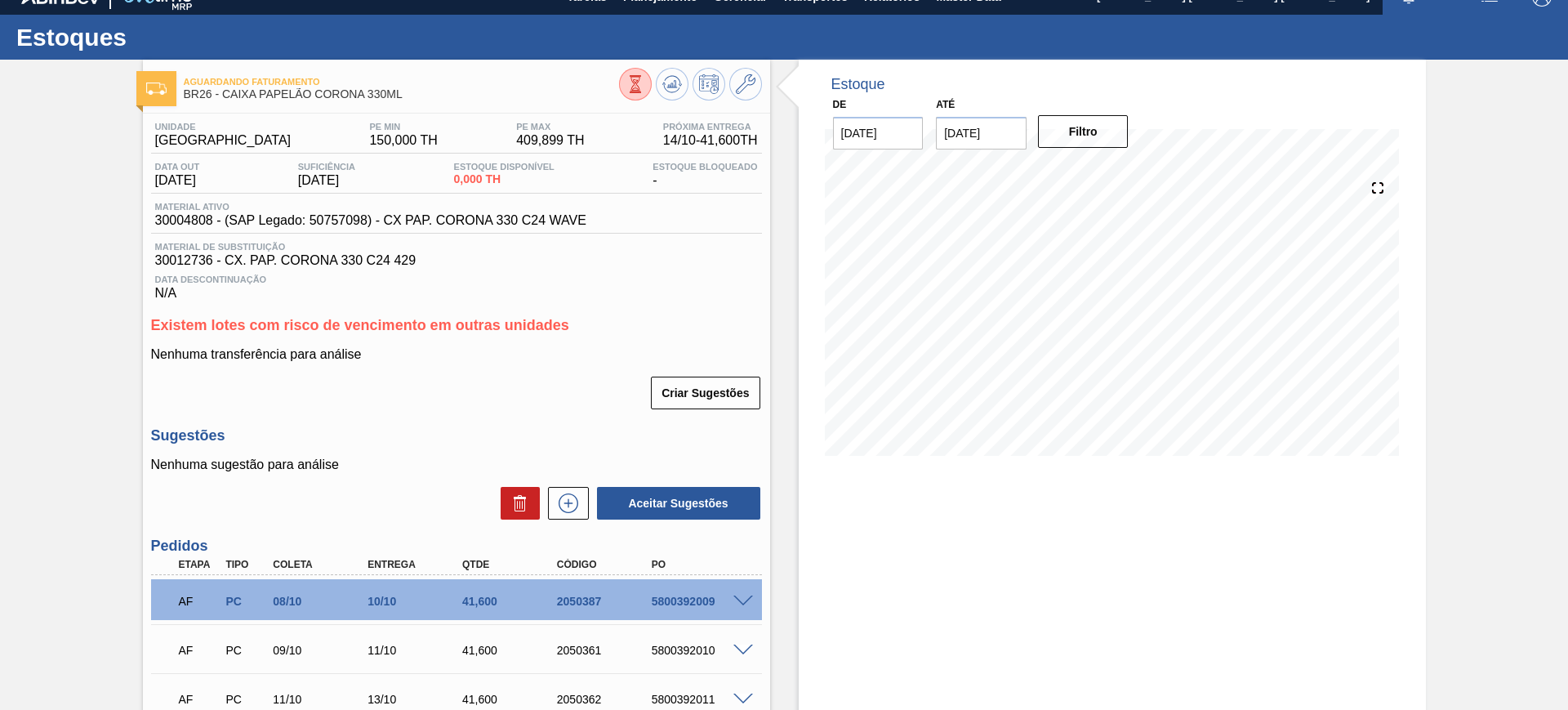
scroll to position [0, 0]
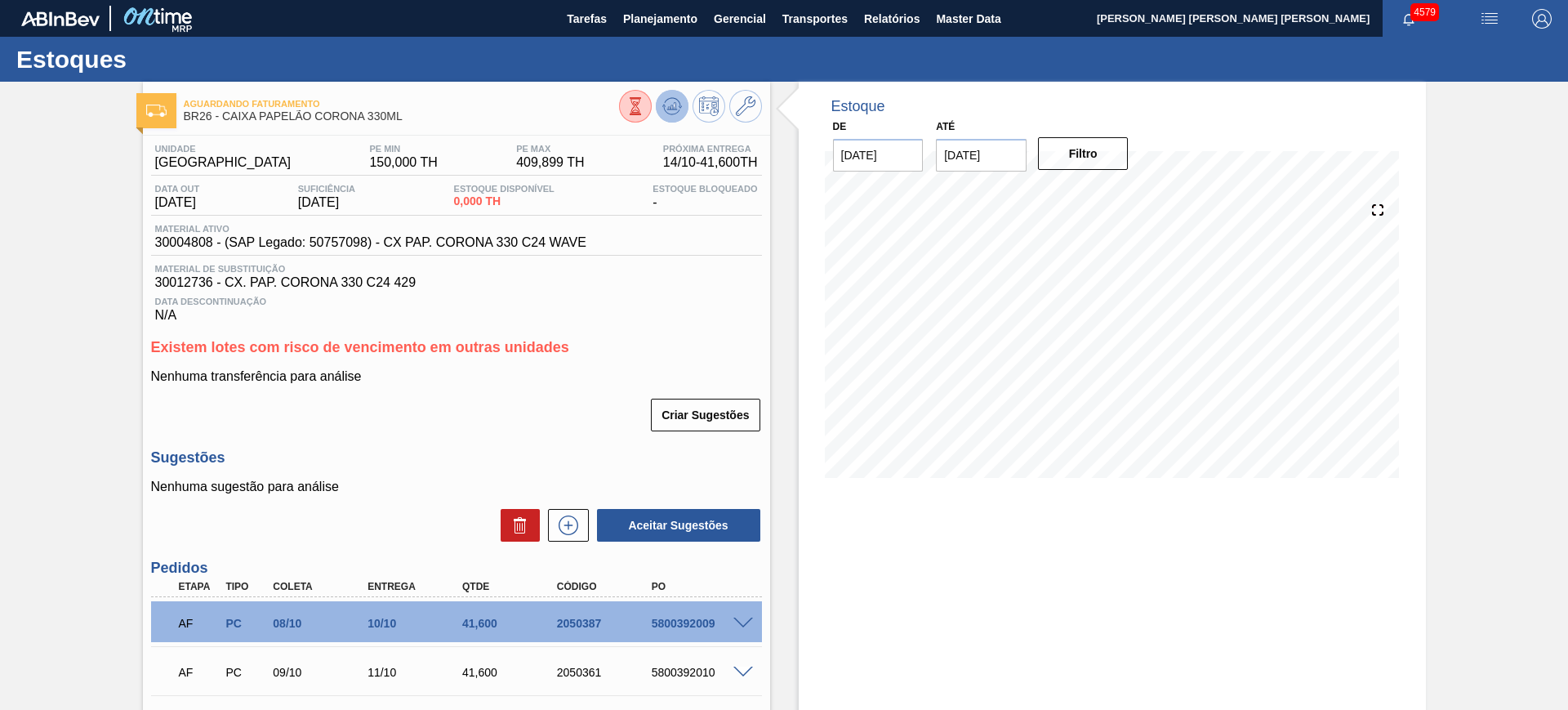
click at [662, 99] on icon at bounding box center [672, 106] width 19 height 19
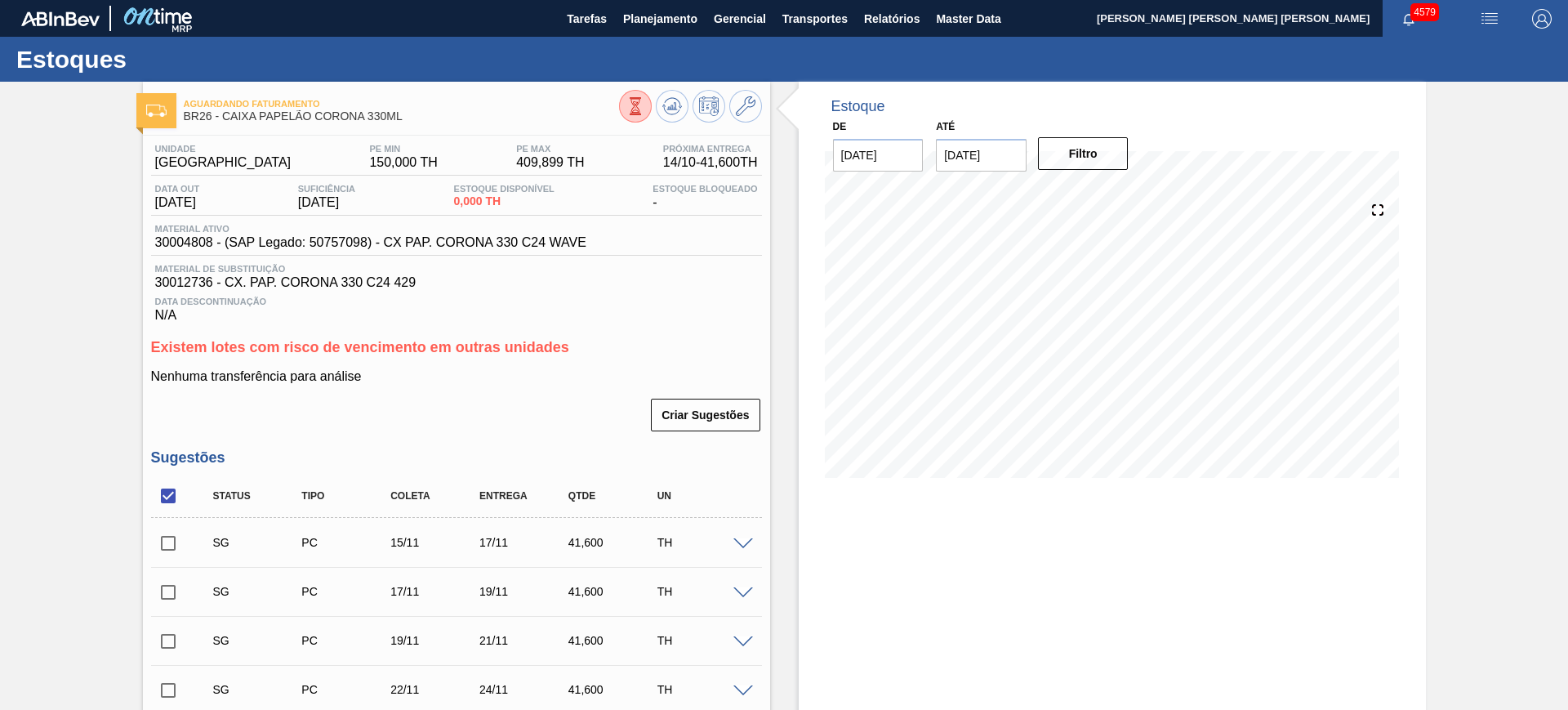
click at [164, 489] on input "checkbox" at bounding box center [168, 495] width 34 height 34
click at [173, 505] on input "checkbox" at bounding box center [168, 495] width 34 height 34
checkbox input "true"
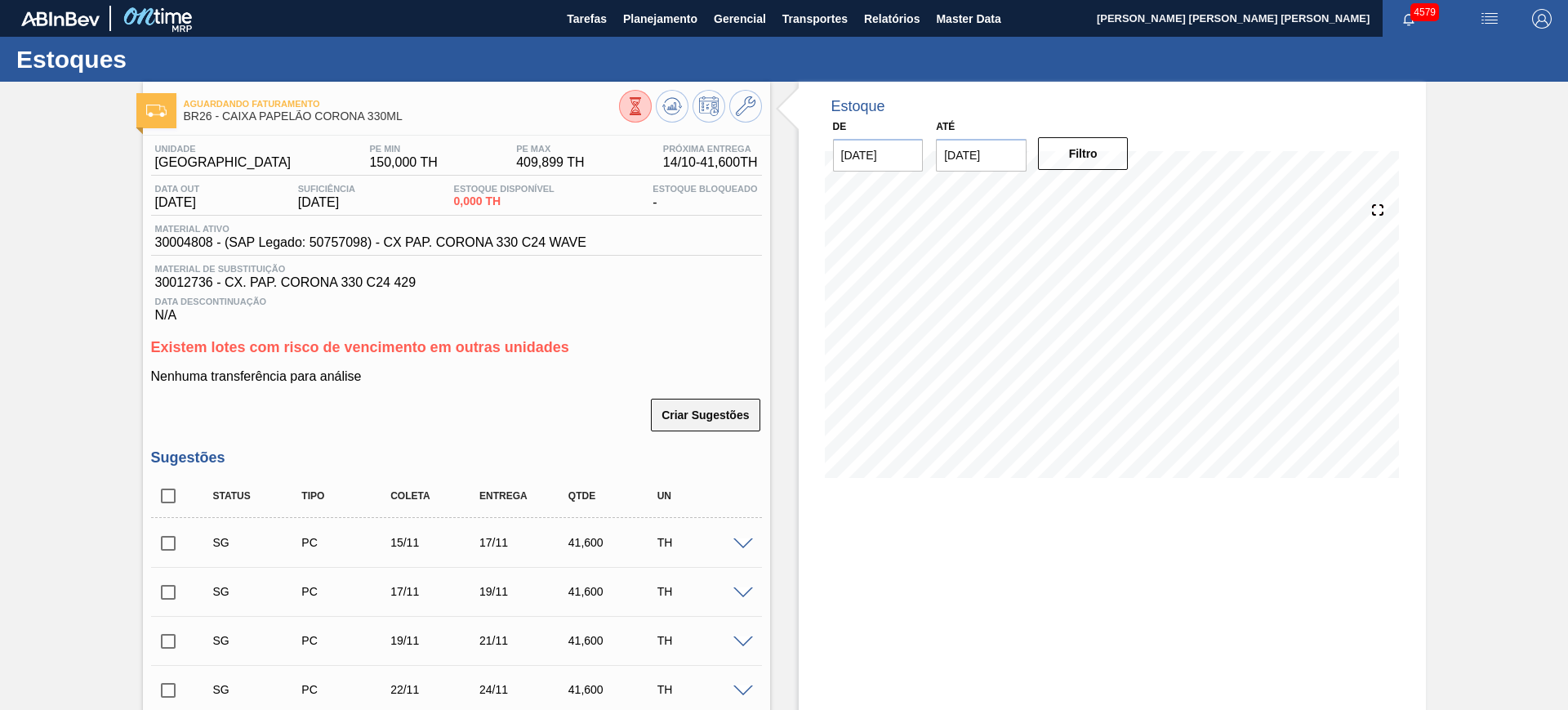
checkbox input "true"
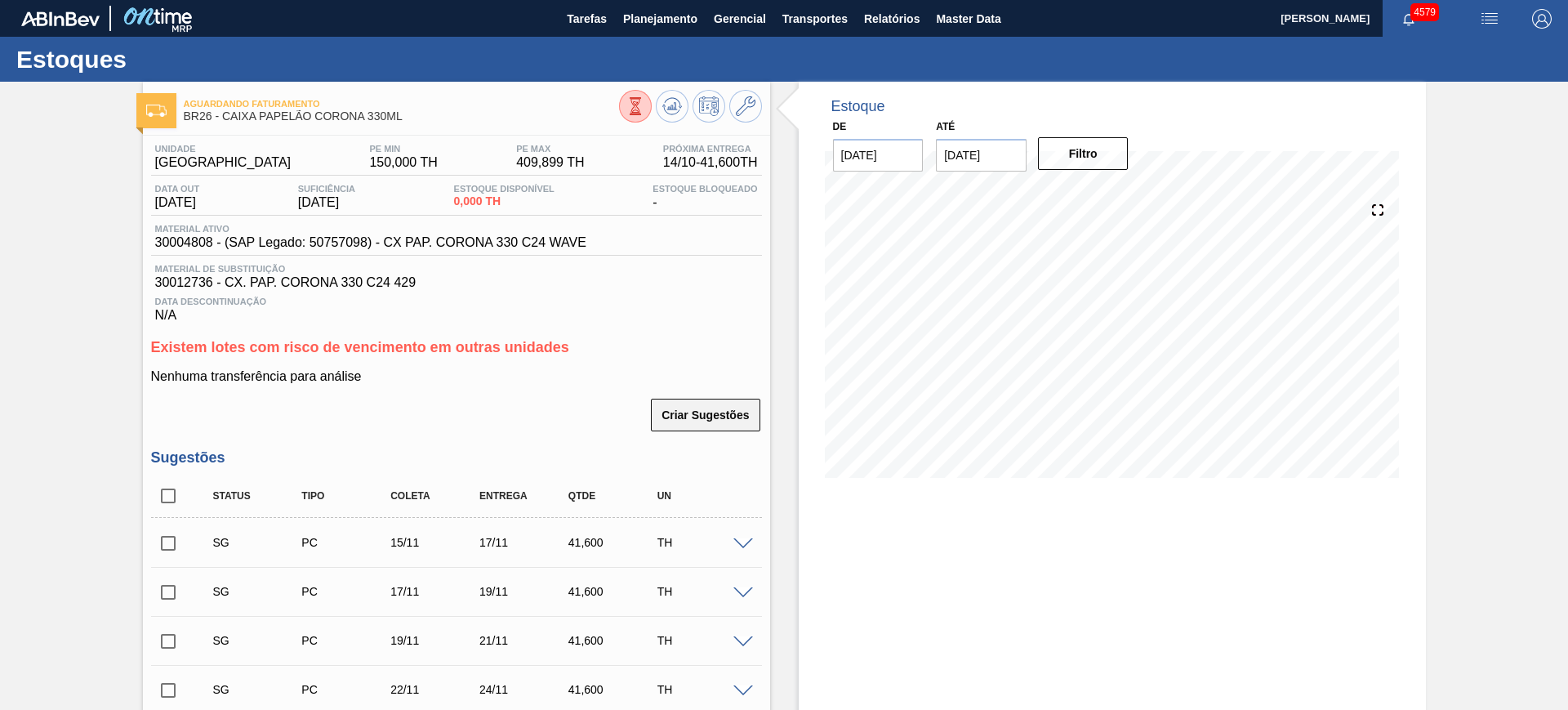
checkbox input "true"
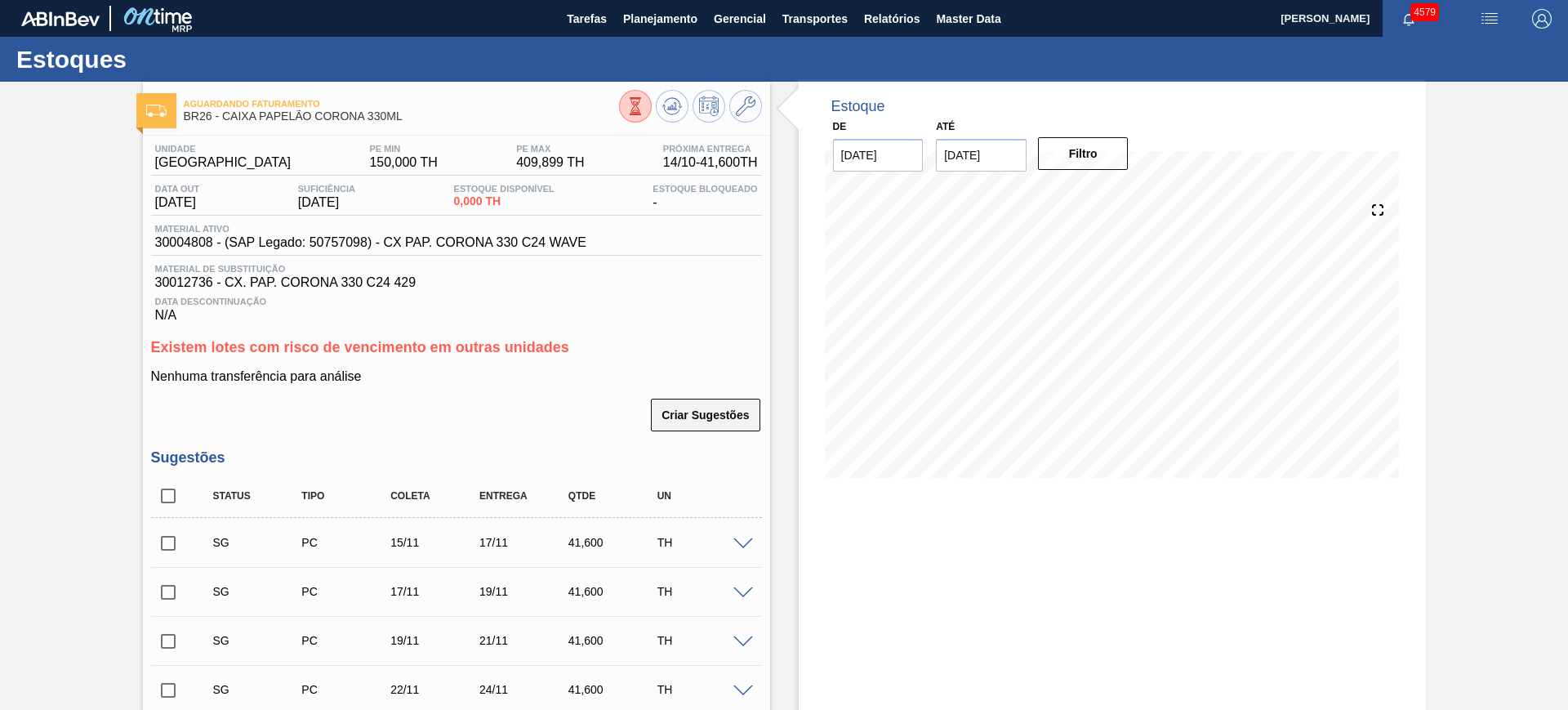
checkbox input "true"
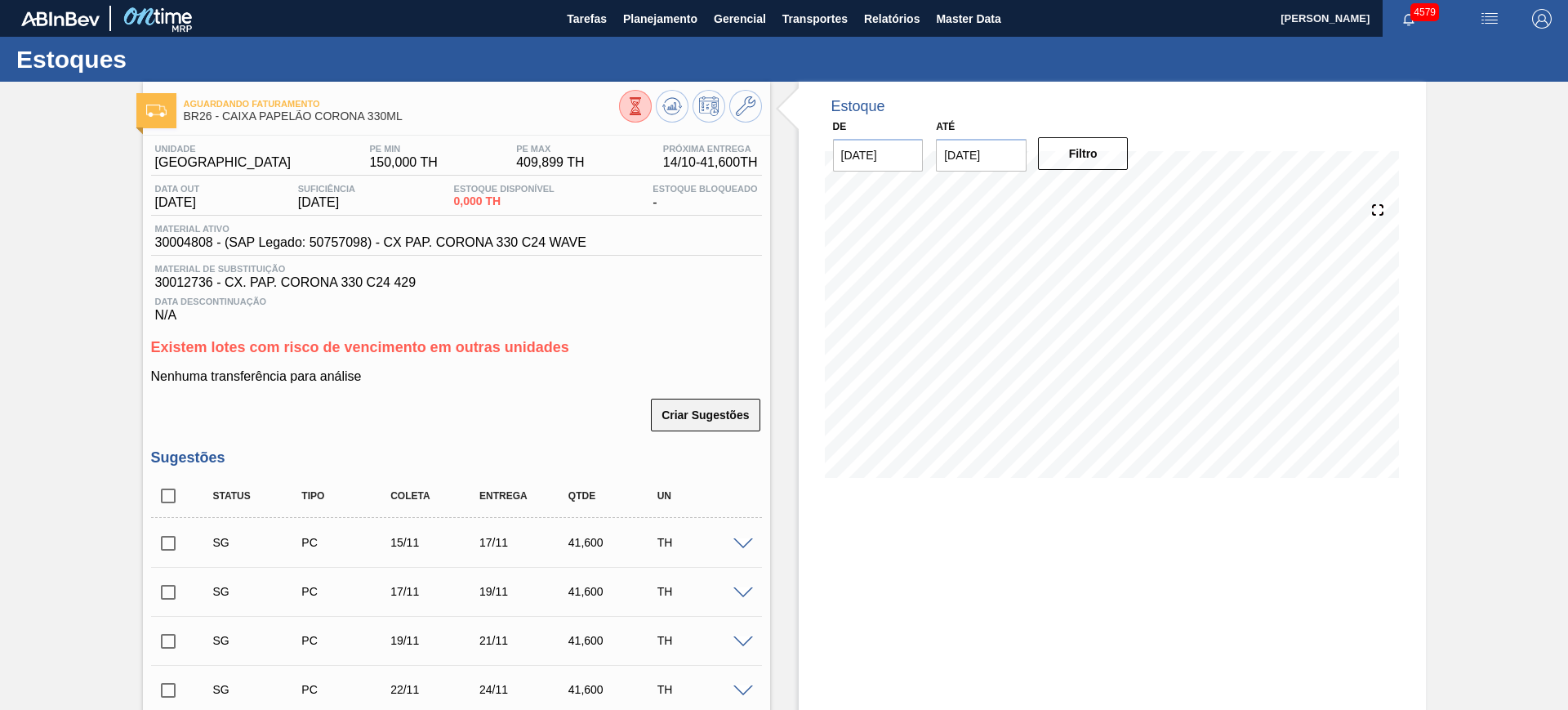
checkbox input "true"
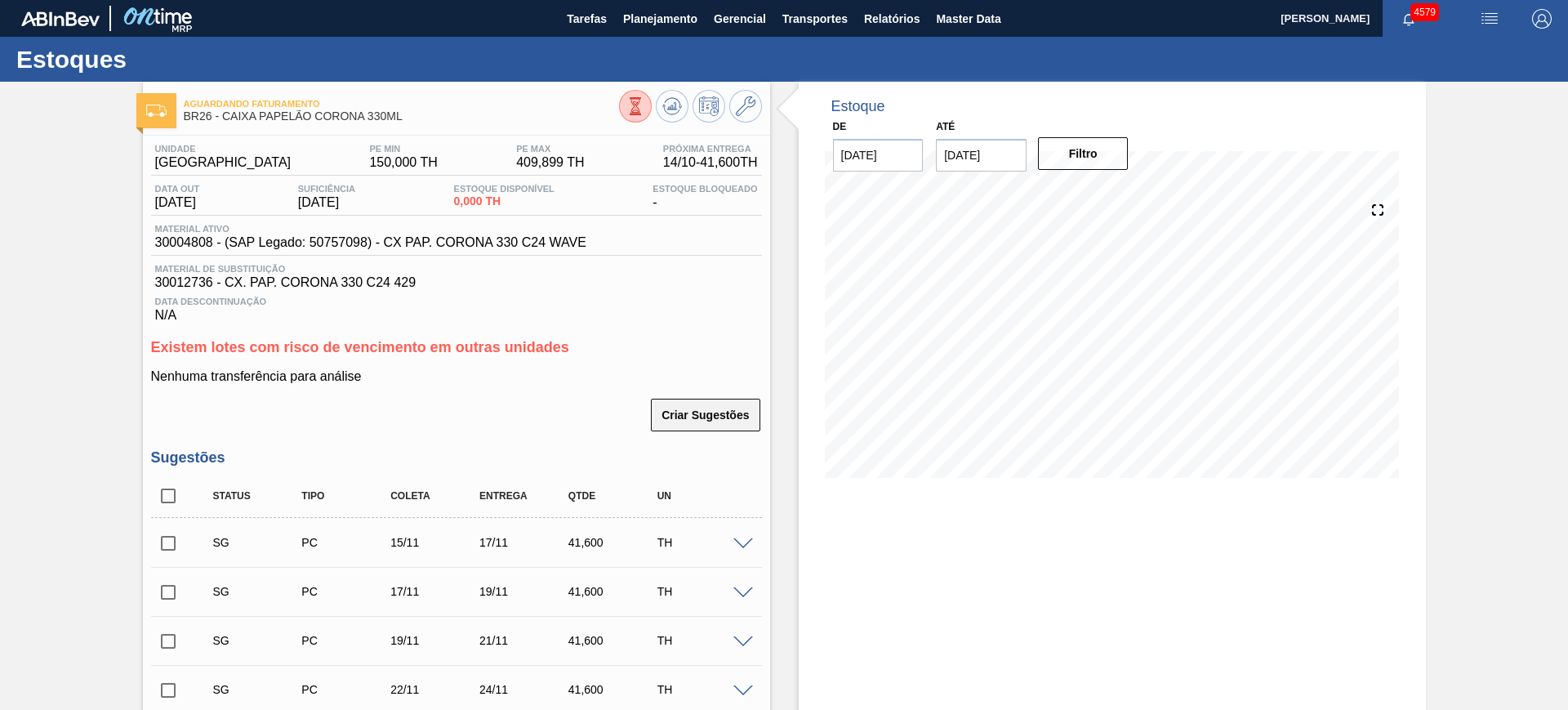
checkbox input "true"
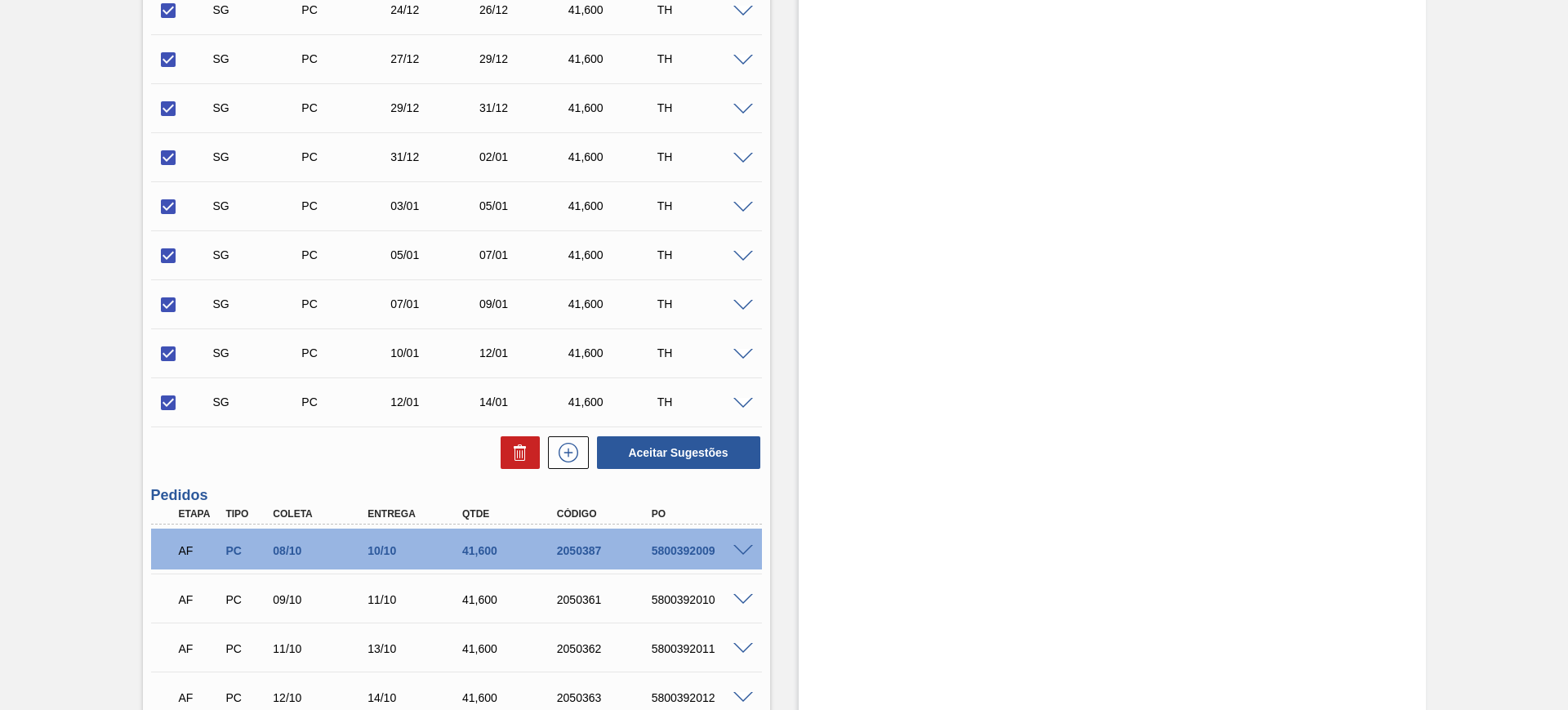
scroll to position [1429, 0]
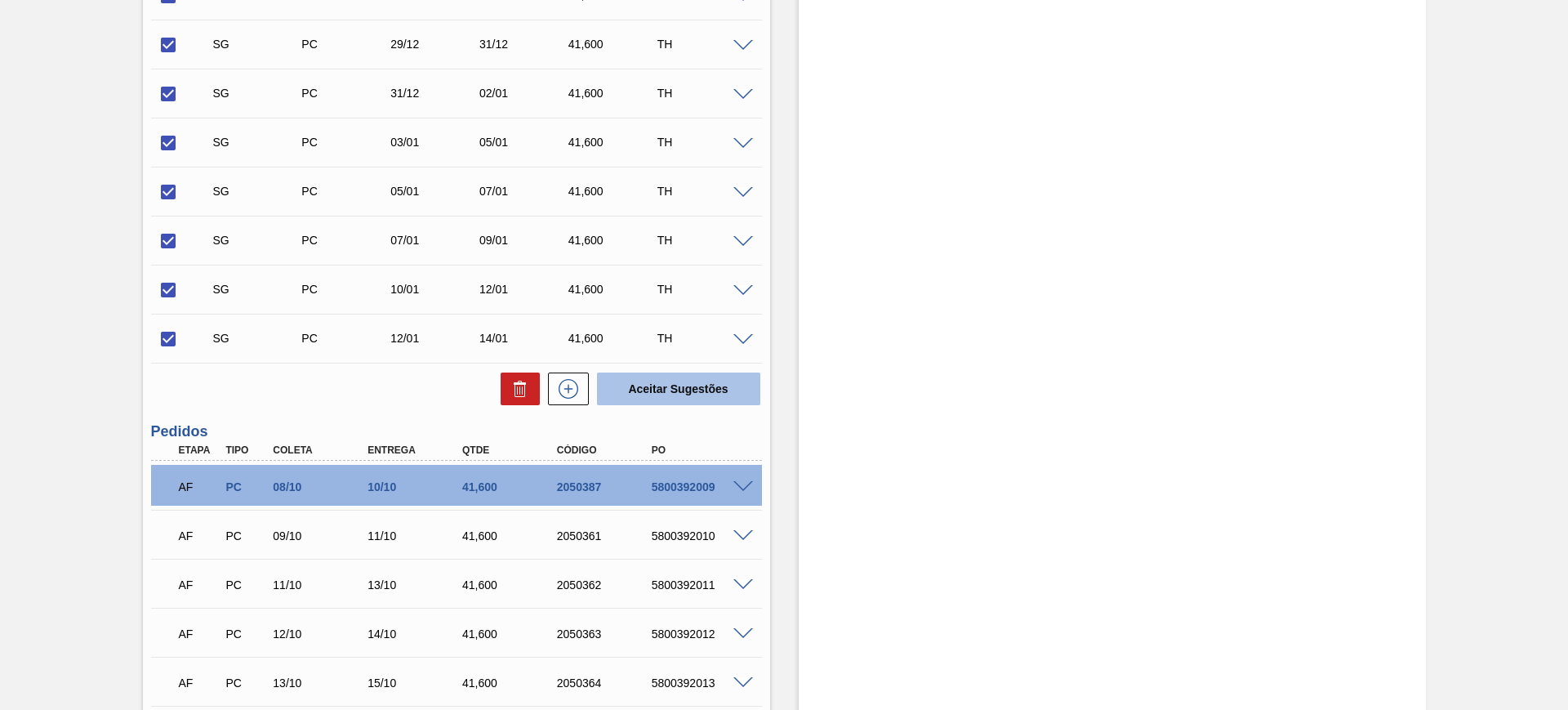
click at [640, 400] on button "Aceitar Sugestões" at bounding box center [678, 388] width 163 height 32
checkbox input "false"
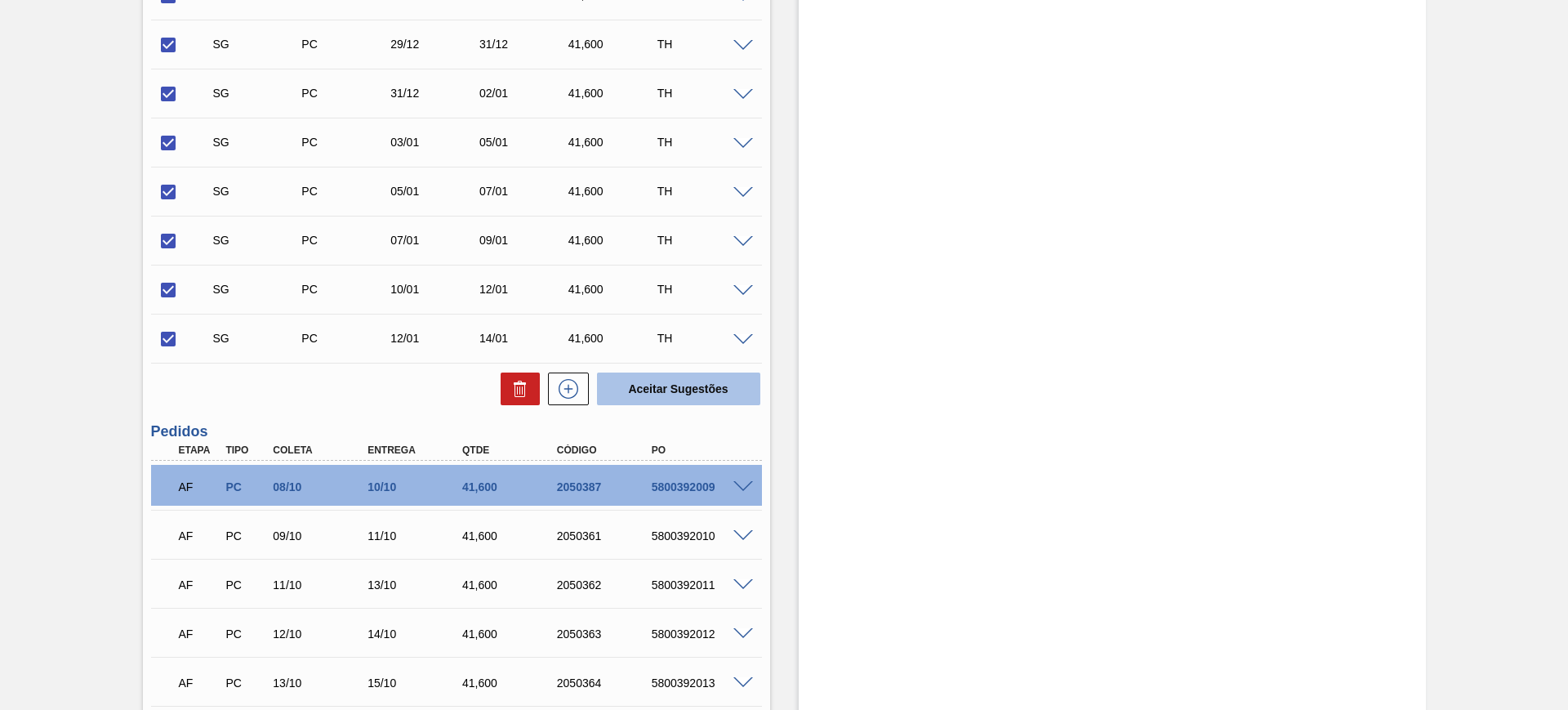
checkbox input "false"
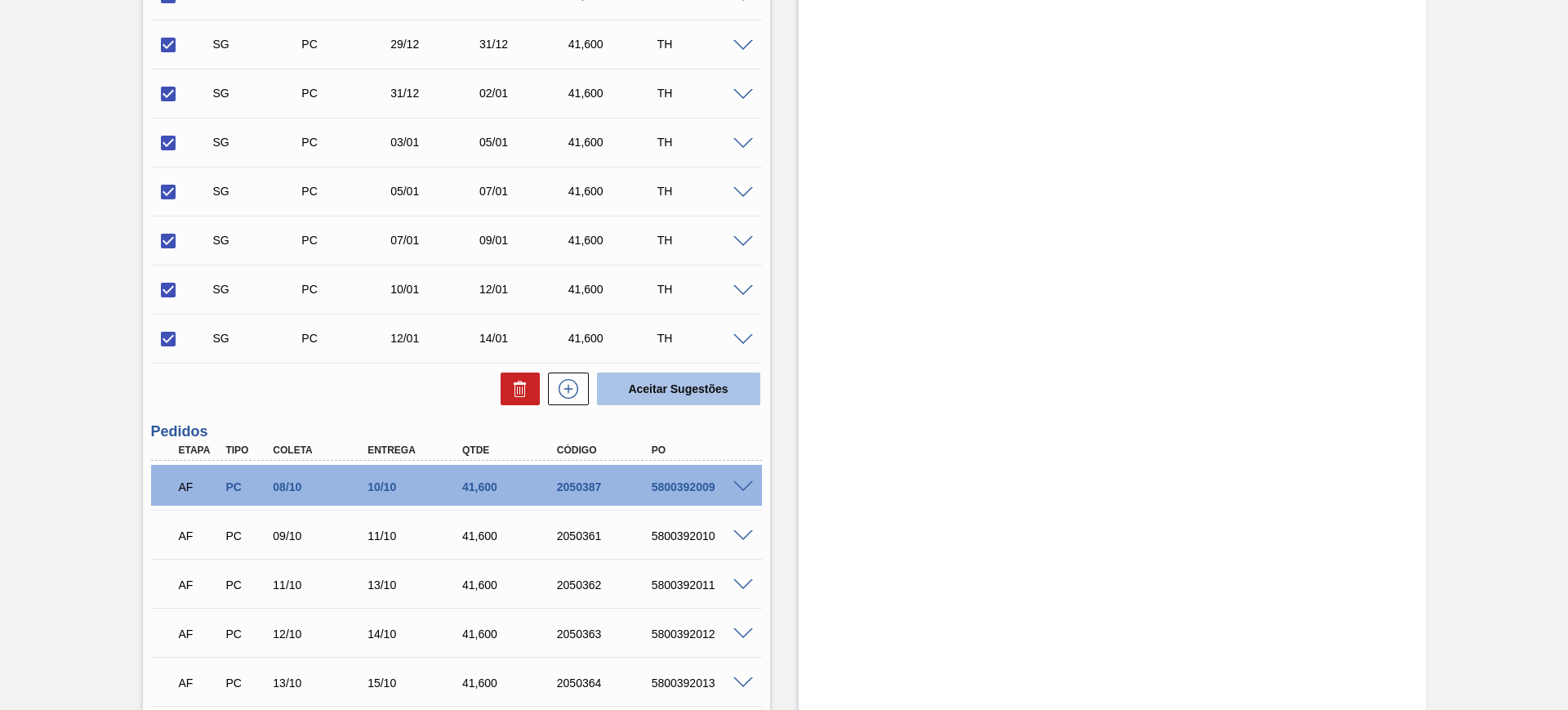
checkbox input "false"
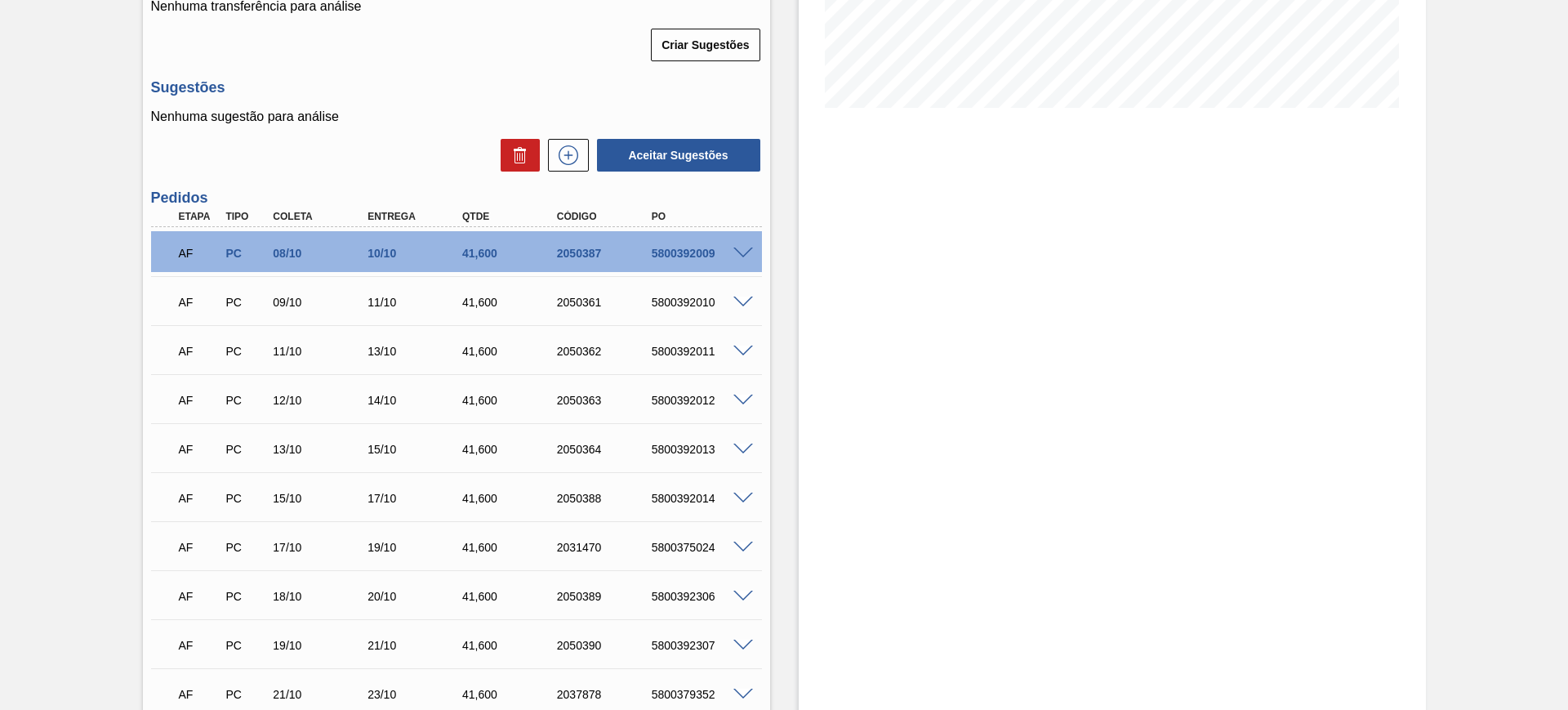
scroll to position [64, 0]
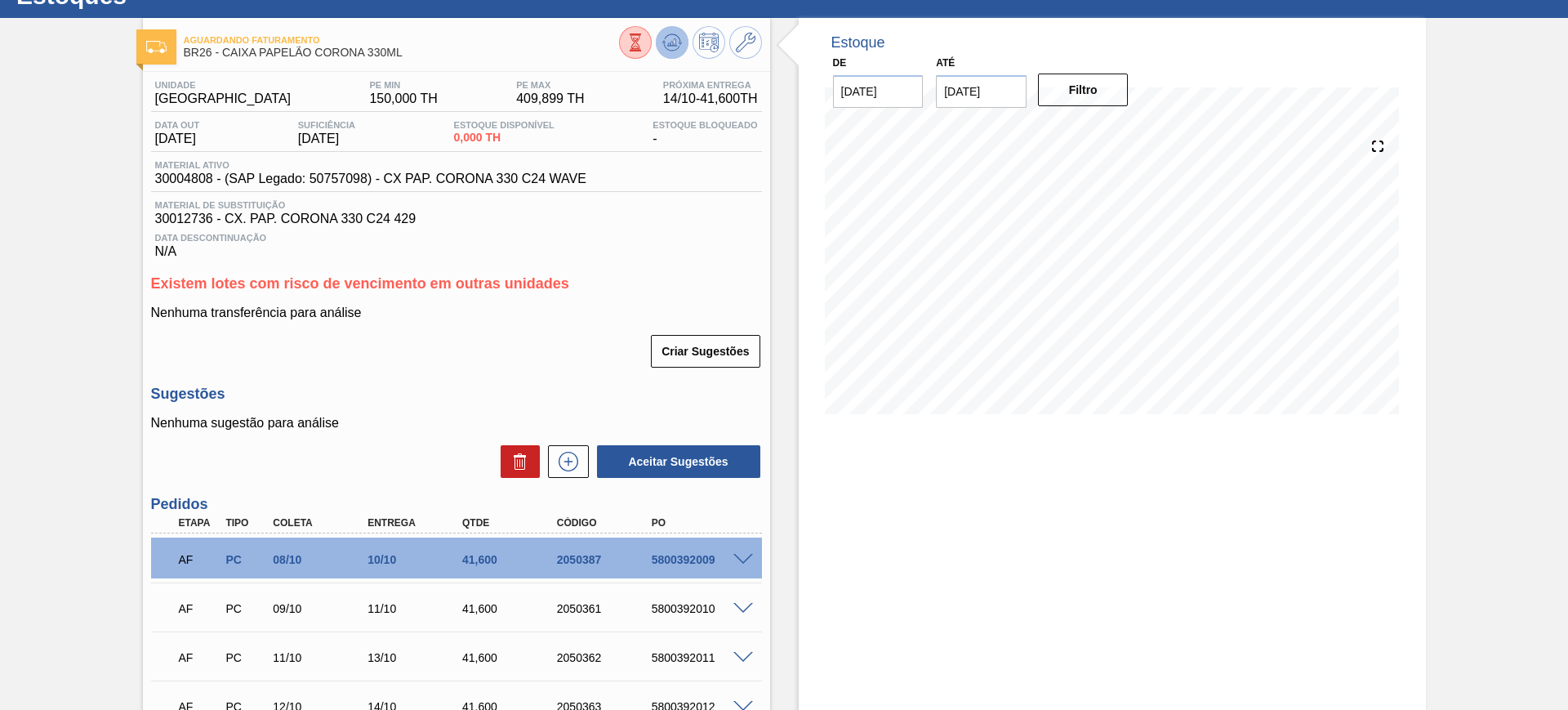
click at [673, 48] on icon at bounding box center [672, 41] width 19 height 19
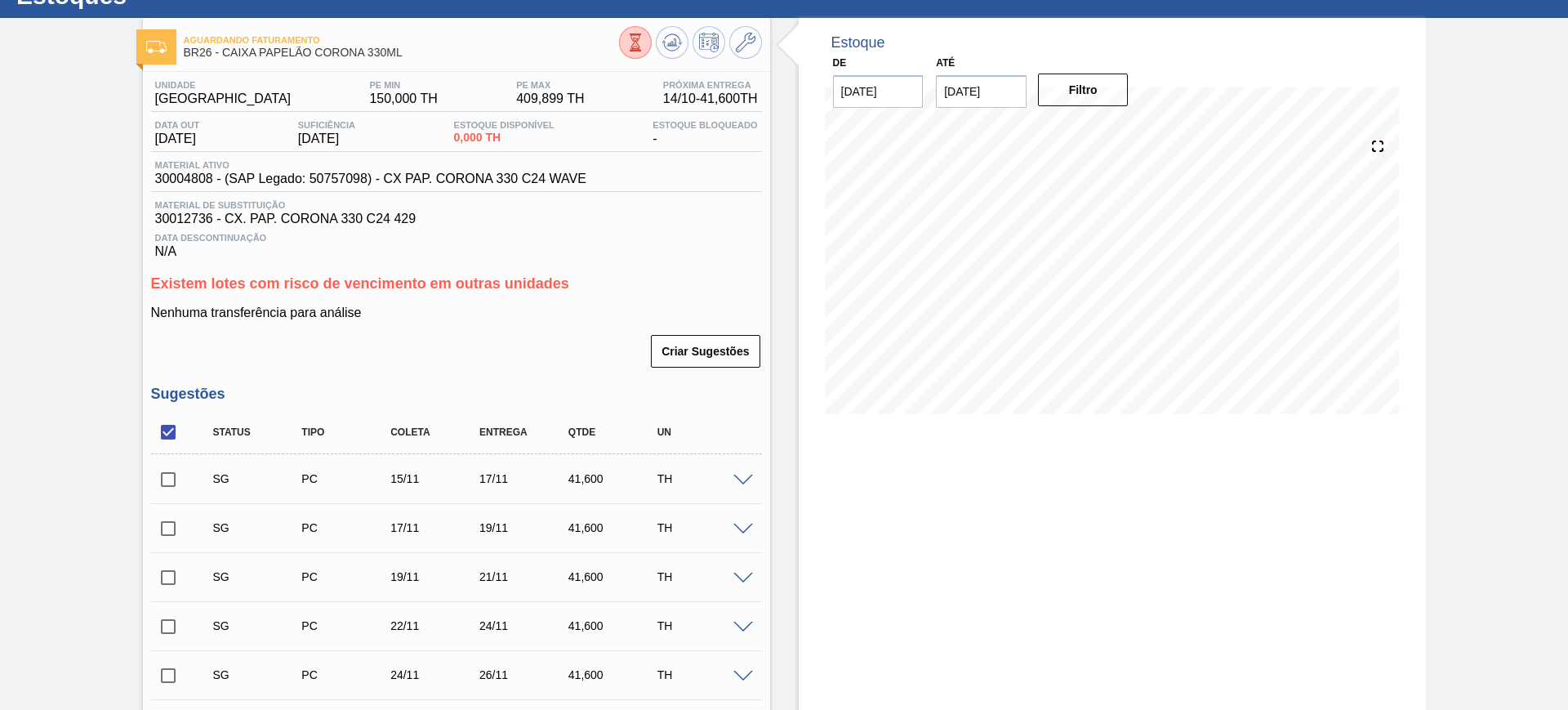
click at [169, 430] on input "checkbox" at bounding box center [168, 431] width 34 height 34
click at [168, 430] on input "checkbox" at bounding box center [168, 431] width 34 height 34
click at [180, 425] on input "checkbox" at bounding box center [168, 431] width 34 height 34
click at [180, 425] on input "checkbox" at bounding box center [168, 431] width 34 height 34
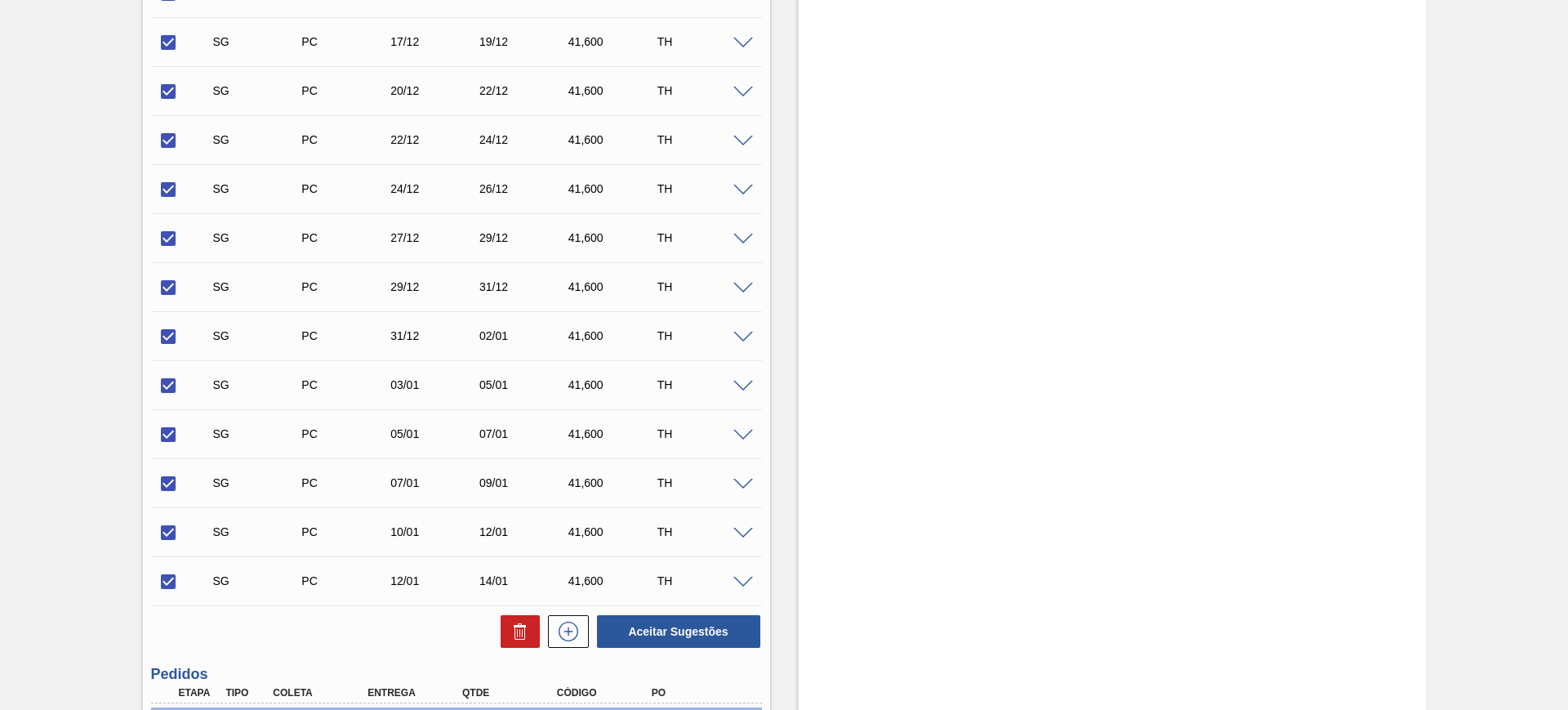
scroll to position [1493, 0]
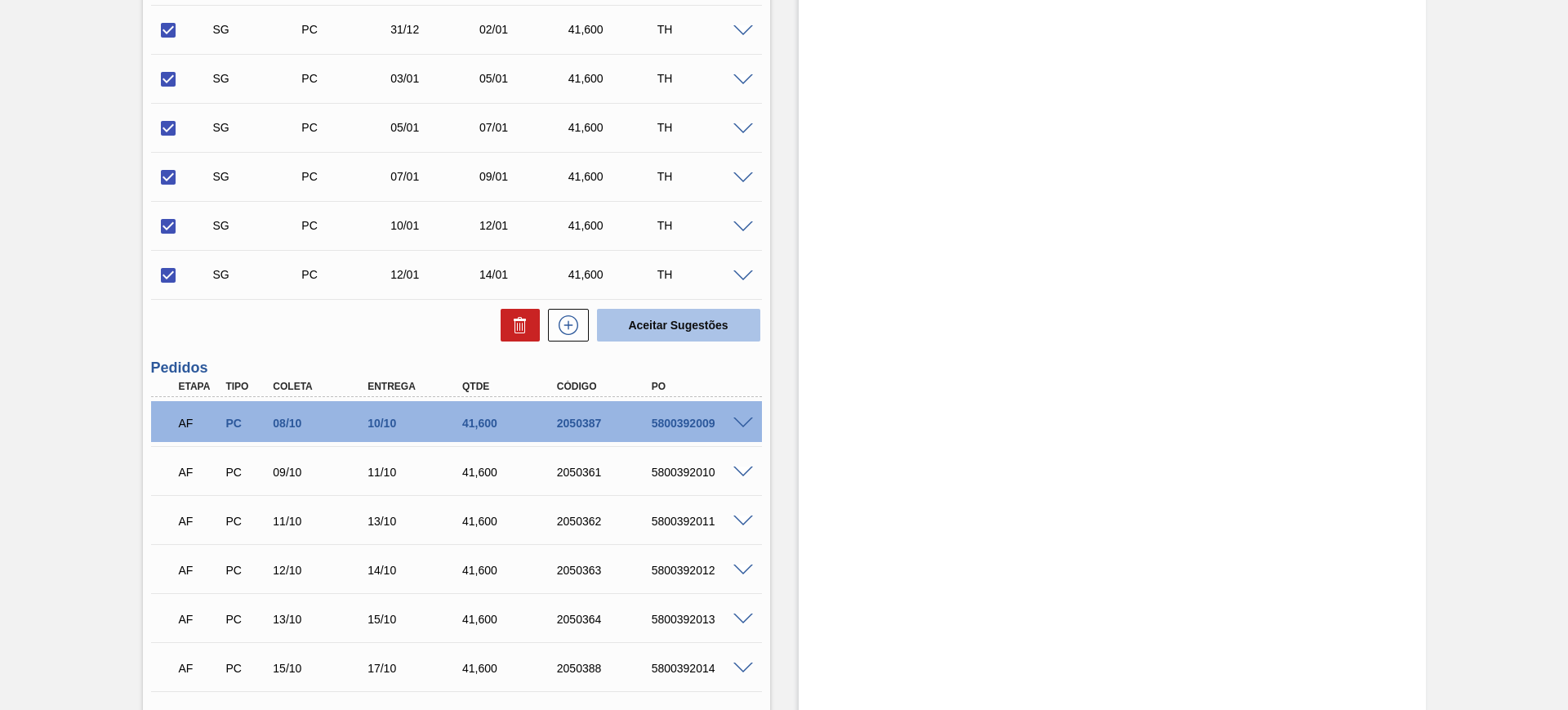
click at [666, 322] on button "Aceitar Sugestões" at bounding box center [678, 324] width 163 height 32
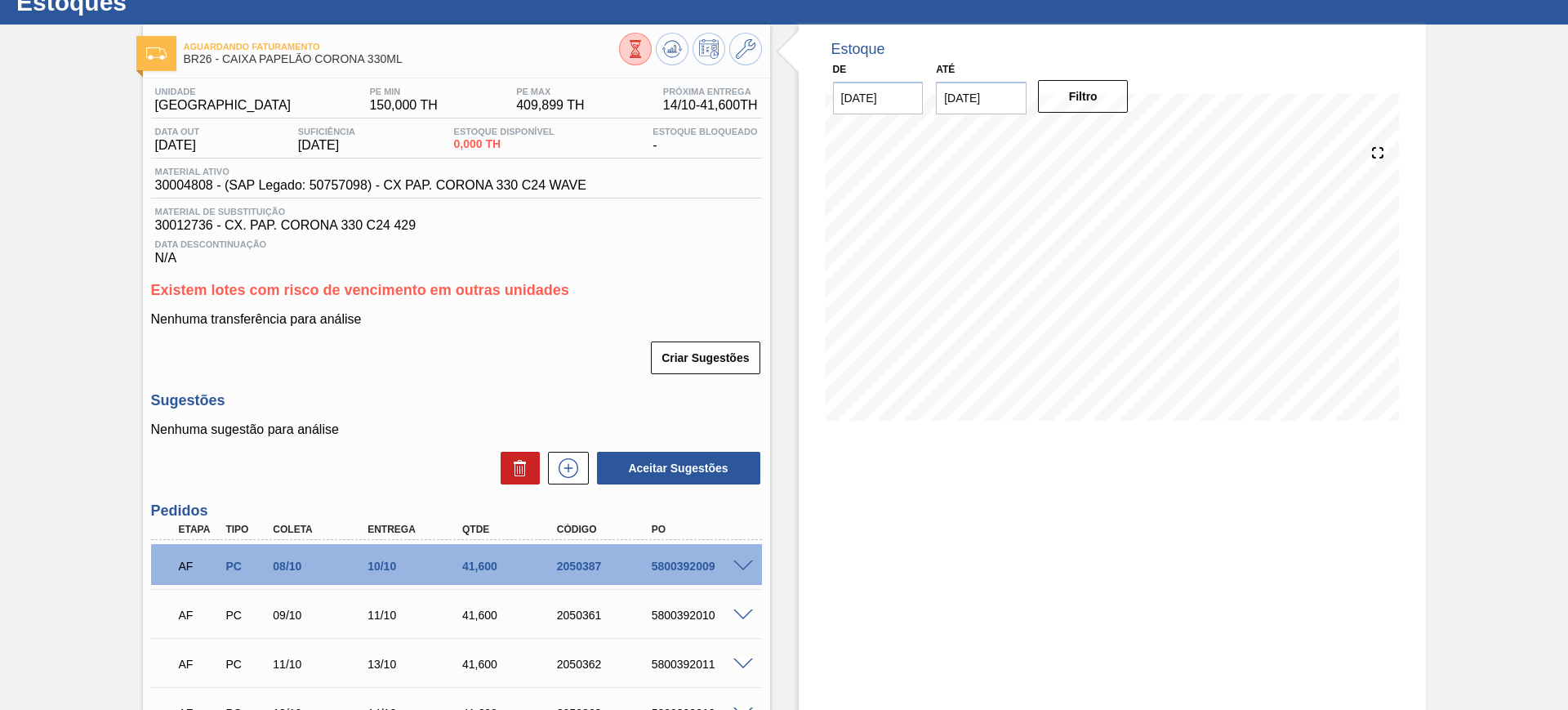
scroll to position [0, 0]
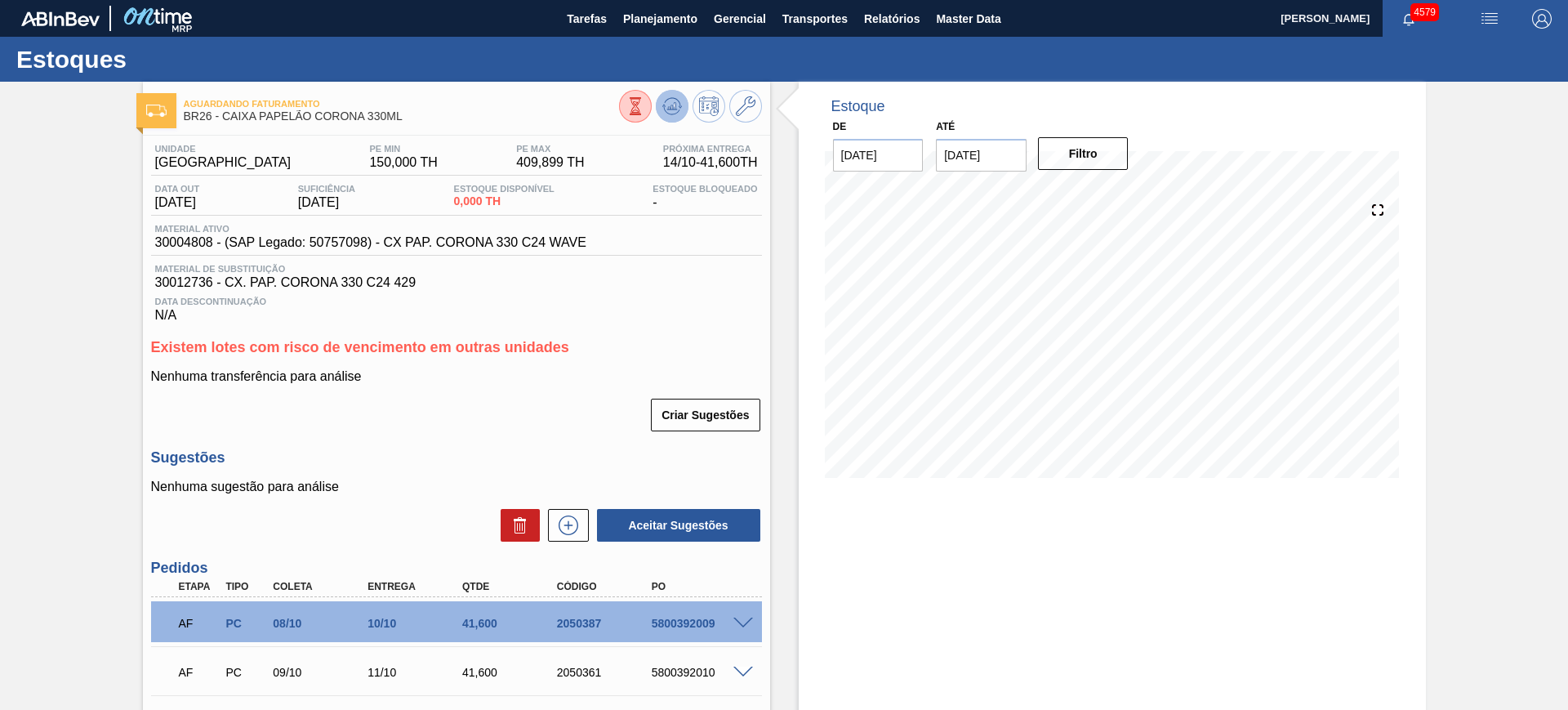
click at [663, 106] on icon at bounding box center [672, 106] width 19 height 19
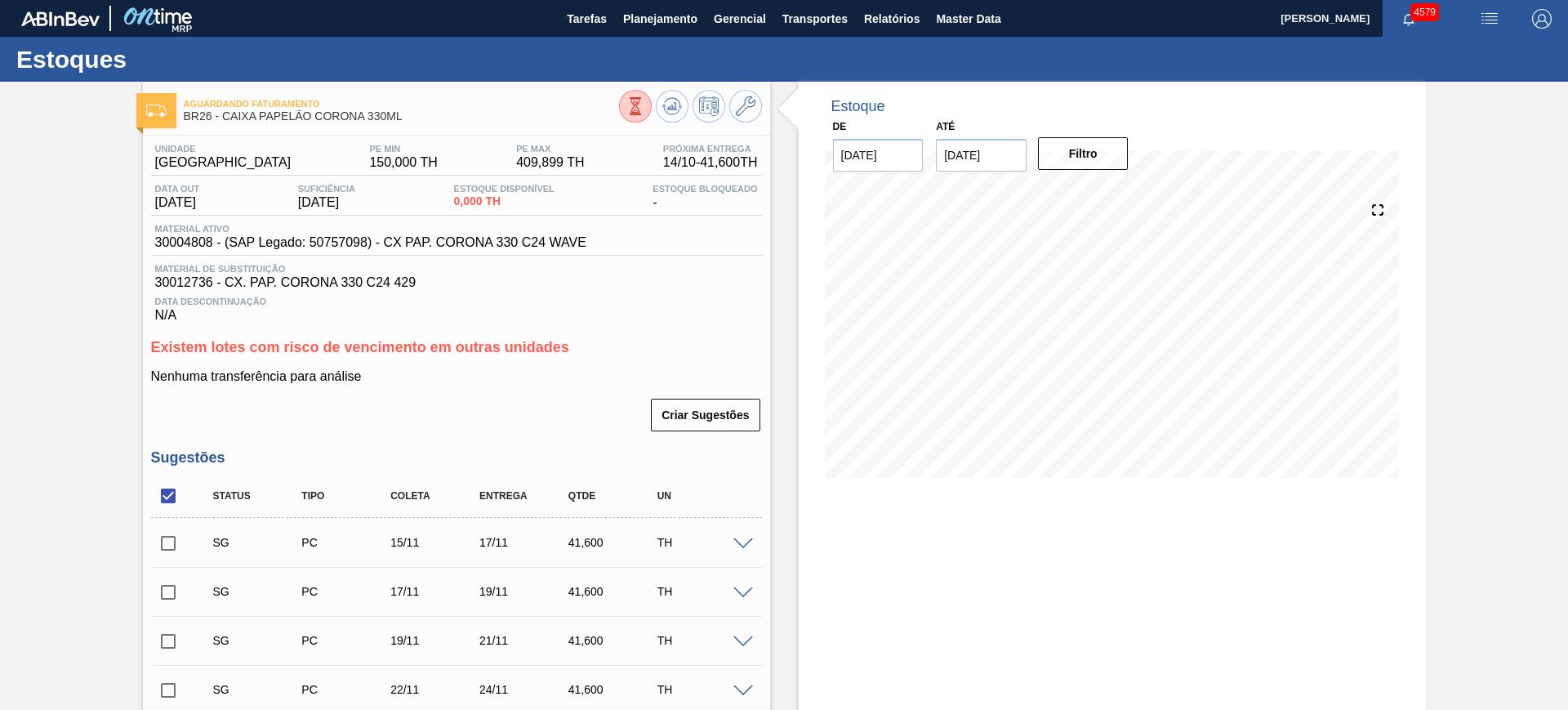
click at [170, 494] on input "checkbox" at bounding box center [168, 495] width 34 height 34
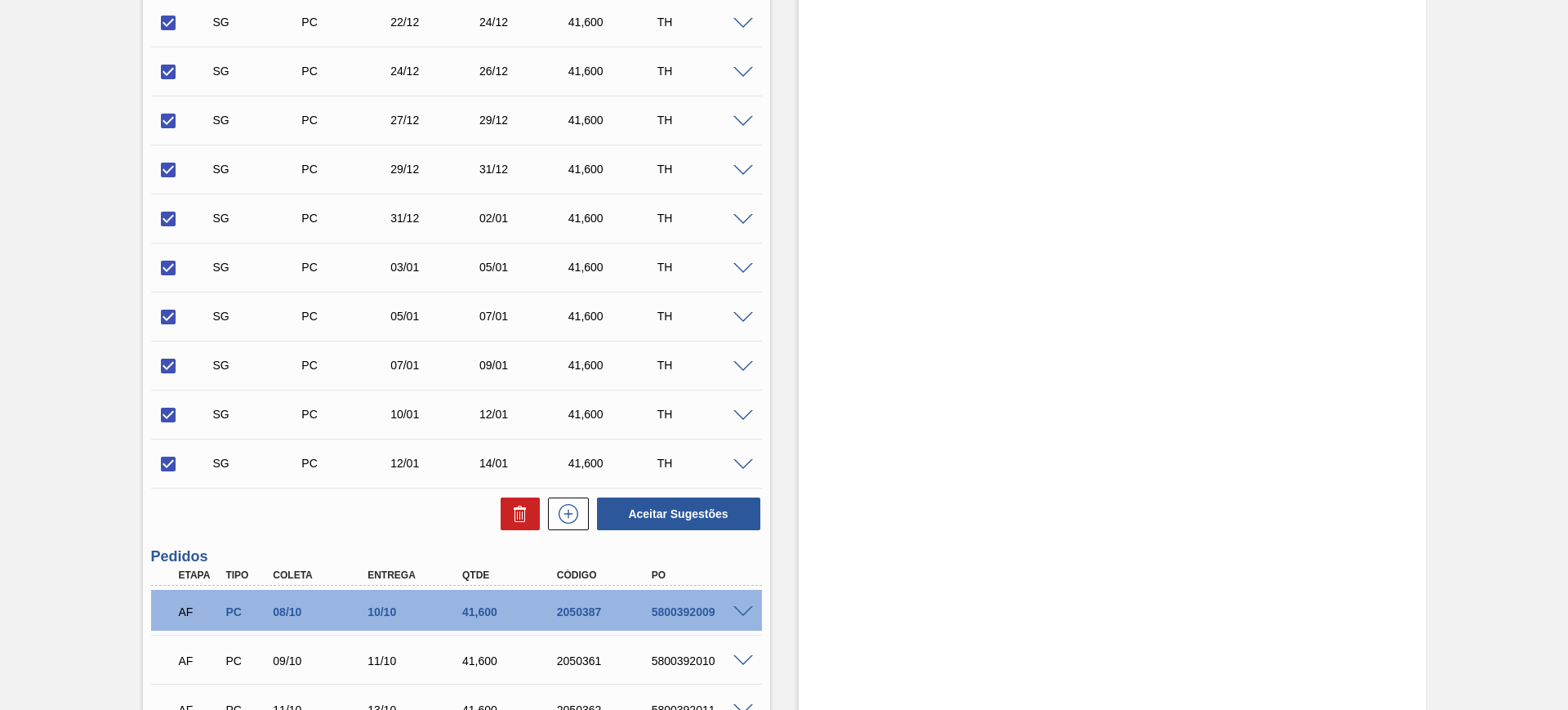
scroll to position [1327, 0]
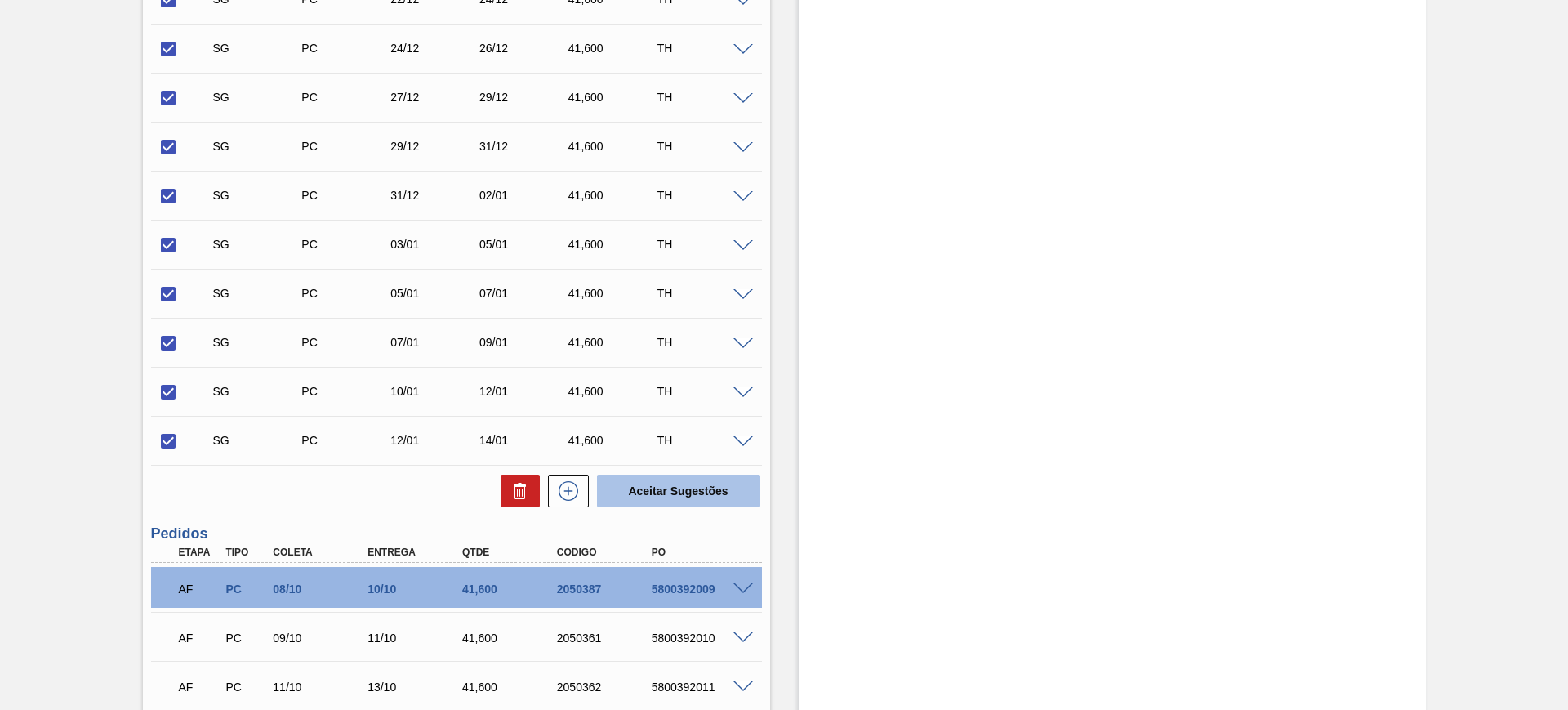
click at [661, 493] on button "Aceitar Sugestões" at bounding box center [678, 490] width 163 height 32
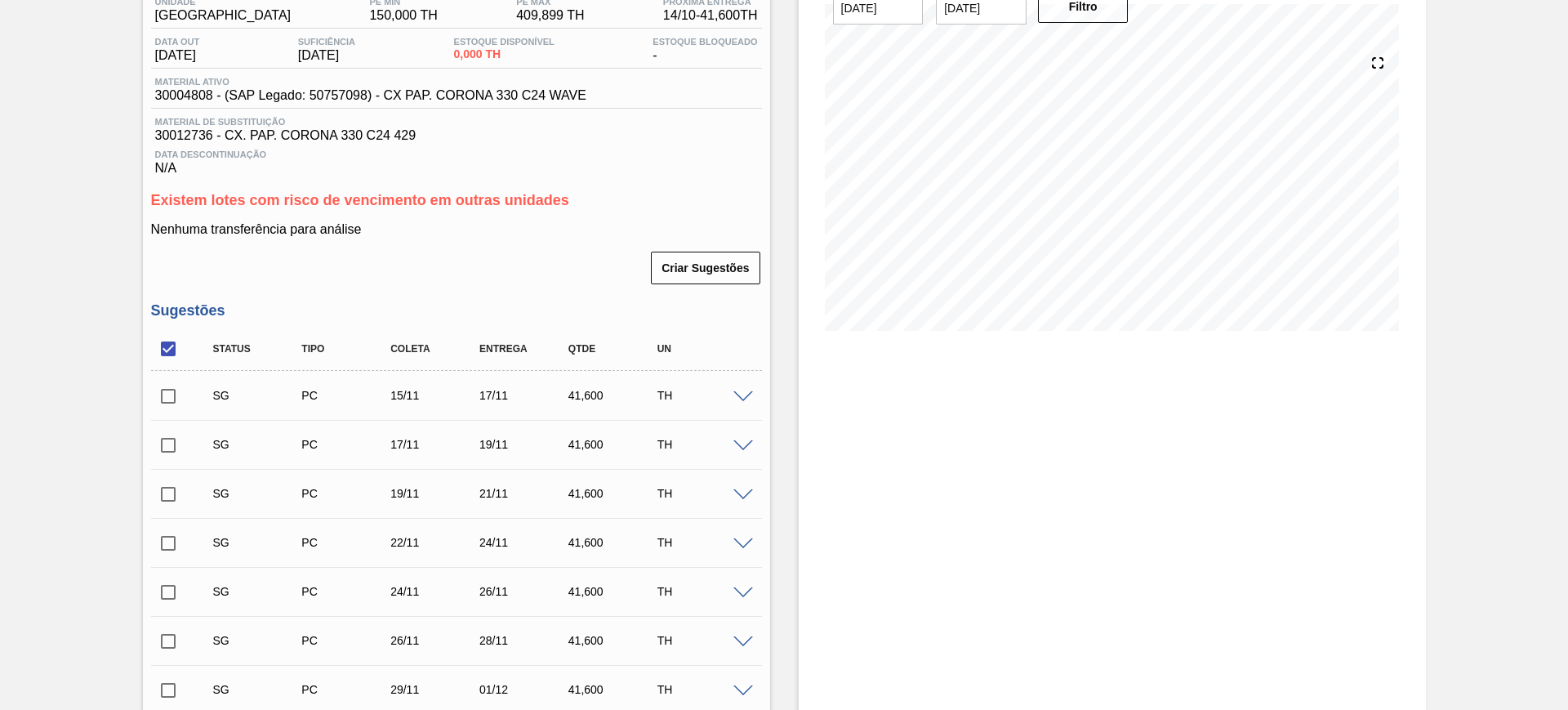
scroll to position [0, 0]
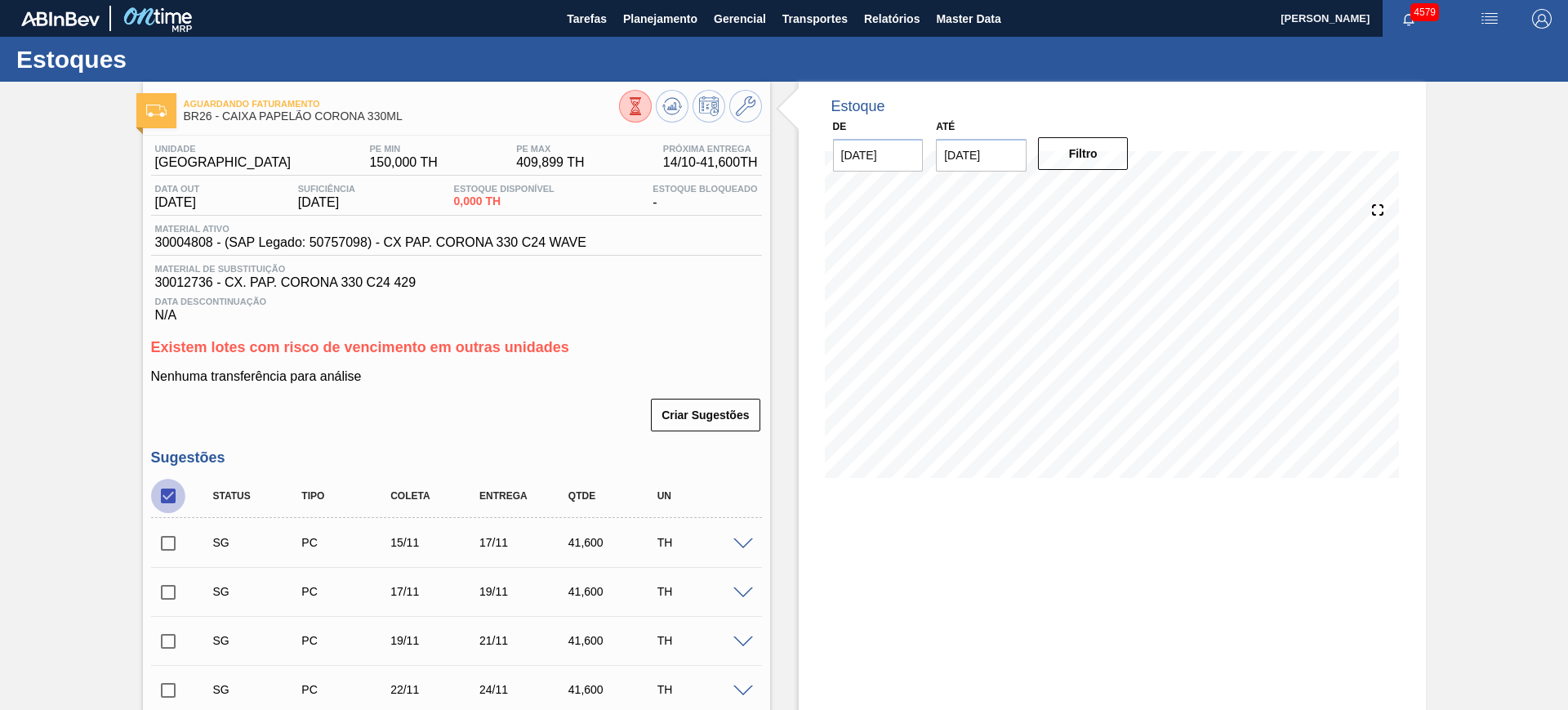
click at [178, 487] on input "checkbox" at bounding box center [168, 495] width 34 height 34
click at [163, 495] on input "checkbox" at bounding box center [168, 495] width 34 height 34
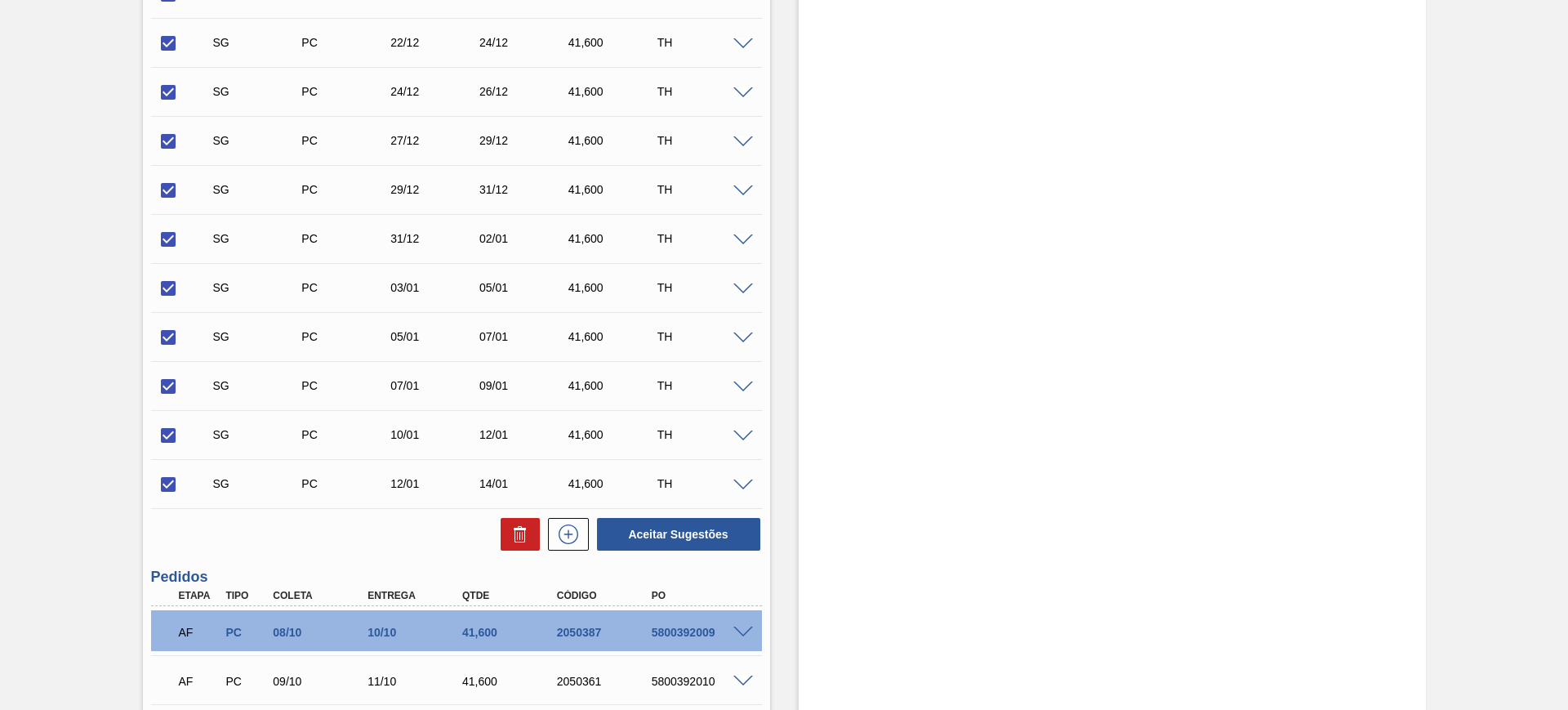
scroll to position [1429, 0]
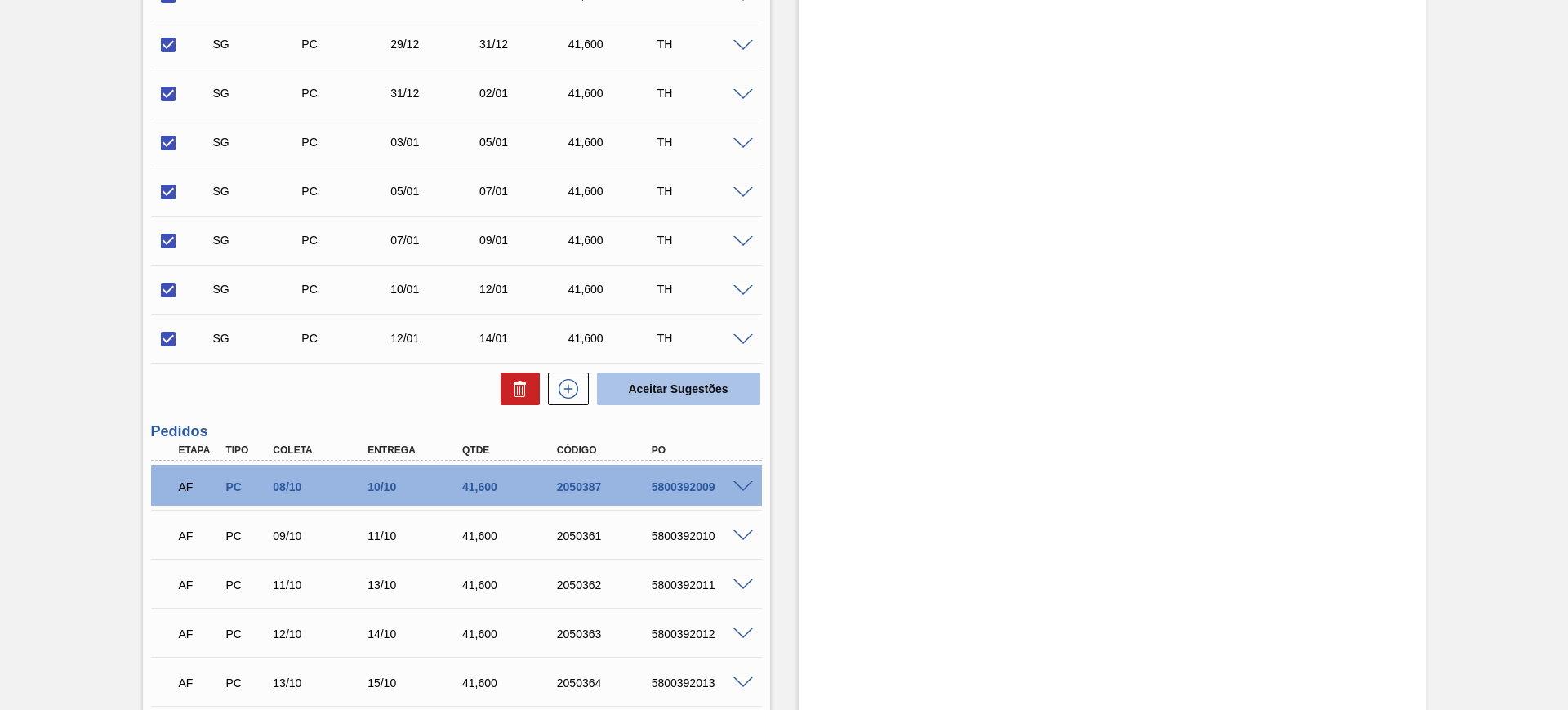
click at [652, 390] on button "Aceitar Sugestões" at bounding box center [678, 388] width 163 height 32
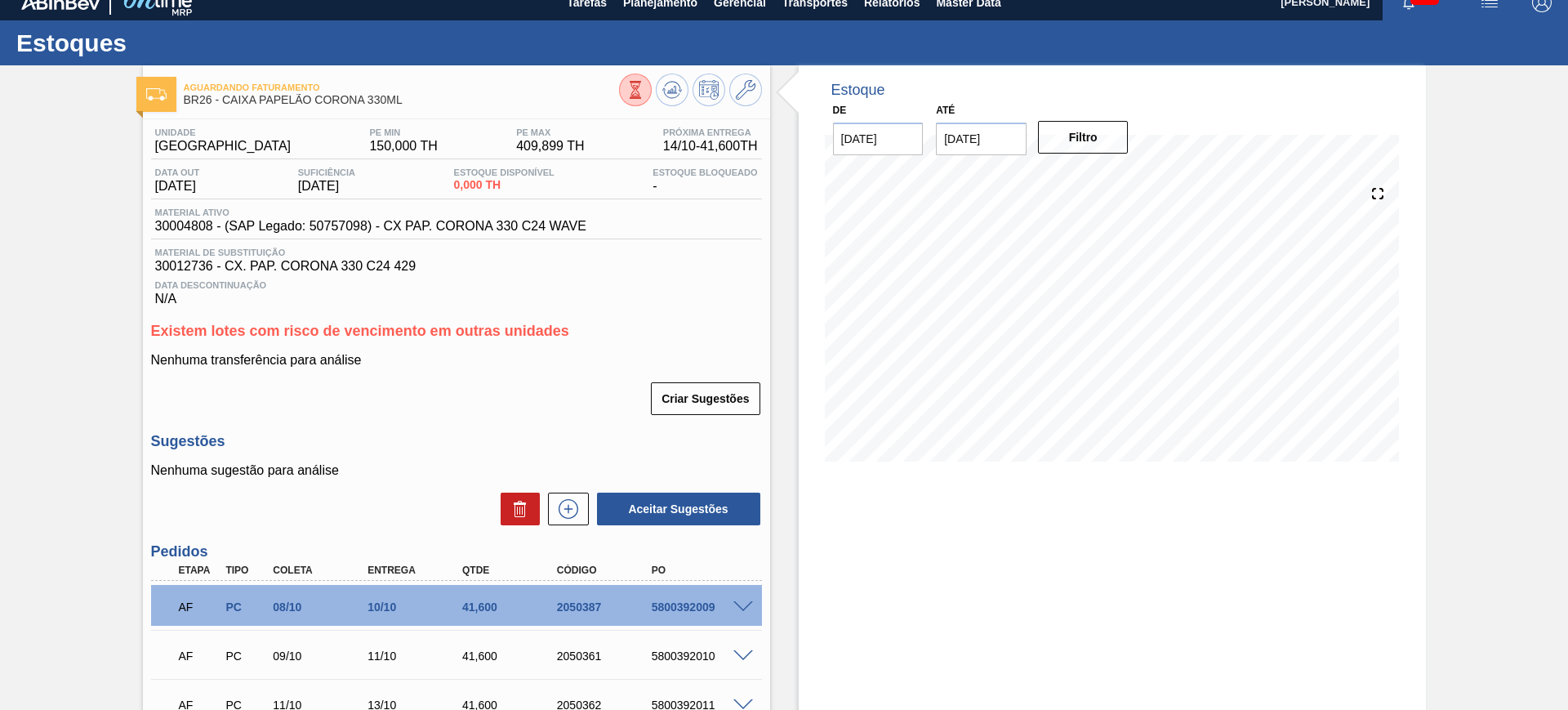
scroll to position [0, 0]
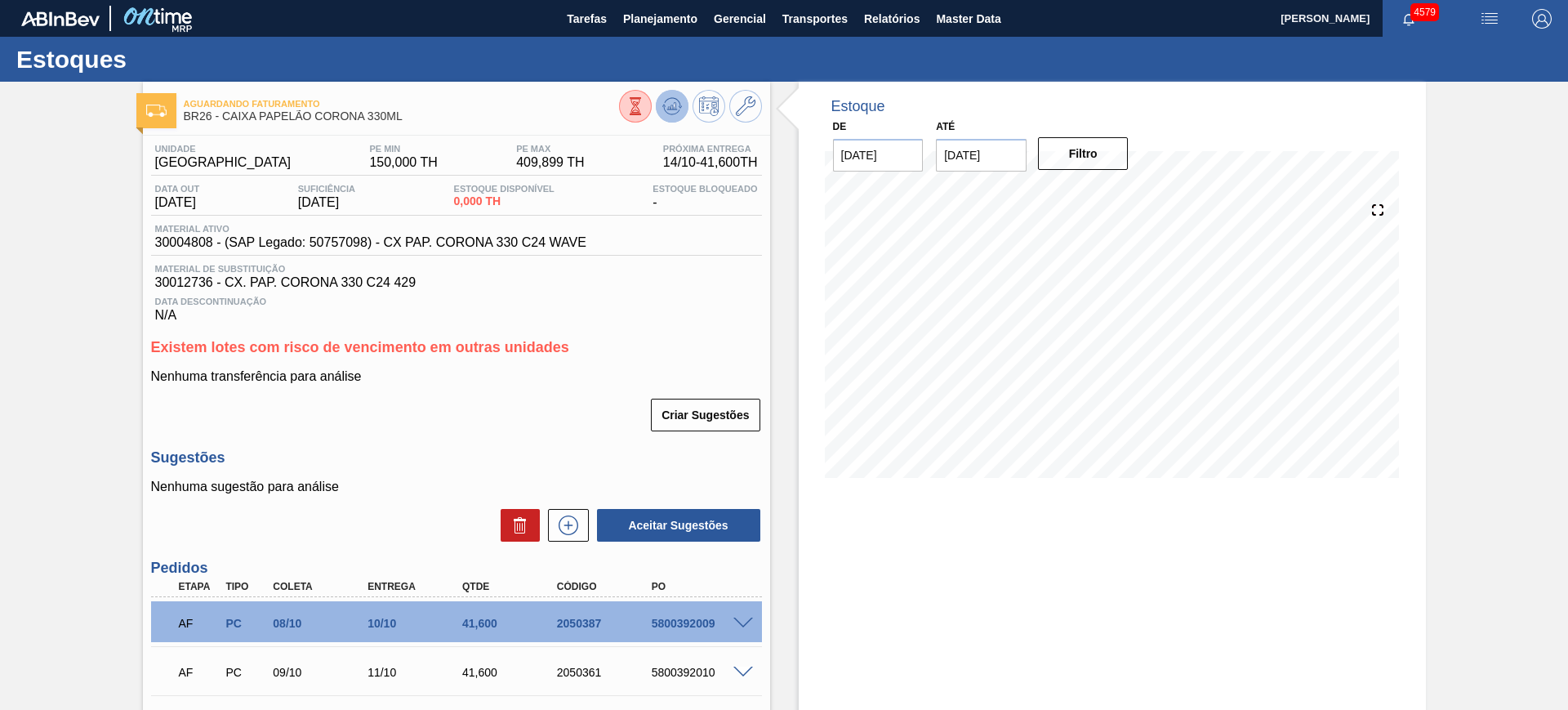
click at [667, 104] on icon at bounding box center [672, 106] width 19 height 19
click at [681, 99] on button at bounding box center [672, 106] width 32 height 32
click at [739, 100] on icon at bounding box center [745, 106] width 19 height 19
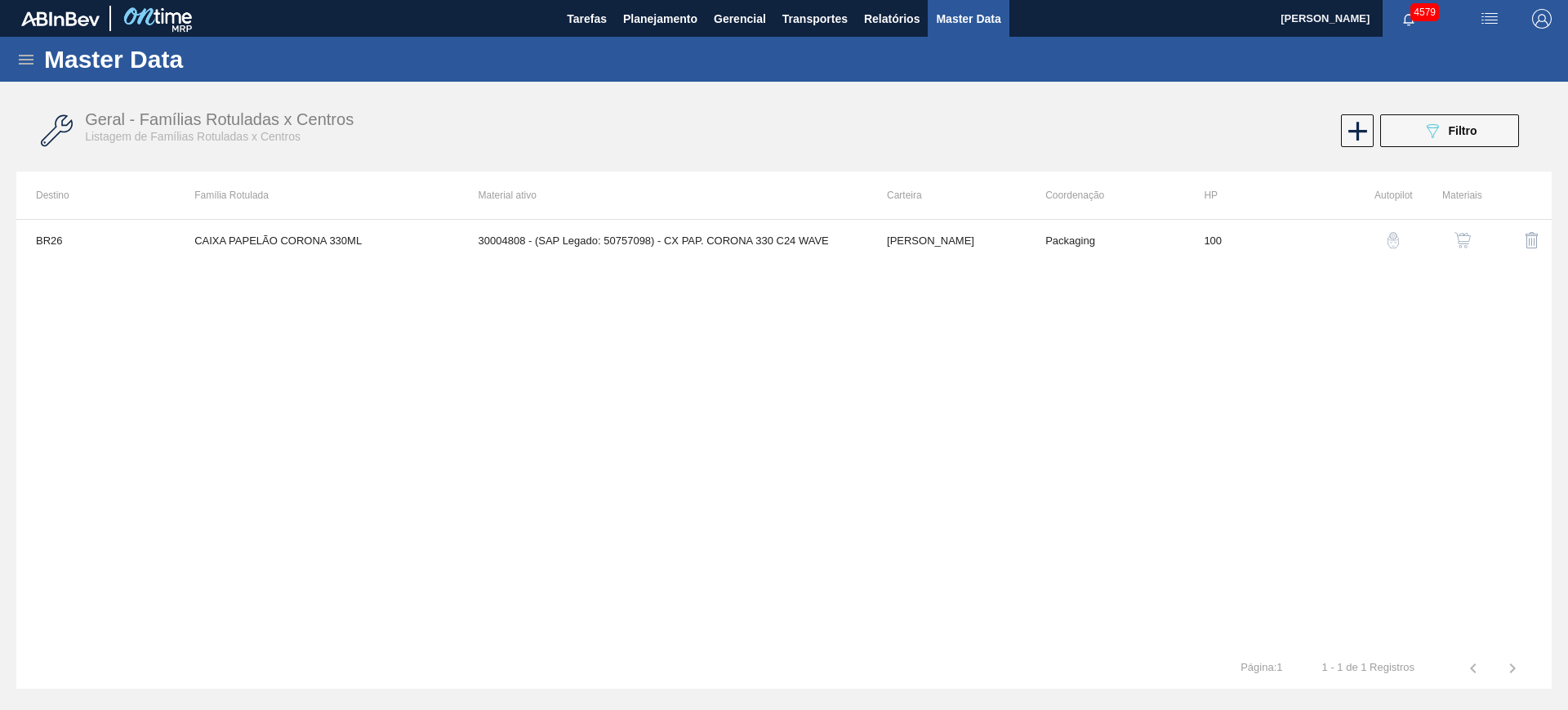
click at [1477, 236] on button "button" at bounding box center [1463, 239] width 40 height 40
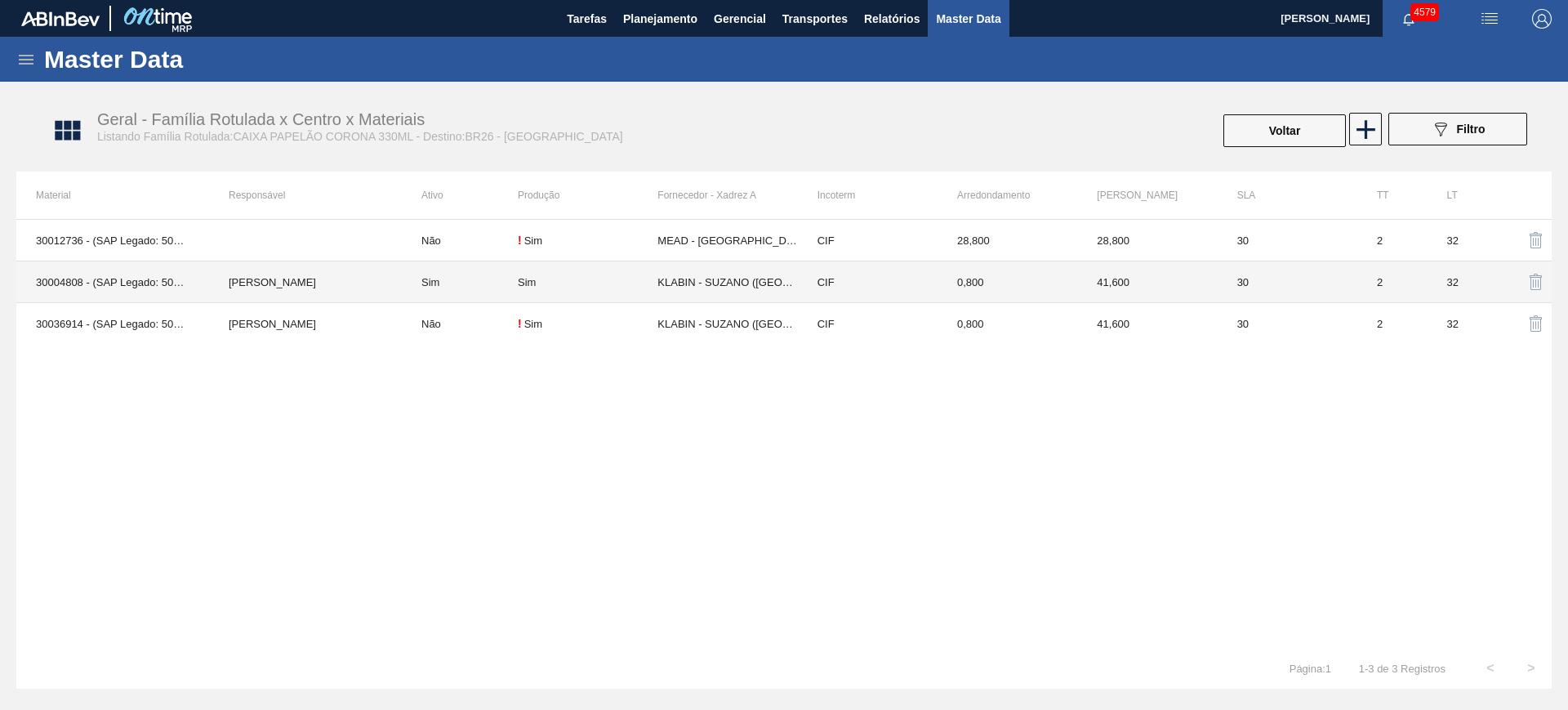
click at [460, 298] on td "Sim" at bounding box center [460, 282] width 116 height 41
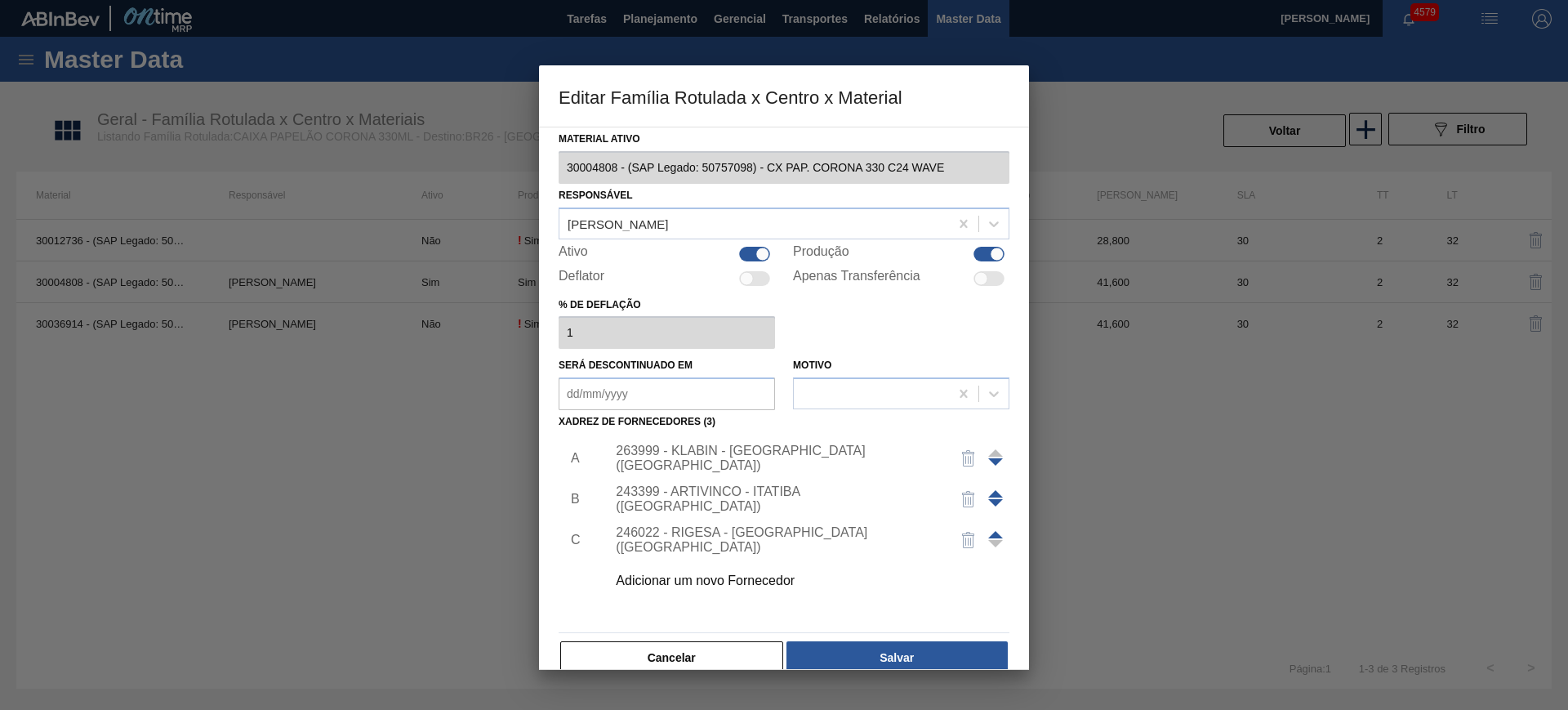
click at [676, 462] on div "263999 - KLABIN - SUZANO (SP)" at bounding box center [777, 458] width 321 height 29
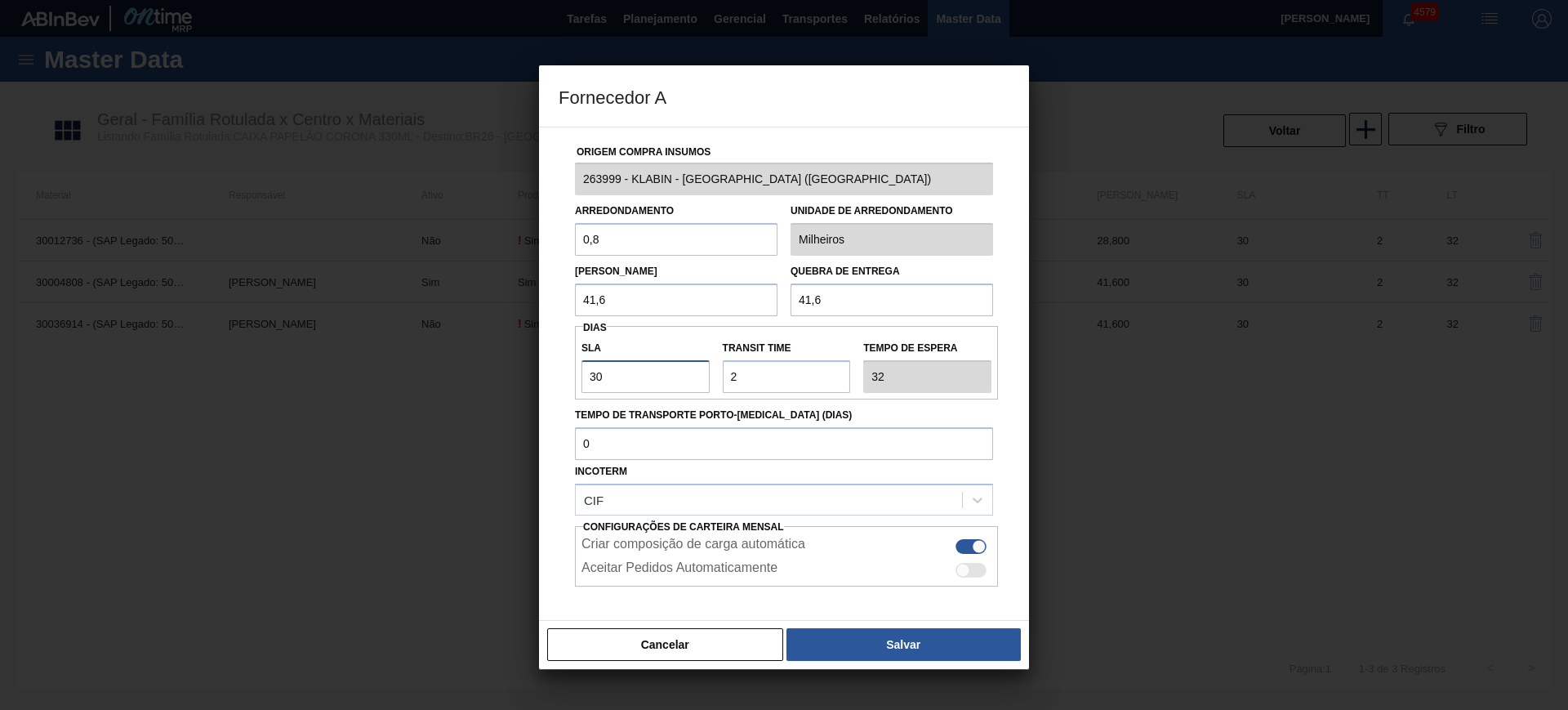
click at [670, 376] on input "30" at bounding box center [645, 376] width 128 height 32
click at [912, 639] on button "Salvar" at bounding box center [904, 644] width 234 height 32
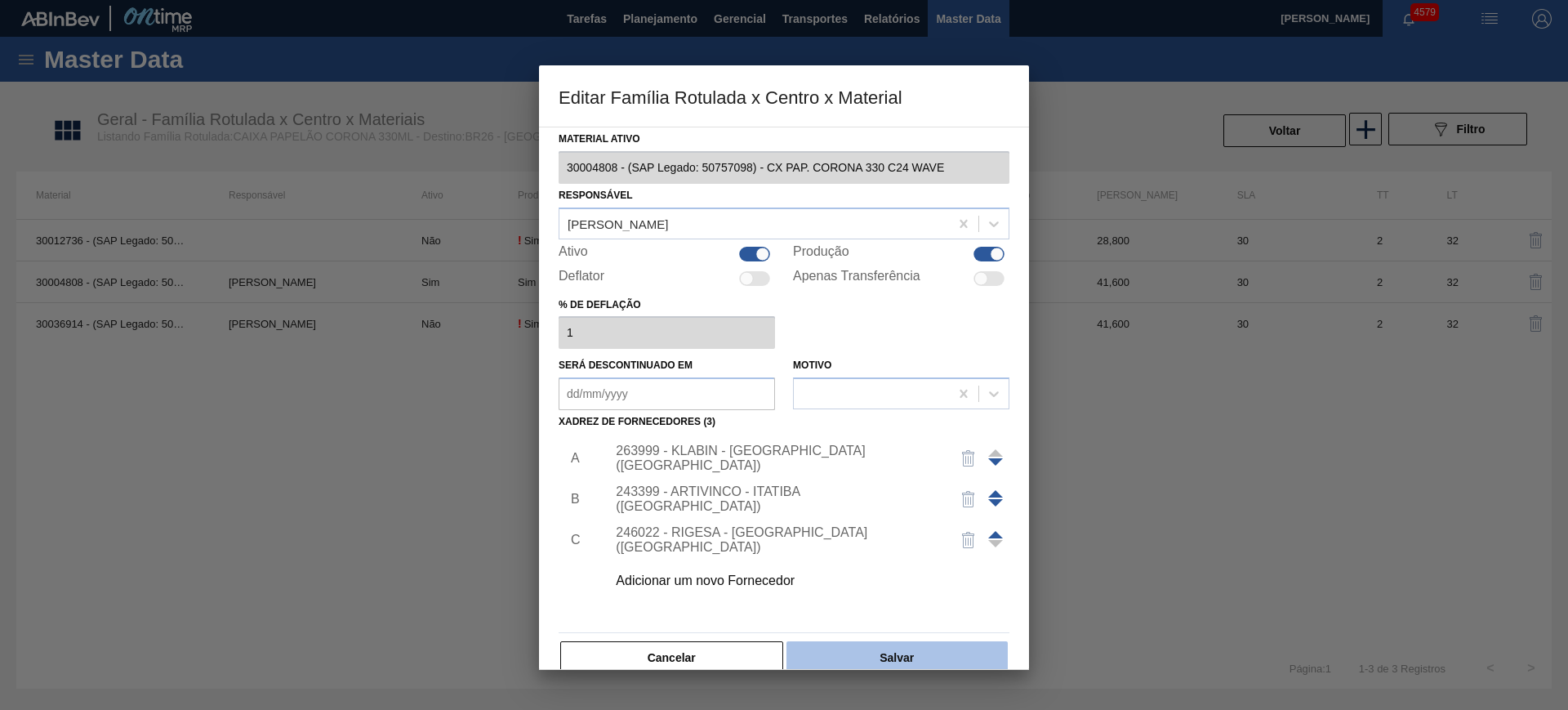
drag, startPoint x: 922, startPoint y: 633, endPoint x: 922, endPoint y: 648, distance: 15.0
click at [922, 638] on div "Material ativo 30004808 - (SAP Legado: 50757098) - CX PAP. CORONA 330 C24 WAVE …" at bounding box center [784, 401] width 451 height 548
click at [922, 648] on button "Salvar" at bounding box center [897, 657] width 221 height 32
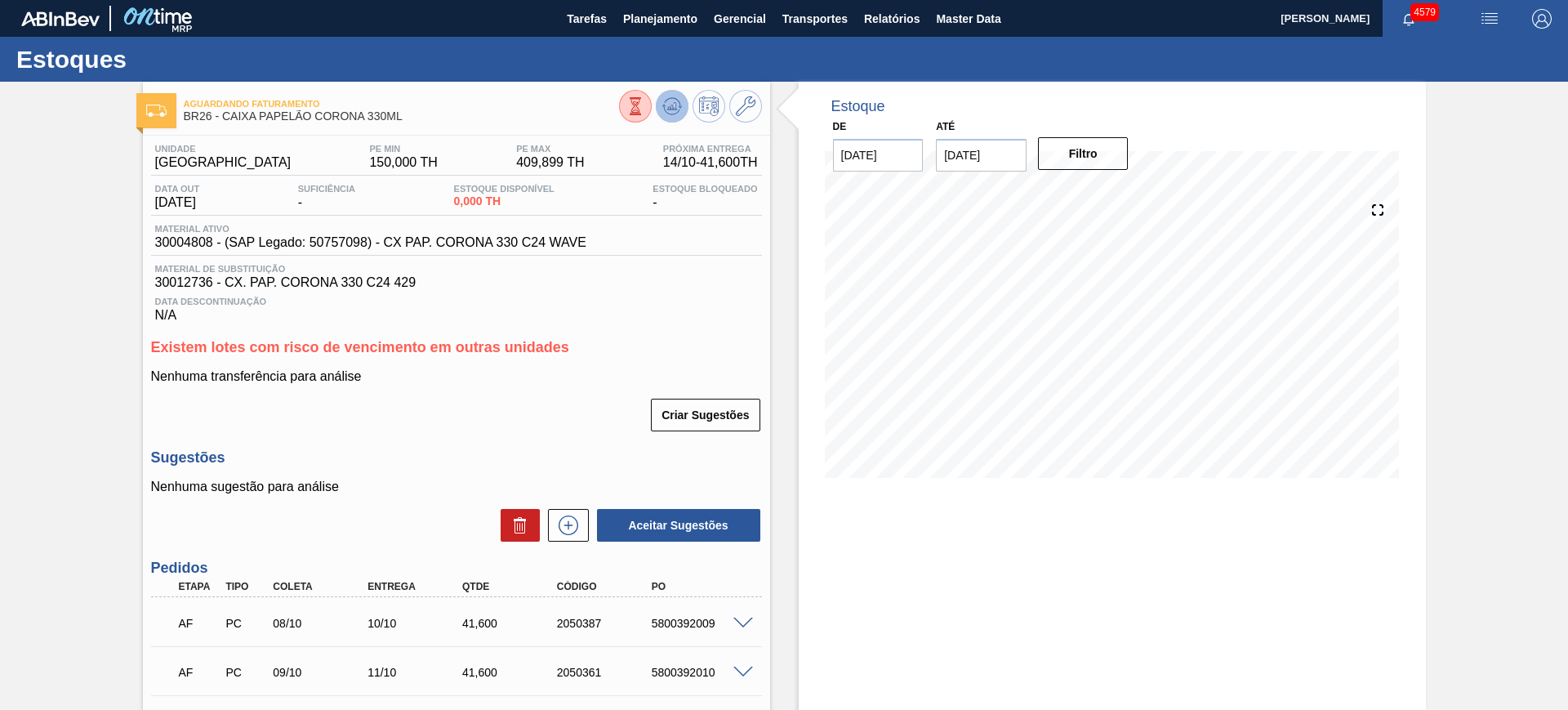
click at [675, 117] on button at bounding box center [672, 106] width 32 height 32
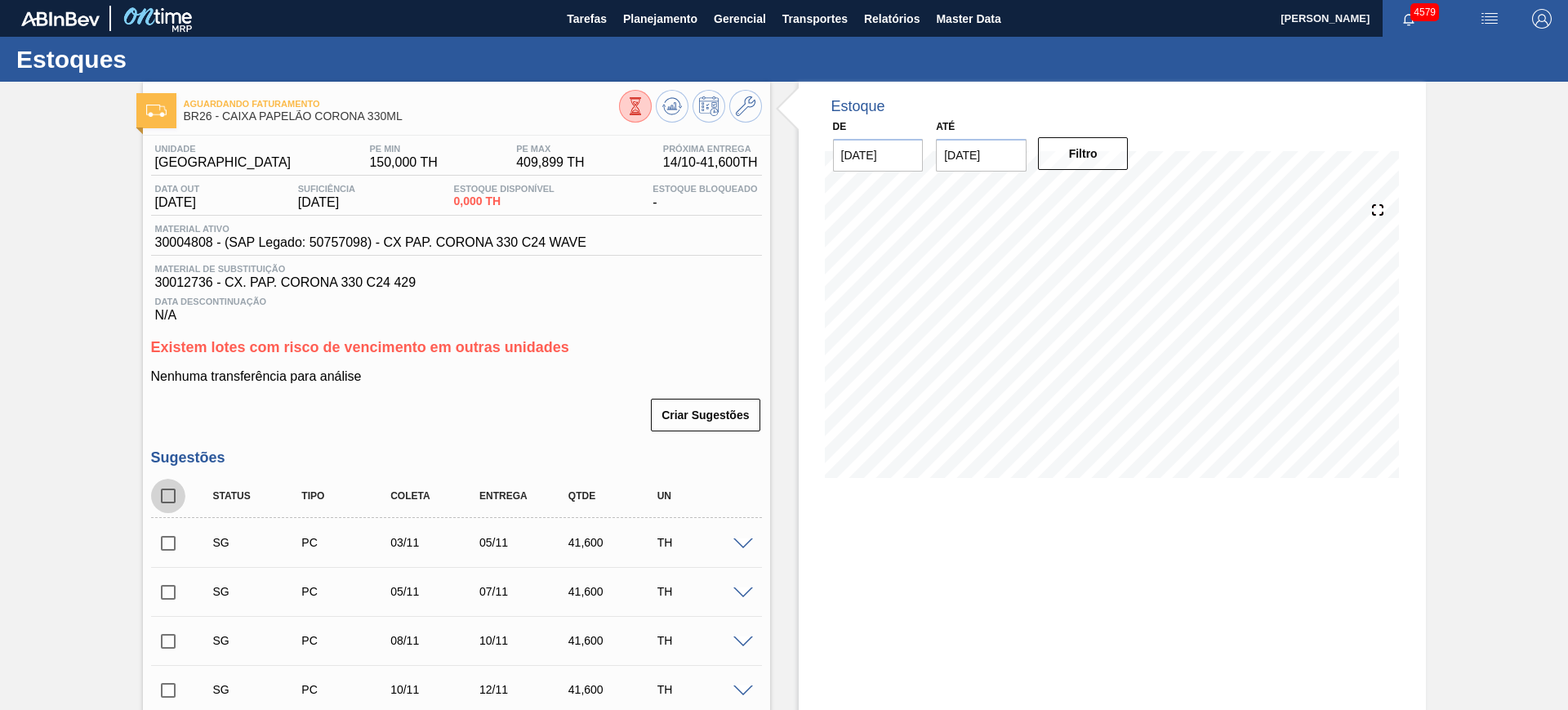
click at [162, 501] on input "checkbox" at bounding box center [168, 495] width 34 height 34
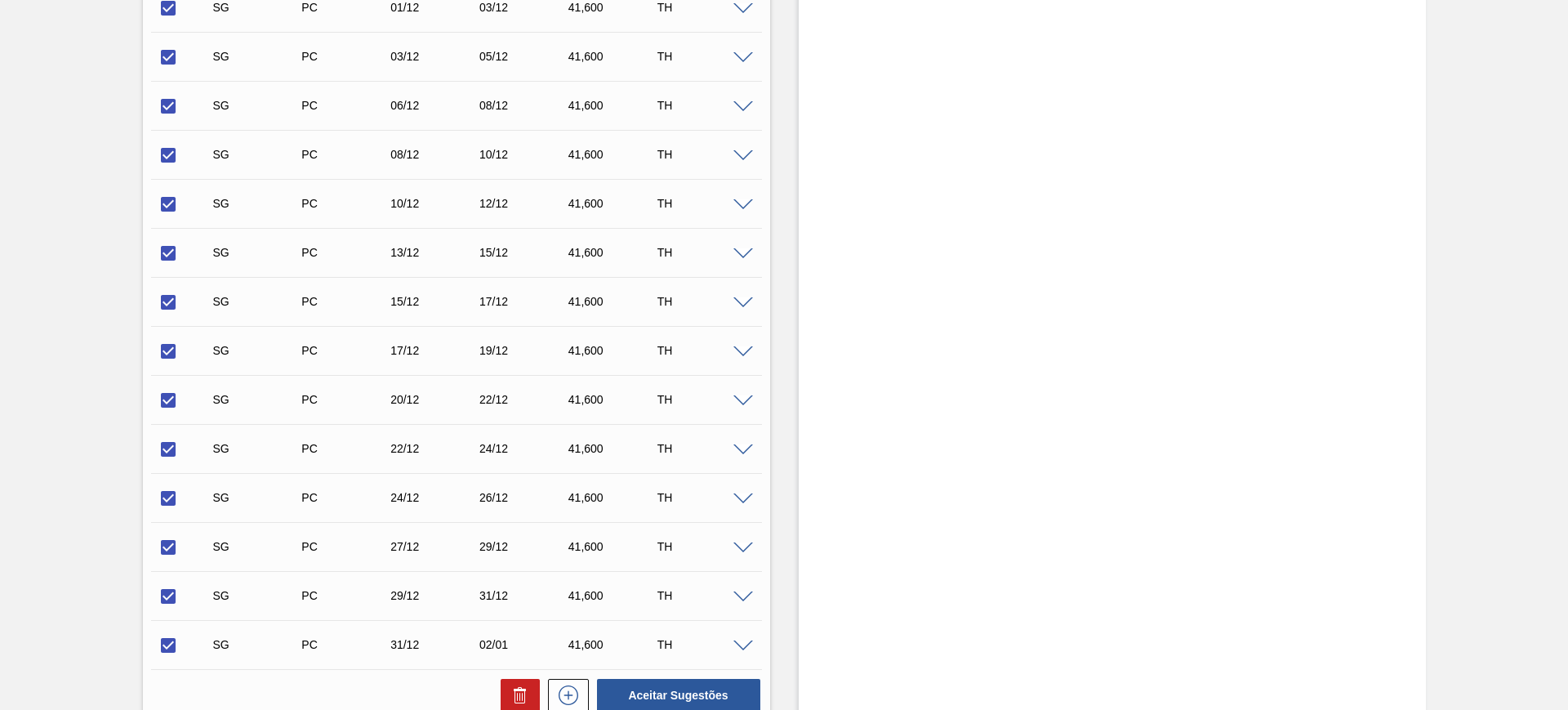
scroll to position [1531, 0]
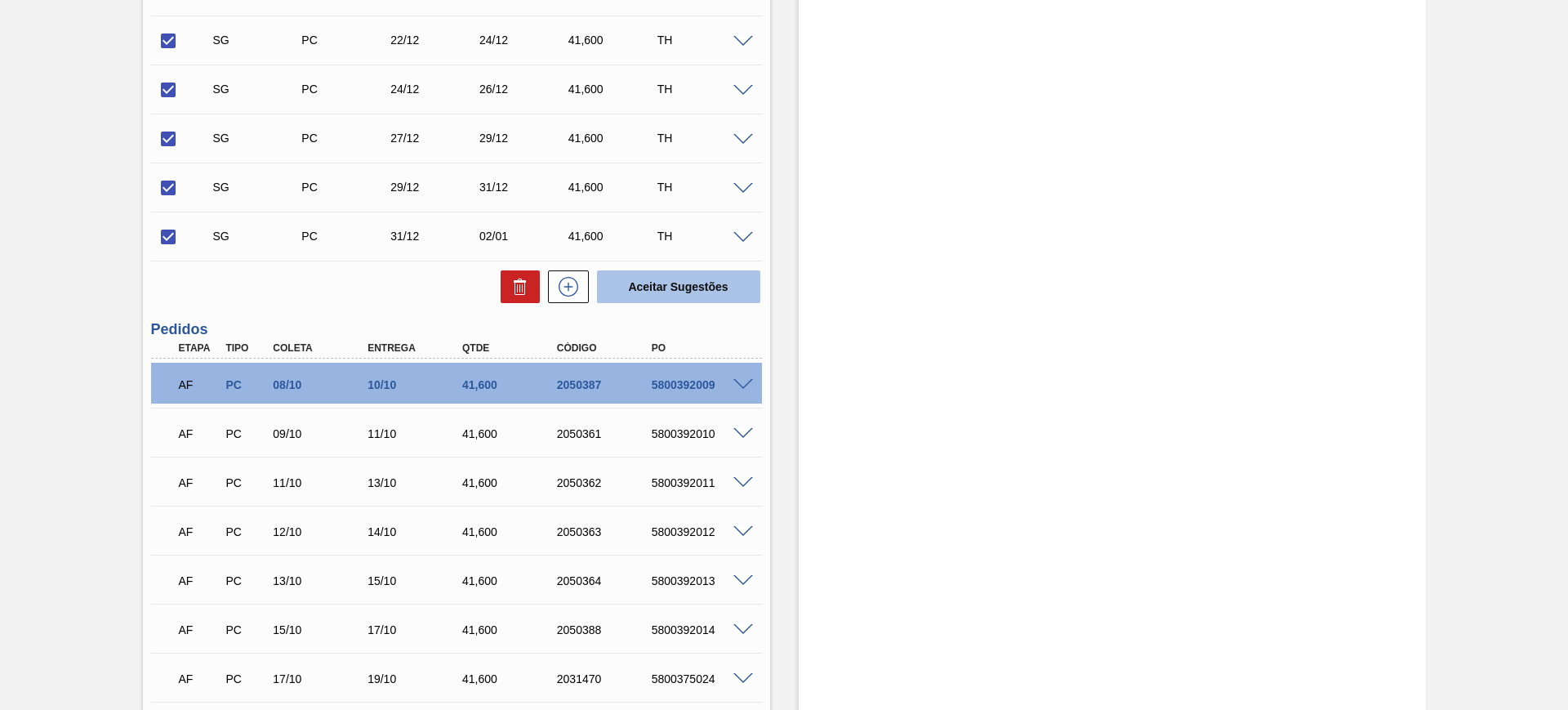
click at [642, 289] on button "Aceitar Sugestões" at bounding box center [678, 285] width 163 height 32
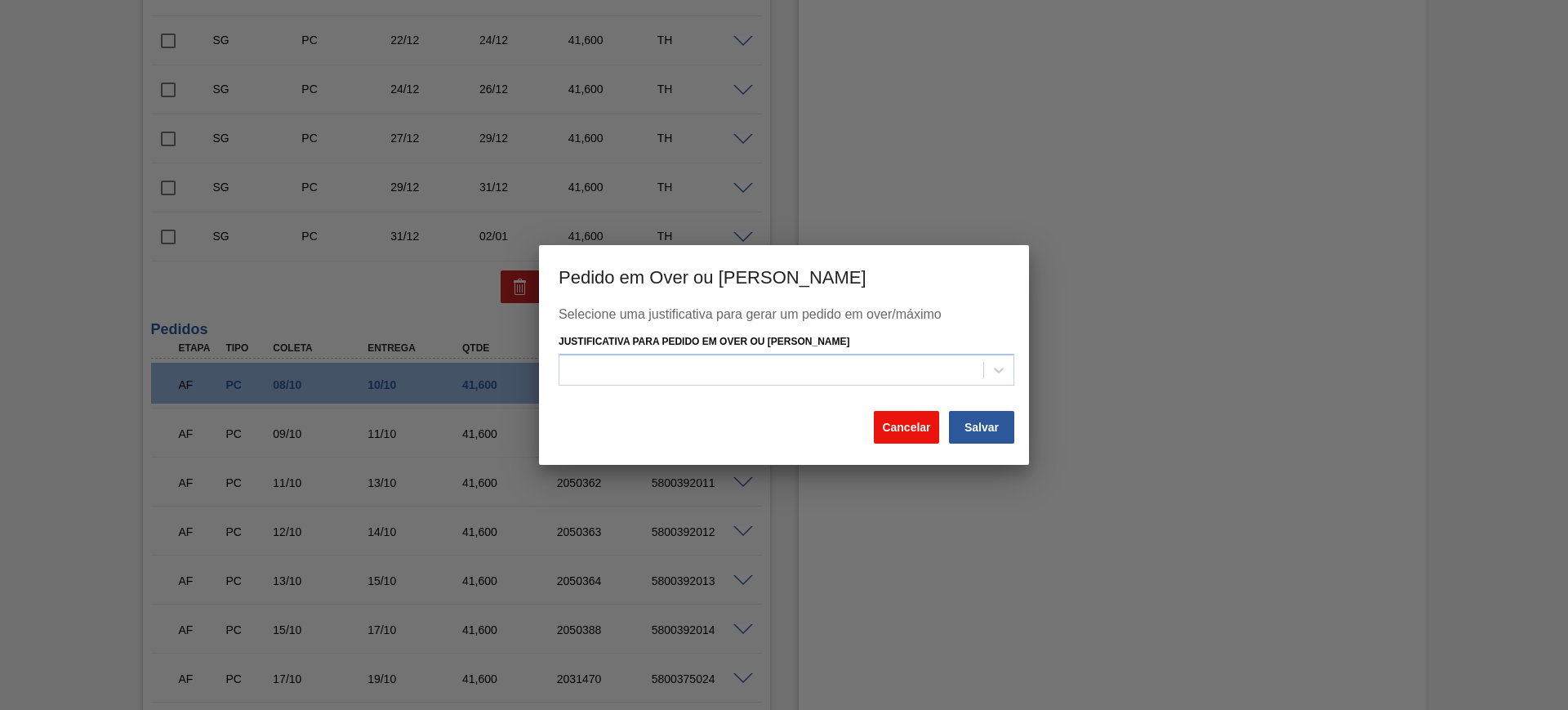
click at [897, 424] on button "Cancelar" at bounding box center [907, 426] width 65 height 32
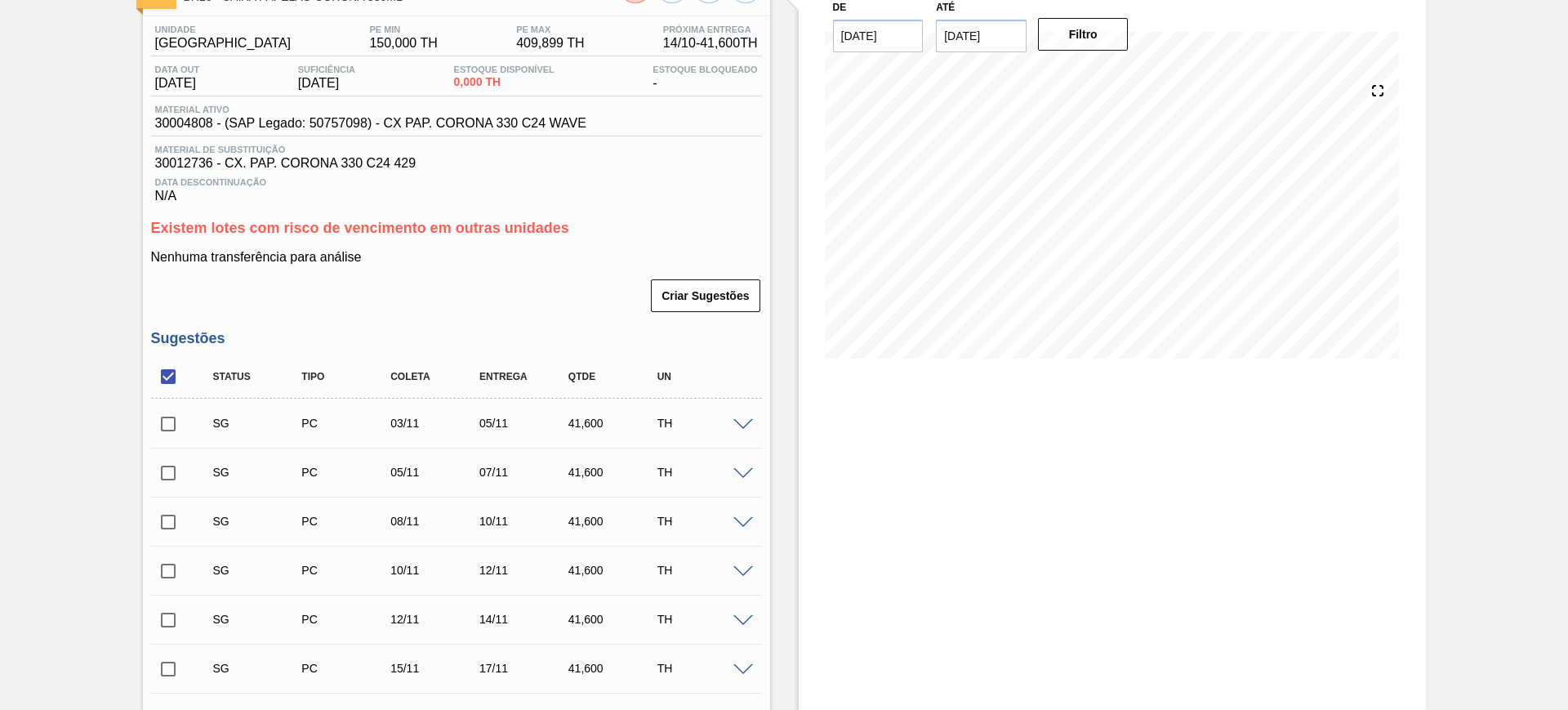
scroll to position [0, 0]
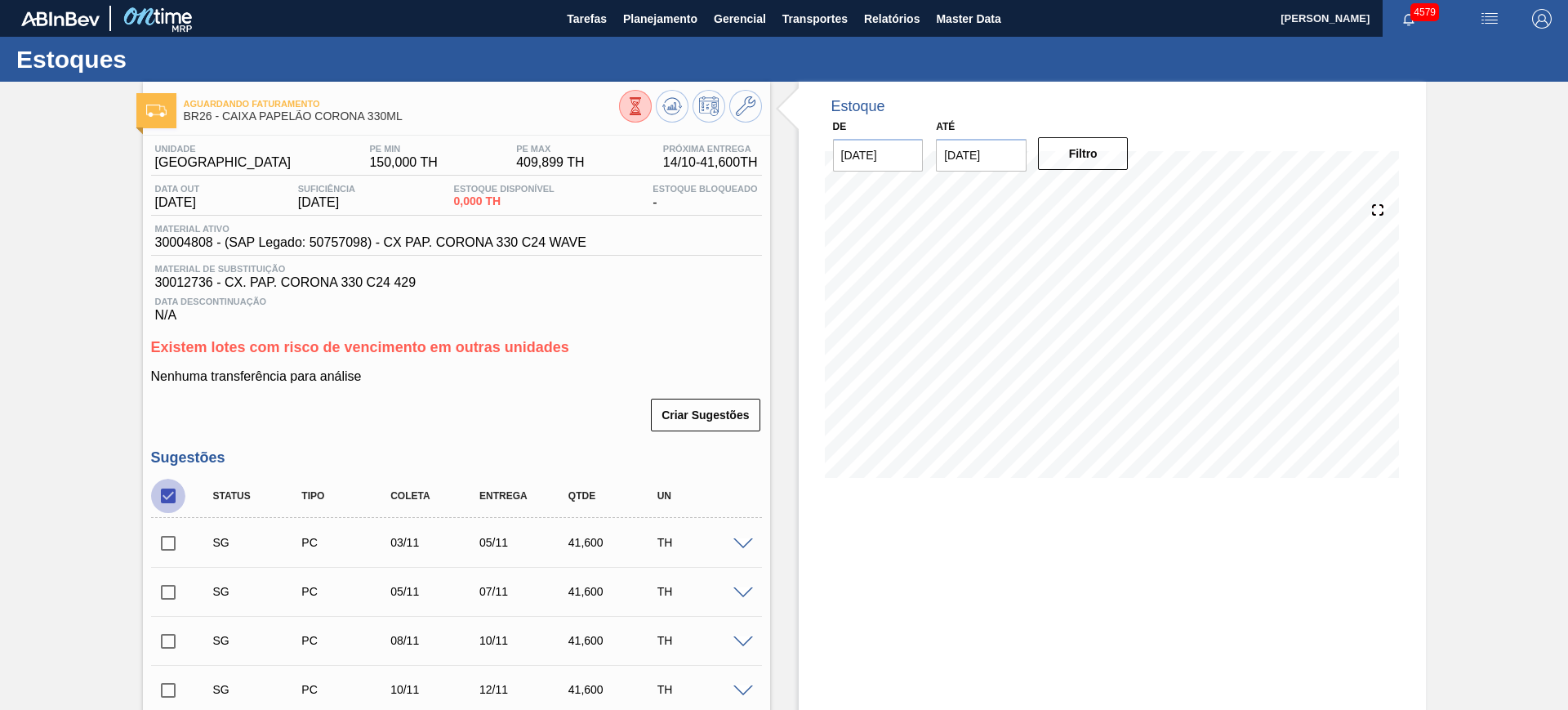
click at [164, 499] on input "checkbox" at bounding box center [168, 495] width 34 height 34
click at [167, 499] on input "checkbox" at bounding box center [168, 495] width 34 height 34
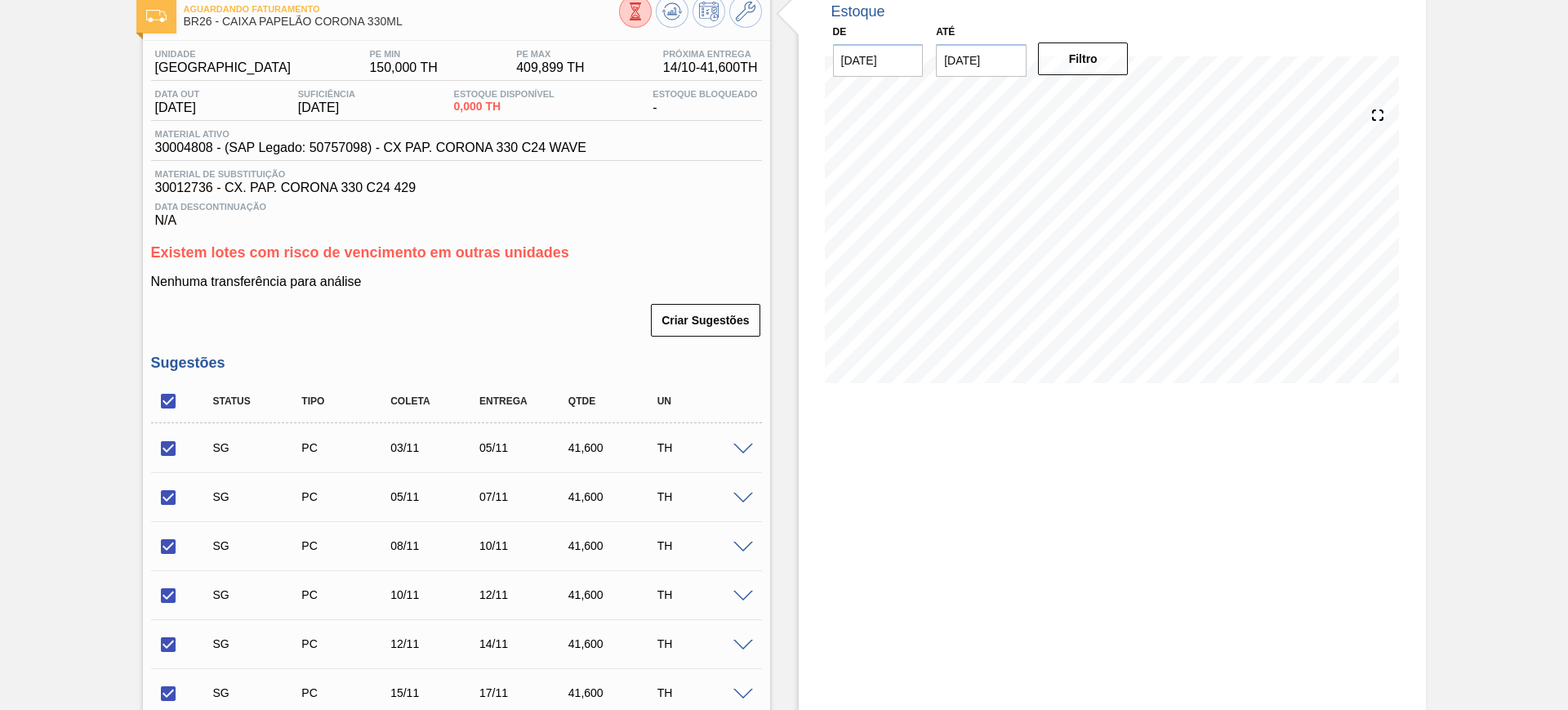
scroll to position [204, 0]
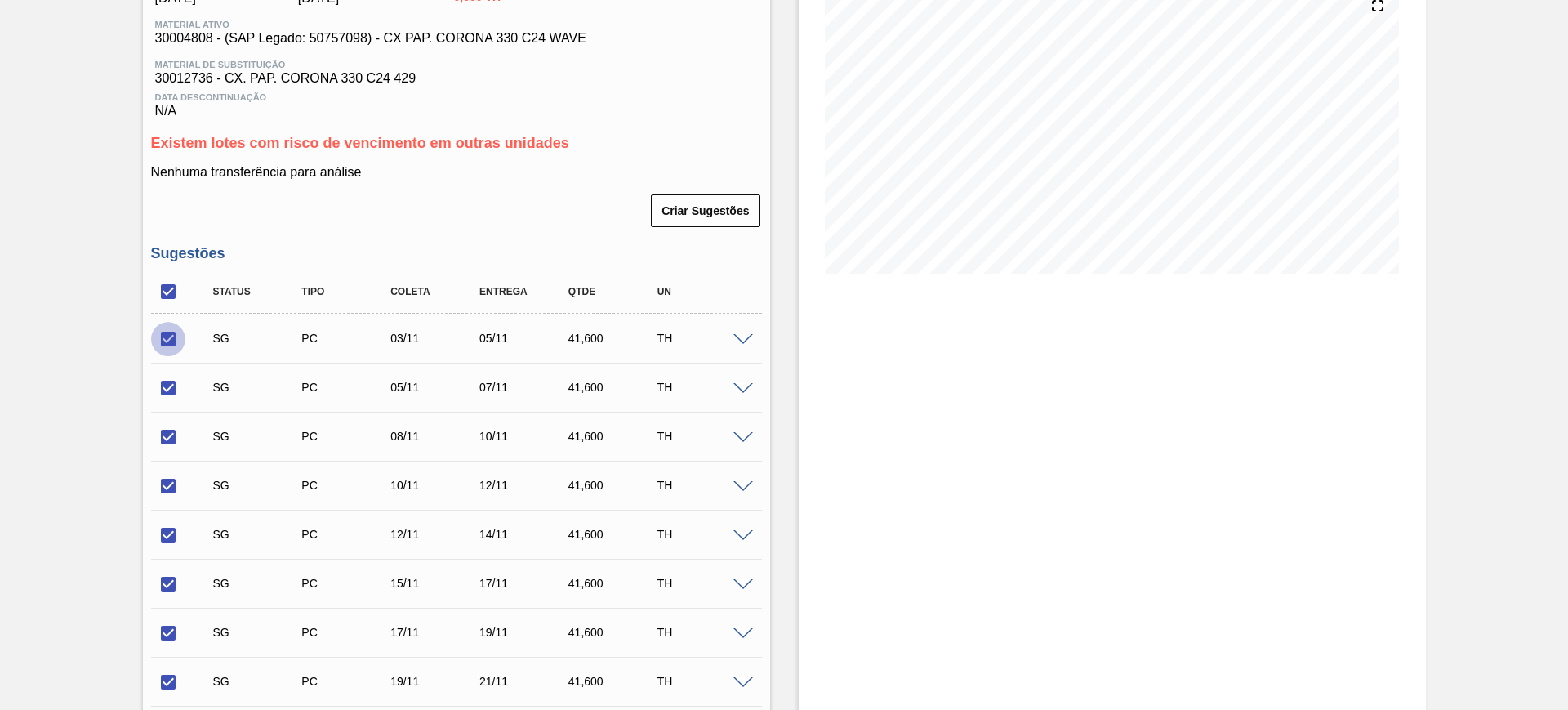
click at [161, 342] on input "checkbox" at bounding box center [168, 338] width 34 height 34
click at [174, 393] on input "checkbox" at bounding box center [168, 388] width 34 height 34
click at [170, 444] on input "checkbox" at bounding box center [168, 436] width 34 height 34
click at [173, 481] on input "checkbox" at bounding box center [168, 485] width 34 height 34
click at [171, 541] on input "checkbox" at bounding box center [168, 534] width 34 height 34
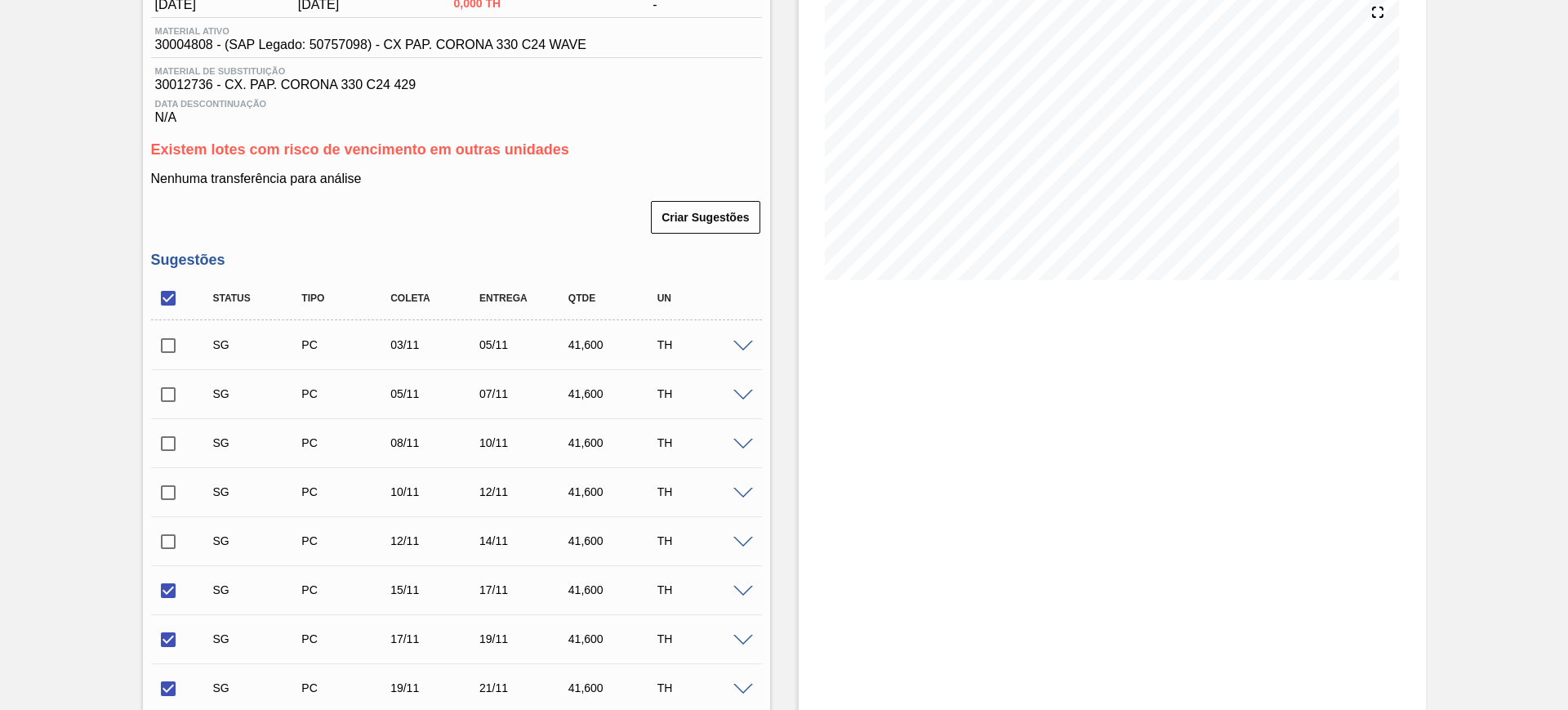
scroll to position [0, 0]
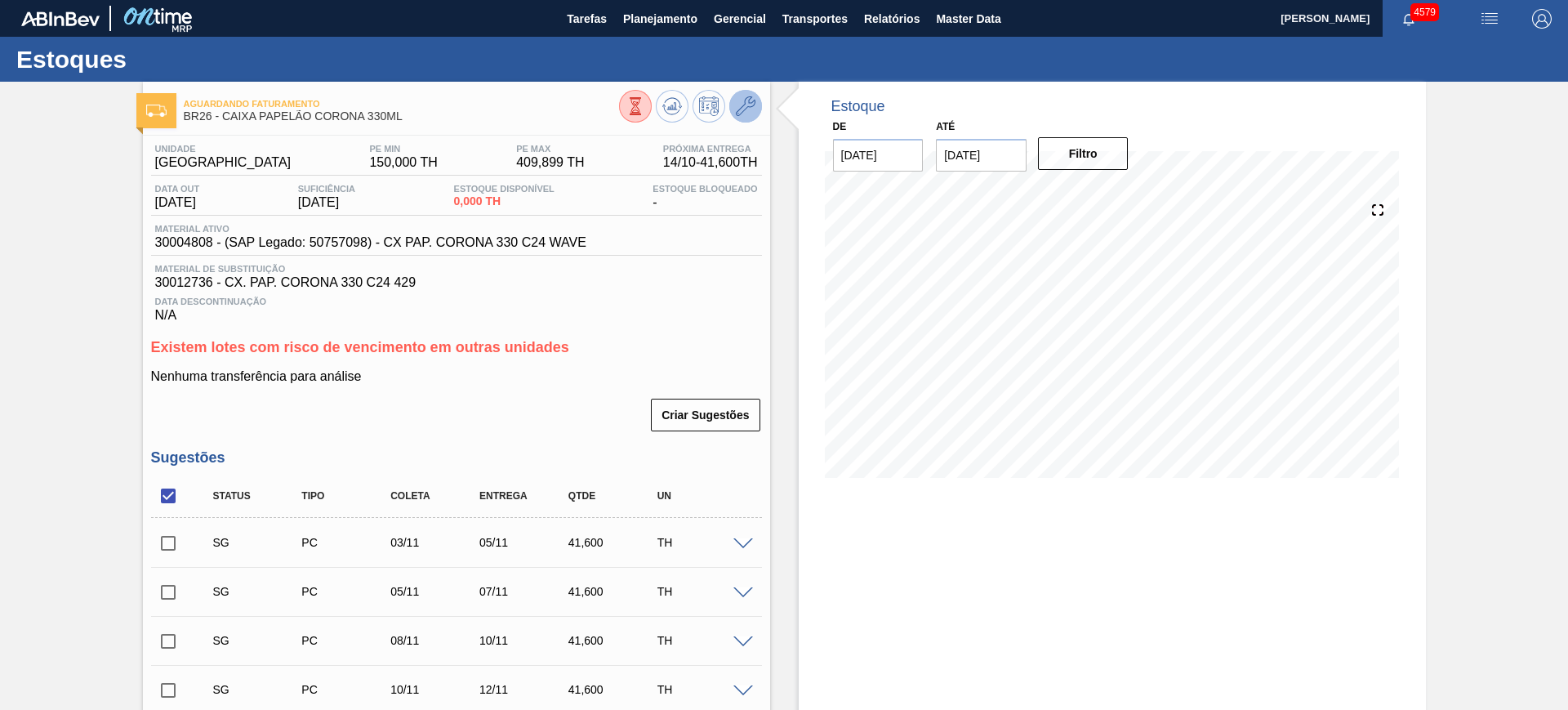
click at [754, 117] on button at bounding box center [745, 106] width 32 height 32
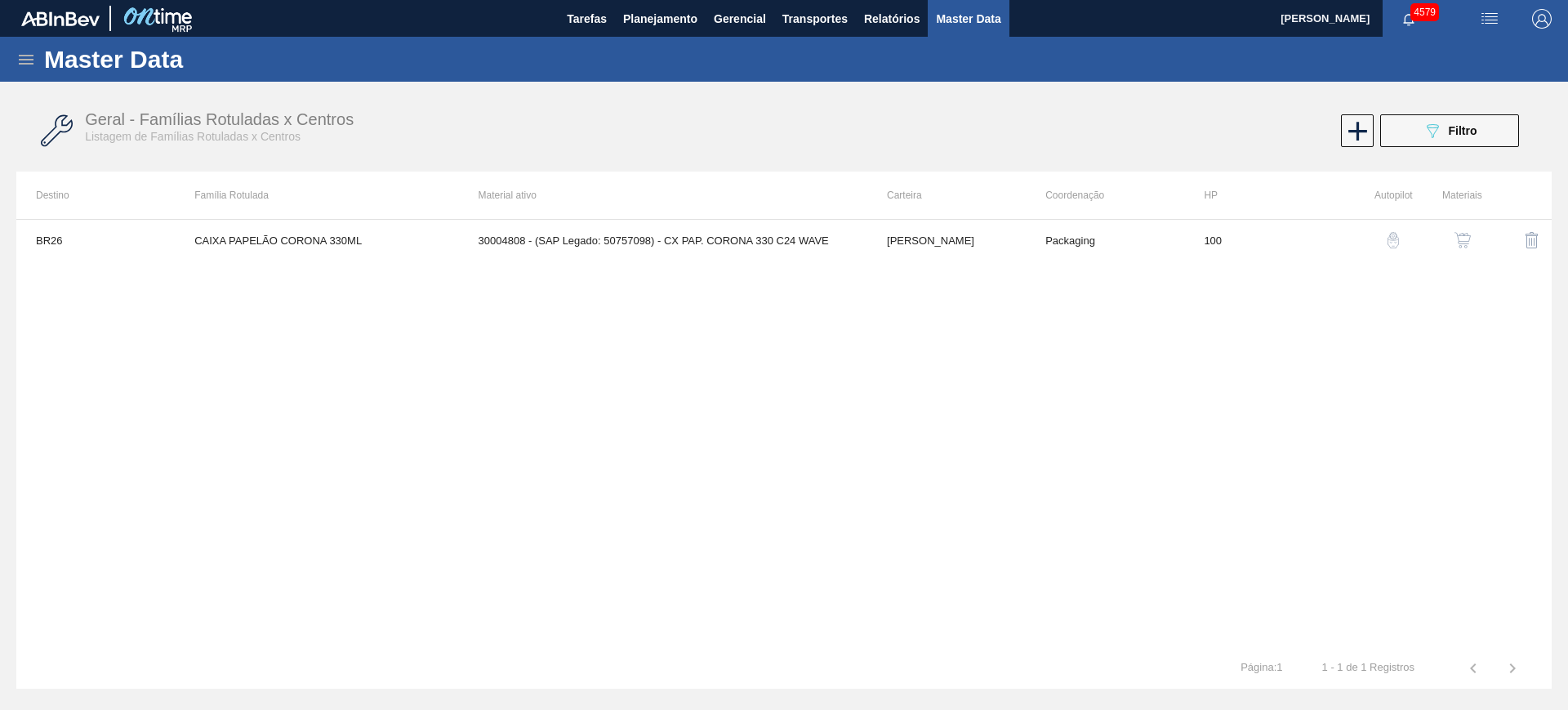
click at [1462, 239] on img "button" at bounding box center [1463, 240] width 17 height 17
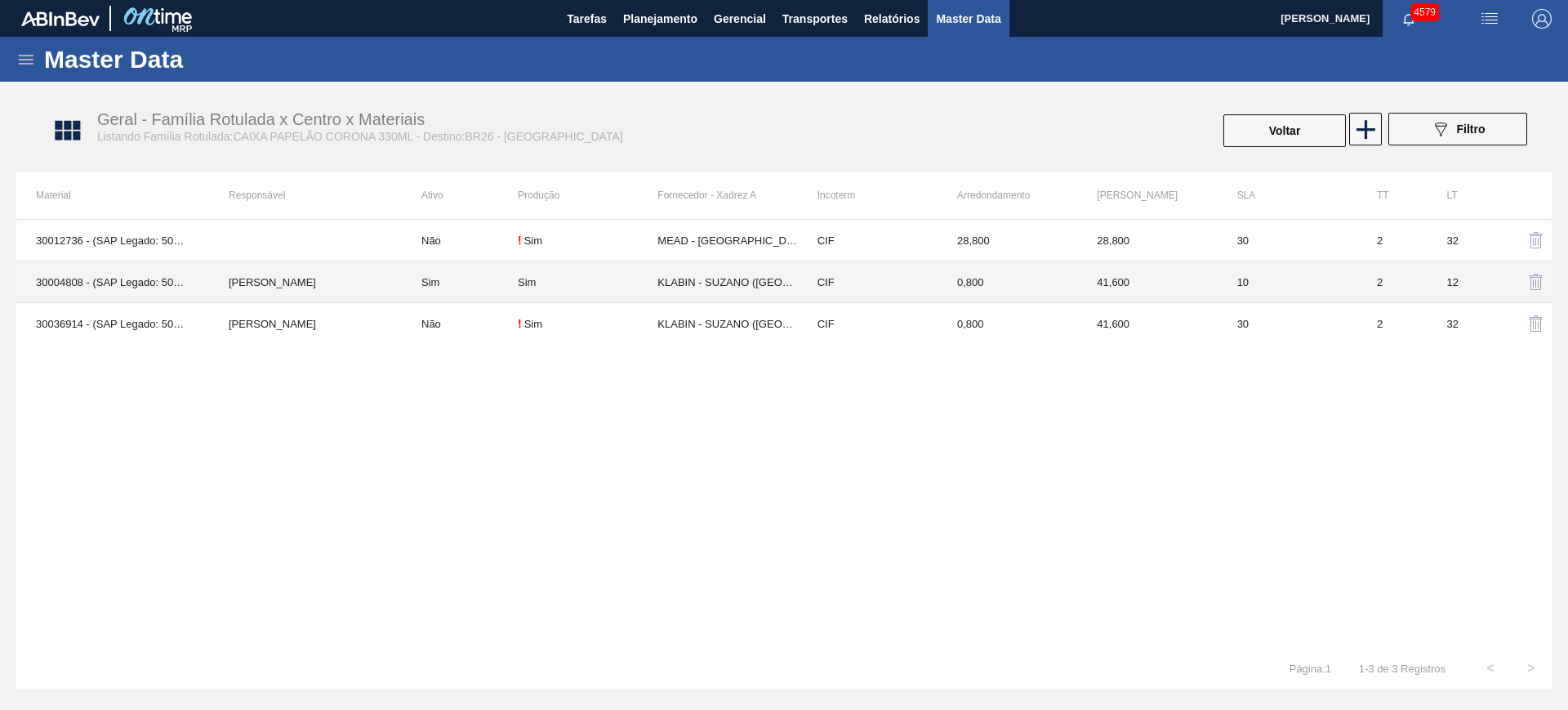
click at [487, 285] on td "Sim" at bounding box center [460, 282] width 116 height 41
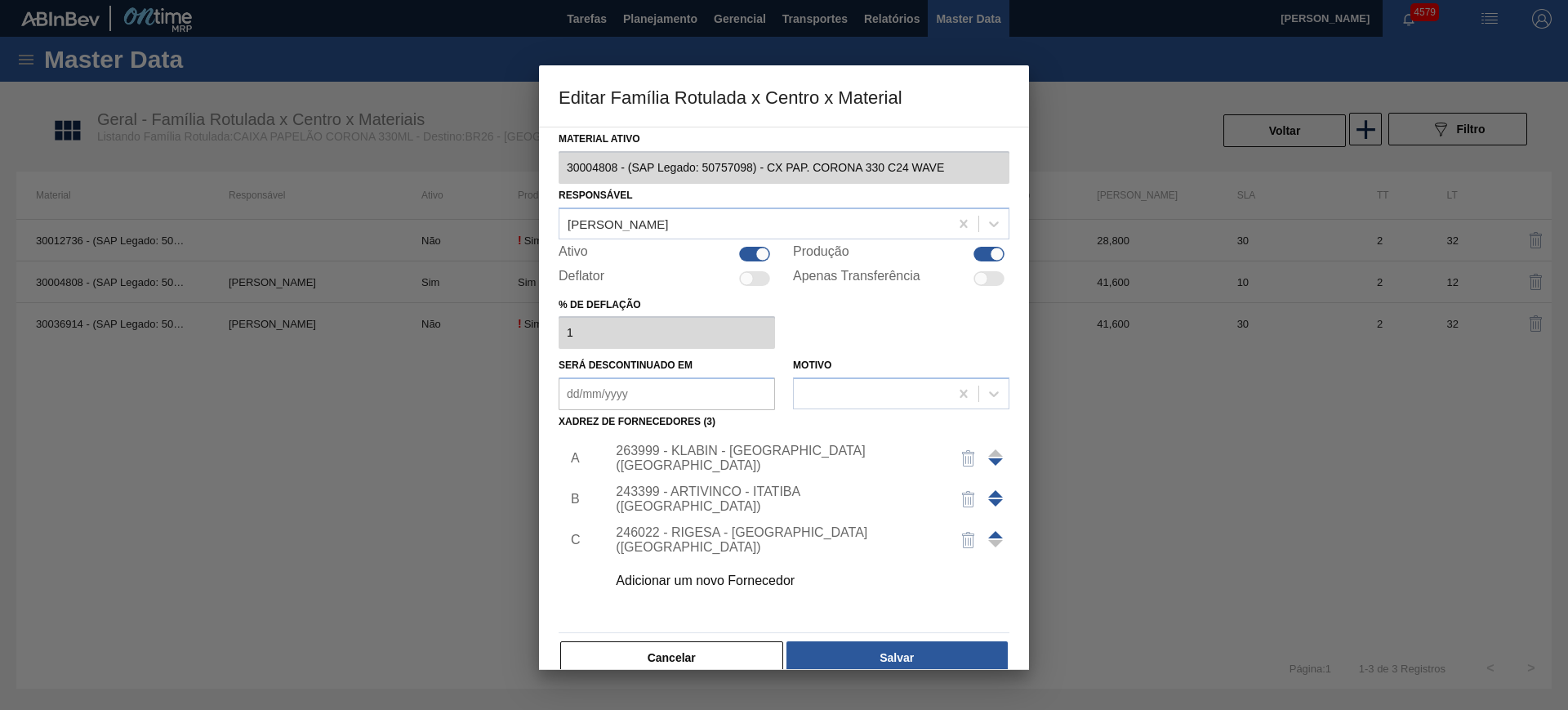
click at [697, 457] on div "263999 - KLABIN - SUZANO (SP)" at bounding box center [777, 458] width 321 height 29
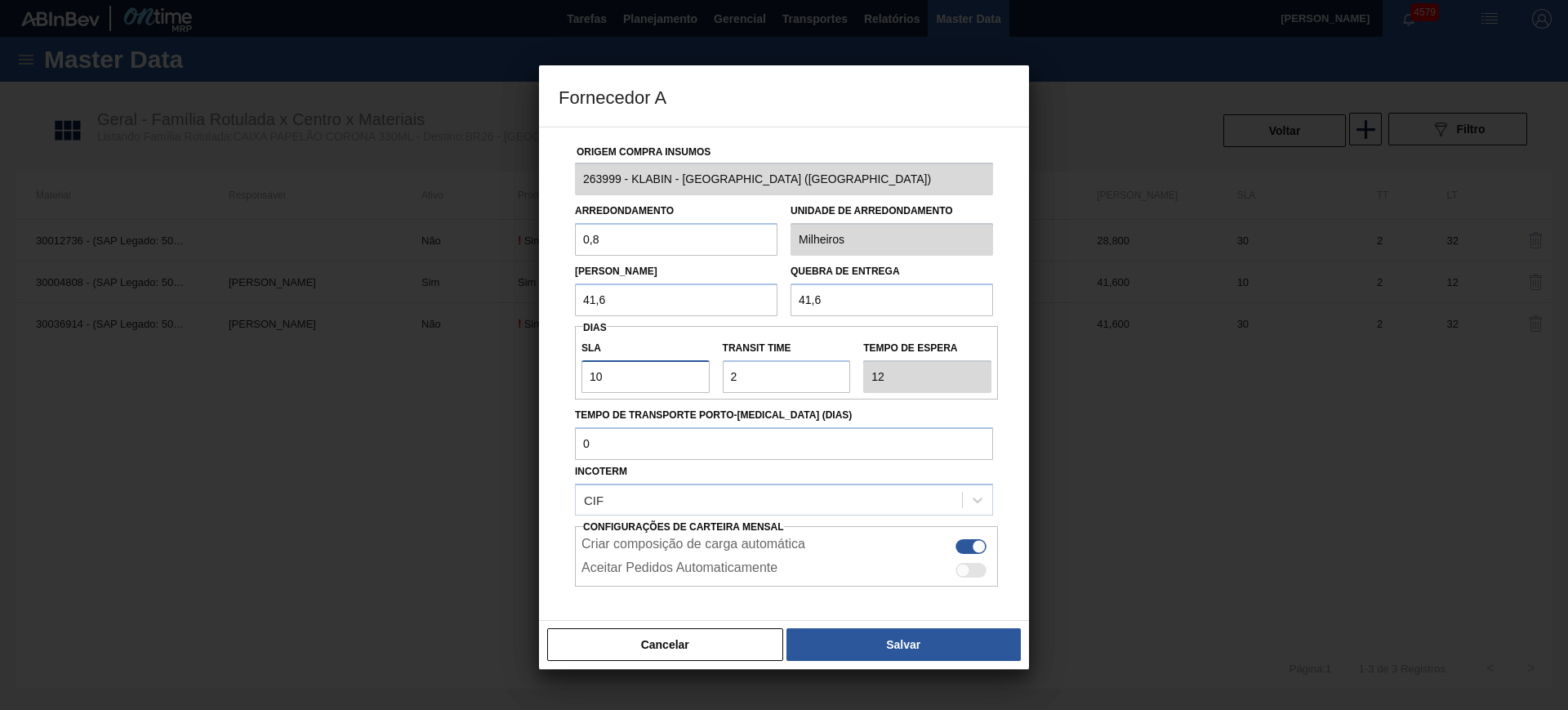
click at [657, 371] on input "10" at bounding box center [645, 376] width 128 height 32
click at [907, 651] on button "Salvar" at bounding box center [904, 644] width 234 height 32
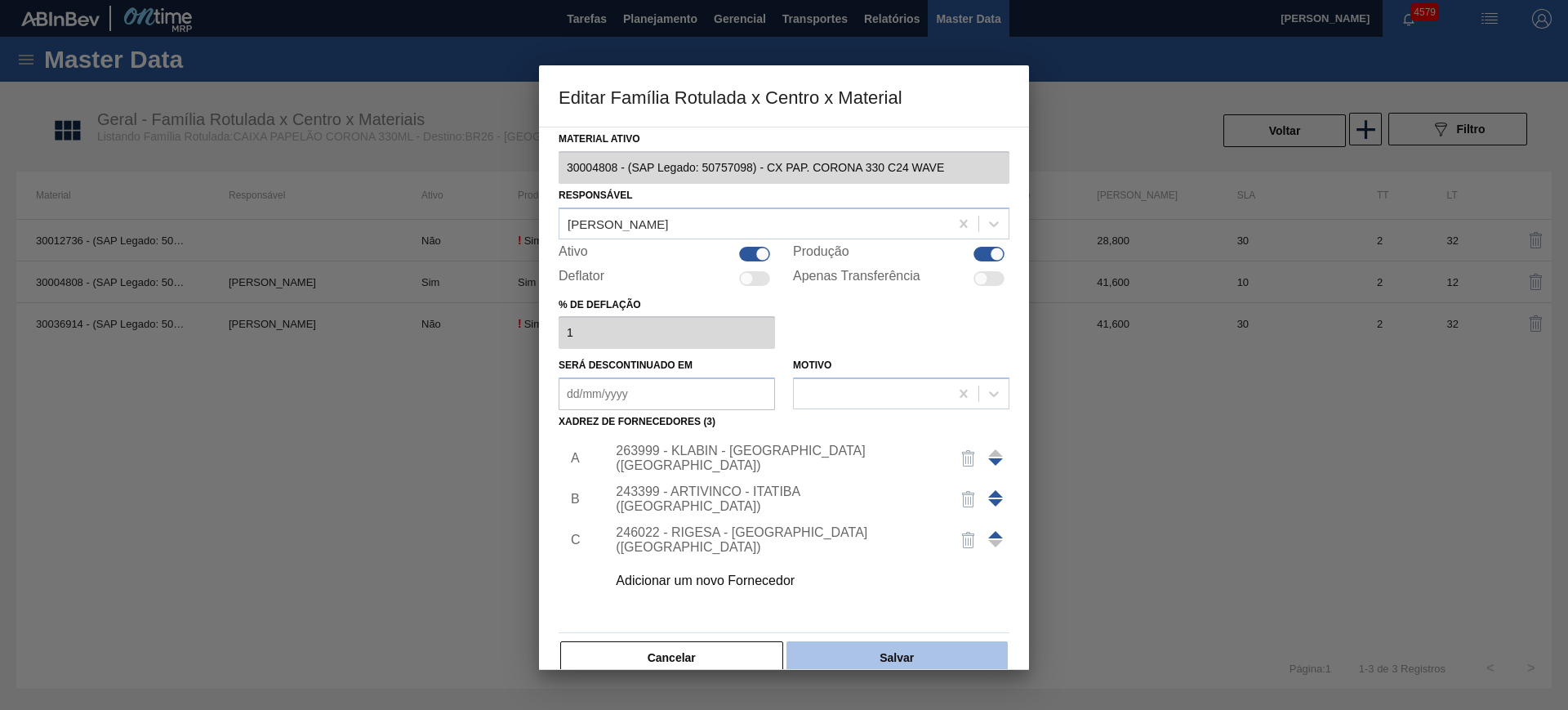
click at [912, 644] on button "Salvar" at bounding box center [897, 657] width 221 height 32
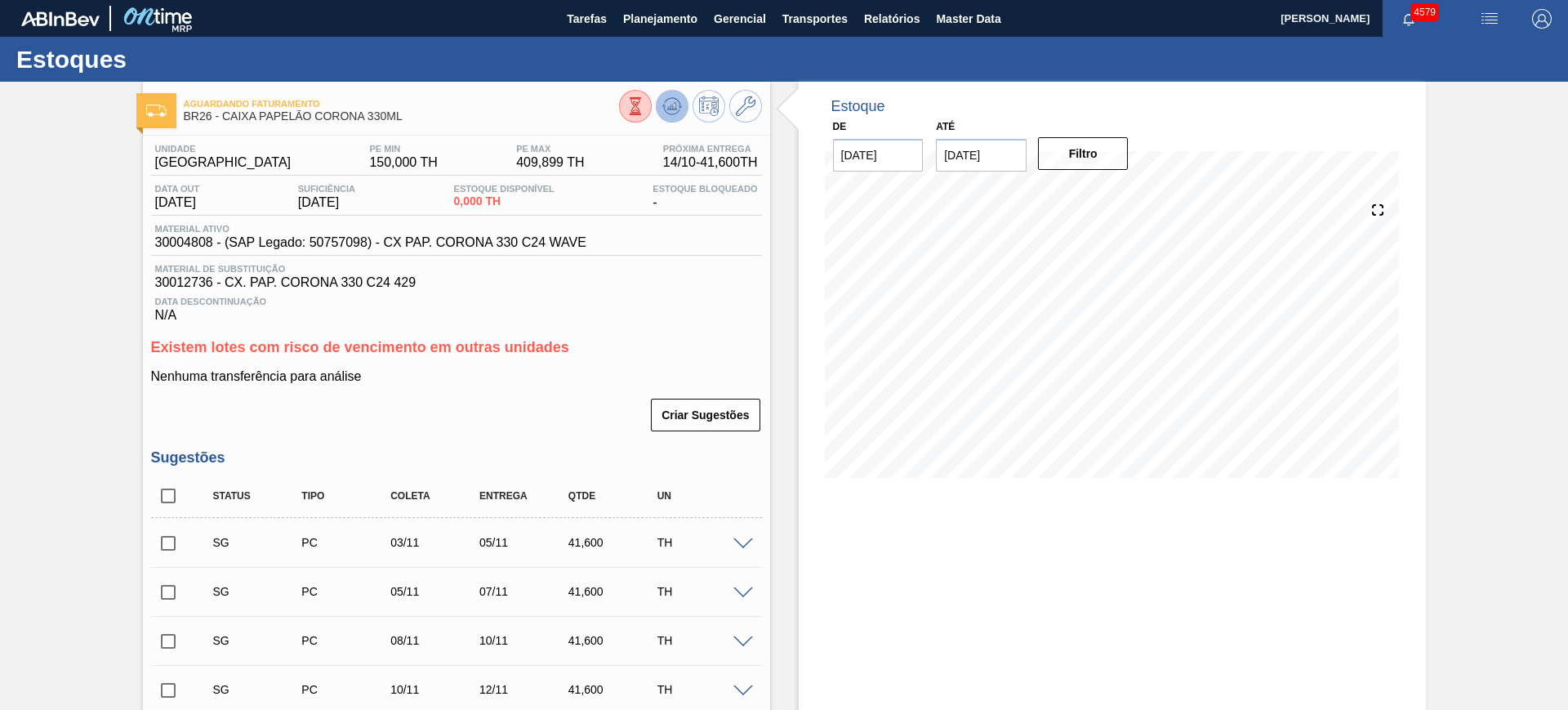
drag, startPoint x: 675, startPoint y: 134, endPoint x: 674, endPoint y: 102, distance: 32.0
click at [674, 102] on icon at bounding box center [673, 106] width 11 height 7
click at [755, 98] on button at bounding box center [745, 106] width 32 height 32
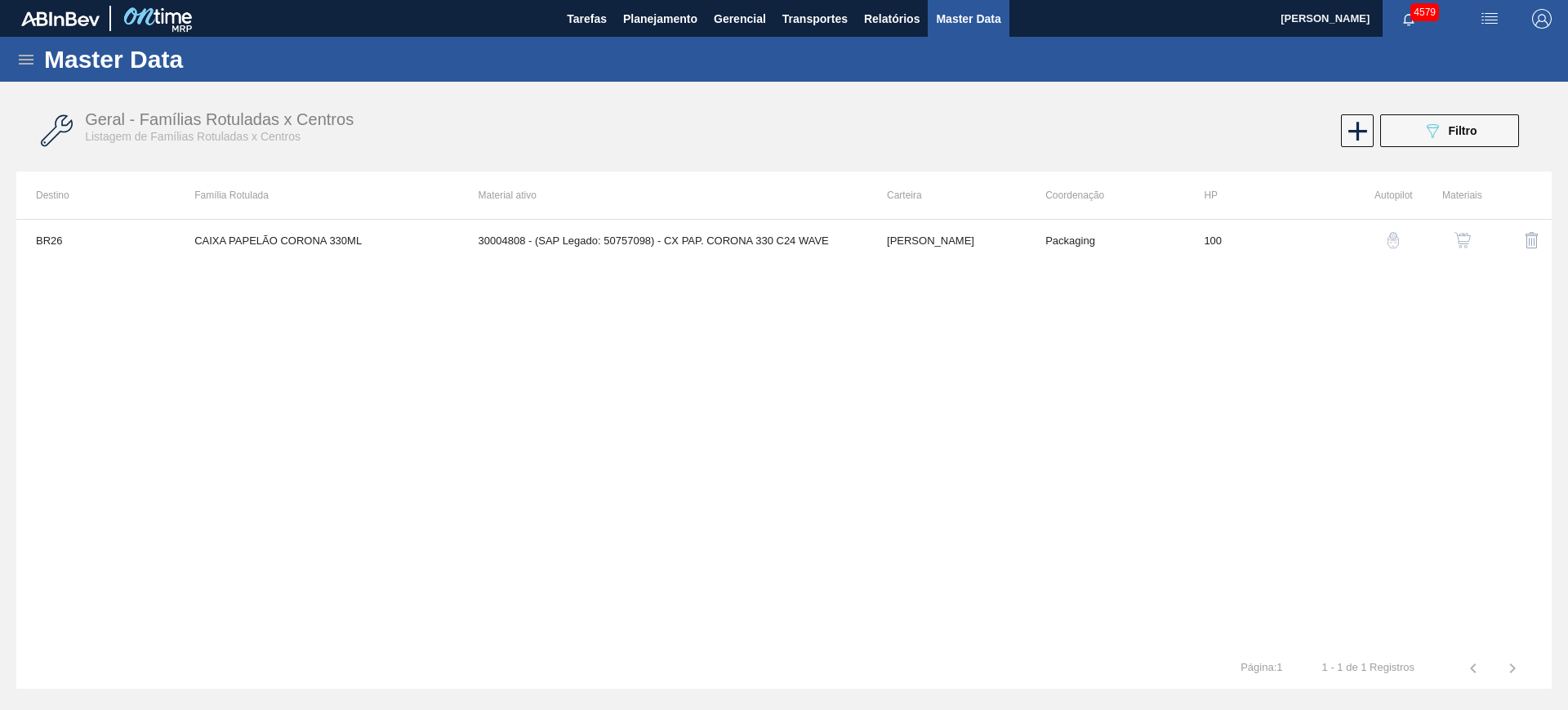
click at [1460, 235] on img "button" at bounding box center [1463, 240] width 17 height 17
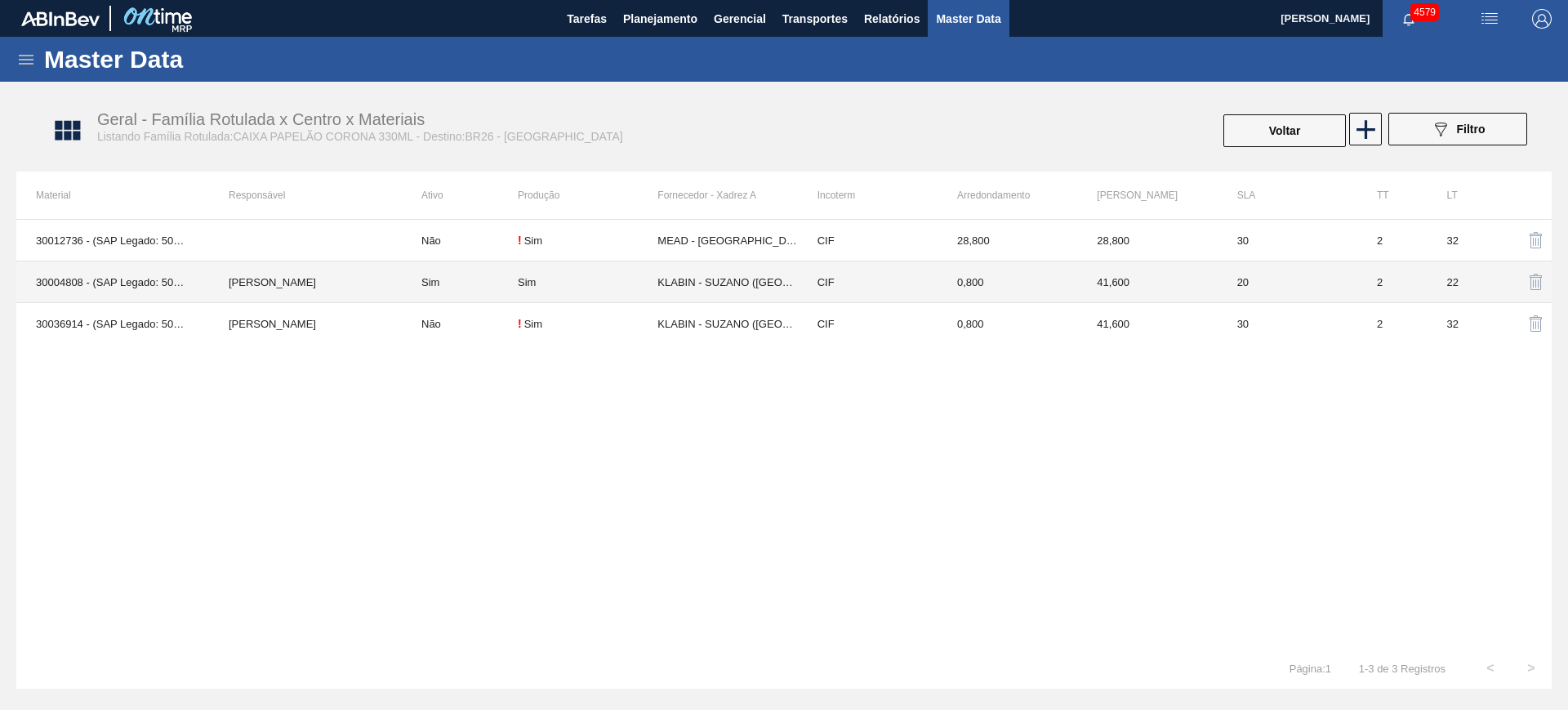
click at [588, 282] on div "Sim" at bounding box center [588, 282] width 140 height 12
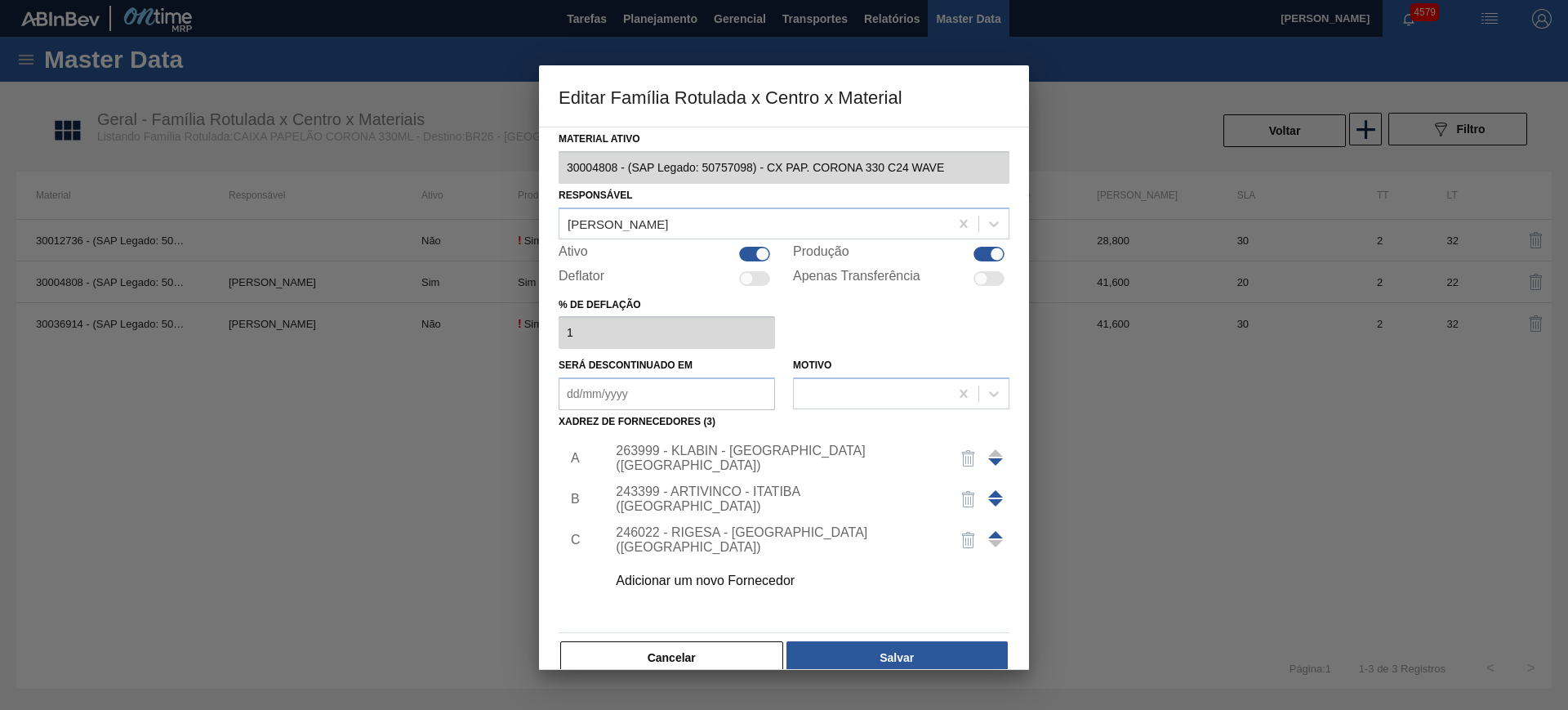
click at [703, 457] on div "263999 - KLABIN - SUZANO (SP)" at bounding box center [777, 458] width 321 height 29
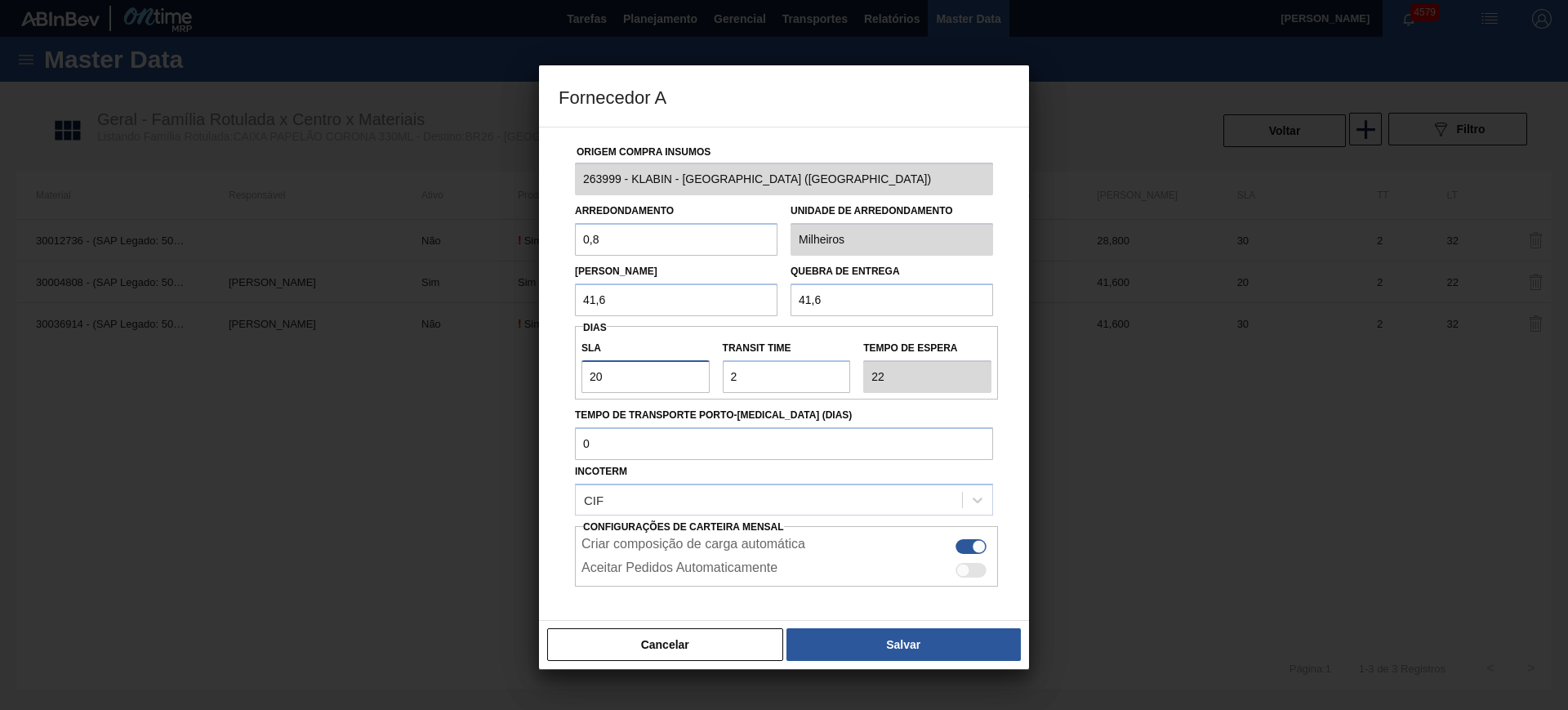
click at [660, 368] on input "20" at bounding box center [645, 376] width 128 height 32
click at [966, 636] on button "Salvar" at bounding box center [904, 644] width 234 height 32
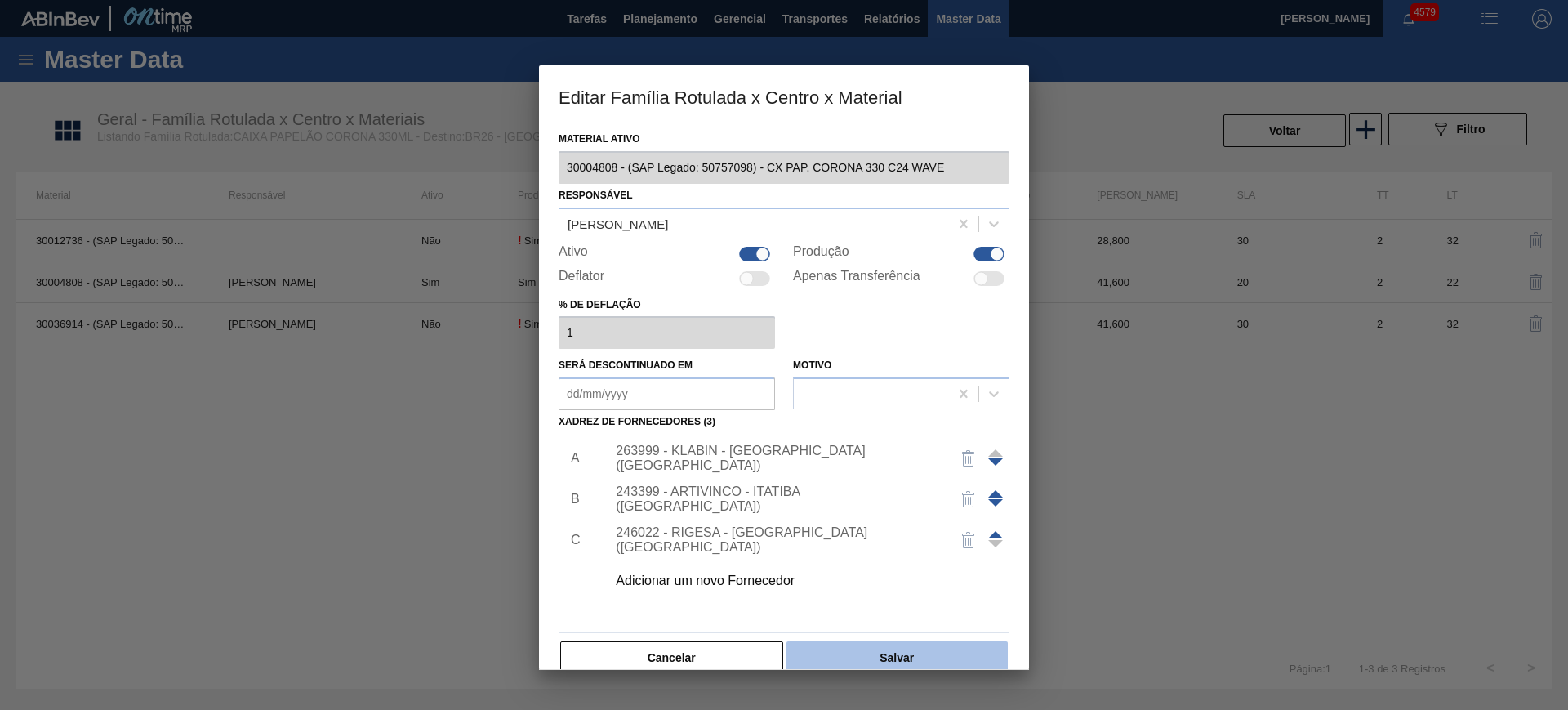
click at [967, 644] on button "Salvar" at bounding box center [897, 657] width 221 height 32
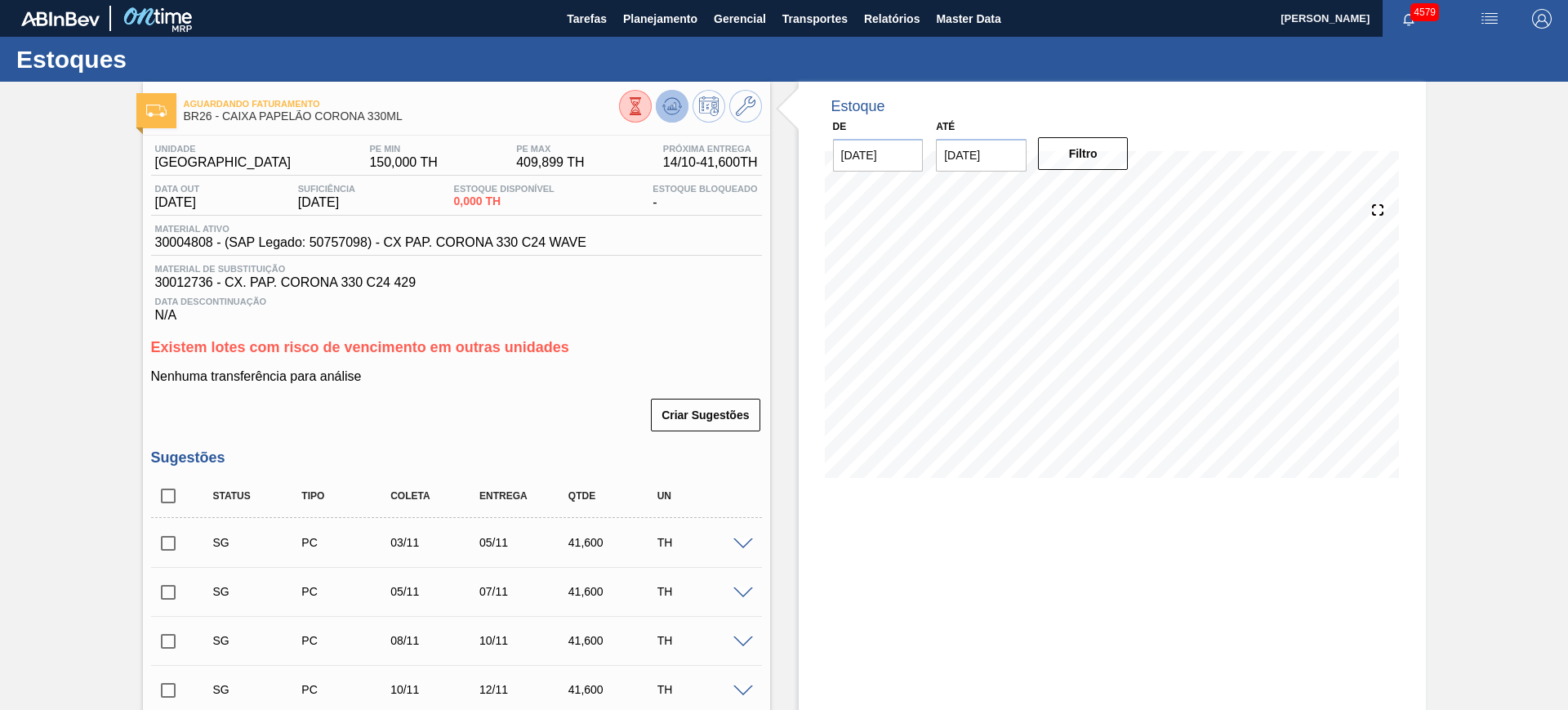
click at [672, 111] on icon at bounding box center [672, 106] width 19 height 19
click at [168, 491] on input "checkbox" at bounding box center [168, 495] width 34 height 34
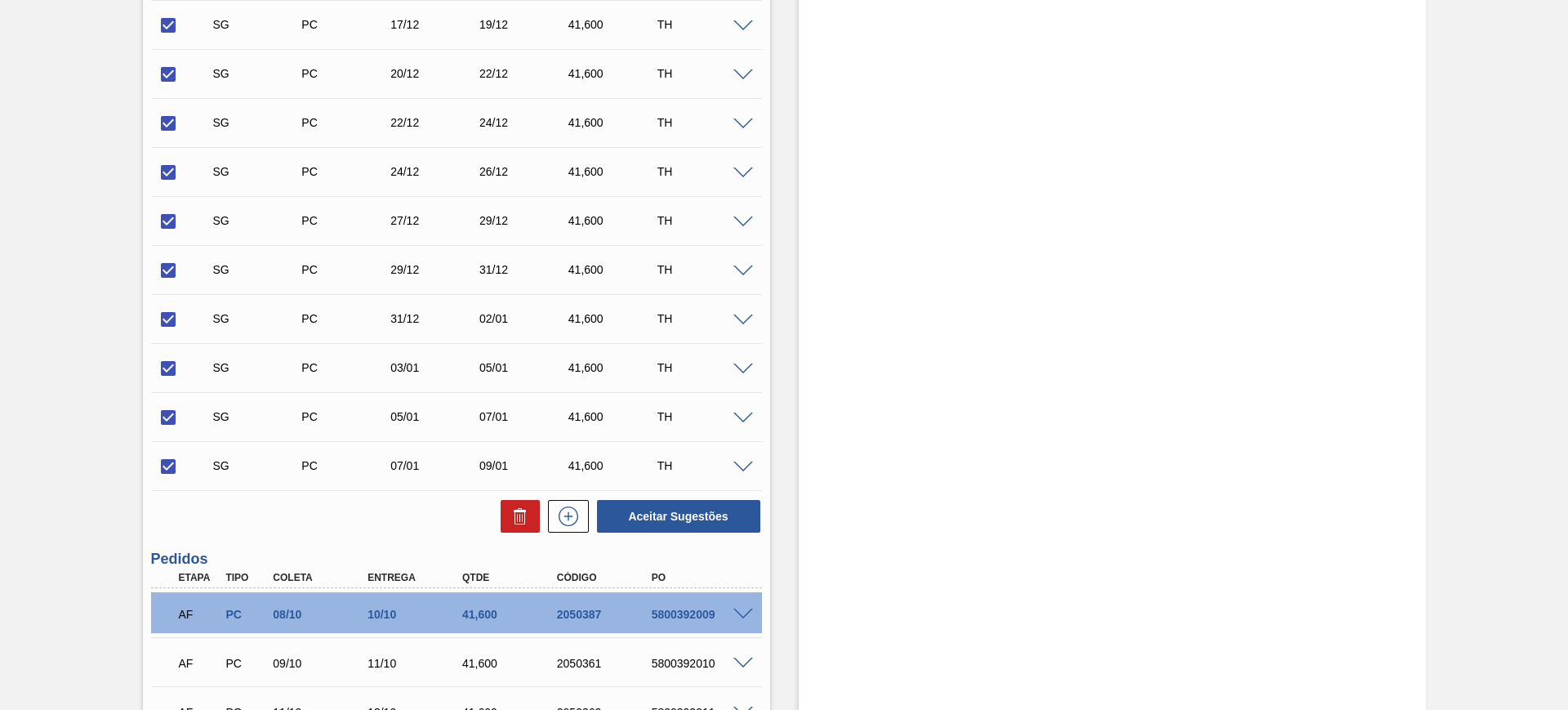
scroll to position [1429, 0]
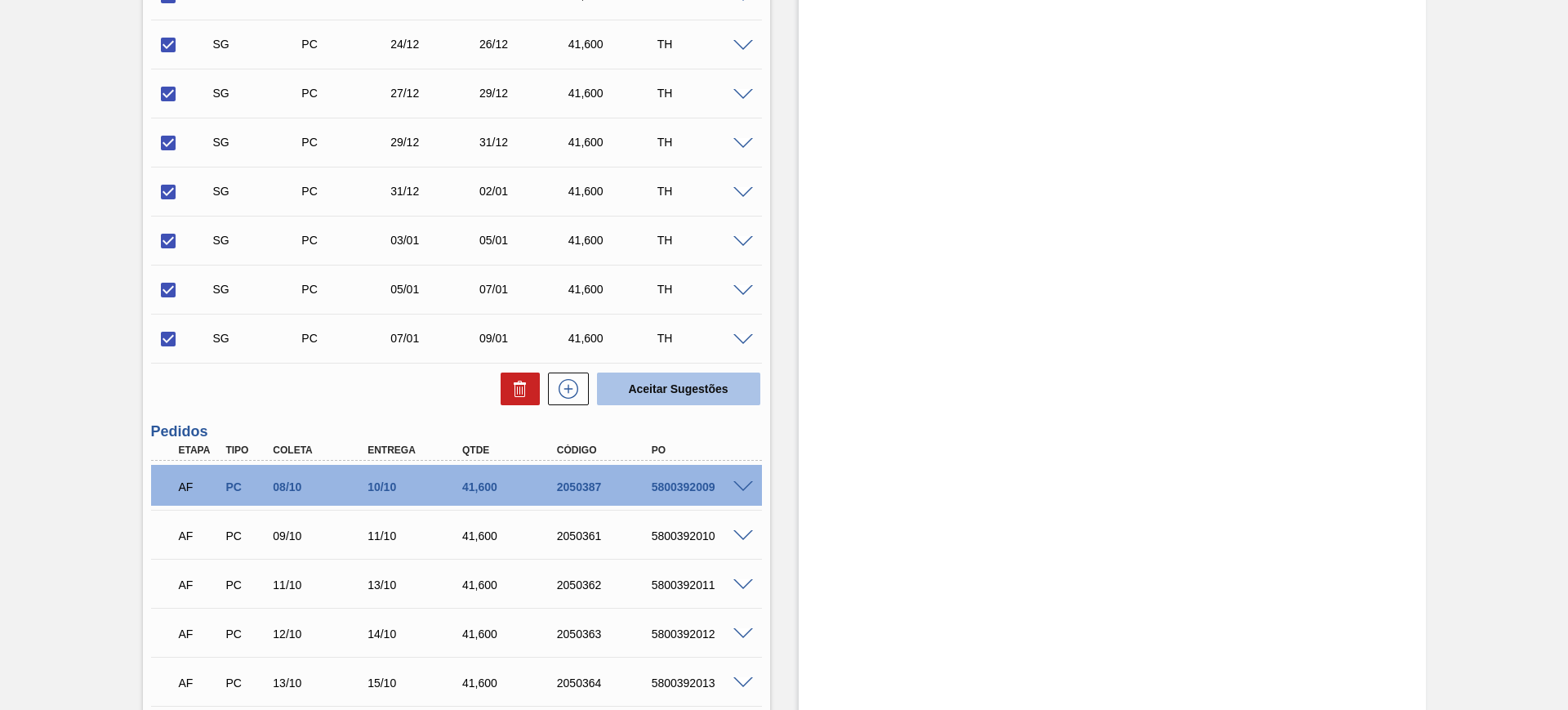
click at [696, 378] on button "Aceitar Sugestões" at bounding box center [678, 388] width 163 height 32
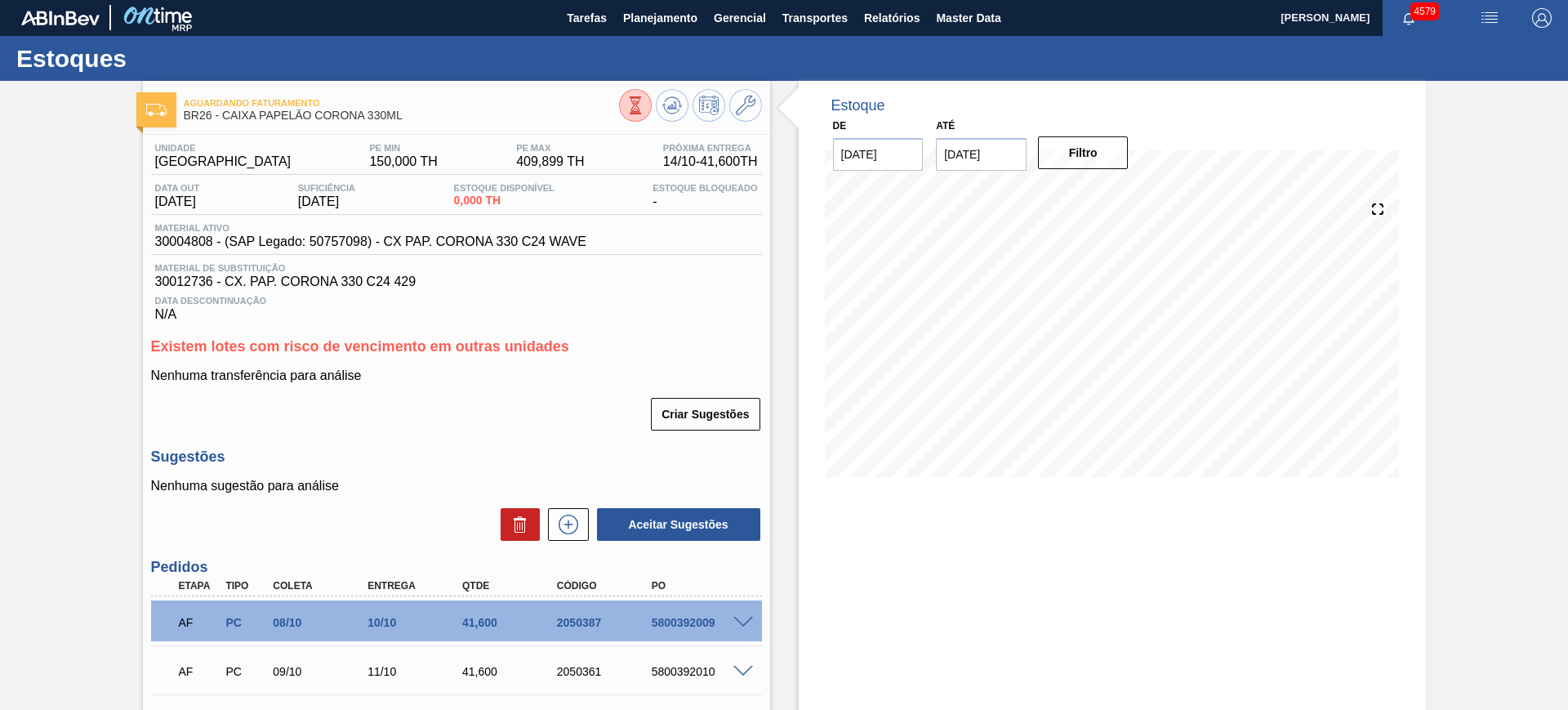
scroll to position [0, 0]
click at [653, 111] on div at bounding box center [690, 109] width 143 height 37
click at [674, 101] on icon at bounding box center [672, 106] width 19 height 19
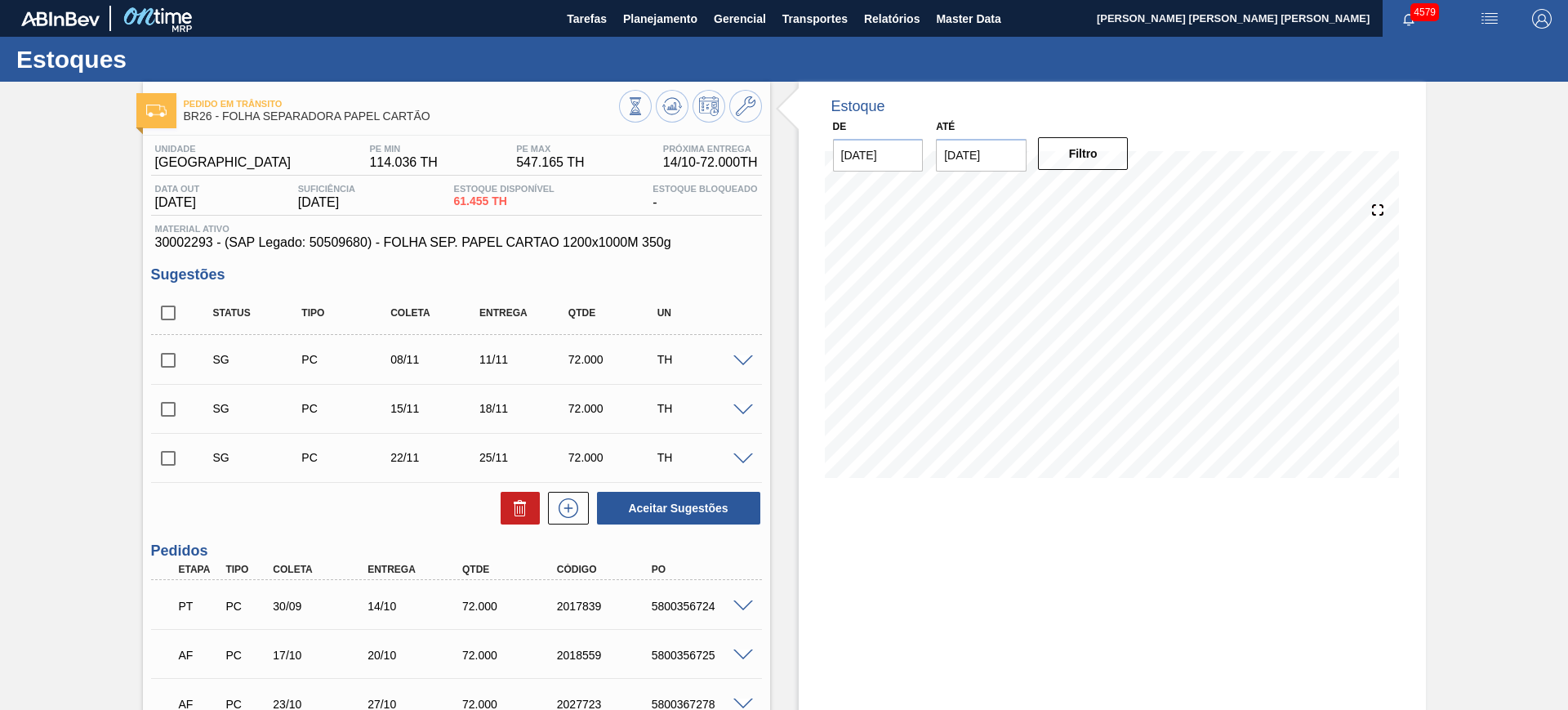
click at [173, 309] on input "checkbox" at bounding box center [168, 312] width 34 height 34
checkbox input "true"
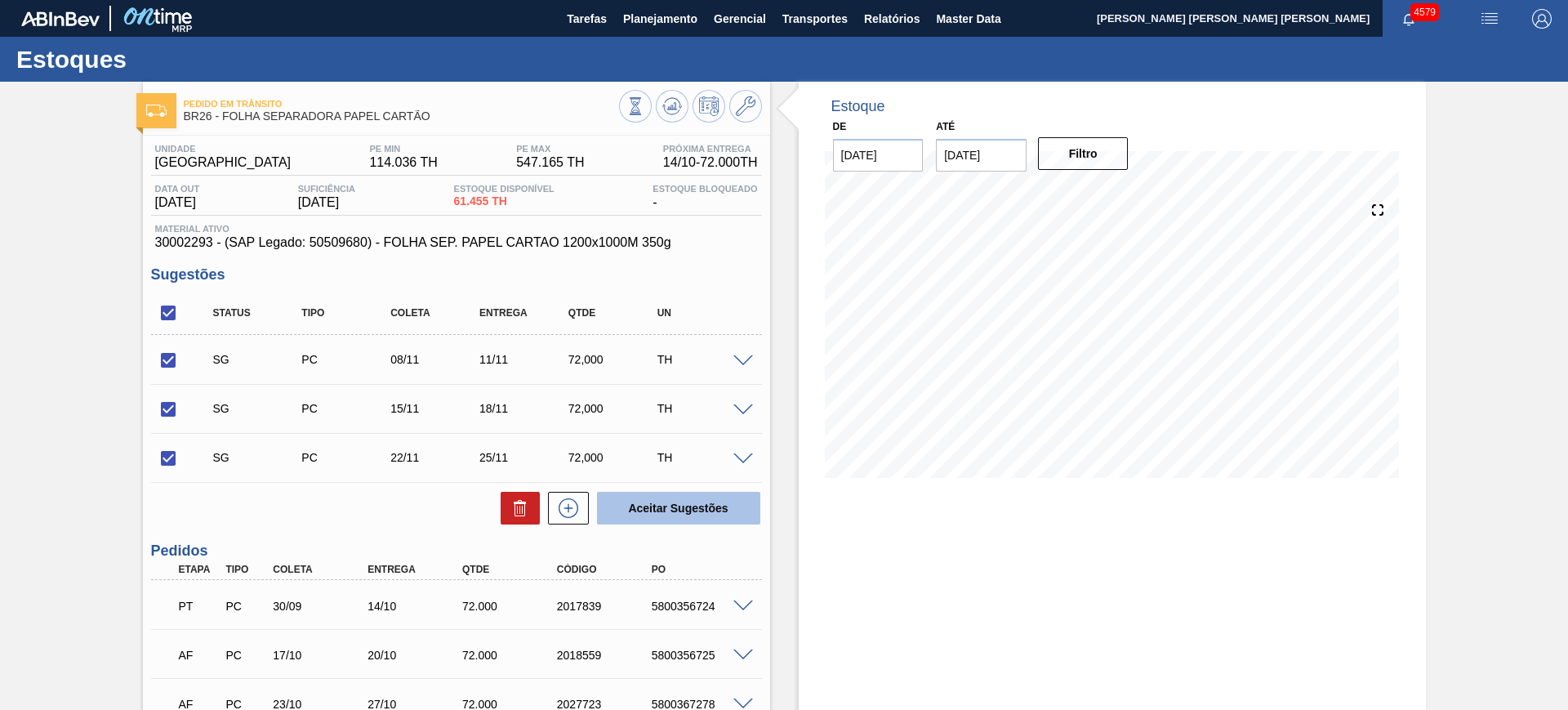
click at [609, 499] on button "Aceitar Sugestões" at bounding box center [678, 507] width 163 height 32
checkbox input "false"
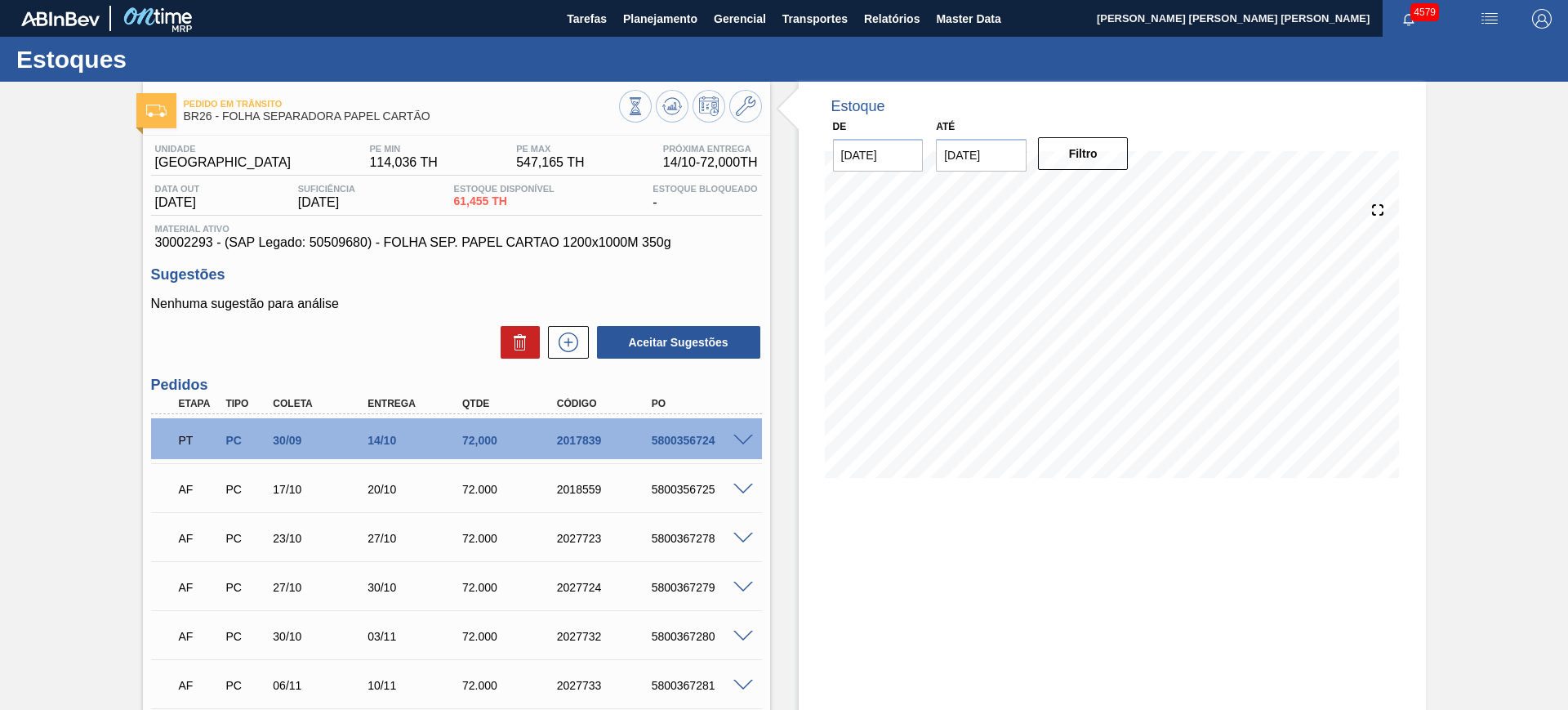
click at [680, 90] on div at bounding box center [690, 109] width 143 height 37
click at [673, 112] on icon at bounding box center [672, 106] width 19 height 19
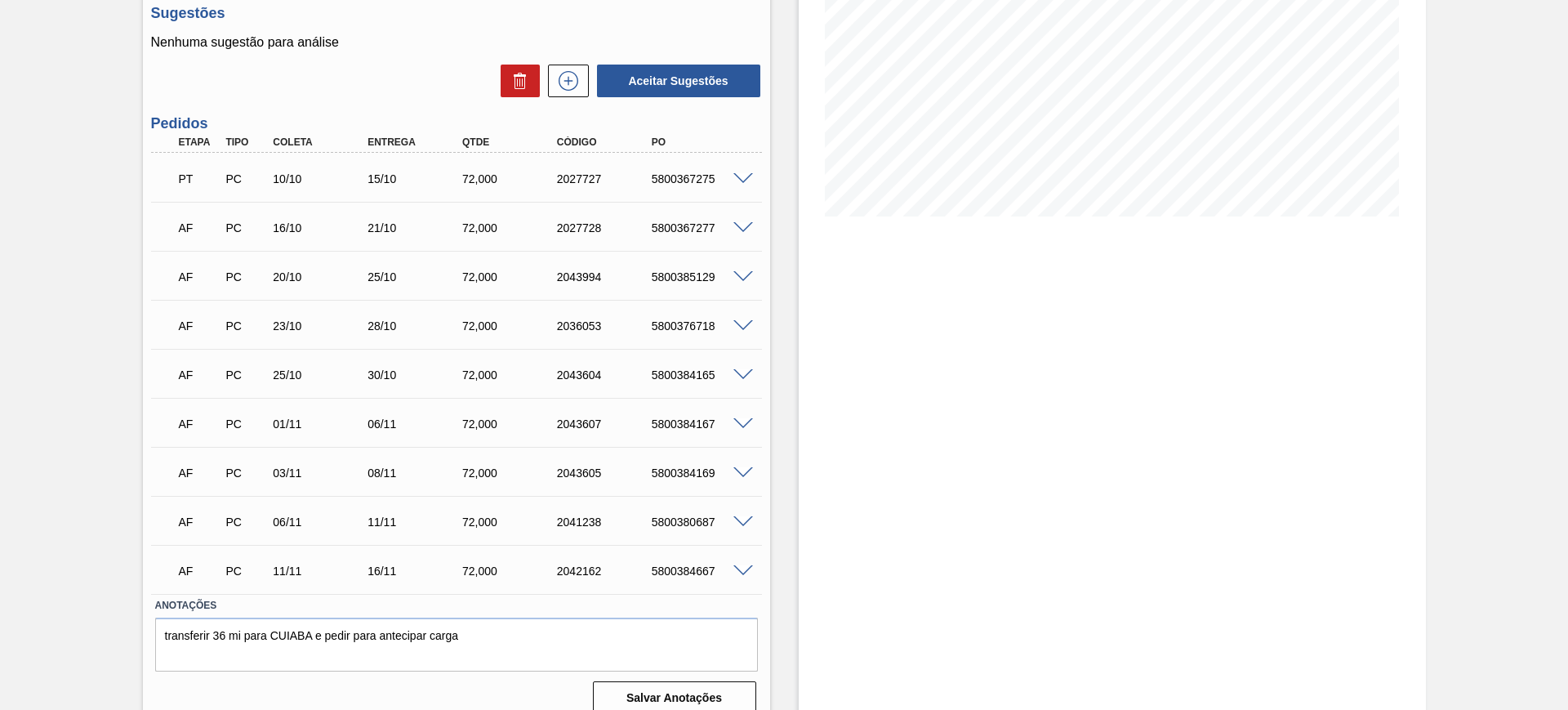
scroll to position [279, 0]
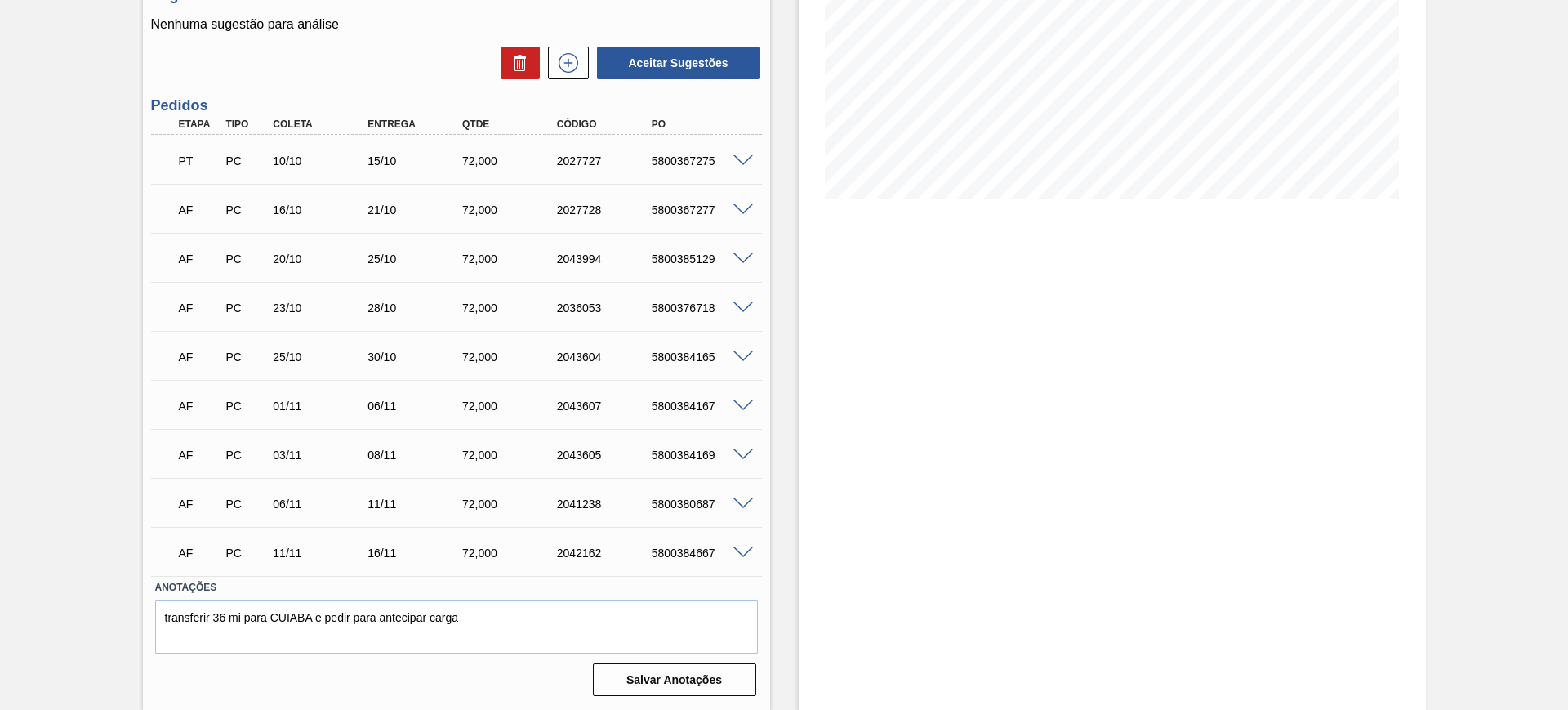
click at [746, 559] on div "5800384667" at bounding box center [700, 553] width 106 height 13
click at [746, 554] on span at bounding box center [743, 553] width 19 height 12
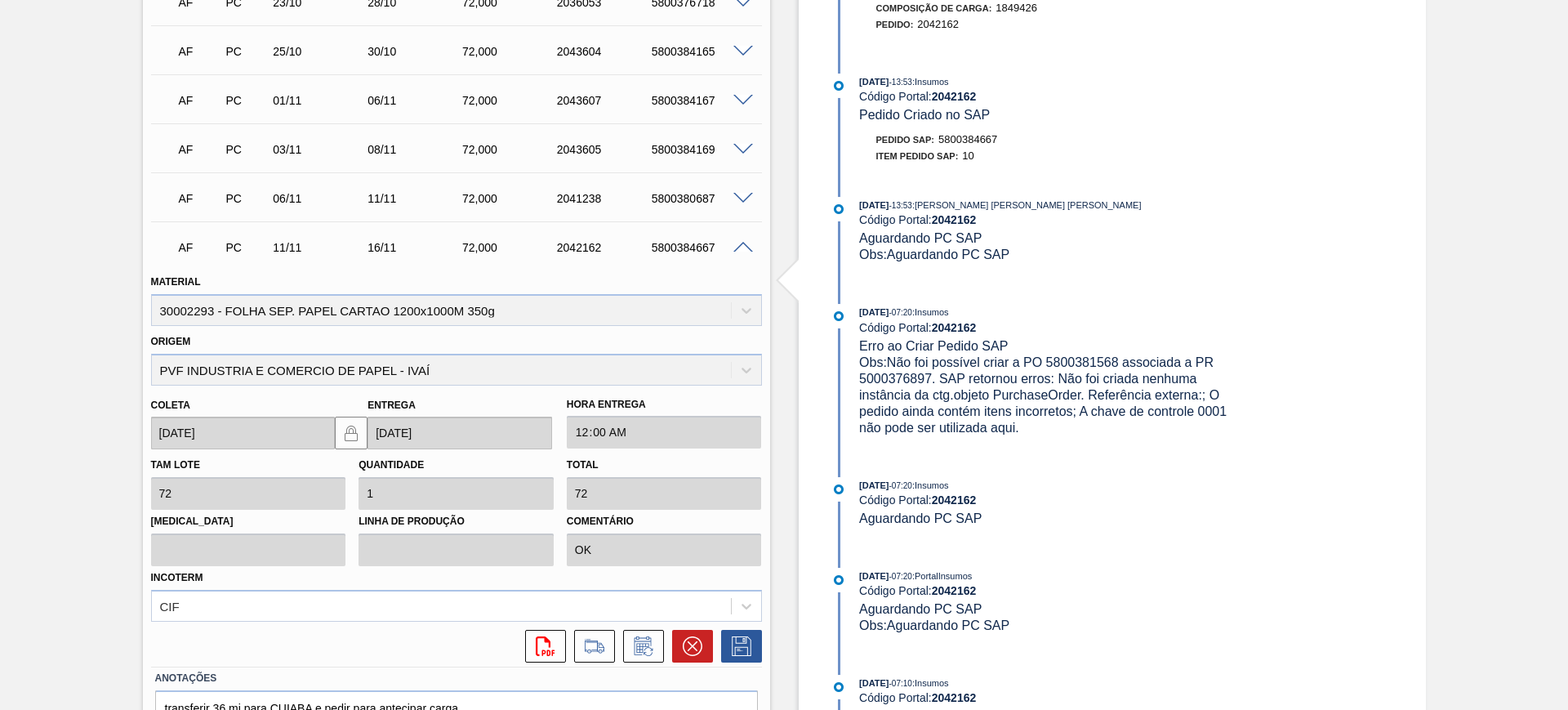
scroll to position [586, 0]
click at [698, 631] on button at bounding box center [693, 645] width 41 height 32
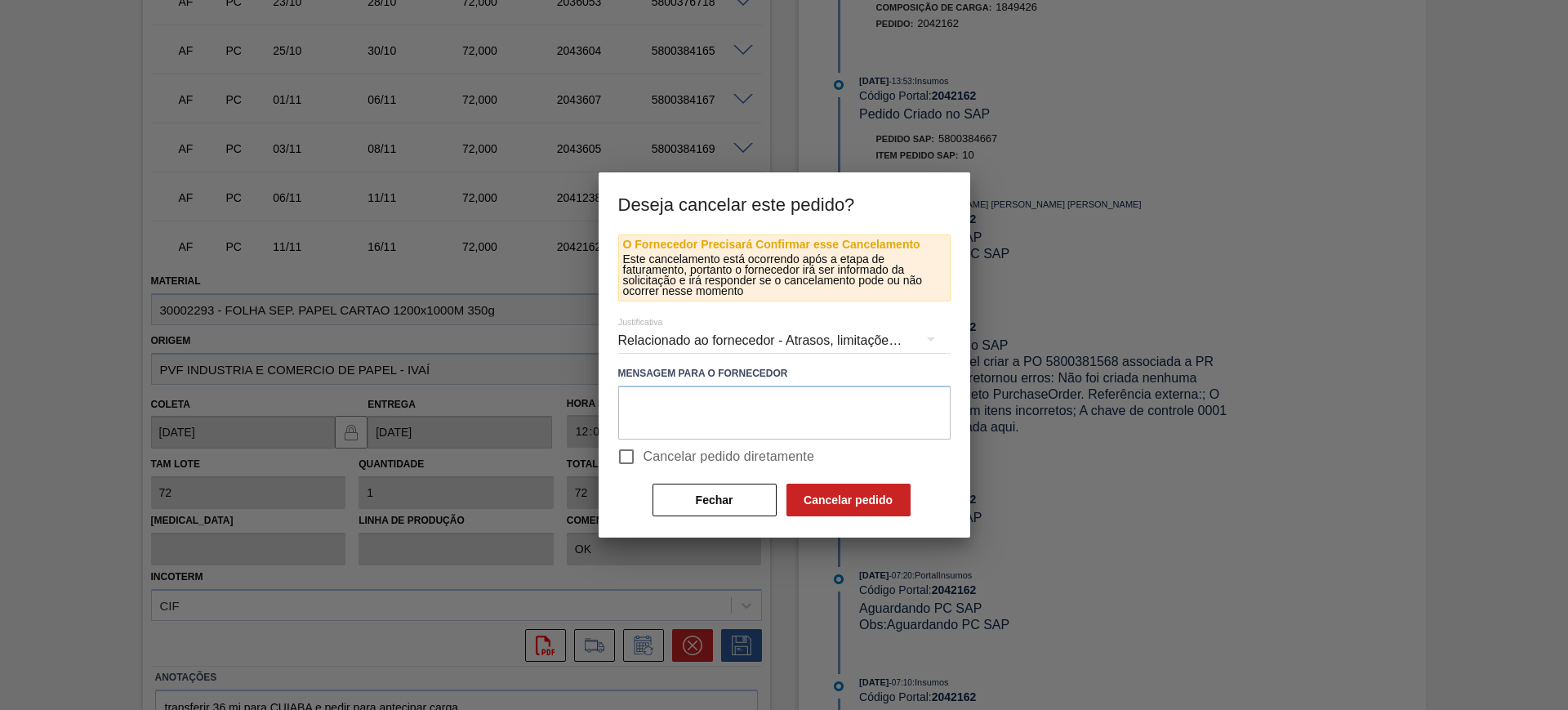
click at [642, 449] on input "Cancelar pedido diretamente" at bounding box center [626, 456] width 34 height 34
checkbox input "true"
click at [827, 501] on button "Cancelar pedido" at bounding box center [848, 499] width 124 height 32
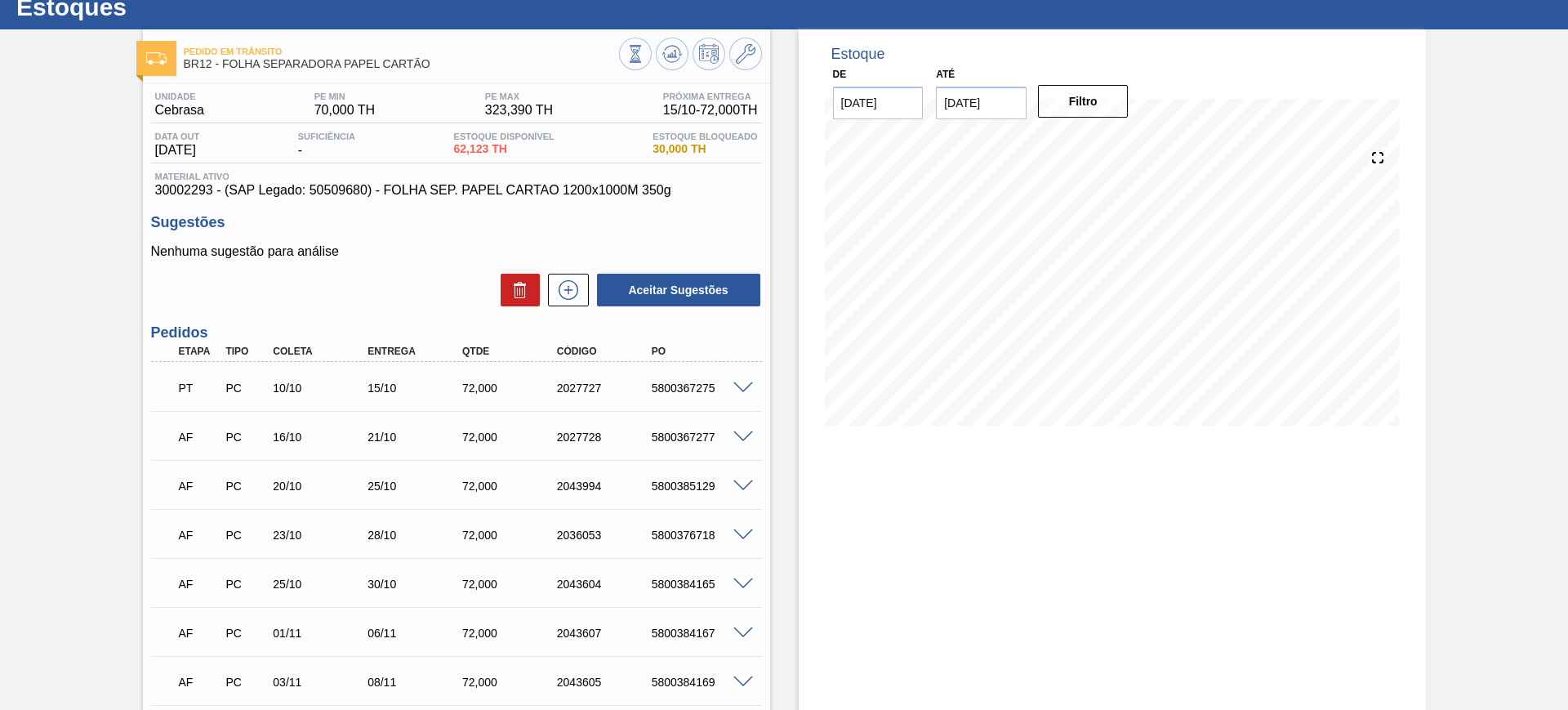
scroll to position [0, 0]
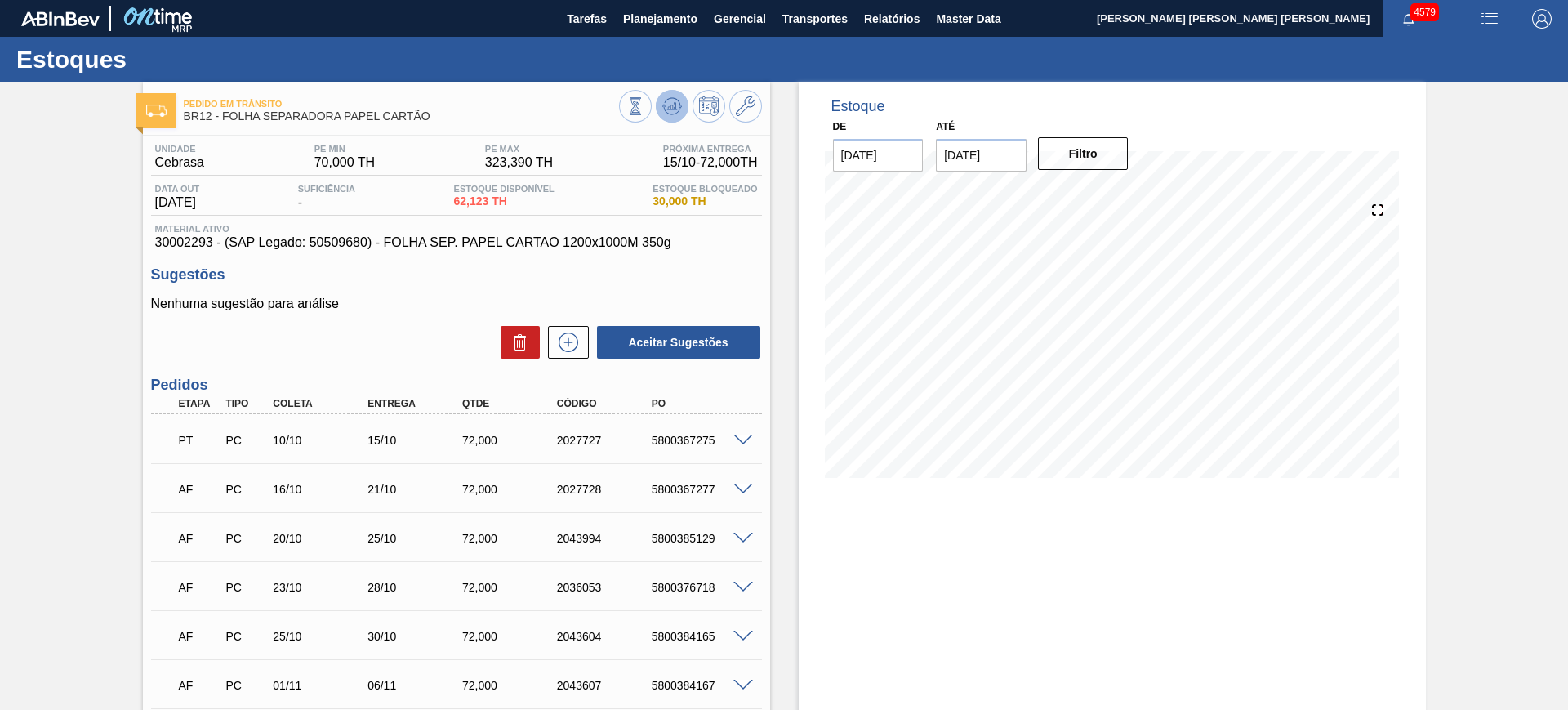
click at [670, 106] on icon at bounding box center [673, 106] width 11 height 7
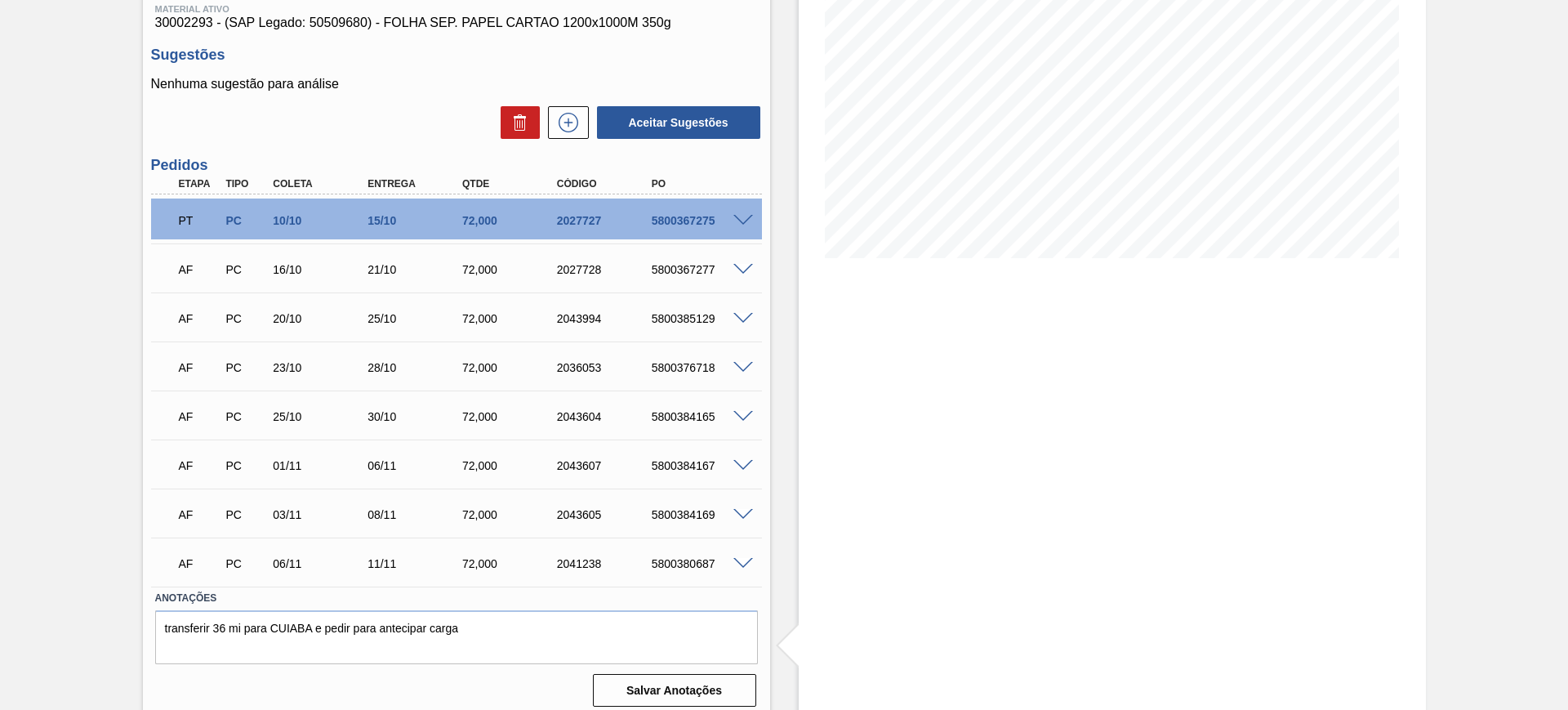
scroll to position [230, 0]
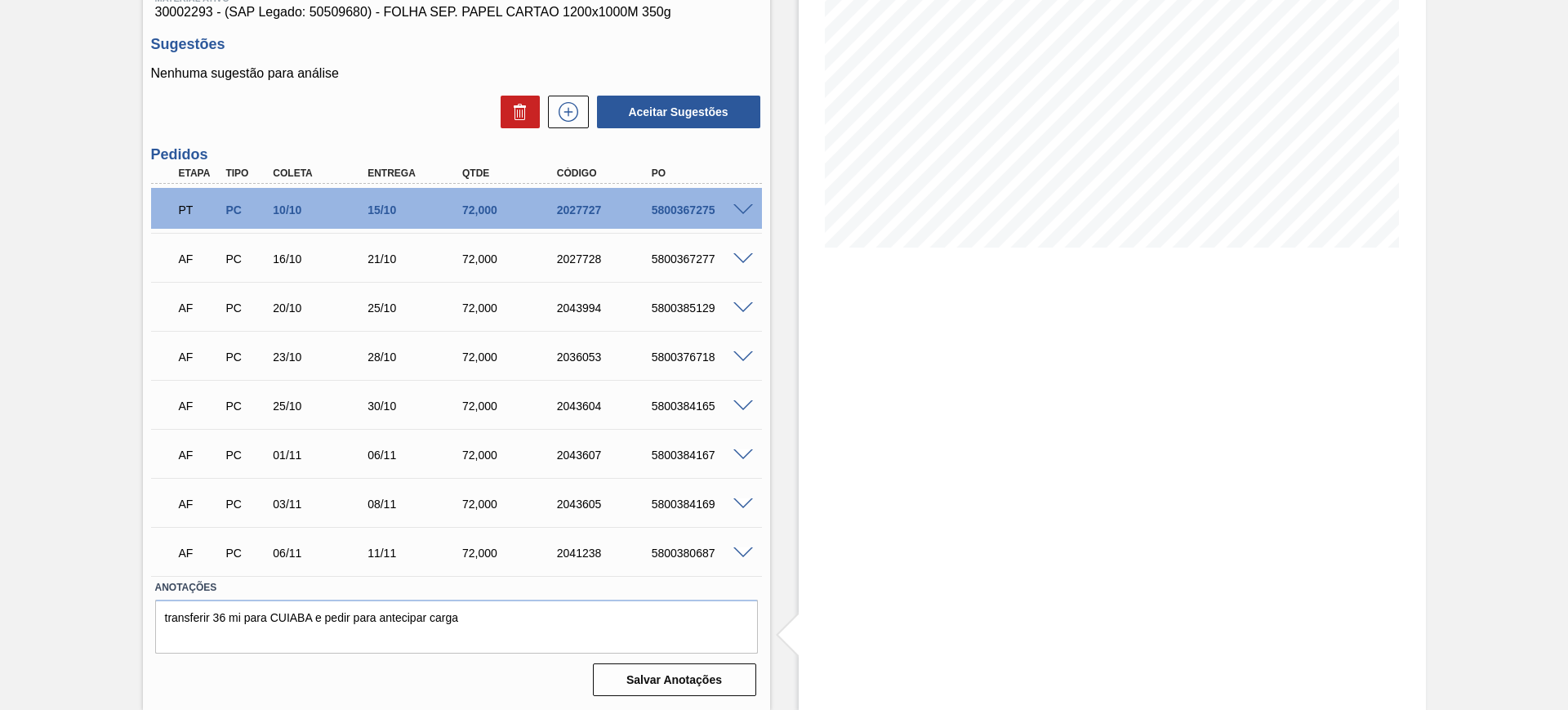
click at [744, 552] on span at bounding box center [743, 553] width 19 height 12
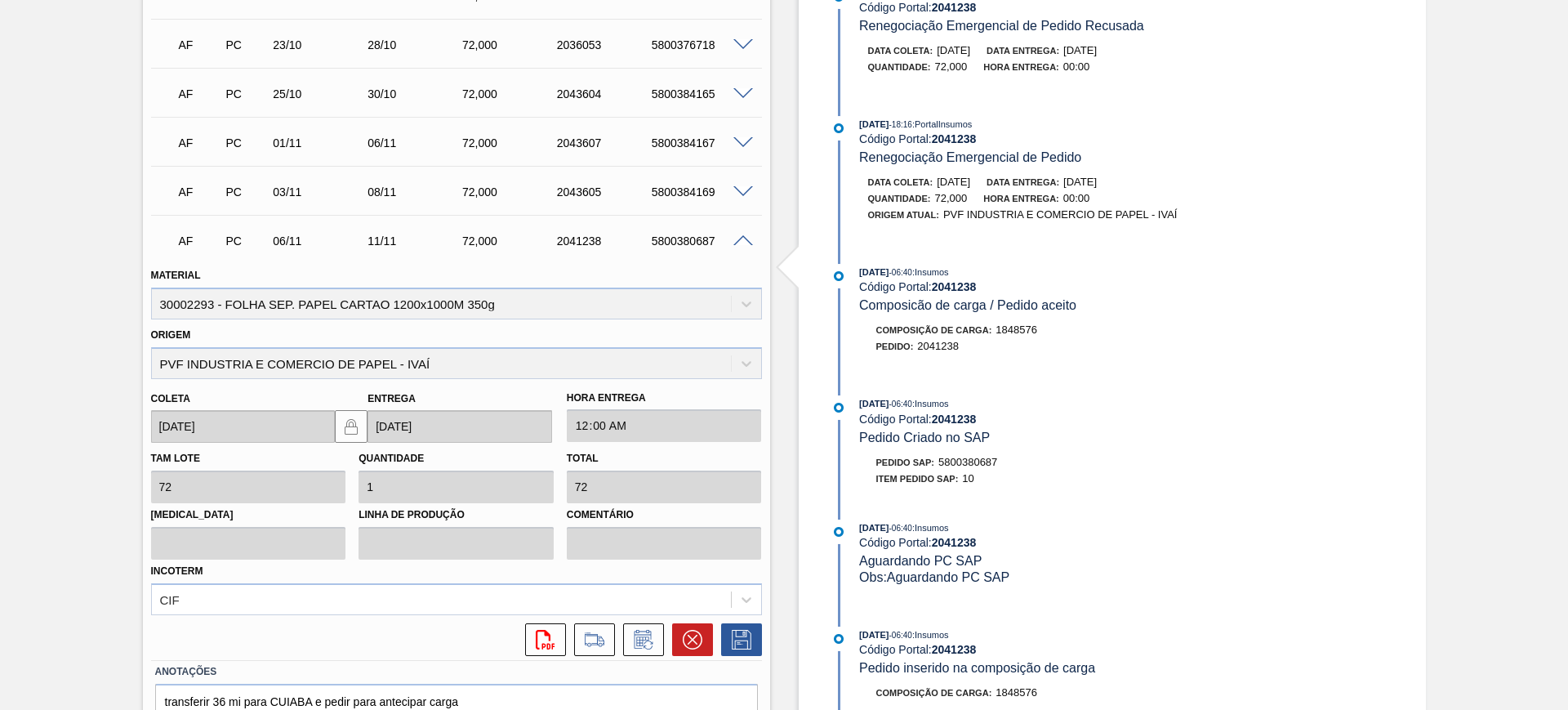
scroll to position [626, 0]
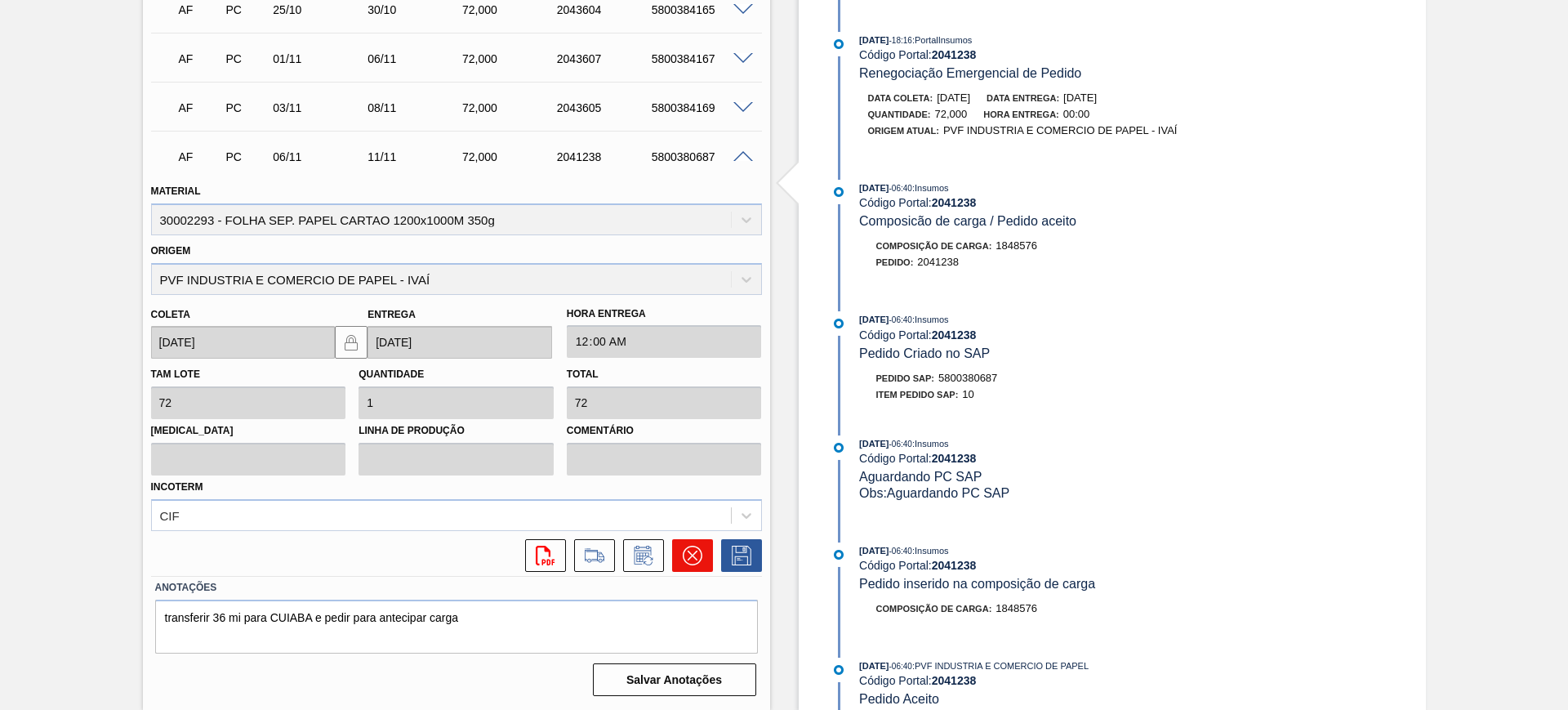
click at [678, 565] on button at bounding box center [693, 554] width 41 height 32
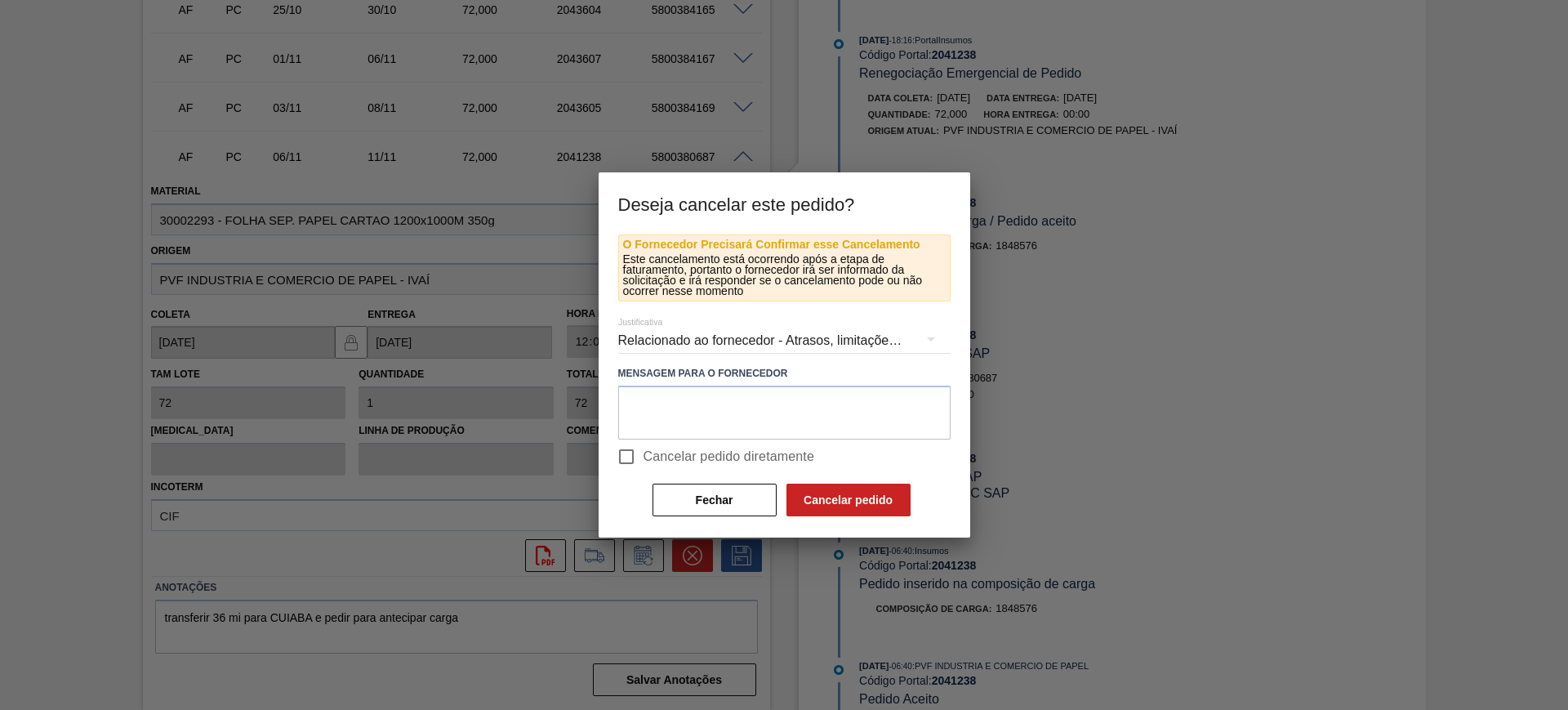
click at [664, 460] on span "Cancelar pedido diretamente" at bounding box center [730, 456] width 171 height 19
click at [644, 460] on input "Cancelar pedido diretamente" at bounding box center [626, 456] width 34 height 34
checkbox input "true"
click at [831, 487] on button "Cancelar pedido" at bounding box center [848, 499] width 124 height 32
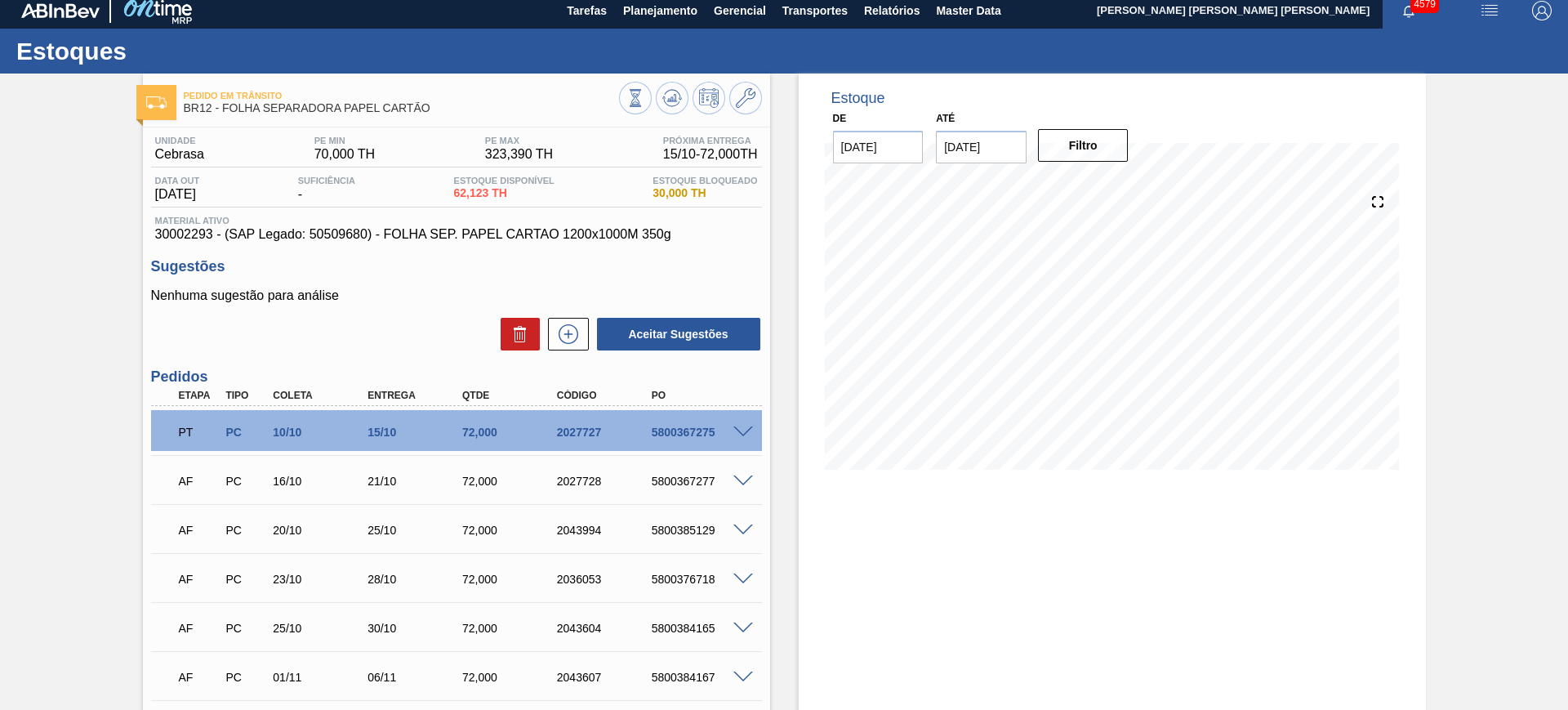
scroll to position [0, 0]
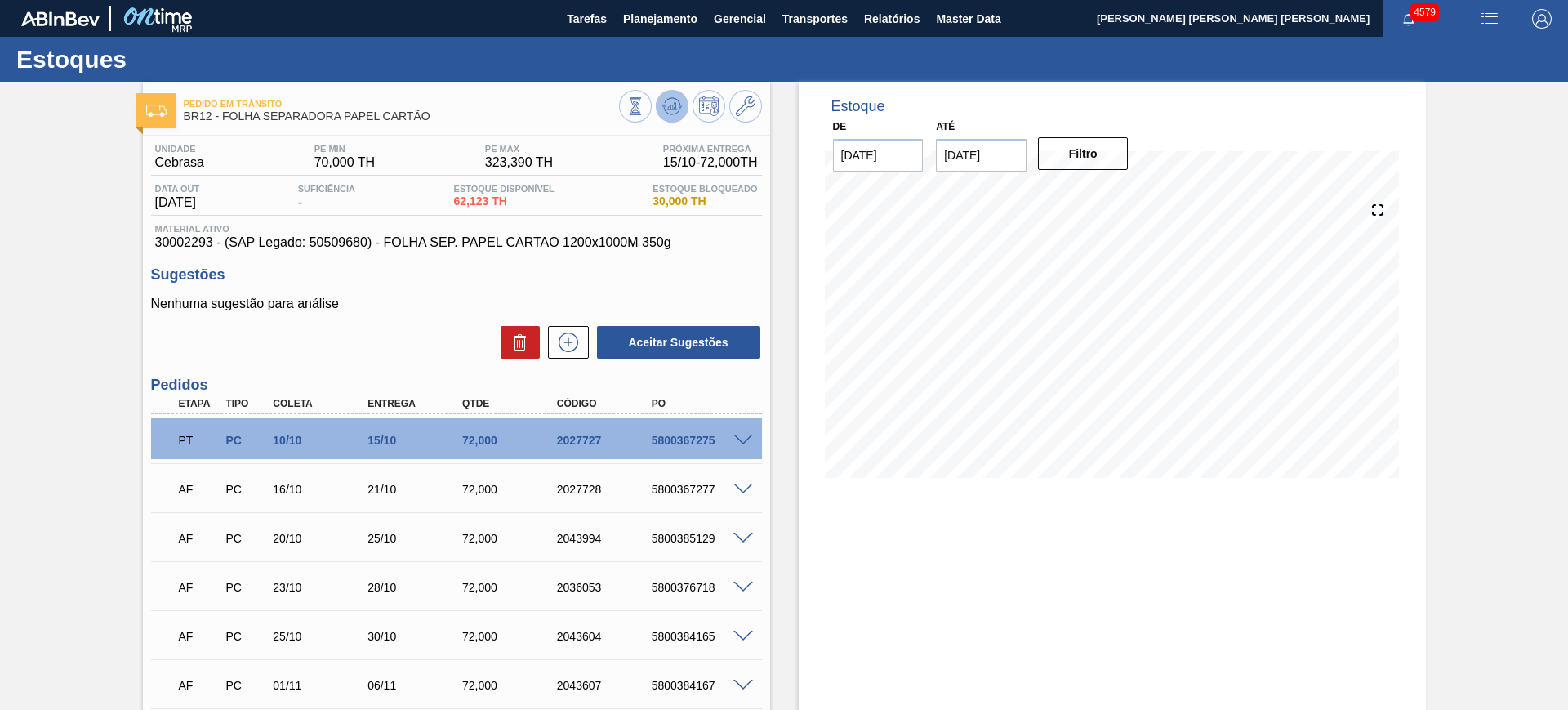
click at [660, 104] on button at bounding box center [672, 106] width 32 height 32
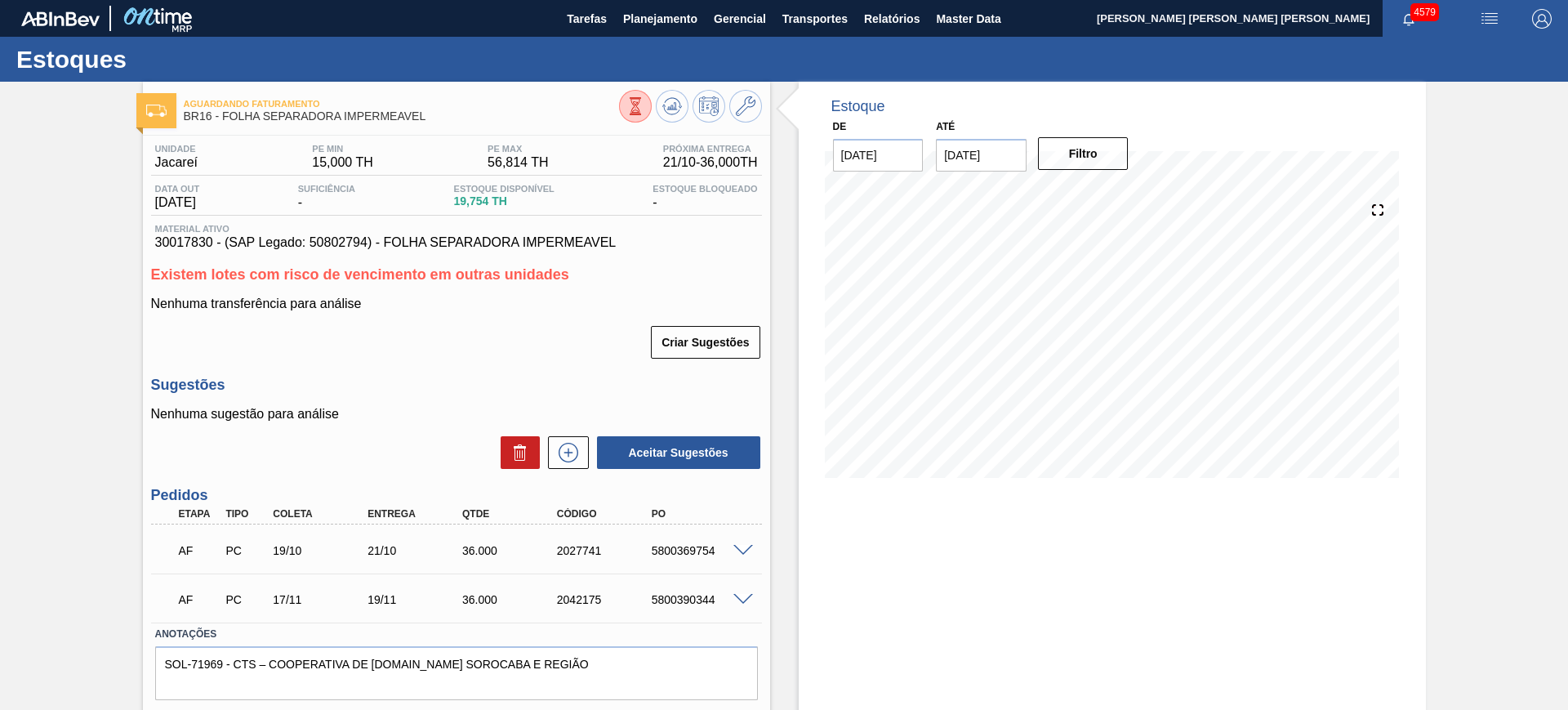
click at [744, 544] on span at bounding box center [743, 550] width 19 height 12
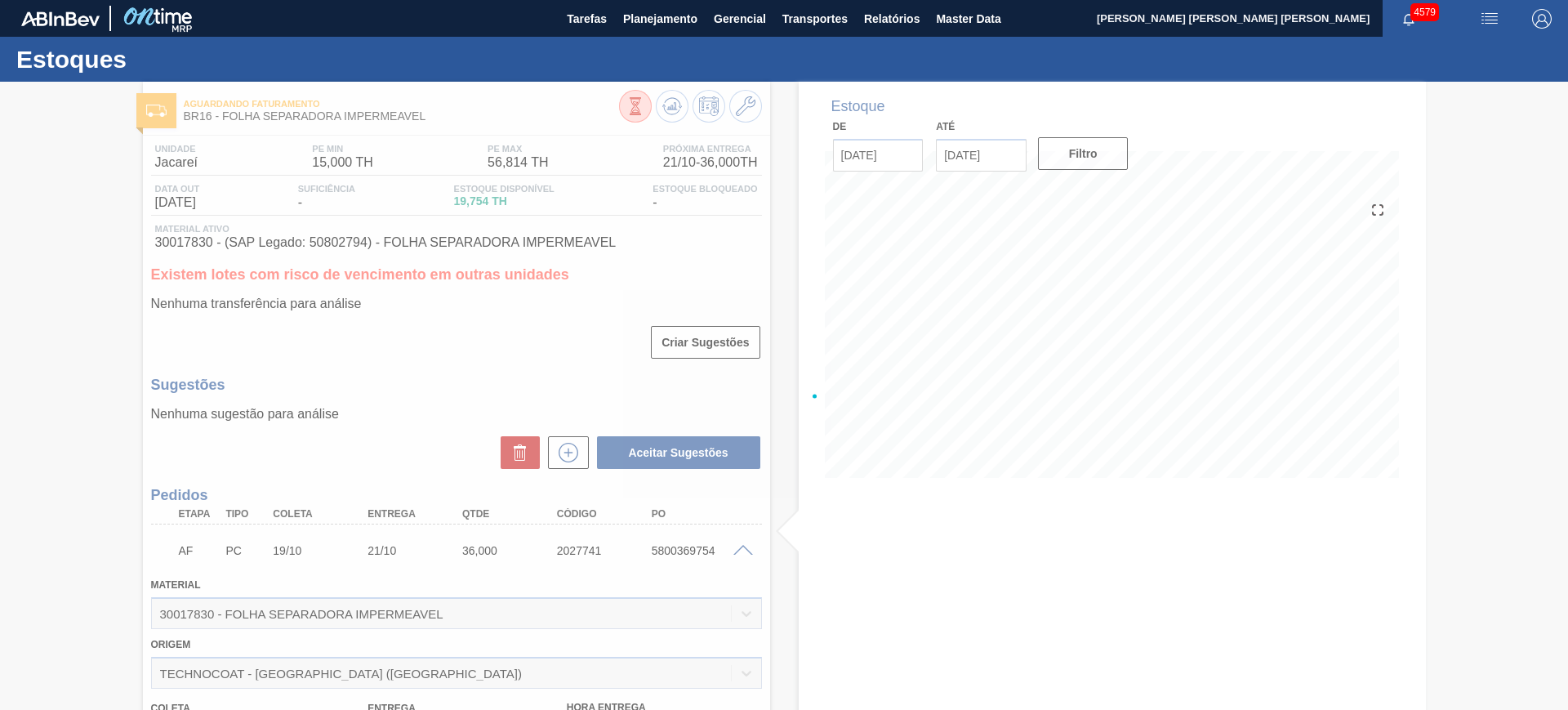
type input "1,5"
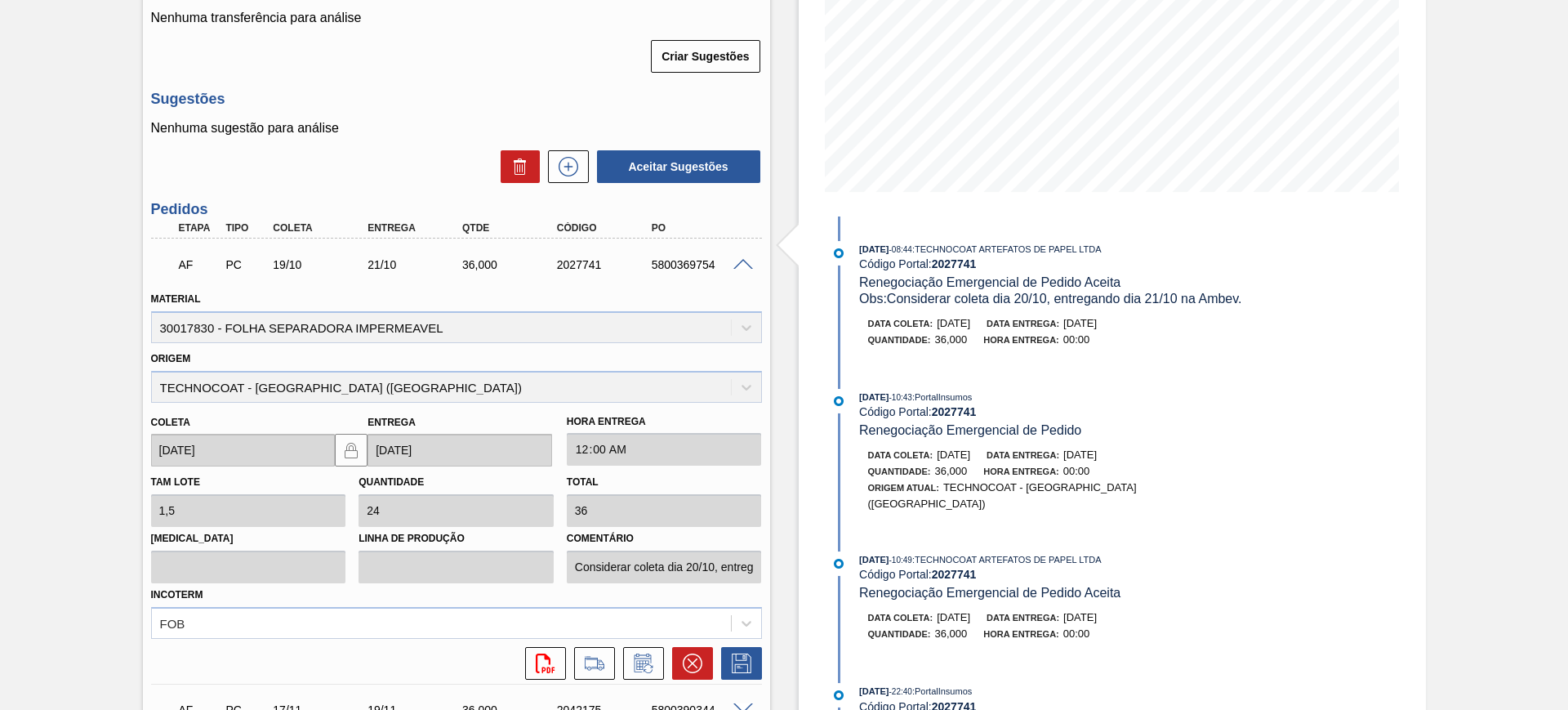
scroll to position [408, 0]
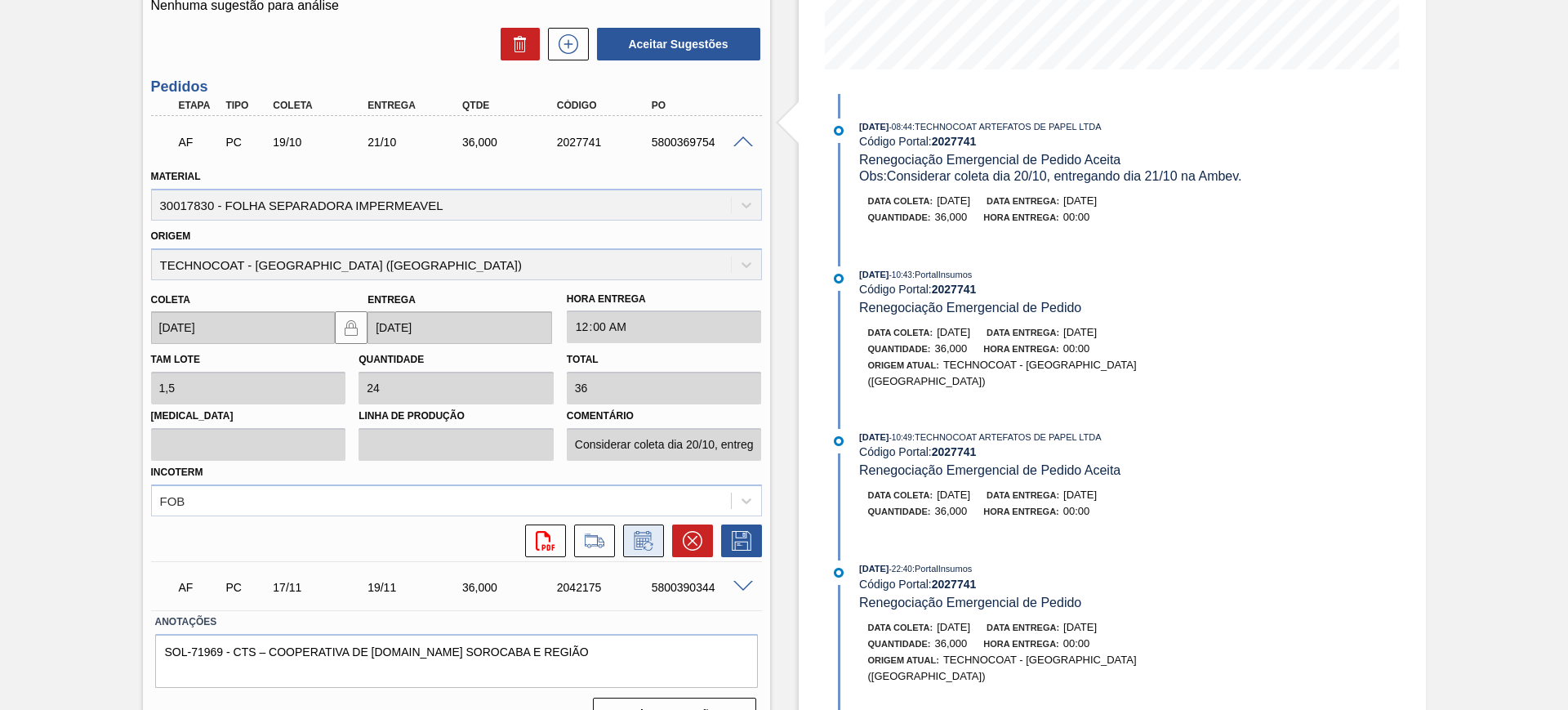
click at [650, 538] on icon at bounding box center [644, 540] width 26 height 19
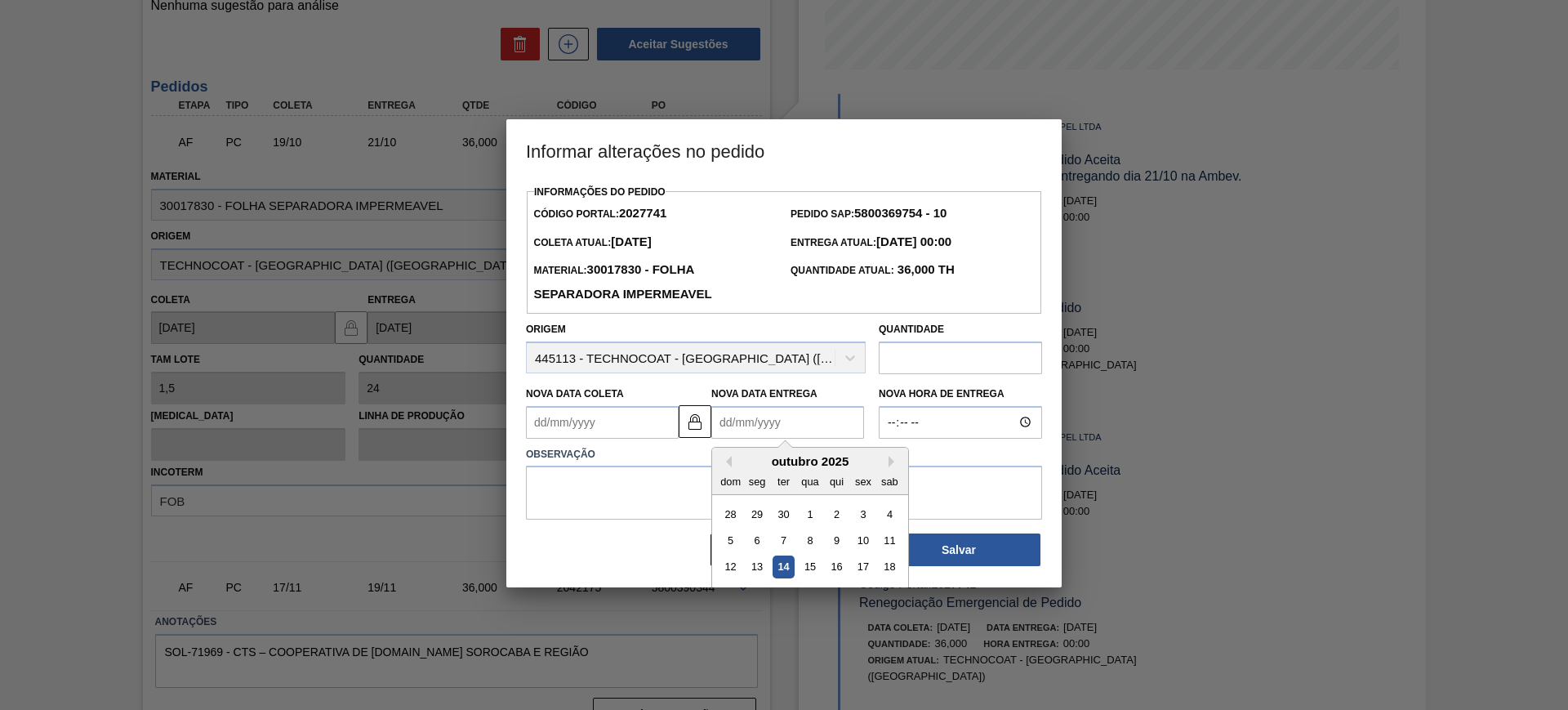
click at [726, 425] on Entrega2027741 "Nova Data Entrega" at bounding box center [788, 422] width 153 height 32
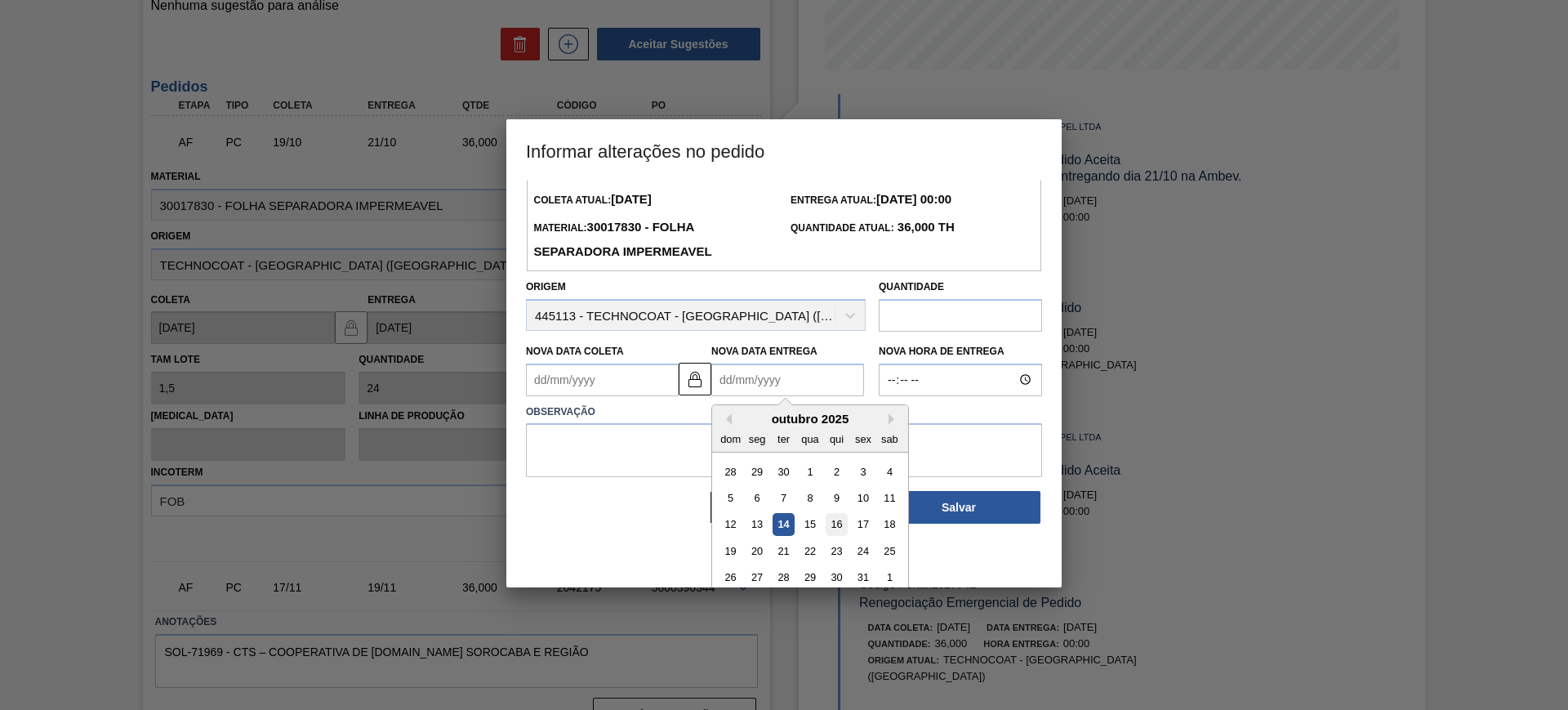
scroll to position [54, 0]
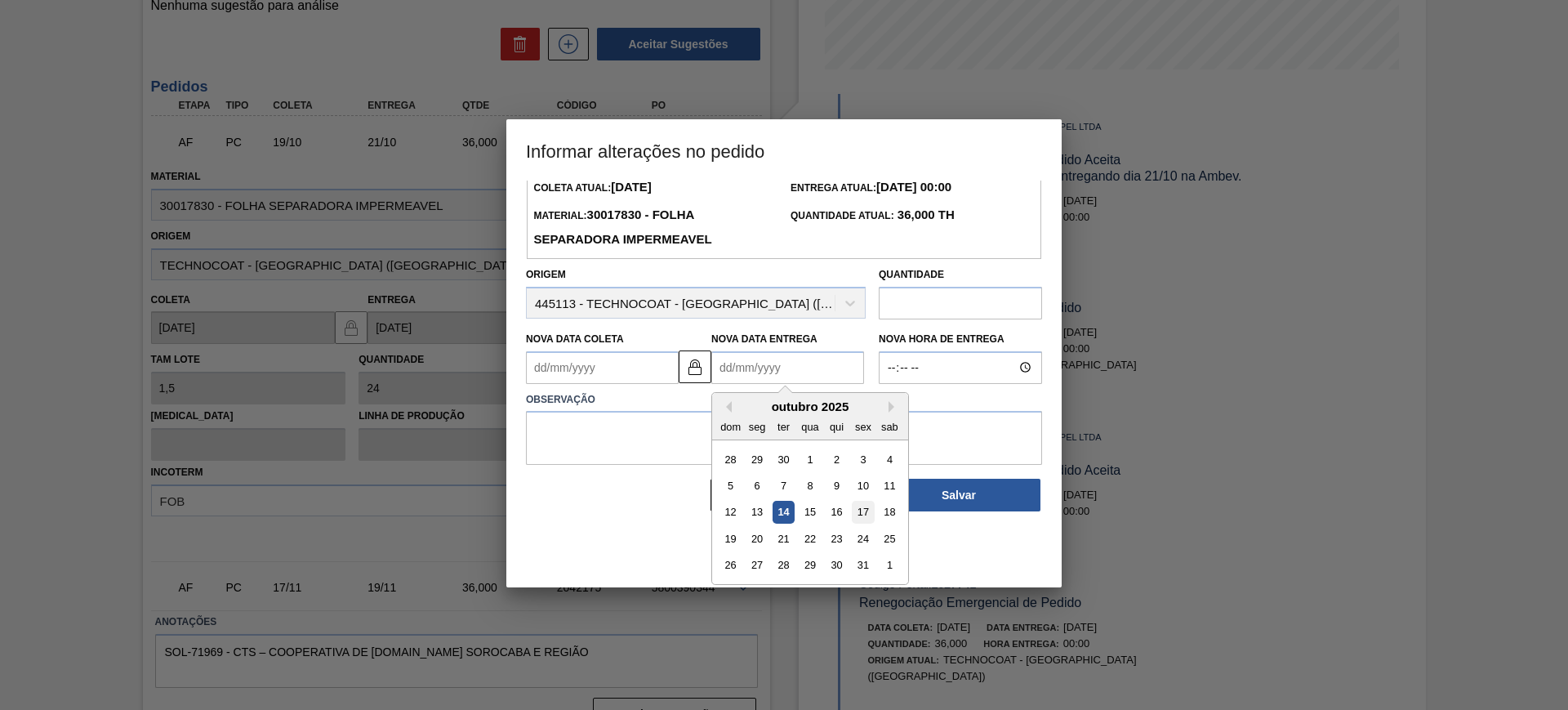
click at [855, 505] on div "17" at bounding box center [863, 512] width 22 height 22
type Coleta2027741 "[DATE]"
type Entrega2027741 "[DATE]"
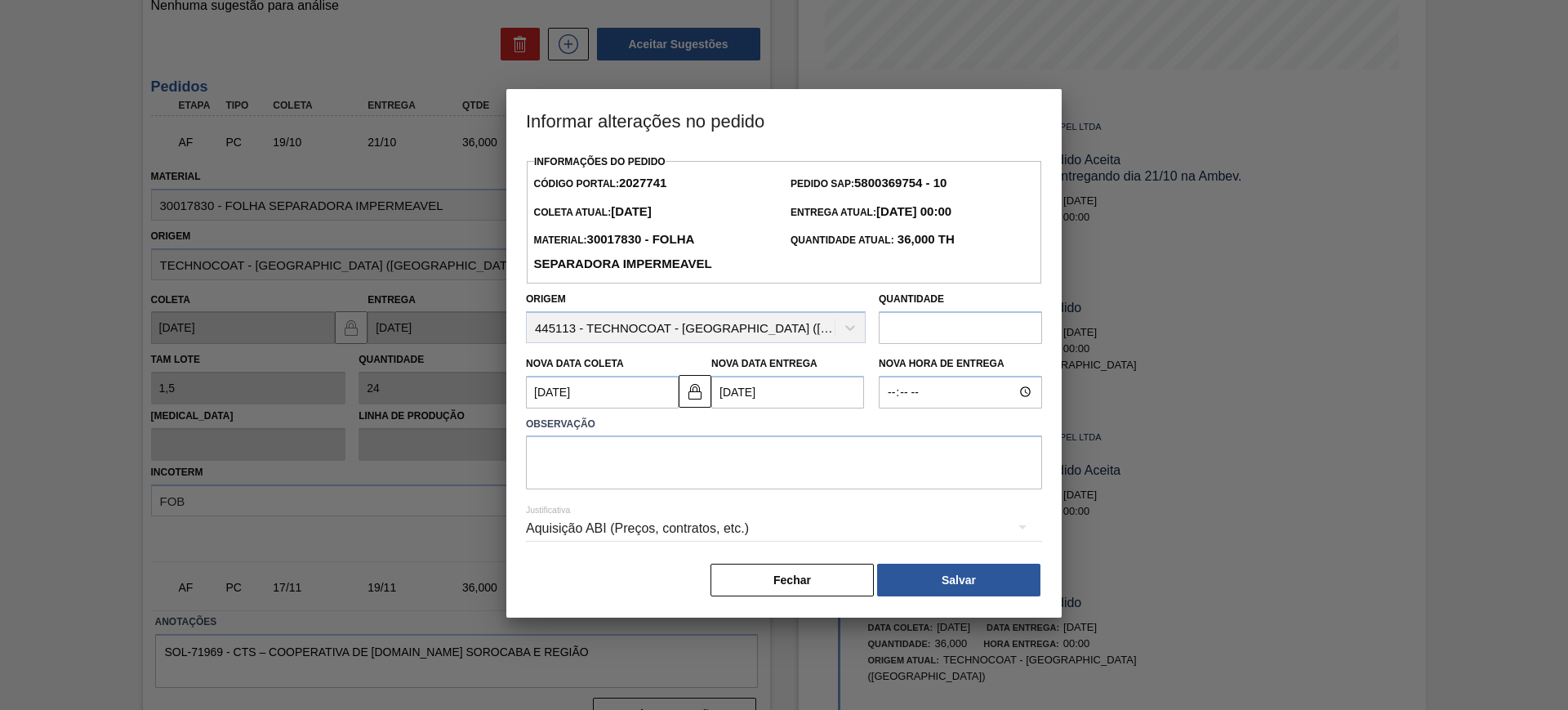
scroll to position [0, 0]
click at [767, 459] on textarea at bounding box center [784, 462] width 516 height 54
type textarea "AJUSTE DATA"
drag, startPoint x: 825, startPoint y: 546, endPoint x: 753, endPoint y: 513, distance: 79.2
click at [822, 544] on div "Justificativa Aquisição ABI (Preços, contratos, etc.)" at bounding box center [784, 518] width 516 height 59
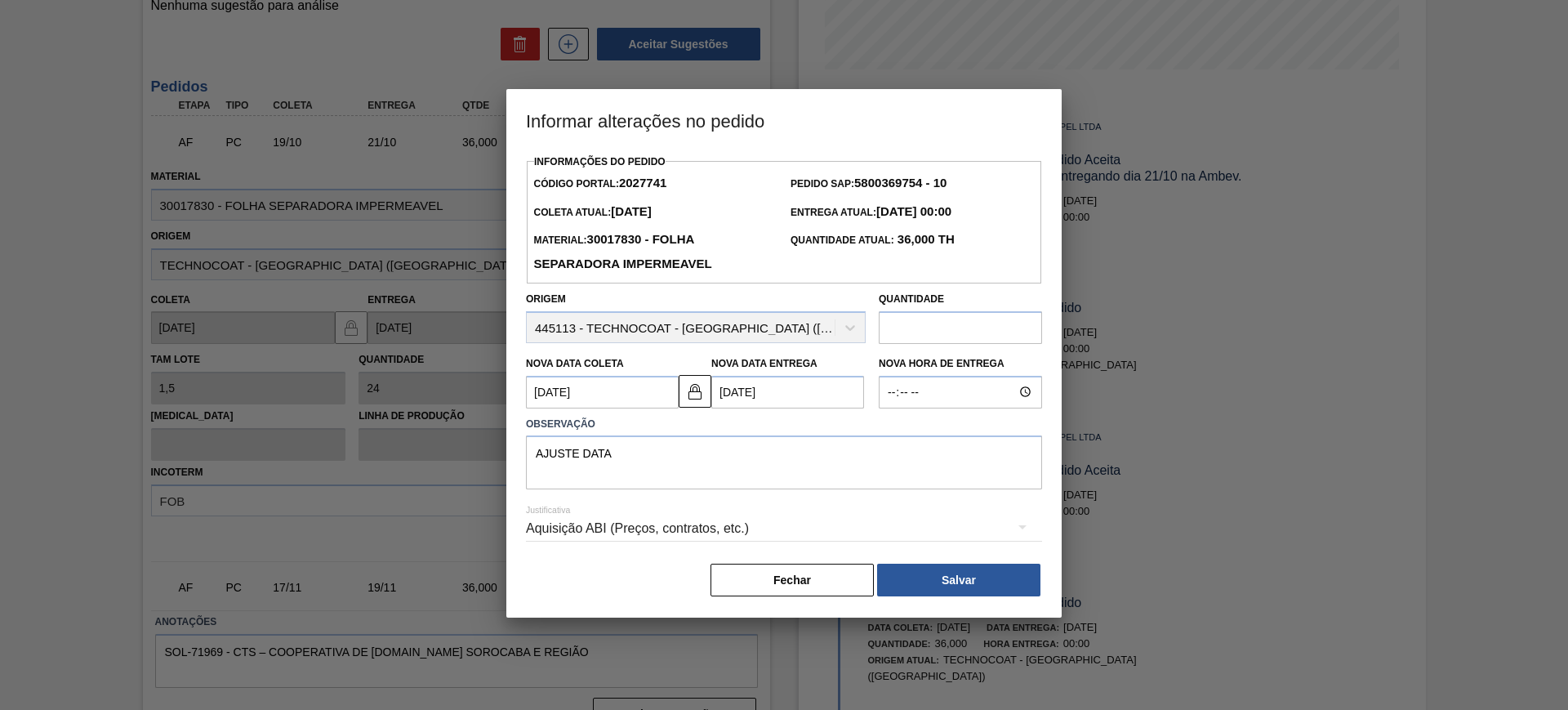
click at [776, 531] on div "Aquisição ABI (Preços, contratos, etc.)" at bounding box center [784, 529] width 516 height 46
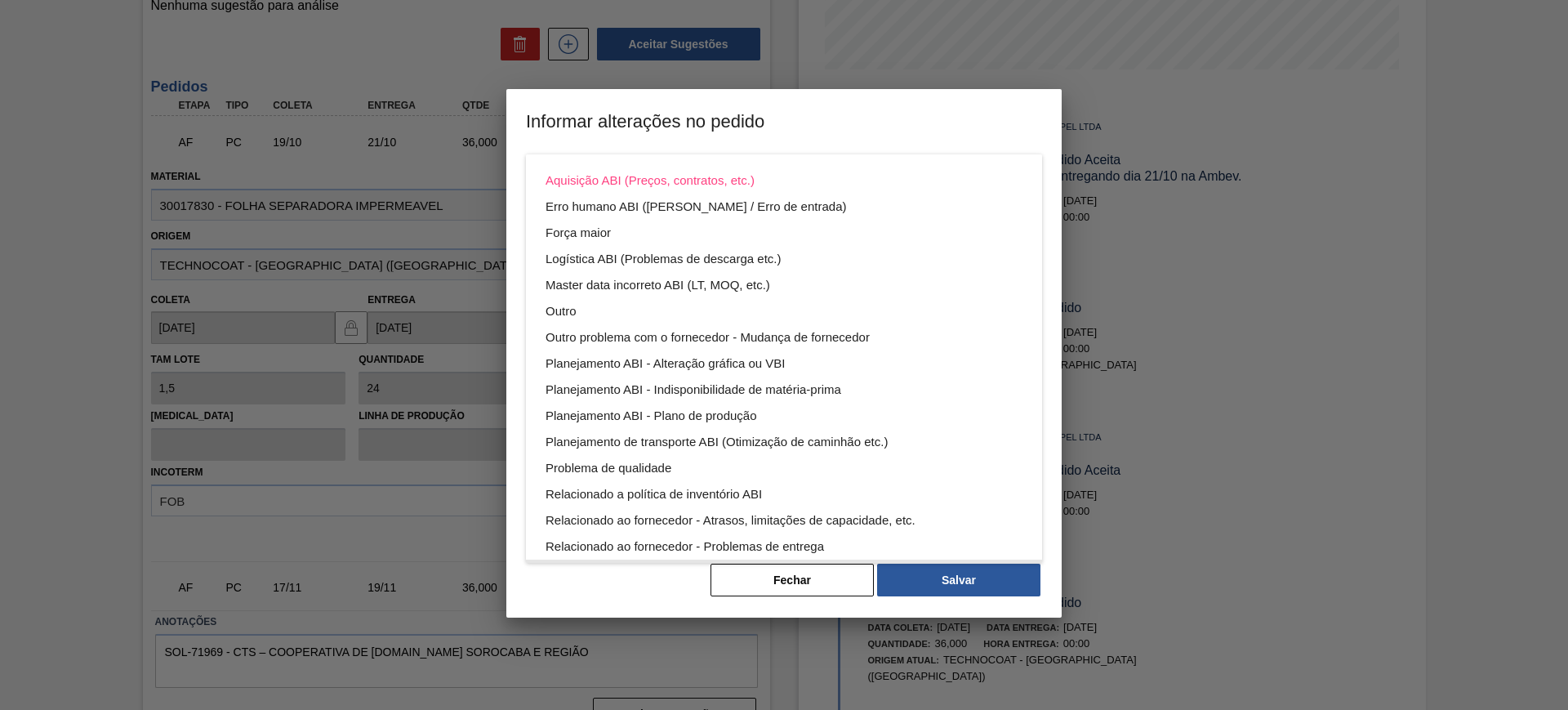
scroll to position [88, 0]
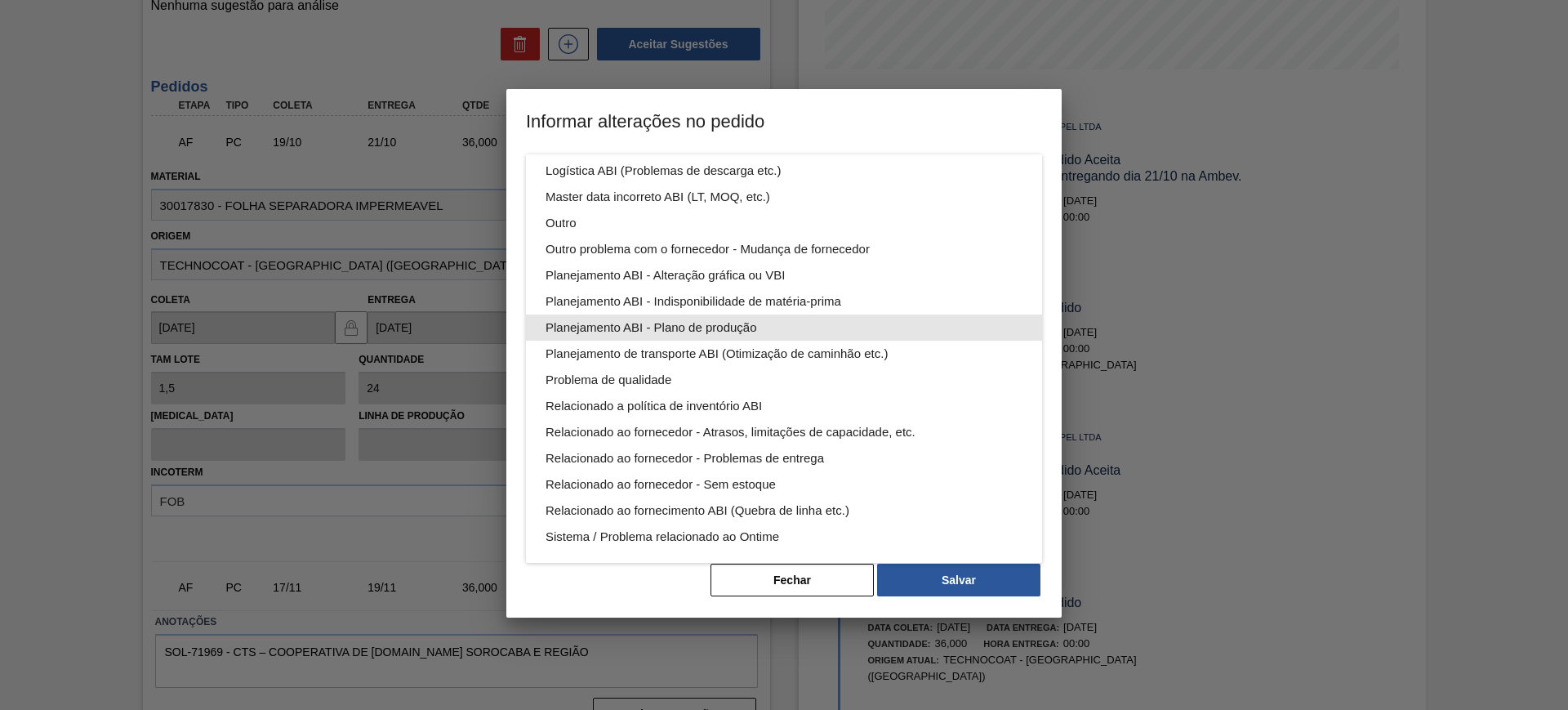
click at [817, 318] on div "Planejamento ABI - Plano de produção" at bounding box center [784, 327] width 477 height 26
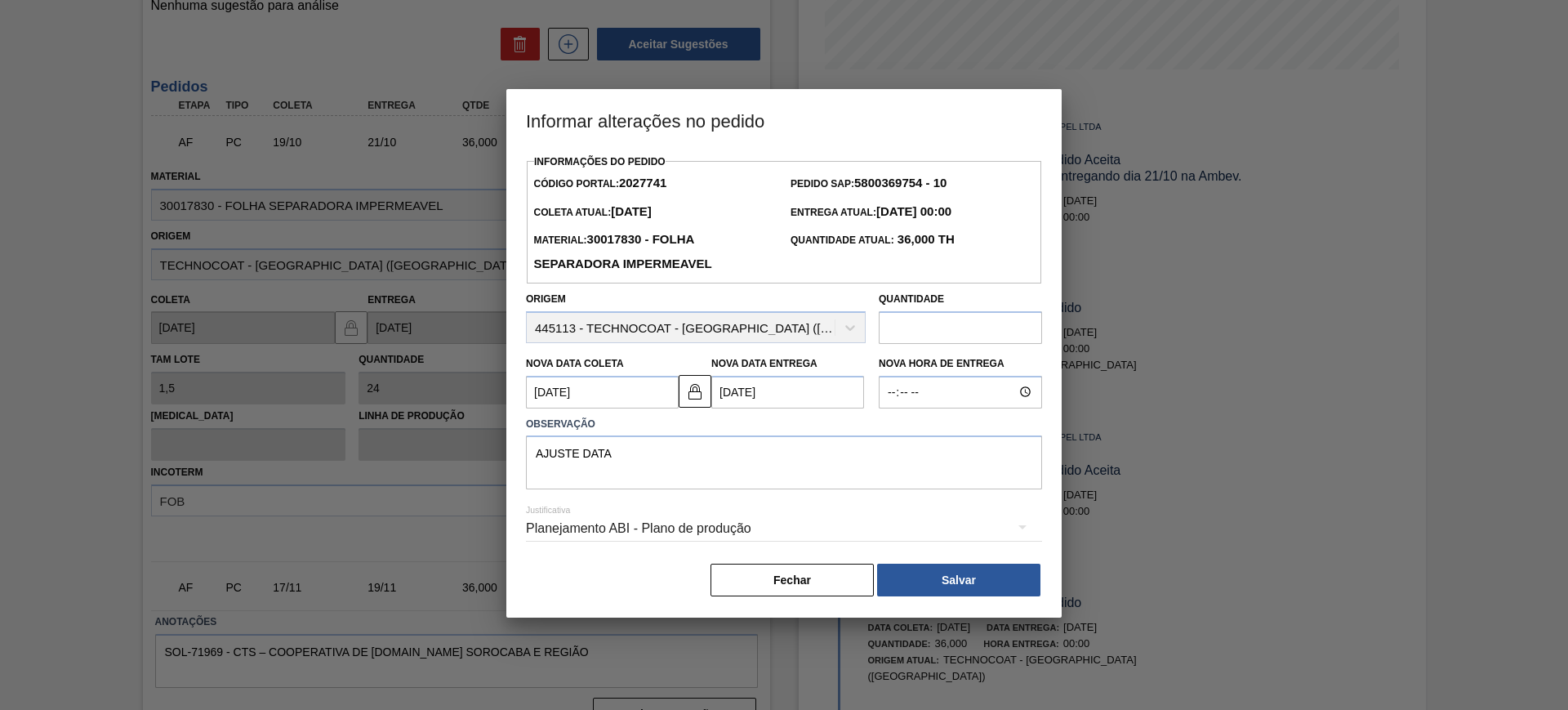
scroll to position [0, 0]
click at [967, 577] on button "Salvar" at bounding box center [958, 579] width 163 height 32
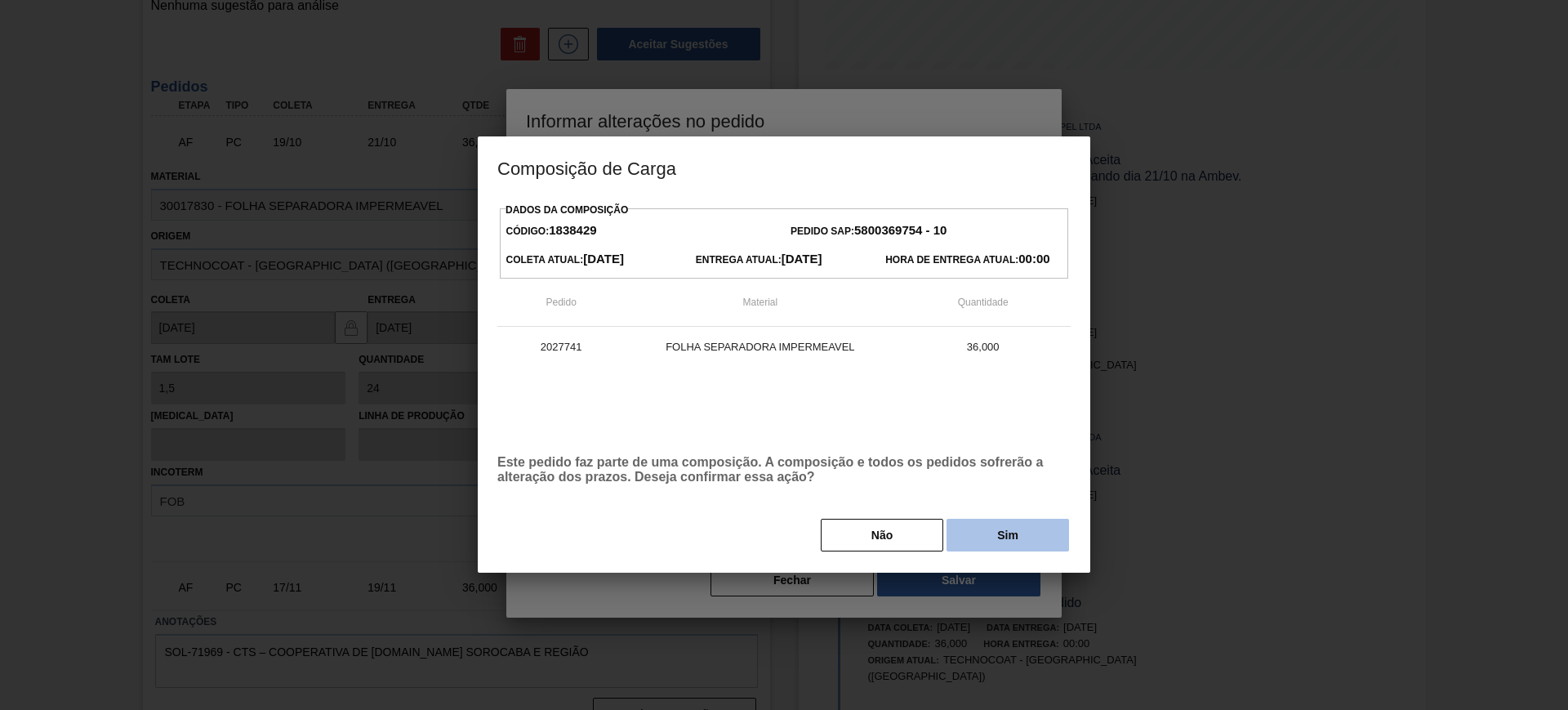
click at [956, 530] on button "Sim" at bounding box center [1008, 534] width 123 height 32
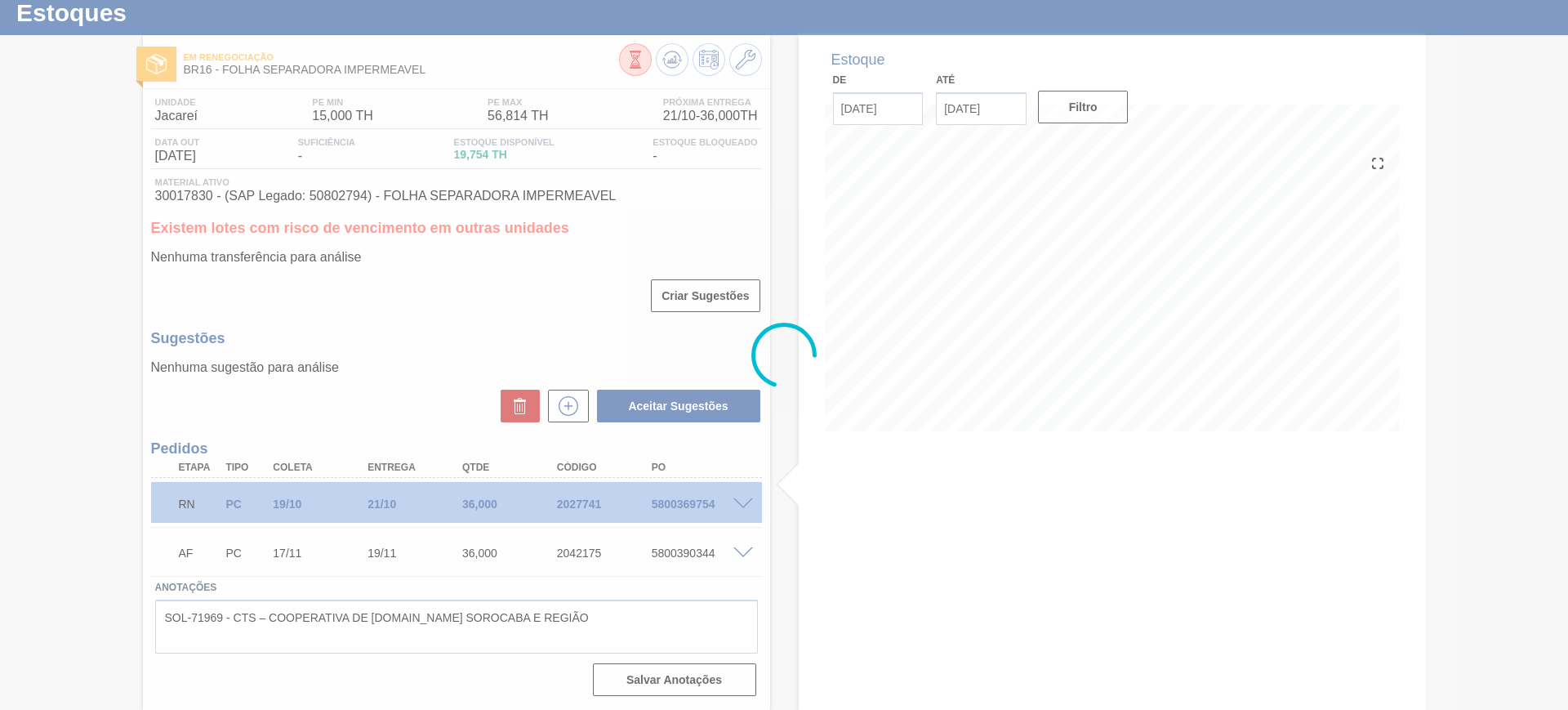
scroll to position [47, 0]
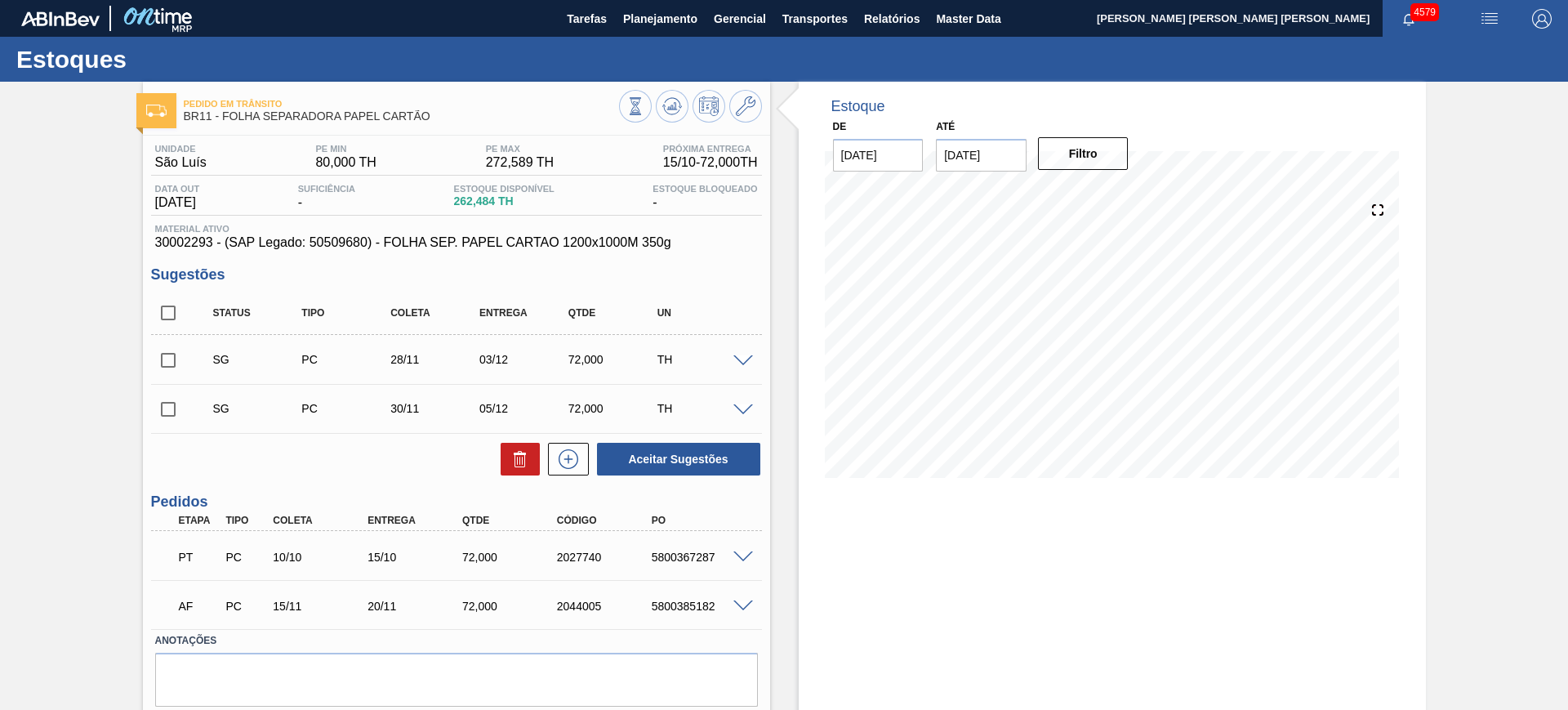
click at [162, 297] on input "checkbox" at bounding box center [168, 312] width 34 height 34
checkbox input "true"
click at [639, 452] on button "Aceitar Sugestões" at bounding box center [678, 459] width 163 height 32
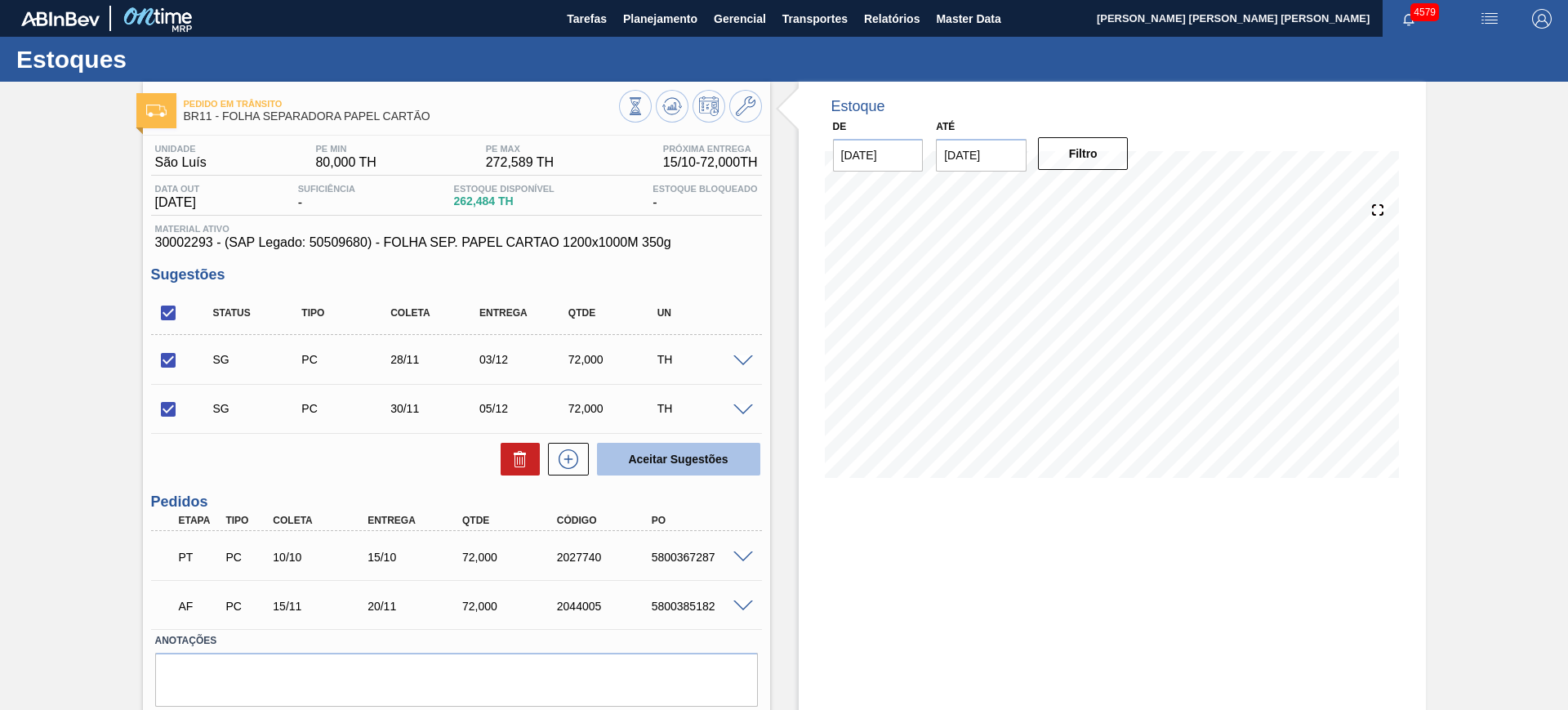
checkbox input "false"
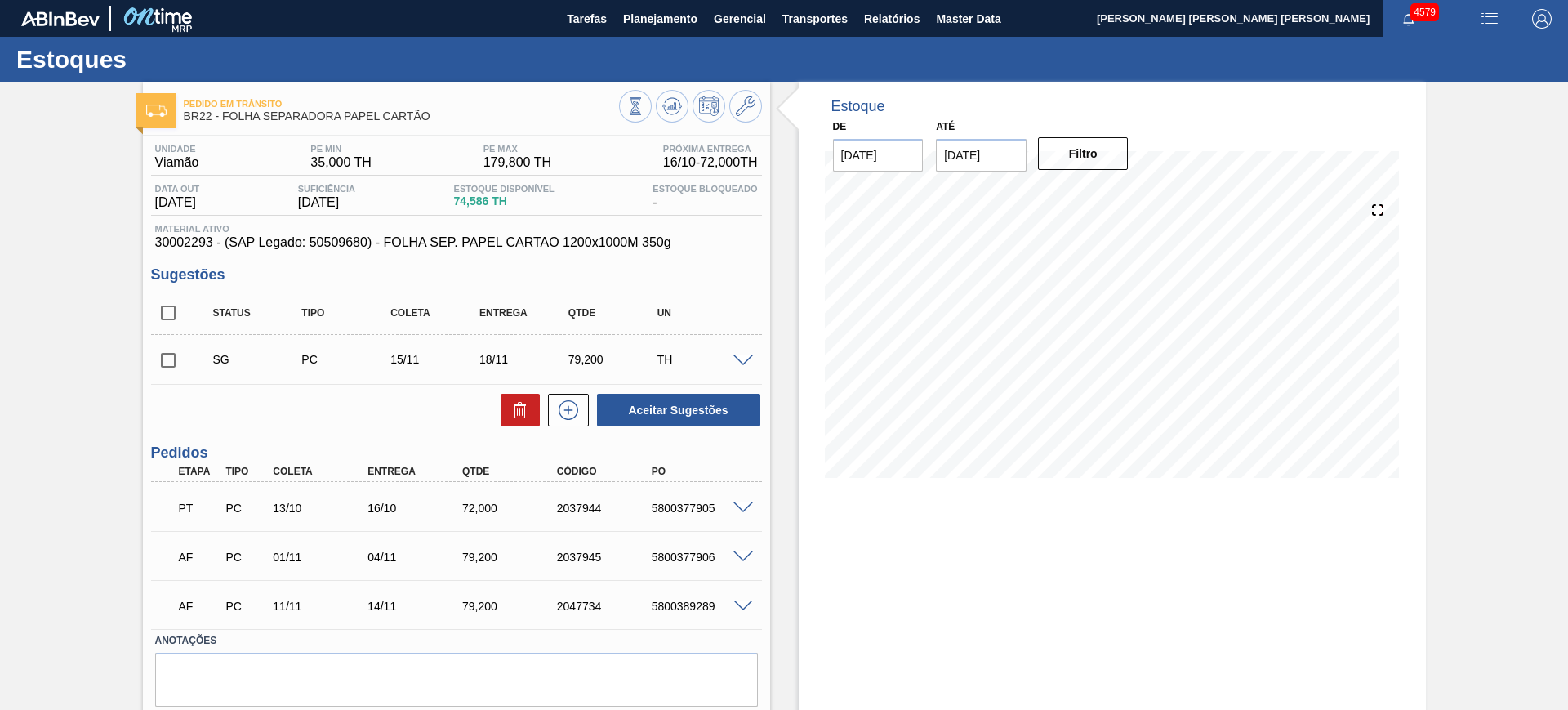
click at [162, 316] on input "checkbox" at bounding box center [168, 312] width 34 height 34
checkbox input "true"
click at [649, 398] on button "Aceitar Sugestões" at bounding box center [678, 409] width 163 height 32
checkbox input "false"
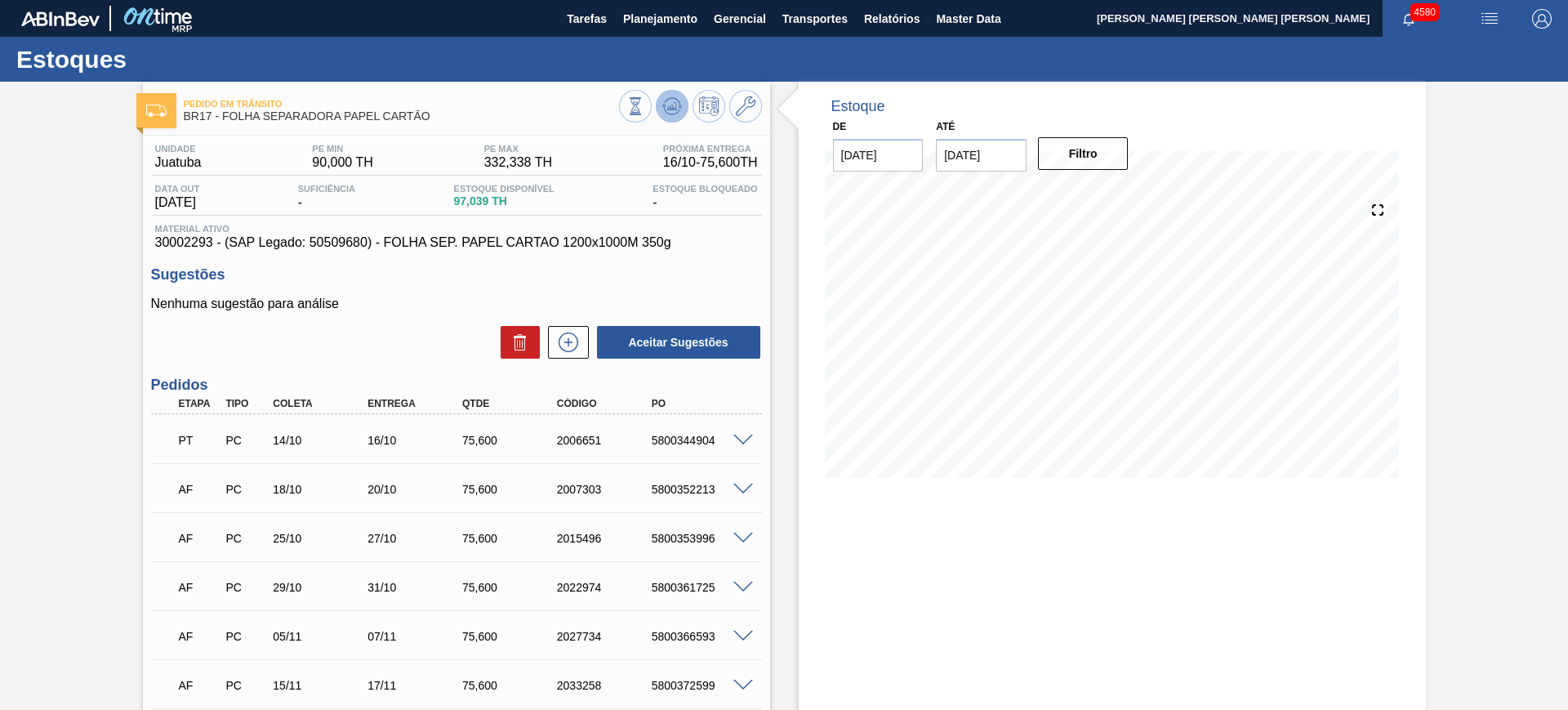
click at [664, 104] on icon at bounding box center [672, 106] width 19 height 19
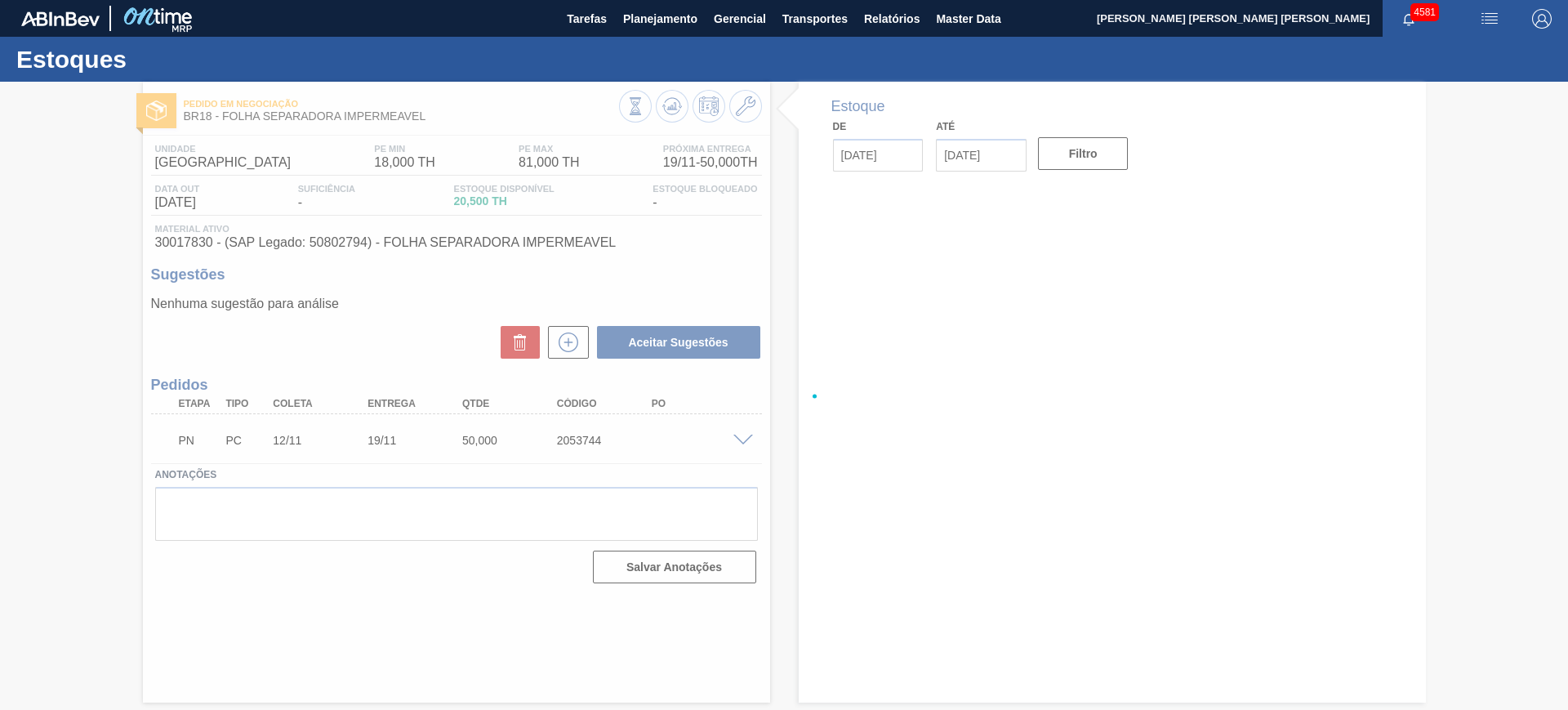
type input "[DATE]"
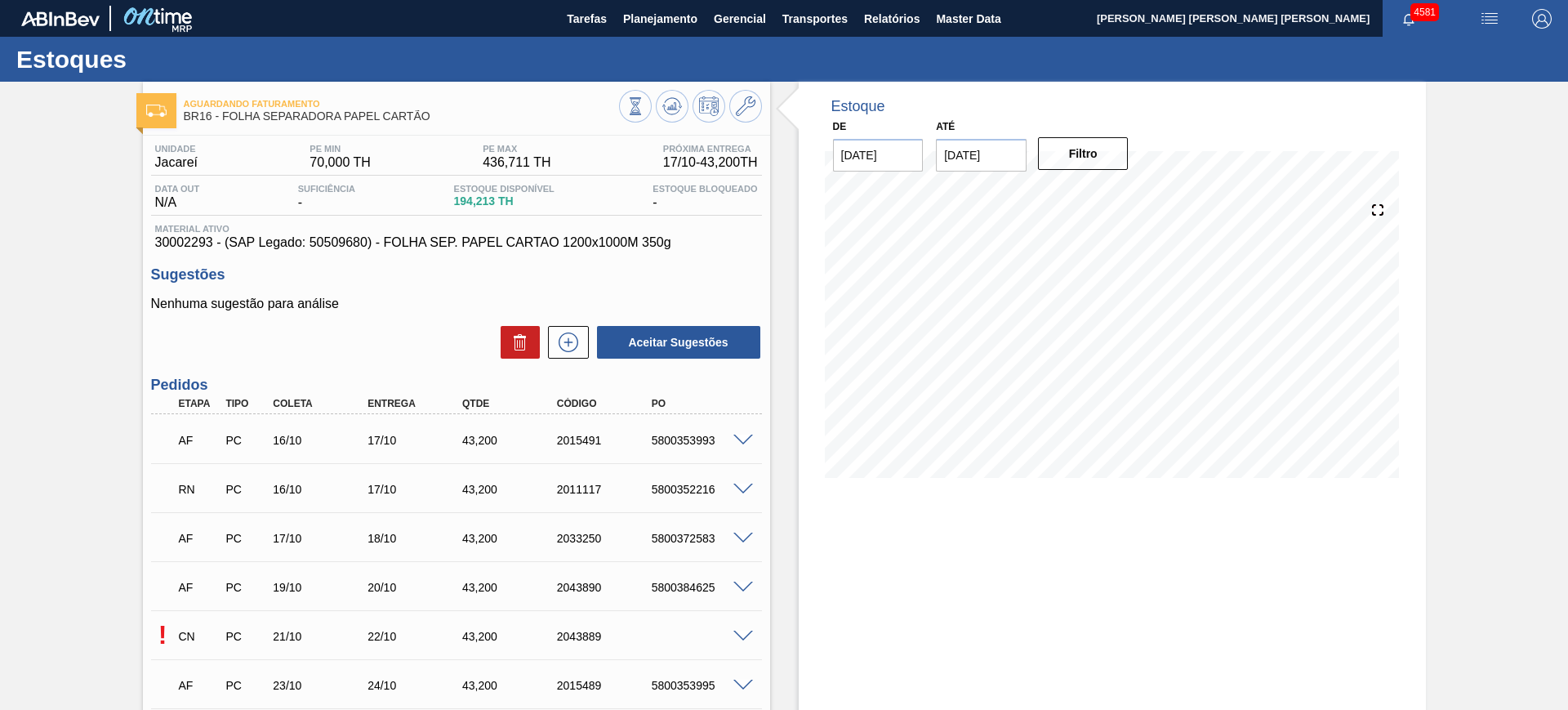
scroll to position [204, 0]
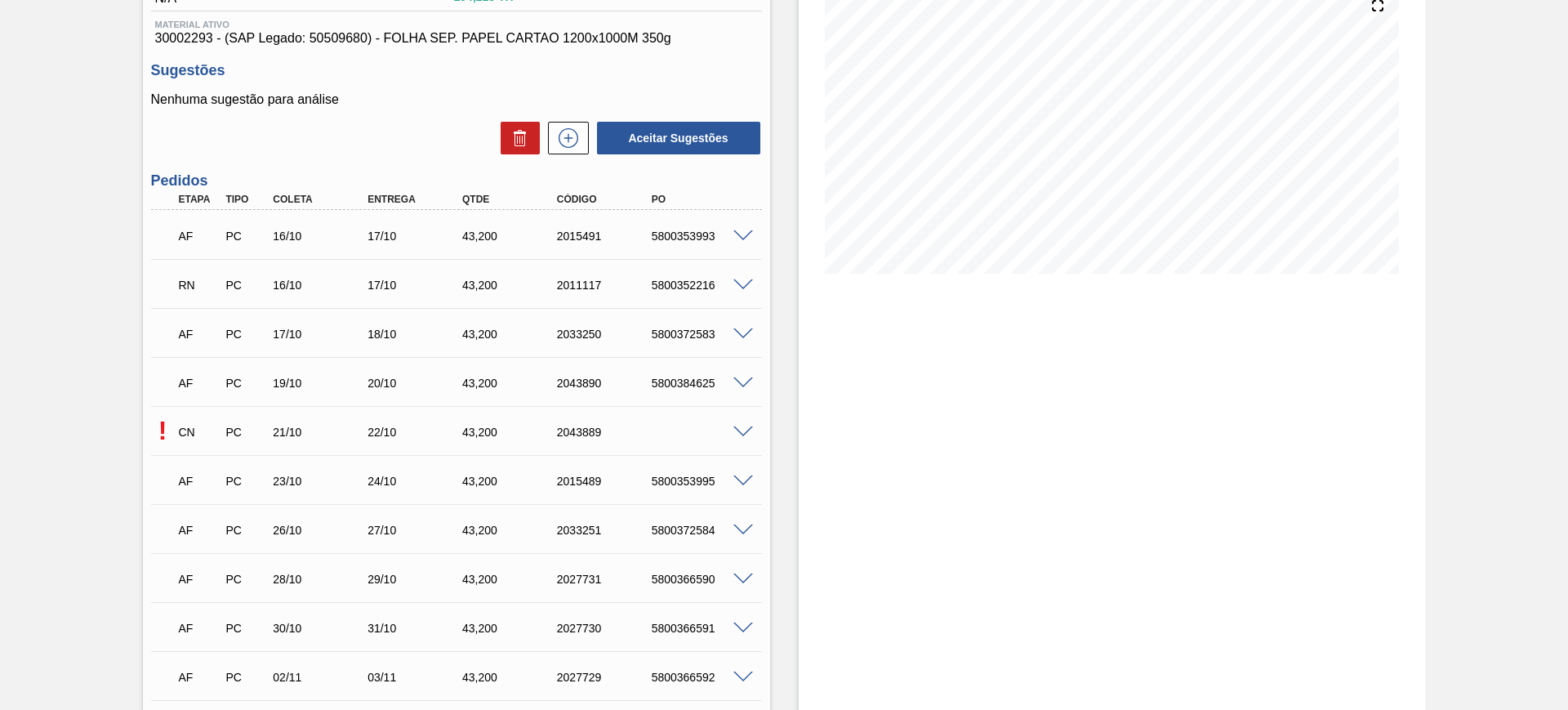
click at [746, 433] on span at bounding box center [743, 432] width 19 height 12
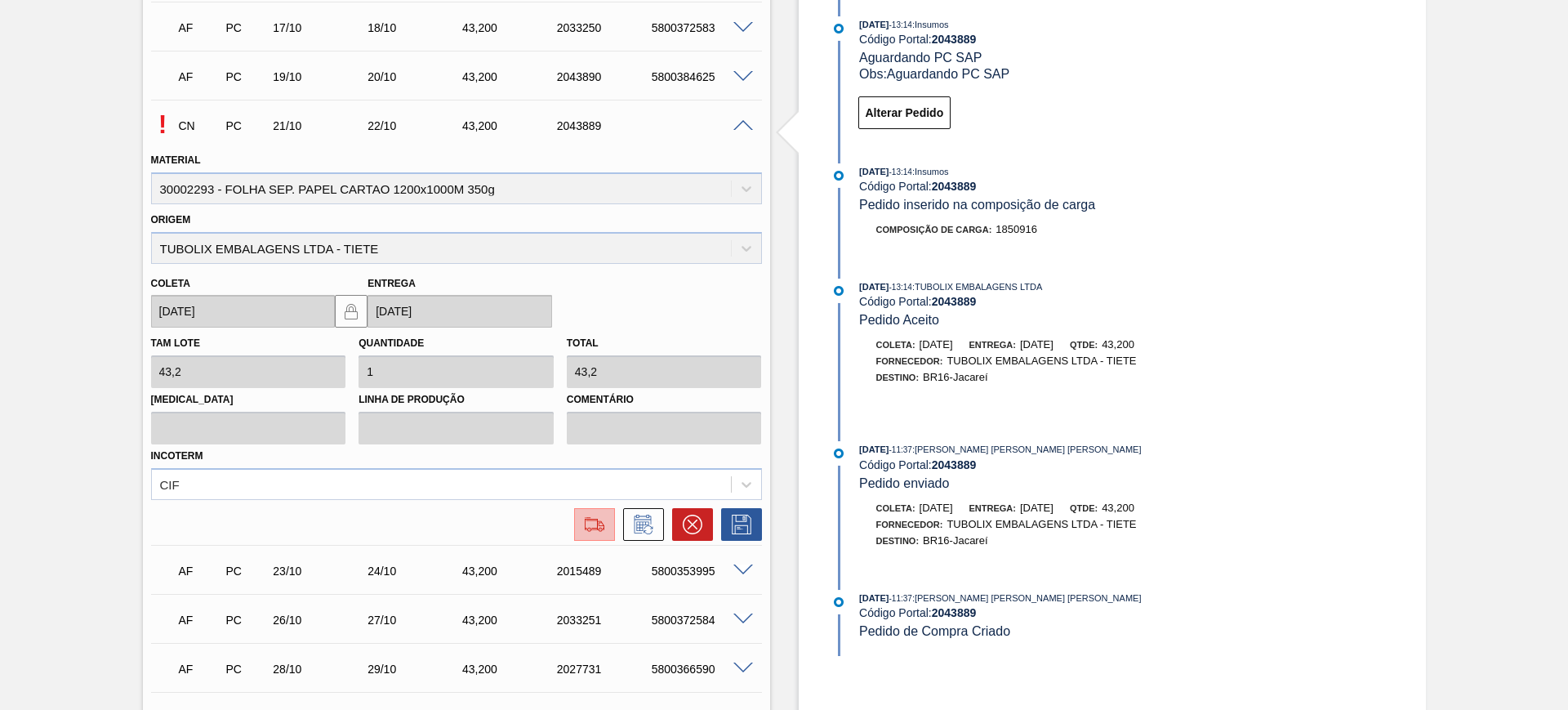
click at [604, 518] on img at bounding box center [594, 524] width 26 height 19
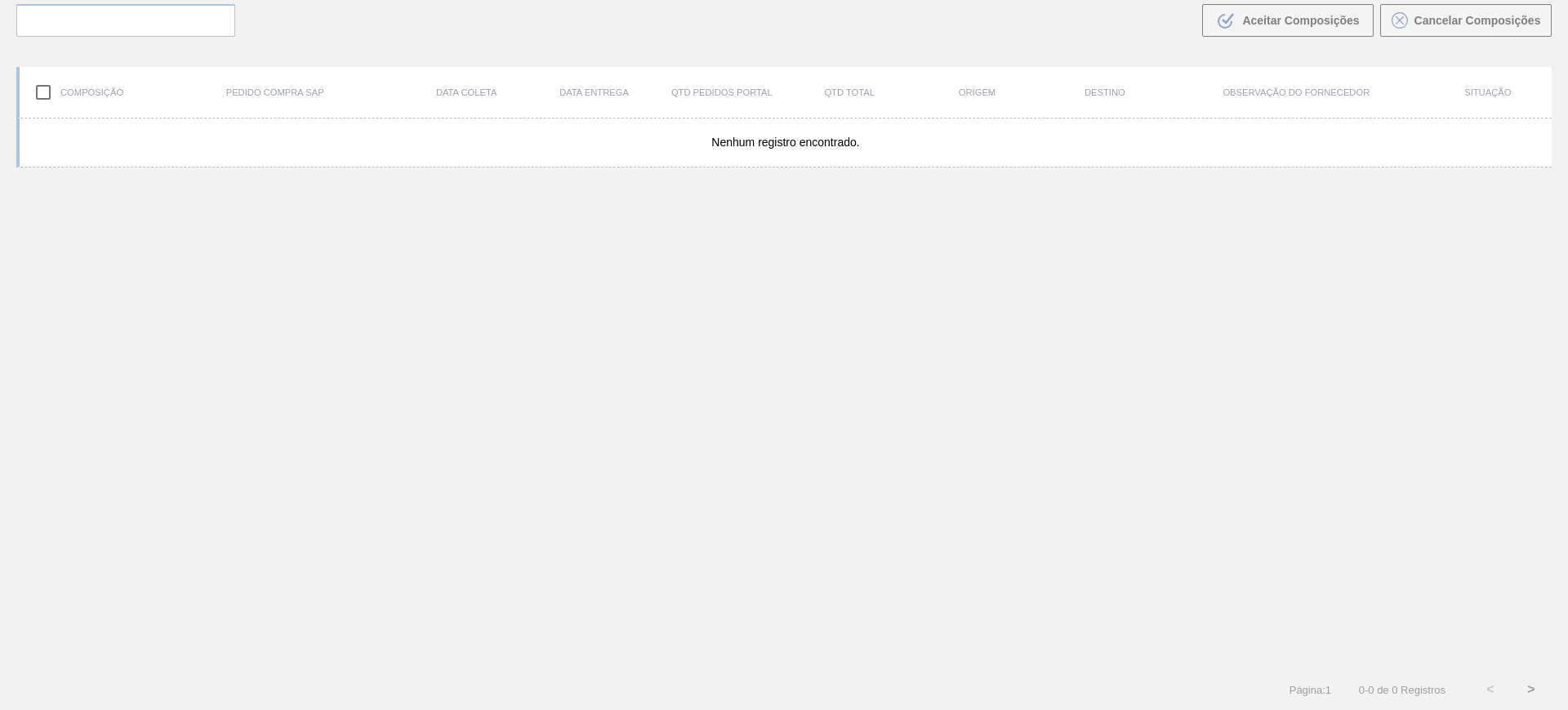
scroll to position [118, 0]
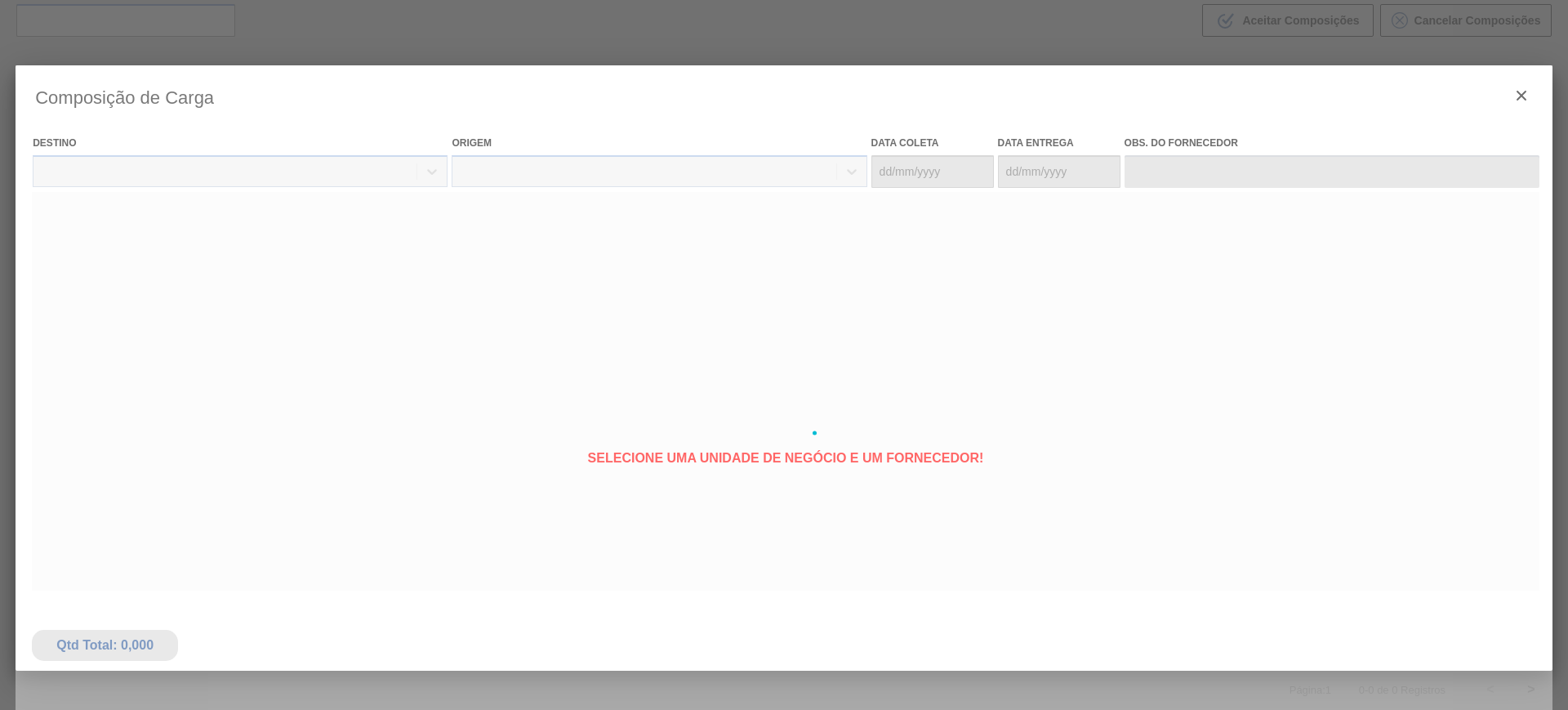
type coleta "21/10/2025"
type Entrega "22/10/2025"
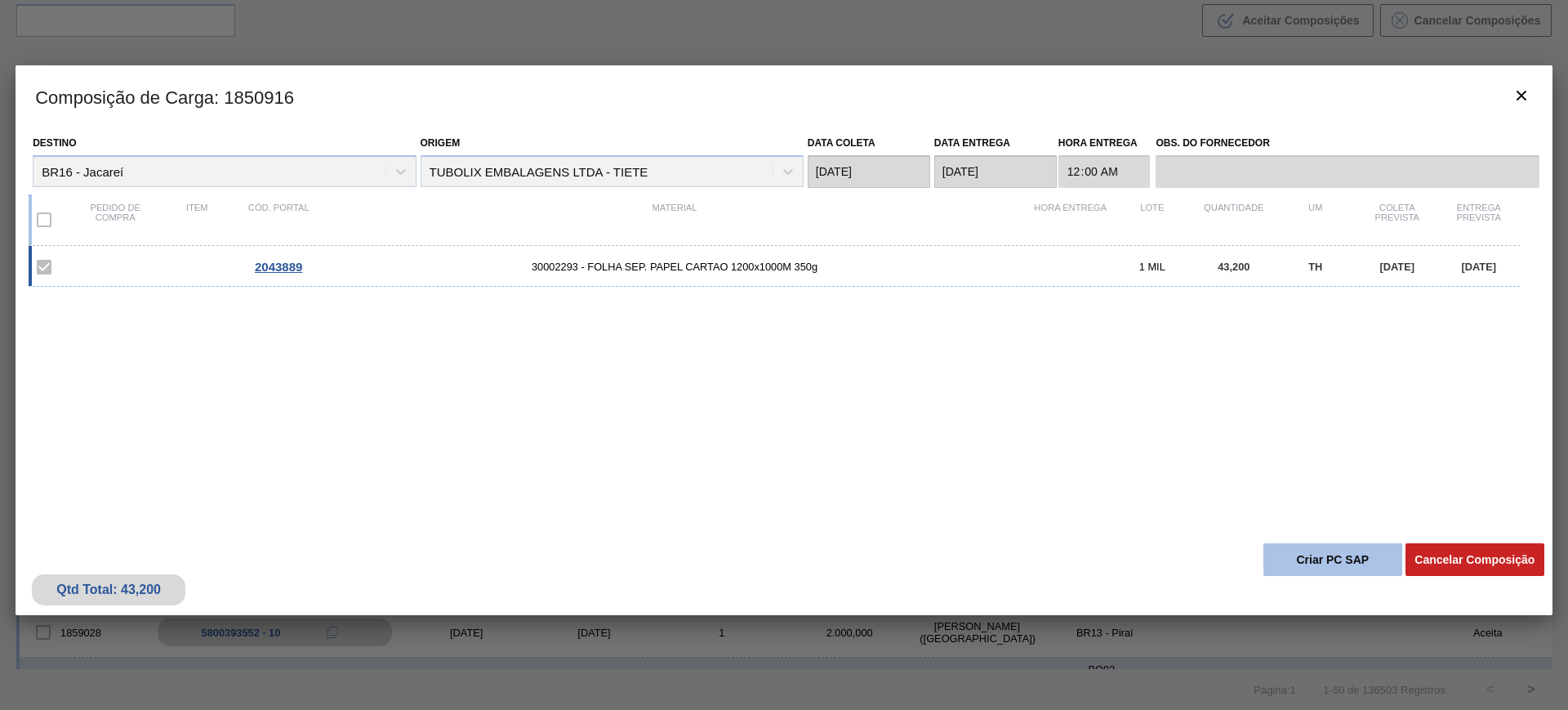
click at [1320, 559] on button "Criar PC SAP" at bounding box center [1333, 559] width 139 height 32
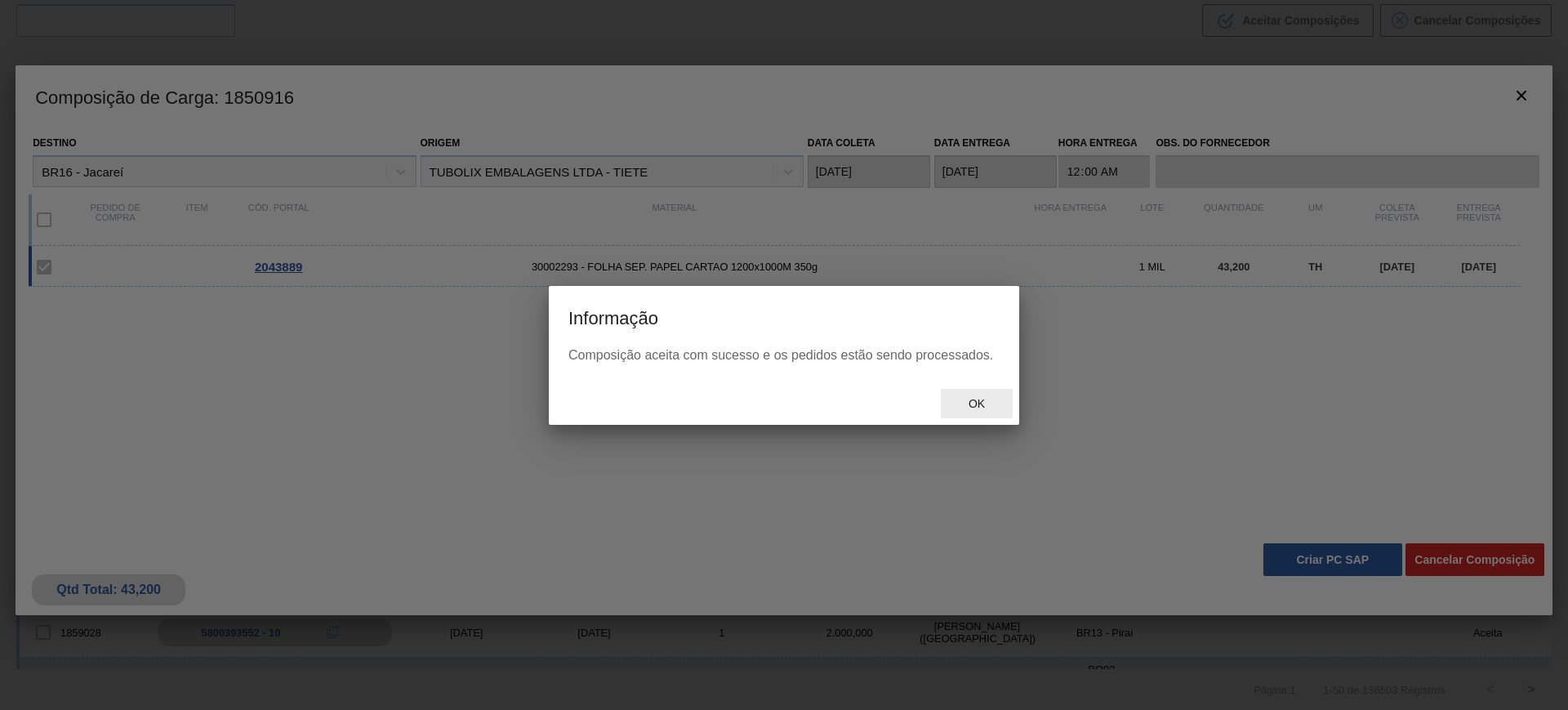
click at [977, 394] on div "Ok" at bounding box center [977, 403] width 72 height 30
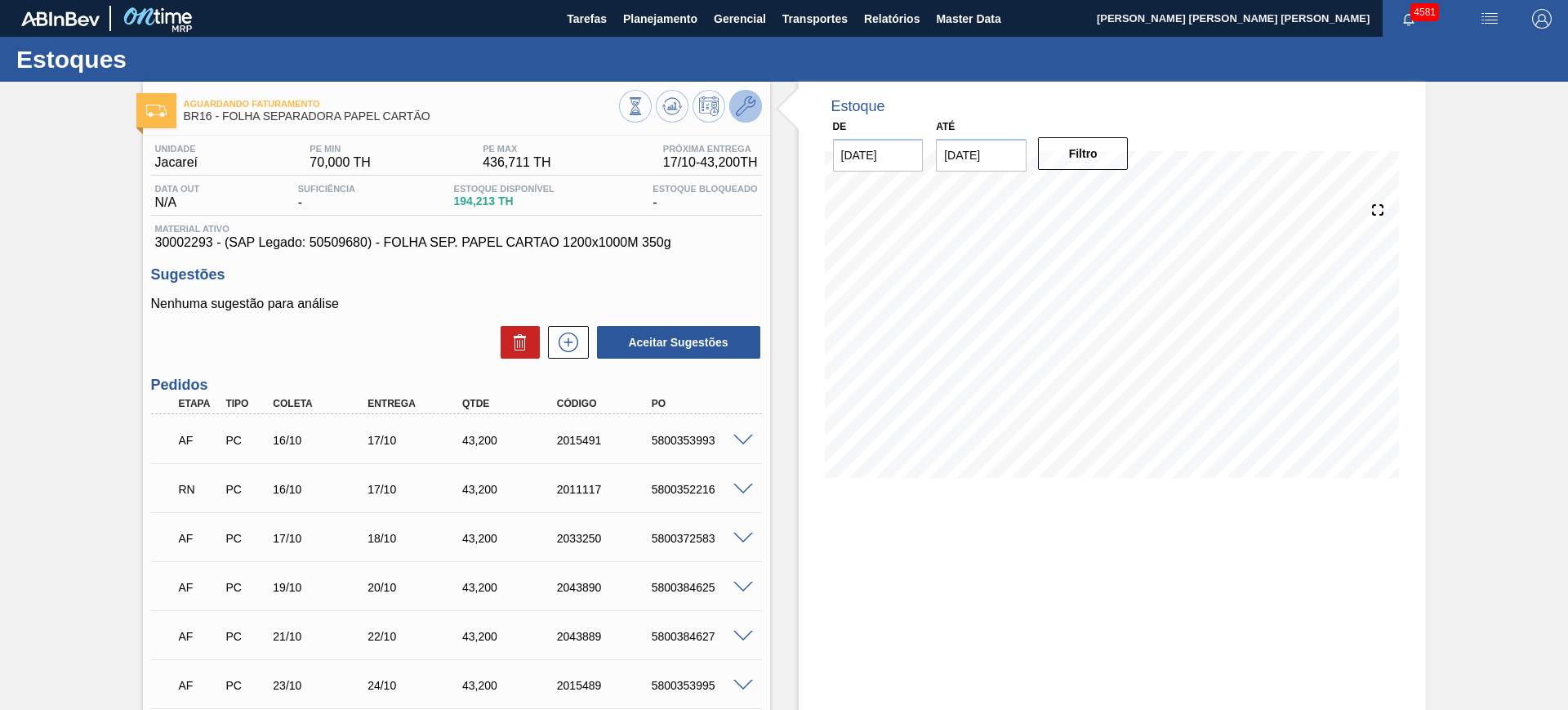
click at [738, 103] on icon at bounding box center [745, 106] width 19 height 19
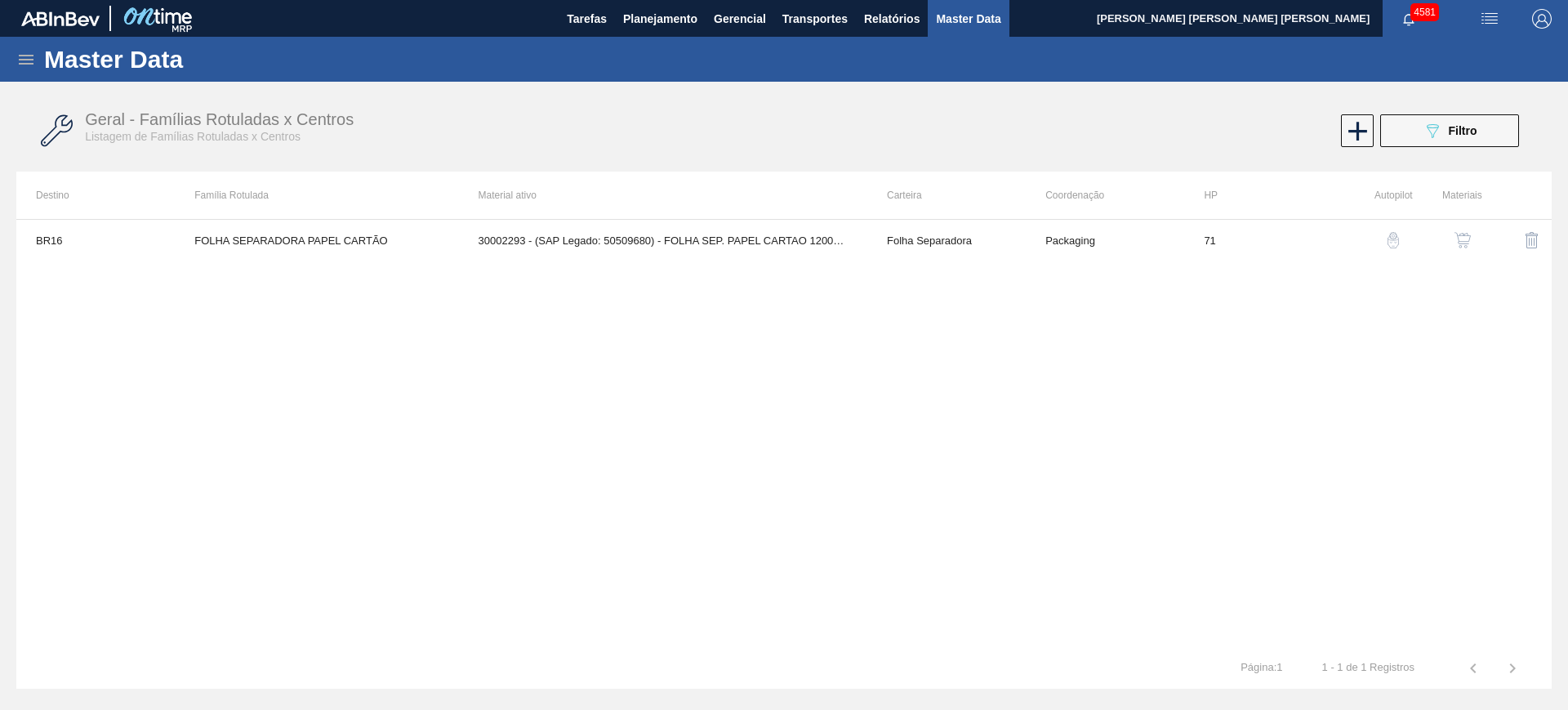
click at [1448, 227] on button "button" at bounding box center [1463, 239] width 40 height 40
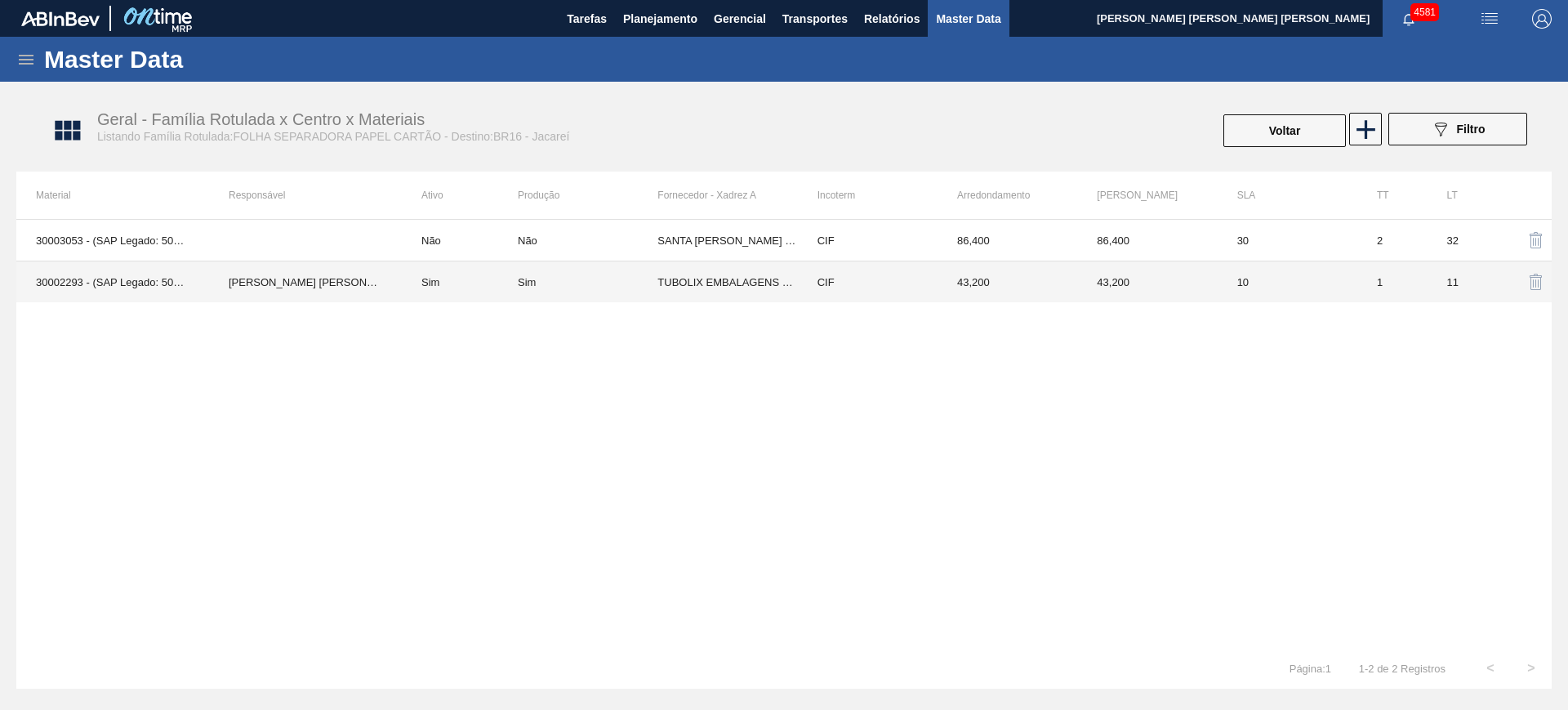
click at [489, 289] on td "Sim" at bounding box center [460, 282] width 116 height 41
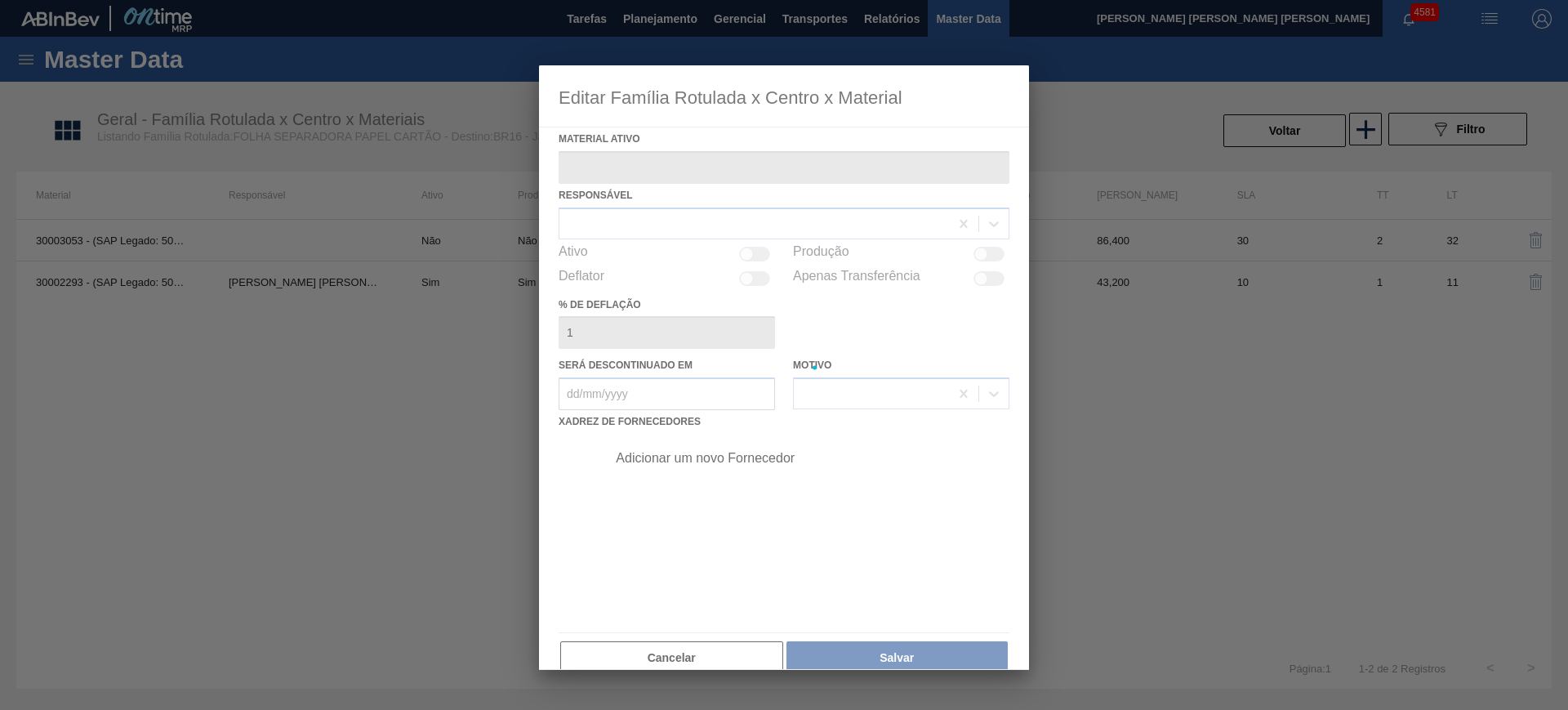
type ativo "30002293 - (SAP Legado: 50509680) - FOLHA SEP. PAPEL CARTAO 1200x1000M 350g"
checkbox input "true"
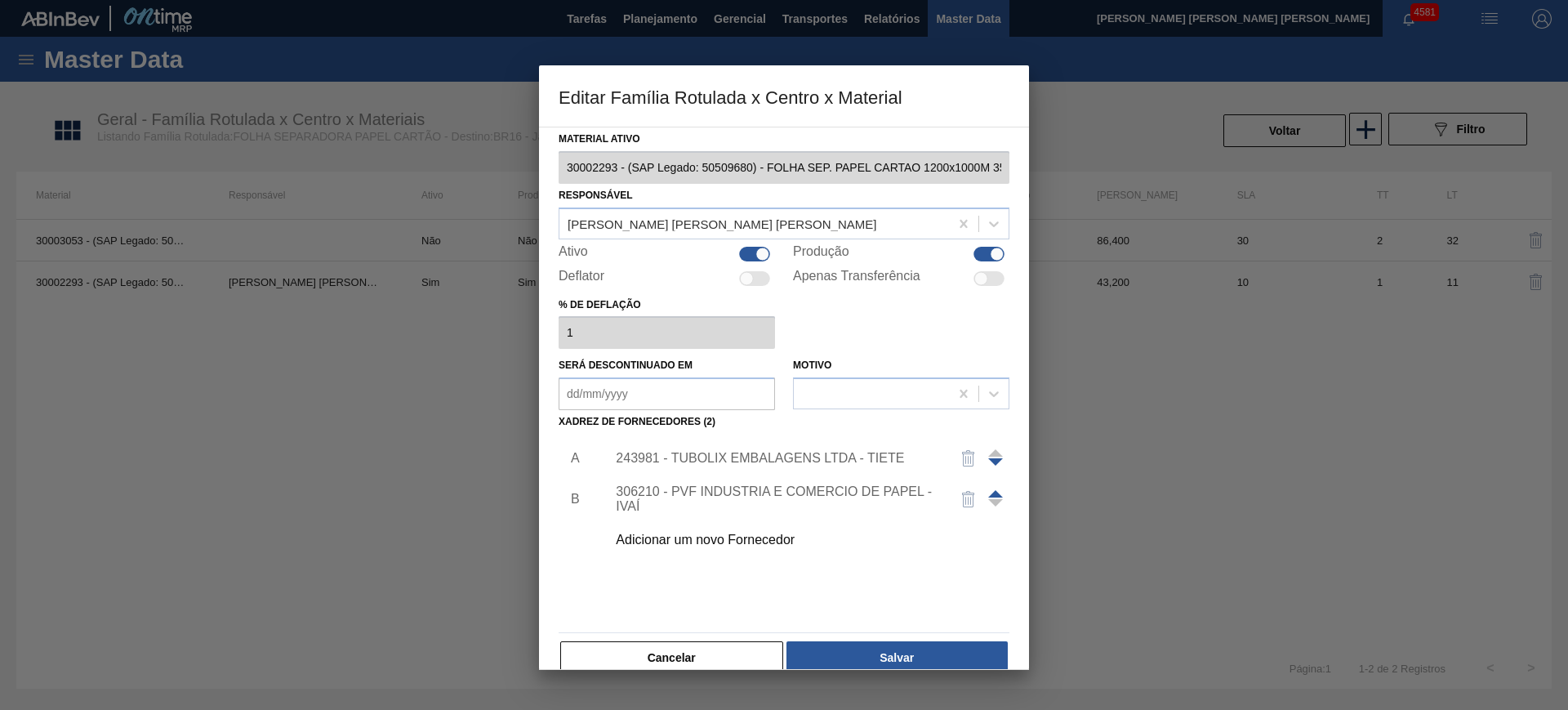
click at [668, 454] on div "243981 - TUBOLIX EMBALAGENS LTDA - TIETE" at bounding box center [777, 458] width 321 height 15
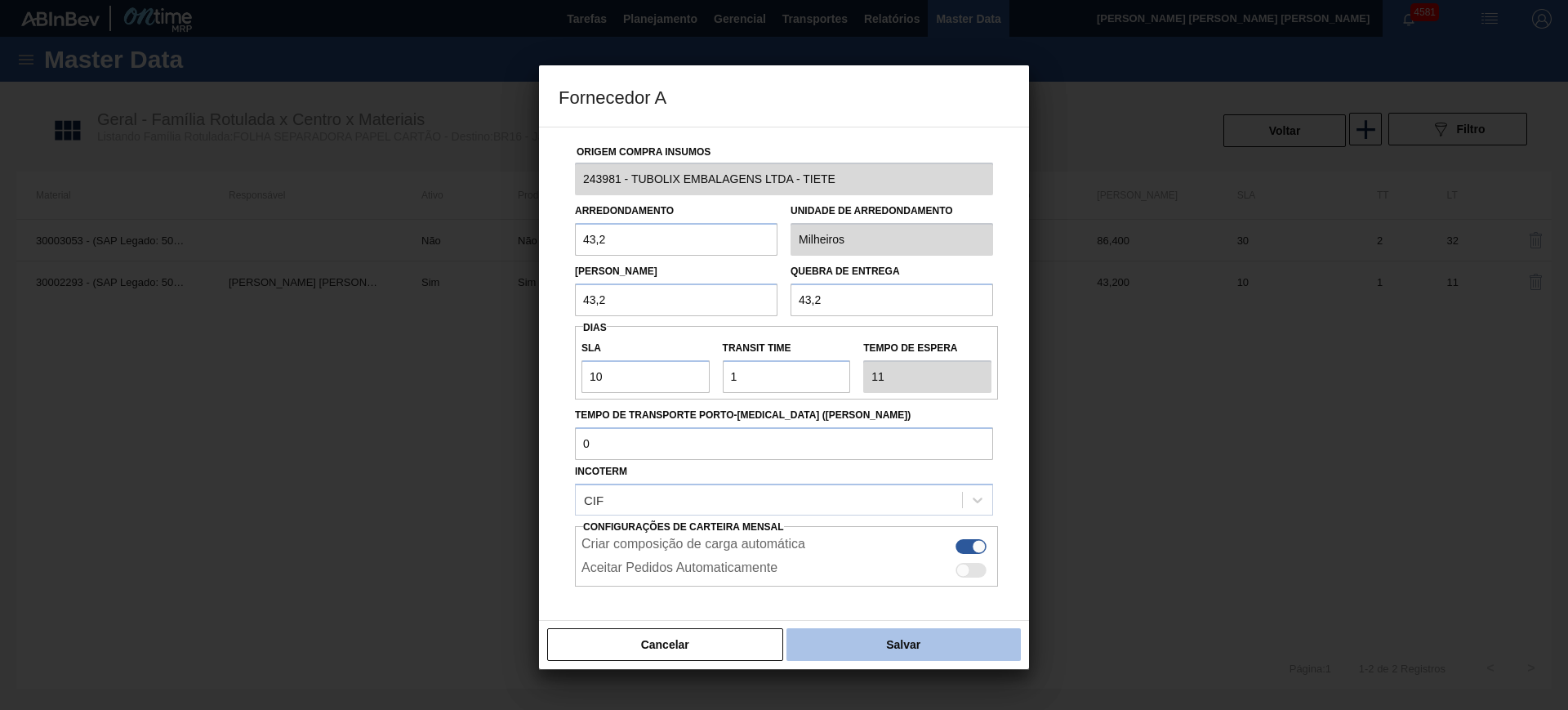
click at [879, 634] on button "Salvar" at bounding box center [904, 644] width 234 height 32
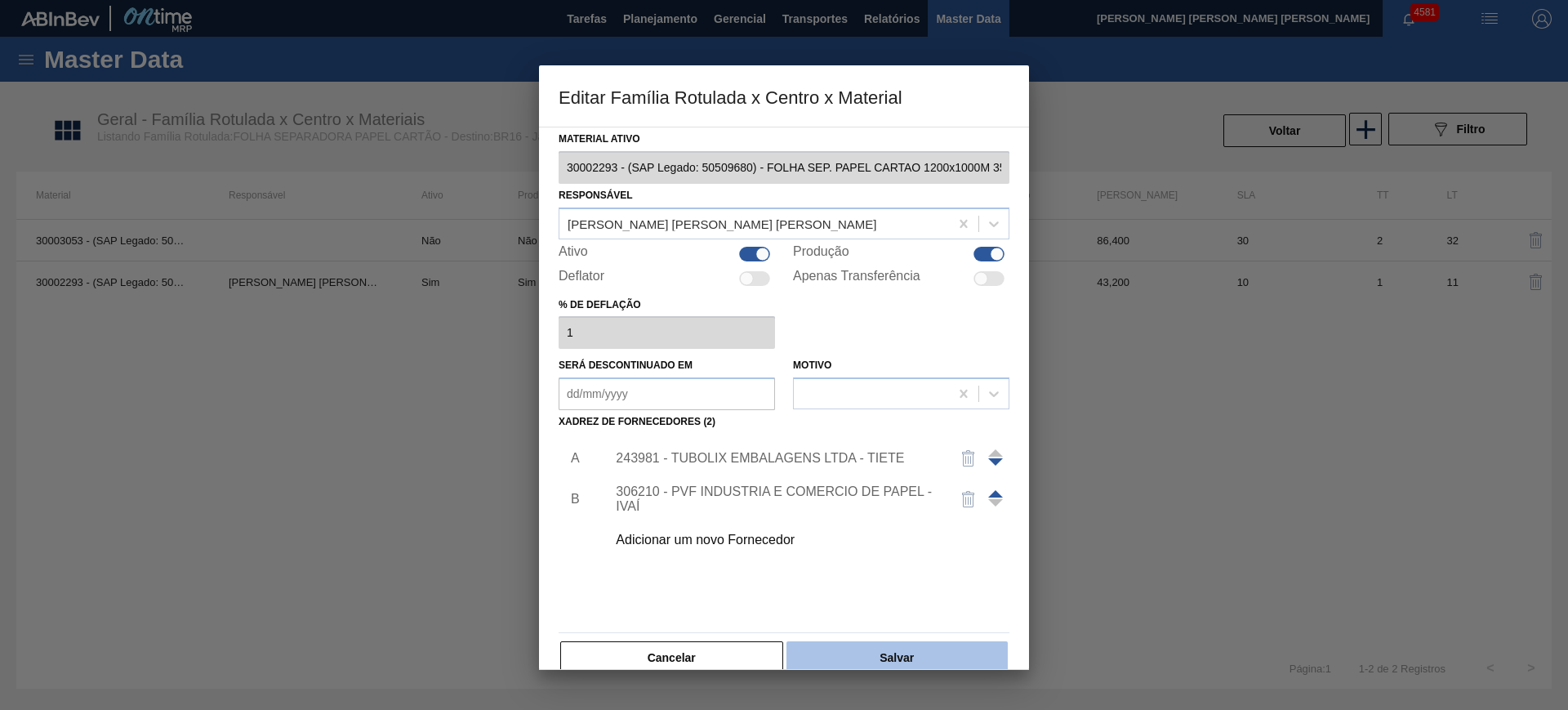
click at [893, 646] on button "Salvar" at bounding box center [897, 657] width 221 height 32
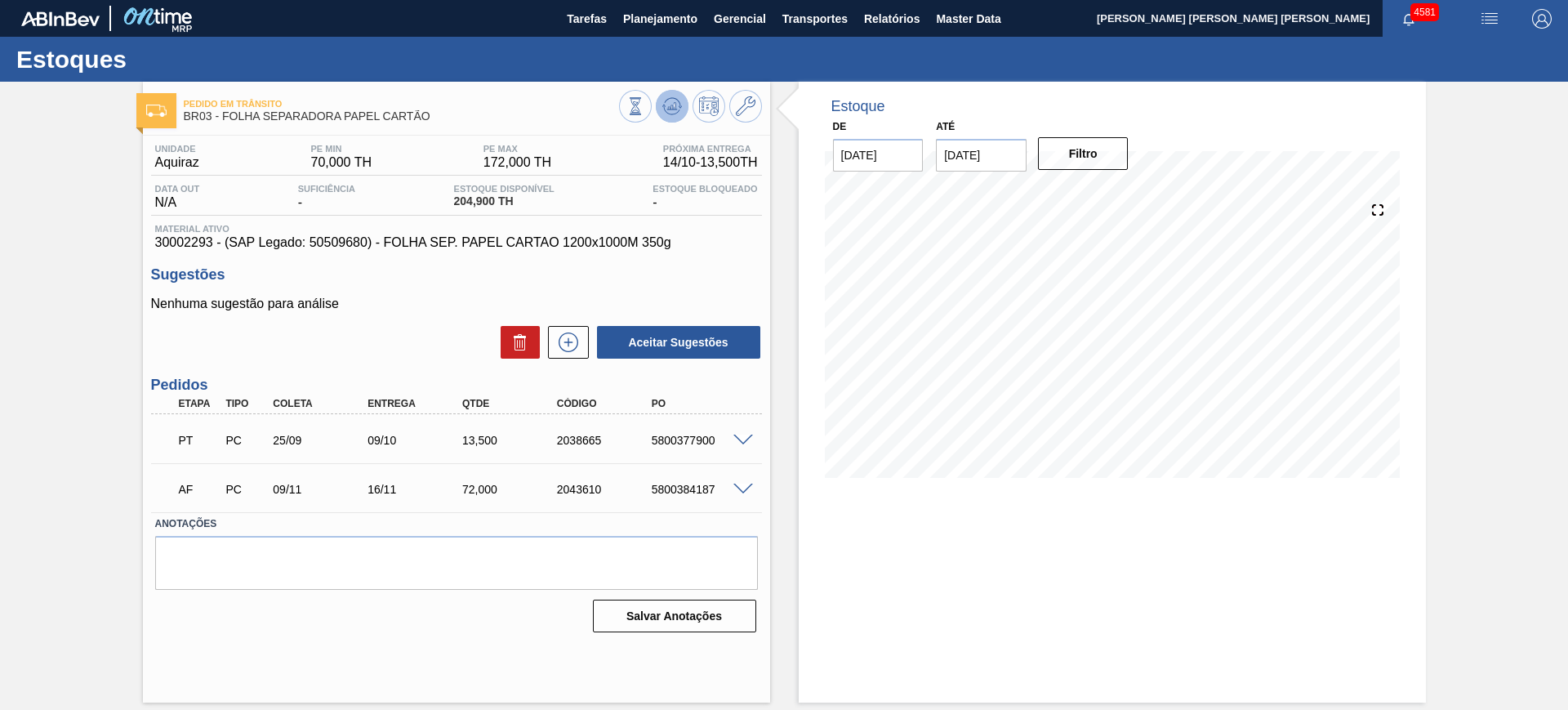
click at [680, 92] on button at bounding box center [672, 106] width 32 height 32
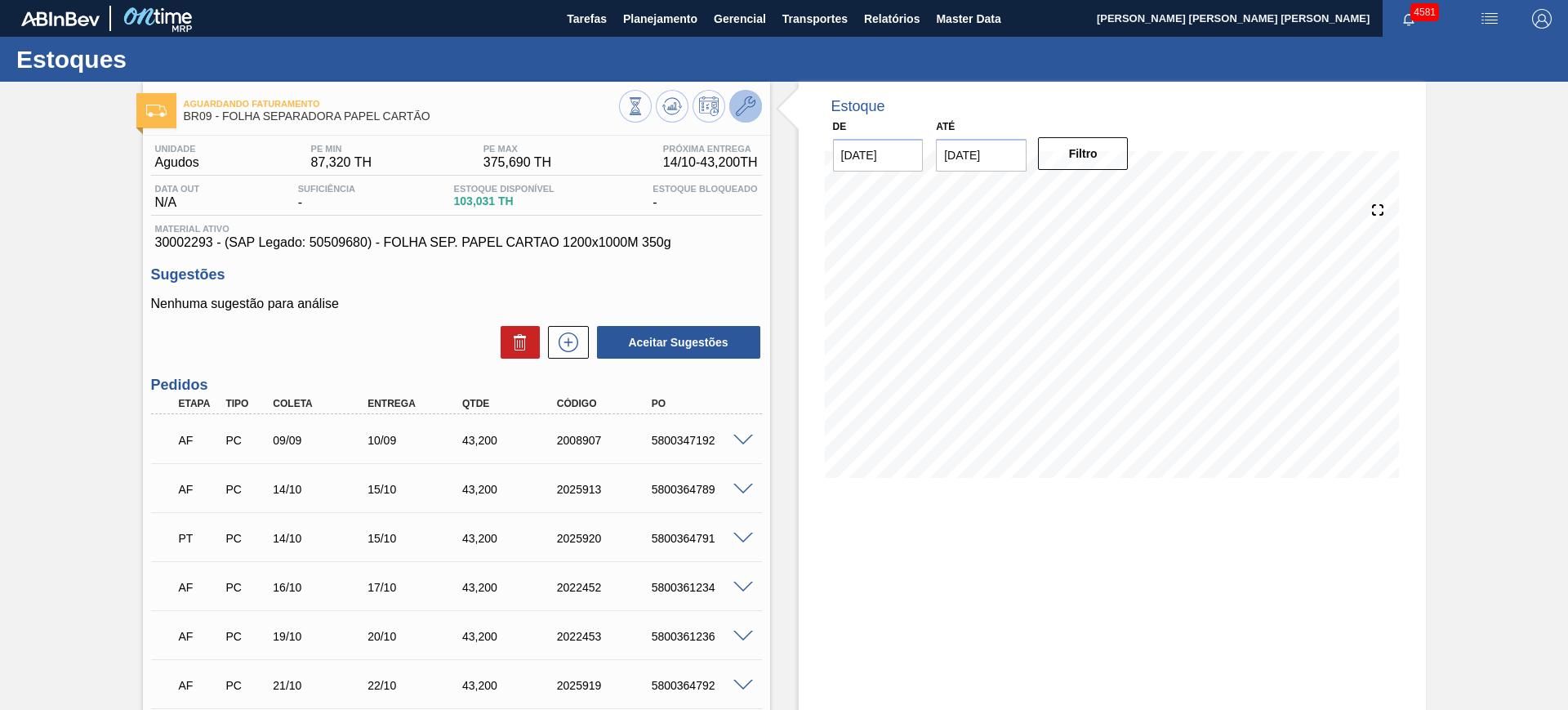
click at [732, 106] on button at bounding box center [745, 106] width 32 height 32
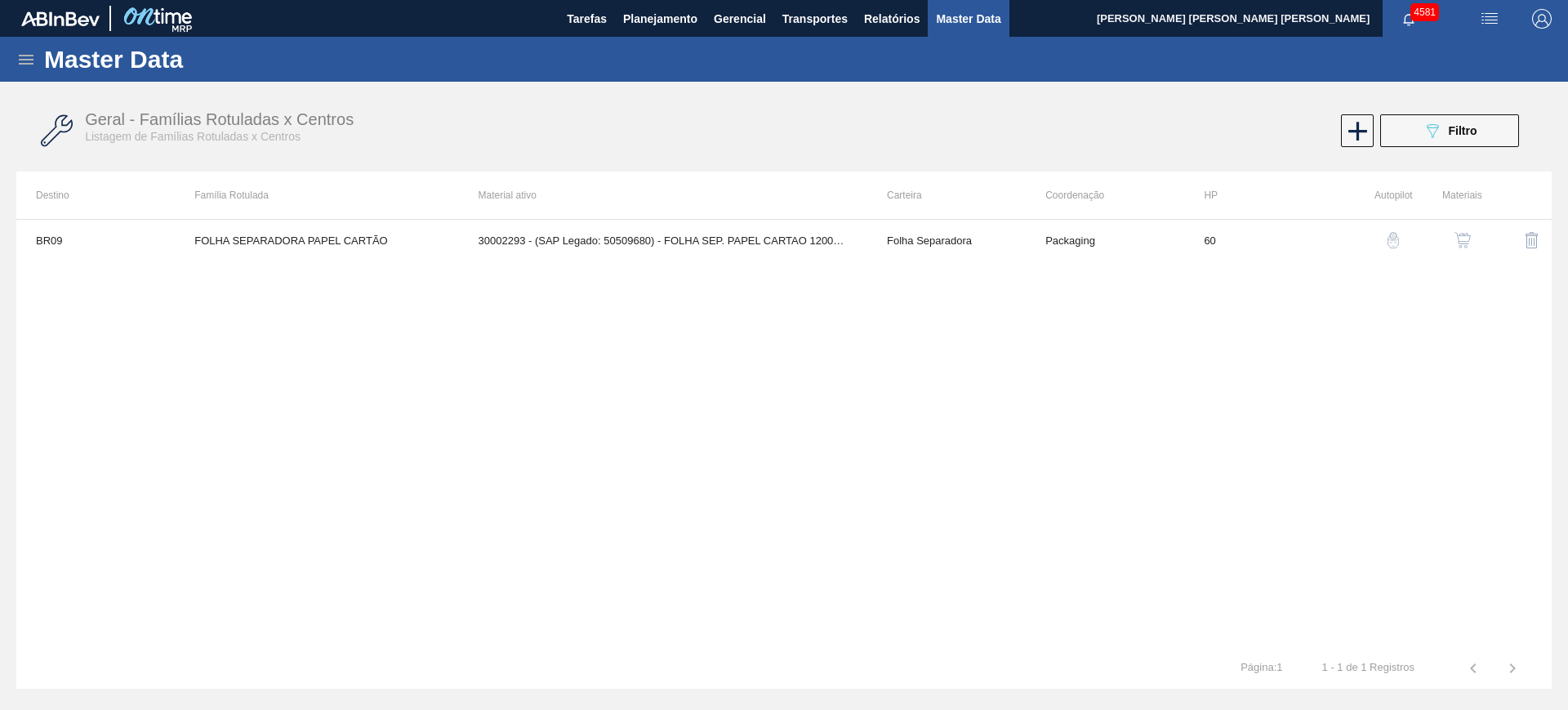
click at [1463, 233] on img "button" at bounding box center [1463, 240] width 17 height 17
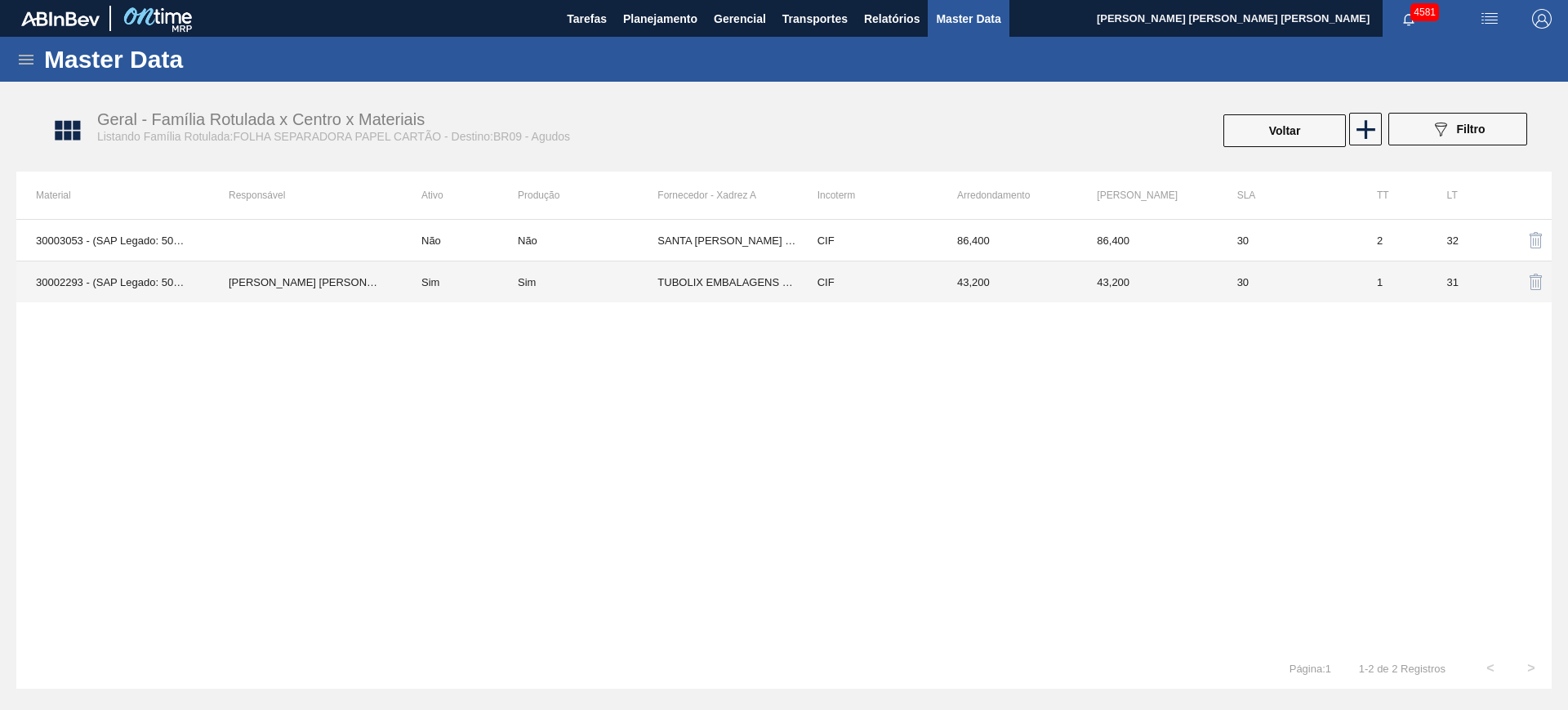
click at [566, 283] on div "Sim" at bounding box center [588, 282] width 140 height 12
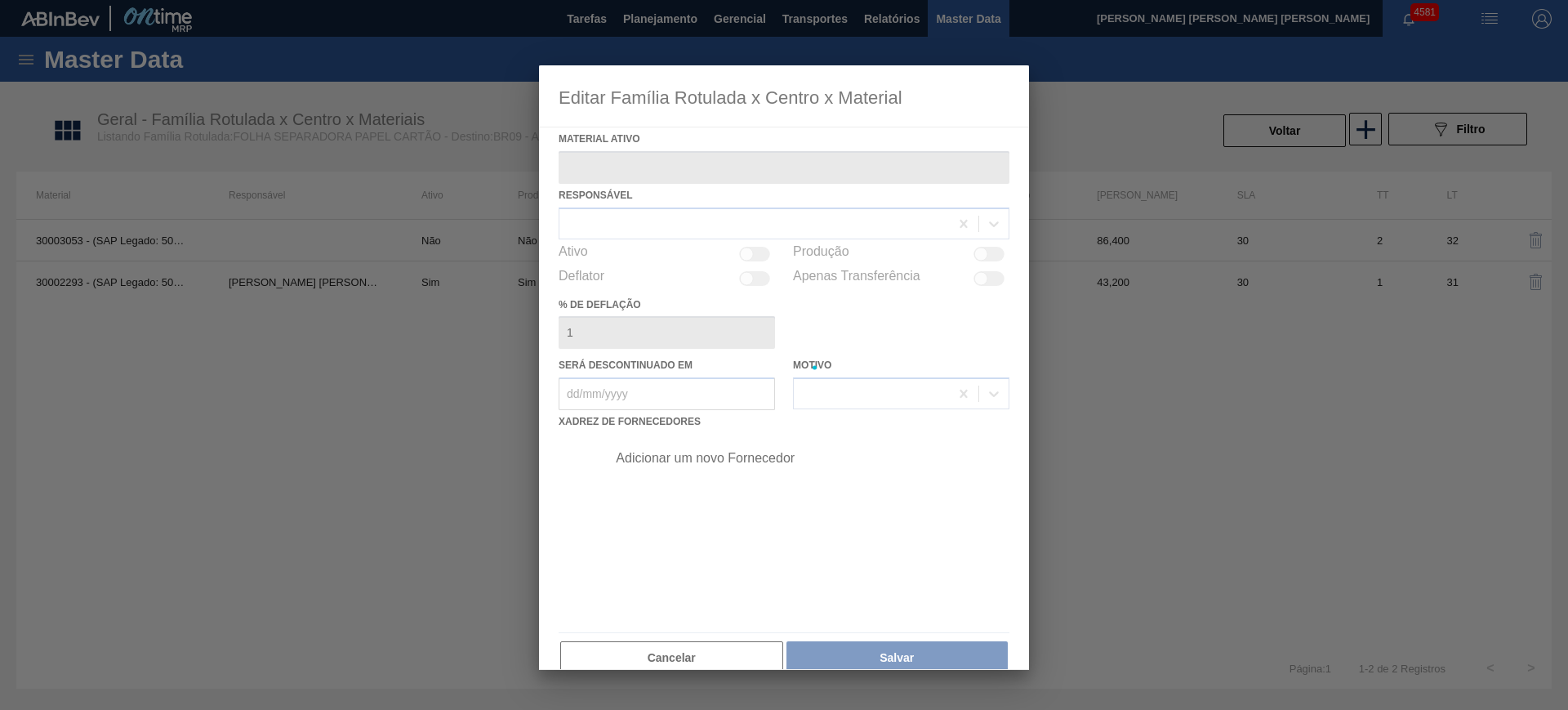
type ativo "30002293 - (SAP Legado: 50509680) - FOLHA SEP. PAPEL CARTAO 1200x1000M 350g"
checkbox input "true"
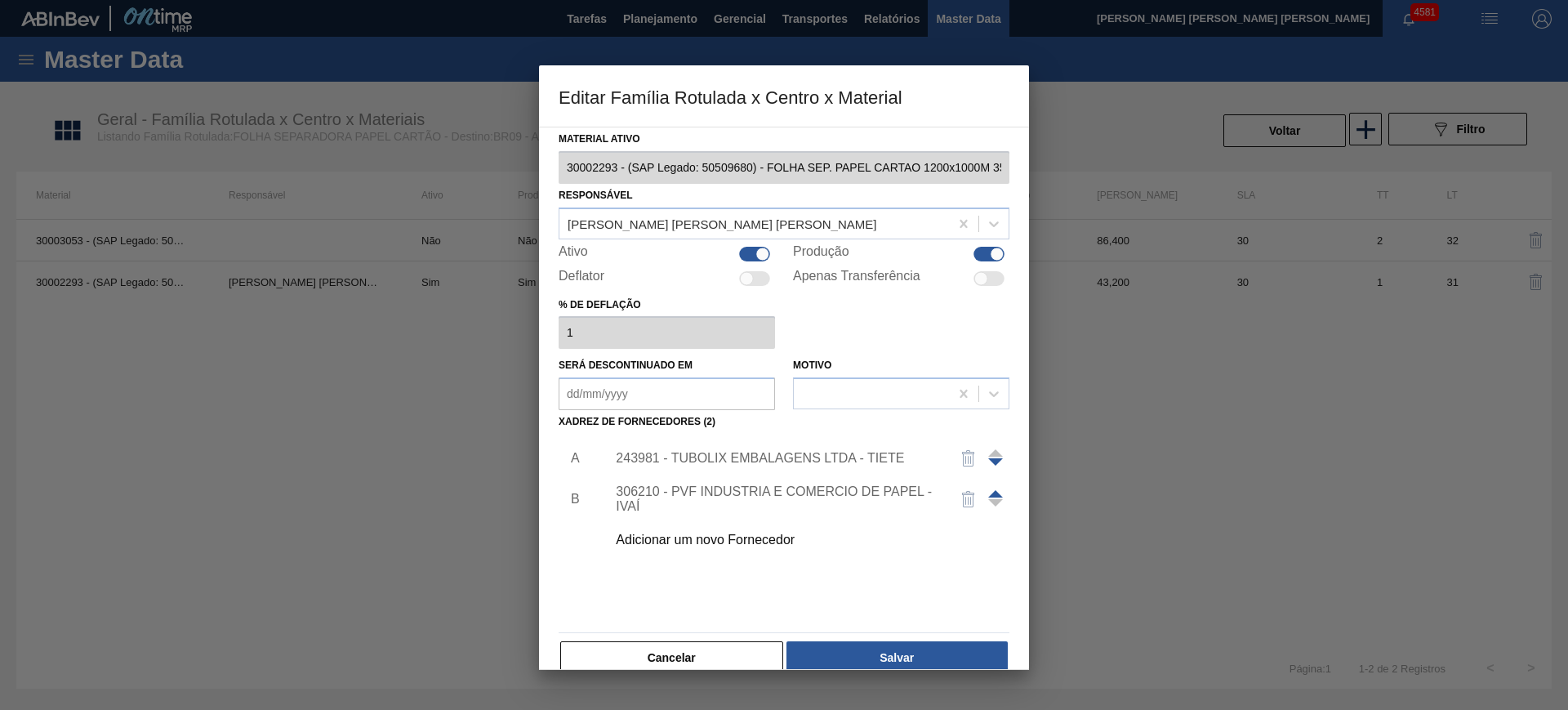
click at [655, 460] on div "243981 - TUBOLIX EMBALAGENS LTDA - TIETE" at bounding box center [777, 458] width 321 height 15
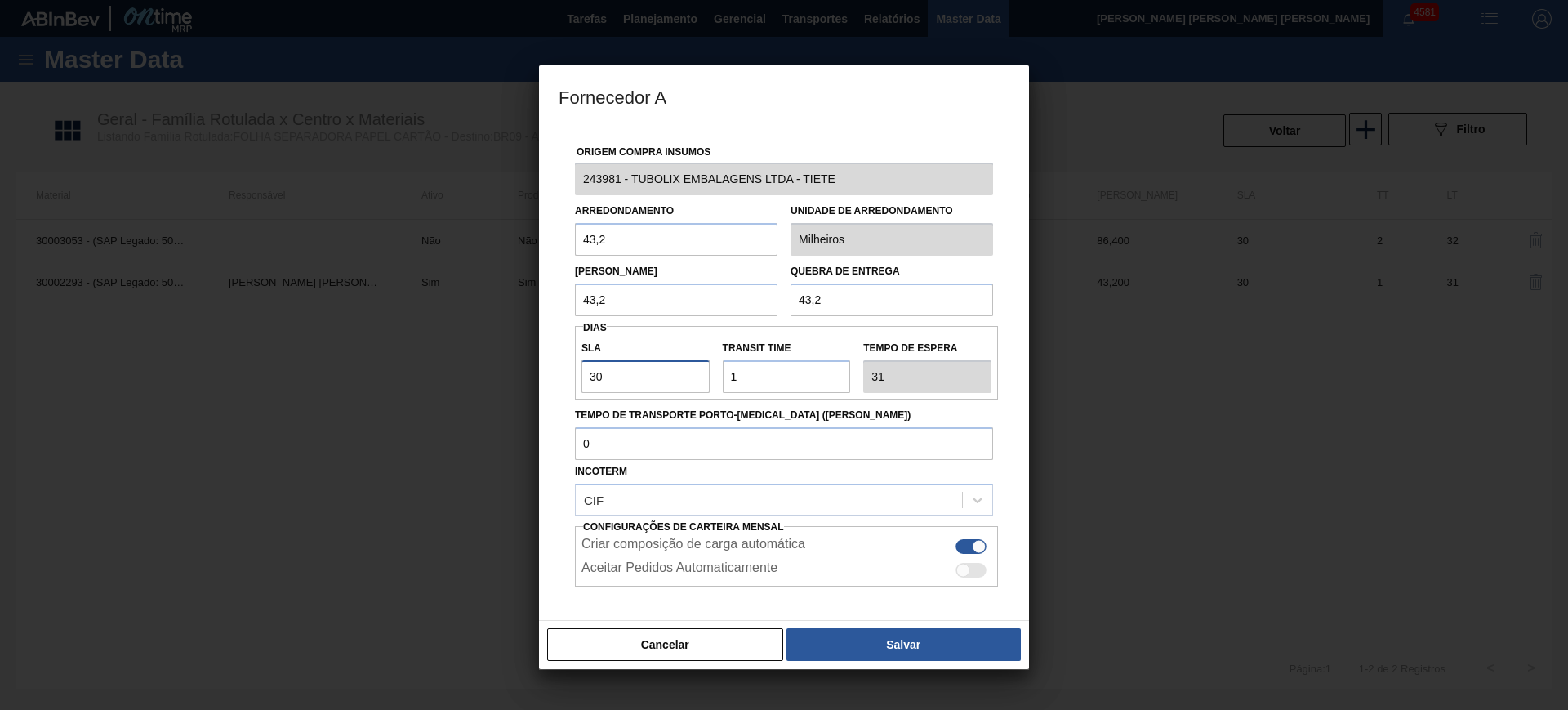
click at [638, 361] on input "30" at bounding box center [645, 376] width 128 height 32
type input "1"
type input "2"
type input "10"
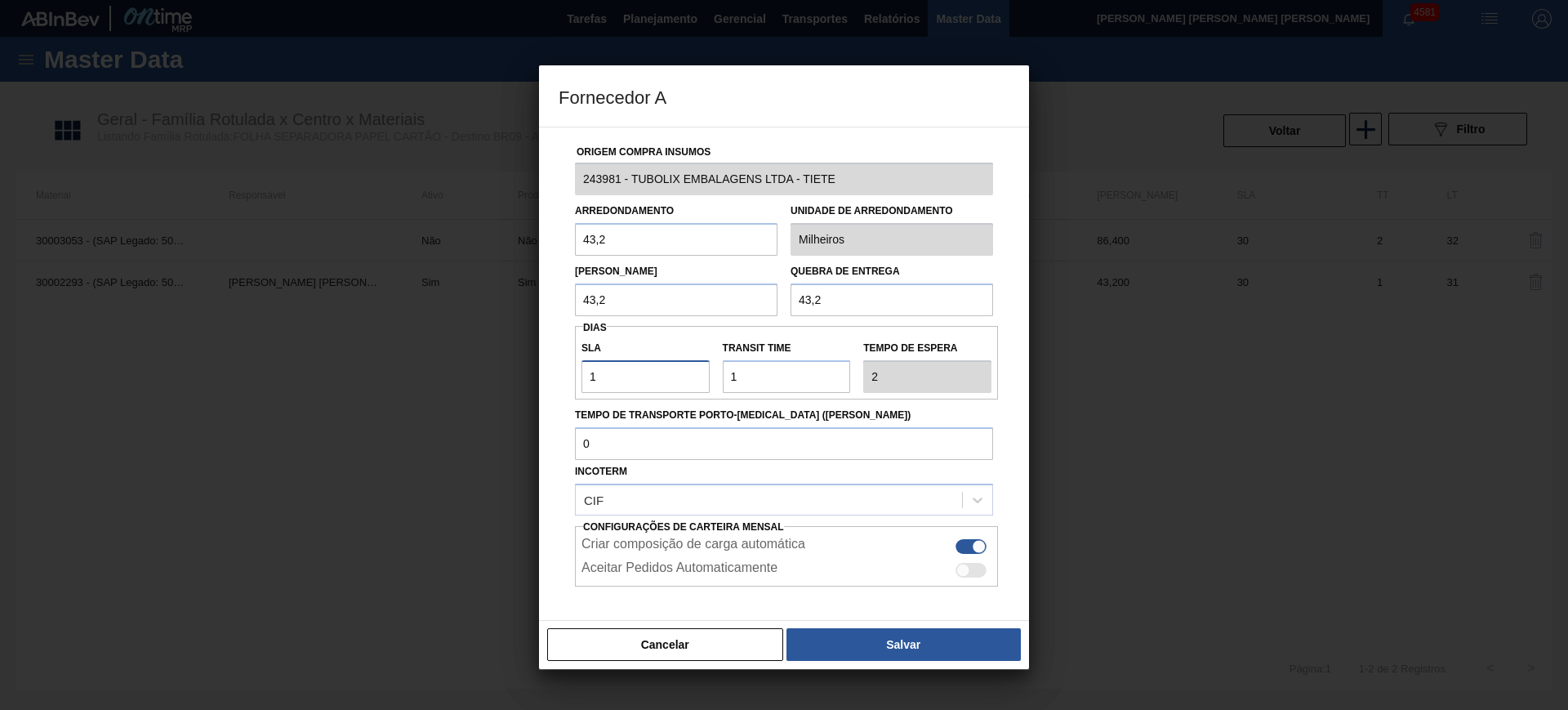
type input "11"
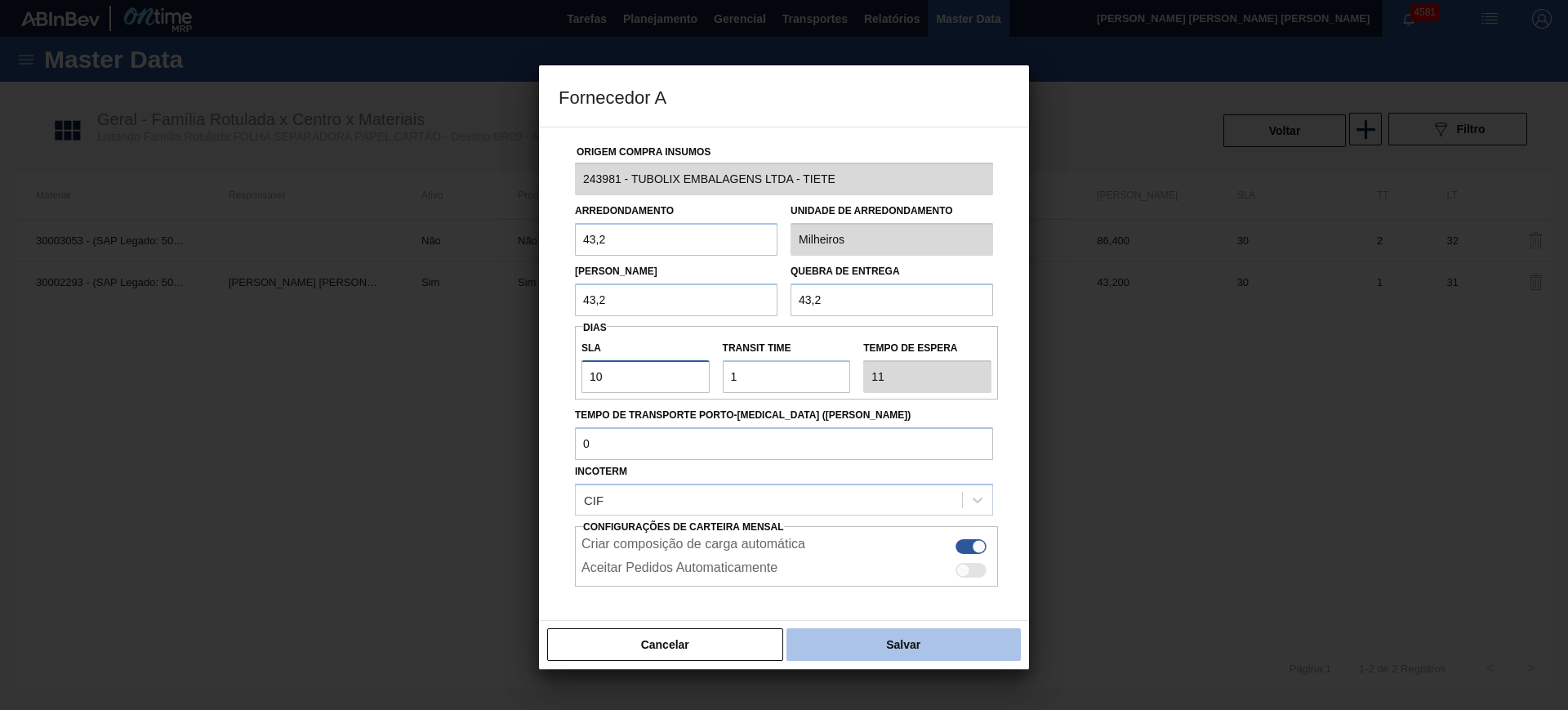
type input "10"
click at [874, 646] on button "Salvar" at bounding box center [904, 644] width 234 height 32
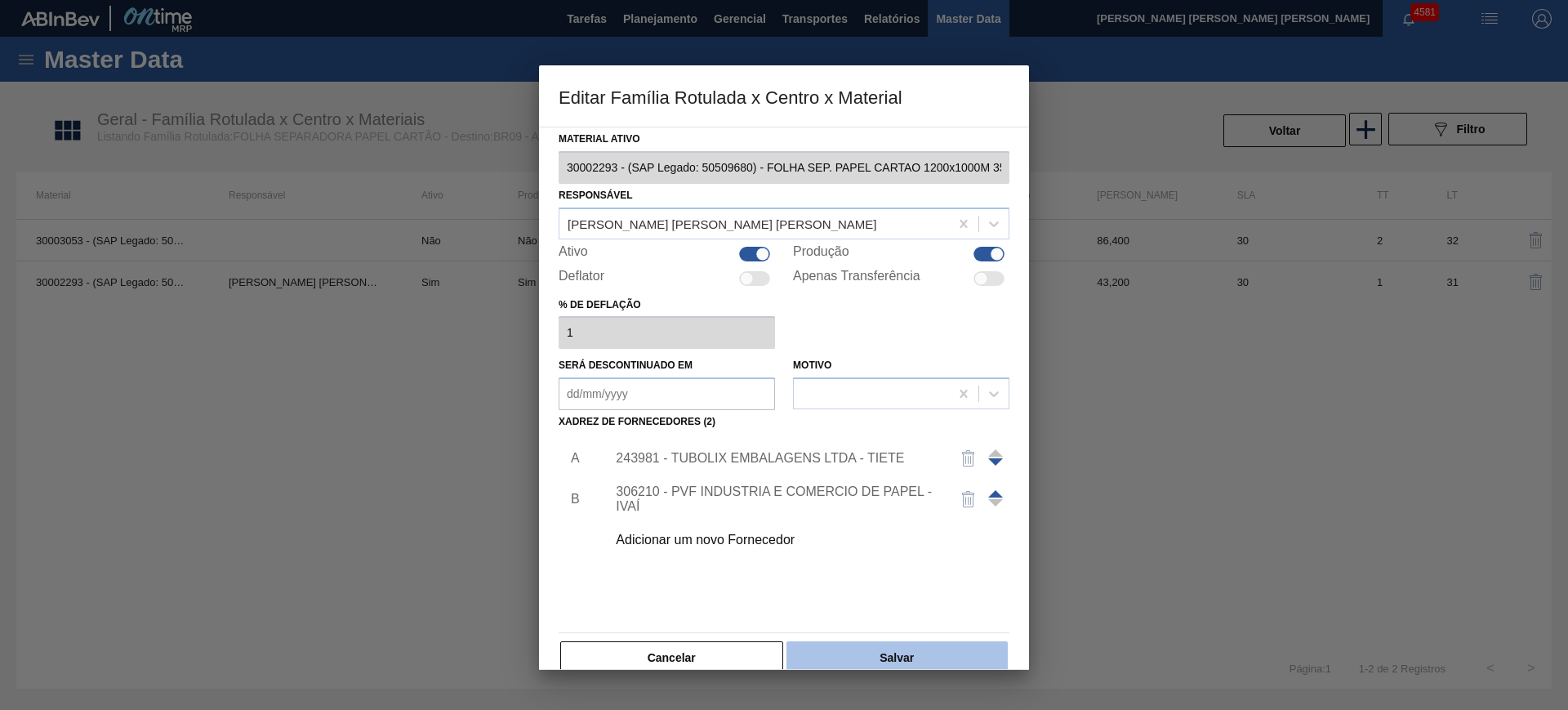
click at [895, 647] on button "Salvar" at bounding box center [897, 657] width 221 height 32
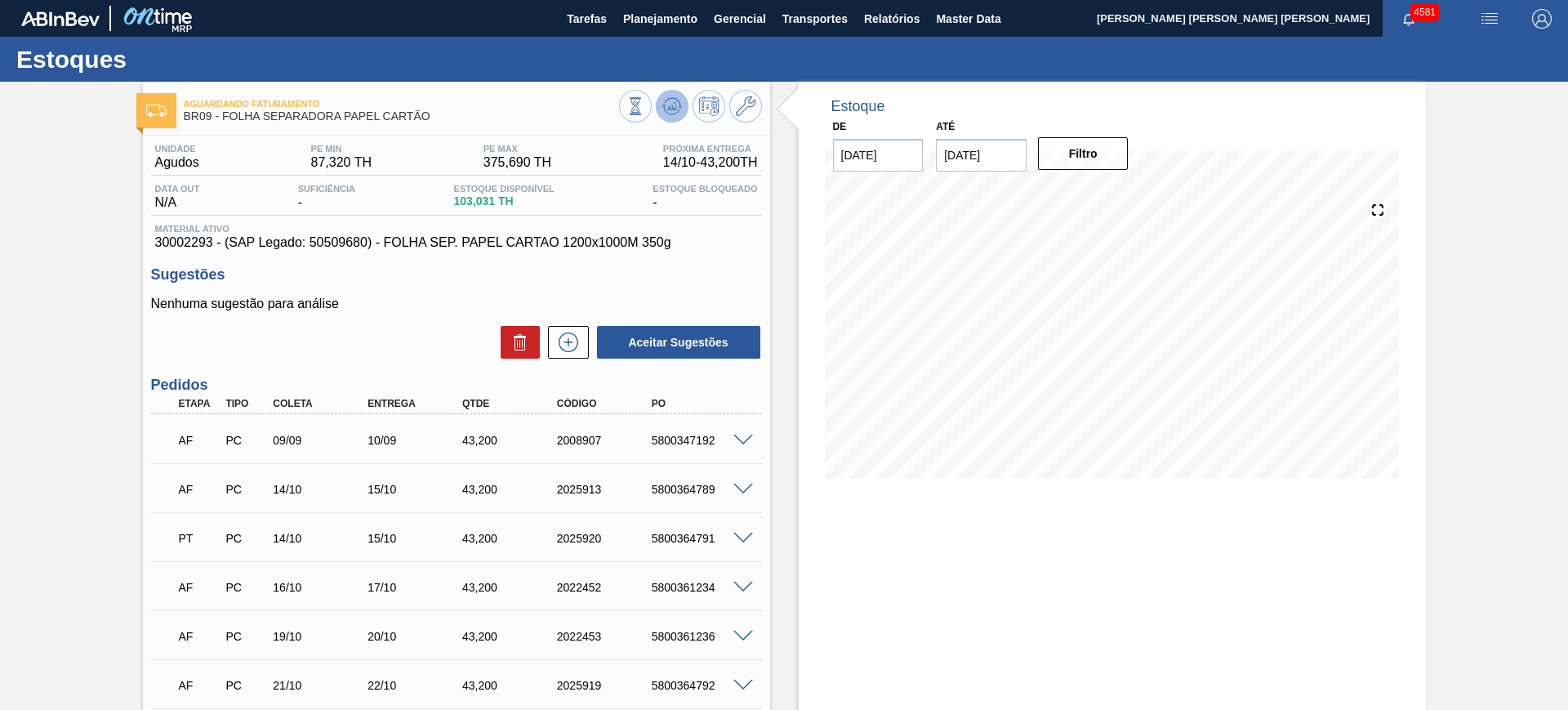
click at [673, 103] on icon at bounding box center [673, 106] width 11 height 7
